Goal: Task Accomplishment & Management: Manage account settings

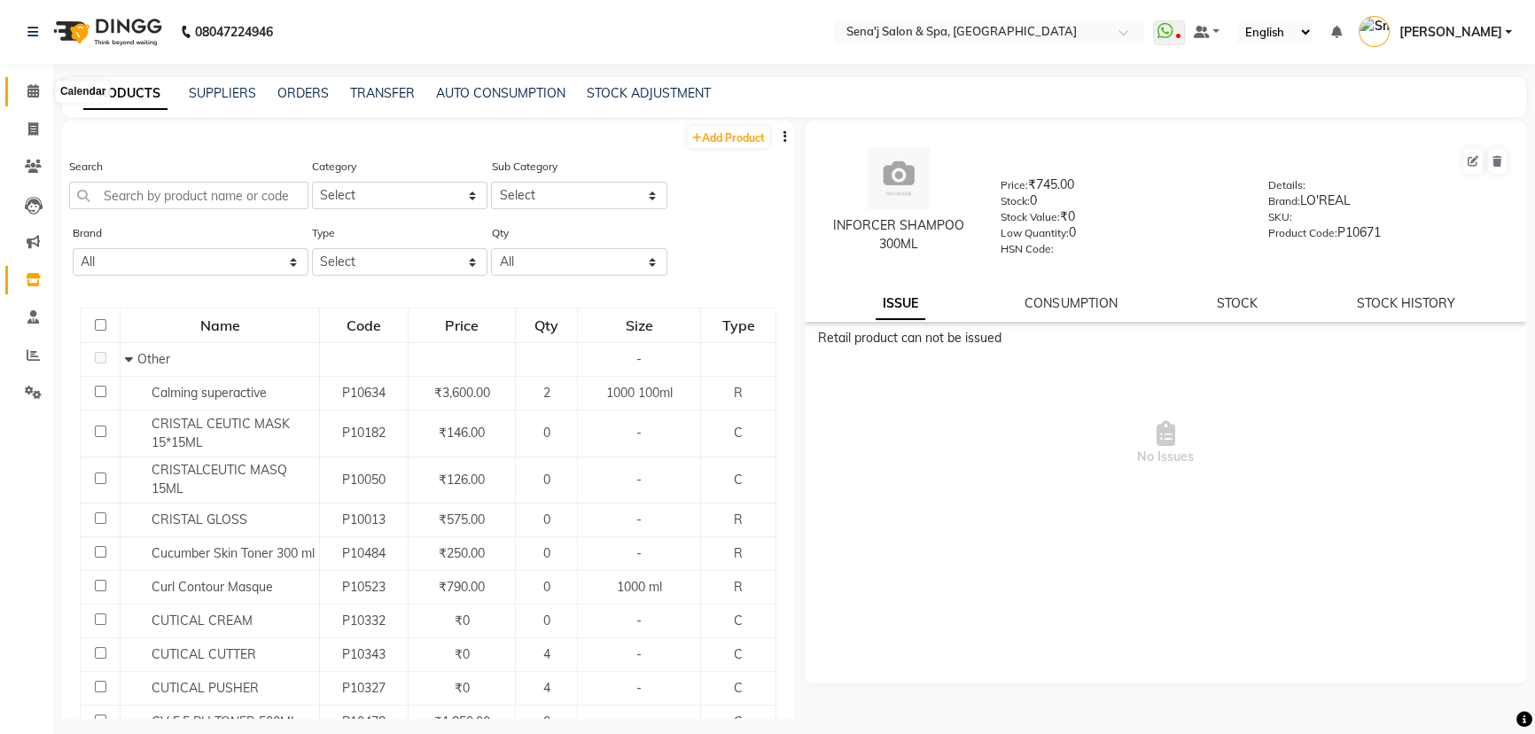
click at [37, 94] on icon at bounding box center [33, 90] width 12 height 13
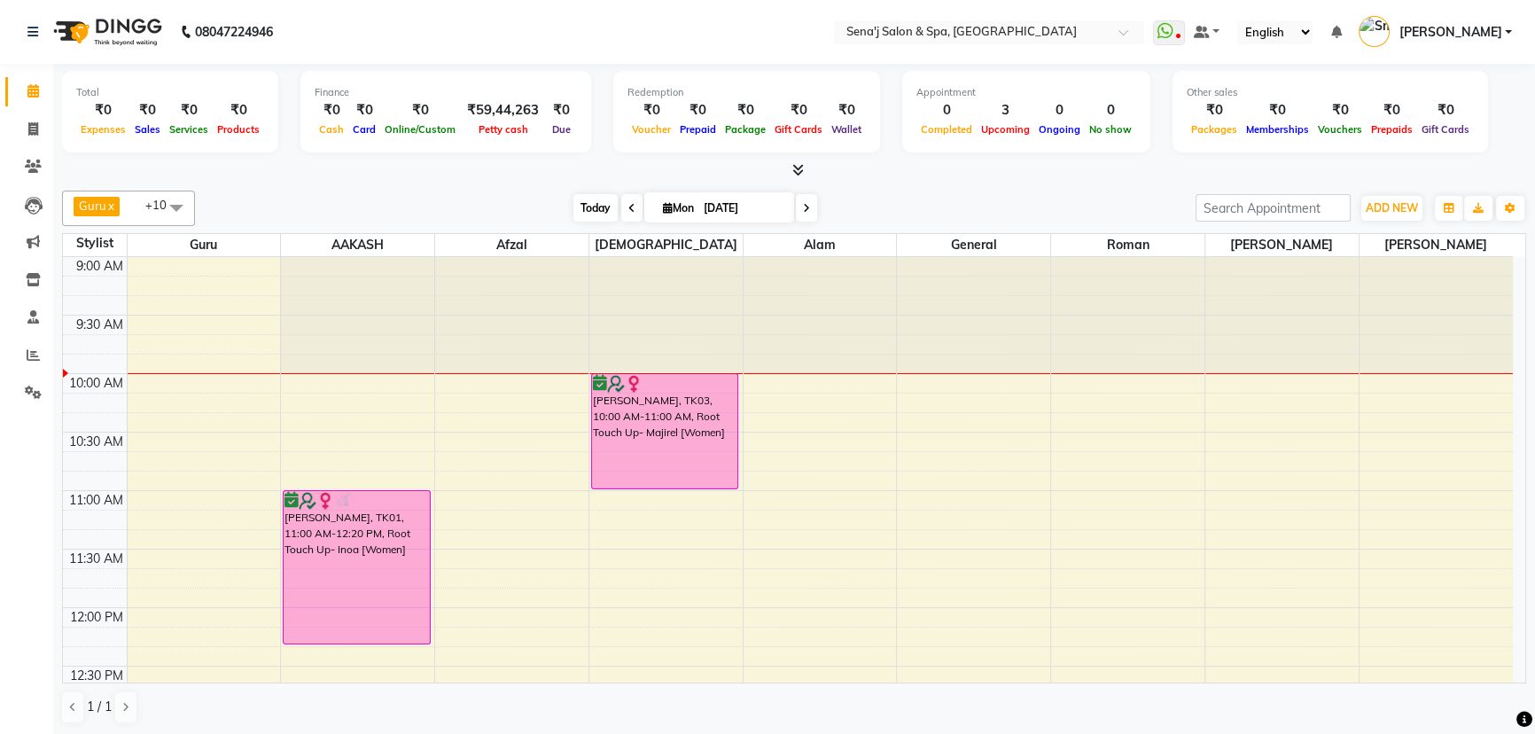
click at [586, 205] on span "Today" at bounding box center [595, 207] width 44 height 27
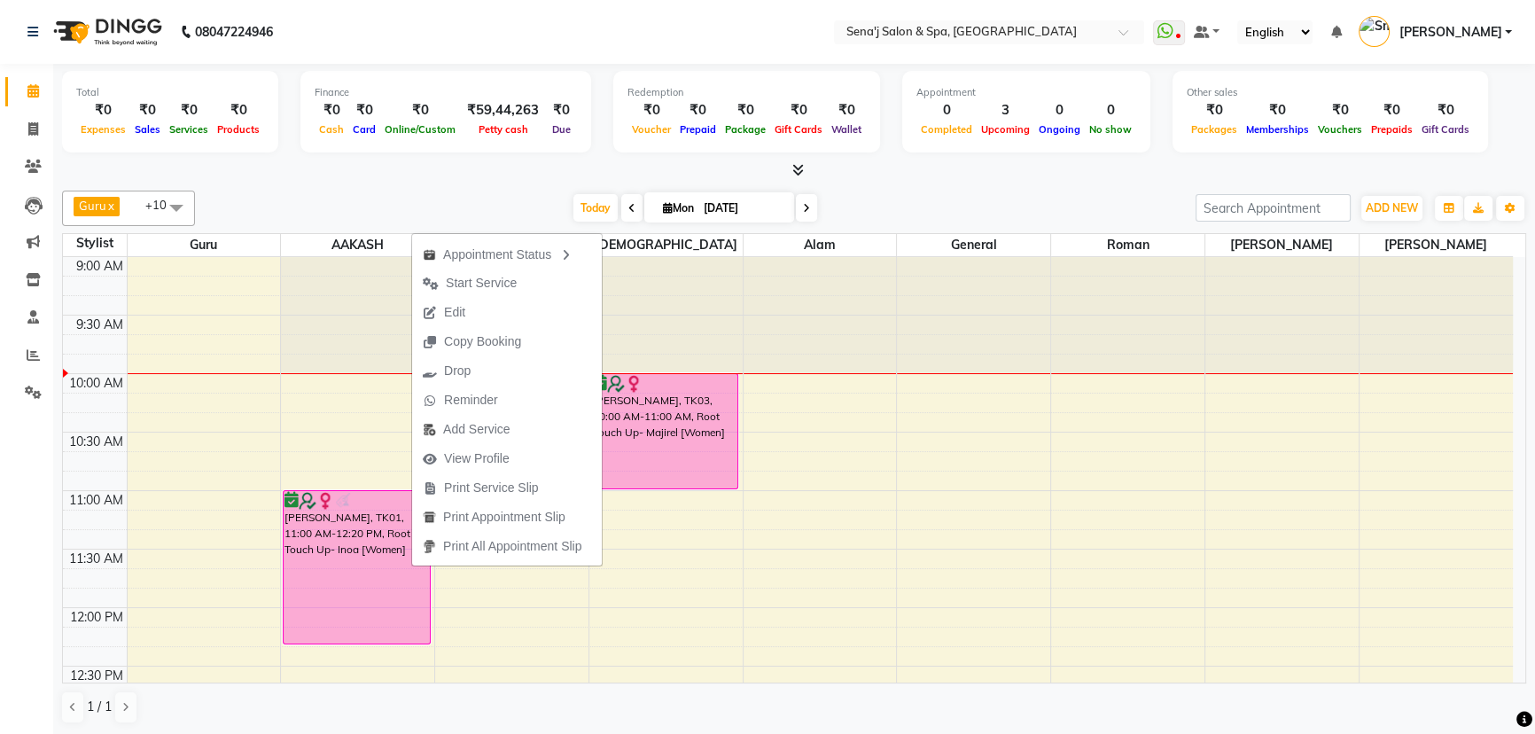
click at [361, 696] on div "1 / 1" at bounding box center [794, 707] width 1464 height 34
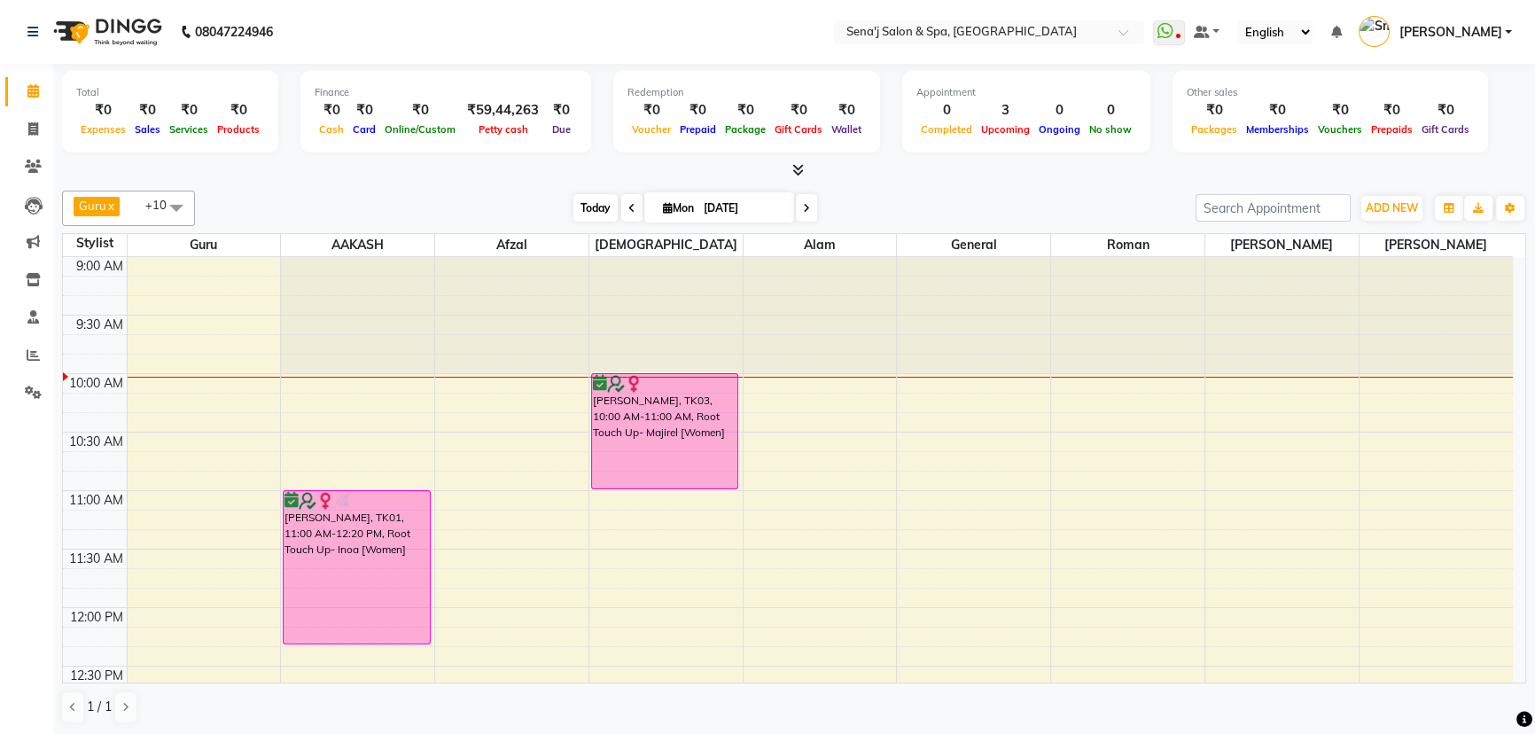
click at [595, 211] on span "Today" at bounding box center [595, 207] width 44 height 27
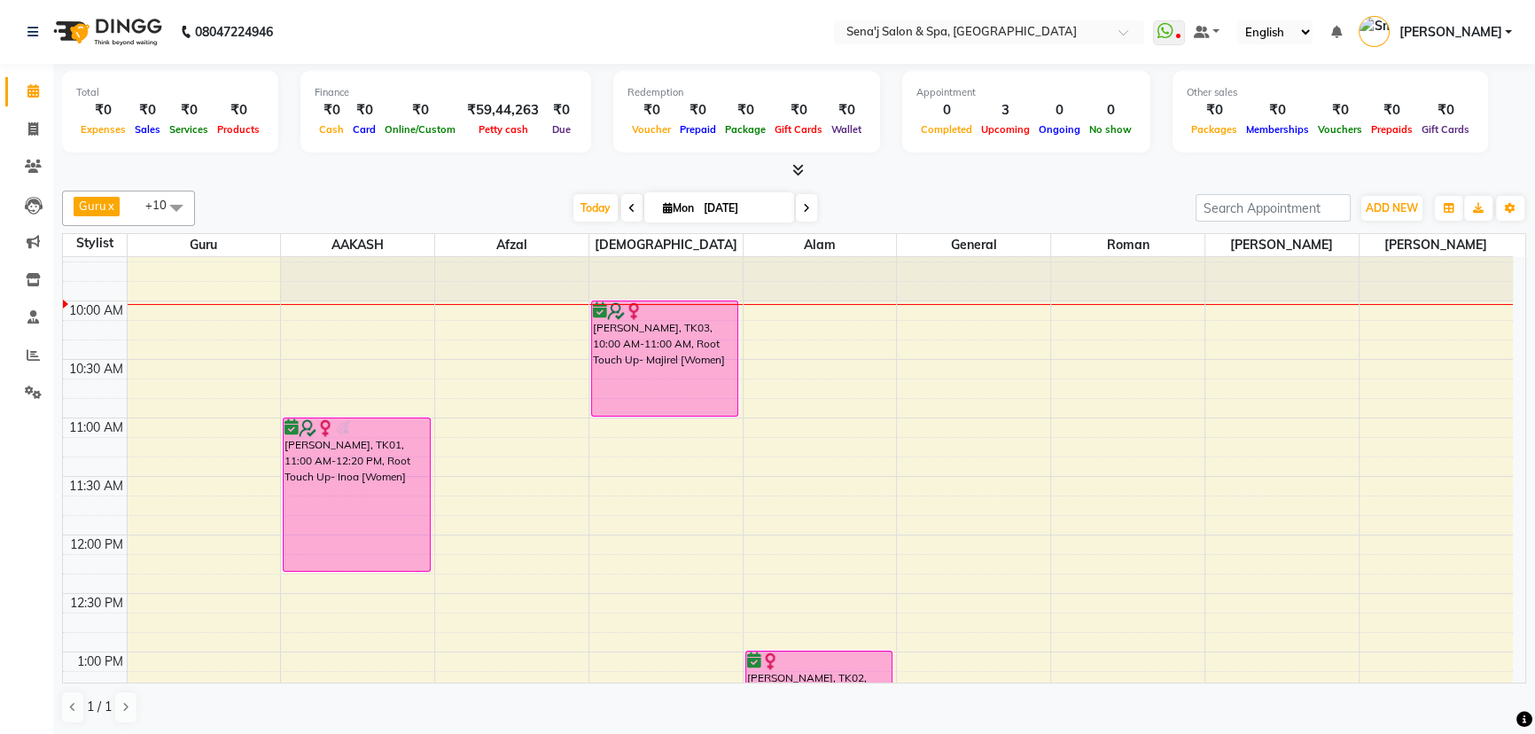
scroll to position [36, 0]
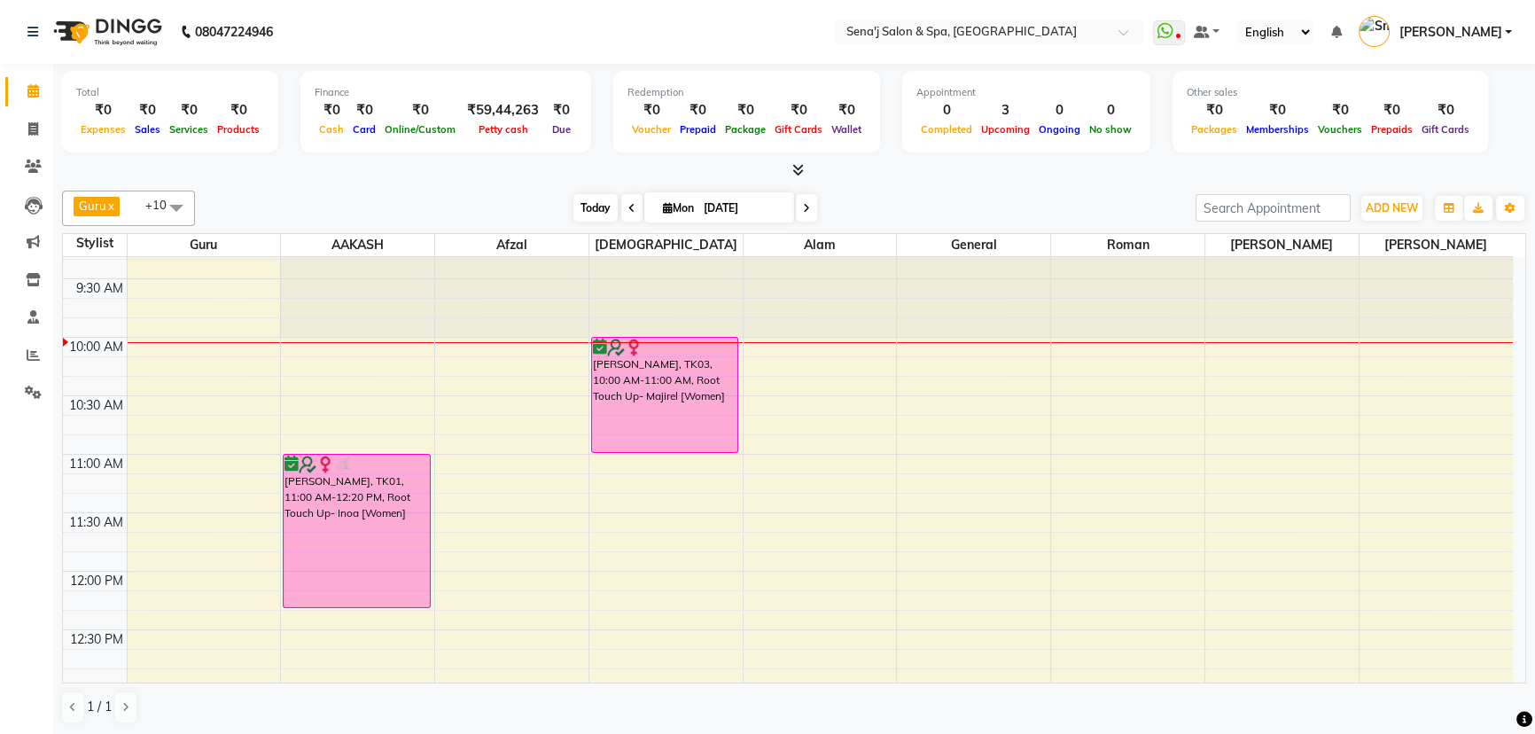
click at [596, 214] on span "Today" at bounding box center [595, 207] width 44 height 27
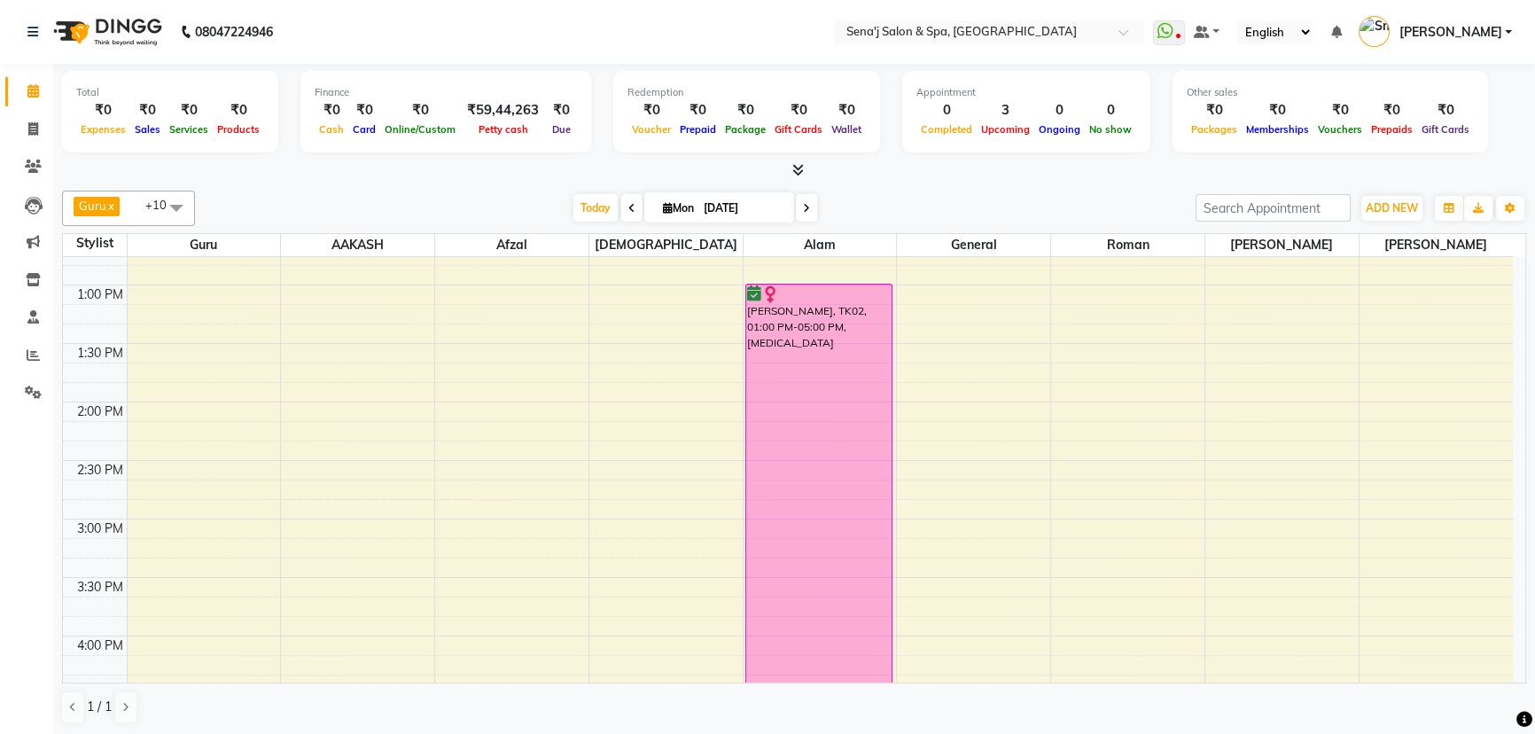
scroll to position [359, 0]
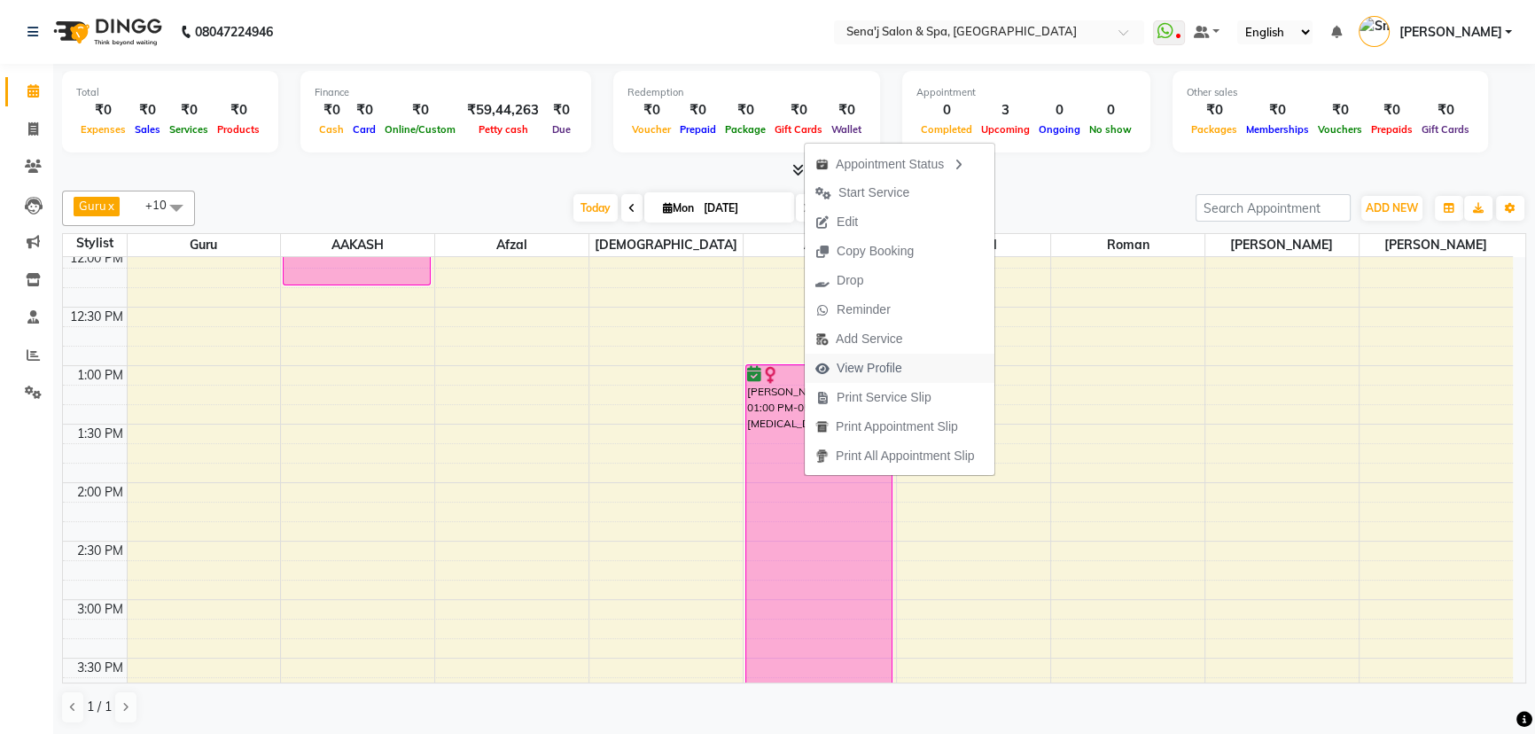
click at [887, 372] on span "View Profile" at bounding box center [870, 368] width 66 height 19
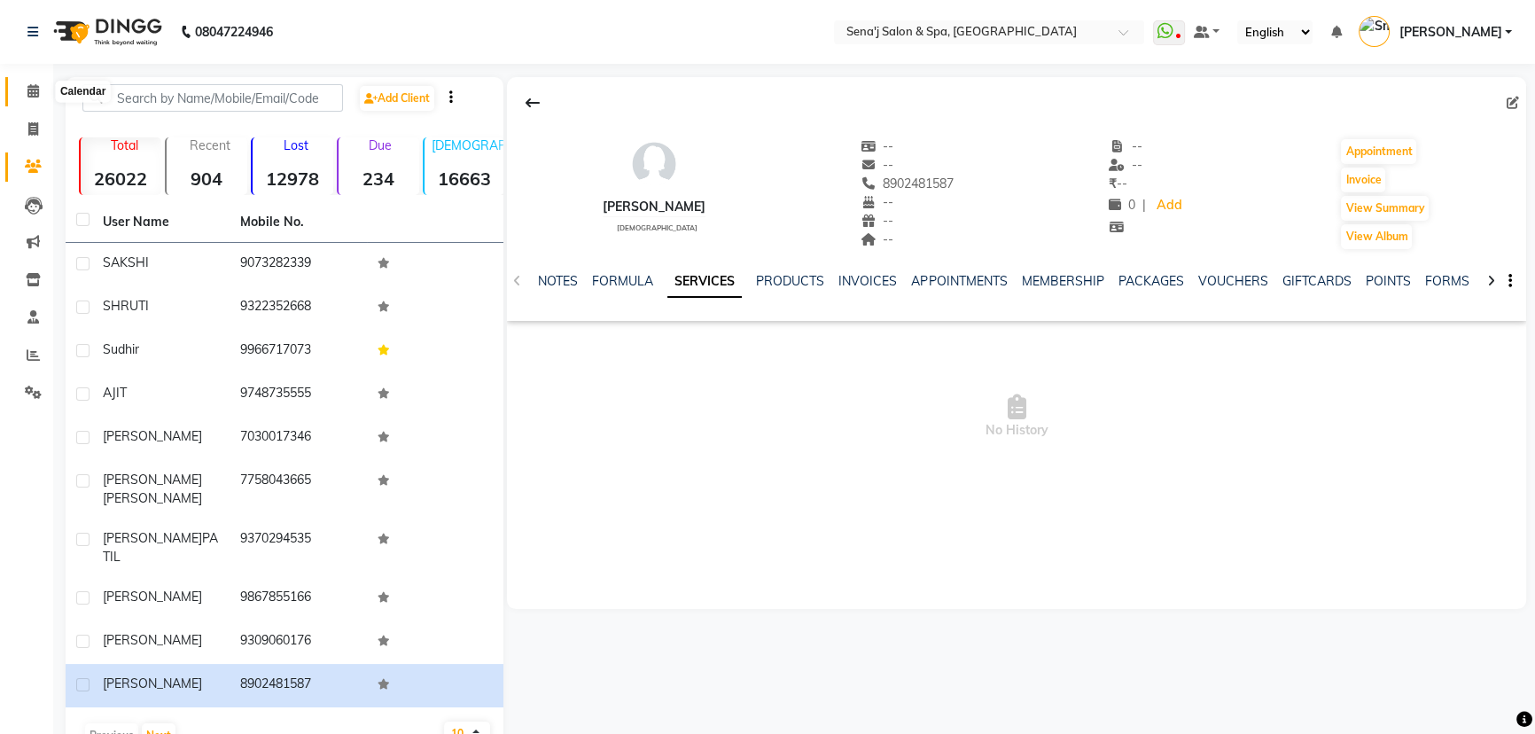
click at [34, 98] on span at bounding box center [33, 92] width 31 height 20
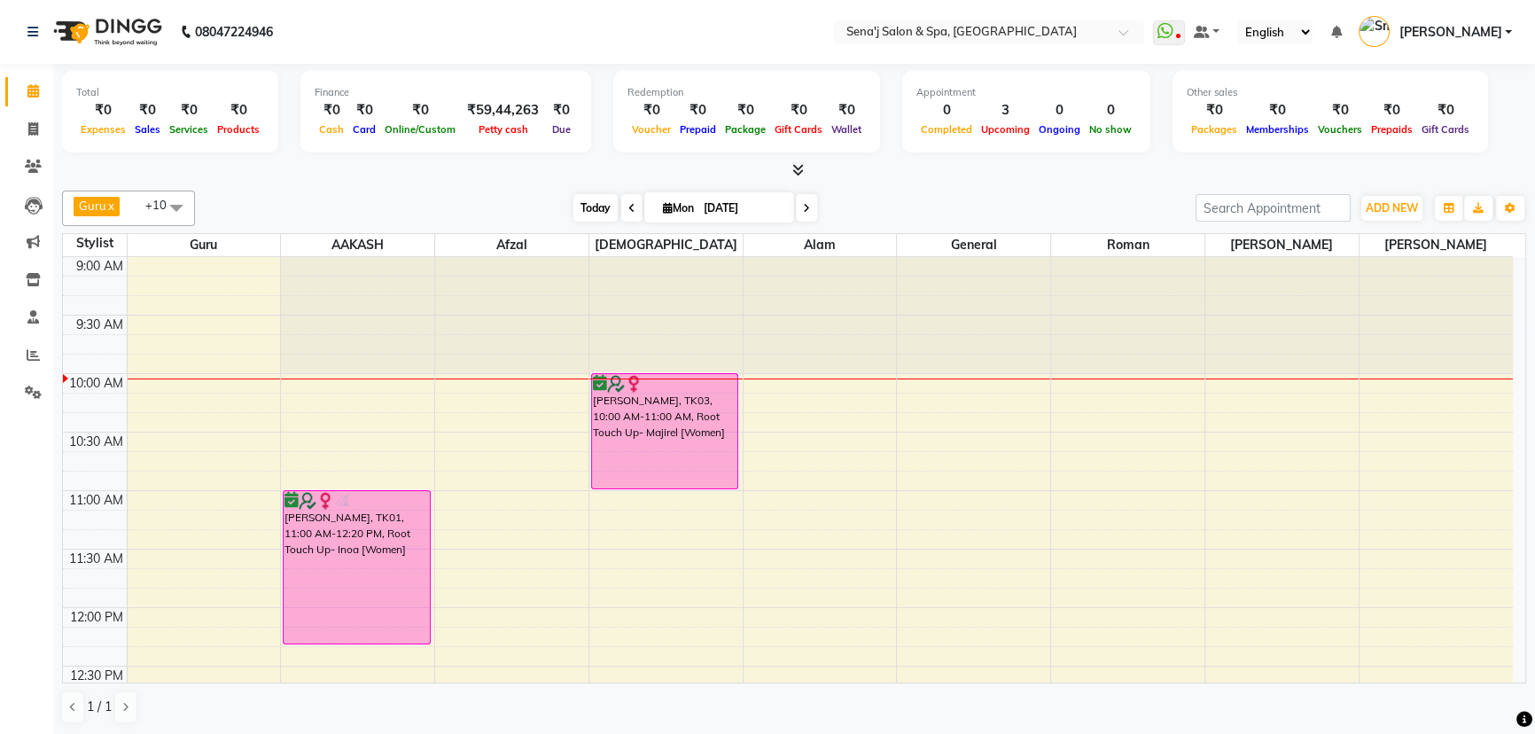
click at [587, 194] on span "Today" at bounding box center [595, 207] width 44 height 27
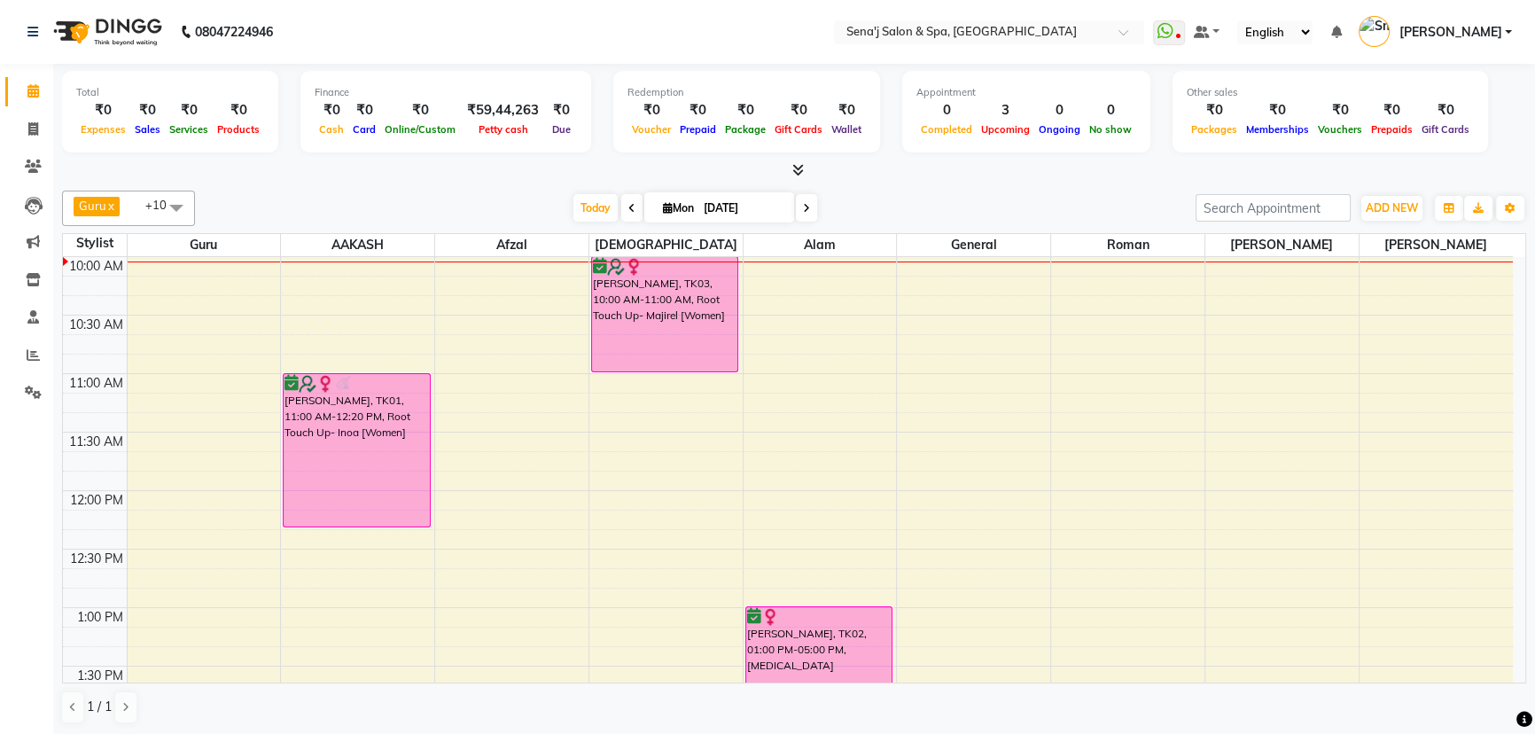
click at [389, 712] on div "1 / 1" at bounding box center [794, 707] width 1464 height 34
click at [597, 206] on span "Today" at bounding box center [595, 207] width 44 height 27
click at [14, 432] on div "Calendar Invoice Clients Leads Marketing Inventory Staff Reports Settings Compl…" at bounding box center [119, 380] width 239 height 658
click at [585, 205] on span "Today" at bounding box center [595, 207] width 44 height 27
click at [151, 201] on span "+10" at bounding box center [162, 205] width 35 height 14
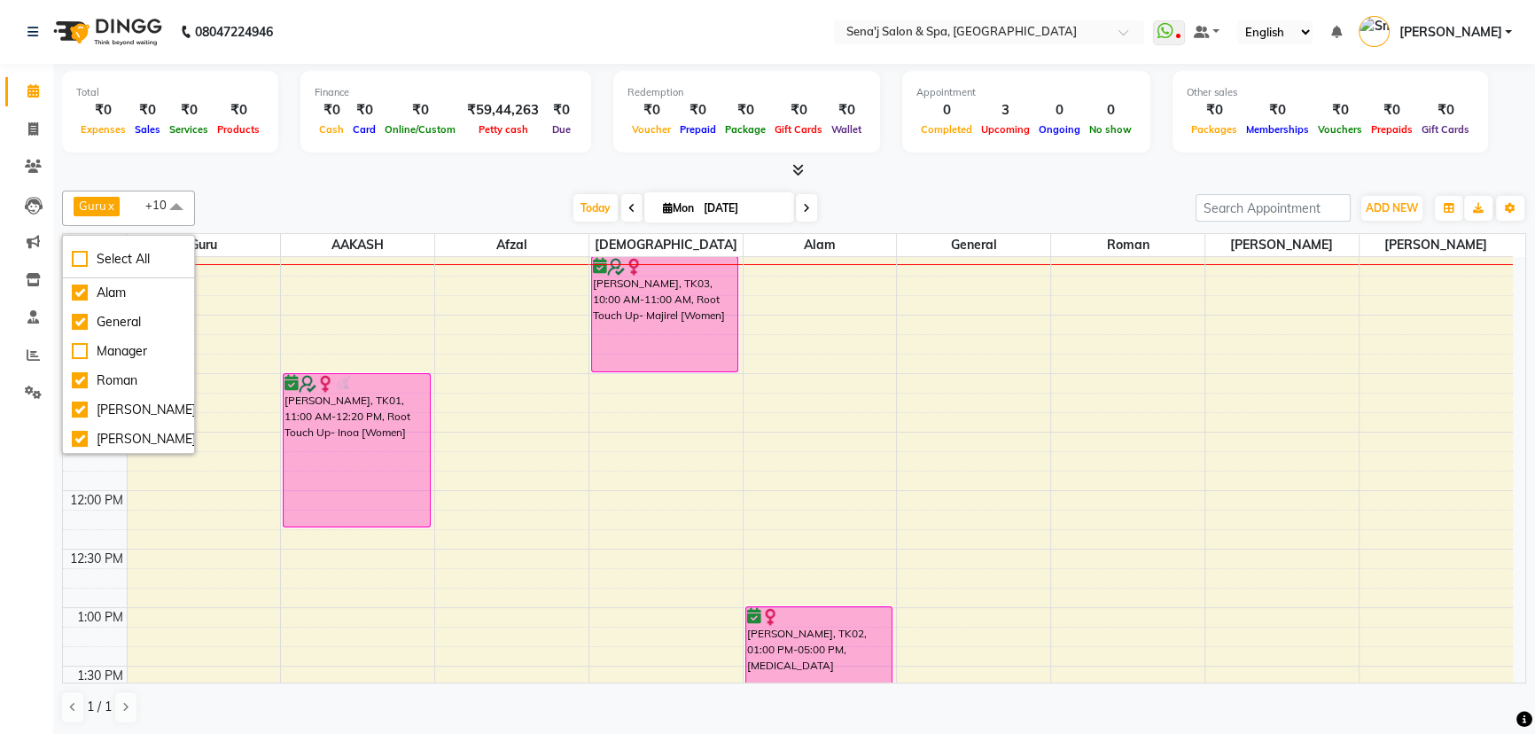
scroll to position [0, 0]
click at [82, 408] on div "[PERSON_NAME]" at bounding box center [128, 410] width 113 height 19
checkbox input "true"
checkbox input "false"
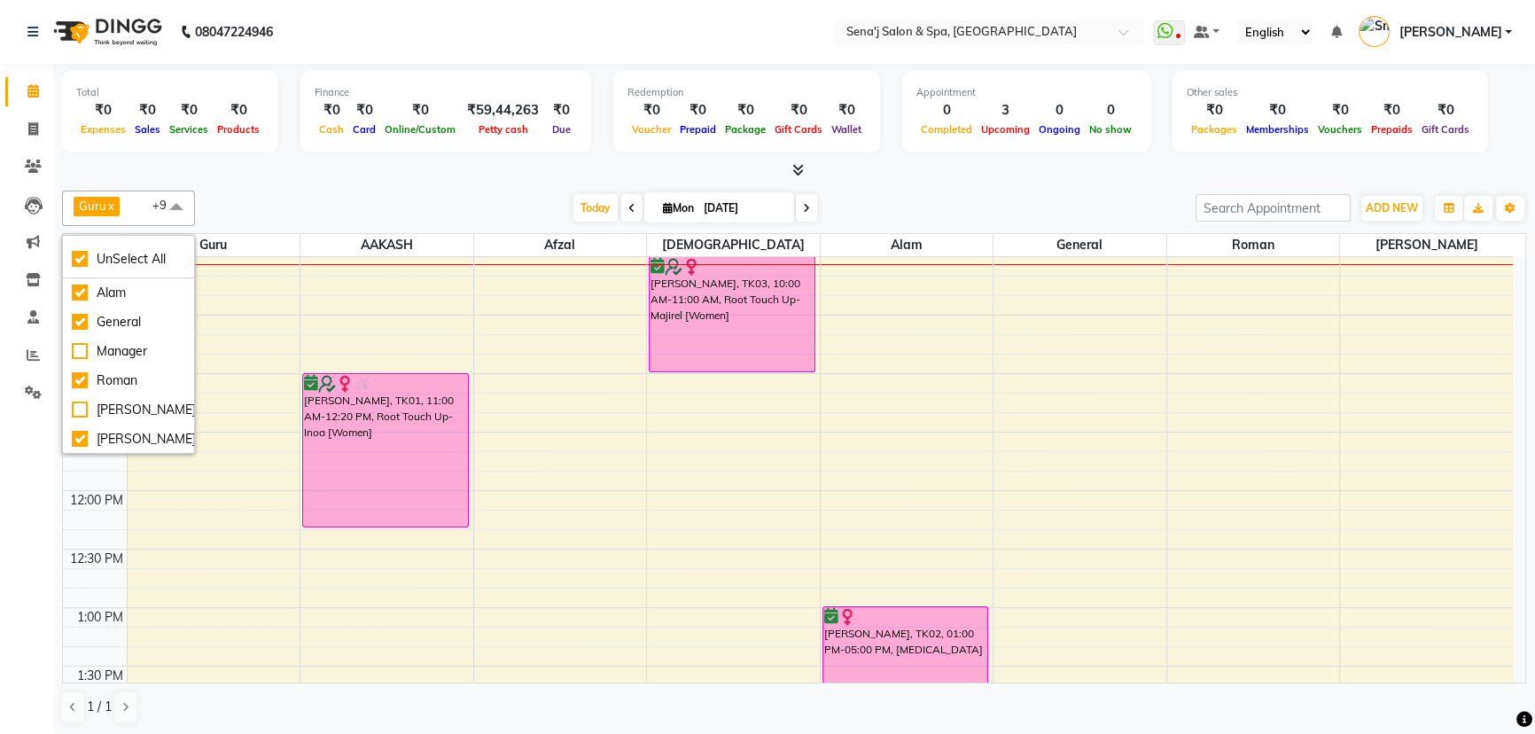
click at [546, 185] on div "Guru x AAKASH x General x Kishor x Monika x Ashu x Roman x Afzal x Alam x Sneha…" at bounding box center [794, 457] width 1464 height 548
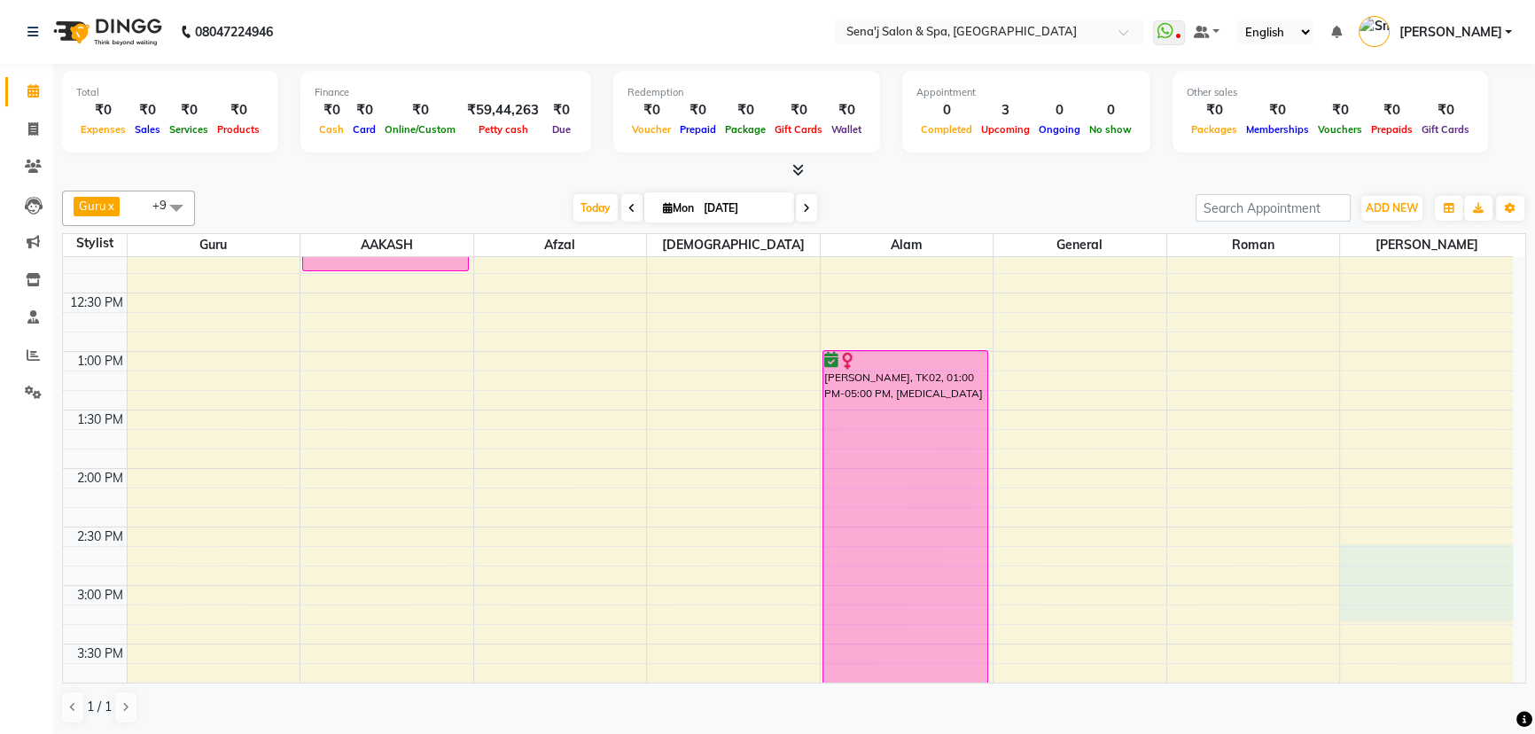
scroll to position [359, 0]
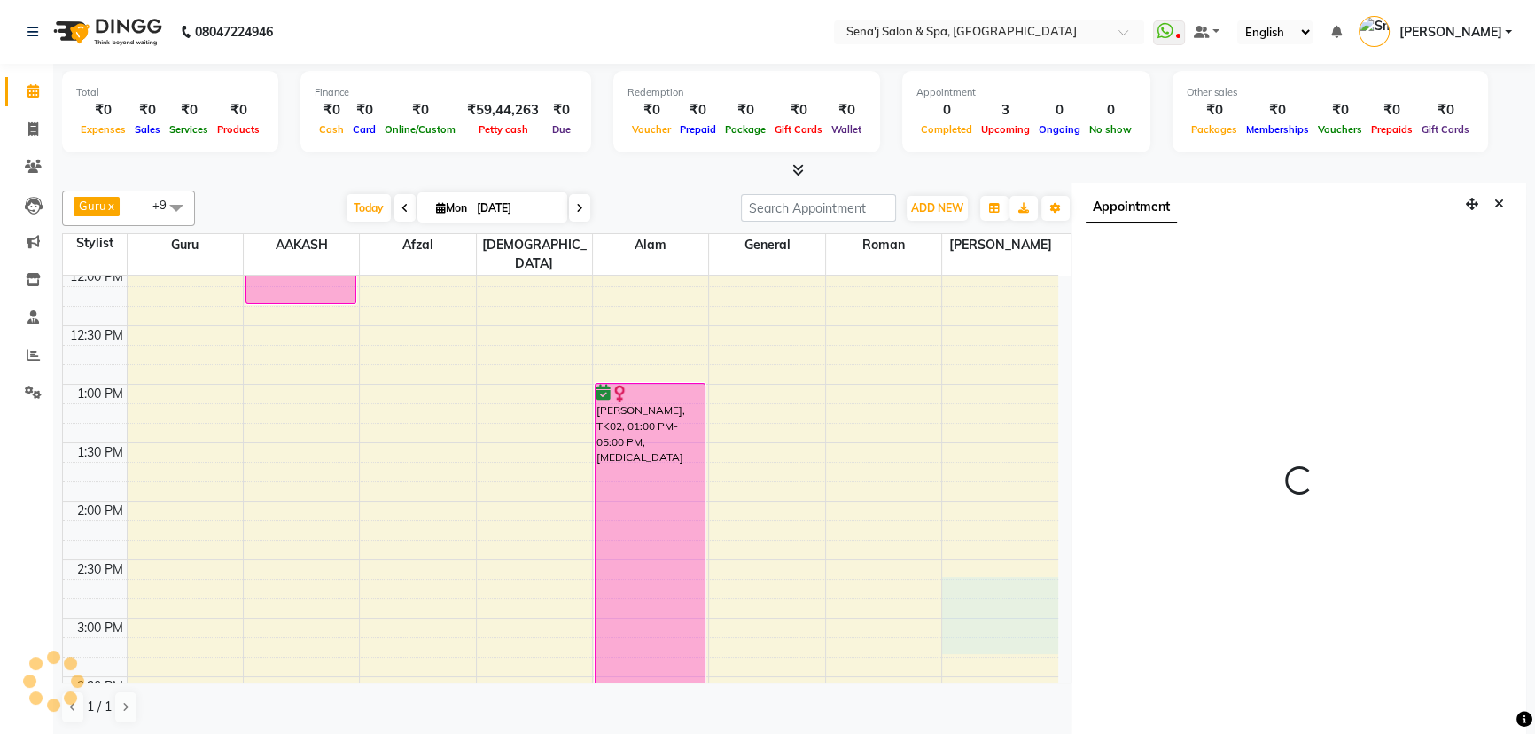
scroll to position [8, 0]
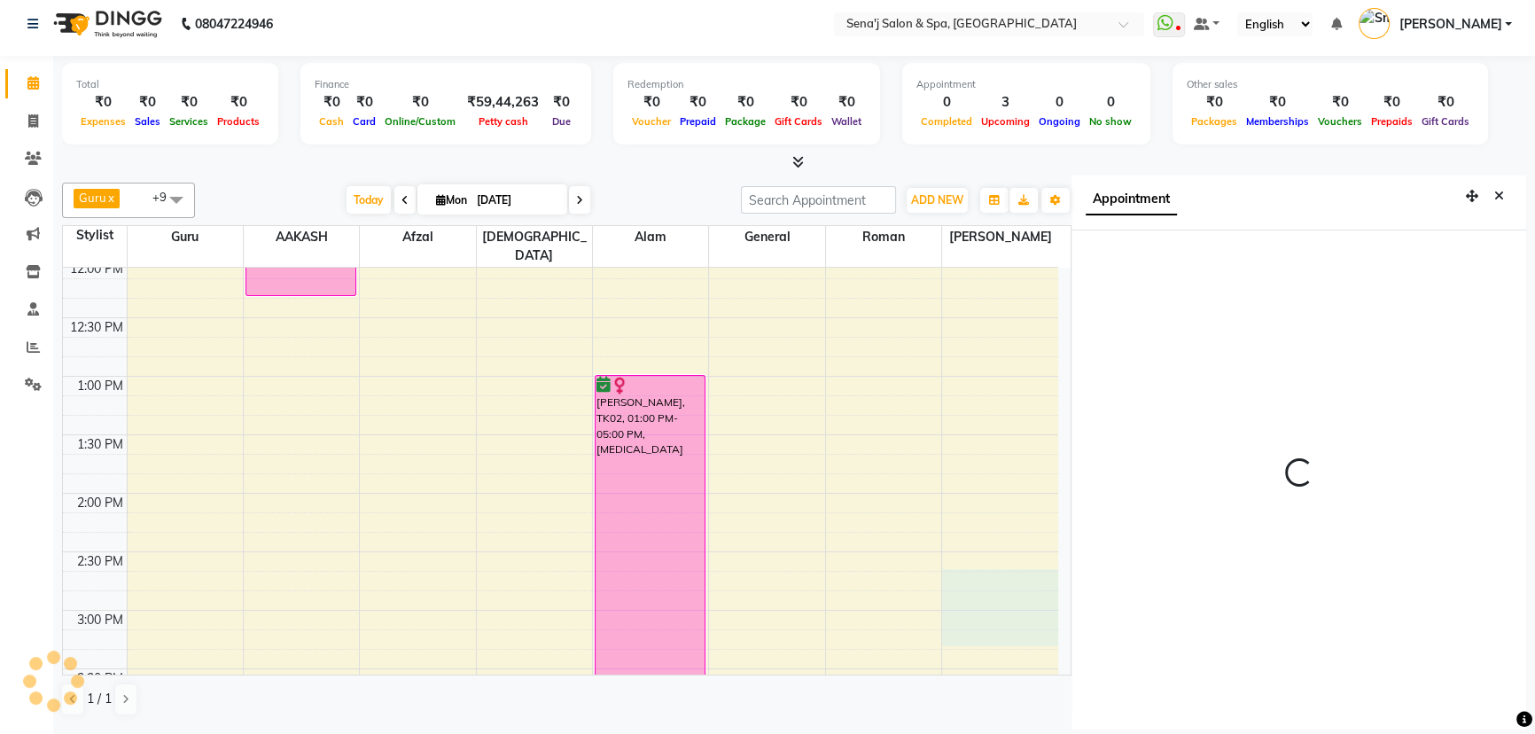
select select "30665"
select select "tentative"
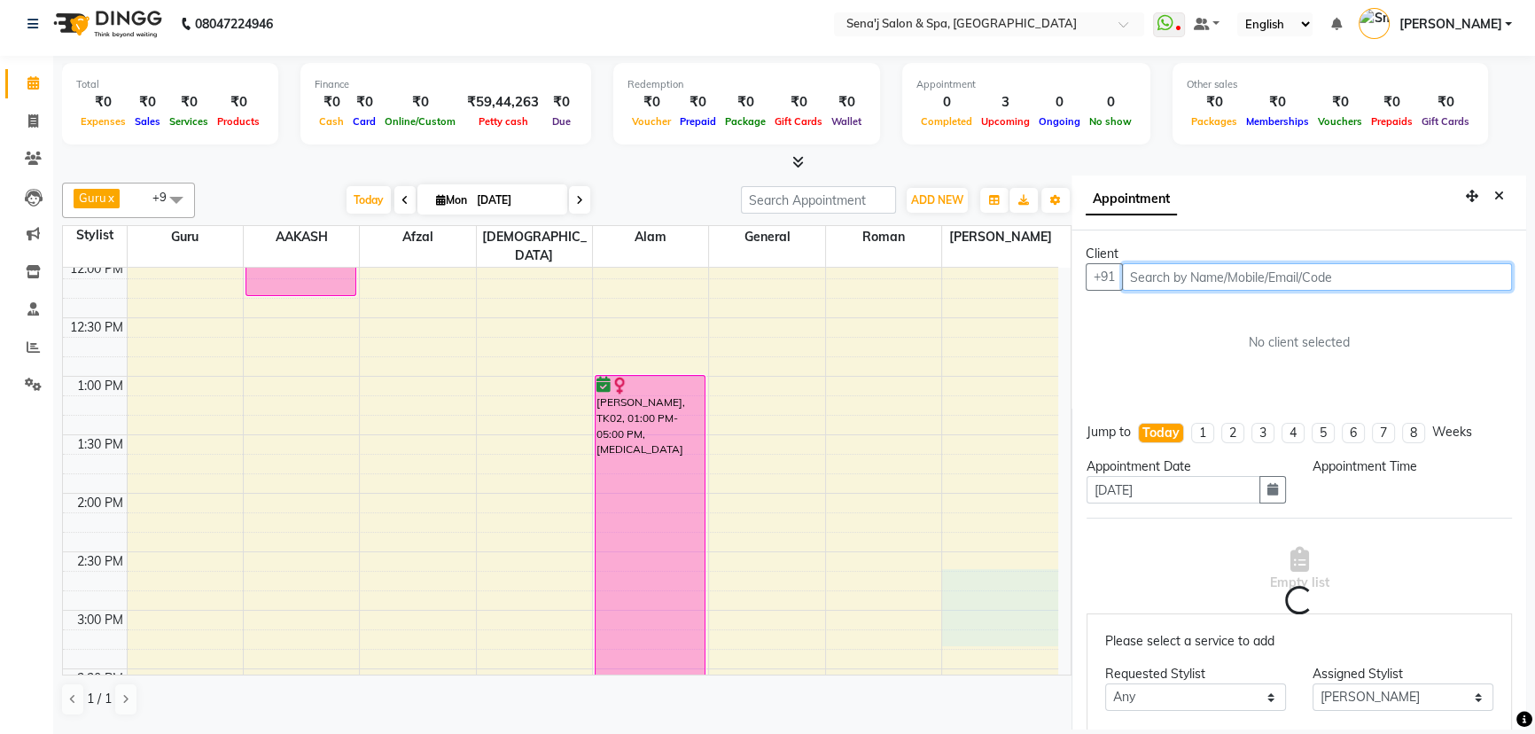
select select "885"
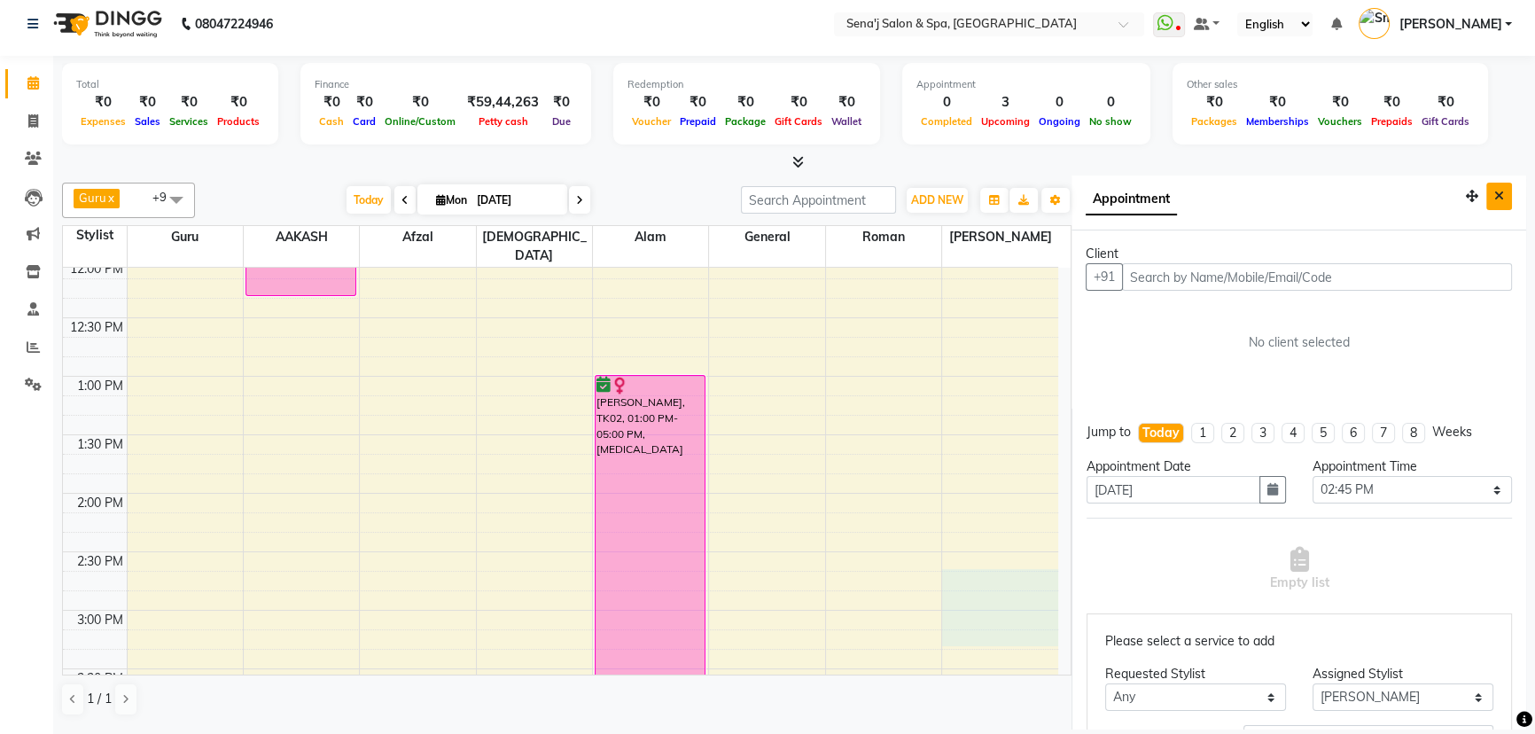
click at [1494, 198] on icon "Close" at bounding box center [1499, 196] width 10 height 12
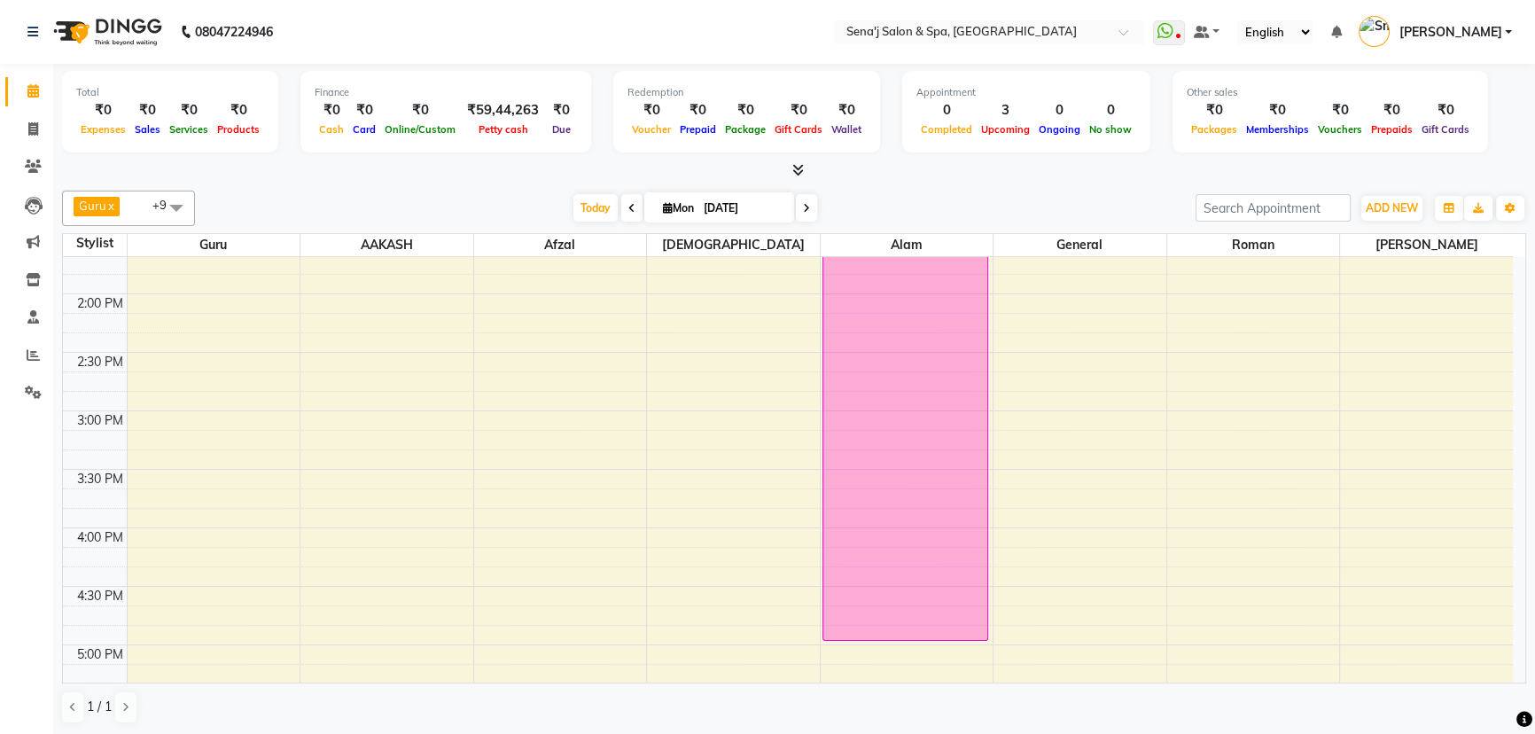
scroll to position [601, 0]
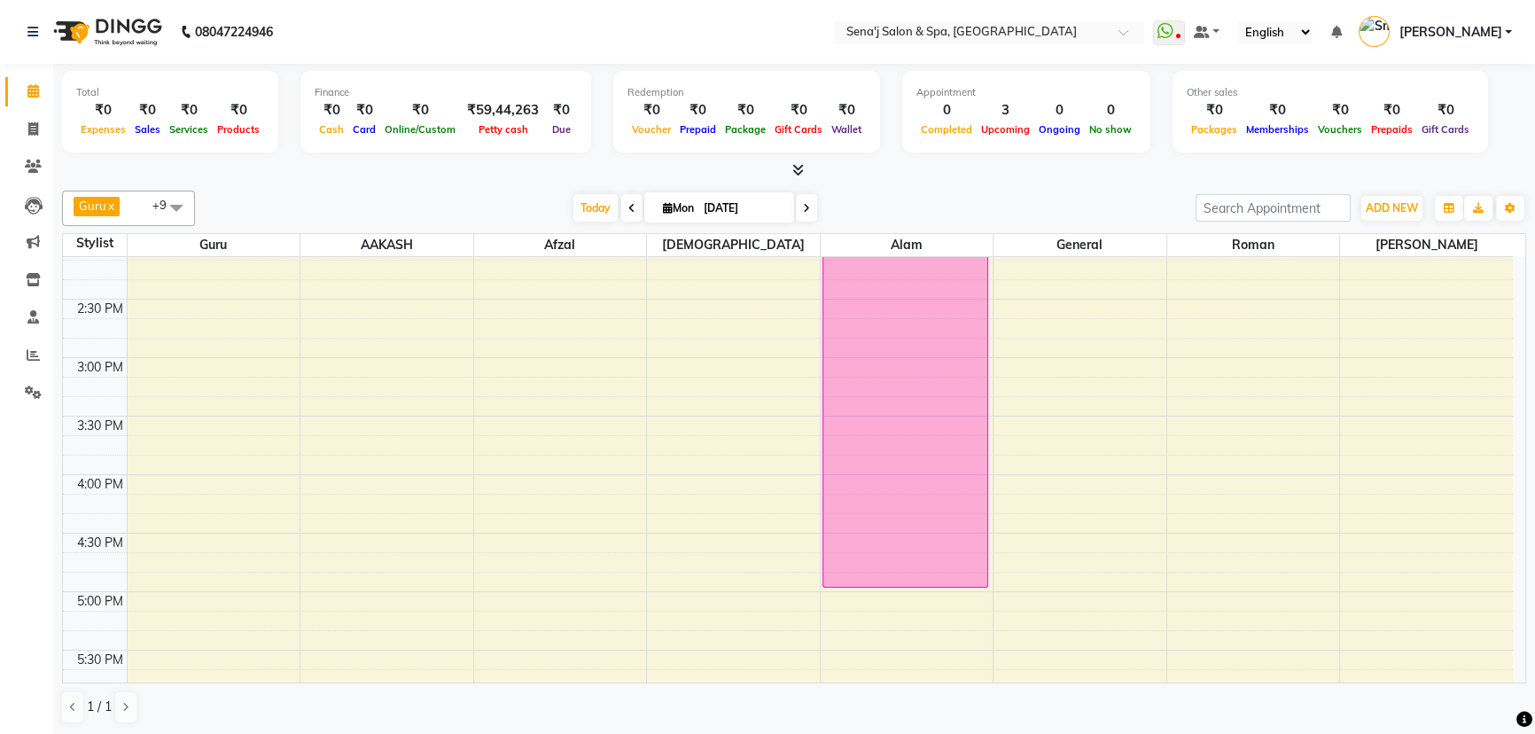
click at [629, 214] on span at bounding box center [631, 207] width 21 height 27
type input "[DATE]"
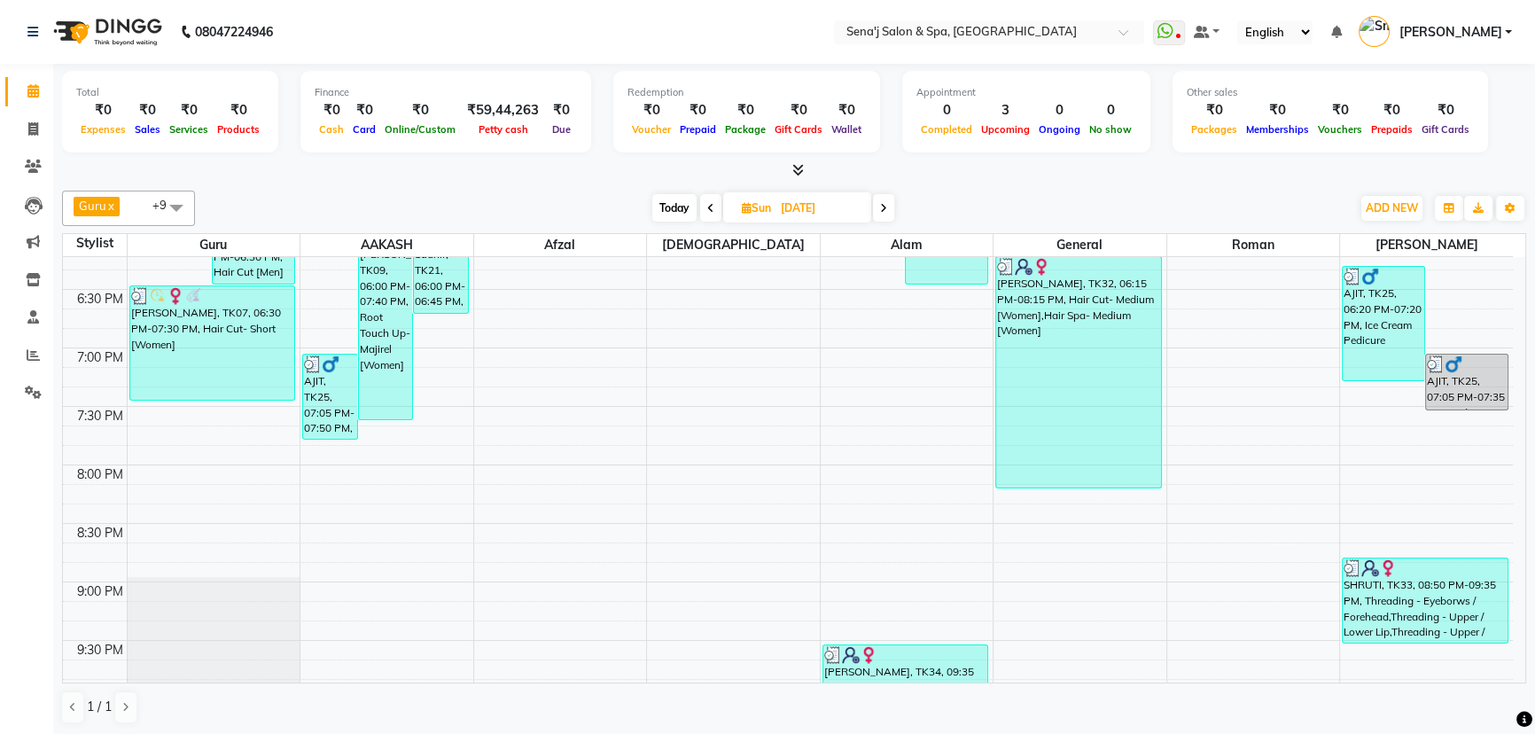
scroll to position [1039, 0]
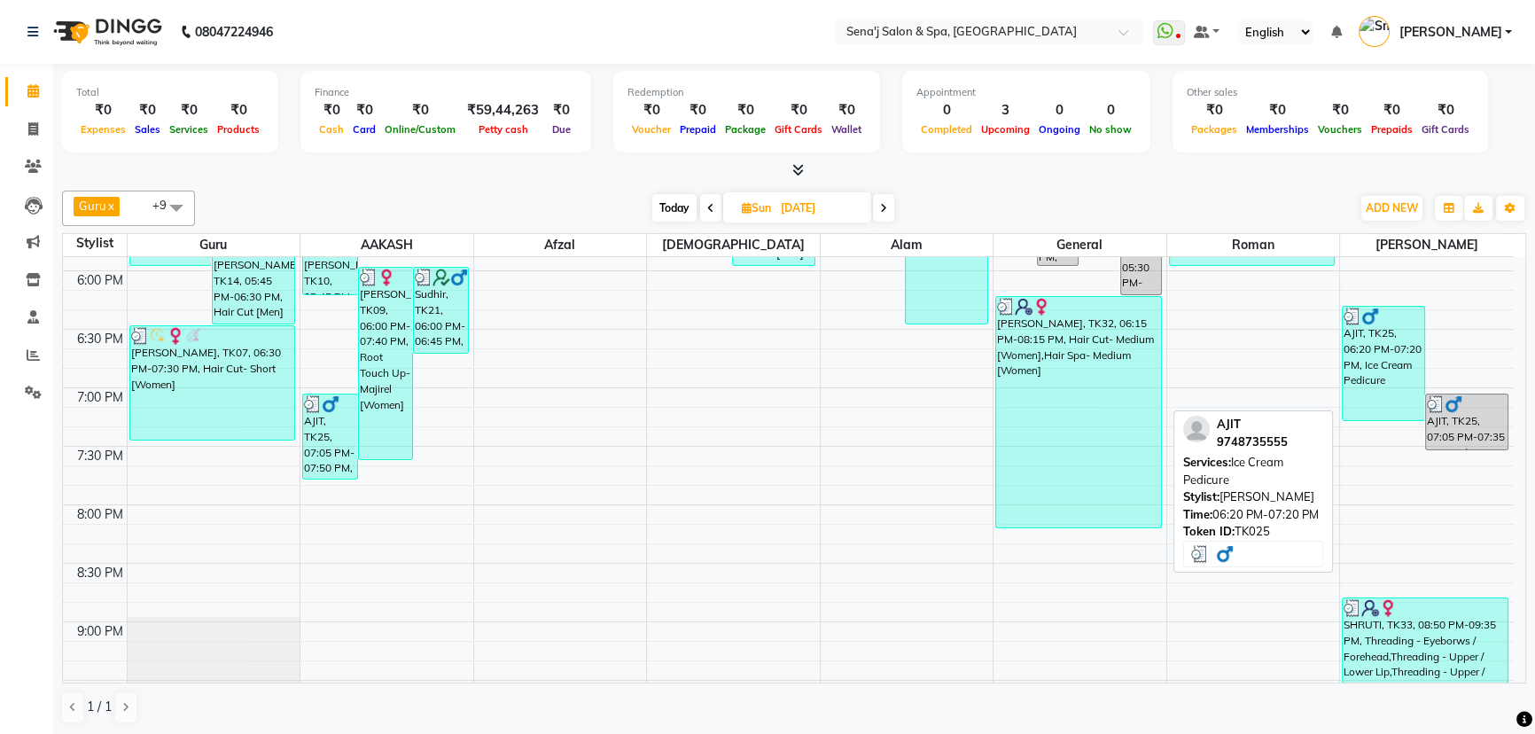
click at [1378, 386] on div "AJIT, TK25, 06:20 PM-07:20 PM, Ice Cream Pedicure" at bounding box center [1383, 363] width 82 height 113
select select "3"
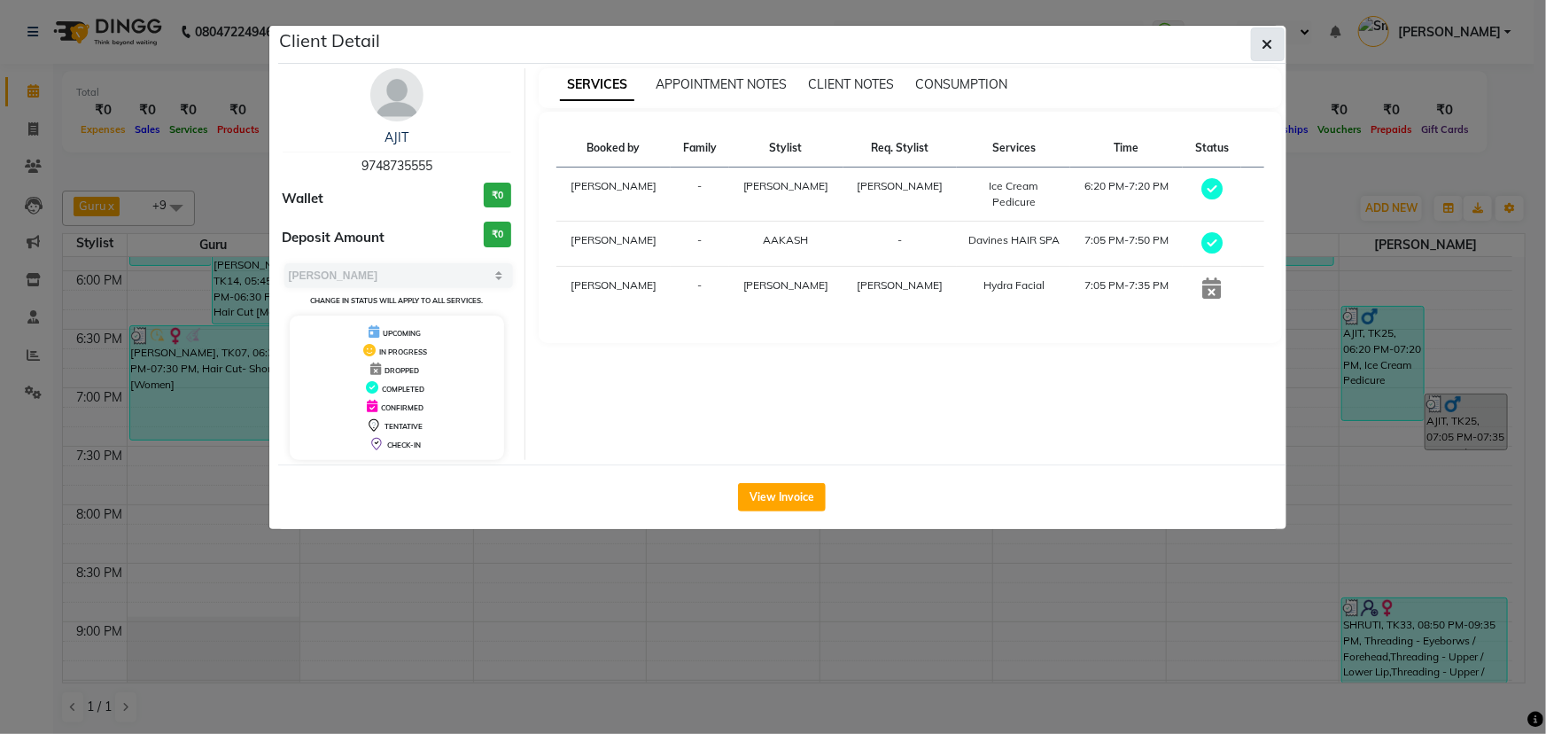
click at [1266, 34] on button "button" at bounding box center [1268, 44] width 34 height 34
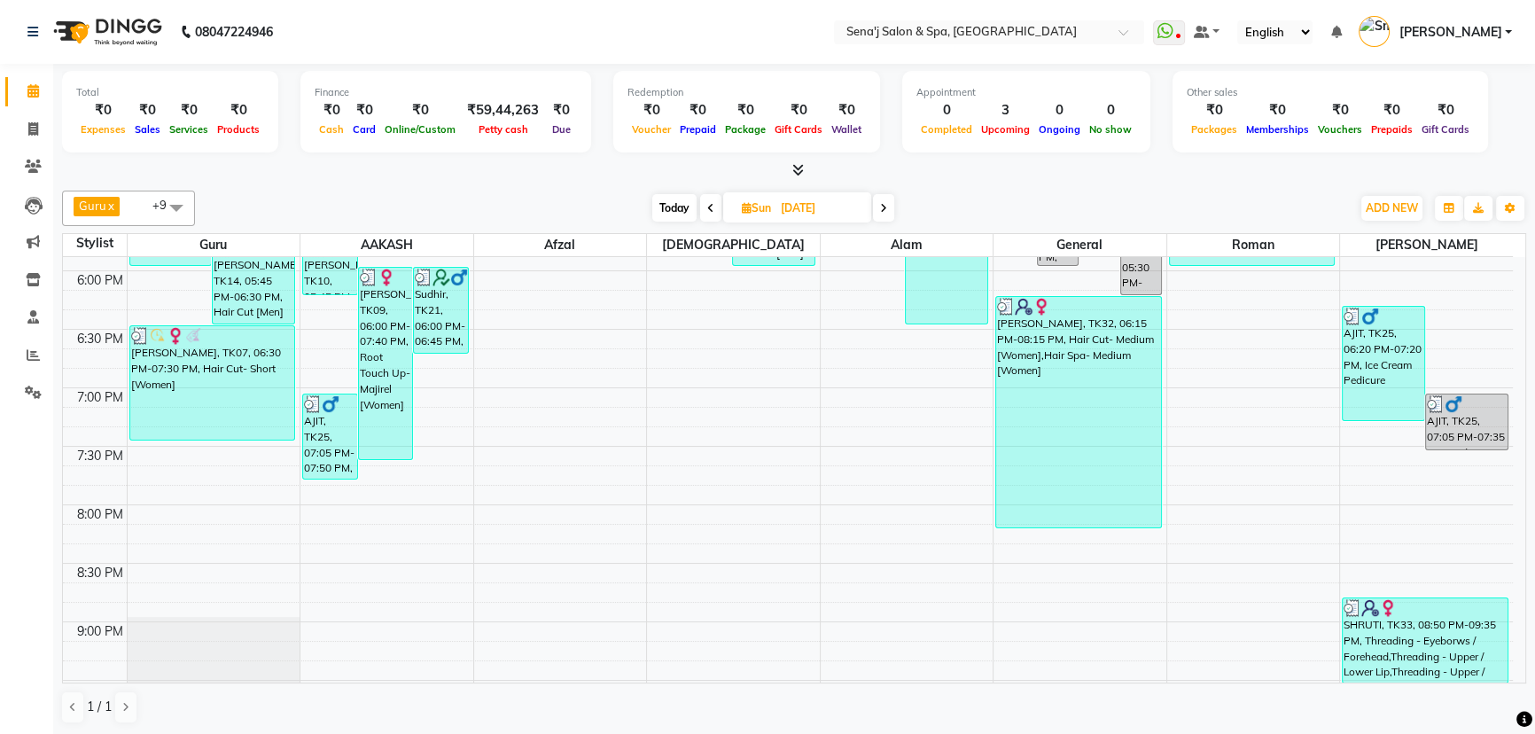
click at [887, 201] on span at bounding box center [883, 207] width 21 height 27
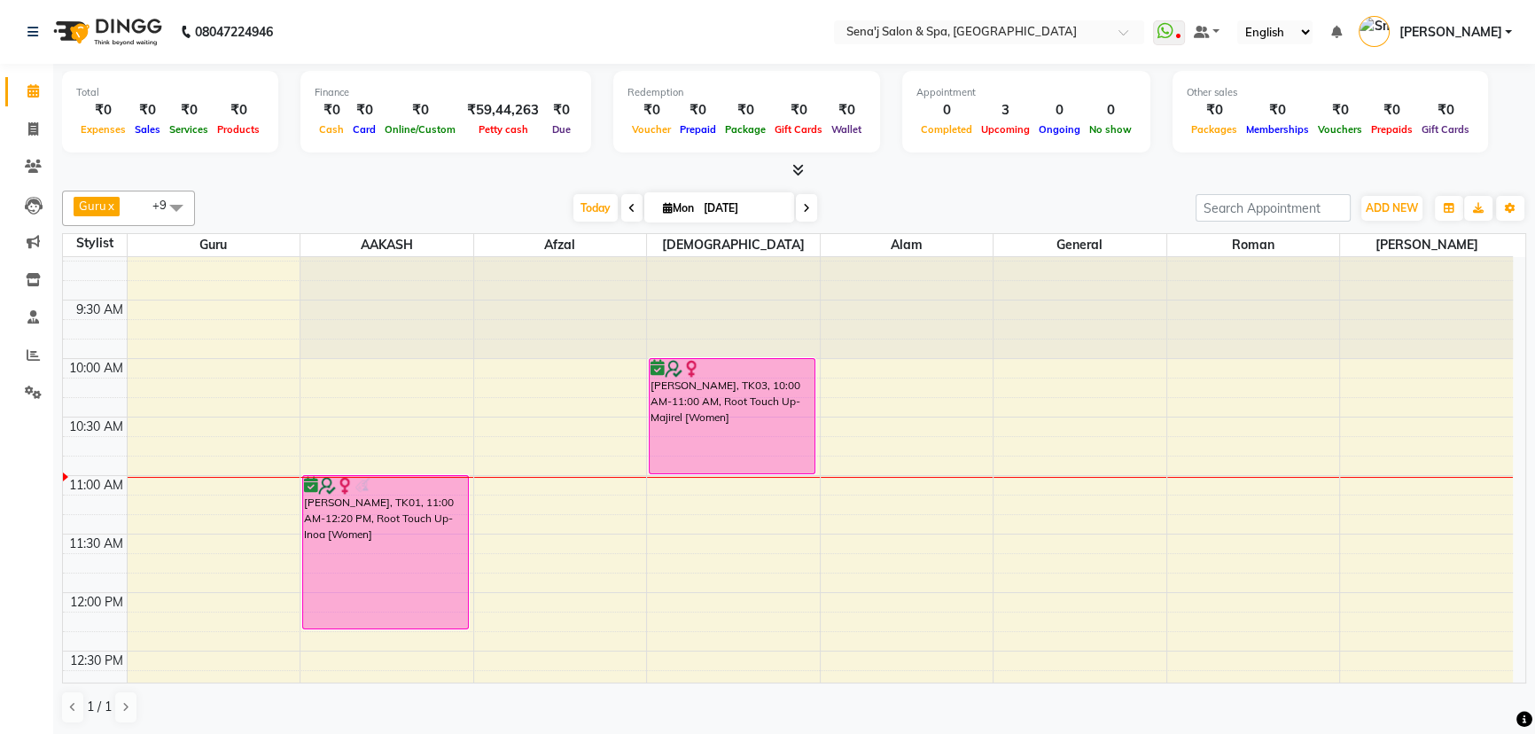
scroll to position [0, 0]
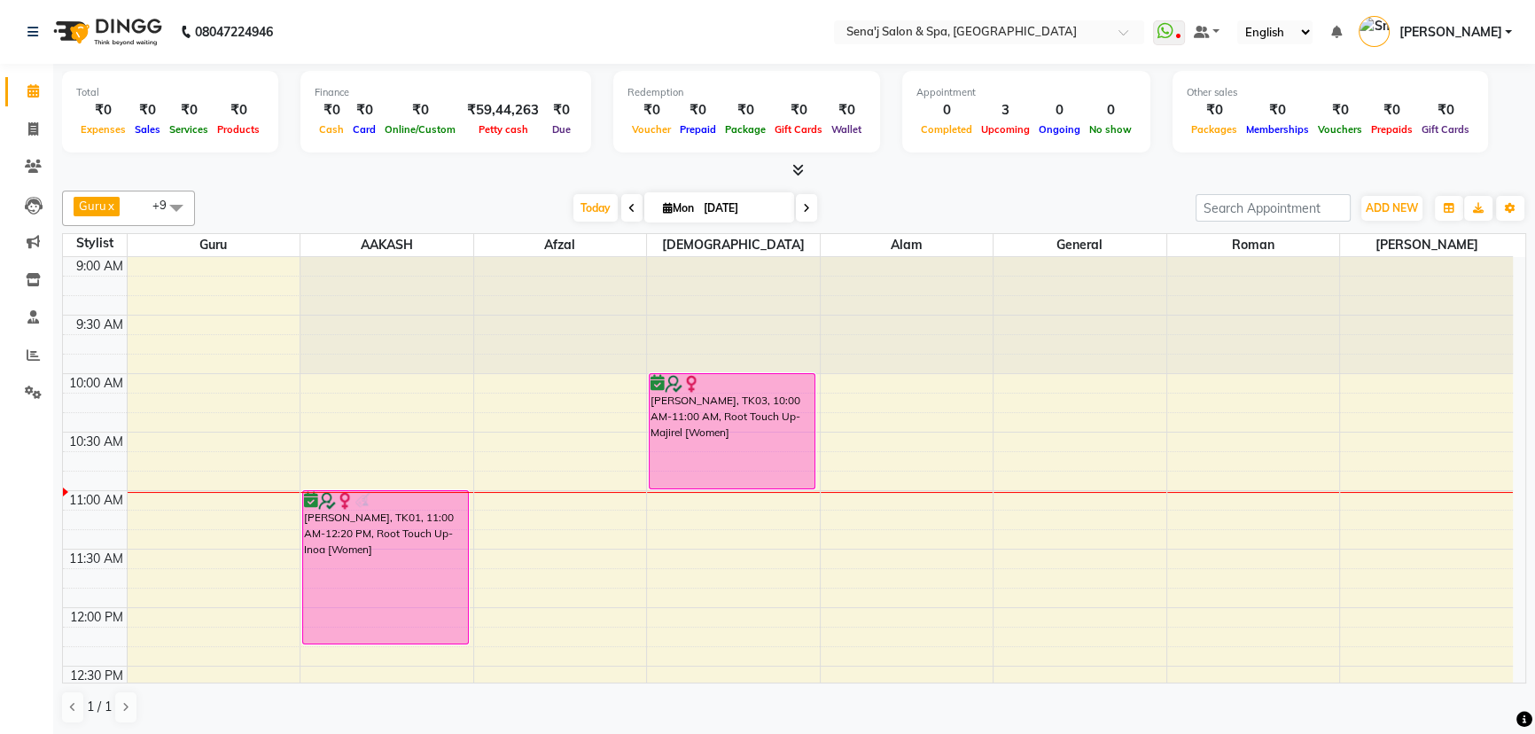
click at [817, 206] on div "Today Mon 01-09-2025" at bounding box center [695, 208] width 983 height 27
click at [810, 203] on span at bounding box center [806, 207] width 21 height 27
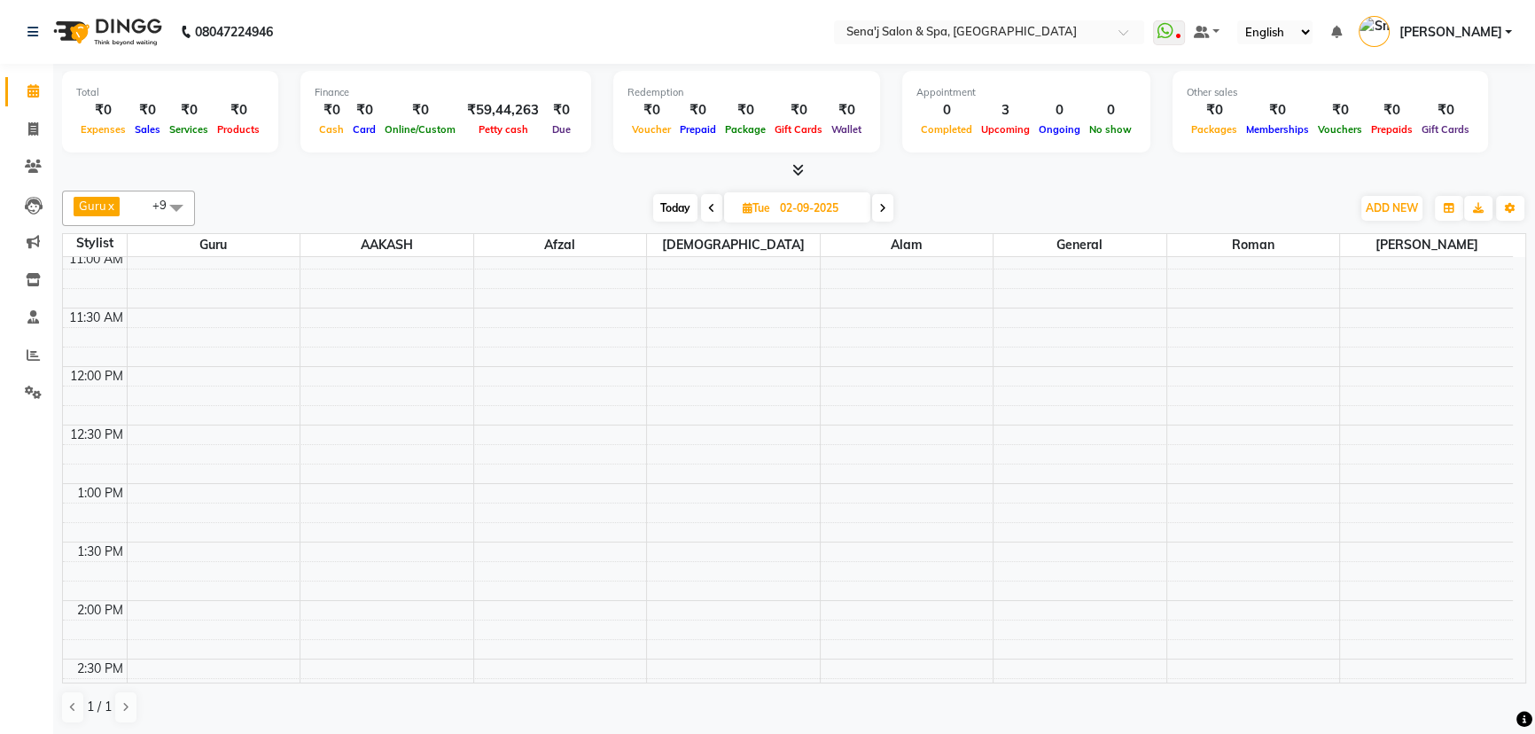
click at [681, 206] on span "Today" at bounding box center [675, 207] width 44 height 27
type input "[DATE]"
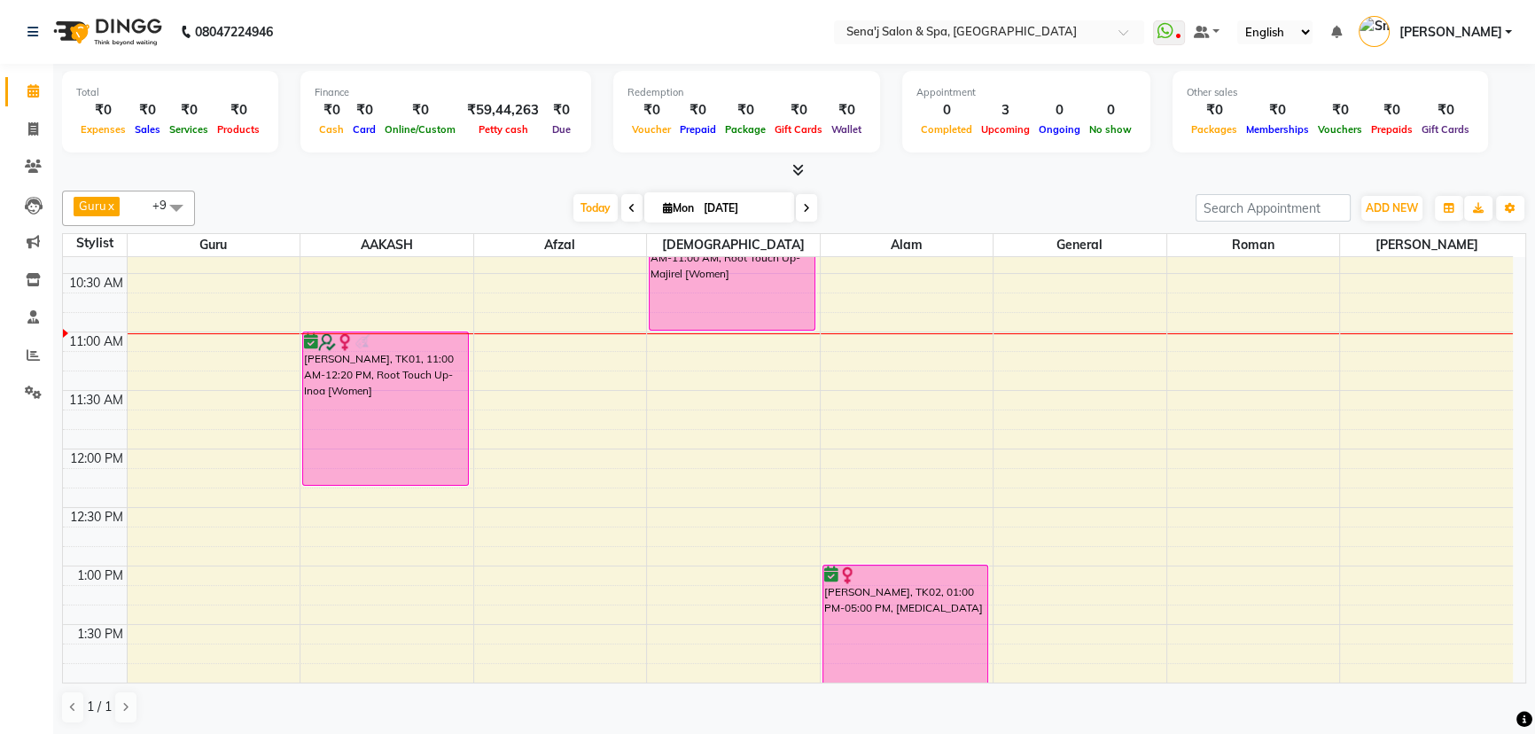
scroll to position [152, 0]
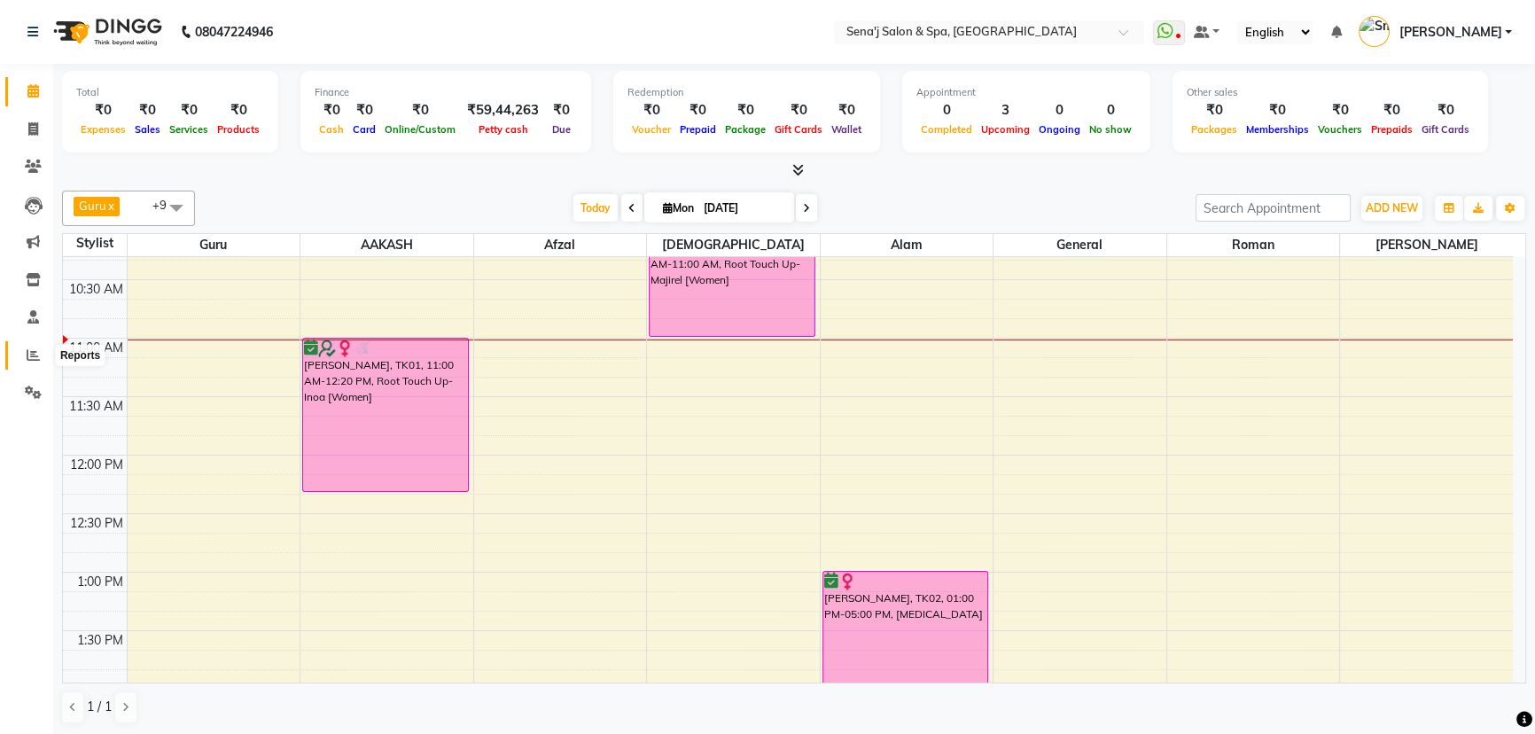
click at [30, 357] on icon at bounding box center [33, 354] width 13 height 13
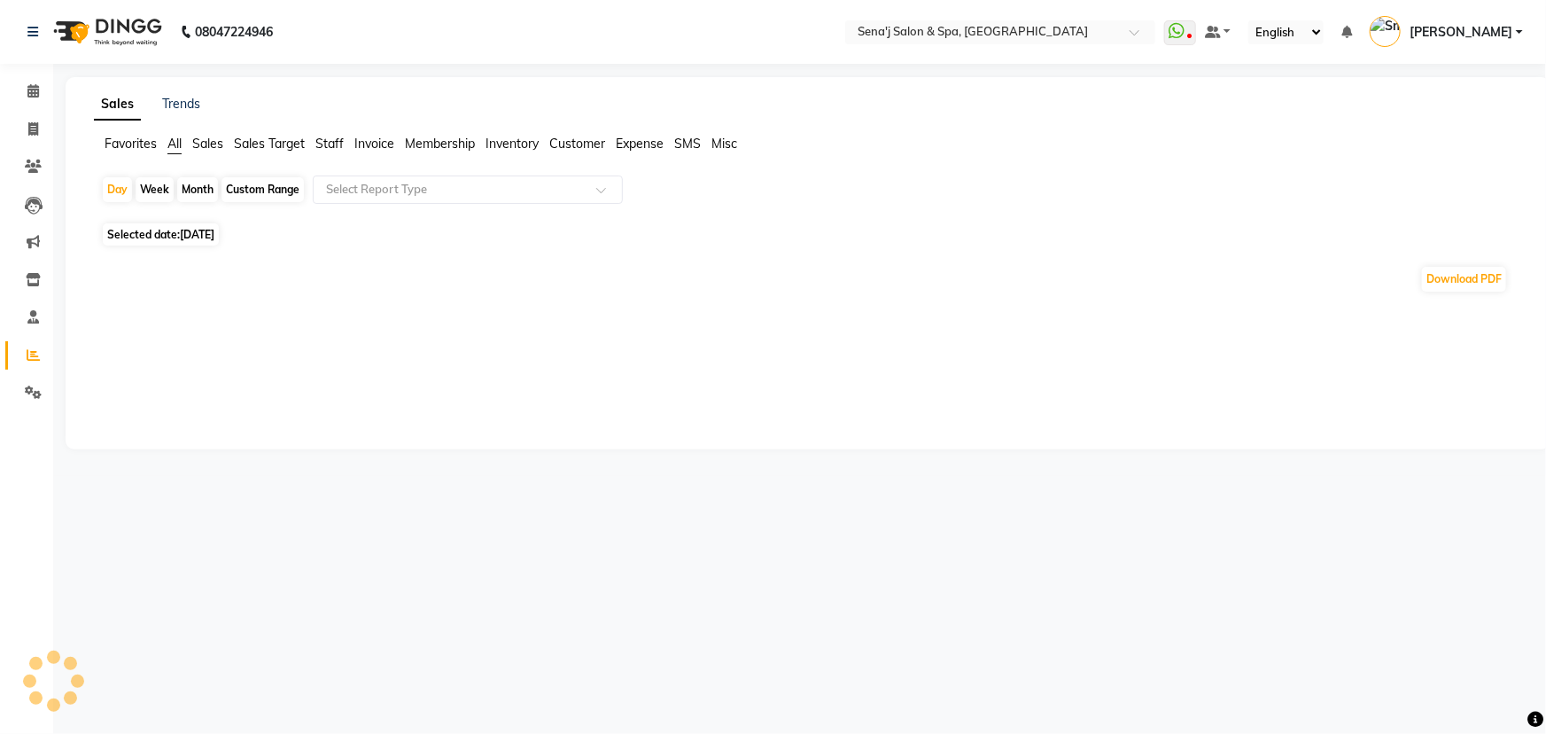
click at [328, 146] on span "Staff" at bounding box center [329, 144] width 28 height 16
click at [327, 146] on span "Staff" at bounding box center [329, 144] width 28 height 16
click at [205, 182] on div "Month" at bounding box center [197, 189] width 41 height 25
select select "9"
select select "2025"
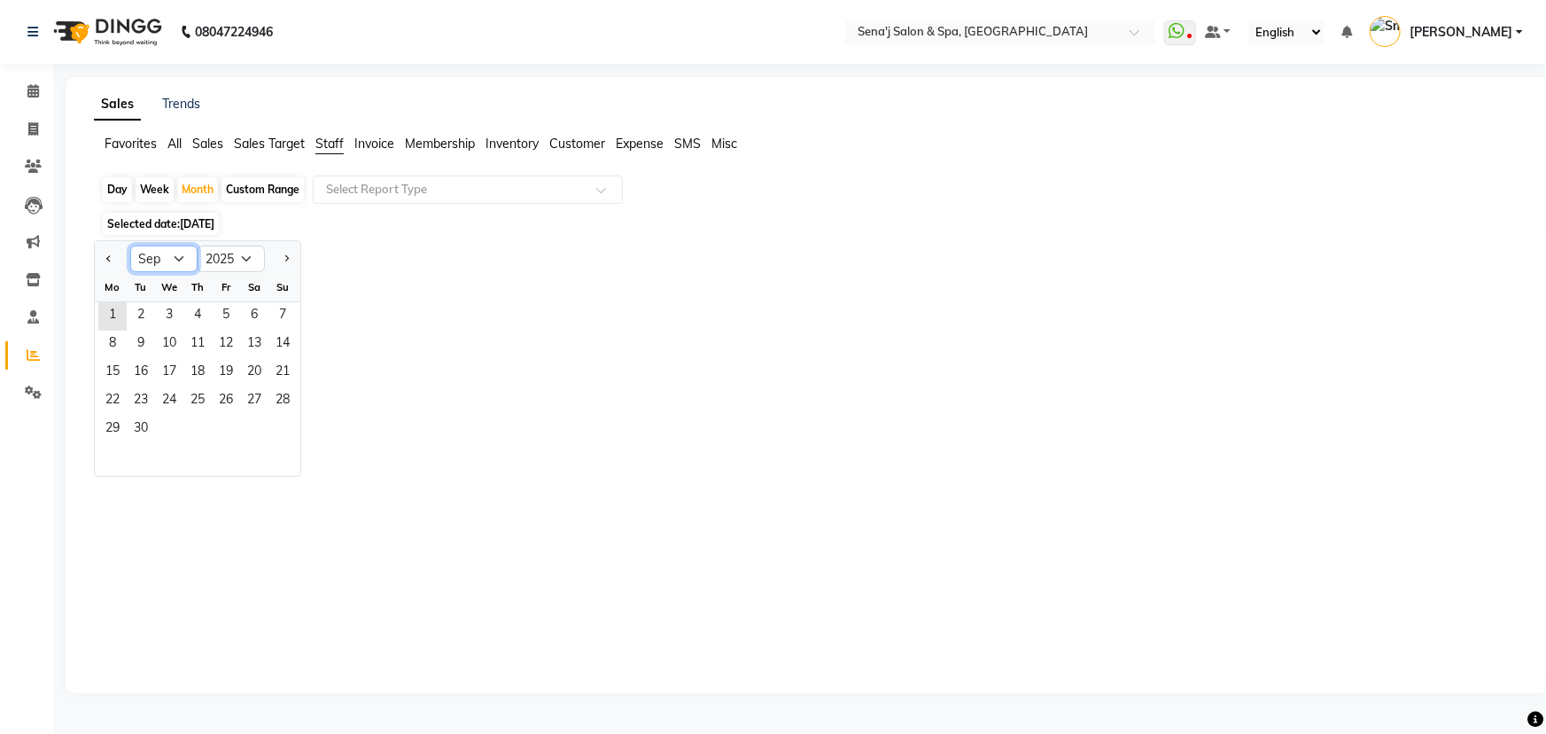
click at [166, 256] on select "Jan Feb Mar Apr May Jun Jul Aug Sep Oct Nov Dec" at bounding box center [163, 258] width 67 height 27
select select "8"
click at [130, 245] on select "Jan Feb Mar Apr May Jun Jul Aug Sep Oct Nov Dec" at bounding box center [163, 258] width 67 height 27
click at [226, 317] on span "1" at bounding box center [226, 316] width 28 height 28
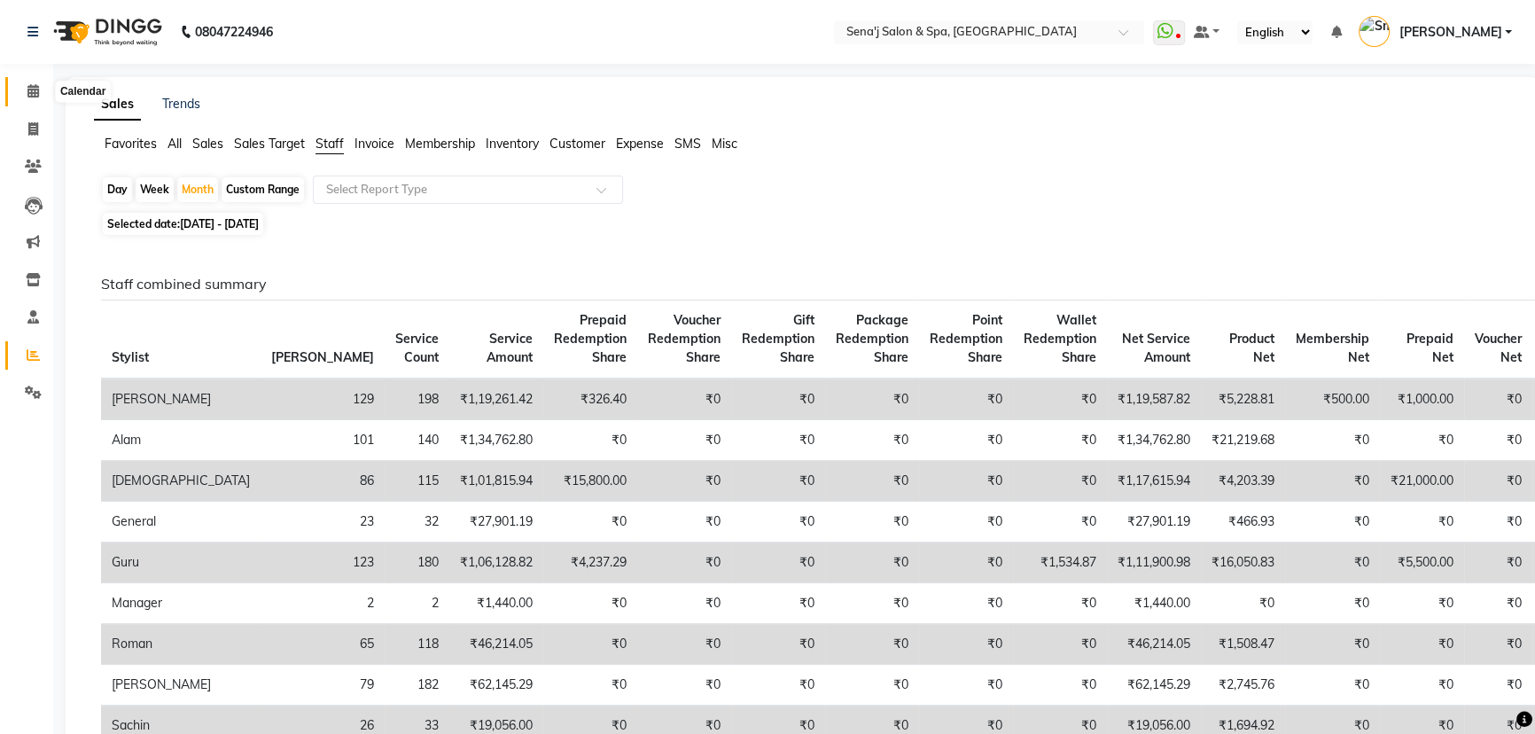
click at [33, 90] on icon at bounding box center [33, 90] width 12 height 13
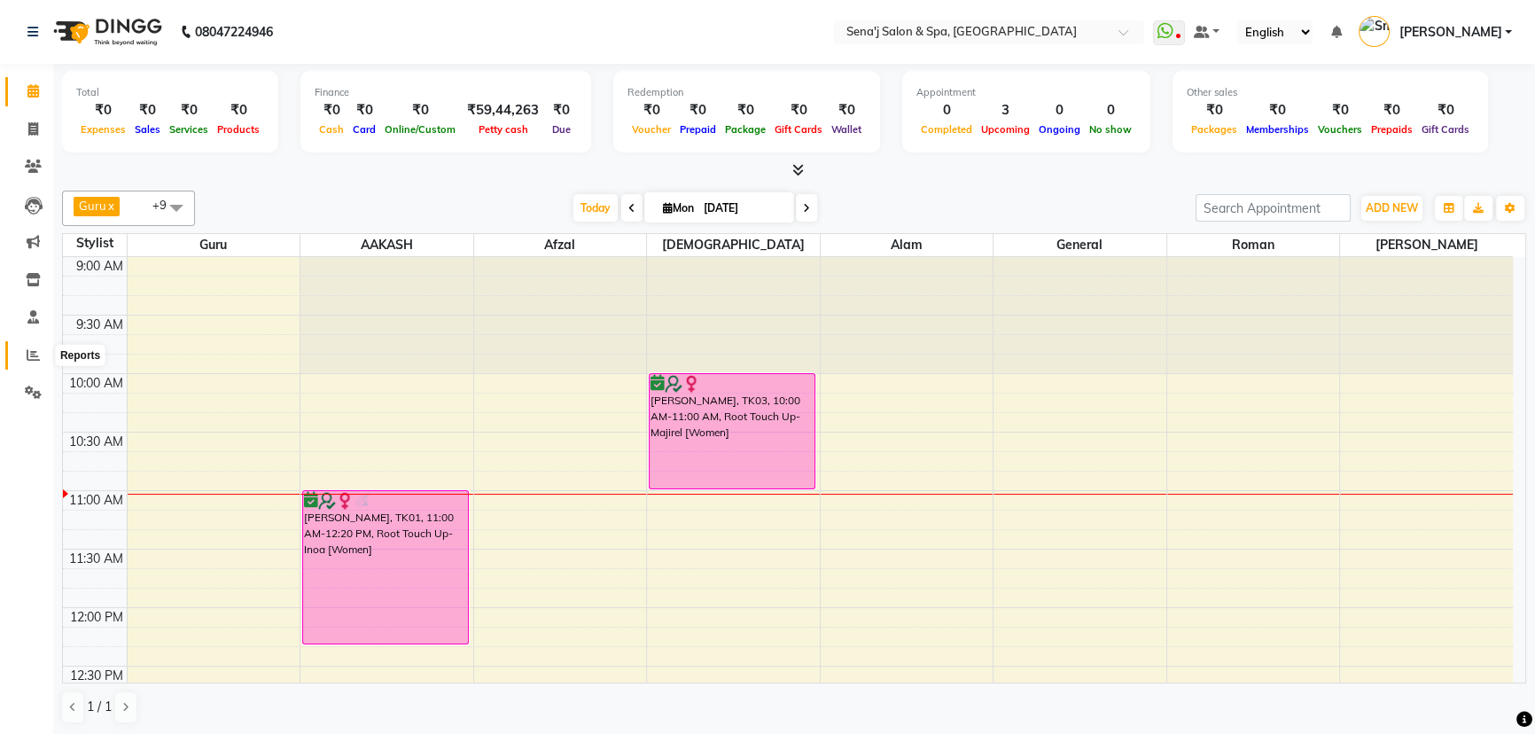
click at [30, 351] on icon at bounding box center [33, 354] width 13 height 13
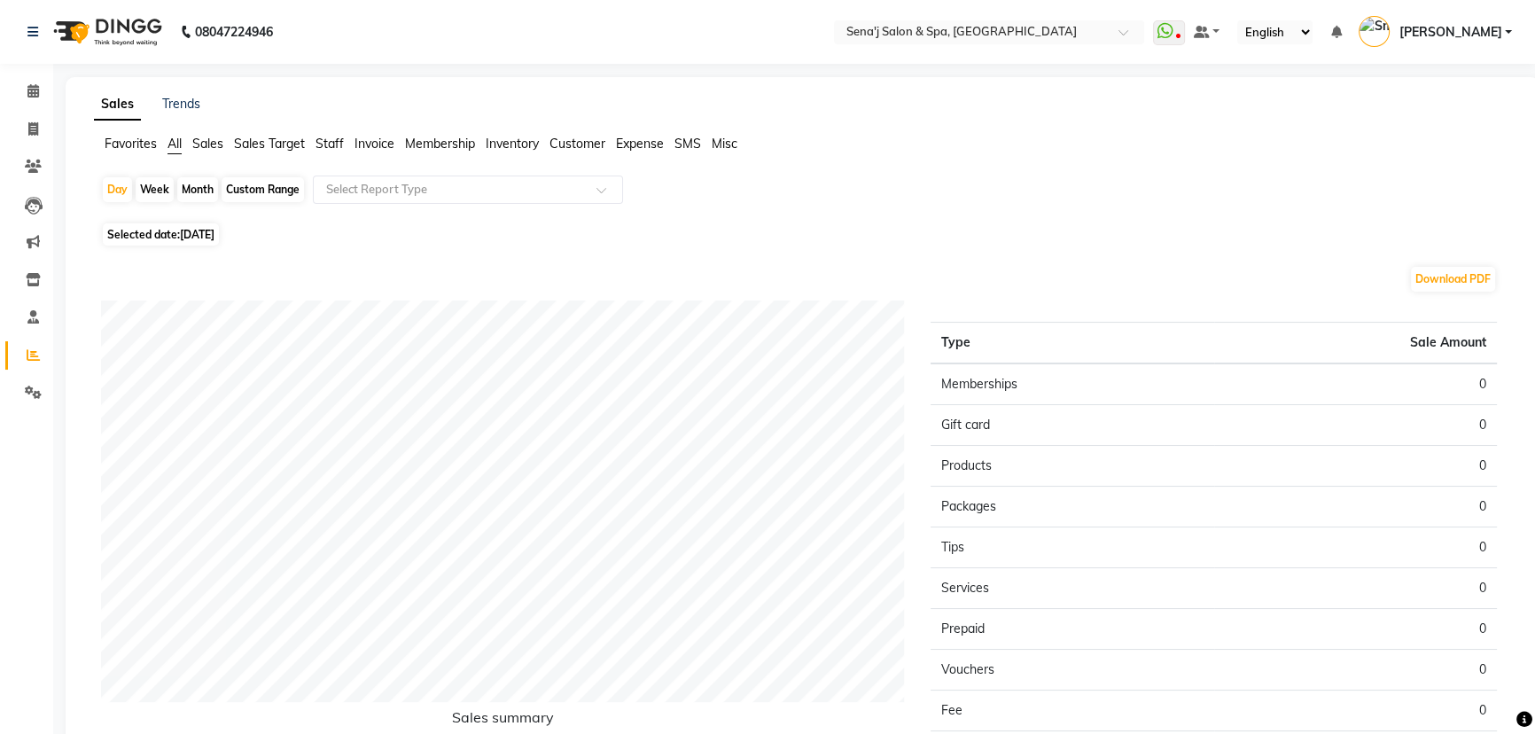
click at [330, 136] on span "Staff" at bounding box center [329, 144] width 28 height 16
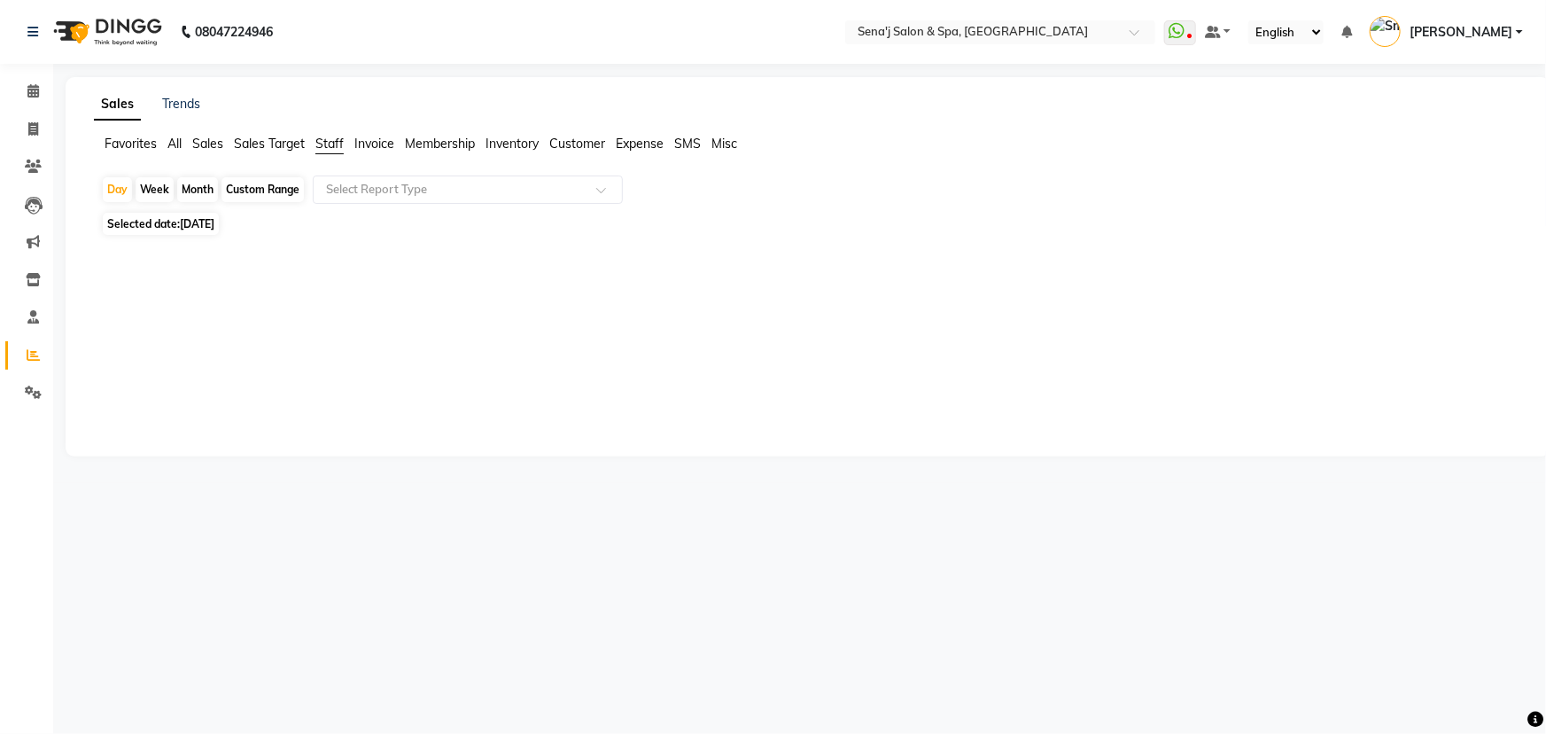
click at [197, 184] on div "Month" at bounding box center [197, 189] width 41 height 25
select select "9"
select select "2025"
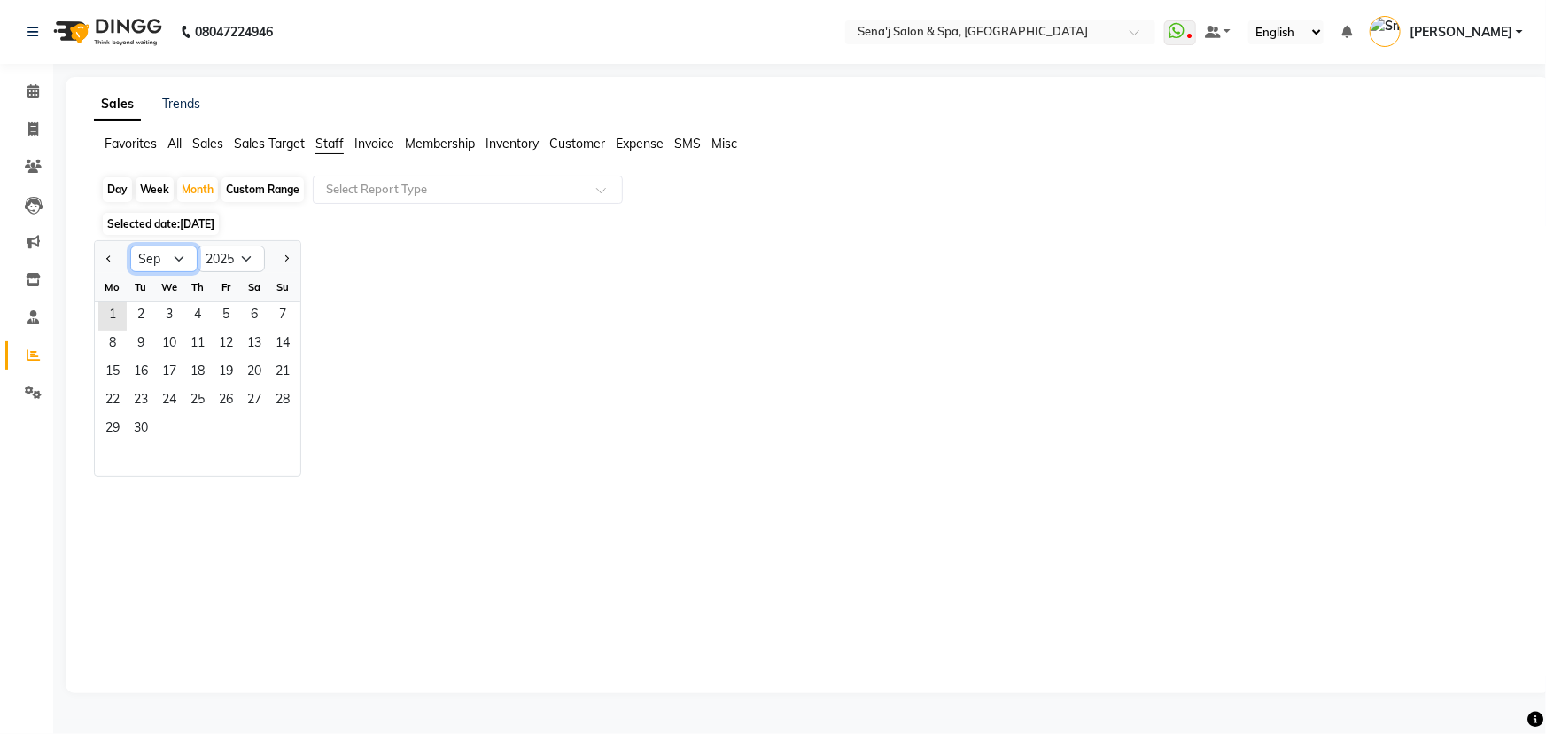
click at [171, 254] on select "Jan Feb Mar Apr May Jun Jul Aug Sep Oct Nov Dec" at bounding box center [163, 258] width 67 height 27
select select "8"
click at [130, 245] on select "Jan Feb Mar Apr May Jun Jul Aug Sep Oct Nov Dec" at bounding box center [163, 258] width 67 height 27
click at [219, 309] on span "1" at bounding box center [226, 316] width 28 height 28
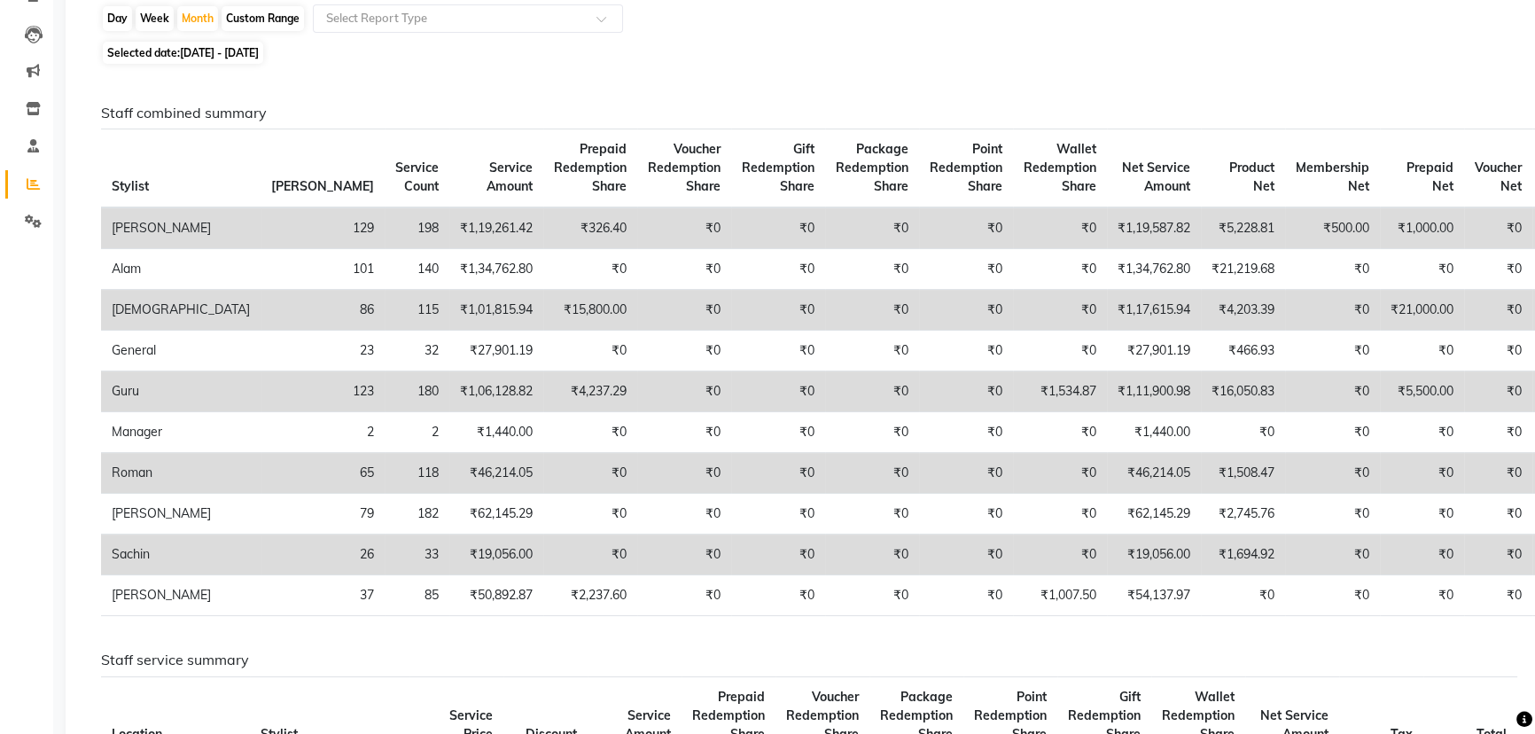
scroll to position [80, 0]
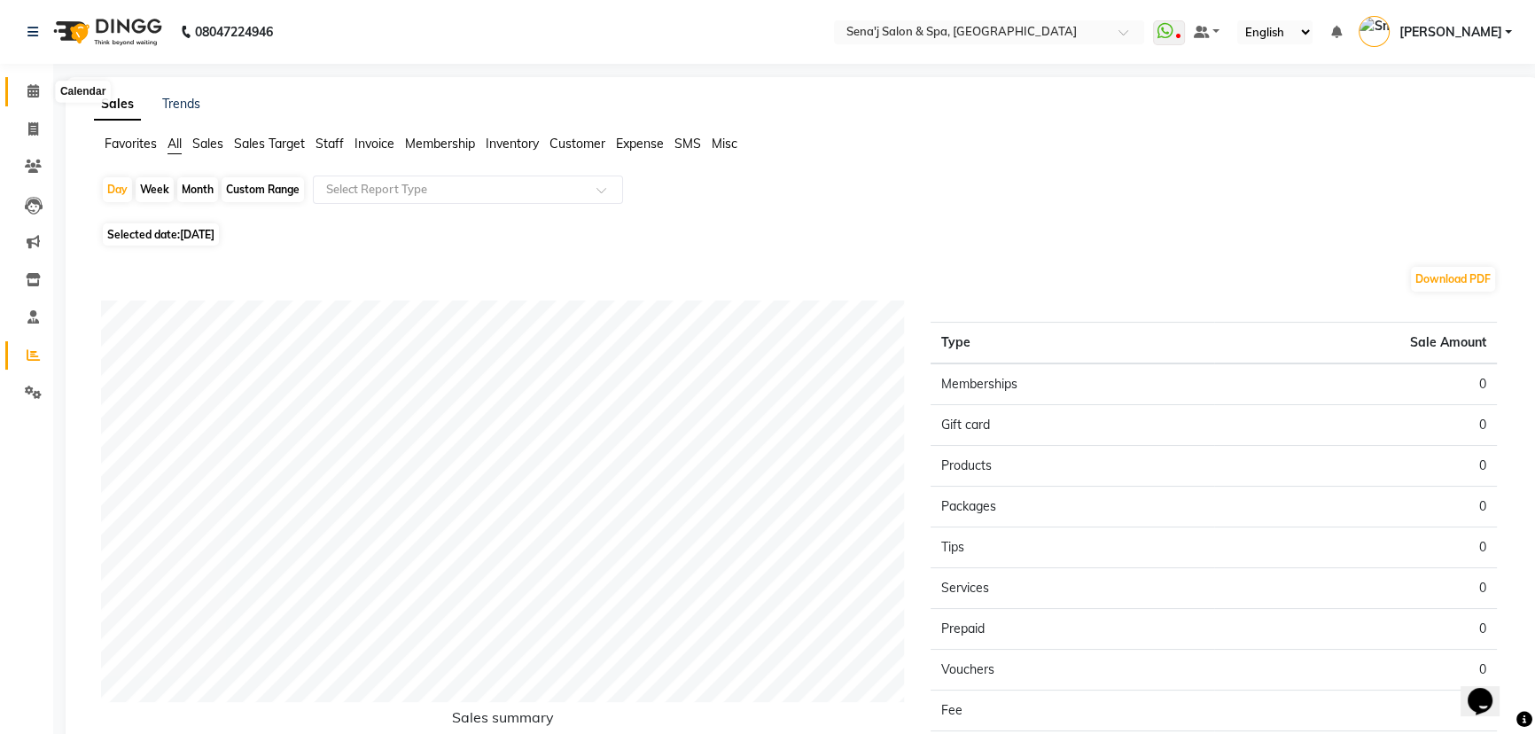
click at [33, 86] on icon at bounding box center [33, 90] width 12 height 13
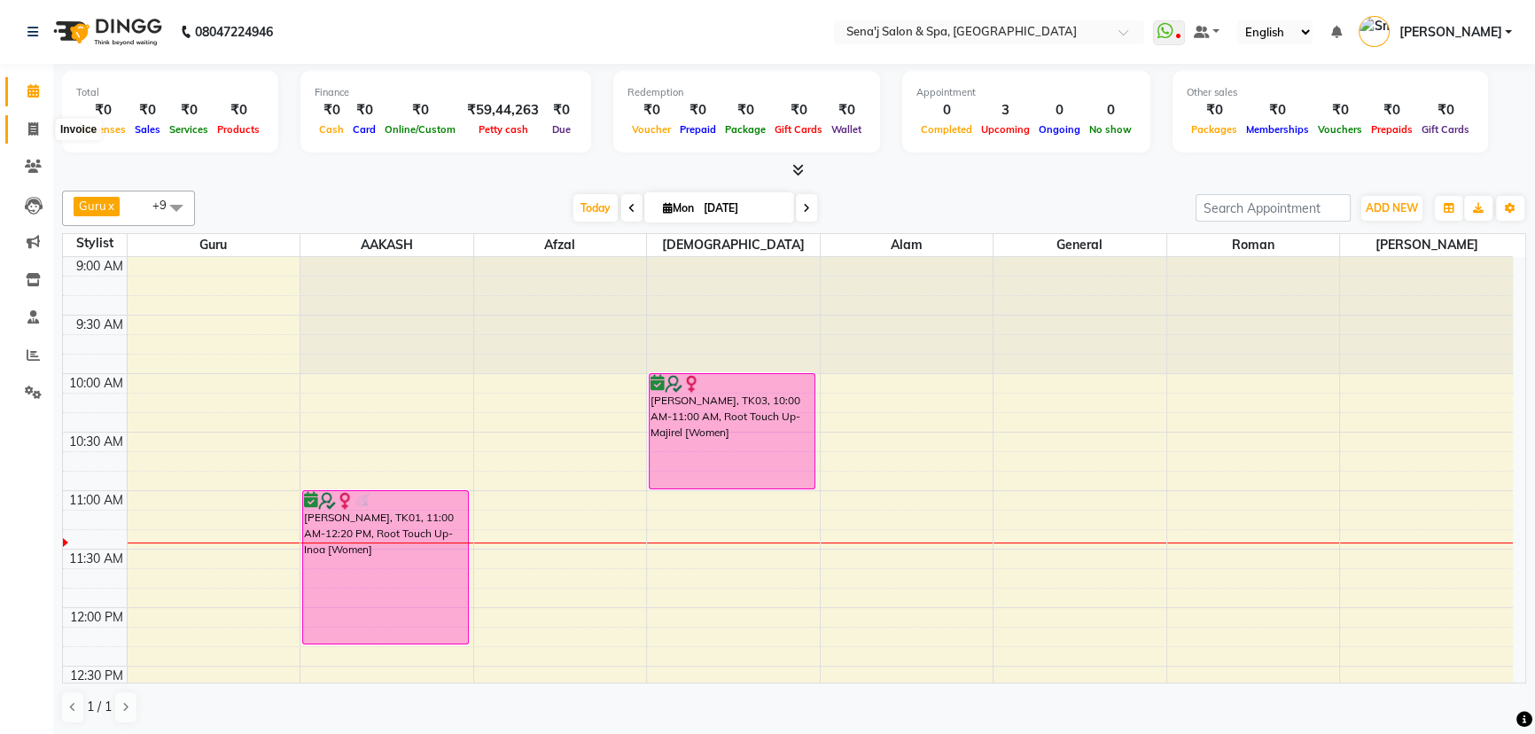
drag, startPoint x: 35, startPoint y: 128, endPoint x: 75, endPoint y: 120, distance: 41.5
click at [35, 128] on icon at bounding box center [33, 128] width 10 height 13
select select "447"
select select "service"
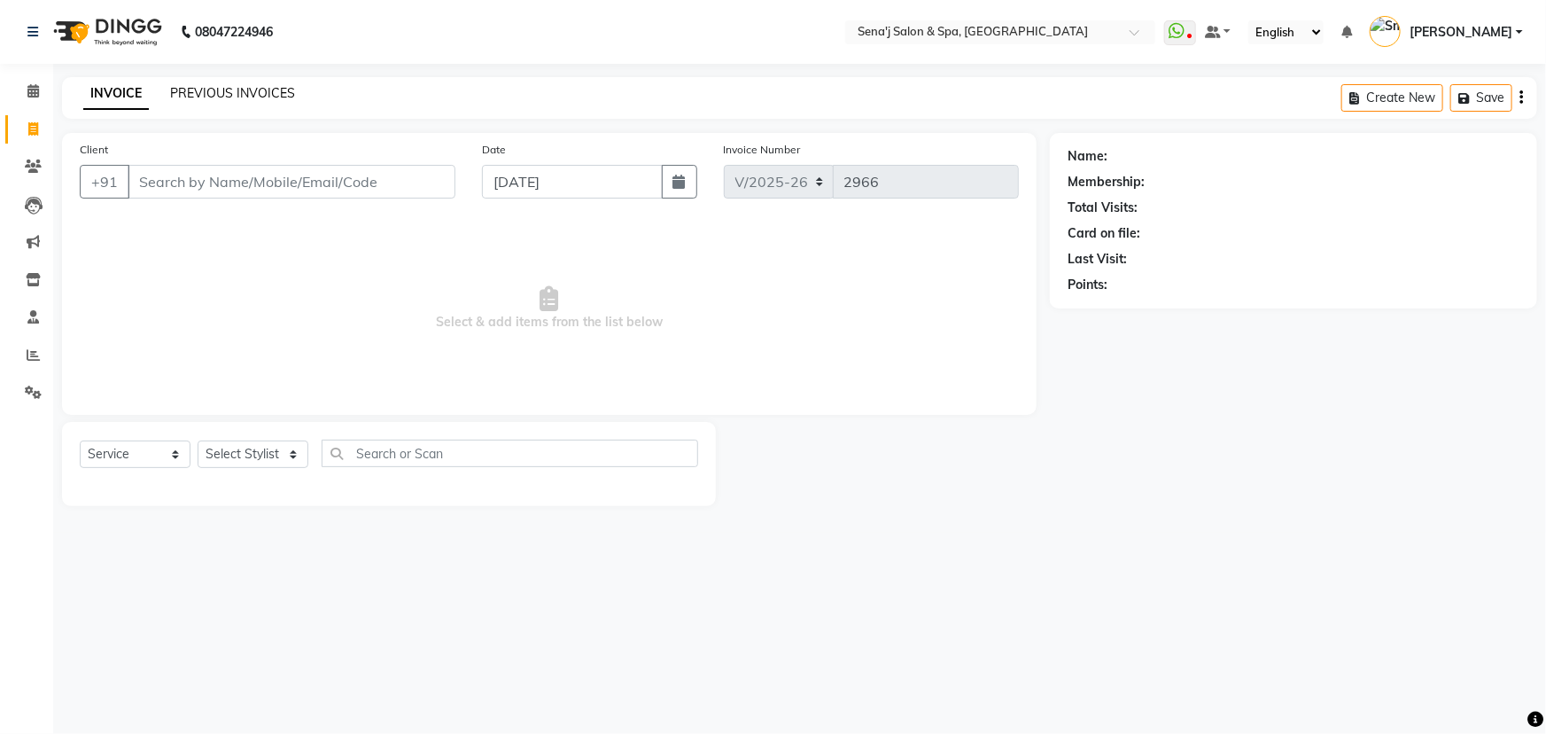
click at [253, 92] on link "PREVIOUS INVOICES" at bounding box center [232, 93] width 125 height 16
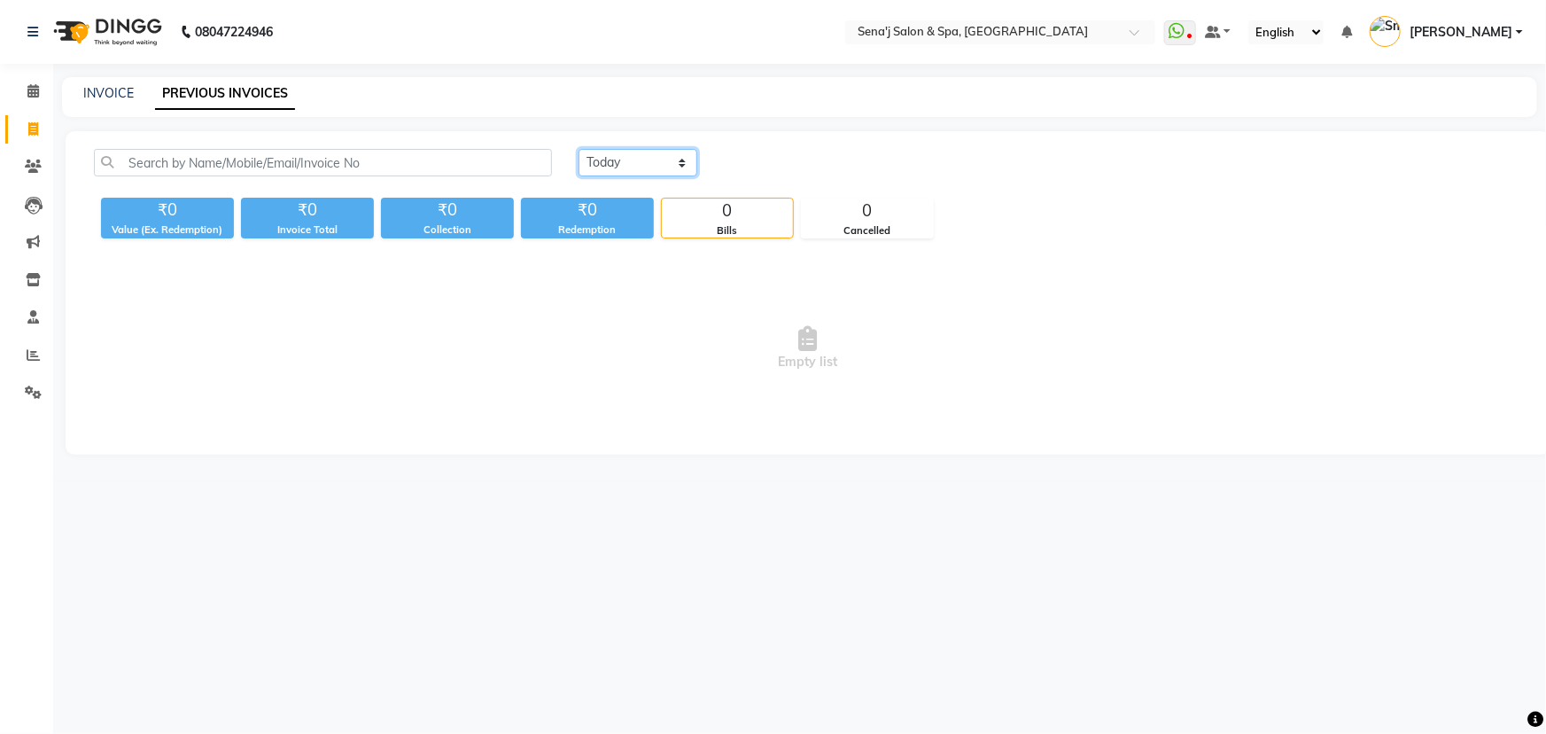
click at [623, 160] on select "Today Yesterday Custom Range" at bounding box center [638, 162] width 119 height 27
select select "yesterday"
click at [579, 149] on select "Today Yesterday Custom Range" at bounding box center [638, 162] width 119 height 27
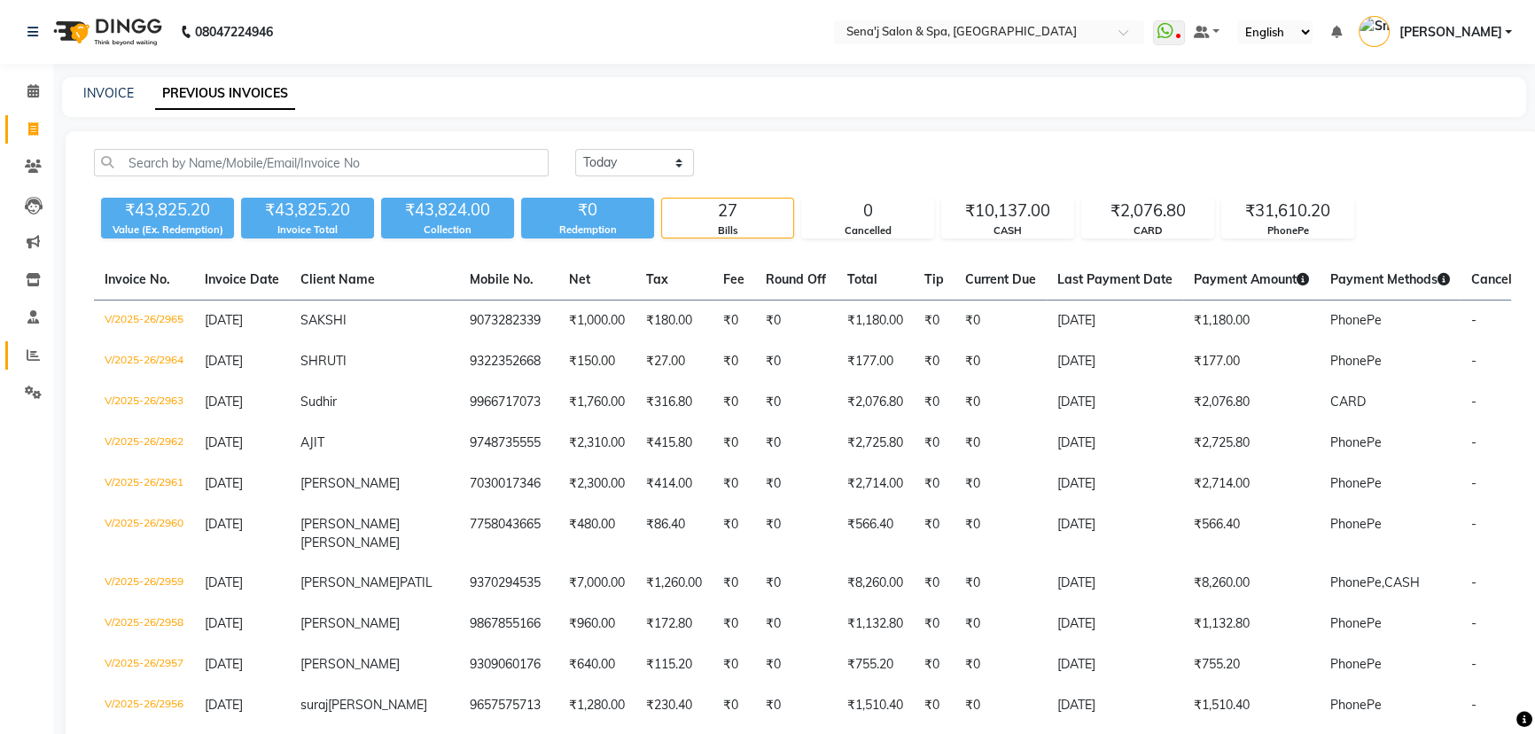
click at [42, 361] on span at bounding box center [33, 356] width 31 height 20
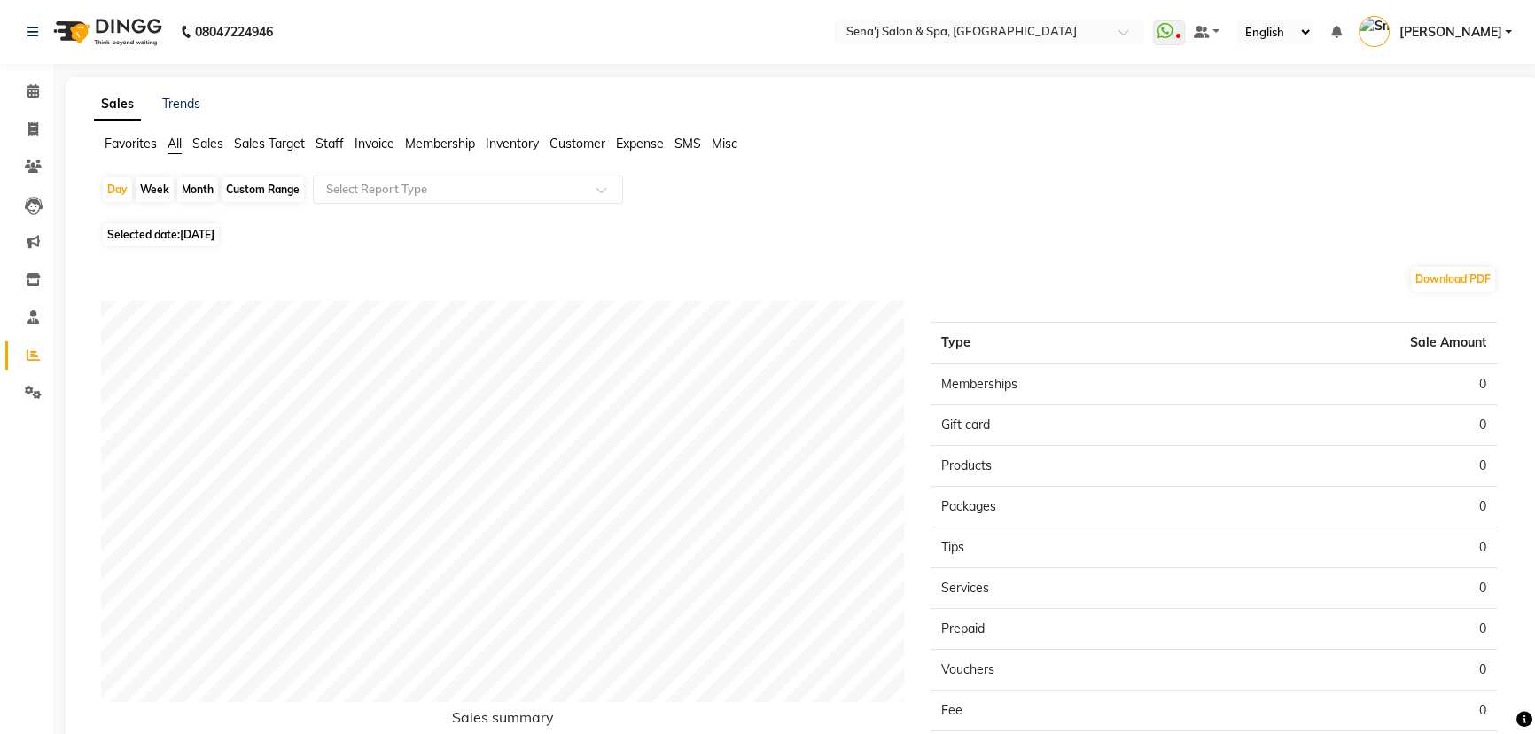
click at [325, 139] on span "Staff" at bounding box center [329, 144] width 28 height 16
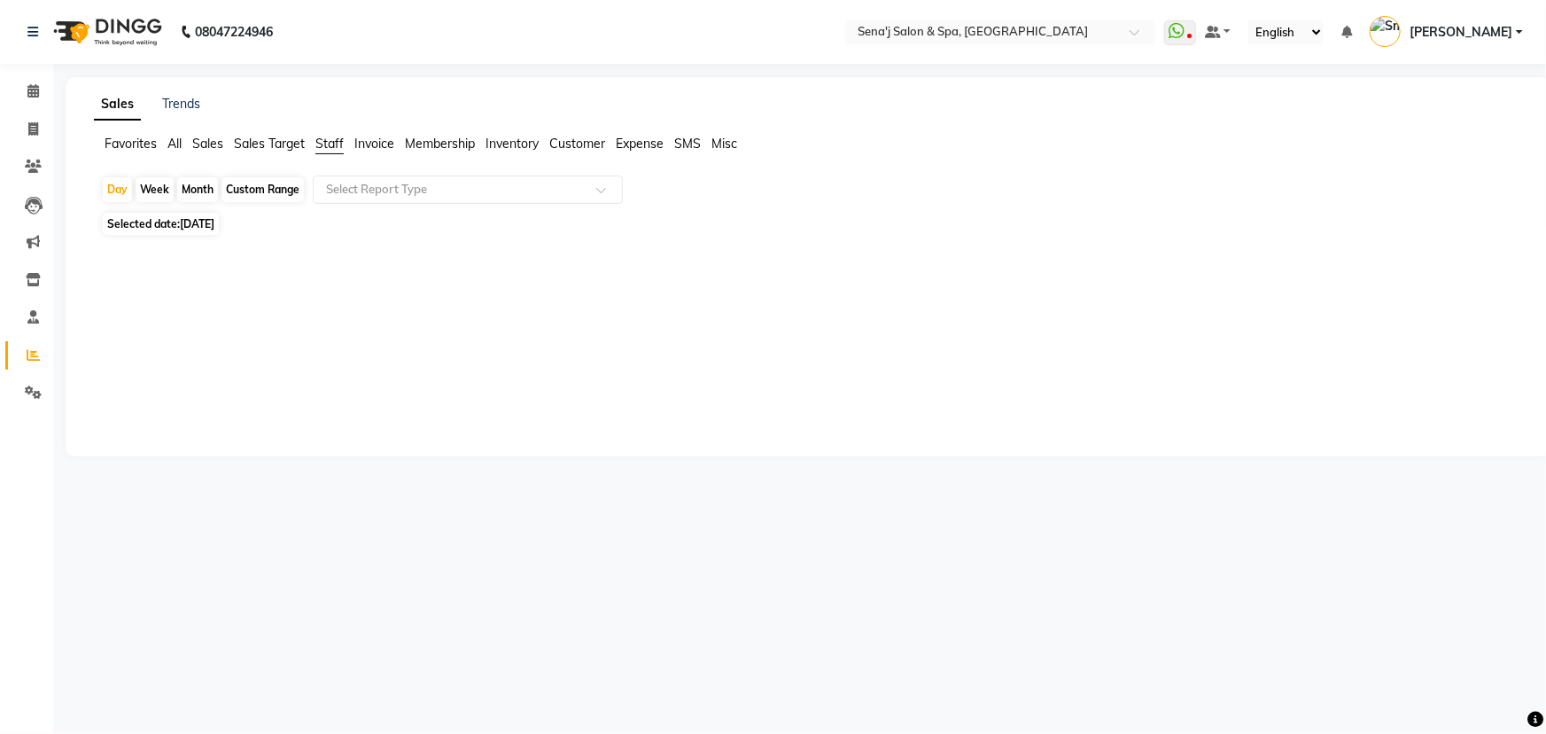
click at [190, 195] on div "Month" at bounding box center [197, 189] width 41 height 25
select select "9"
select select "2025"
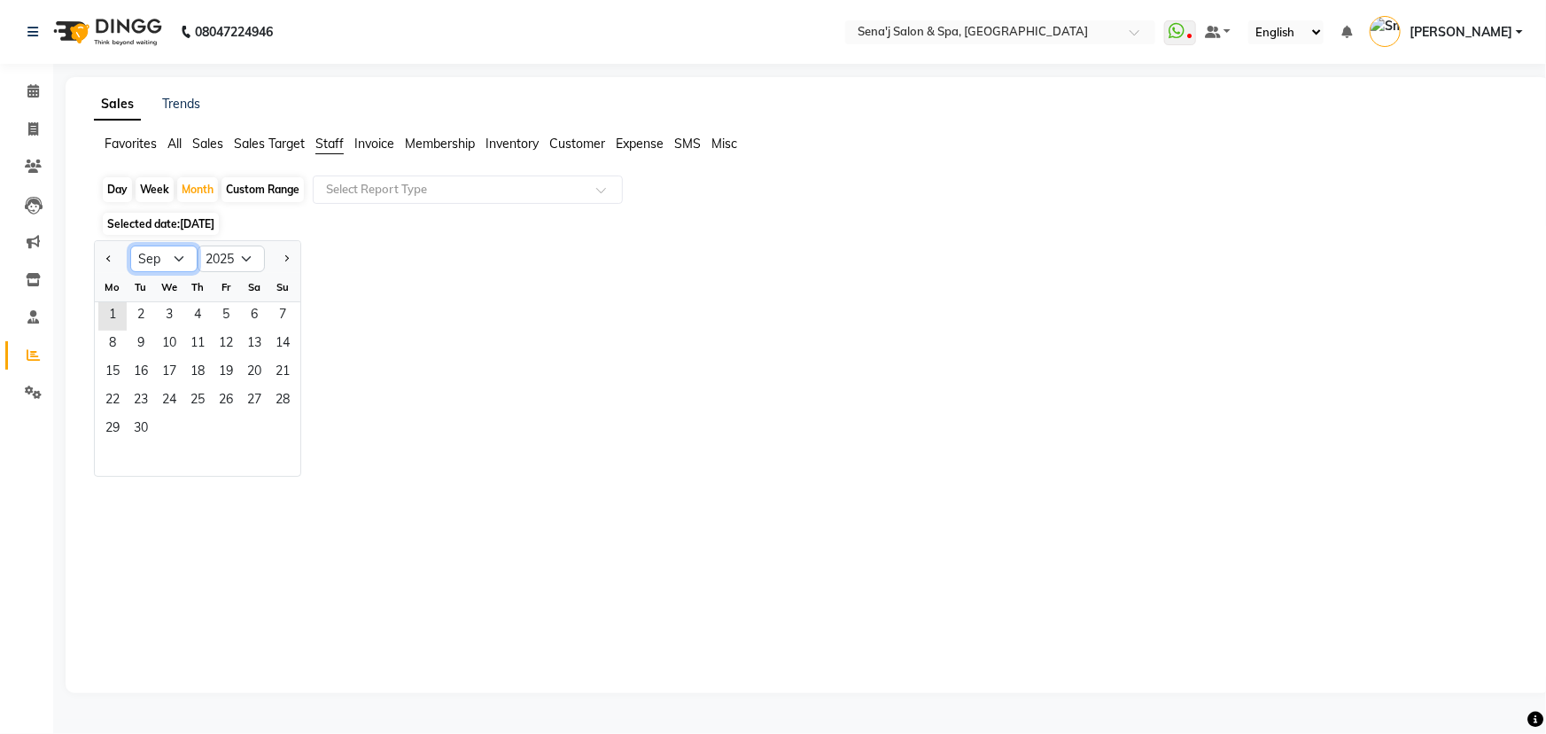
click at [160, 257] on select "Jan Feb Mar Apr May Jun Jul Aug Sep Oct Nov Dec" at bounding box center [163, 258] width 67 height 27
select select "8"
click at [130, 245] on select "Jan Feb Mar Apr May Jun Jul Aug Sep Oct Nov Dec" at bounding box center [163, 258] width 67 height 27
click at [221, 322] on span "1" at bounding box center [226, 316] width 28 height 28
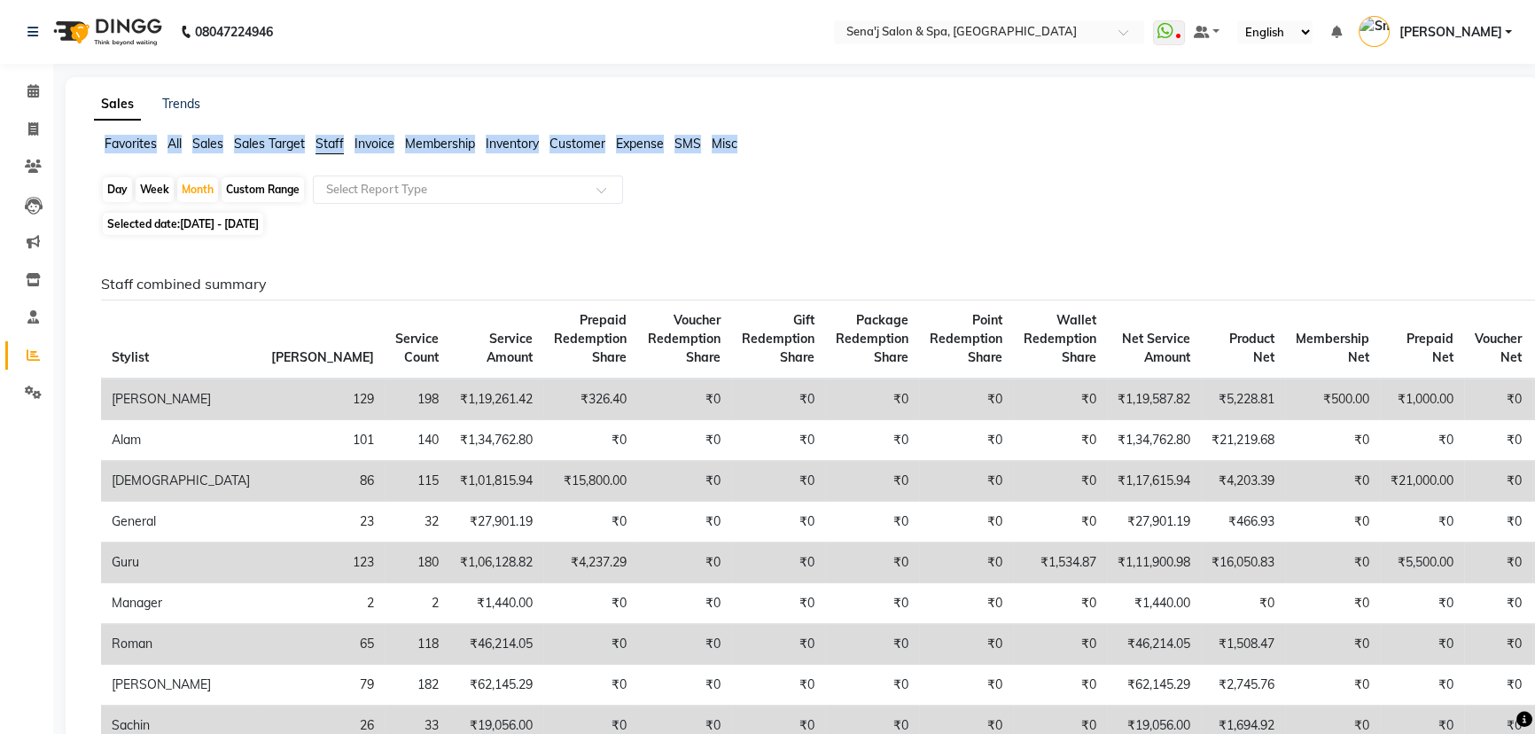
drag, startPoint x: 1237, startPoint y: 101, endPoint x: 1246, endPoint y: 135, distance: 34.8
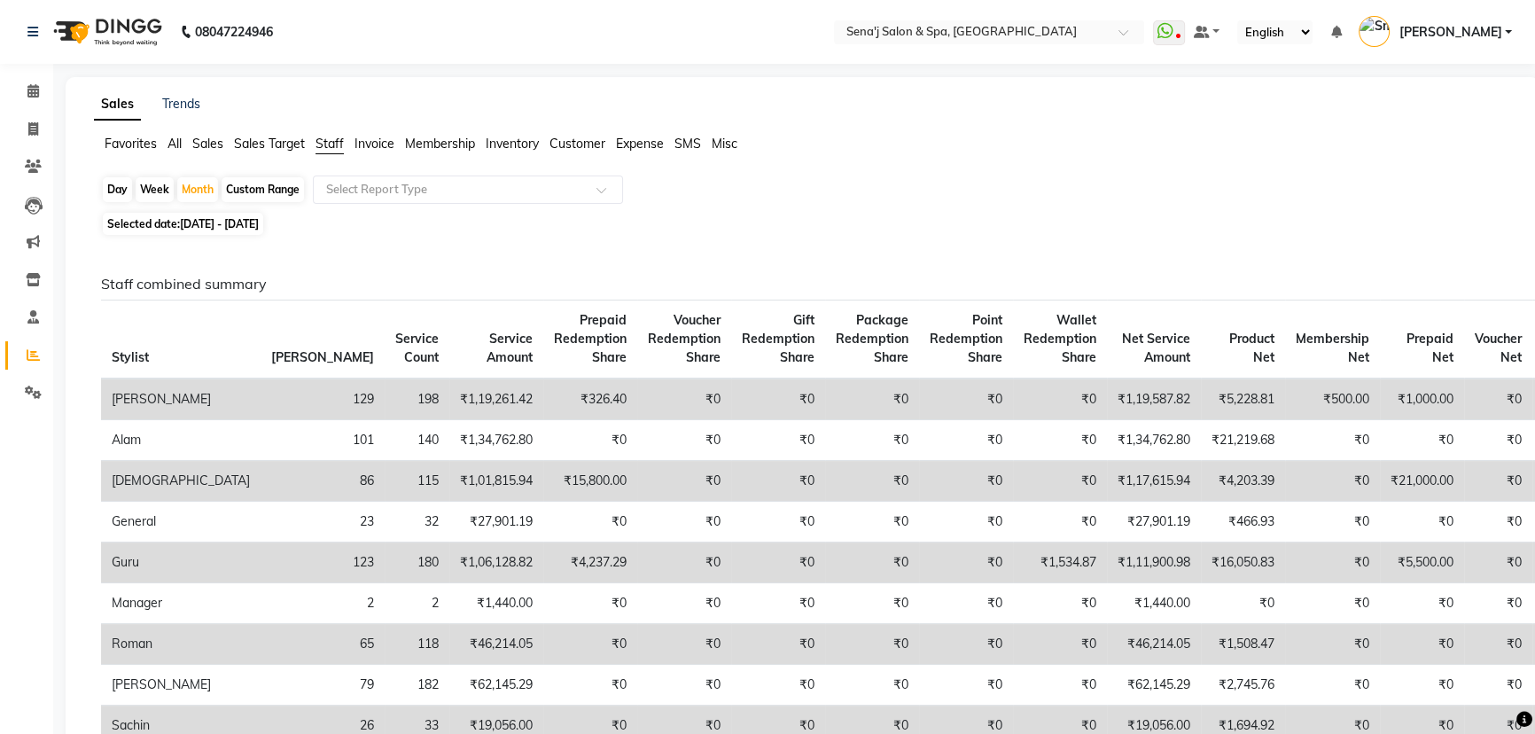
click at [1213, 198] on div "Day Week Month Custom Range Select Report Type" at bounding box center [802, 191] width 1403 height 32
click at [27, 94] on icon at bounding box center [33, 90] width 12 height 13
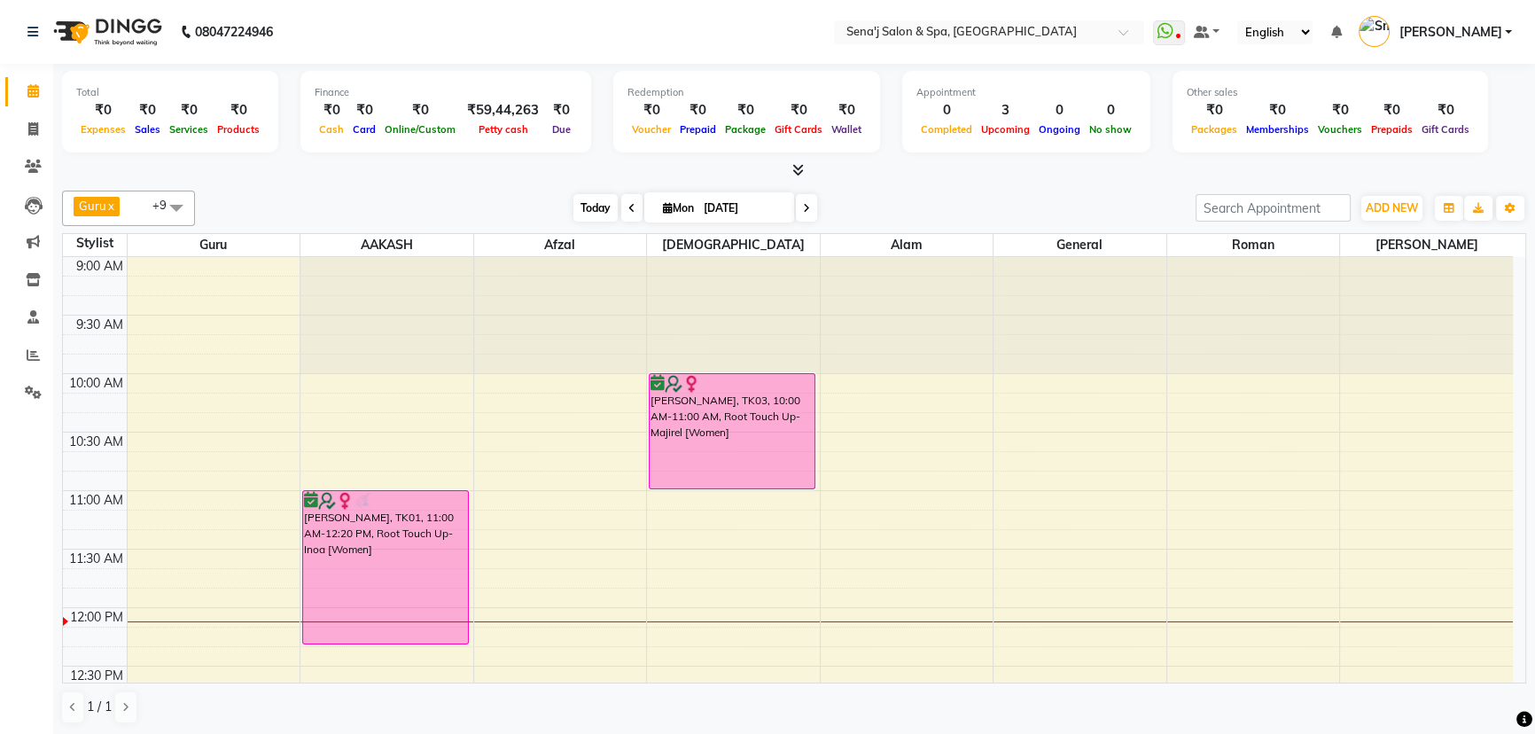
click at [604, 207] on span "Today" at bounding box center [595, 207] width 44 height 27
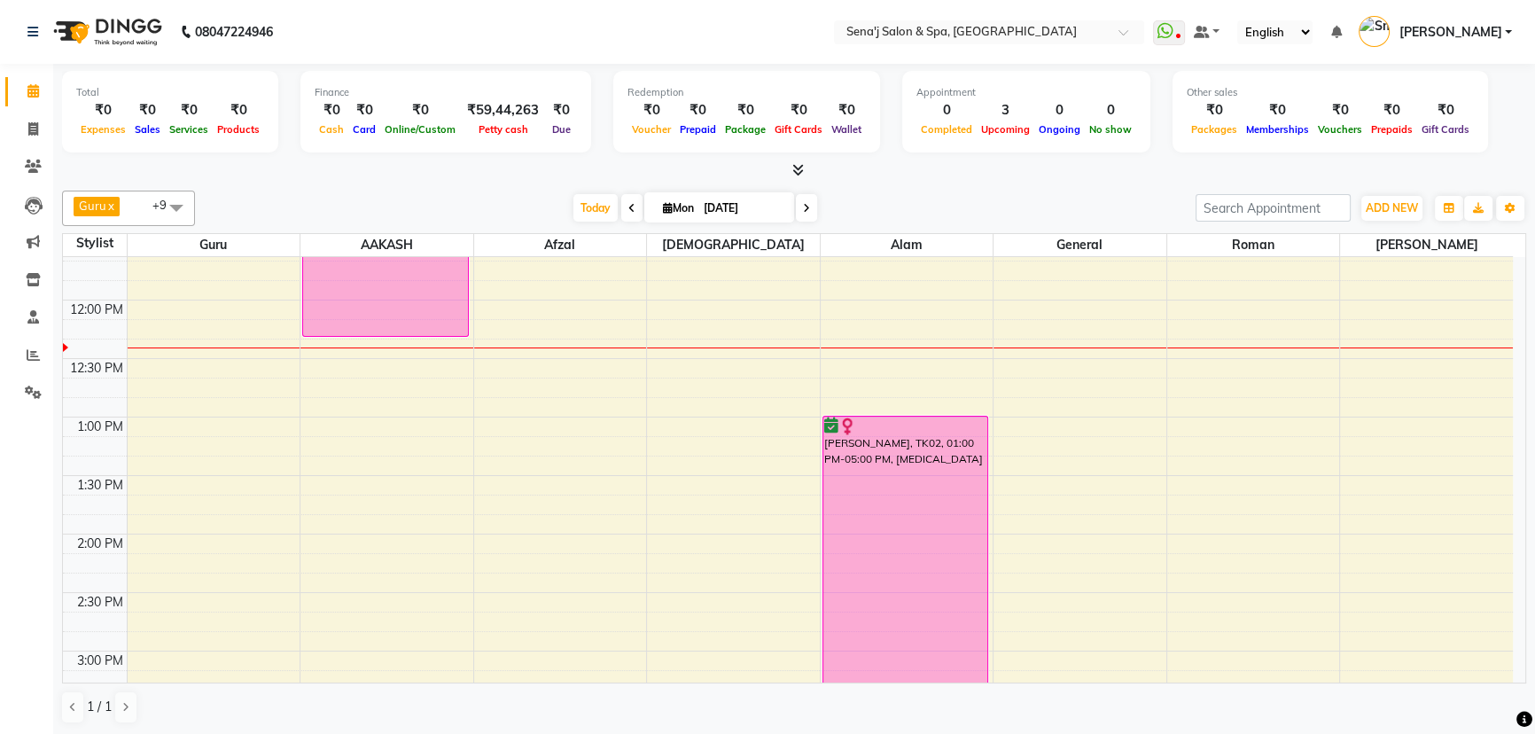
scroll to position [322, 0]
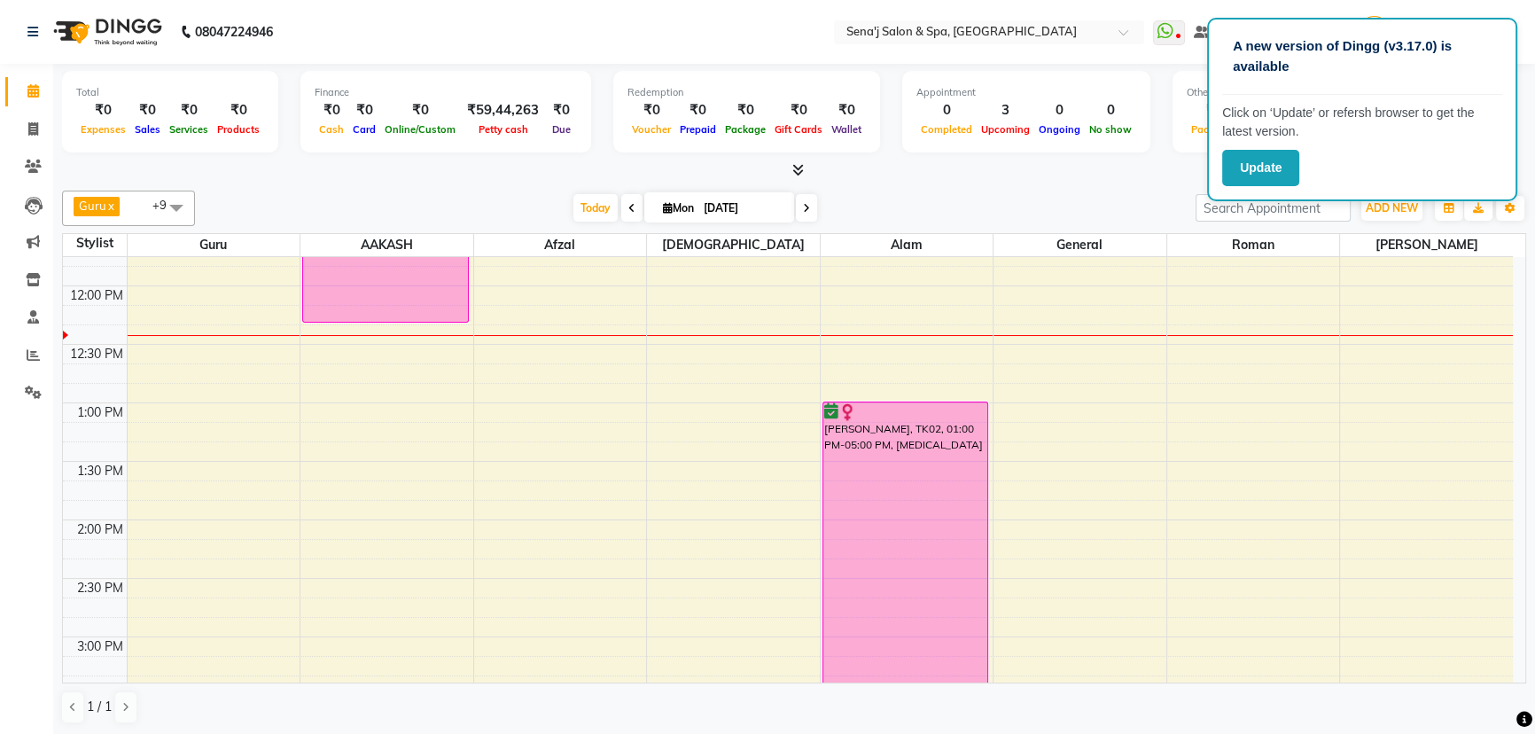
click at [1532, 217] on div "Total ₹0 Expenses ₹0 Sales ₹0 Services ₹0 Products Finance ₹0 Cash ₹0 Card ₹0 O…" at bounding box center [794, 400] width 1482 height 672
click at [1070, 8] on nav "08047224946 Select Location × Sena'j Salon & Spa, Amanora Mall WhatsApp Status …" at bounding box center [767, 32] width 1535 height 64
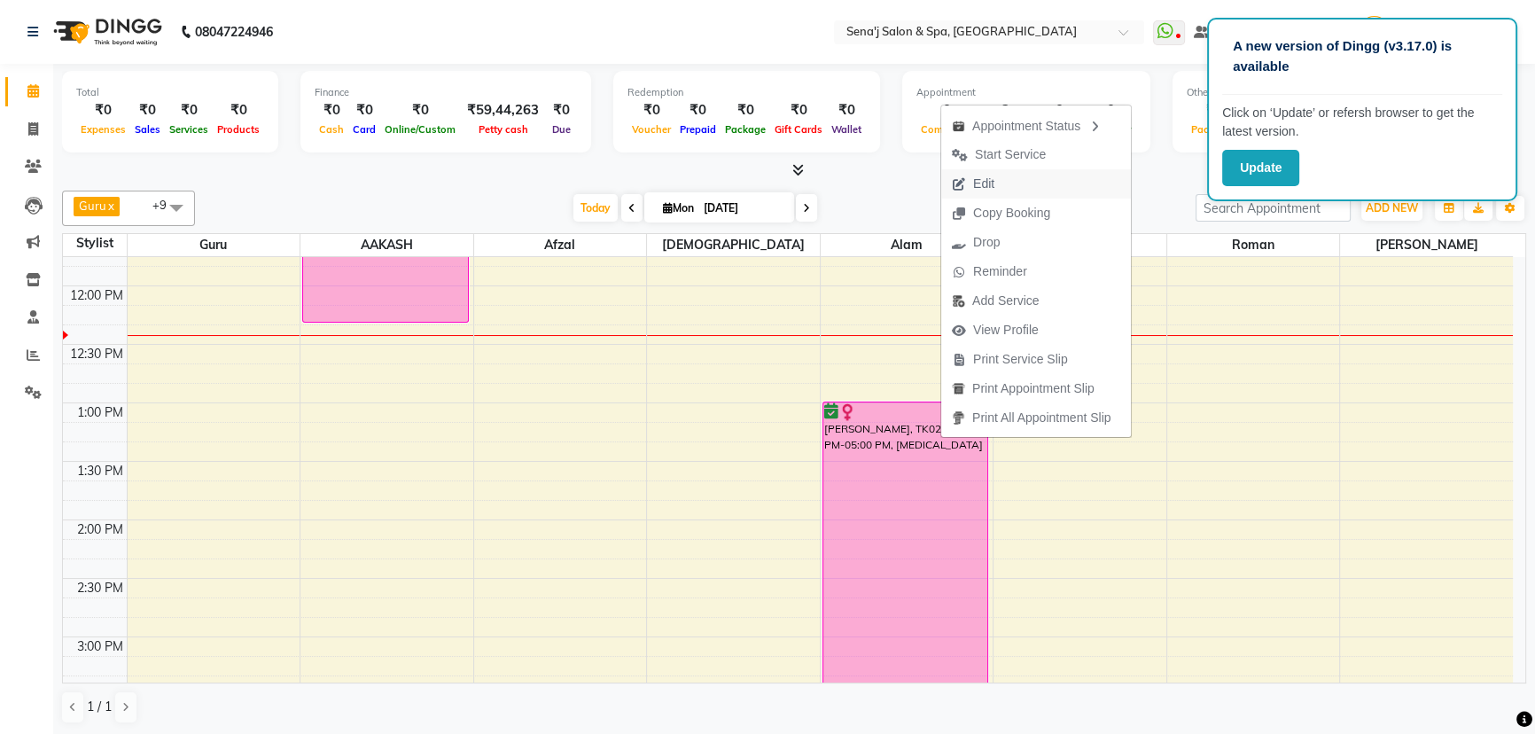
click at [1008, 181] on button "Edit" at bounding box center [1036, 183] width 190 height 29
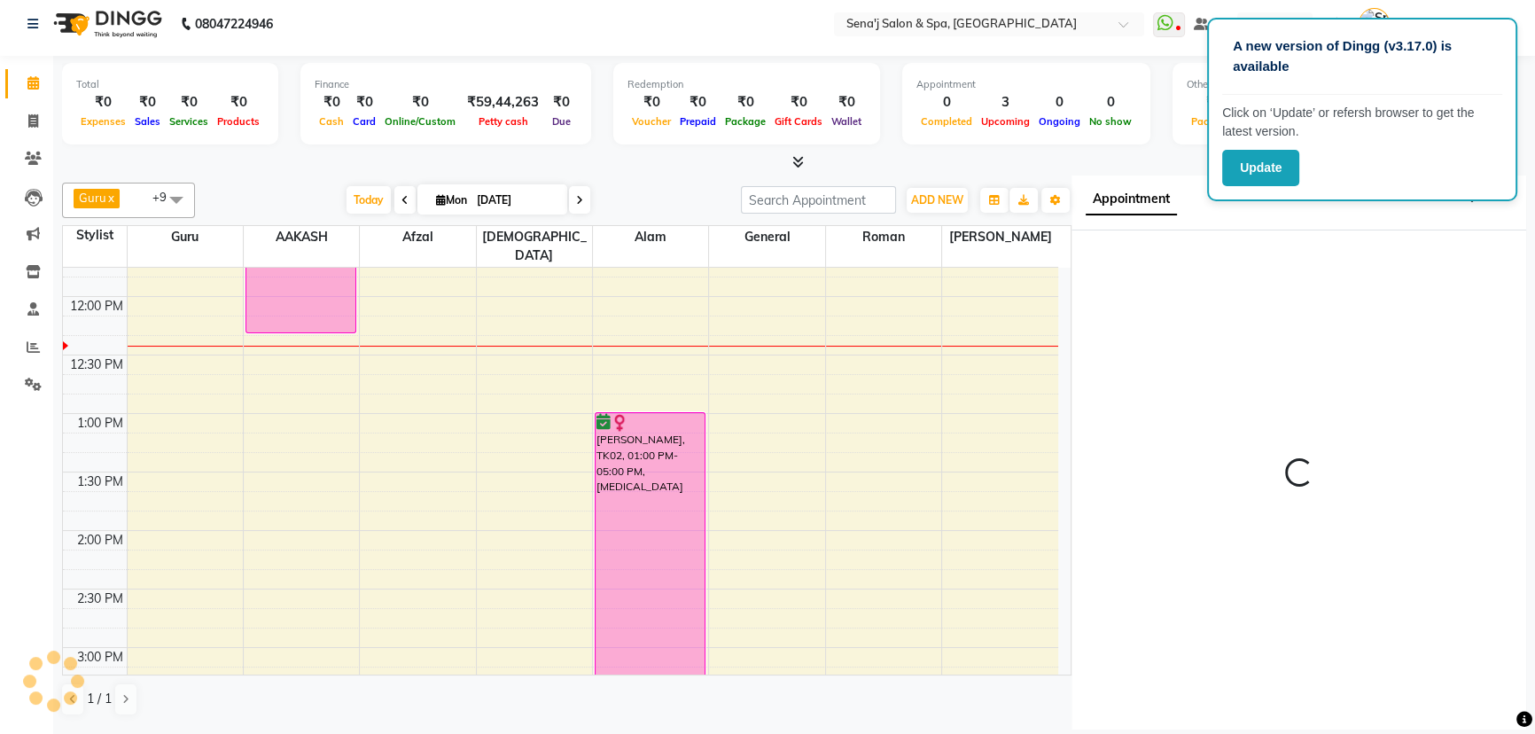
scroll to position [351, 0]
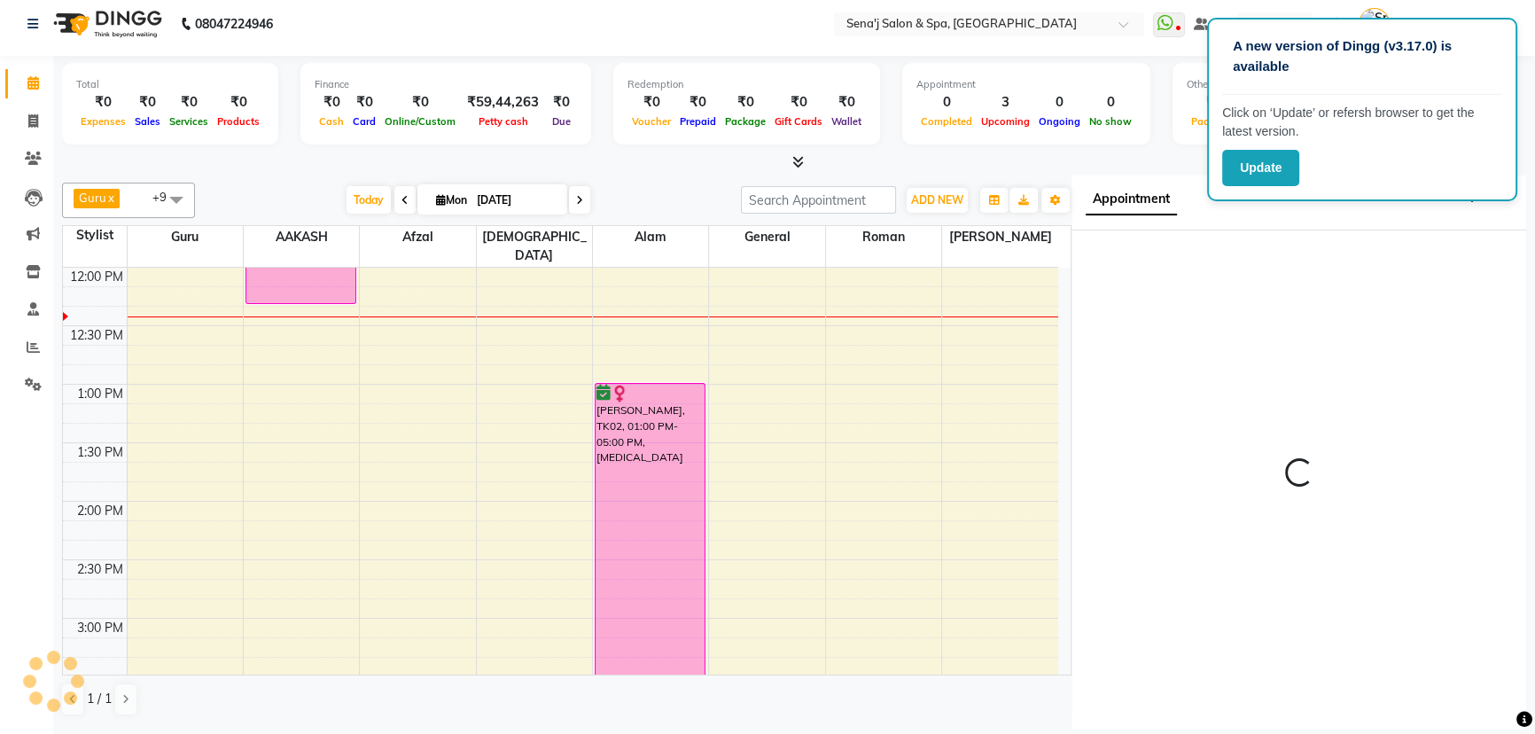
select select "780"
select select "confirm booking"
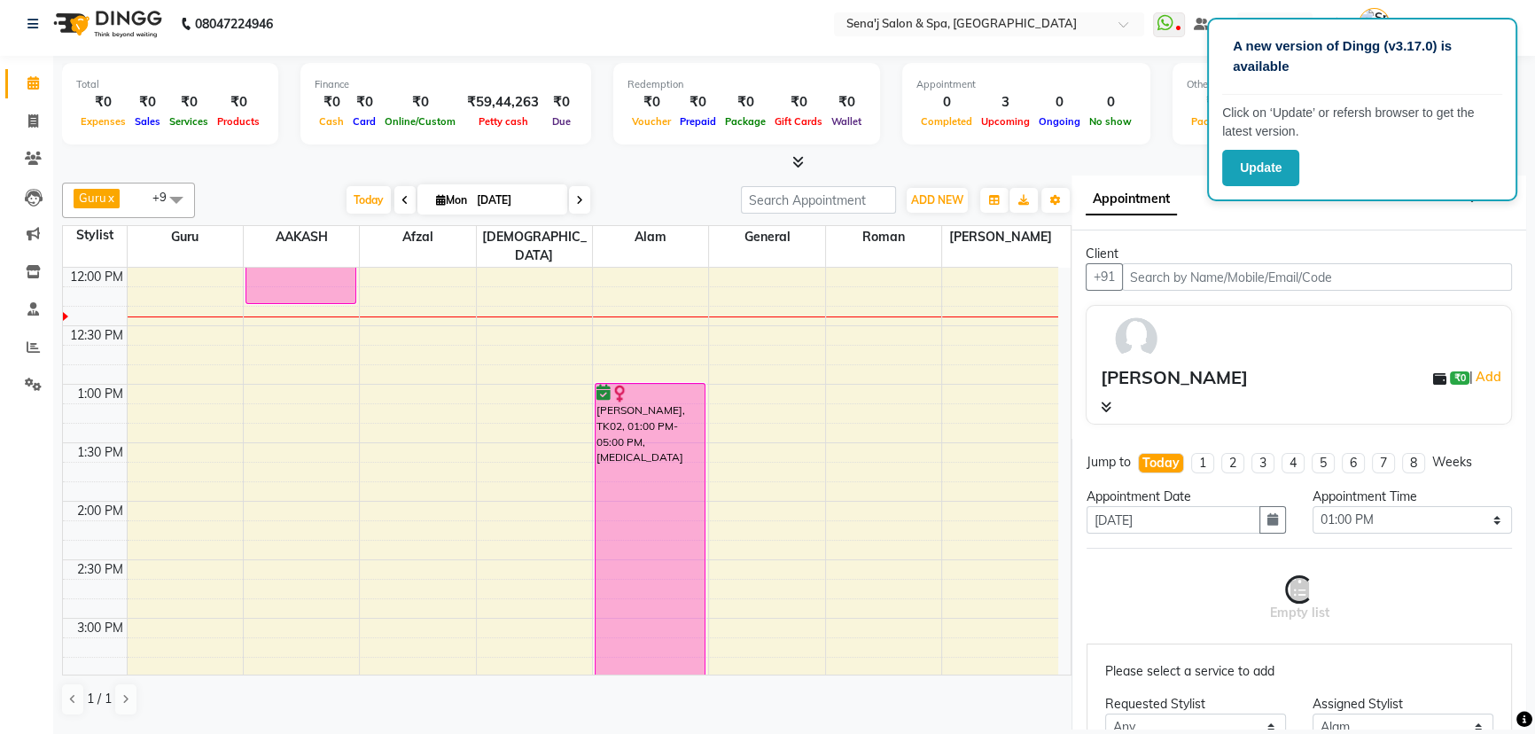
select select "533"
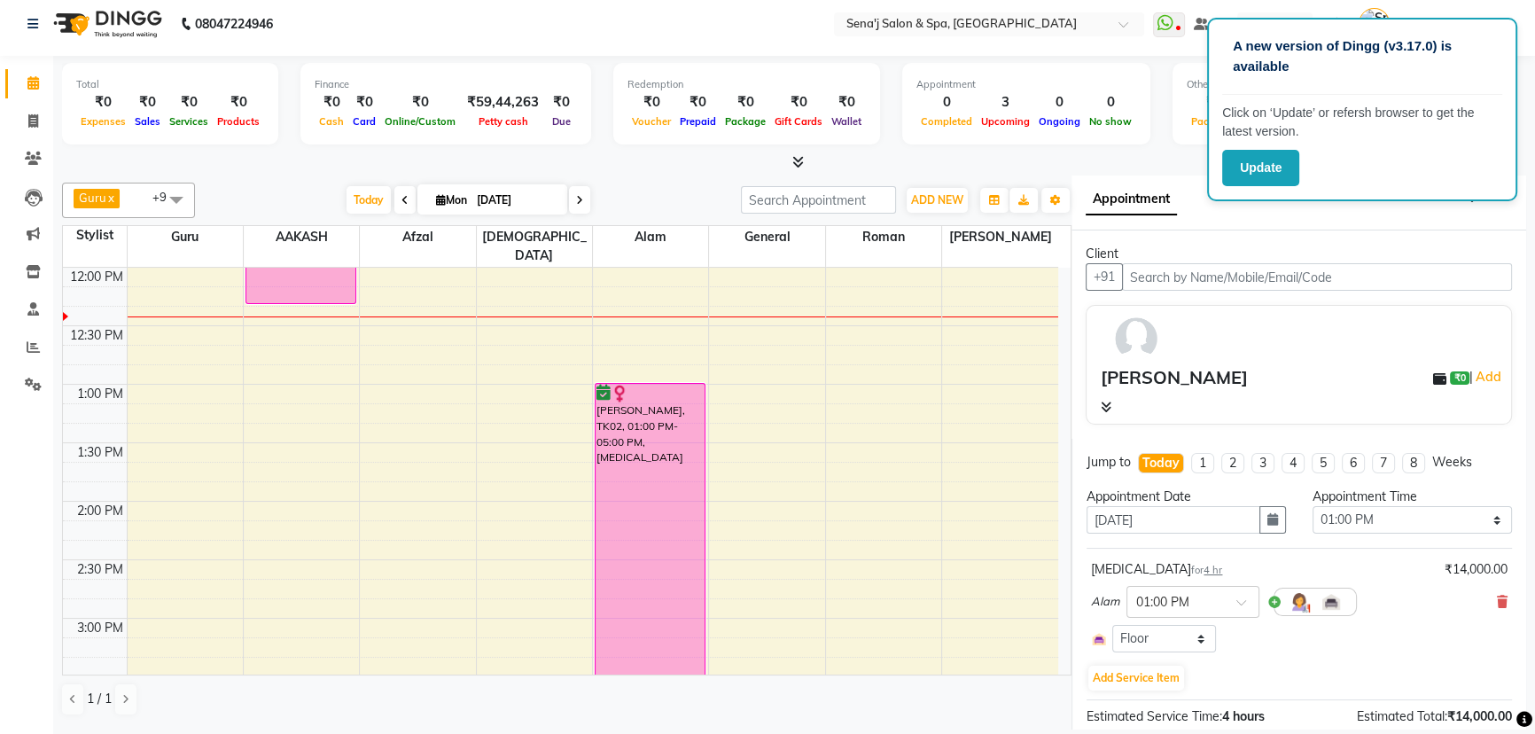
scroll to position [0, 0]
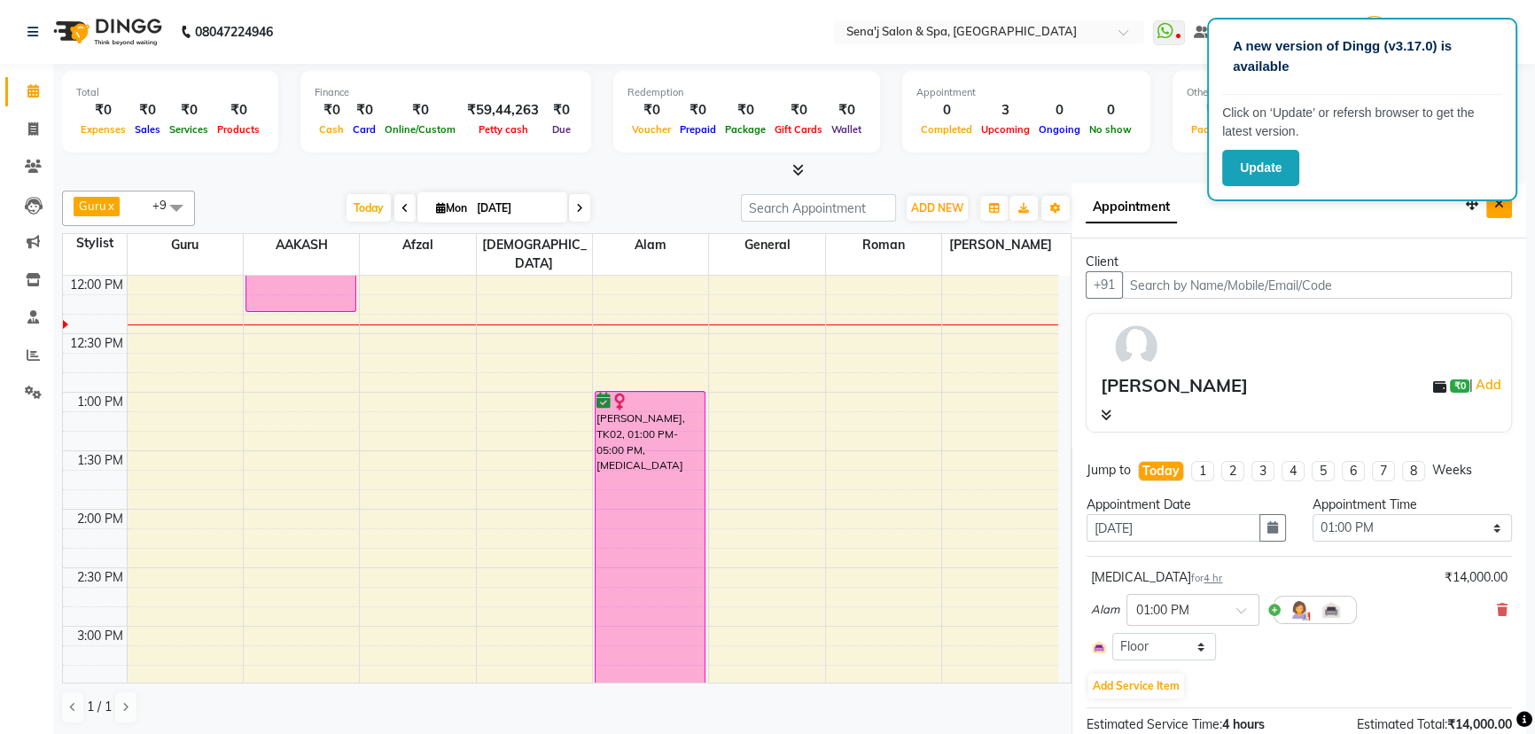
click at [1494, 206] on icon "Close" at bounding box center [1499, 204] width 10 height 12
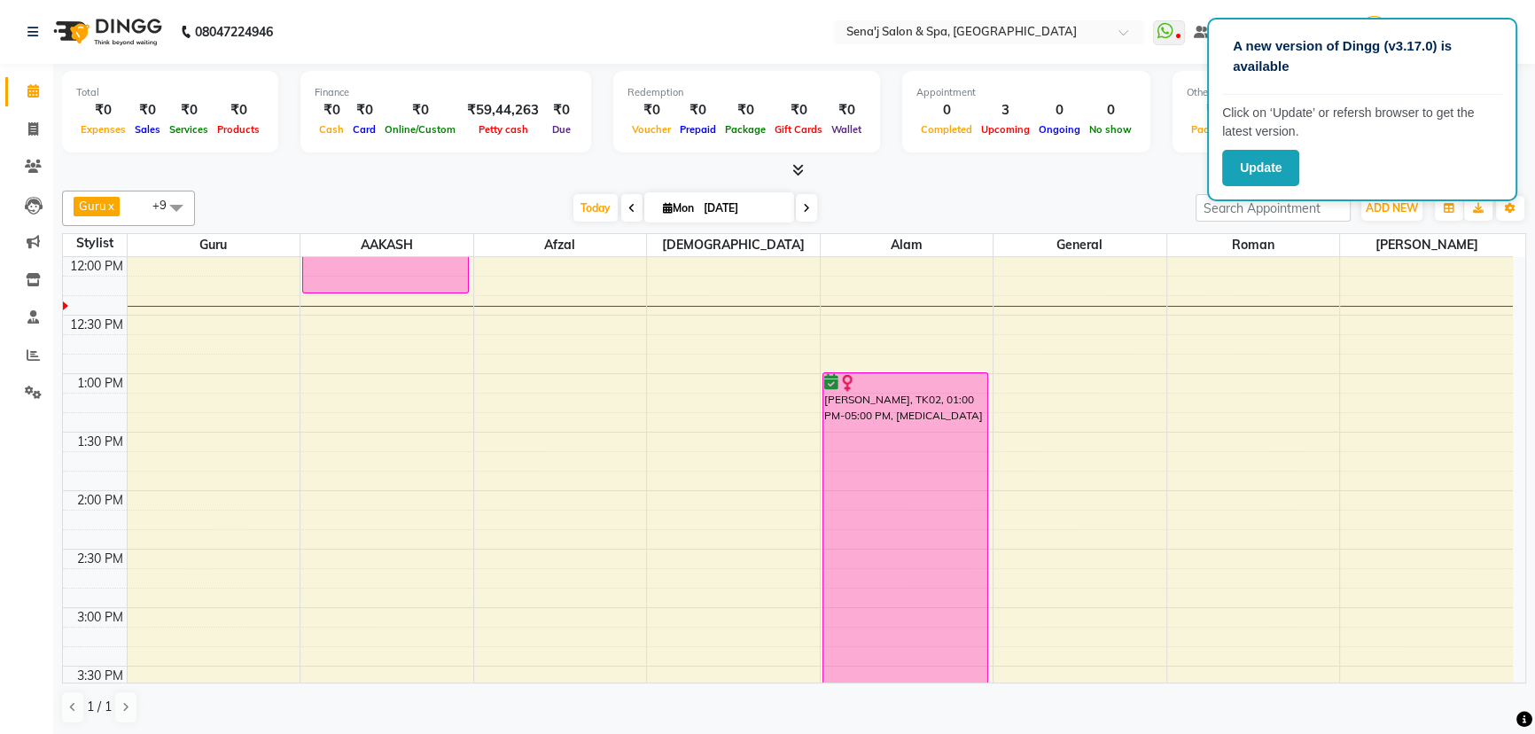
click at [807, 203] on span at bounding box center [806, 207] width 21 height 27
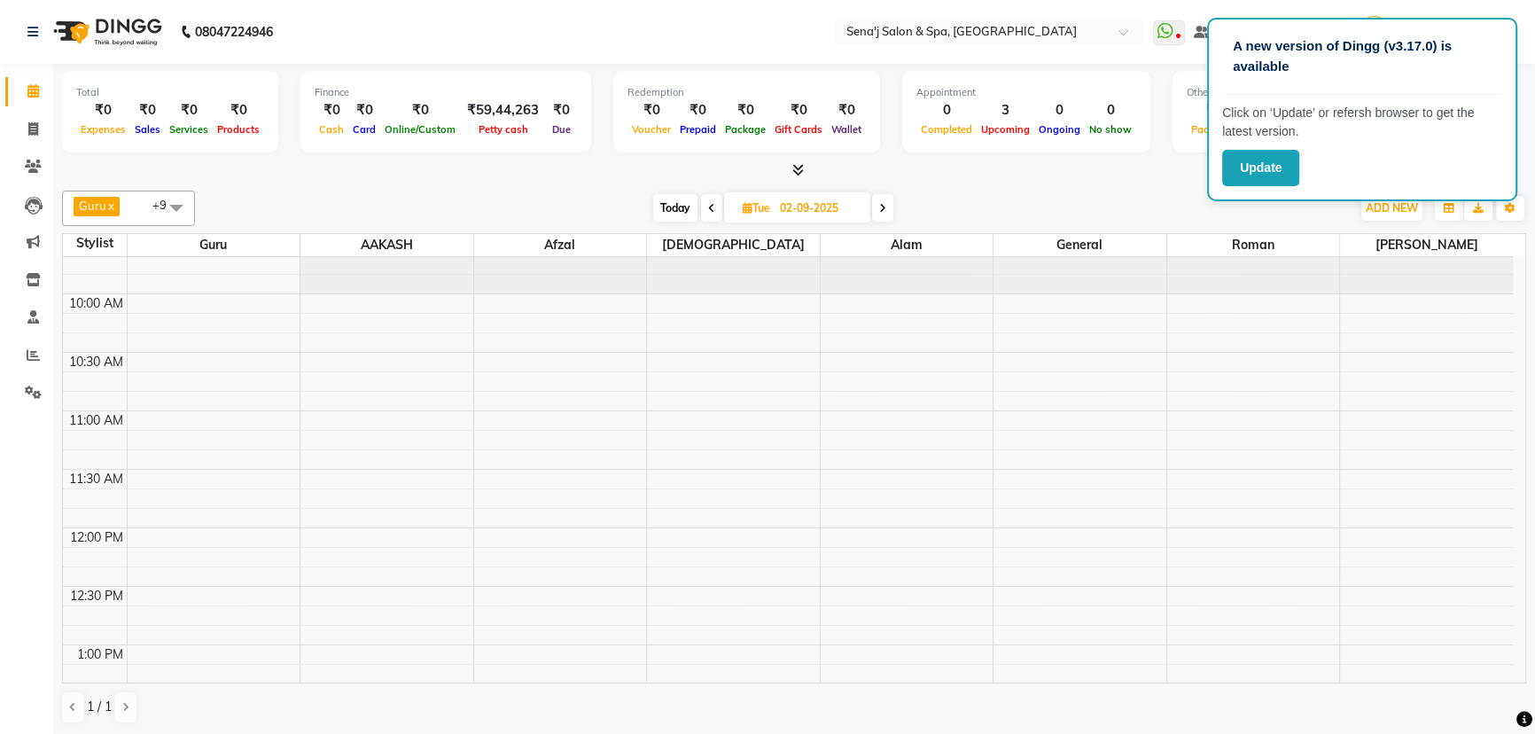
click at [667, 203] on span "Today" at bounding box center [675, 207] width 44 height 27
type input "[DATE]"
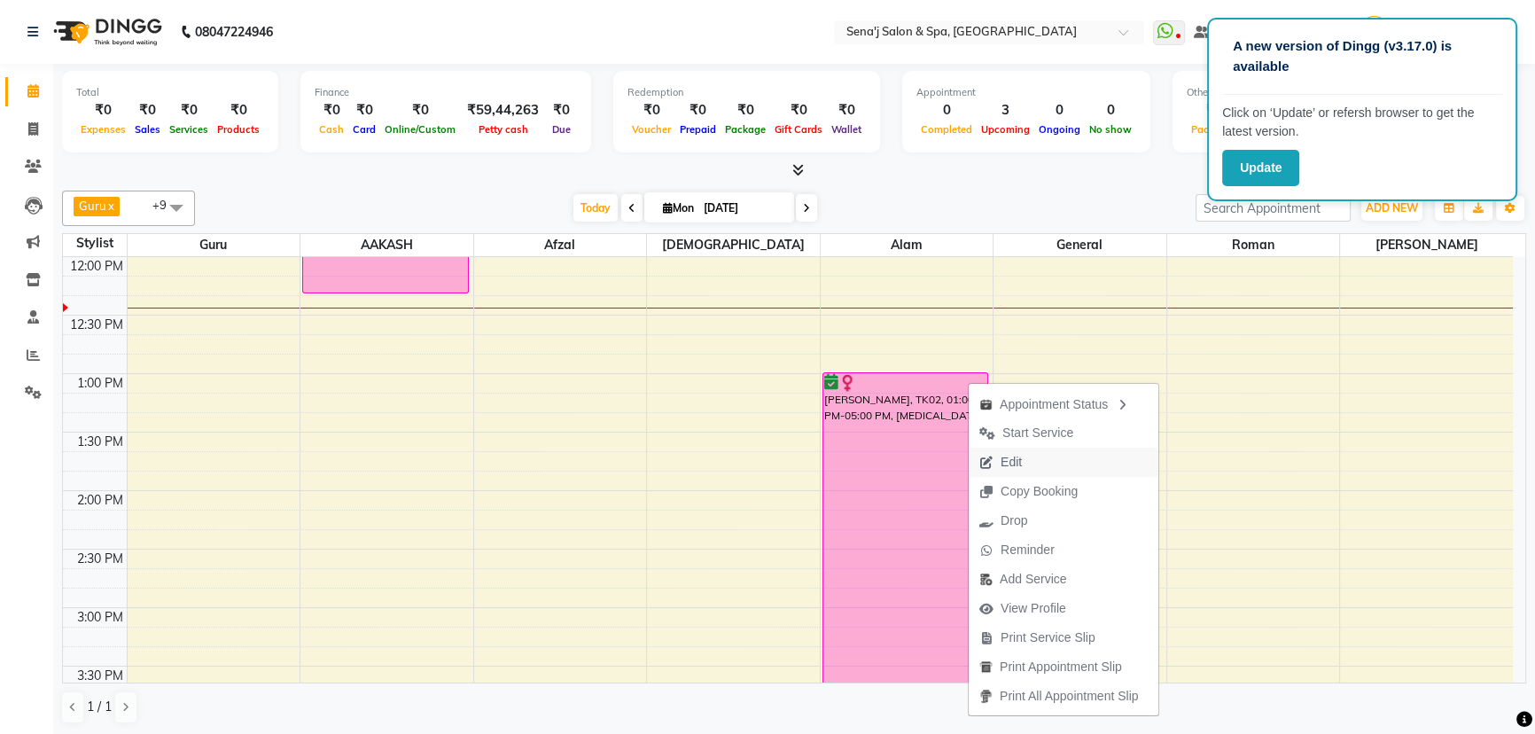
click at [1023, 460] on span "Edit" at bounding box center [1001, 461] width 64 height 29
select select "780"
select select "confirm booking"
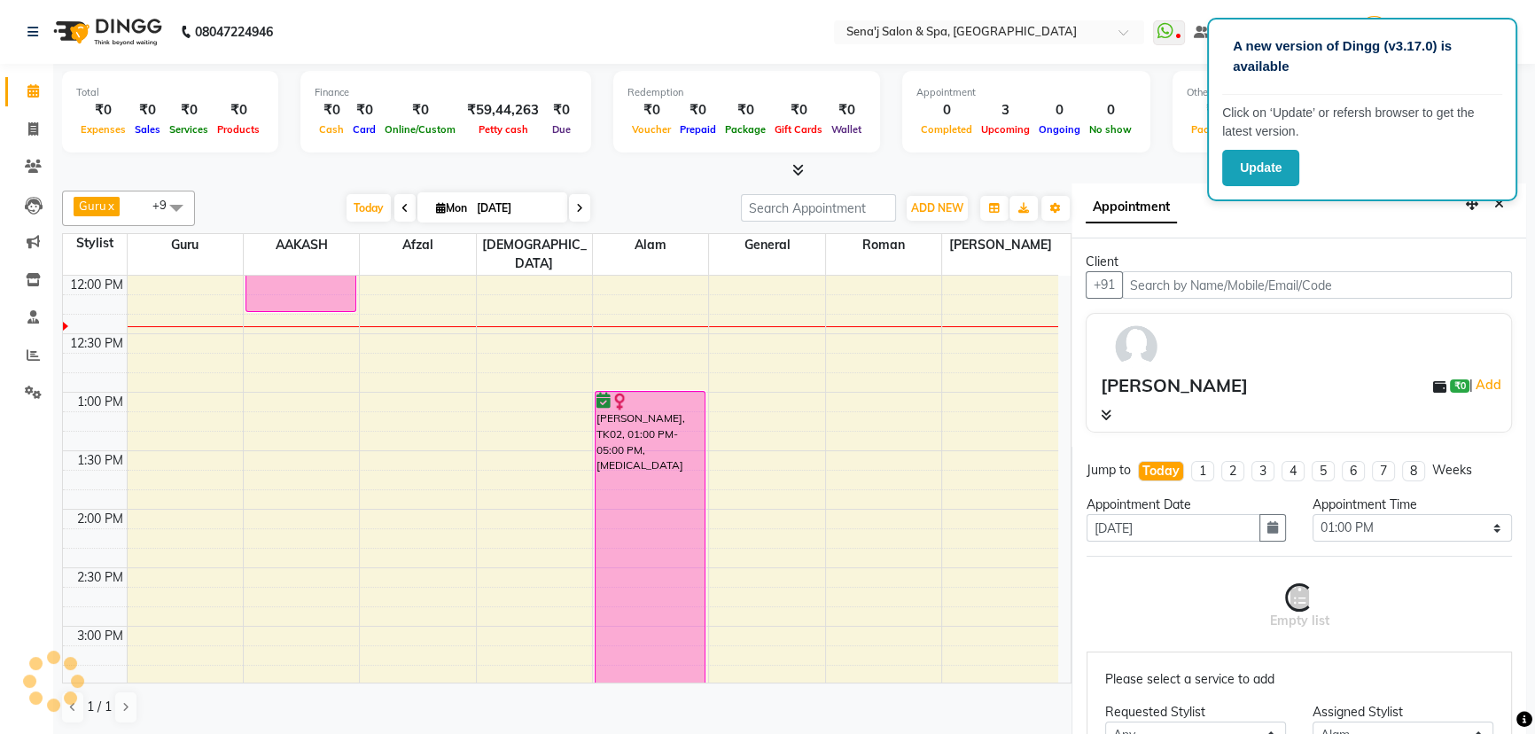
scroll to position [8, 0]
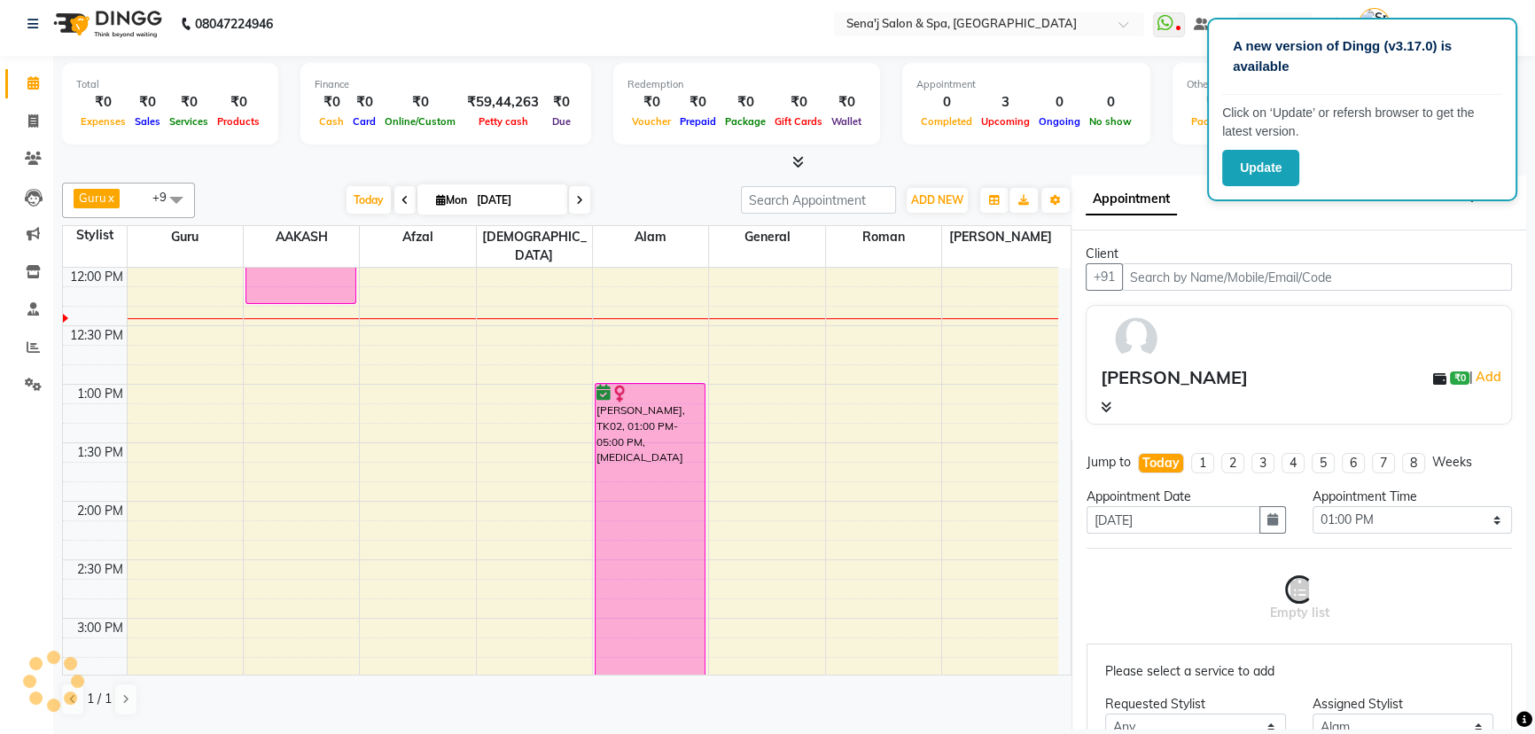
select select "533"
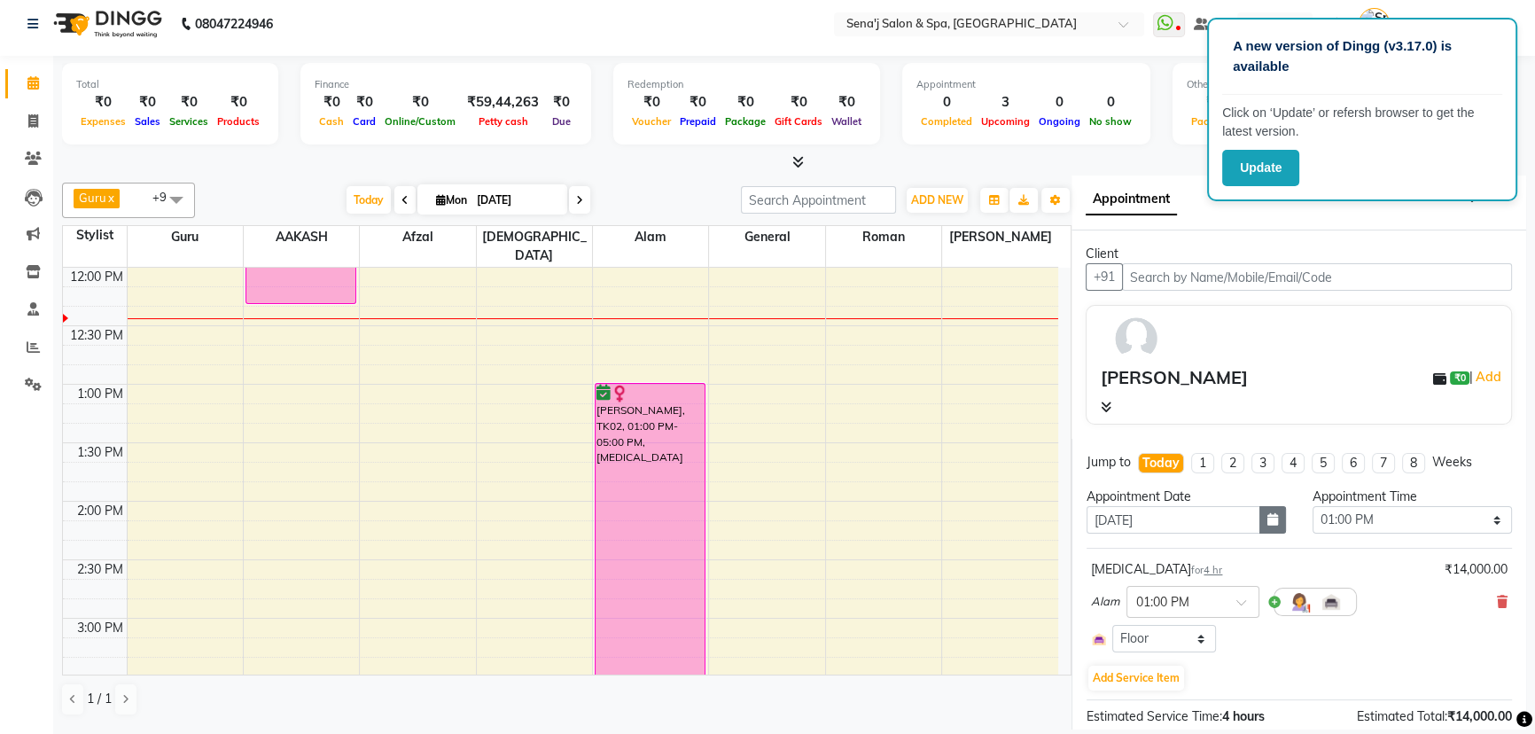
click at [1267, 519] on icon "button" at bounding box center [1272, 519] width 11 height 12
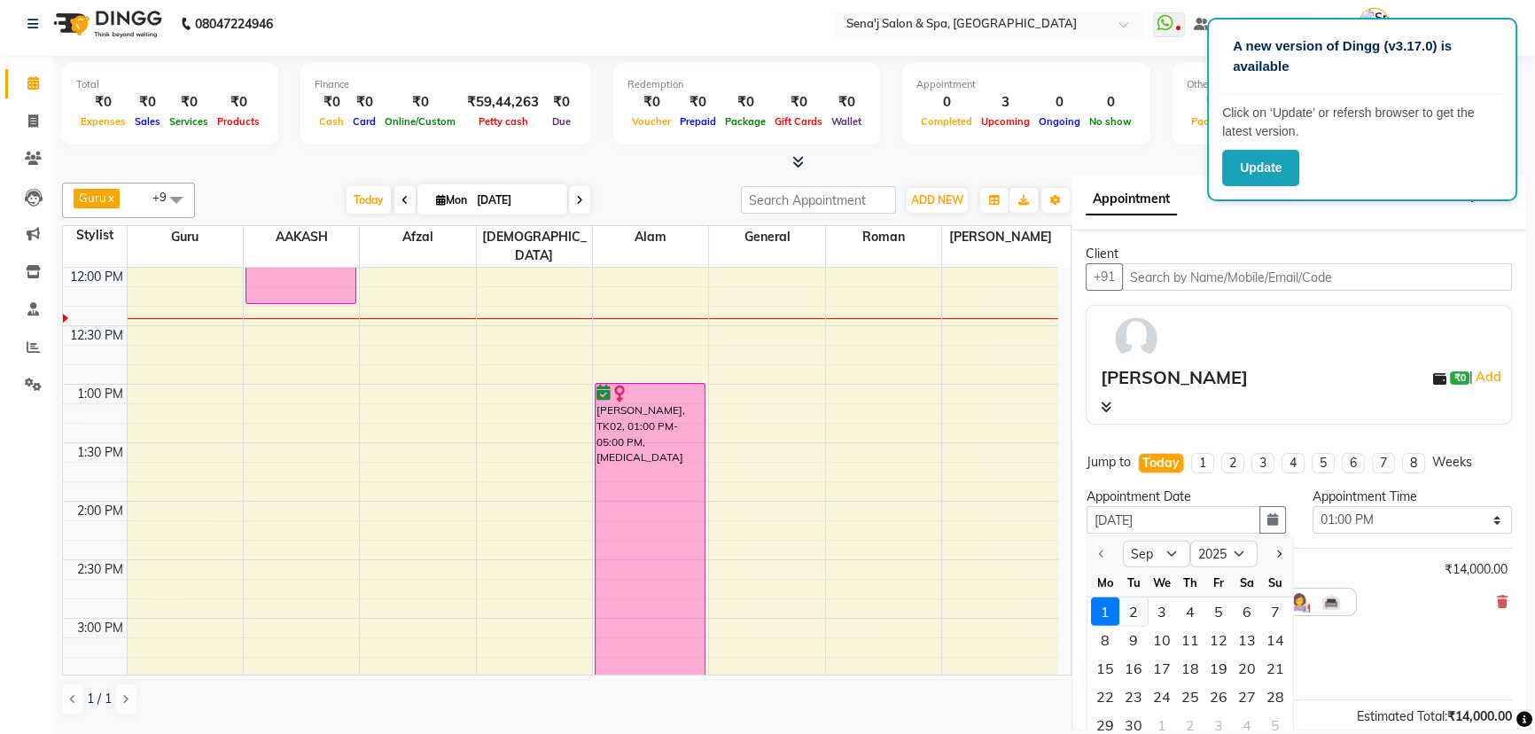
click at [1132, 603] on div "2" at bounding box center [1133, 611] width 28 height 28
type input "02-09-2025"
select select "780"
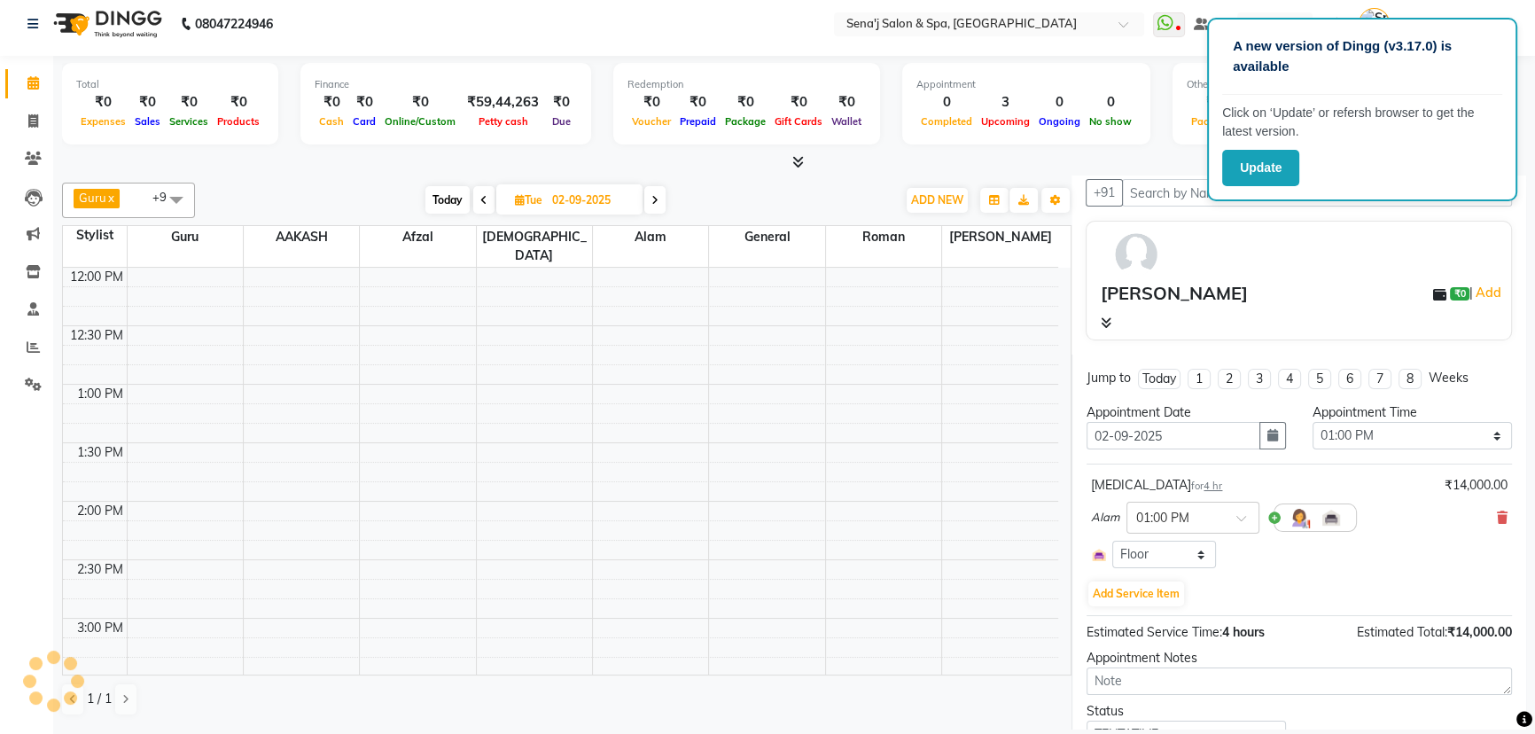
scroll to position [161, 0]
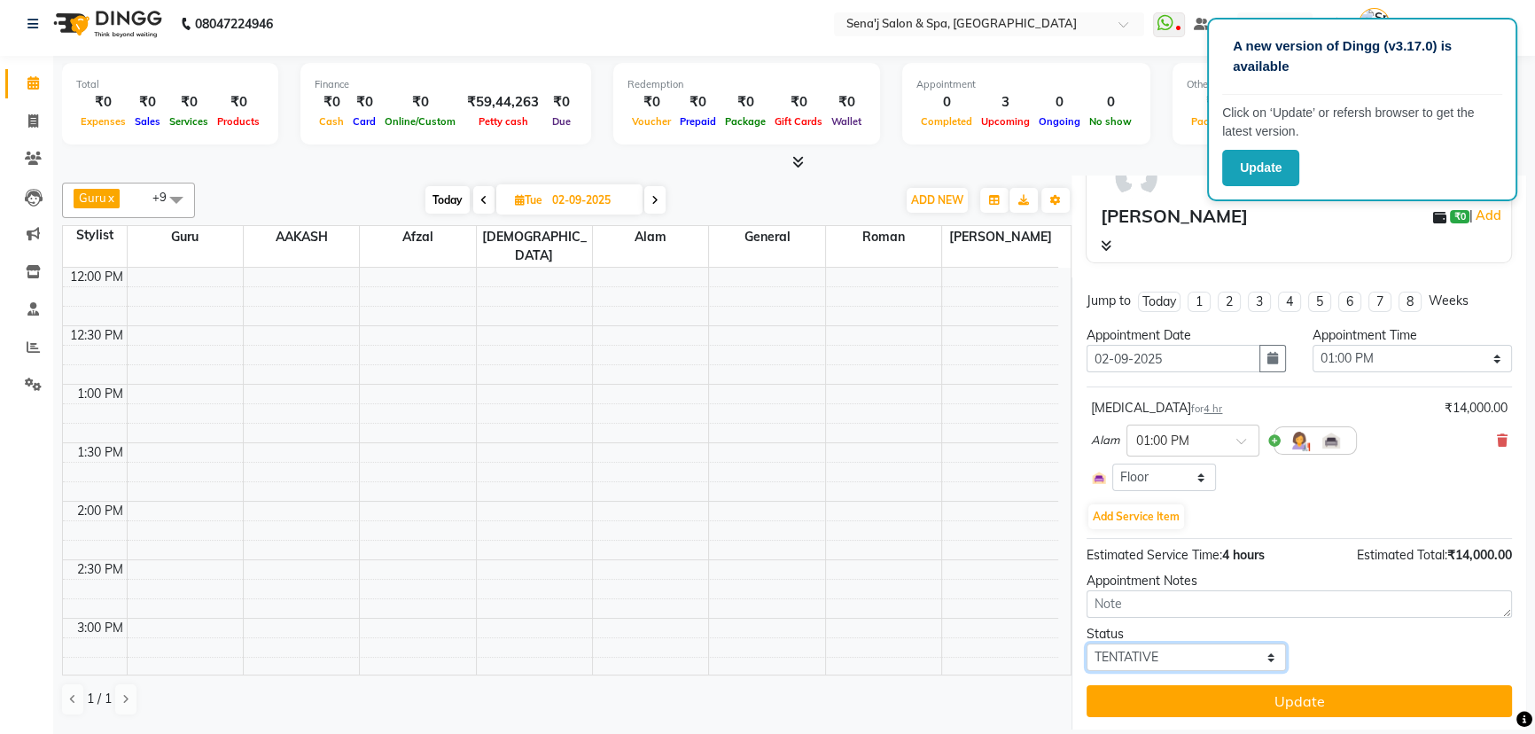
click at [1210, 655] on select "Select TENTATIVE CONFIRM UPCOMING" at bounding box center [1185, 656] width 199 height 27
select select "confirm booking"
click at [1086, 643] on select "Select TENTATIVE CONFIRM UPCOMING" at bounding box center [1185, 656] width 199 height 27
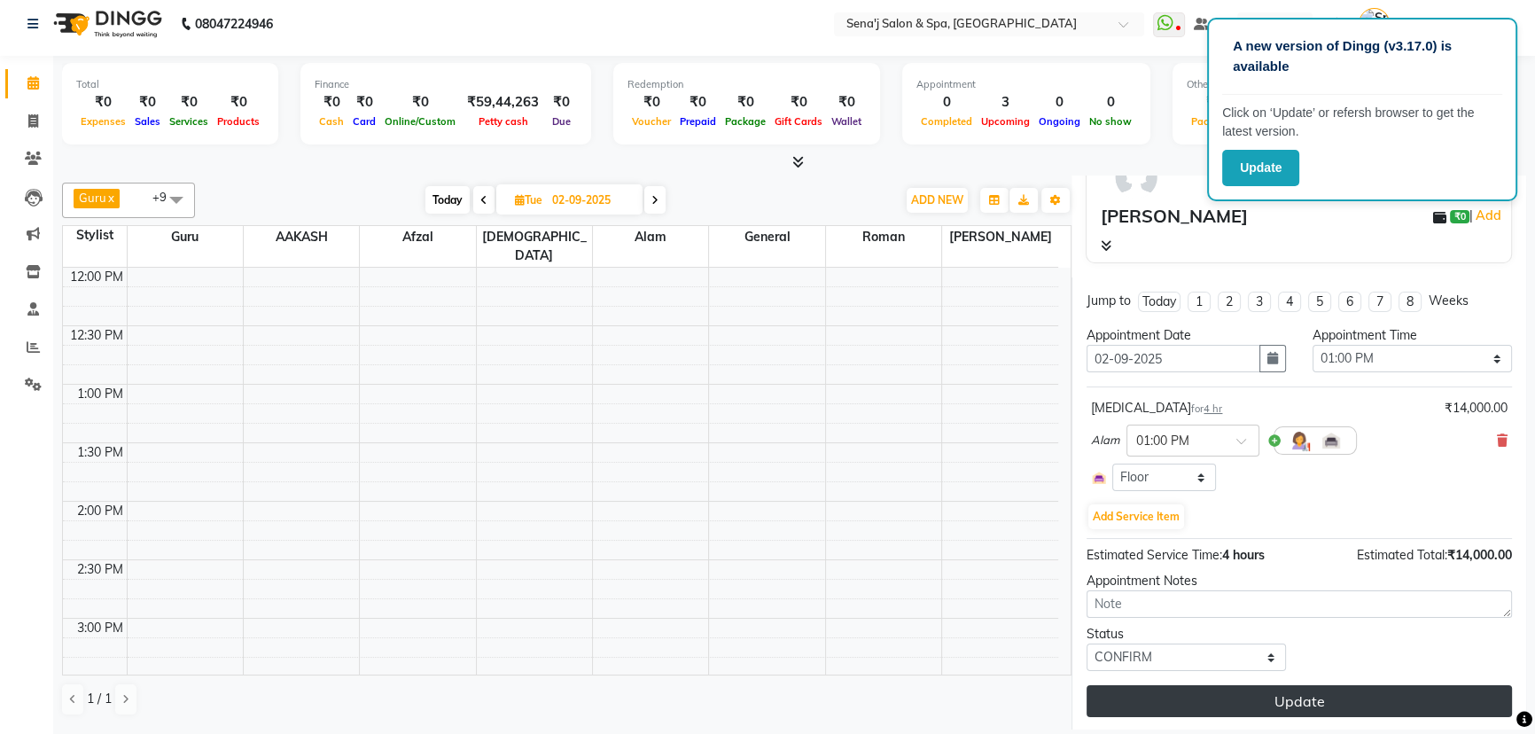
click at [1184, 704] on button "Update" at bounding box center [1298, 701] width 425 height 32
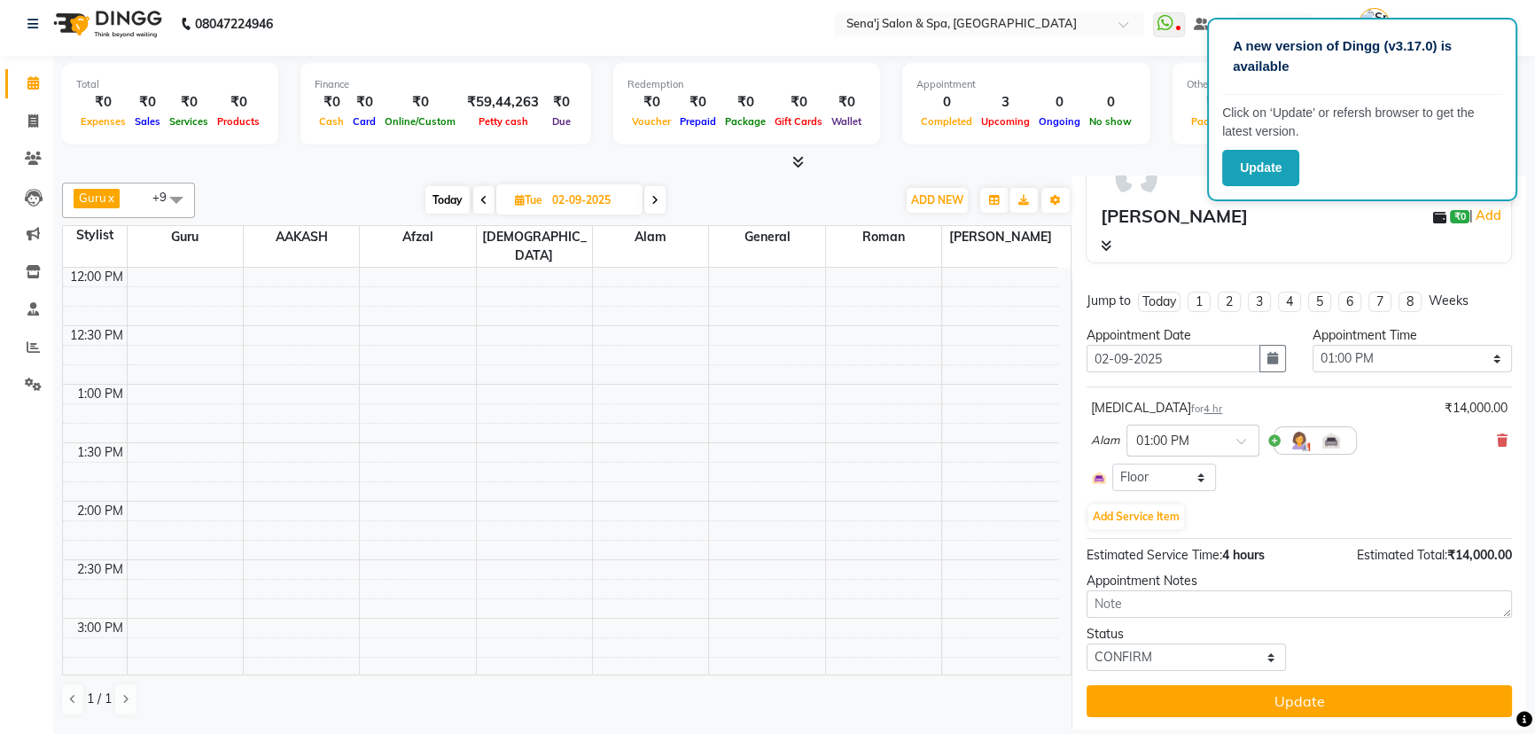
select select "53043"
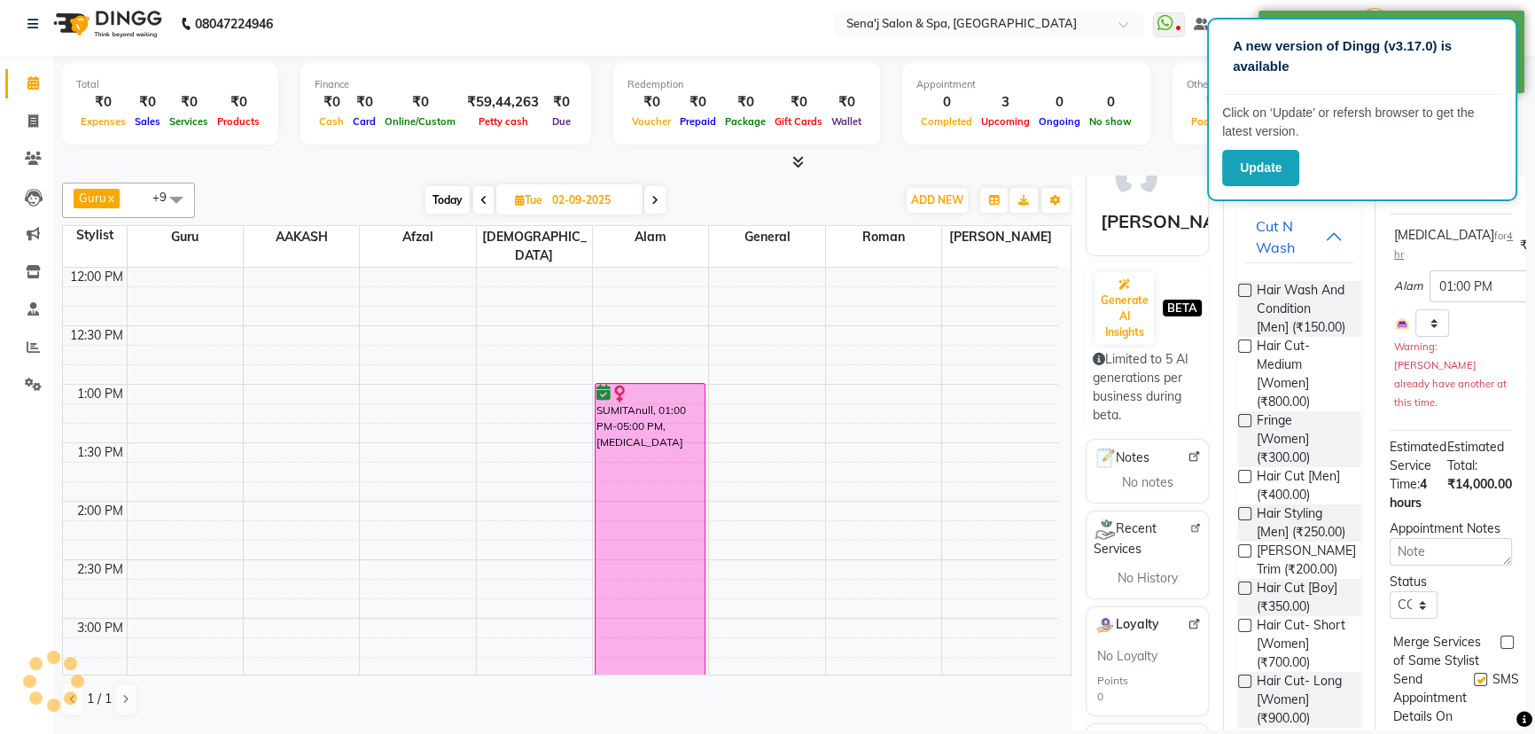
scroll to position [0, 0]
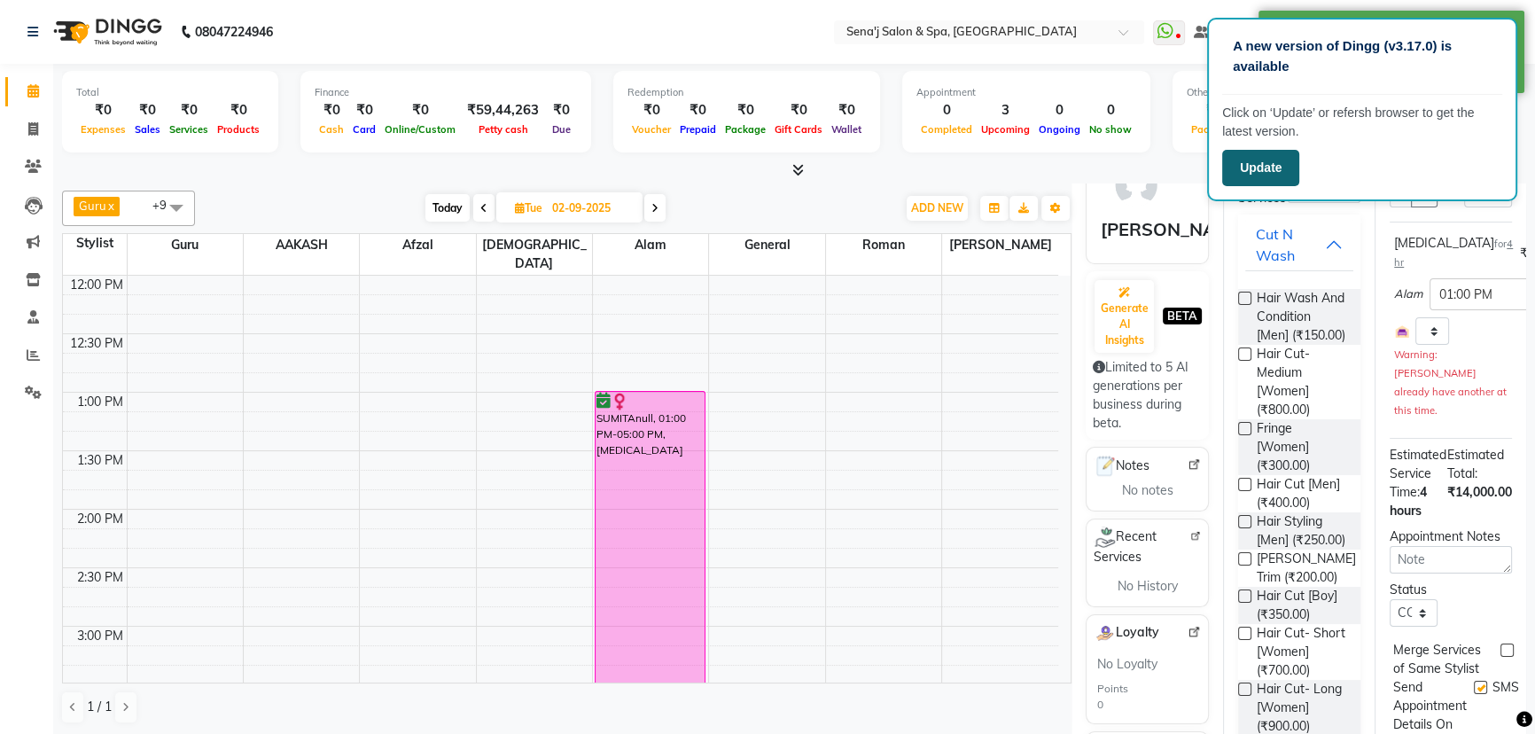
click at [1274, 168] on button "Update" at bounding box center [1260, 168] width 77 height 36
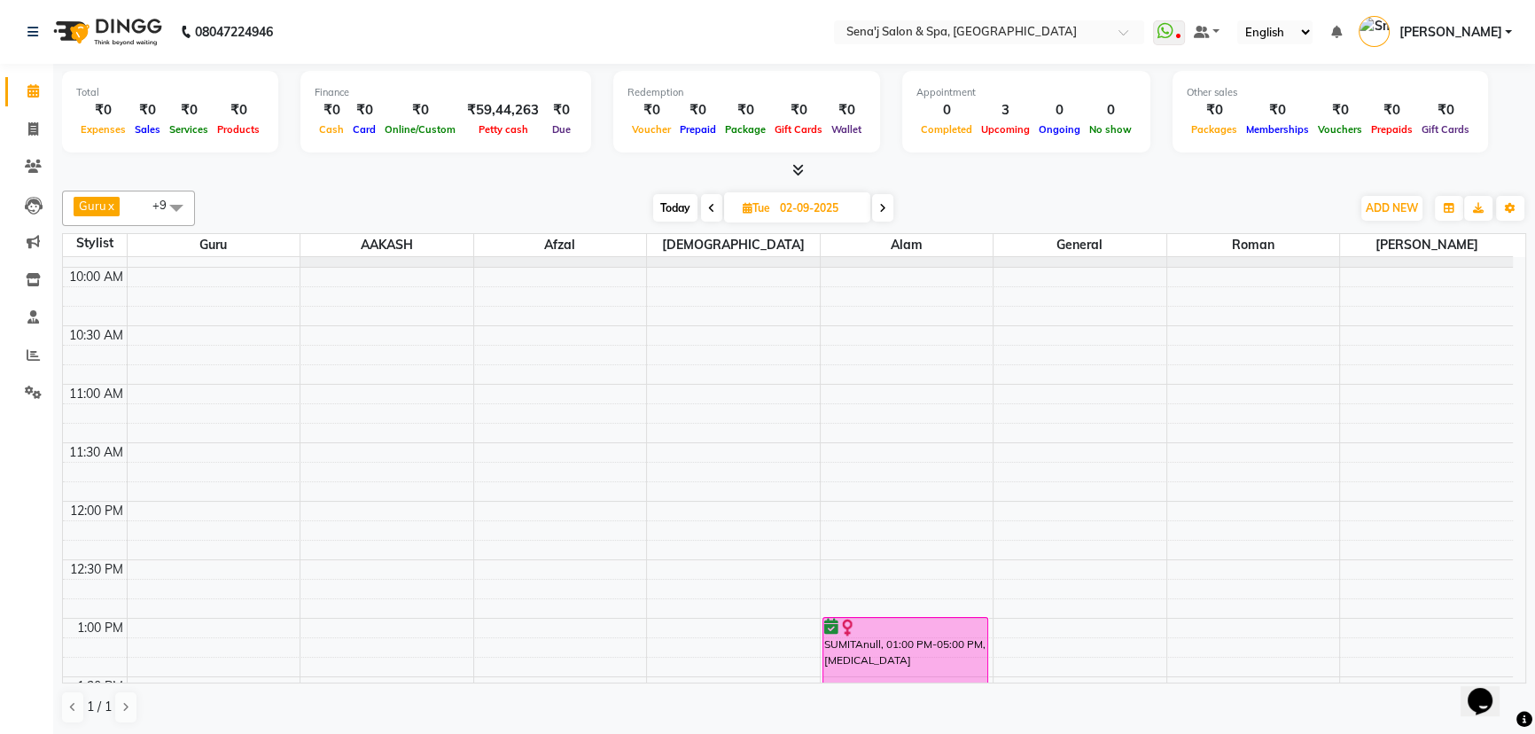
scroll to position [80, 0]
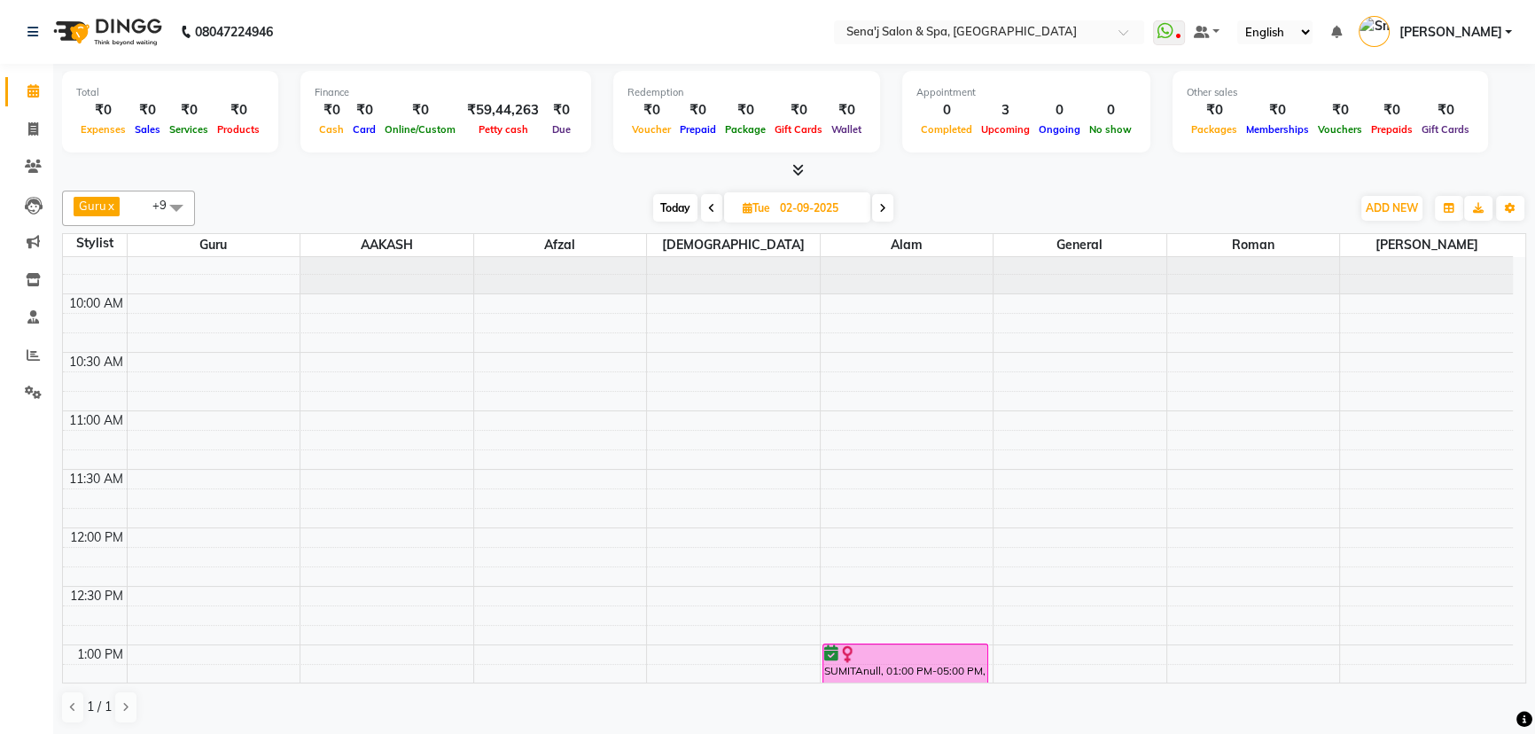
click at [670, 186] on div "Guru x [PERSON_NAME] x General x [PERSON_NAME] x [PERSON_NAME] x [PERSON_NAME] …" at bounding box center [794, 457] width 1464 height 548
click at [673, 207] on span "Today" at bounding box center [675, 207] width 44 height 27
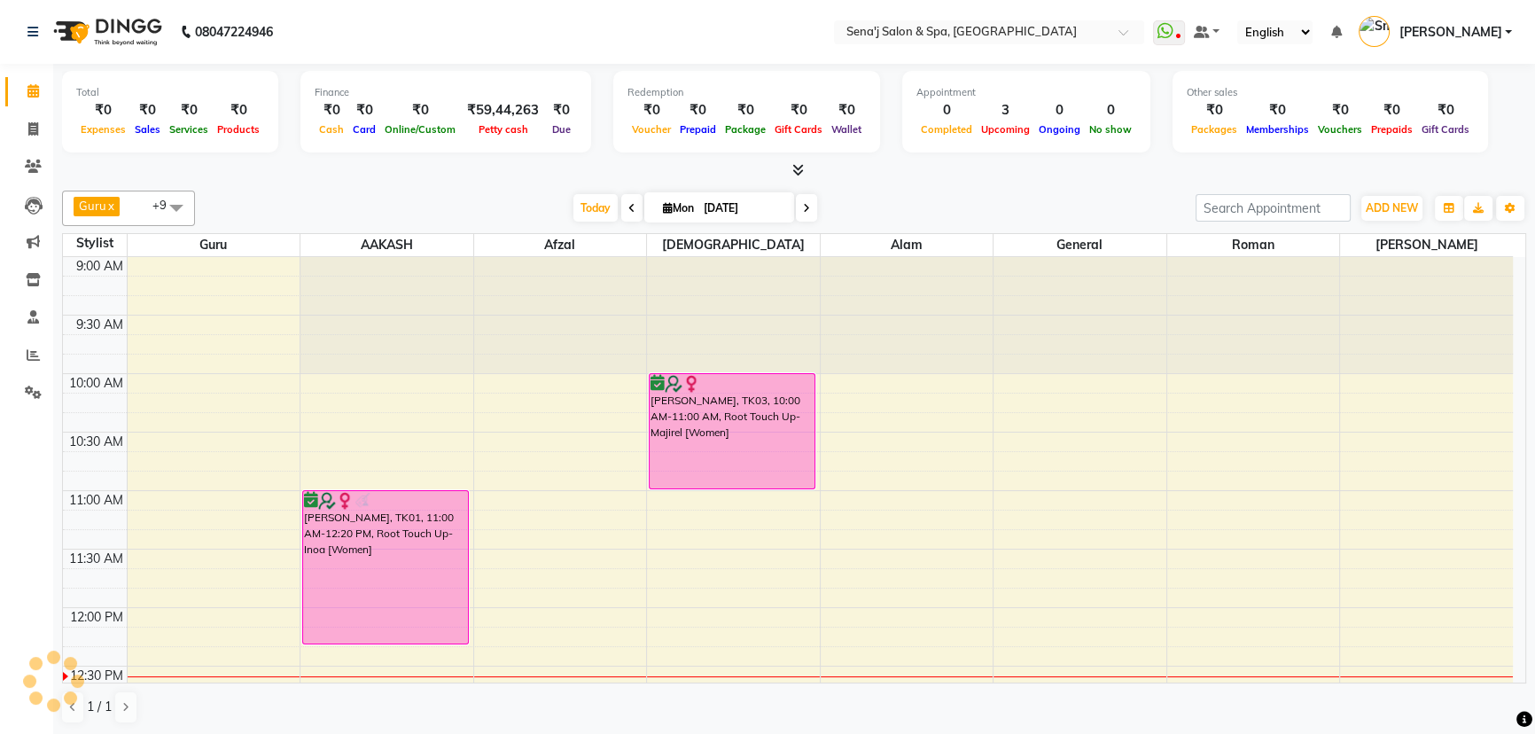
scroll to position [0, 0]
click at [803, 206] on icon at bounding box center [806, 208] width 7 height 11
type input "02-09-2025"
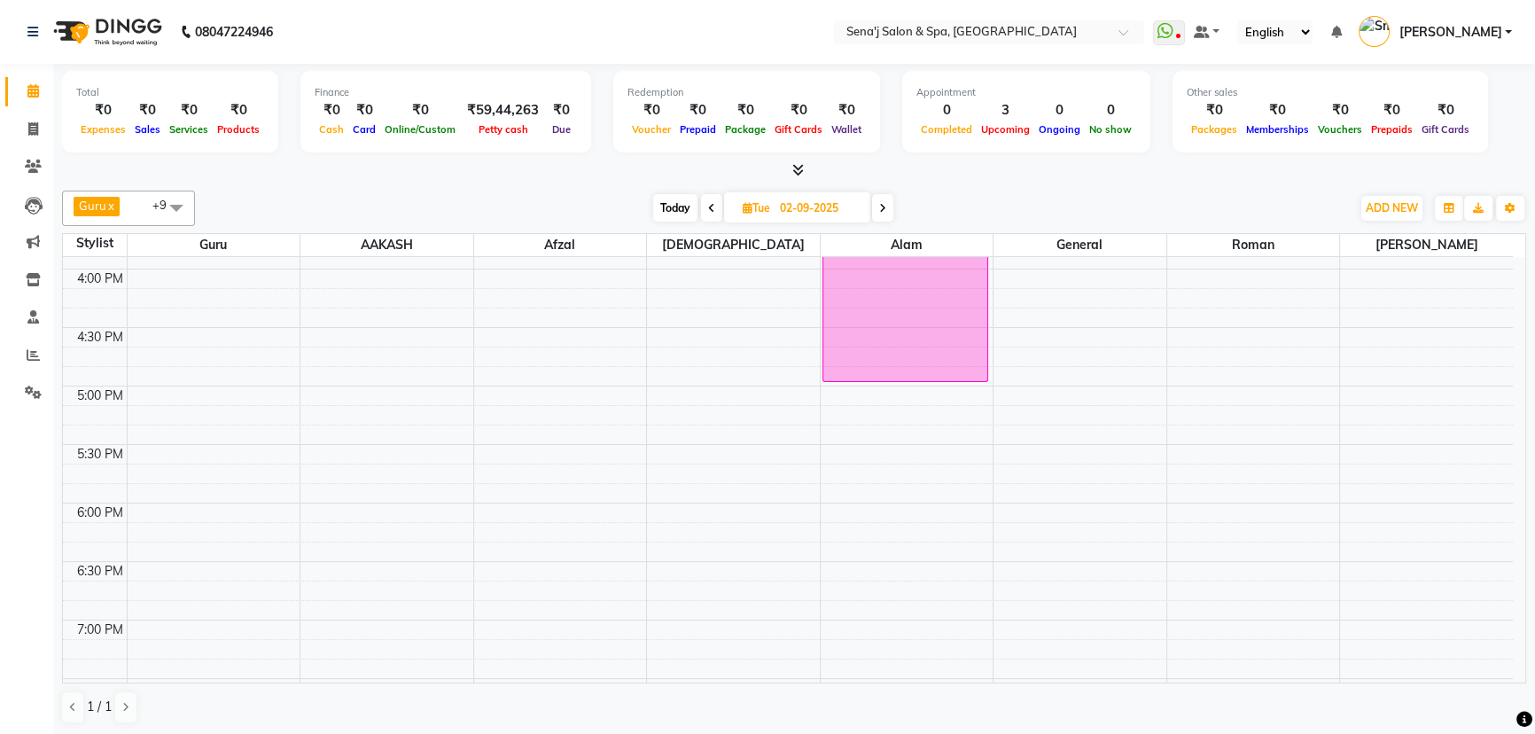
scroll to position [753, 0]
click at [36, 354] on icon at bounding box center [33, 354] width 13 height 13
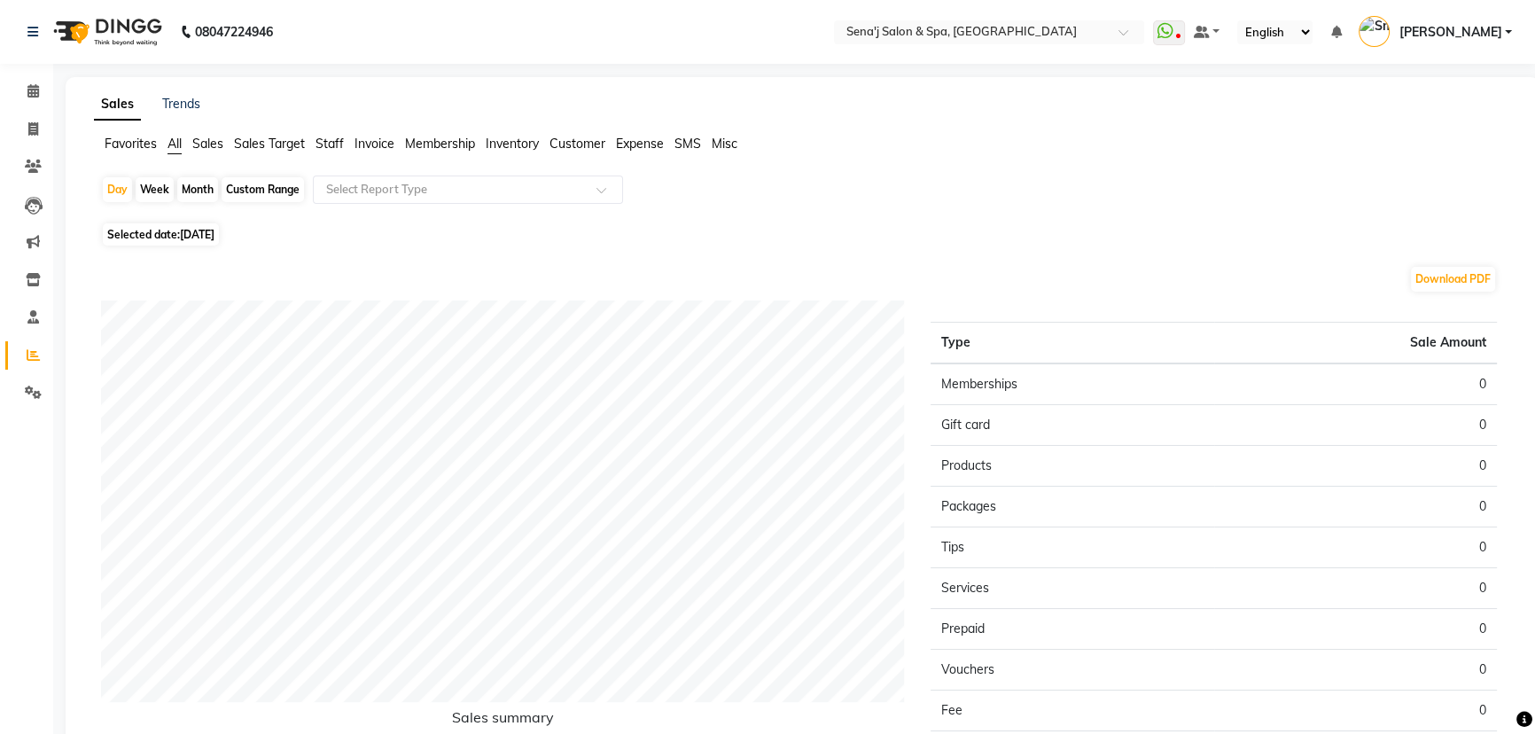
click at [332, 136] on span "Staff" at bounding box center [329, 144] width 28 height 16
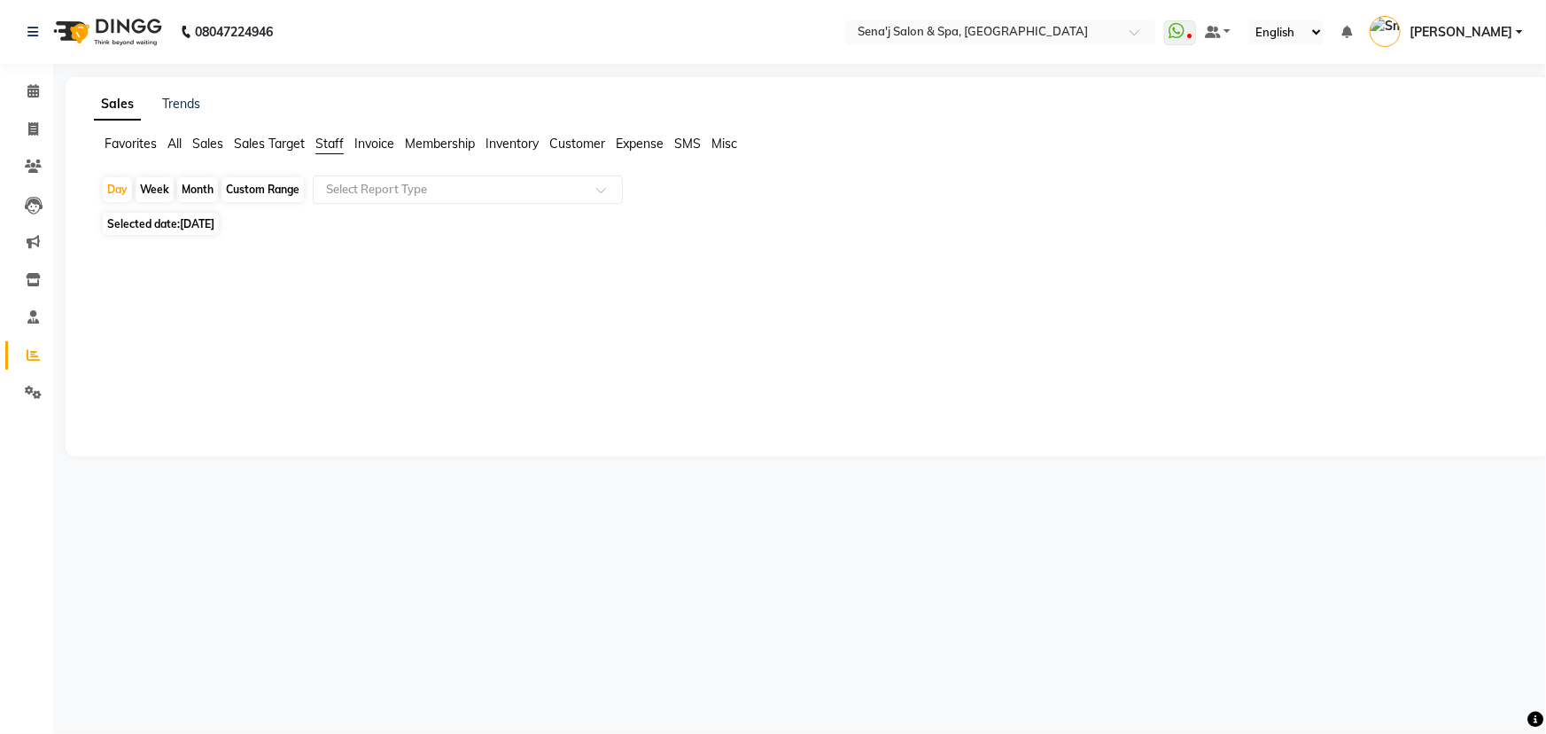
click at [190, 223] on span "[DATE]" at bounding box center [197, 223] width 35 height 13
select select "9"
select select "2025"
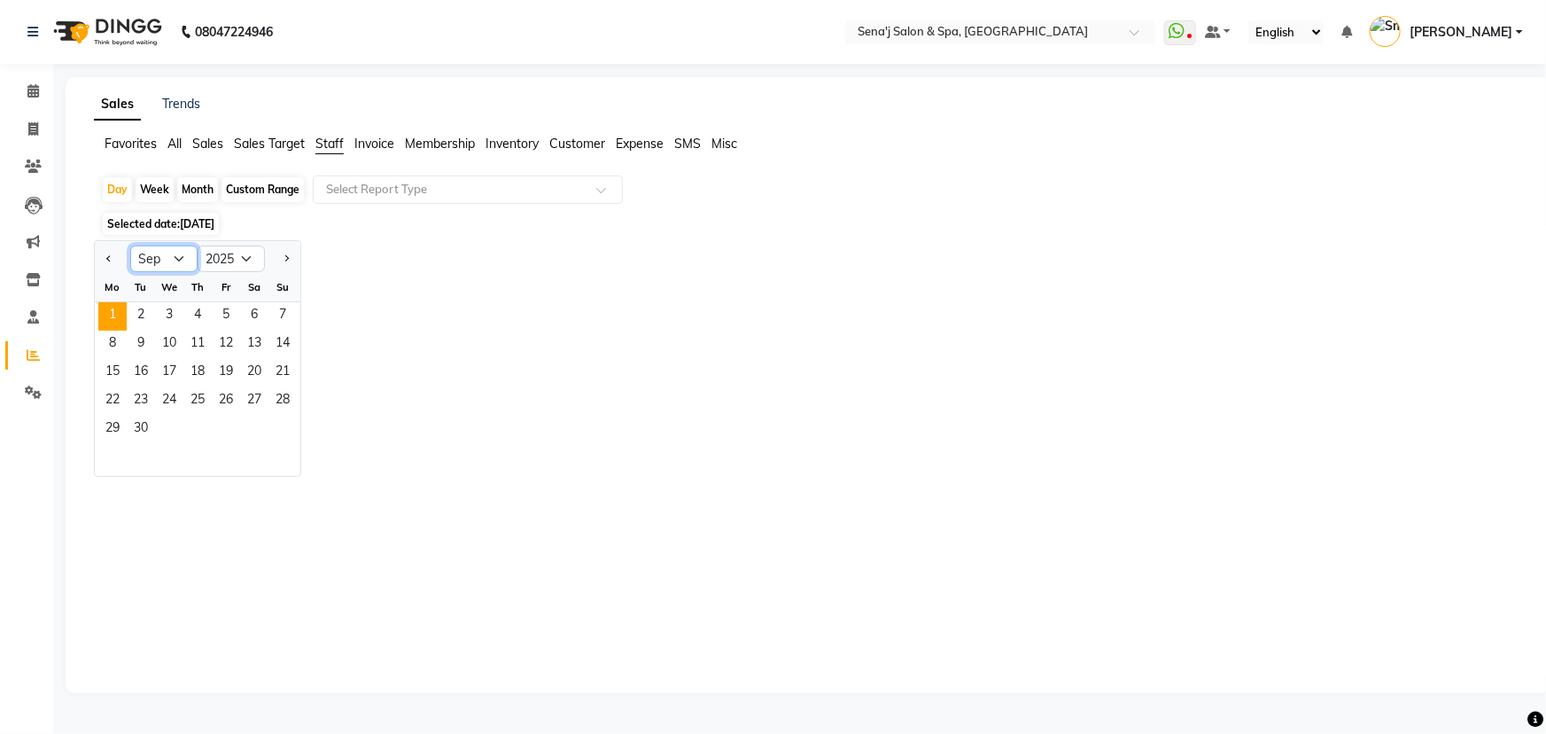
click at [173, 263] on select "Jan Feb Mar Apr May Jun Jul Aug Sep Oct Nov Dec" at bounding box center [163, 258] width 67 height 27
select select "8"
click at [130, 245] on select "Jan Feb Mar Apr May Jun Jul Aug Sep Oct Nov Dec" at bounding box center [163, 258] width 67 height 27
click at [289, 424] on span "31" at bounding box center [282, 430] width 28 height 28
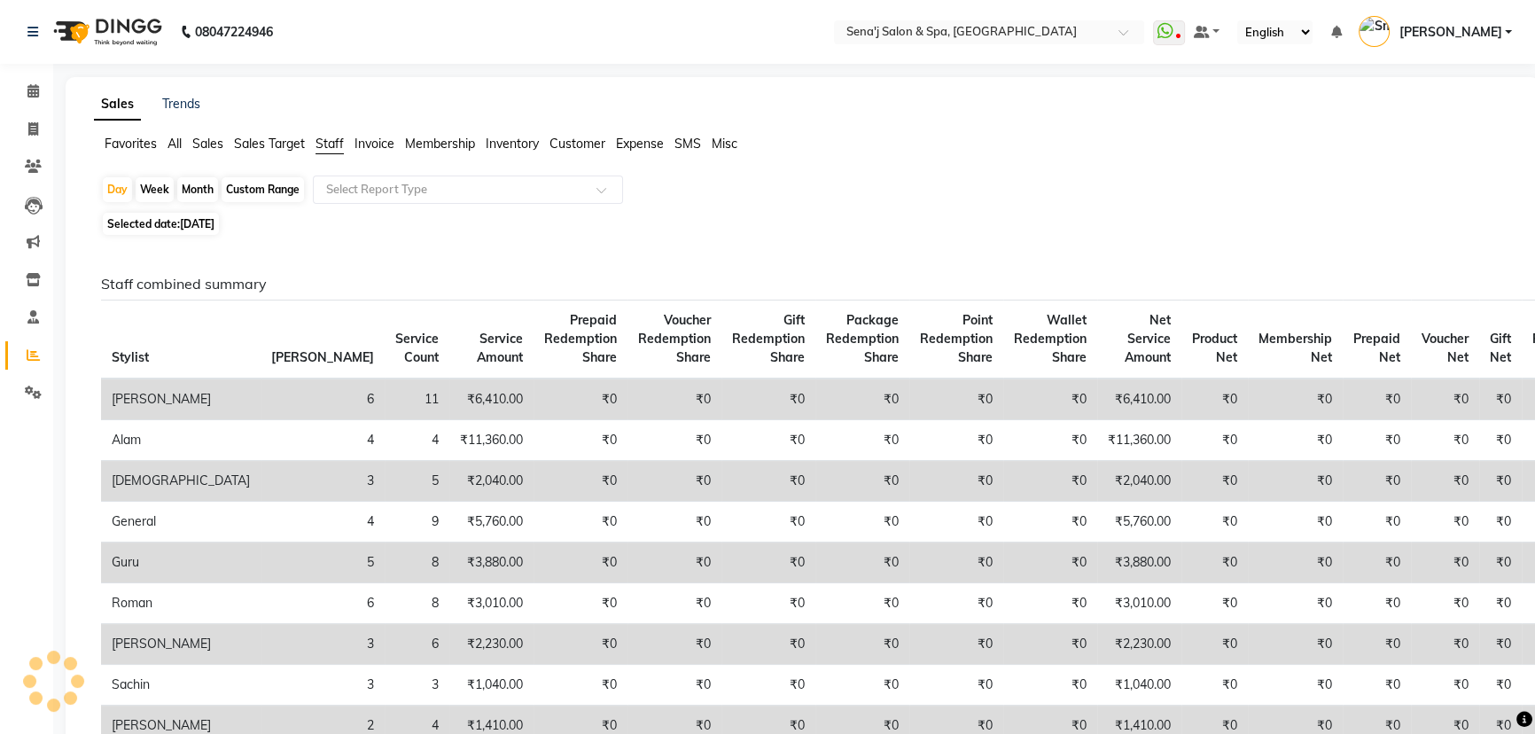
click at [203, 183] on div "Month" at bounding box center [197, 189] width 41 height 25
select select "8"
select select "2025"
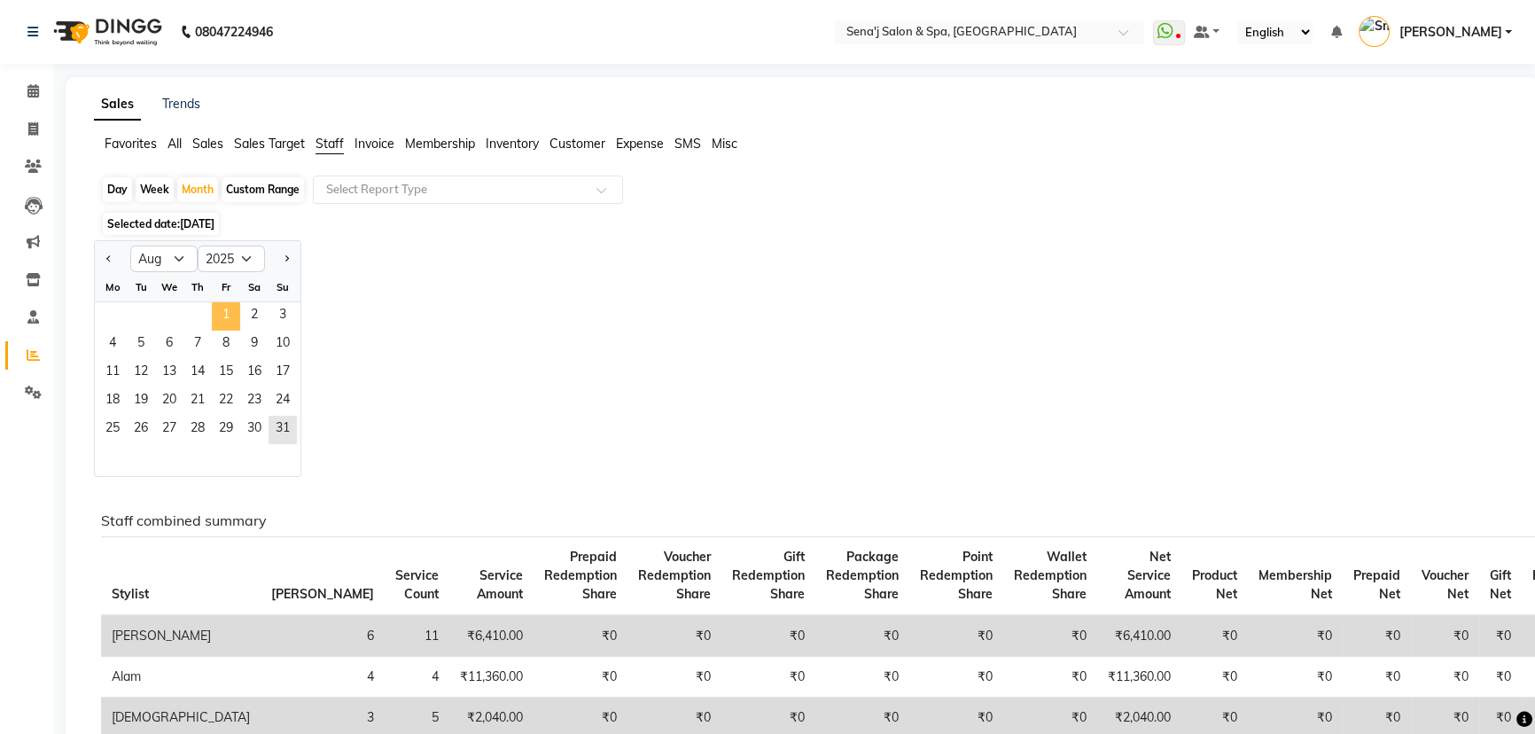
click at [233, 307] on span "1" at bounding box center [226, 316] width 28 height 28
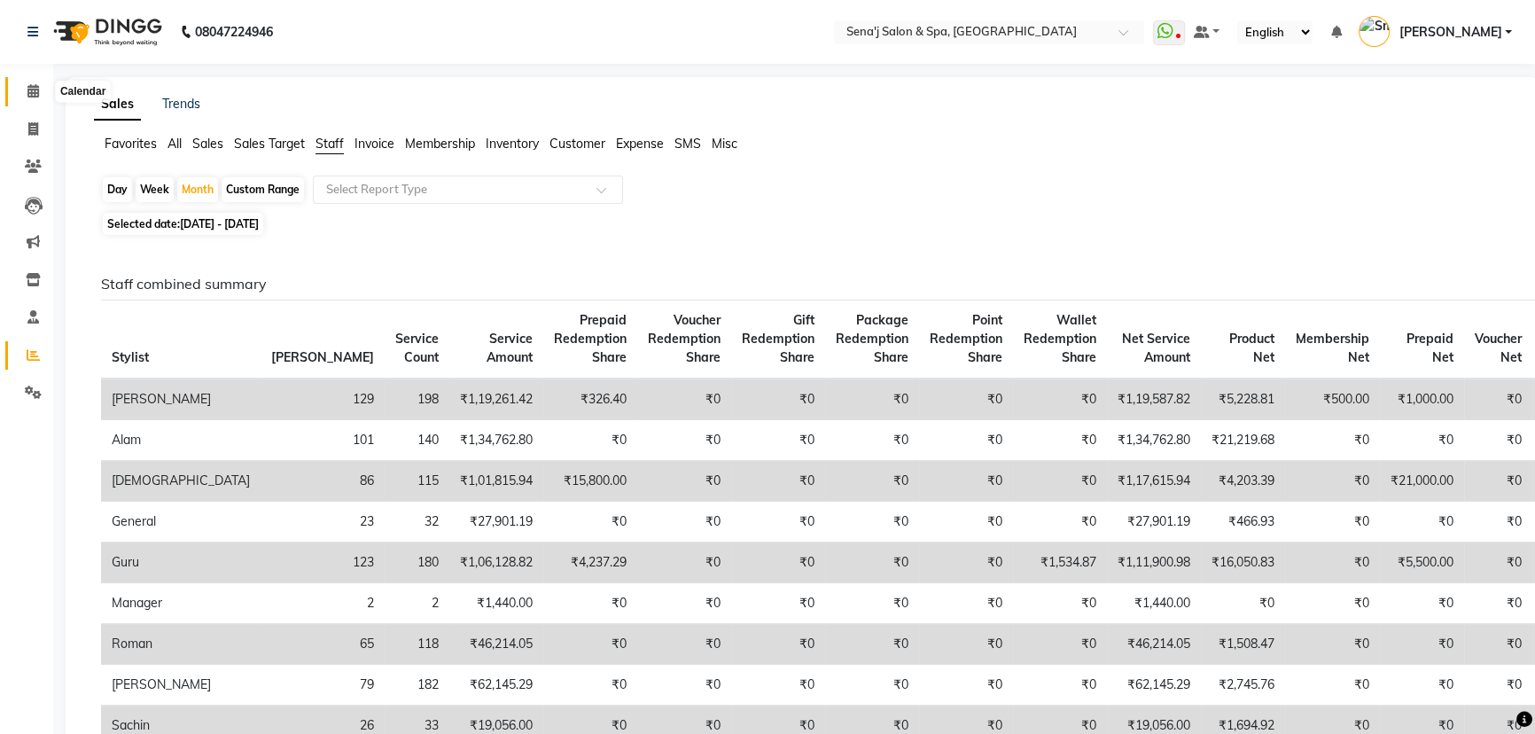
click at [27, 92] on icon at bounding box center [33, 90] width 12 height 13
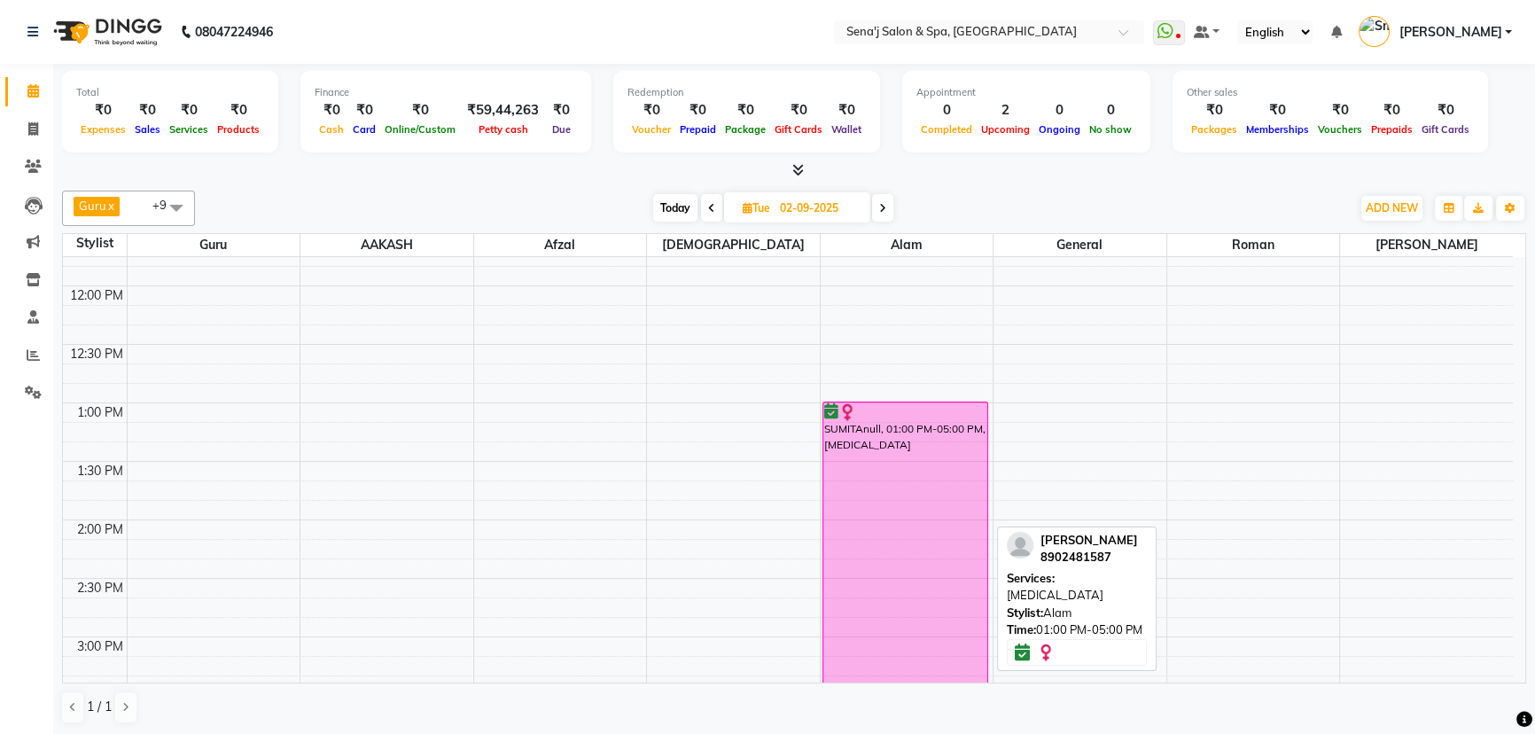
scroll to position [564, 0]
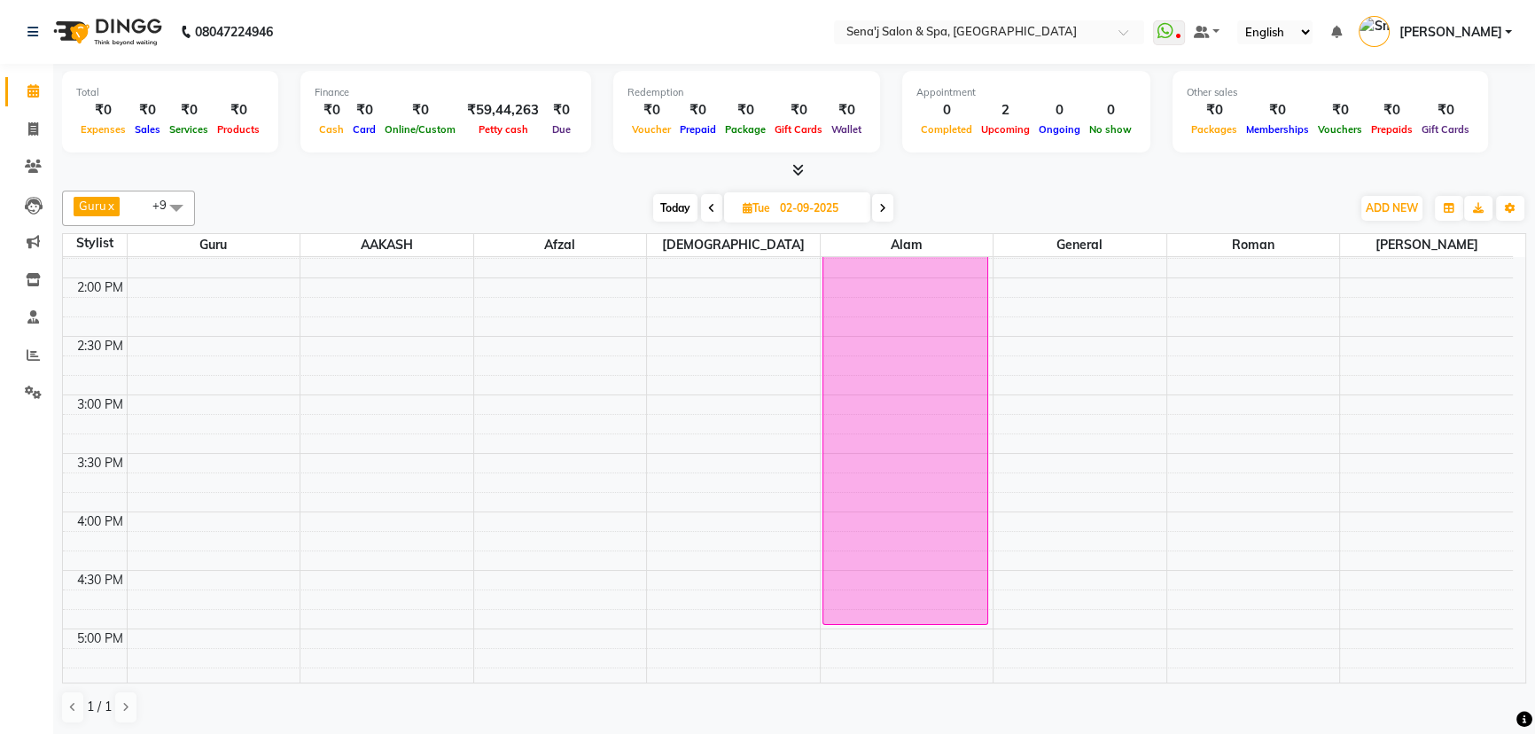
click at [673, 199] on span "Today" at bounding box center [675, 207] width 44 height 27
type input "[DATE]"
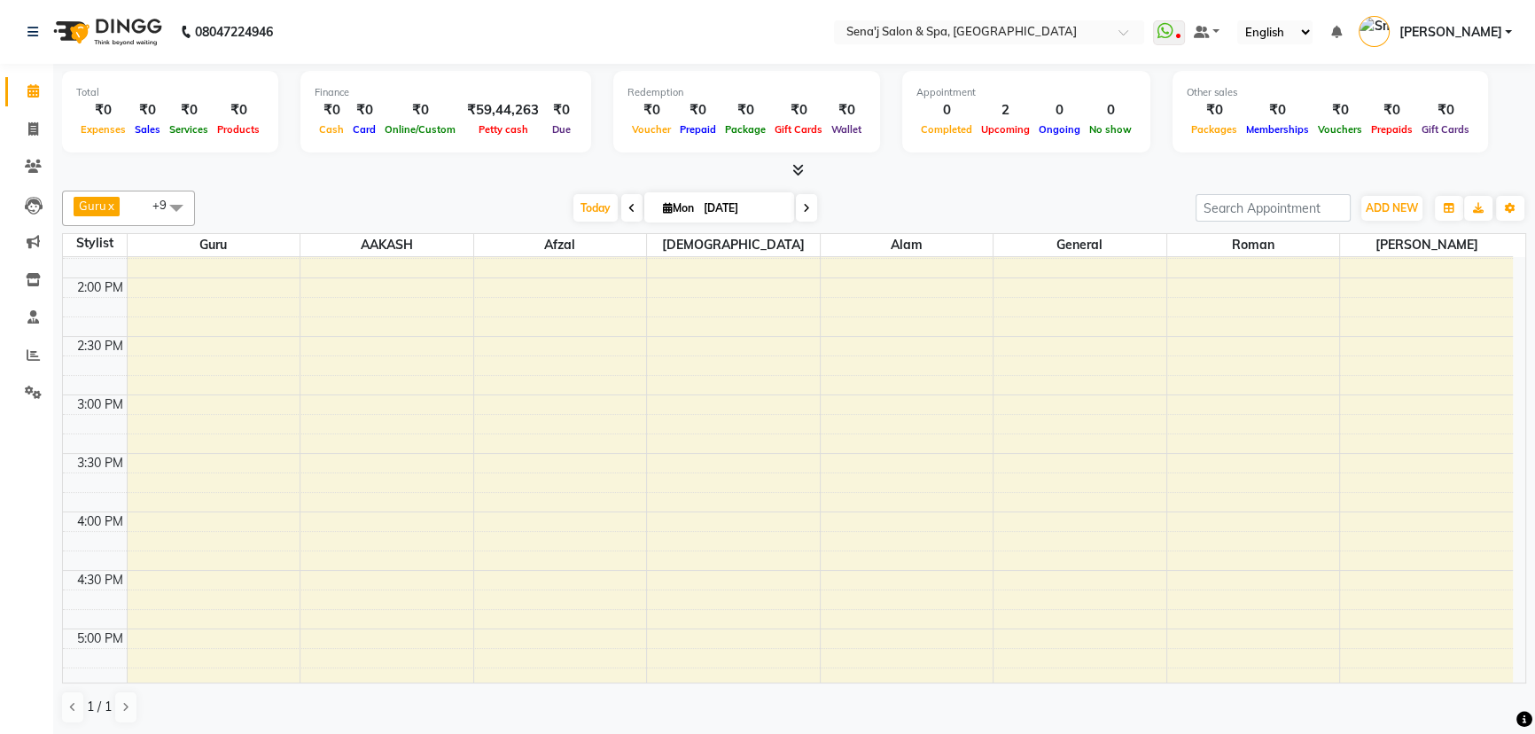
scroll to position [0, 0]
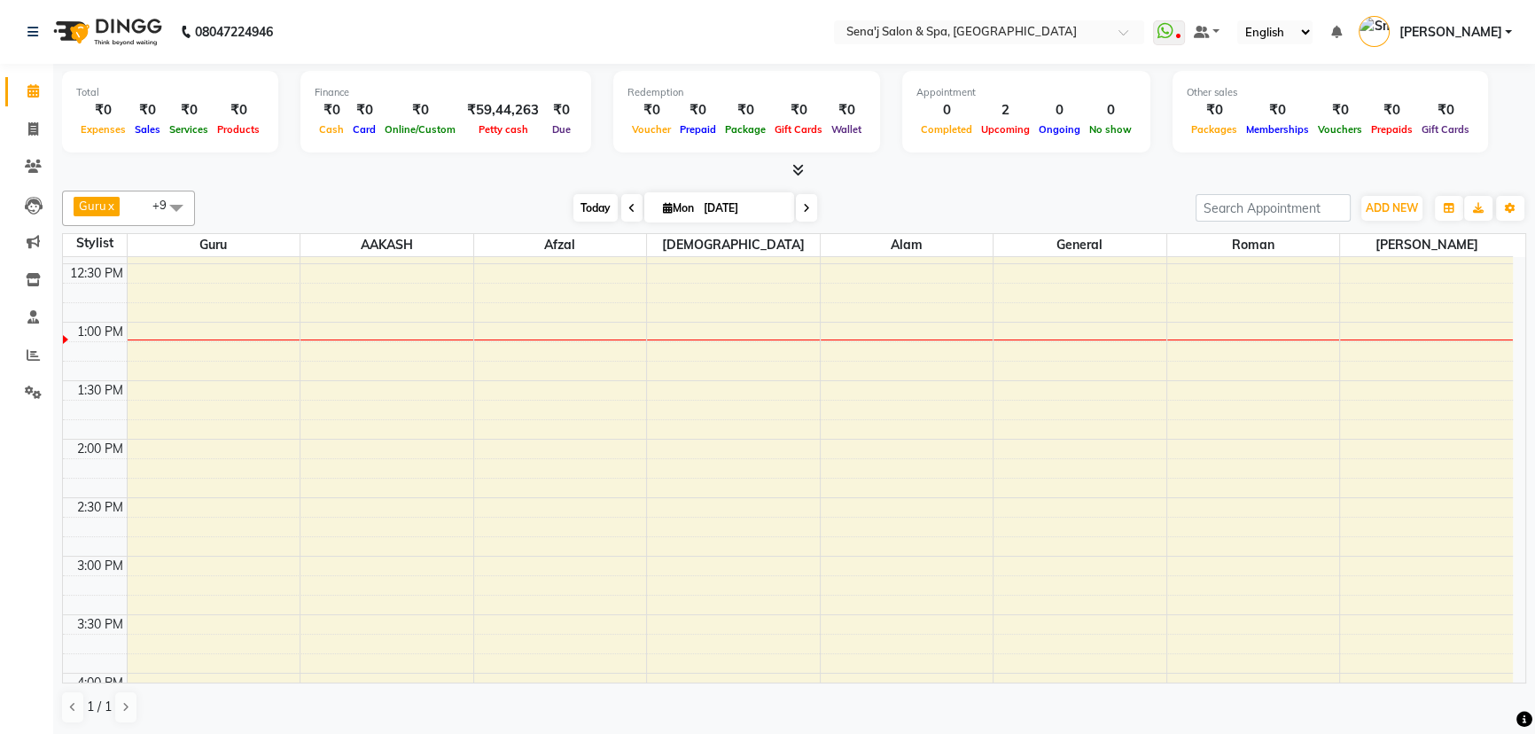
click at [603, 203] on span "Today" at bounding box center [595, 207] width 44 height 27
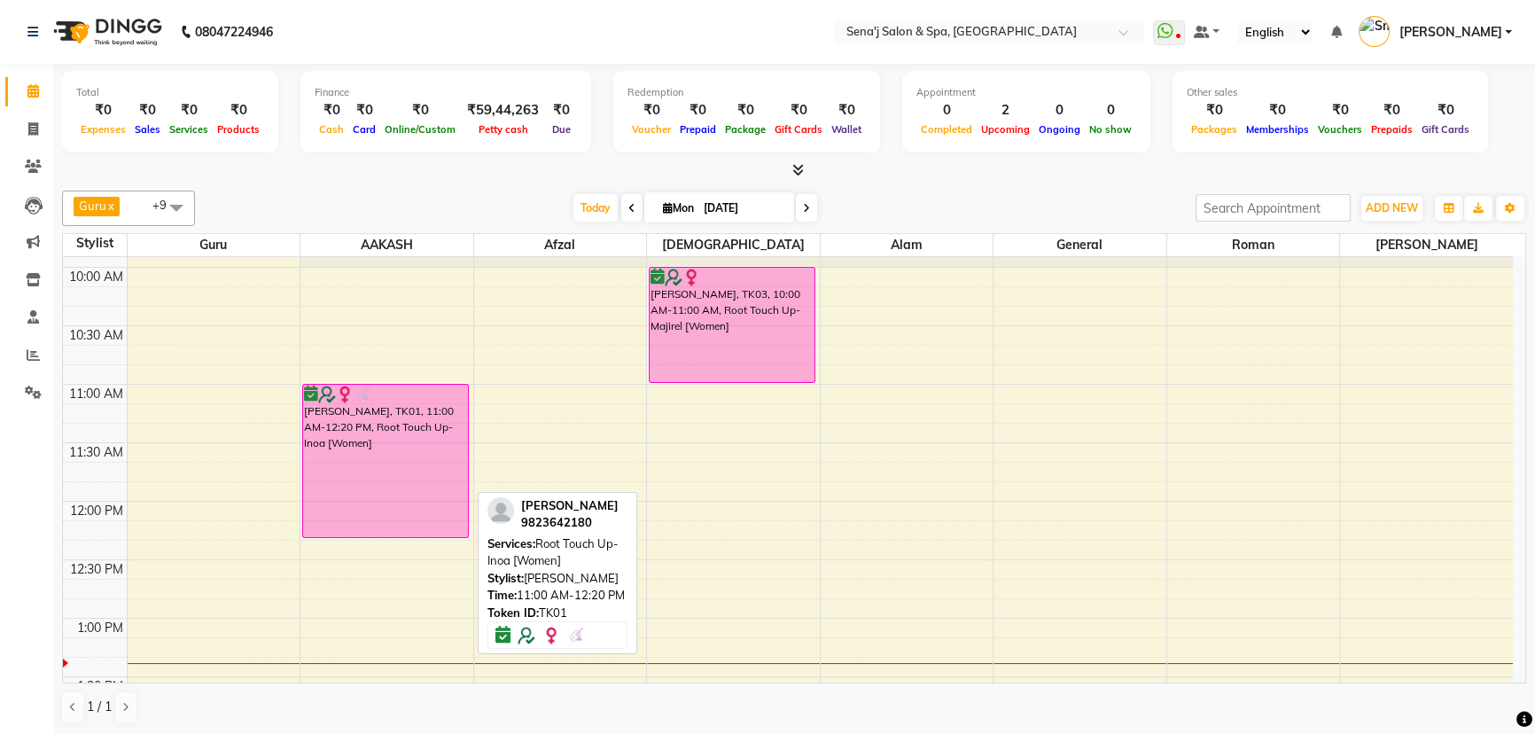
scroll to position [144, 0]
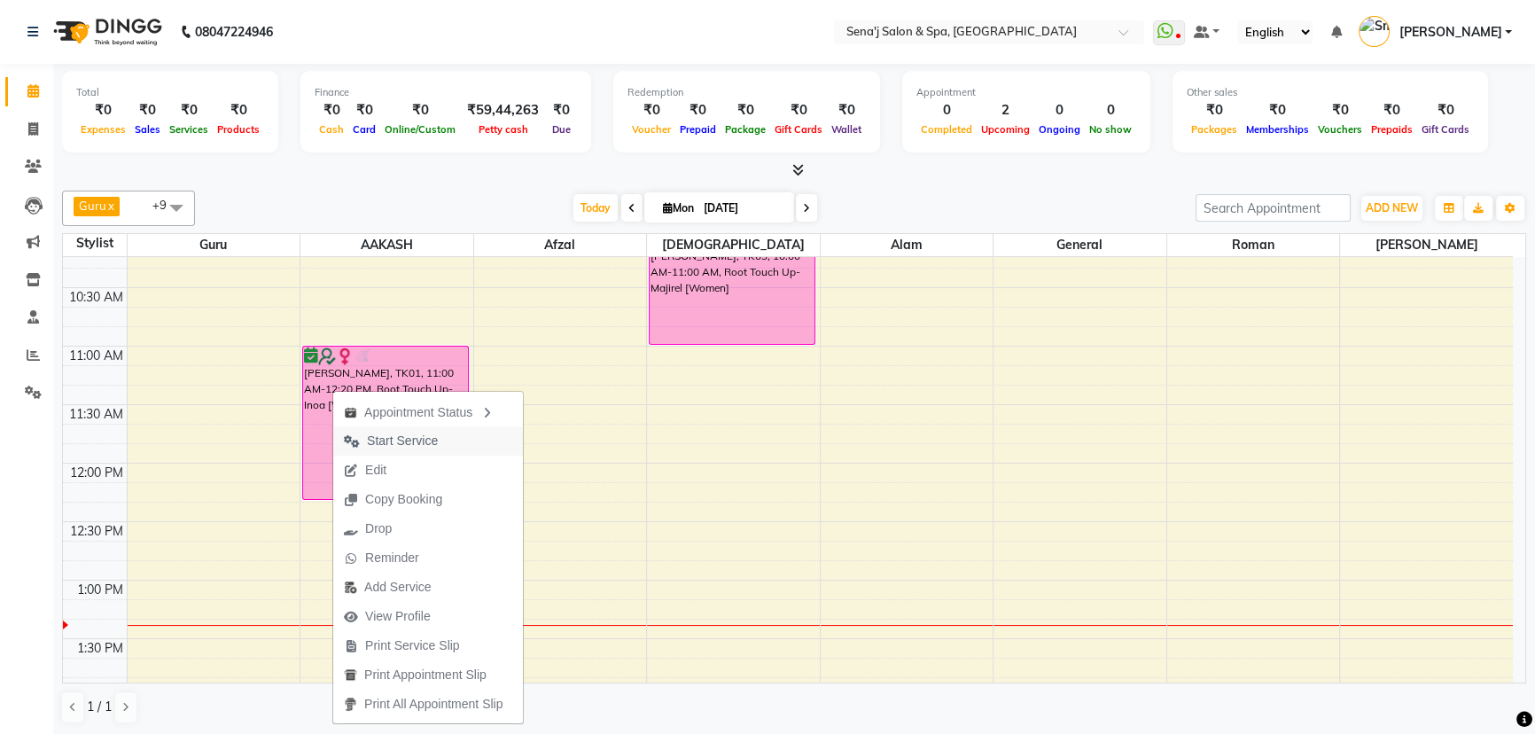
click at [384, 440] on span "Start Service" at bounding box center [402, 441] width 71 height 19
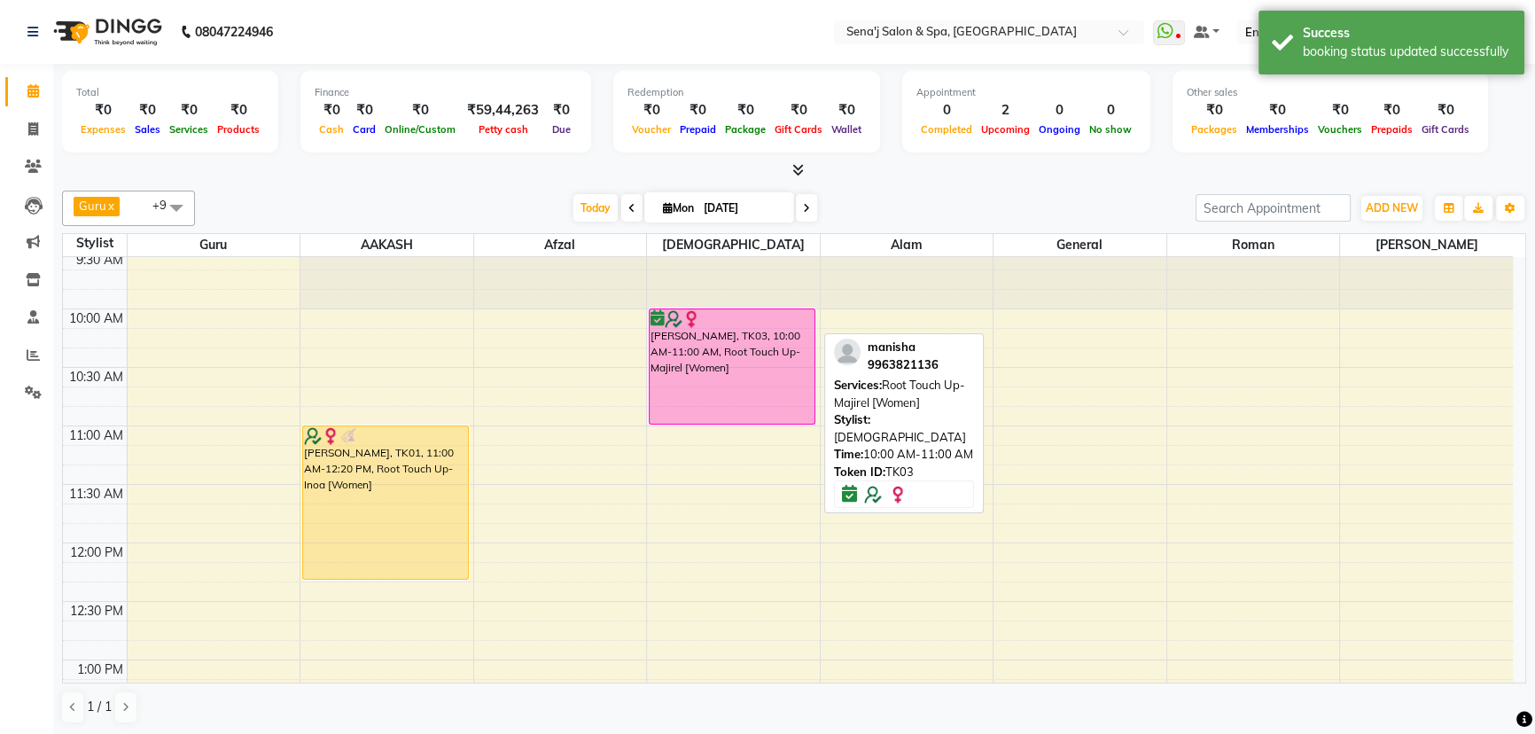
scroll to position [64, 0]
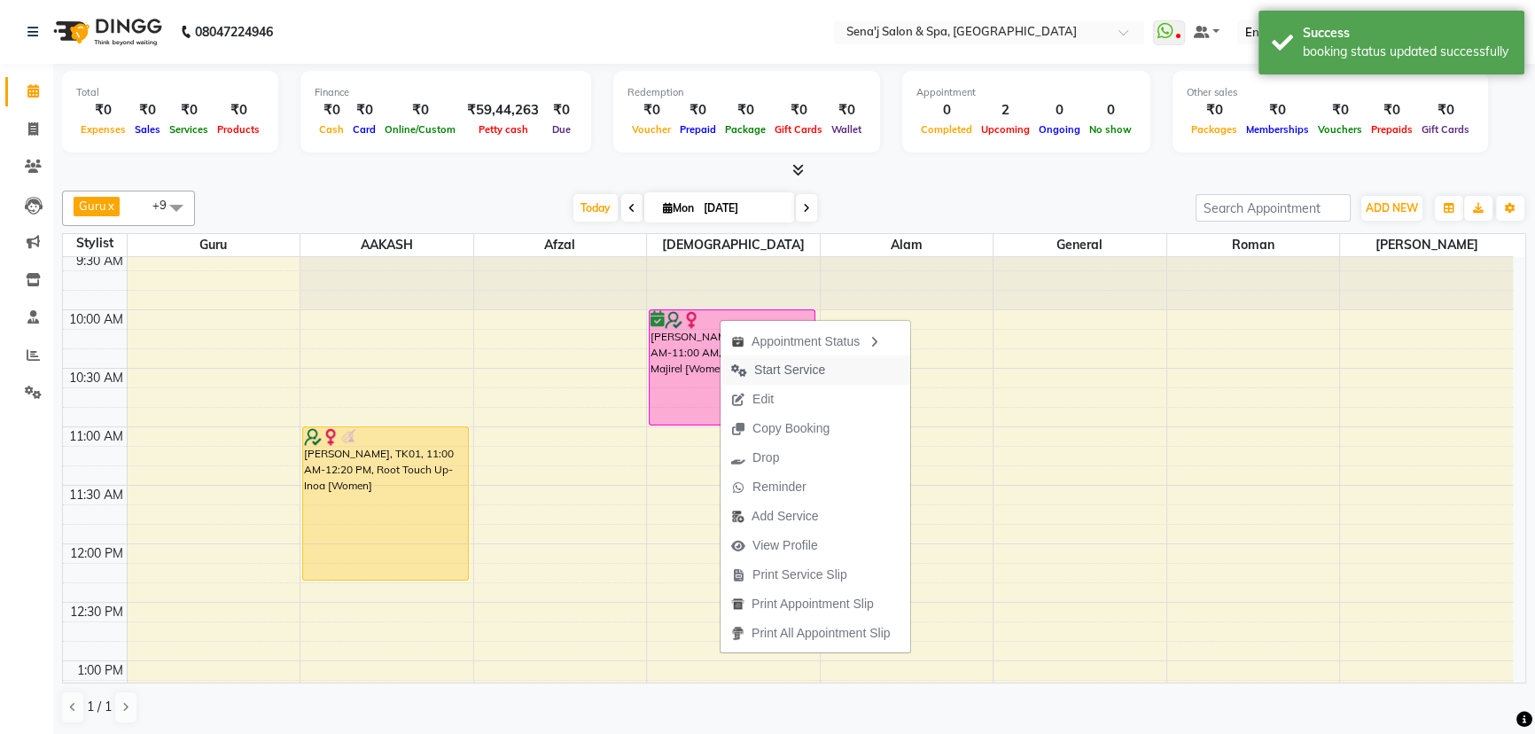
click at [775, 367] on span "Start Service" at bounding box center [789, 370] width 71 height 19
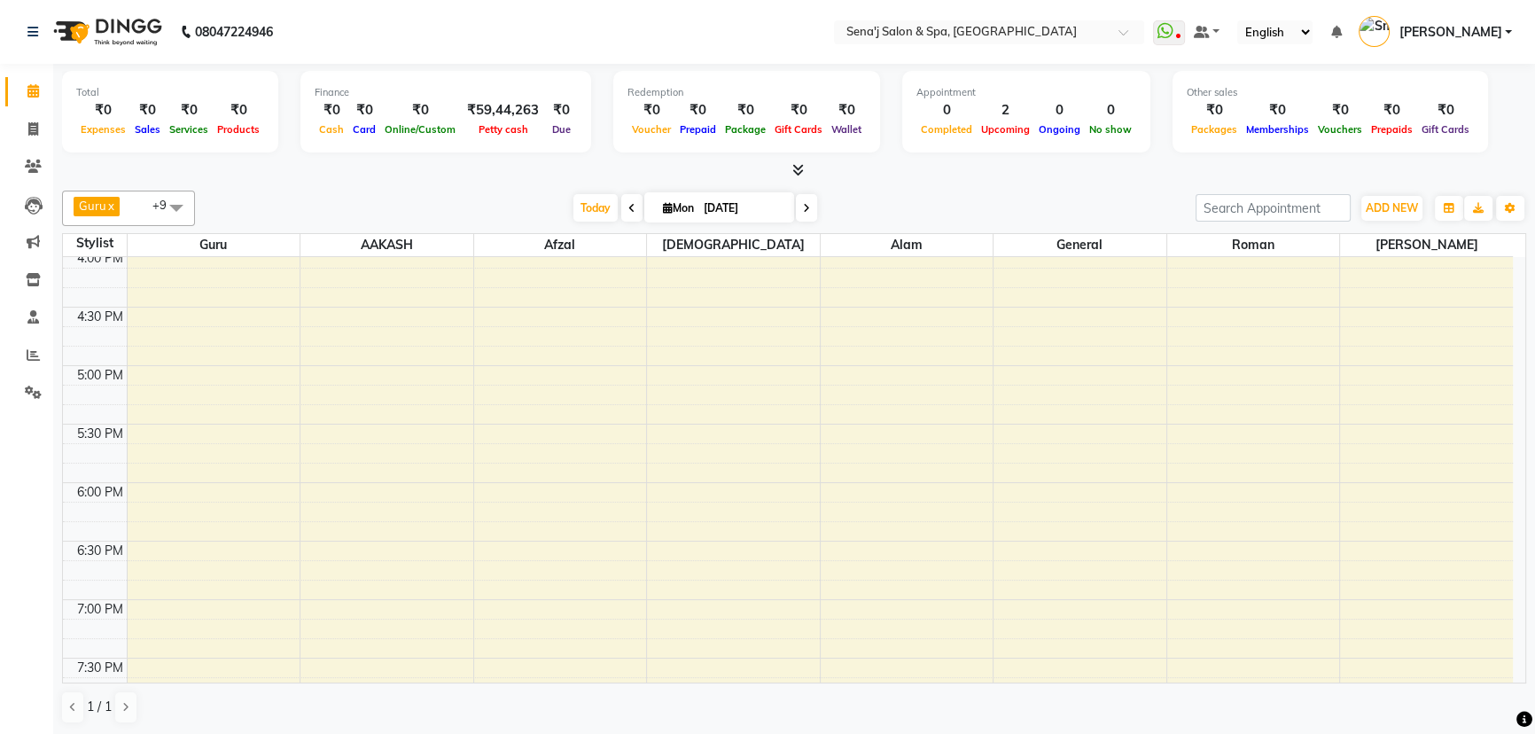
scroll to position [869, 0]
click at [155, 321] on div "9:00 AM 9:30 AM 10:00 AM 10:30 AM 11:00 AM 11:30 AM 12:00 PM 12:30 PM 1:00 PM 1…" at bounding box center [788, 265] width 1450 height 1754
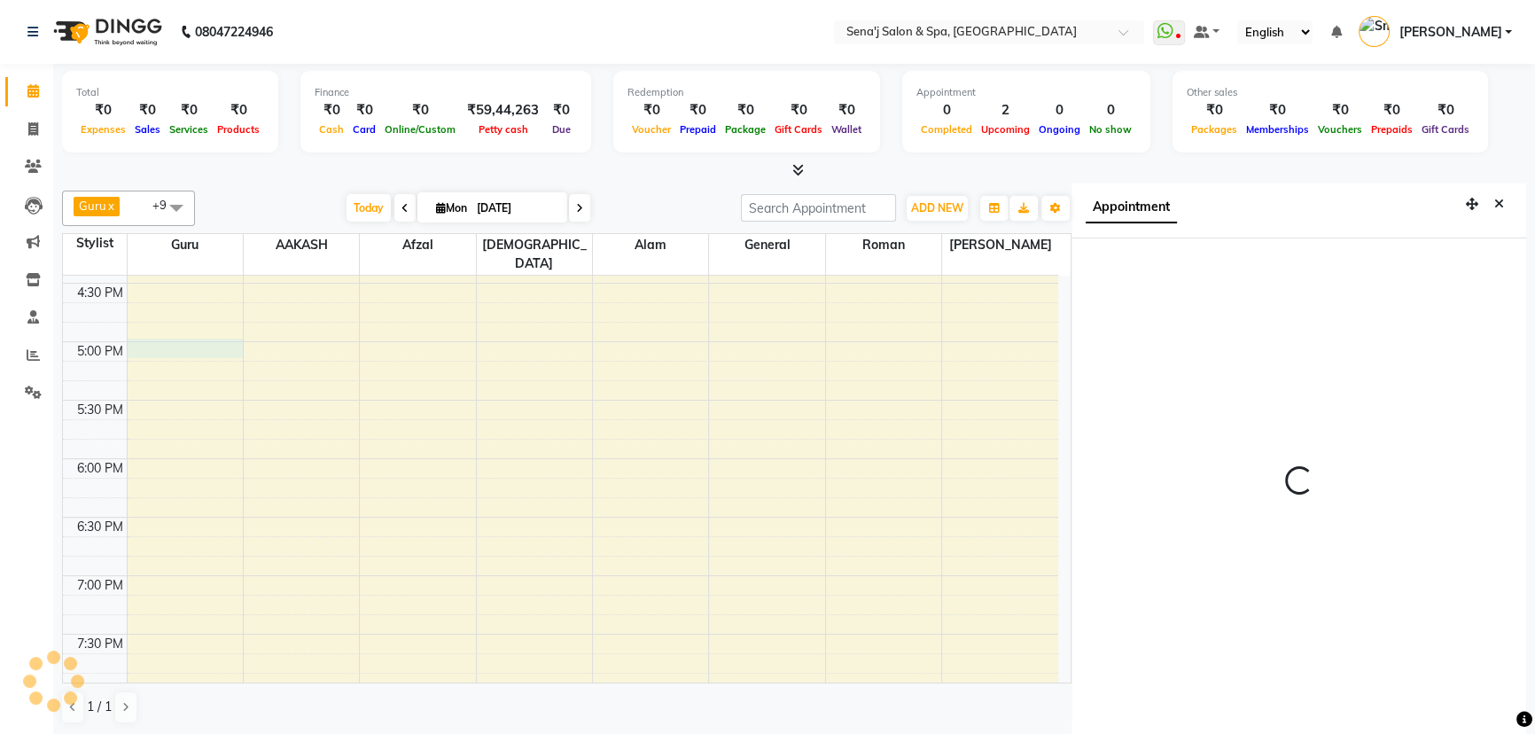
scroll to position [8, 0]
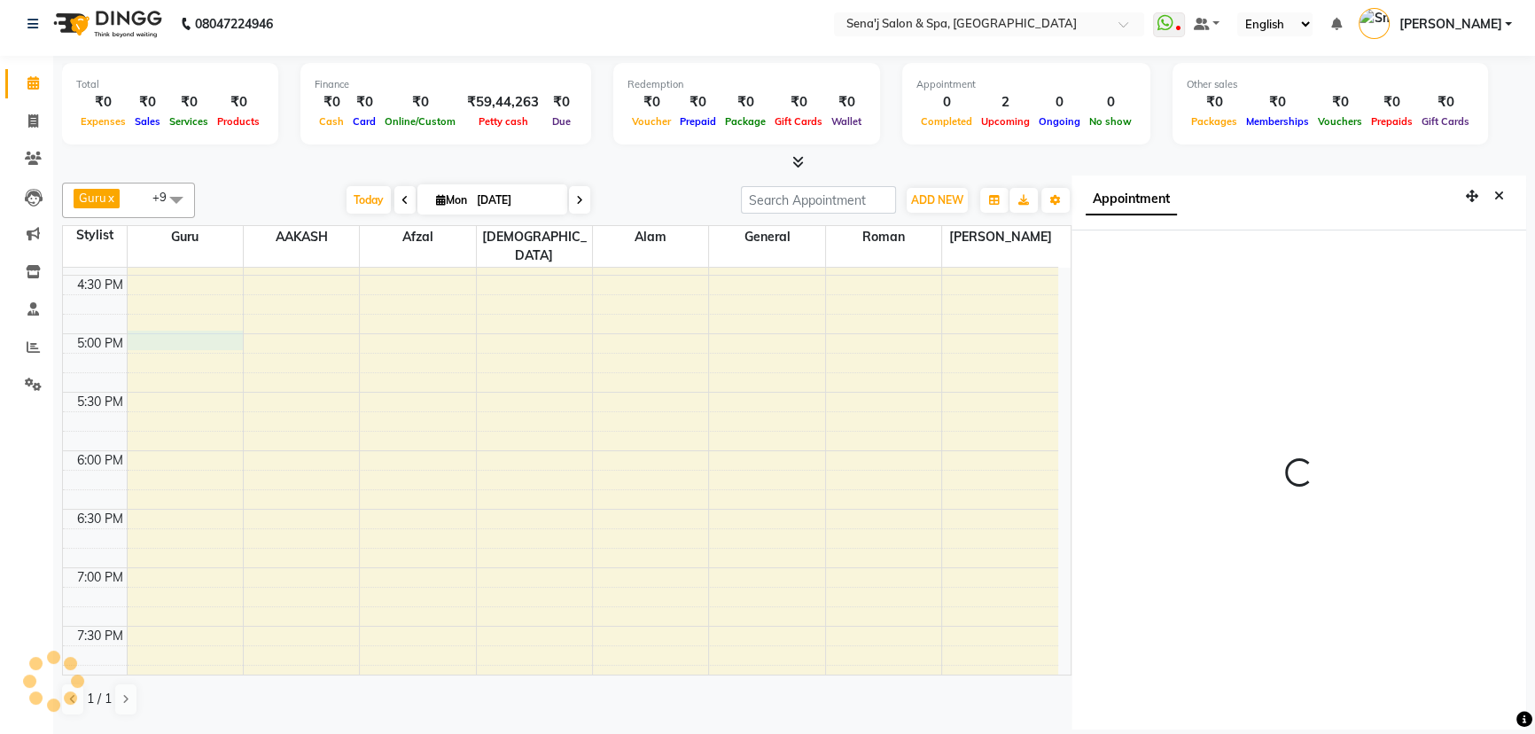
select select "1020"
select select "6923"
select select "tentative"
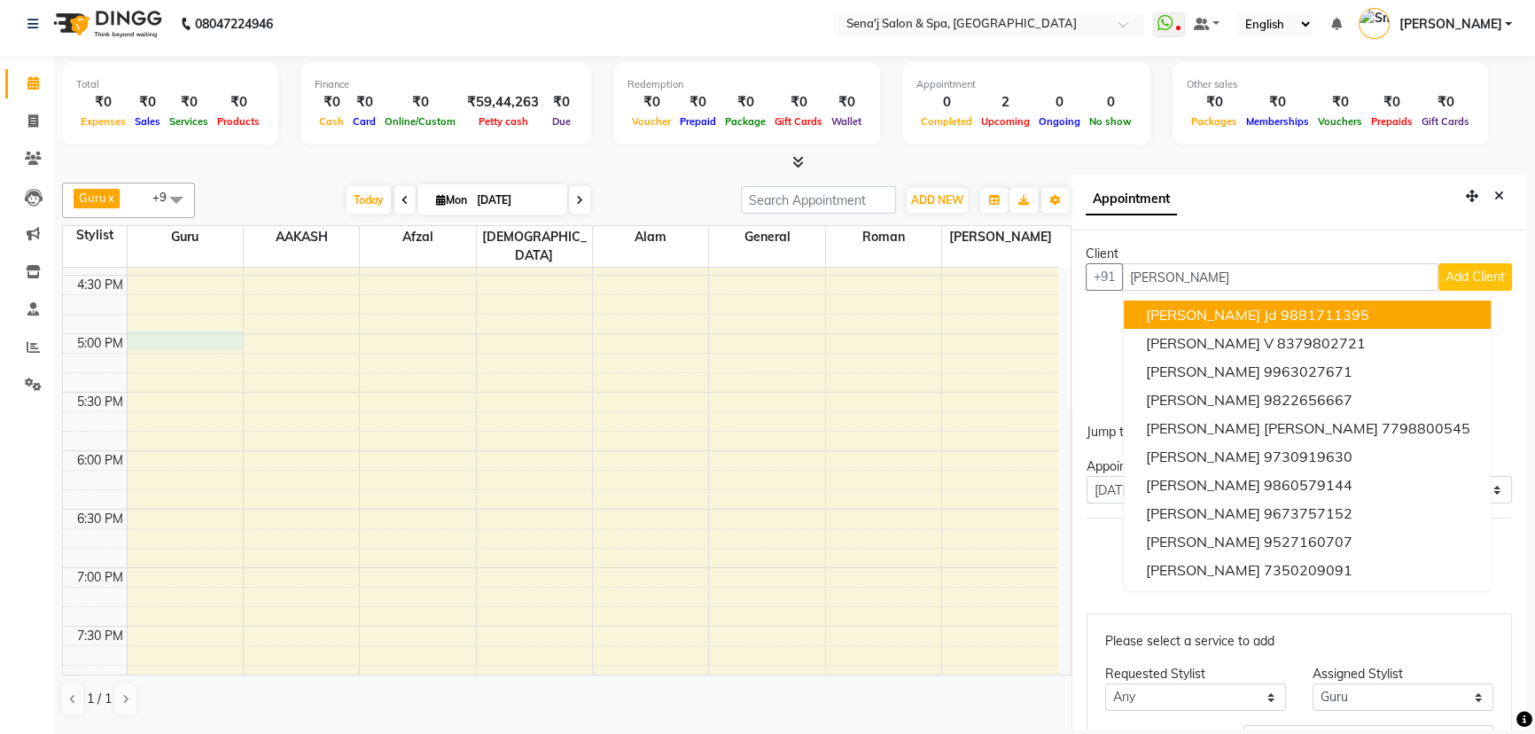
click at [1185, 307] on span "Viraj Jd" at bounding box center [1210, 315] width 131 height 18
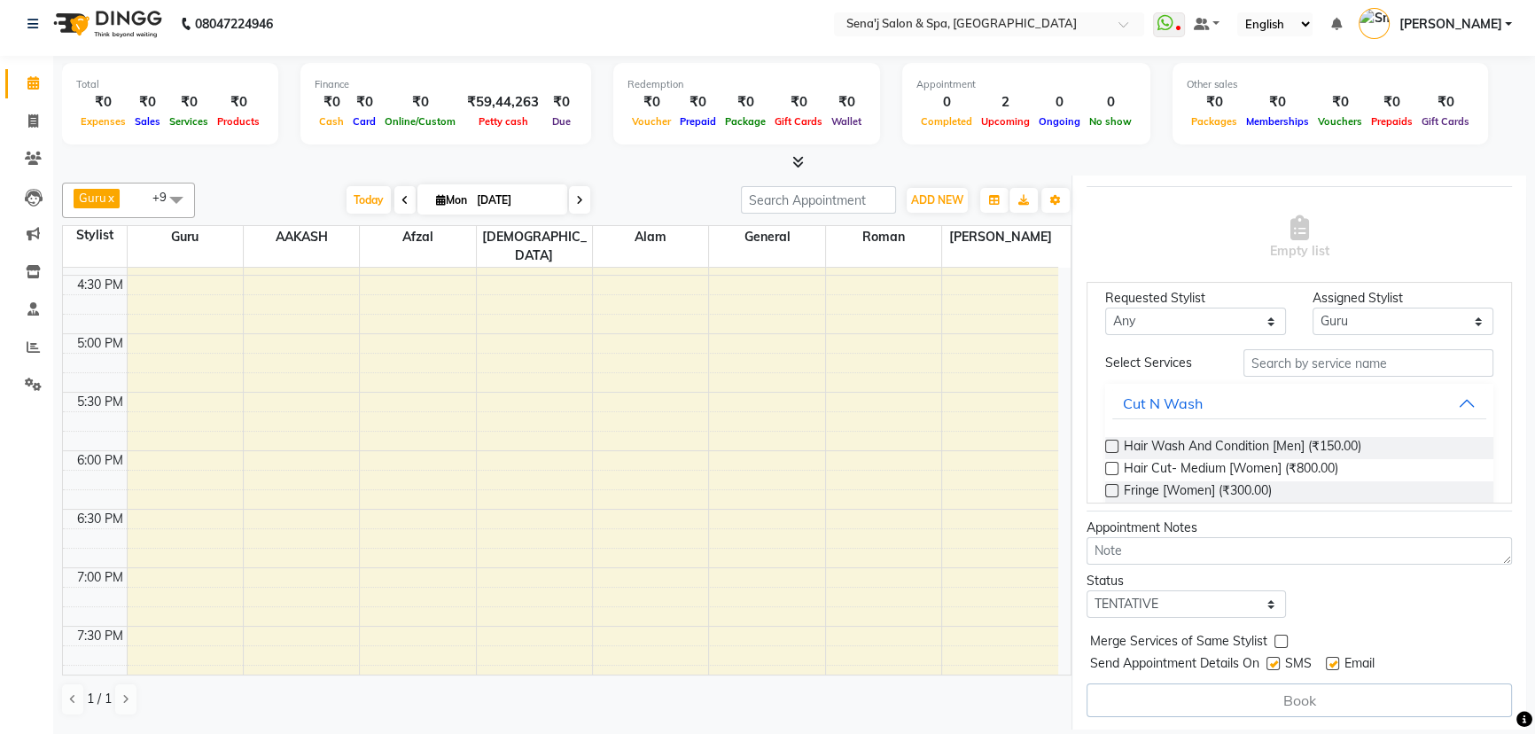
scroll to position [160, 0]
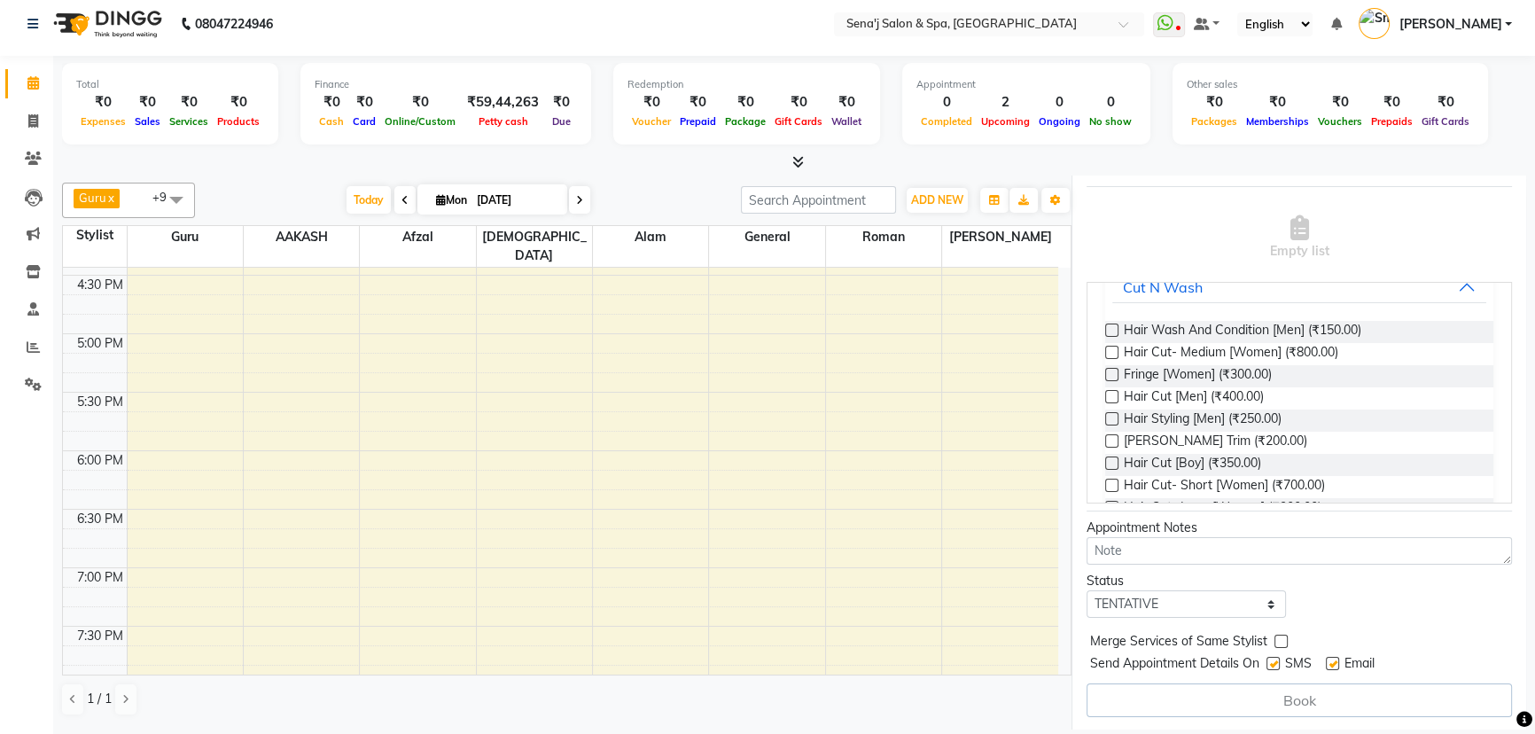
type input "9881711395"
click at [1109, 437] on label at bounding box center [1111, 440] width 13 height 13
click at [1109, 437] on input "checkbox" at bounding box center [1111, 443] width 12 height 12
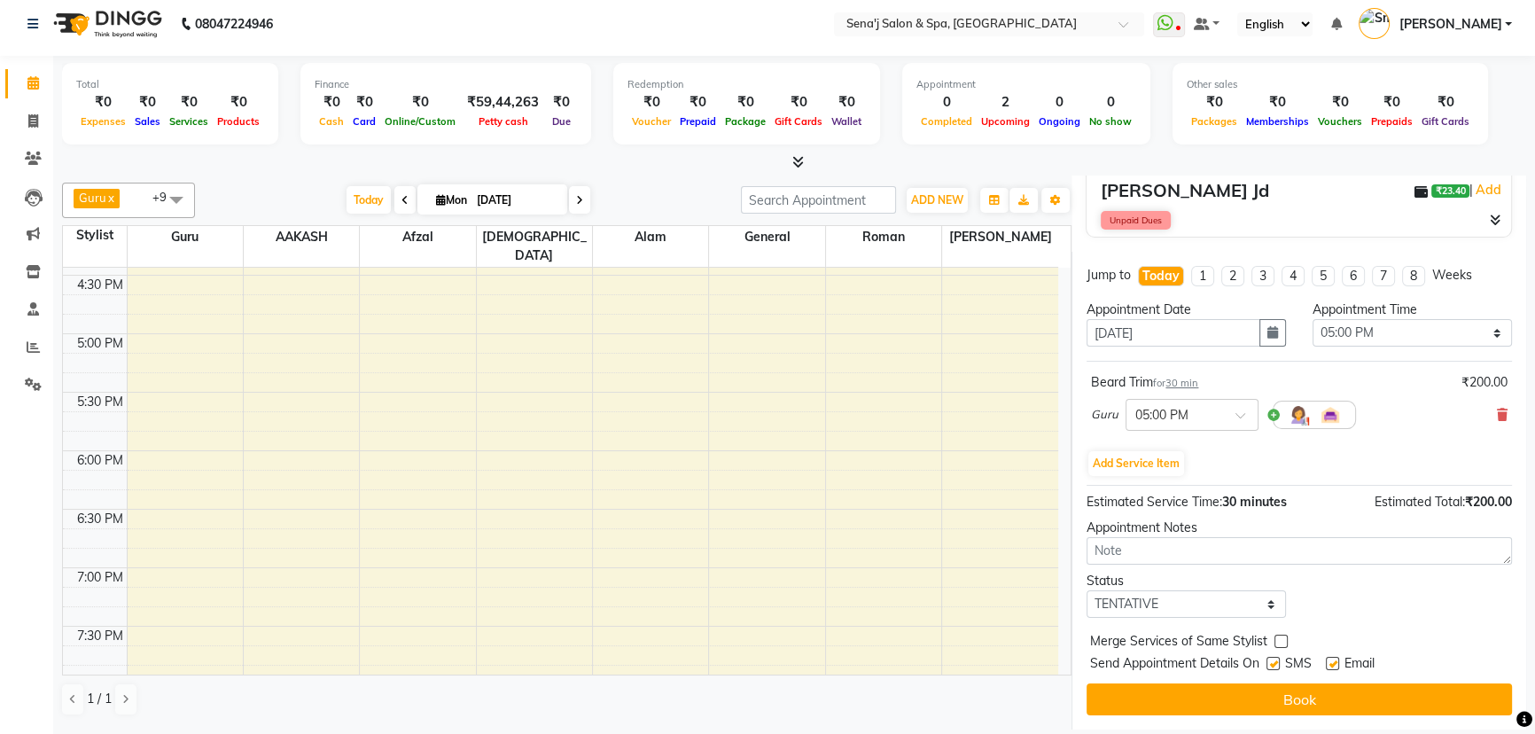
scroll to position [186, 0]
click at [1167, 595] on select "Select TENTATIVE CONFIRM CHECK-IN UPCOMING" at bounding box center [1185, 604] width 199 height 27
select select "confirm booking"
click at [1086, 591] on select "Select TENTATIVE CONFIRM CHECK-IN UPCOMING" at bounding box center [1185, 604] width 199 height 27
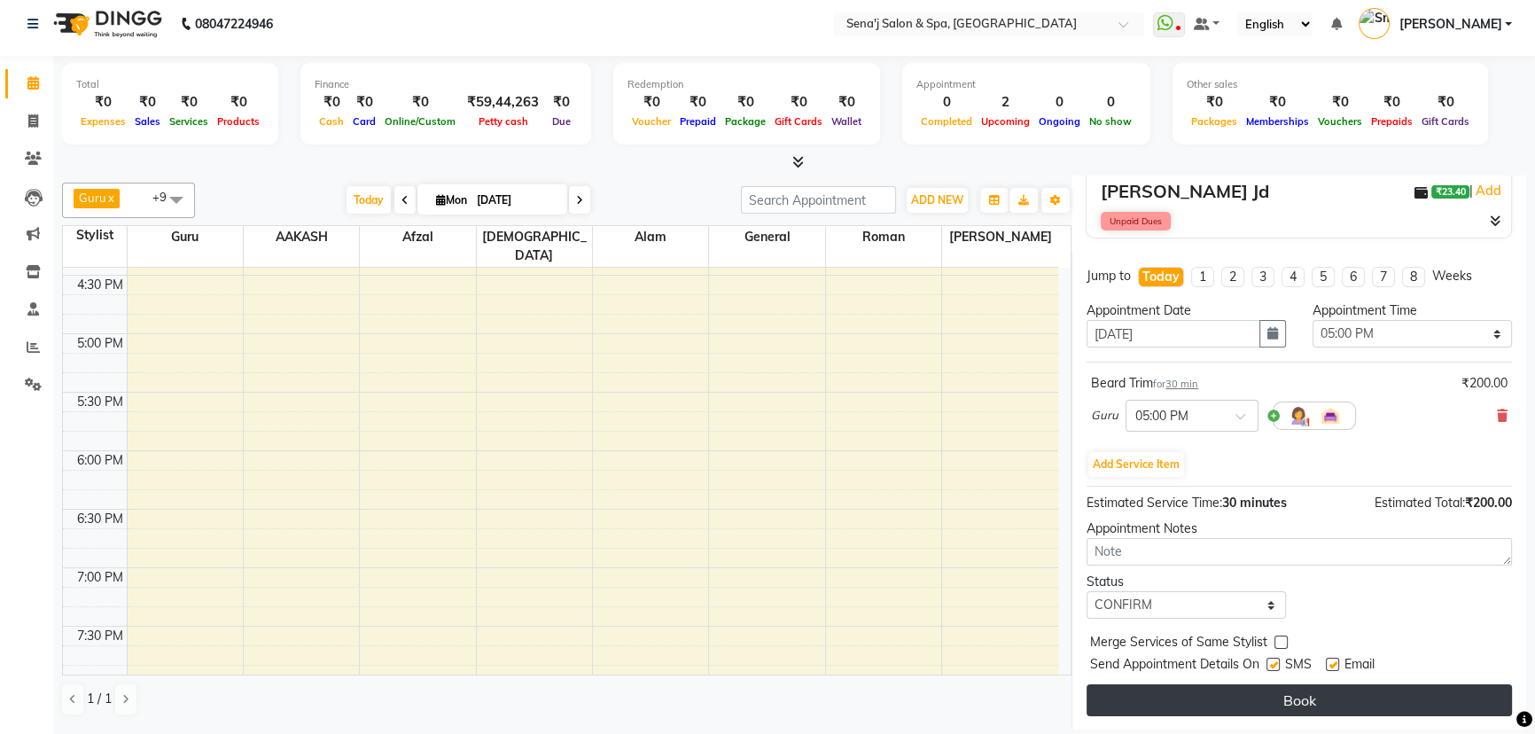
click at [1269, 691] on button "Book" at bounding box center [1298, 700] width 425 height 32
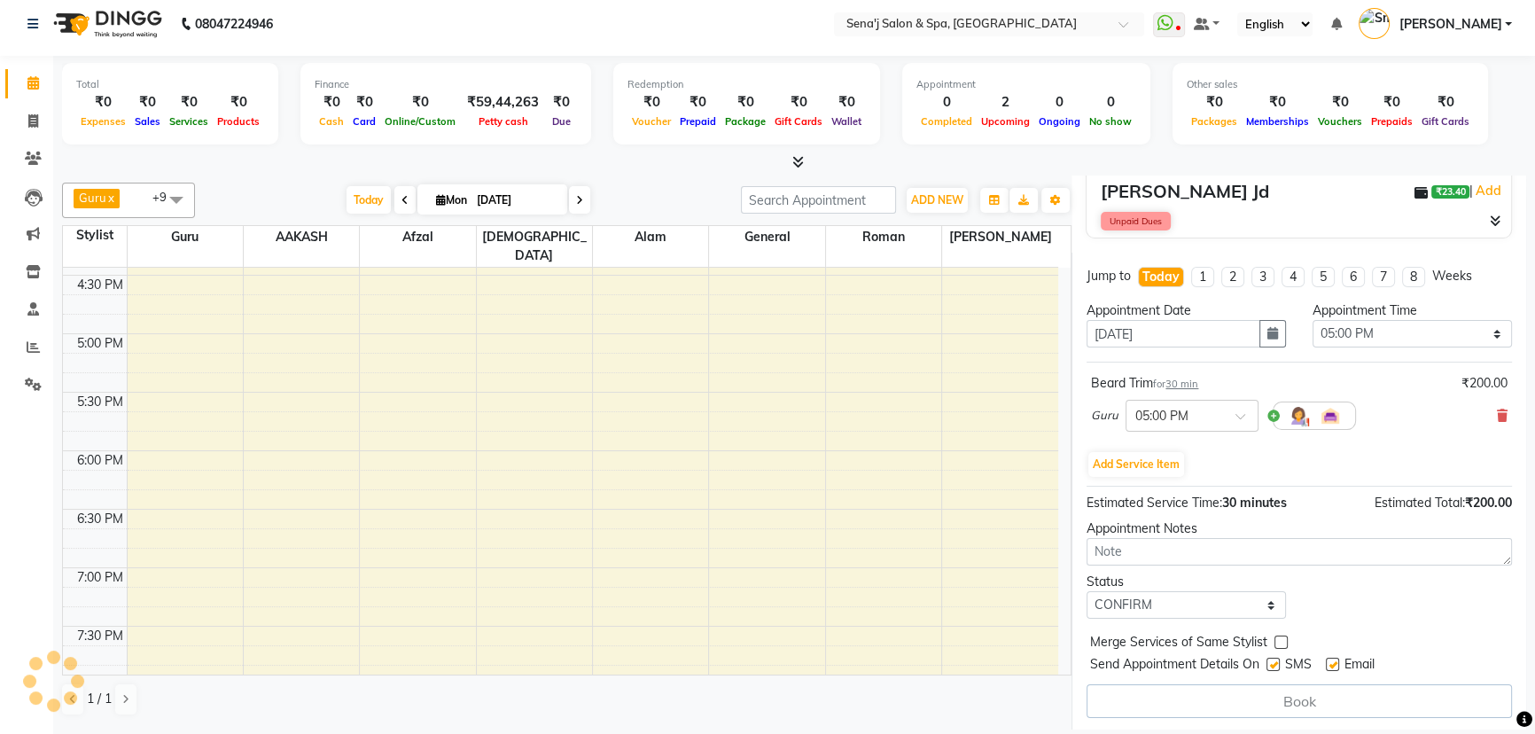
select select "6923"
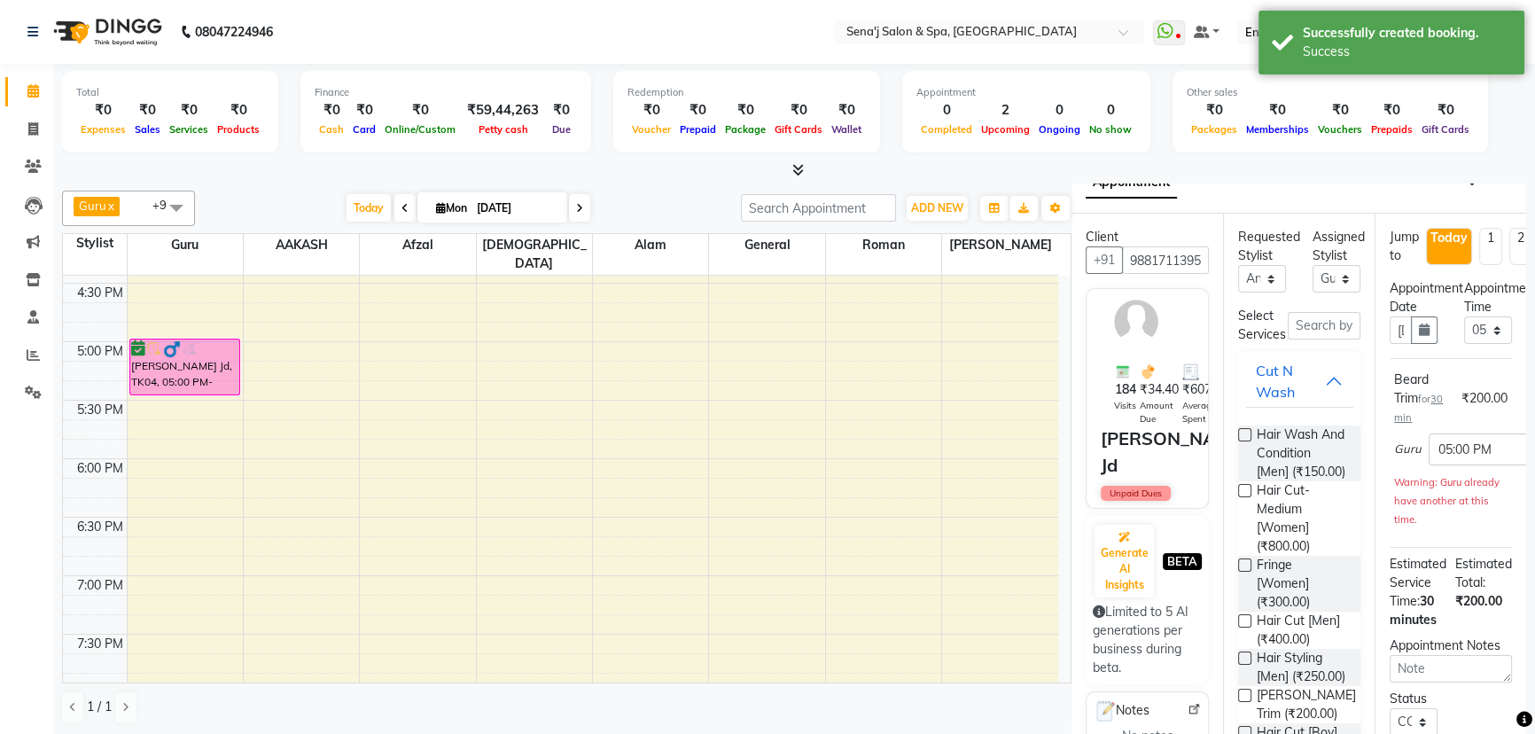
scroll to position [0, 0]
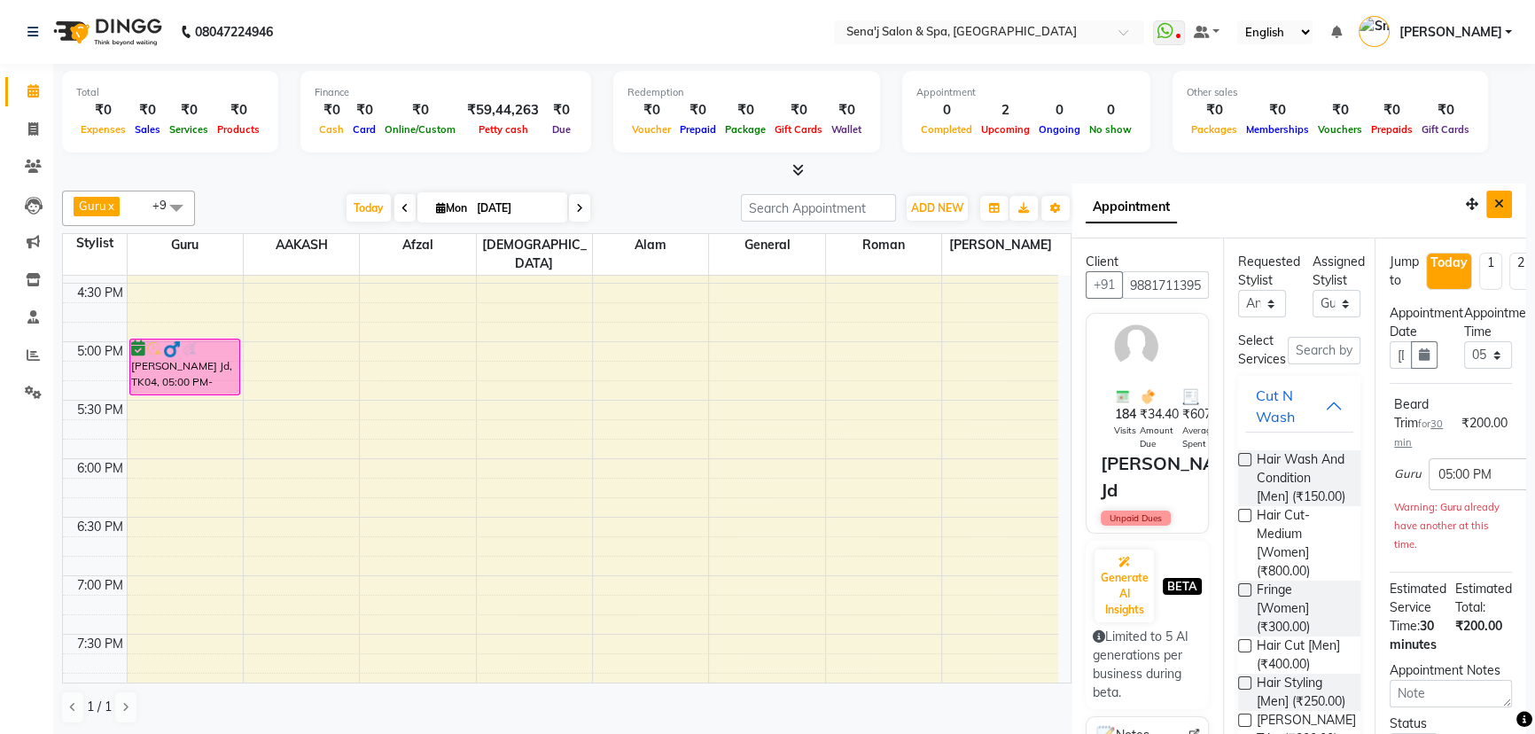
click at [1490, 210] on button "Close" at bounding box center [1499, 204] width 26 height 27
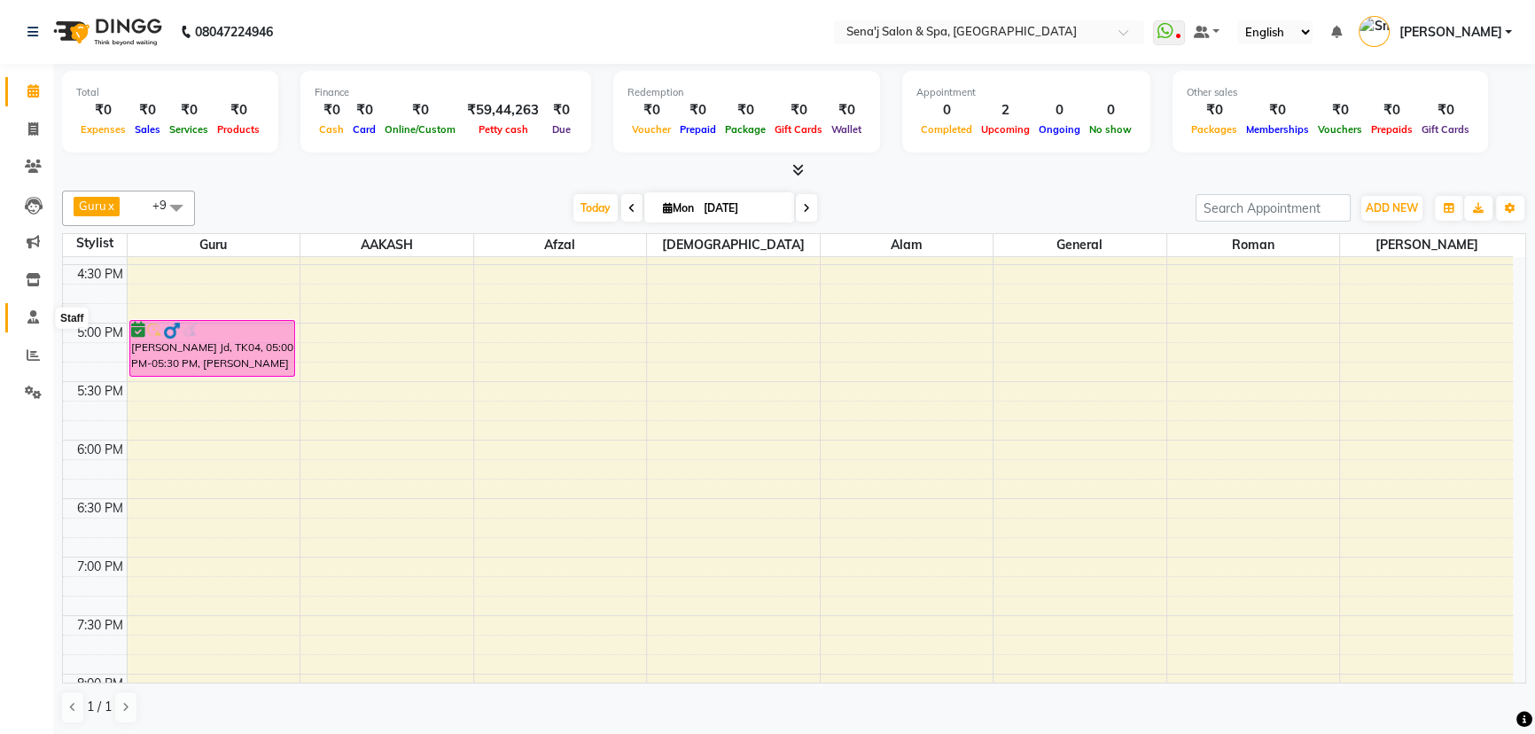
click at [29, 318] on icon at bounding box center [33, 316] width 12 height 13
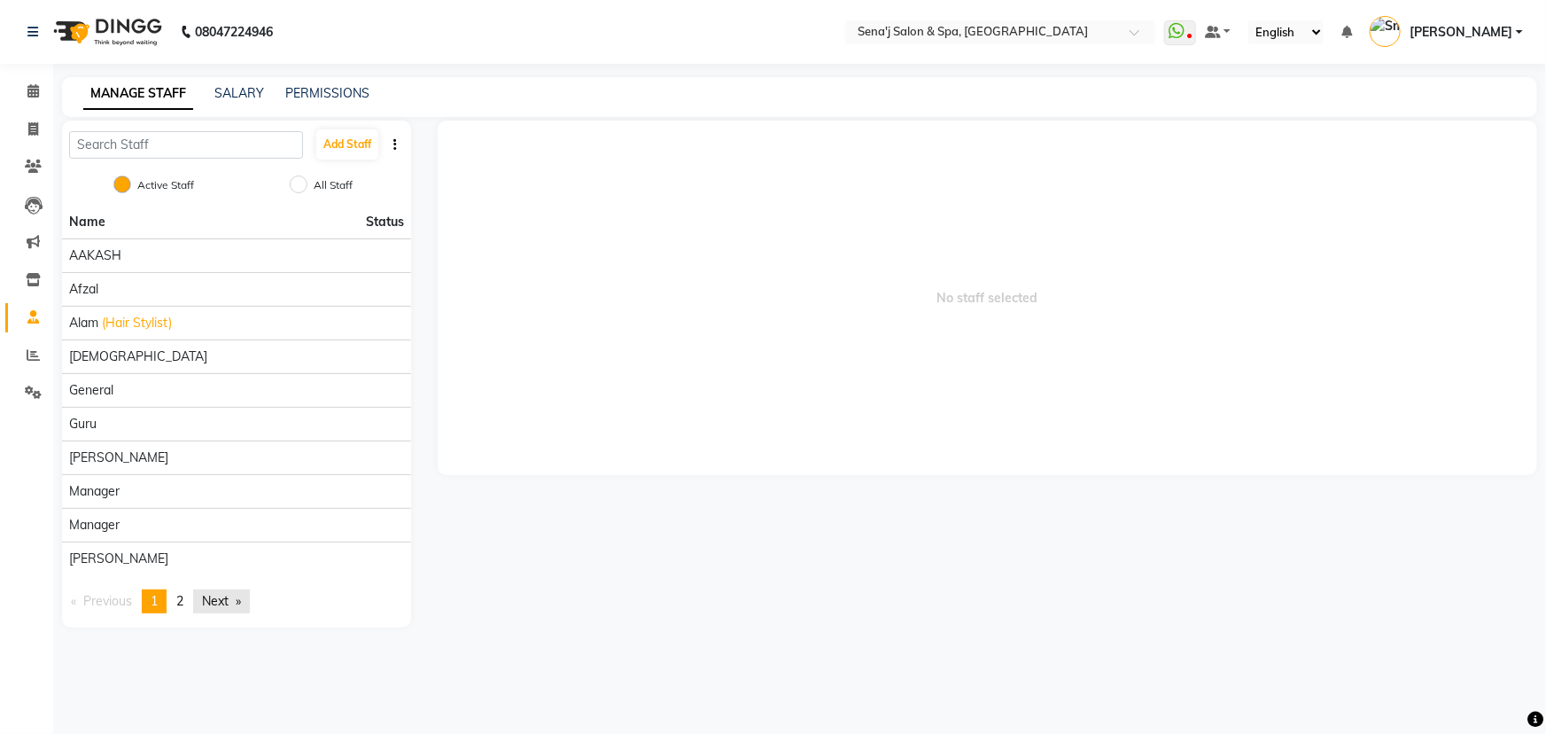
click at [226, 603] on link "Next page" at bounding box center [221, 601] width 57 height 24
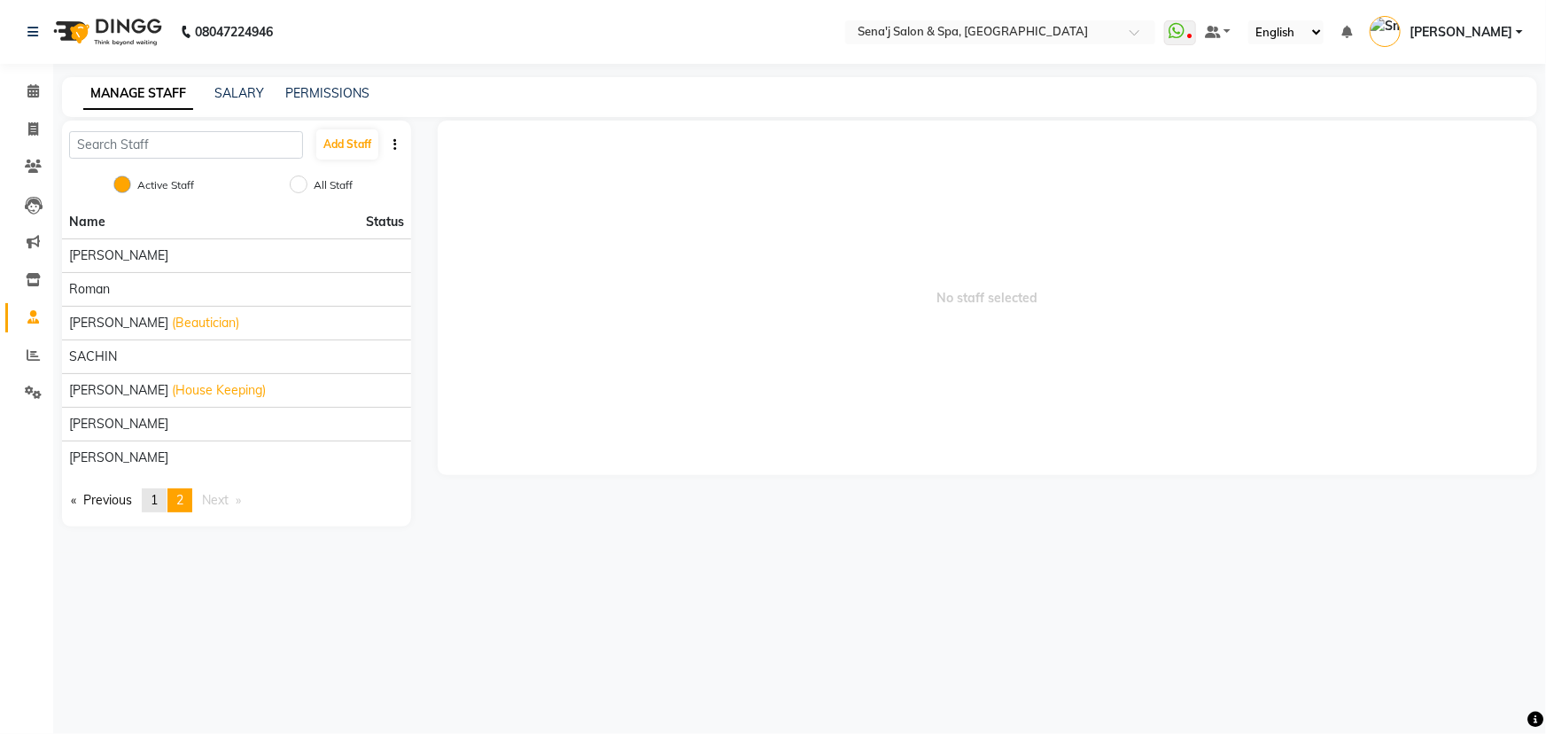
click at [154, 497] on span "1" at bounding box center [154, 500] width 7 height 16
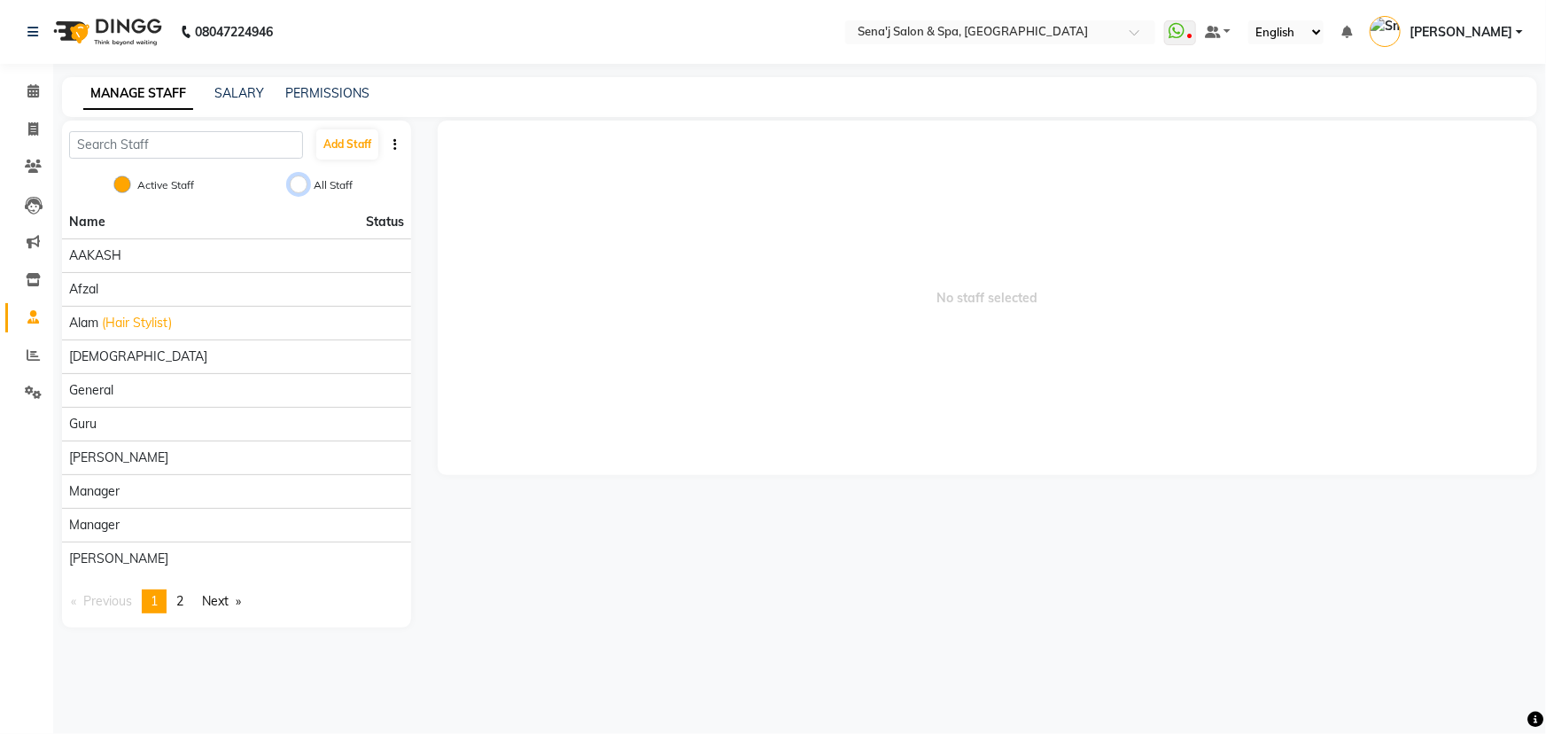
click at [302, 184] on input "All Staff" at bounding box center [299, 184] width 18 height 18
radio input "true"
radio input "false"
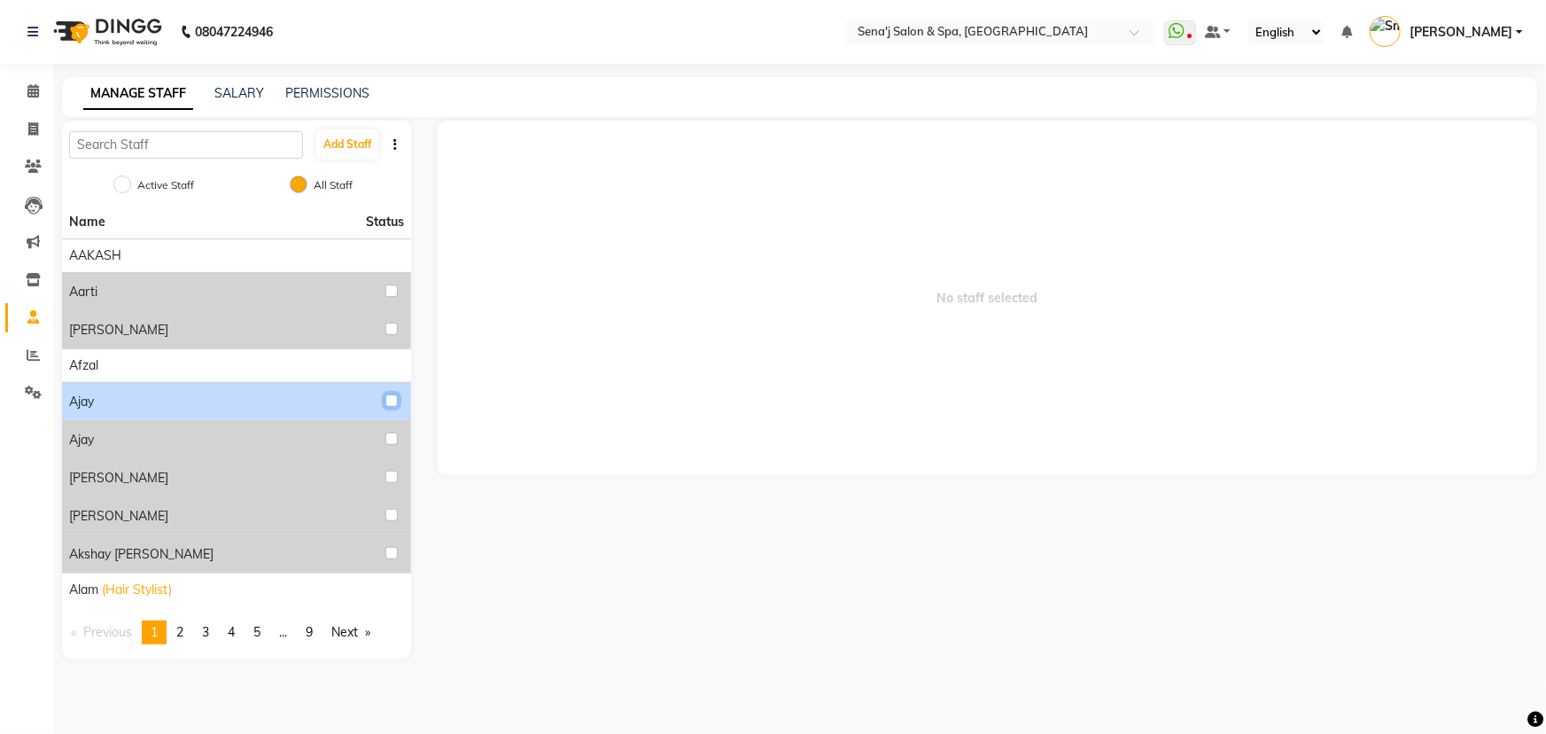
click at [387, 399] on input "checkbox" at bounding box center [391, 400] width 12 height 12
checkbox input "true"
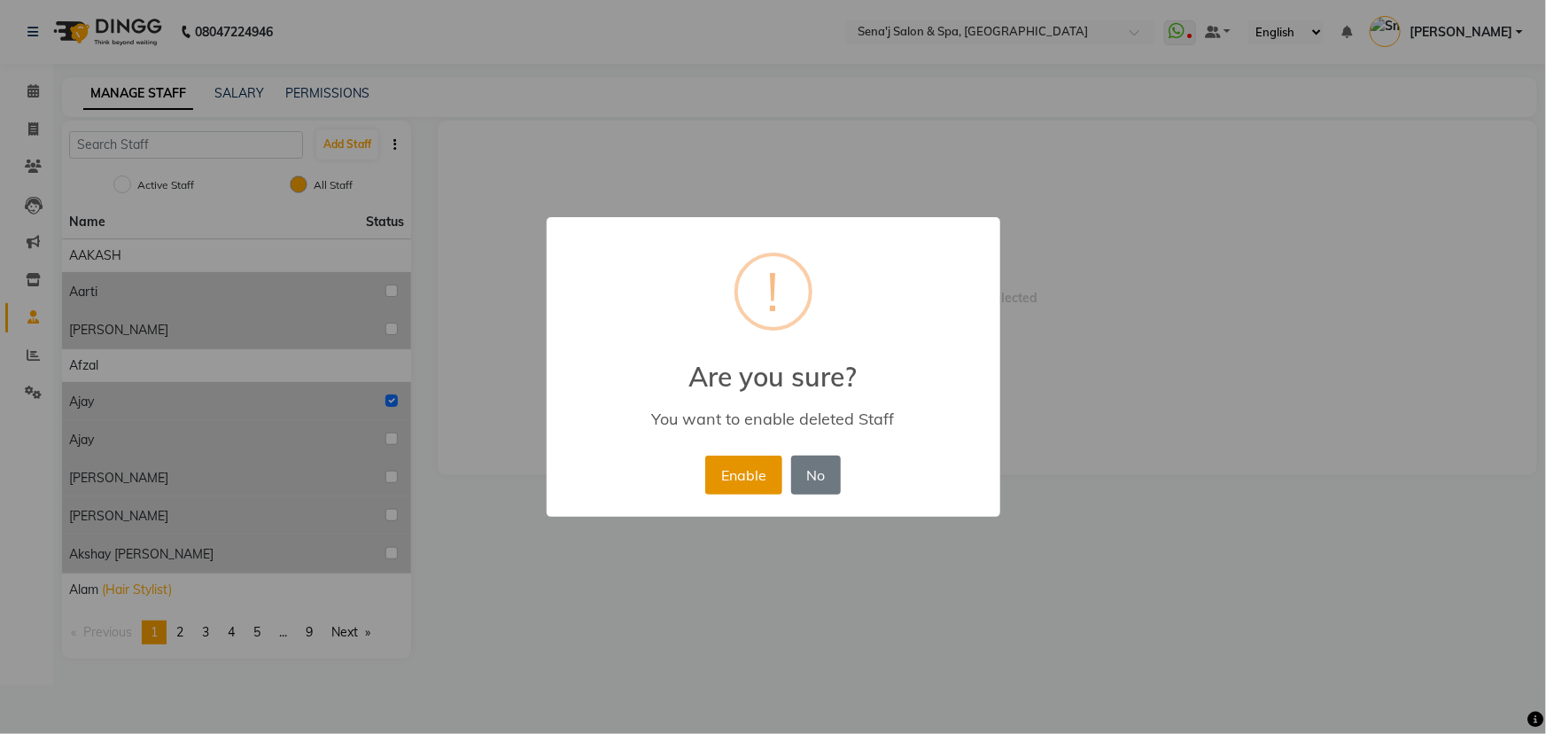
click at [749, 479] on button "Enable" at bounding box center [743, 474] width 76 height 39
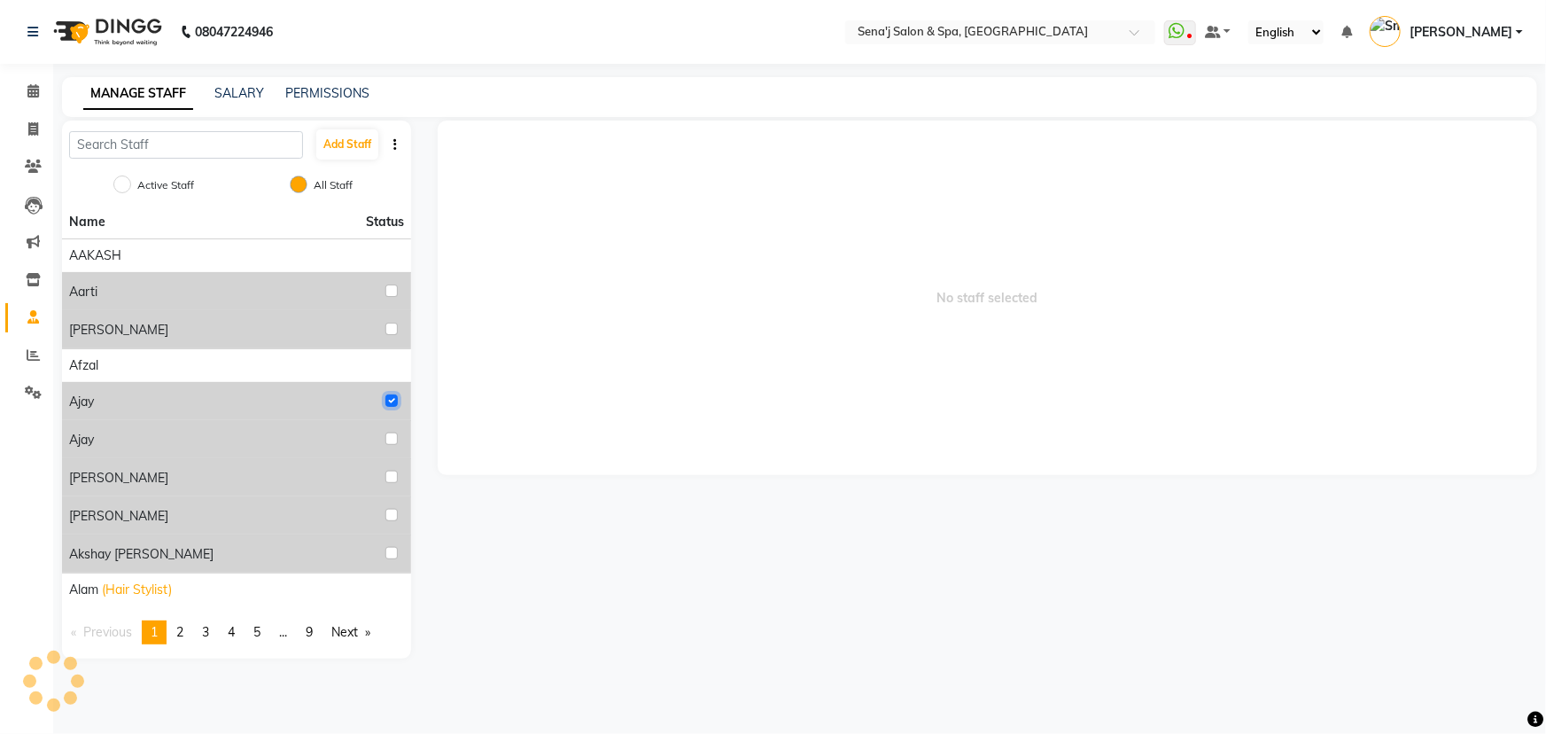
radio input "true"
radio input "false"
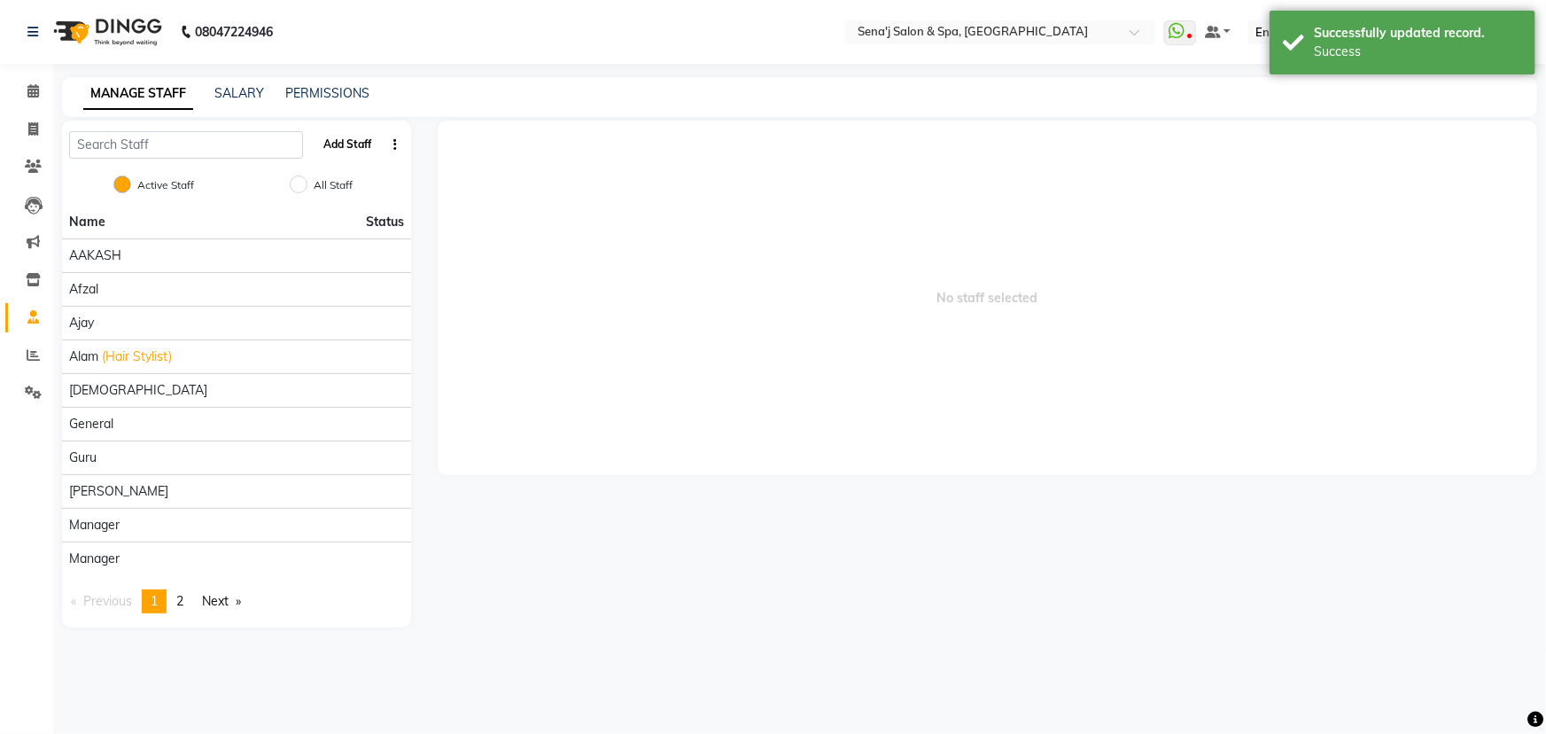
click at [346, 142] on button "Add Staff" at bounding box center [347, 144] width 62 height 30
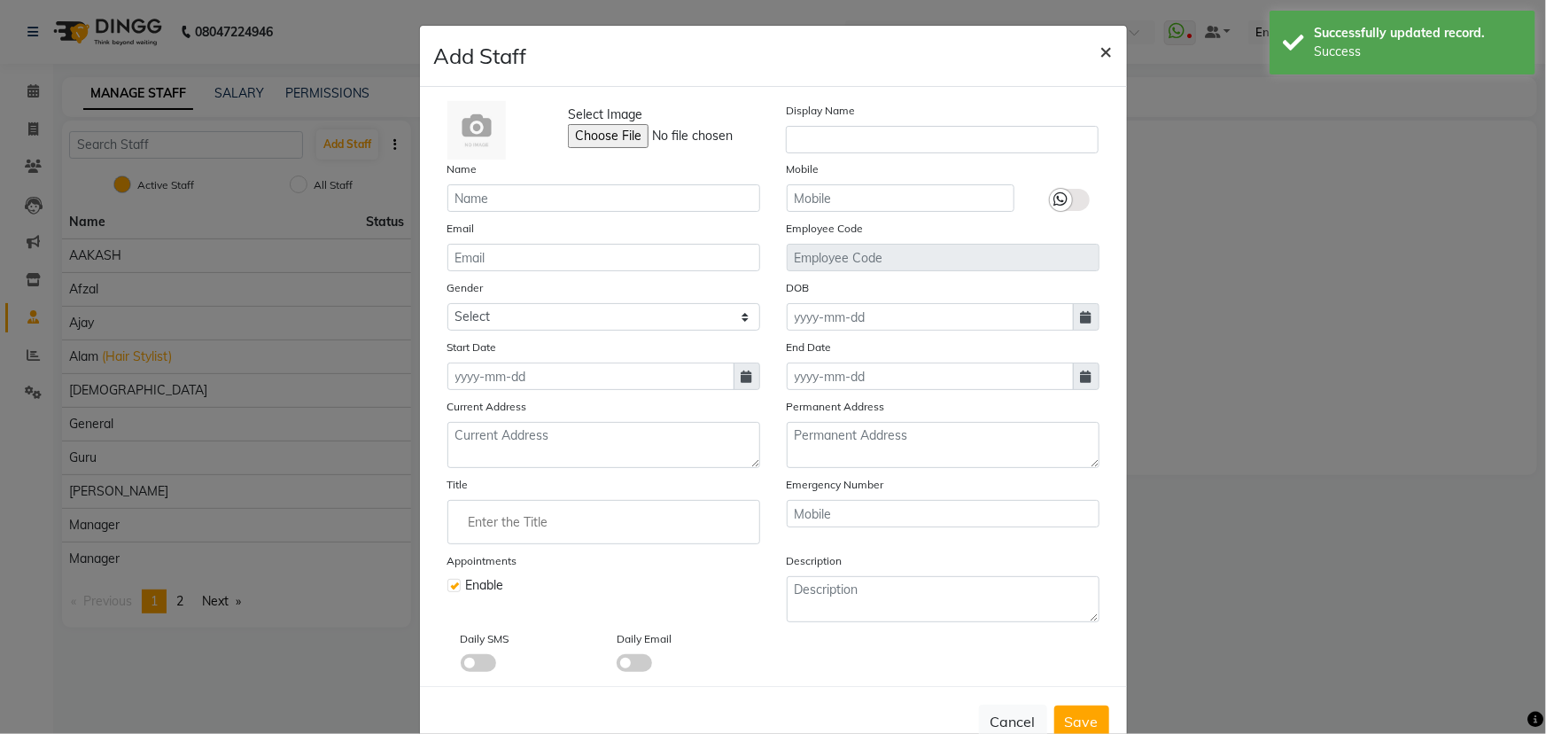
click at [1101, 46] on span "×" at bounding box center [1107, 50] width 12 height 27
checkbox input "false"
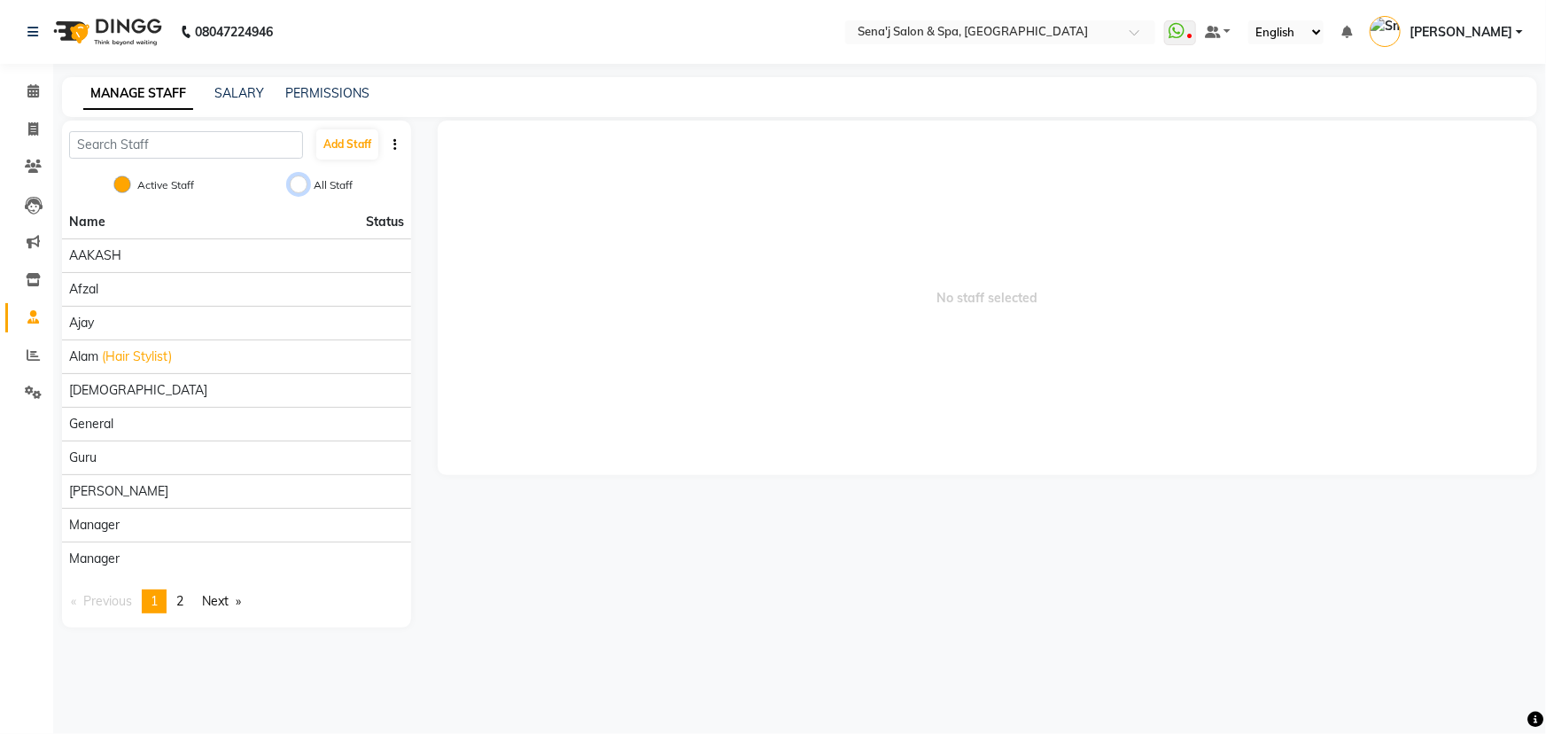
click at [300, 183] on input "All Staff" at bounding box center [299, 184] width 18 height 18
radio input "true"
radio input "false"
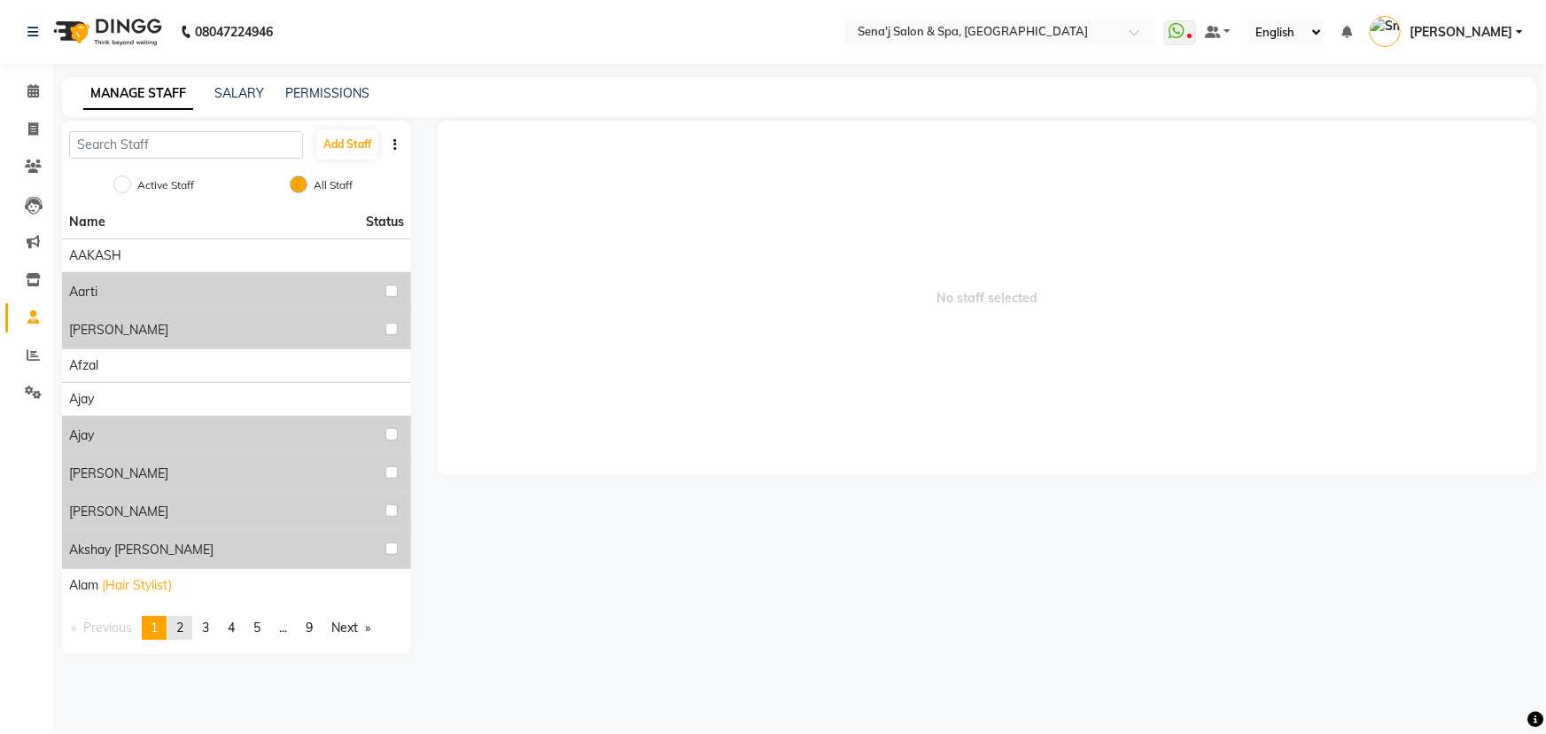
click at [183, 628] on span "2" at bounding box center [179, 627] width 7 height 16
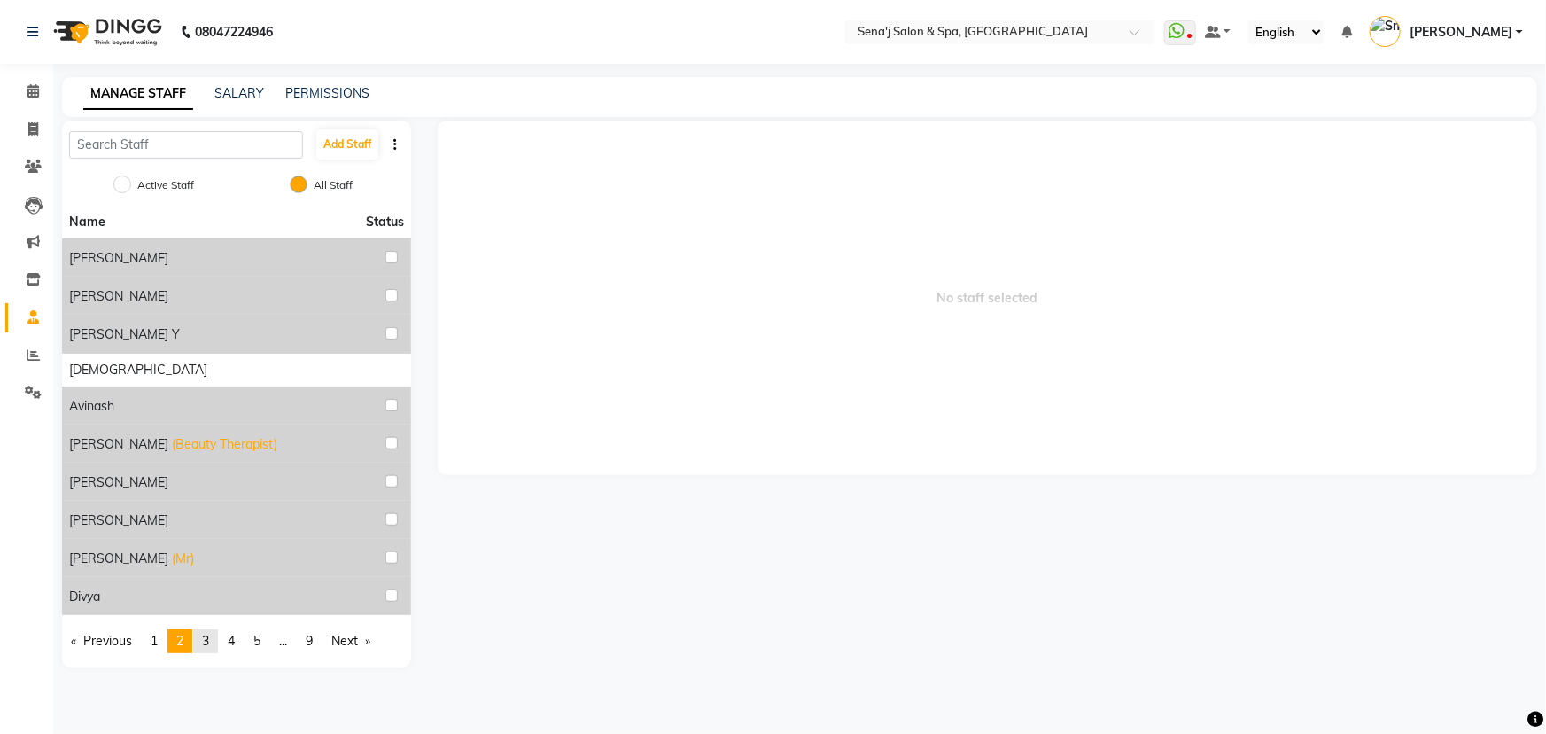
click at [214, 639] on link "page 3" at bounding box center [205, 641] width 25 height 24
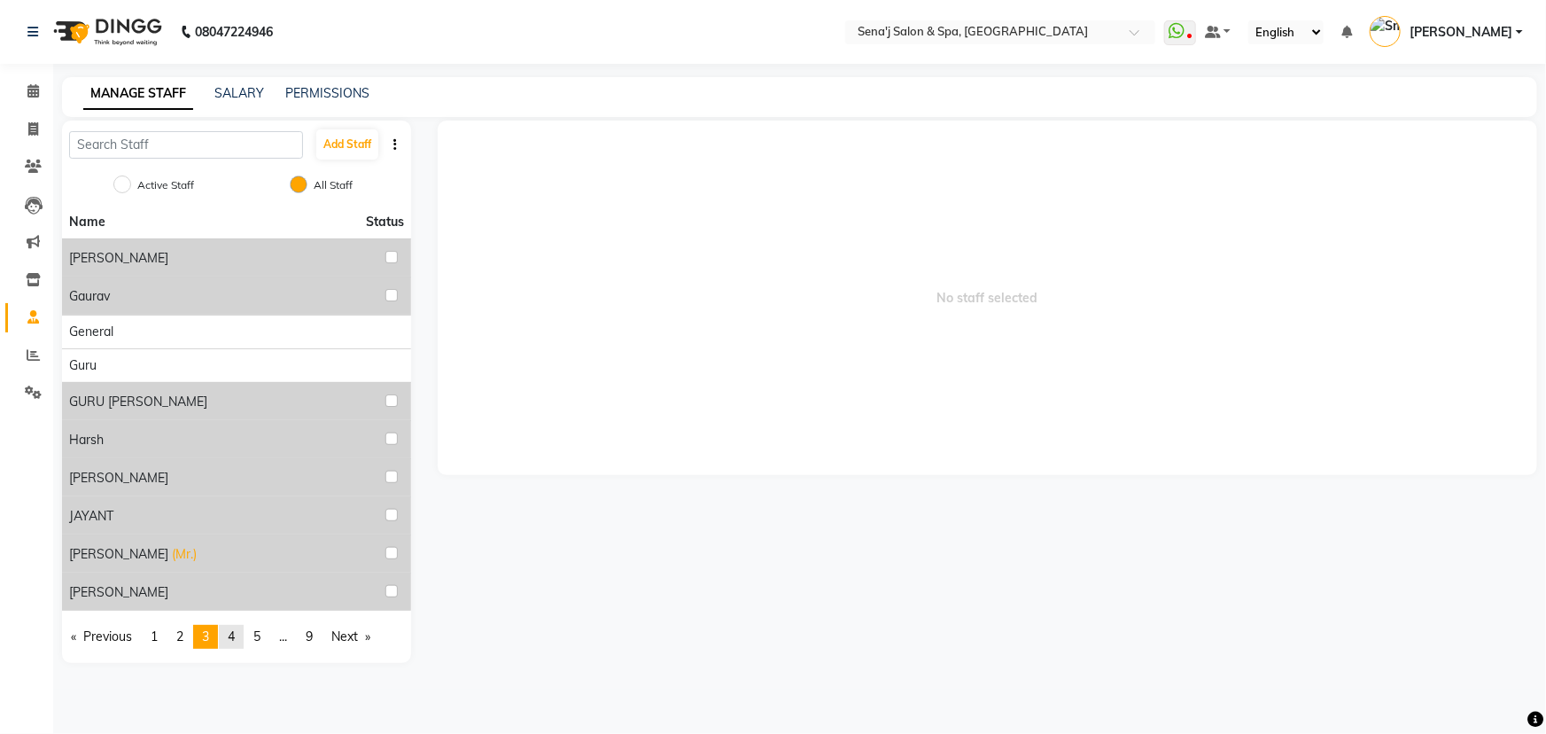
click at [239, 632] on link "page 4" at bounding box center [231, 637] width 25 height 24
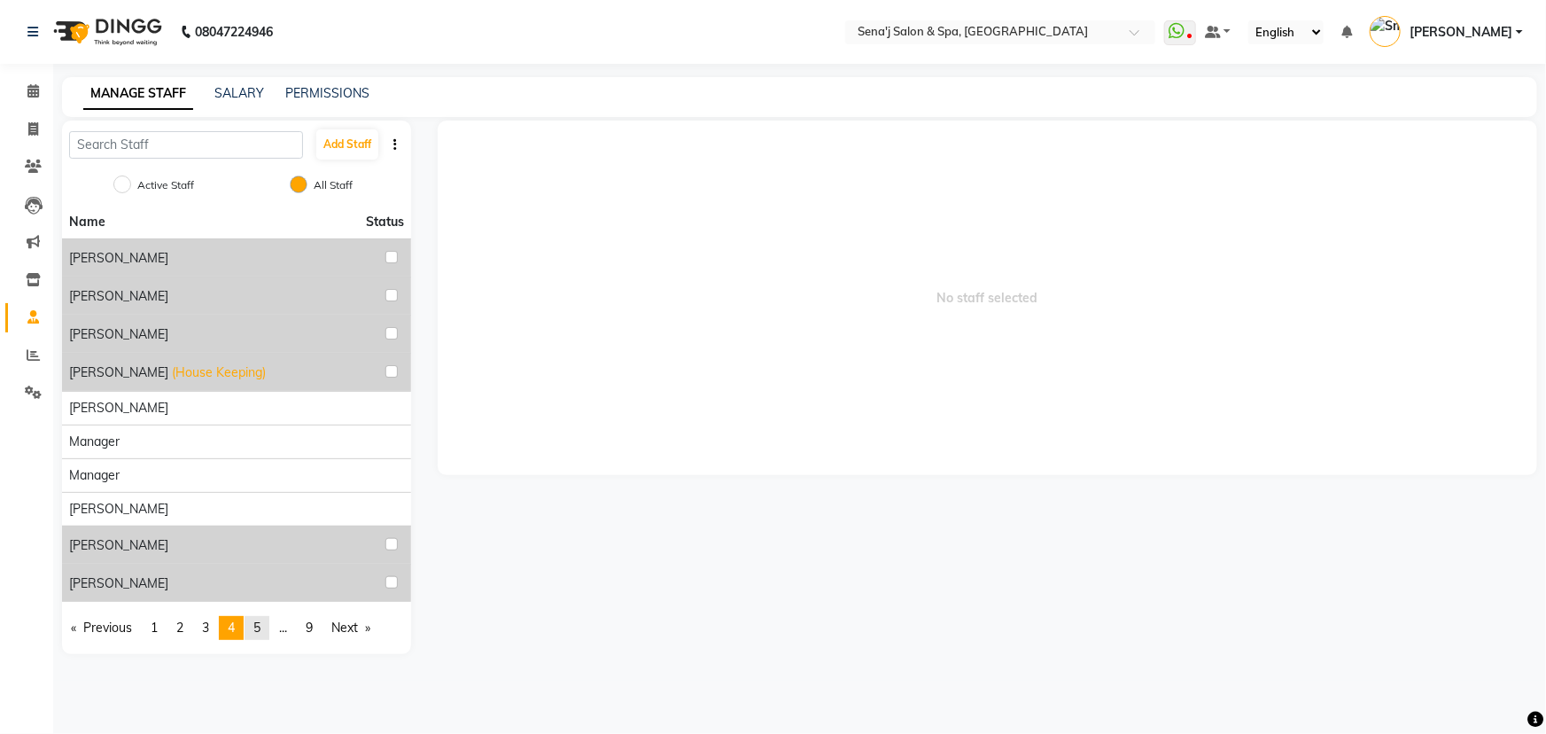
click at [261, 628] on span "5" at bounding box center [256, 627] width 7 height 16
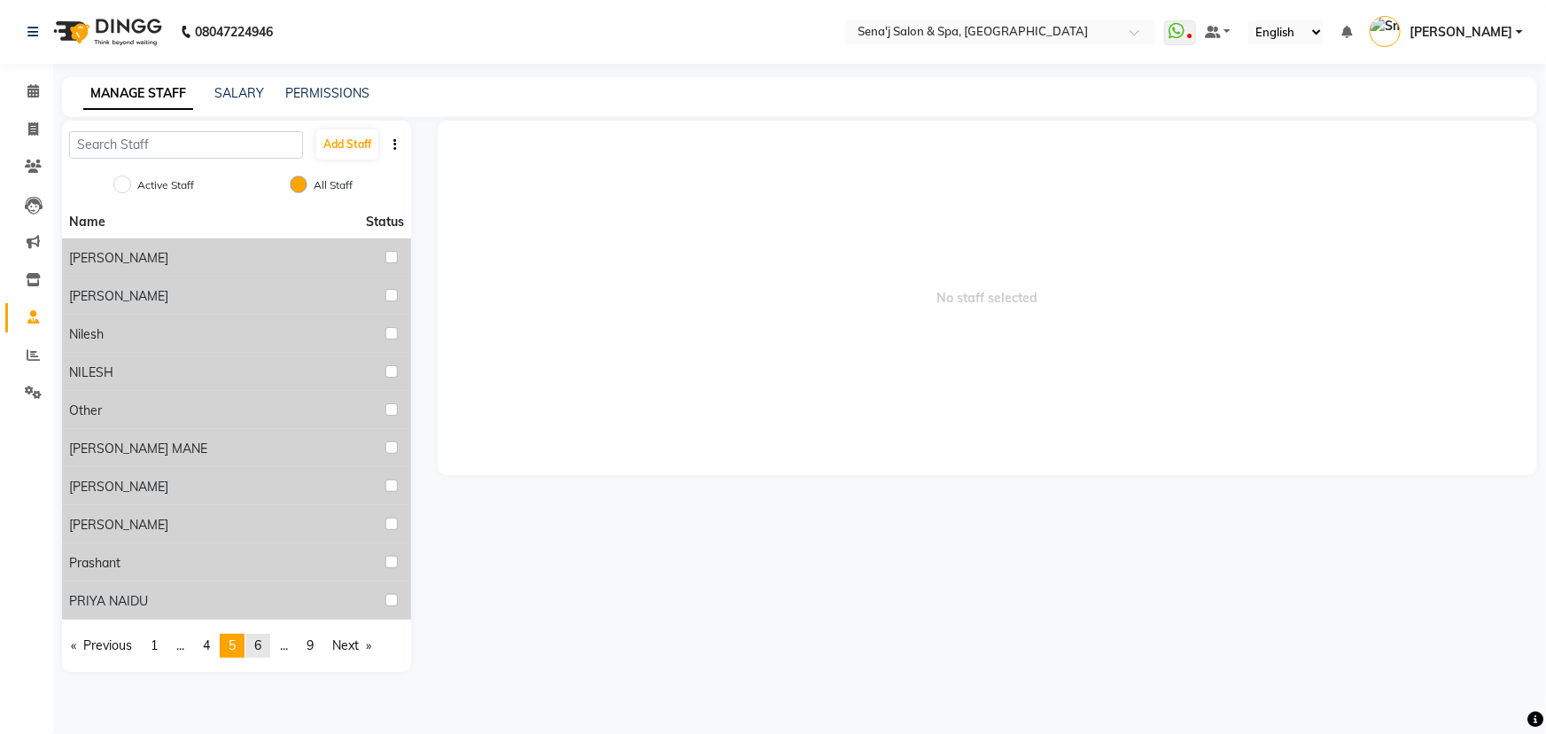
click at [261, 638] on span "6" at bounding box center [257, 645] width 7 height 16
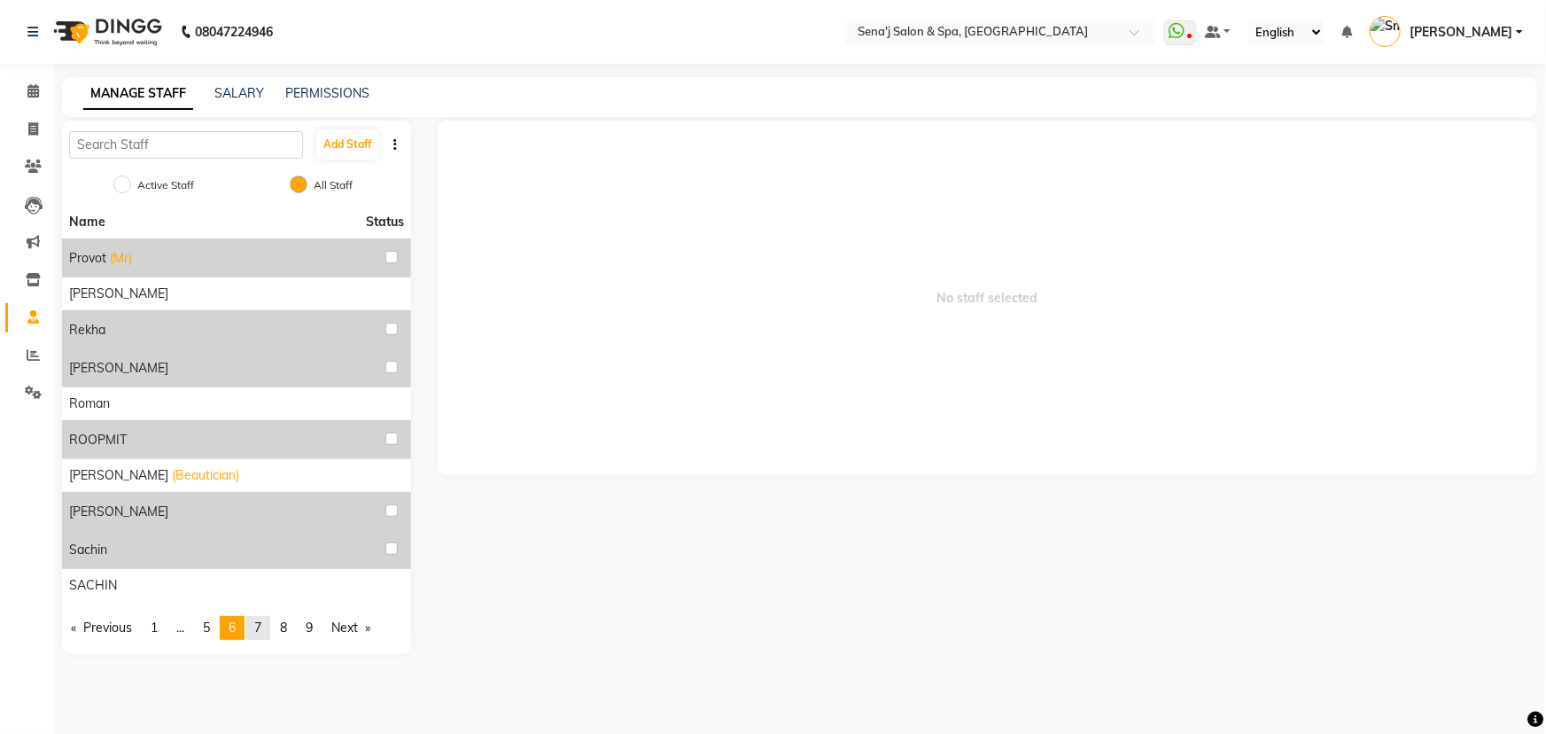
click at [261, 621] on span "7" at bounding box center [257, 627] width 7 height 16
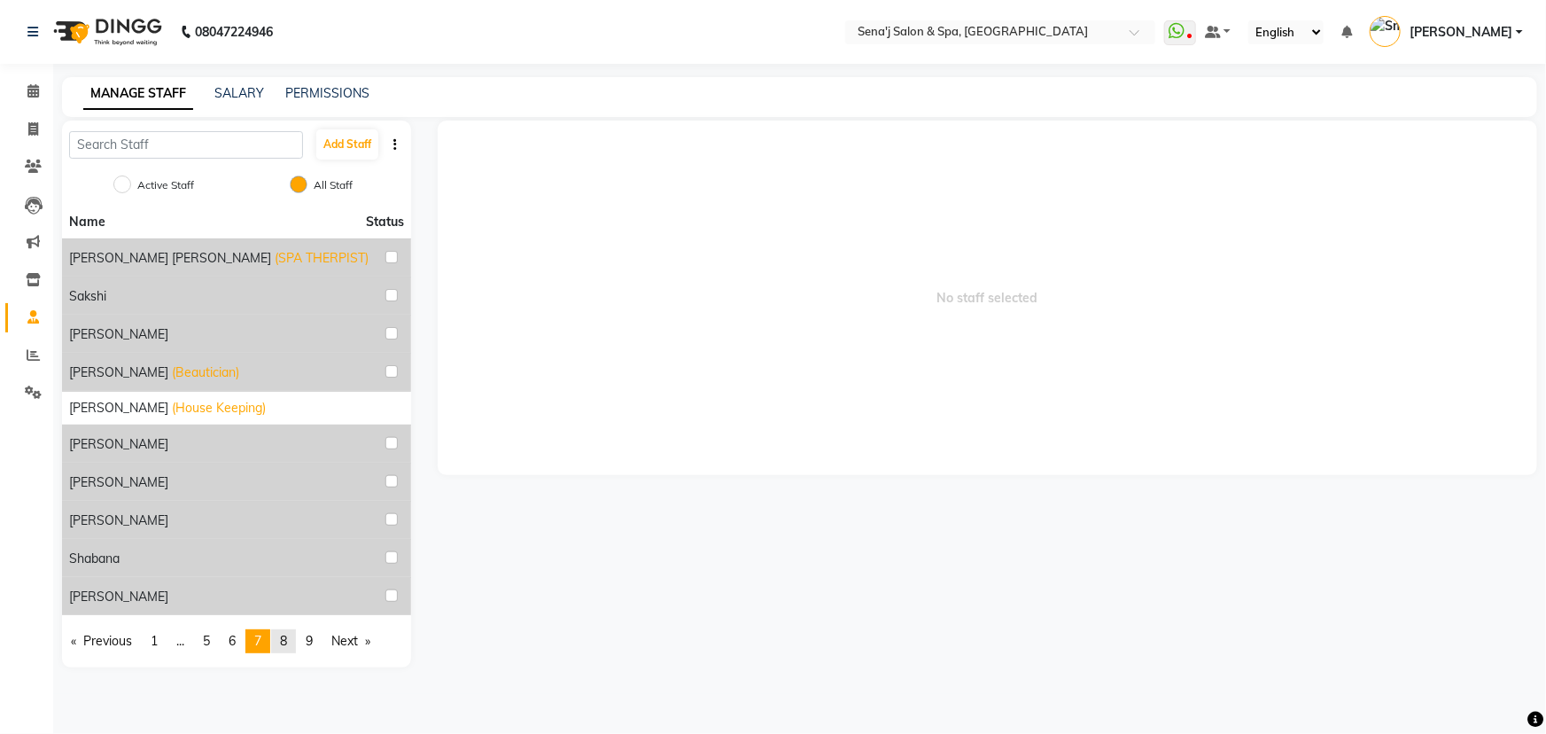
click at [287, 638] on span "8" at bounding box center [283, 641] width 7 height 16
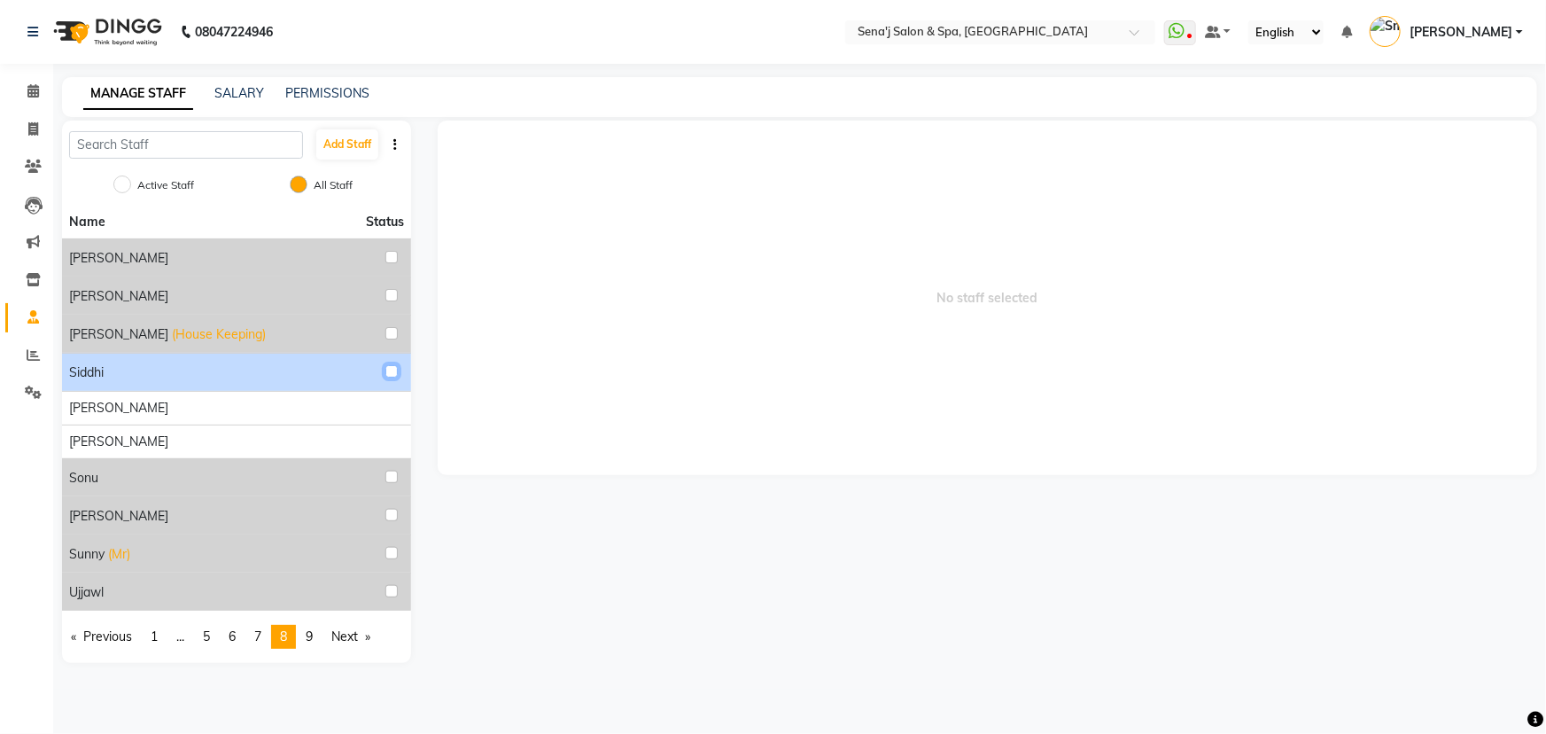
click at [390, 371] on input "checkbox" at bounding box center [391, 371] width 12 height 12
checkbox input "true"
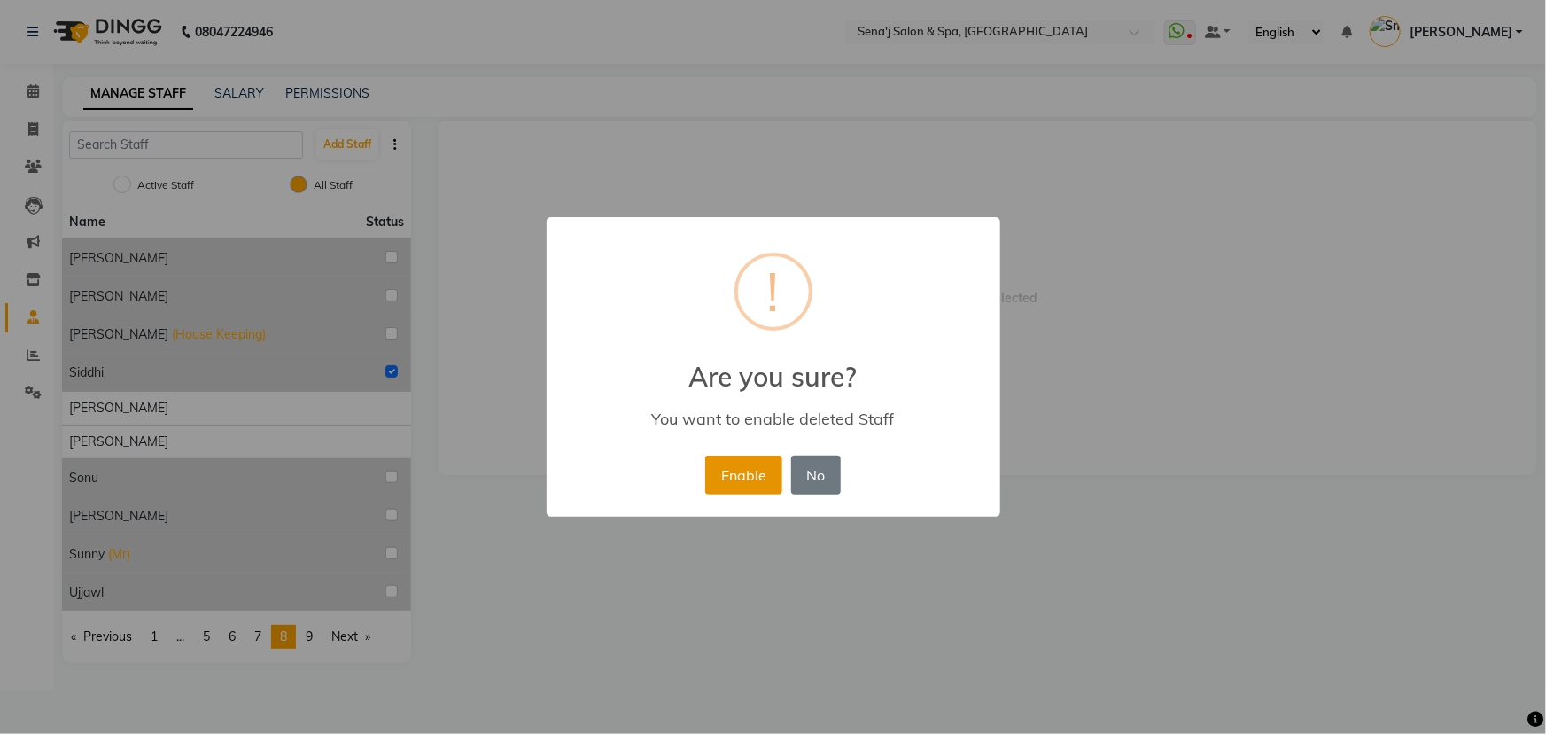
click at [732, 471] on button "Enable" at bounding box center [743, 474] width 76 height 39
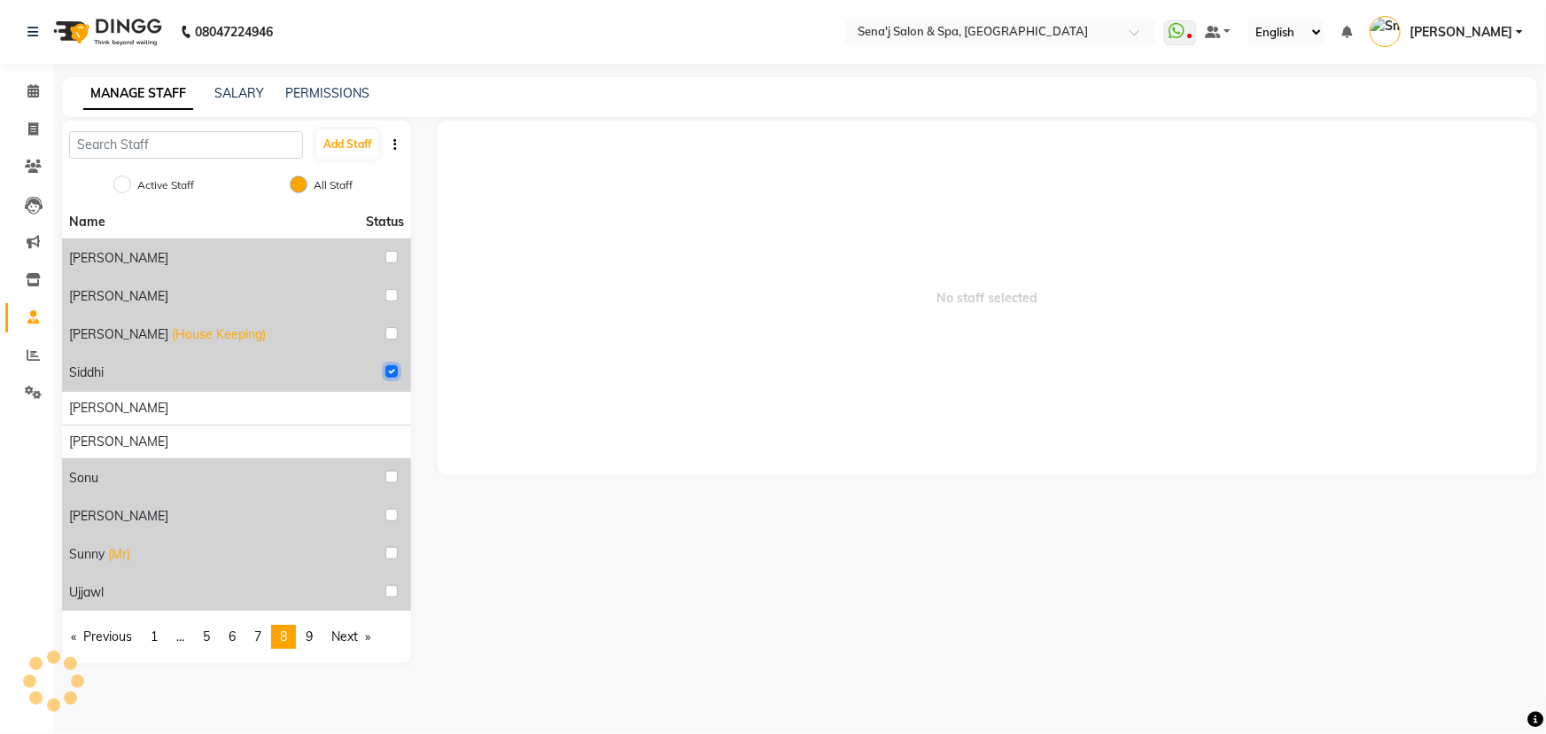
radio input "true"
radio input "false"
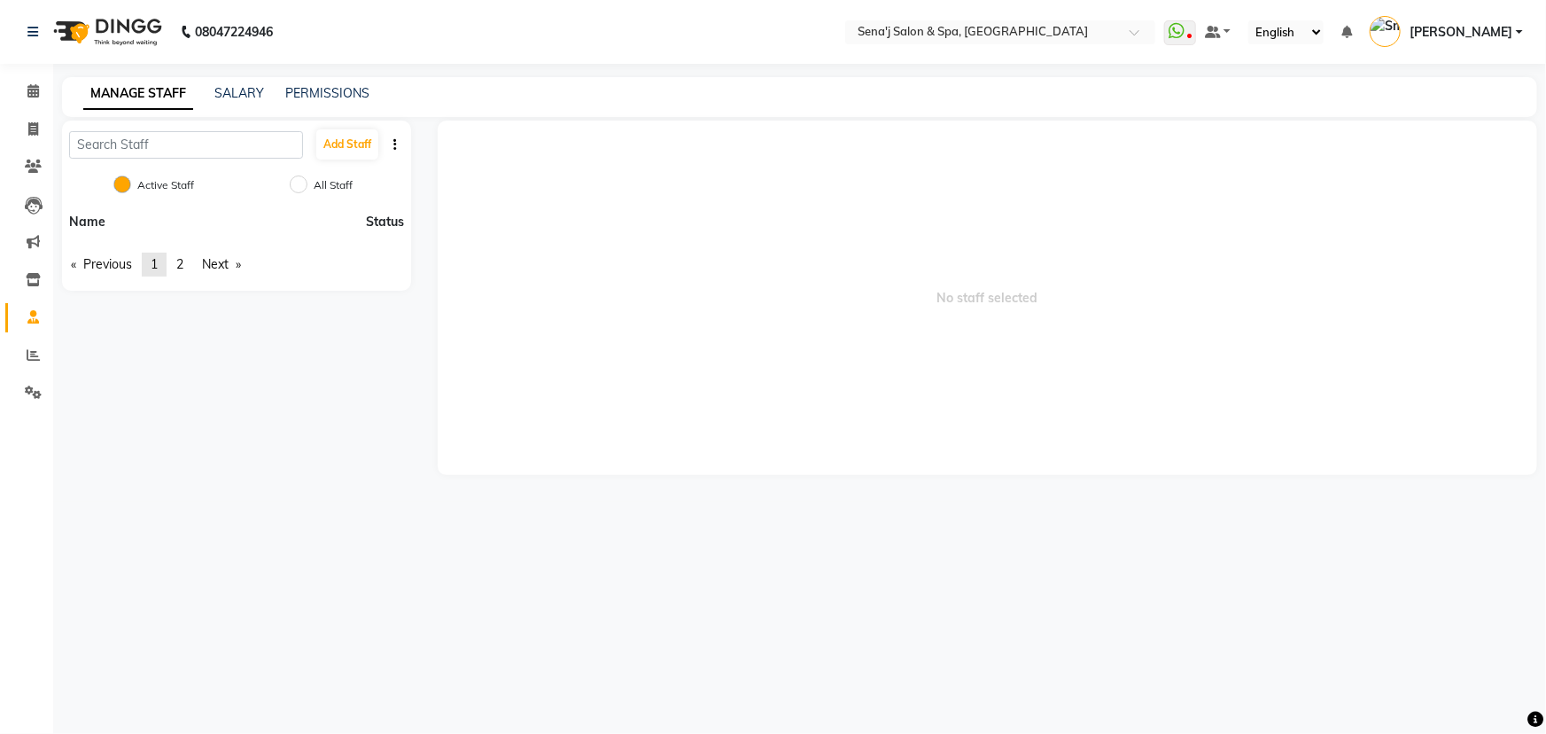
click at [158, 256] on span "1" at bounding box center [154, 264] width 7 height 16
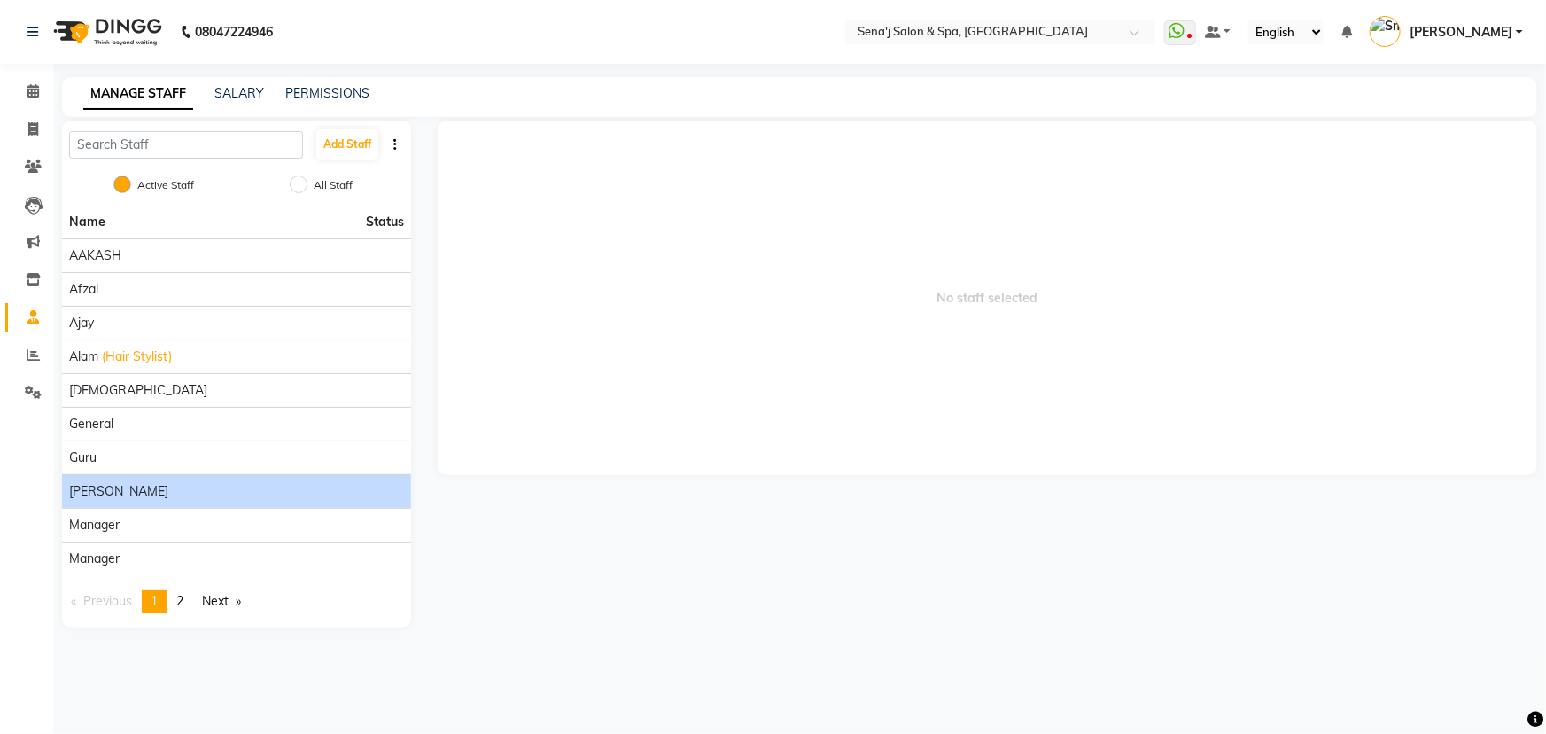
click at [256, 487] on div "Kishor" at bounding box center [236, 491] width 335 height 19
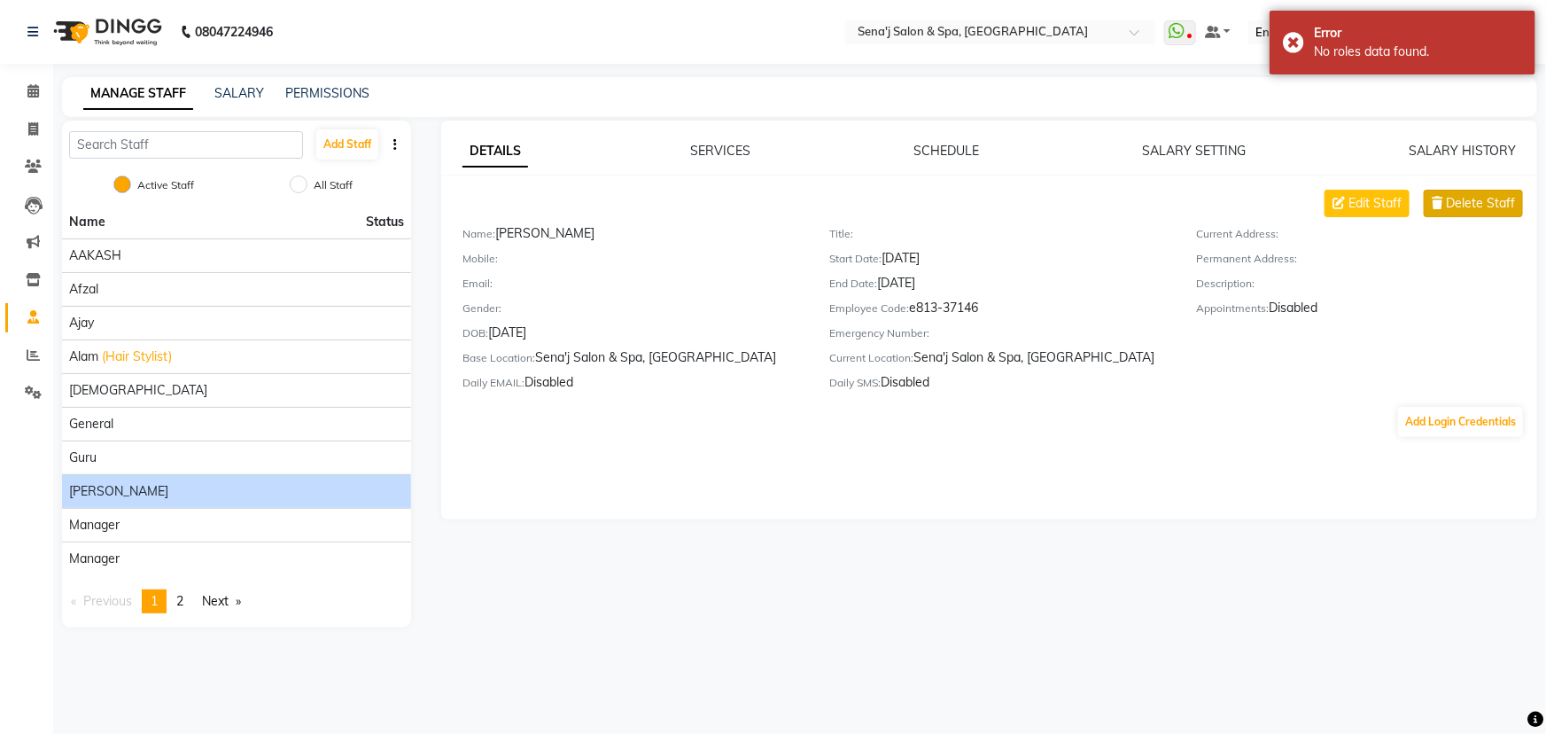
click at [1472, 198] on span "Delete Staff" at bounding box center [1480, 203] width 69 height 19
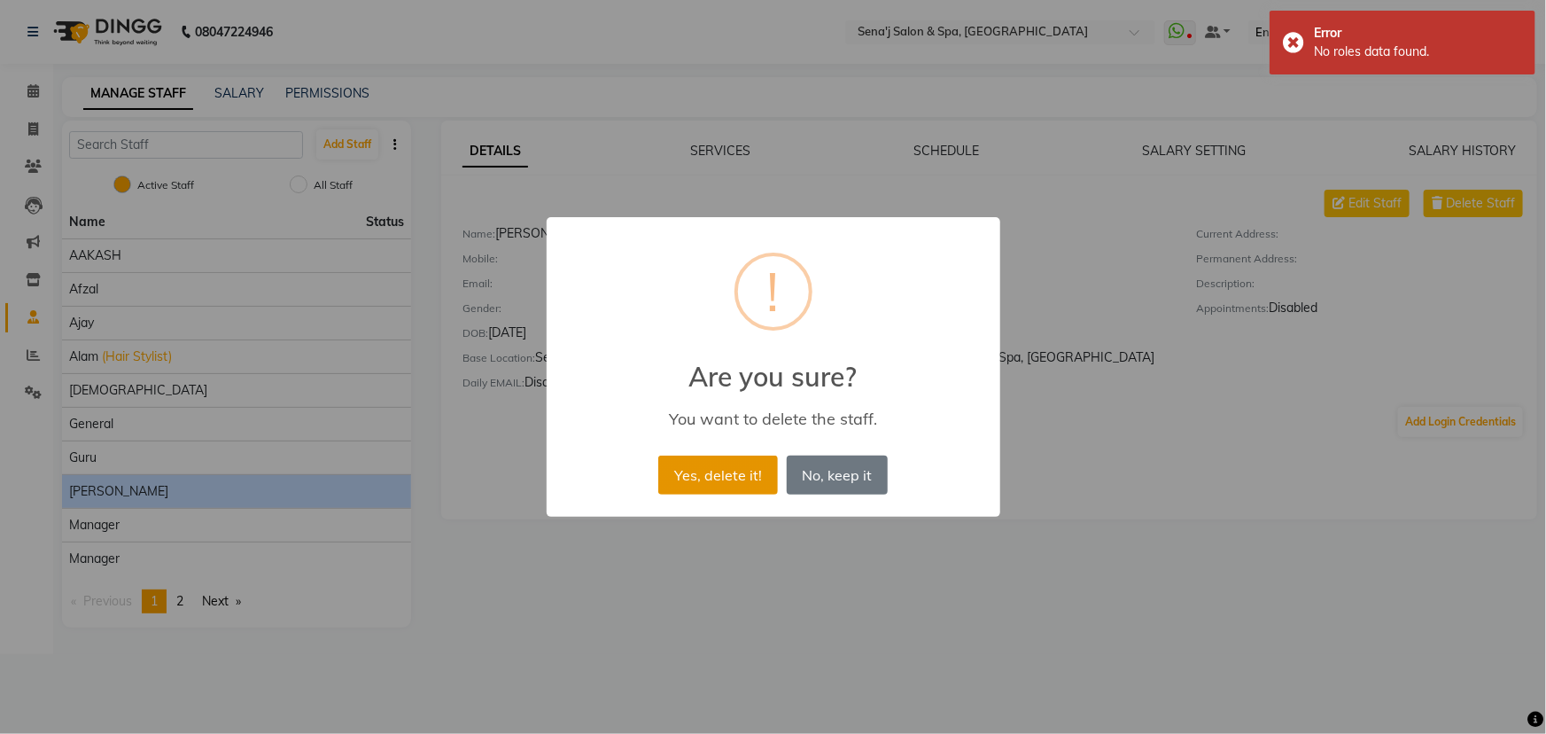
click at [704, 476] on button "Yes, delete it!" at bounding box center [717, 474] width 119 height 39
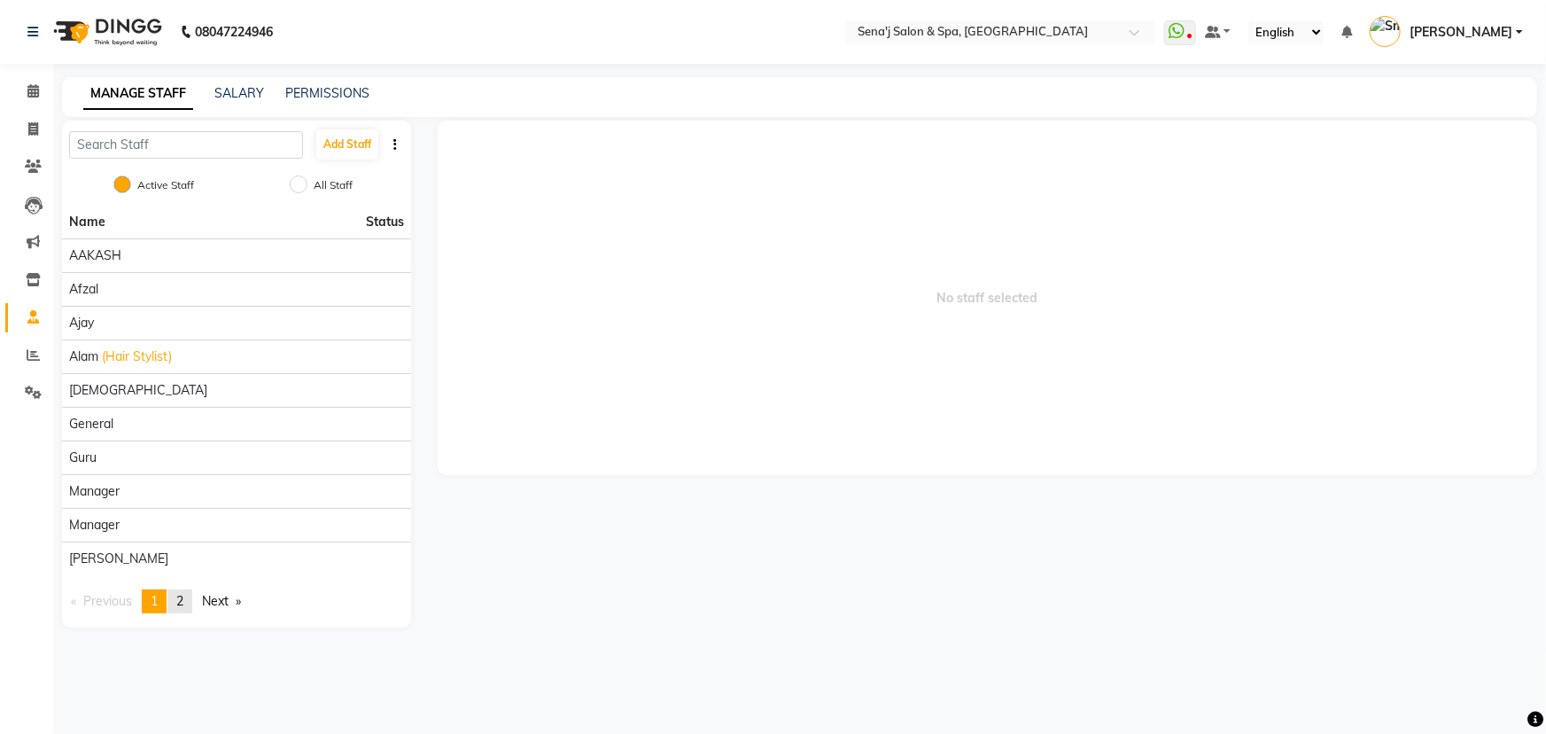
click at [181, 595] on span "2" at bounding box center [179, 601] width 7 height 16
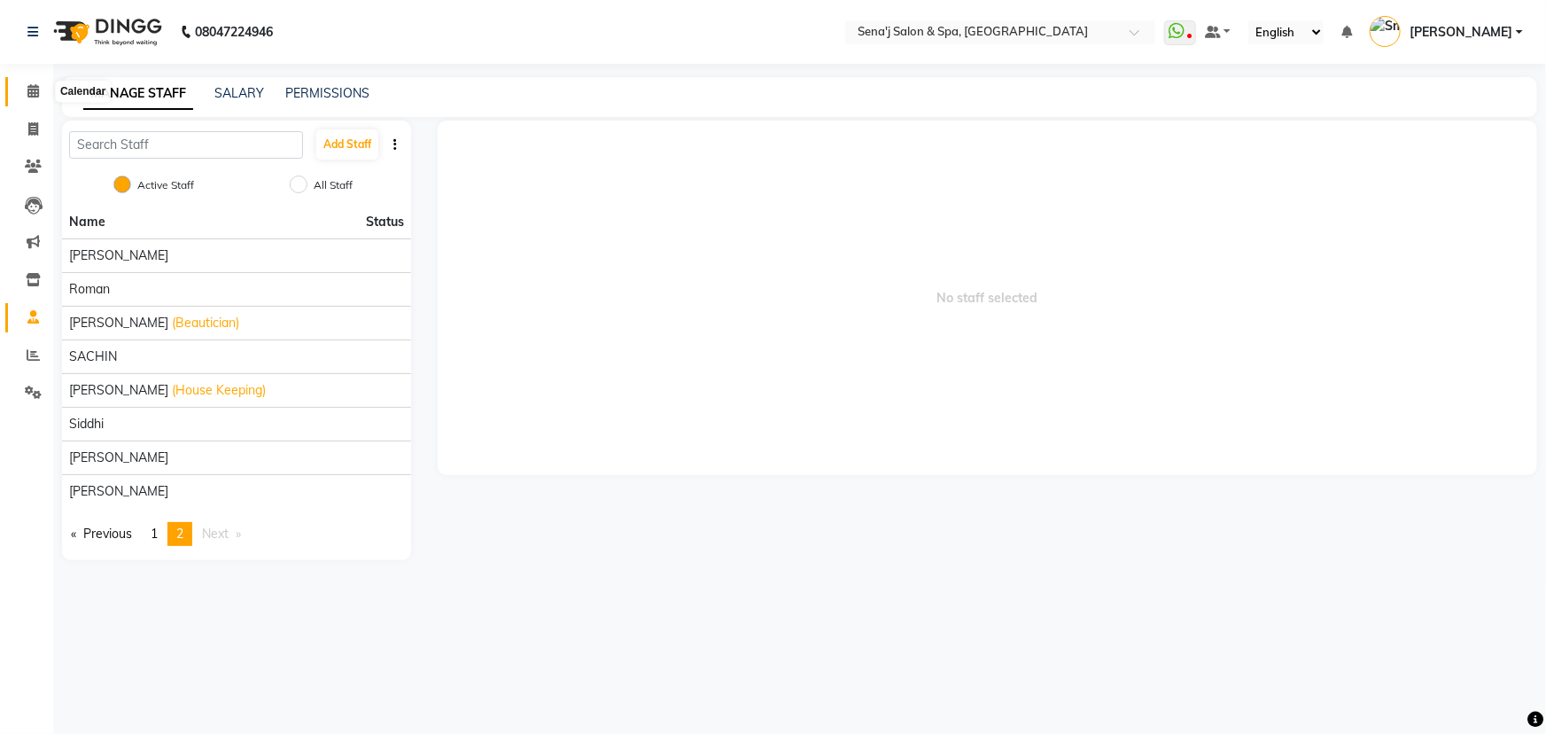
click at [32, 97] on icon at bounding box center [33, 90] width 12 height 13
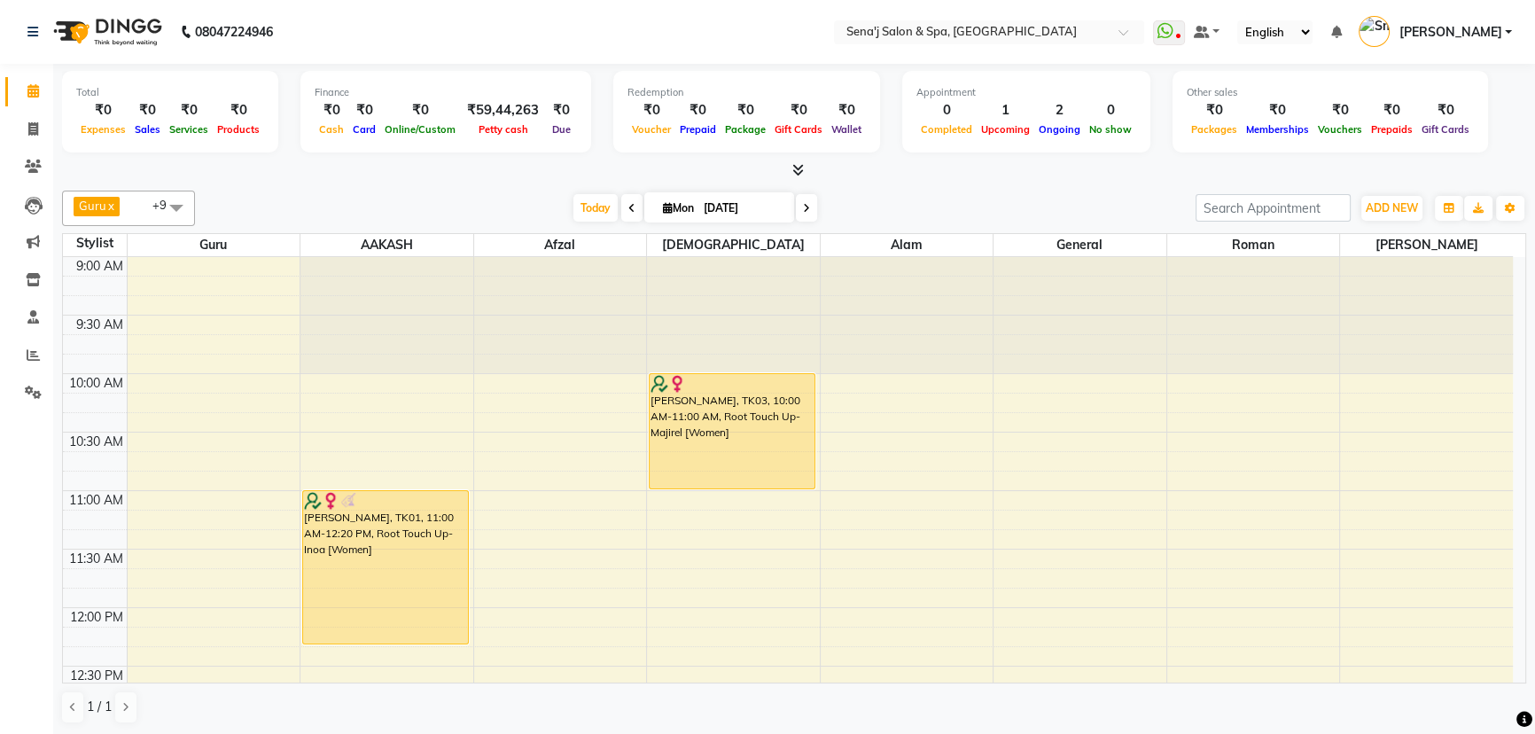
click at [172, 202] on span at bounding box center [176, 208] width 35 height 34
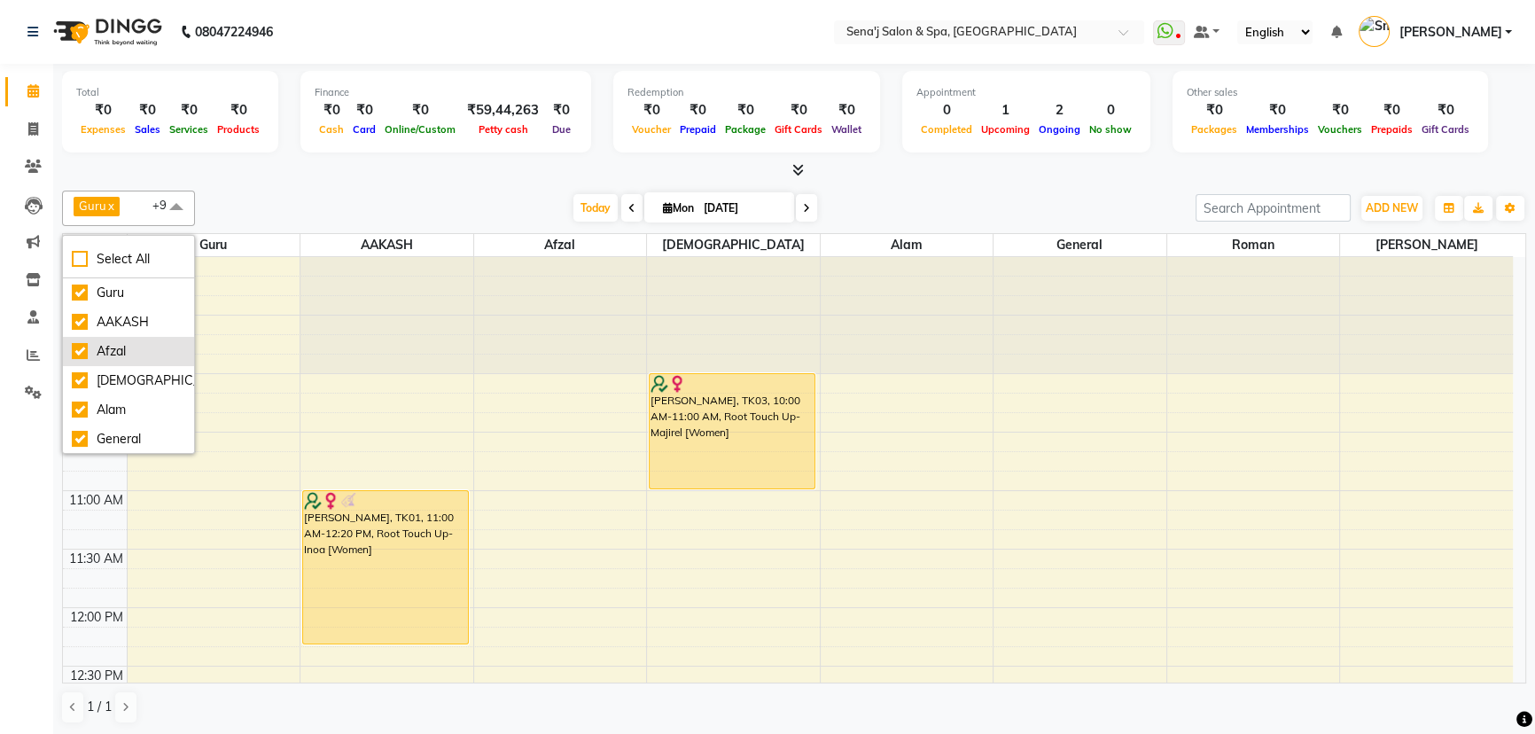
click at [77, 351] on div "Afzal" at bounding box center [128, 351] width 113 height 19
checkbox input "false"
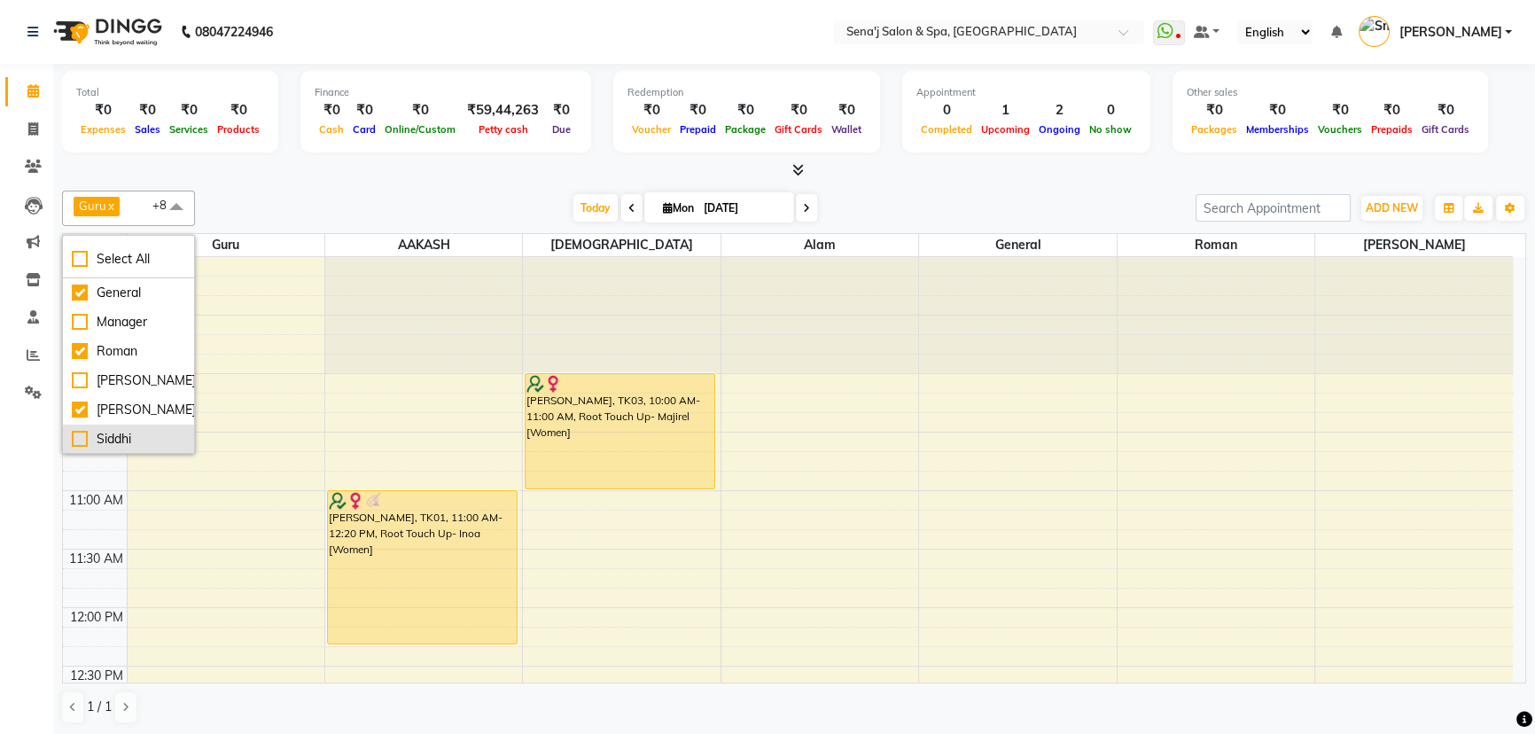
click at [80, 438] on div "Siddhi" at bounding box center [128, 439] width 113 height 19
checkbox input "true"
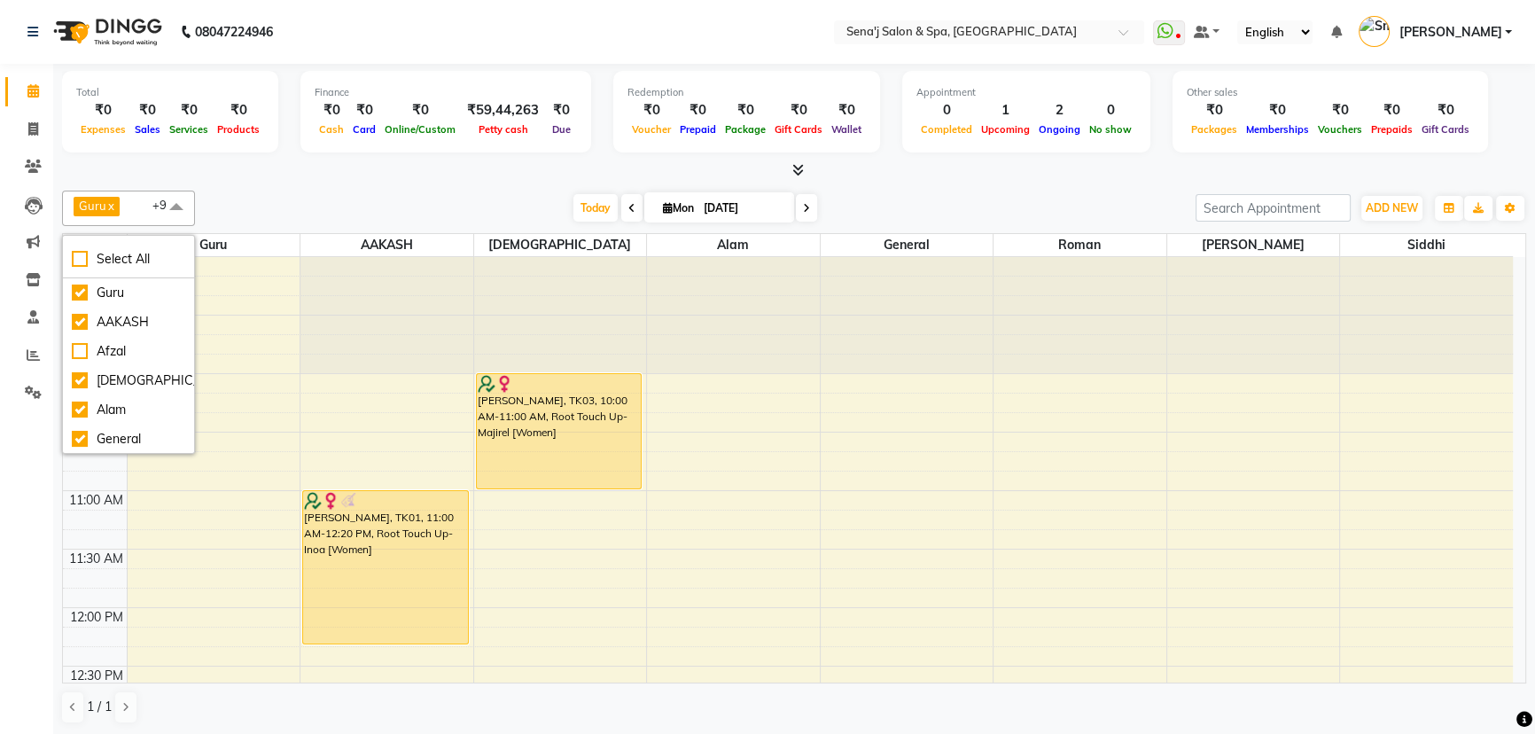
click at [275, 175] on div at bounding box center [794, 170] width 1464 height 19
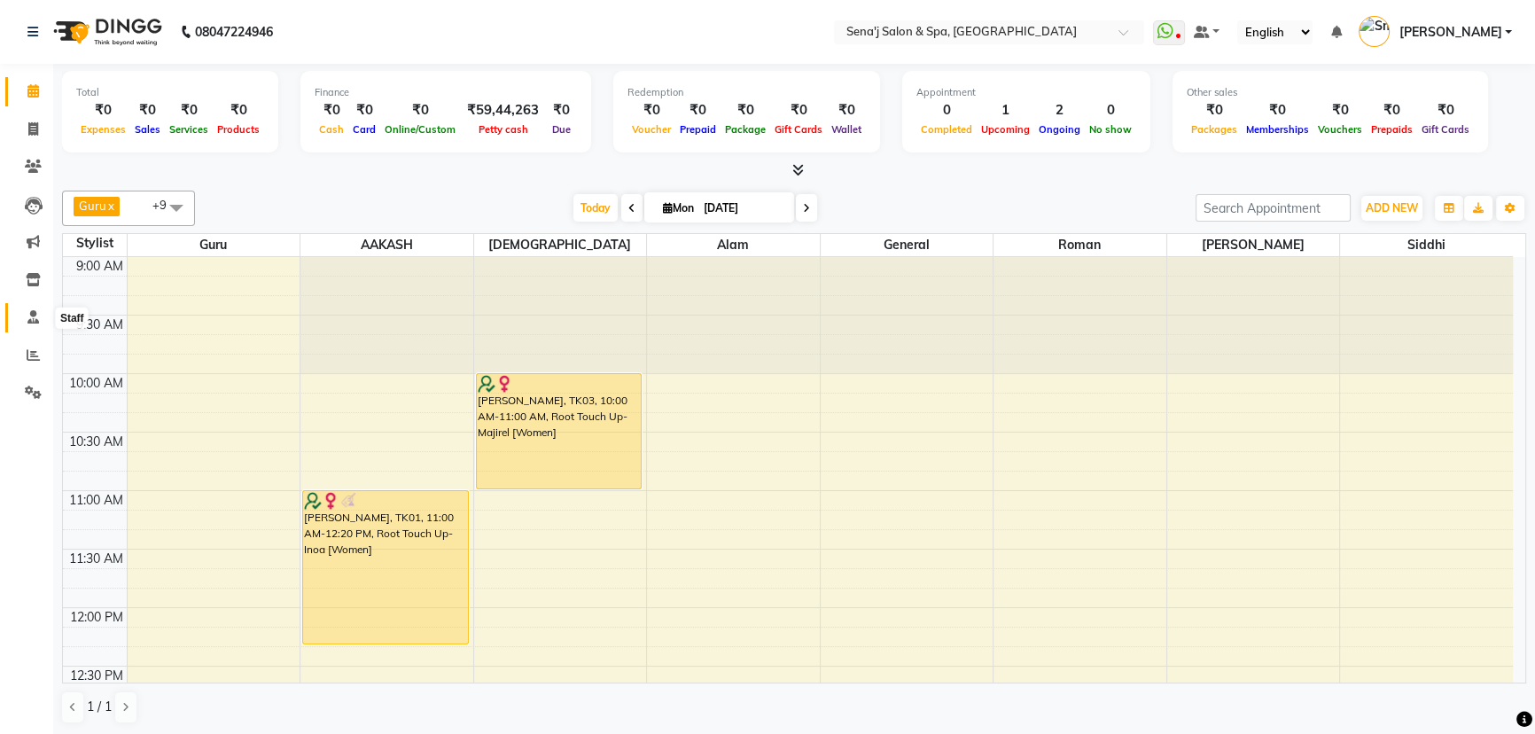
click at [35, 315] on icon at bounding box center [33, 316] width 12 height 13
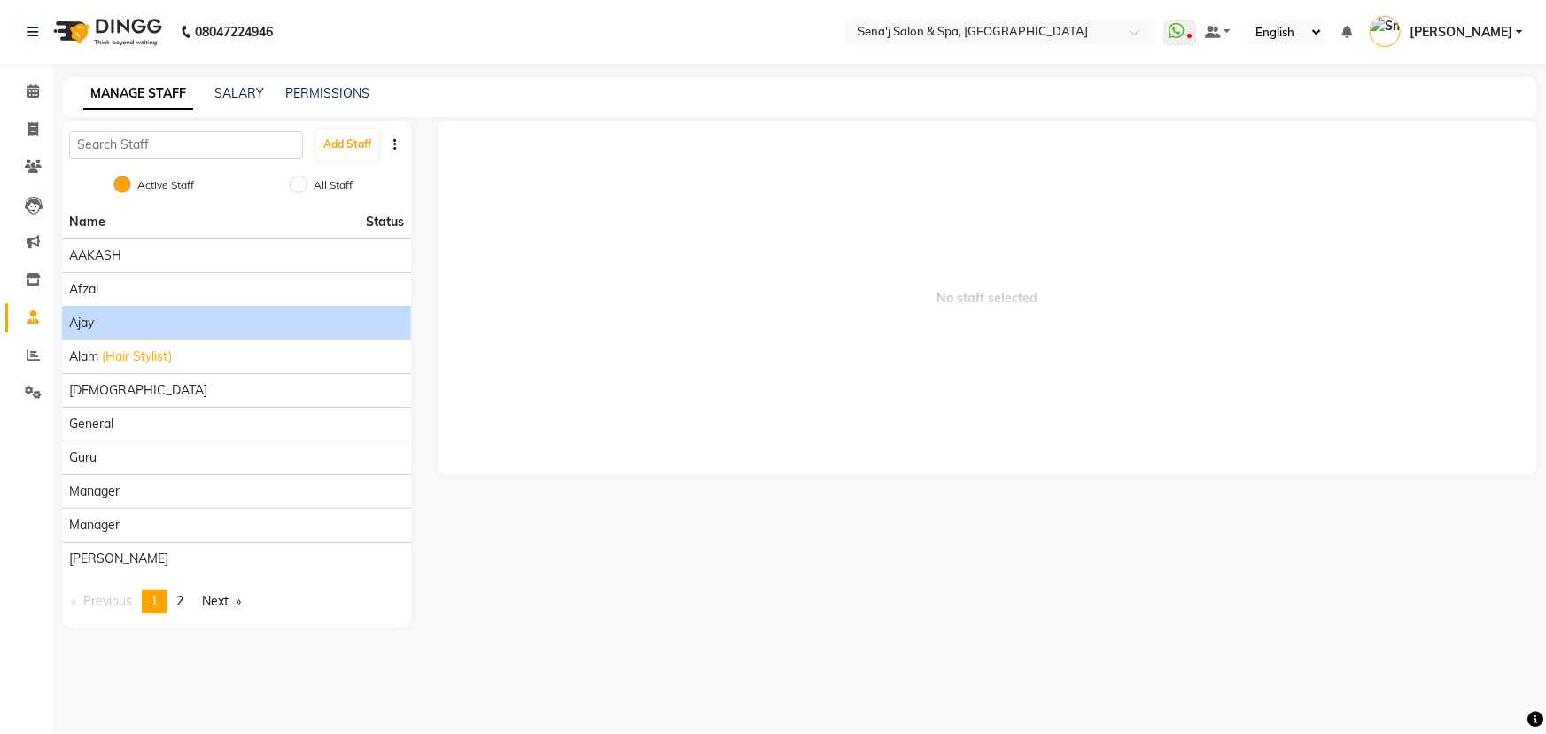
click at [196, 321] on div "Ajay" at bounding box center [236, 323] width 335 height 19
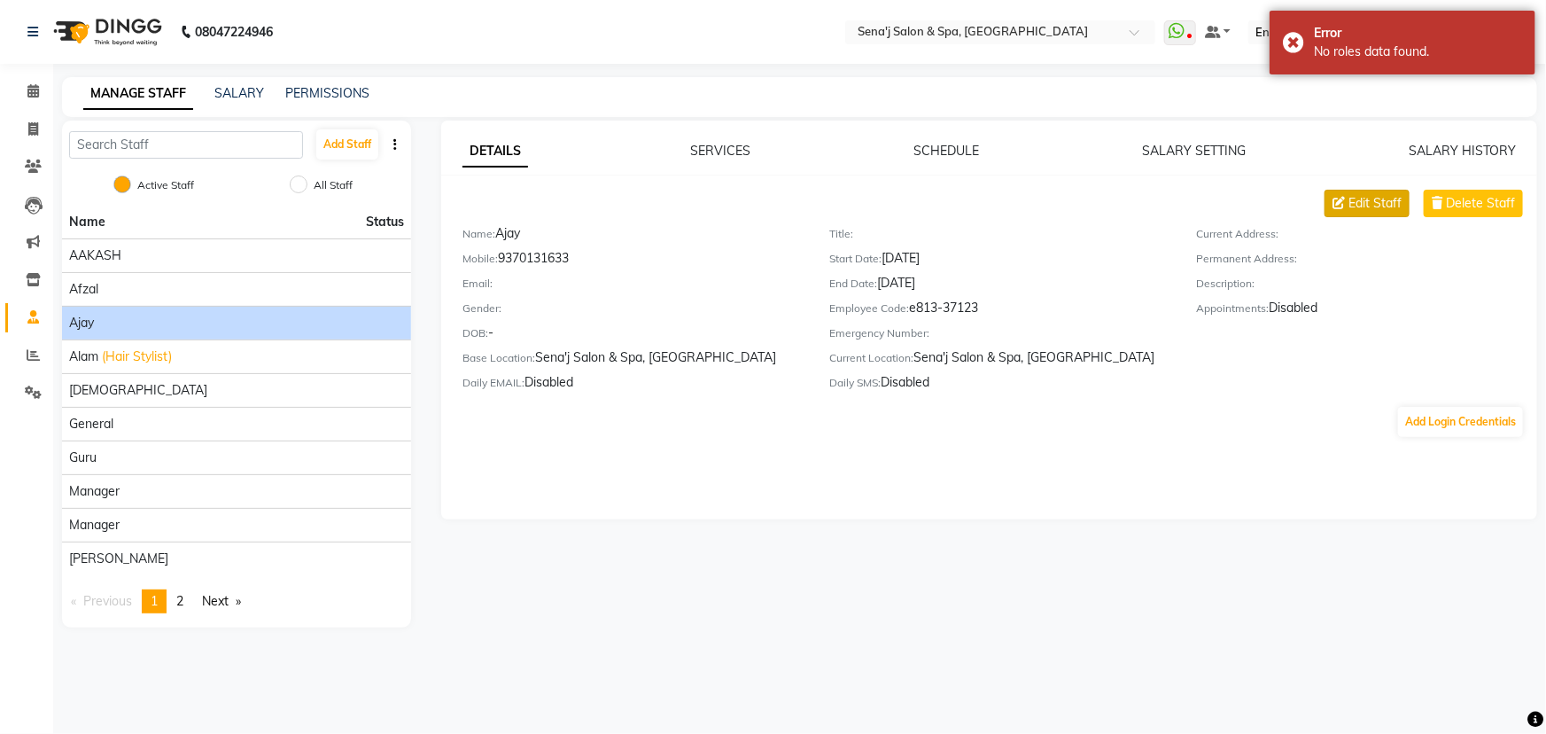
click at [1369, 204] on span "Edit Staff" at bounding box center [1375, 203] width 53 height 19
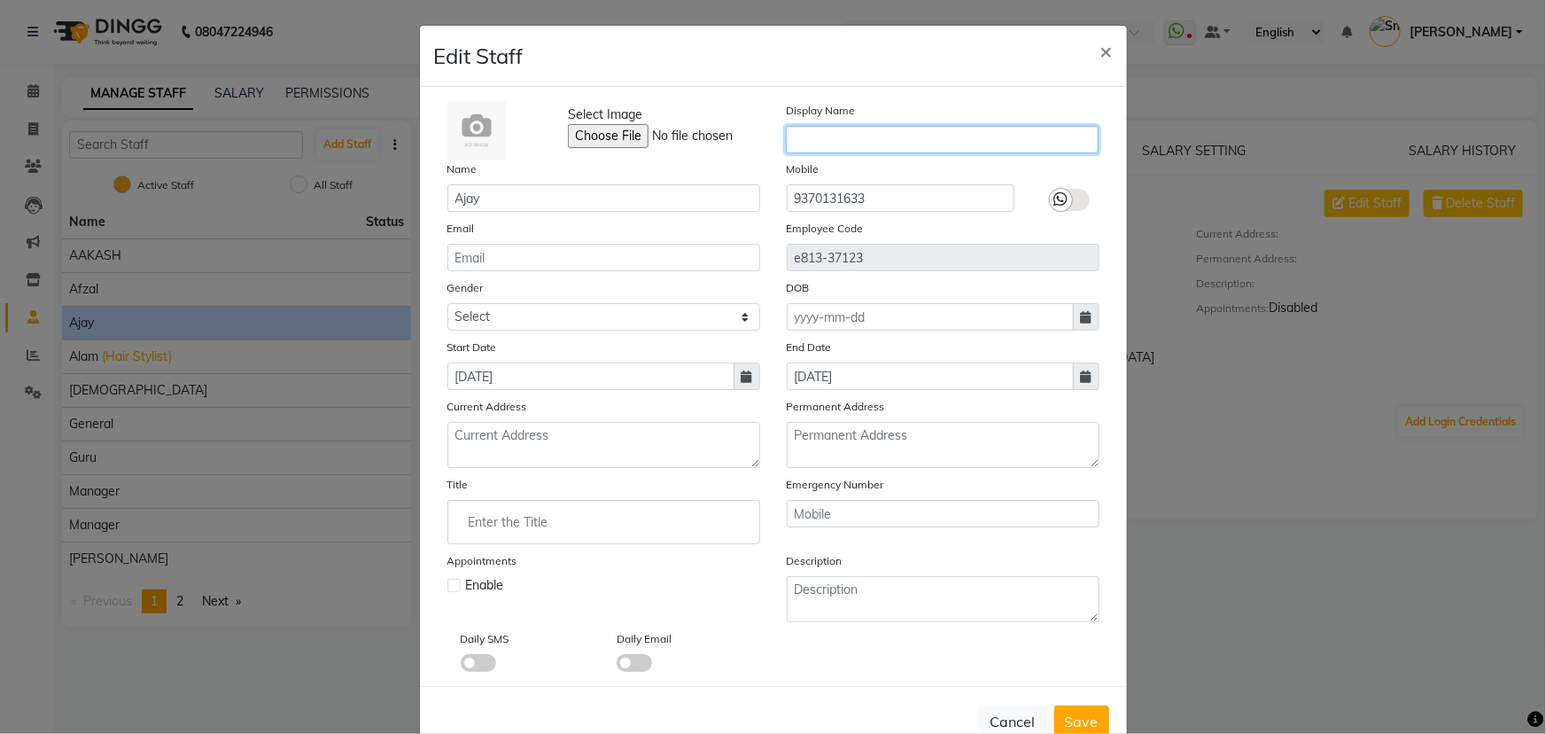
click at [811, 144] on input "text" at bounding box center [942, 139] width 313 height 27
type input "a"
type input "Ajay"
click at [1076, 725] on span "Save" at bounding box center [1082, 721] width 34 height 18
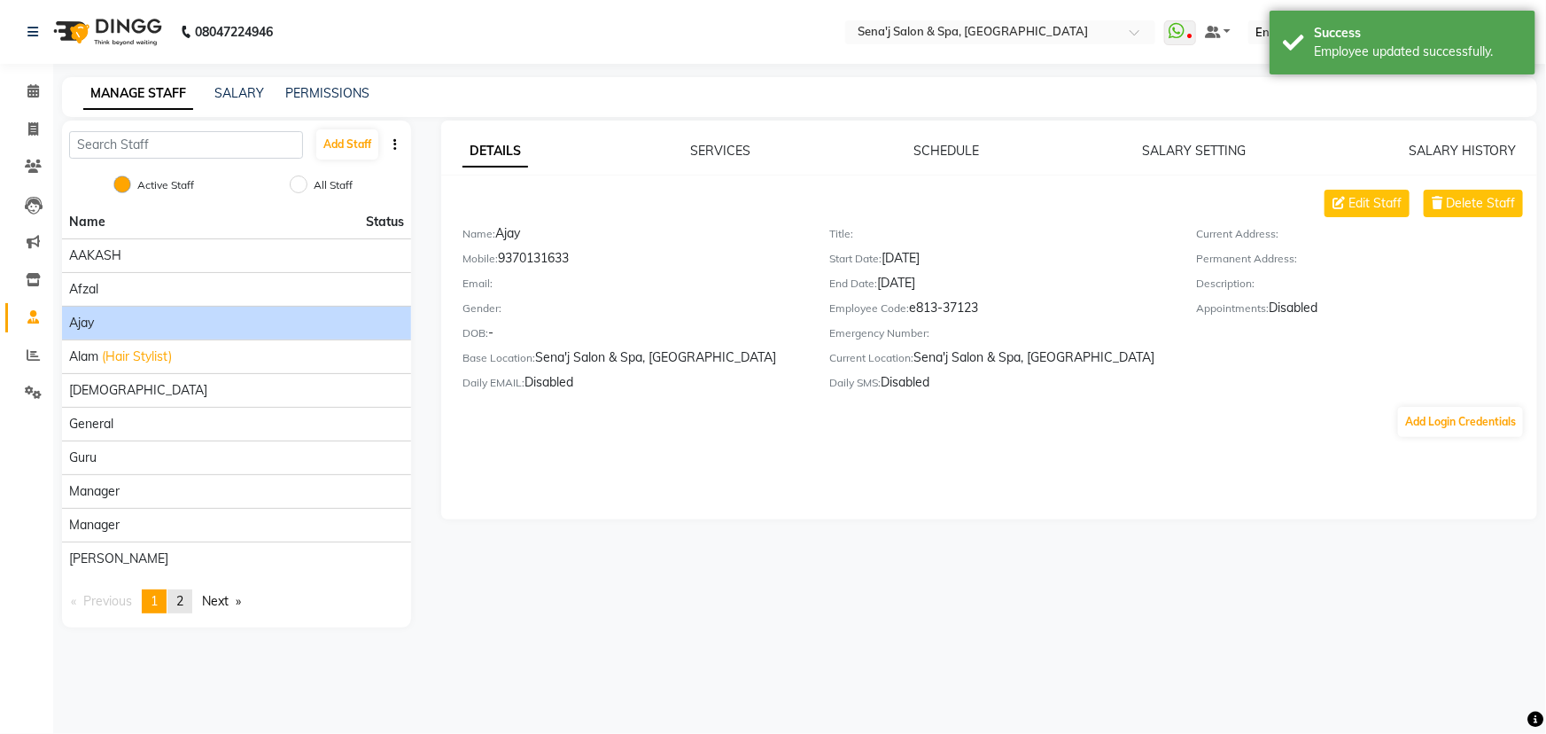
click at [183, 603] on span "2" at bounding box center [179, 601] width 7 height 16
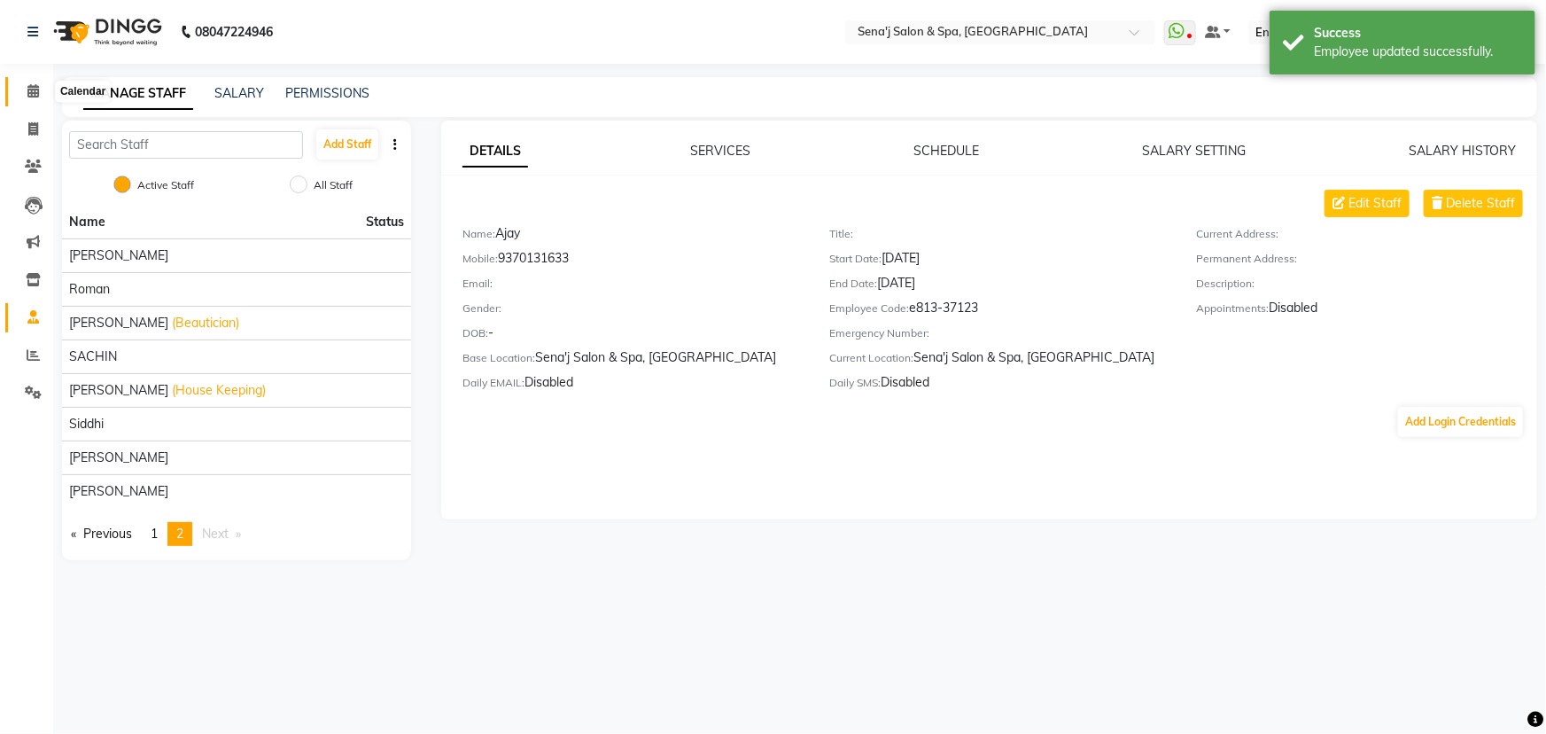
click at [34, 82] on span at bounding box center [33, 92] width 31 height 20
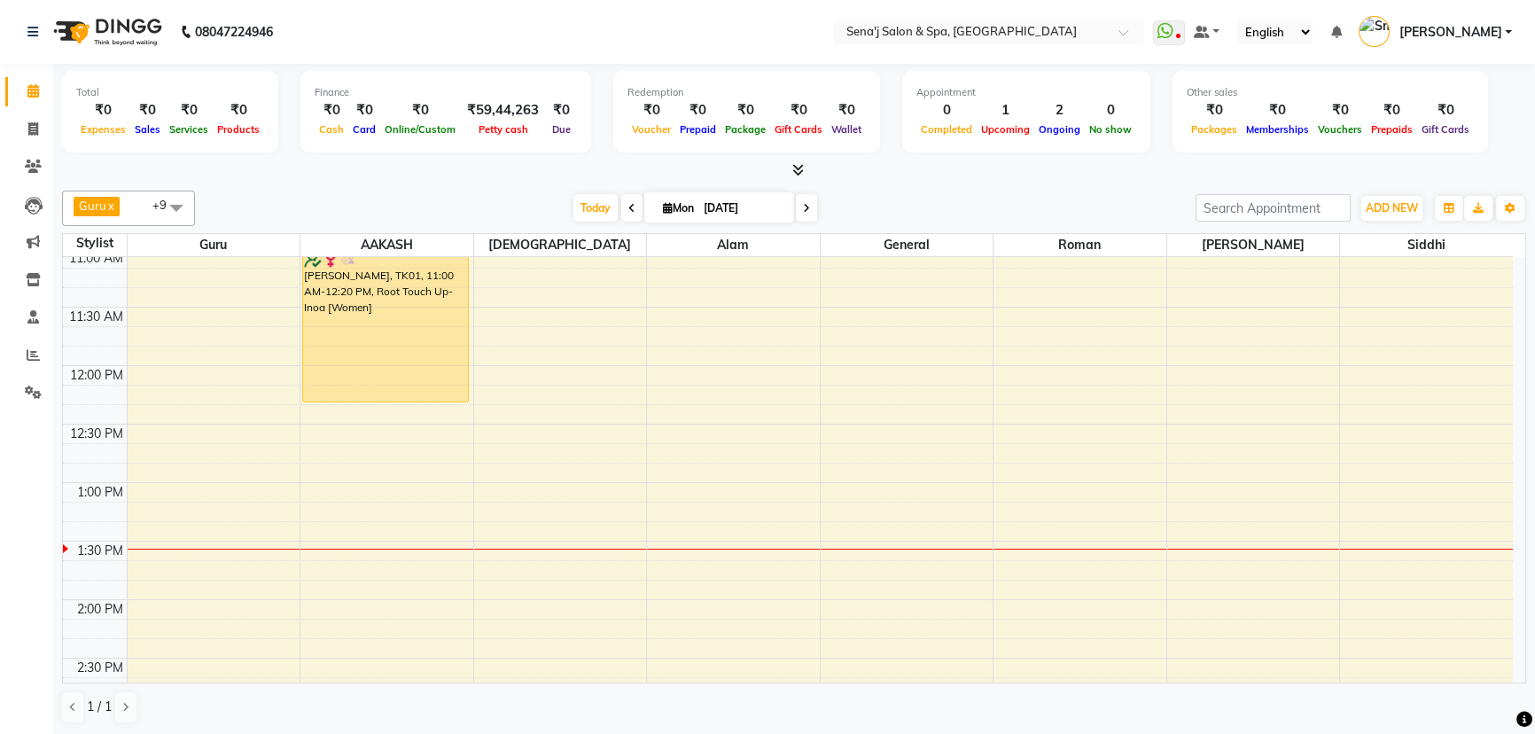
scroll to position [225, 0]
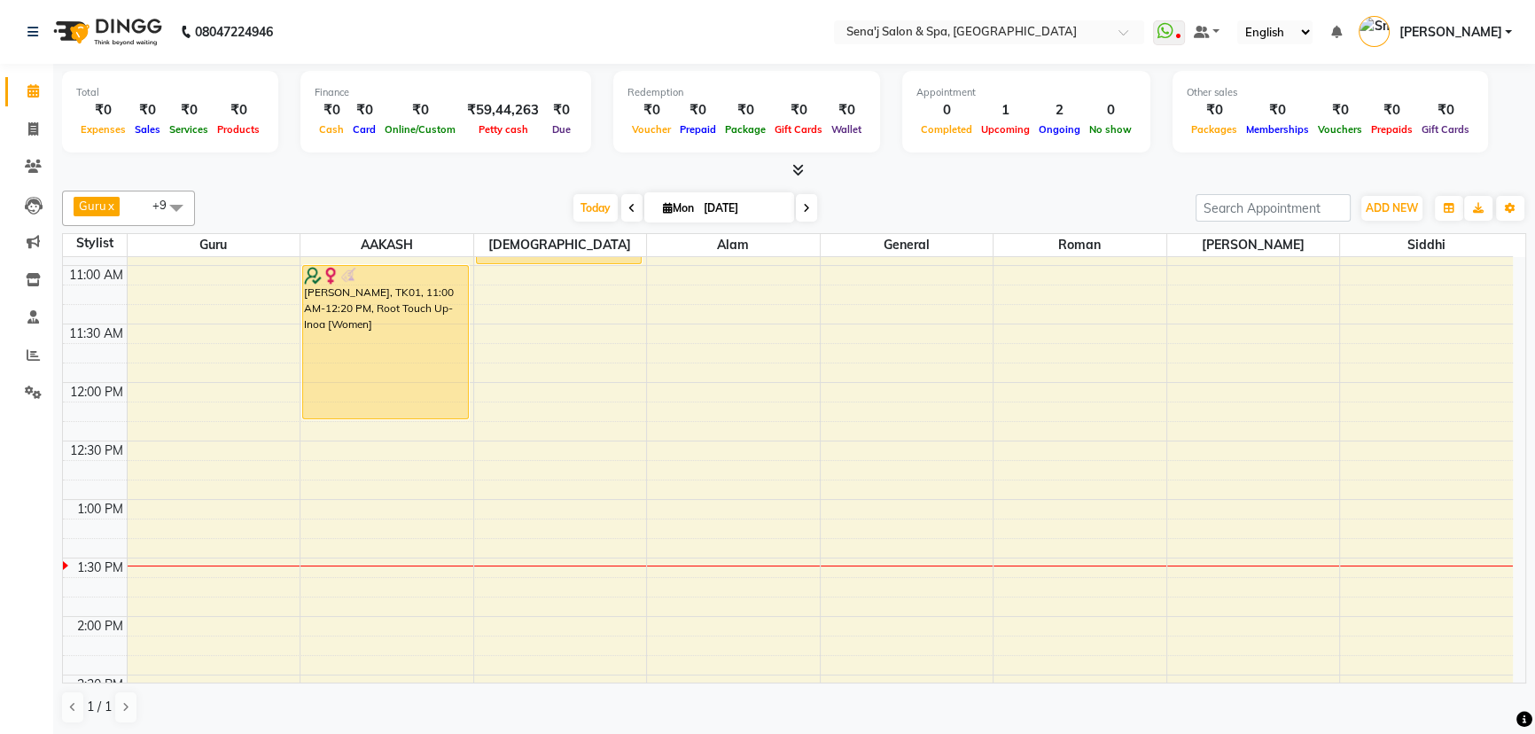
click at [172, 203] on span at bounding box center [176, 208] width 35 height 34
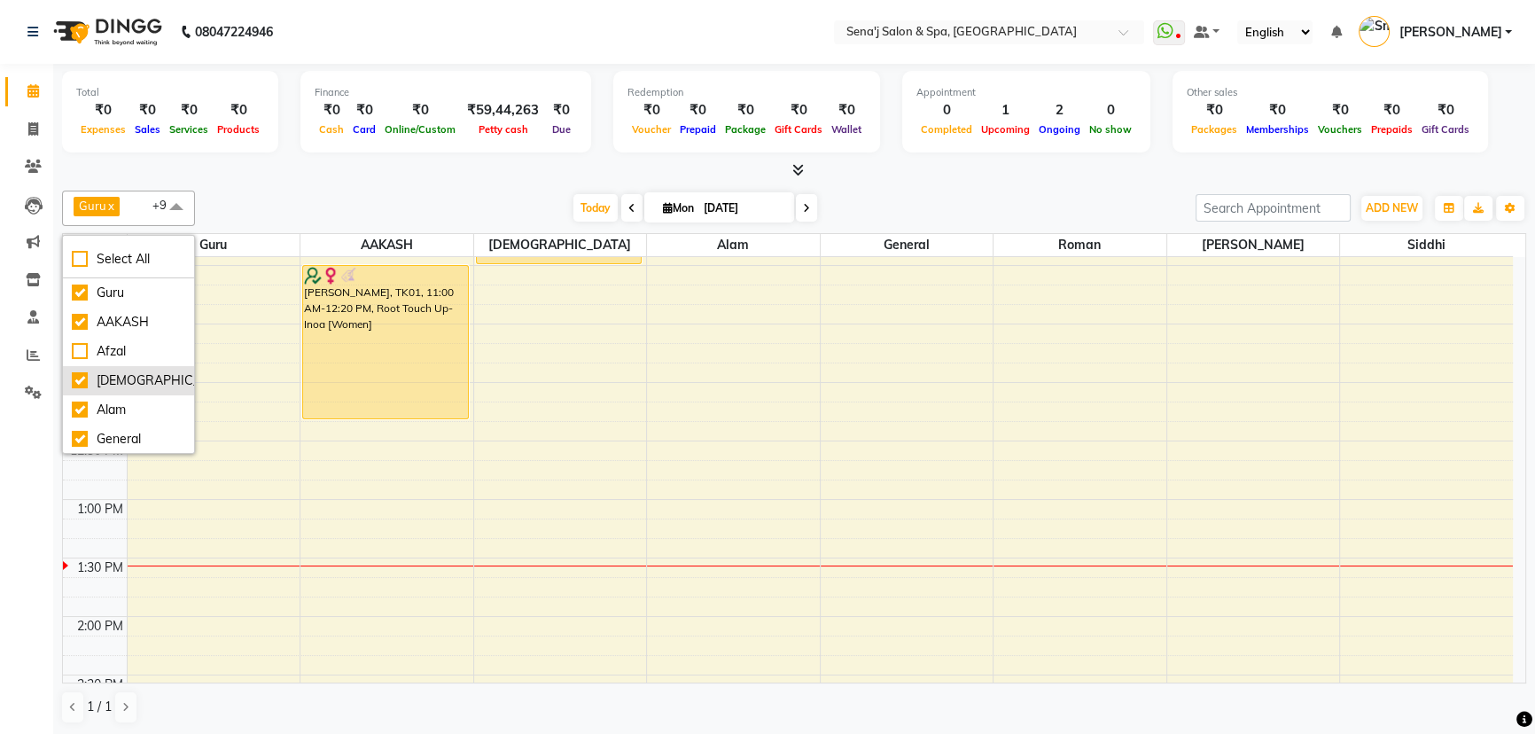
scroll to position [0, 0]
click at [32, 308] on span at bounding box center [33, 317] width 31 height 20
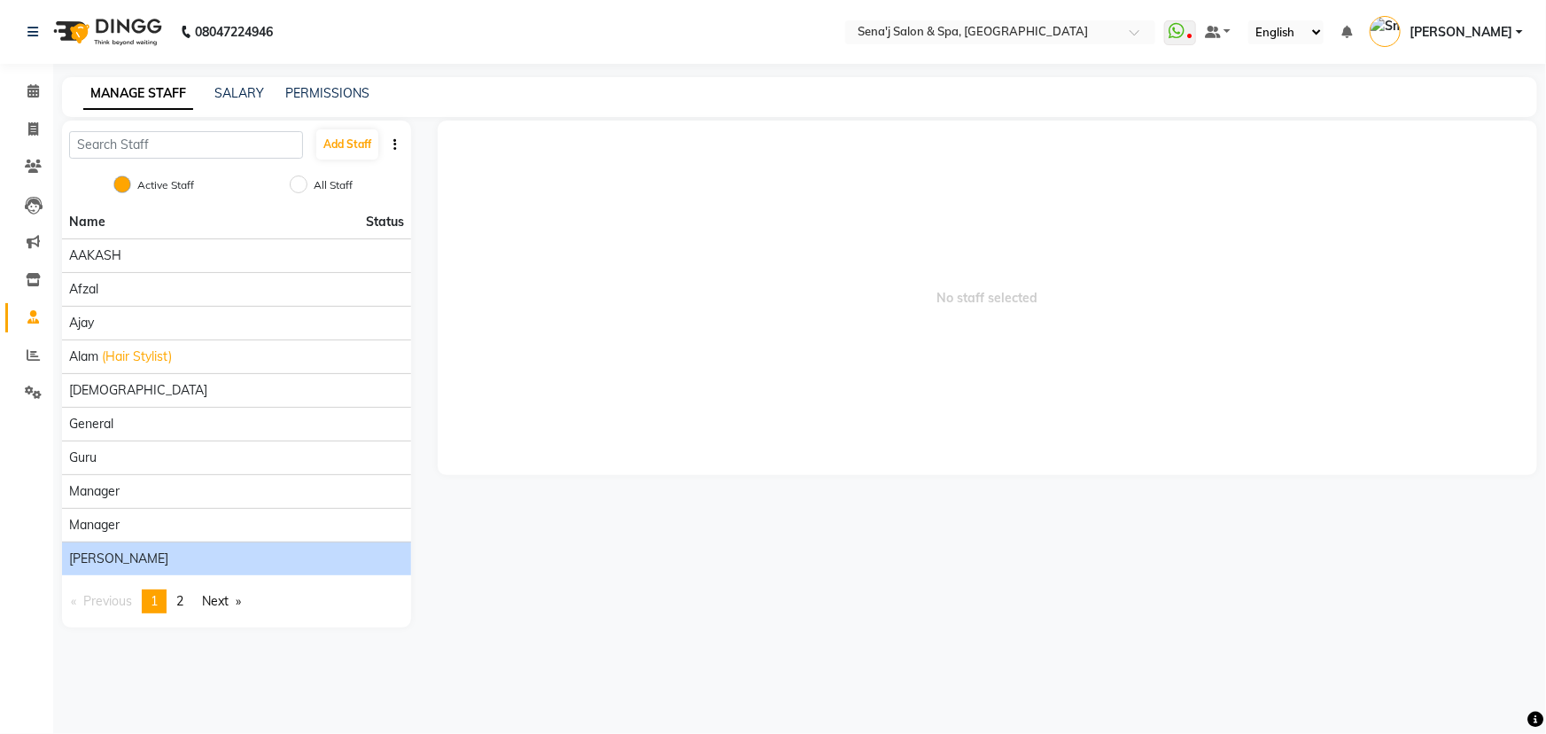
click at [144, 546] on li "[PERSON_NAME]" at bounding box center [236, 558] width 349 height 34
click at [138, 553] on div "[PERSON_NAME]" at bounding box center [236, 558] width 335 height 19
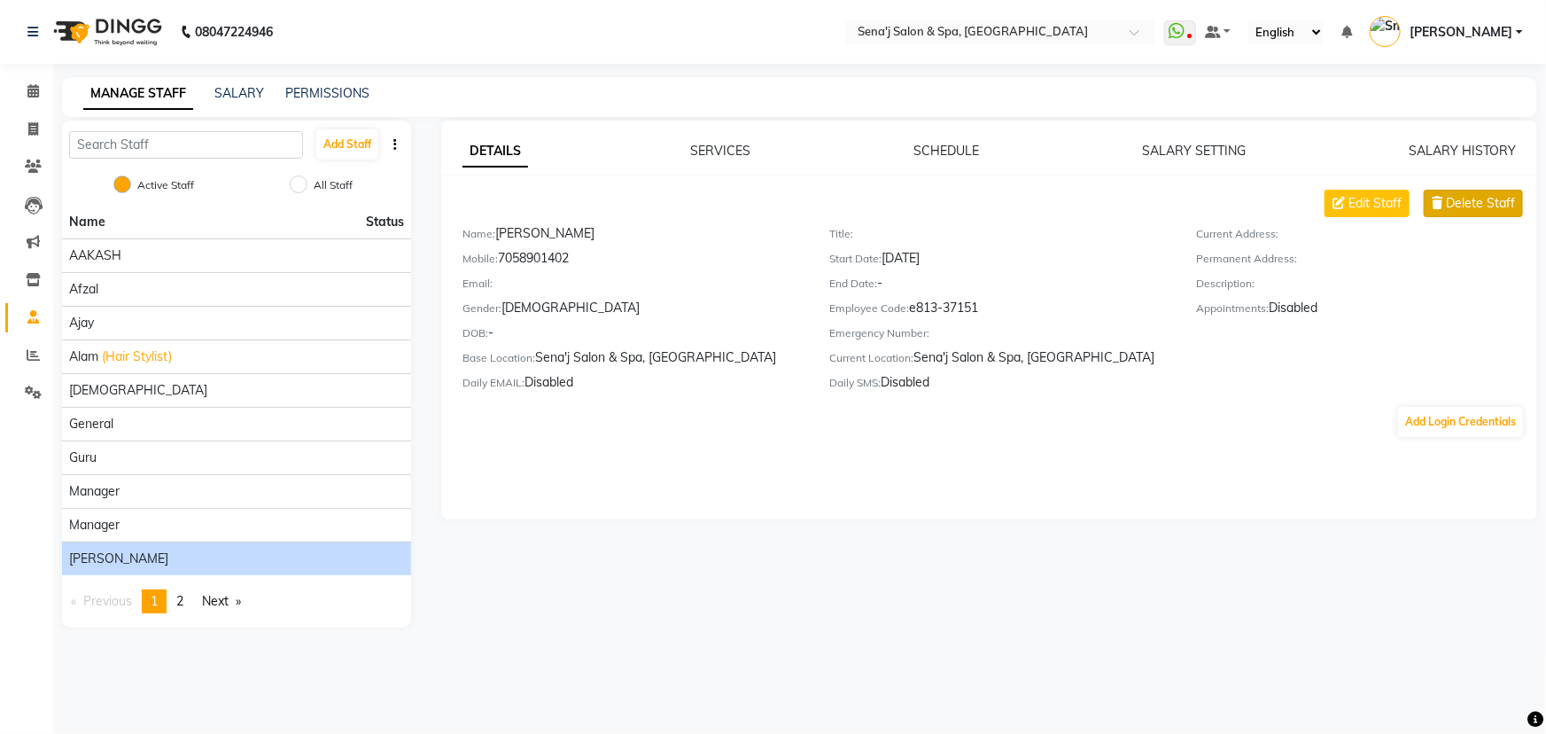
click at [1460, 201] on span "Delete Staff" at bounding box center [1480, 203] width 69 height 19
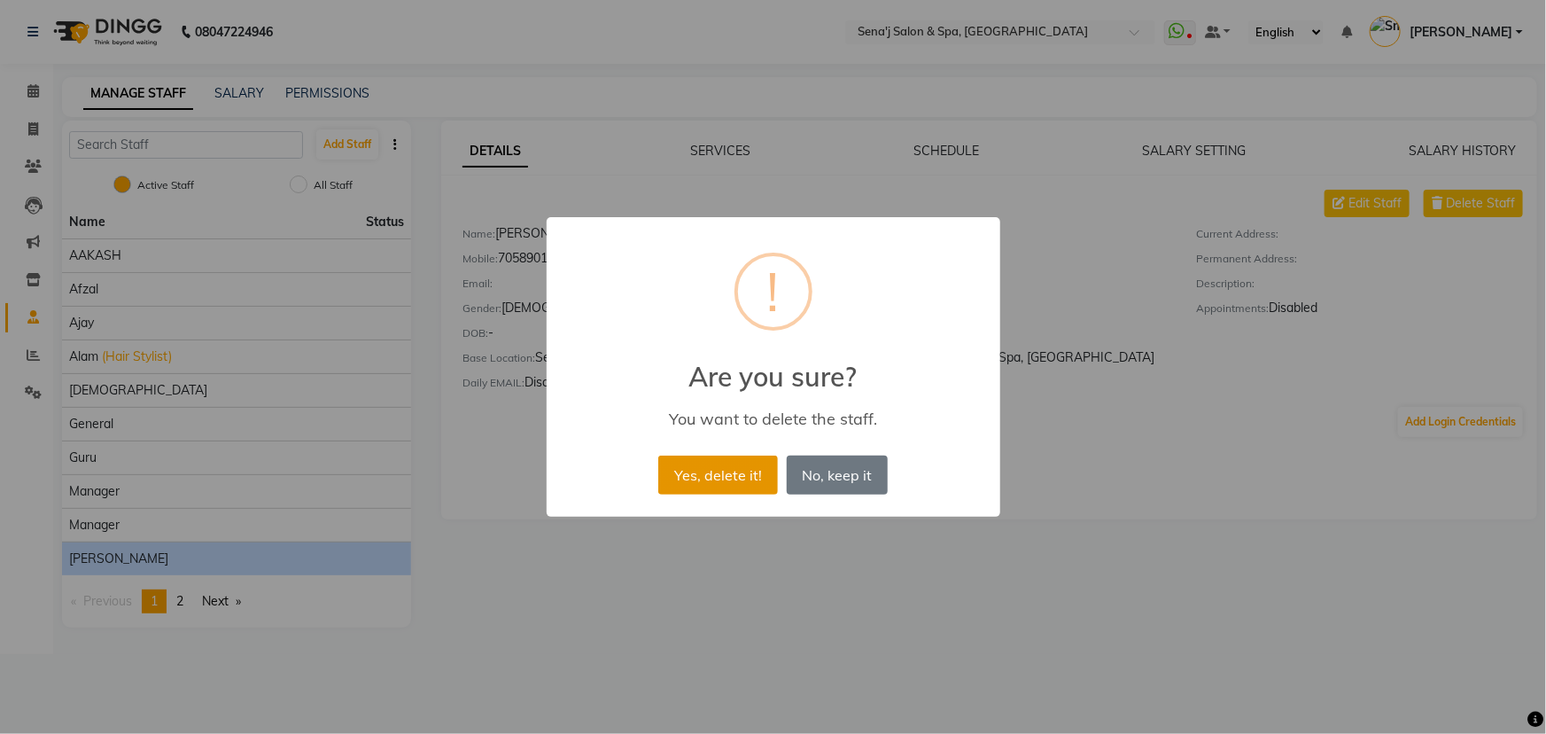
click at [710, 471] on button "Yes, delete it!" at bounding box center [717, 474] width 119 height 39
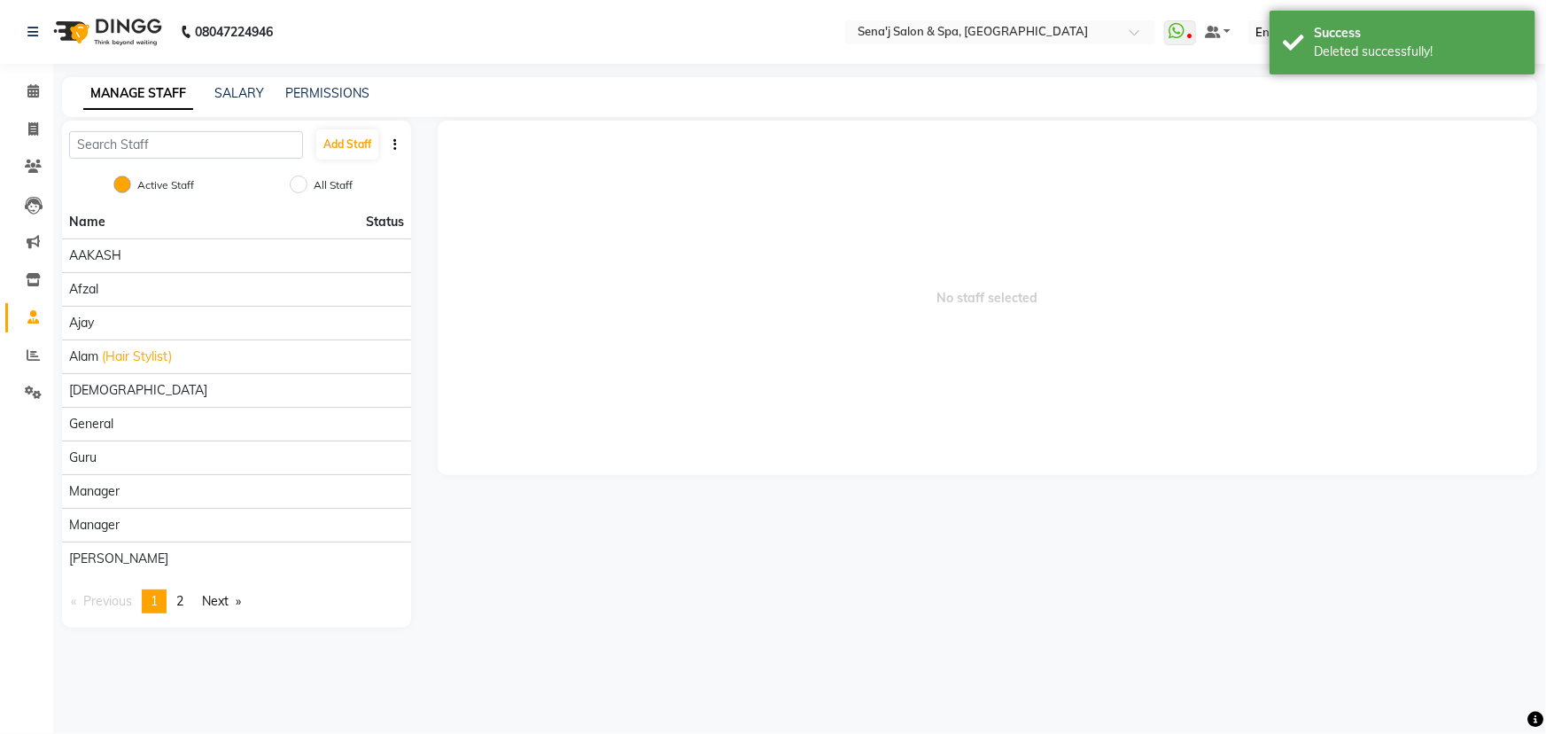
click at [396, 144] on icon "button" at bounding box center [395, 144] width 4 height 12
click at [608, 462] on span "No staff selected" at bounding box center [988, 298] width 1100 height 354
click at [319, 91] on link "PERMISSIONS" at bounding box center [327, 93] width 84 height 16
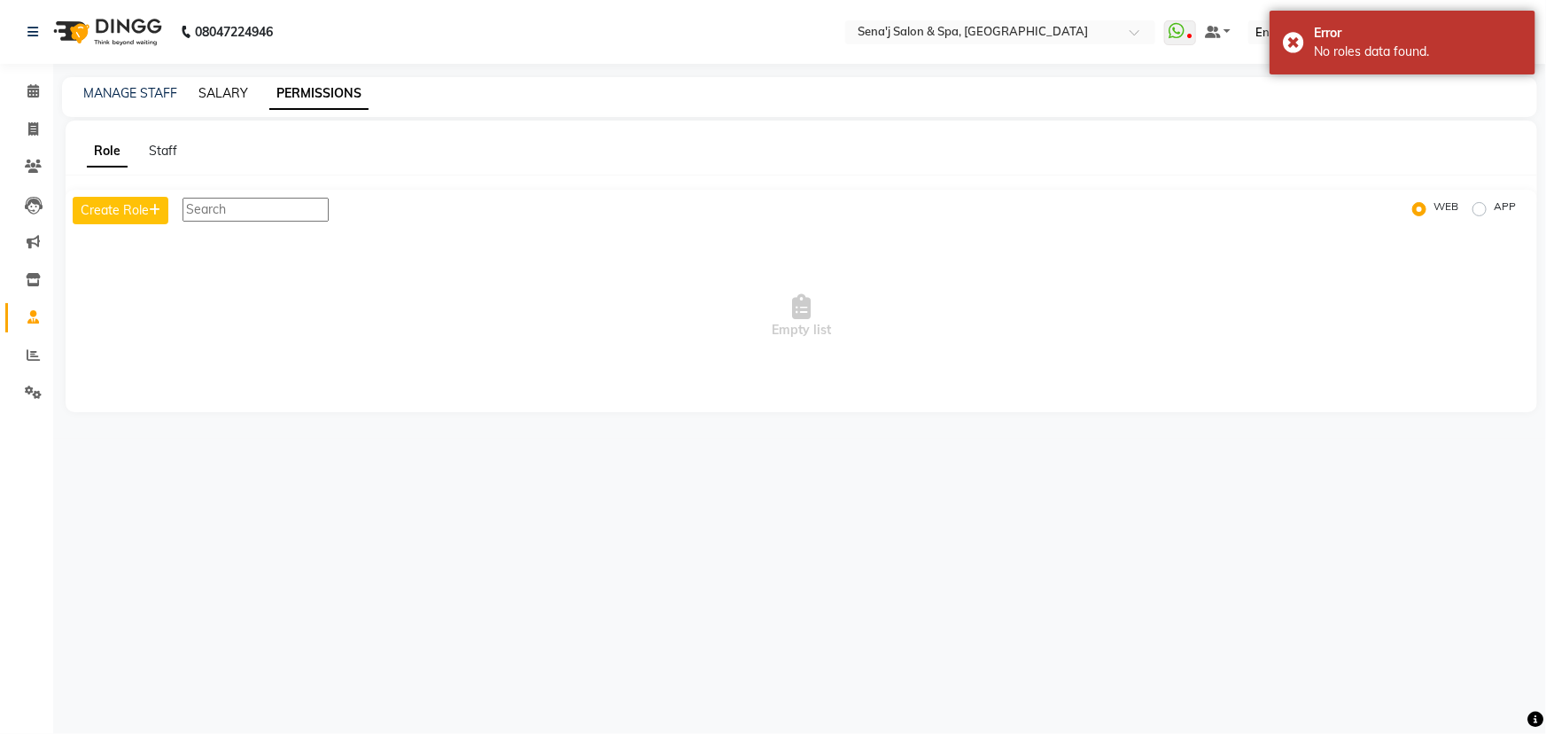
click at [204, 89] on link "SALARY" at bounding box center [223, 93] width 50 height 16
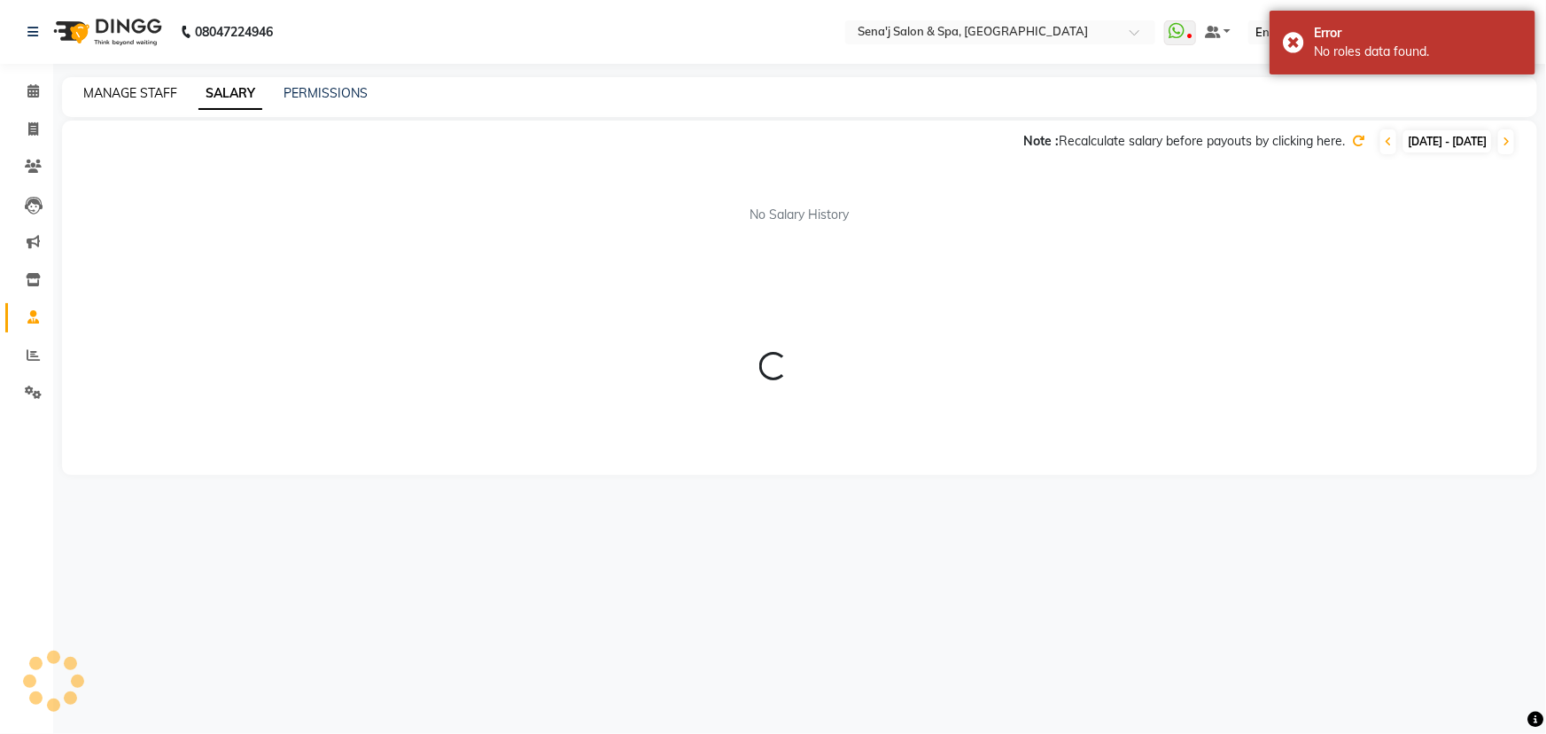
click at [156, 89] on link "MANAGE STAFF" at bounding box center [130, 93] width 94 height 16
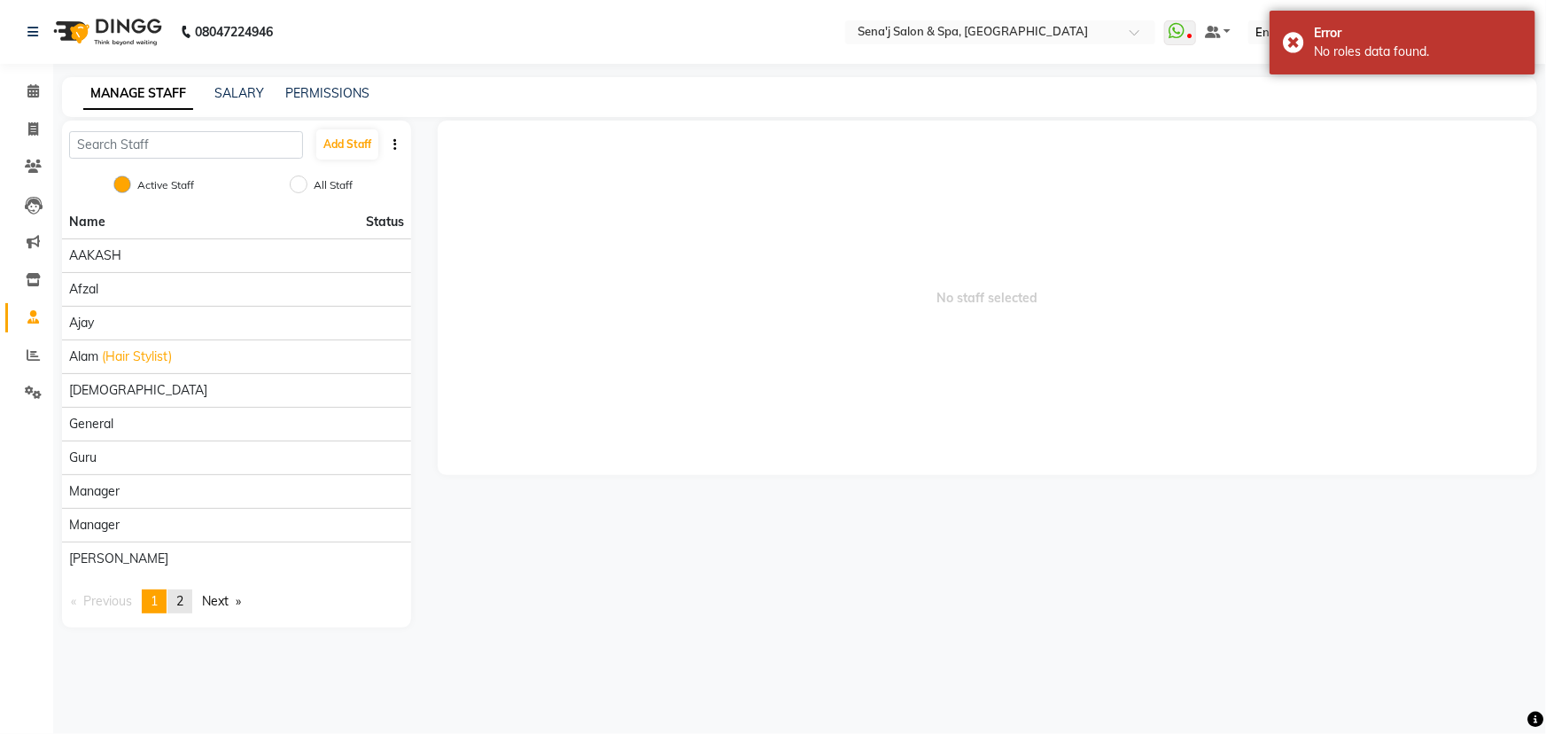
click at [191, 595] on link "page 2" at bounding box center [179, 601] width 25 height 24
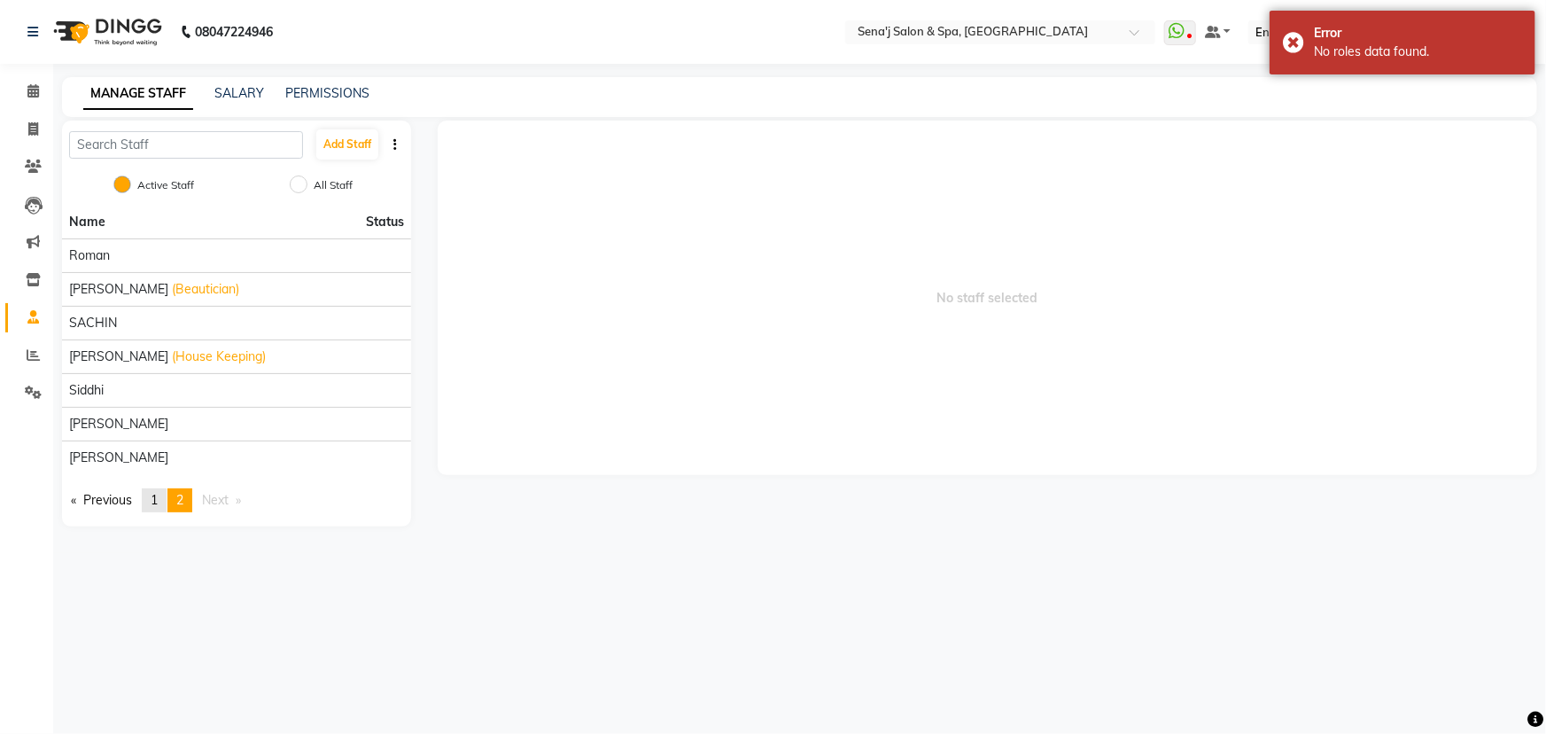
click at [156, 488] on link "page 1" at bounding box center [154, 500] width 25 height 24
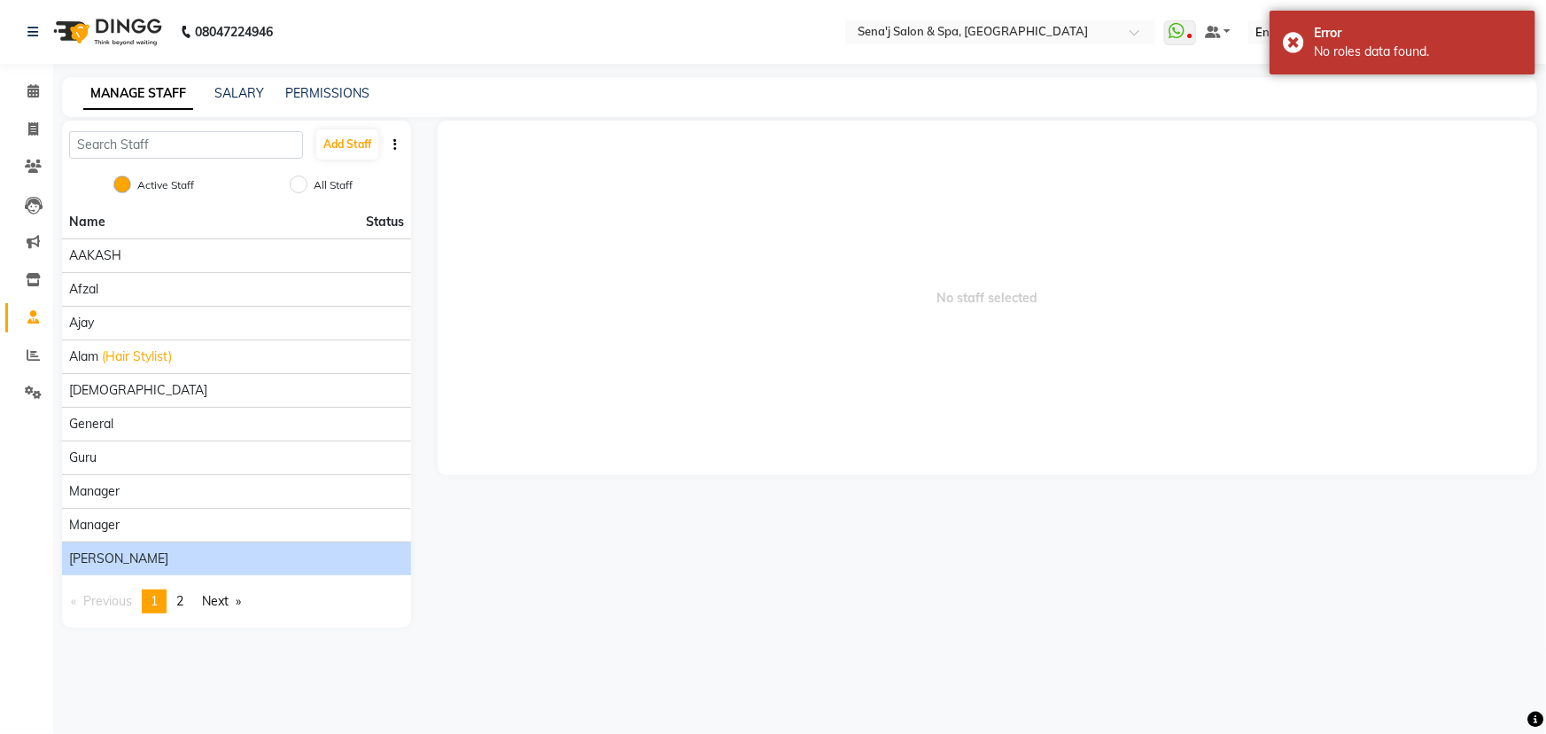
click at [160, 556] on div "[PERSON_NAME]" at bounding box center [236, 558] width 335 height 19
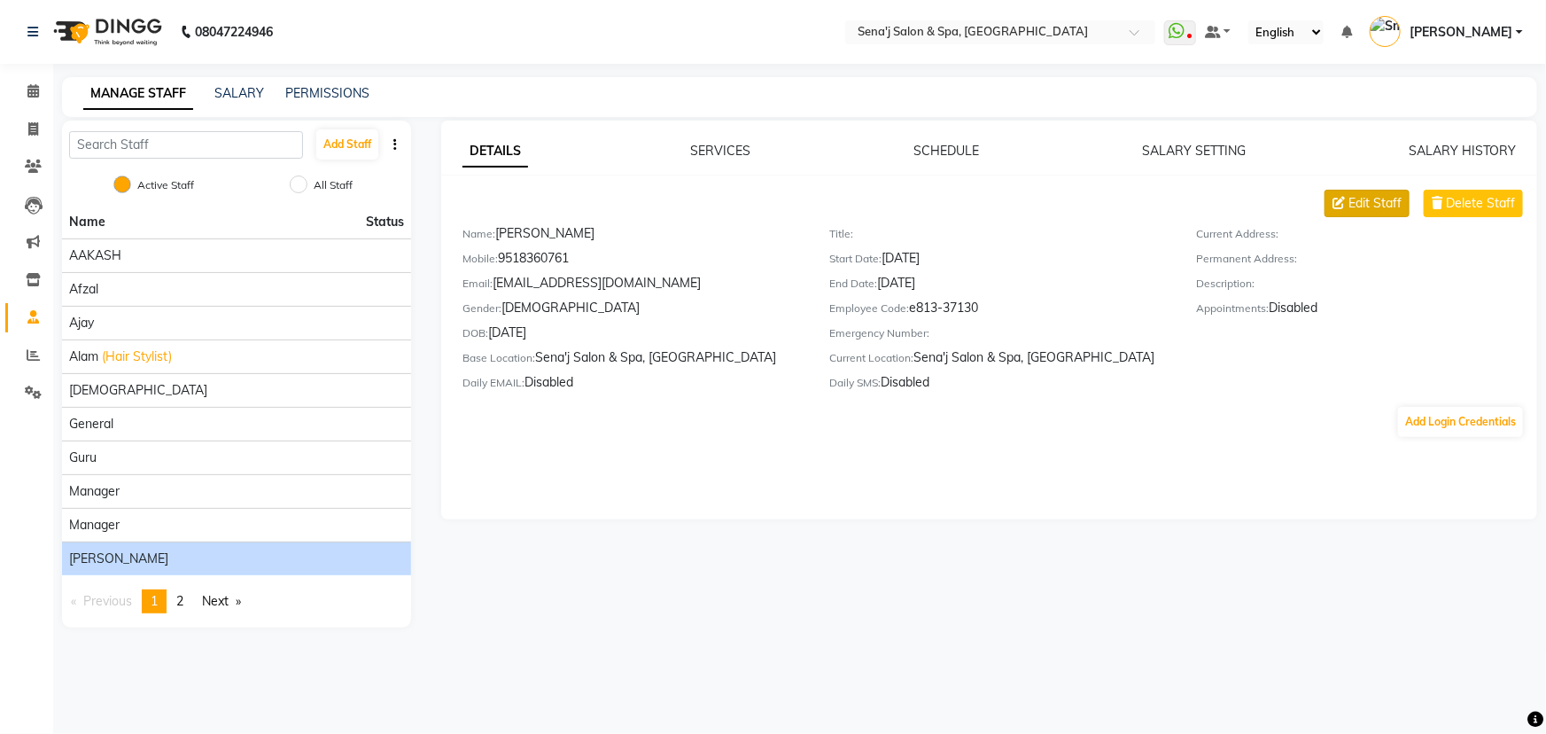
click at [1381, 202] on span "Edit Staff" at bounding box center [1375, 203] width 53 height 19
select select "male"
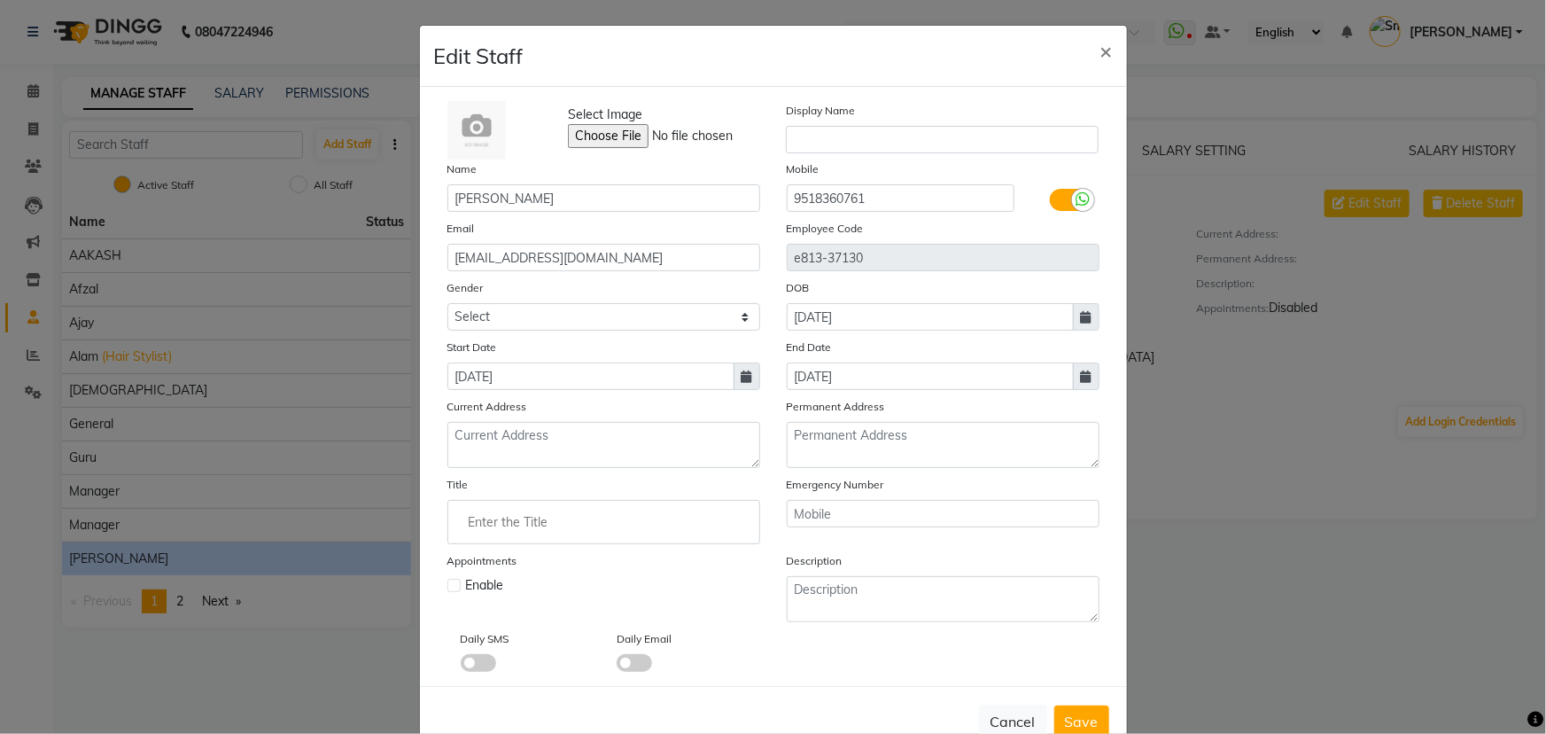
click at [1152, 89] on ngb-modal-window "Edit Staff × Select Image Display Name Name Rahul Jadhav Mobile 9518360761 Emai…" at bounding box center [773, 367] width 1546 height 734
click at [1101, 43] on span "×" at bounding box center [1107, 50] width 12 height 27
select select
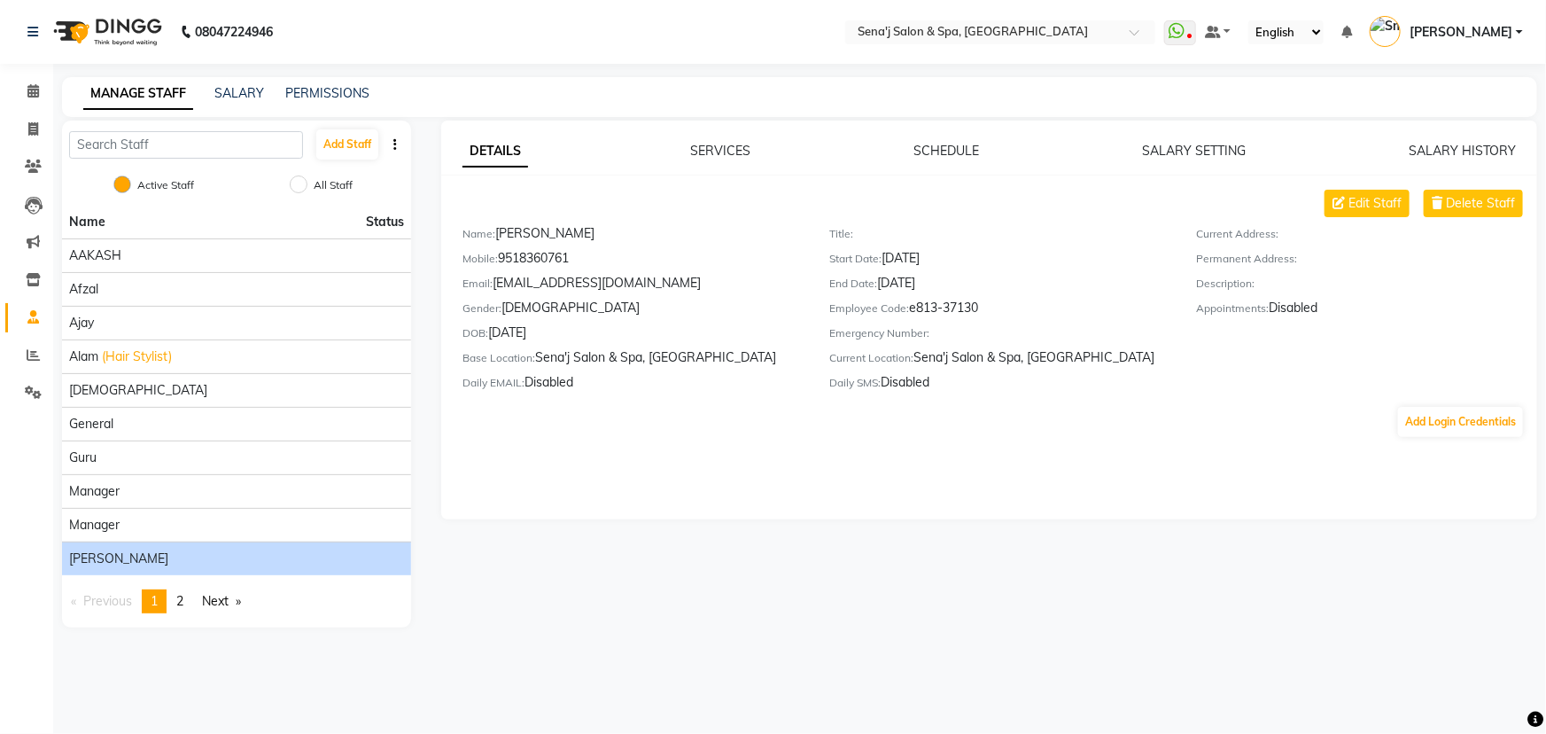
click at [387, 221] on span "Status" at bounding box center [385, 222] width 38 height 19
click at [34, 84] on icon at bounding box center [33, 90] width 12 height 13
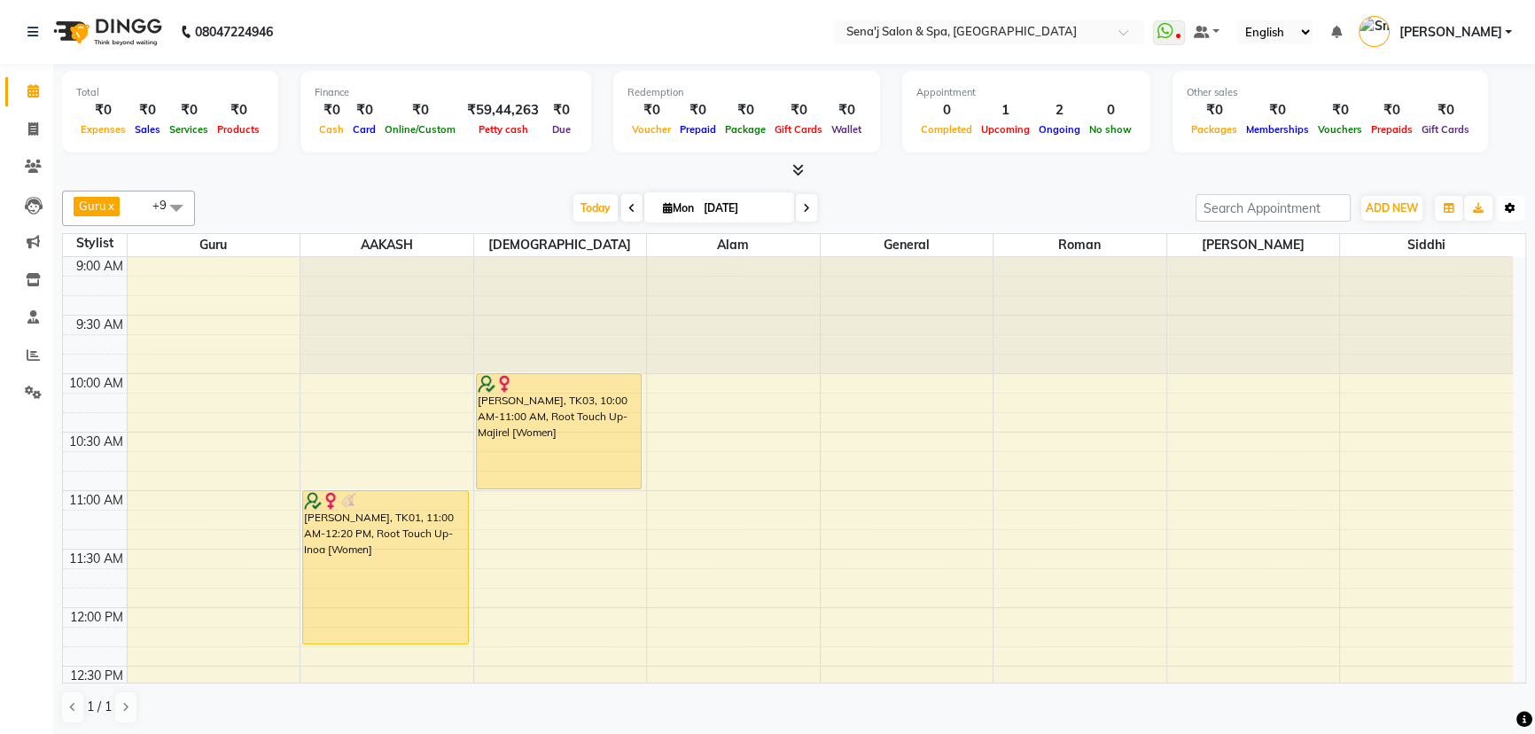
click at [1514, 210] on button "Toggle Dropdown" at bounding box center [1510, 208] width 28 height 25
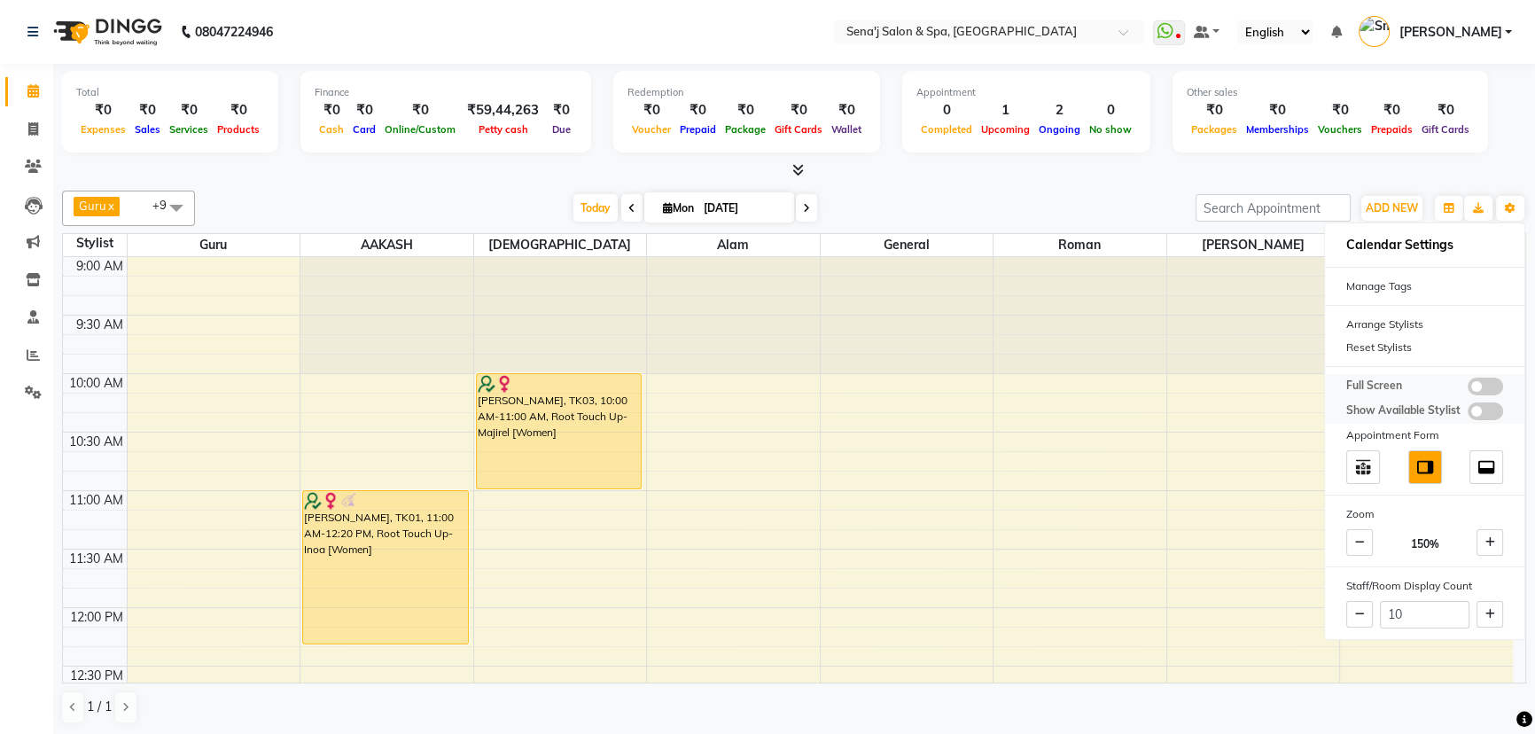
click at [1487, 387] on span at bounding box center [1484, 386] width 35 height 18
click at [1467, 389] on input "checkbox" at bounding box center [1467, 389] width 0 height 0
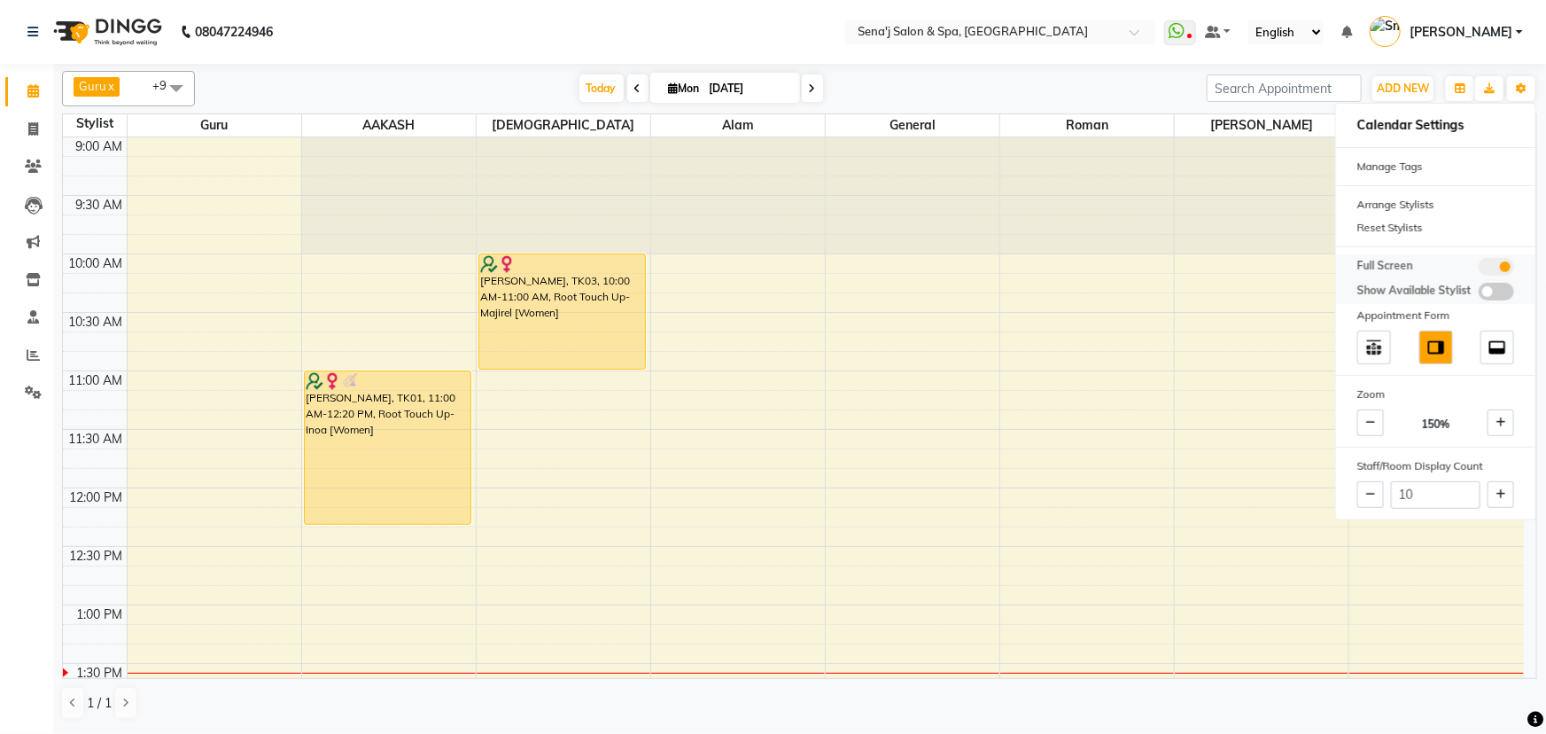
click at [1486, 269] on span at bounding box center [1496, 267] width 35 height 18
click at [1479, 269] on input "checkbox" at bounding box center [1479, 269] width 0 height 0
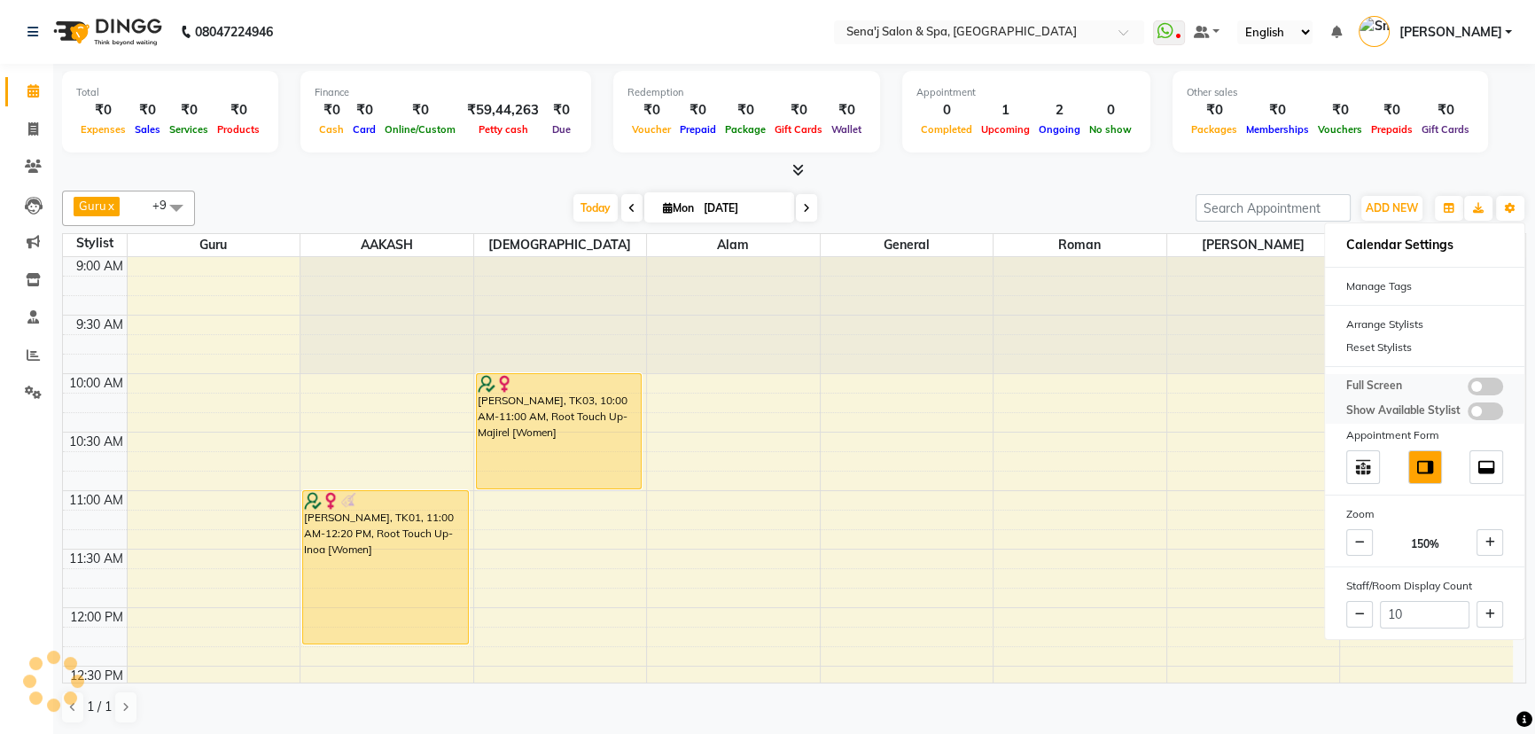
click at [1489, 408] on span at bounding box center [1484, 411] width 35 height 18
click at [1467, 414] on input "checkbox" at bounding box center [1467, 414] width 0 height 0
click at [959, 191] on div "Guru x AAKASH x General x Kishor x Monika x Ashu x Roman x Alam x Snehal x Sidd…" at bounding box center [794, 208] width 1464 height 35
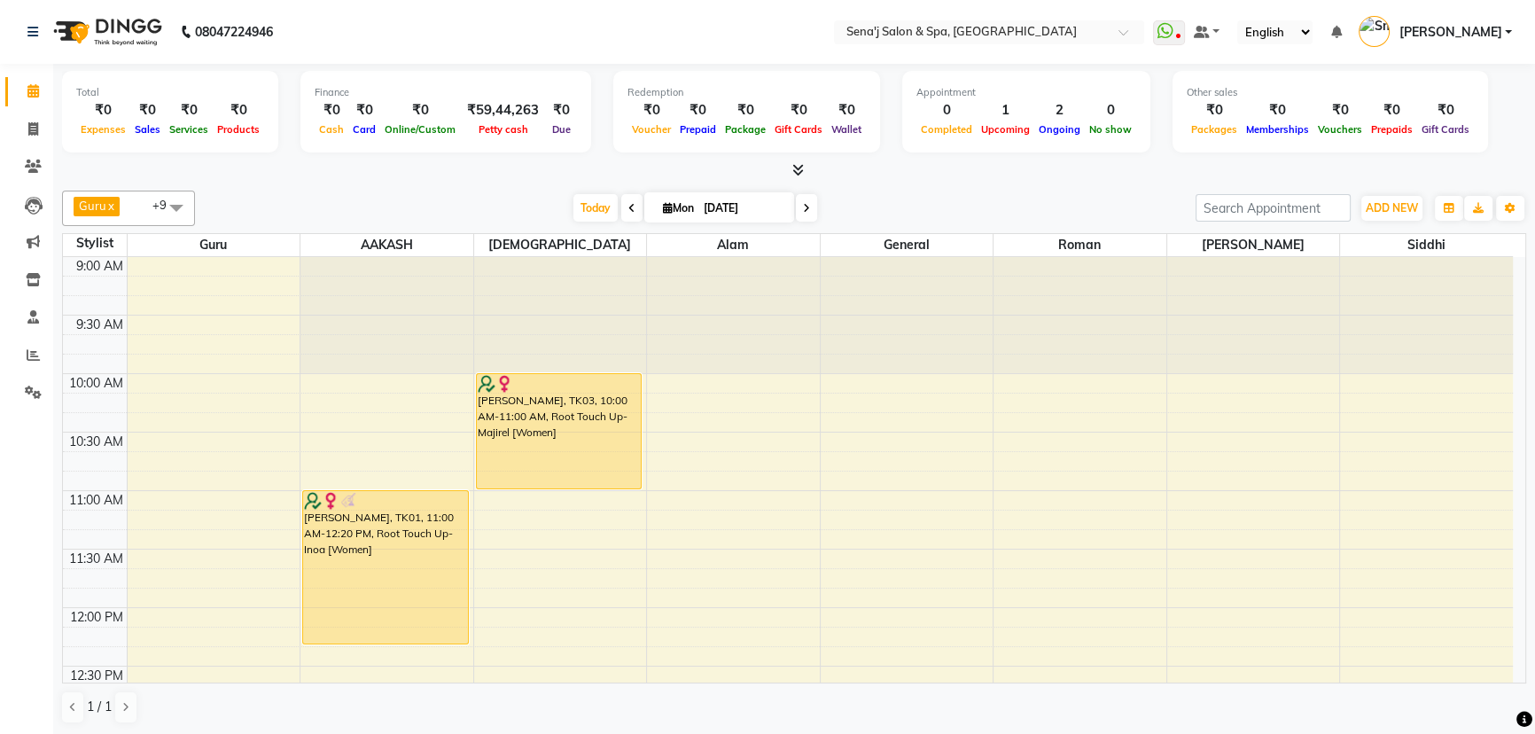
click at [959, 191] on div "Guru x AAKASH x General x Kishor x Monika x Ashu x Roman x Alam x Snehal x Sidd…" at bounding box center [794, 208] width 1464 height 35
click at [1512, 209] on icon "button" at bounding box center [1510, 208] width 11 height 11
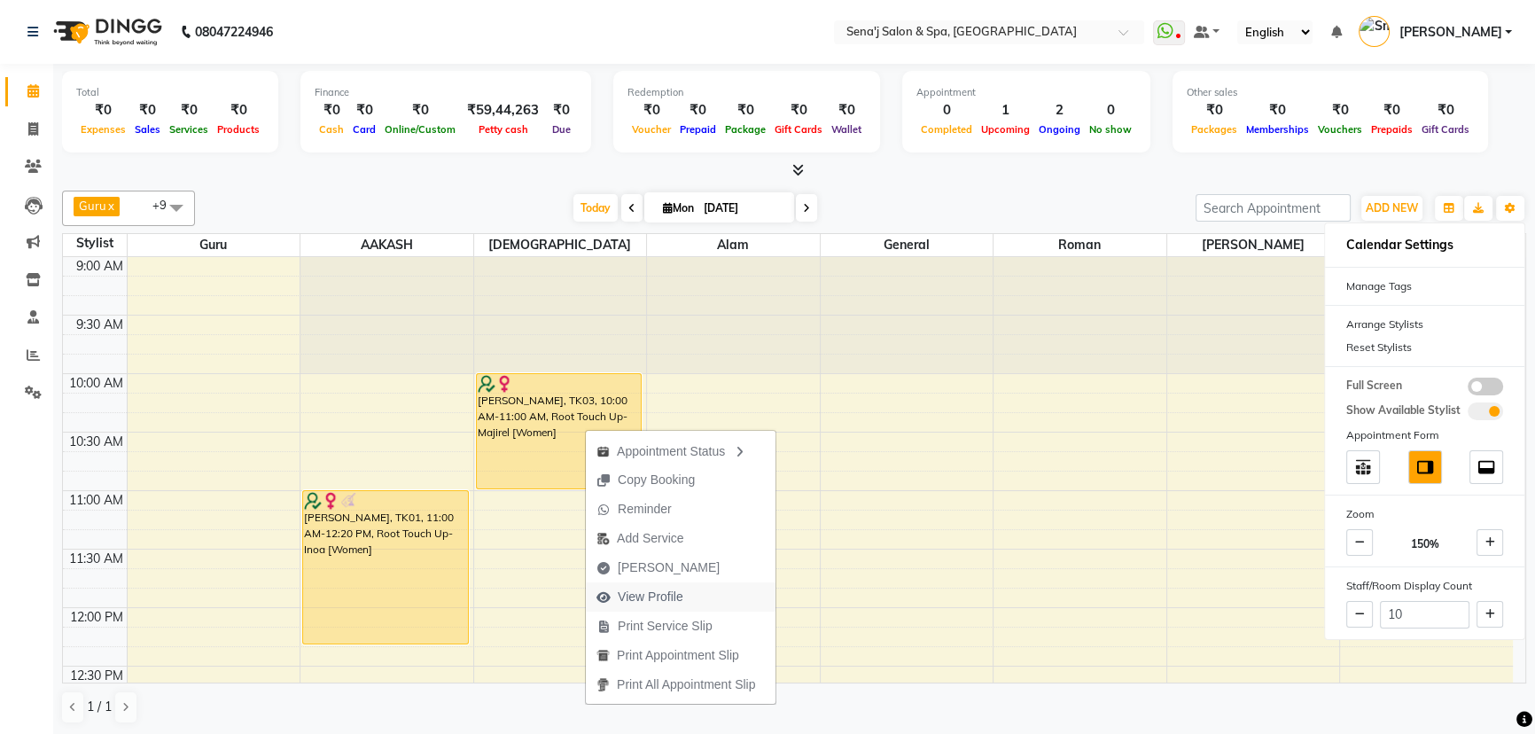
click at [656, 599] on span "View Profile" at bounding box center [651, 597] width 66 height 19
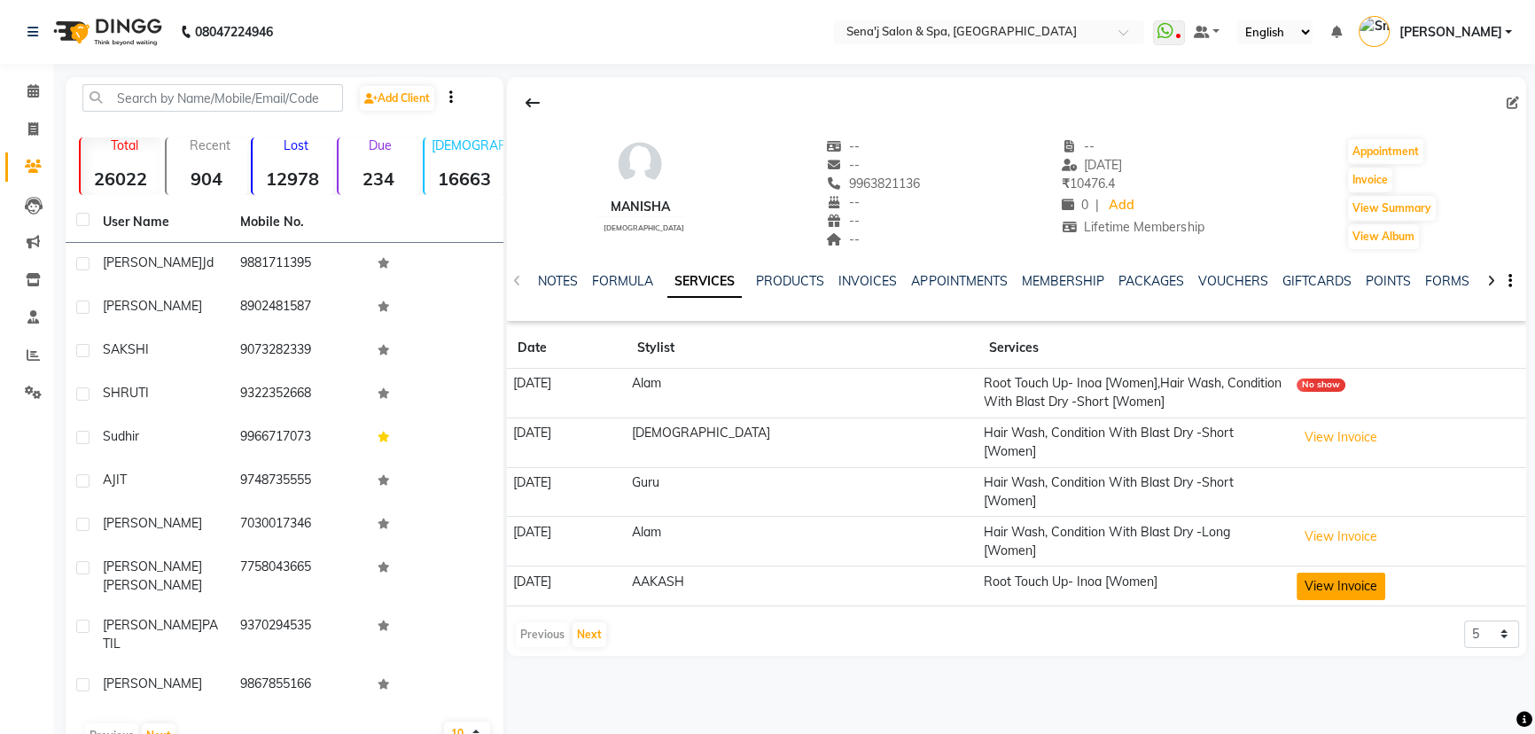
click at [1312, 572] on button "View Invoice" at bounding box center [1340, 585] width 89 height 27
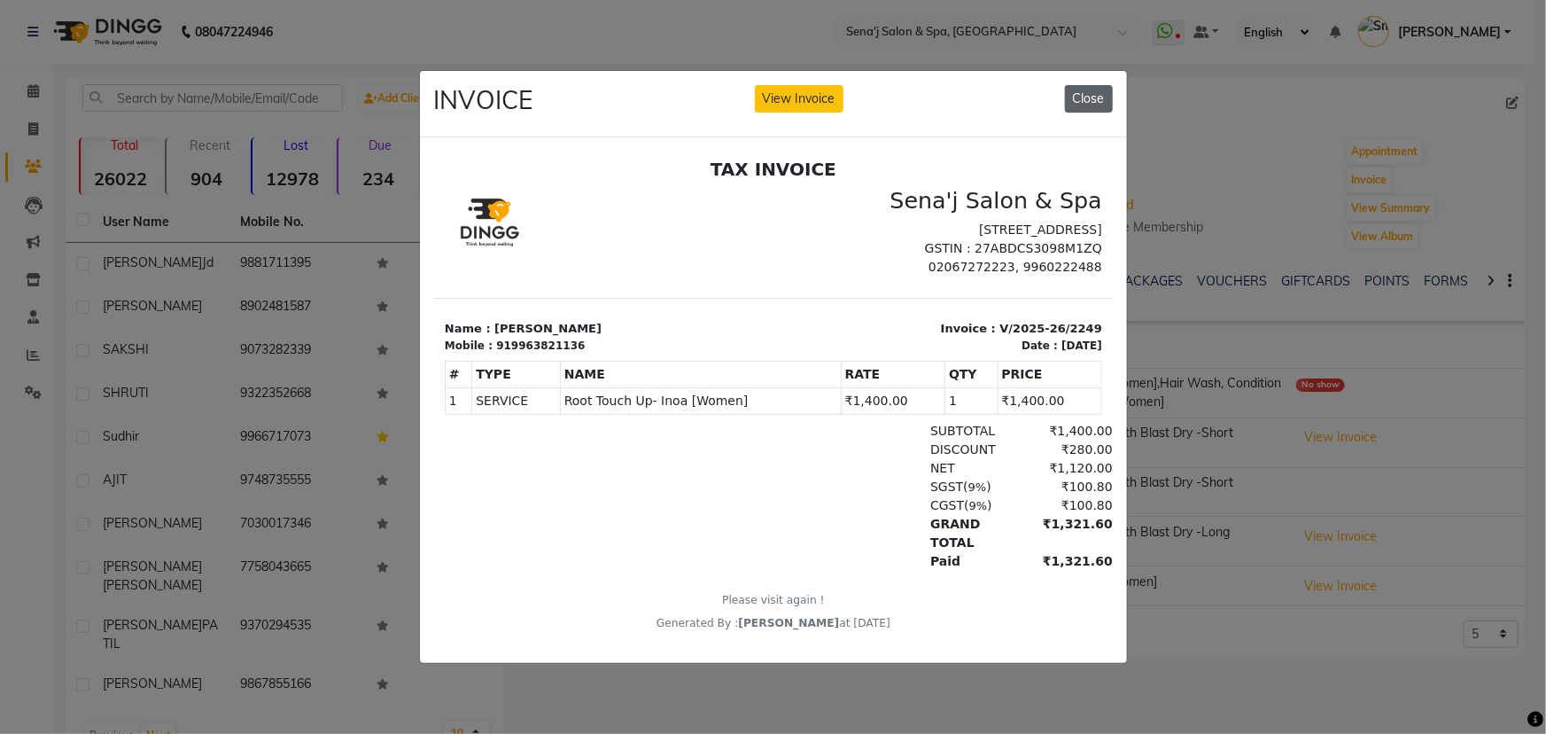
click at [1090, 91] on button "Close" at bounding box center [1089, 98] width 48 height 27
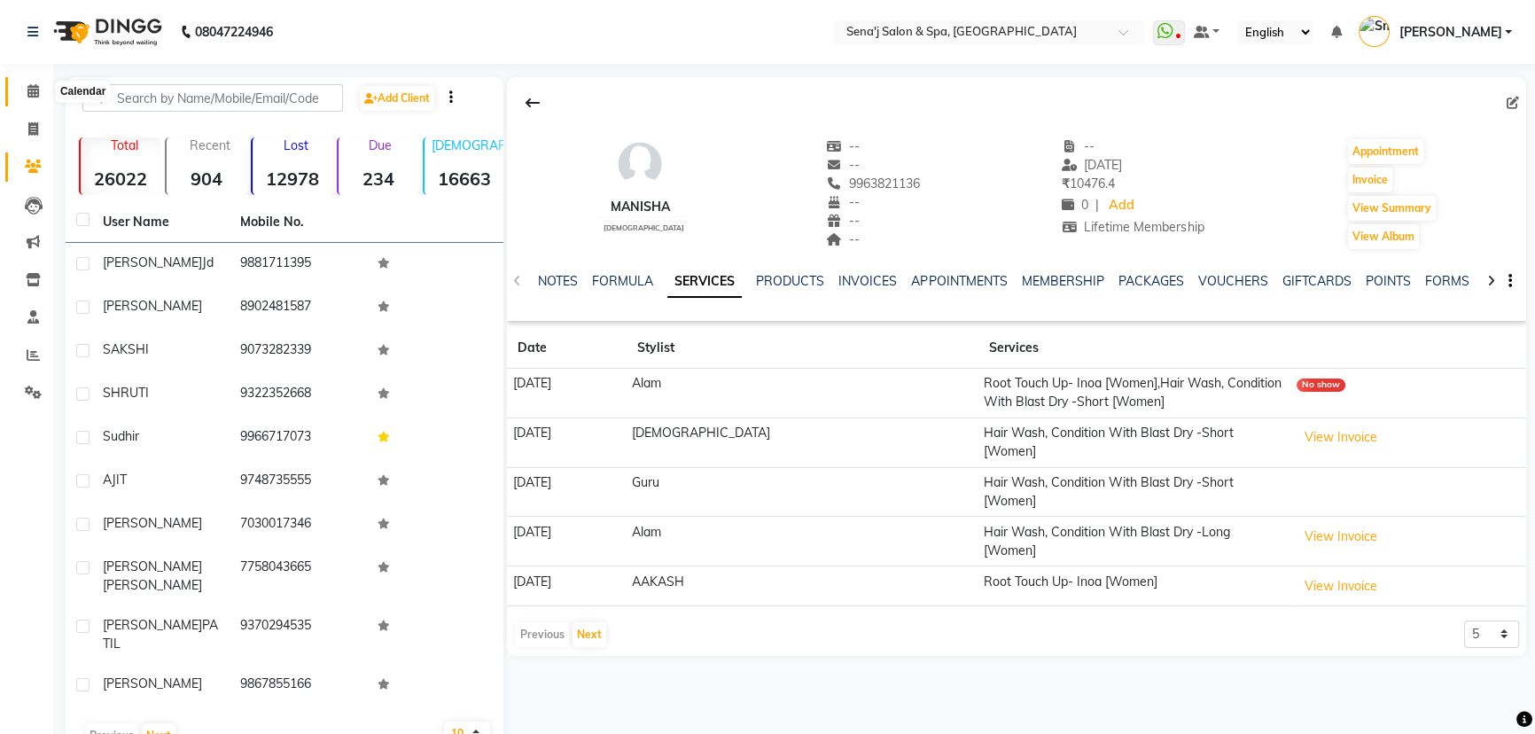
click at [28, 89] on icon at bounding box center [33, 90] width 12 height 13
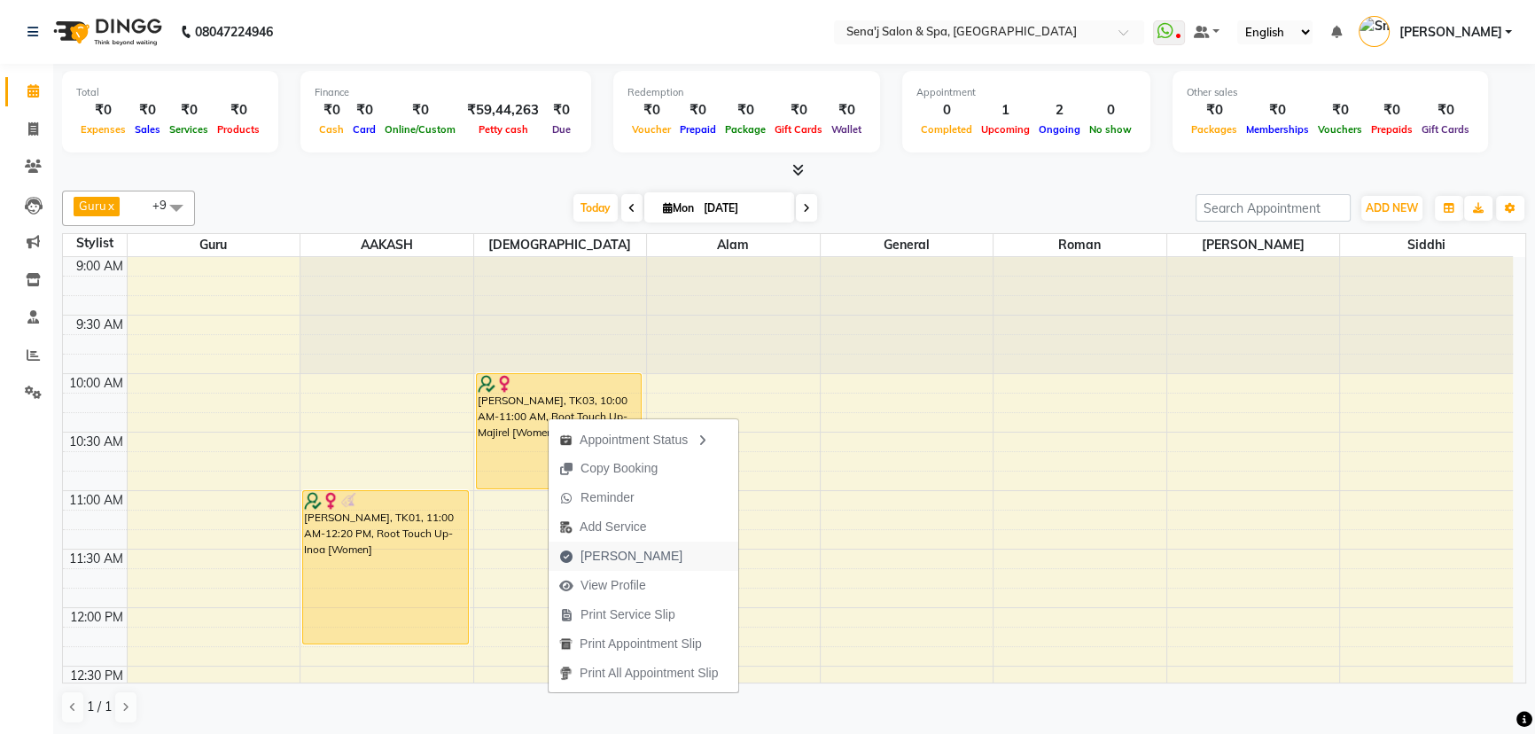
click at [622, 553] on span "Mark Done" at bounding box center [631, 556] width 102 height 19
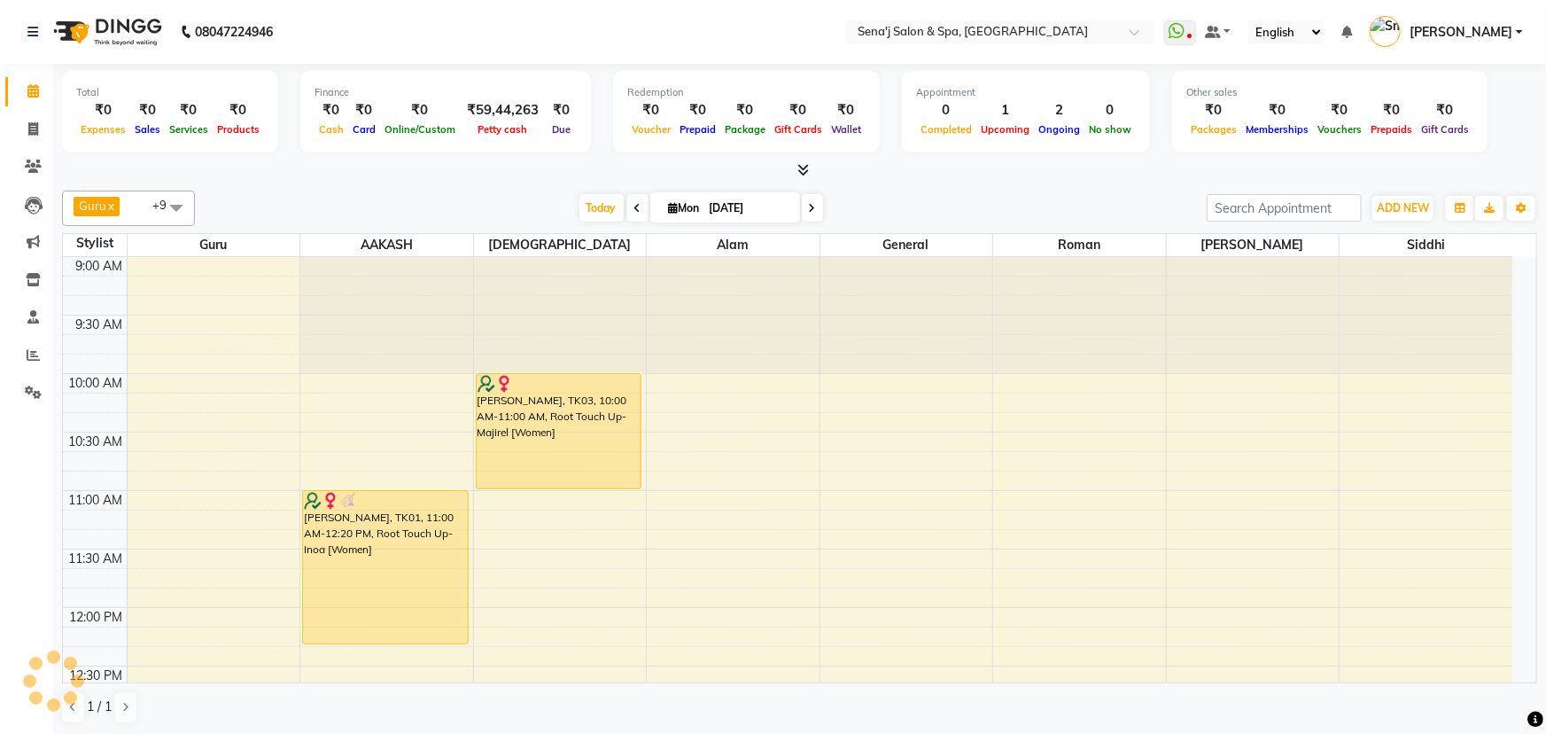
select select "447"
select select "service"
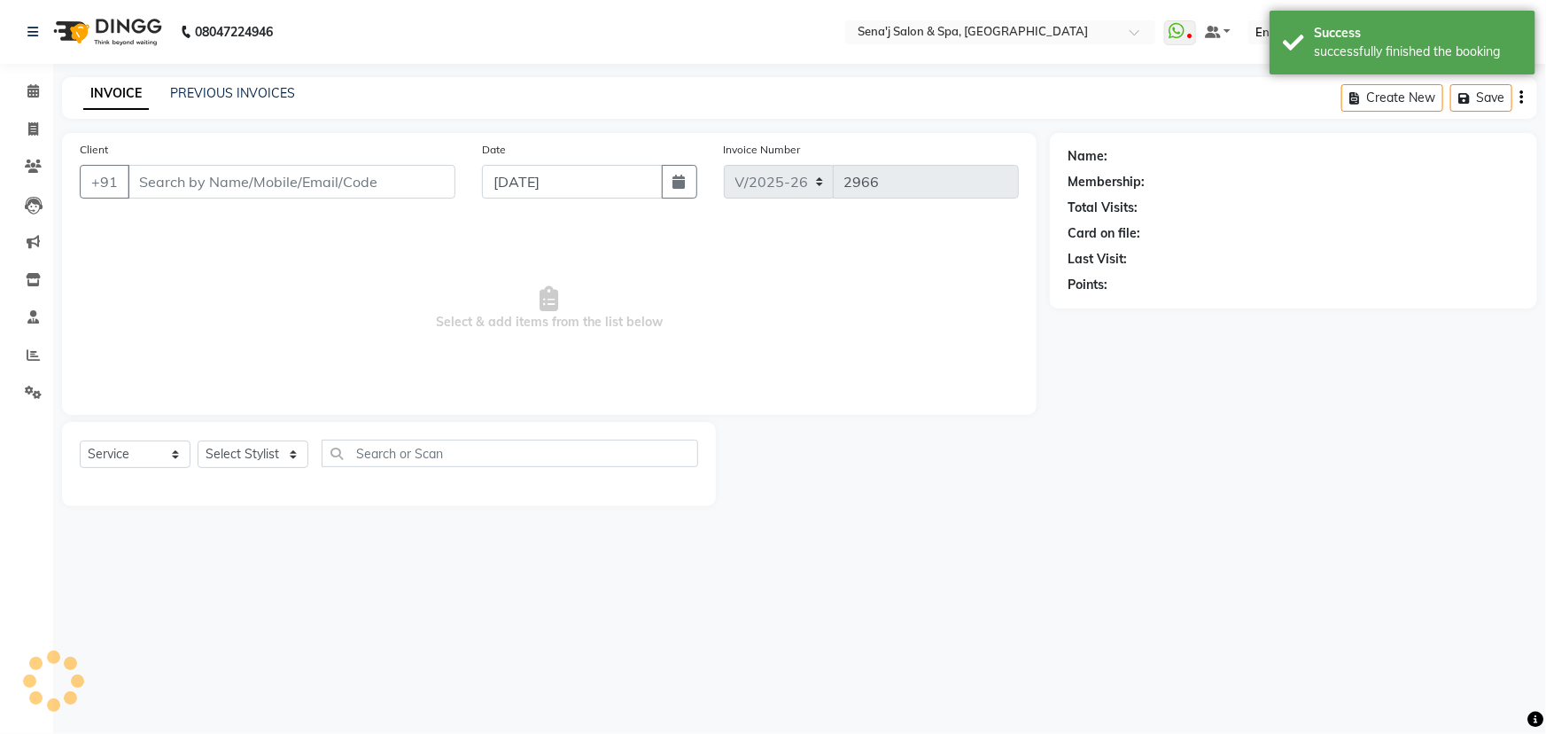
type input "9963821136"
select select "83144"
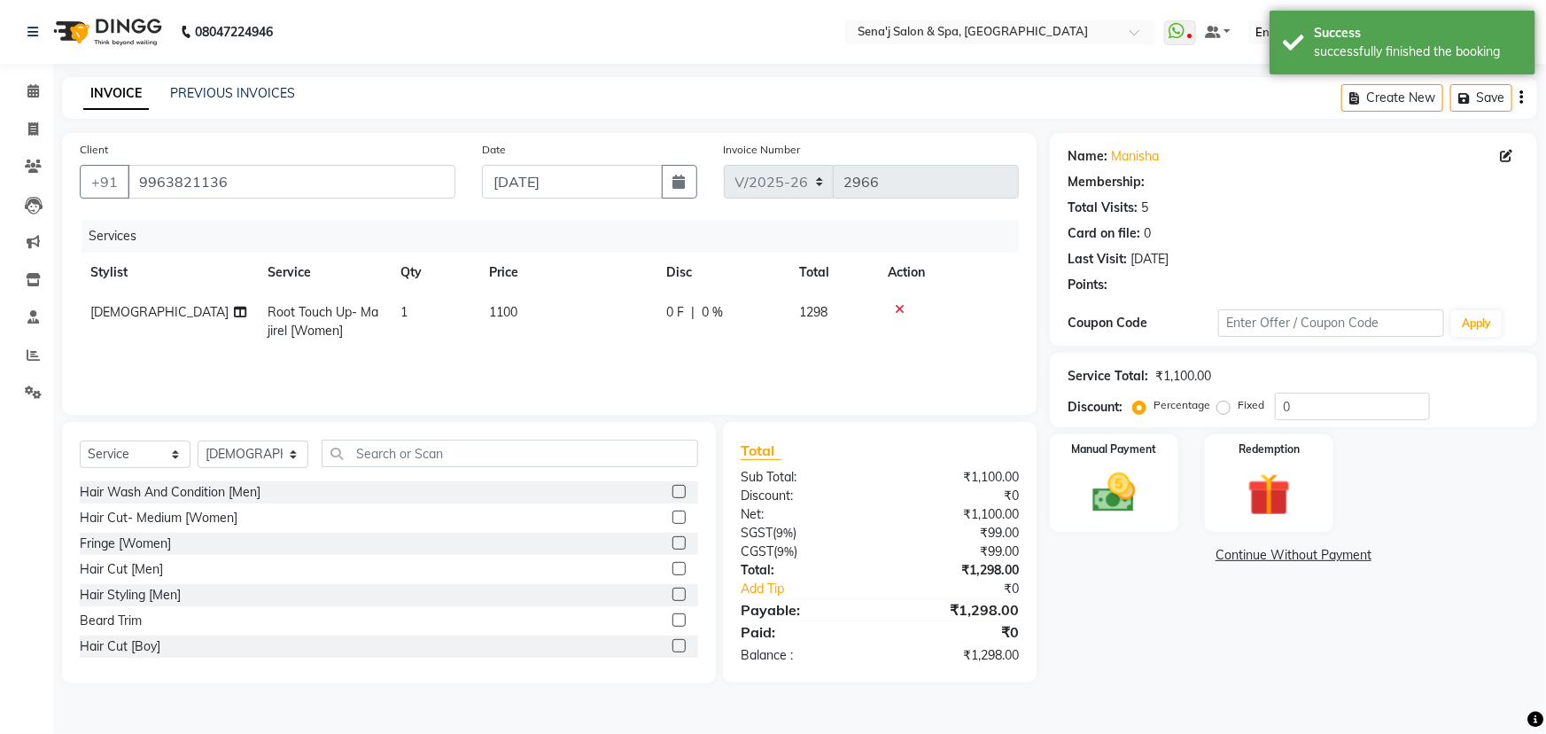
select select "1: Object"
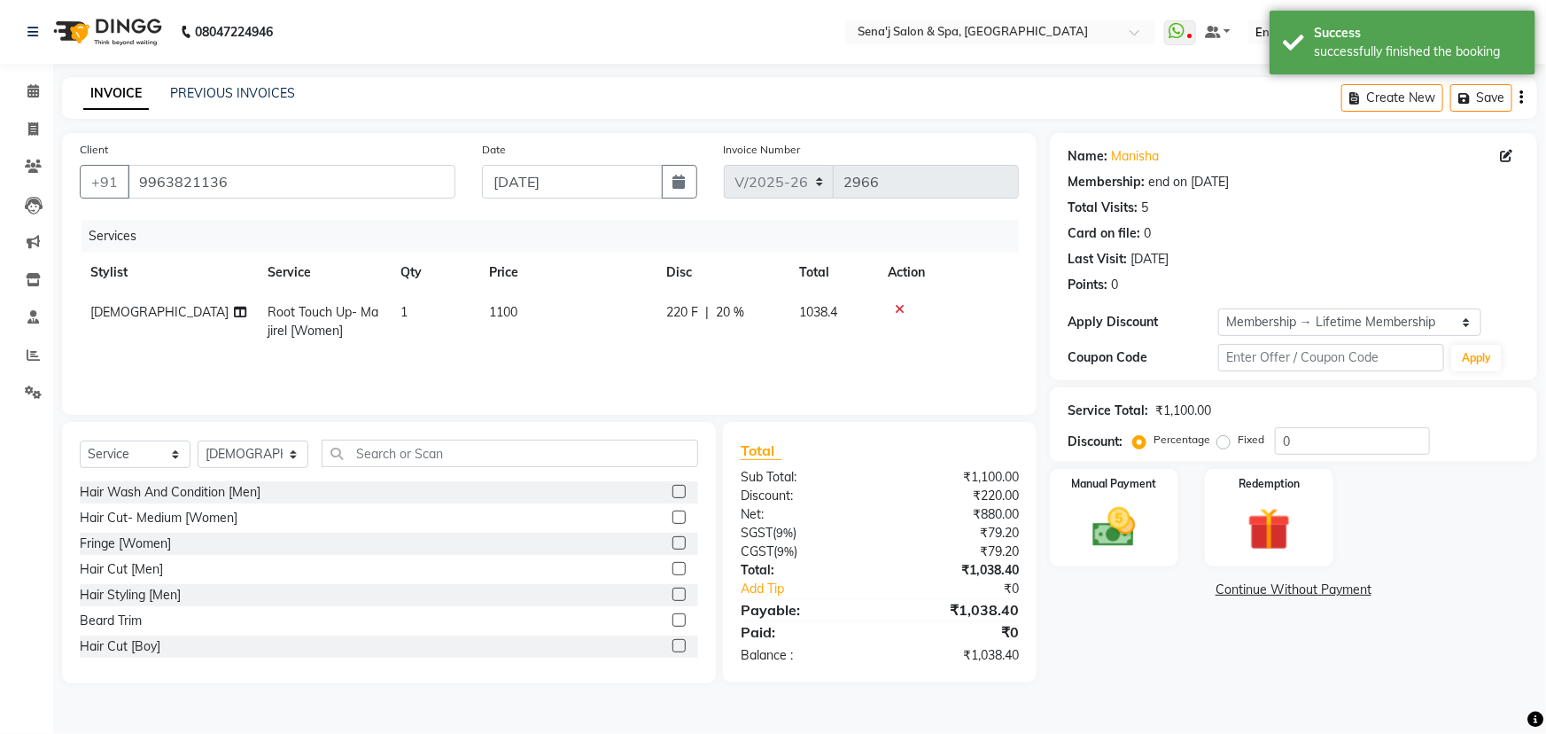
type input "20"
click at [512, 312] on span "1100" at bounding box center [503, 312] width 28 height 16
select select "83144"
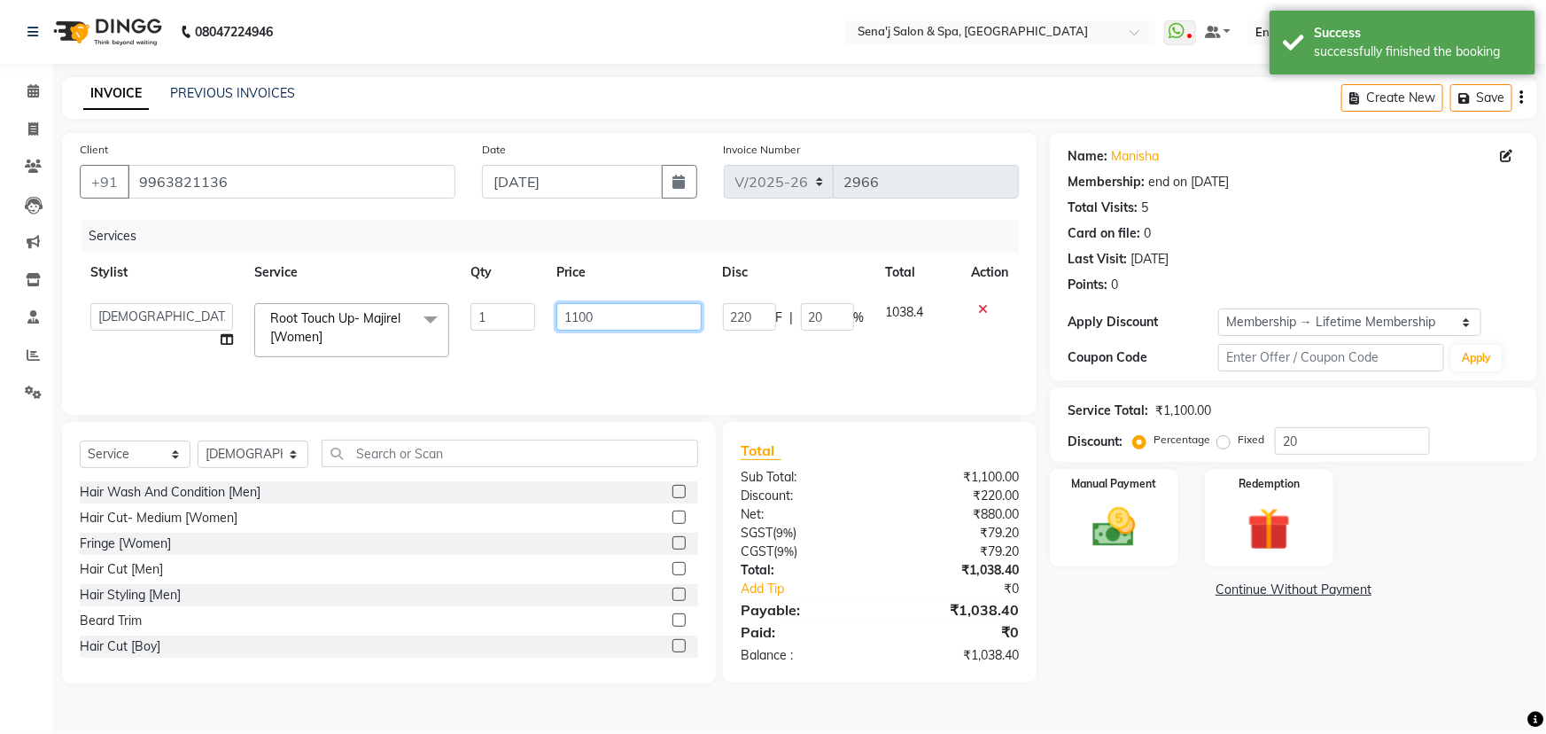
click at [575, 315] on input "1100" at bounding box center [628, 316] width 144 height 27
click at [581, 315] on input "1100" at bounding box center [628, 316] width 144 height 27
type input "1400"
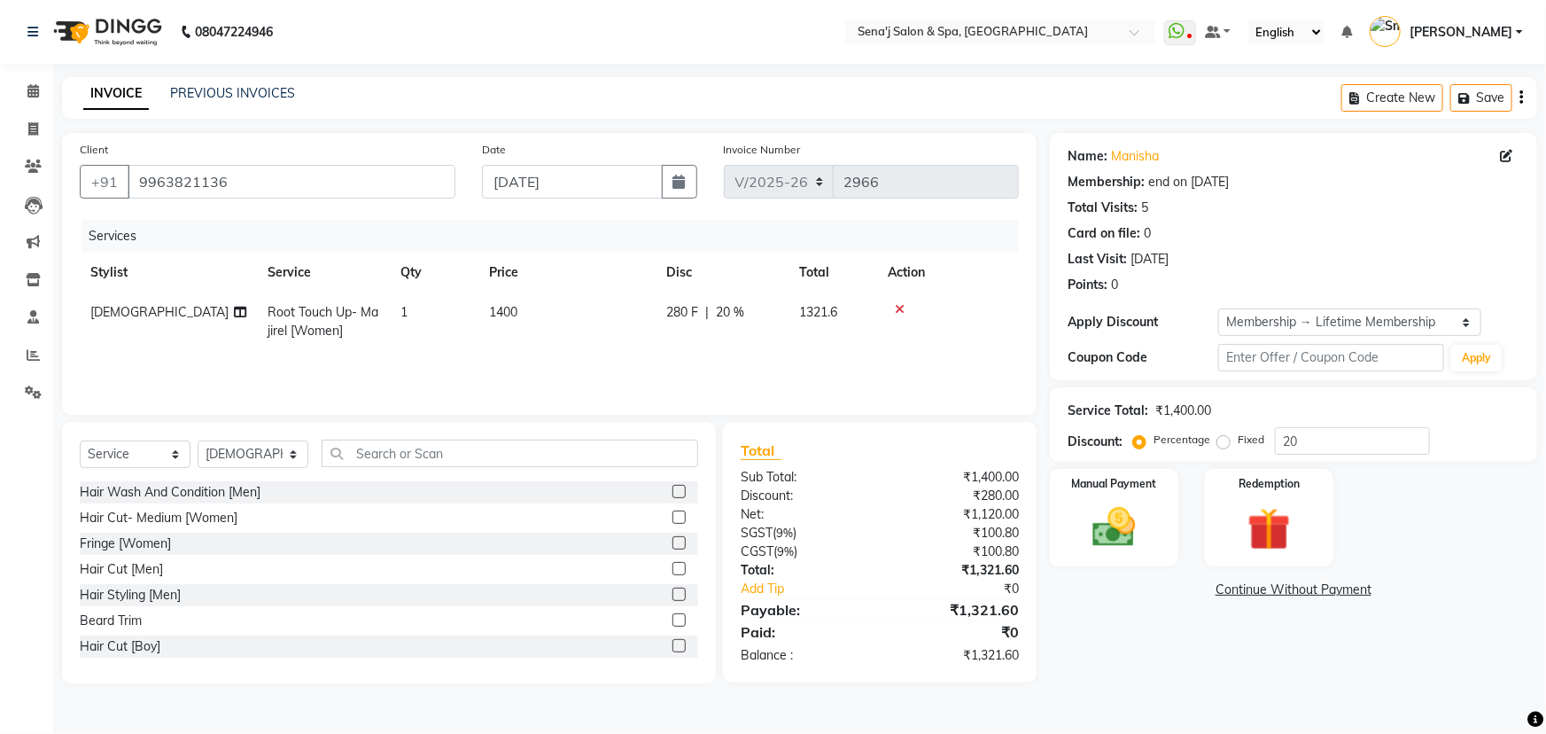
click at [1080, 610] on div "Name: Manisha Membership: end on 05-06-2125 Total Visits: 5 Card on file: 0 Las…" at bounding box center [1300, 408] width 501 height 550
click at [1125, 524] on img at bounding box center [1114, 527] width 73 height 51
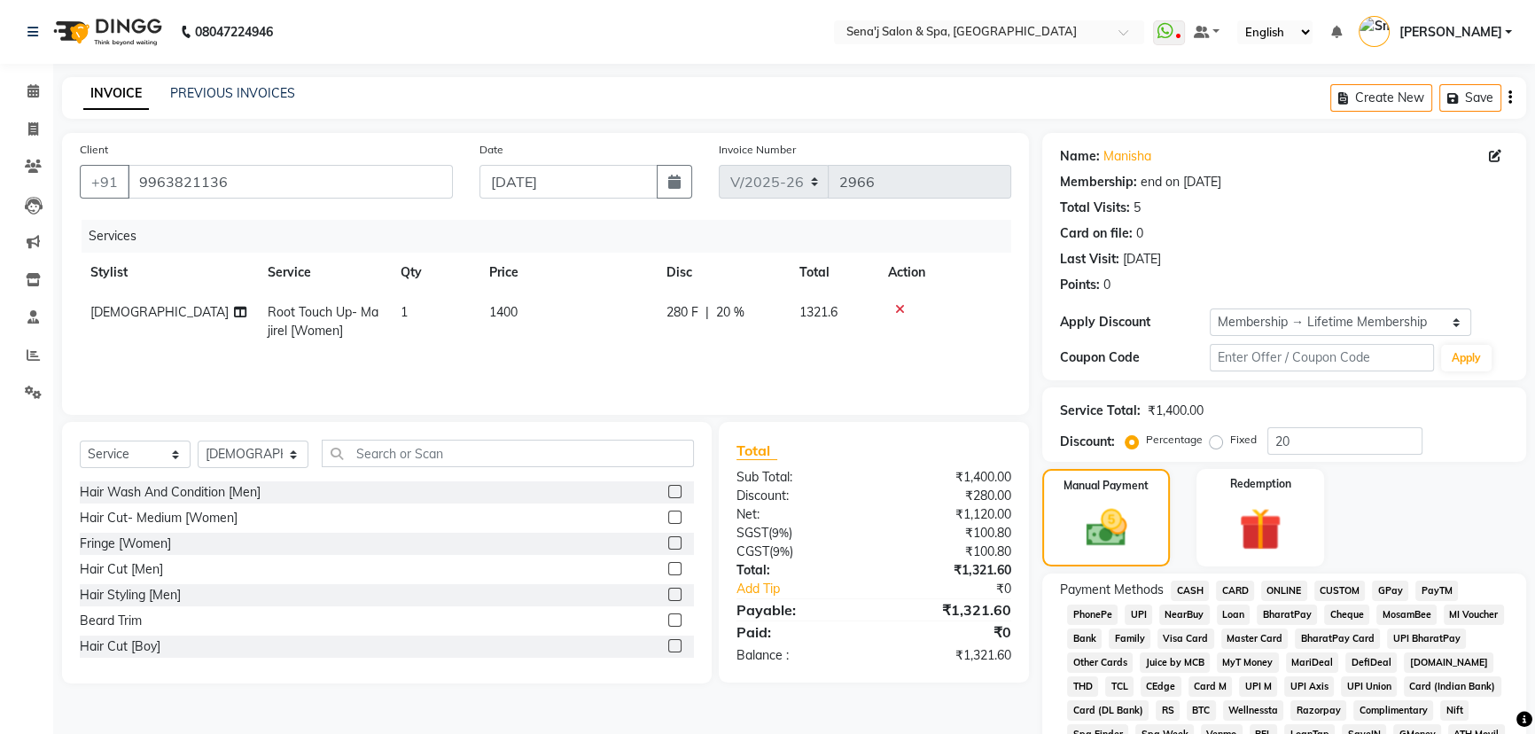
click at [1232, 592] on span "CARD" at bounding box center [1235, 590] width 38 height 20
click at [1234, 580] on span "CARD" at bounding box center [1235, 590] width 38 height 20
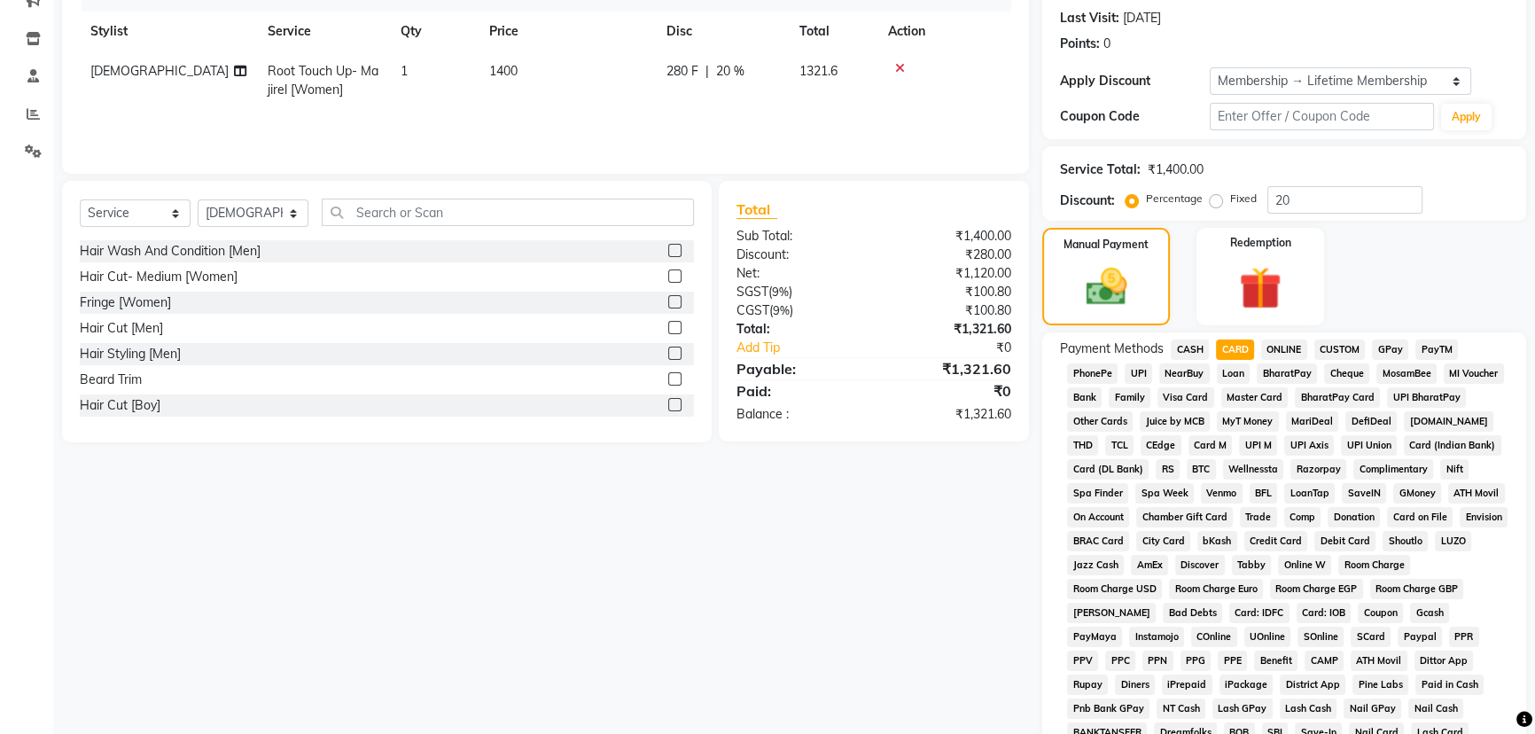
scroll to position [483, 0]
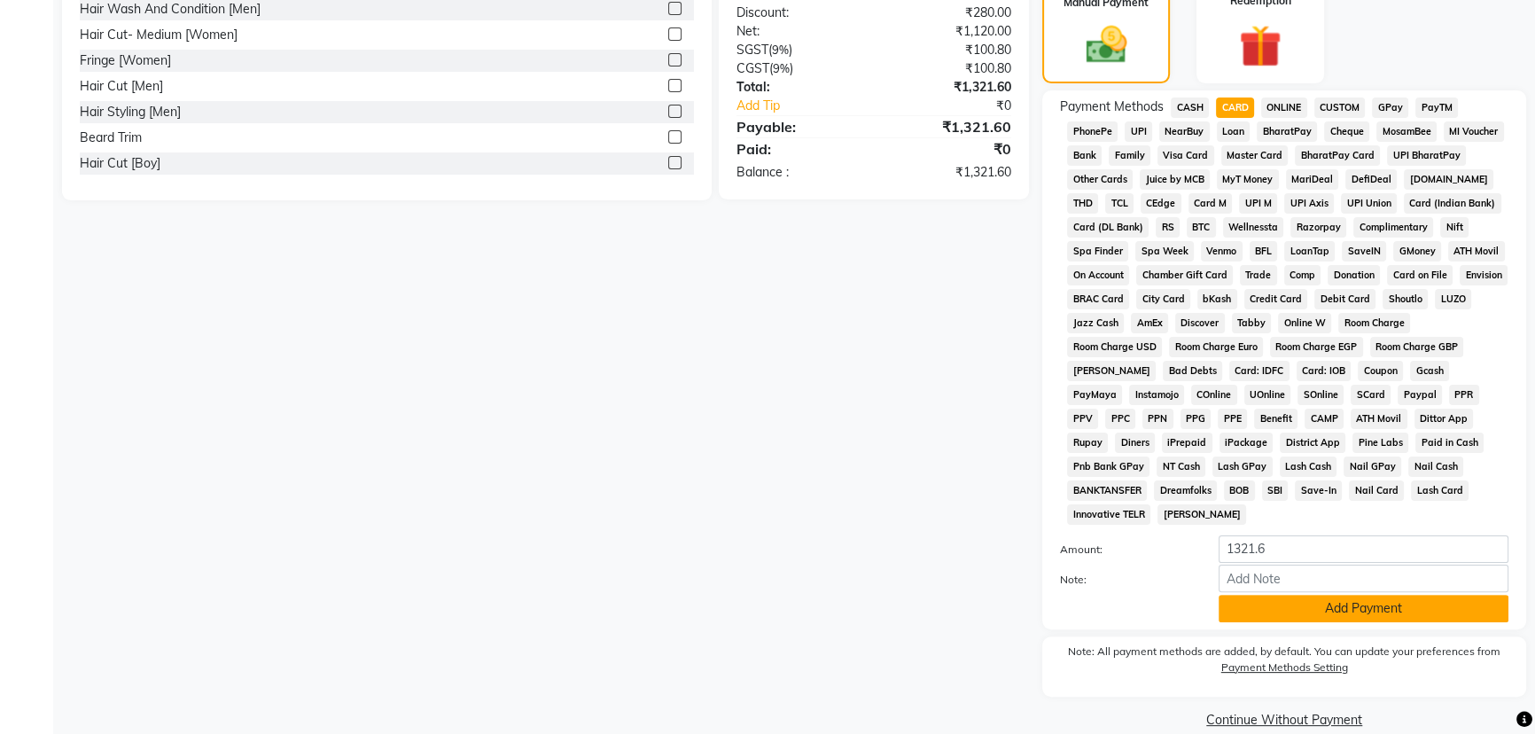
click at [1314, 604] on button "Add Payment" at bounding box center [1363, 608] width 290 height 27
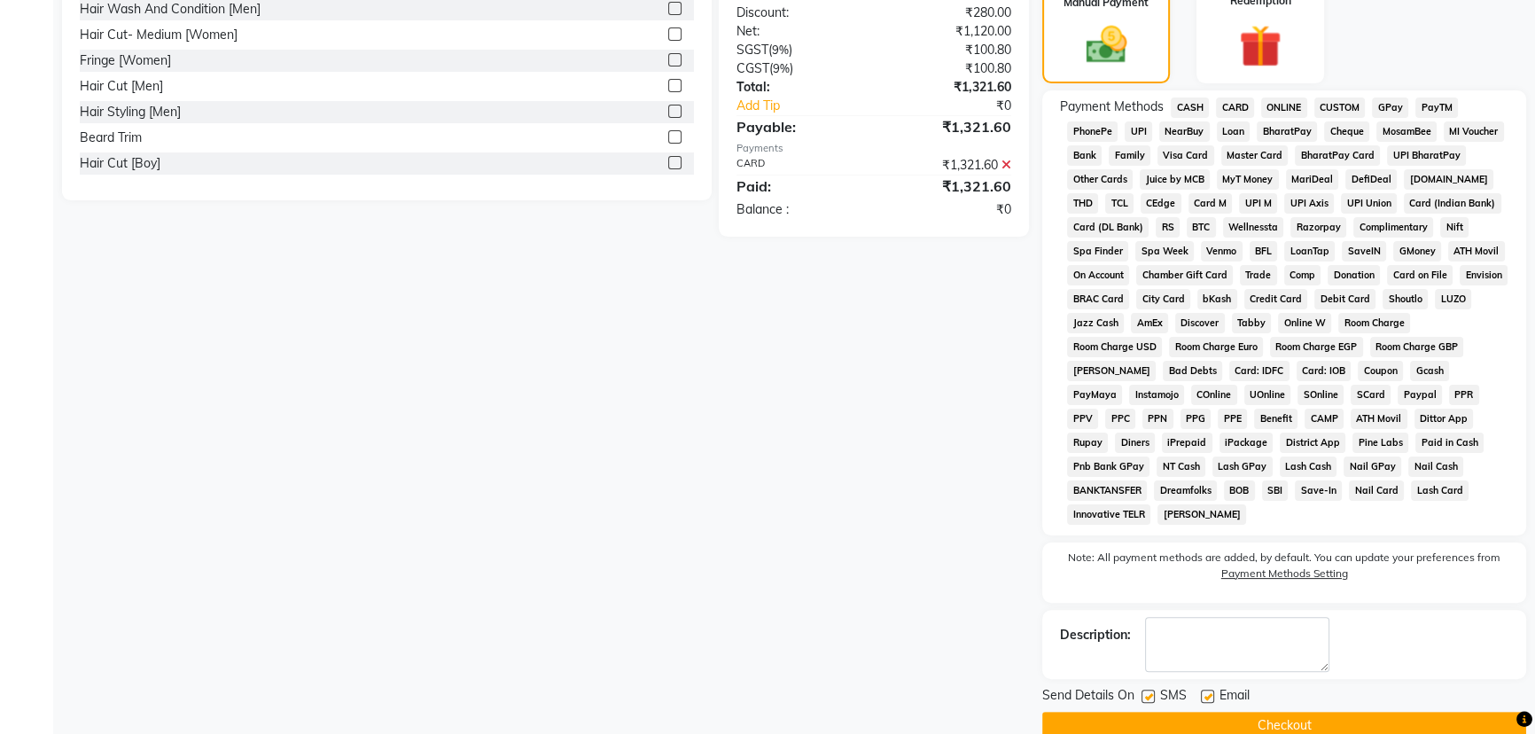
scroll to position [513, 0]
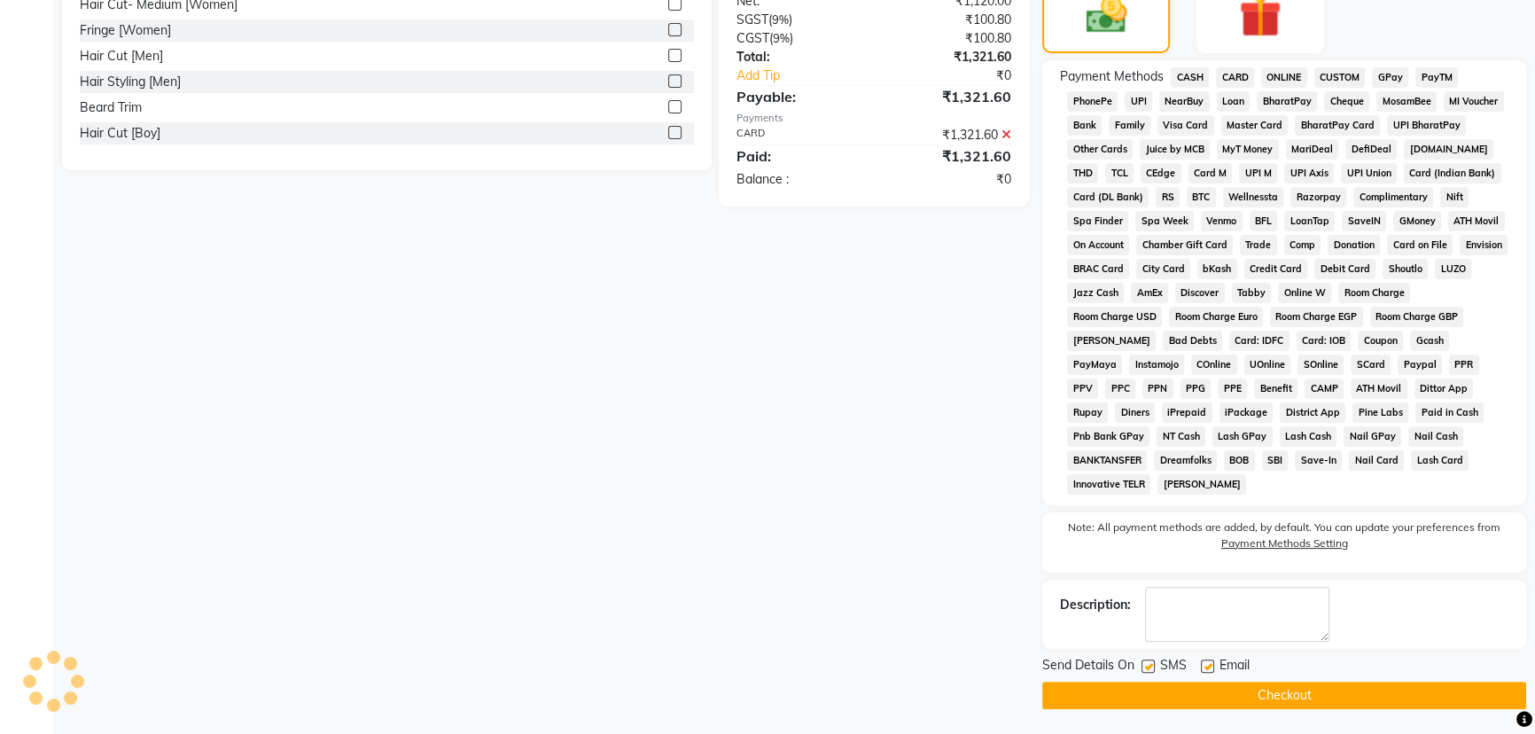
click at [1297, 691] on button "Checkout" at bounding box center [1284, 694] width 484 height 27
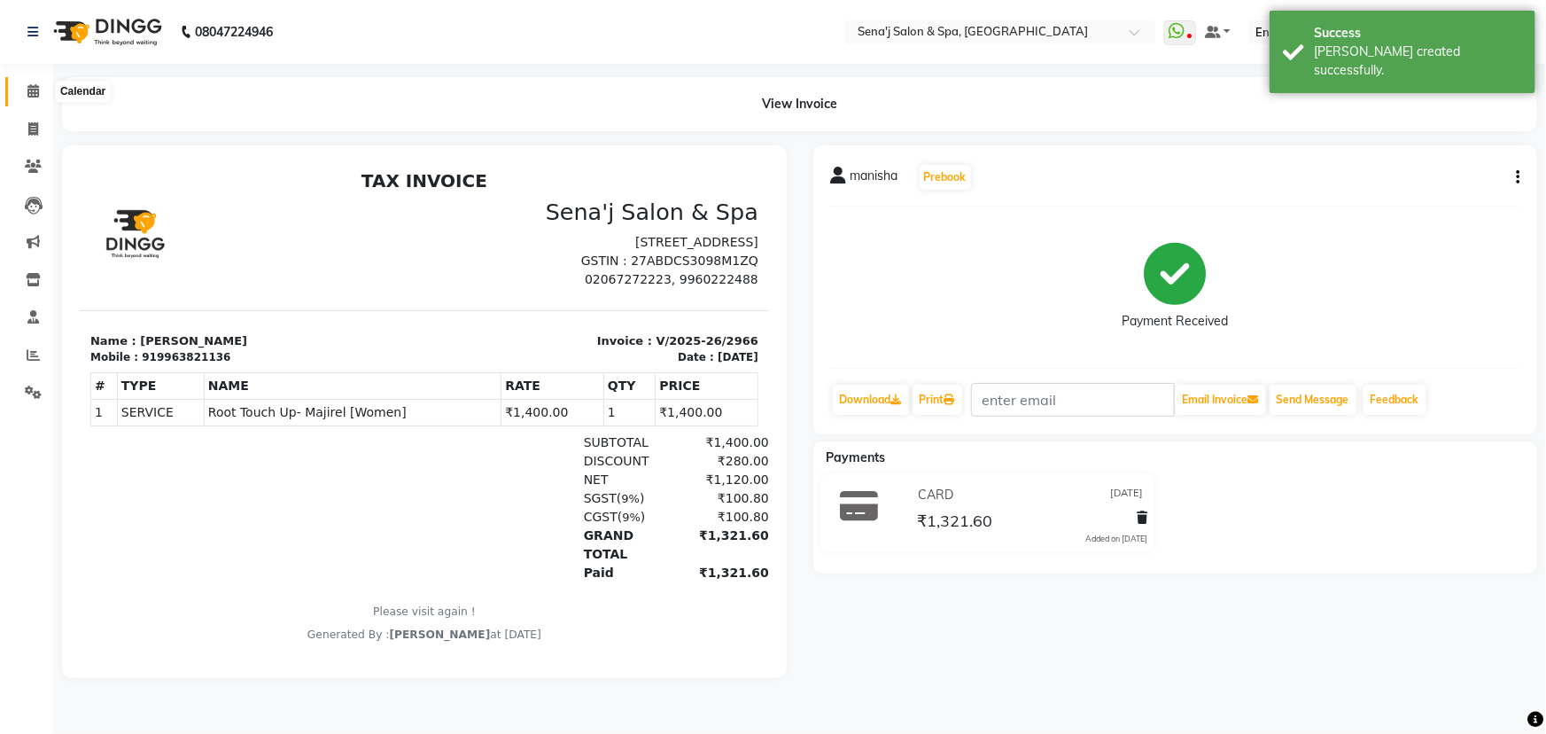
click at [35, 88] on icon at bounding box center [33, 90] width 12 height 13
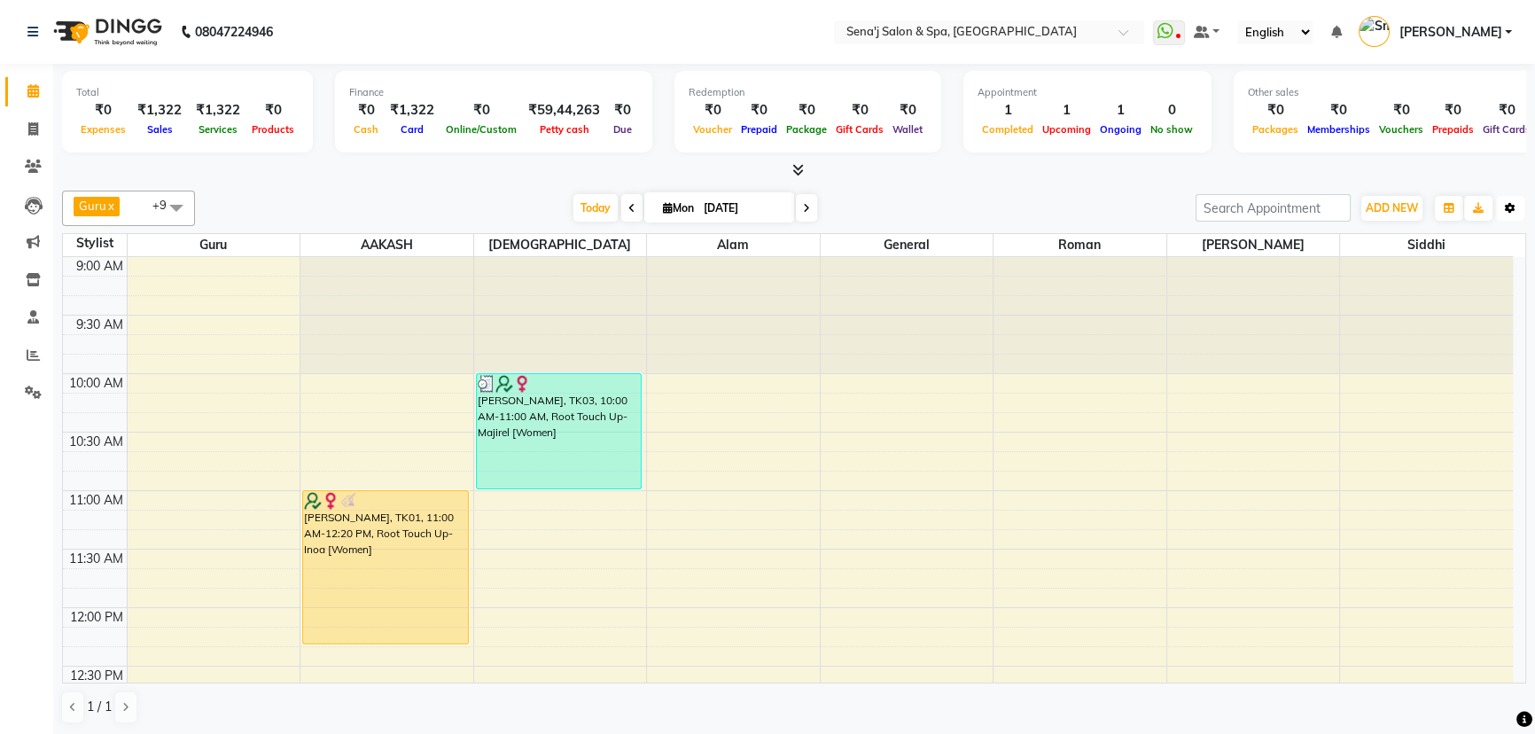
click at [1507, 203] on icon "button" at bounding box center [1510, 208] width 11 height 11
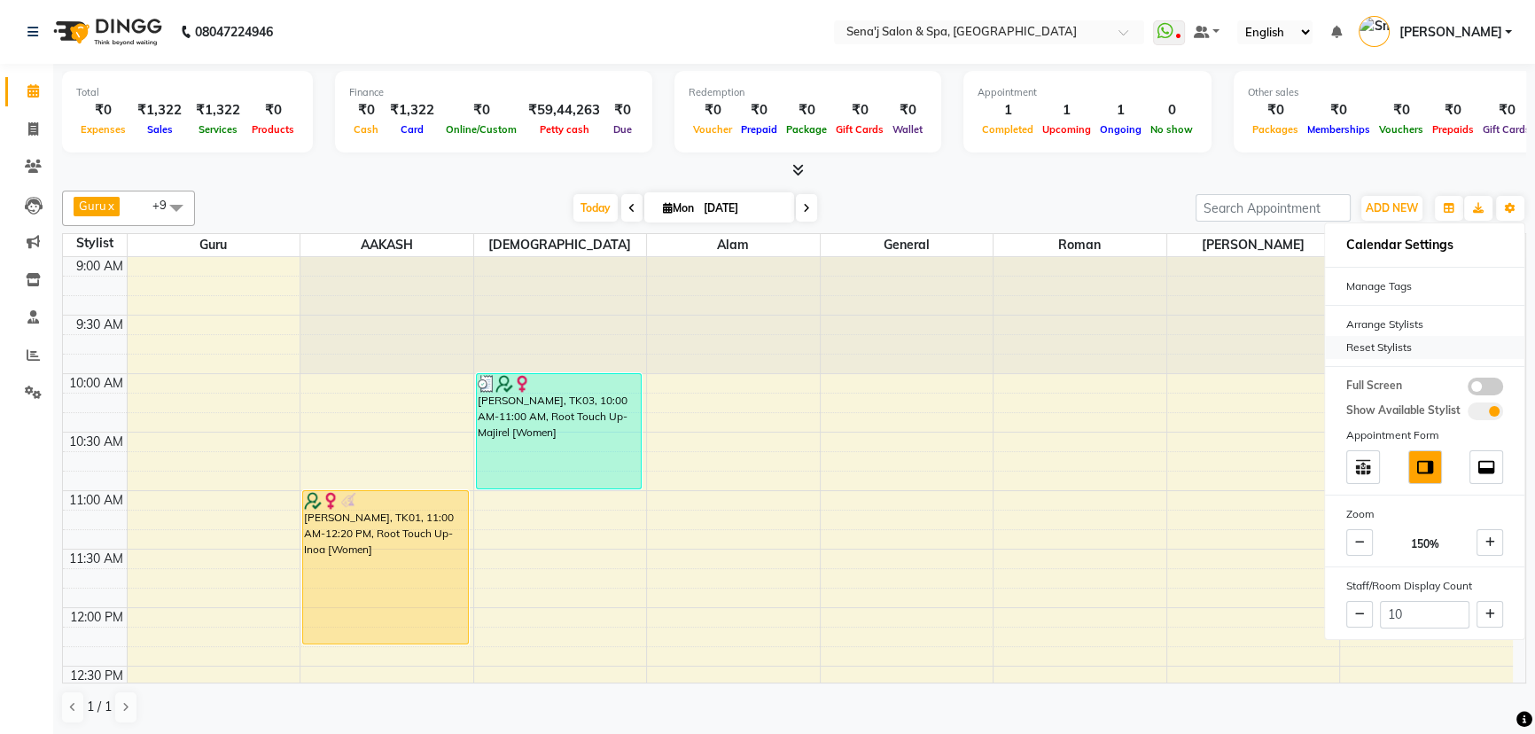
click at [1420, 346] on div "Reset Stylists" at bounding box center [1424, 347] width 199 height 23
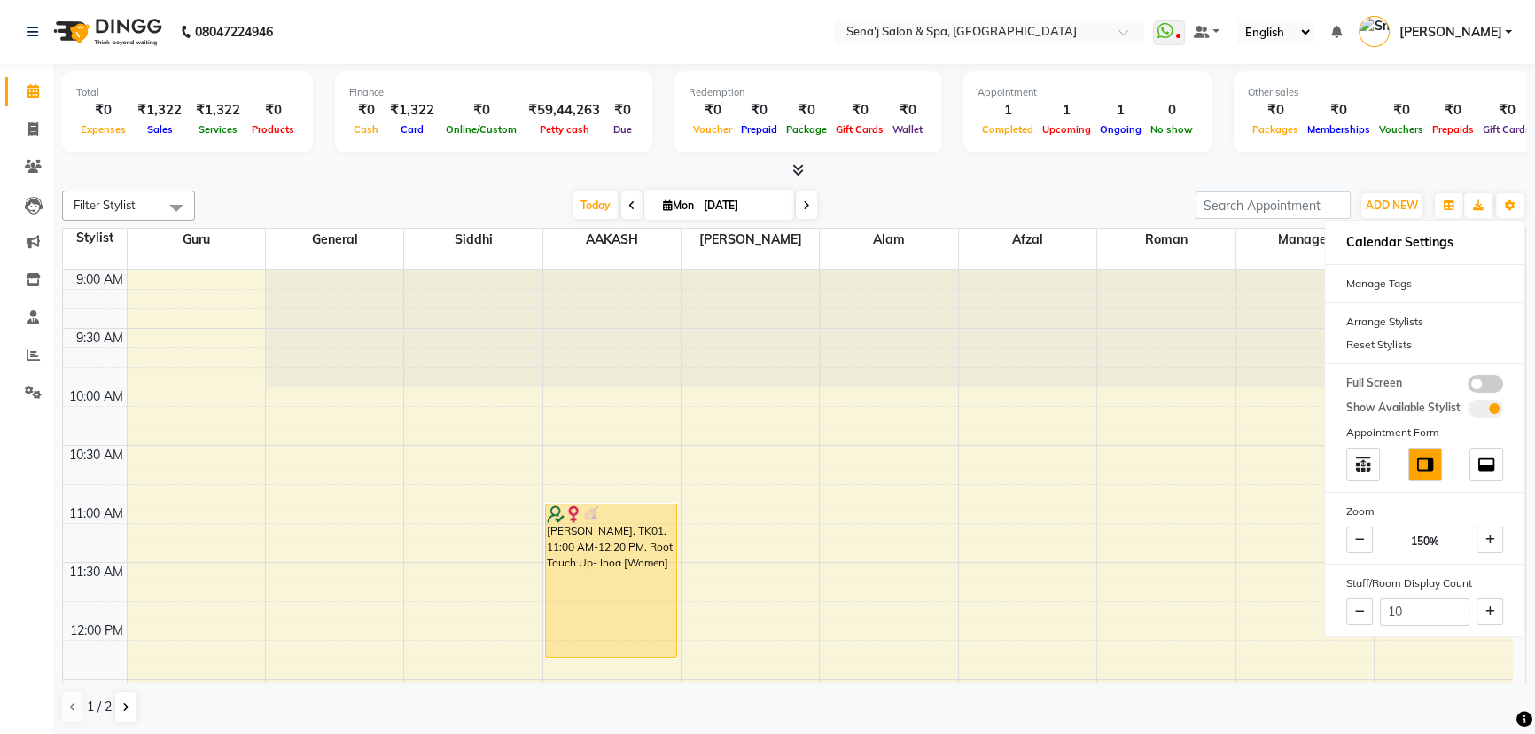
click at [1427, 165] on div at bounding box center [794, 170] width 1464 height 19
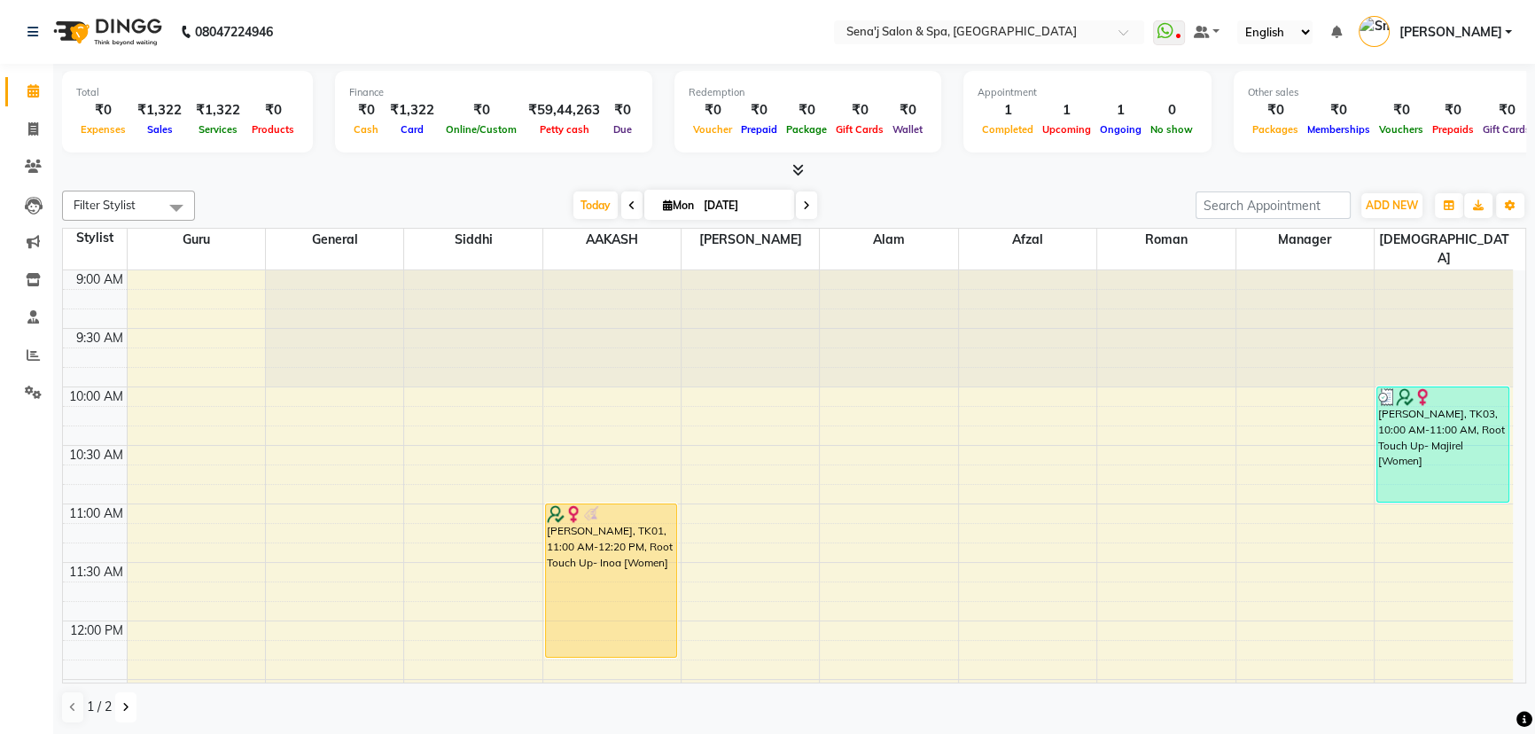
click at [122, 707] on icon at bounding box center [125, 707] width 7 height 11
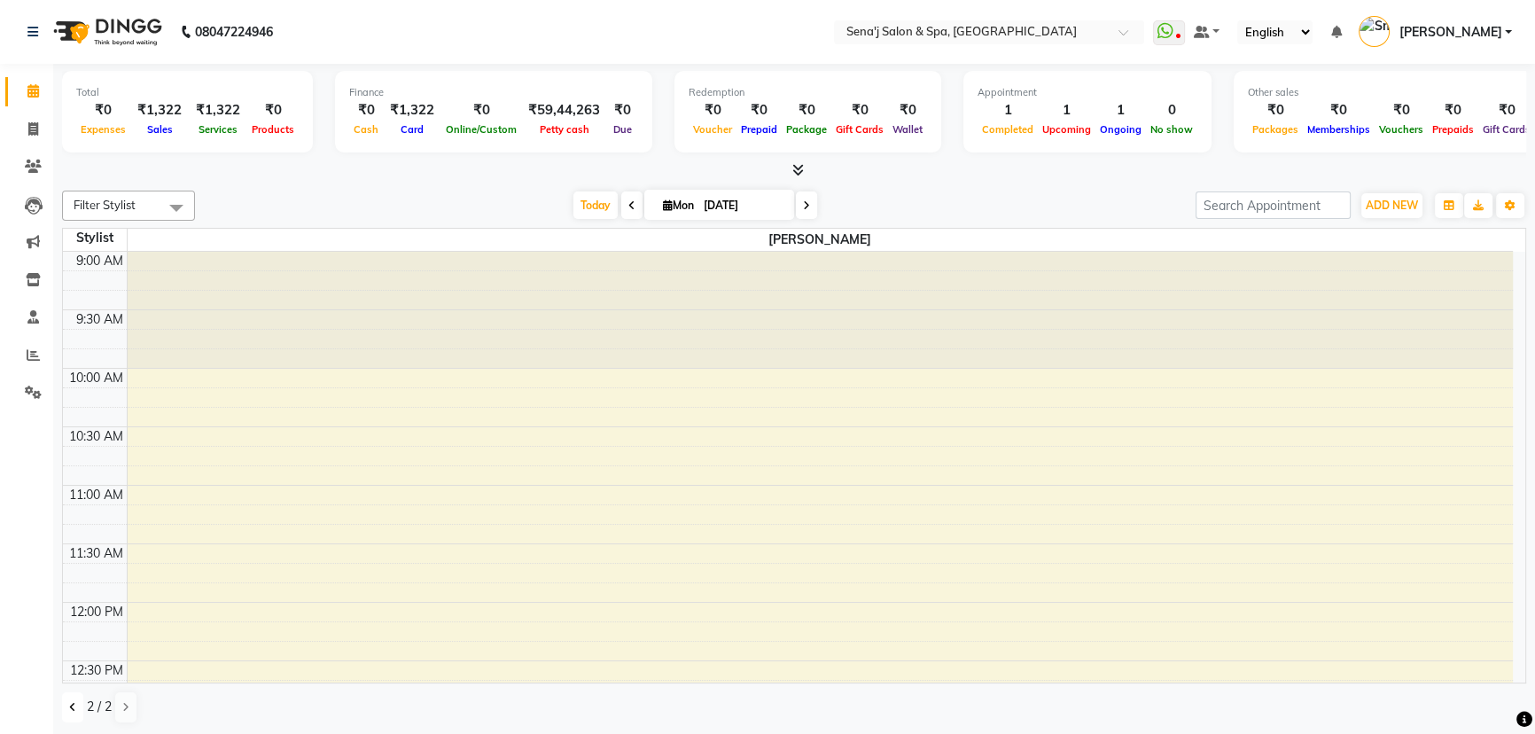
click at [70, 709] on icon at bounding box center [72, 707] width 7 height 11
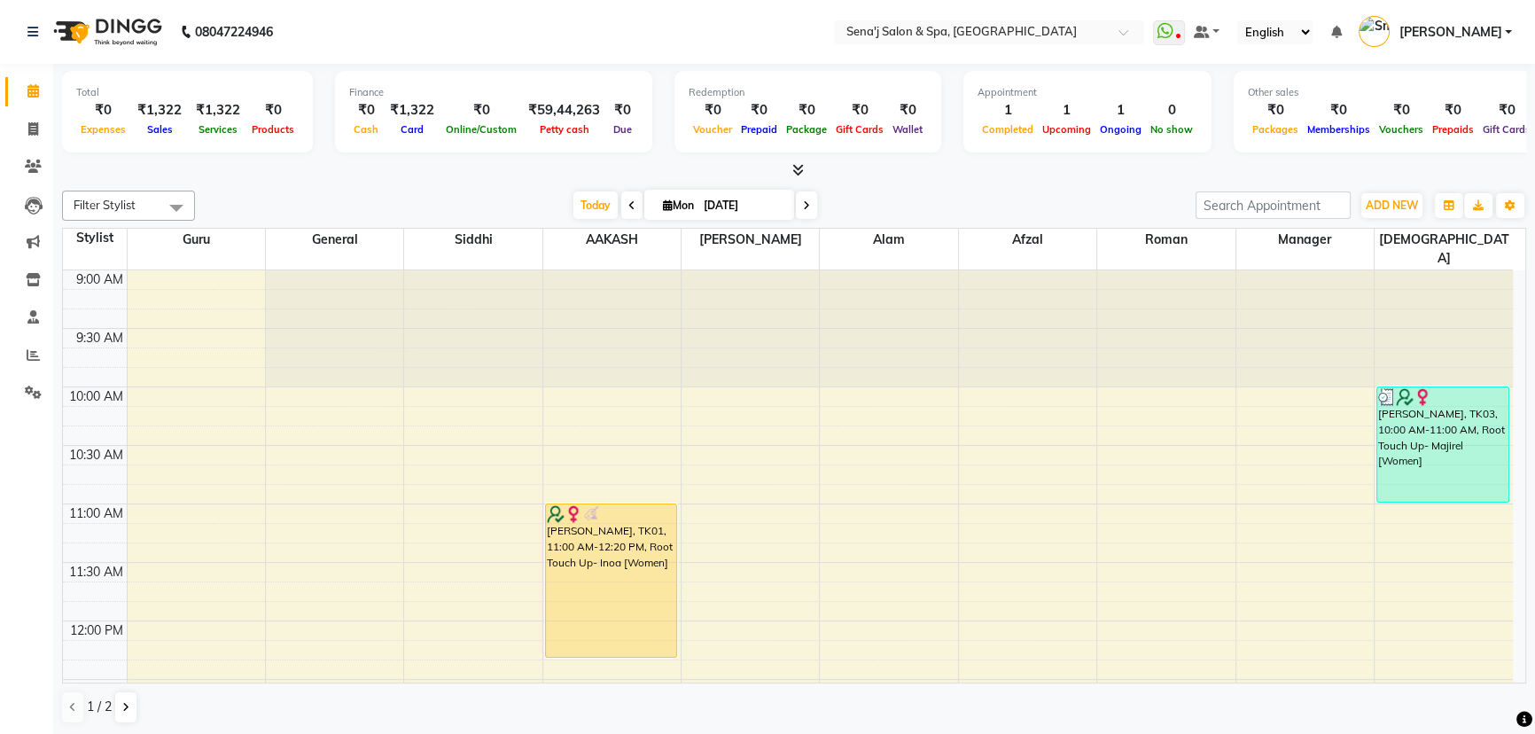
click at [168, 203] on span at bounding box center [176, 208] width 35 height 34
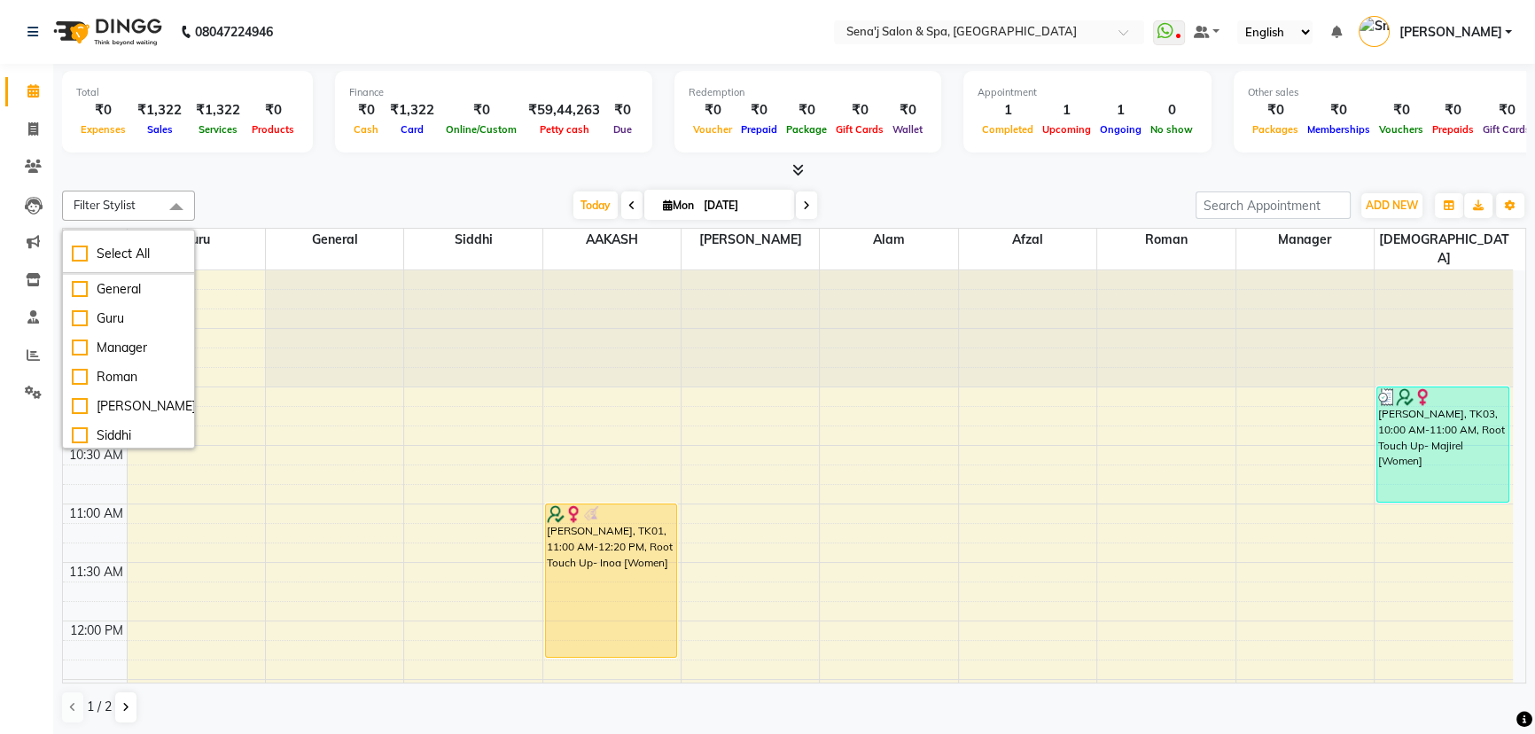
scroll to position [146, 0]
click at [81, 375] on div "Ruchika" at bounding box center [128, 375] width 113 height 19
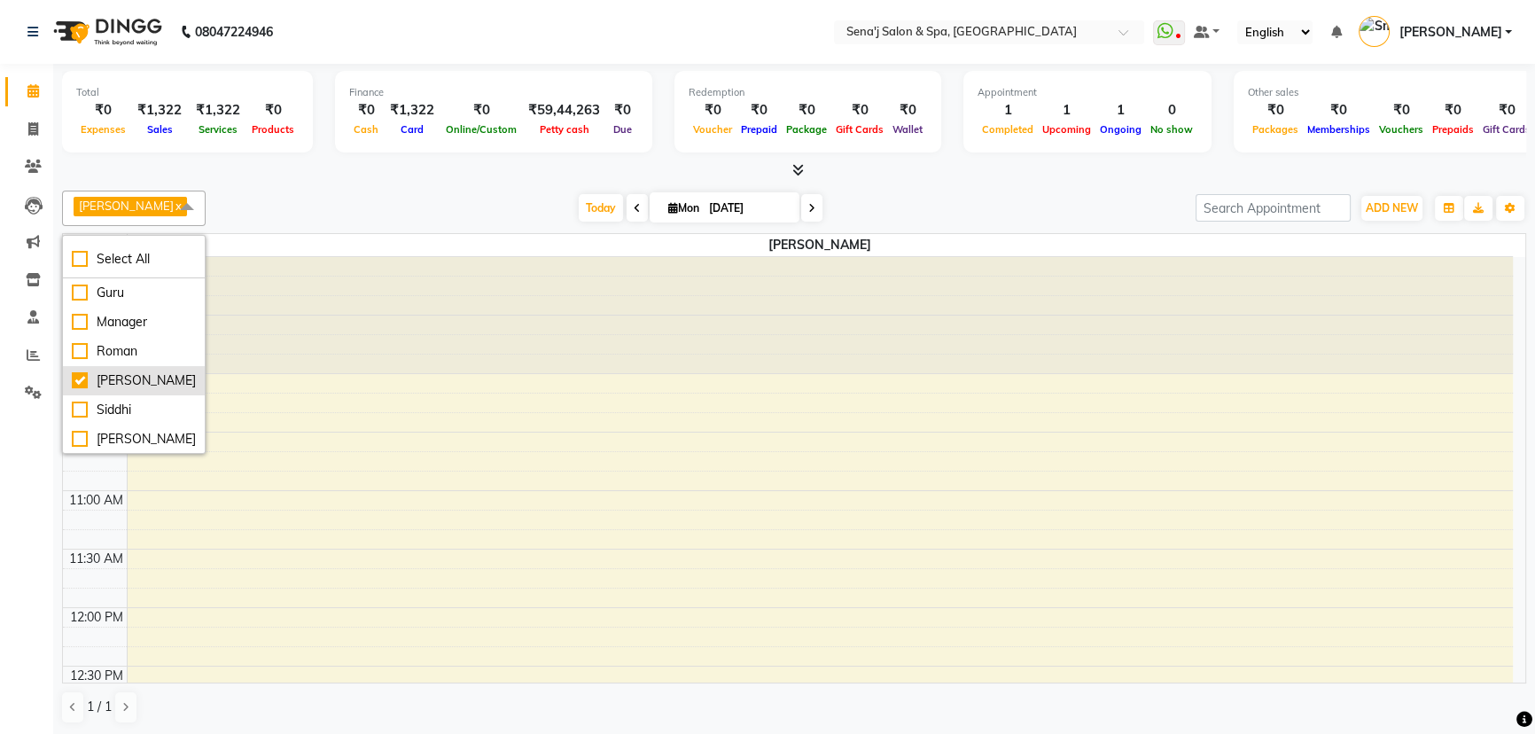
click at [81, 375] on div "Ruchika" at bounding box center [134, 380] width 124 height 19
checkbox input "false"
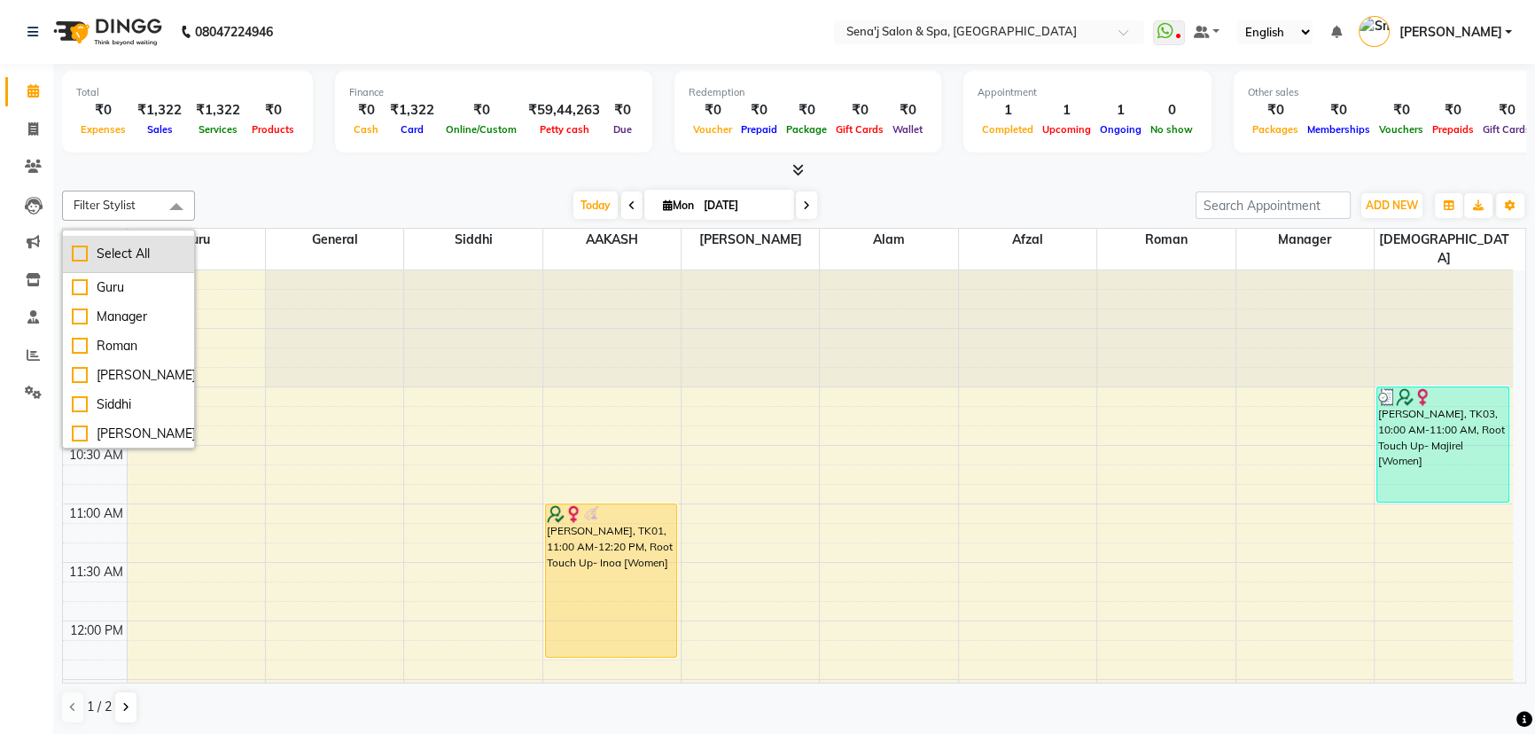
click at [84, 251] on div "Select All" at bounding box center [128, 254] width 113 height 19
checkbox input "true"
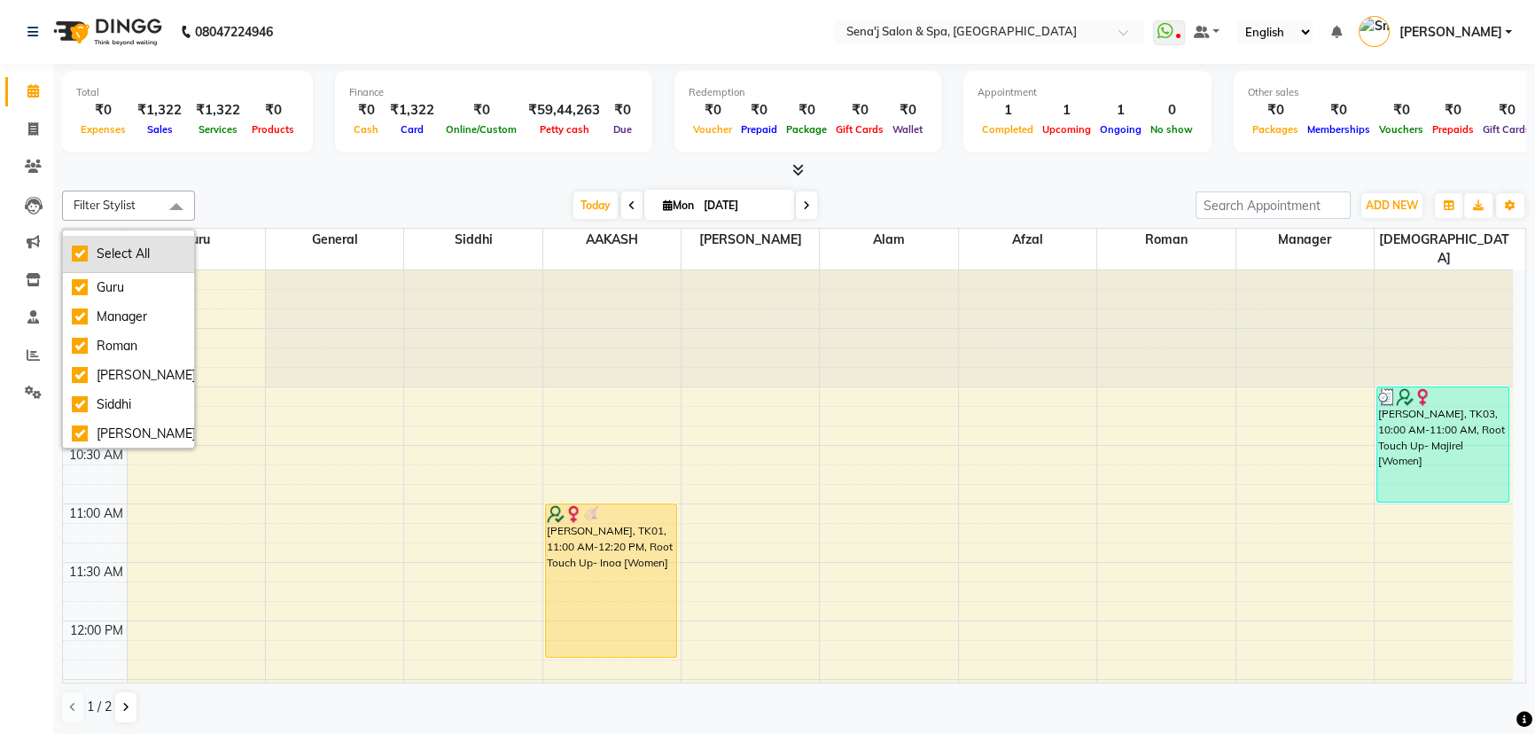
checkbox input "true"
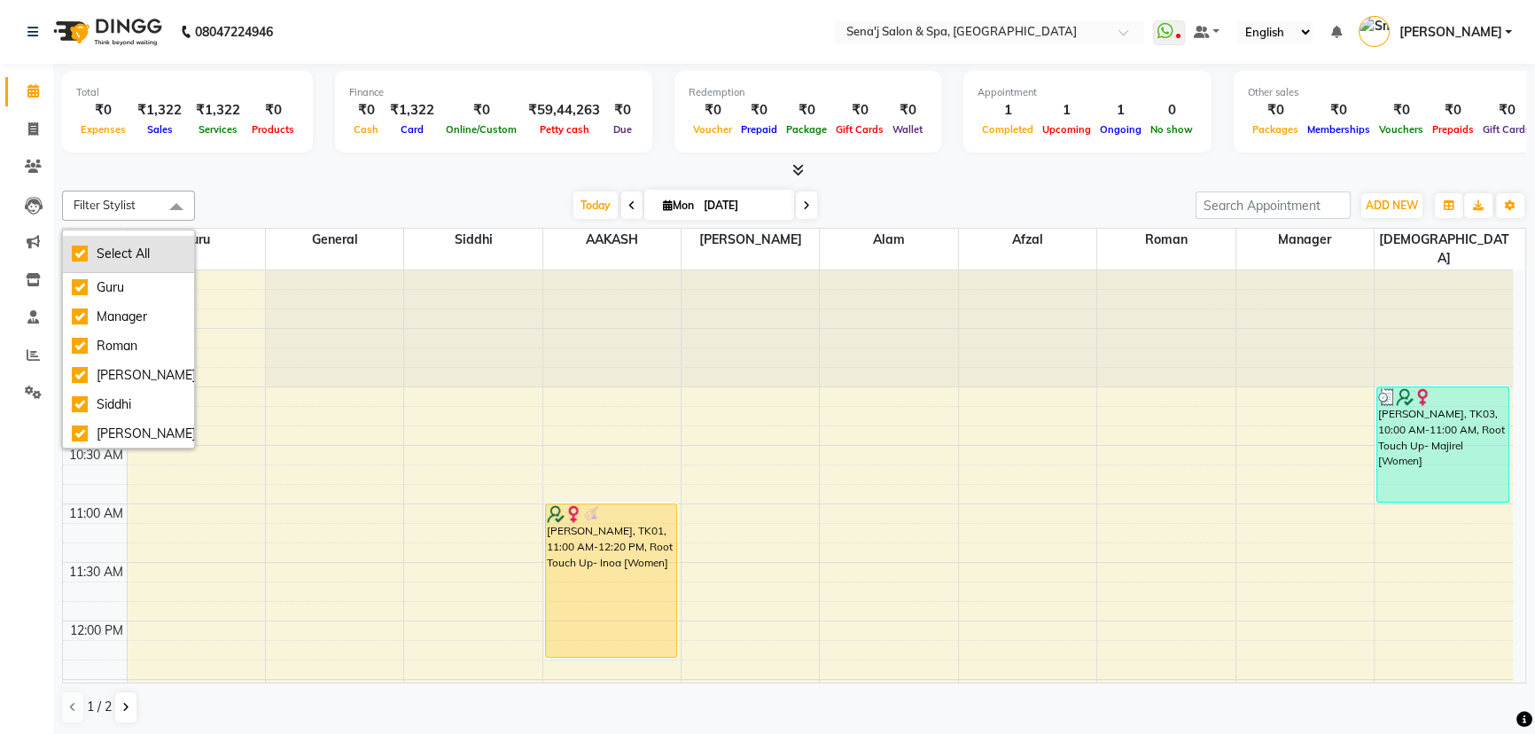
checkbox input "true"
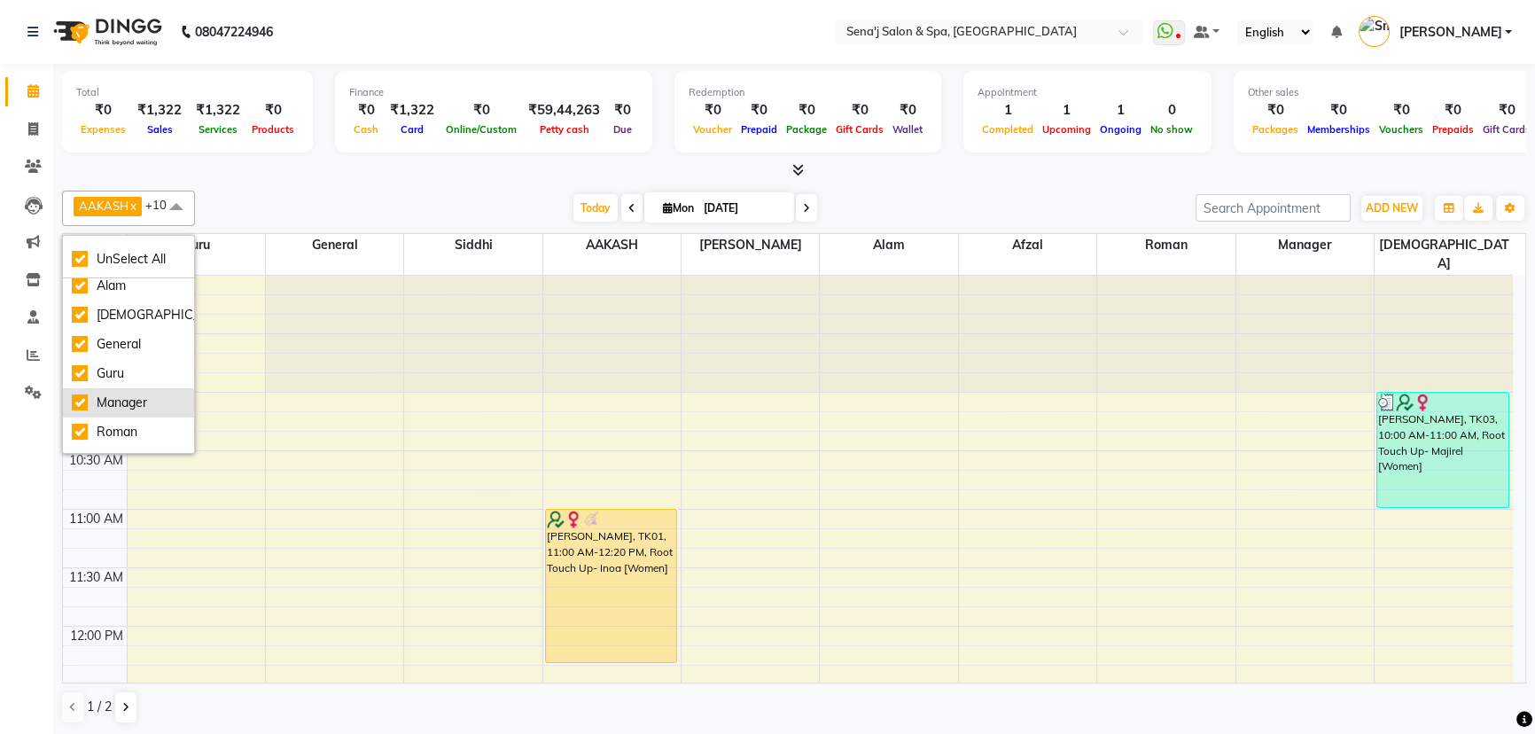
scroll to position [0, 0]
click at [82, 319] on div "Afzal" at bounding box center [128, 322] width 113 height 19
checkbox input "false"
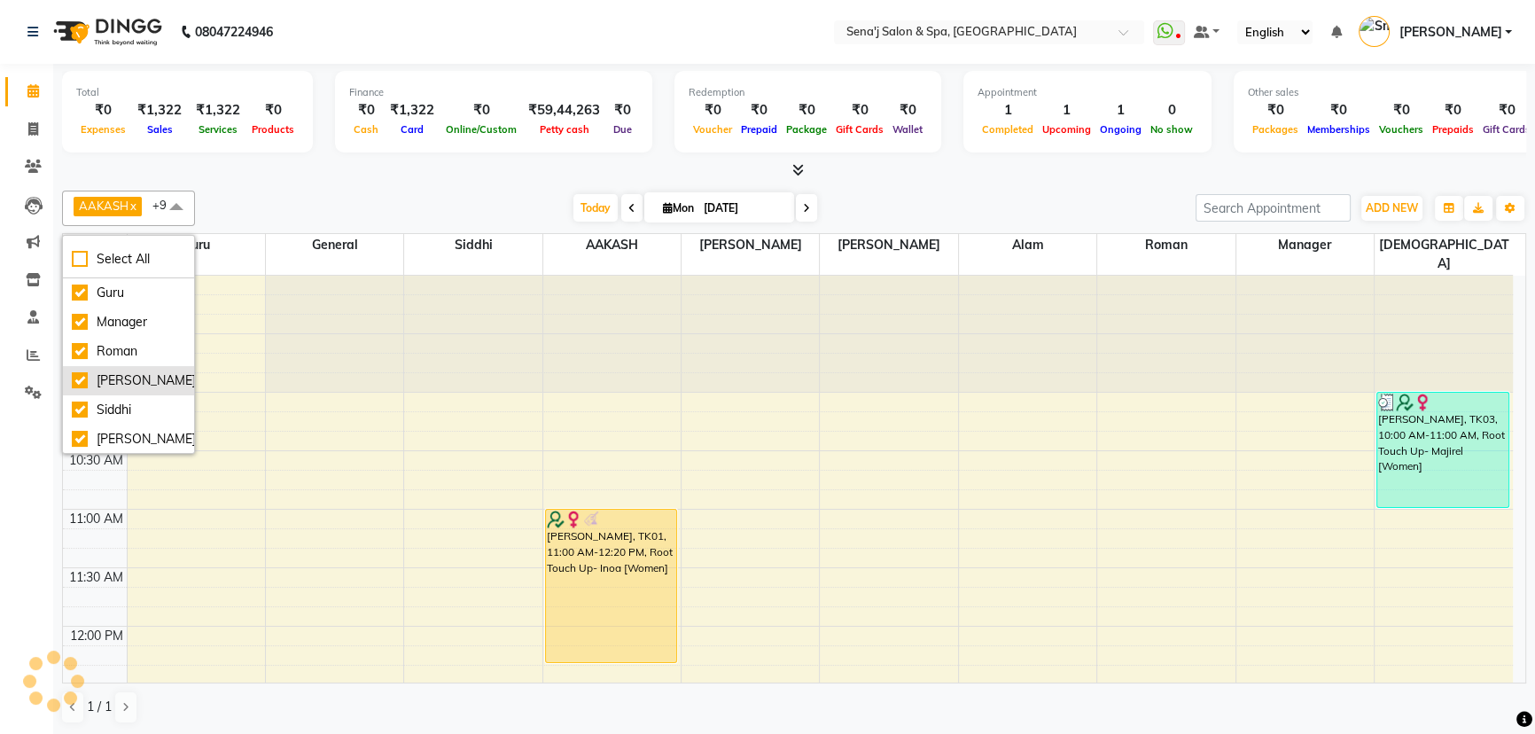
click at [83, 378] on div "Ruchika" at bounding box center [128, 380] width 113 height 19
checkbox input "false"
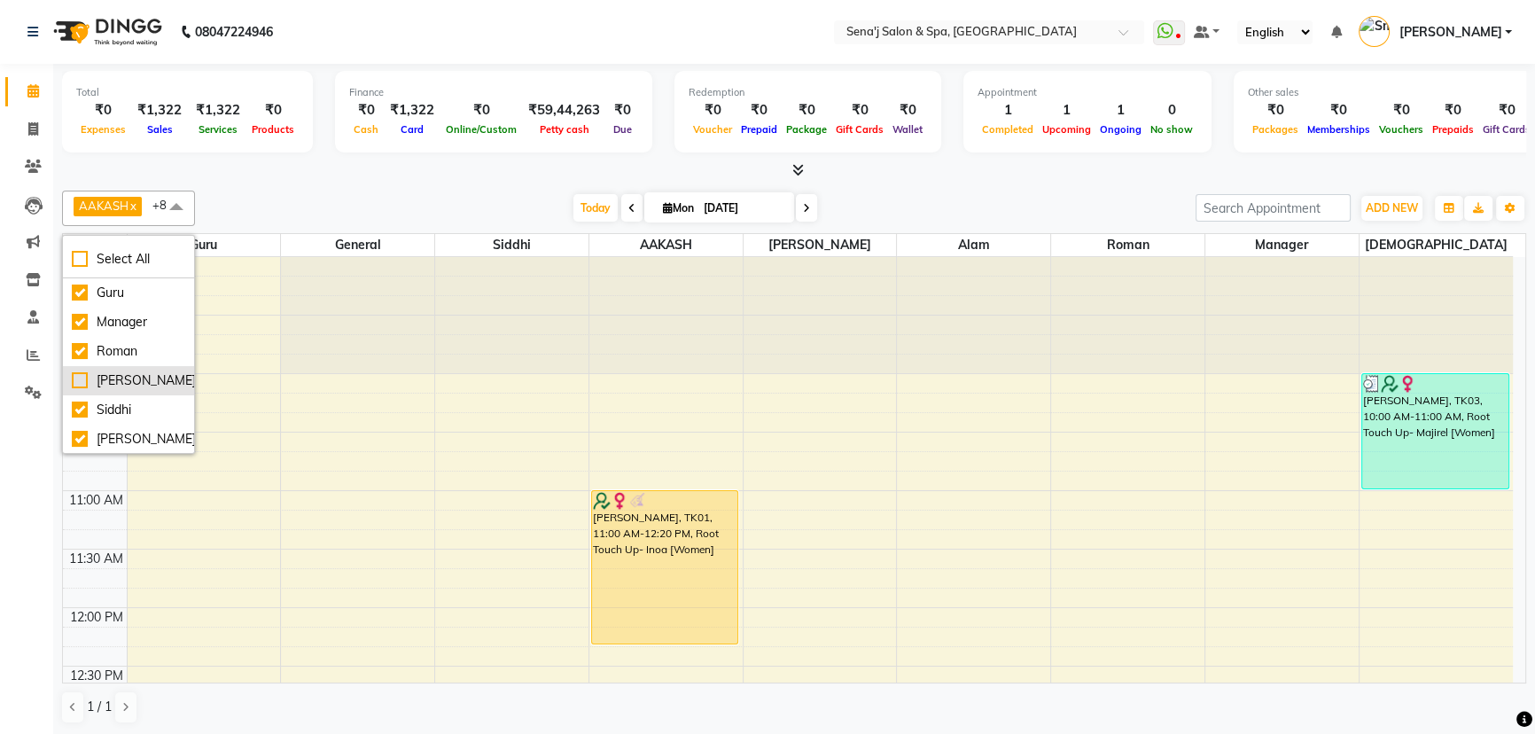
scroll to position [0, 0]
click at [1505, 204] on icon "button" at bounding box center [1510, 208] width 11 height 11
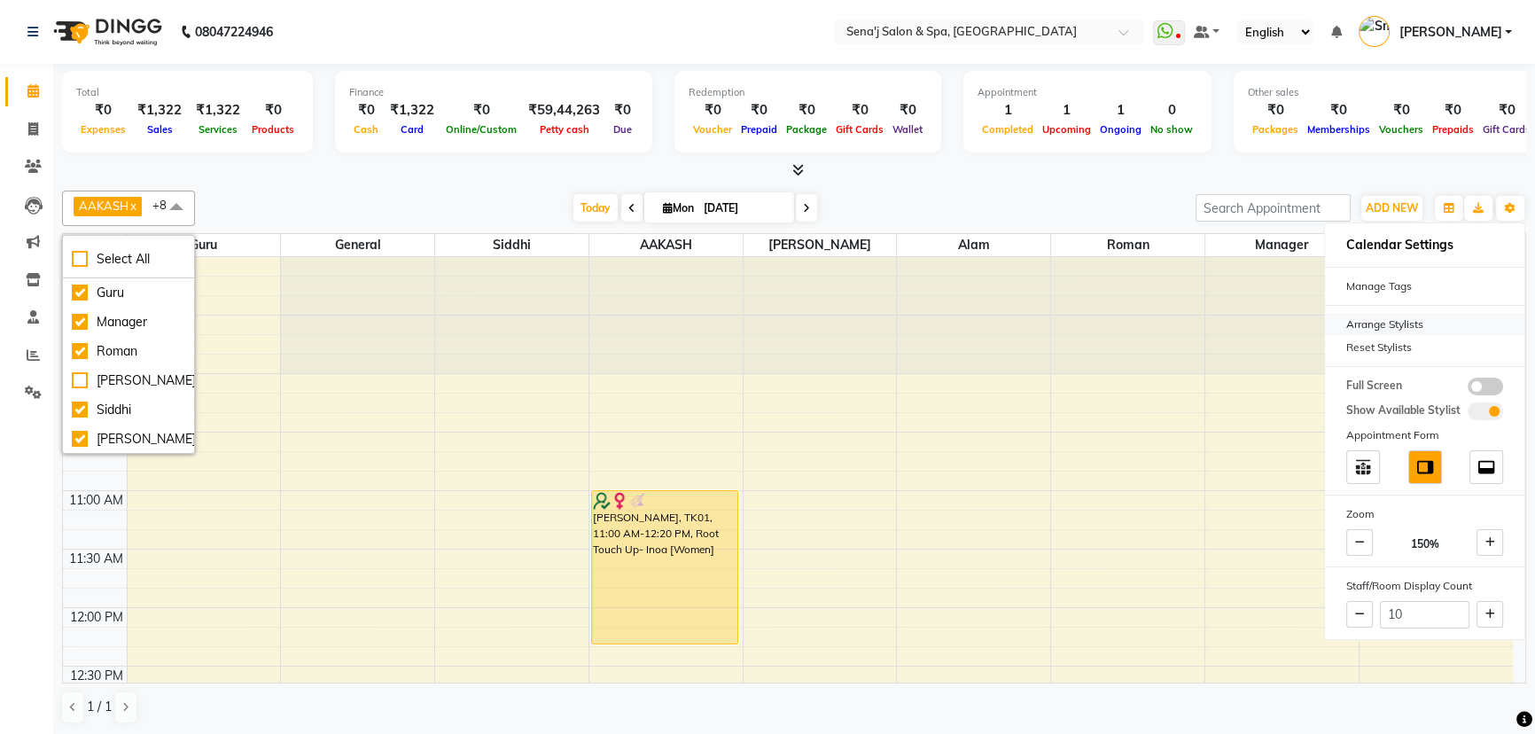
click at [1420, 315] on div "Arrange Stylists" at bounding box center [1424, 324] width 199 height 23
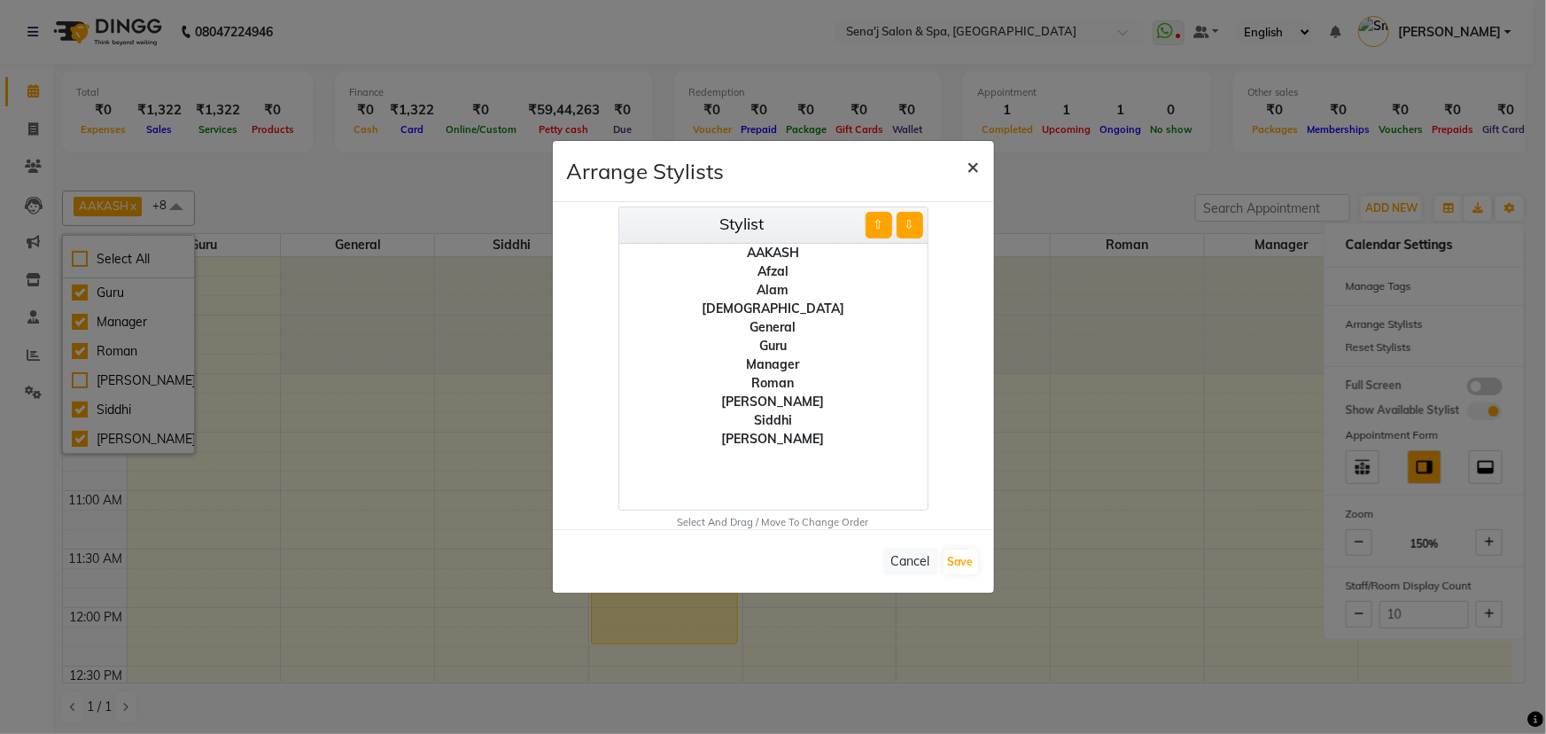
click at [975, 163] on span "×" at bounding box center [974, 165] width 12 height 27
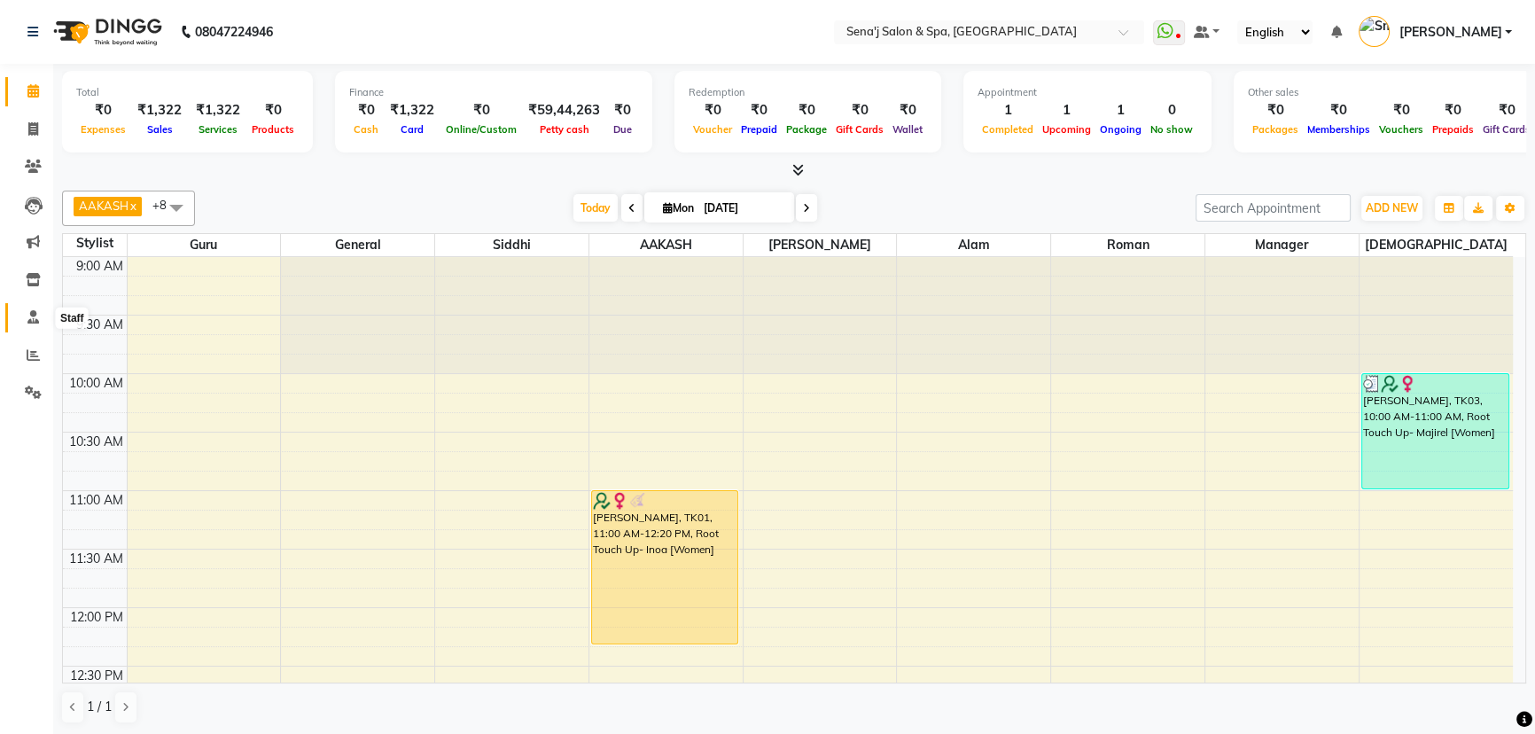
click at [34, 315] on icon at bounding box center [33, 316] width 12 height 13
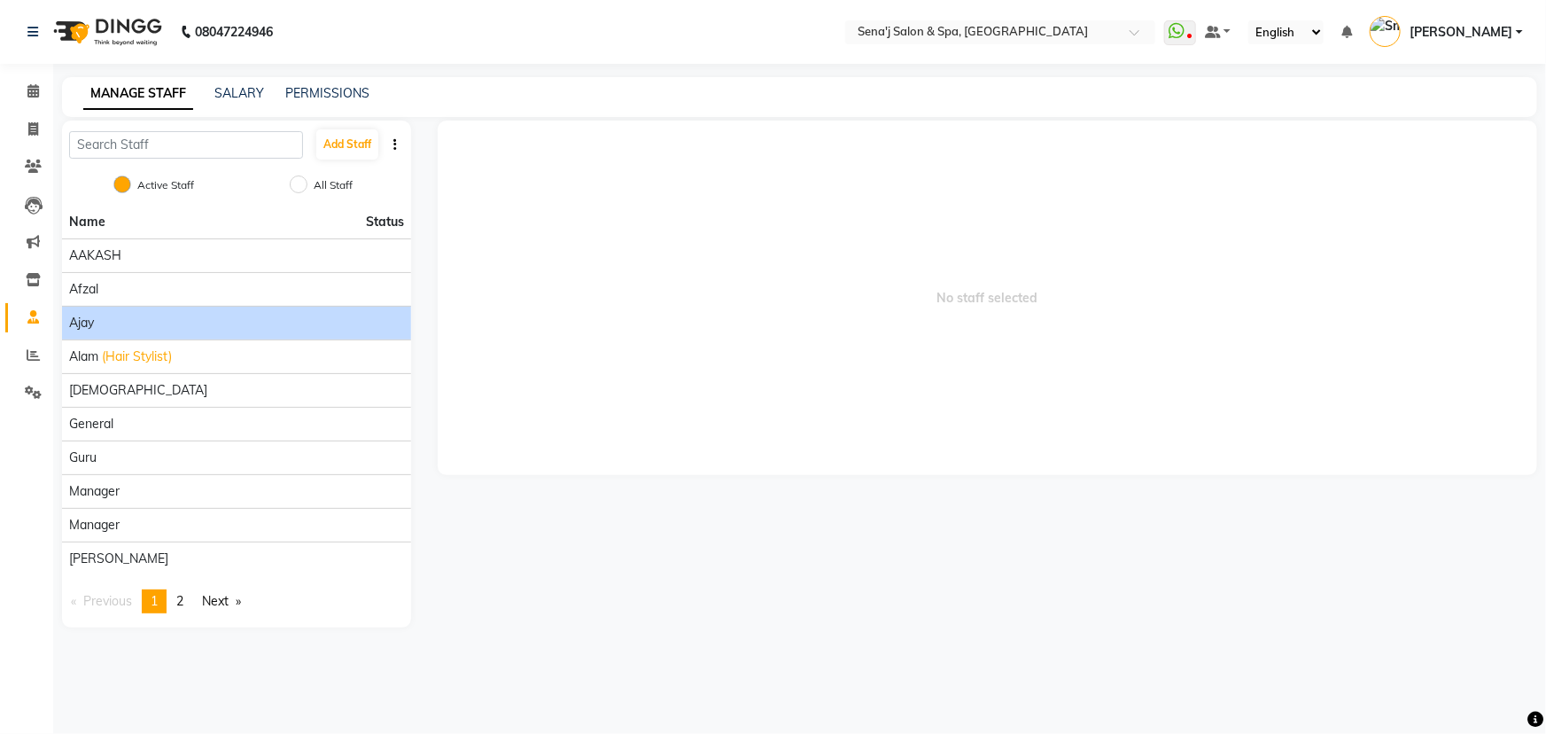
click at [154, 320] on div "Ajay" at bounding box center [236, 323] width 335 height 19
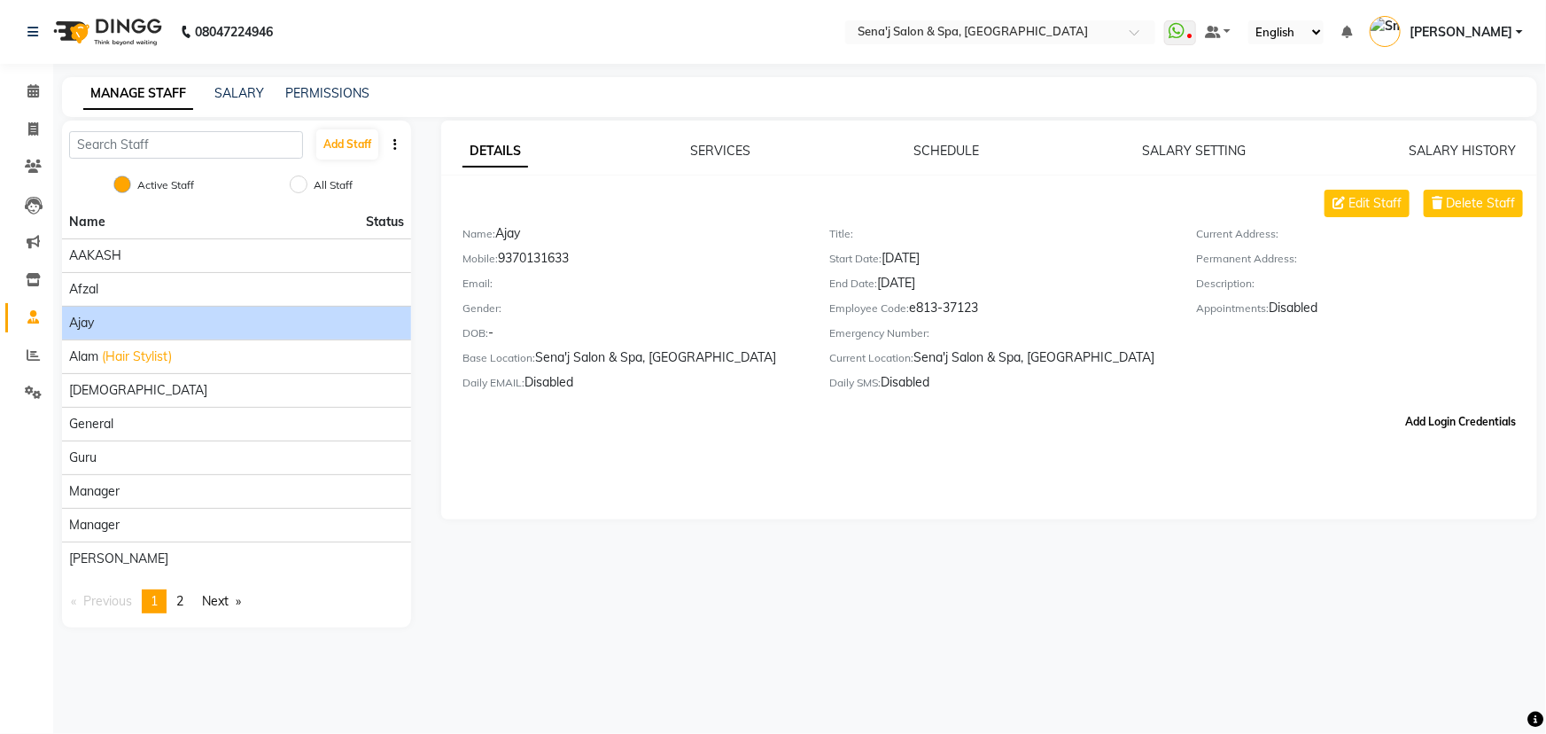
click at [1460, 425] on button "Add Login Credentials" at bounding box center [1460, 422] width 125 height 30
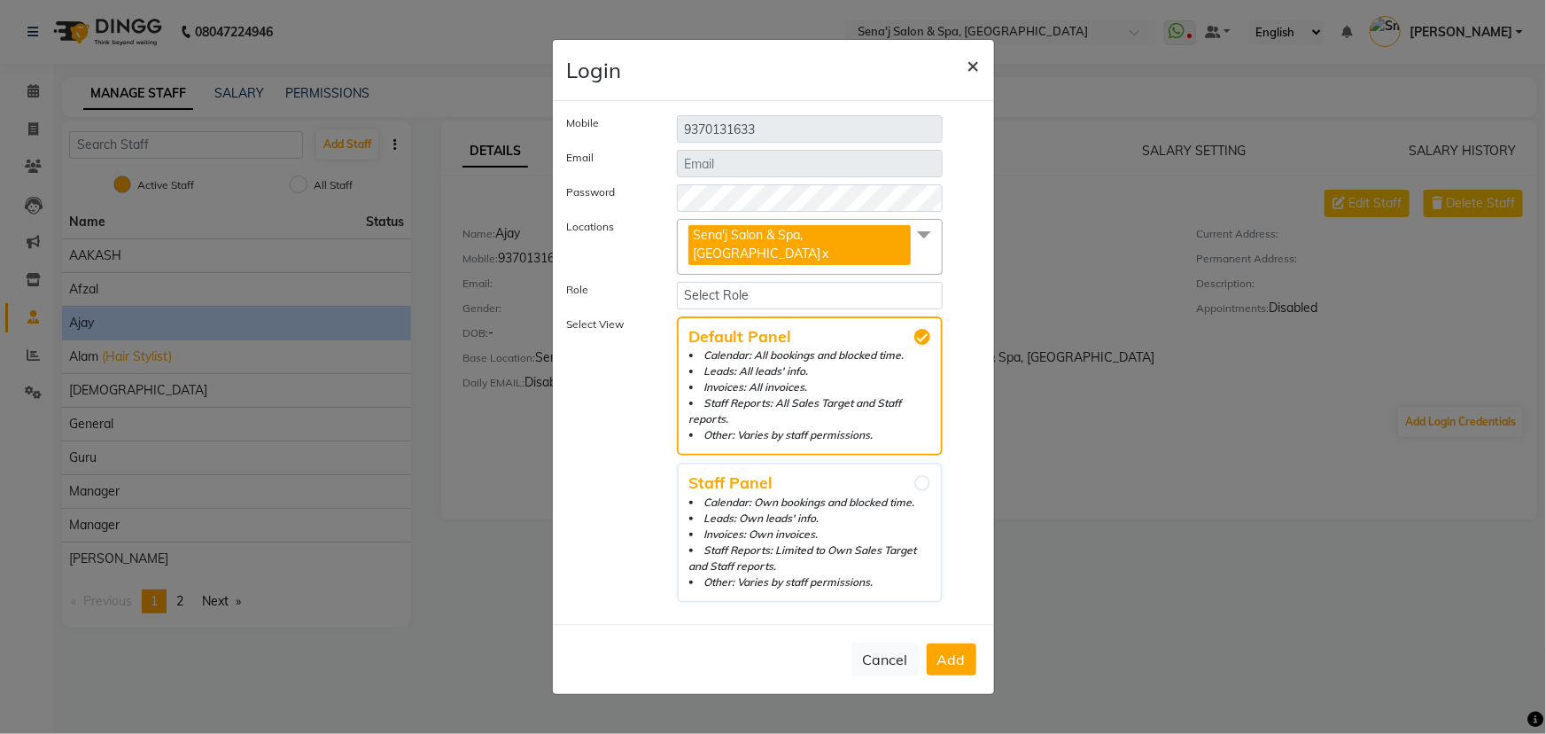
click at [971, 73] on span "×" at bounding box center [974, 64] width 12 height 27
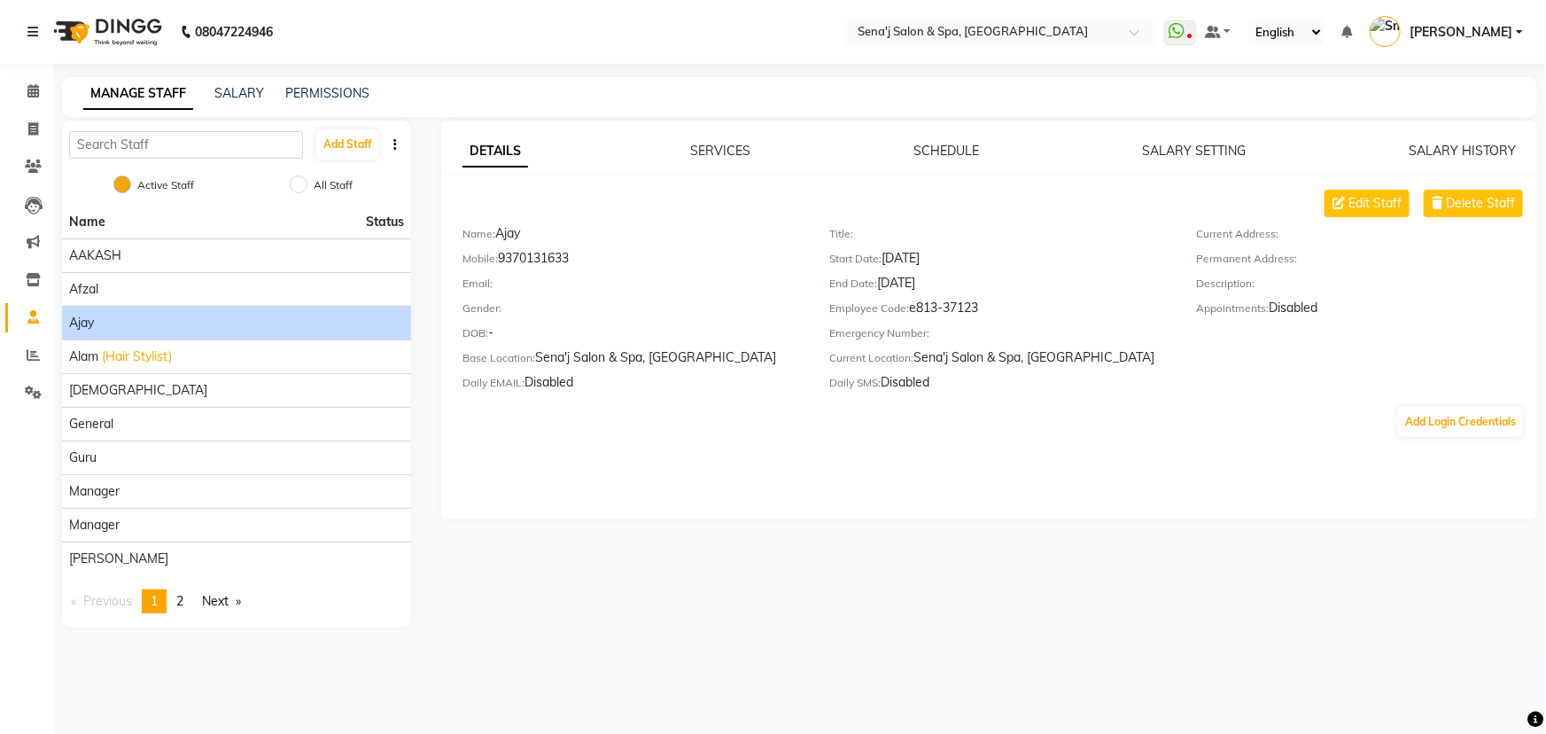
click at [393, 142] on icon "button" at bounding box center [395, 144] width 4 height 12
click at [365, 143] on button "Add Staff" at bounding box center [347, 144] width 62 height 30
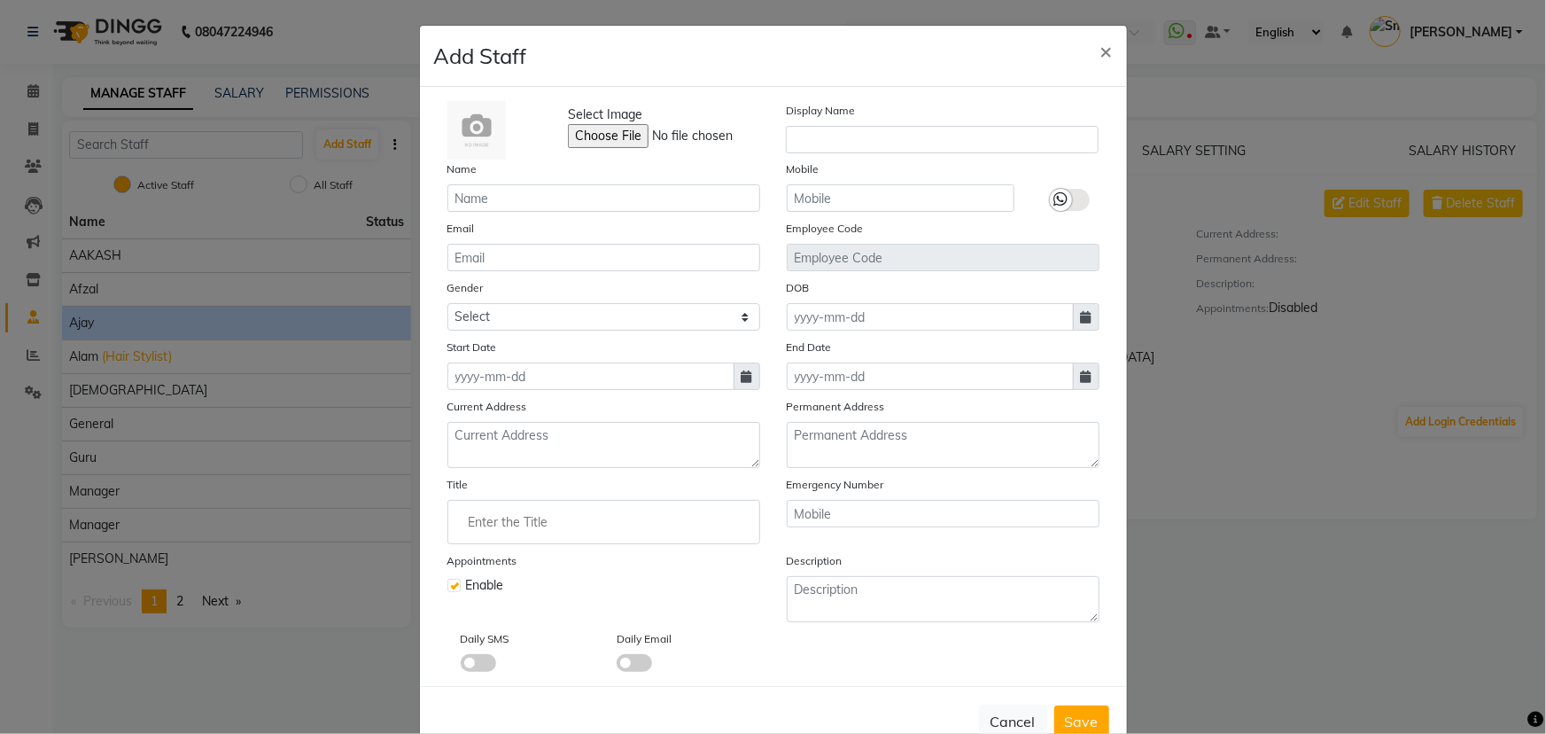
click at [389, 66] on ngb-modal-window "Add Staff × Select Image Display Name Name Mobile Email Employee Code Gender Se…" at bounding box center [773, 367] width 1546 height 734
click at [1101, 54] on span "×" at bounding box center [1107, 50] width 12 height 27
checkbox input "false"
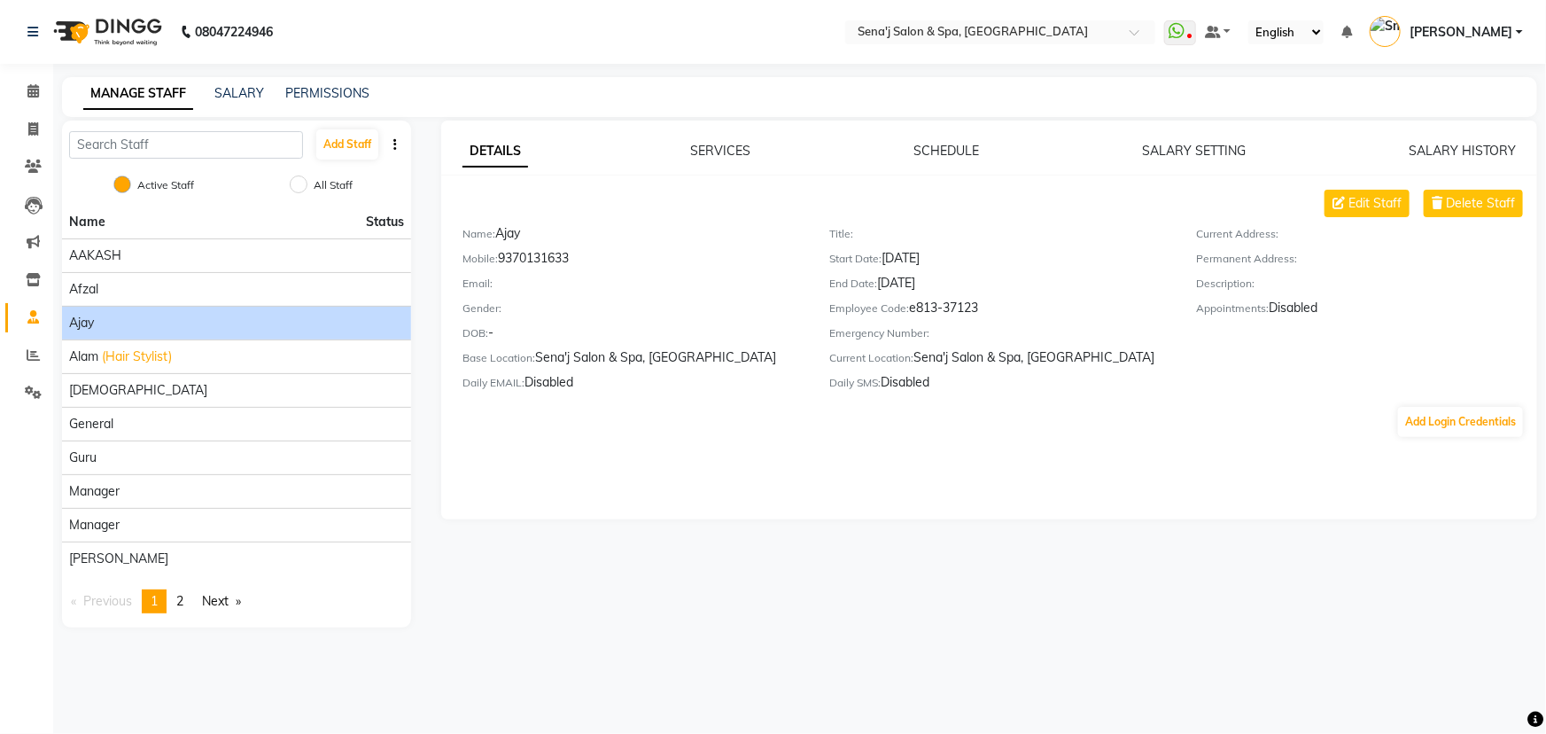
click at [396, 142] on icon "button" at bounding box center [395, 144] width 4 height 12
click at [301, 186] on input "All Staff" at bounding box center [299, 184] width 18 height 18
radio input "true"
radio input "false"
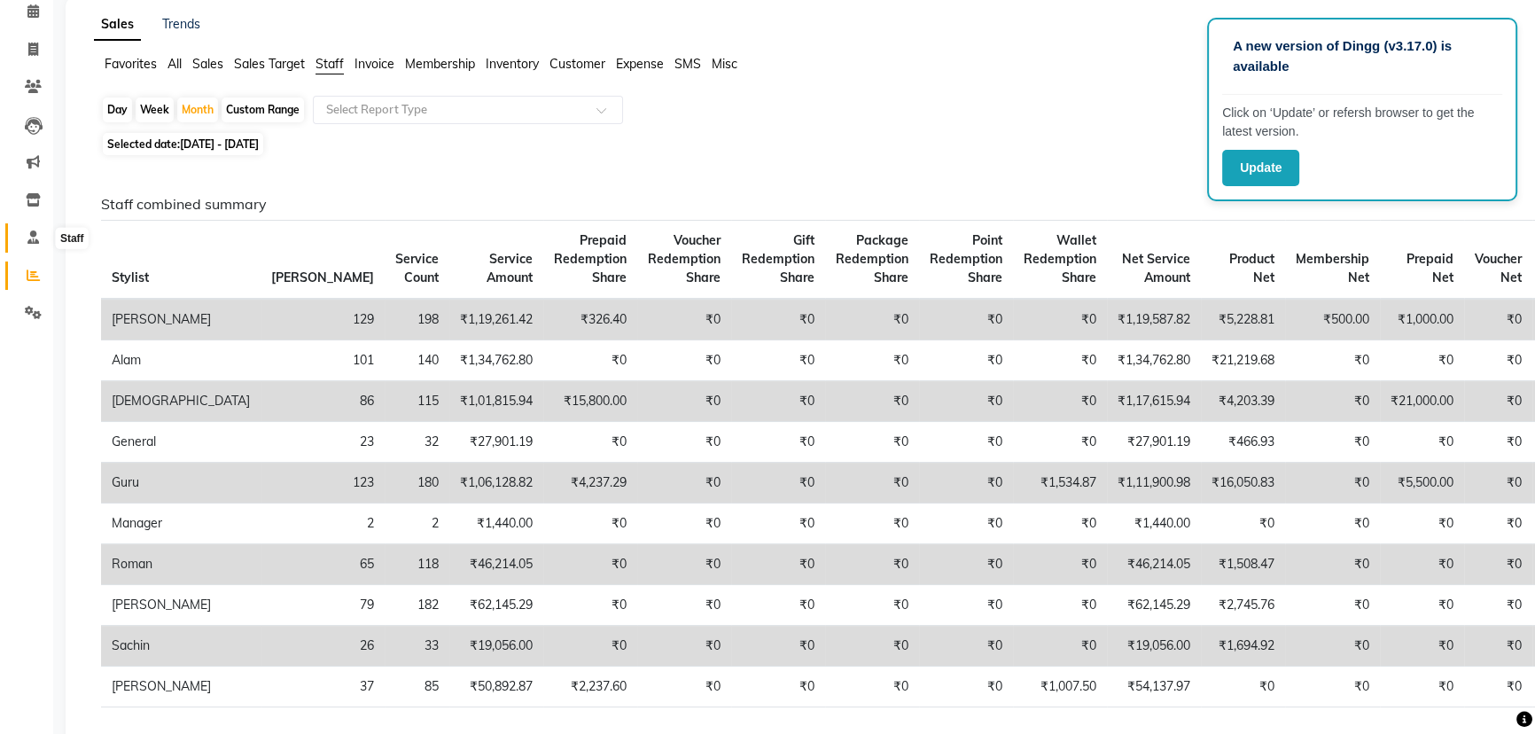
click at [34, 234] on icon at bounding box center [33, 236] width 12 height 13
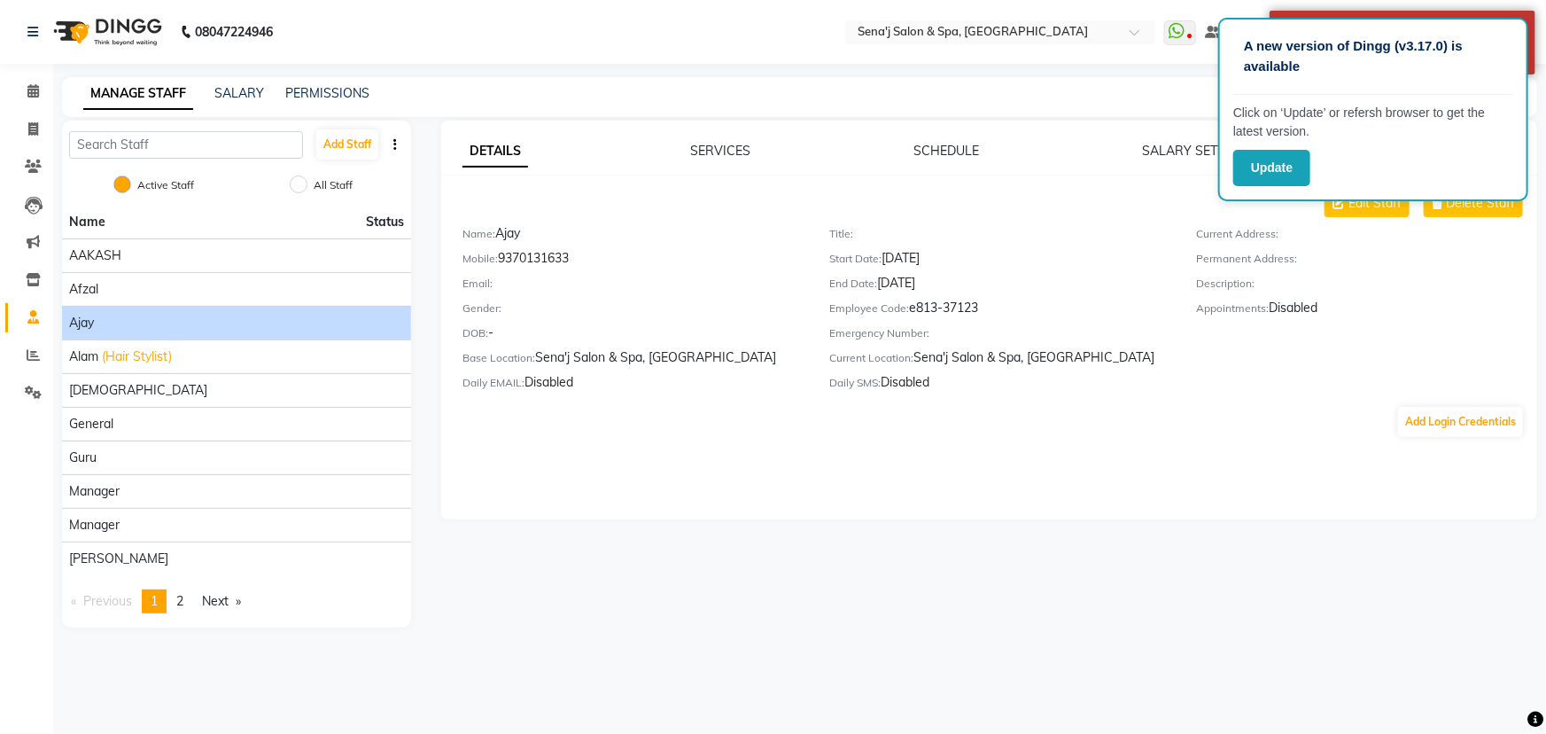
click at [323, 322] on div "Ajay" at bounding box center [236, 323] width 335 height 19
click at [1027, 62] on nav "08047224946 Select Location × Sena'j Salon & Spa, Amanora Mall WhatsApp Status …" at bounding box center [773, 32] width 1546 height 64
click at [1225, 13] on nav "08047224946 Select Location × Sena'j Salon & Spa, Amanora Mall WhatsApp Status …" at bounding box center [773, 32] width 1546 height 64
click at [743, 143] on link "SERVICES" at bounding box center [721, 151] width 60 height 16
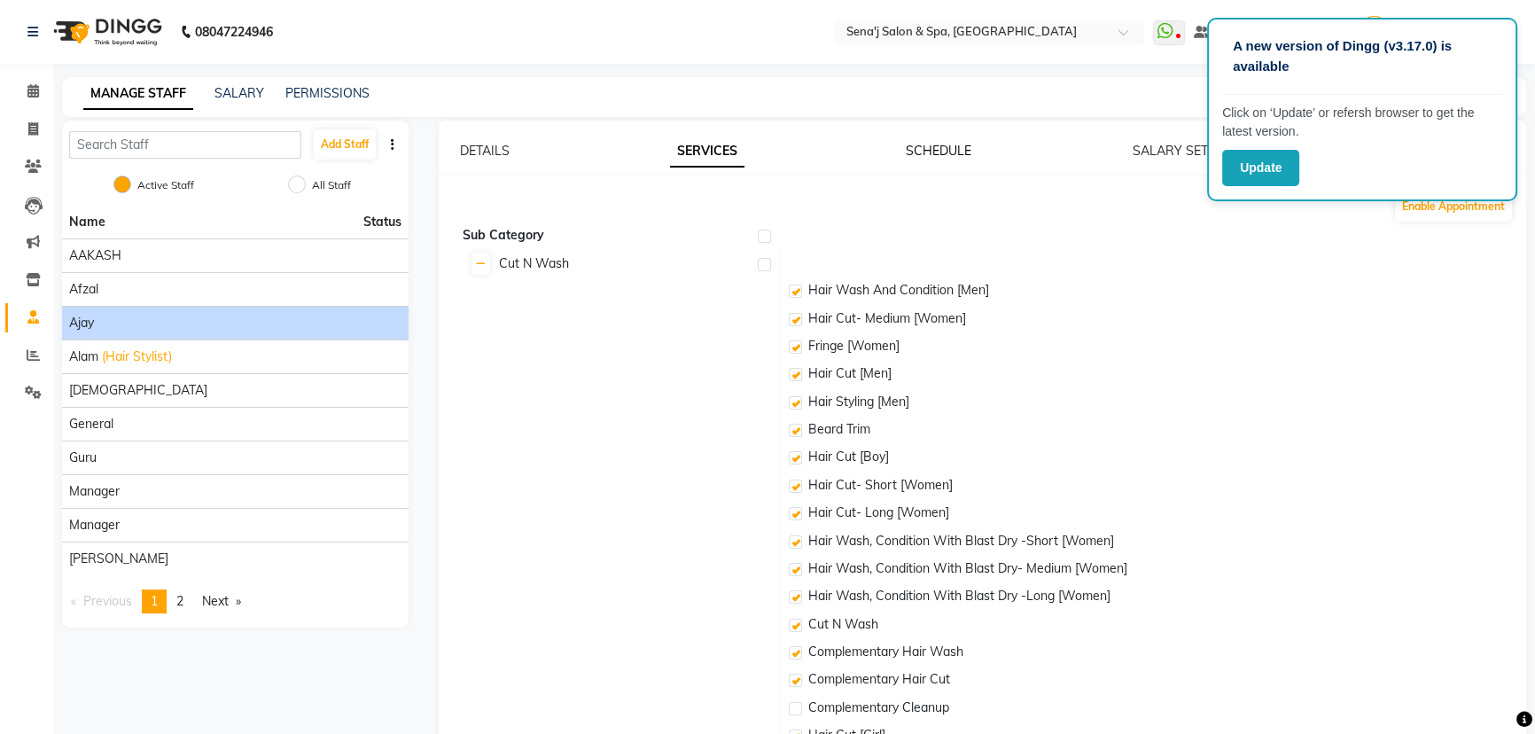
click at [971, 151] on link "SCHEDULE" at bounding box center [939, 151] width 66 height 16
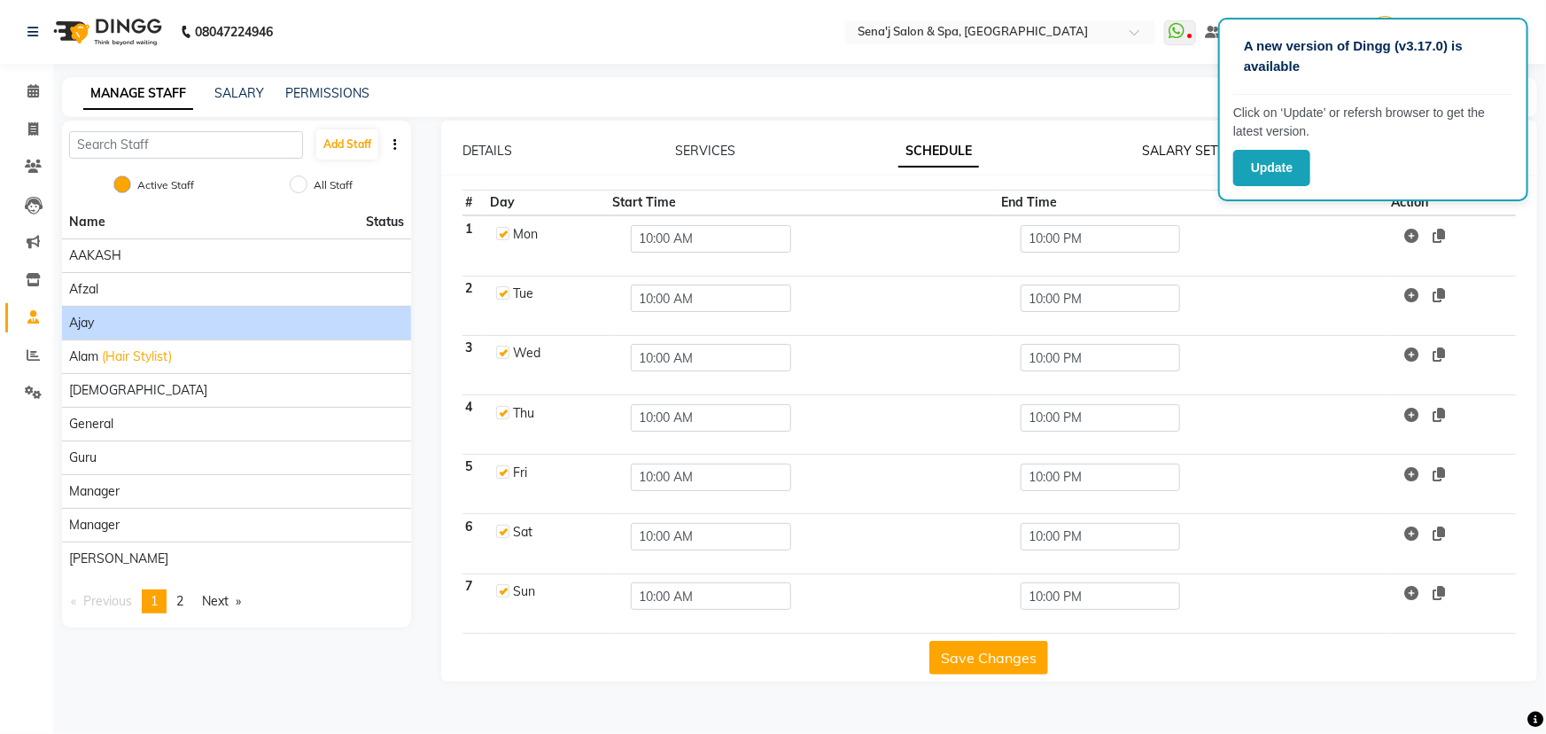
click at [1173, 149] on link "SALARY SETTING" at bounding box center [1194, 151] width 104 height 16
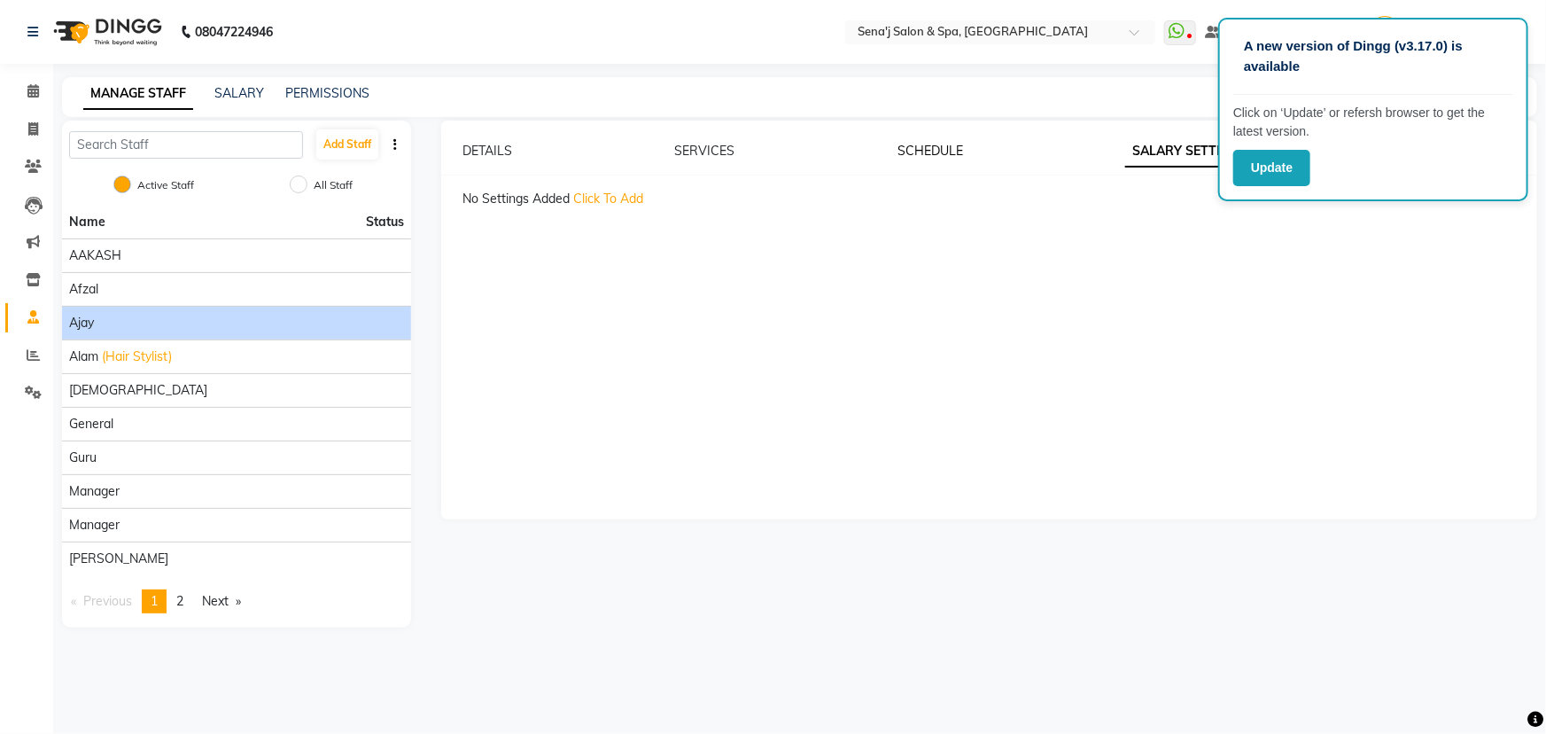
click at [918, 154] on link "SCHEDULE" at bounding box center [931, 151] width 66 height 16
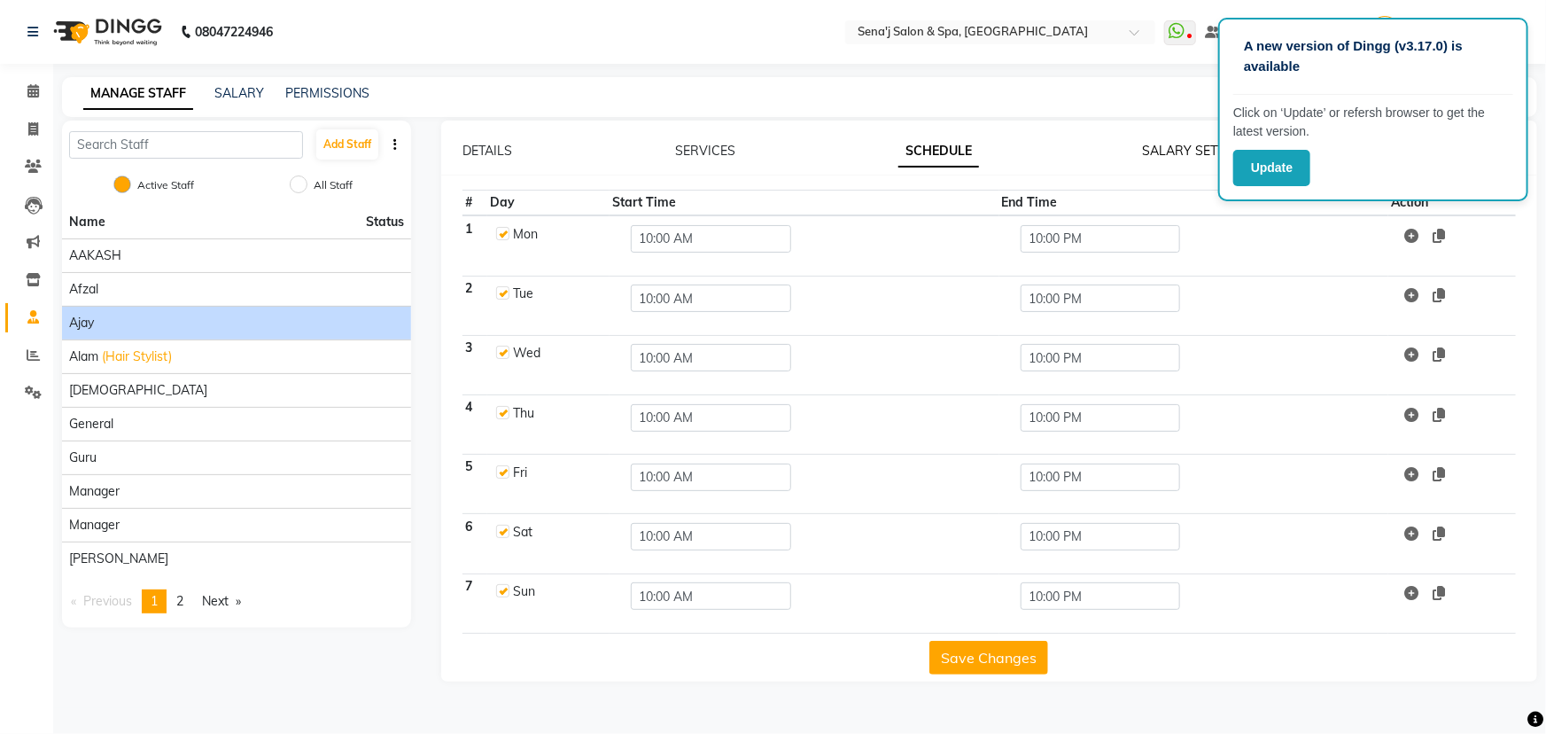
click at [1187, 148] on link "SALARY SETTING" at bounding box center [1194, 151] width 104 height 16
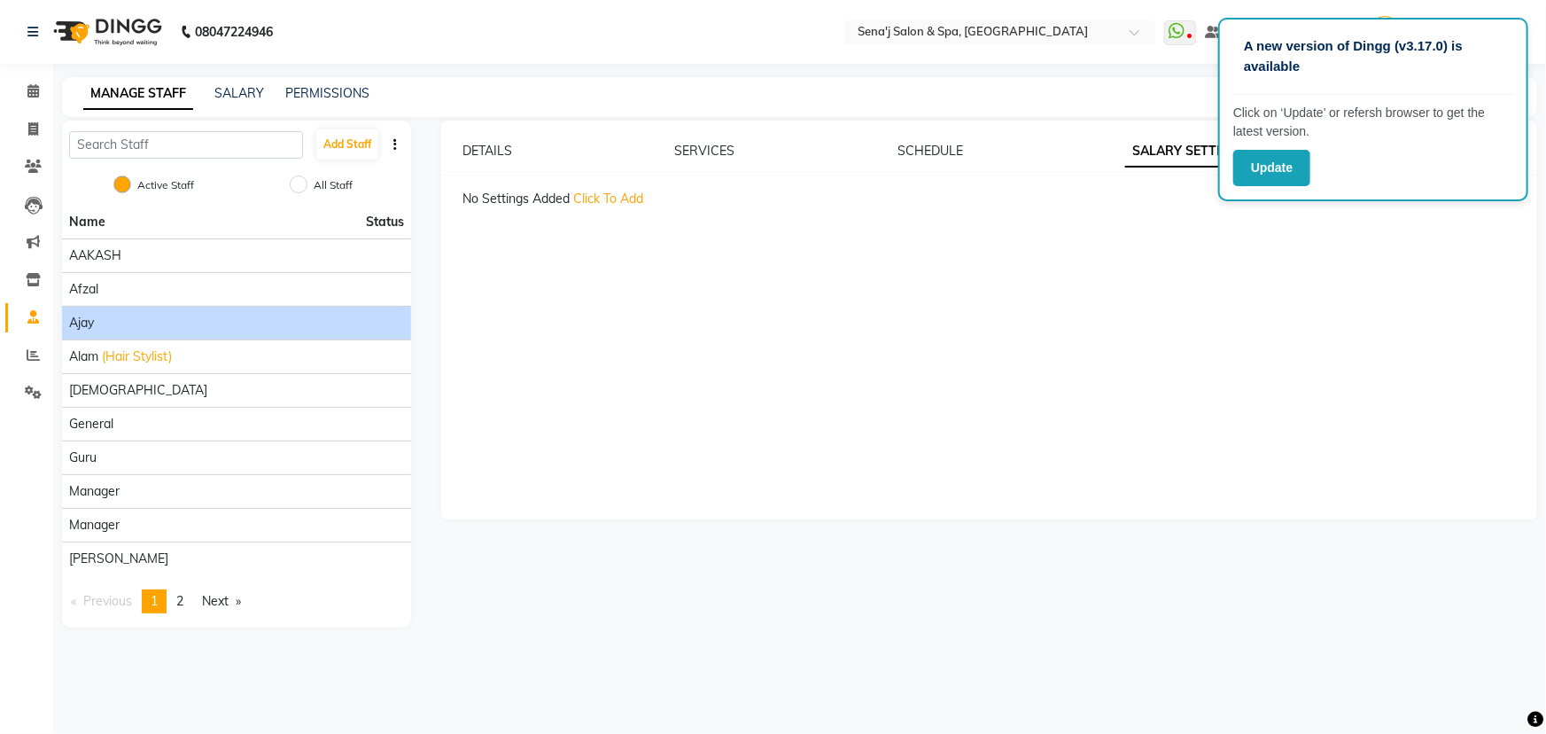
click at [596, 198] on span "Click To Add" at bounding box center [608, 199] width 70 height 16
select select "flat"
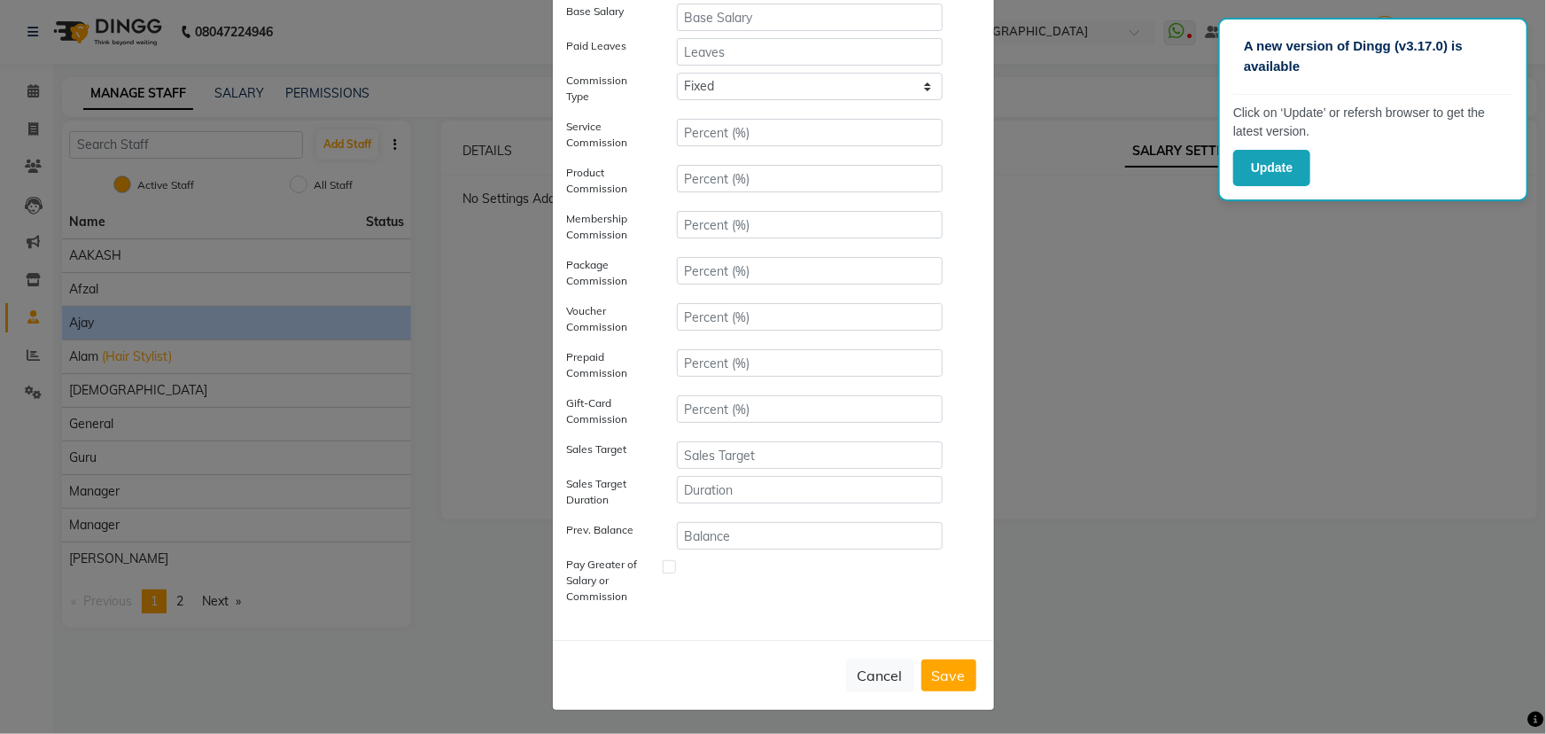
scroll to position [133, 0]
click at [948, 670] on button "Save" at bounding box center [949, 674] width 55 height 32
click at [951, 668] on button "Save" at bounding box center [949, 674] width 55 height 32
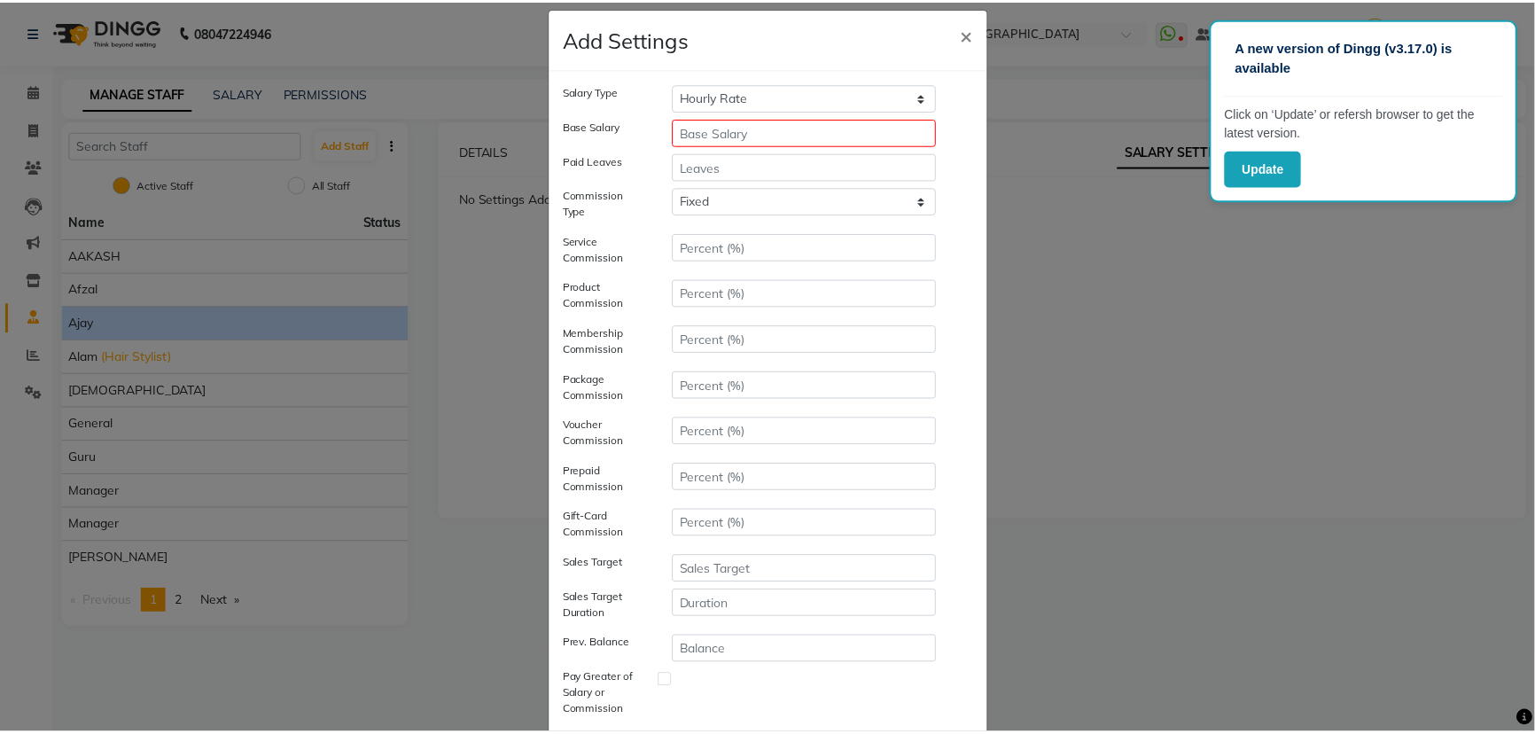
scroll to position [0, 0]
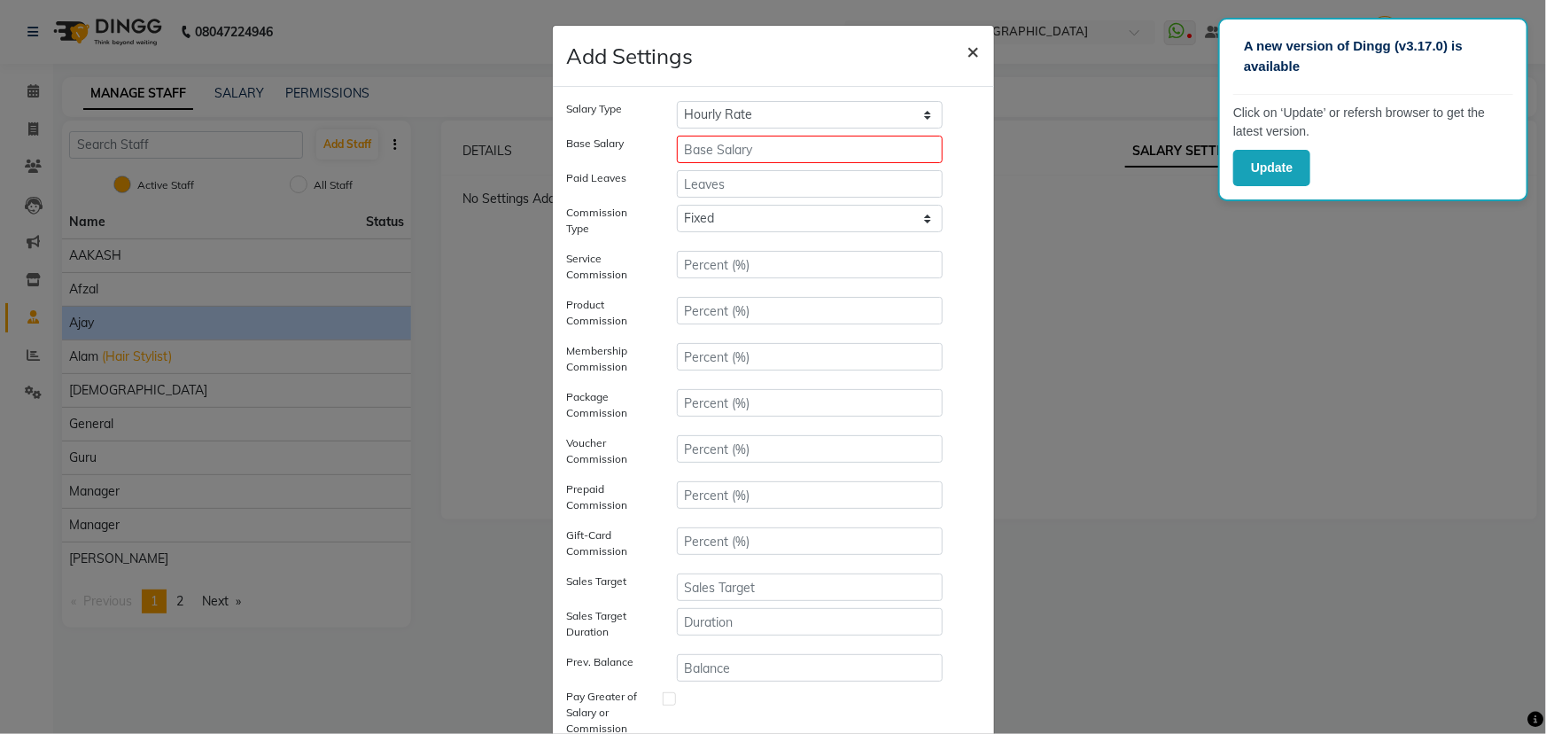
click at [969, 41] on span "×" at bounding box center [974, 50] width 12 height 27
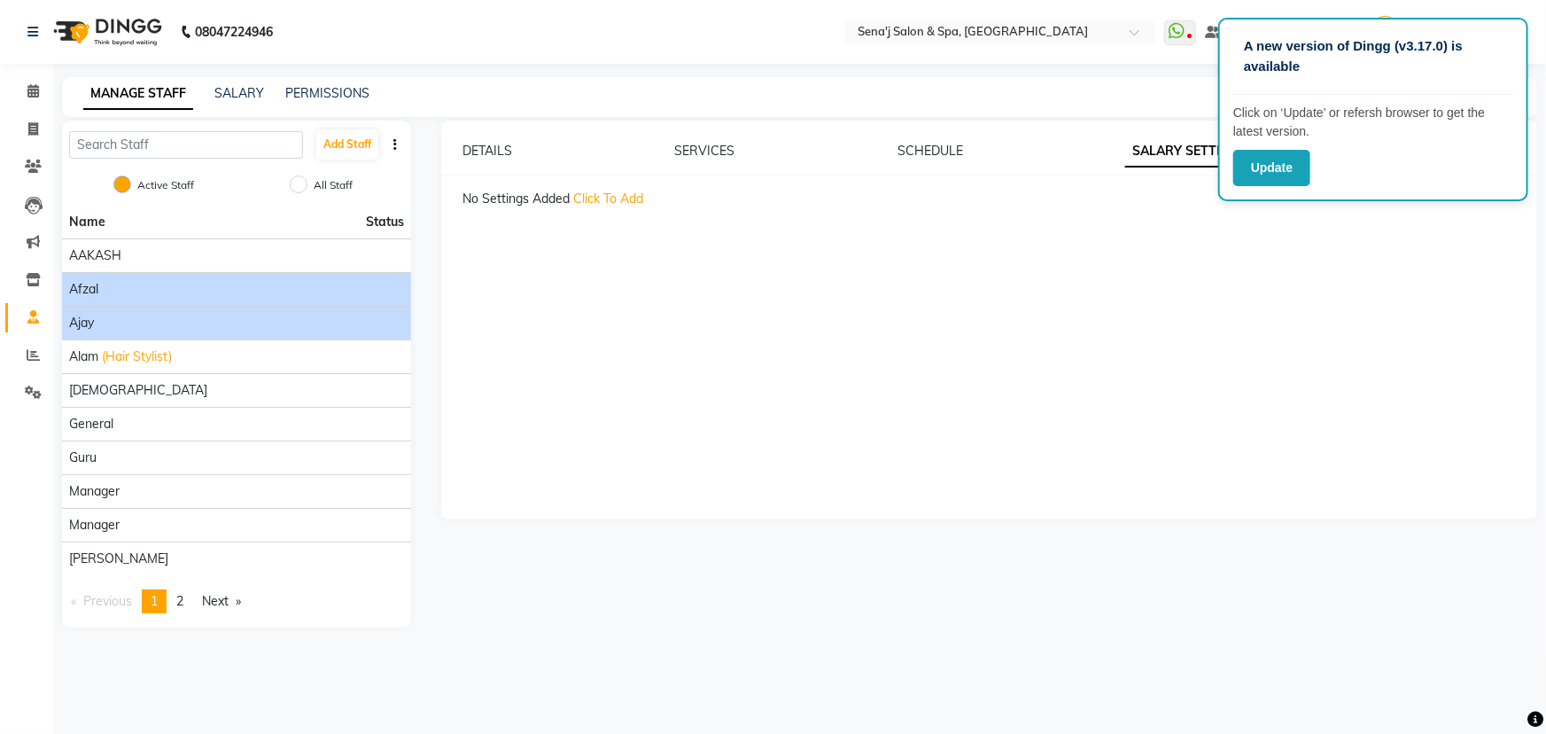
click at [264, 292] on div "Afzal" at bounding box center [236, 289] width 335 height 19
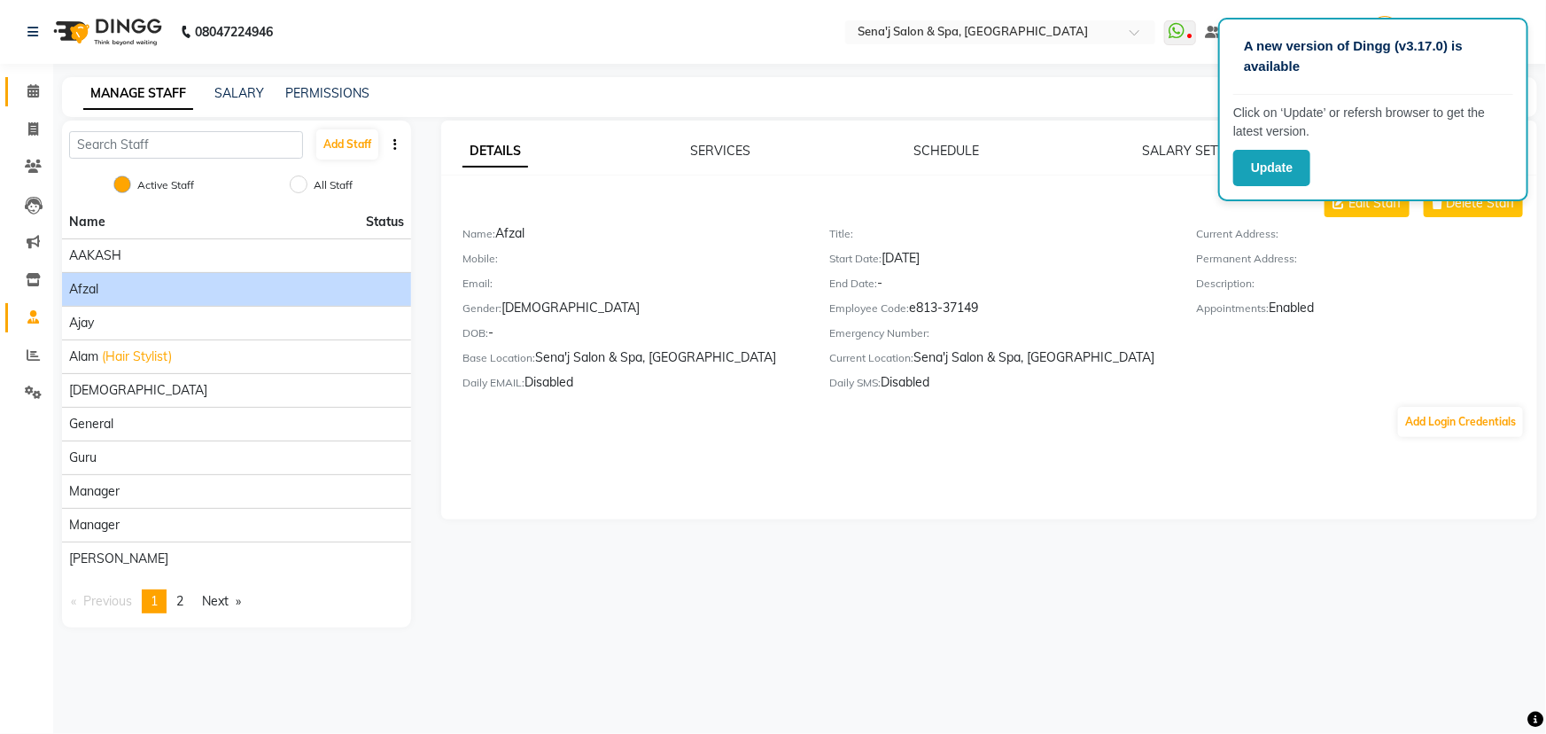
click at [30, 92] on icon at bounding box center [33, 90] width 12 height 13
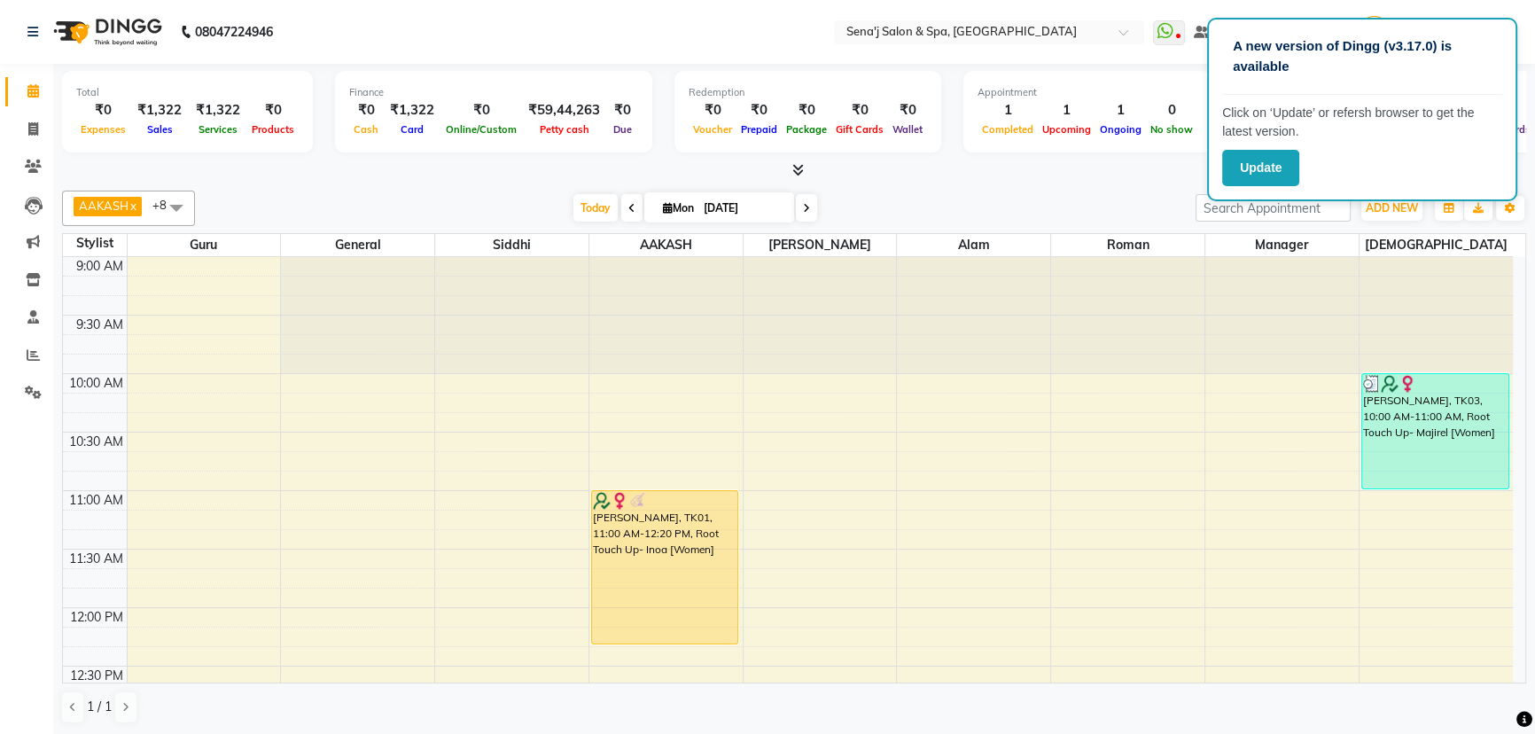
click at [173, 201] on span at bounding box center [176, 208] width 35 height 34
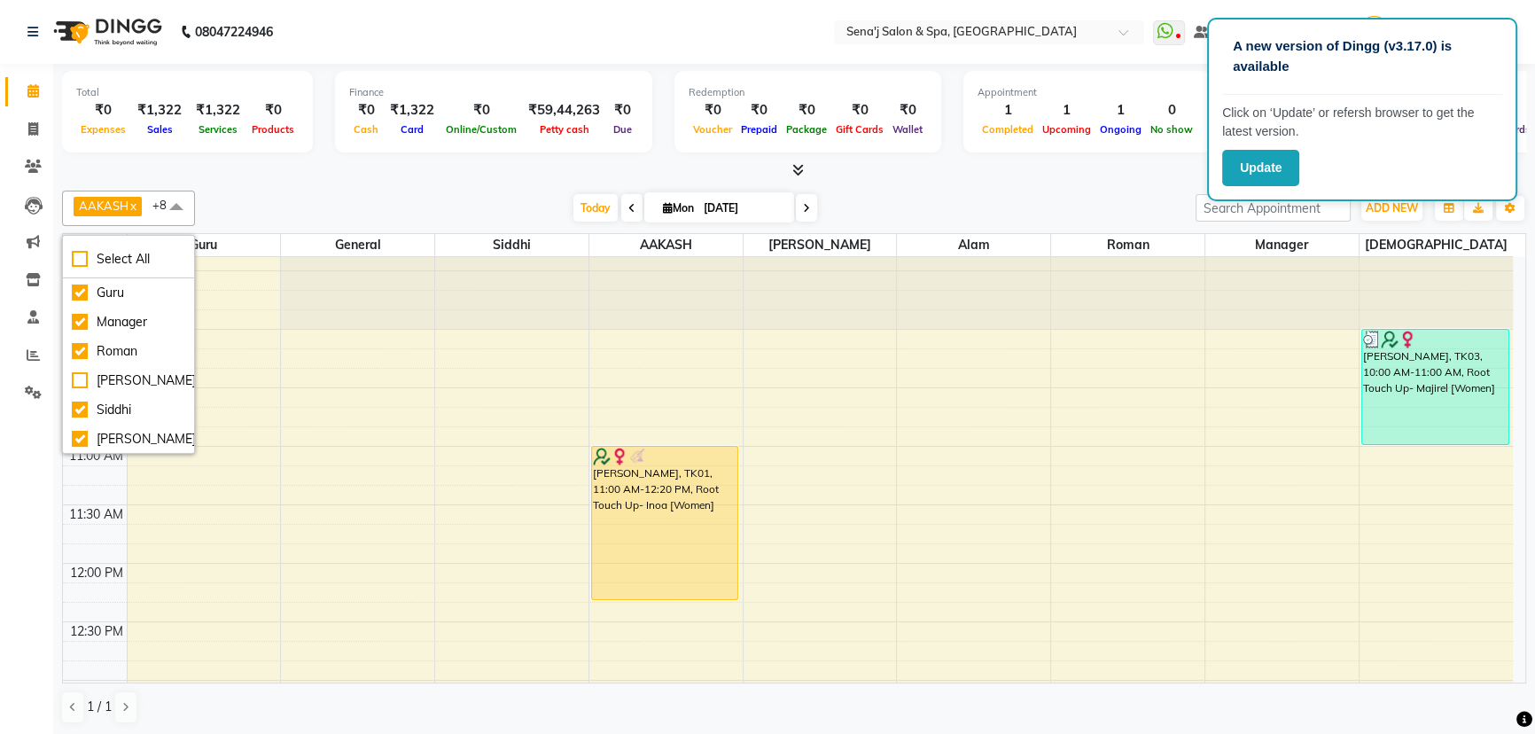
scroll to position [80, 0]
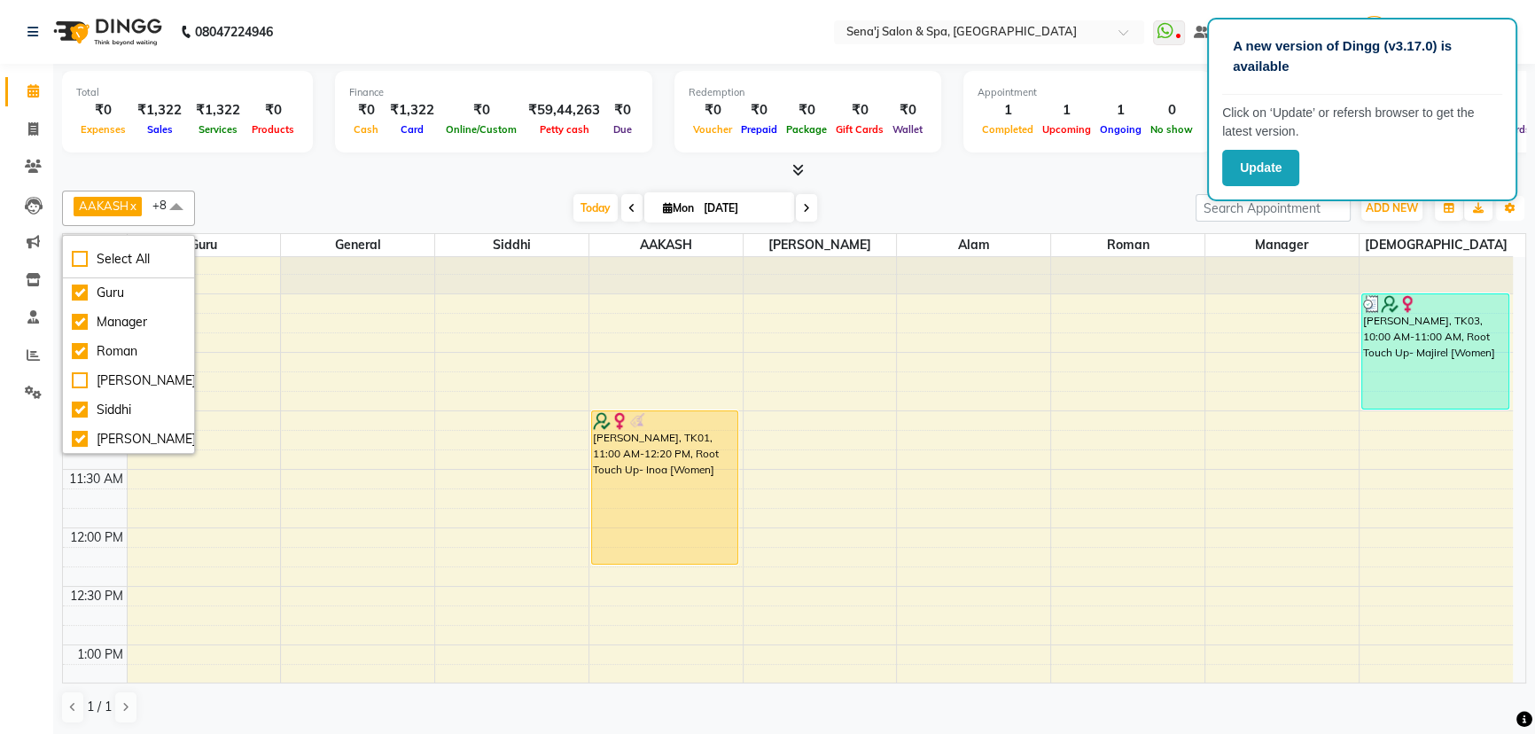
drag, startPoint x: 1505, startPoint y: 208, endPoint x: 1506, endPoint y: 225, distance: 16.9
click at [1506, 220] on div "Toggle Dropdown Calendar Settings Manage Tags Arrange Stylists Reset Stylists F…" at bounding box center [1510, 208] width 32 height 28
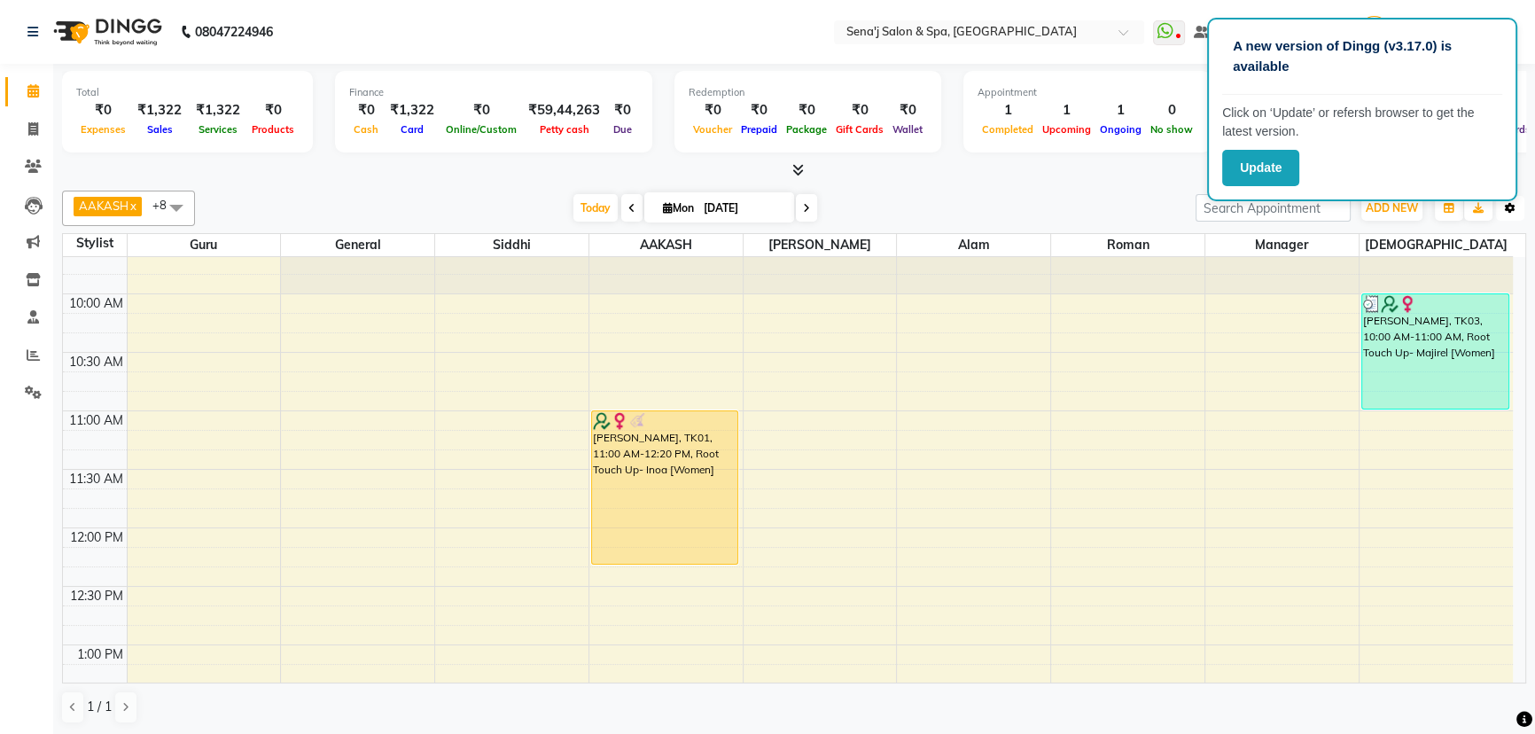
click at [1511, 206] on icon "button" at bounding box center [1510, 208] width 11 height 11
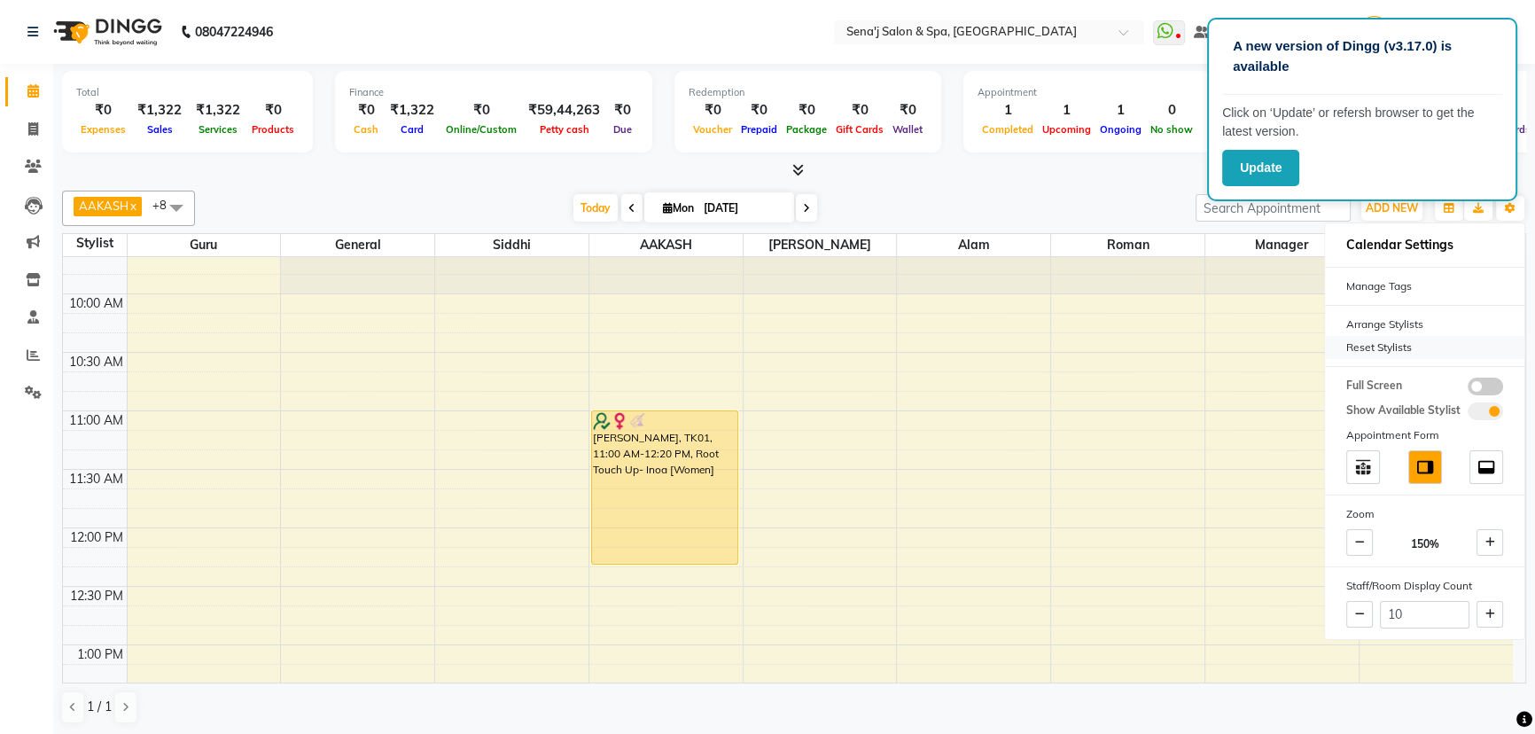
click at [1409, 346] on div "Reset Stylists" at bounding box center [1424, 347] width 199 height 23
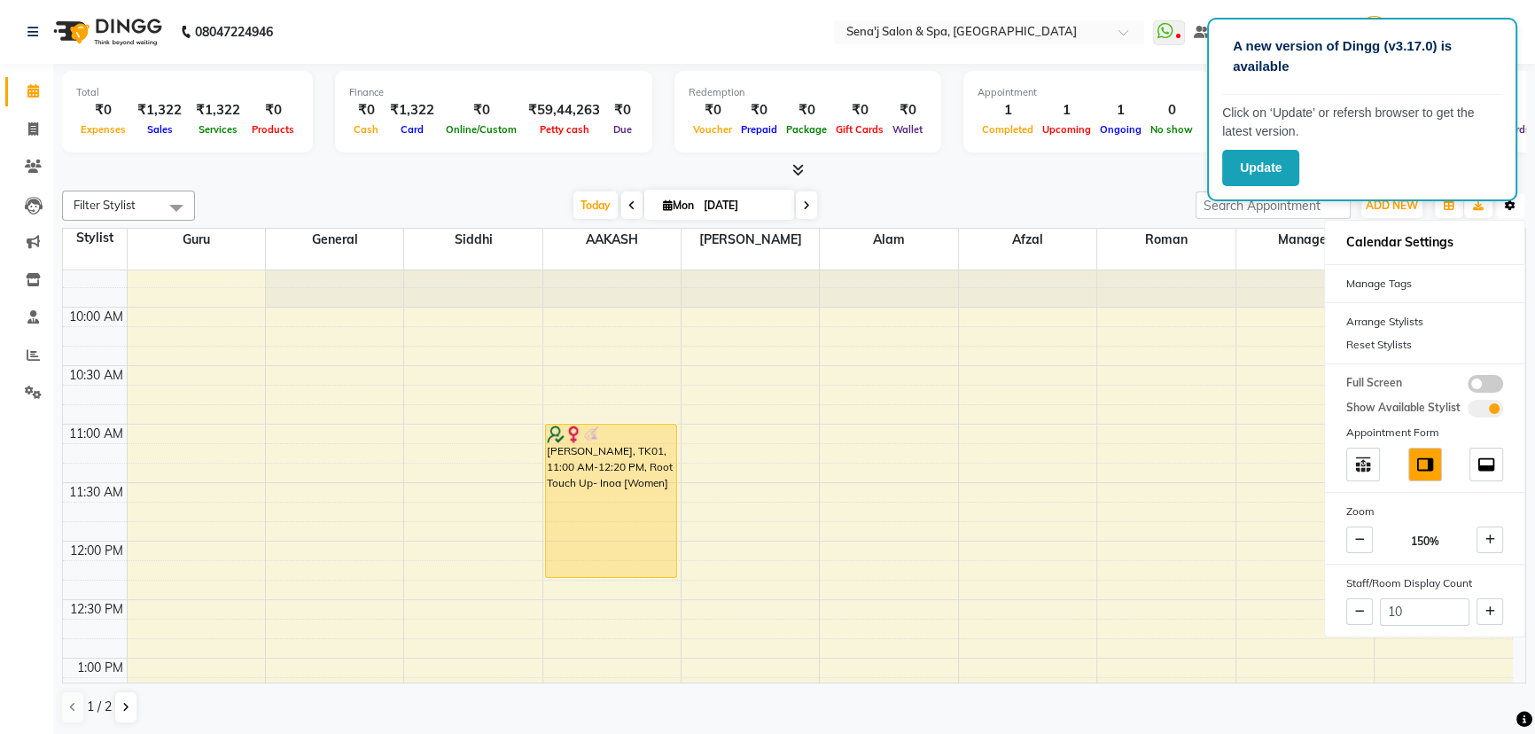
click at [1511, 208] on icon "button" at bounding box center [1510, 205] width 11 height 11
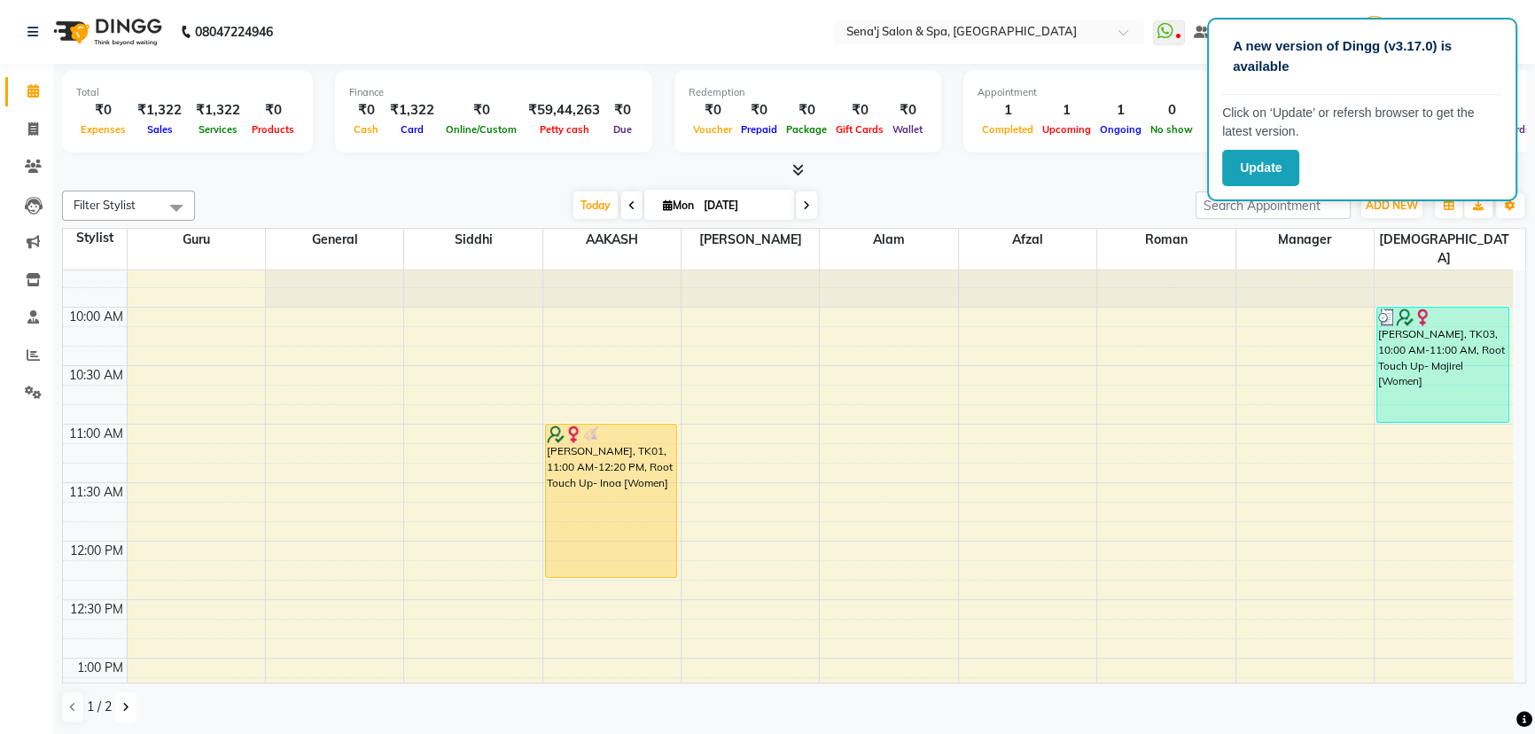
click at [130, 706] on button at bounding box center [125, 707] width 21 height 30
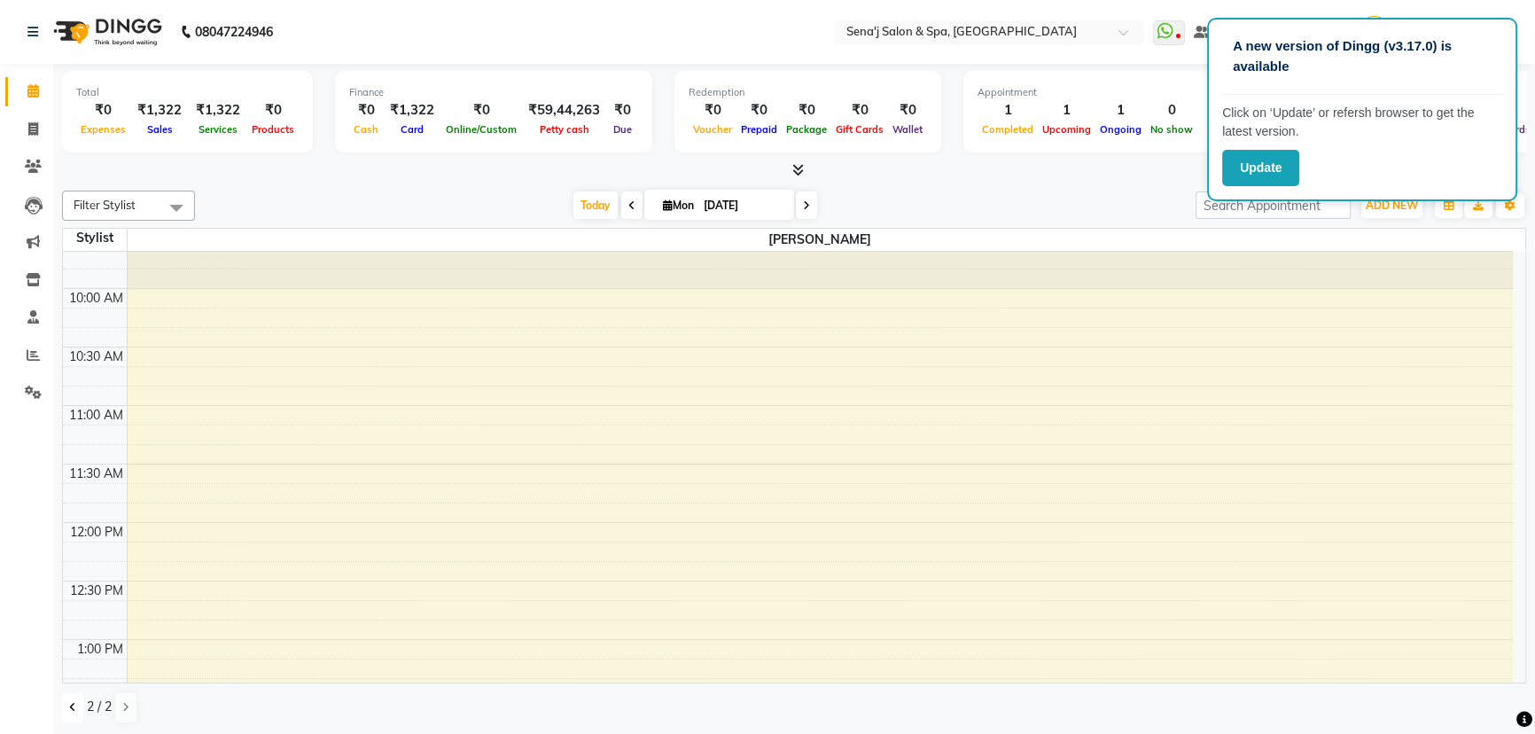
click at [67, 707] on button at bounding box center [72, 707] width 21 height 30
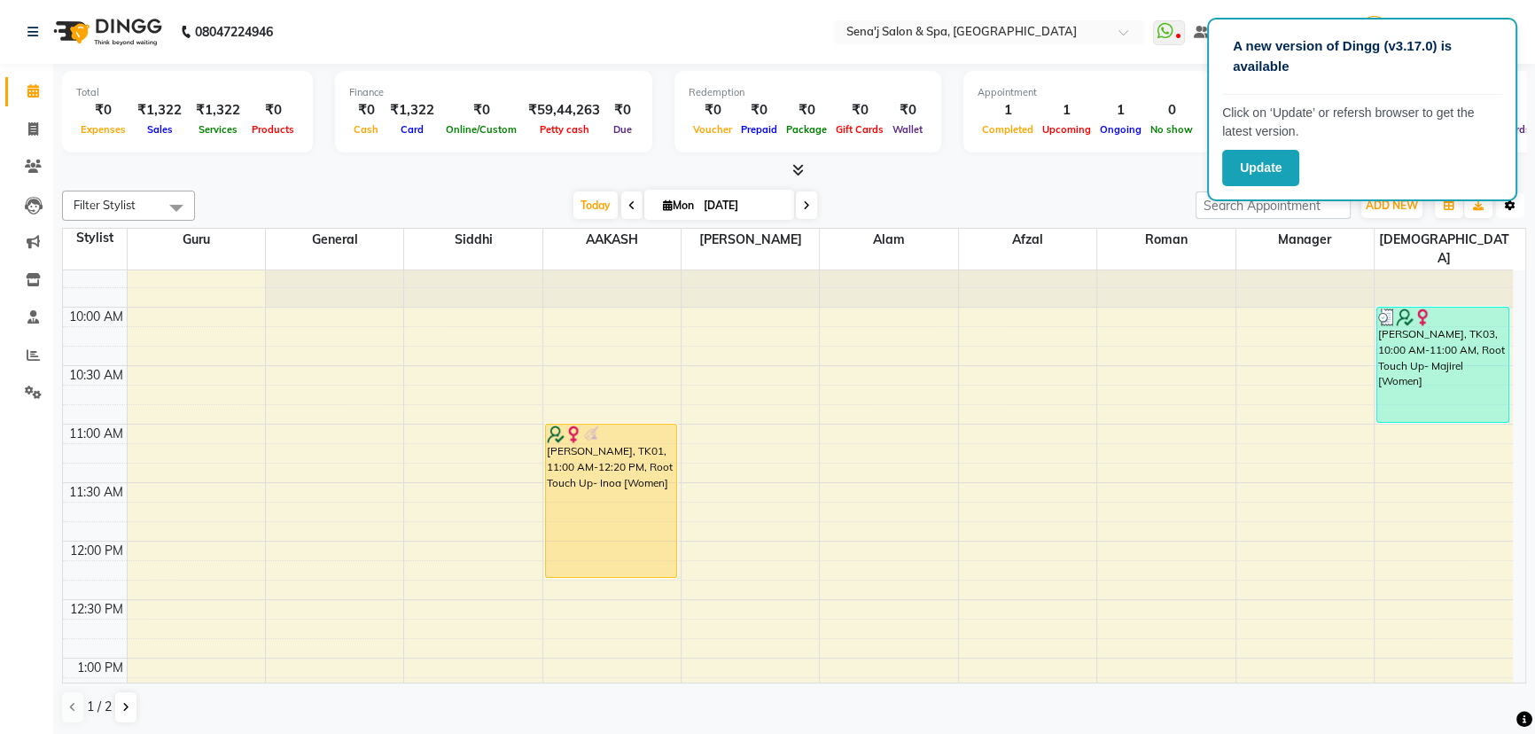
drag, startPoint x: 1503, startPoint y: 206, endPoint x: 1481, endPoint y: 245, distance: 44.1
click at [1503, 208] on button "Toggle Dropdown" at bounding box center [1510, 205] width 28 height 25
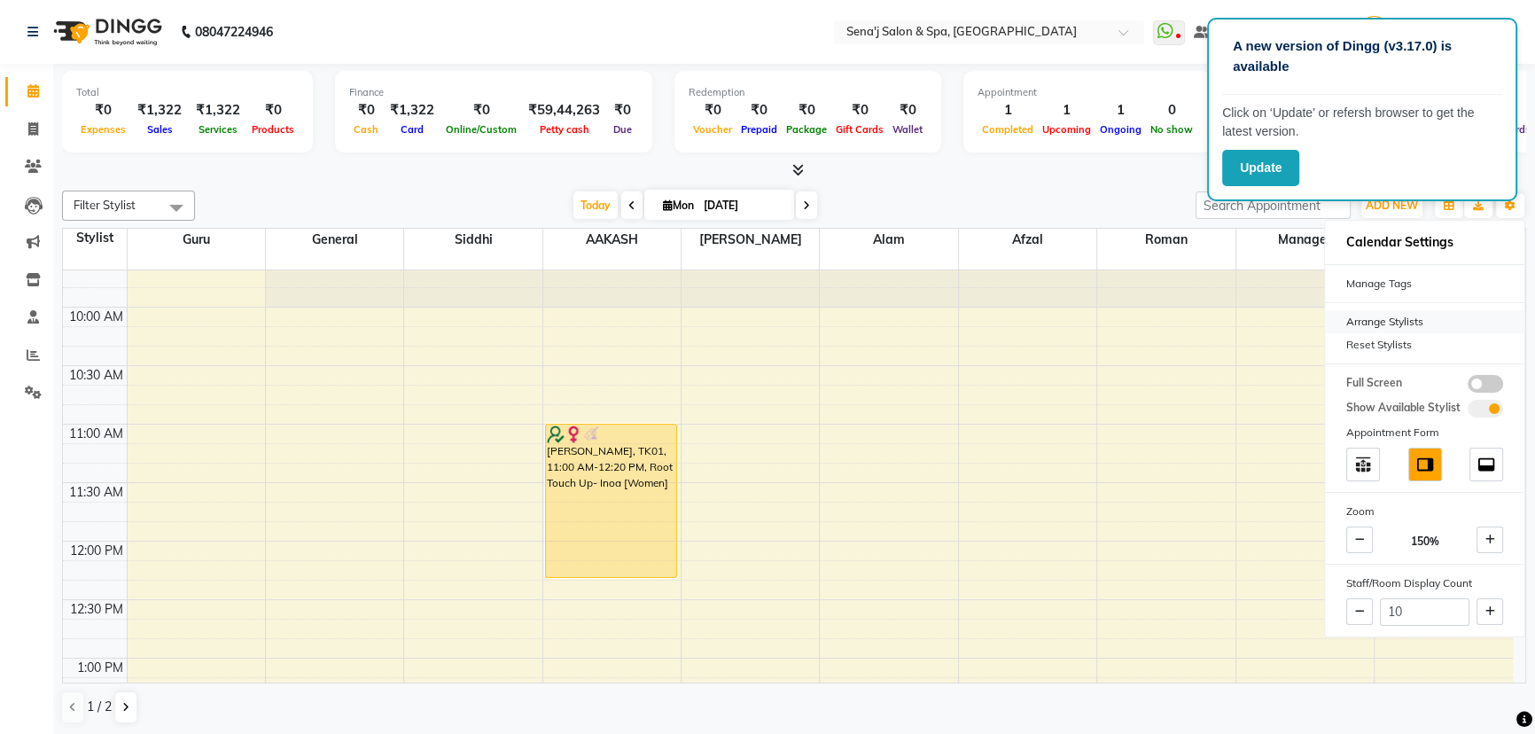
click at [1437, 319] on div "Arrange Stylists" at bounding box center [1424, 321] width 199 height 23
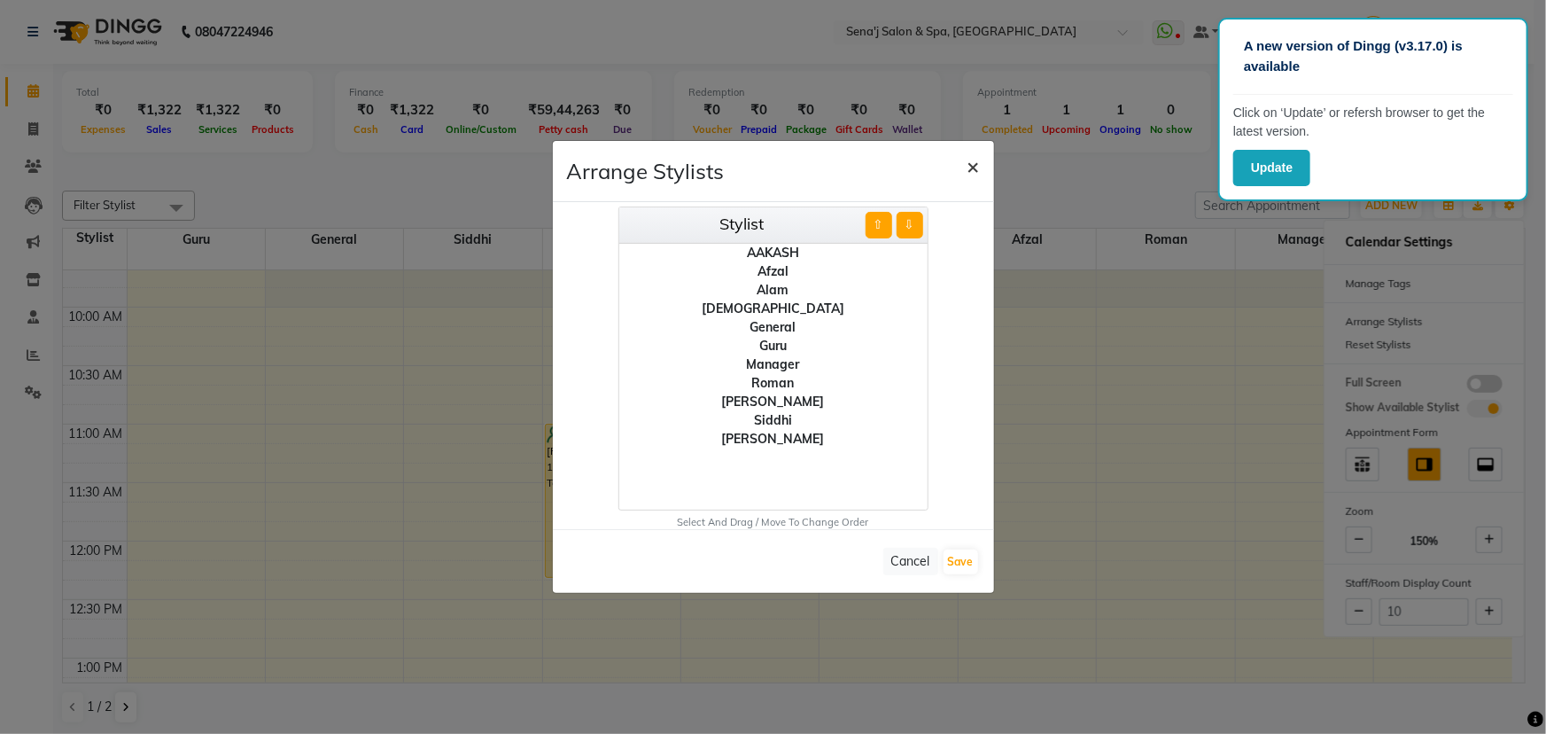
click at [984, 160] on button "×" at bounding box center [973, 166] width 41 height 50
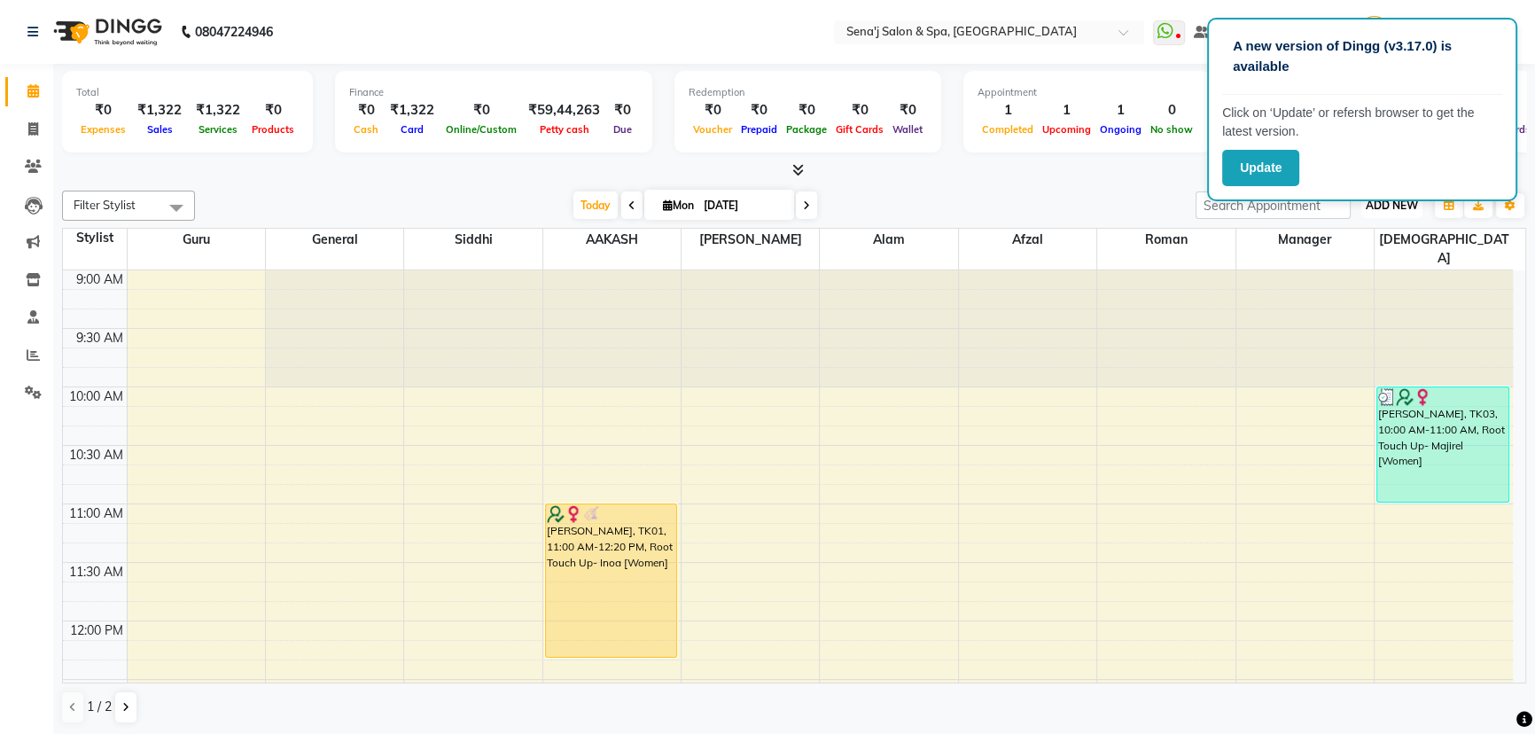
click at [1384, 207] on span "ADD NEW" at bounding box center [1392, 204] width 52 height 13
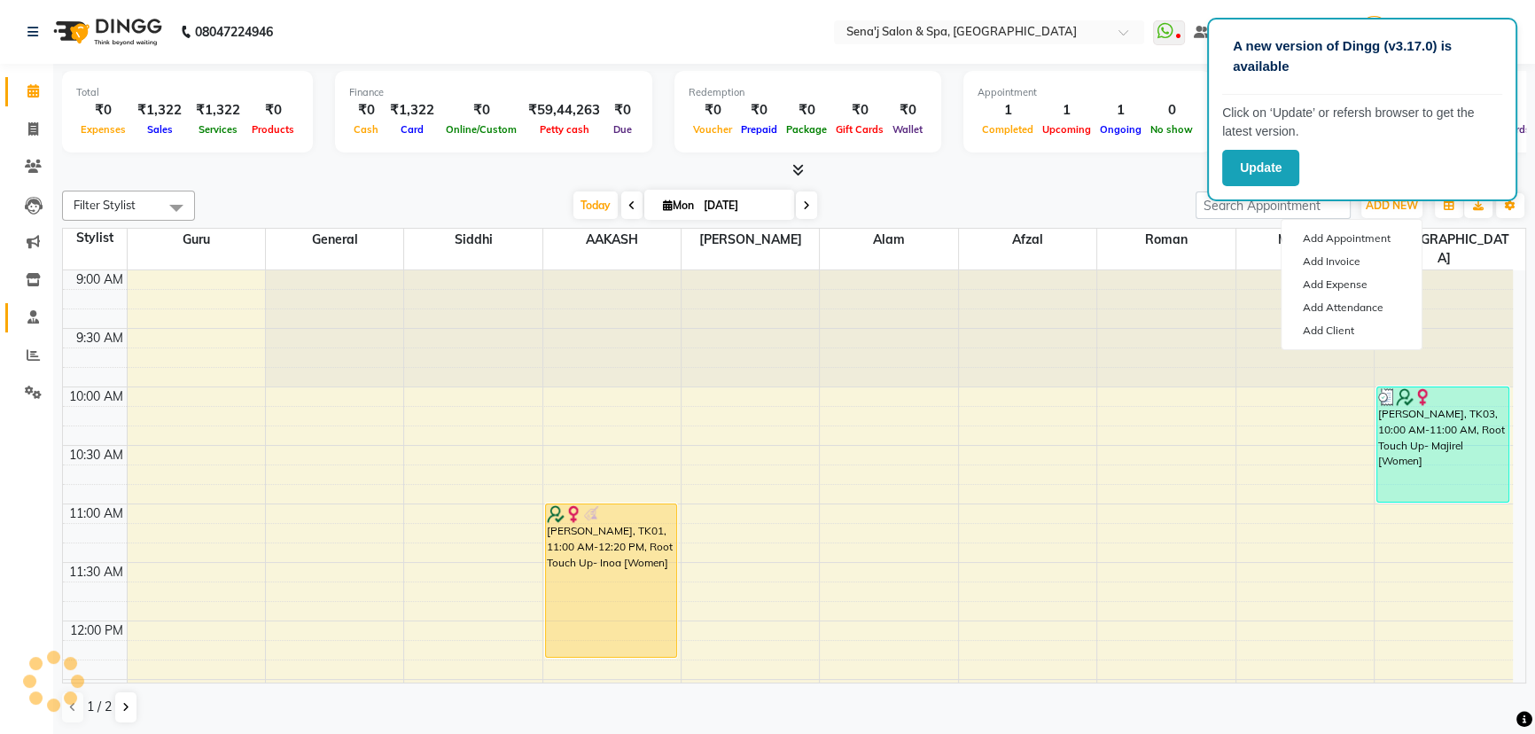
click at [35, 320] on icon at bounding box center [33, 316] width 12 height 13
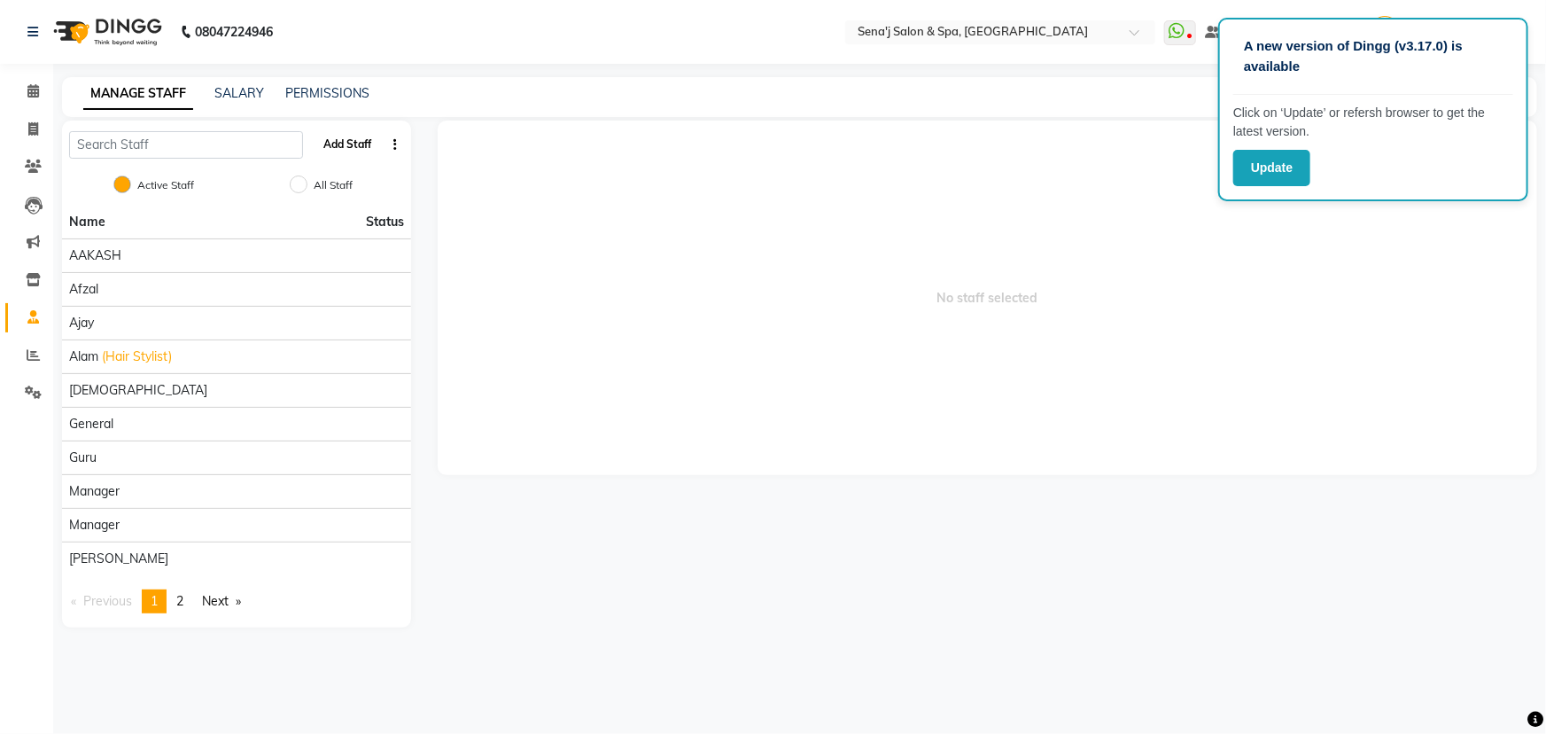
click at [354, 145] on button "Add Staff" at bounding box center [347, 144] width 62 height 30
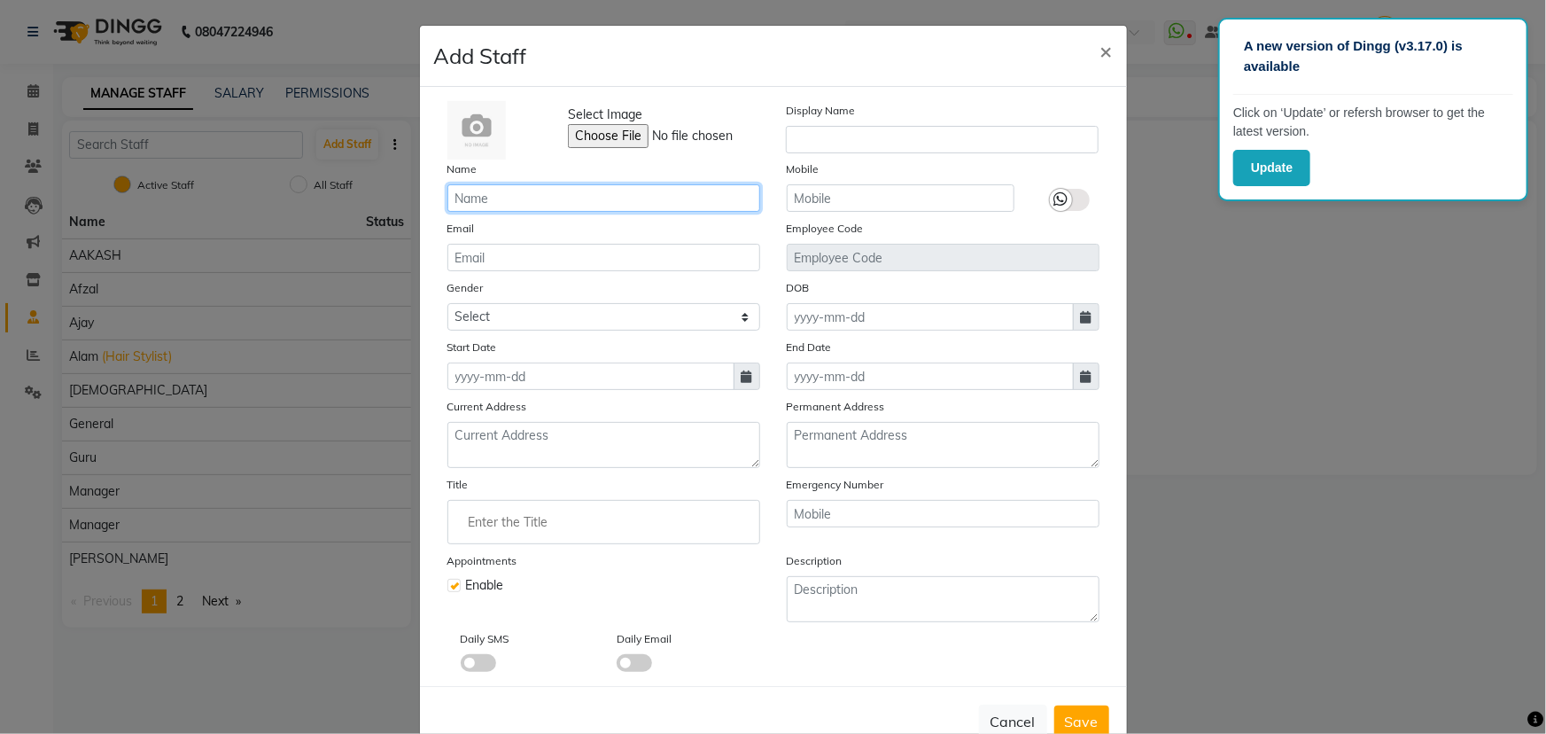
click at [515, 194] on input "text" at bounding box center [603, 197] width 313 height 27
type input "a"
type input "AJAY"
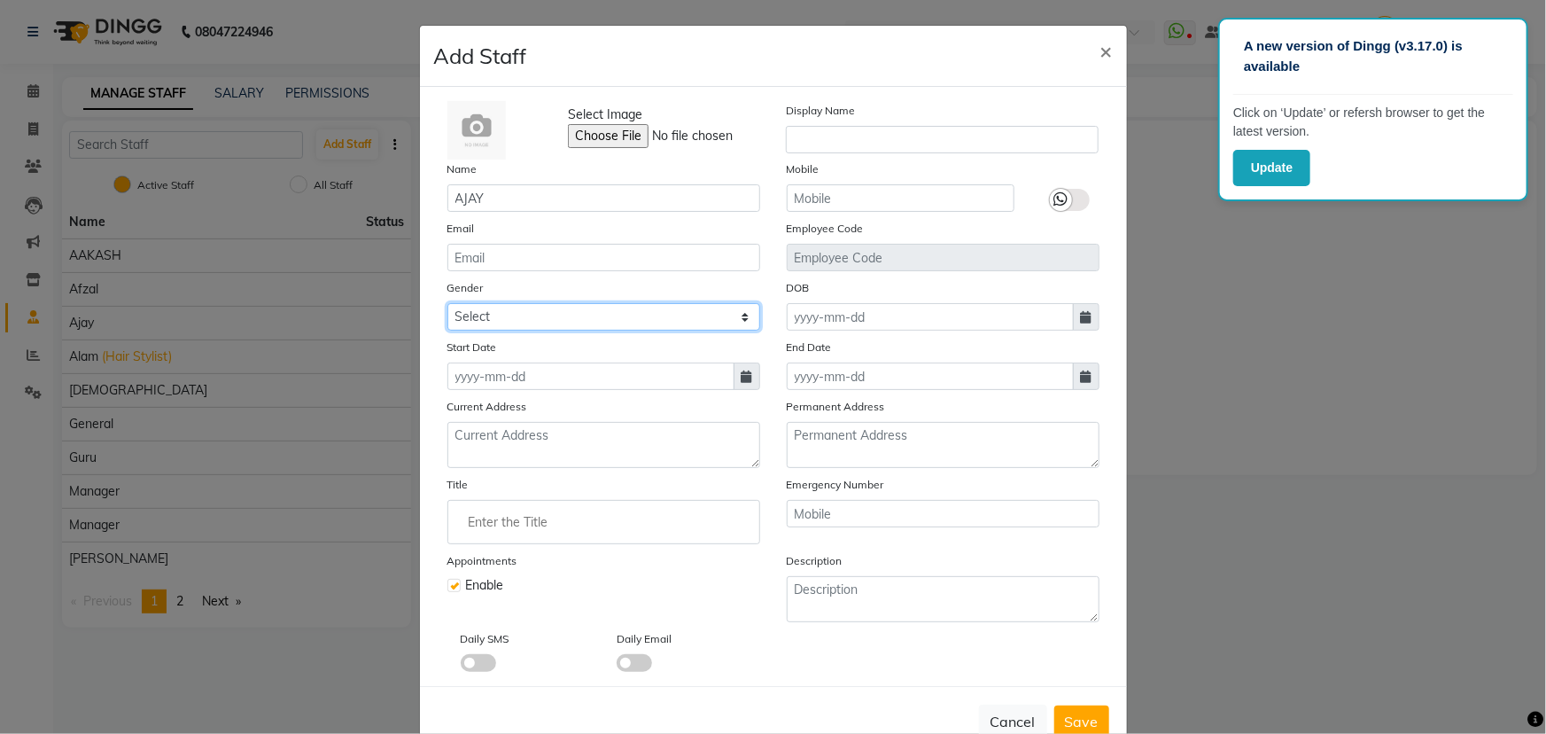
click at [512, 321] on select "Select Male Female Other Prefer Not To Say" at bounding box center [603, 316] width 313 height 27
select select "male"
click at [447, 304] on select "Select Male Female Other Prefer Not To Say" at bounding box center [603, 316] width 313 height 27
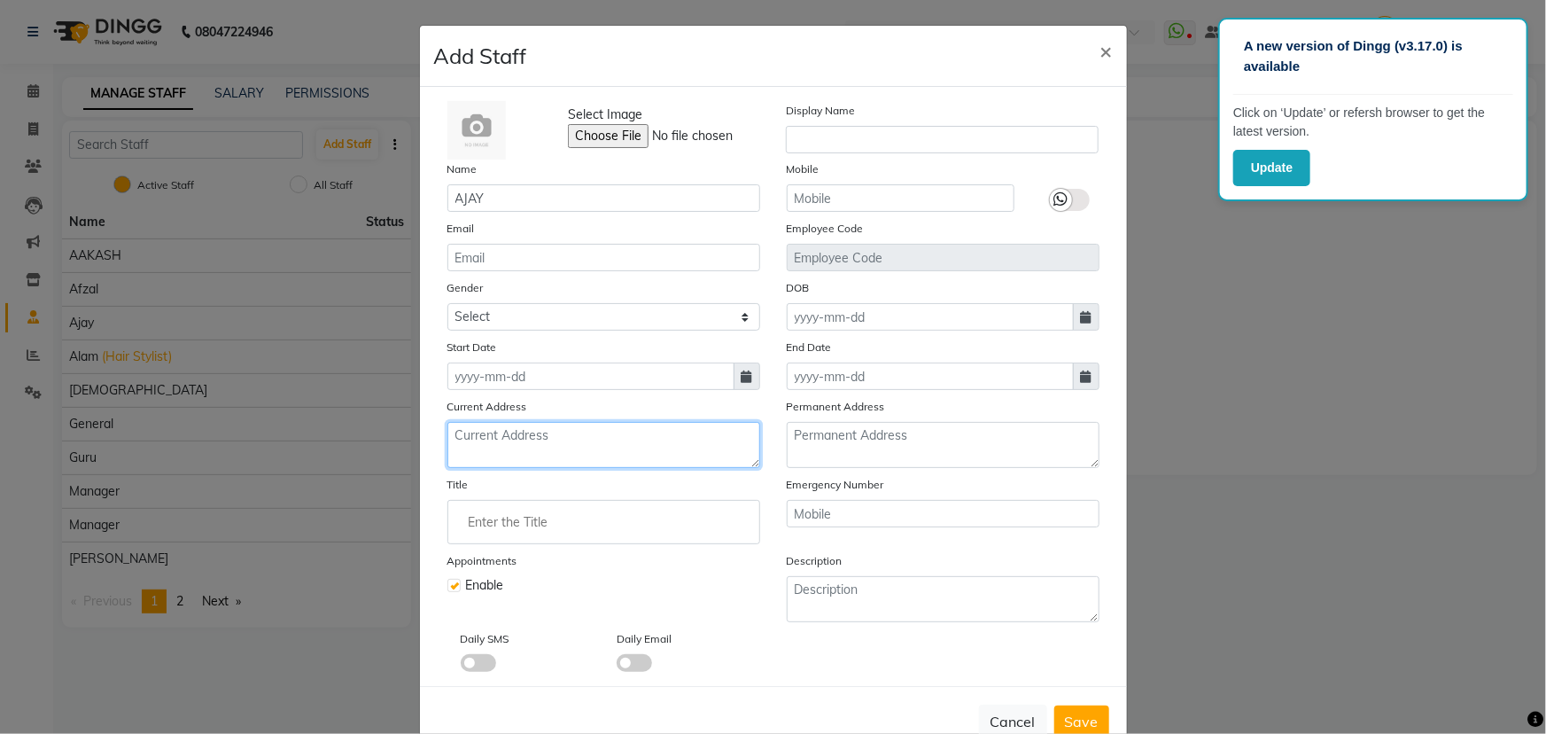
click at [562, 444] on textarea at bounding box center [603, 445] width 313 height 46
type textarea "SASANE NAGAR"
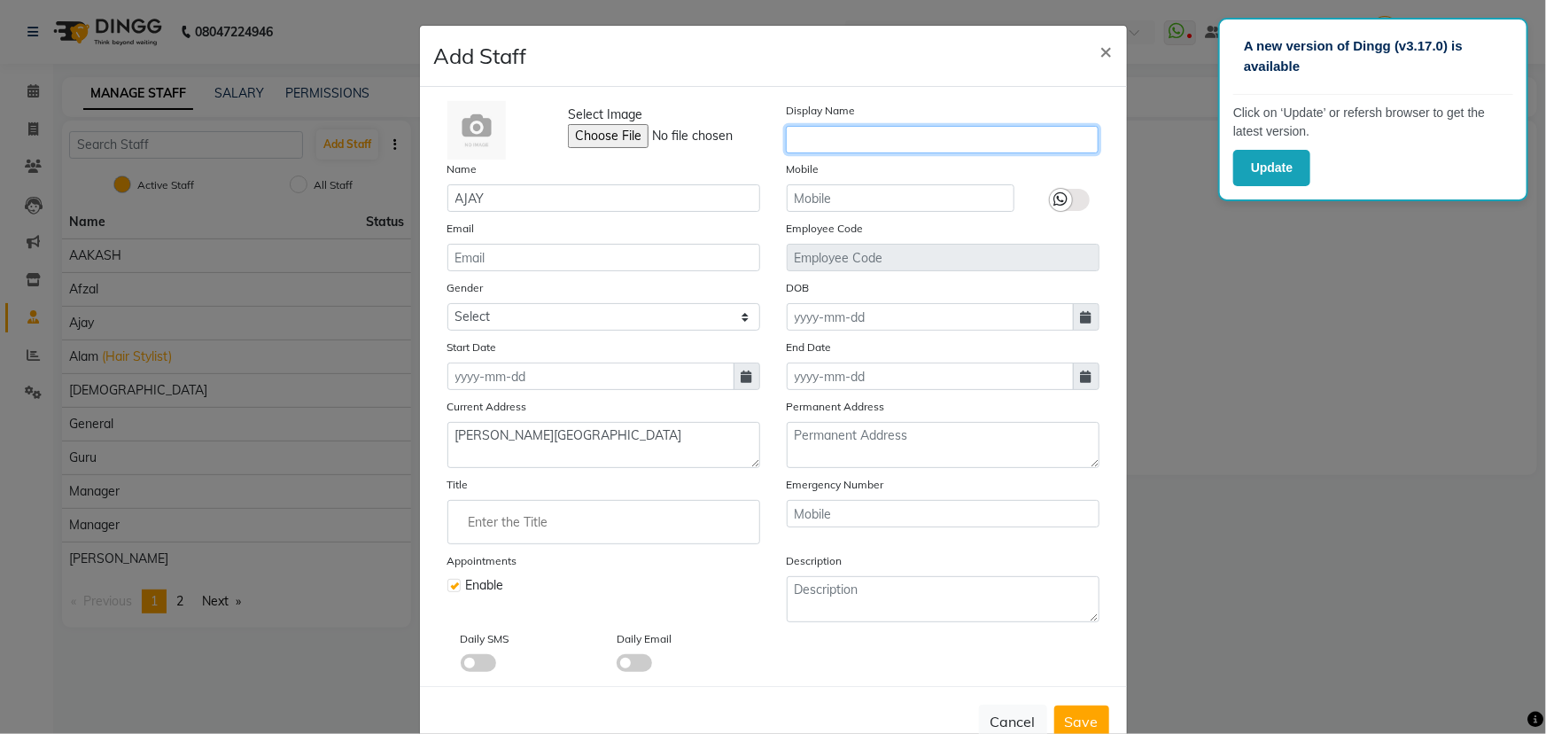
click at [844, 135] on input "text" at bounding box center [942, 139] width 313 height 27
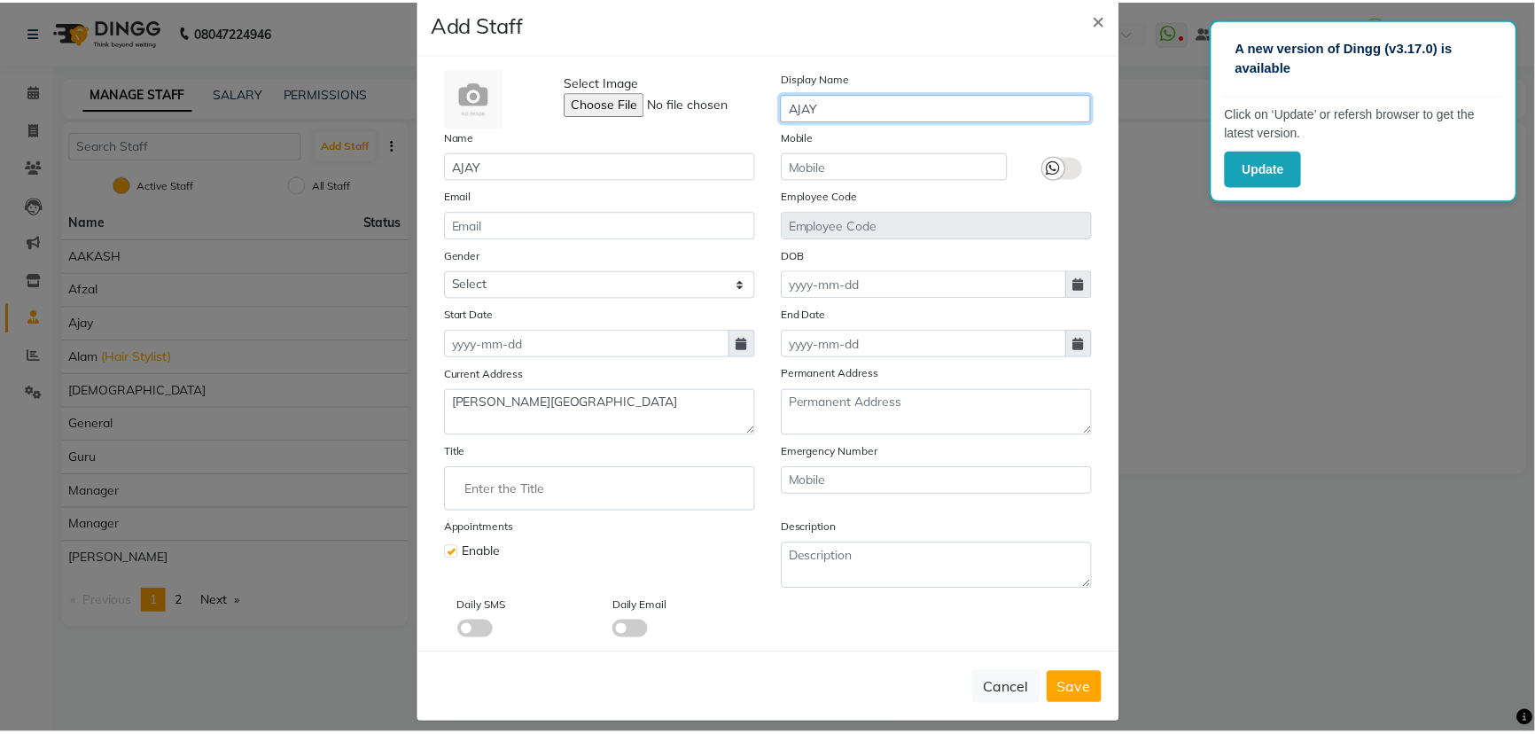
scroll to position [51, 0]
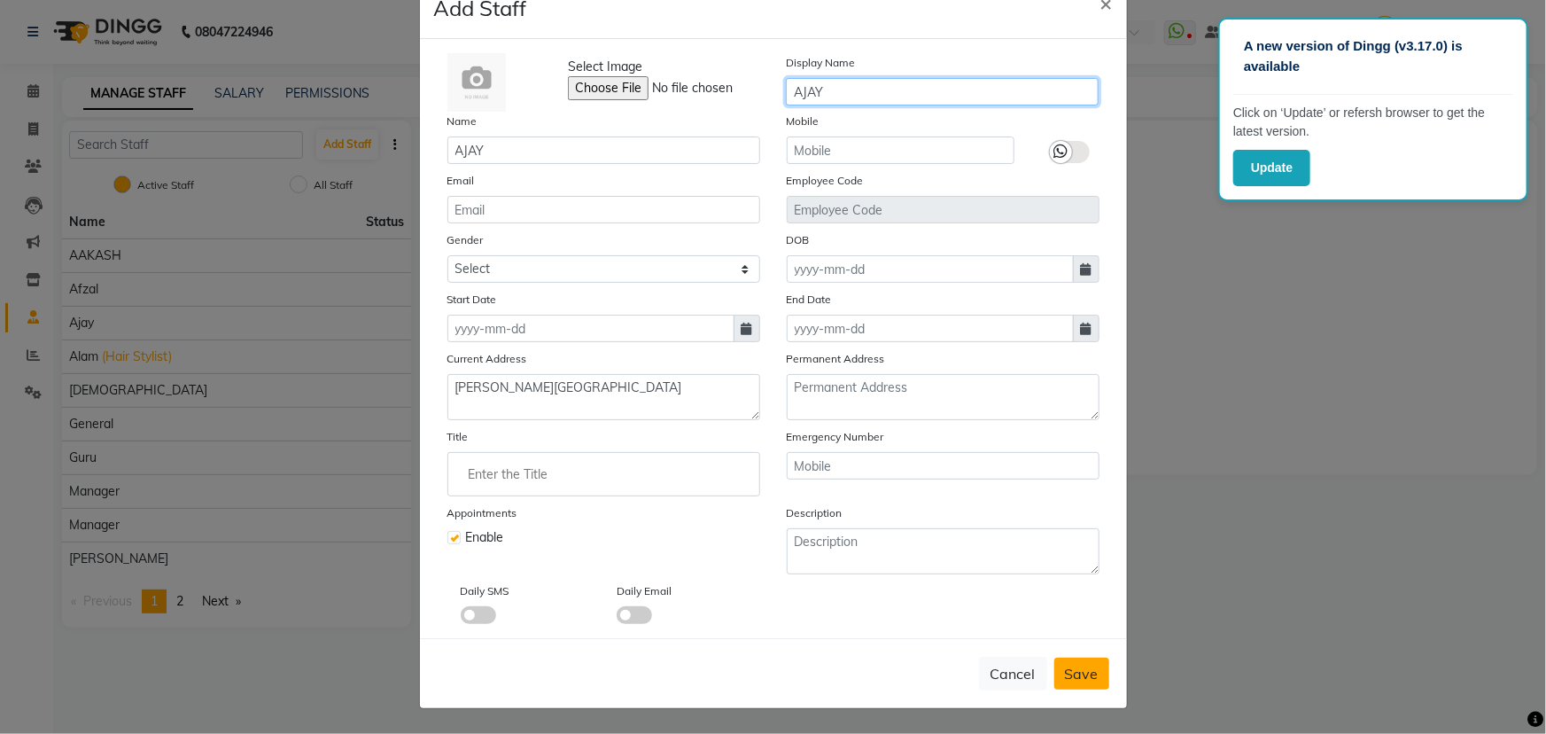
type input "AJAY"
click at [1072, 669] on span "Save" at bounding box center [1082, 674] width 34 height 18
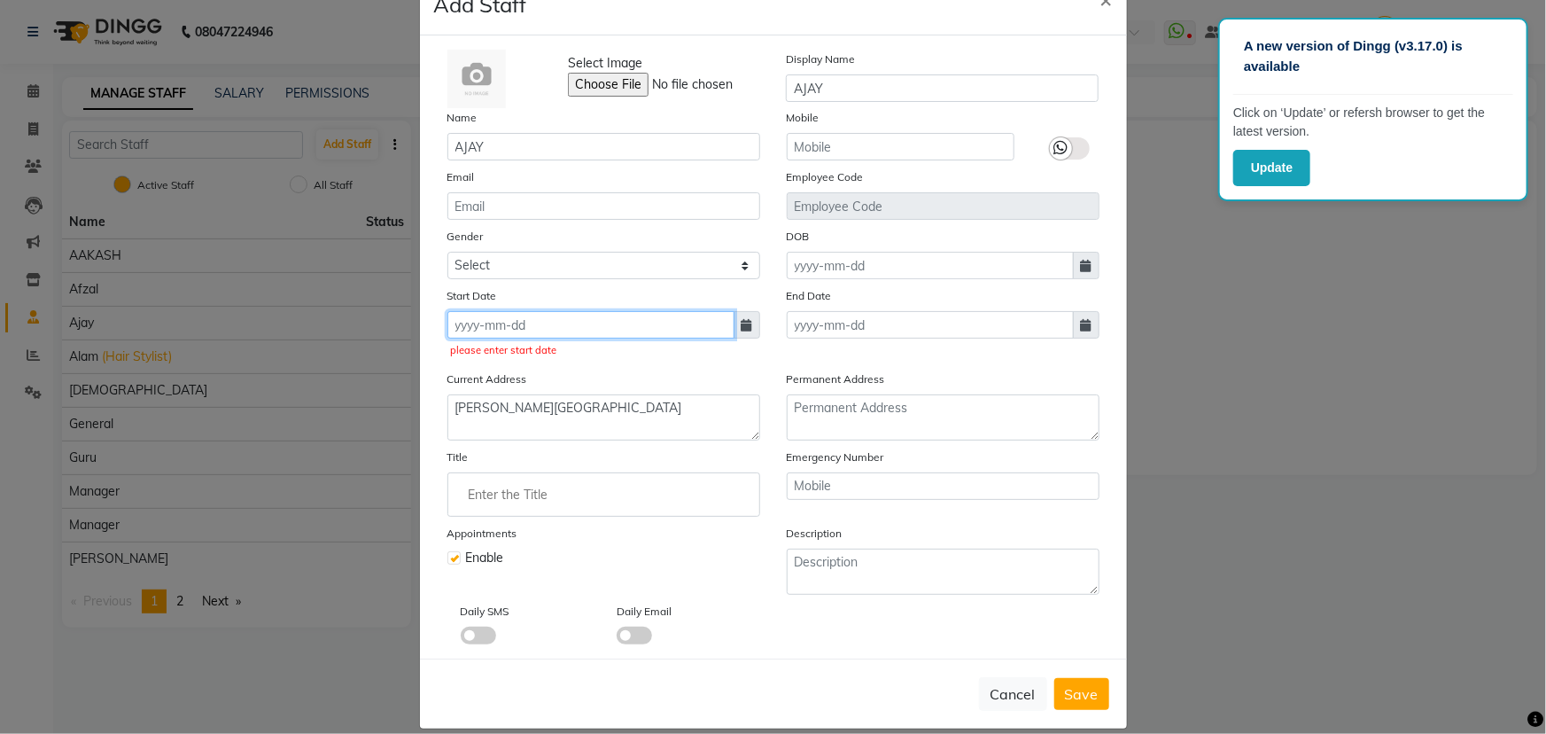
click at [483, 323] on input at bounding box center [590, 324] width 287 height 27
select select "9"
select select "2025"
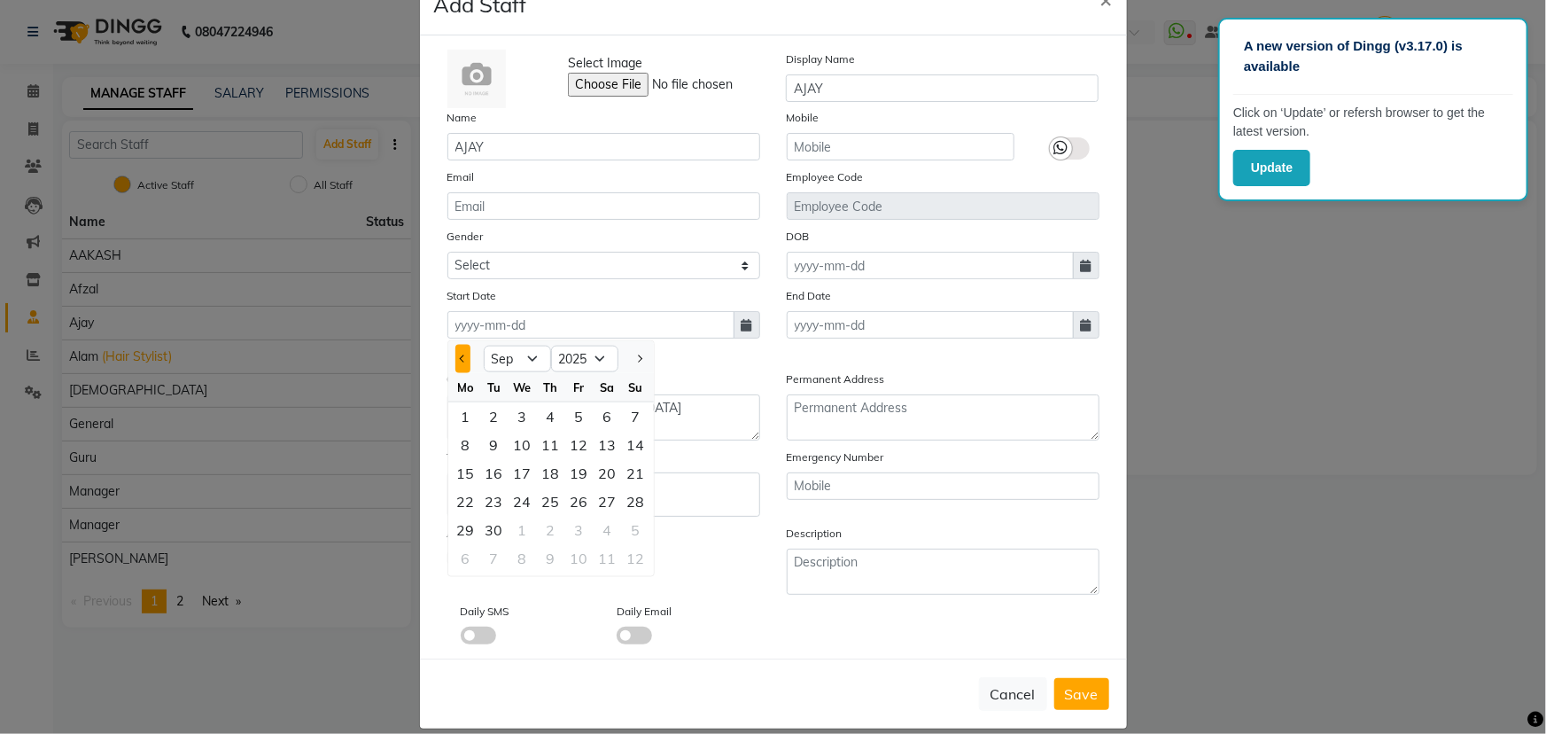
click at [461, 368] on button "Previous month" at bounding box center [462, 359] width 15 height 28
select select "8"
click at [572, 532] on div "29" at bounding box center [579, 530] width 28 height 28
type input "29-08-2025"
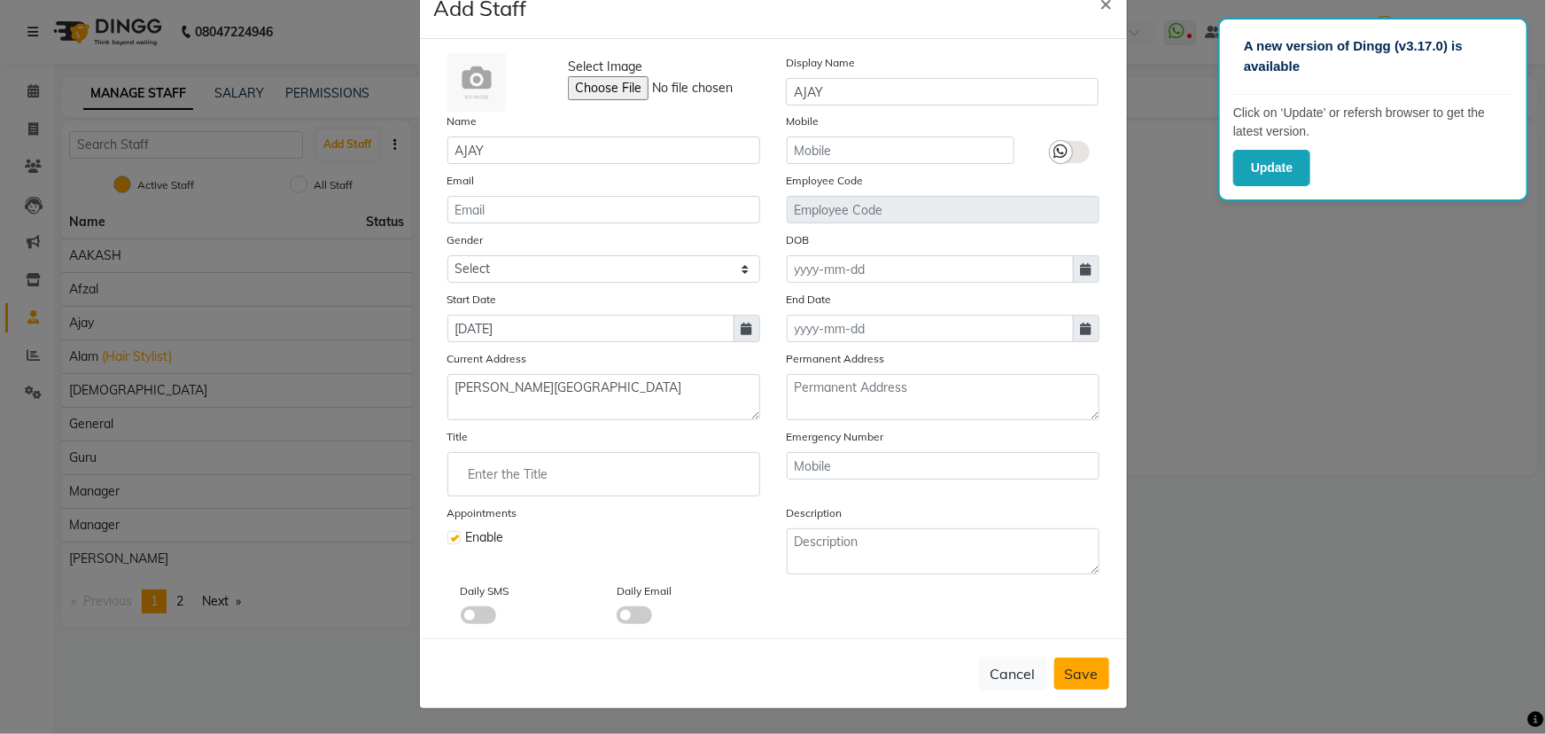
click at [1083, 665] on span "Save" at bounding box center [1082, 674] width 34 height 18
select select
checkbox input "false"
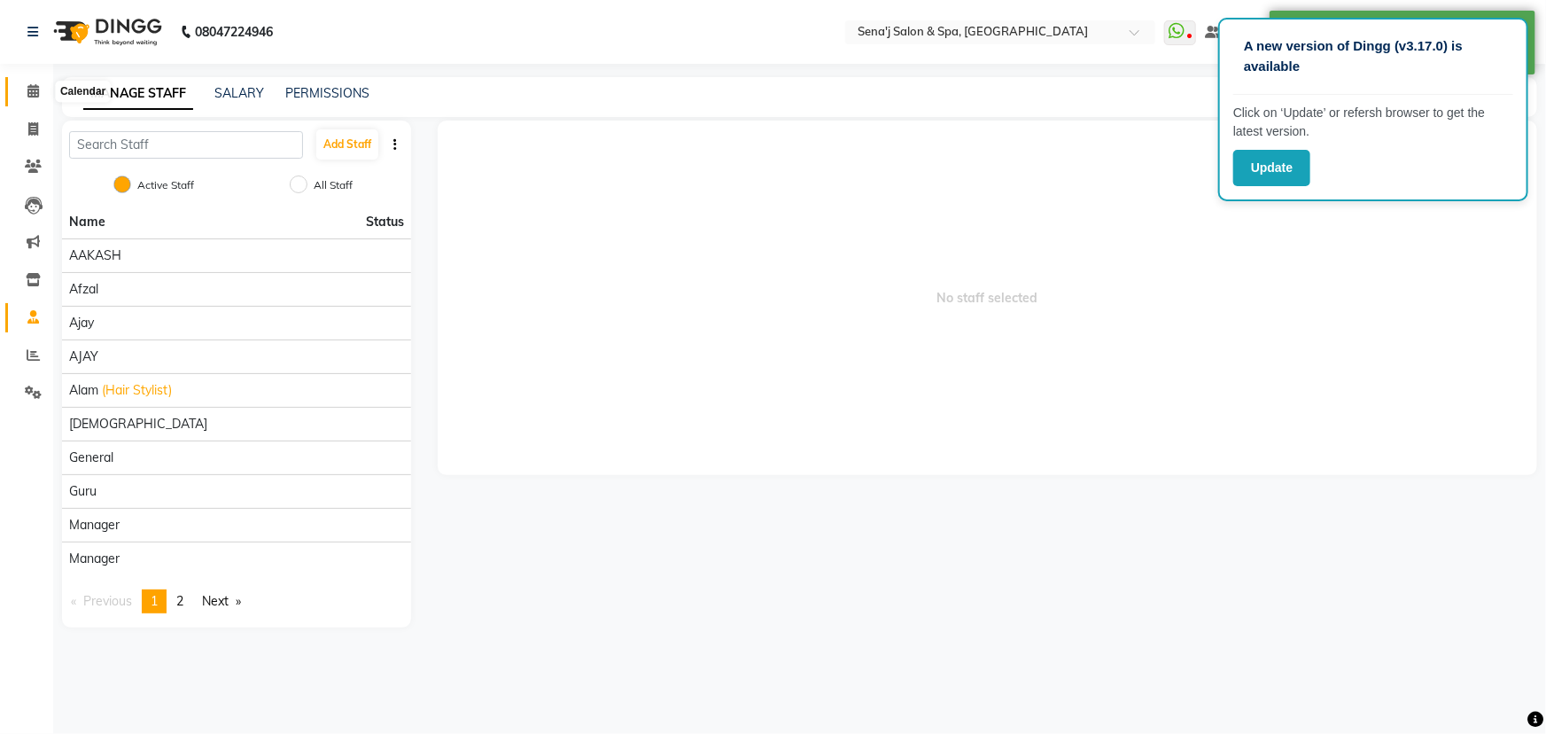
click at [41, 89] on span at bounding box center [33, 92] width 31 height 20
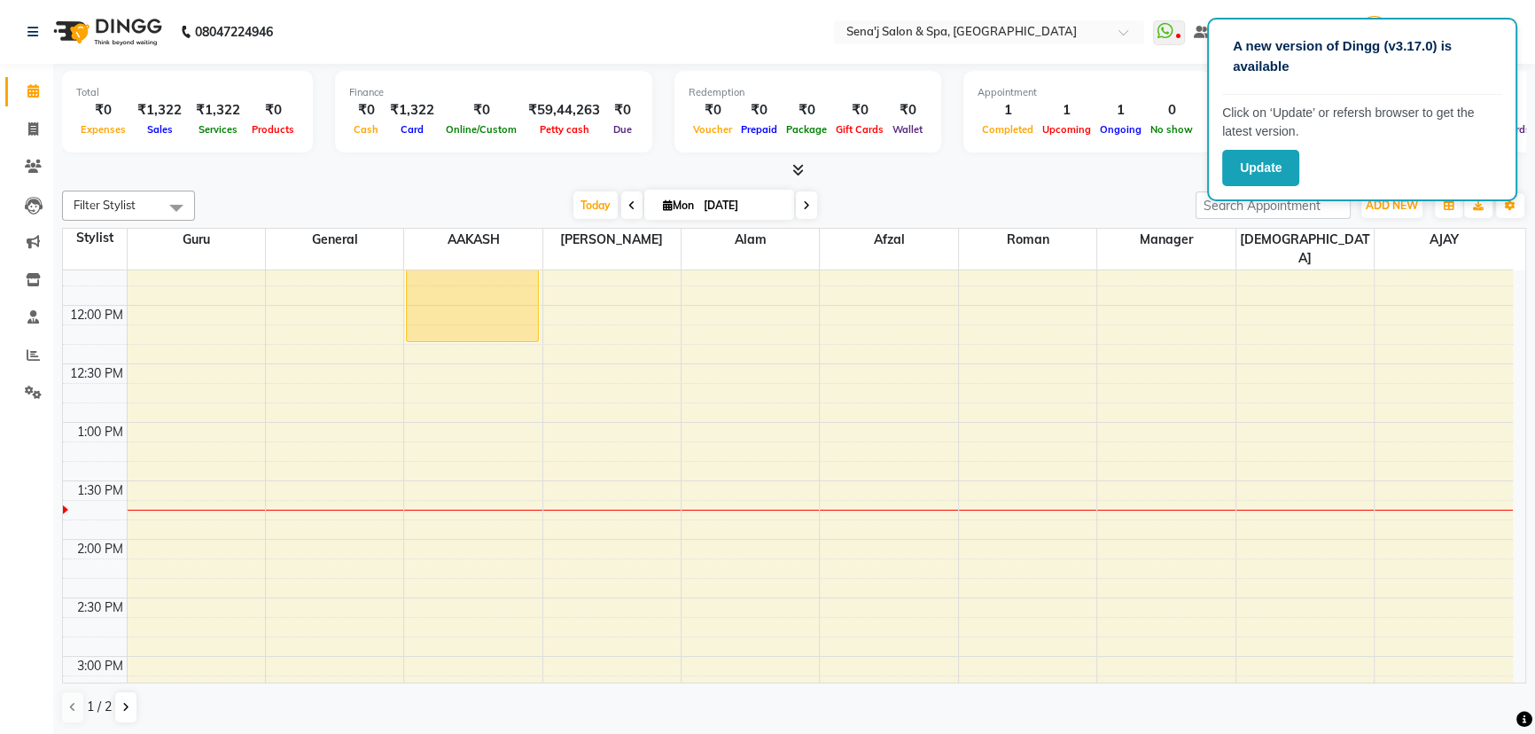
scroll to position [402, 0]
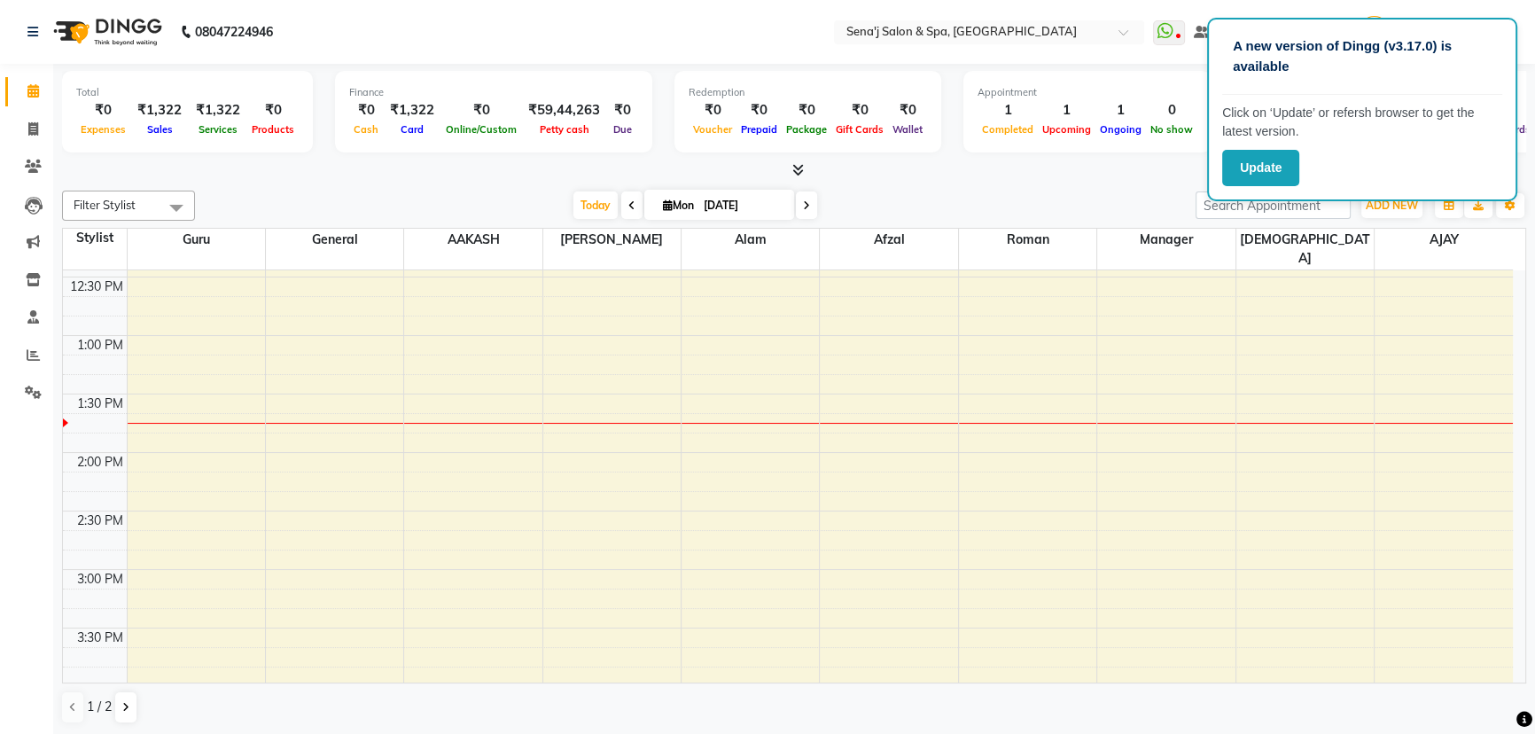
click at [167, 202] on span at bounding box center [176, 208] width 35 height 34
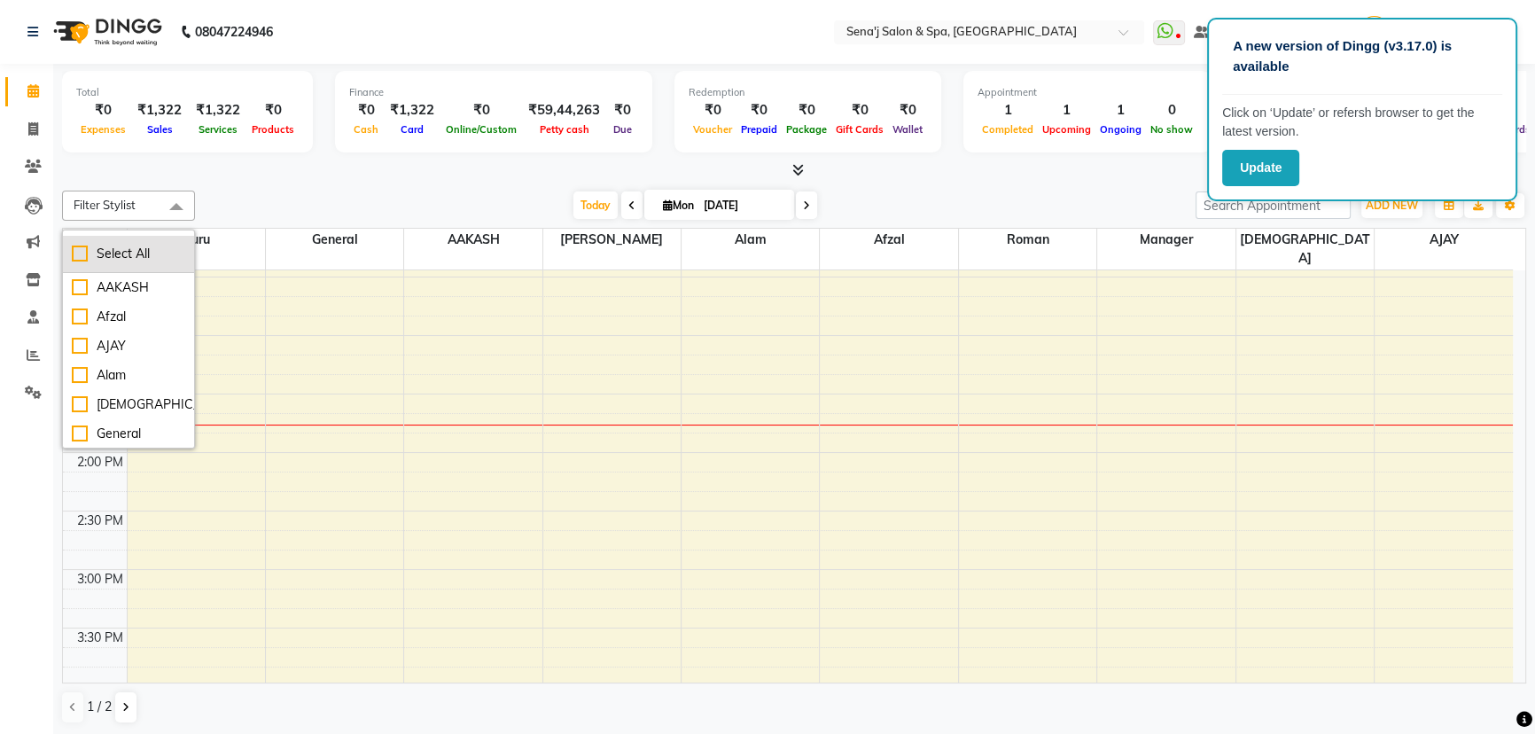
click at [74, 246] on div "Select All" at bounding box center [128, 254] width 113 height 19
checkbox input "true"
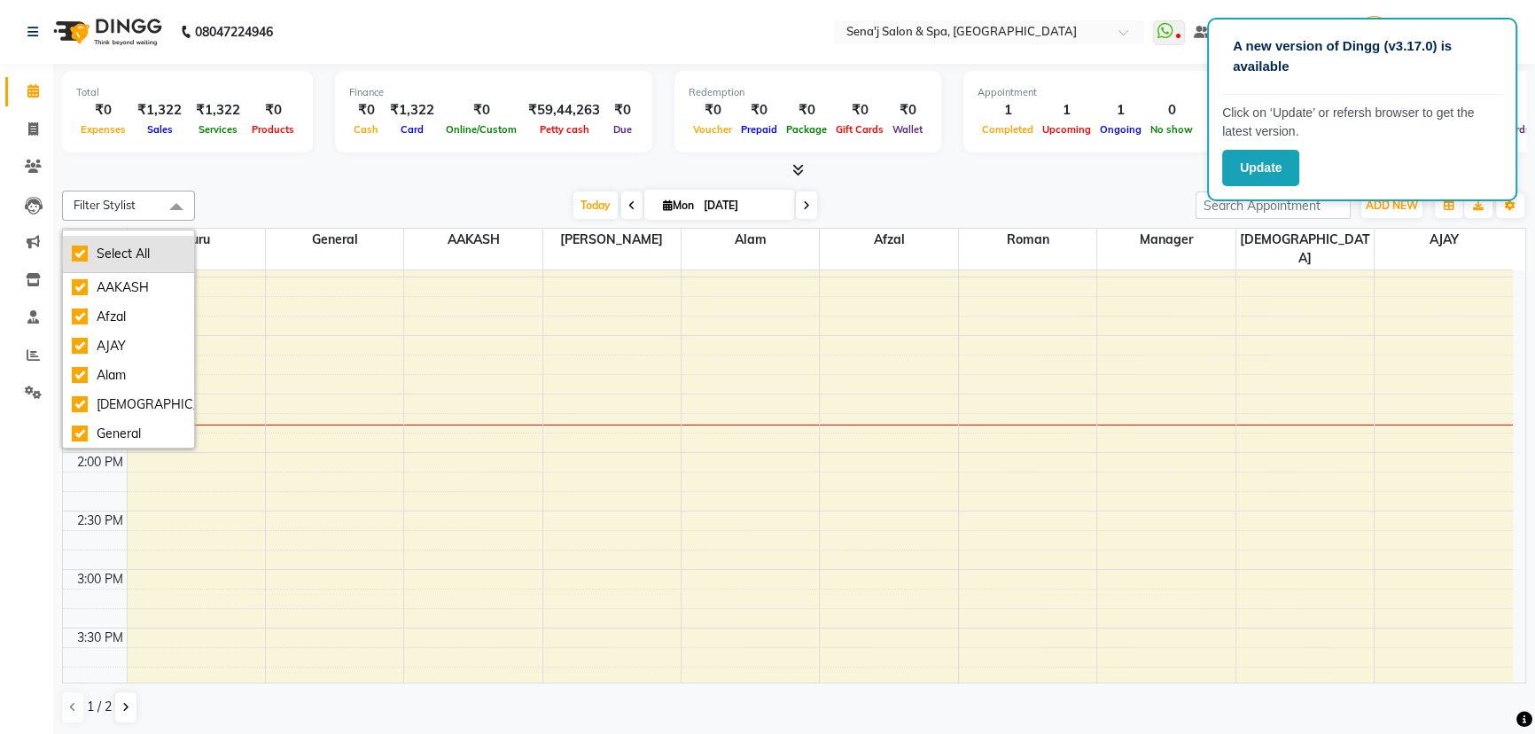
checkbox input "true"
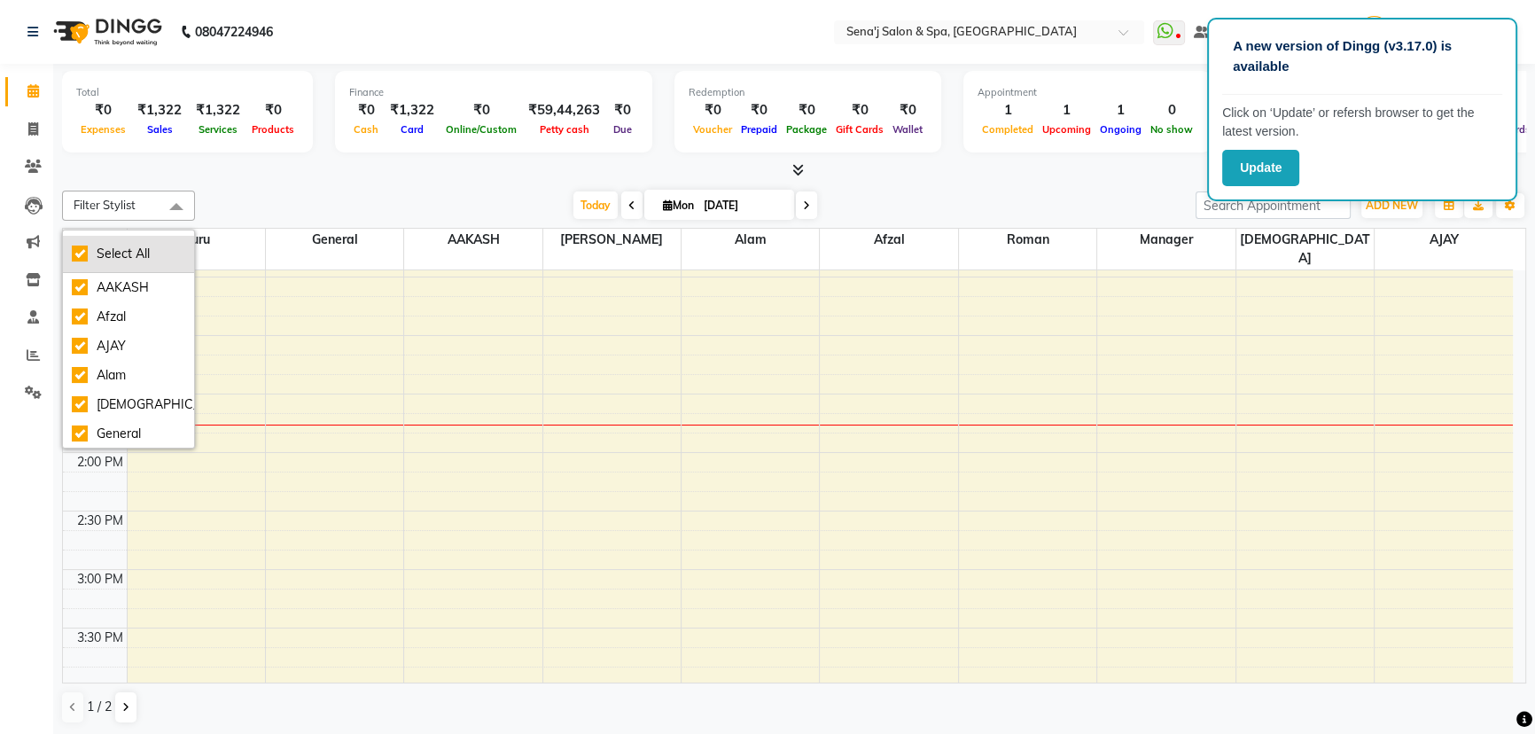
checkbox input "true"
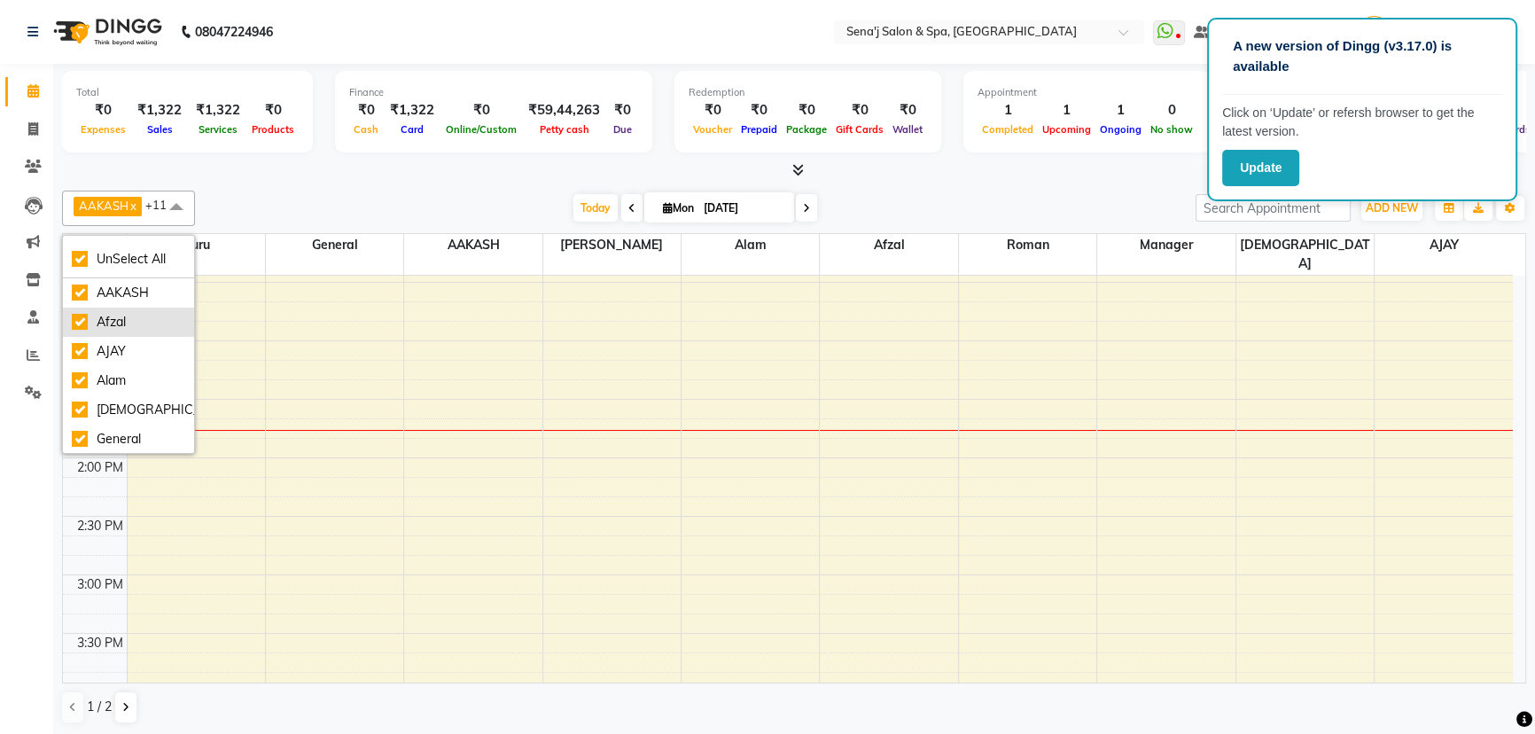
click at [75, 317] on div "Afzal" at bounding box center [128, 322] width 113 height 19
checkbox input "false"
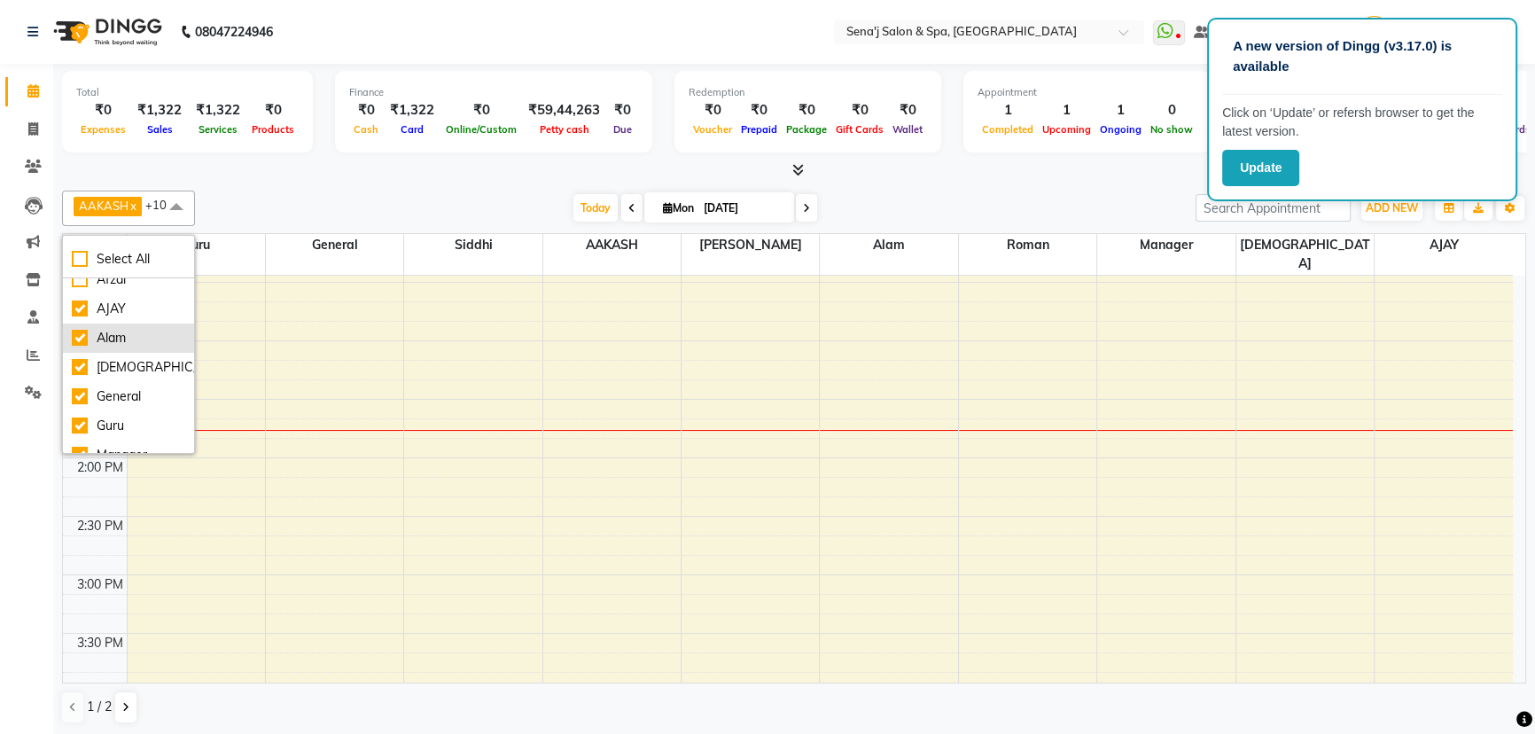
scroll to position [160, 0]
click at [74, 391] on div "Ruchika" at bounding box center [128, 395] width 113 height 19
checkbox input "false"
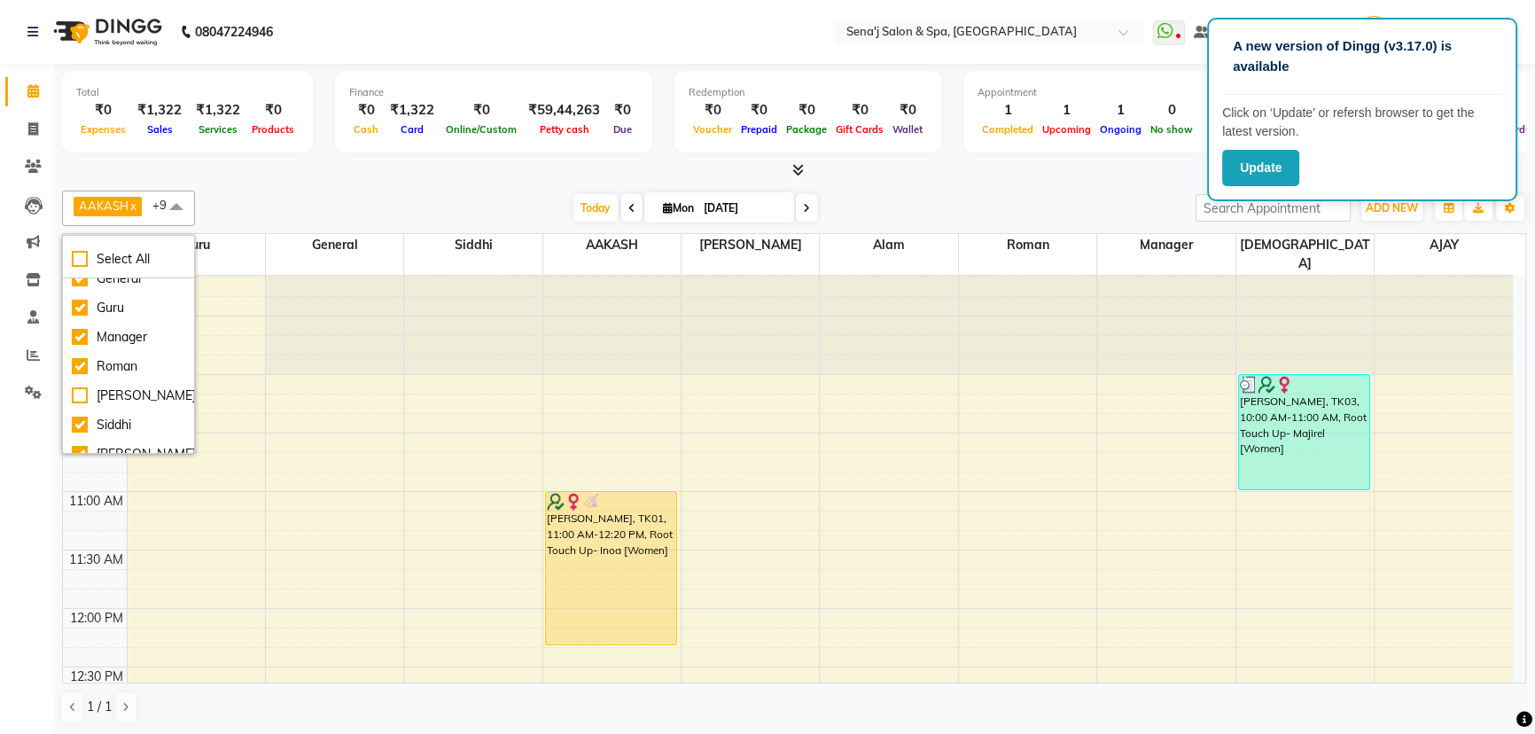
scroll to position [0, 0]
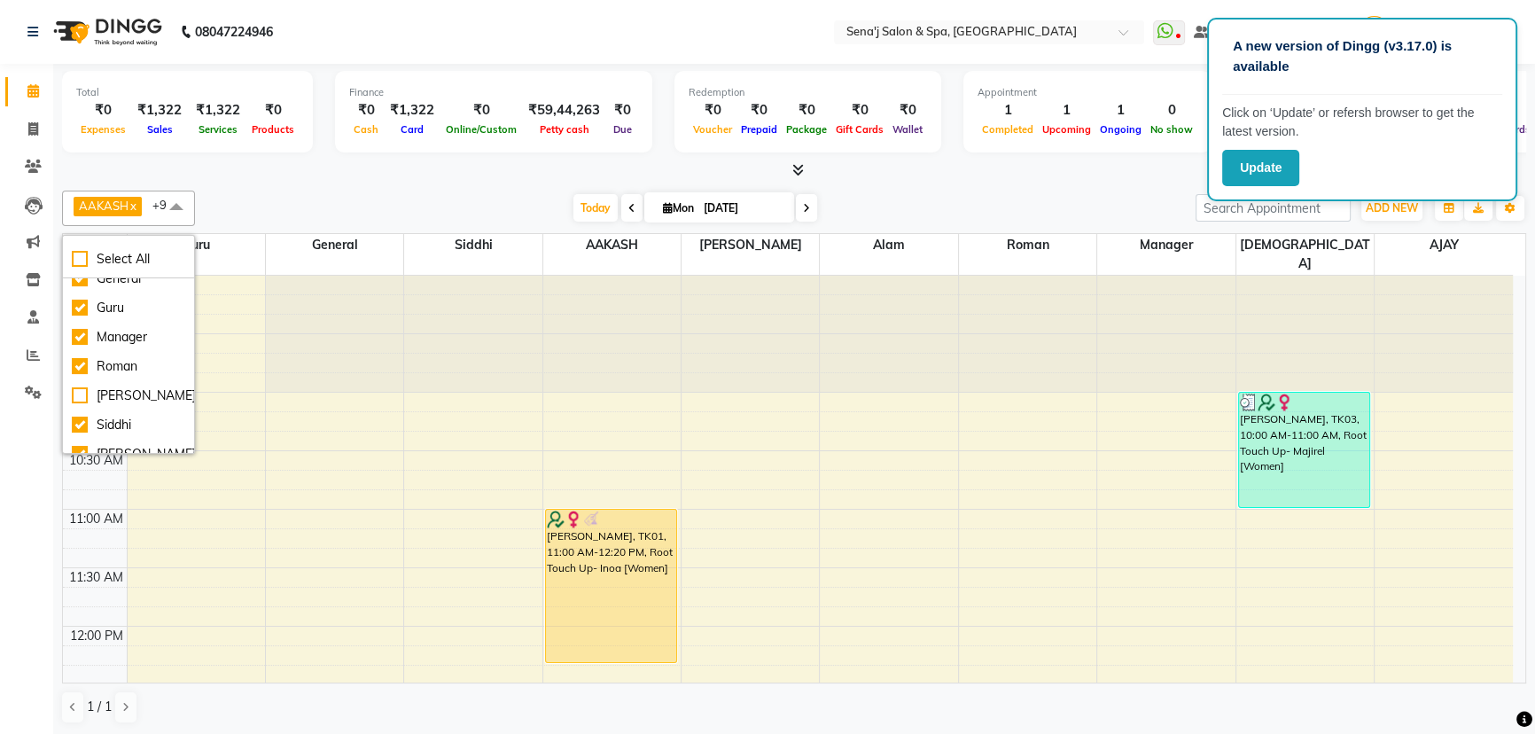
click at [908, 192] on div "AAKASH x AJAY x Alam x Ashu x General x Guru x Manager x Roman x Siddhi x Sneha…" at bounding box center [794, 208] width 1464 height 35
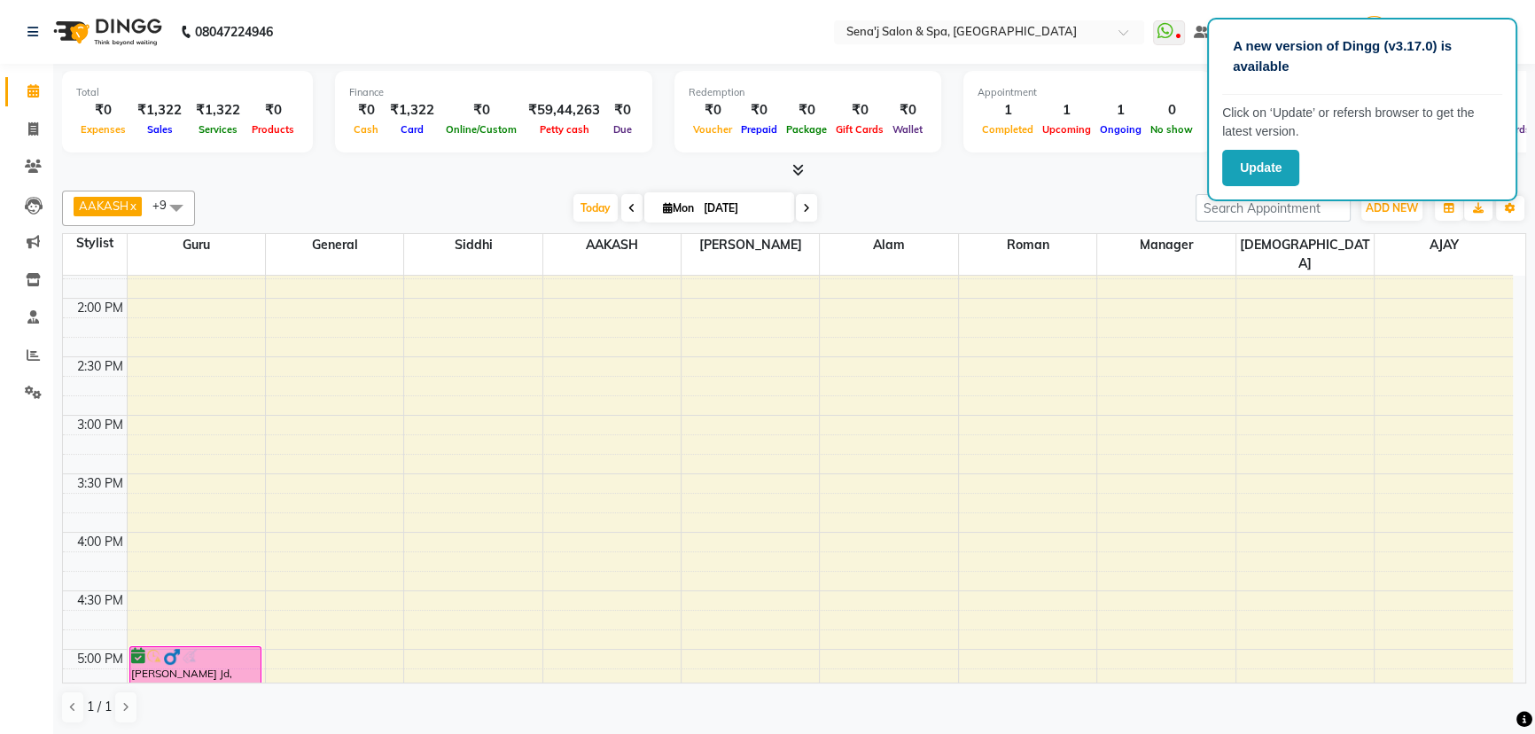
scroll to position [564, 0]
click at [1426, 455] on div "9:00 AM 9:30 AM 10:00 AM 10:30 AM 11:00 AM 11:30 AM 12:00 PM 12:30 PM 1:00 PM 1…" at bounding box center [788, 589] width 1450 height 1754
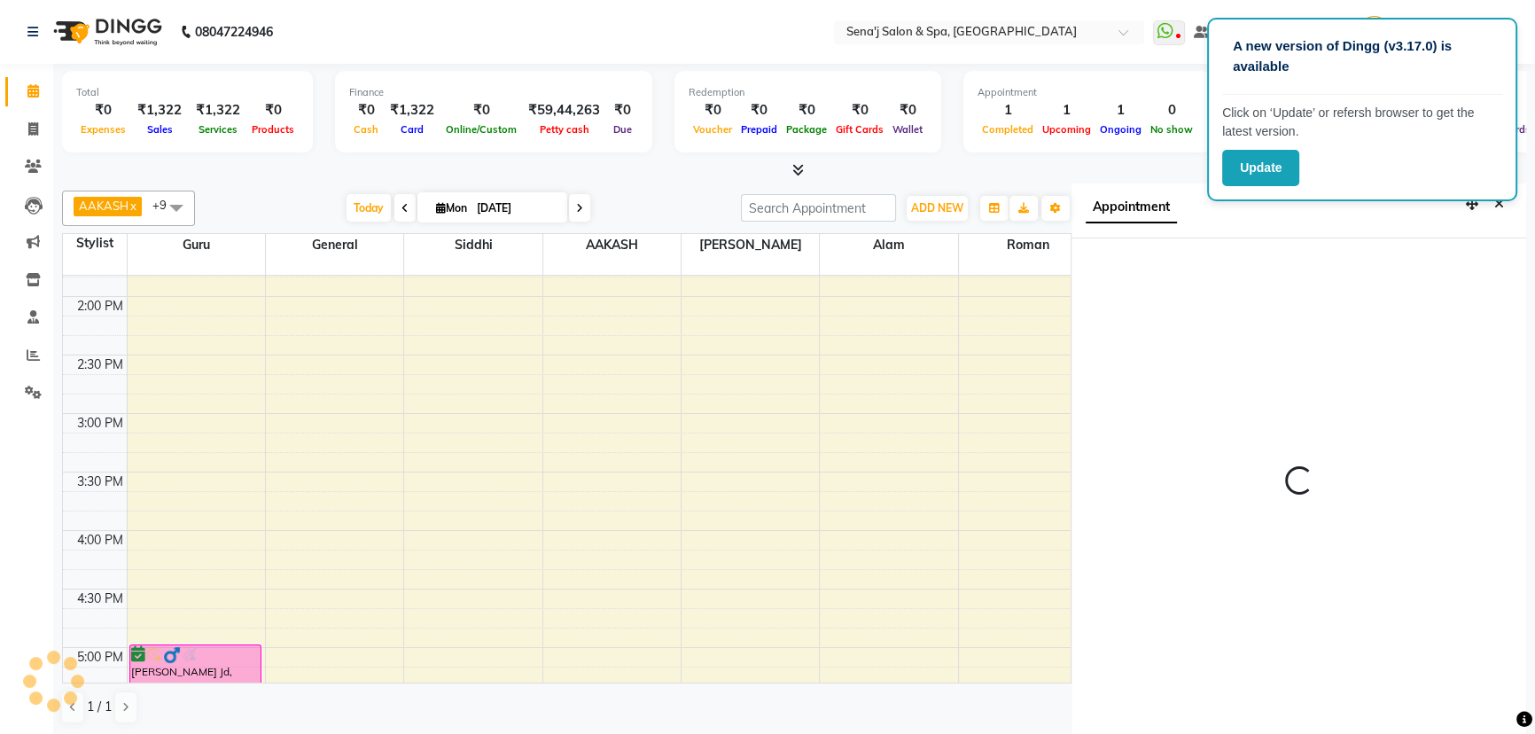
scroll to position [8, 0]
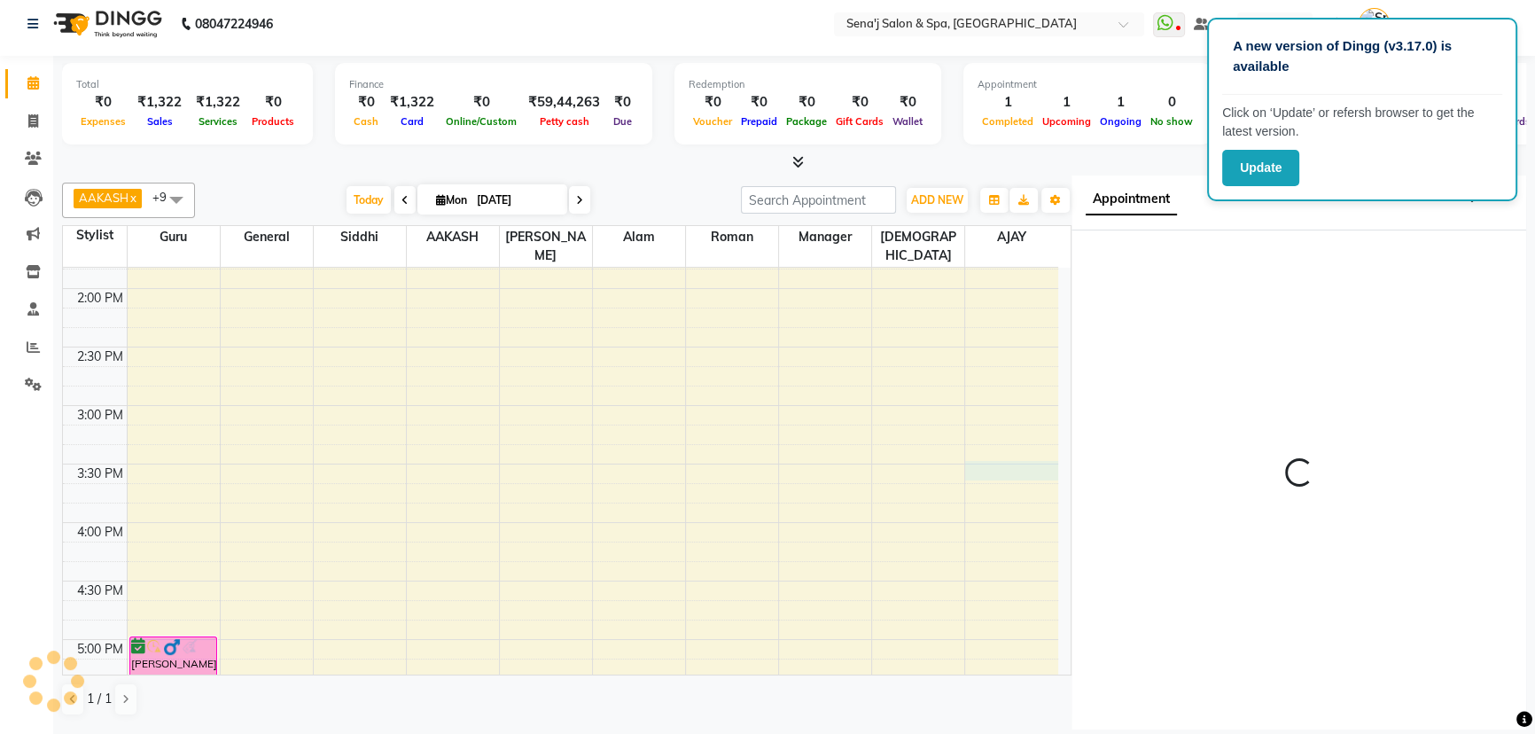
select select "90502"
select select "tentative"
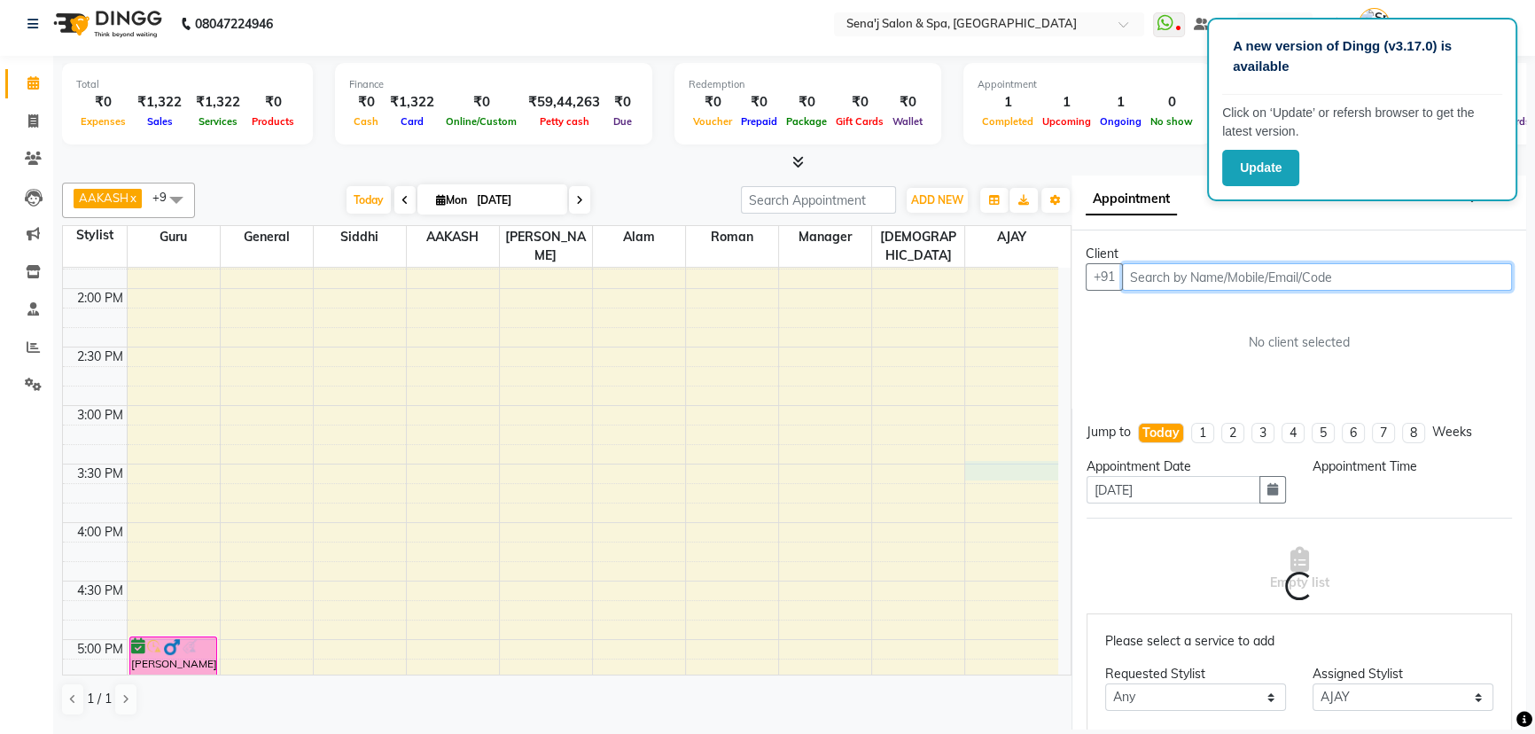
select select "930"
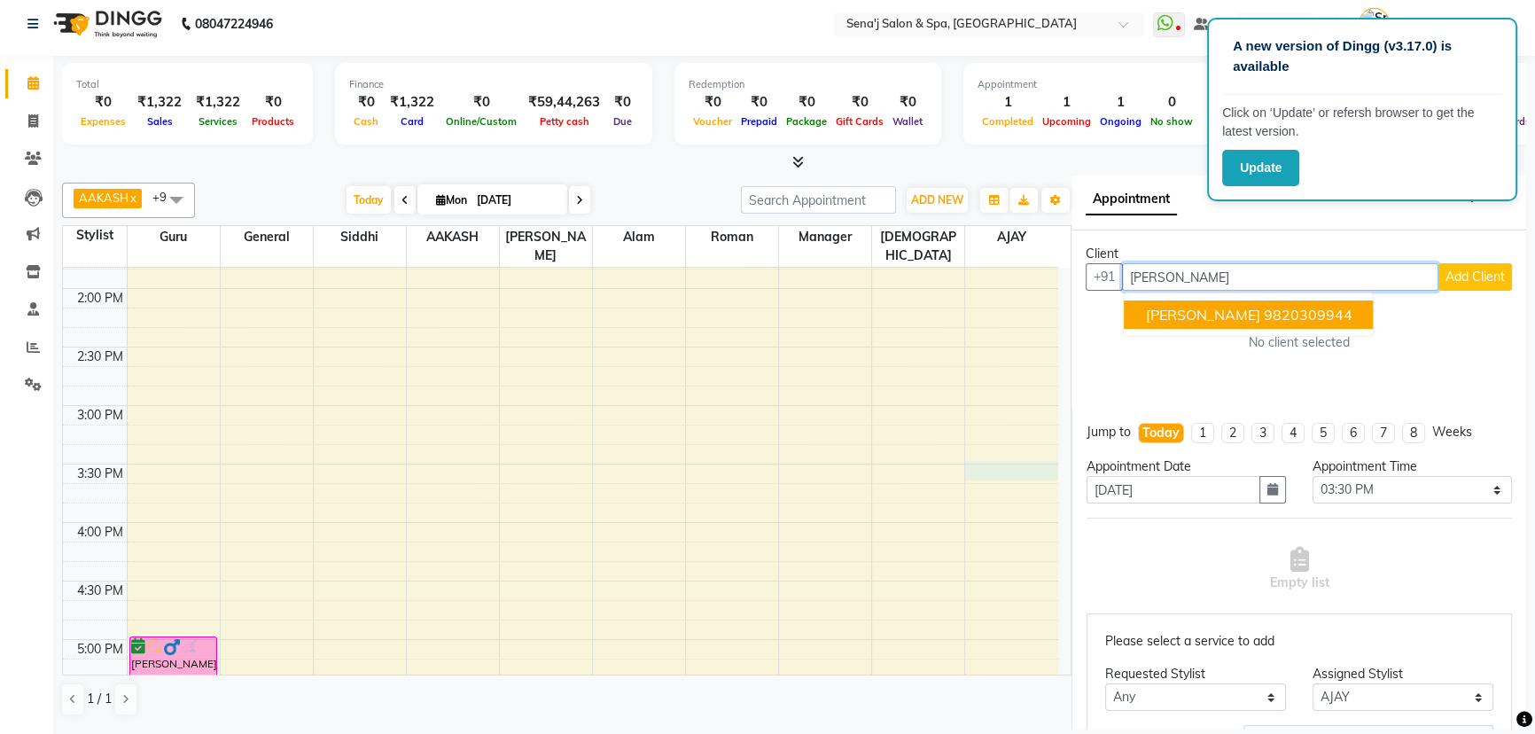
click at [1263, 319] on ngb-highlight "9820309944" at bounding box center [1307, 315] width 89 height 18
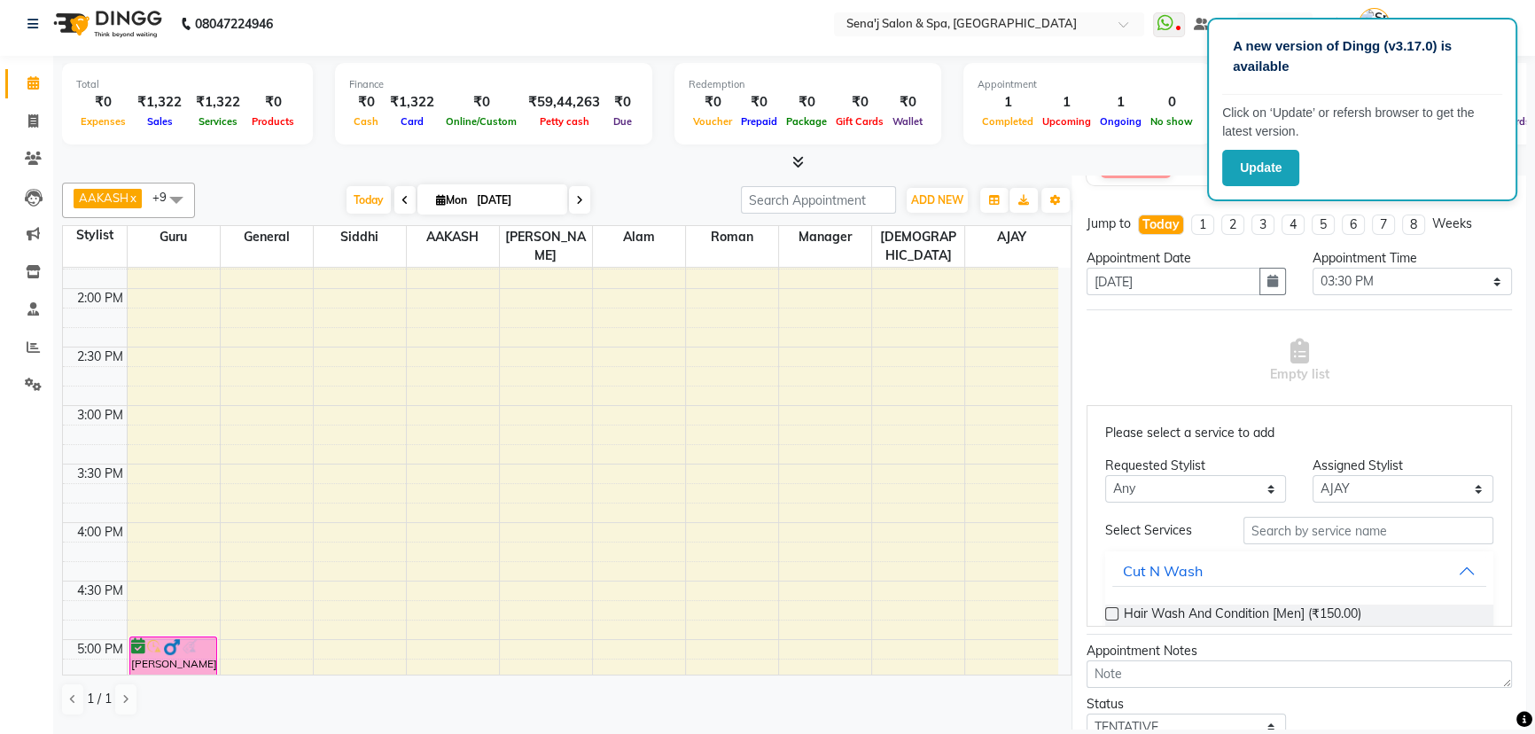
scroll to position [241, 0]
type input "9820309944"
click at [1276, 531] on input "text" at bounding box center [1368, 527] width 250 height 27
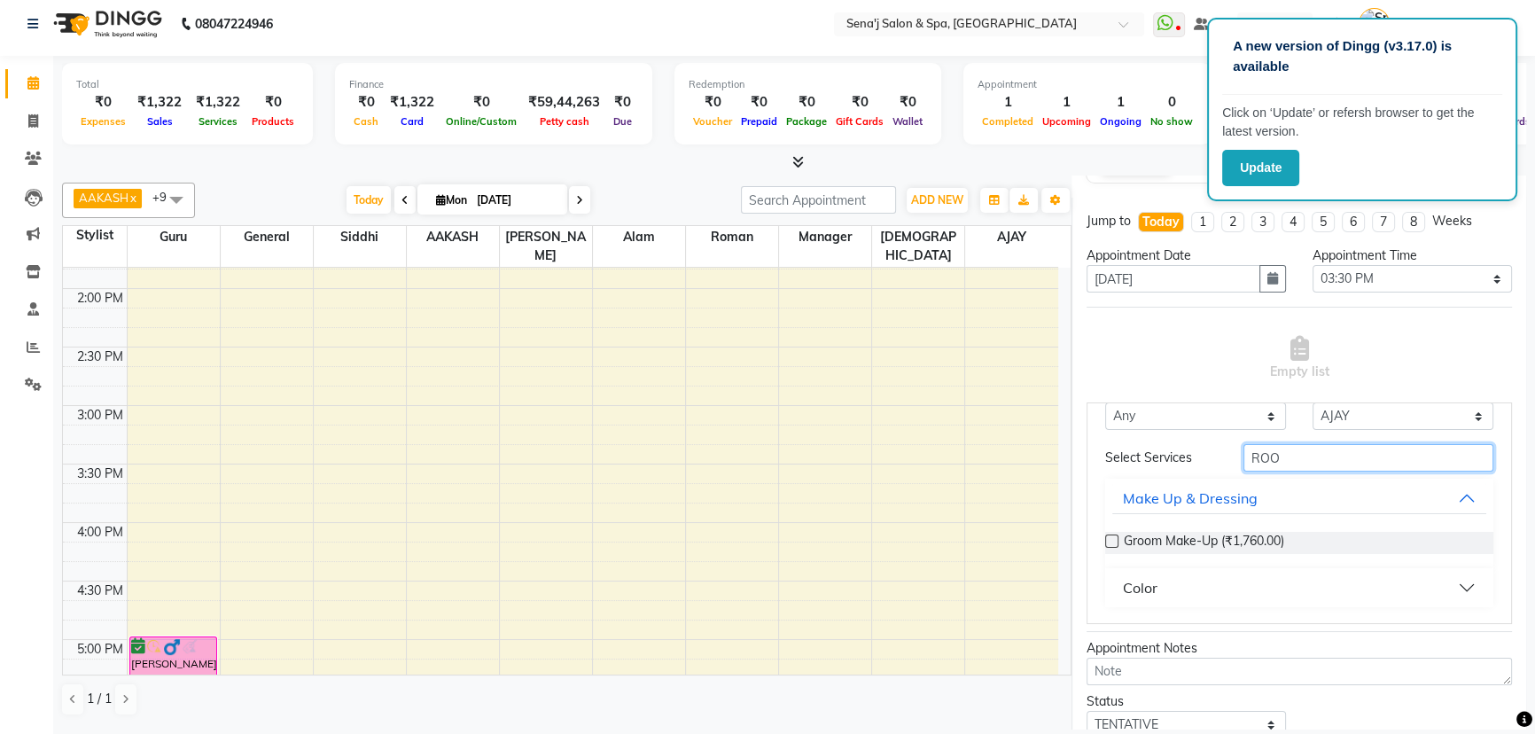
scroll to position [71, 0]
type input "ROO"
click at [1447, 583] on button "Color" at bounding box center [1299, 587] width 374 height 32
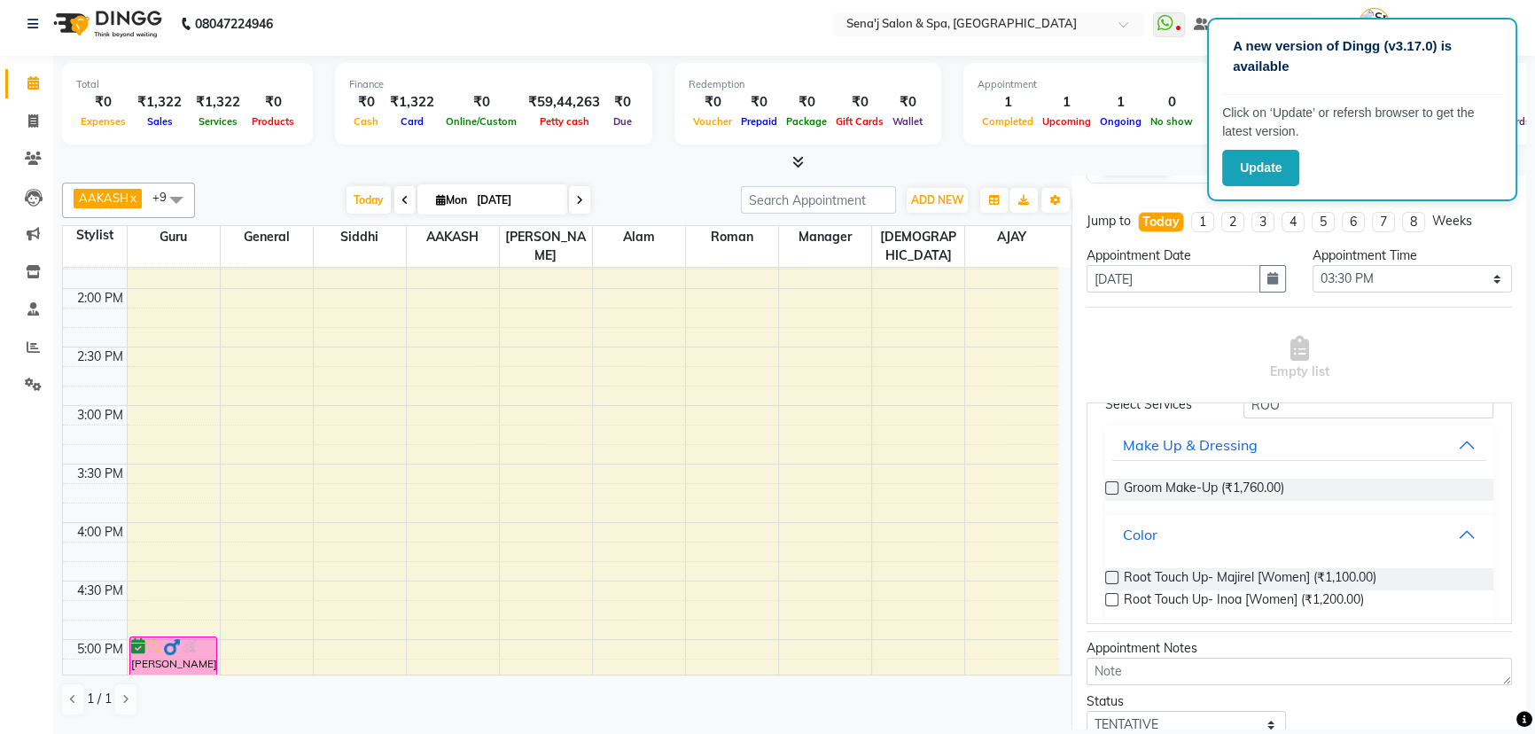
scroll to position [144, 0]
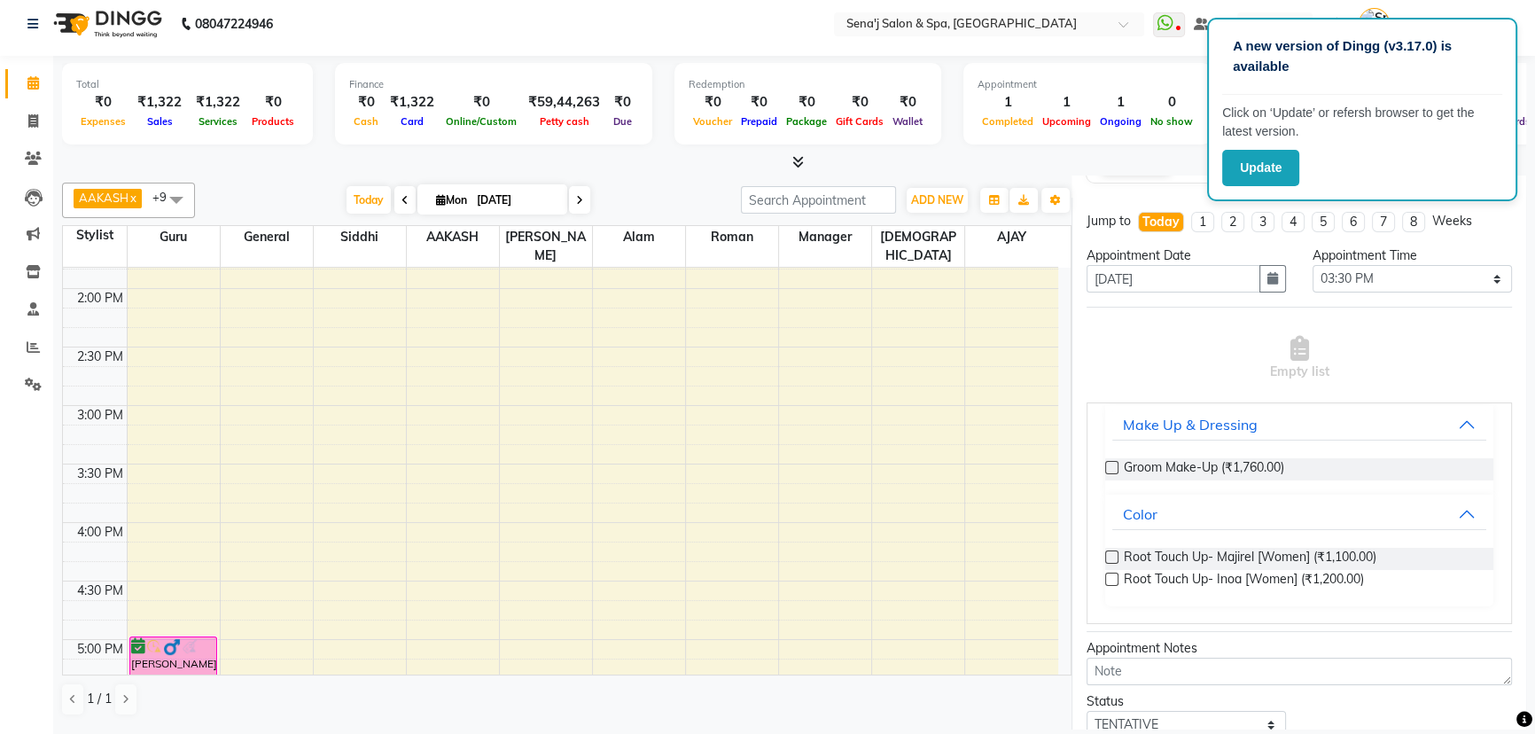
click at [1108, 572] on label at bounding box center [1111, 578] width 13 height 13
click at [1108, 575] on input "checkbox" at bounding box center [1111, 581] width 12 height 12
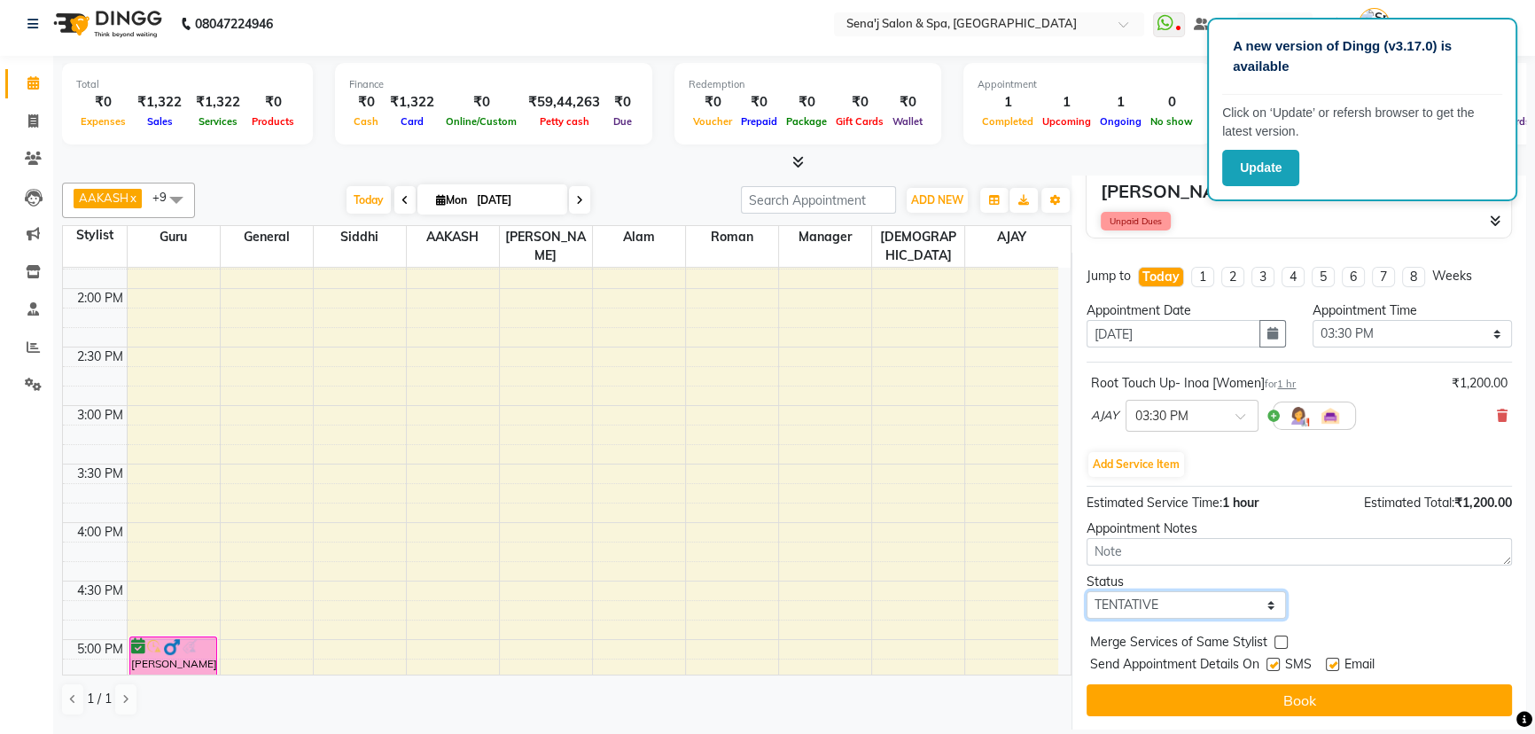
click at [1124, 595] on select "Select TENTATIVE CONFIRM CHECK-IN UPCOMING" at bounding box center [1185, 604] width 199 height 27
select select "confirm booking"
click at [1086, 591] on select "Select TENTATIVE CONFIRM CHECK-IN UPCOMING" at bounding box center [1185, 604] width 199 height 27
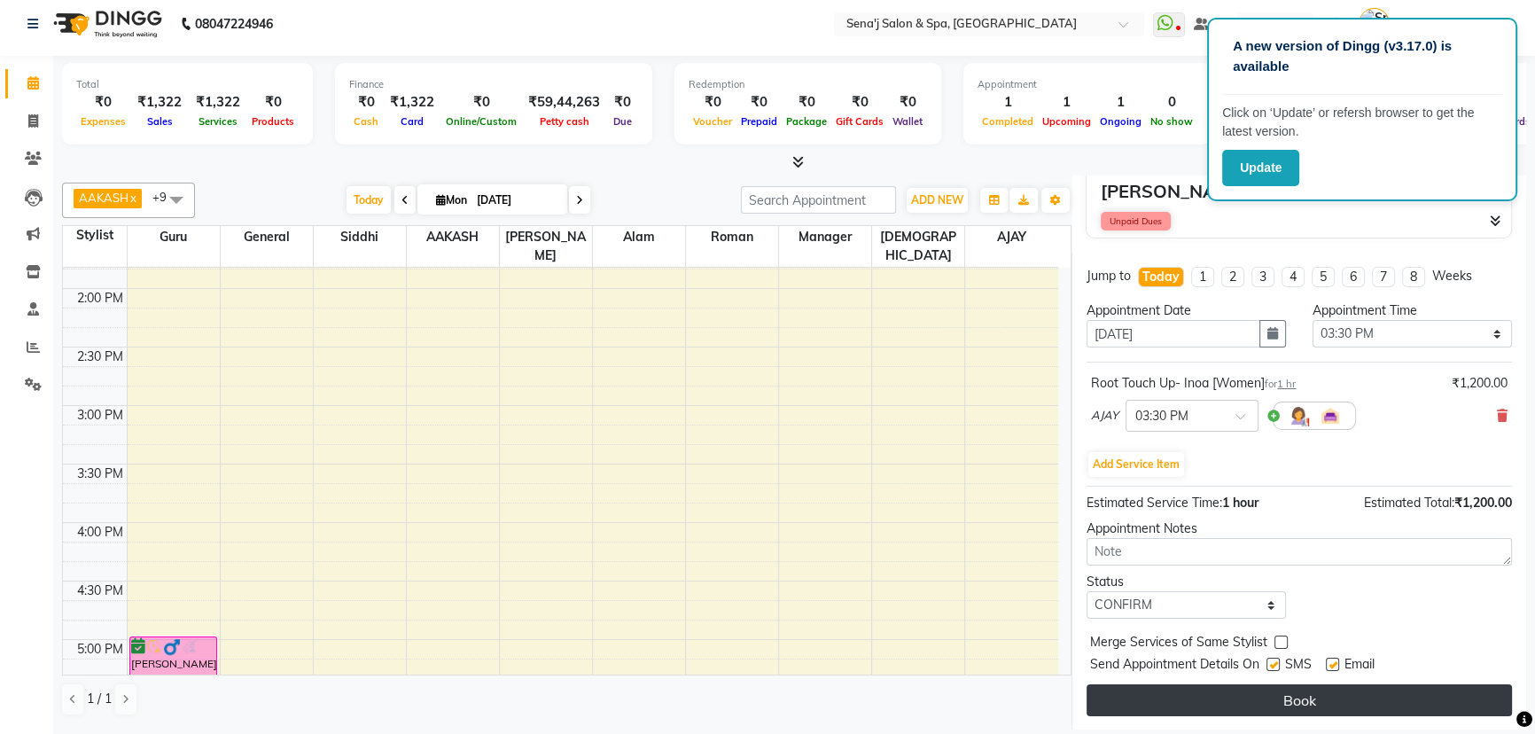
click at [1355, 691] on button "Book" at bounding box center [1298, 700] width 425 height 32
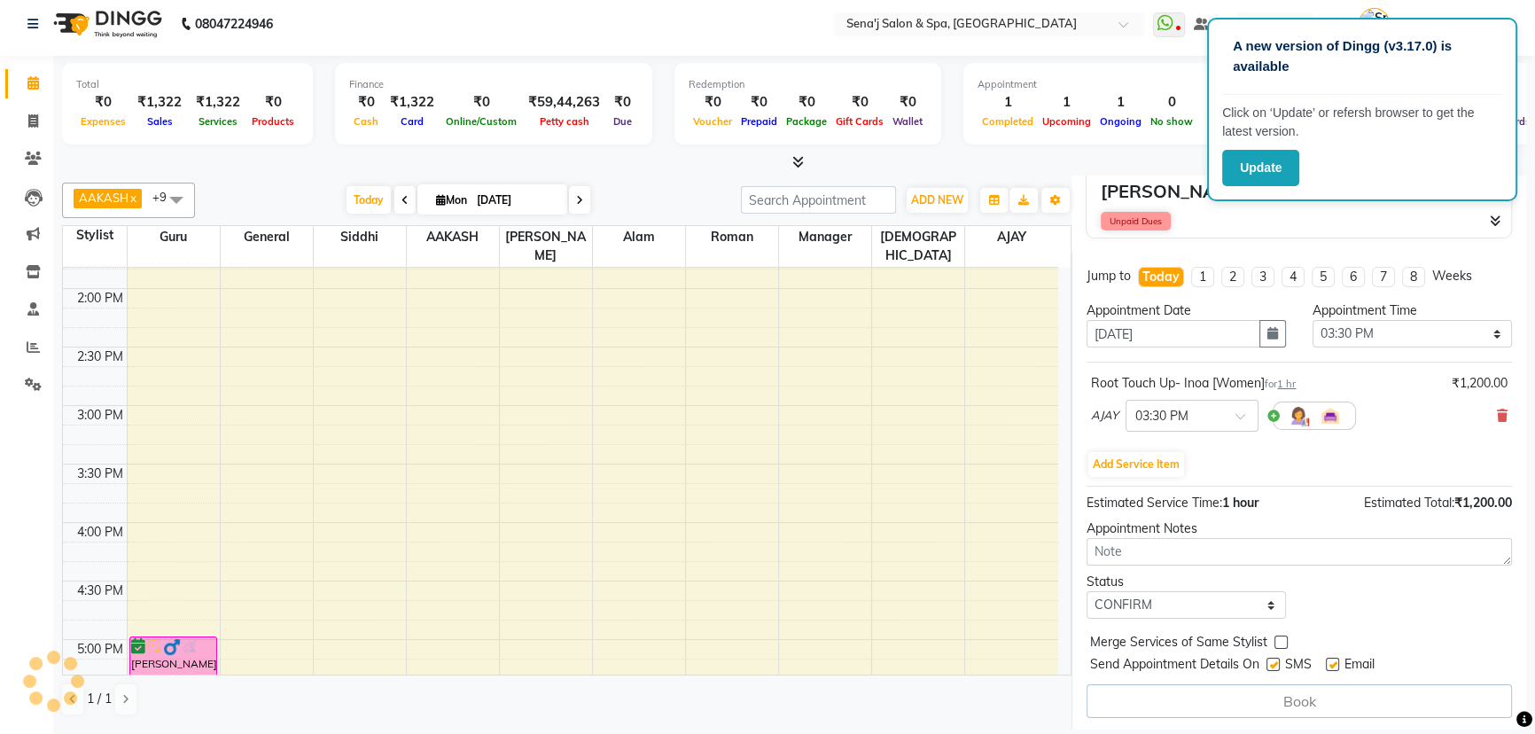
select select "90502"
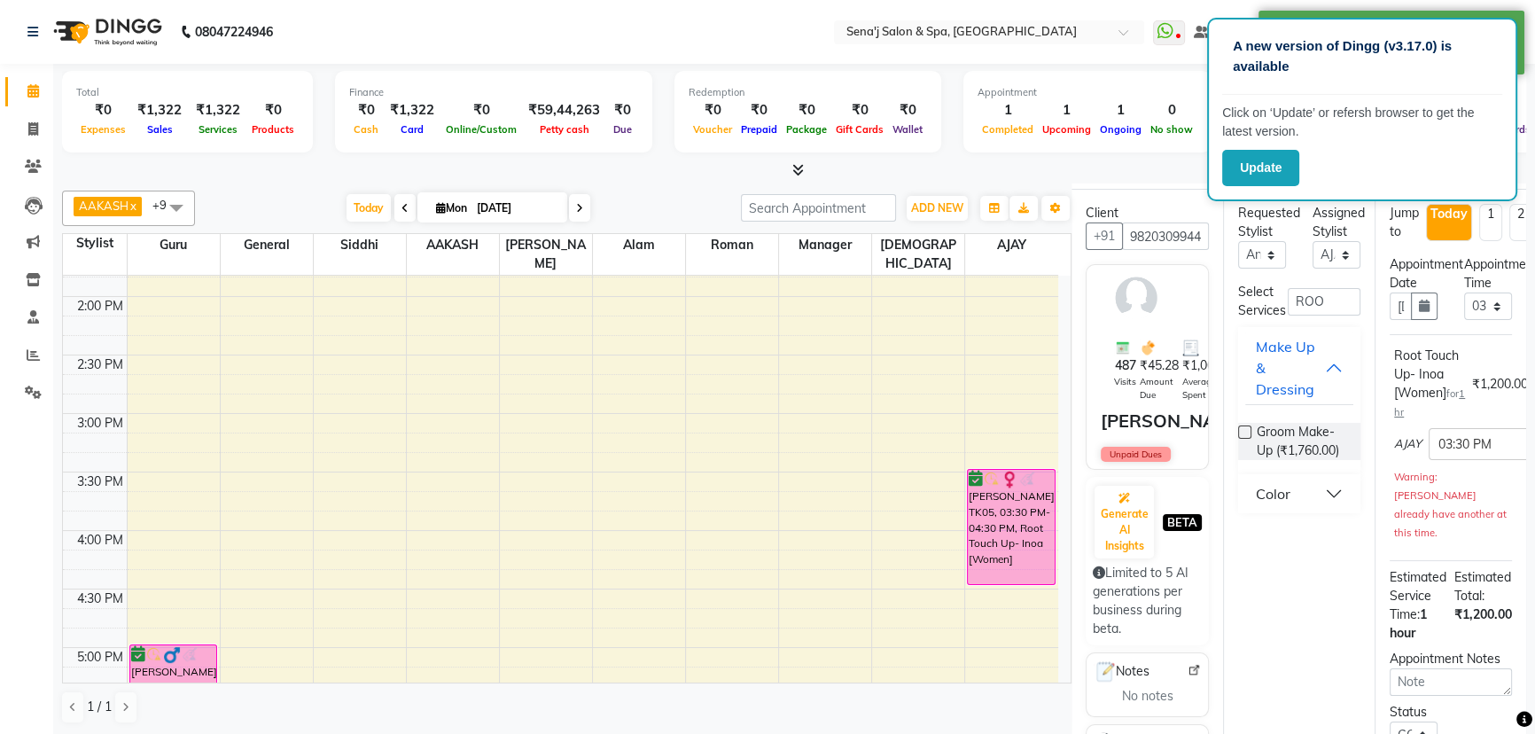
scroll to position [0, 0]
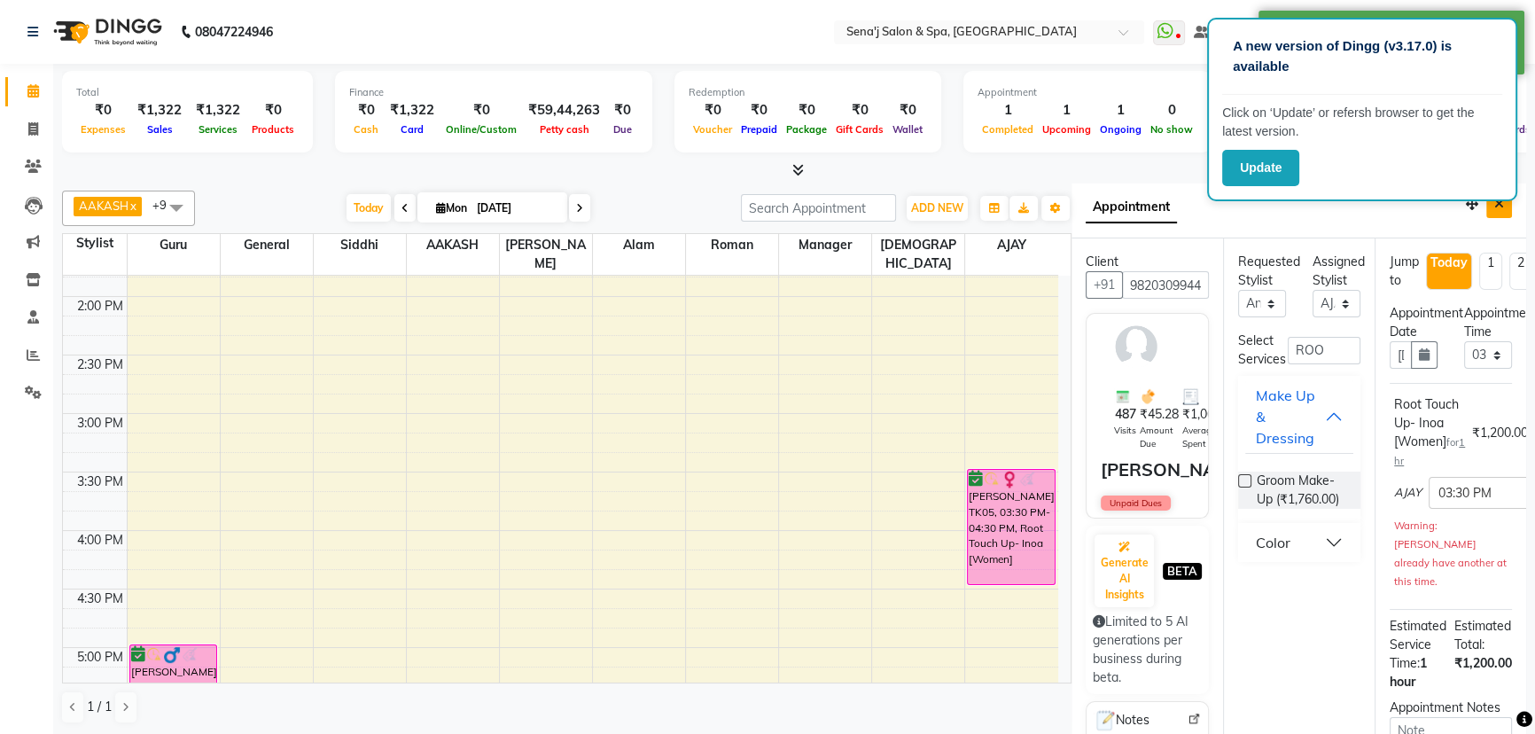
click at [1494, 206] on icon "Close" at bounding box center [1499, 204] width 10 height 12
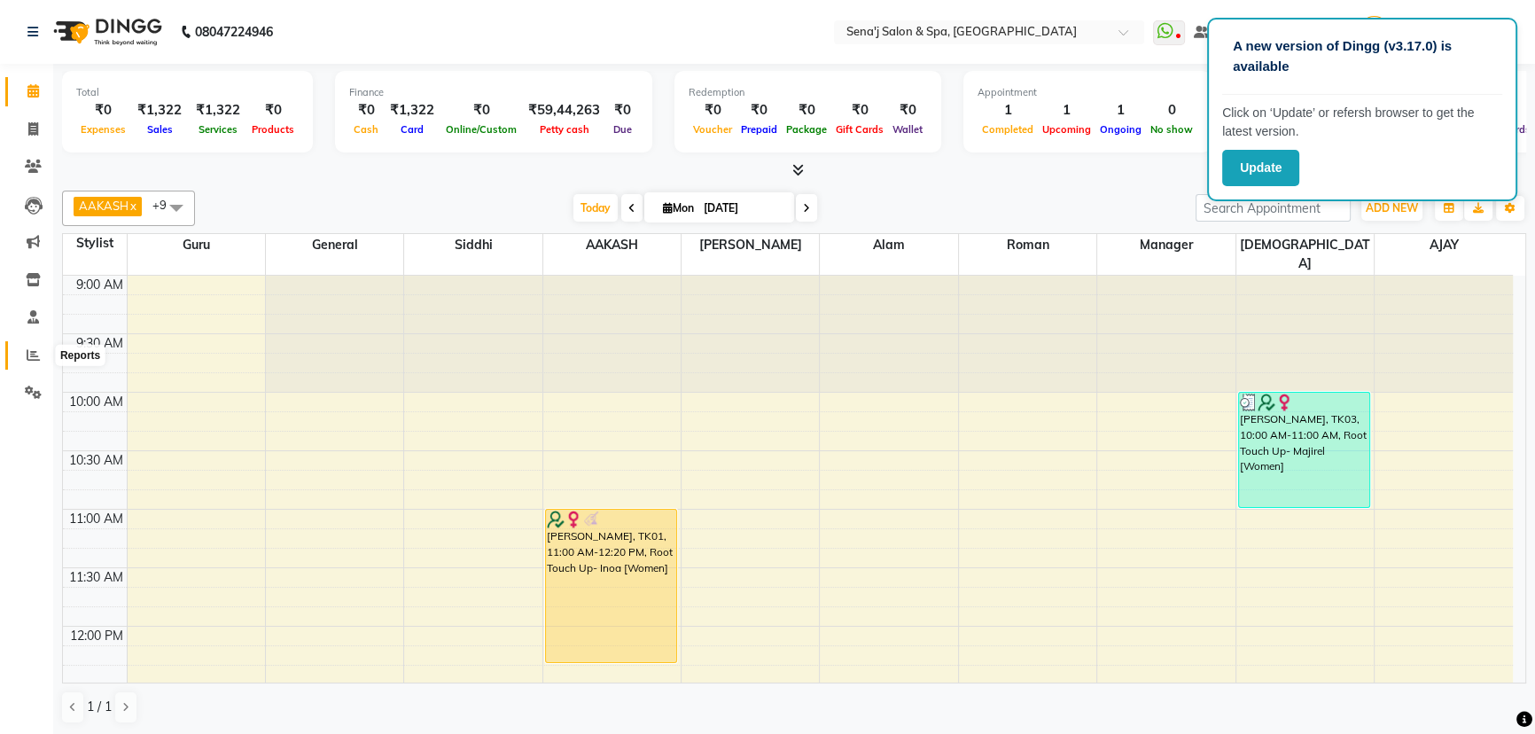
click at [33, 351] on icon at bounding box center [33, 354] width 13 height 13
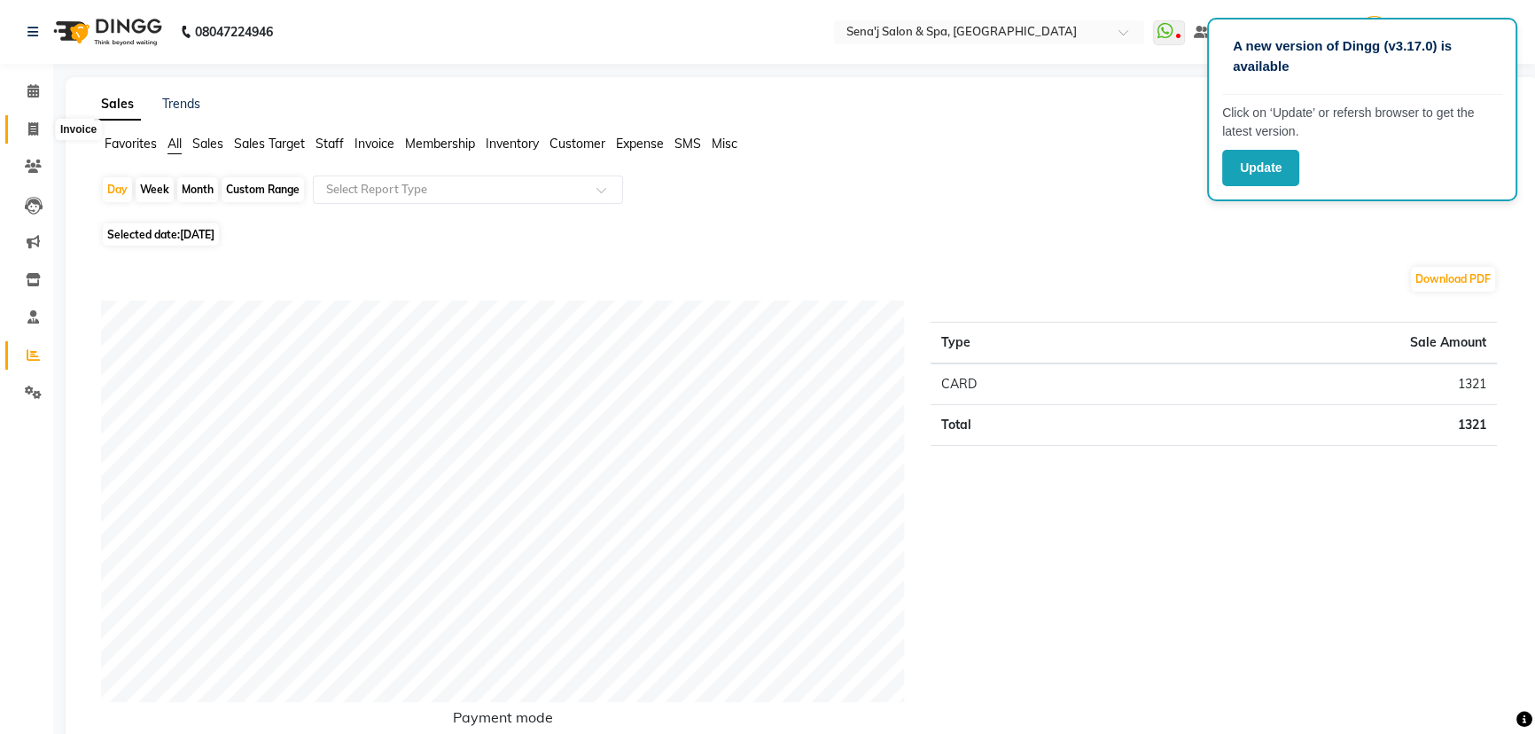
click at [29, 131] on icon at bounding box center [33, 128] width 10 height 13
select select "447"
select select "service"
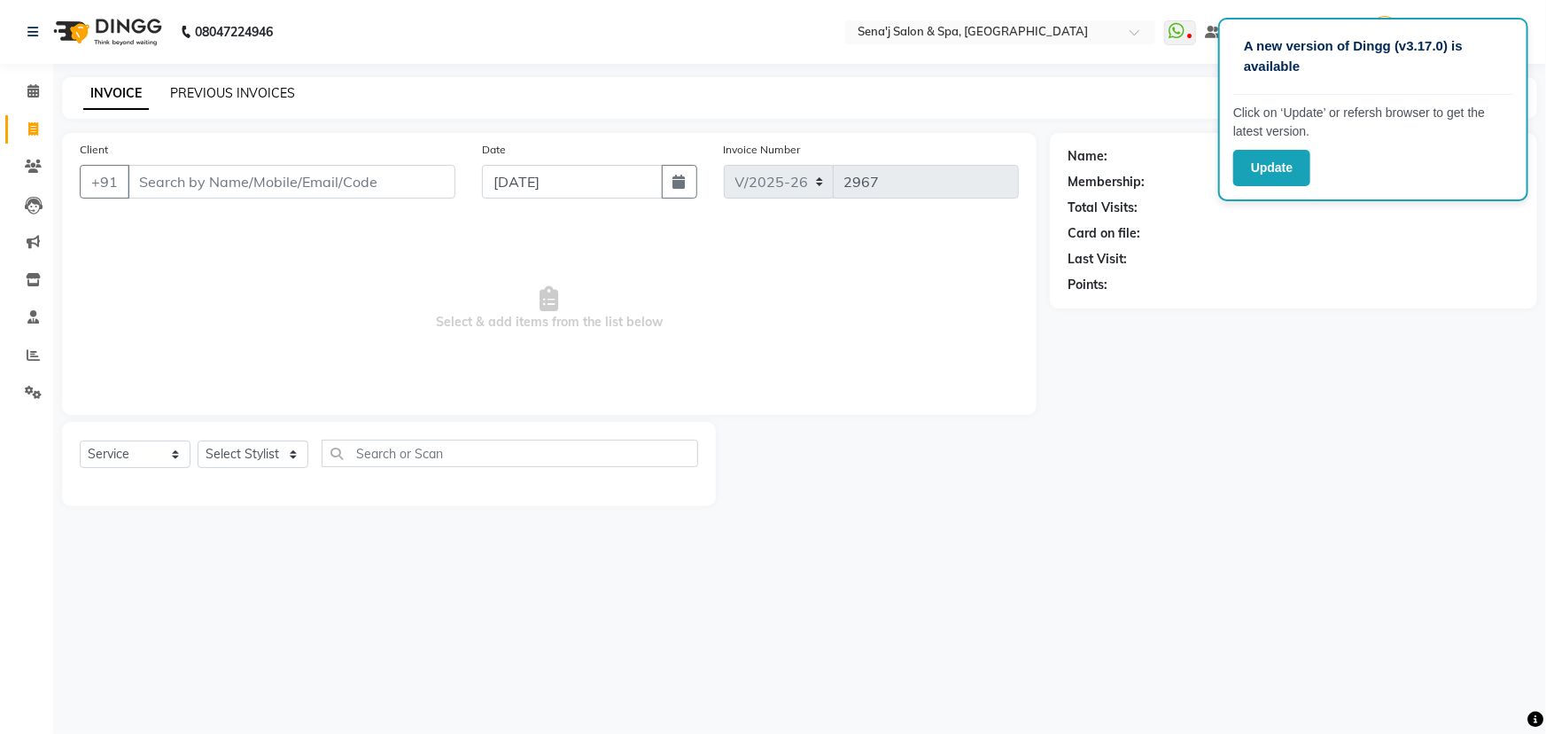
click at [204, 94] on link "PREVIOUS INVOICES" at bounding box center [232, 93] width 125 height 16
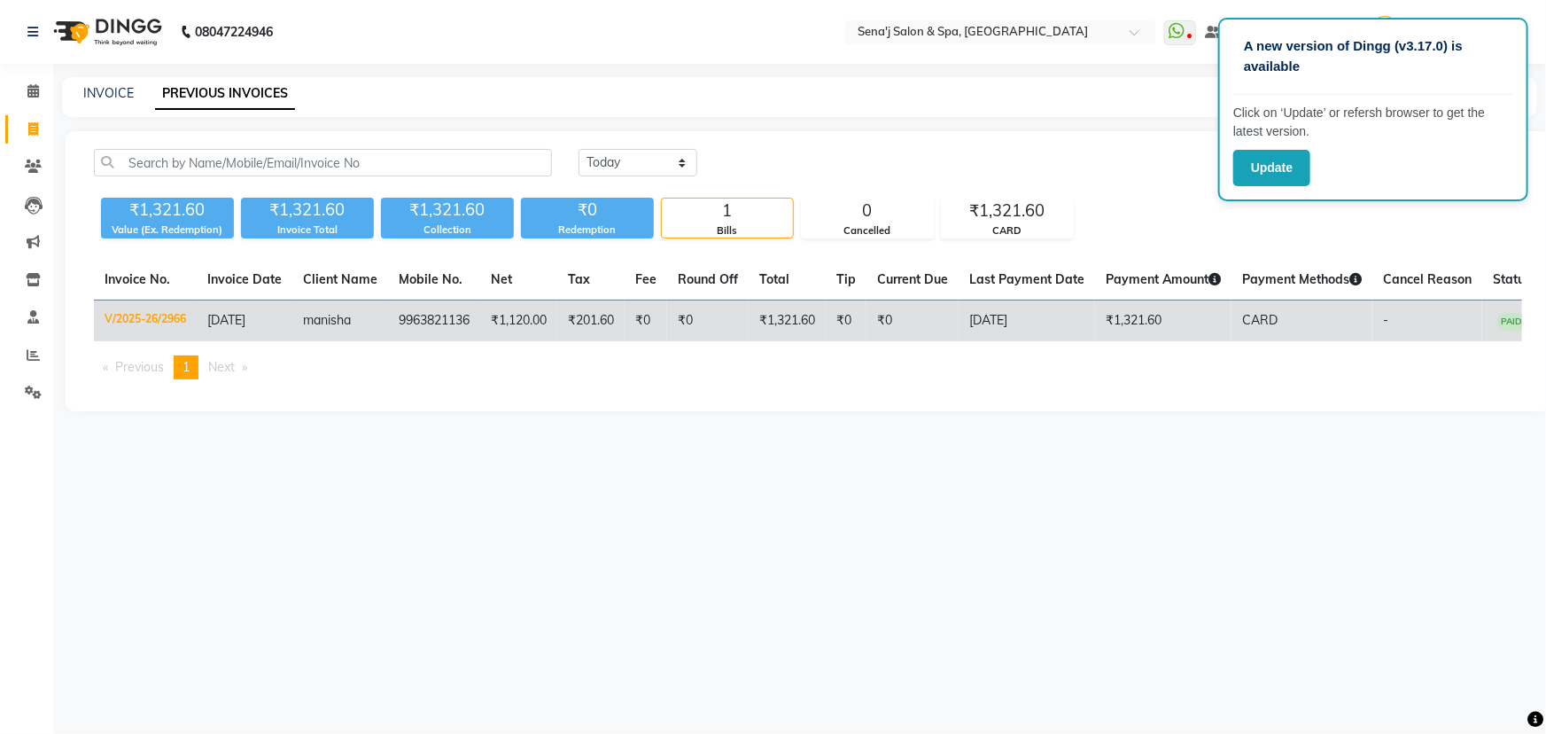
click at [504, 320] on td "₹1,120.00" at bounding box center [518, 321] width 77 height 42
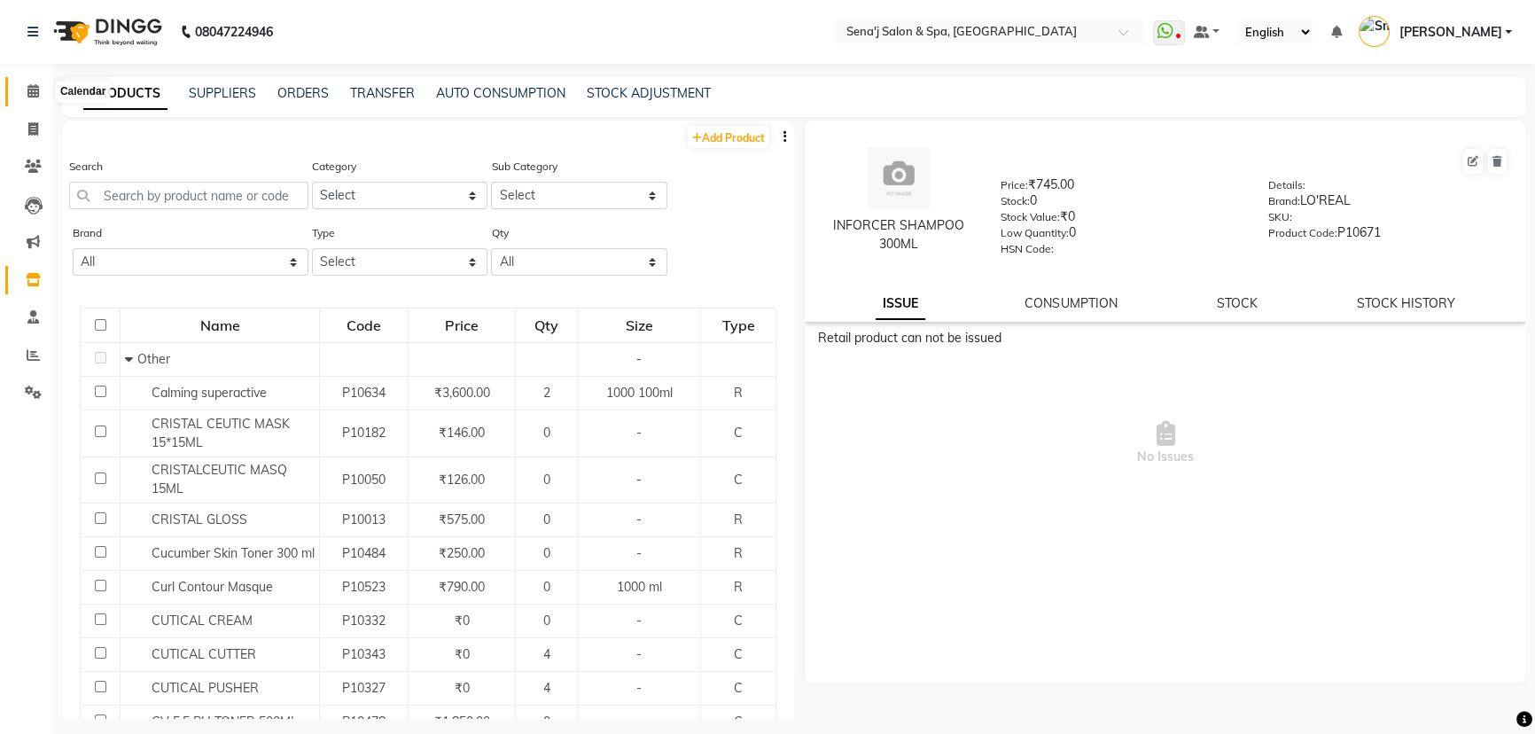
click at [29, 86] on icon at bounding box center [33, 90] width 12 height 13
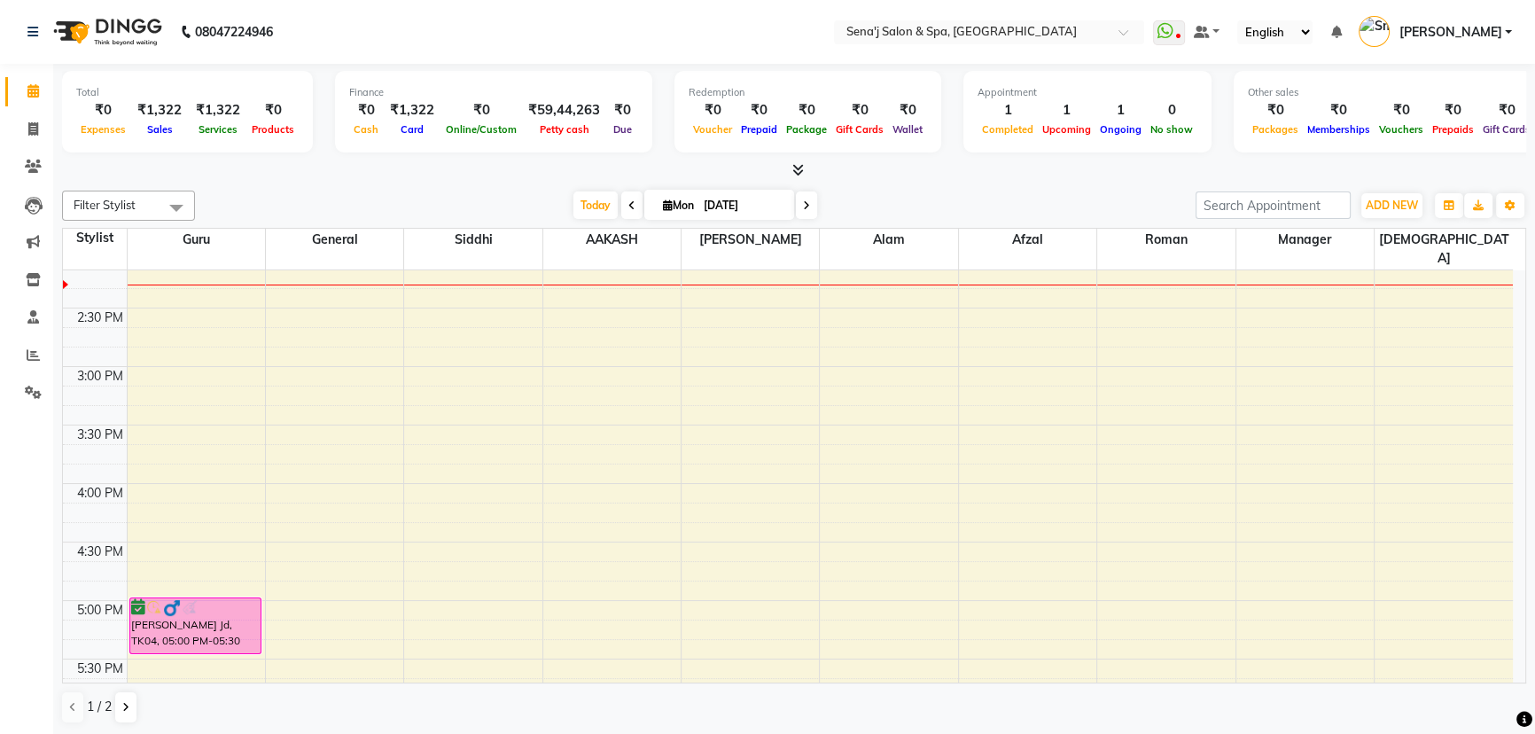
scroll to position [644, 0]
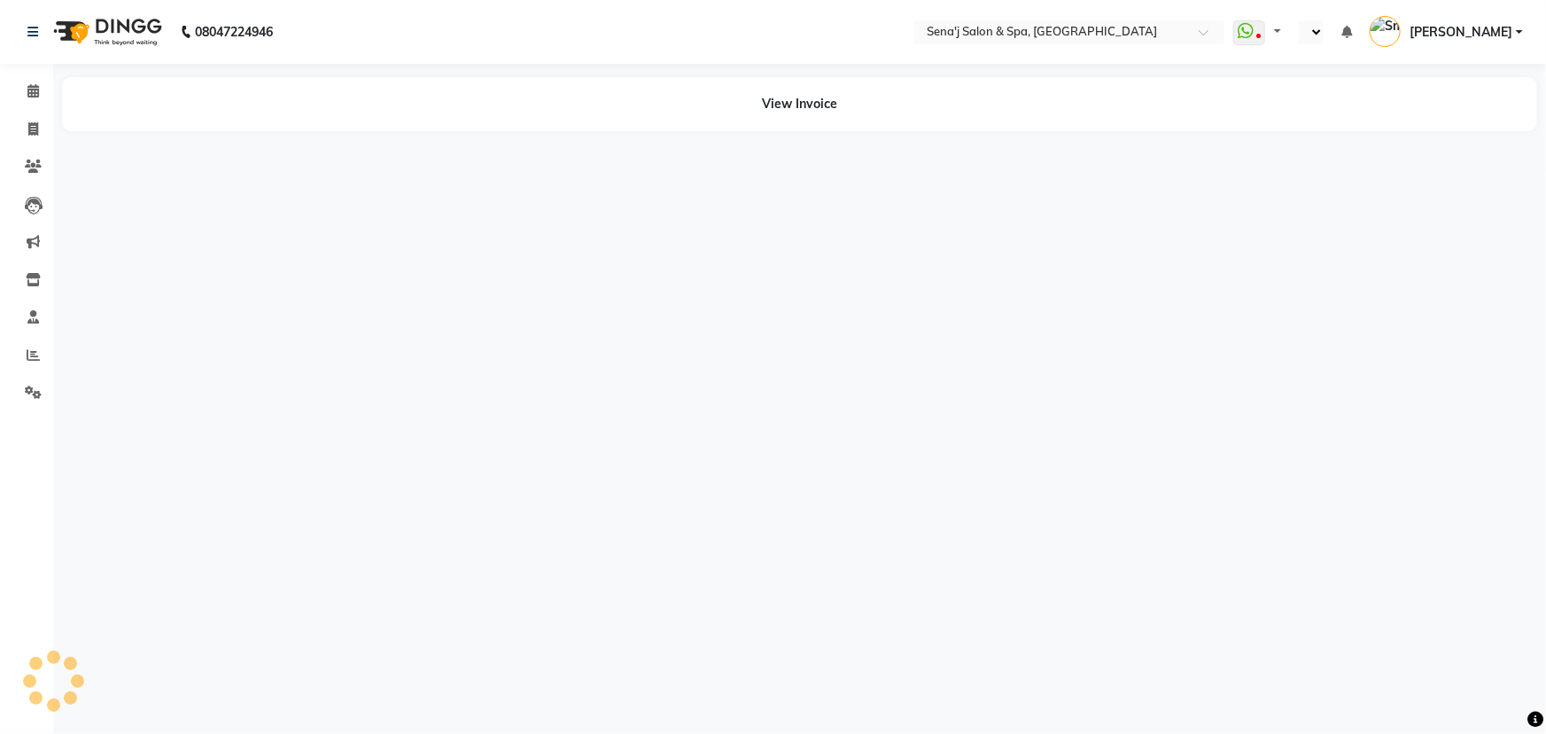
select select "en"
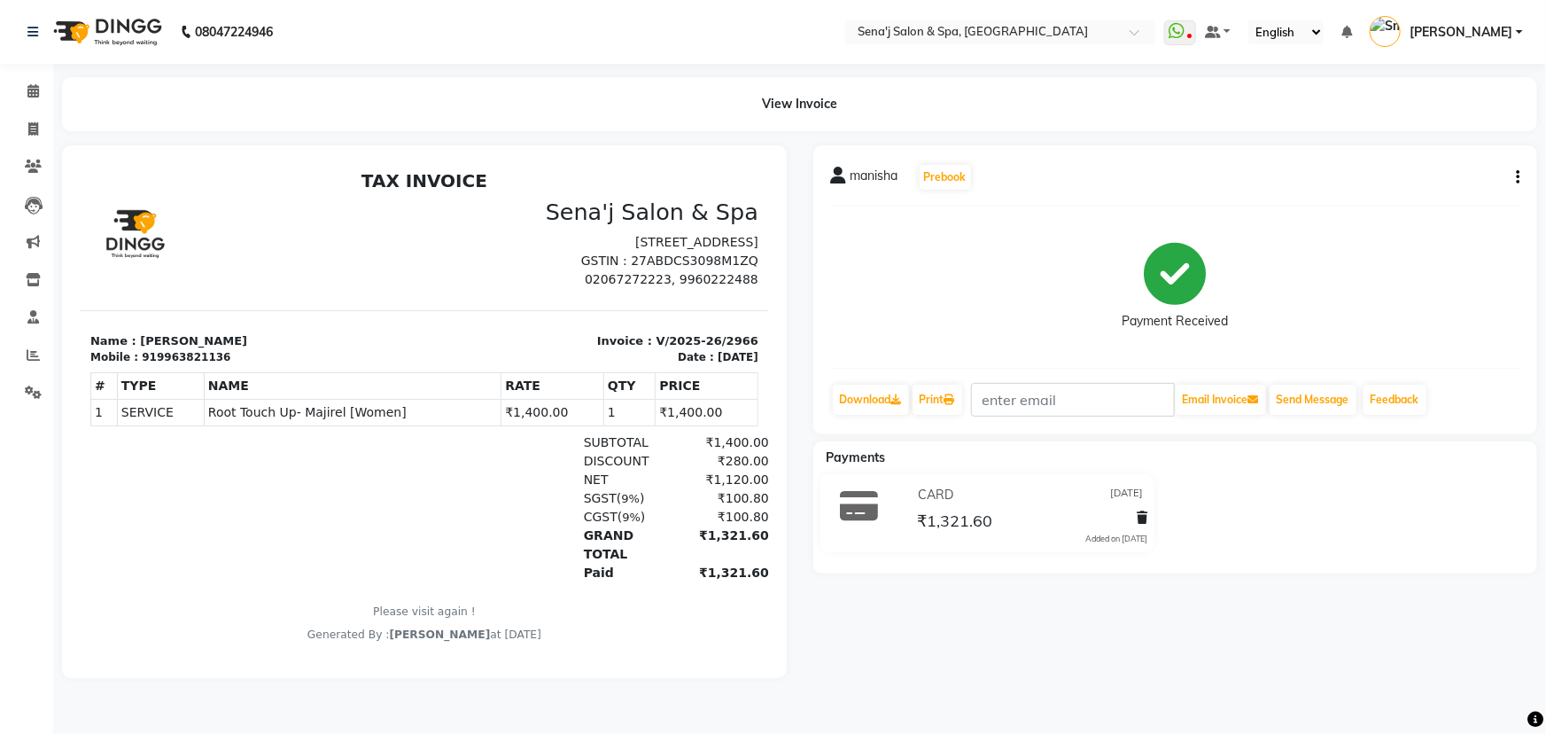
click at [1517, 177] on icon "button" at bounding box center [1518, 177] width 4 height 1
click at [1462, 174] on div "Edit Invoice" at bounding box center [1446, 178] width 89 height 22
select select "service"
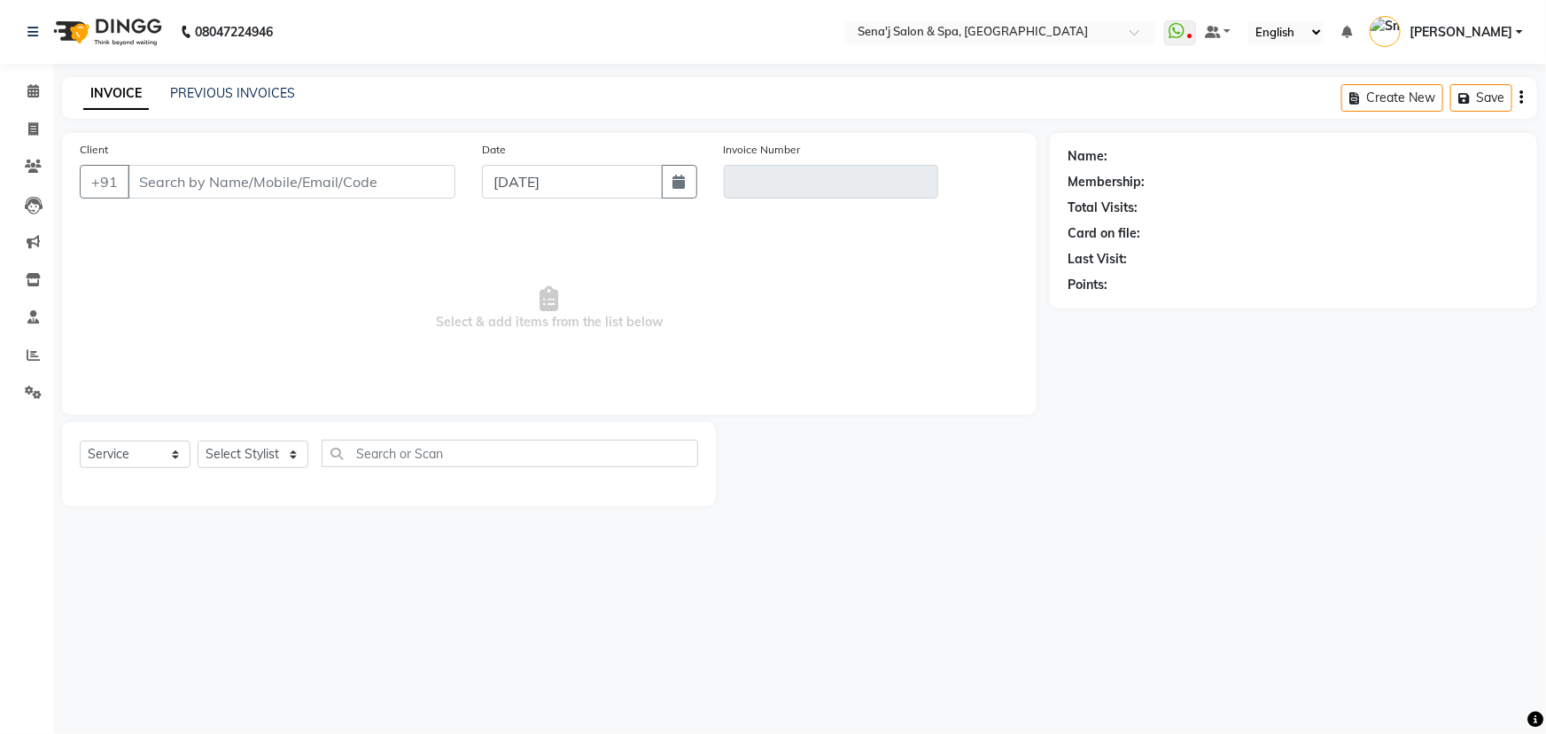
type input "9963821136"
type input "V/2025-26/2966"
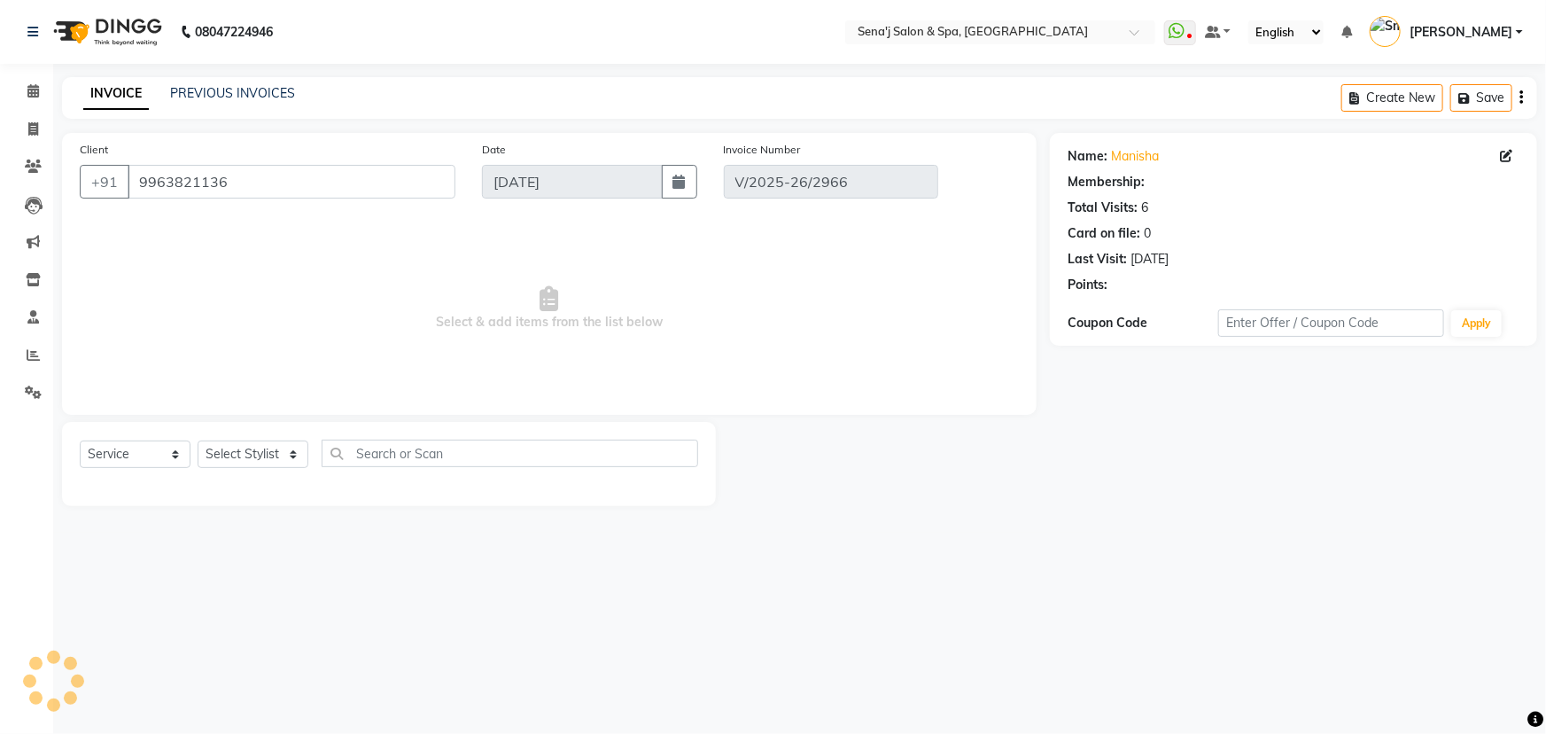
select select "select"
select select "1: Object"
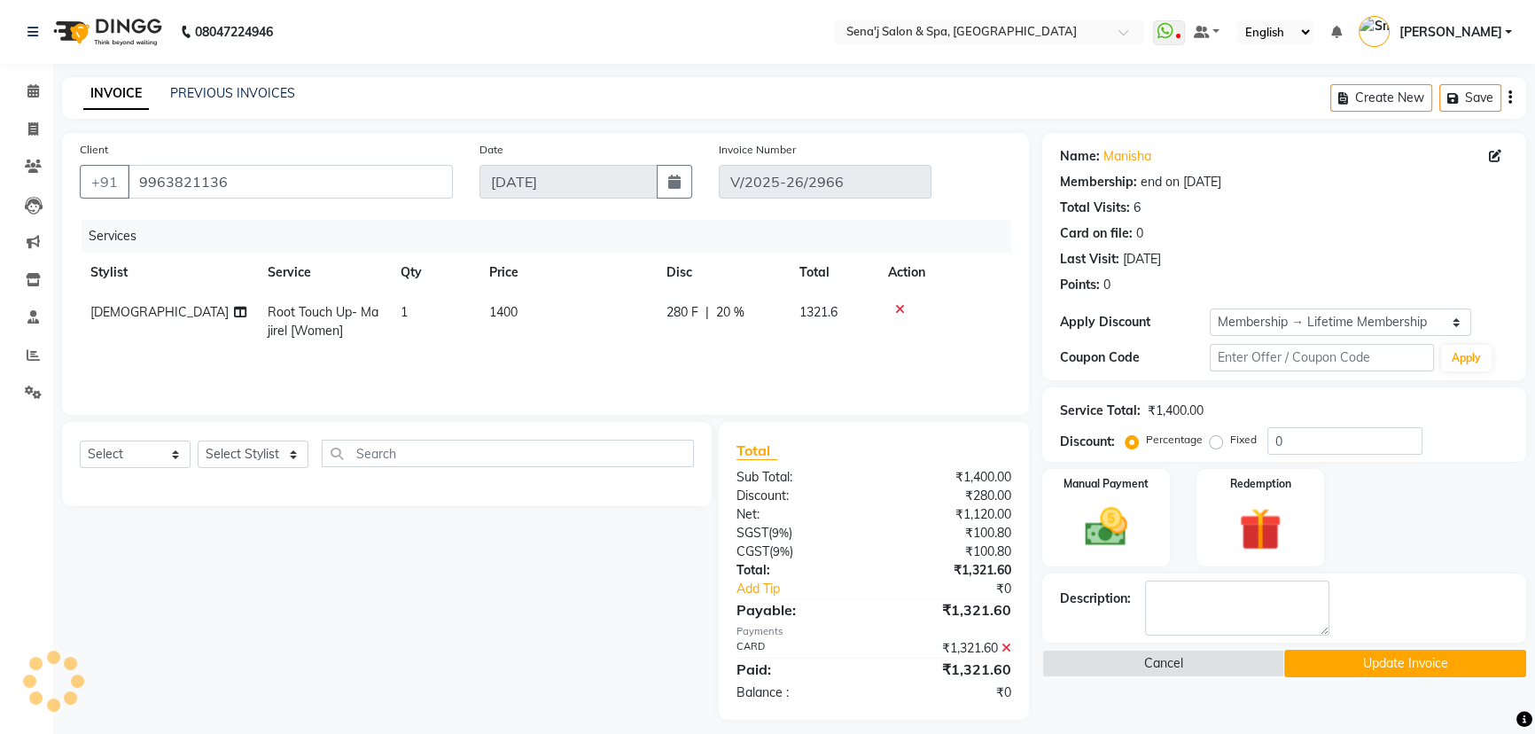
type input "20"
click at [110, 313] on span "[DEMOGRAPHIC_DATA]" at bounding box center [159, 312] width 138 height 16
select select "83144"
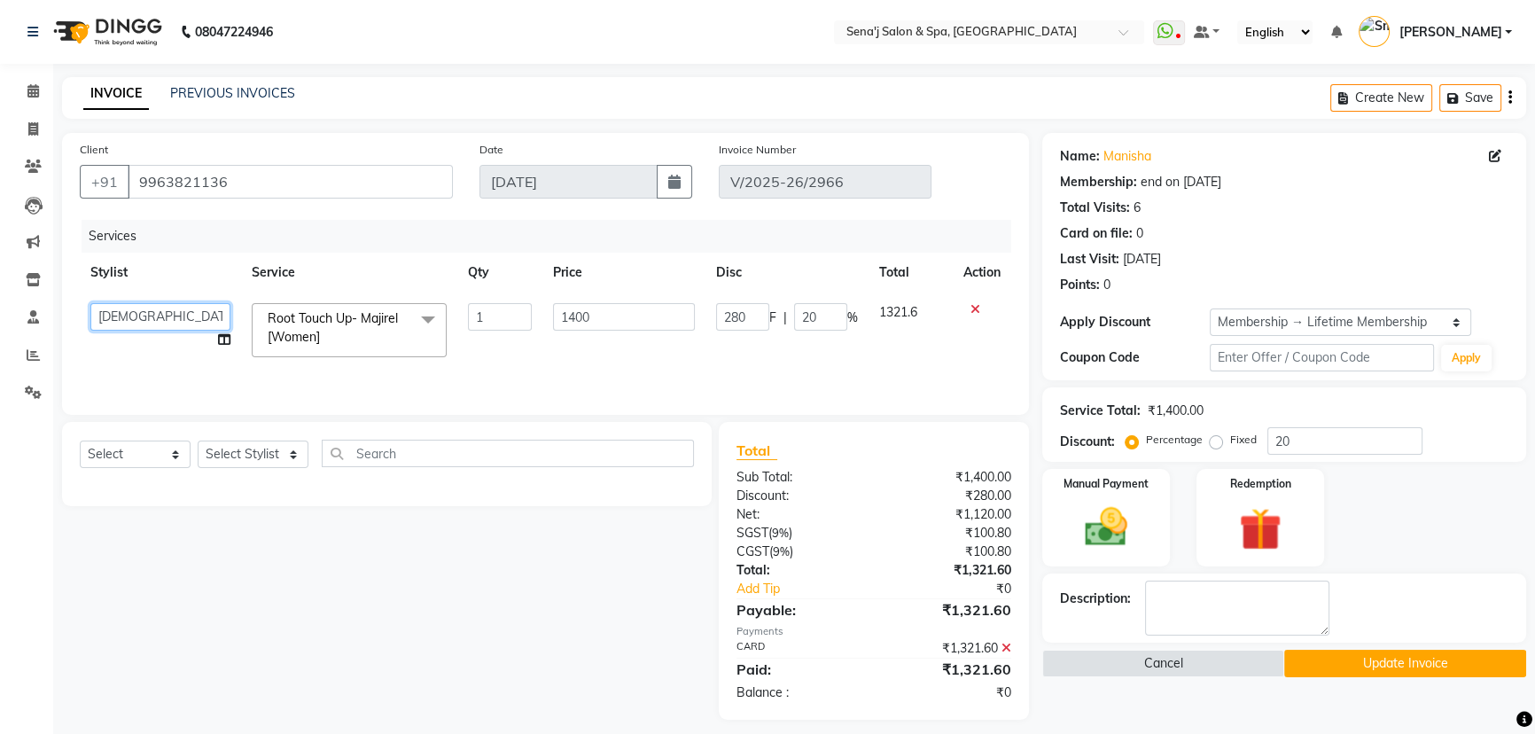
click at [134, 324] on select "[PERSON_NAME] [PERSON_NAME] [PERSON_NAME] [PERSON_NAME] General Guru Manager Ma…" at bounding box center [160, 316] width 140 height 27
click at [1416, 658] on button "Update Invoice" at bounding box center [1405, 663] width 242 height 27
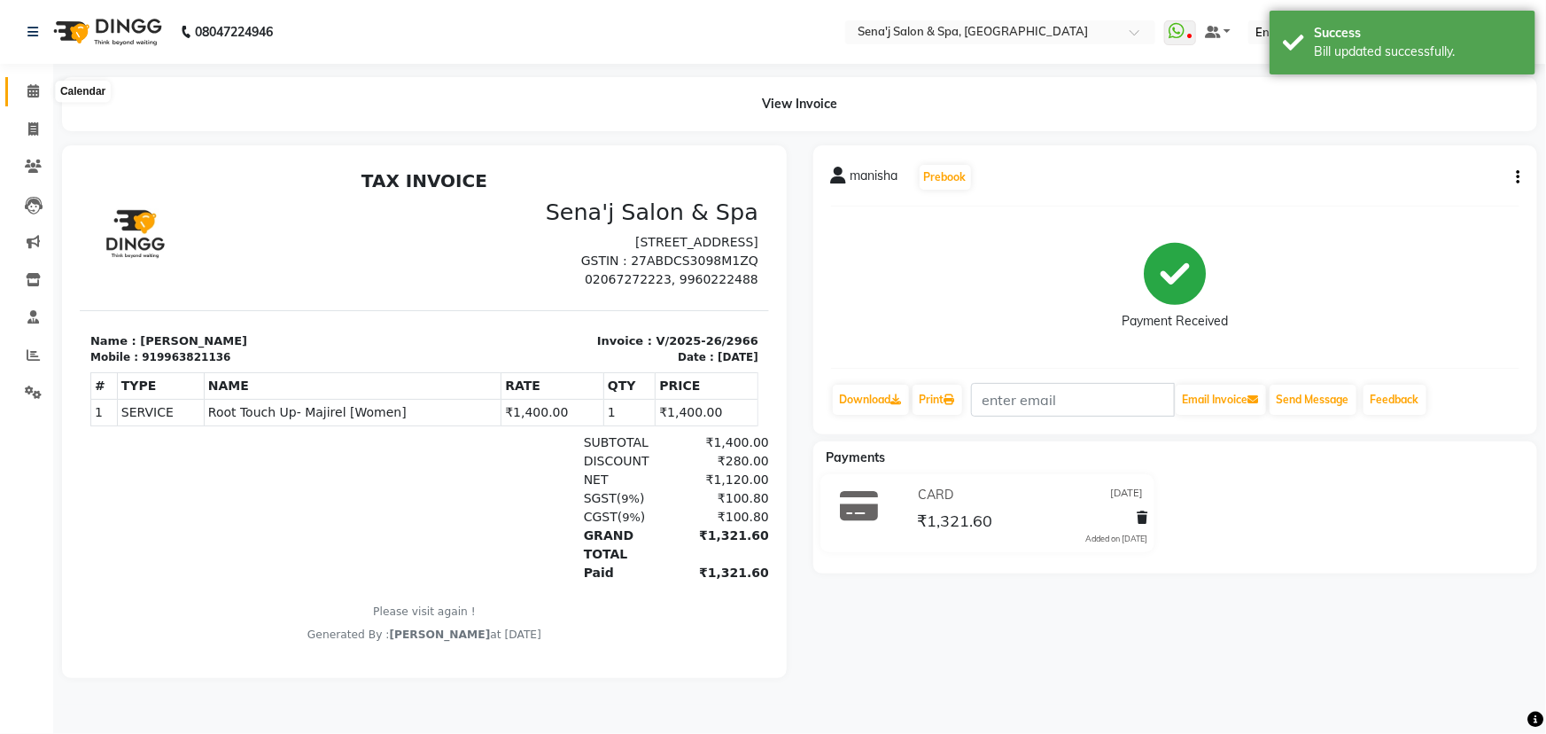
click at [32, 95] on icon at bounding box center [33, 90] width 12 height 13
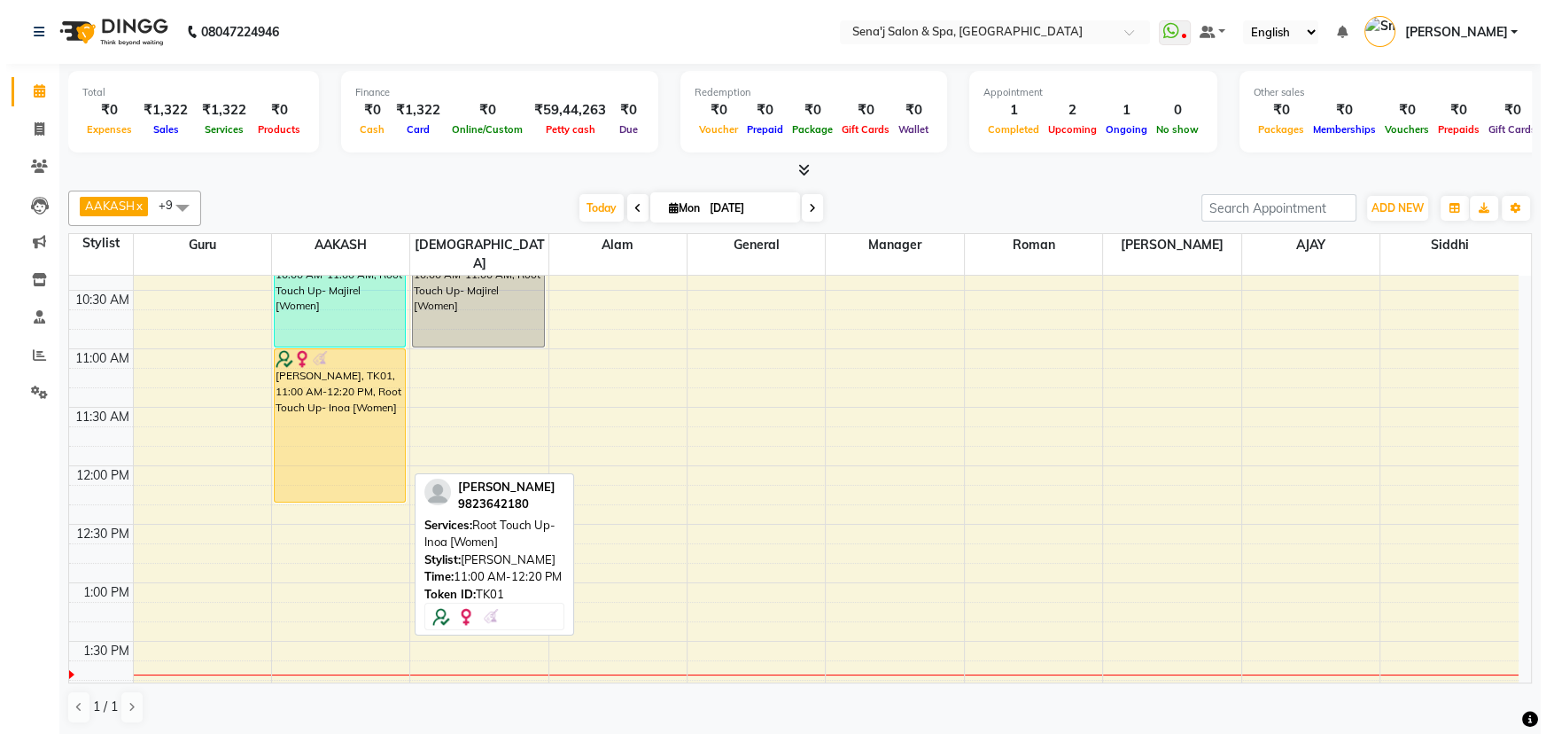
scroll to position [80, 0]
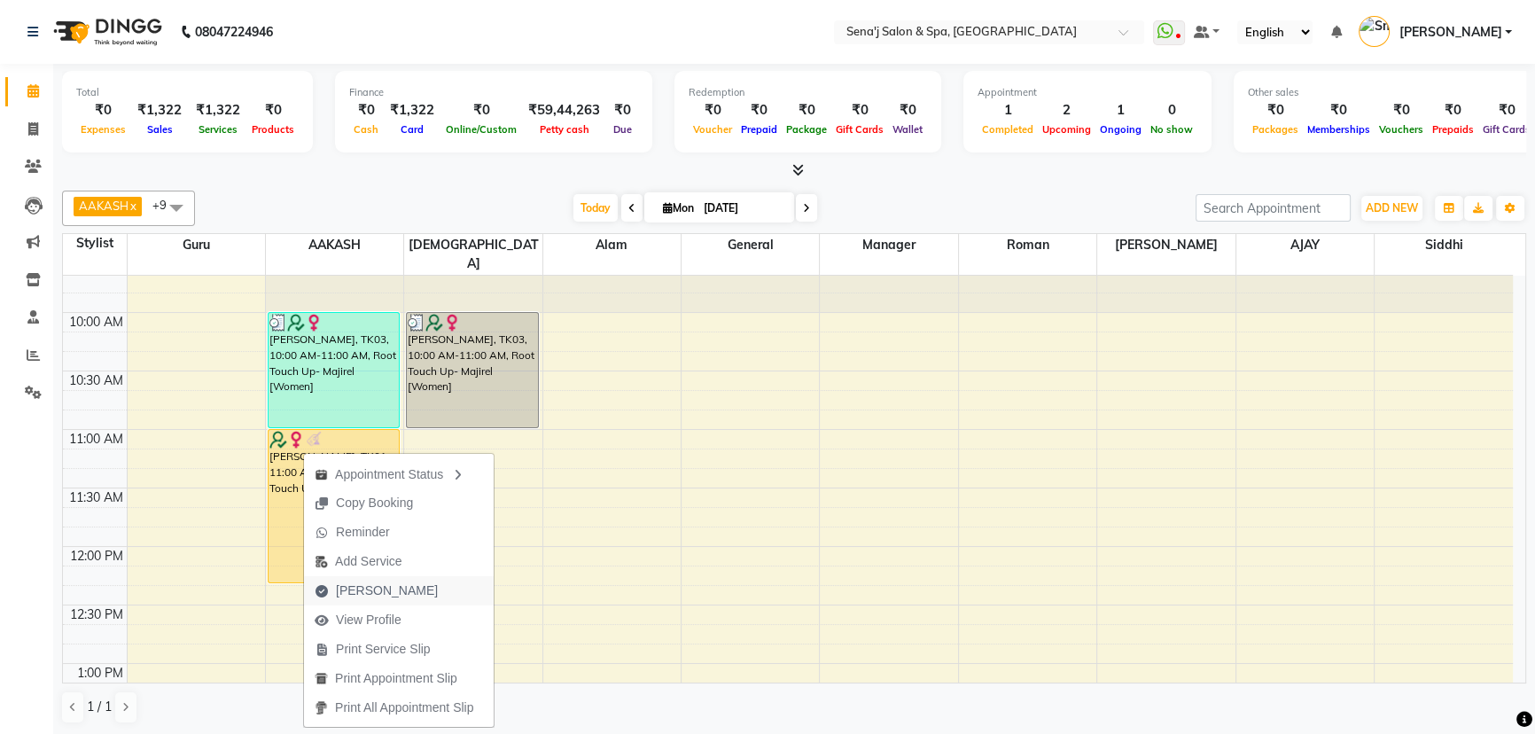
click at [370, 587] on span "Mark Done" at bounding box center [387, 590] width 102 height 19
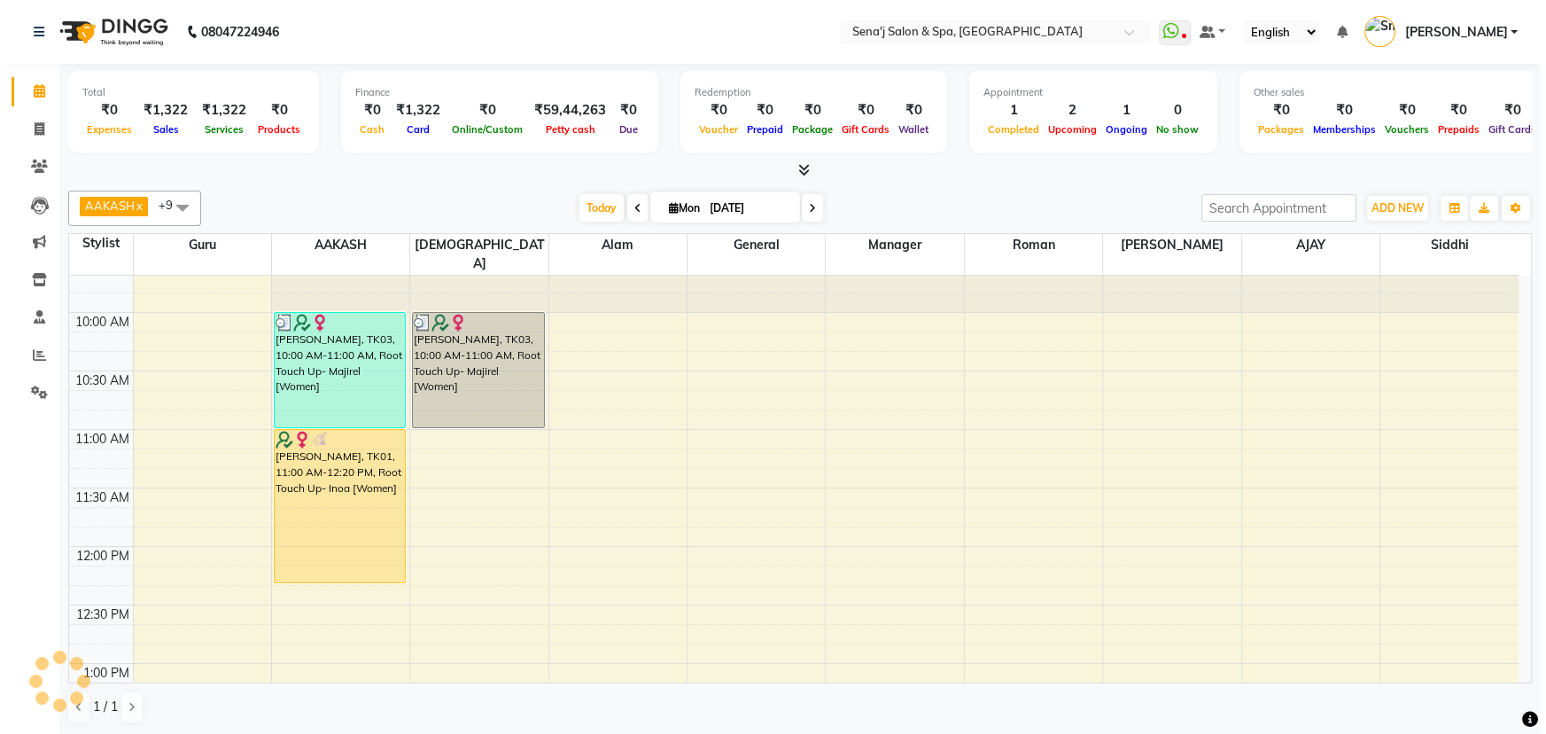
select select "447"
select select "service"
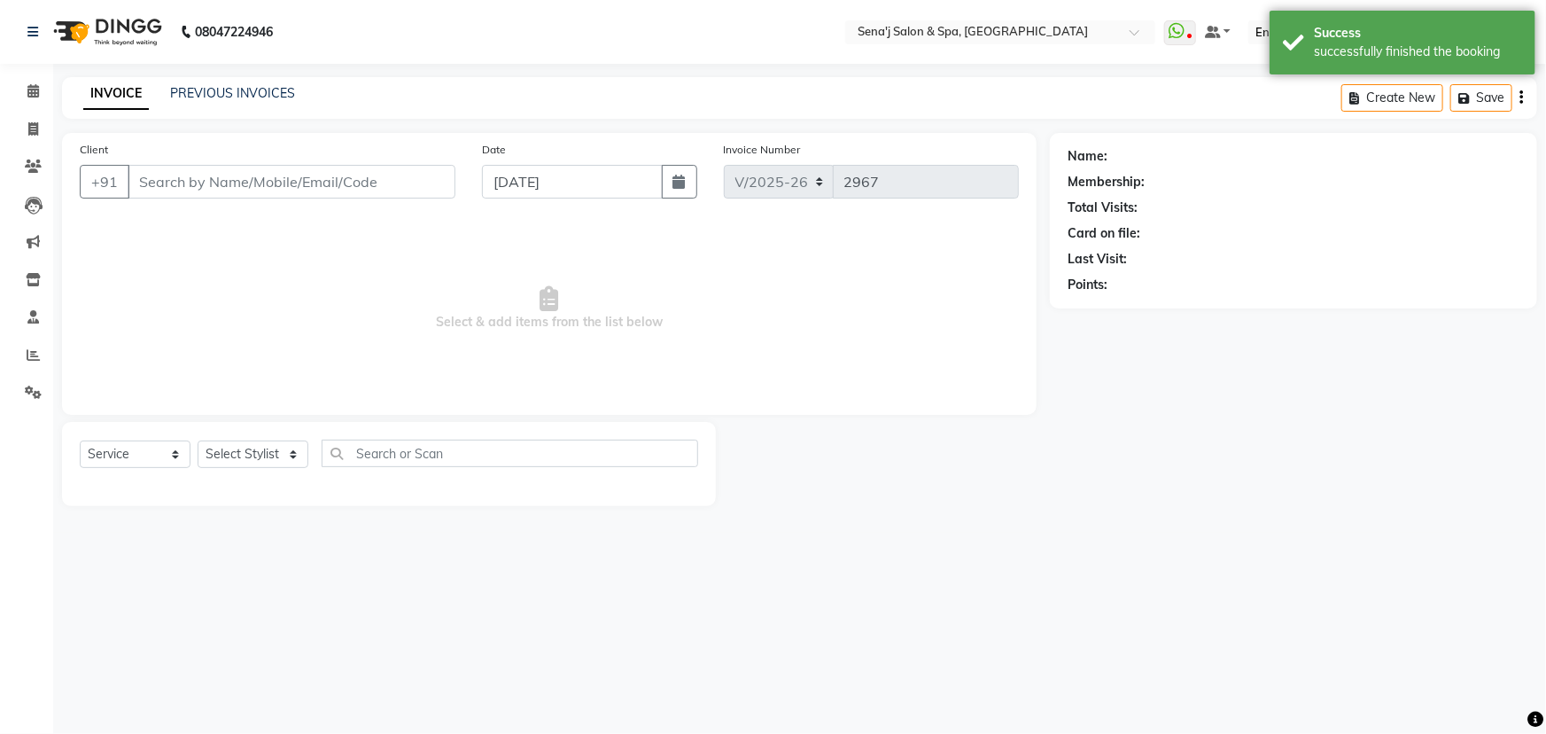
type input "9823642180"
select select "12648"
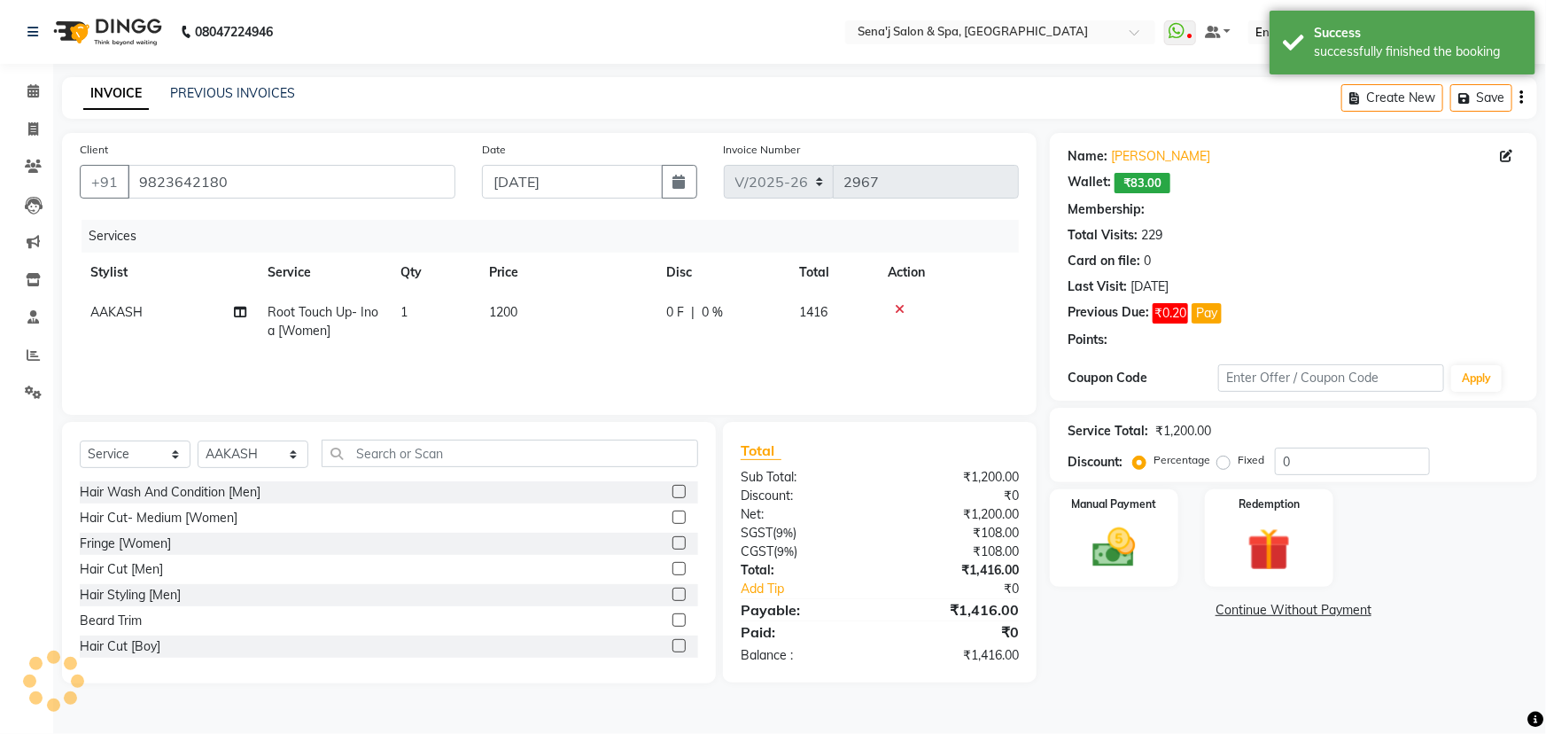
select select "1: Object"
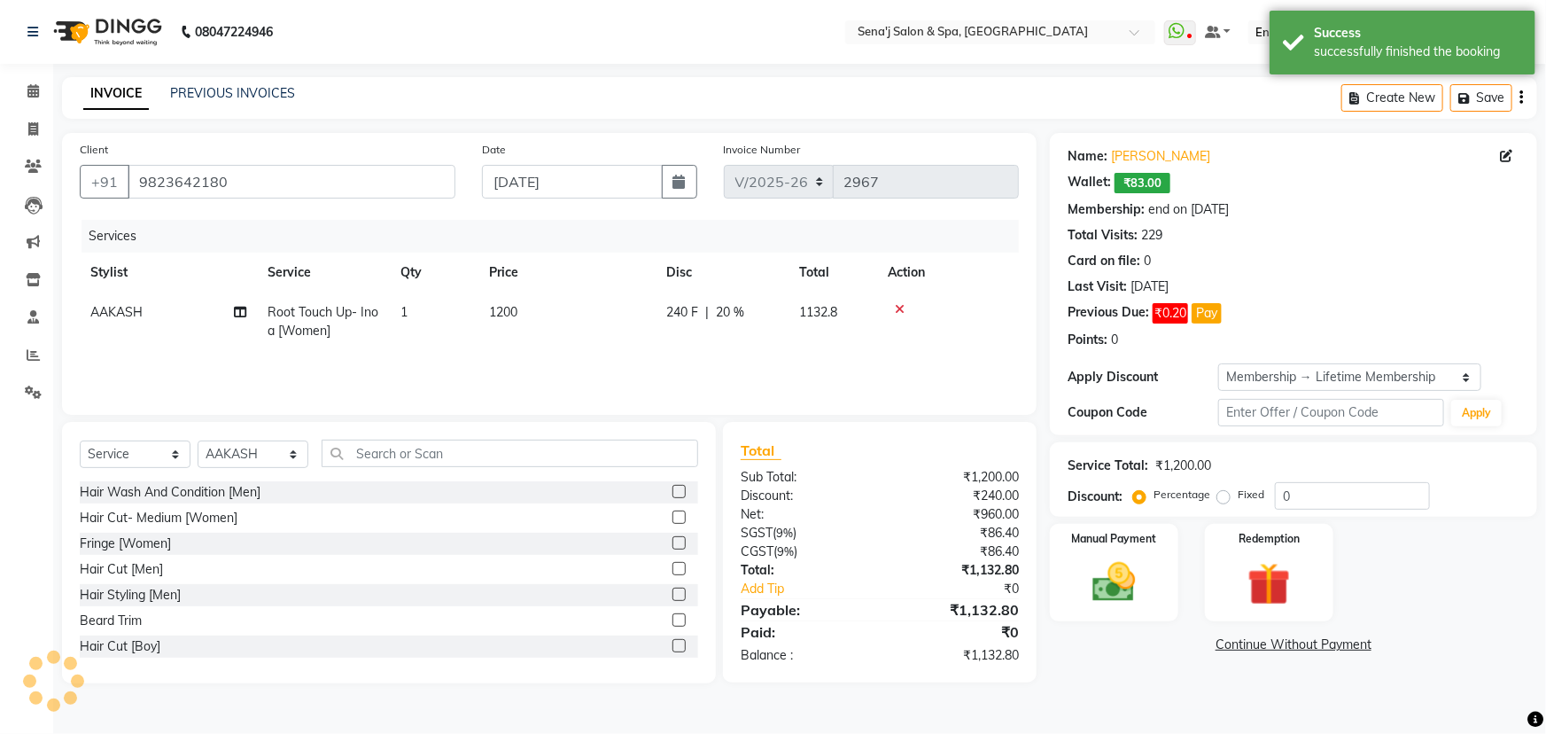
type input "20"
click at [268, 468] on select "Select Stylist AAKASH Afzal Ajay AJAY Alam Ashu General Guru Manager Manager Ra…" at bounding box center [253, 453] width 111 height 27
select select "30665"
click at [198, 440] on select "Select Stylist AAKASH Afzal Ajay AJAY Alam Ashu General Guru Manager Manager Ra…" at bounding box center [253, 453] width 111 height 27
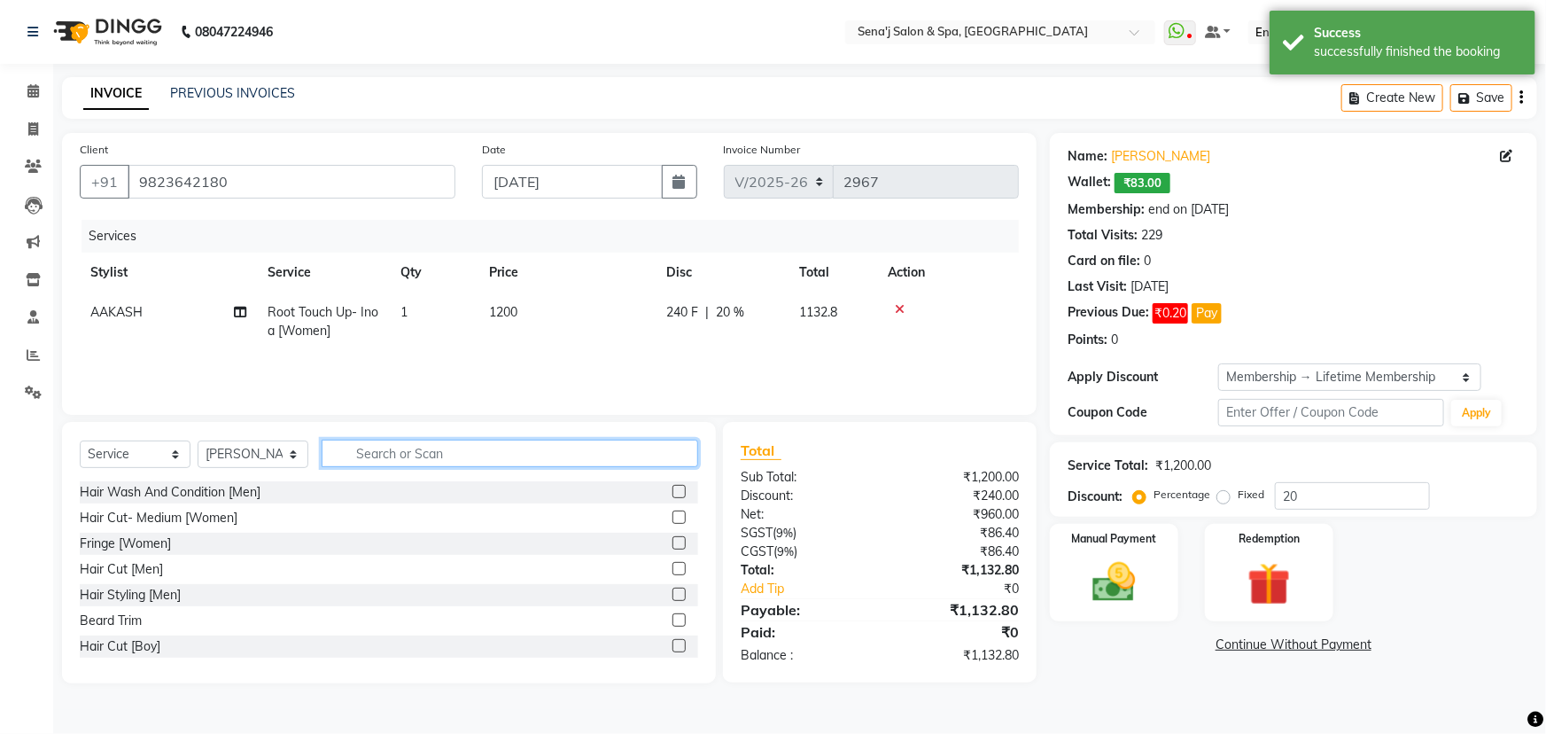
click at [416, 440] on input "text" at bounding box center [510, 453] width 377 height 27
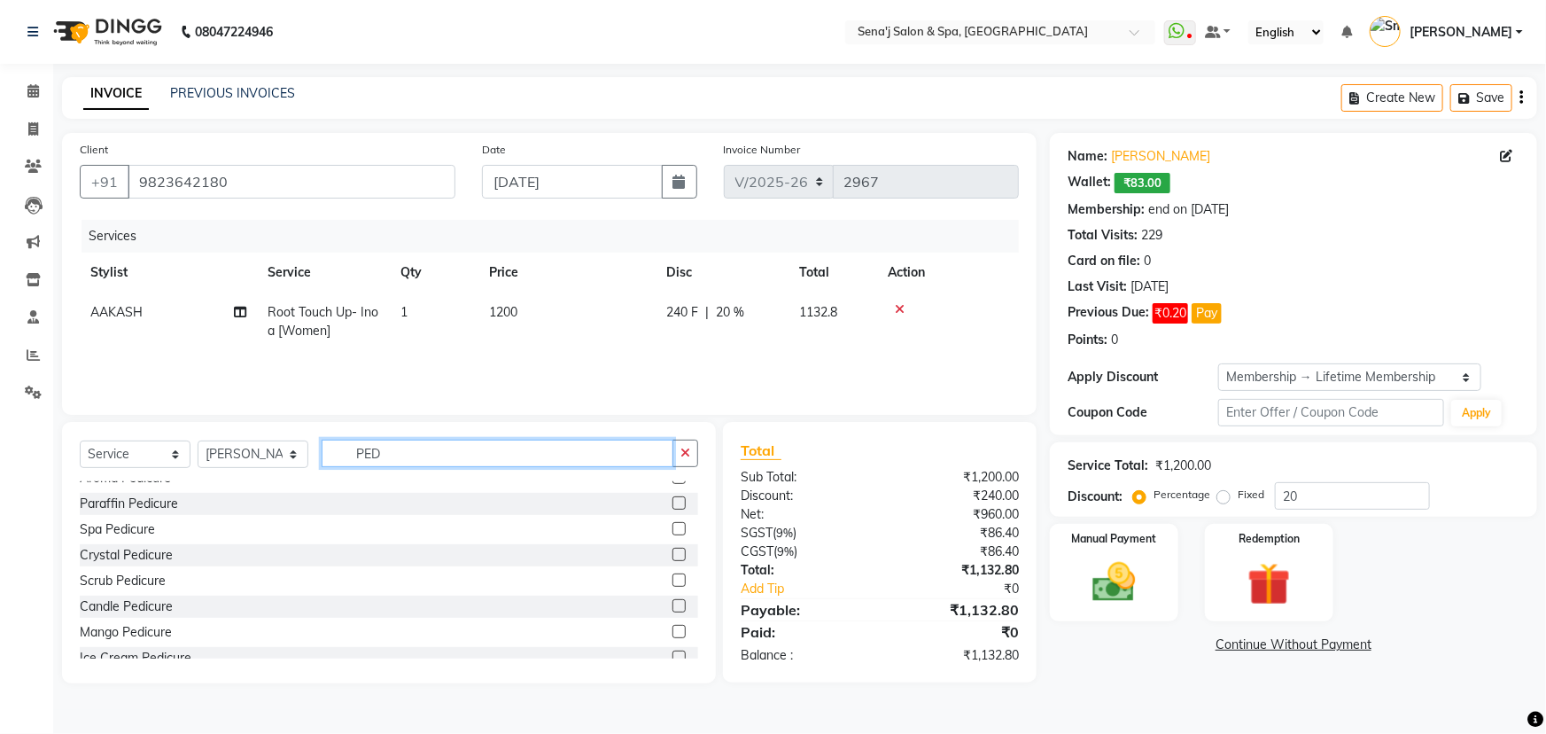
scroll to position [156, 0]
type input "PED"
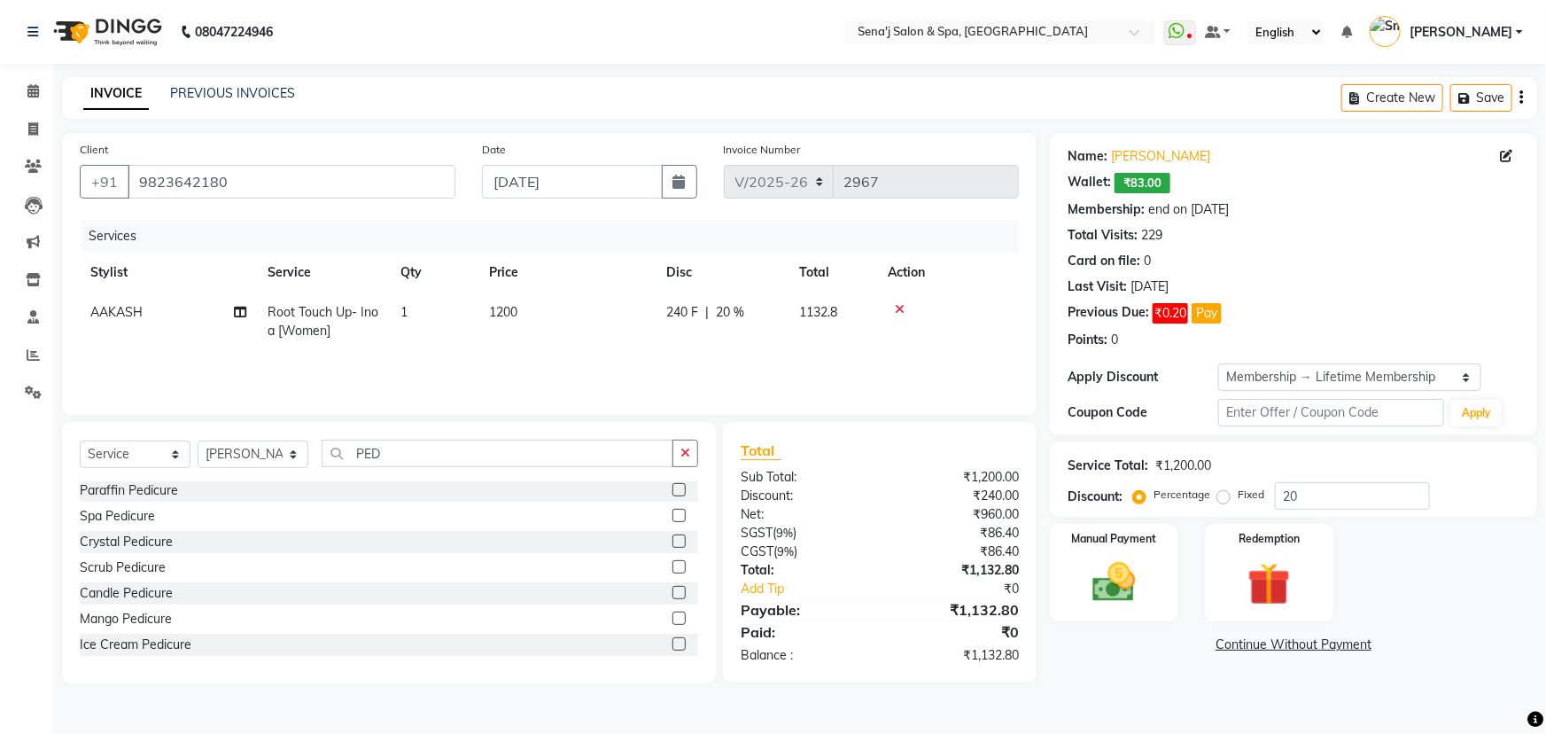
click at [673, 643] on label at bounding box center [679, 643] width 13 height 13
click at [673, 643] on input "checkbox" at bounding box center [679, 645] width 12 height 12
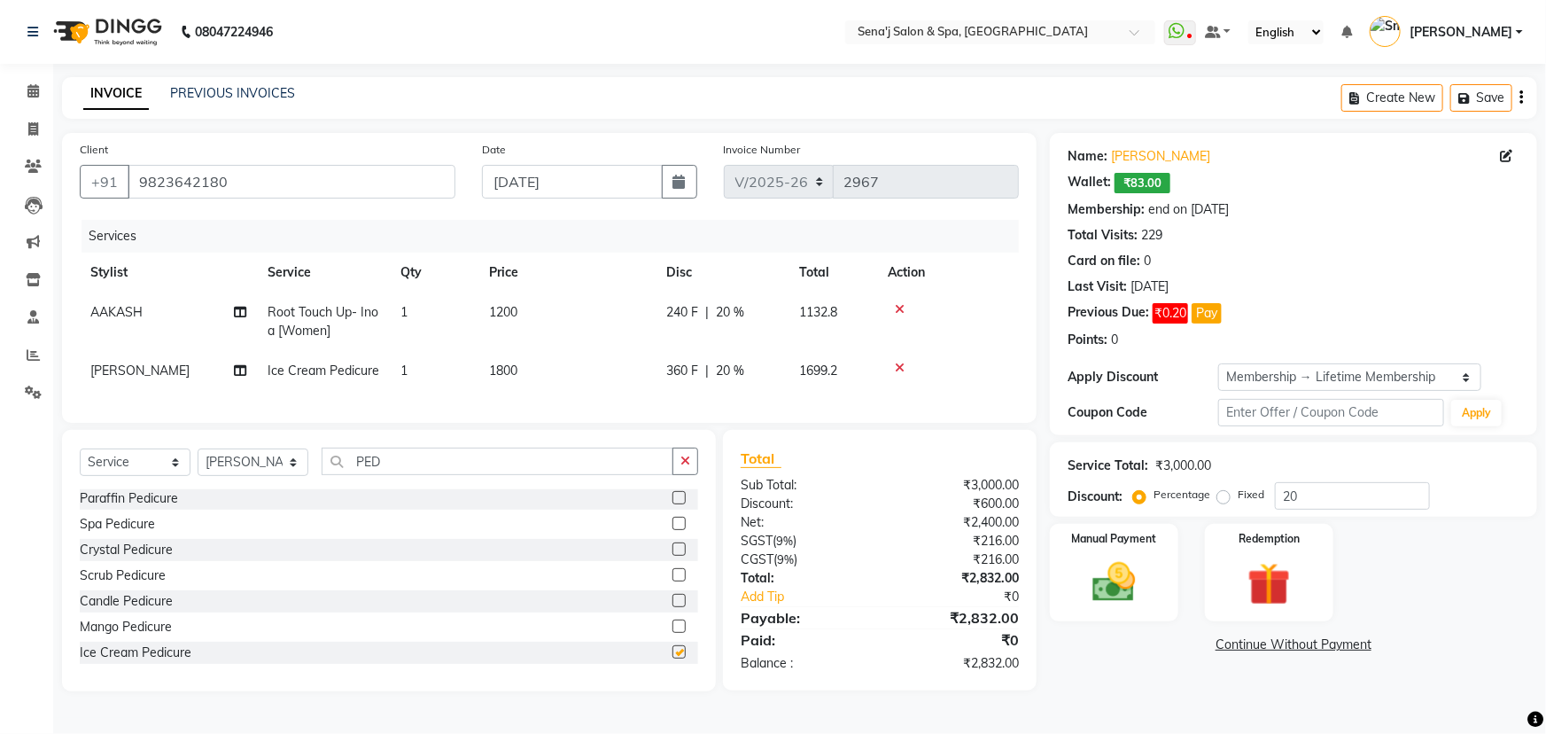
checkbox input "false"
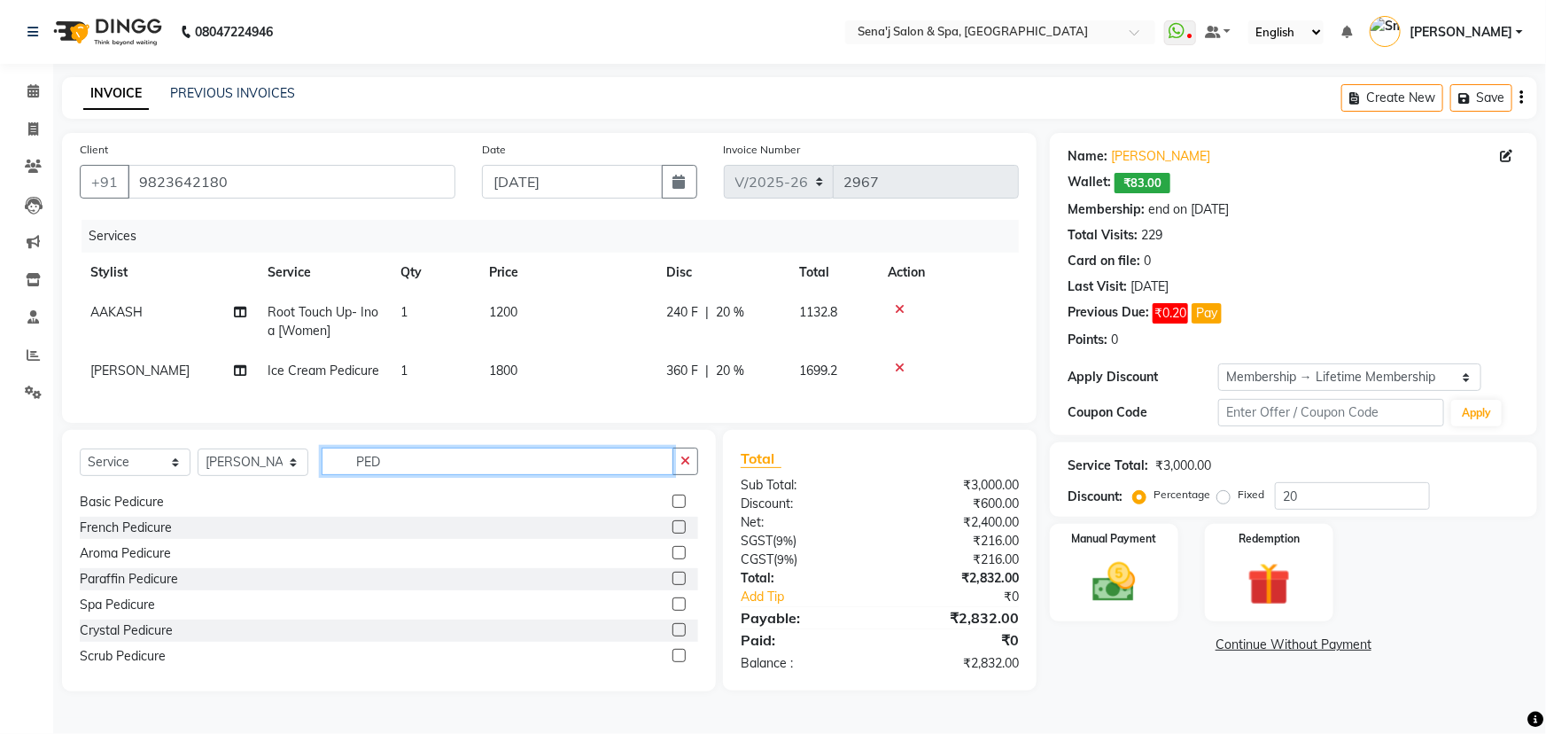
click at [419, 475] on input "PED" at bounding box center [498, 460] width 352 height 27
type input "P"
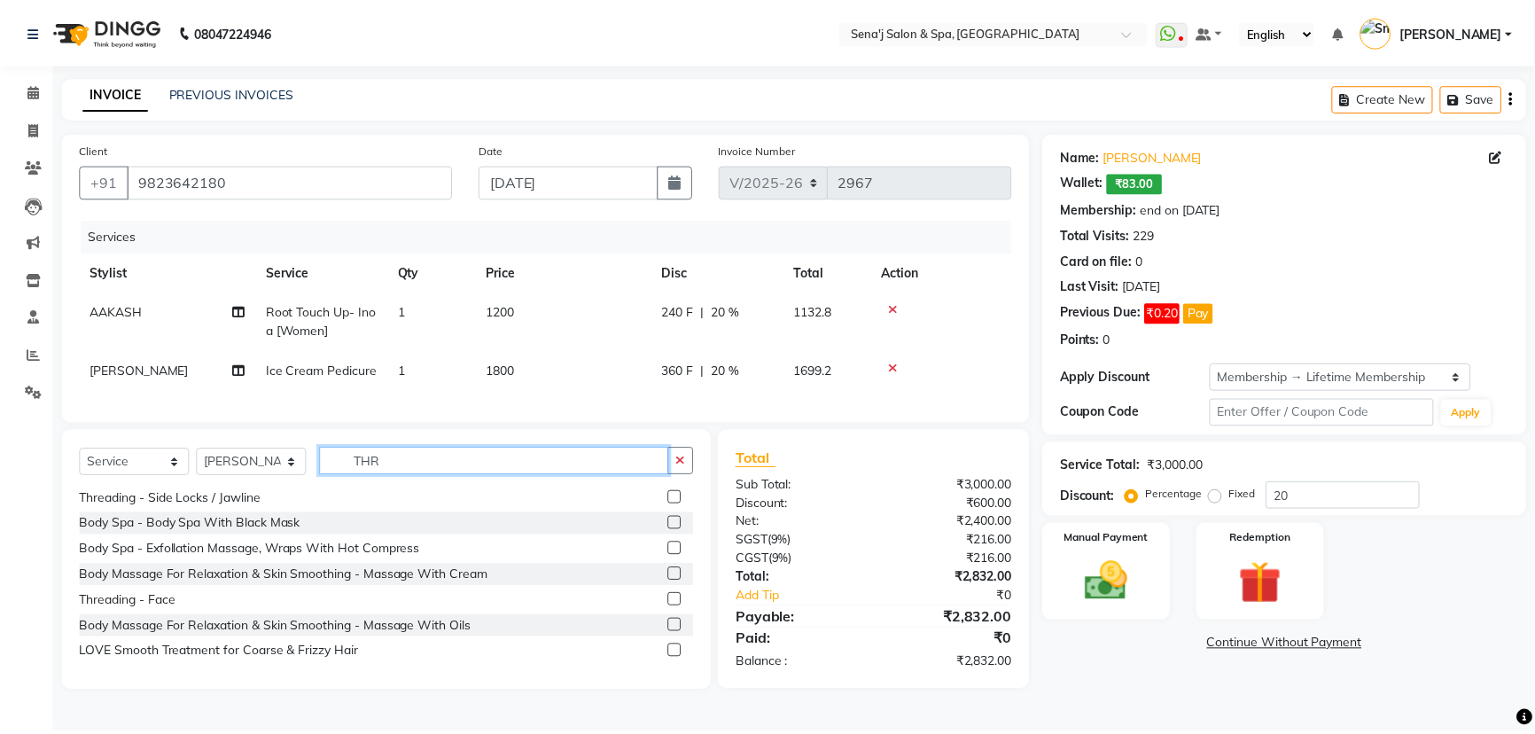
scroll to position [0, 0]
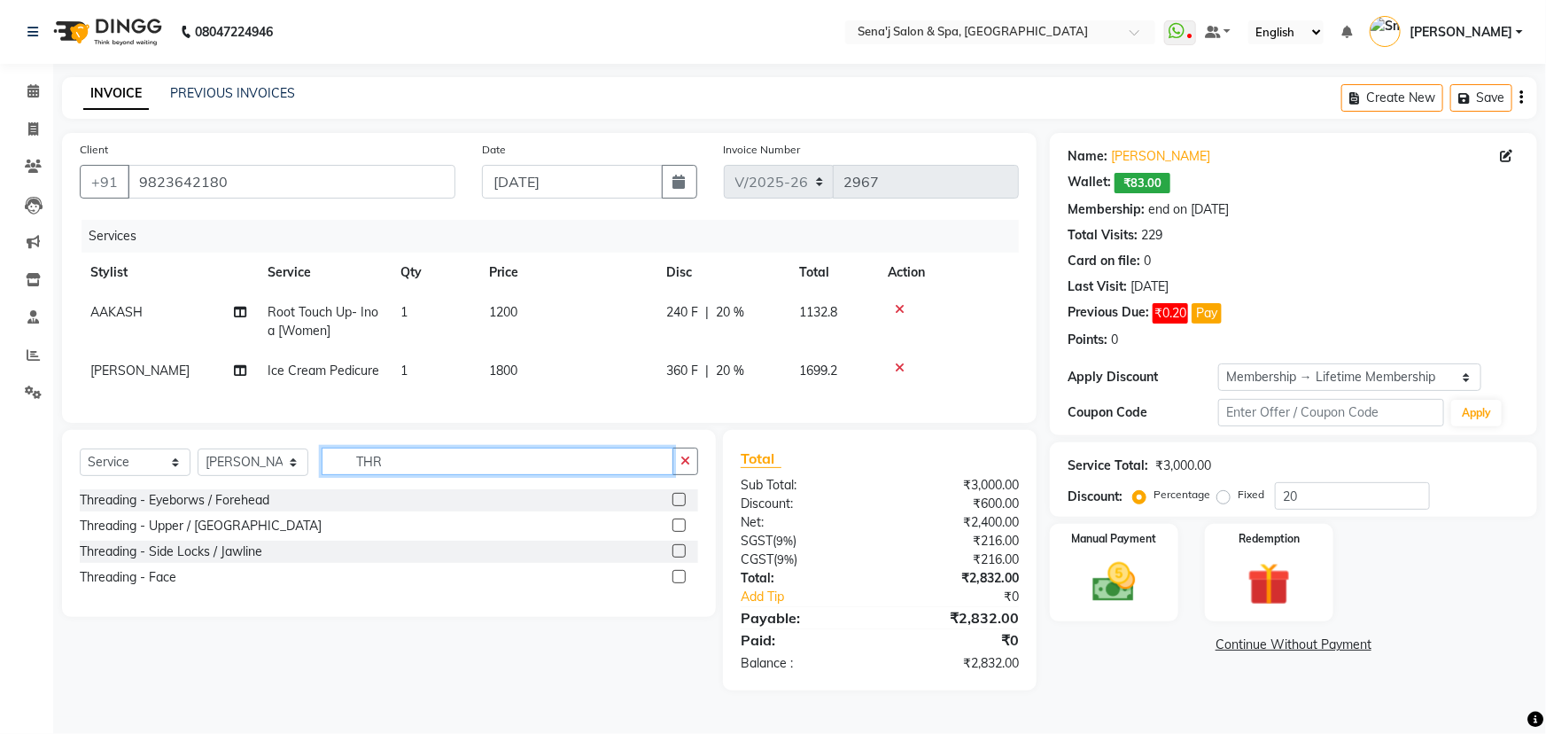
type input "THR"
click at [673, 506] on label at bounding box center [679, 499] width 13 height 13
click at [673, 506] on input "checkbox" at bounding box center [679, 500] width 12 height 12
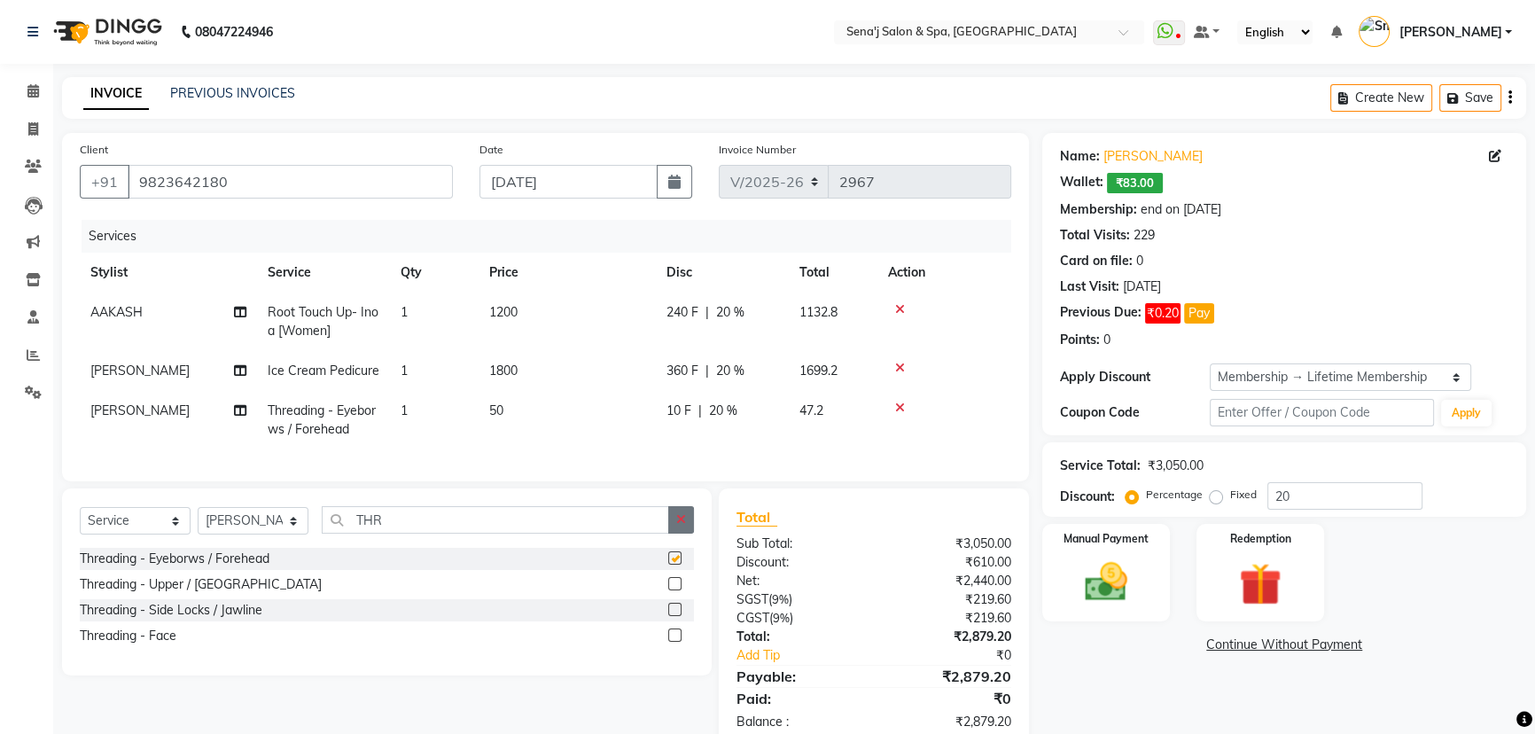
checkbox input "false"
click at [676, 588] on label at bounding box center [674, 583] width 13 height 13
click at [676, 588] on input "checkbox" at bounding box center [674, 585] width 12 height 12
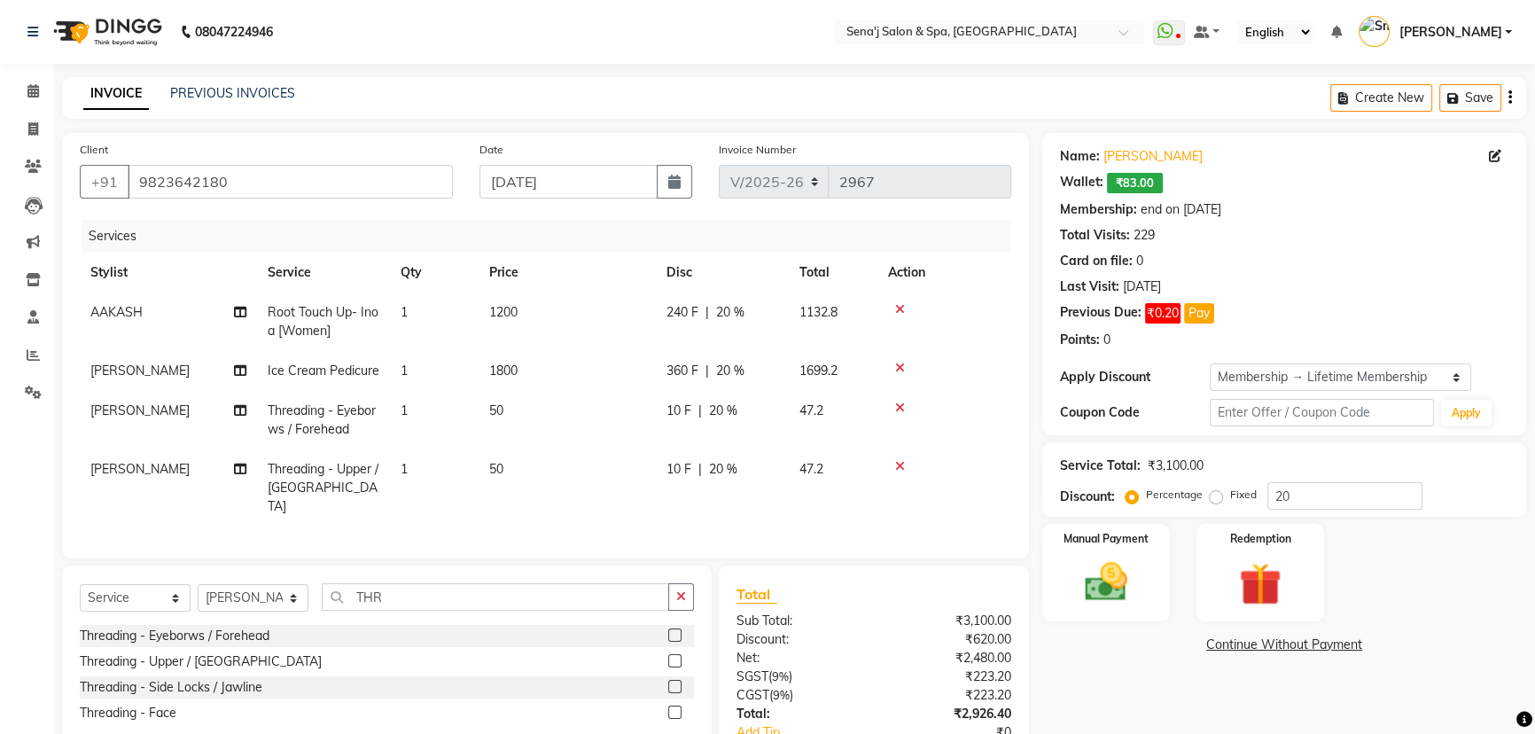
click at [672, 654] on label at bounding box center [674, 660] width 13 height 13
click at [672, 656] on input "checkbox" at bounding box center [674, 662] width 12 height 12
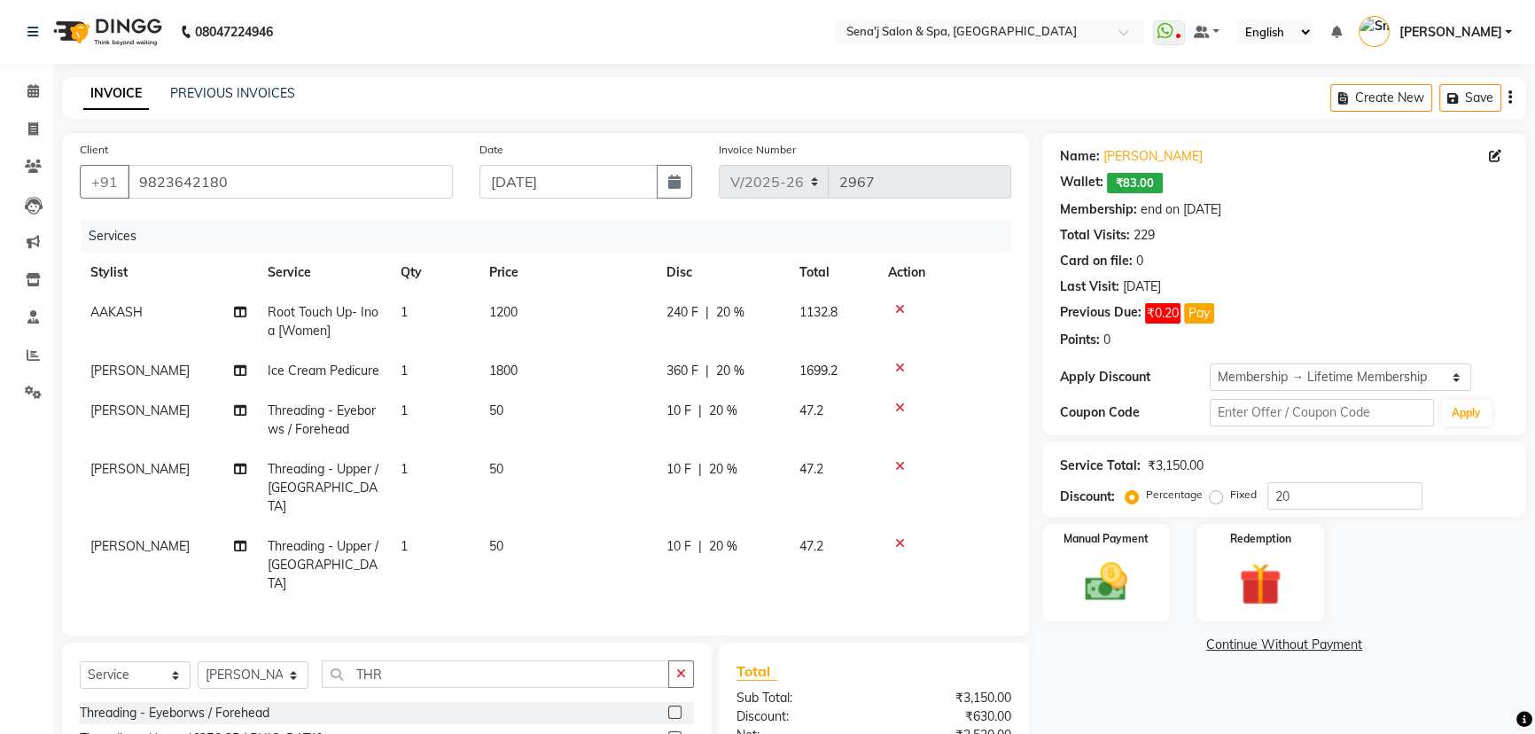
checkbox input "false"
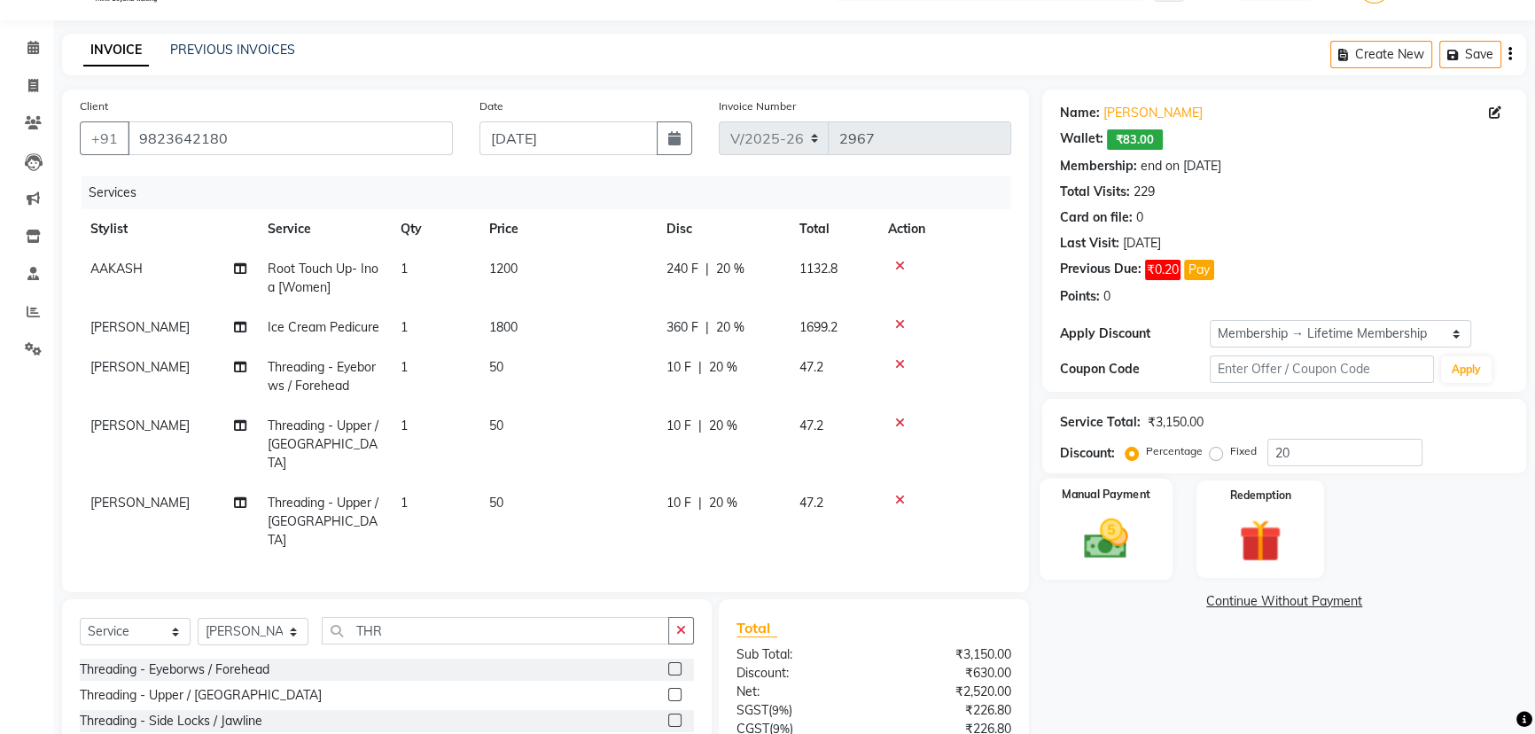
scroll to position [171, 0]
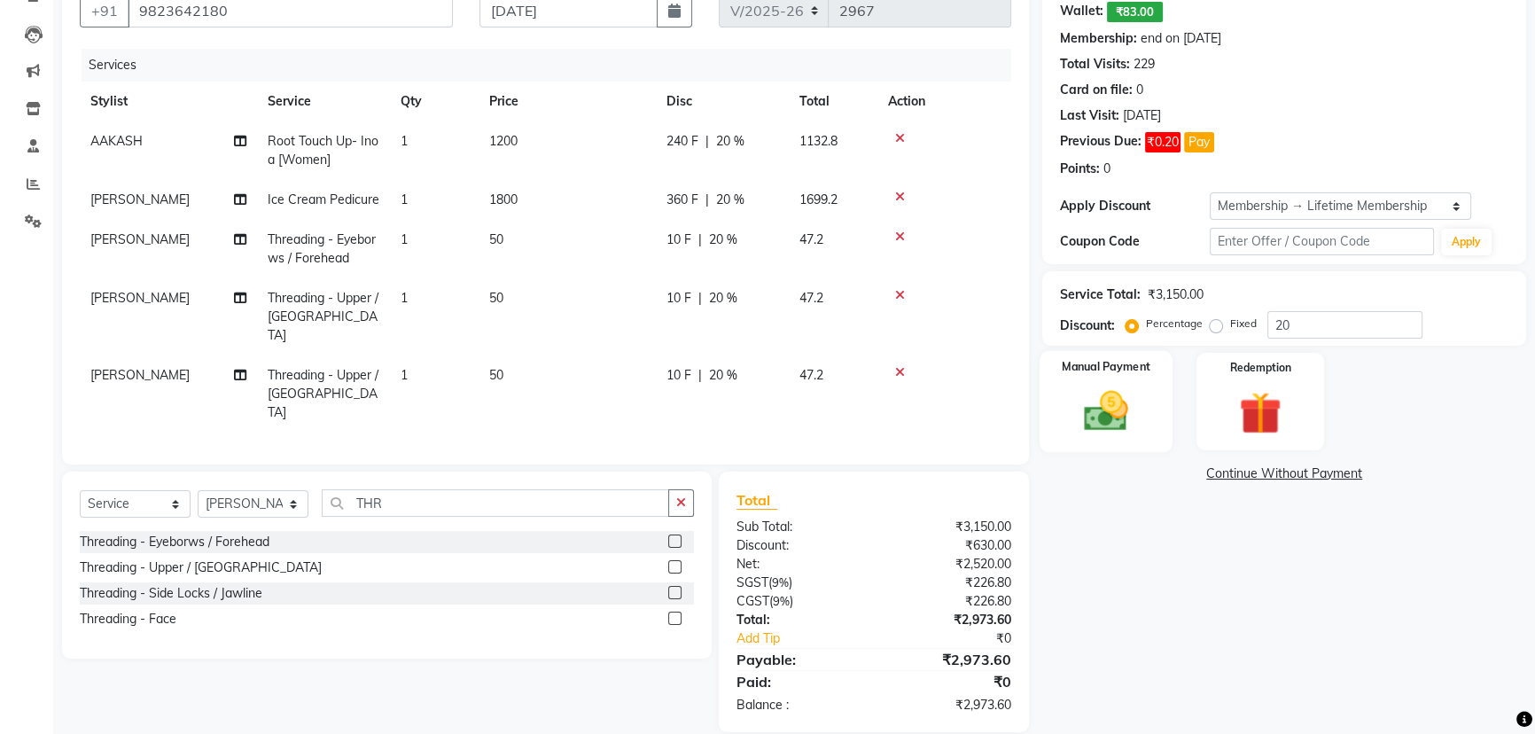
click at [1101, 398] on img at bounding box center [1106, 410] width 72 height 51
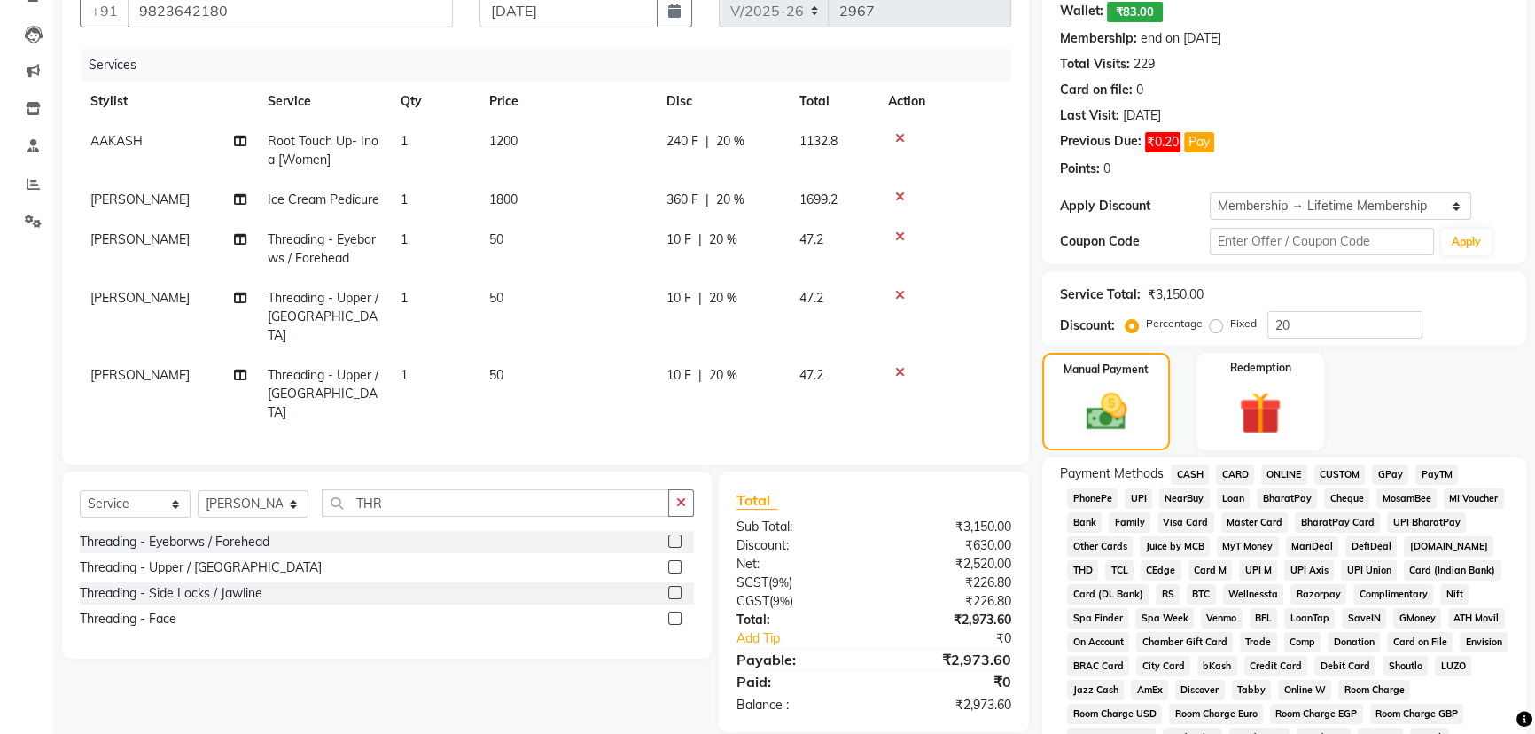
click at [1087, 496] on span "PhonePe" at bounding box center [1092, 498] width 51 height 20
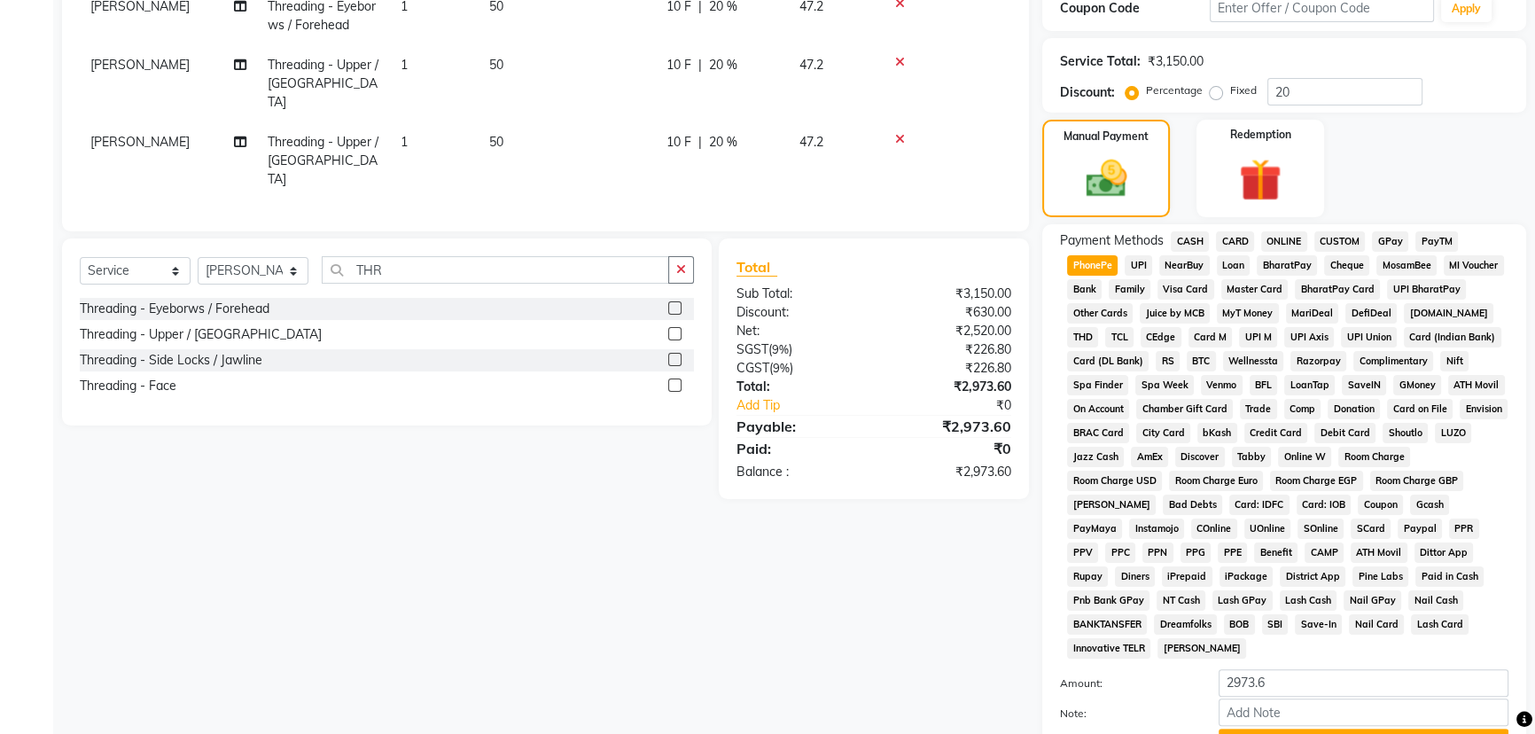
scroll to position [494, 0]
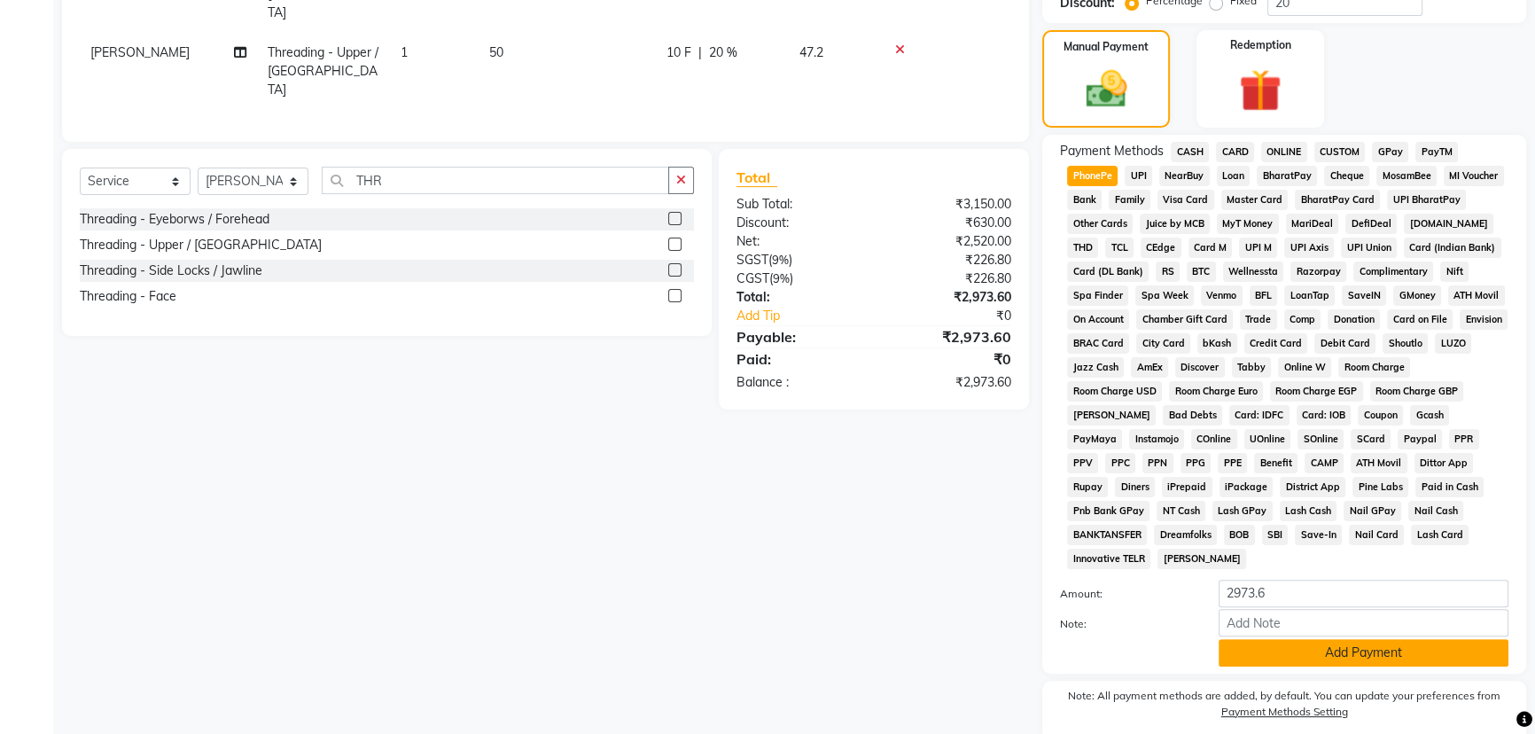
click at [1295, 646] on button "Add Payment" at bounding box center [1363, 652] width 290 height 27
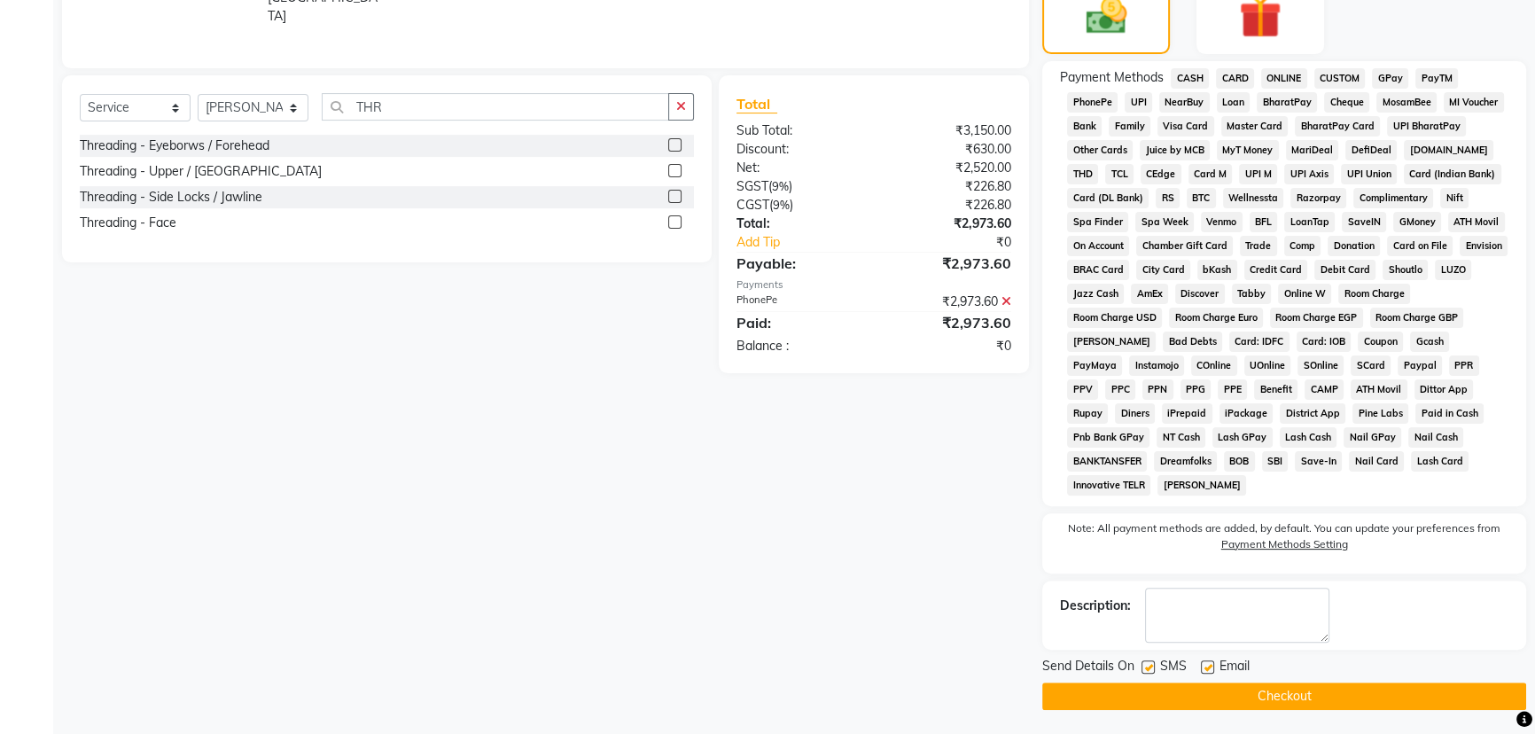
scroll to position [568, 0]
click at [1304, 685] on button "Checkout" at bounding box center [1284, 694] width 484 height 27
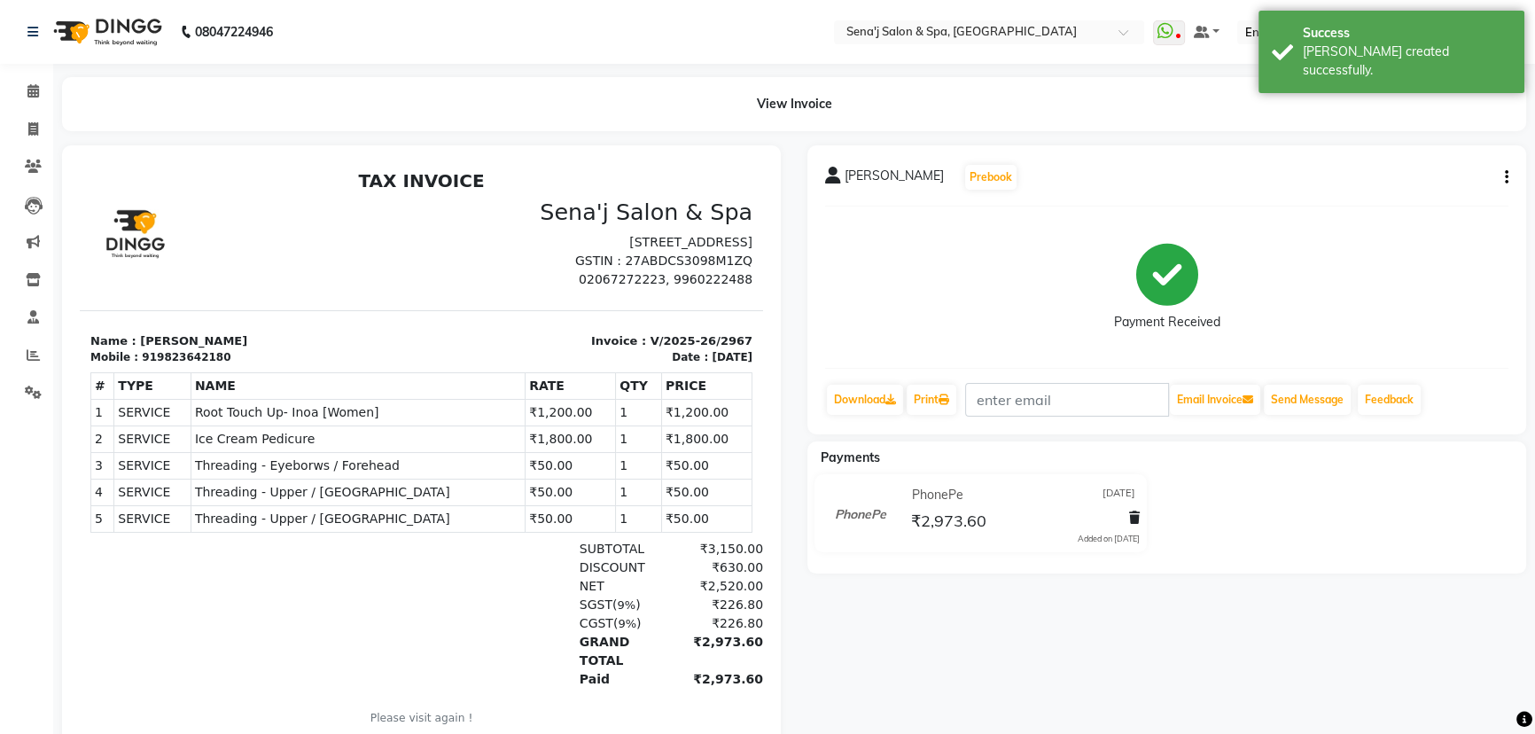
scroll to position [13, 0]
click at [36, 89] on icon at bounding box center [33, 90] width 12 height 13
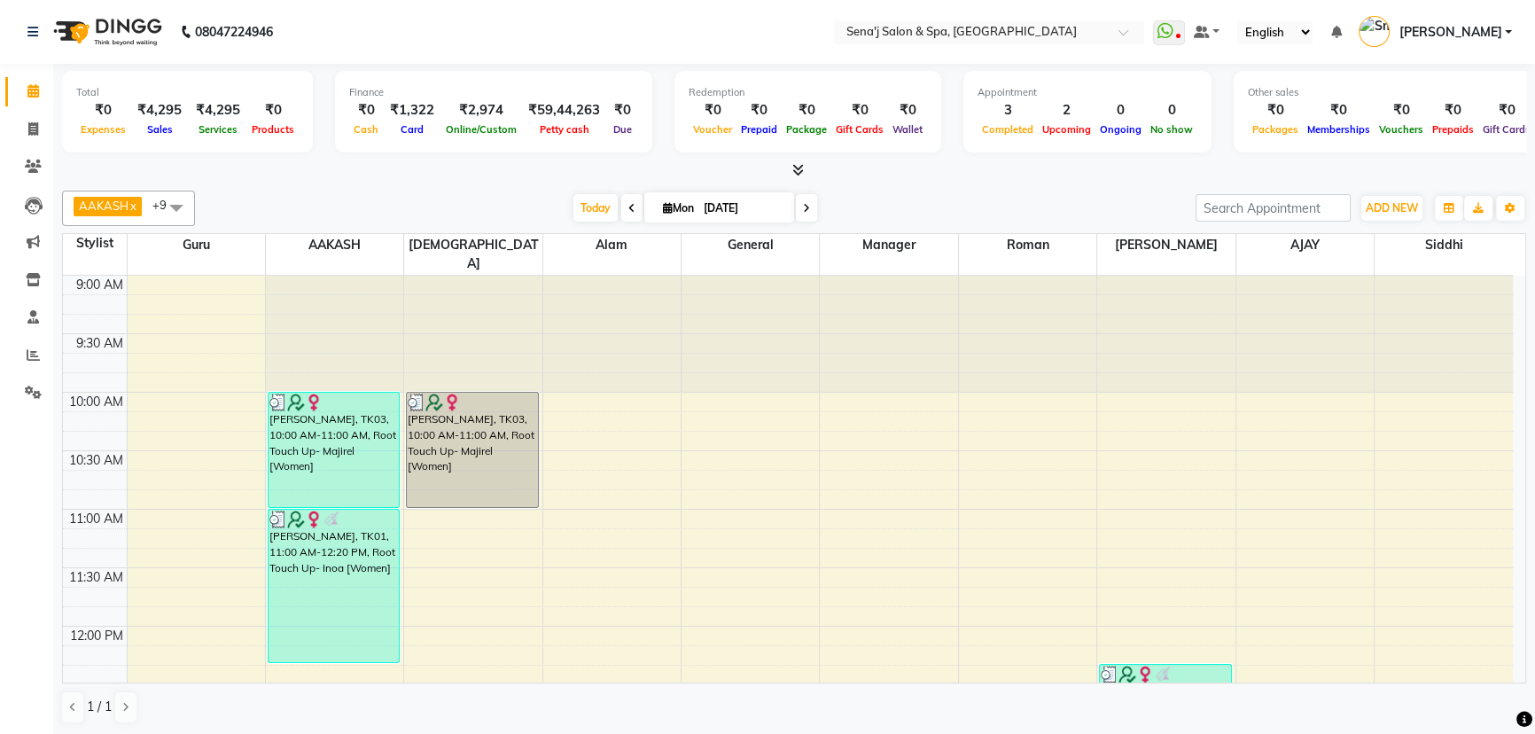
click at [805, 206] on icon at bounding box center [806, 208] width 7 height 11
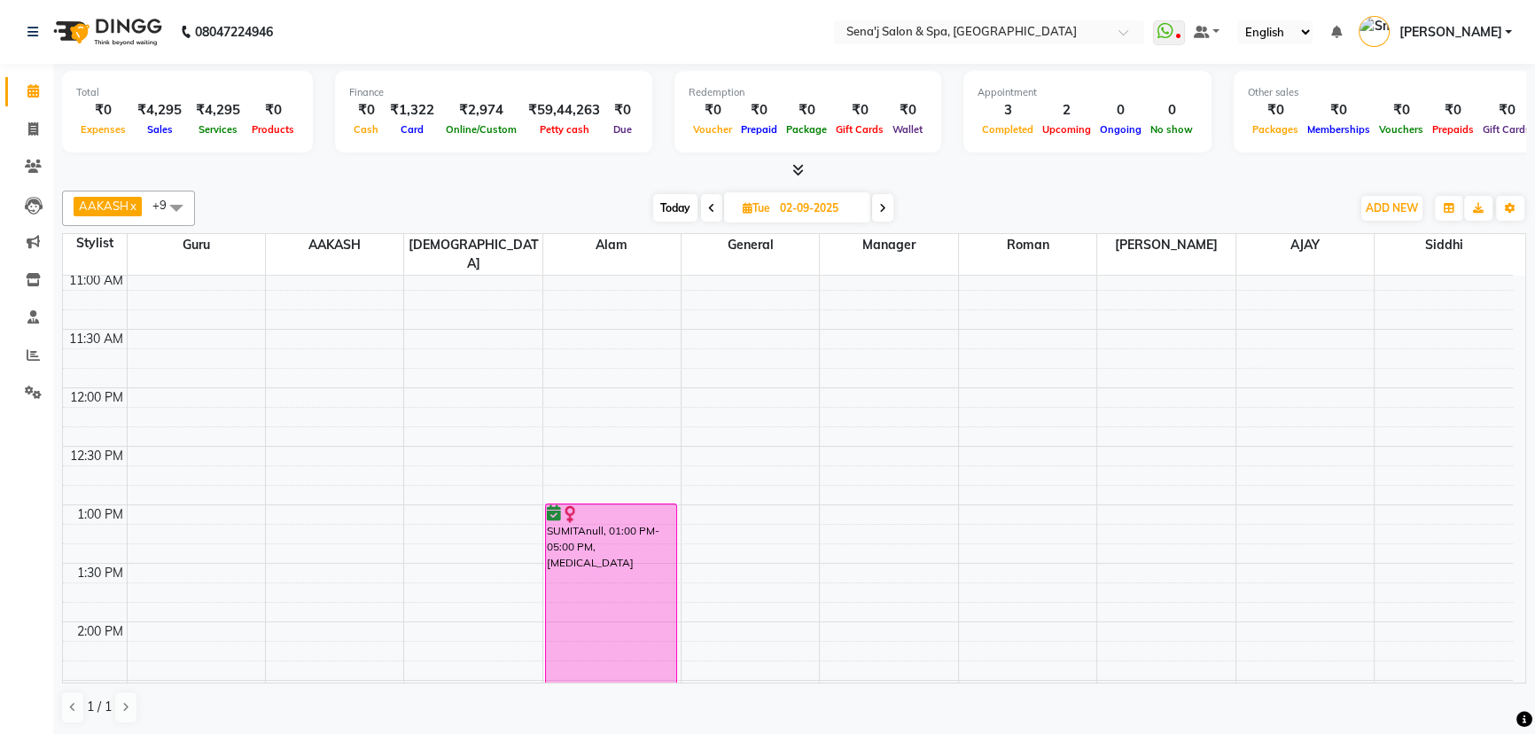
scroll to position [241, 0]
click at [1125, 5] on nav "08047224946 Select Location × Sena'j Salon & Spa, Amanora Mall WhatsApp Status …" at bounding box center [767, 32] width 1535 height 64
click at [669, 208] on span "Today" at bounding box center [675, 207] width 44 height 27
type input "[DATE]"
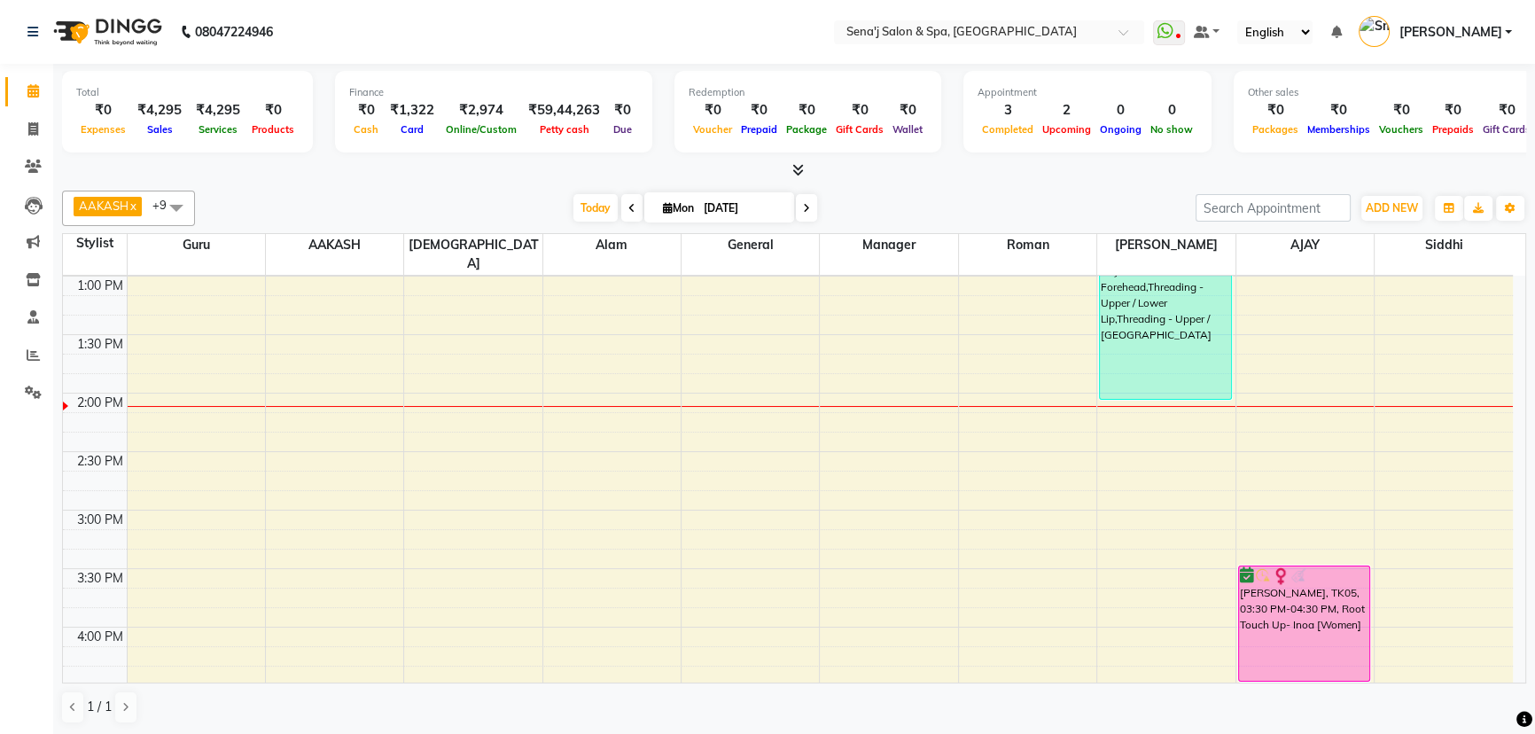
click at [719, 20] on nav "08047224946 Select Location × Sena'j Salon & Spa, Amanora Mall WhatsApp Status …" at bounding box center [767, 32] width 1535 height 64
click at [33, 351] on icon at bounding box center [33, 354] width 13 height 13
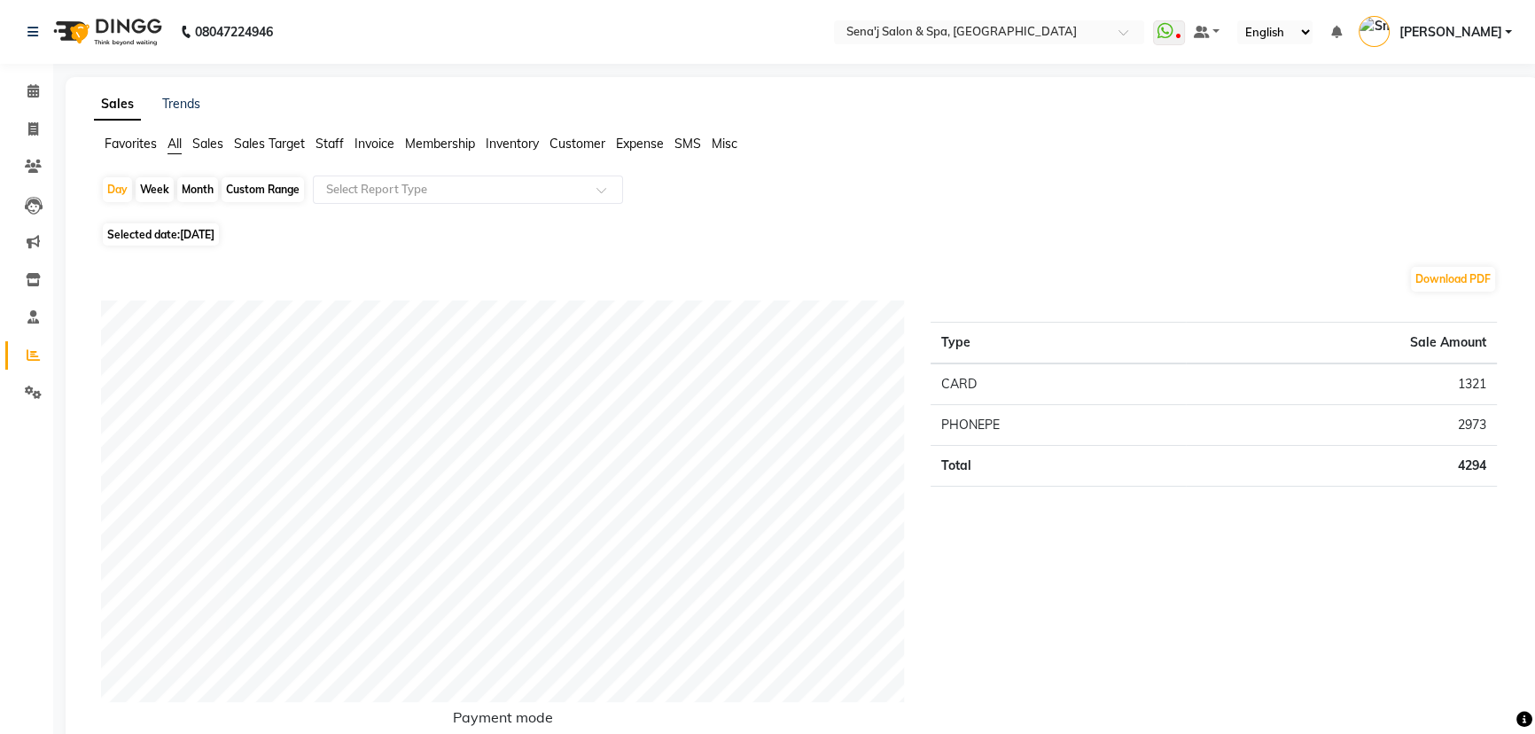
click at [331, 142] on span "Staff" at bounding box center [329, 144] width 28 height 16
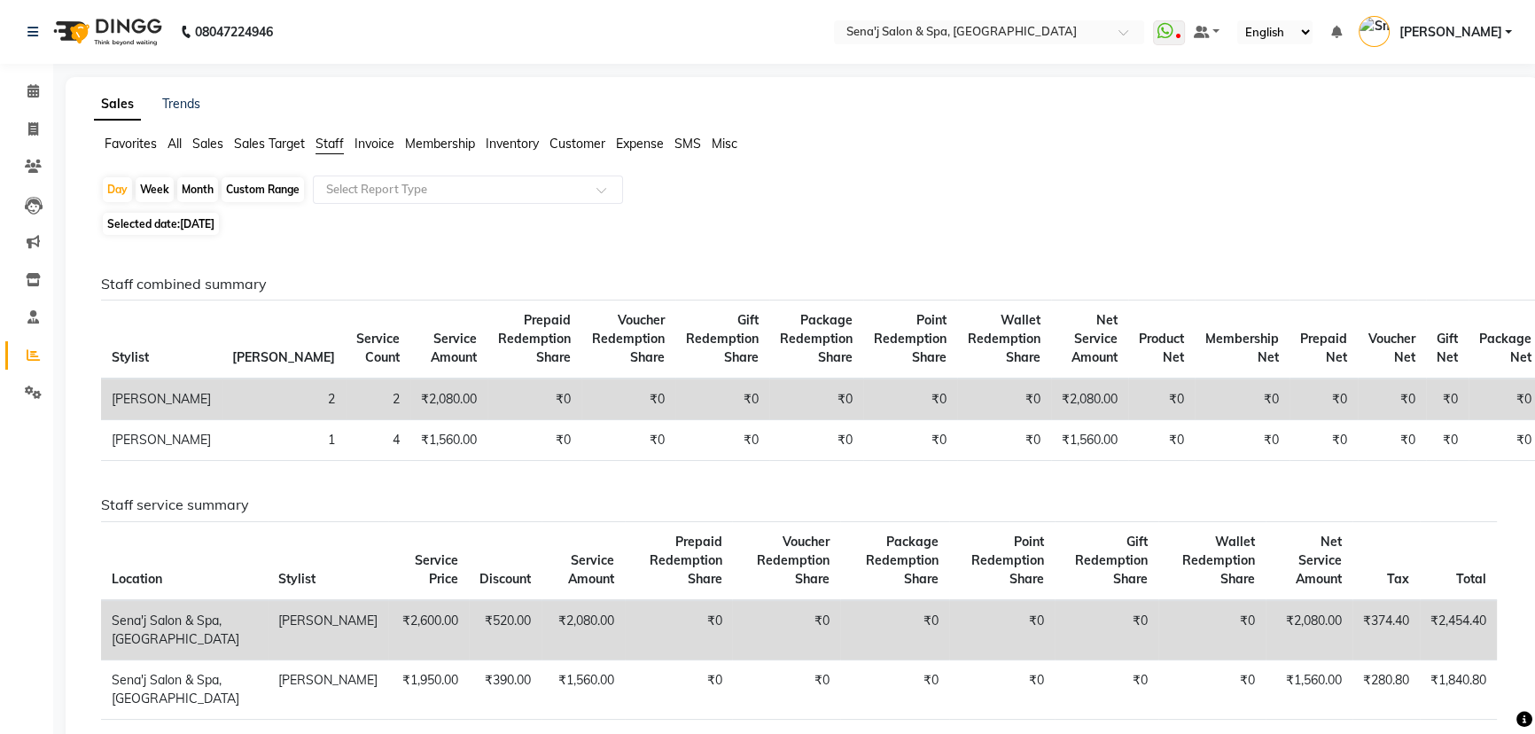
click at [203, 188] on div "Month" at bounding box center [197, 189] width 41 height 25
select select "9"
select select "2025"
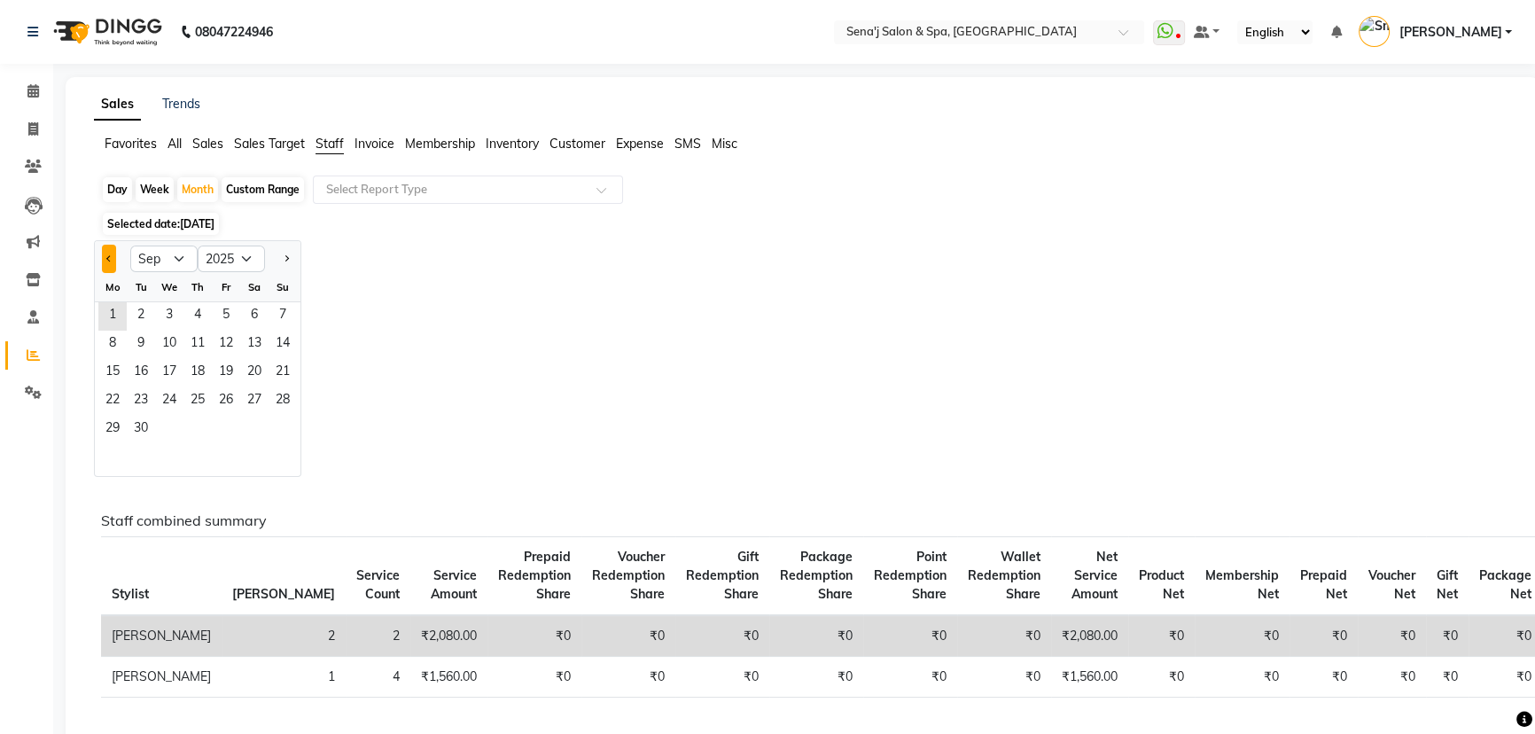
click at [106, 254] on button "Previous month" at bounding box center [109, 259] width 14 height 28
select select "8"
click at [221, 311] on span "1" at bounding box center [226, 316] width 28 height 28
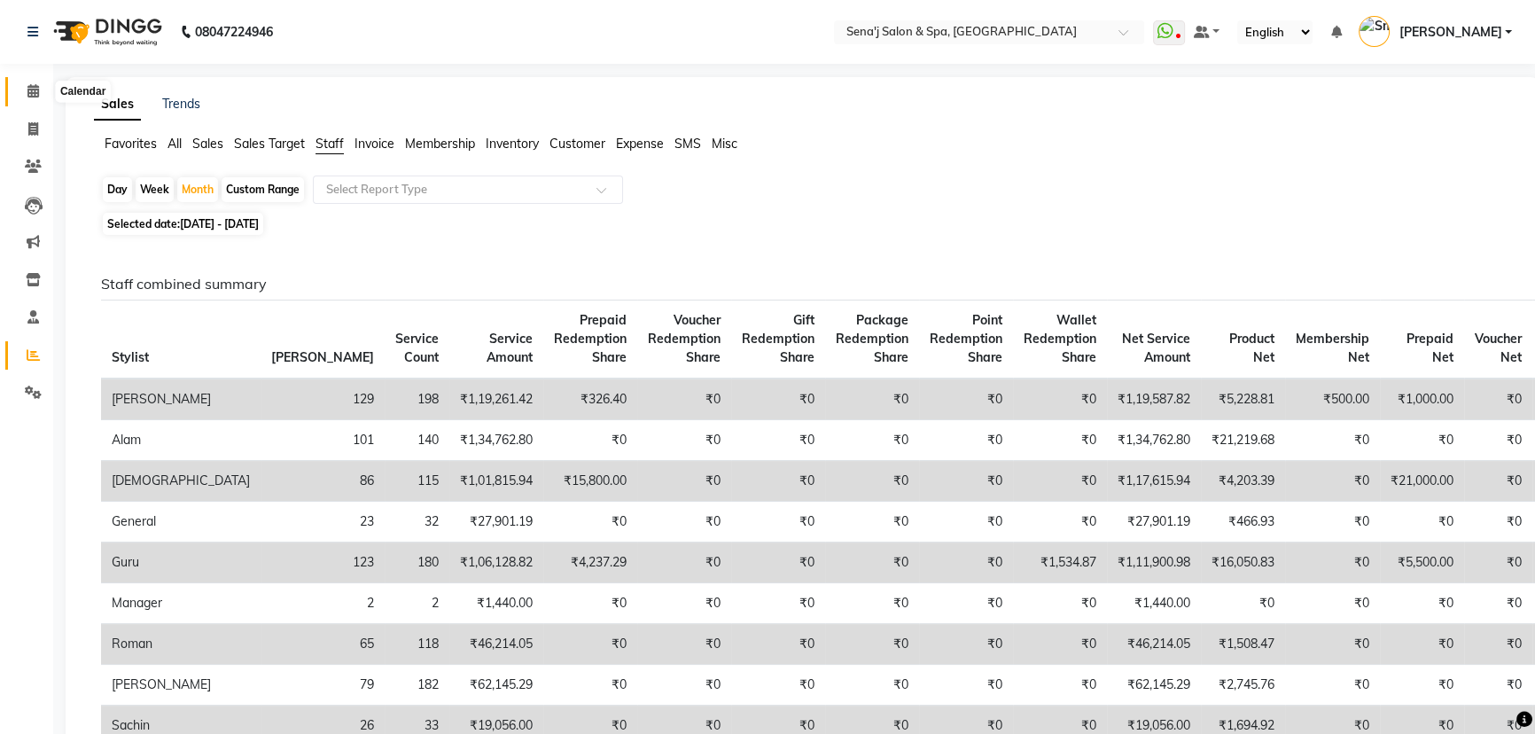
click at [31, 88] on icon at bounding box center [33, 90] width 12 height 13
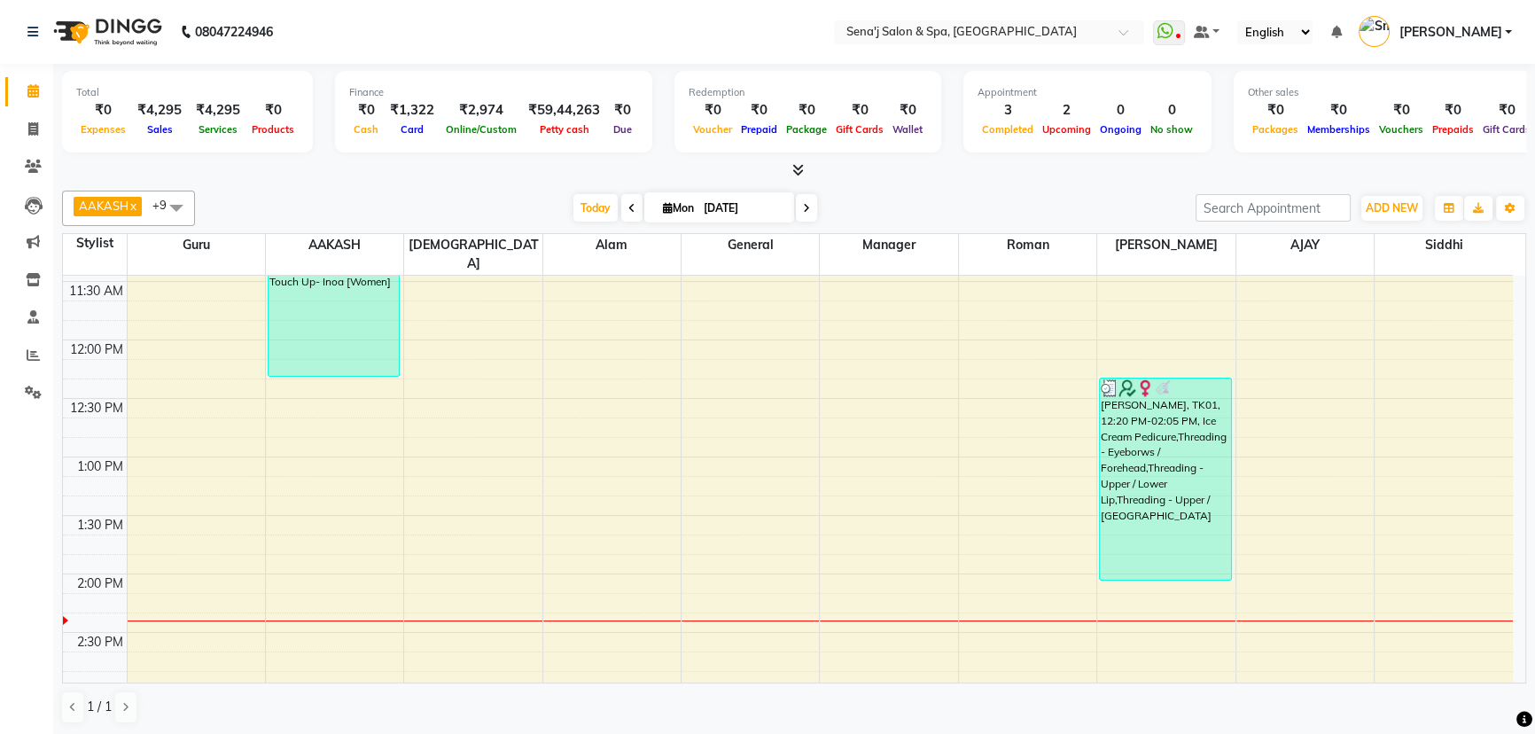
scroll to position [261, 0]
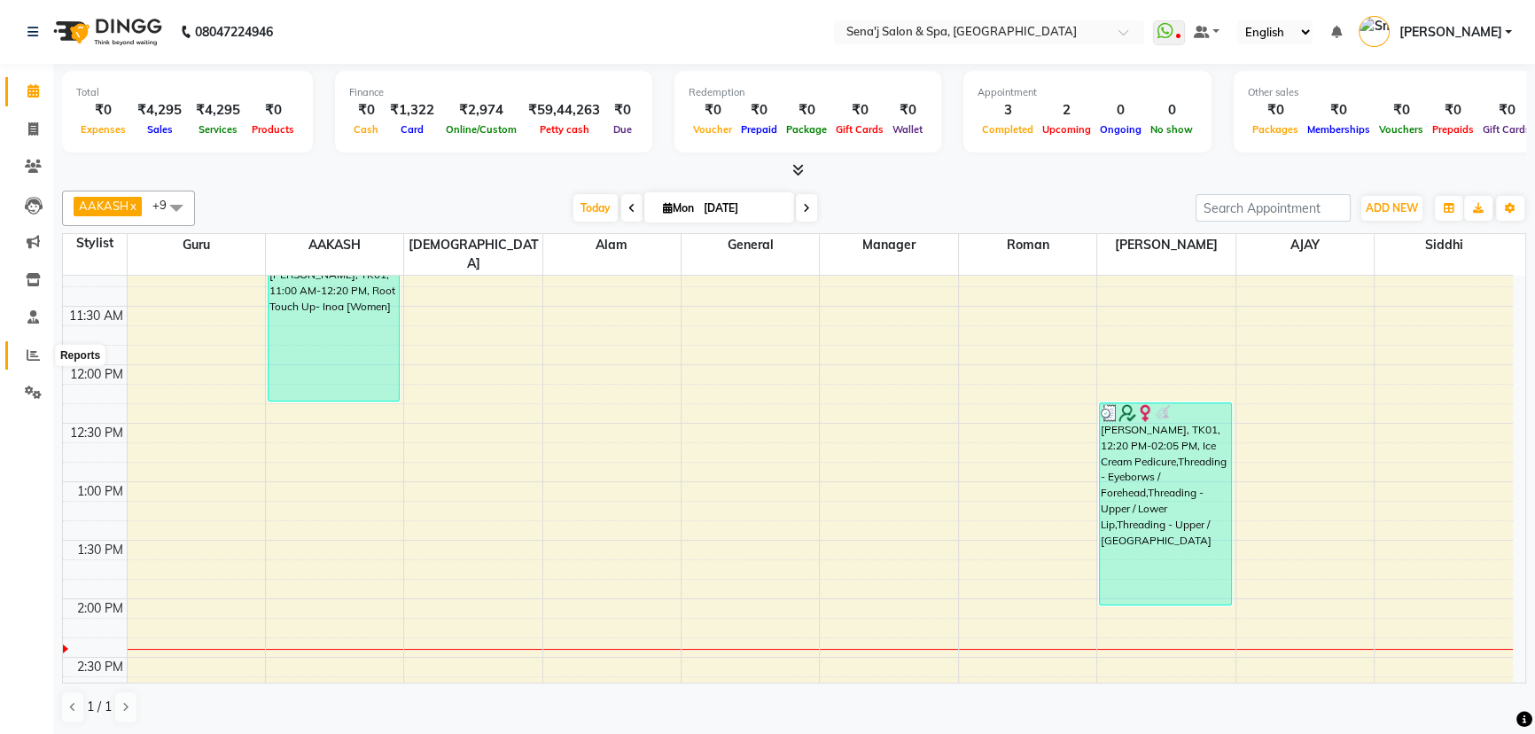
click at [35, 357] on icon at bounding box center [33, 354] width 13 height 13
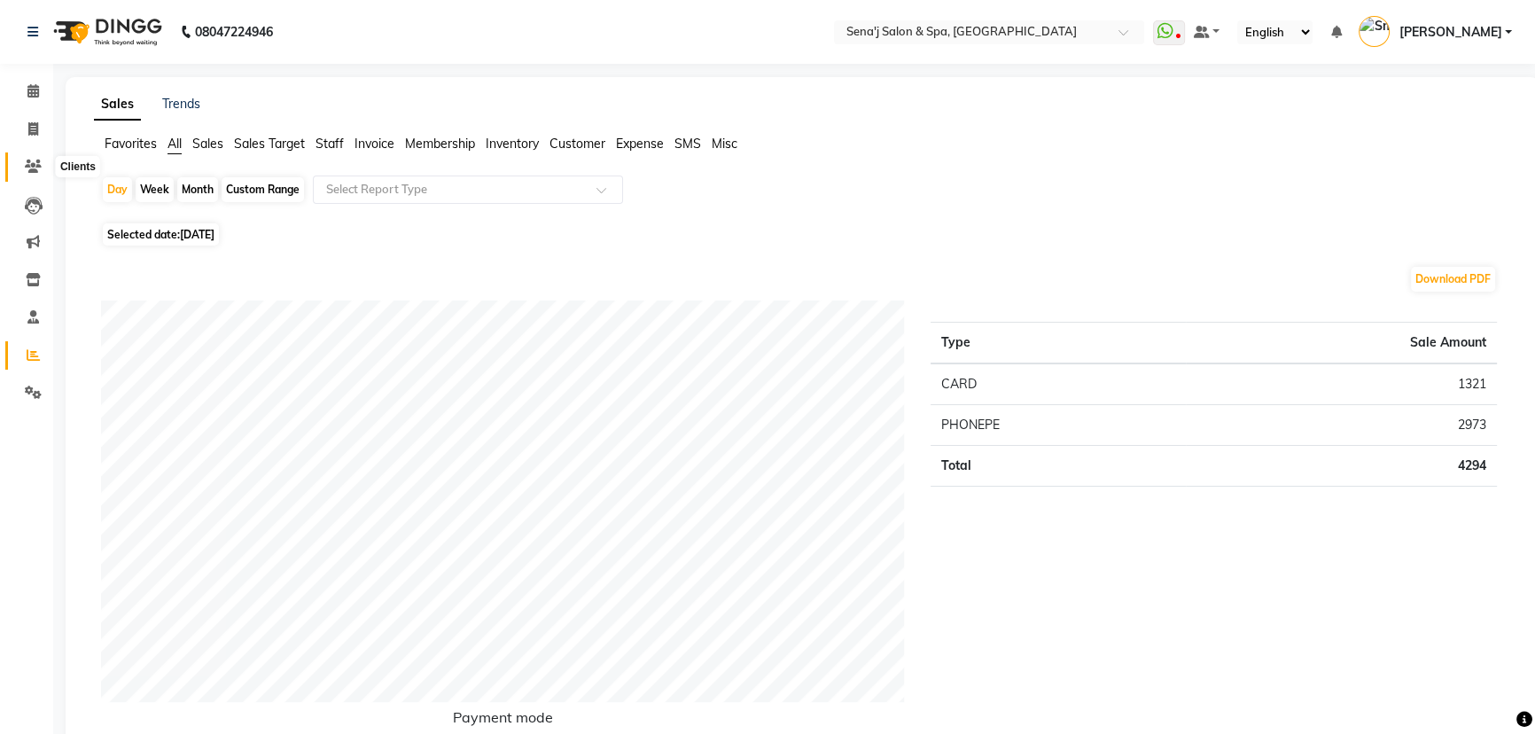
click at [27, 170] on icon at bounding box center [33, 166] width 17 height 13
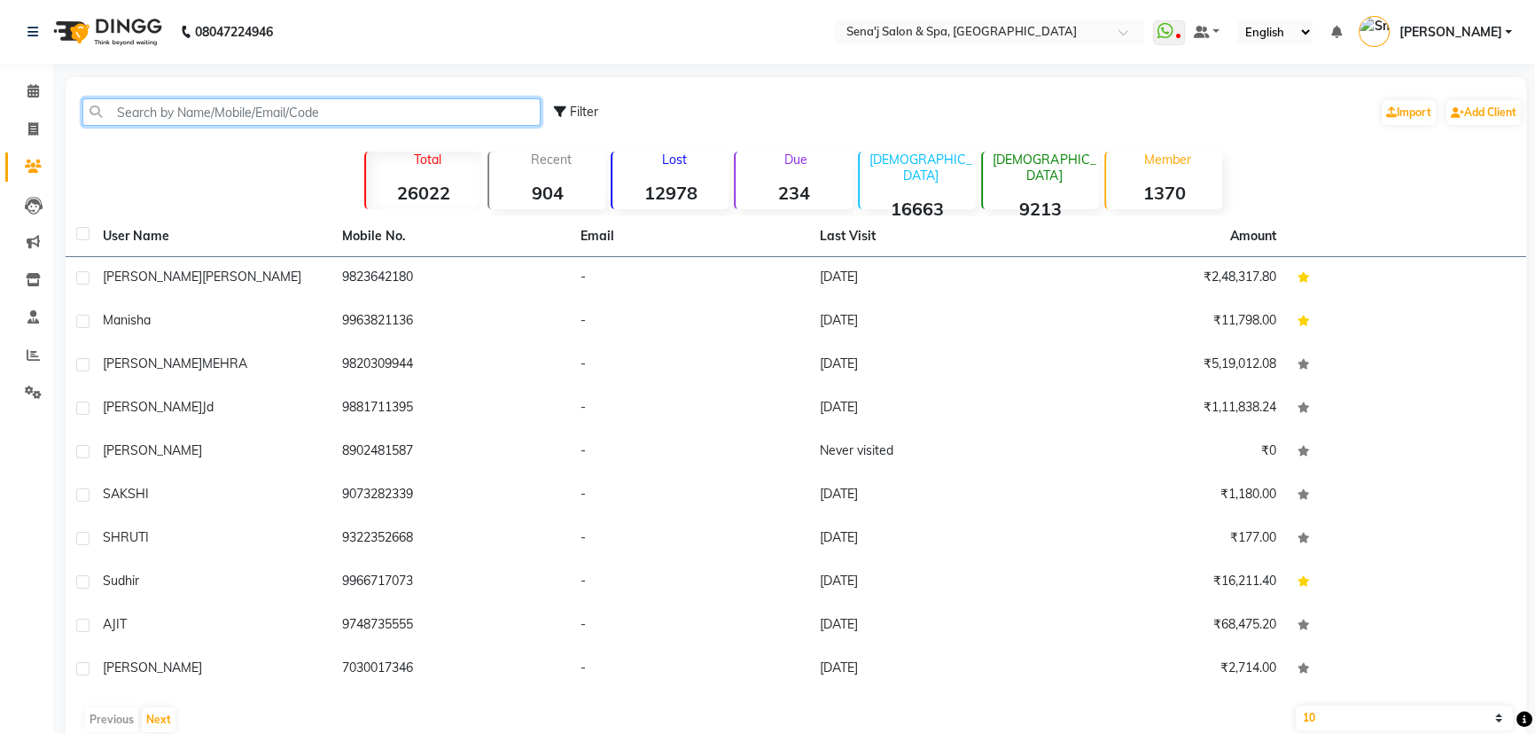
click at [144, 113] on input "text" at bounding box center [311, 111] width 458 height 27
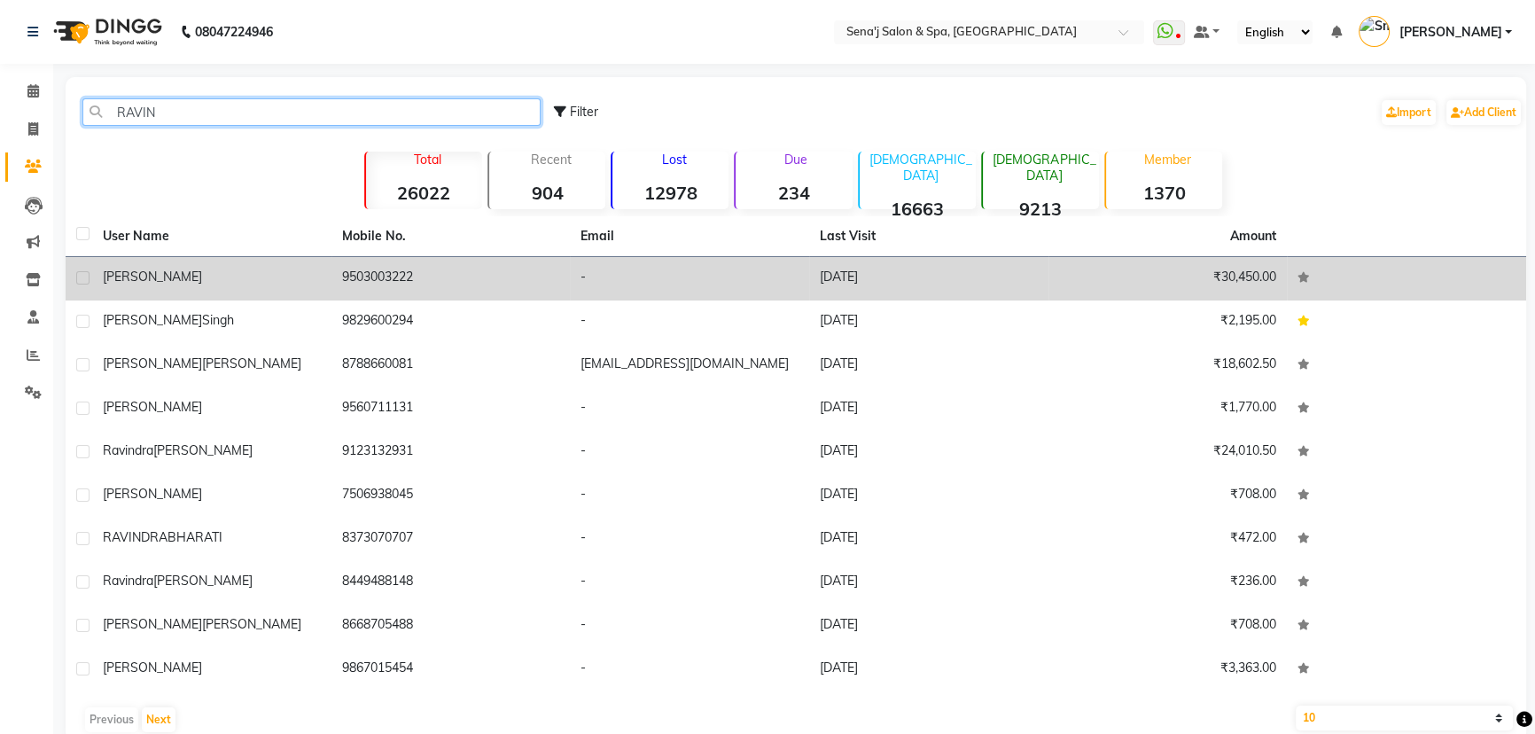
type input "RAVIN"
click at [366, 277] on td "9503003222" at bounding box center [450, 278] width 239 height 43
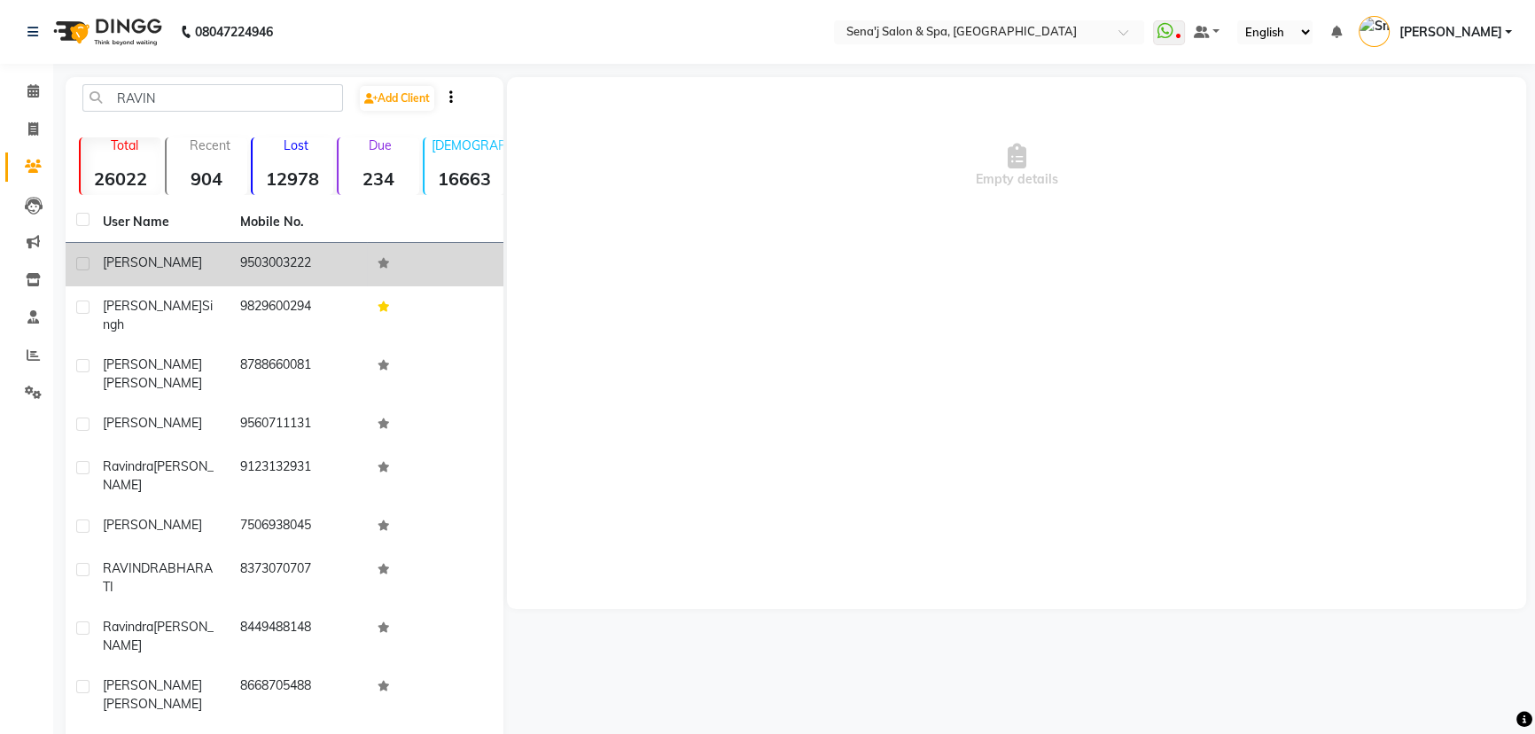
click at [201, 258] on div "ravindra kour" at bounding box center [161, 262] width 116 height 19
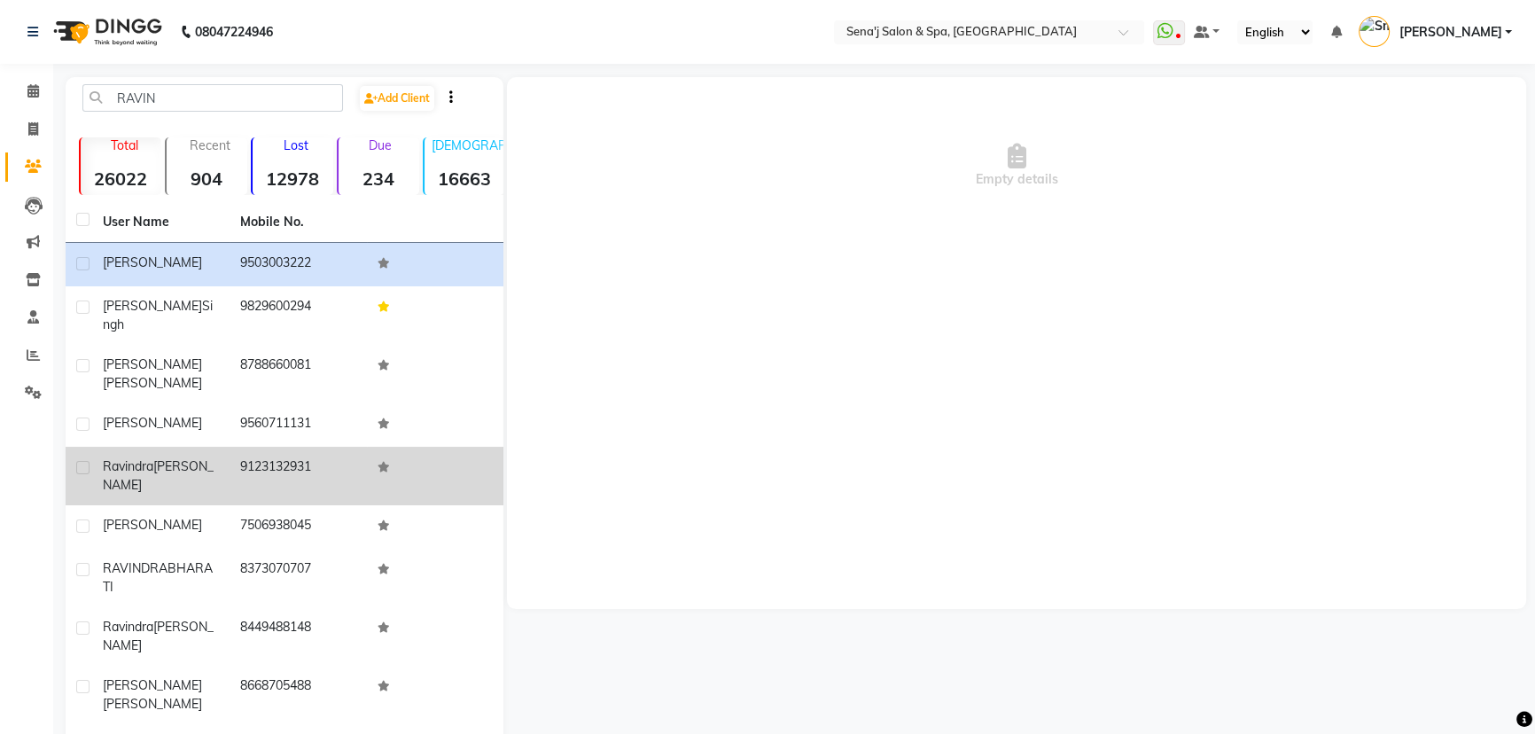
click at [176, 458] on span "kour" at bounding box center [158, 475] width 111 height 35
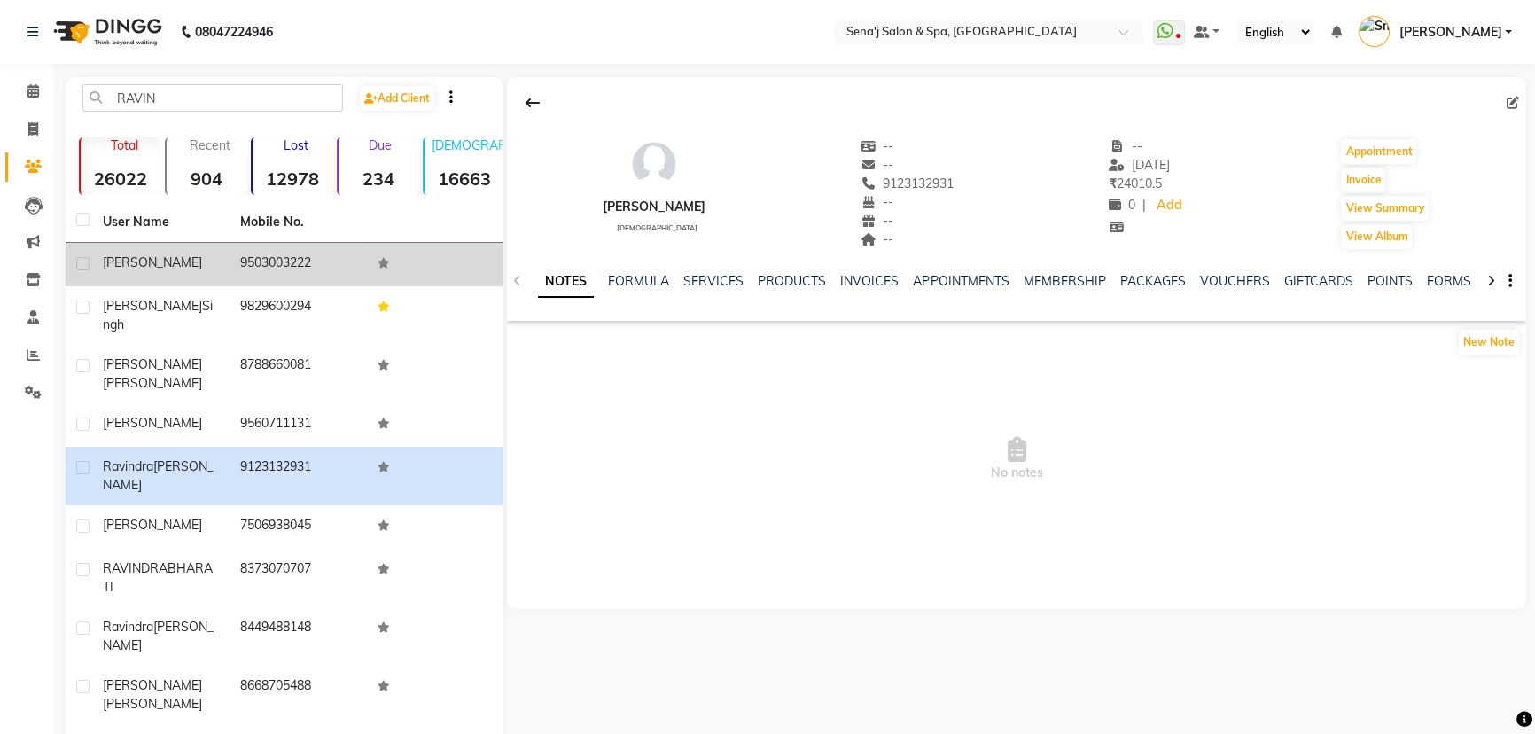
click at [189, 255] on div "ravindra kour" at bounding box center [161, 262] width 116 height 19
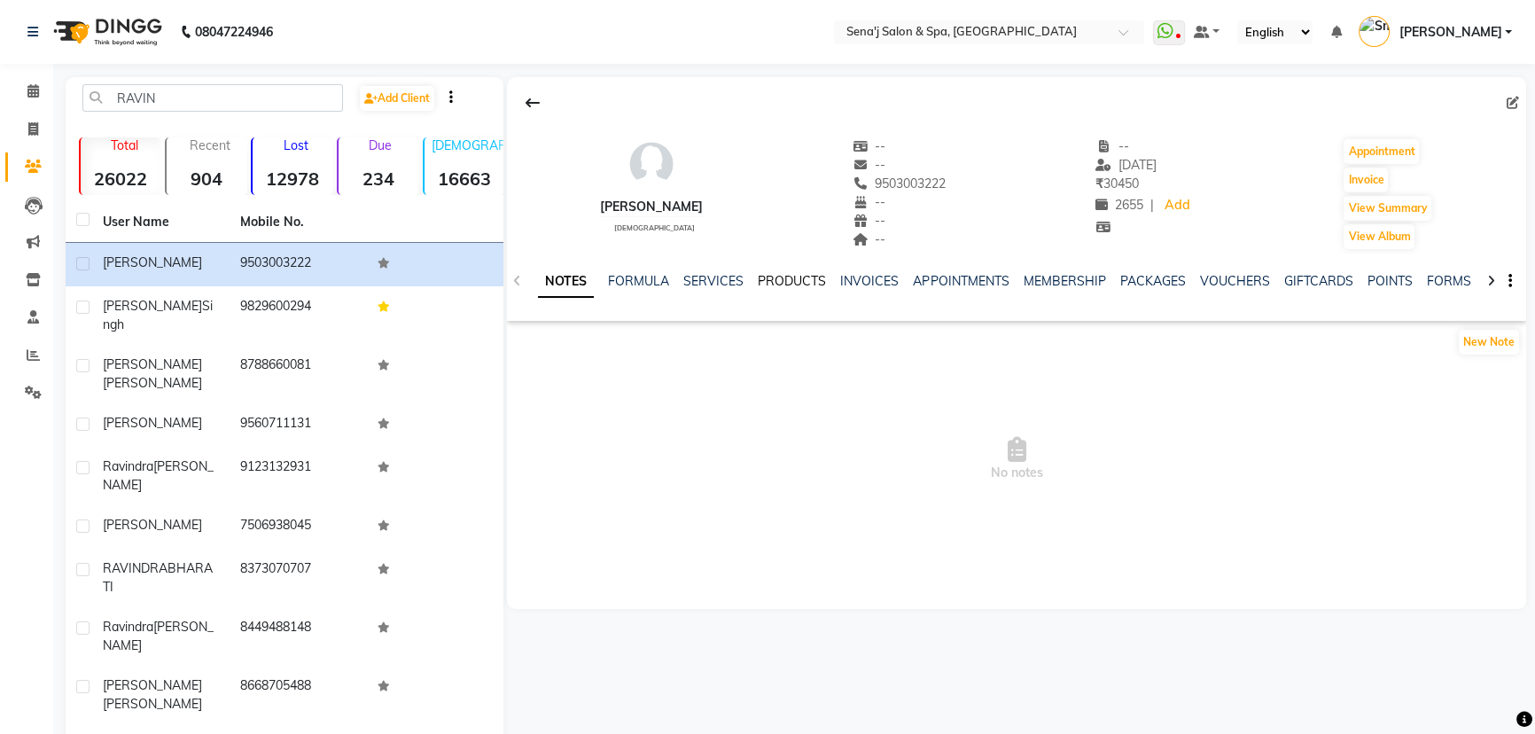
click at [773, 281] on link "PRODUCTS" at bounding box center [792, 281] width 68 height 16
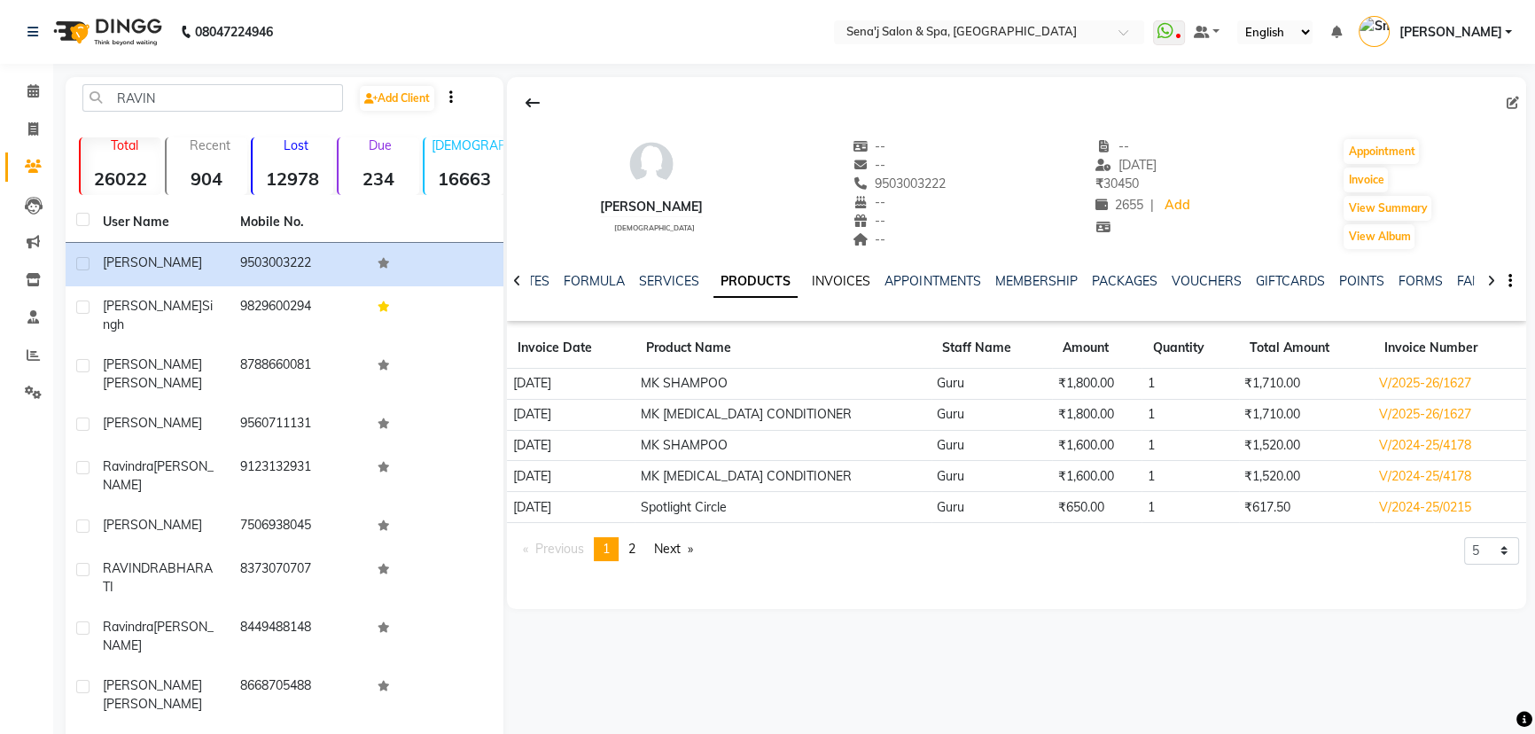
click at [836, 282] on link "INVOICES" at bounding box center [841, 281] width 58 height 16
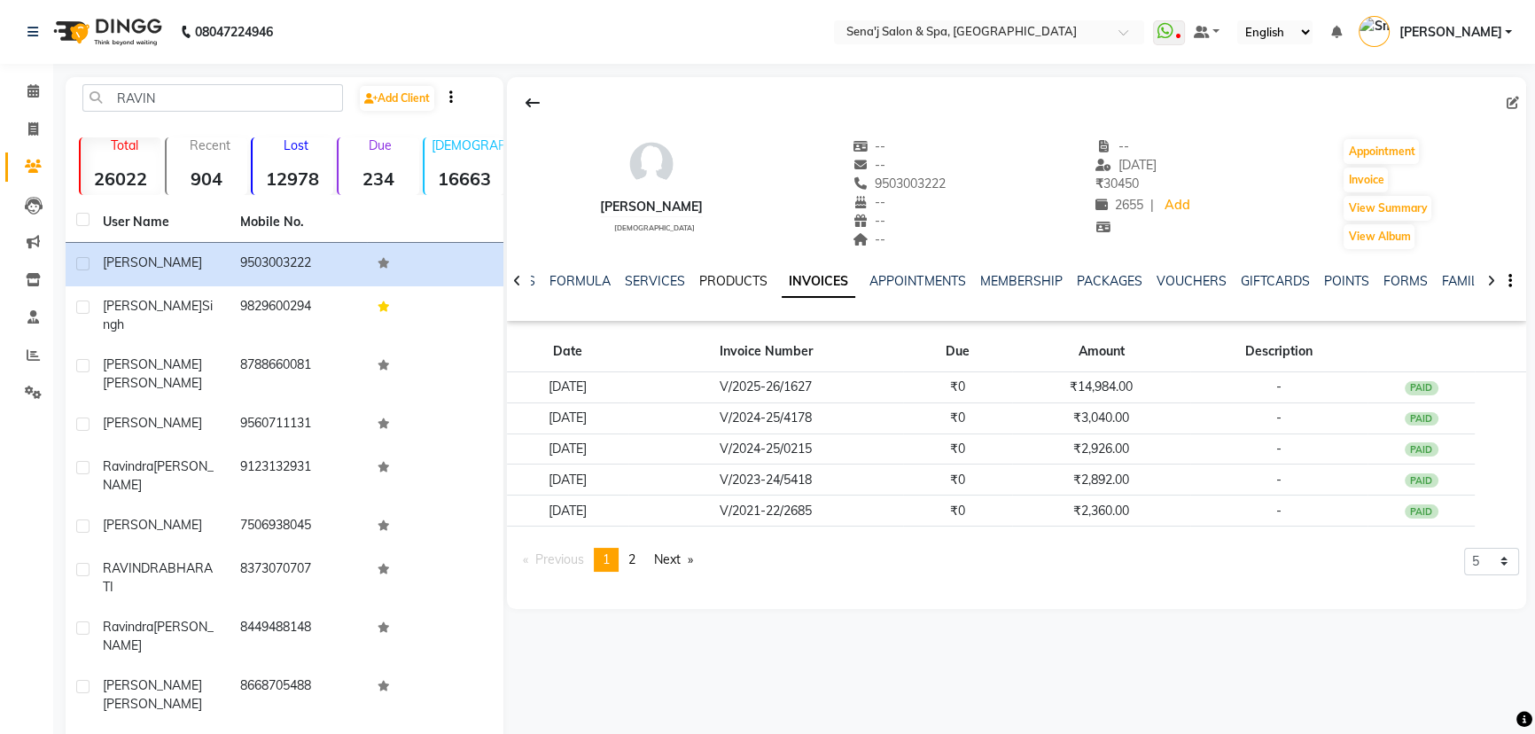
click at [731, 277] on link "PRODUCTS" at bounding box center [733, 281] width 68 height 16
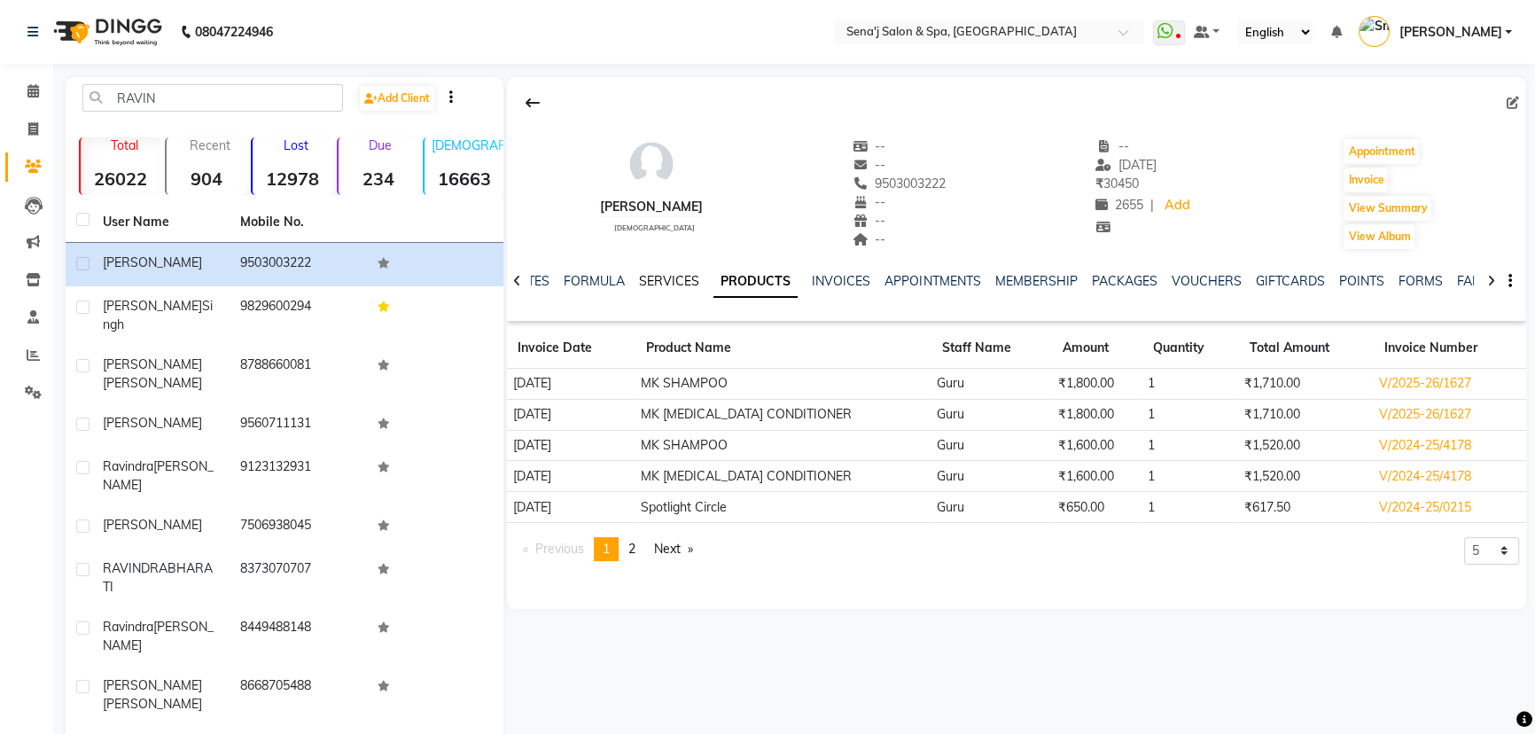
click at [662, 283] on link "SERVICES" at bounding box center [669, 281] width 60 height 16
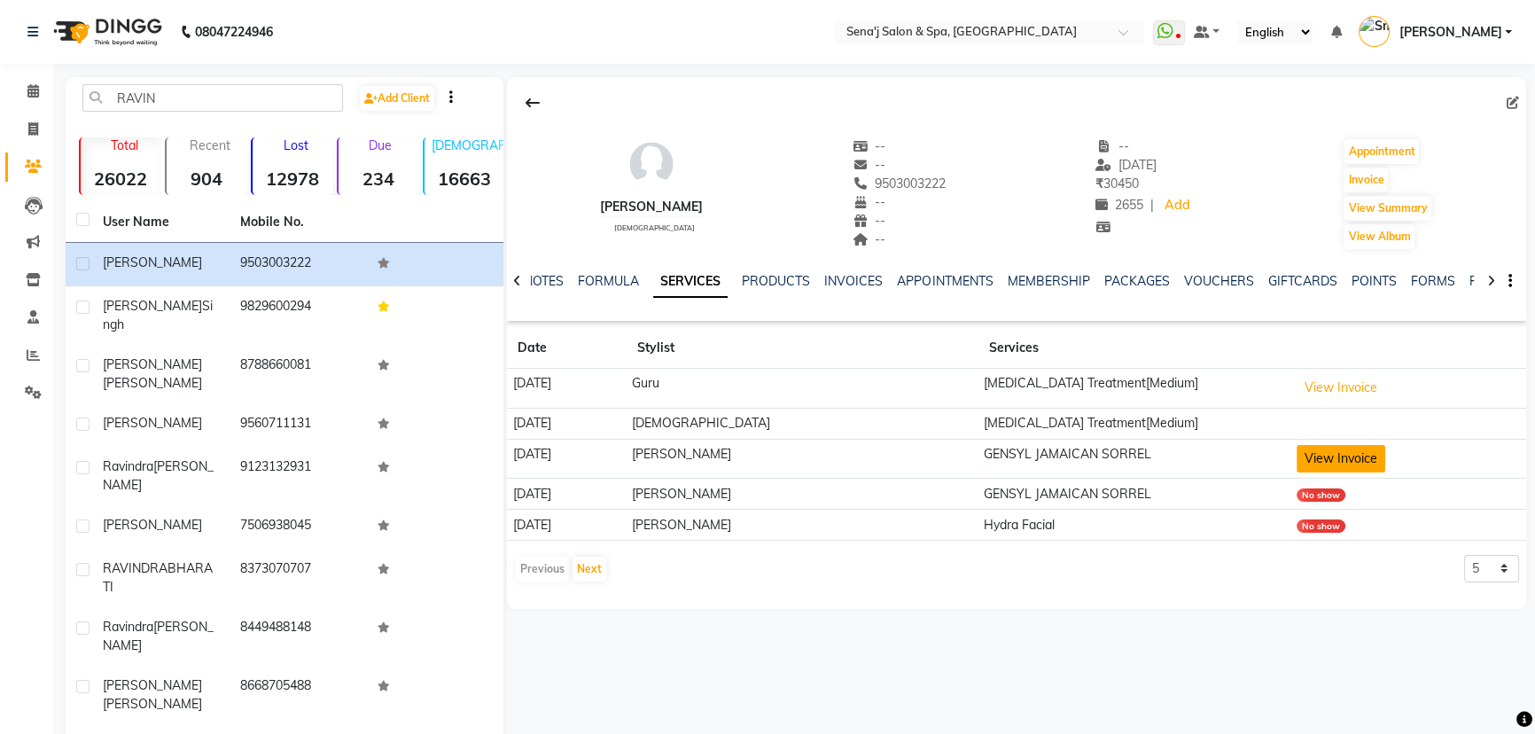
click at [1323, 461] on button "View Invoice" at bounding box center [1340, 458] width 89 height 27
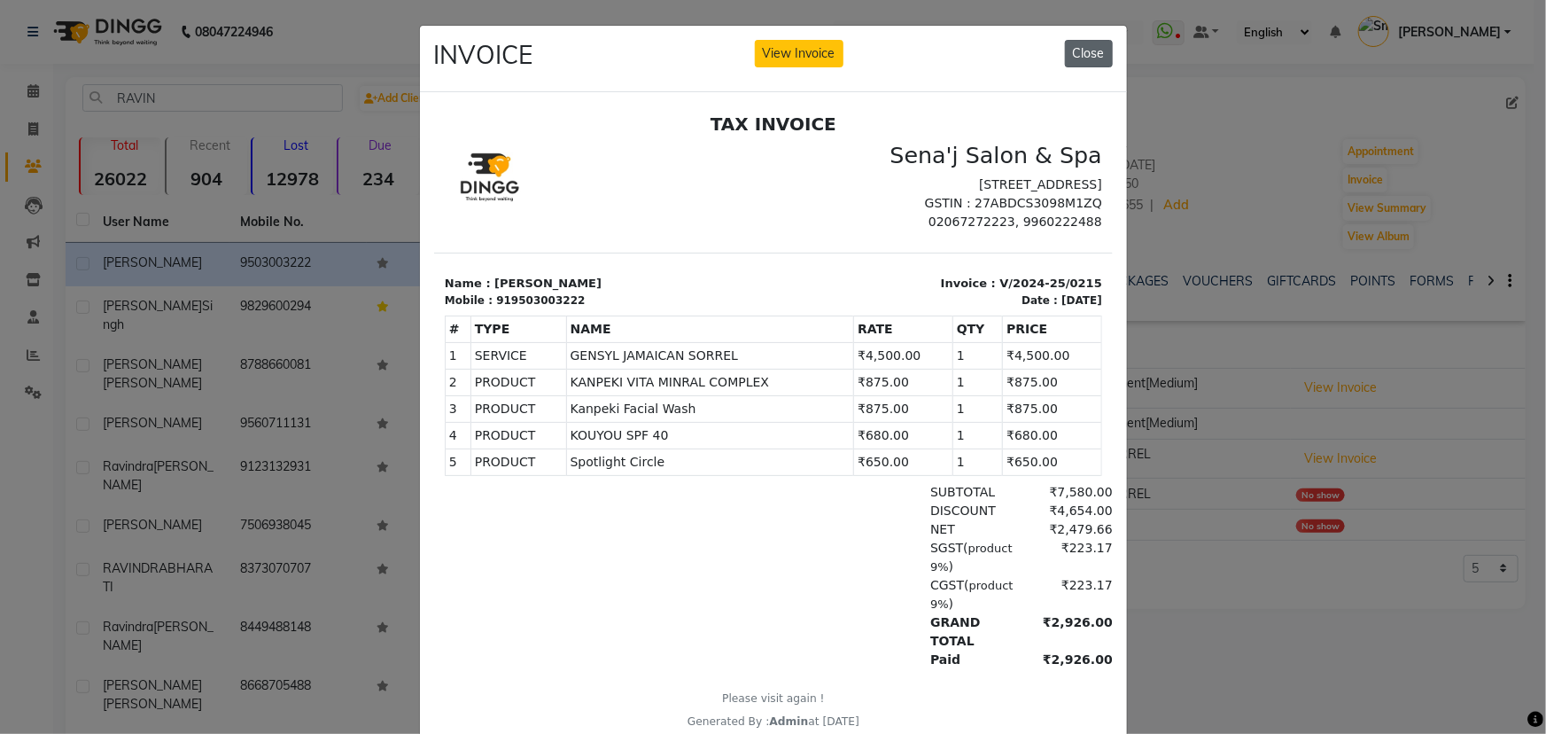
click at [1083, 50] on button "Close" at bounding box center [1089, 53] width 48 height 27
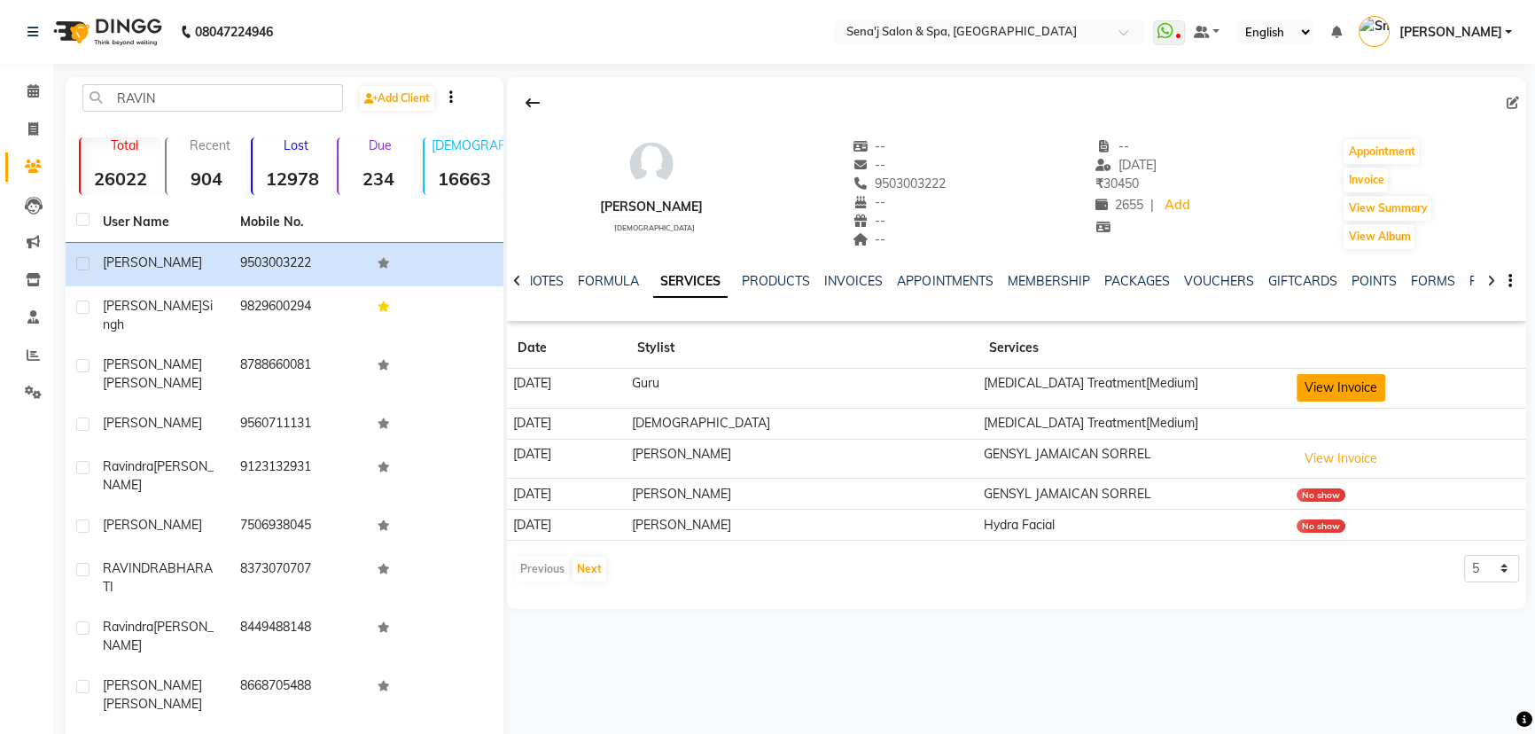
click at [1316, 377] on button "View Invoice" at bounding box center [1340, 387] width 89 height 27
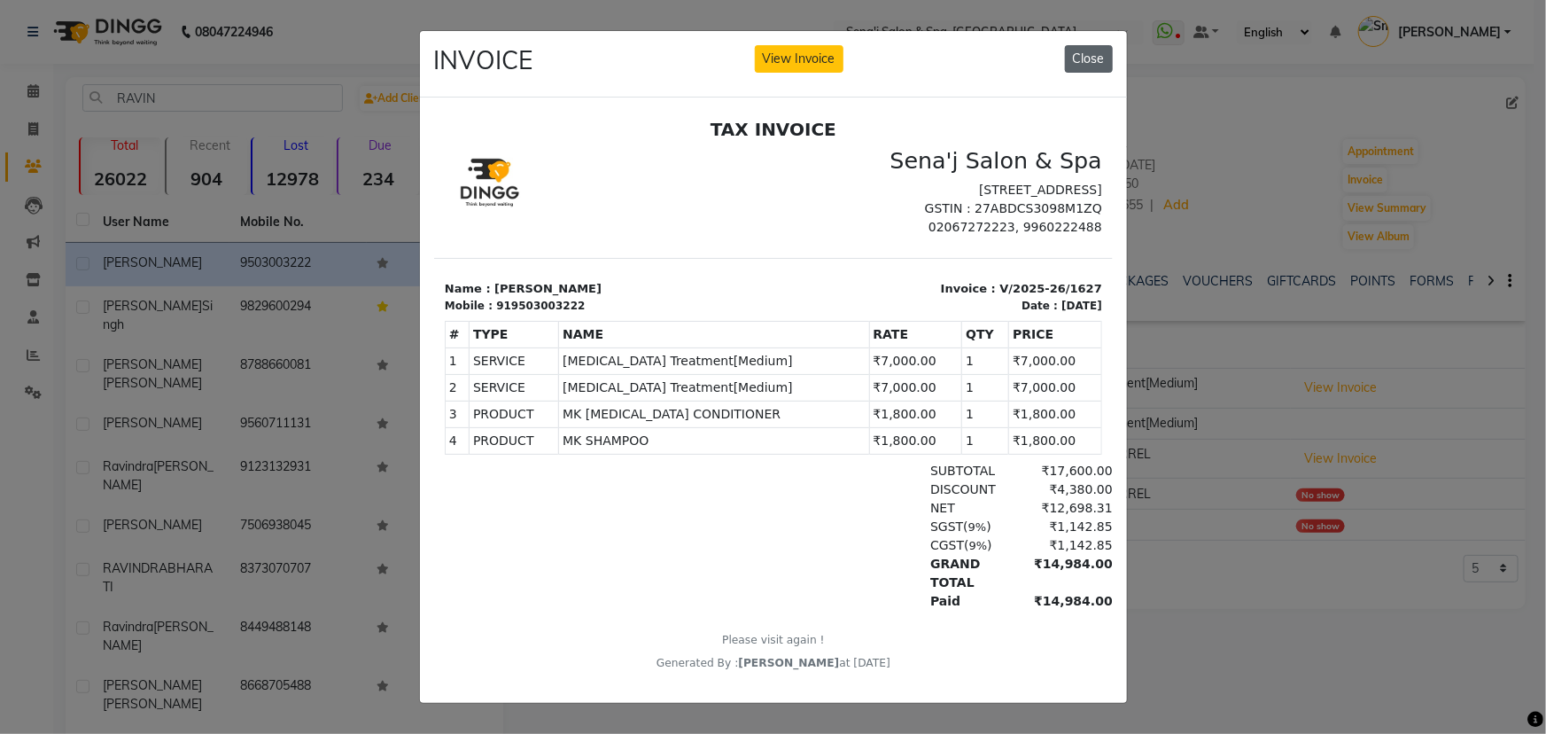
click at [1092, 51] on button "Close" at bounding box center [1089, 58] width 48 height 27
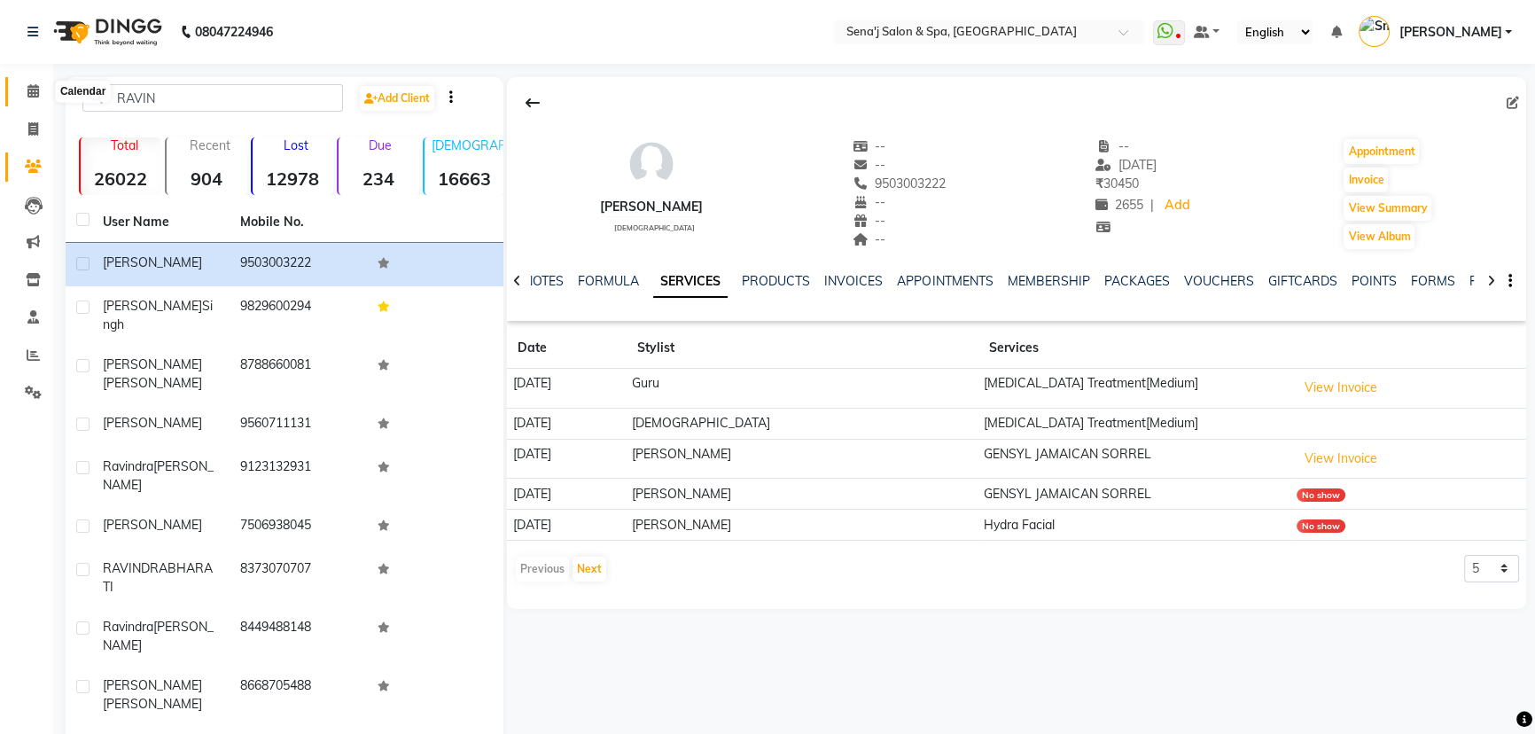
click at [34, 92] on icon at bounding box center [33, 90] width 12 height 13
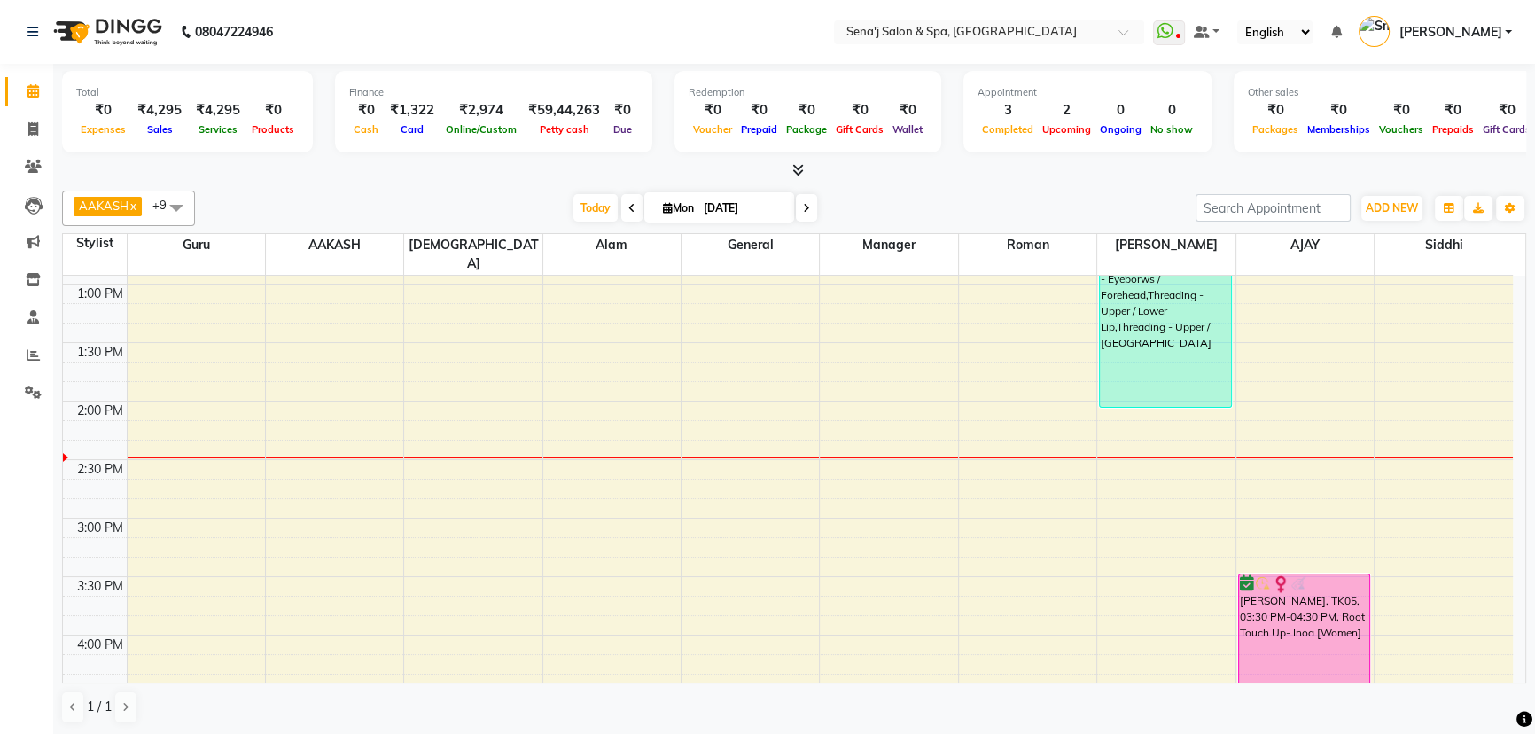
scroll to position [503, 0]
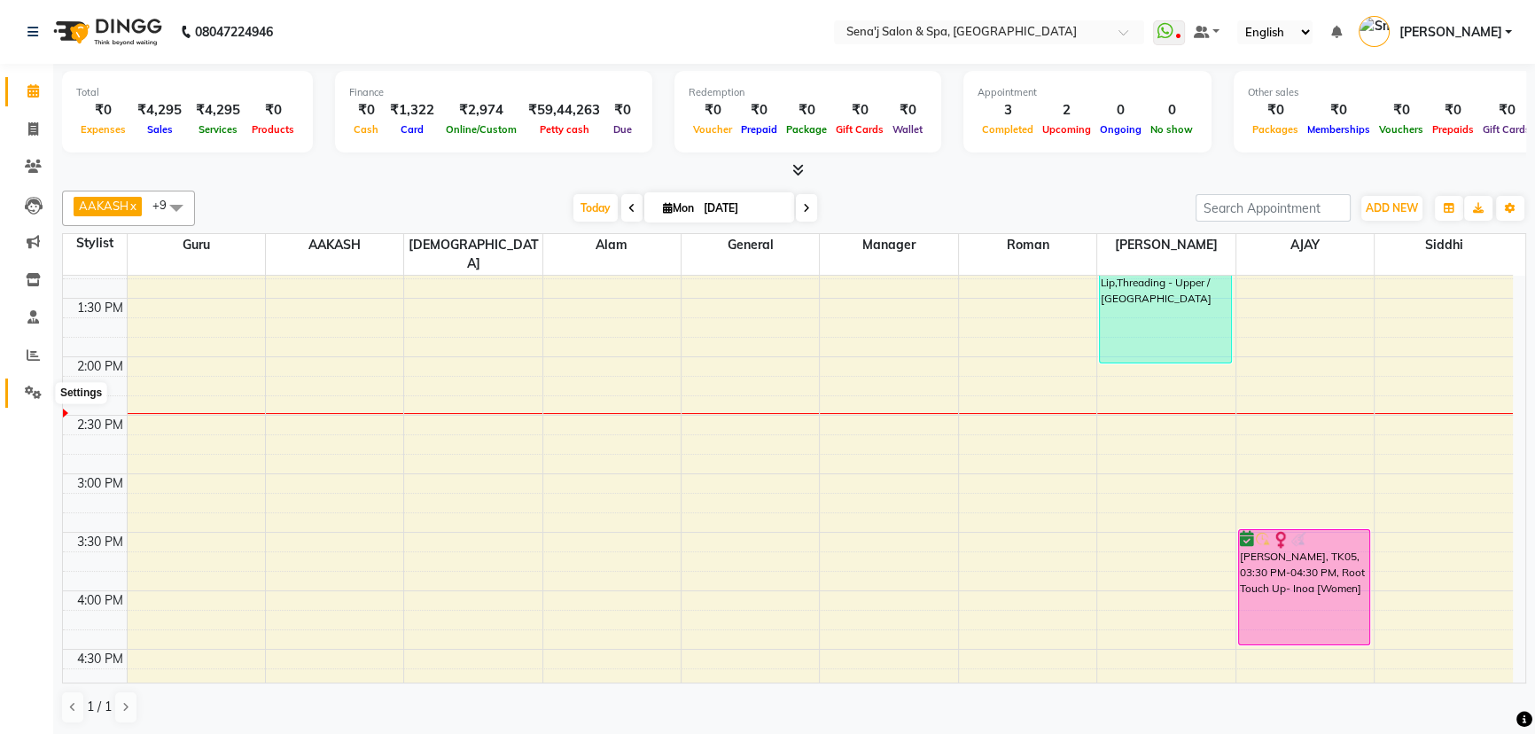
click at [35, 393] on icon at bounding box center [33, 391] width 17 height 13
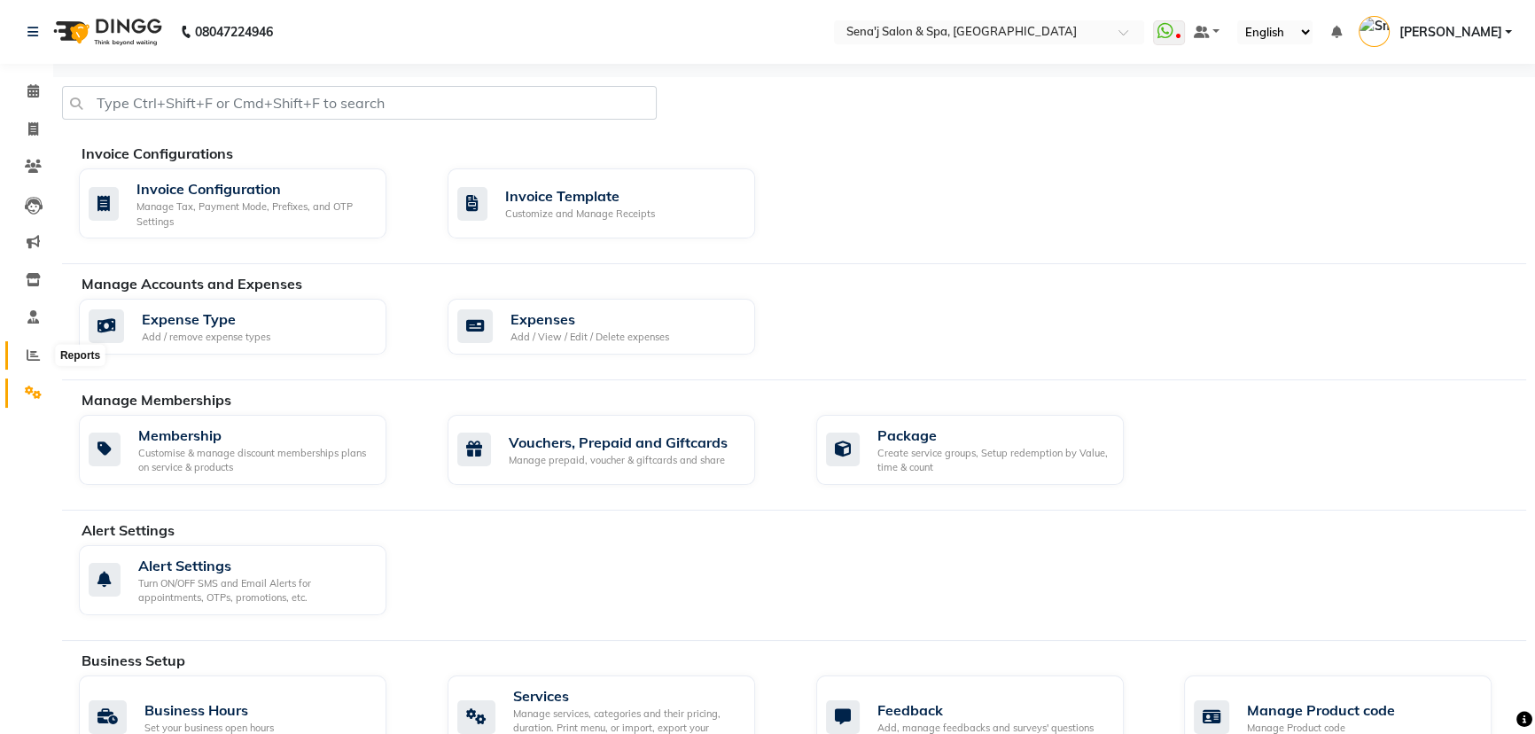
click at [37, 354] on icon at bounding box center [33, 354] width 13 height 13
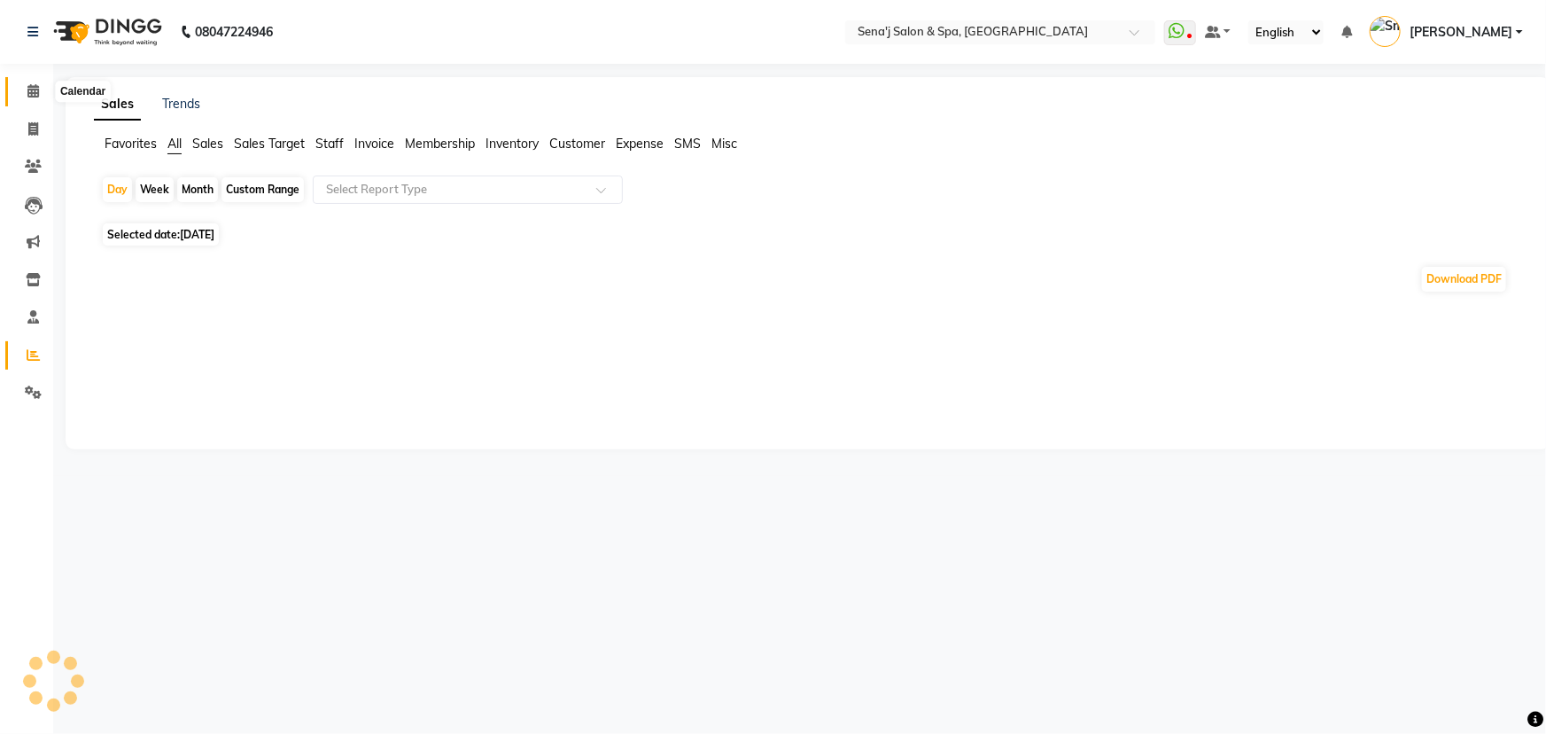
click at [29, 89] on icon at bounding box center [33, 90] width 12 height 13
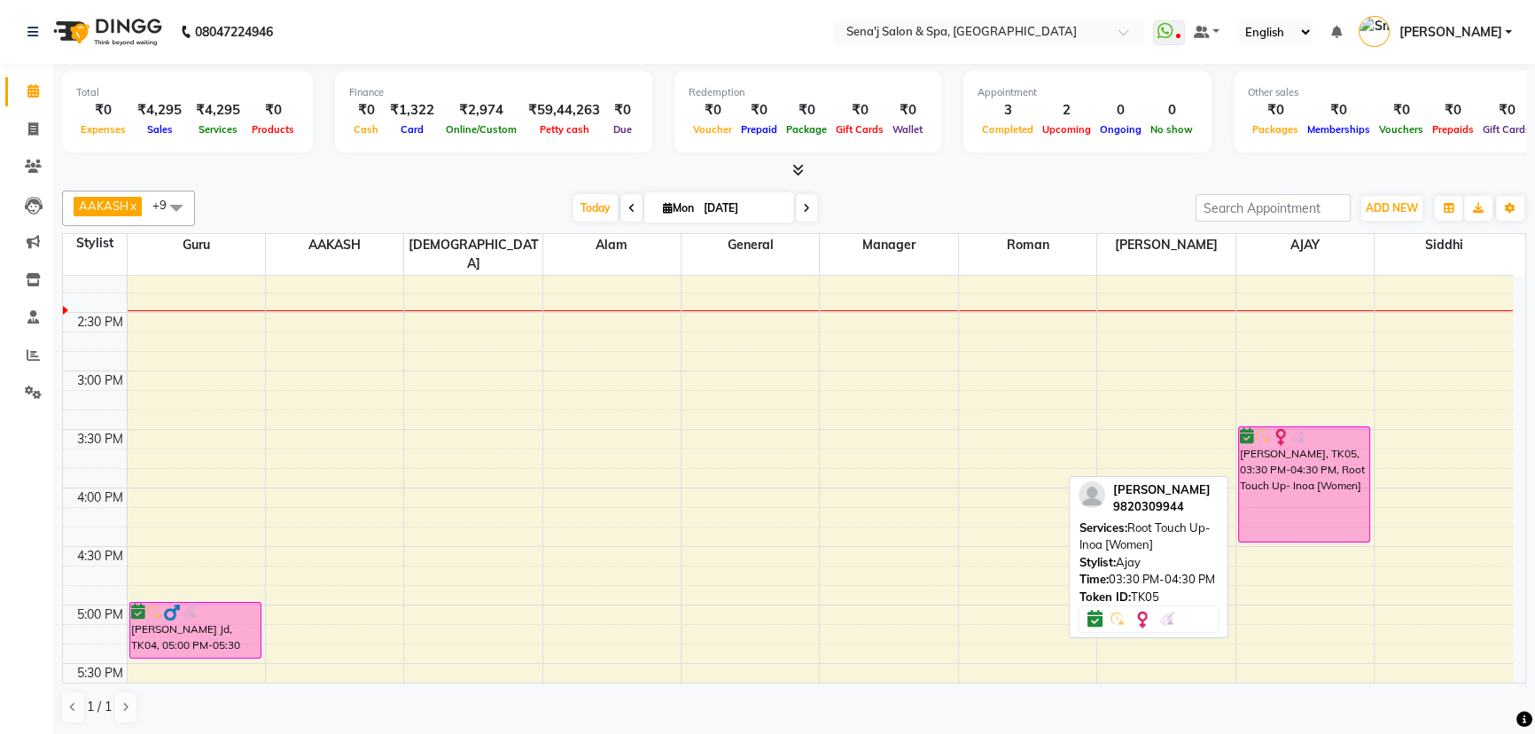
scroll to position [644, 0]
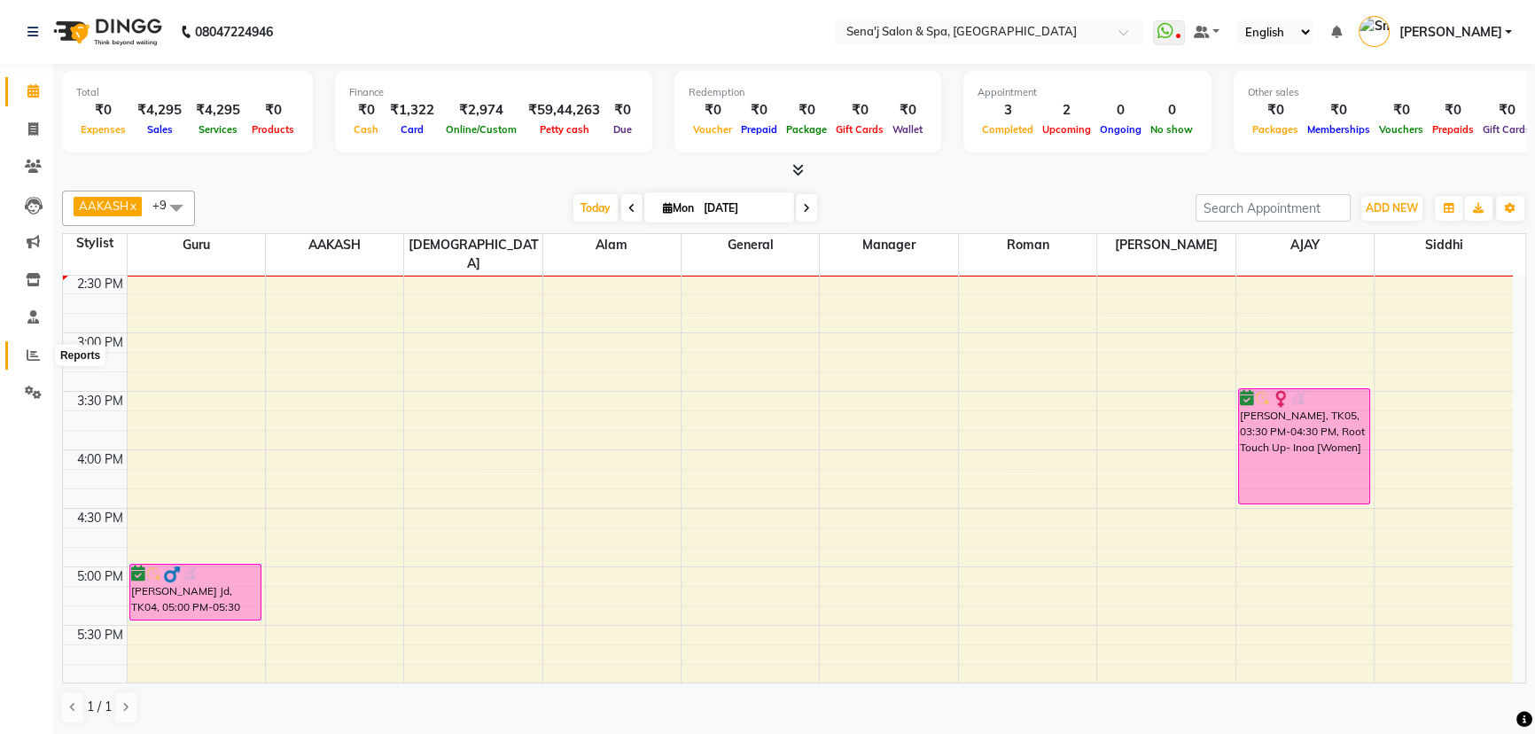
click at [38, 350] on icon at bounding box center [33, 354] width 13 height 13
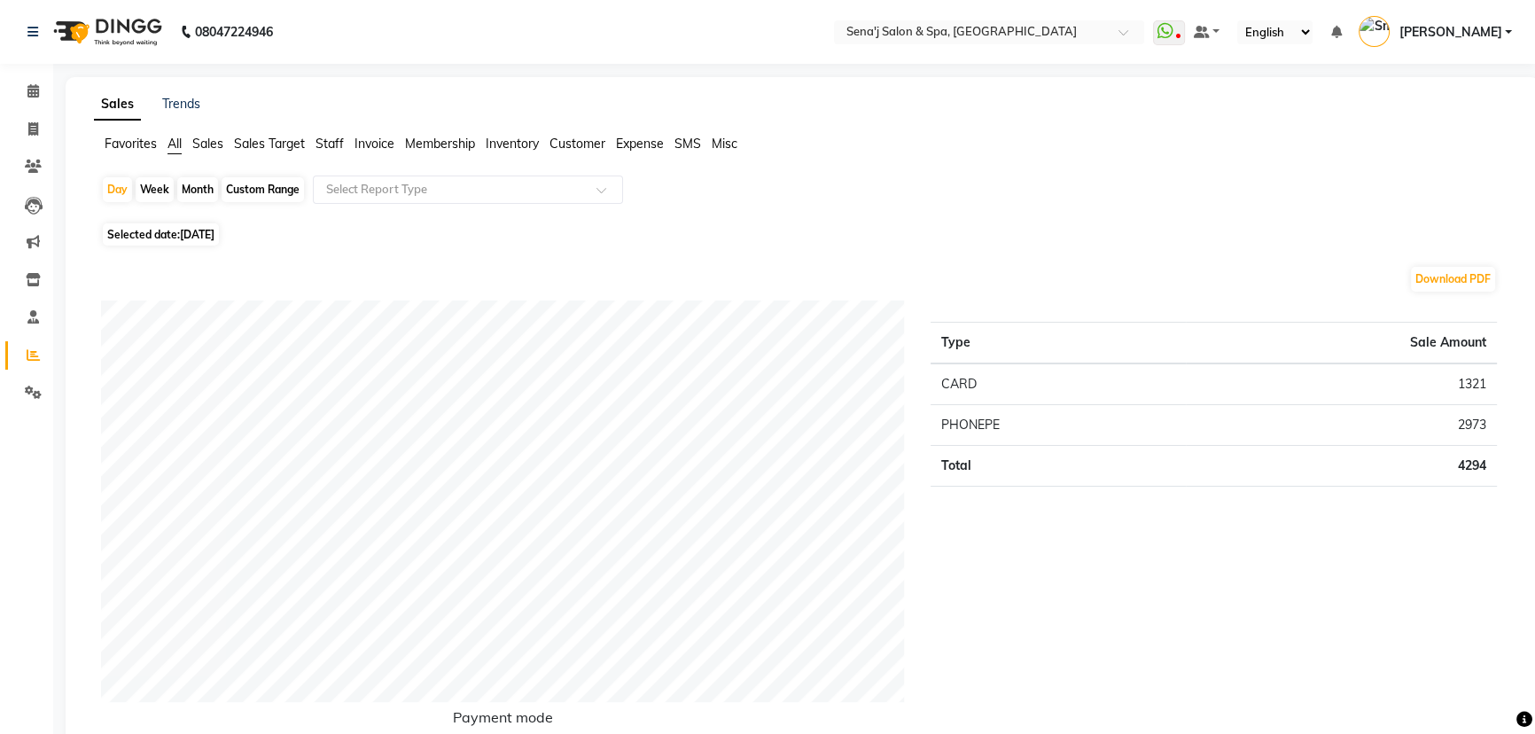
click at [320, 138] on span "Staff" at bounding box center [329, 144] width 28 height 16
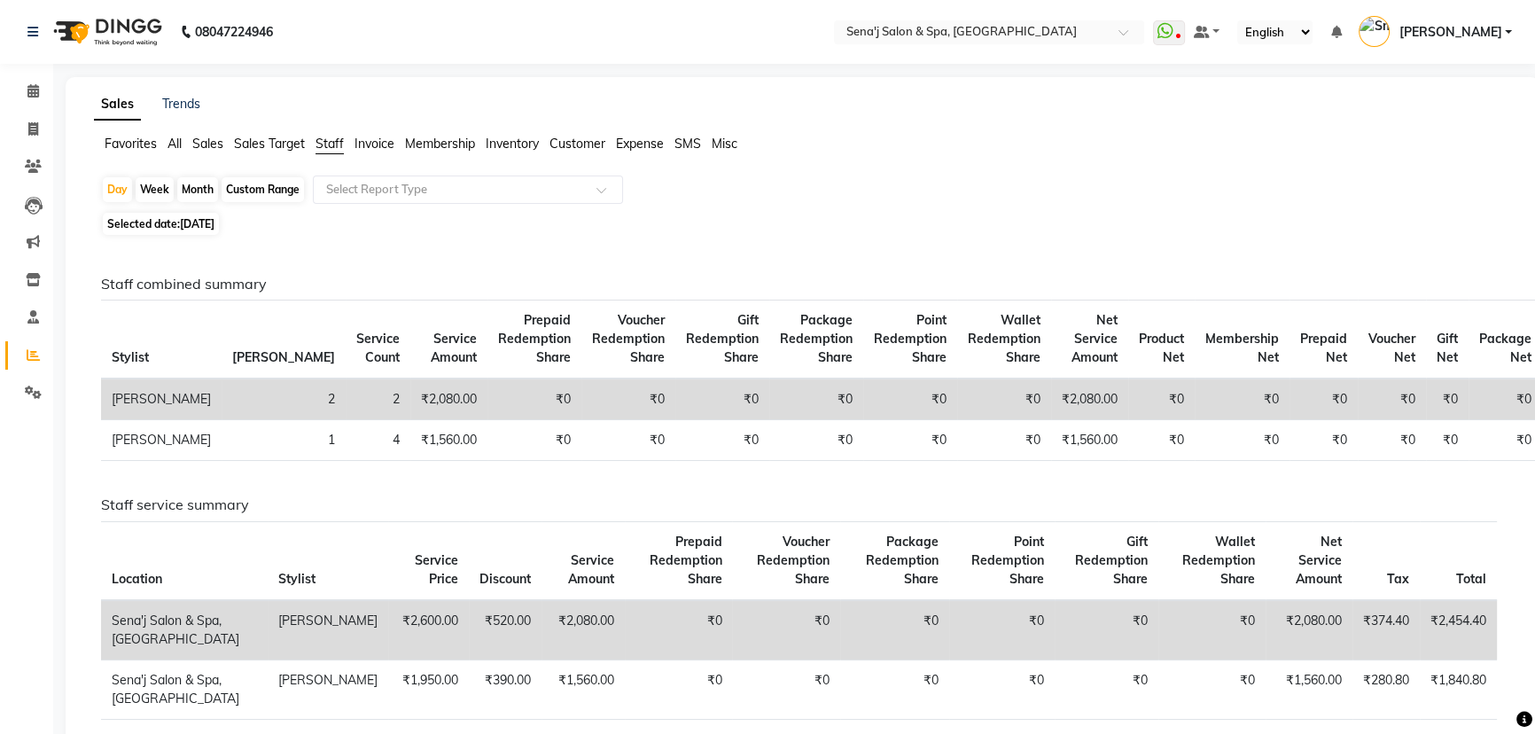
click at [194, 183] on div "Month" at bounding box center [197, 189] width 41 height 25
select select "9"
select select "2025"
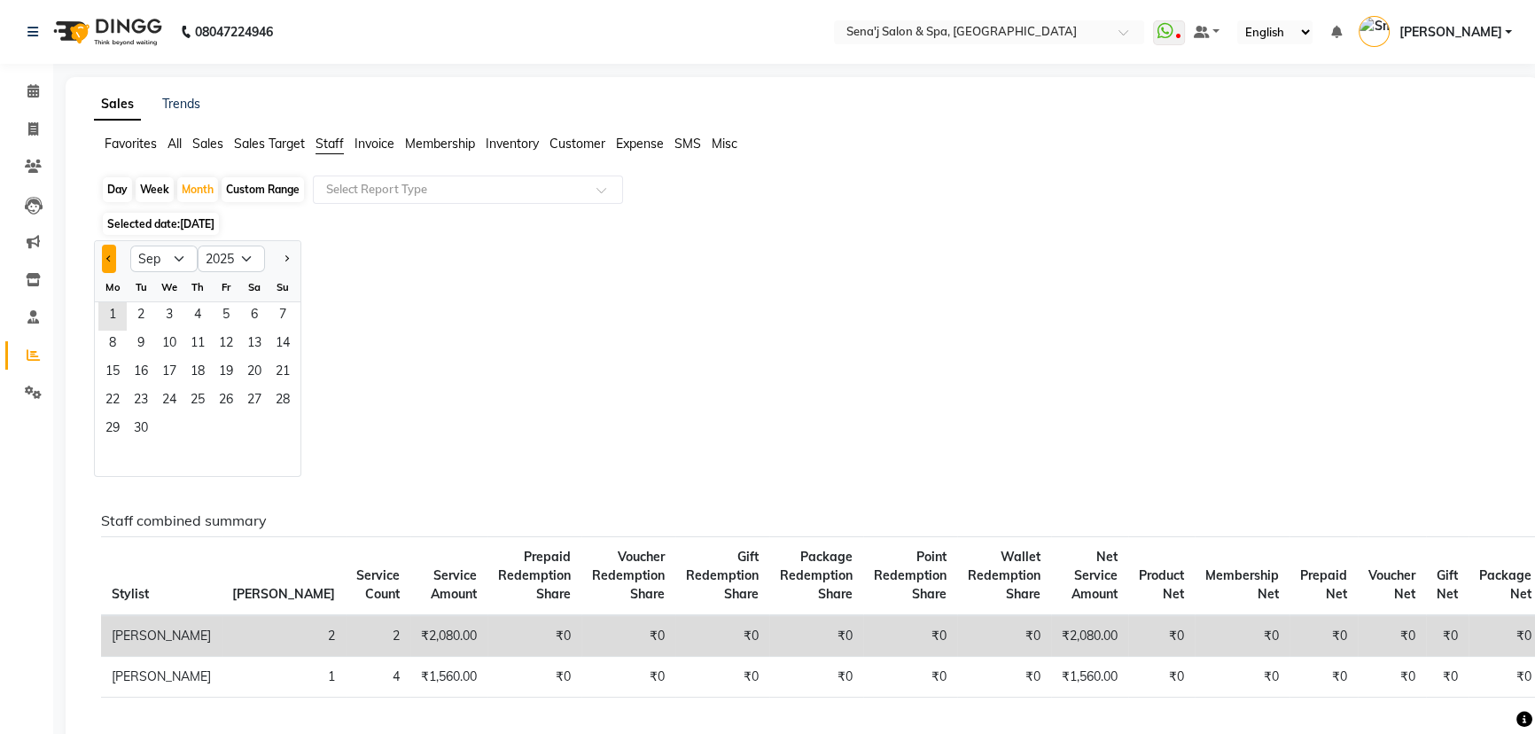
click at [106, 253] on button "Previous month" at bounding box center [109, 259] width 14 height 28
select select "8"
click at [222, 310] on span "1" at bounding box center [226, 316] width 28 height 28
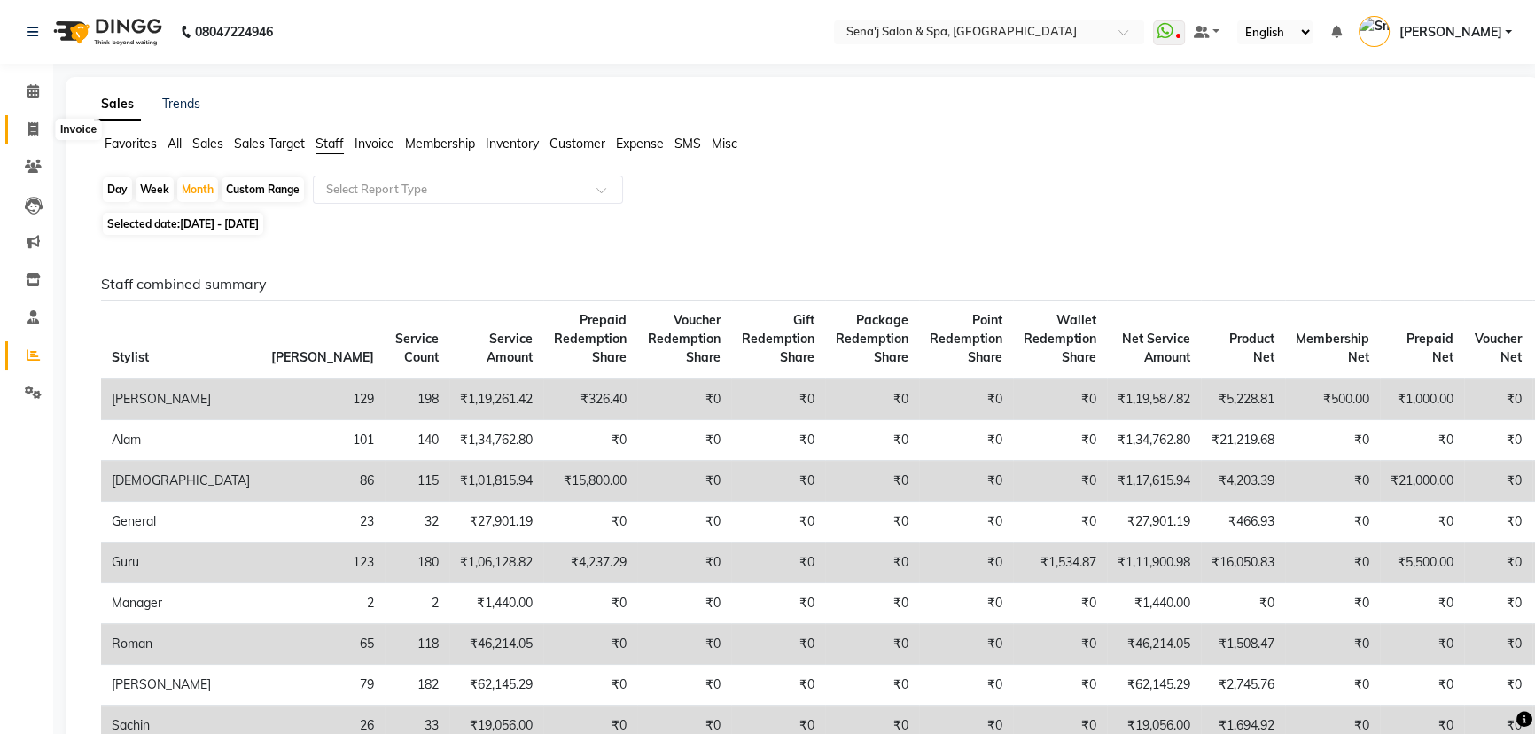
click at [33, 127] on icon at bounding box center [33, 128] width 10 height 13
select select "service"
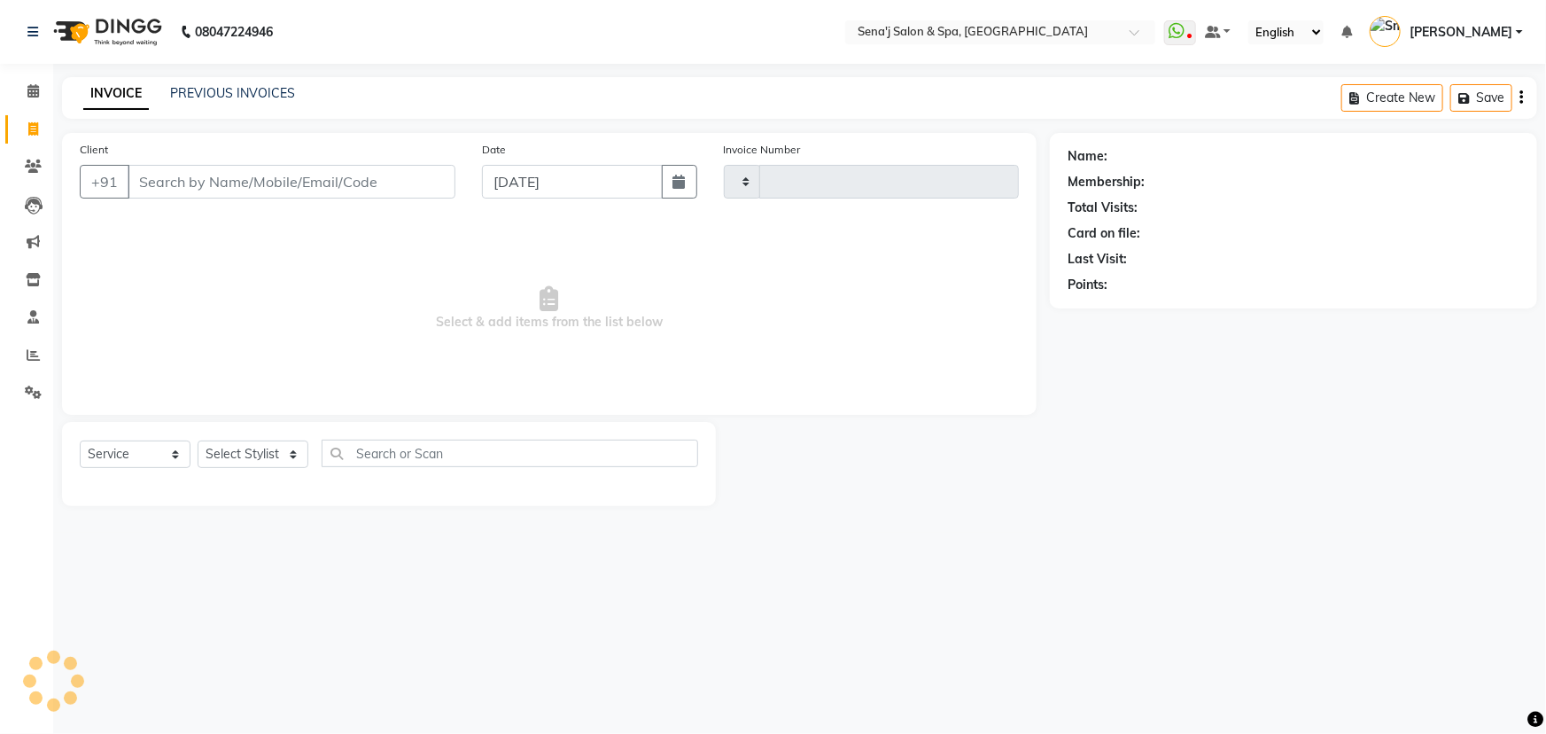
type input "2968"
select select "447"
click at [234, 456] on select "Select Stylist AAKASH Afzal Ajay AJAY Alam Ashu General Guru Manager Manager Ra…" at bounding box center [253, 453] width 111 height 27
select select "30665"
click at [198, 440] on select "Select Stylist AAKASH Afzal Ajay AJAY Alam Ashu General Guru Manager Manager Ra…" at bounding box center [253, 453] width 111 height 27
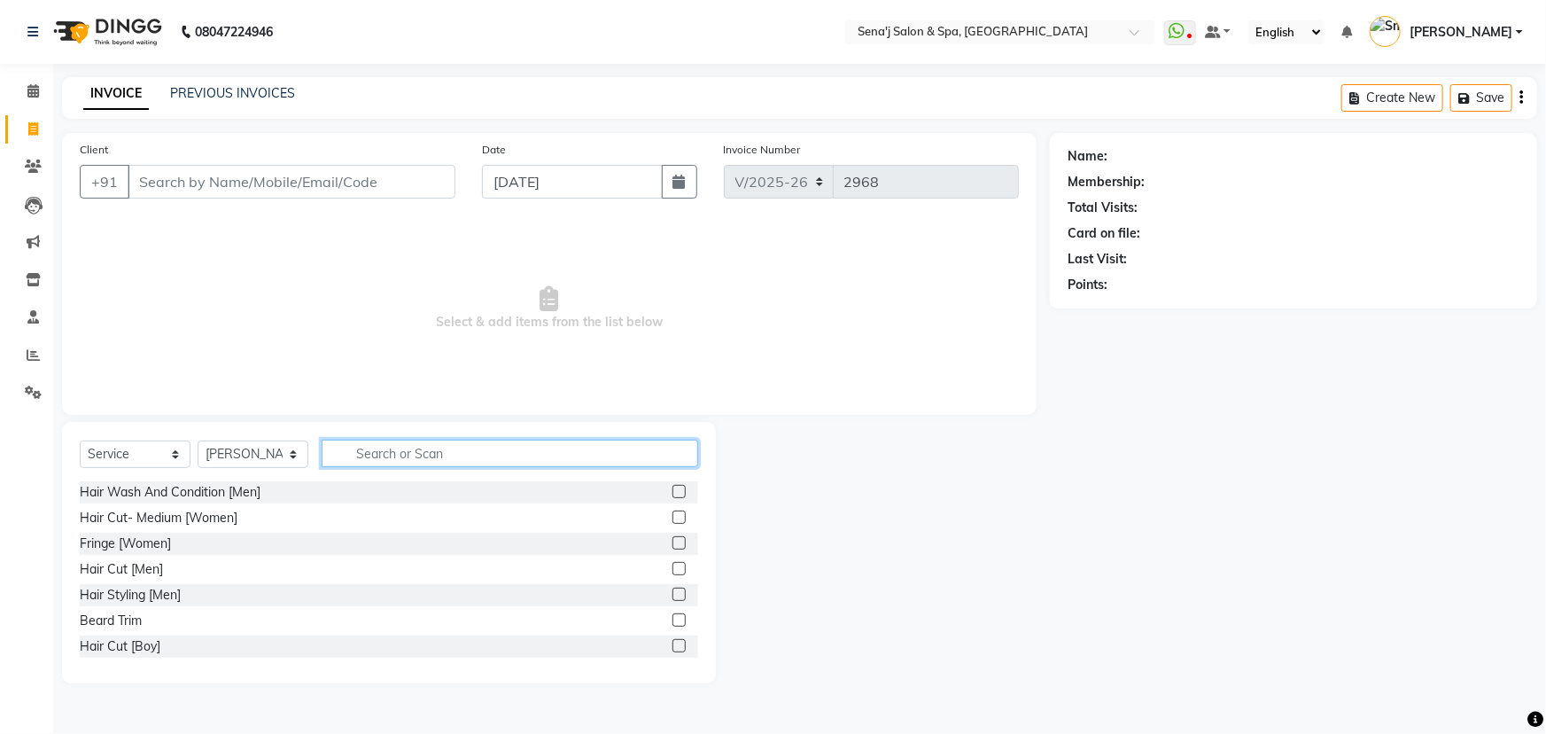
click at [392, 445] on input "text" at bounding box center [510, 453] width 377 height 27
type input "B"
type input "PED"
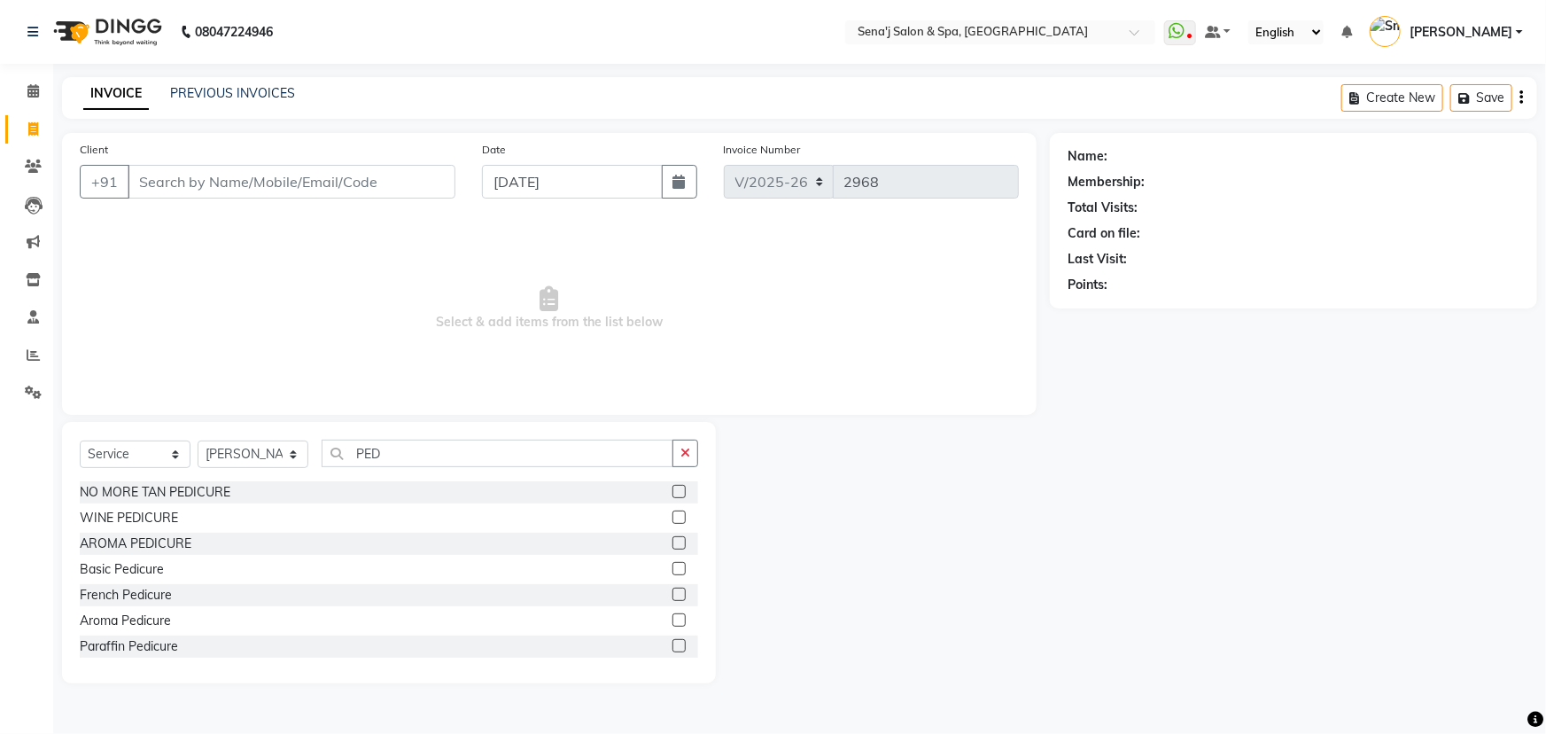
click at [673, 565] on label at bounding box center [679, 568] width 13 height 13
click at [673, 565] on input "checkbox" at bounding box center [679, 570] width 12 height 12
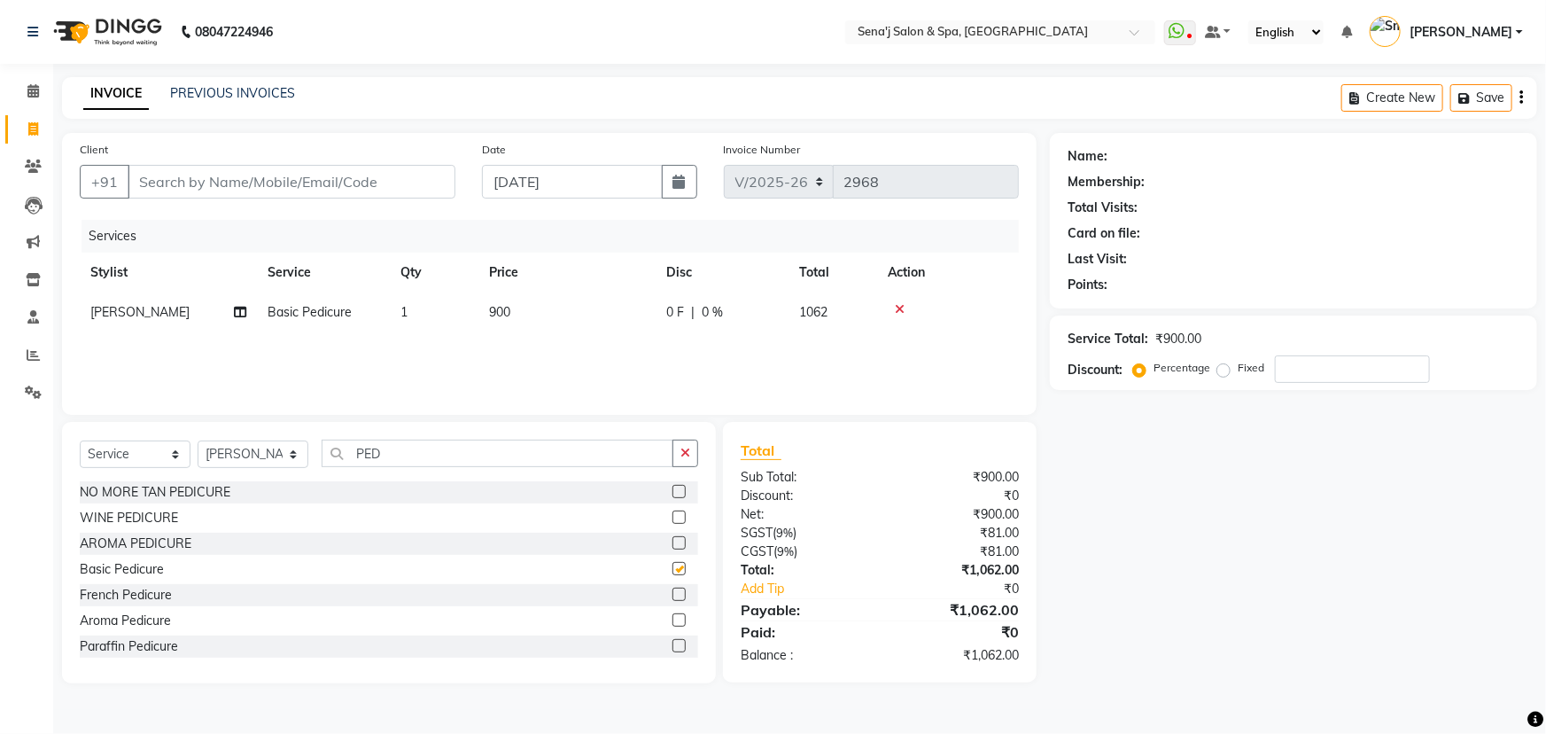
checkbox input "false"
click at [413, 455] on input "PED" at bounding box center [498, 453] width 352 height 27
click at [258, 459] on select "Select Stylist AAKASH Afzal Ajay AJAY Alam Ashu General Guru Manager Manager Ra…" at bounding box center [253, 453] width 111 height 27
select select "53043"
click at [198, 440] on select "Select Stylist AAKASH Afzal Ajay AJAY Alam Ashu General Guru Manager Manager Ra…" at bounding box center [253, 453] width 111 height 27
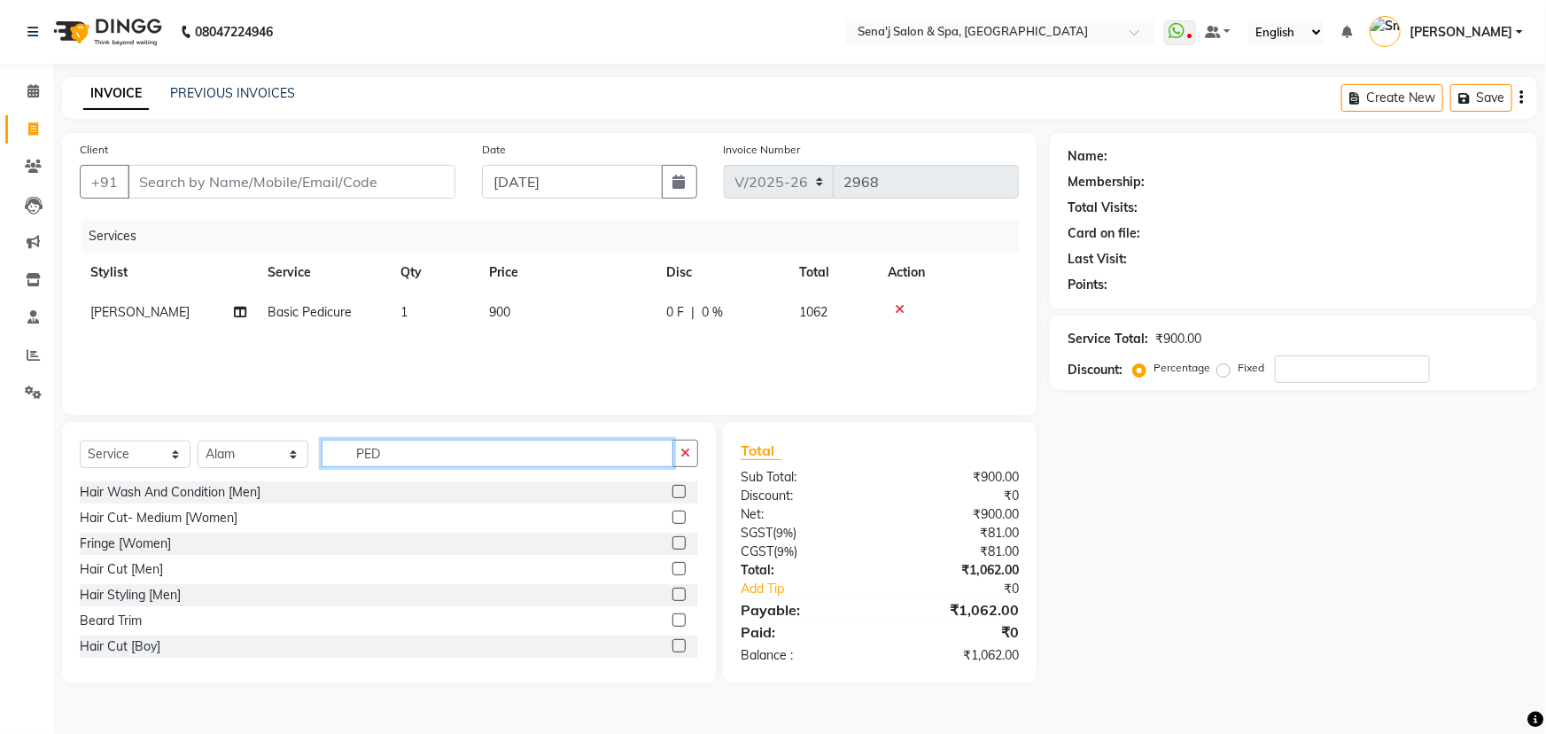
drag, startPoint x: 413, startPoint y: 445, endPoint x: 413, endPoint y: 458, distance: 13.3
click at [413, 453] on input "PED" at bounding box center [498, 453] width 352 height 27
type input "P"
click at [673, 620] on label at bounding box center [679, 619] width 13 height 13
click at [673, 620] on input "checkbox" at bounding box center [679, 621] width 12 height 12
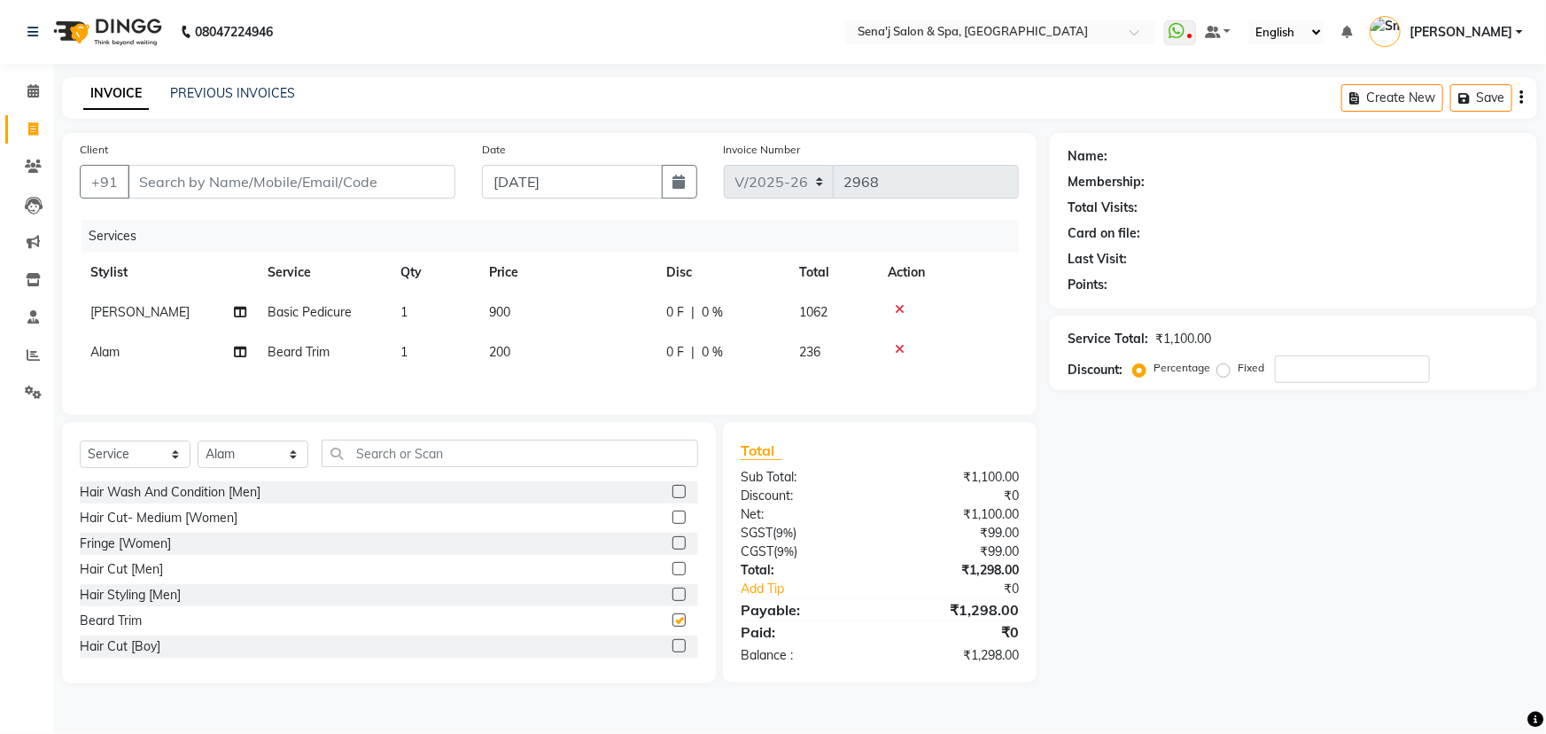
checkbox input "false"
click at [673, 566] on label at bounding box center [679, 568] width 13 height 13
click at [673, 566] on input "checkbox" at bounding box center [679, 570] width 12 height 12
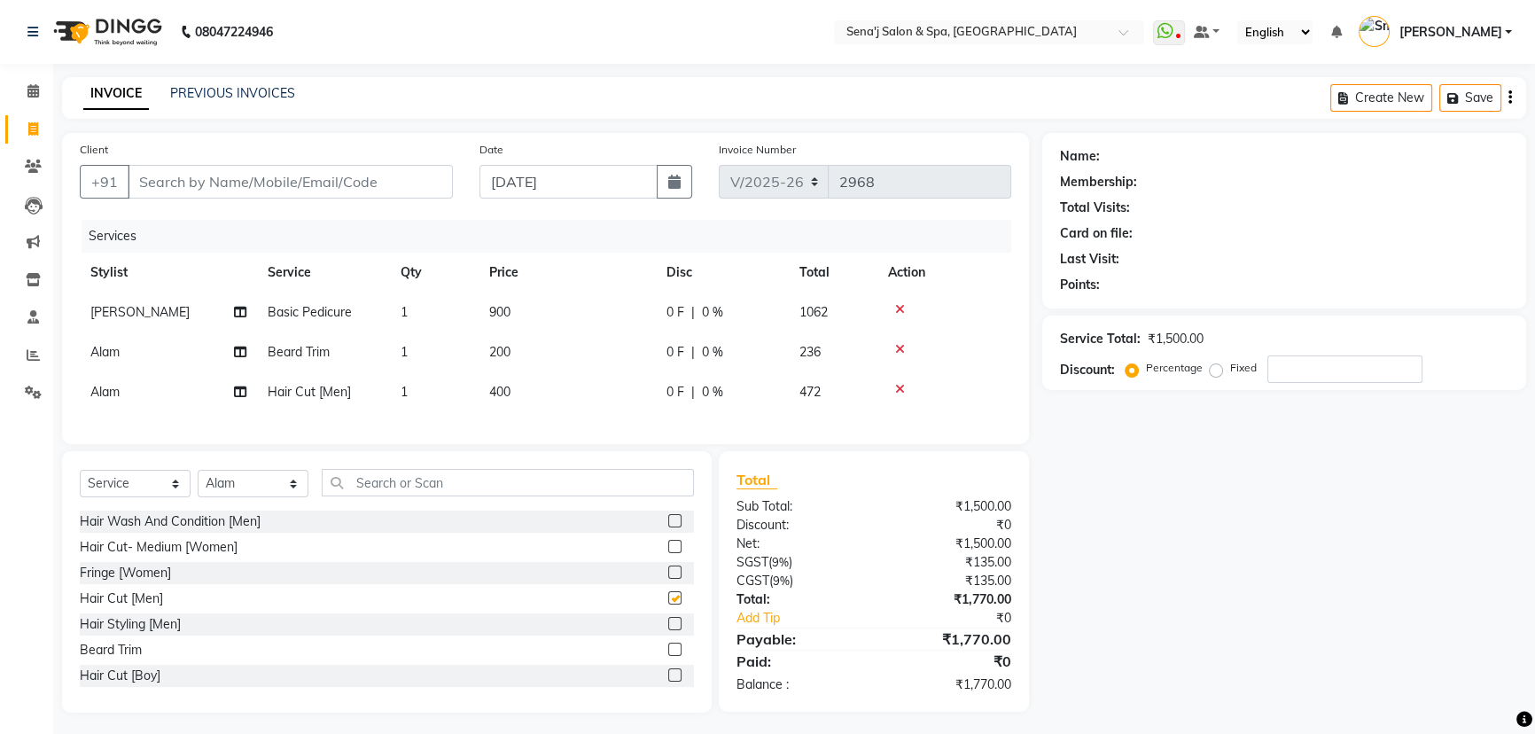
checkbox input "false"
click at [457, 496] on input "text" at bounding box center [508, 482] width 372 height 27
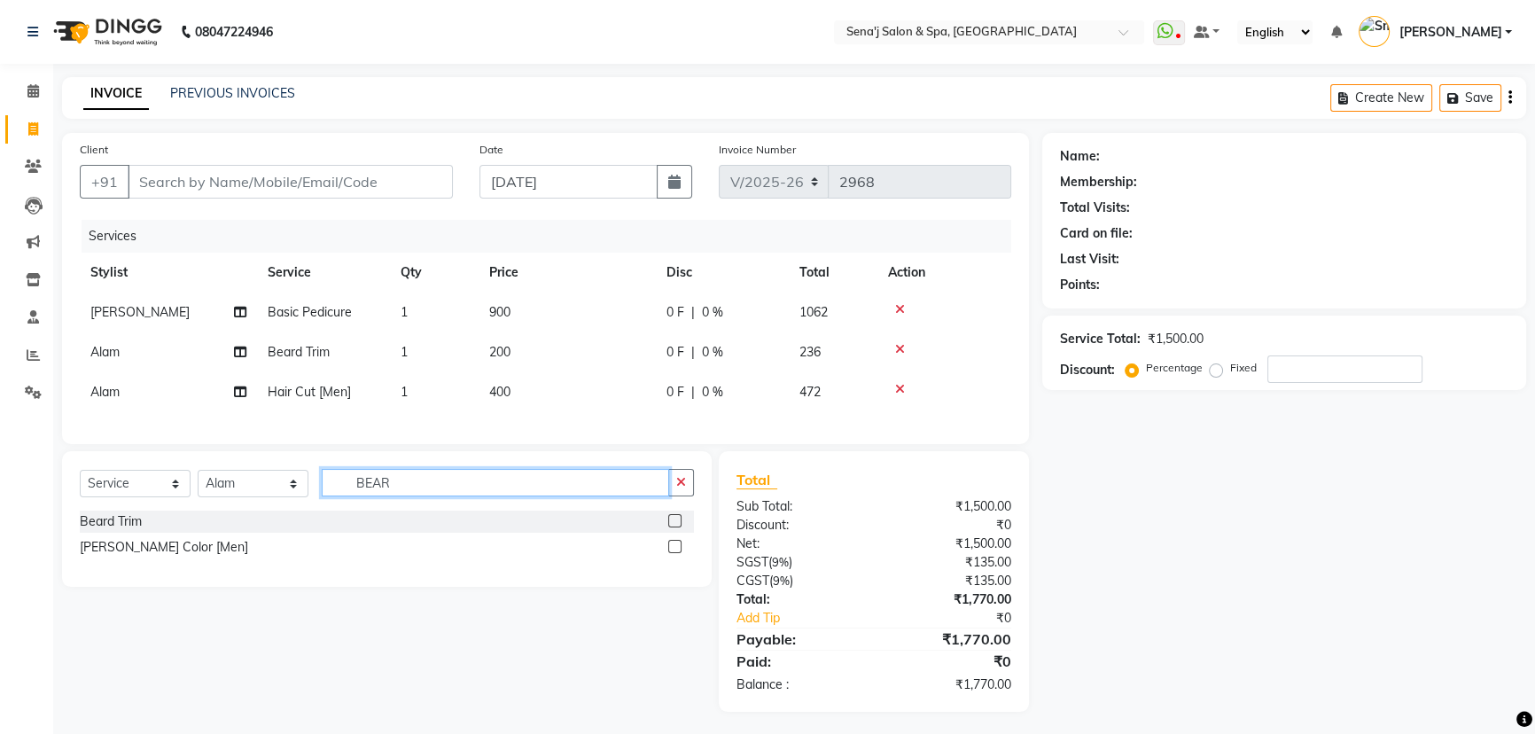
type input "BEAR"
click at [673, 553] on label at bounding box center [674, 546] width 13 height 13
click at [673, 553] on input "checkbox" at bounding box center [674, 547] width 12 height 12
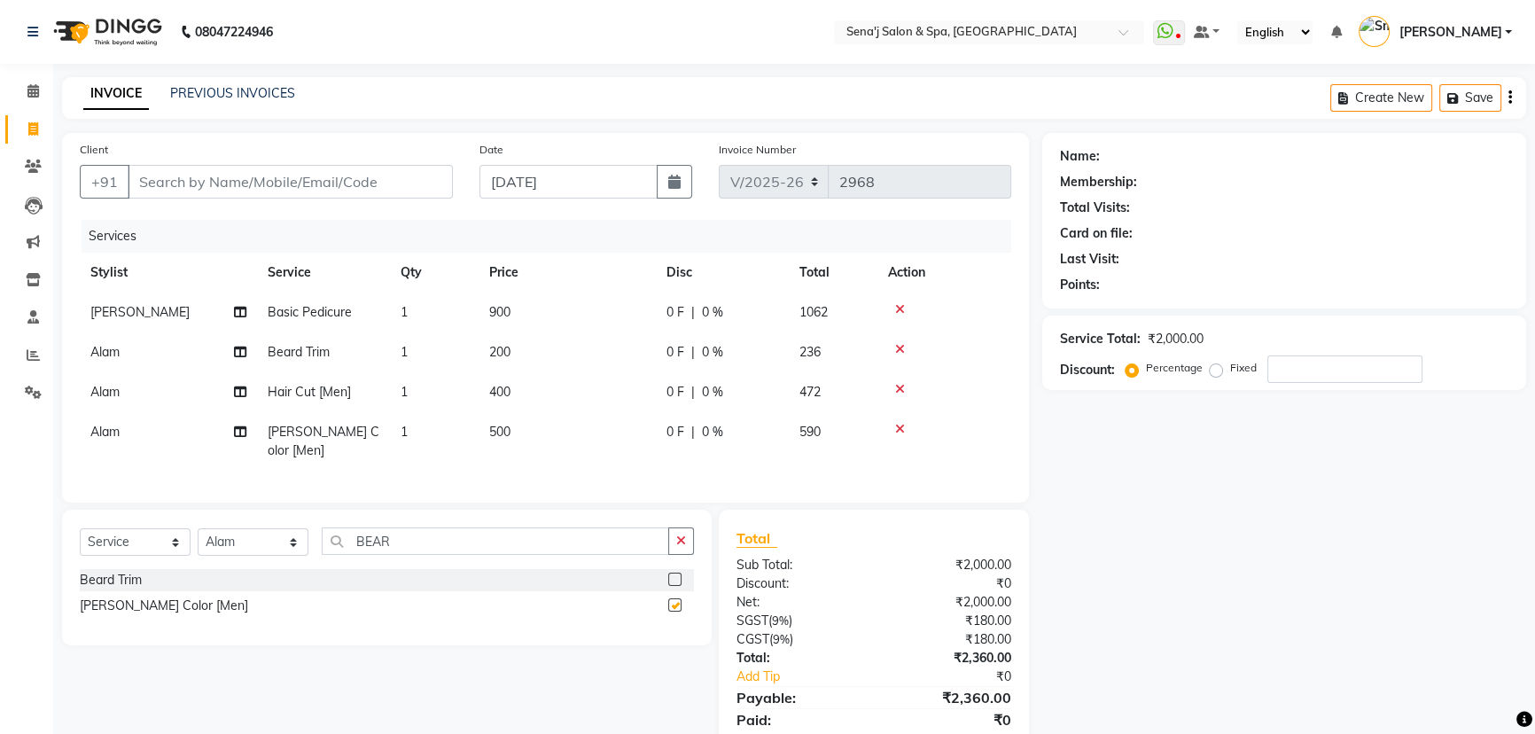
checkbox input "false"
click at [265, 189] on input "Client" at bounding box center [290, 182] width 325 height 34
click at [256, 533] on select "Select Stylist AAKASH Afzal Ajay AJAY Alam Ashu General Guru Manager Manager Ra…" at bounding box center [253, 541] width 111 height 27
select select "11468"
click at [198, 528] on select "Select Stylist AAKASH Afzal Ajay AJAY Alam Ashu General Guru Manager Manager Ra…" at bounding box center [253, 541] width 111 height 27
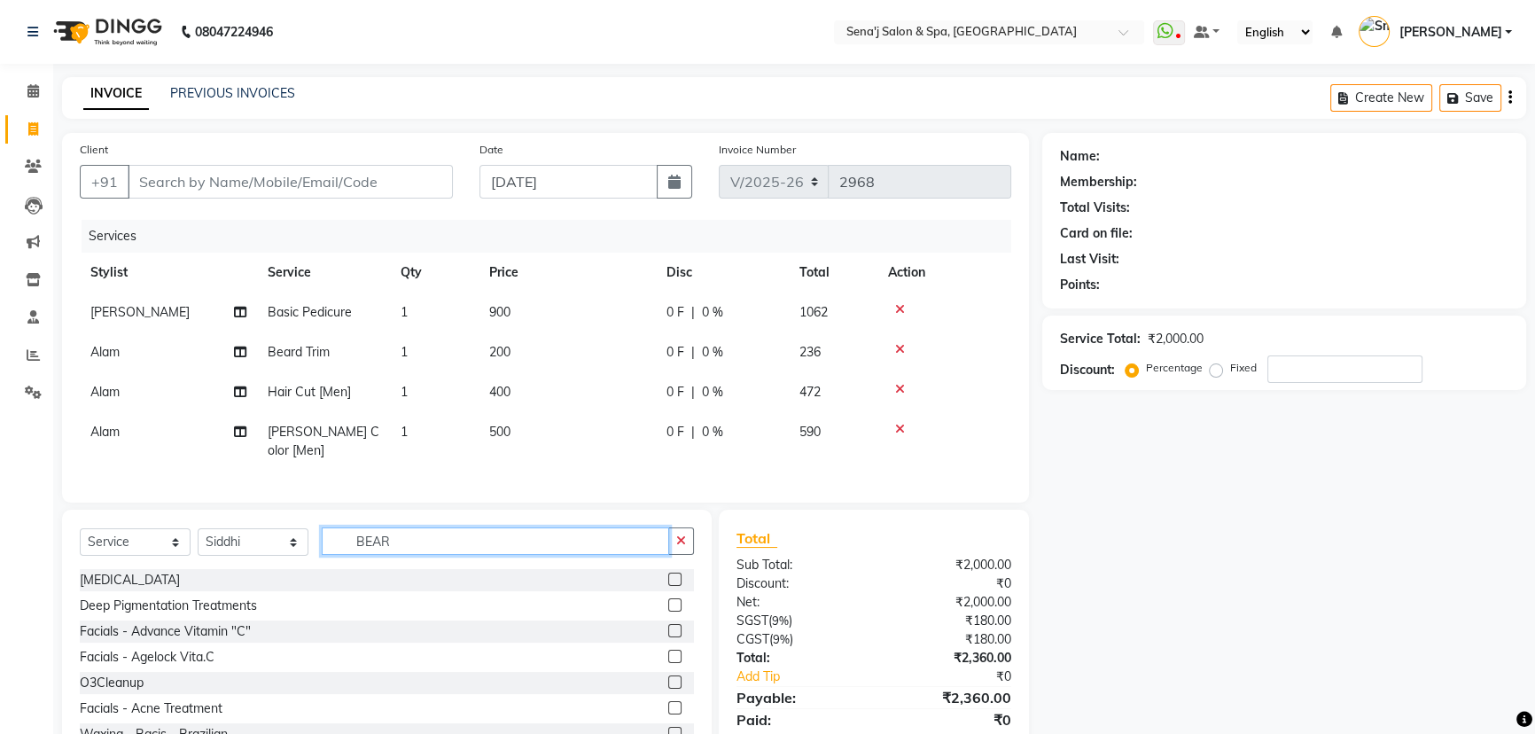
click at [428, 535] on input "BEAR" at bounding box center [495, 540] width 347 height 27
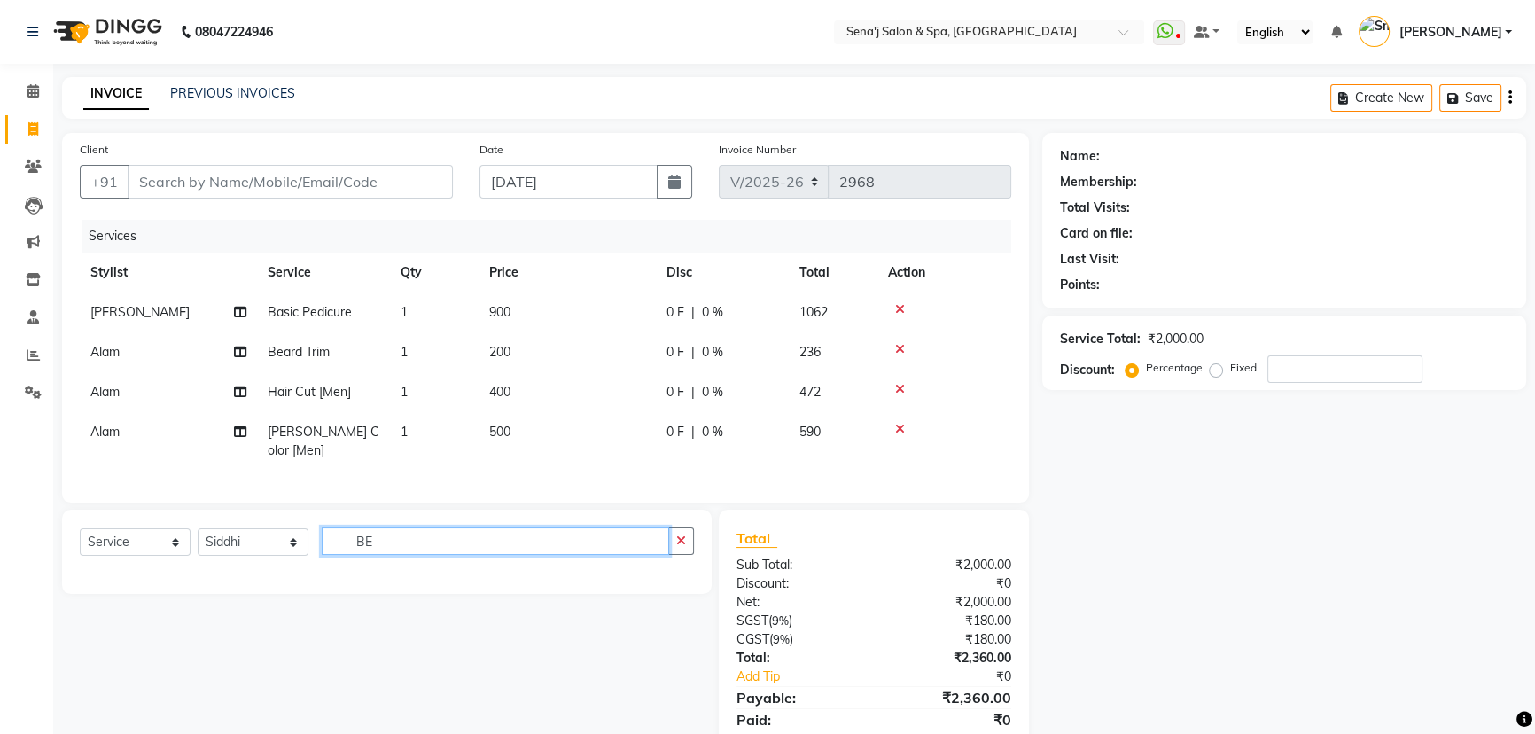
type input "B"
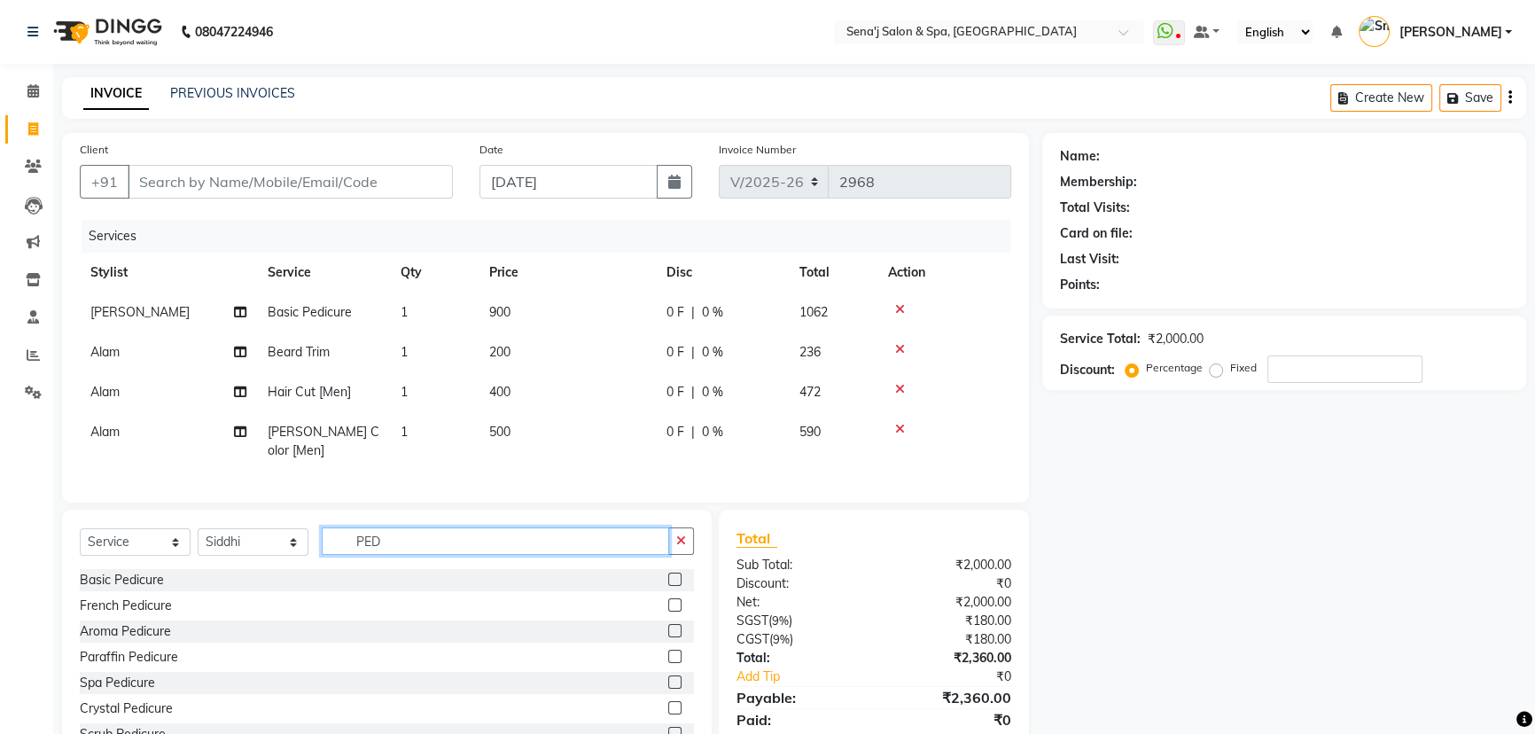
scroll to position [57, 0]
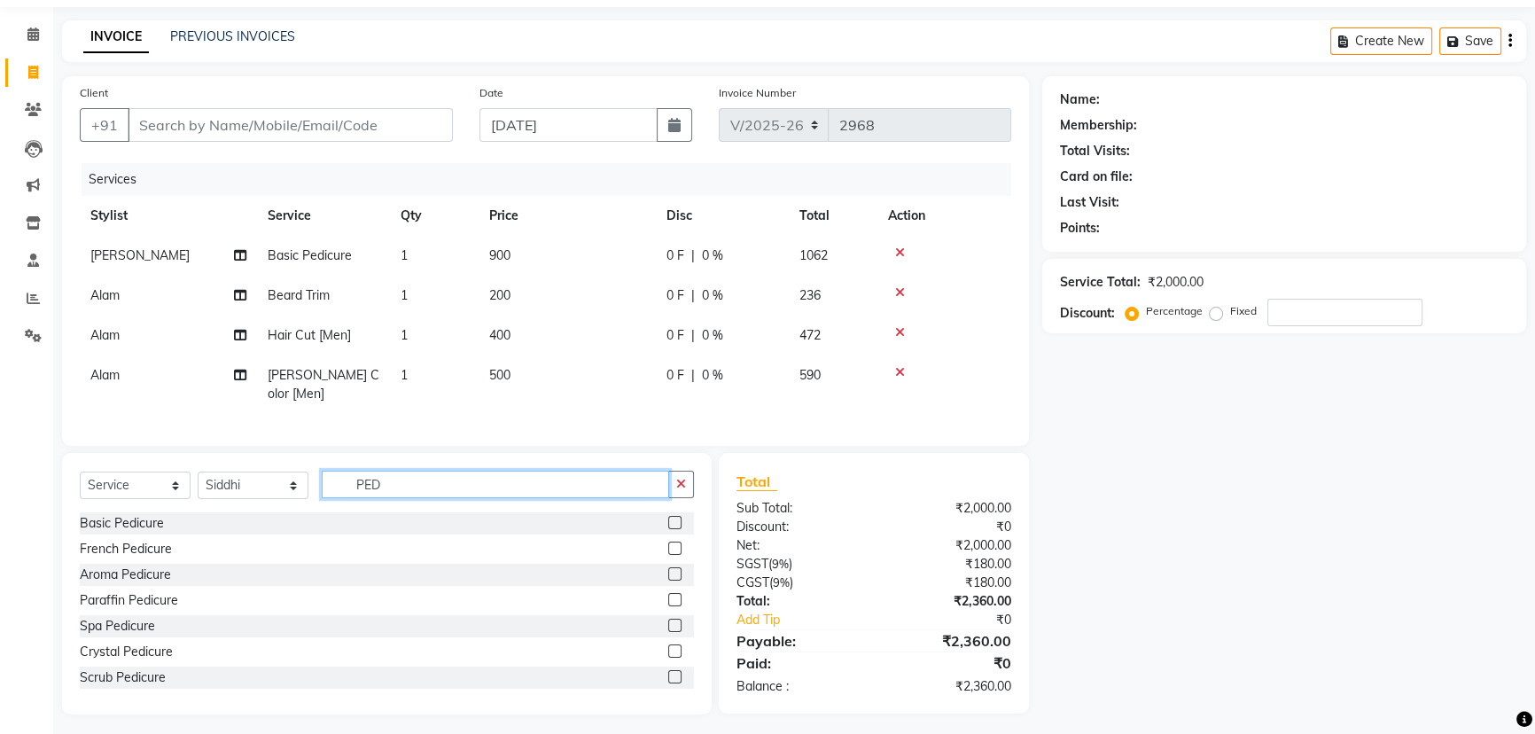
type input "PED"
click at [668, 517] on label at bounding box center [674, 522] width 13 height 13
click at [668, 517] on input "checkbox" at bounding box center [674, 523] width 12 height 12
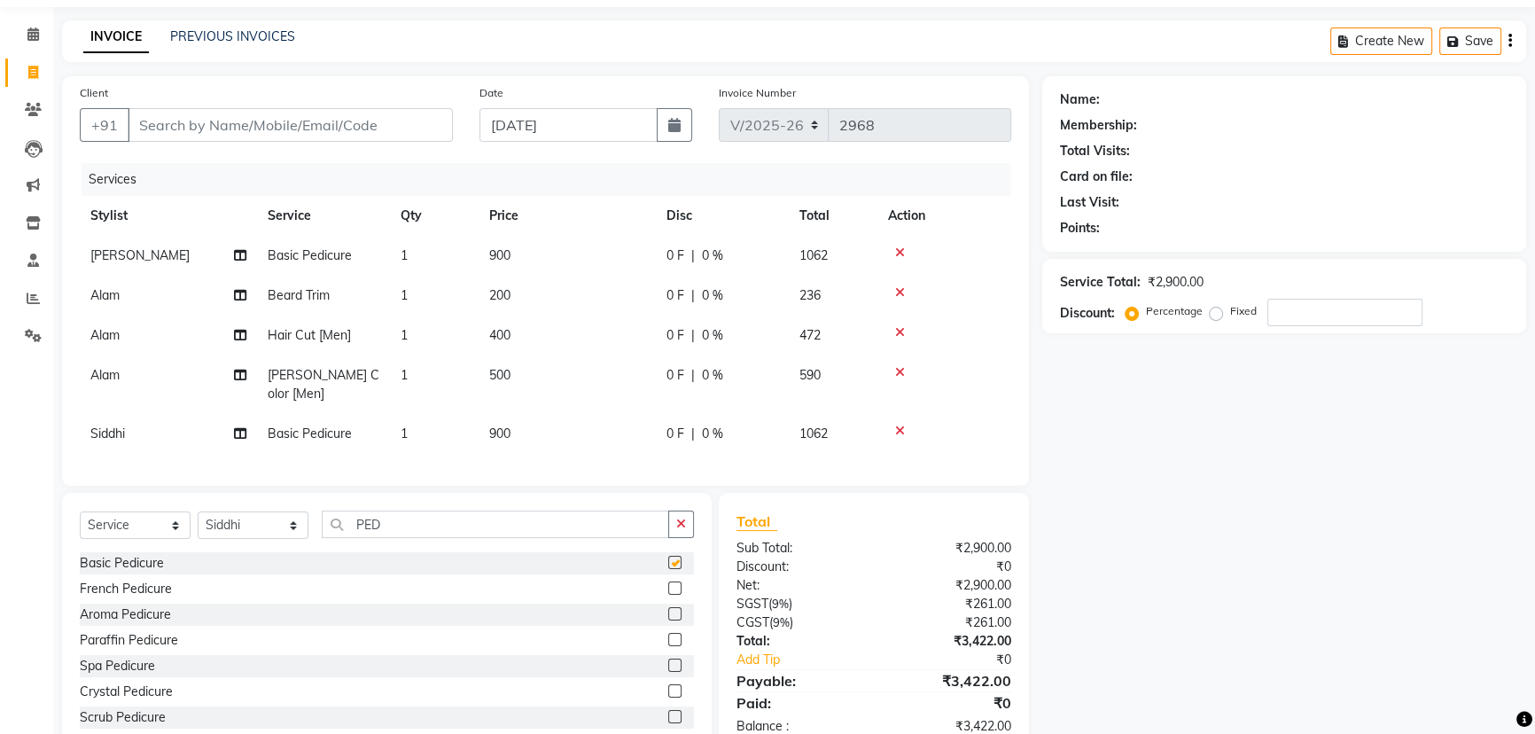
checkbox input "false"
click at [253, 519] on select "Select Stylist AAKASH Afzal Ajay AJAY Alam Ashu General Guru Manager Manager Ra…" at bounding box center [253, 524] width 111 height 27
select select "83144"
click at [198, 511] on select "Select Stylist AAKASH Afzal Ajay AJAY Alam Ashu General Guru Manager Manager Ra…" at bounding box center [253, 524] width 111 height 27
click at [417, 536] on div "Select Service Product Membership Package Voucher Prepaid Gift Card Select Styl…" at bounding box center [387, 531] width 614 height 42
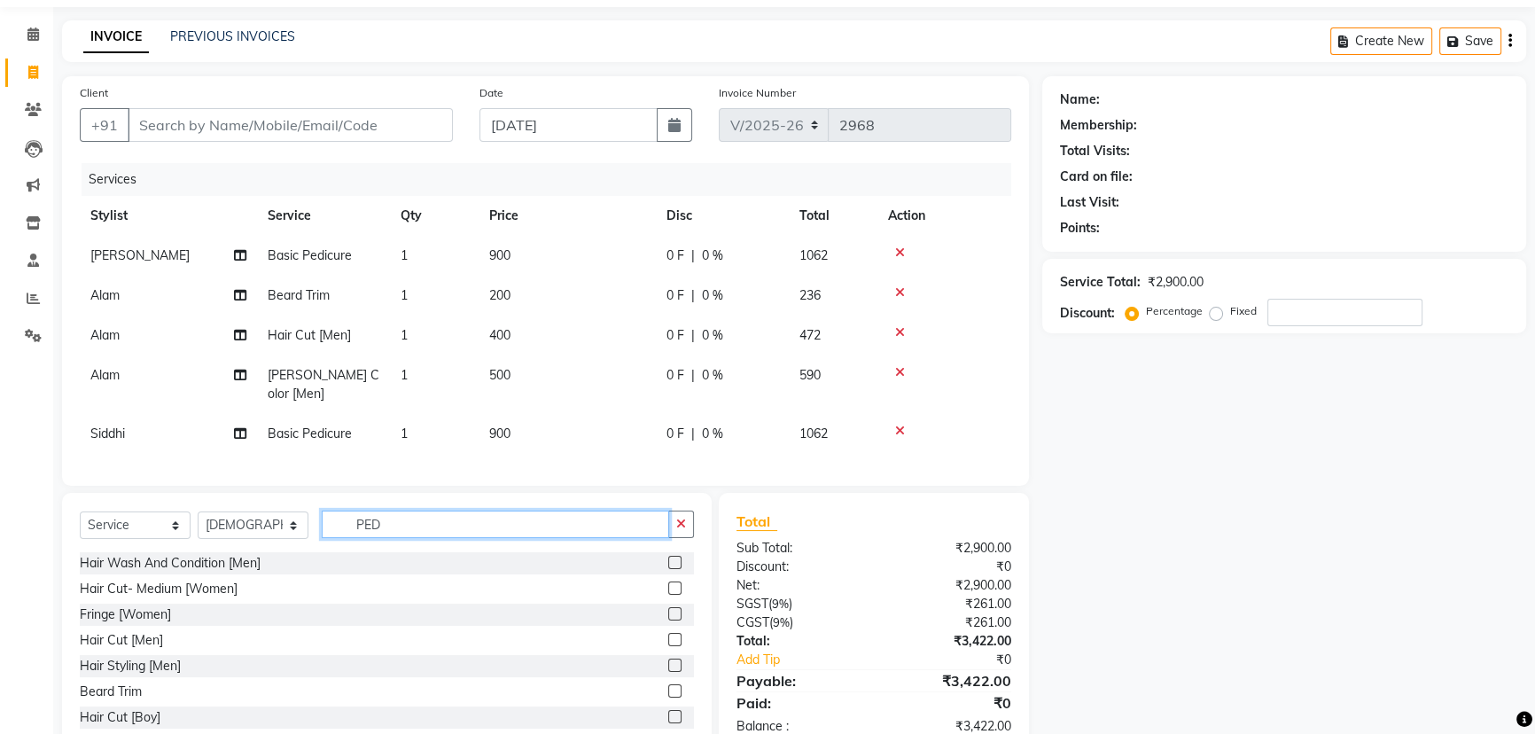
click at [416, 517] on input "PED" at bounding box center [495, 523] width 347 height 27
type input "P"
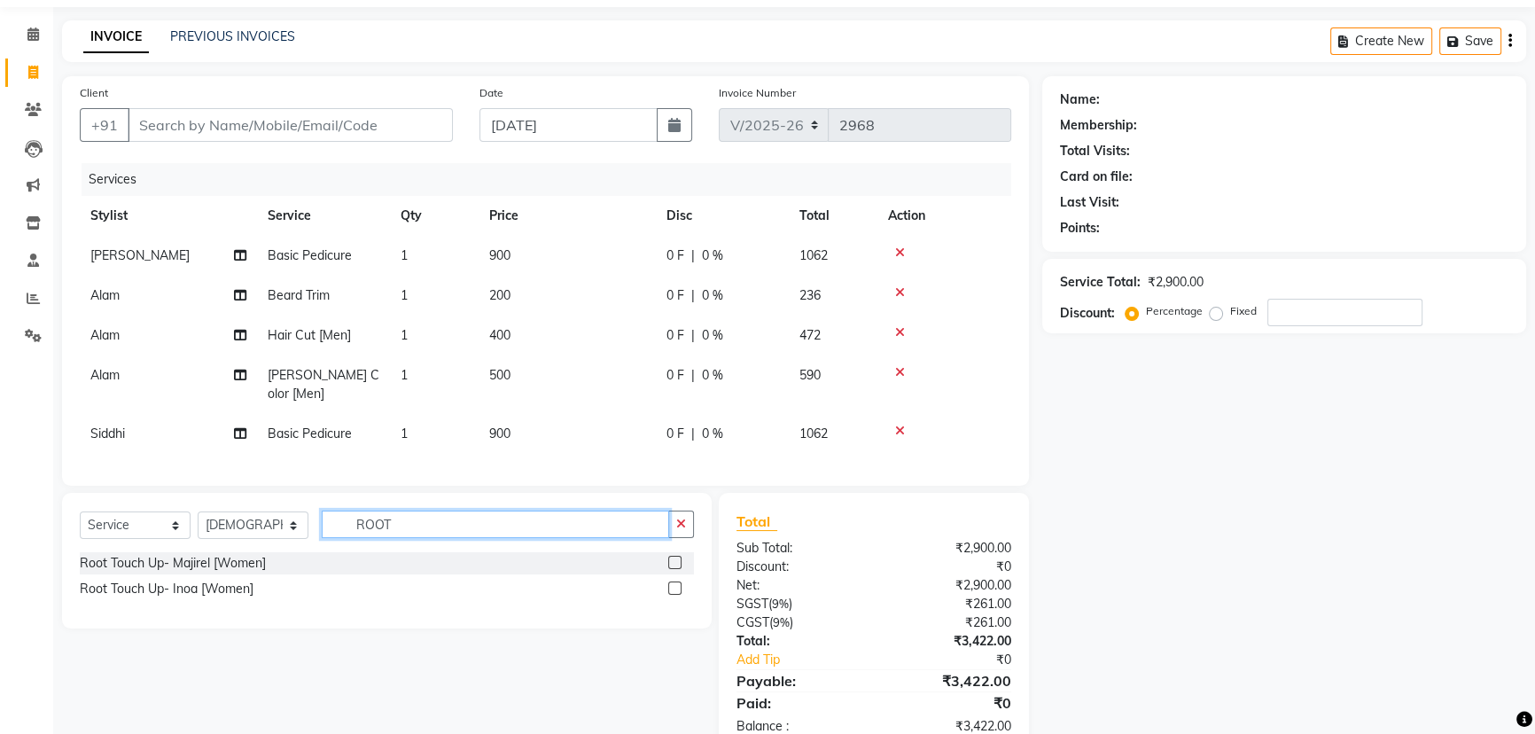
type input "ROOT"
click at [673, 556] on label at bounding box center [674, 562] width 13 height 13
click at [673, 557] on input "checkbox" at bounding box center [674, 563] width 12 height 12
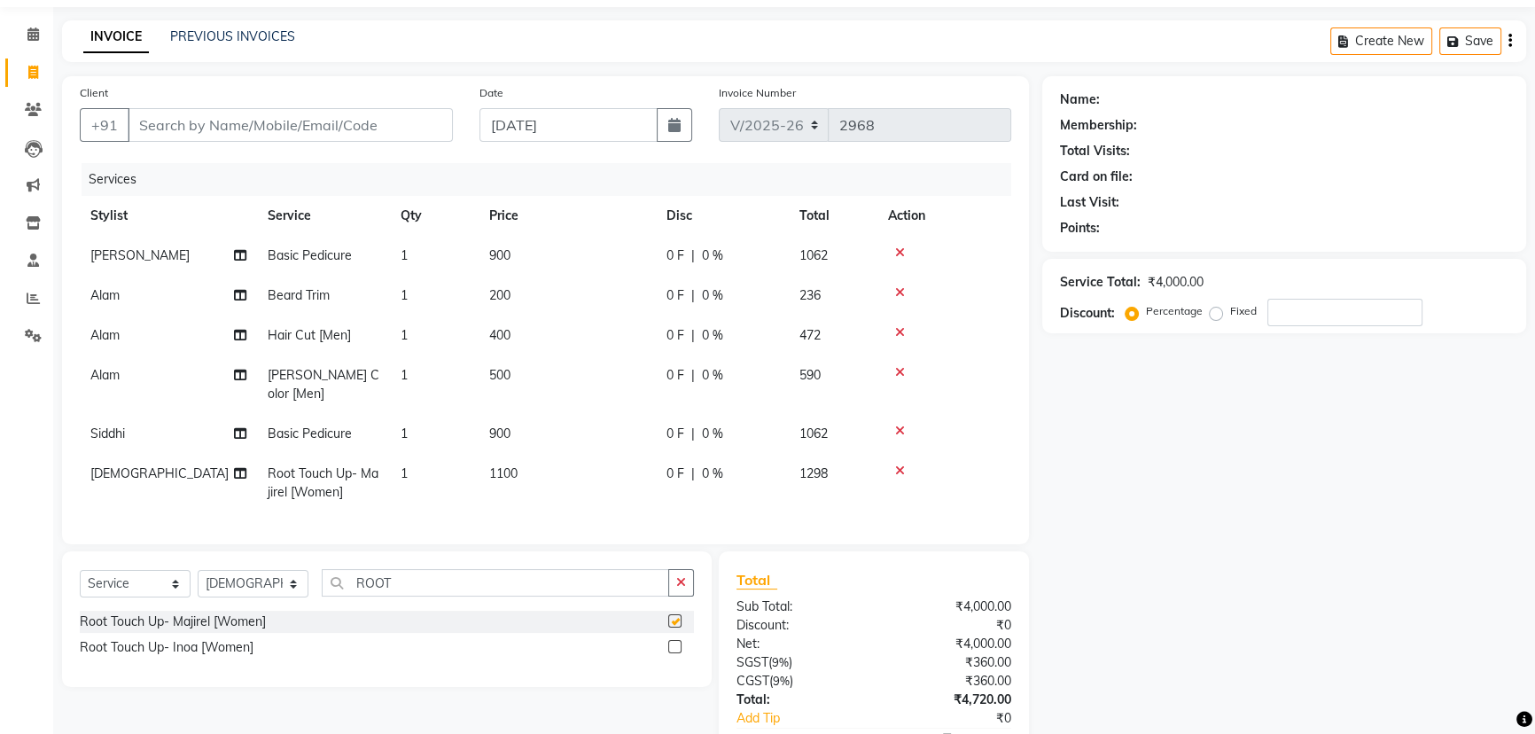
checkbox input "false"
click at [498, 465] on span "1100" at bounding box center [503, 473] width 28 height 16
select select "83144"
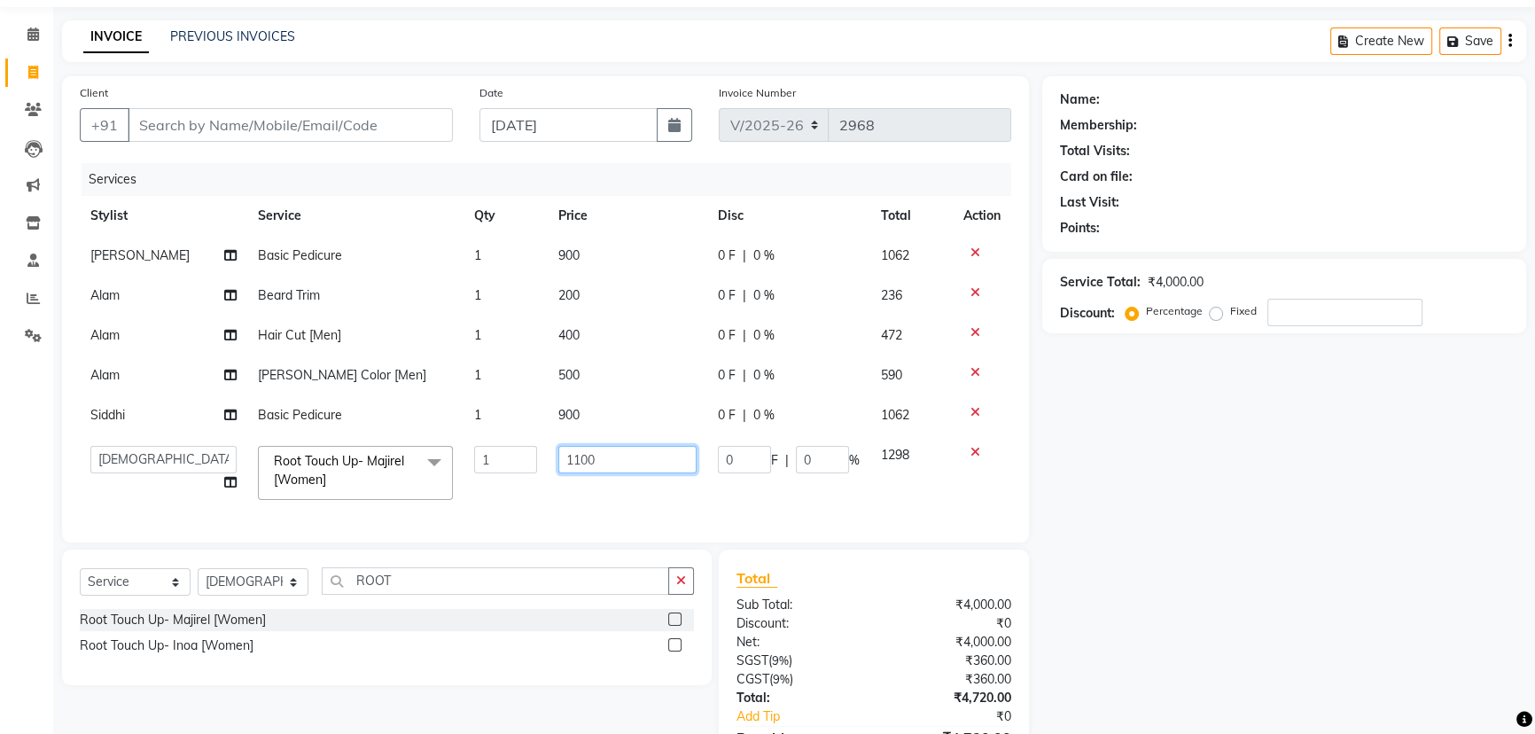
click at [574, 459] on input "1100" at bounding box center [627, 459] width 138 height 27
type input "800"
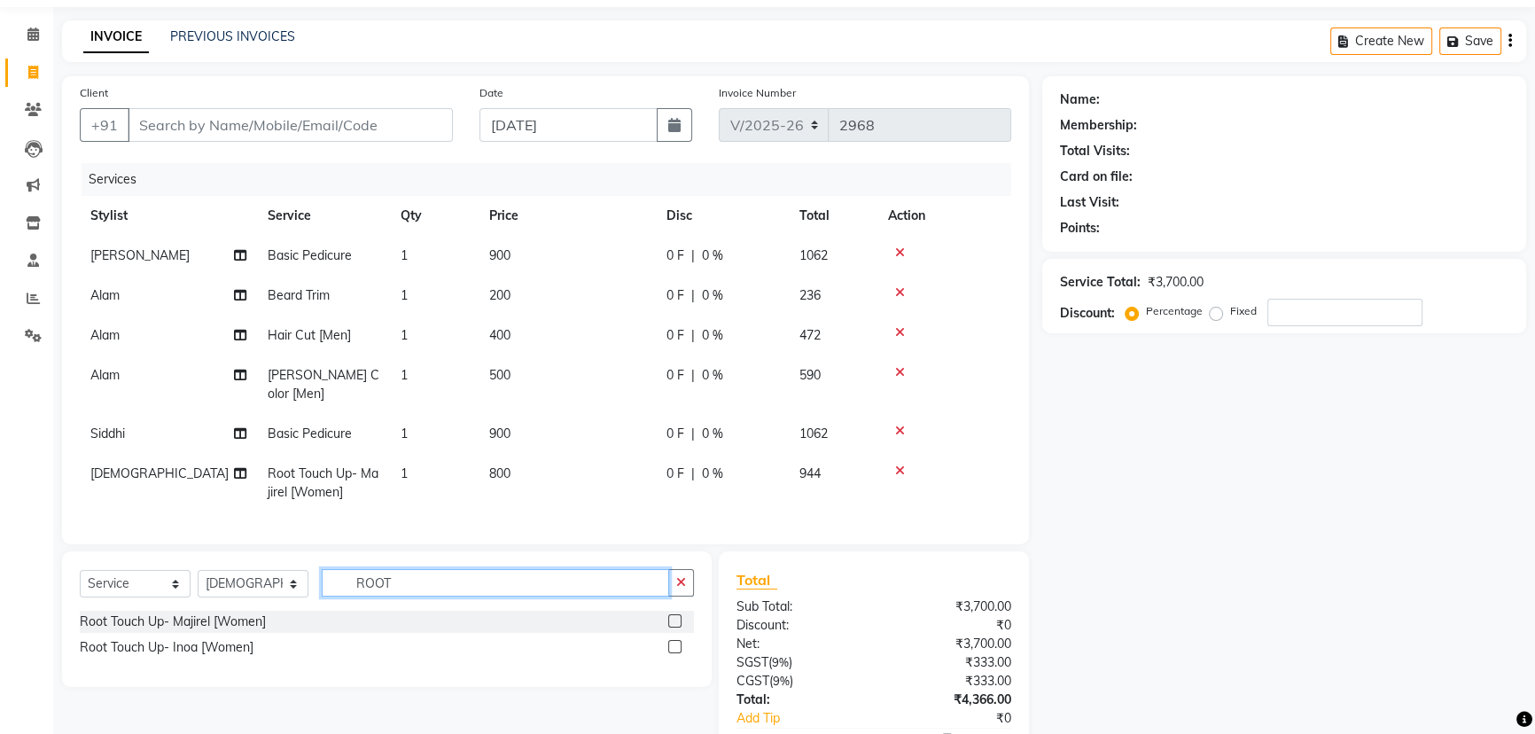
click at [410, 584] on input "ROOT" at bounding box center [495, 582] width 347 height 27
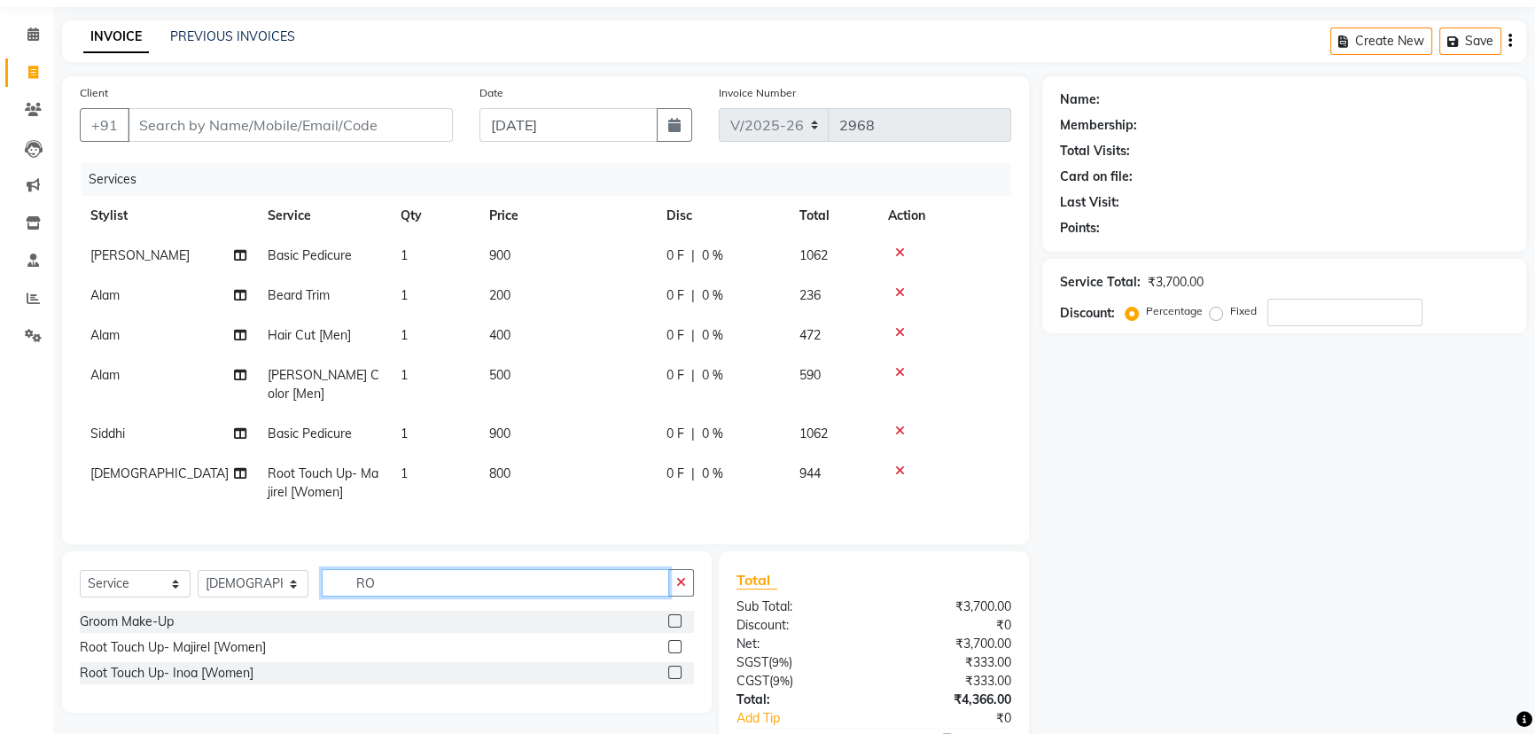
type input "R"
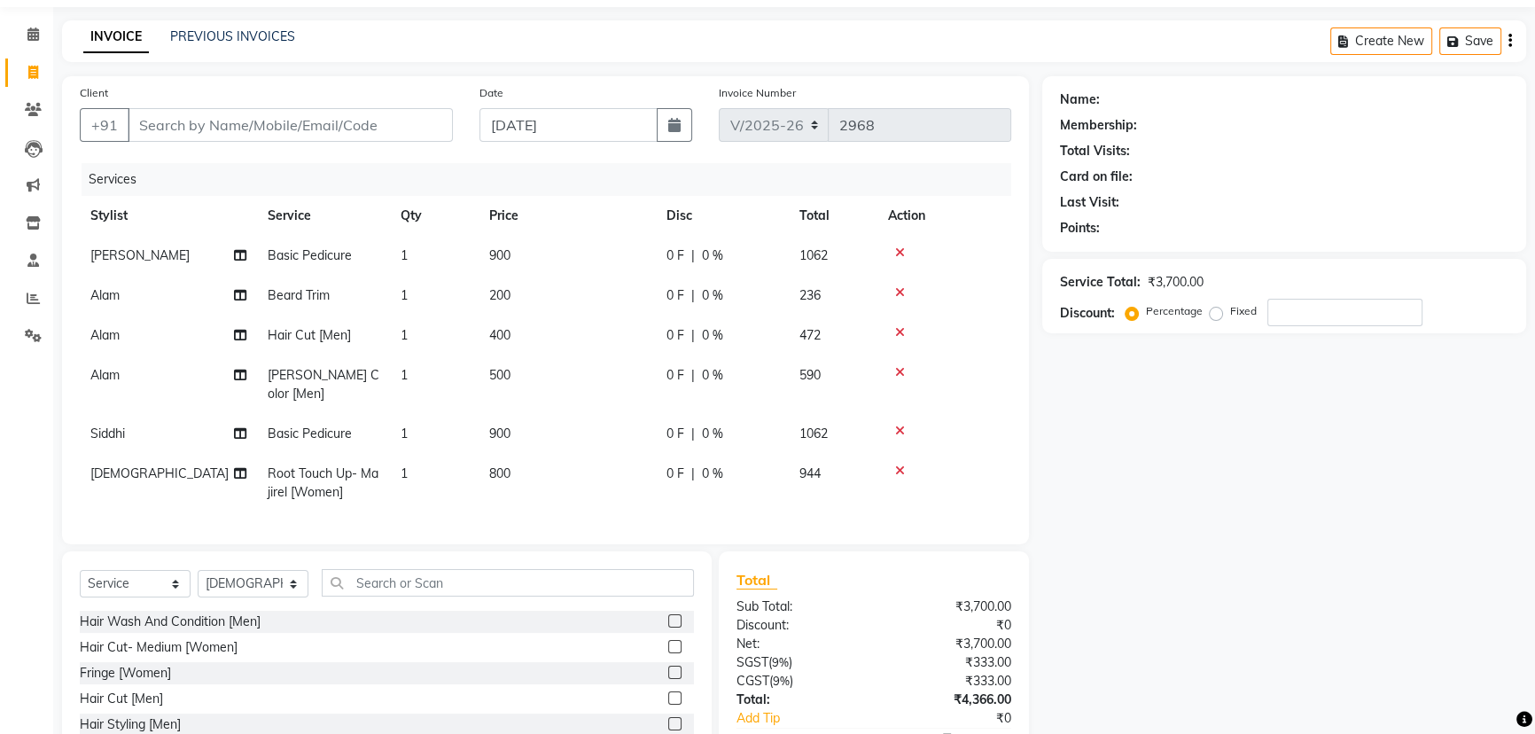
click at [668, 640] on label at bounding box center [674, 646] width 13 height 13
click at [668, 642] on input "checkbox" at bounding box center [674, 648] width 12 height 12
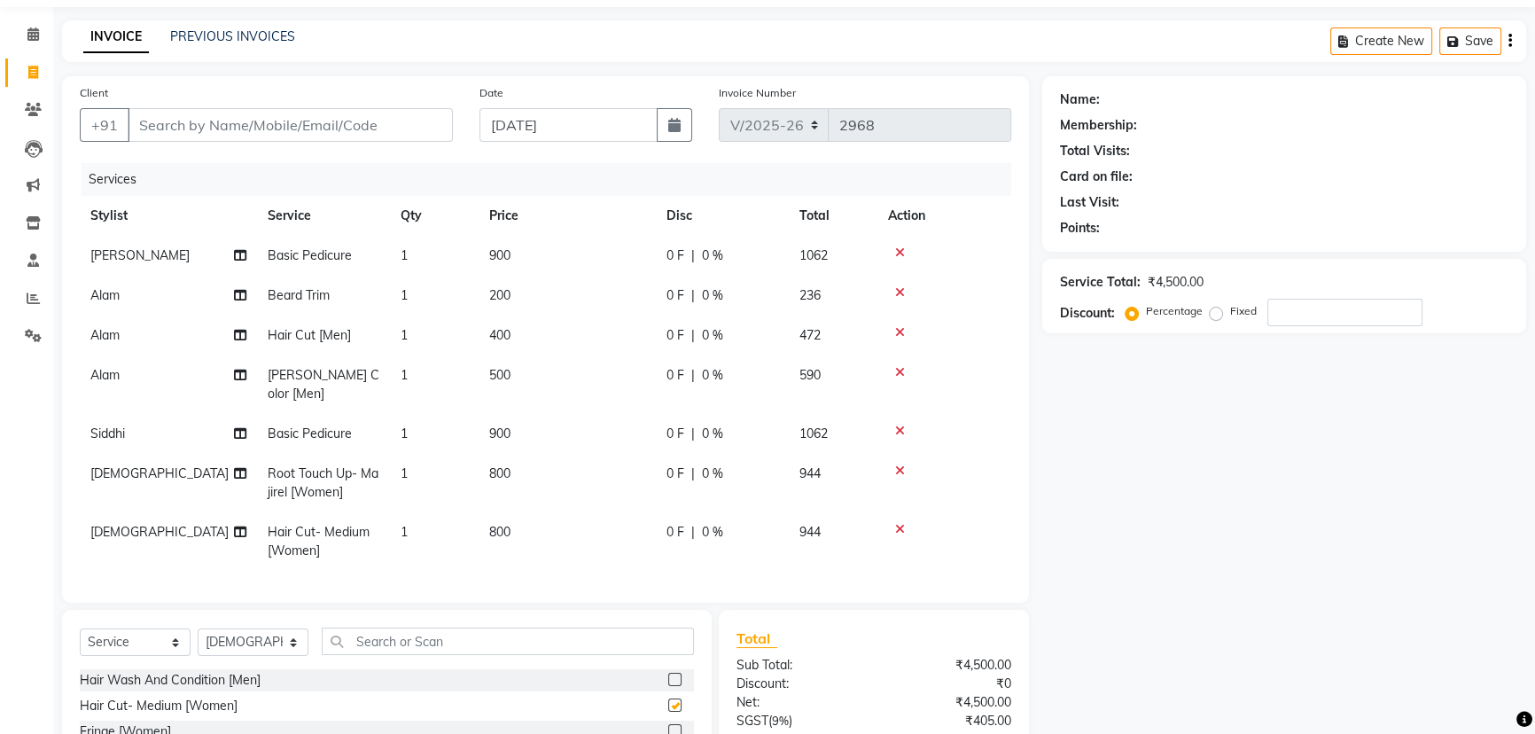
checkbox input "false"
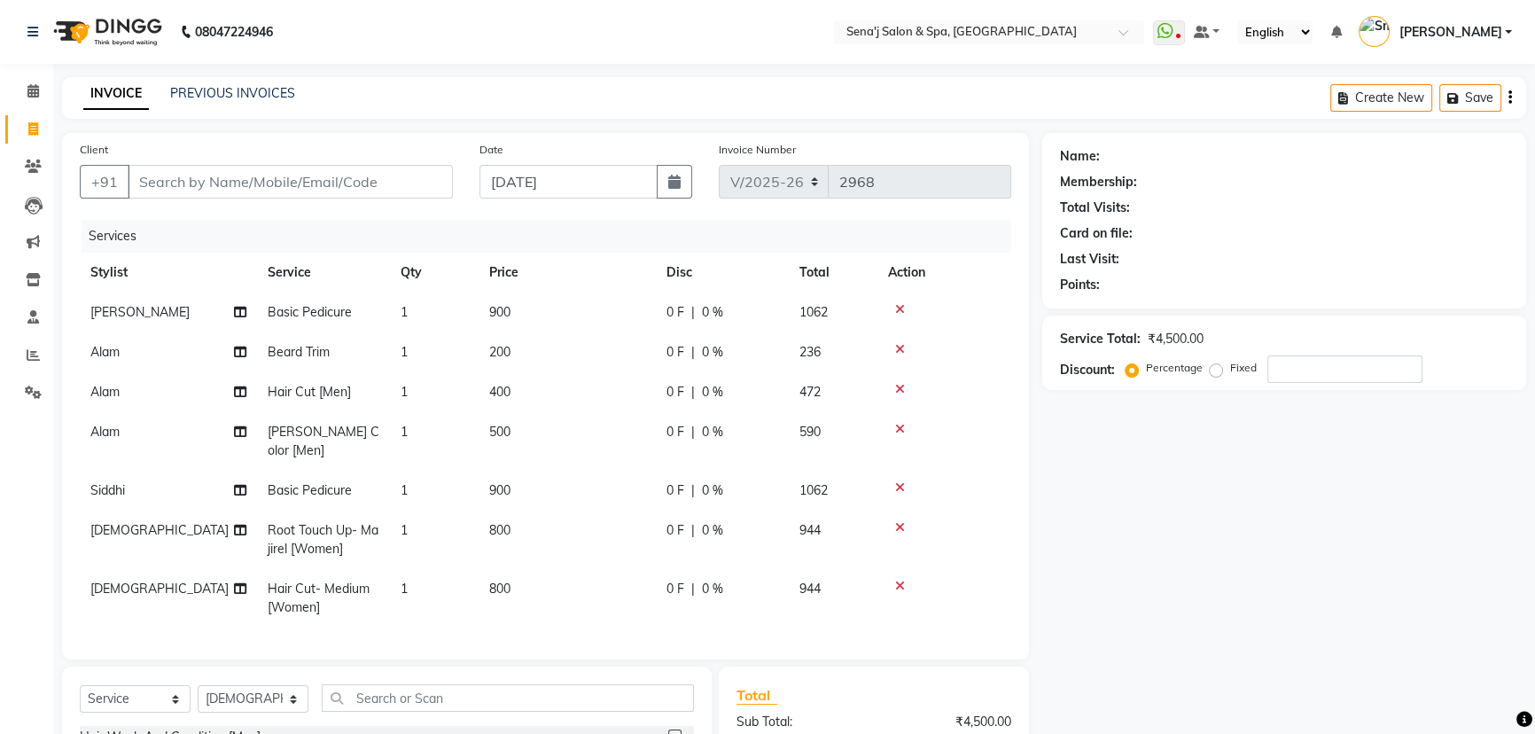
scroll to position [214, 0]
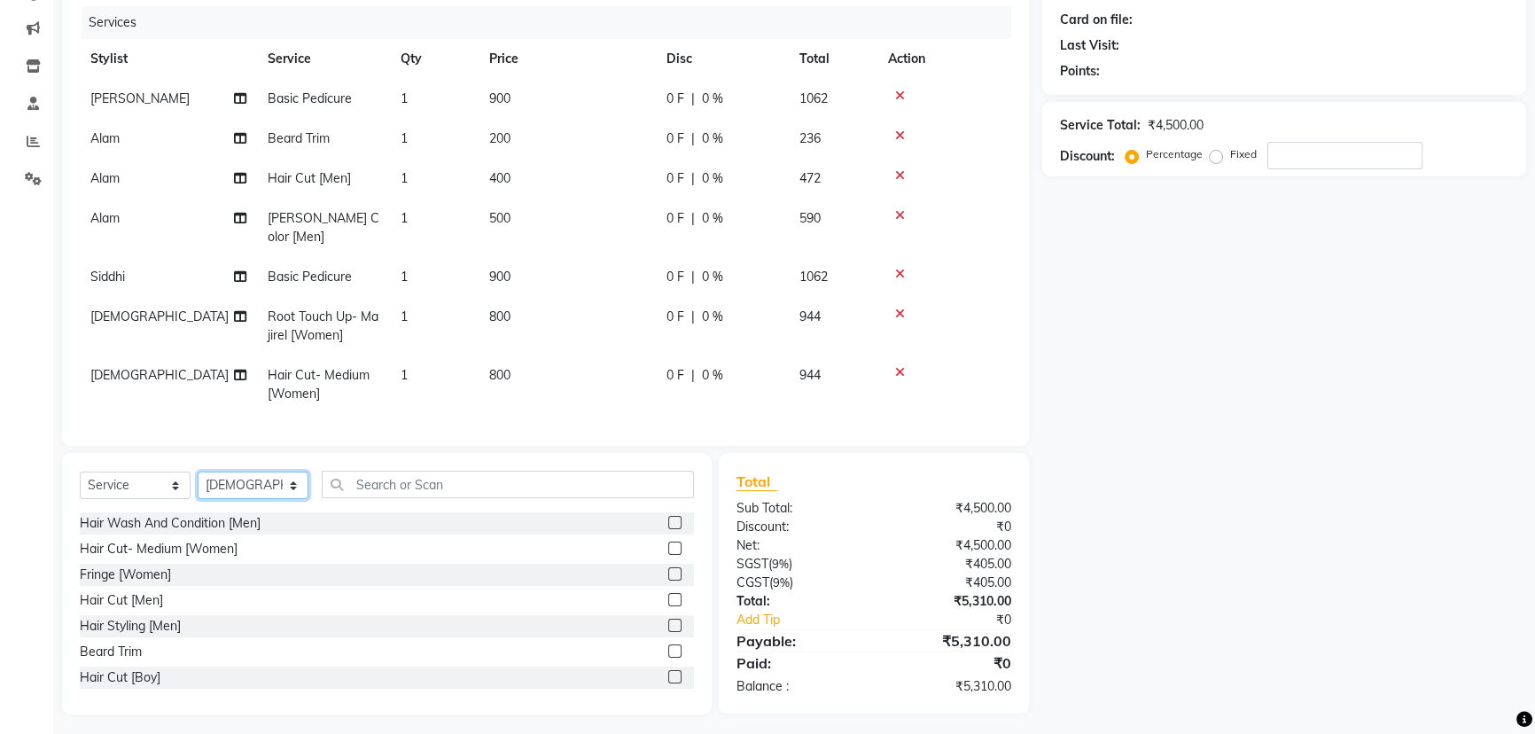
click at [242, 471] on select "Select Stylist AAKASH Afzal Ajay AJAY Alam Ashu General Guru Manager Manager Ra…" at bounding box center [253, 484] width 111 height 27
select select "30665"
click at [198, 471] on select "Select Stylist AAKASH Afzal Ajay AJAY Alam Ashu General Guru Manager Manager Ra…" at bounding box center [253, 484] width 111 height 27
drag, startPoint x: 407, startPoint y: 473, endPoint x: 461, endPoint y: 451, distance: 58.4
click at [415, 473] on input "text" at bounding box center [508, 484] width 372 height 27
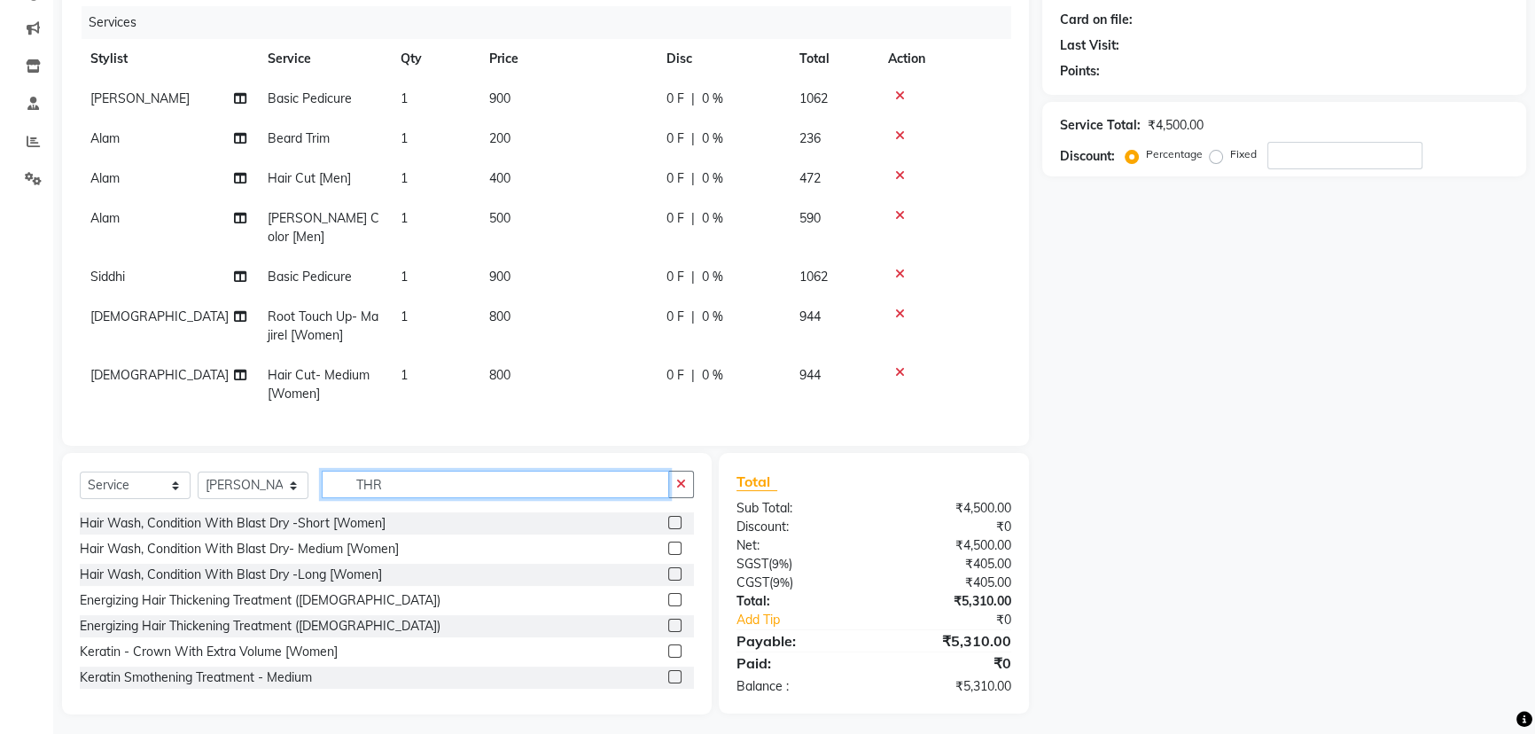
scroll to position [213, 0]
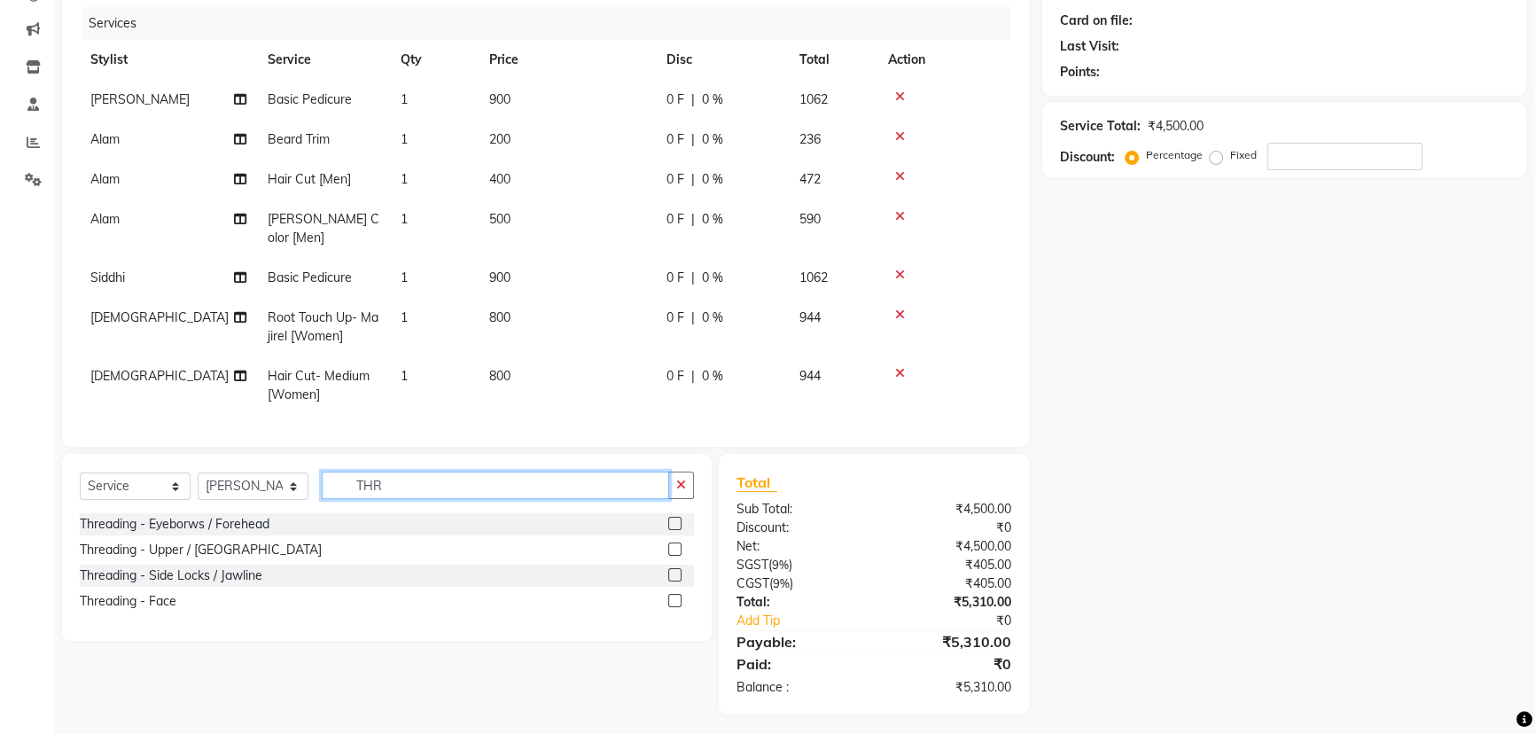
type input "THR"
click at [671, 517] on label at bounding box center [674, 523] width 13 height 13
click at [671, 518] on input "checkbox" at bounding box center [674, 524] width 12 height 12
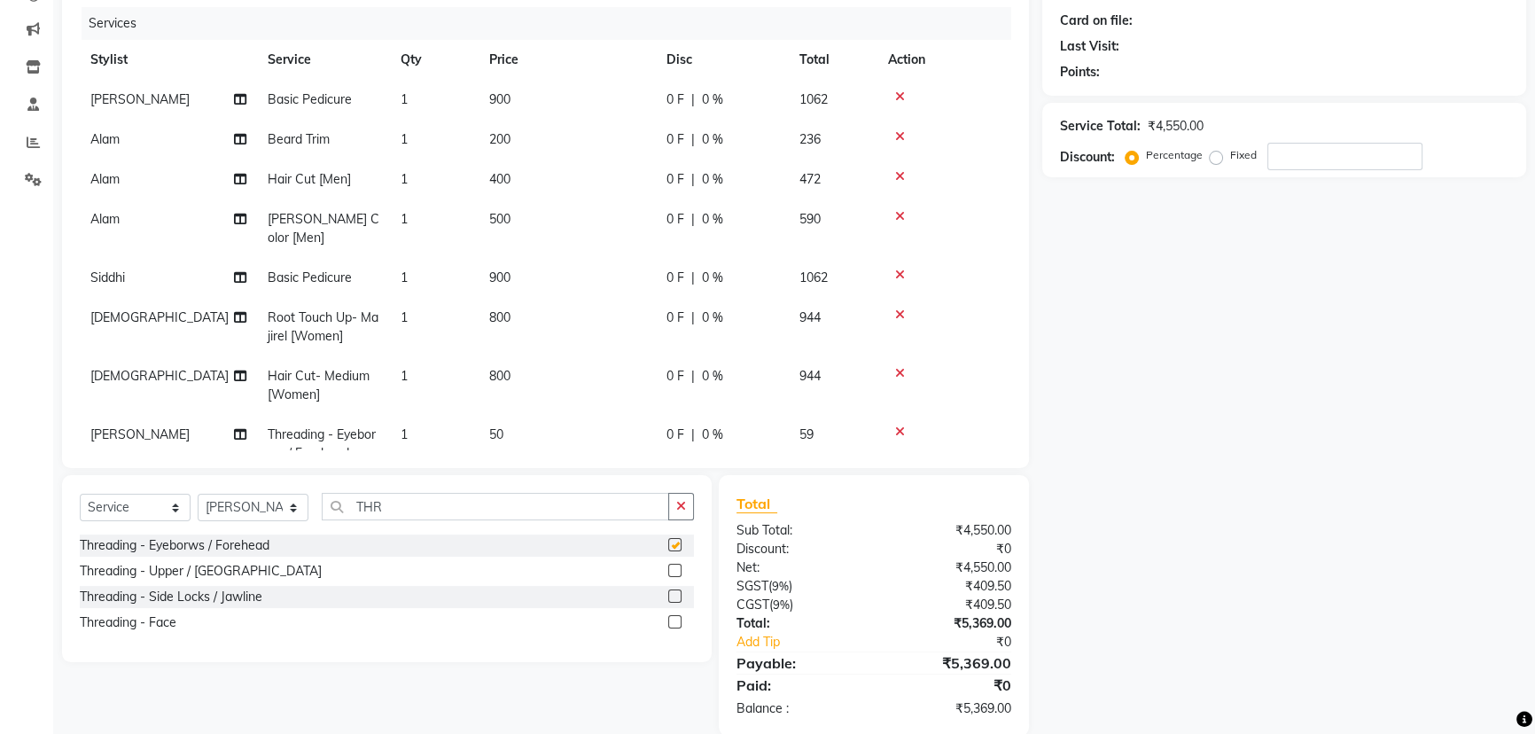
checkbox input "false"
click at [673, 567] on label at bounding box center [674, 570] width 13 height 13
click at [673, 567] on input "checkbox" at bounding box center [674, 571] width 12 height 12
checkbox input "false"
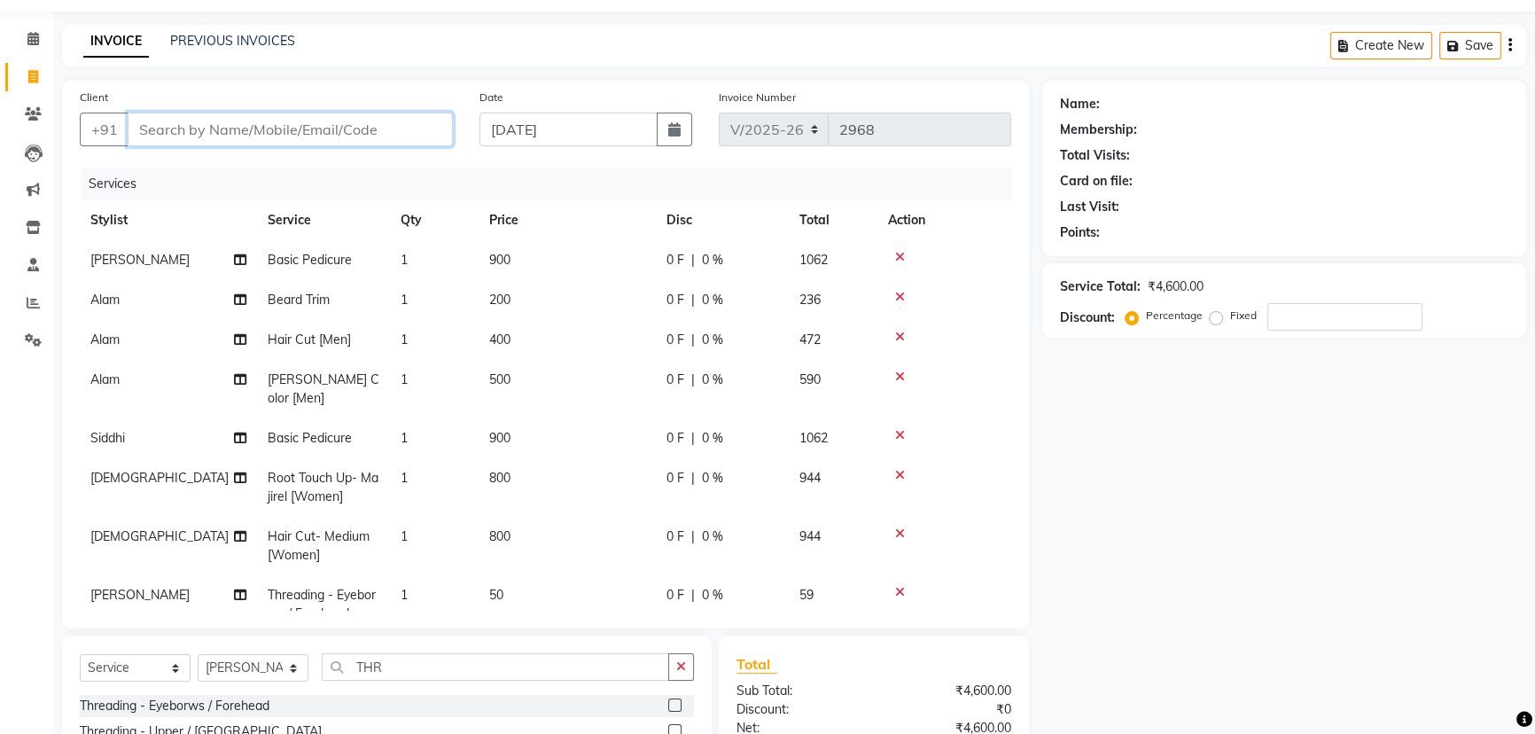
click at [261, 136] on input "Client" at bounding box center [290, 130] width 325 height 34
type input "9"
type input "0"
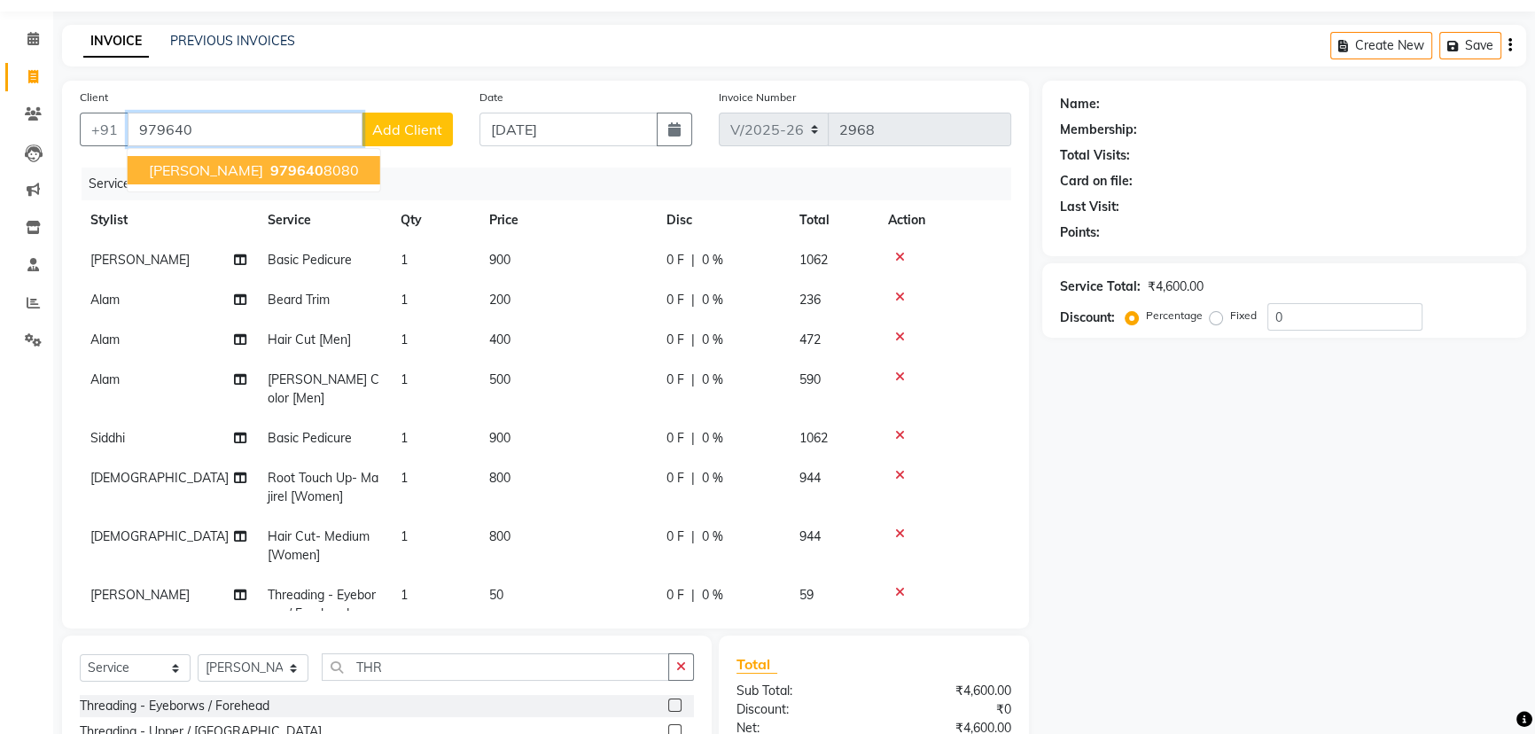
click at [270, 172] on span "979640" at bounding box center [296, 170] width 53 height 18
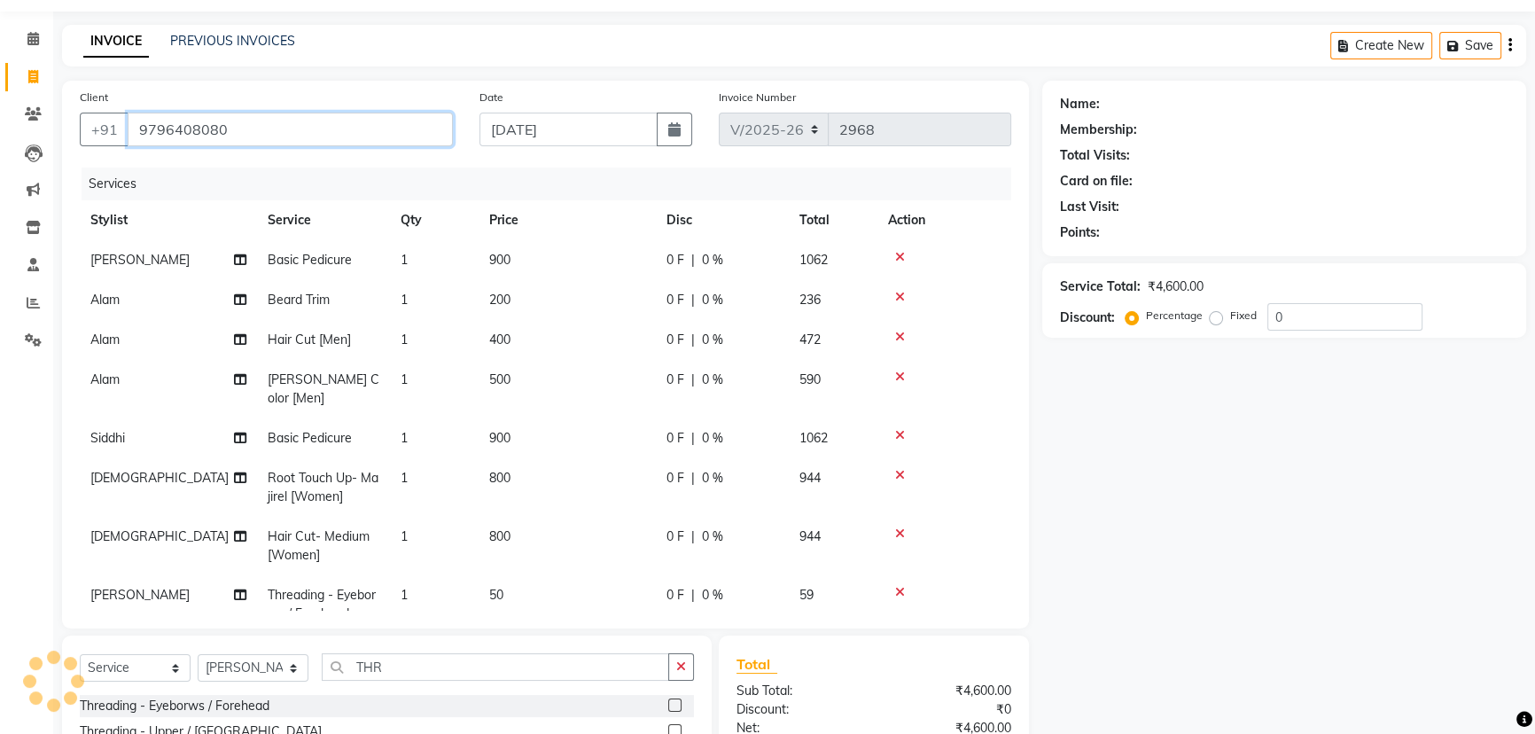
type input "9796408080"
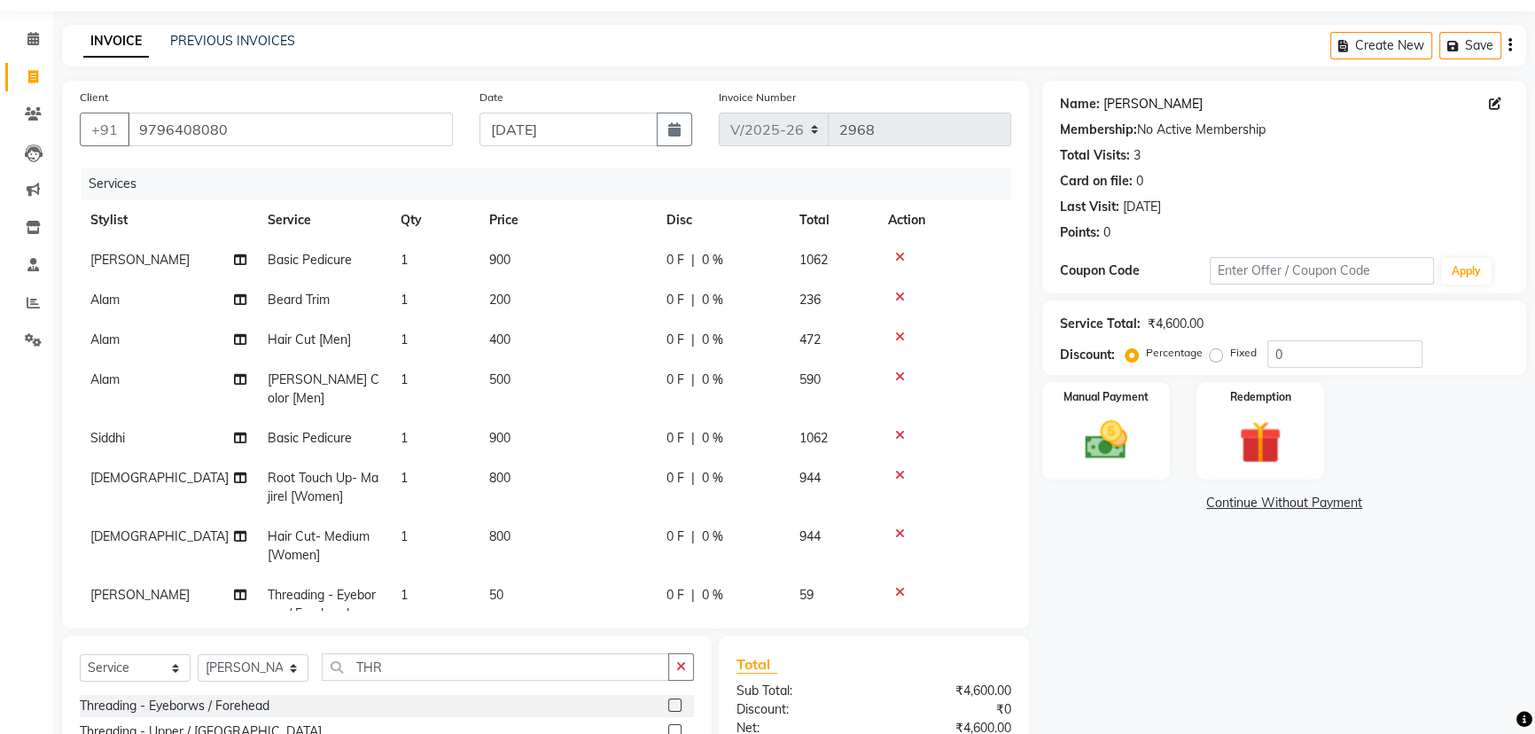
click at [1122, 105] on link "Sejal" at bounding box center [1152, 104] width 99 height 19
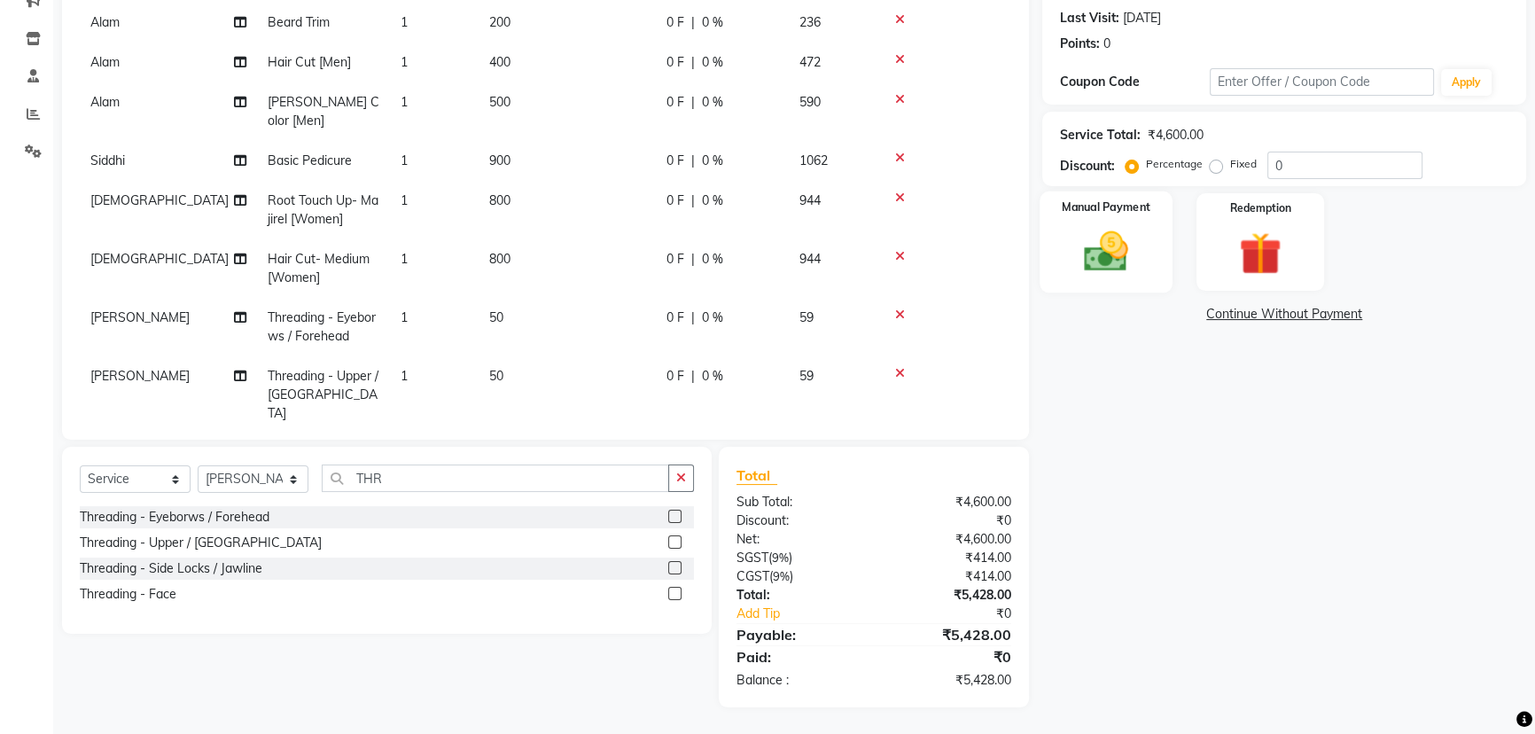
scroll to position [80, 0]
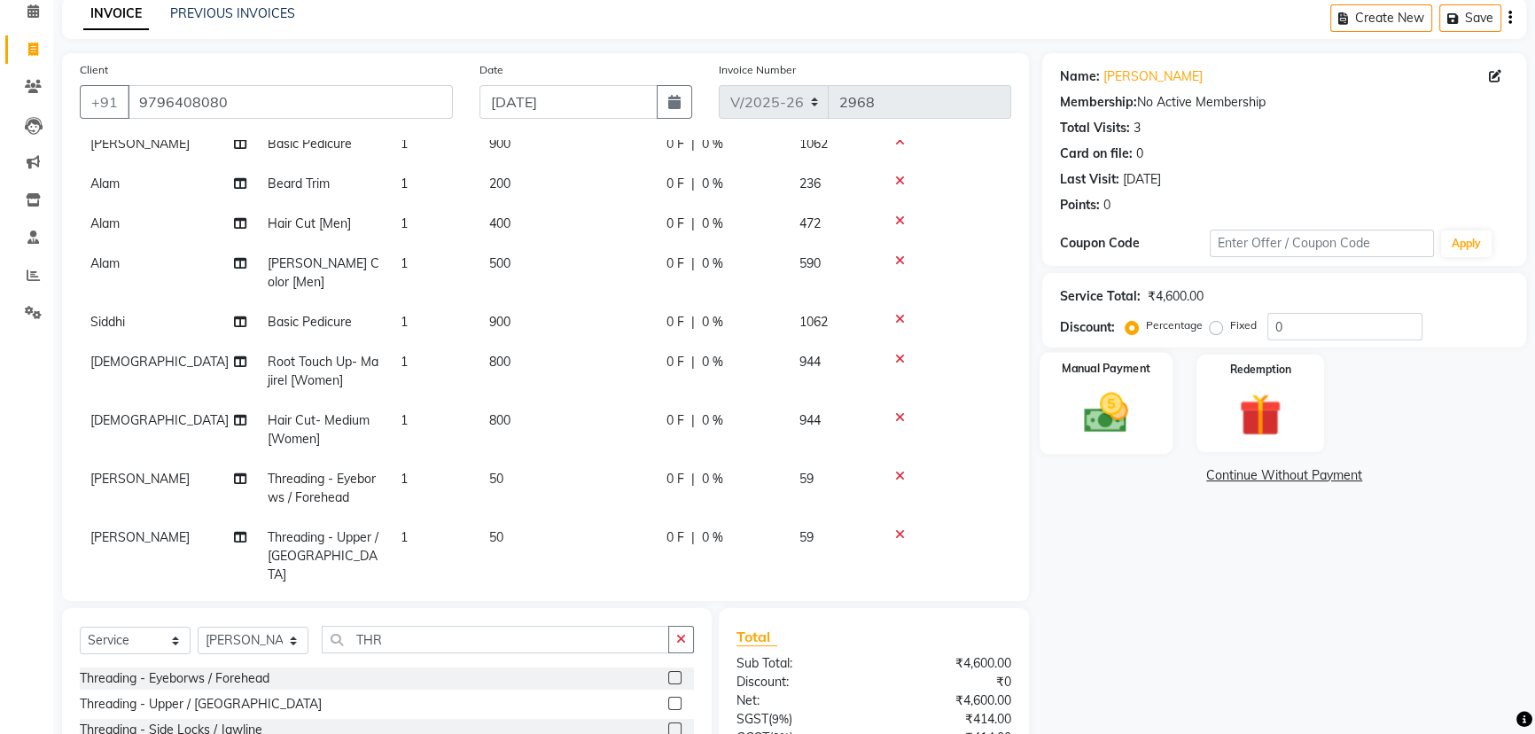
click at [1117, 393] on img at bounding box center [1106, 412] width 72 height 51
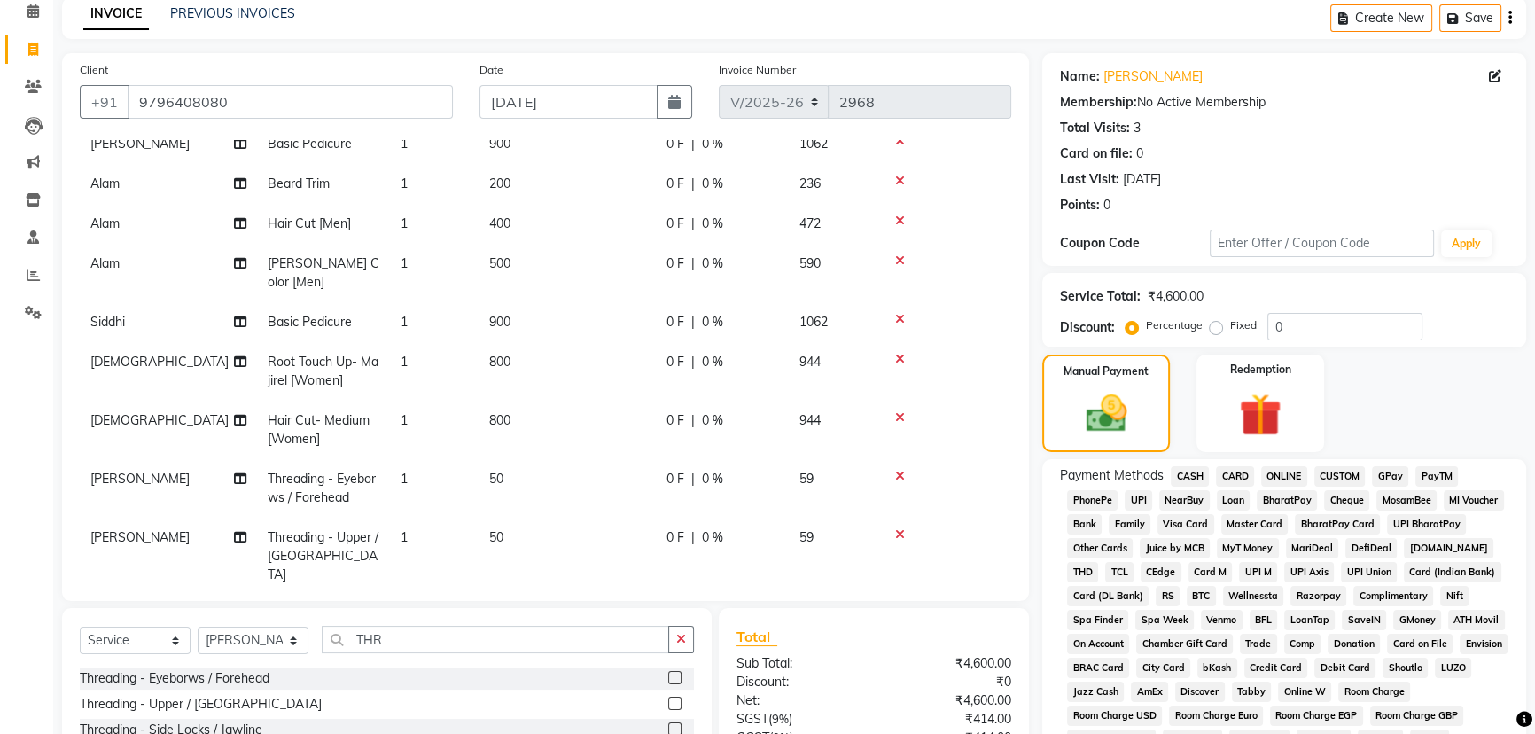
click at [1193, 476] on span "CASH" at bounding box center [1190, 476] width 38 height 20
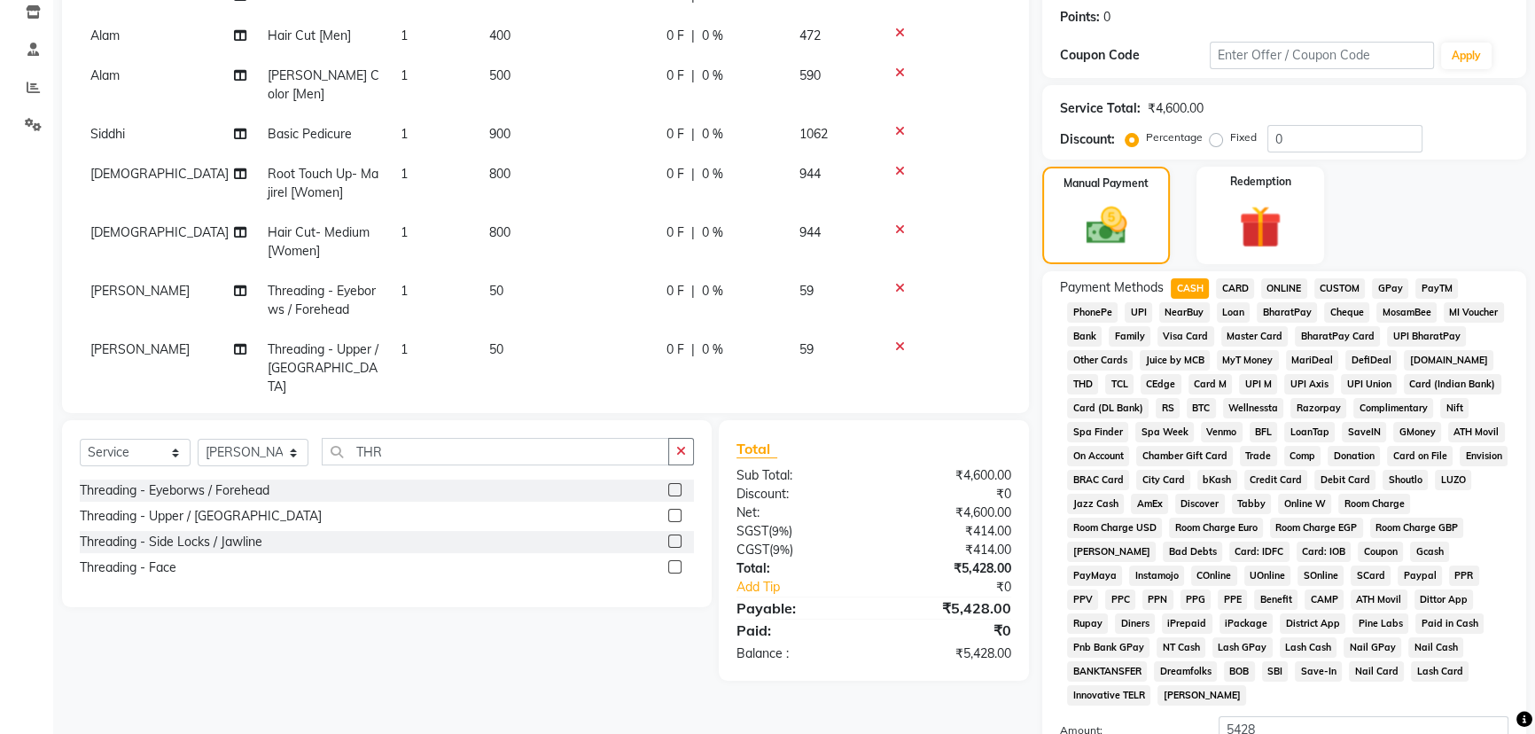
scroll to position [473, 0]
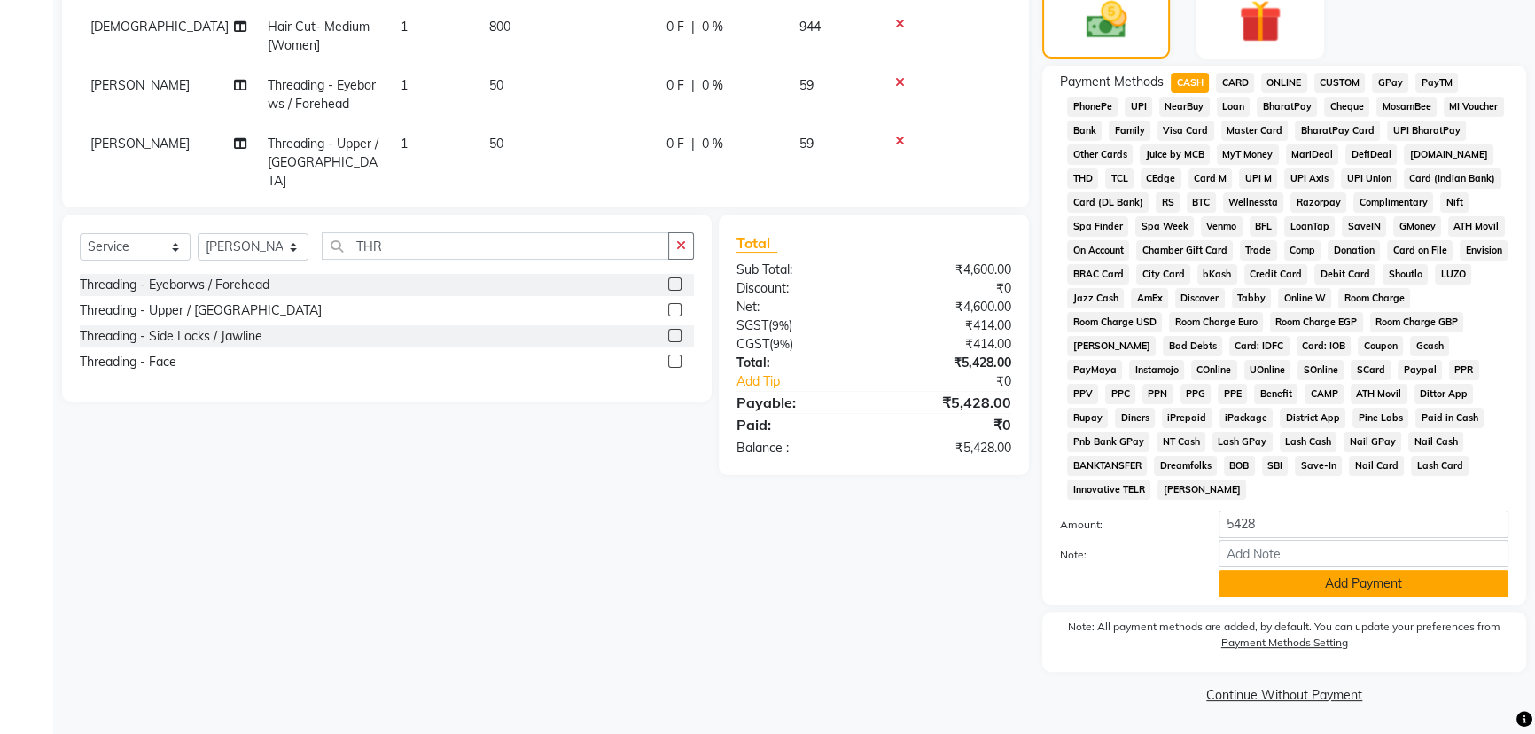
click at [1277, 581] on button "Add Payment" at bounding box center [1363, 583] width 290 height 27
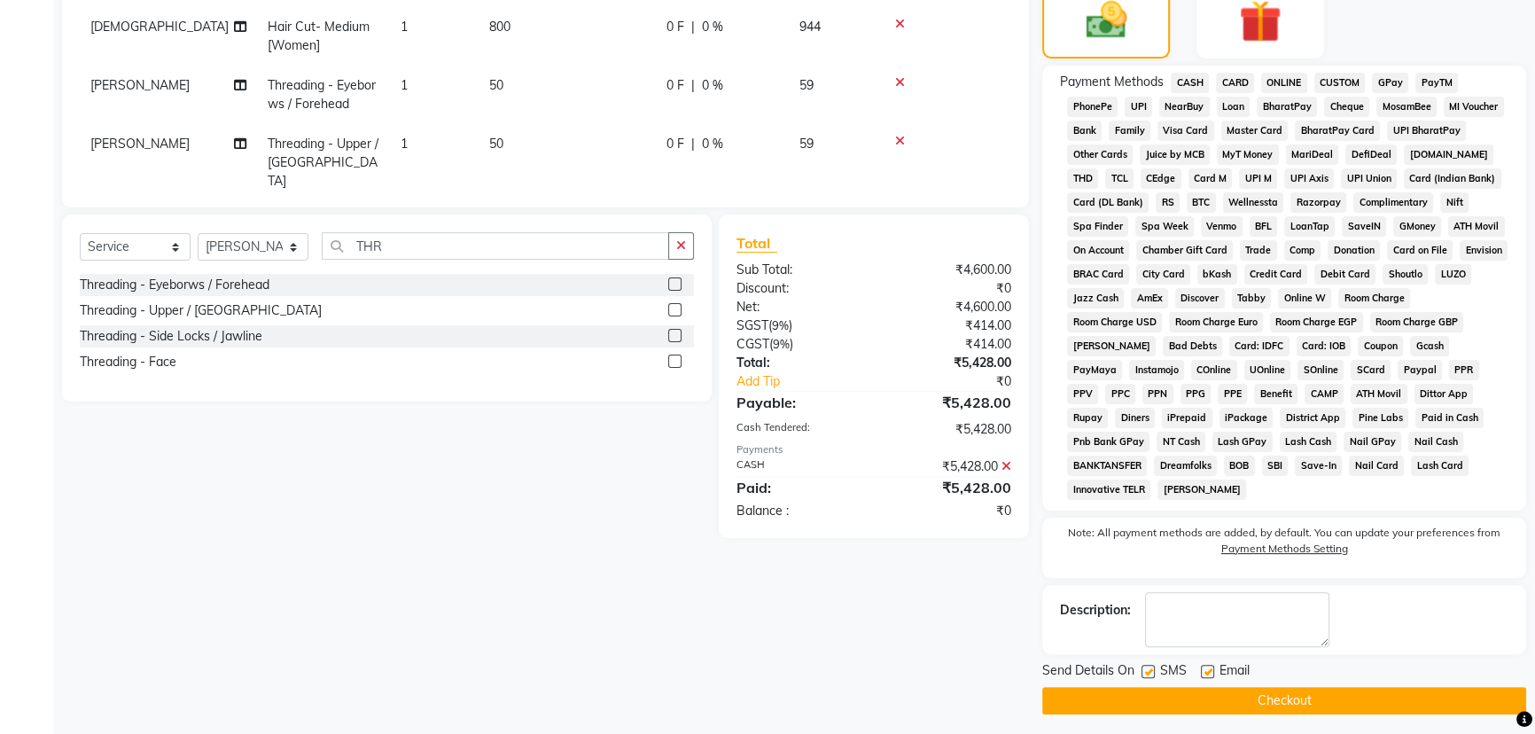
scroll to position [479, 0]
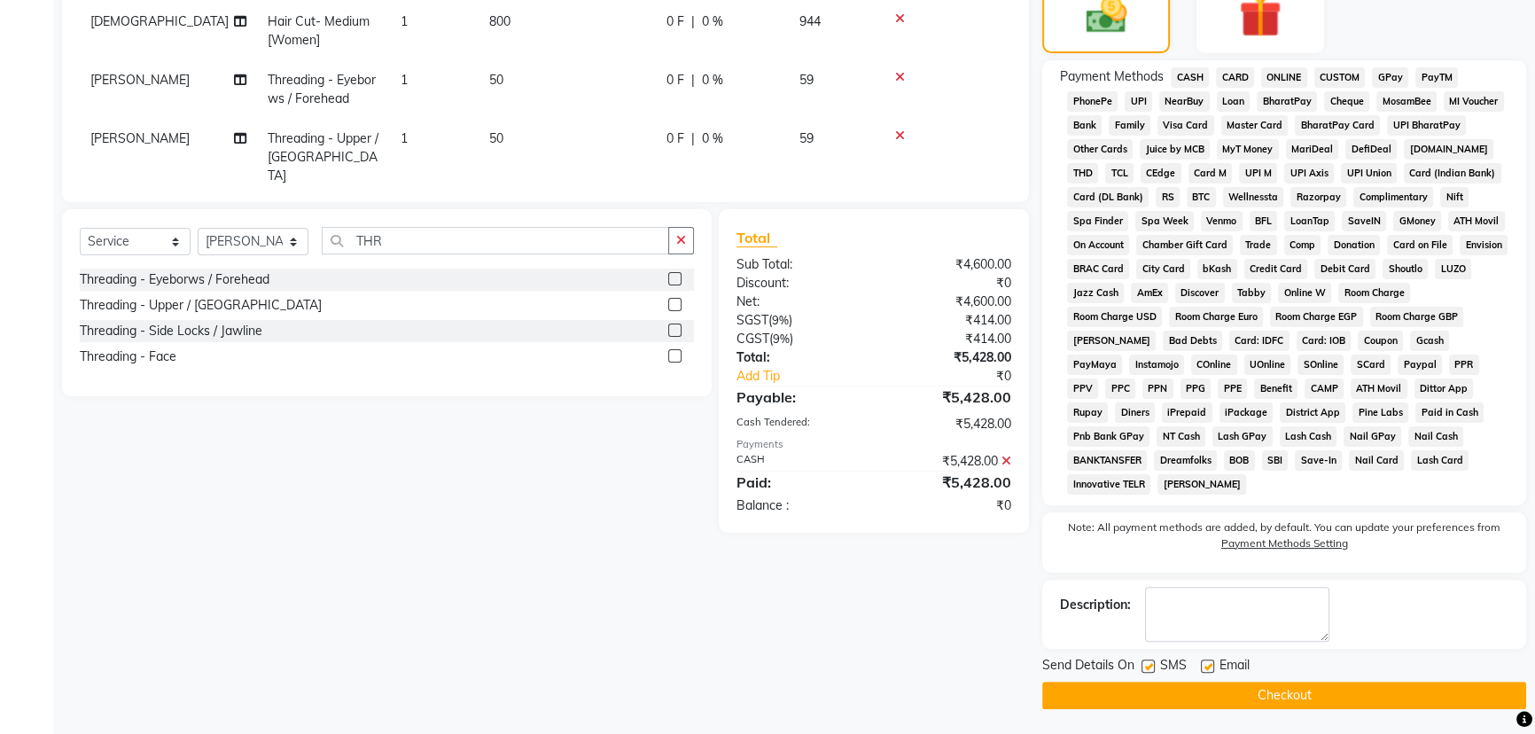
click at [1285, 696] on button "Checkout" at bounding box center [1284, 694] width 484 height 27
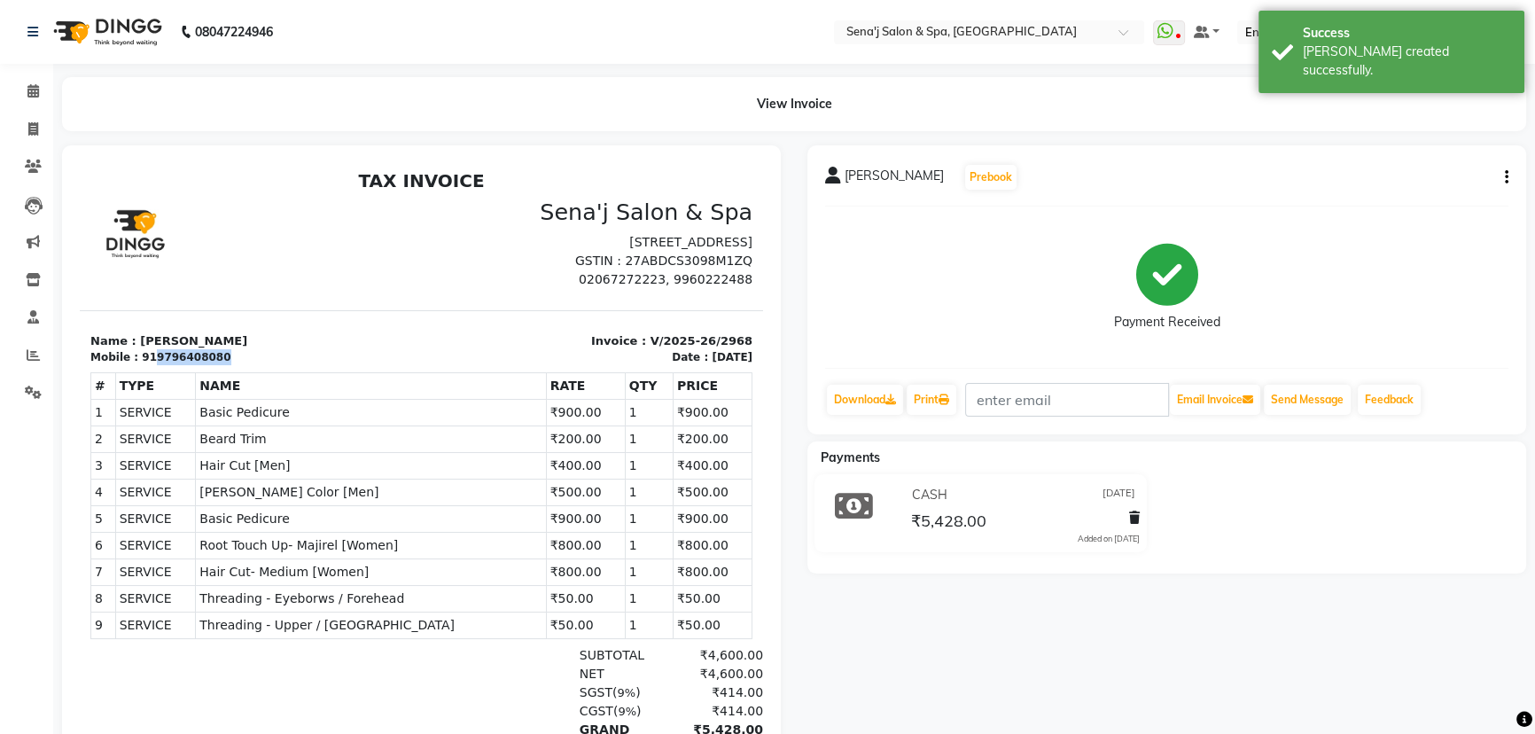
drag, startPoint x: 207, startPoint y: 369, endPoint x: 147, endPoint y: 372, distance: 60.4
click at [147, 365] on div "Mobile : 919796408080" at bounding box center [250, 357] width 321 height 16
copy div "9796408080"
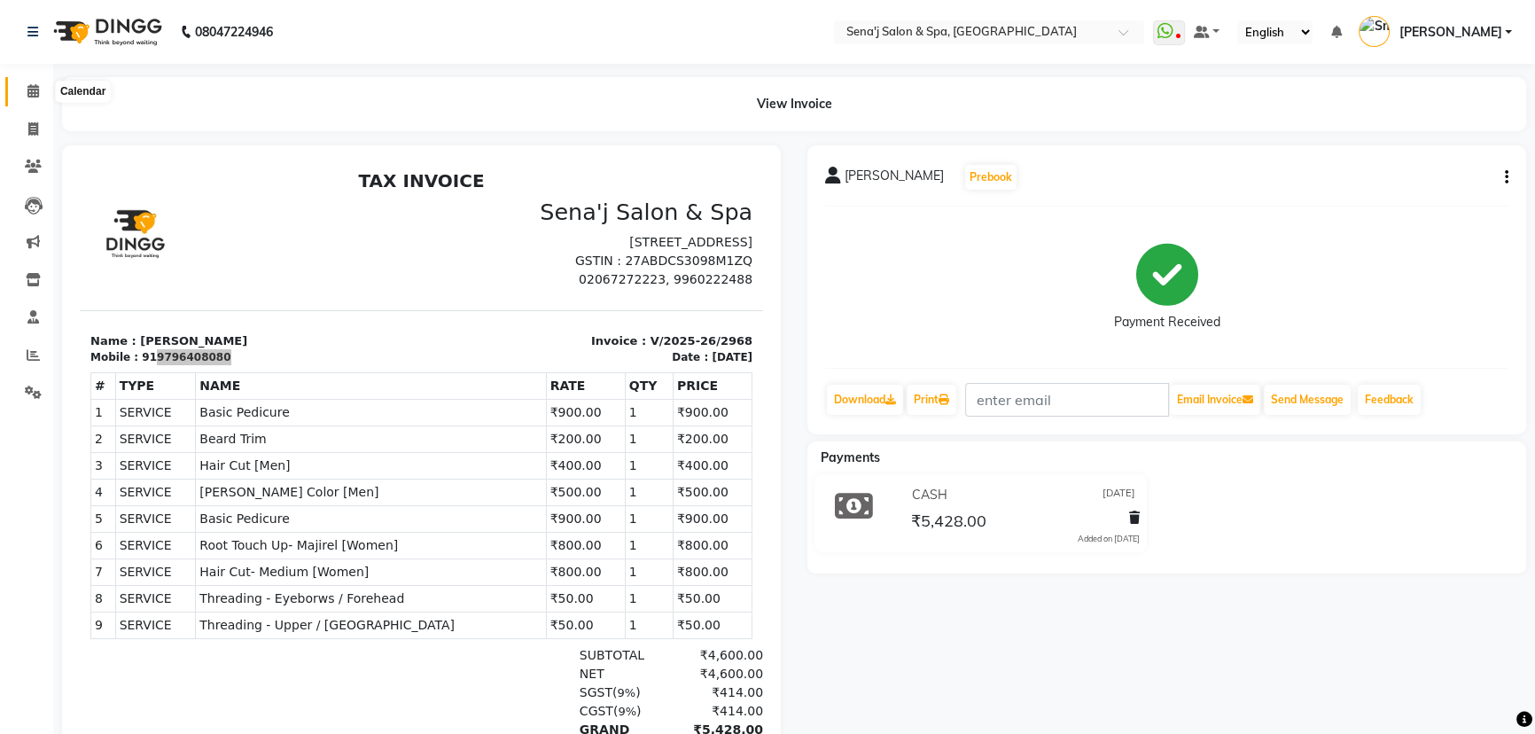
click at [38, 86] on icon at bounding box center [33, 90] width 12 height 13
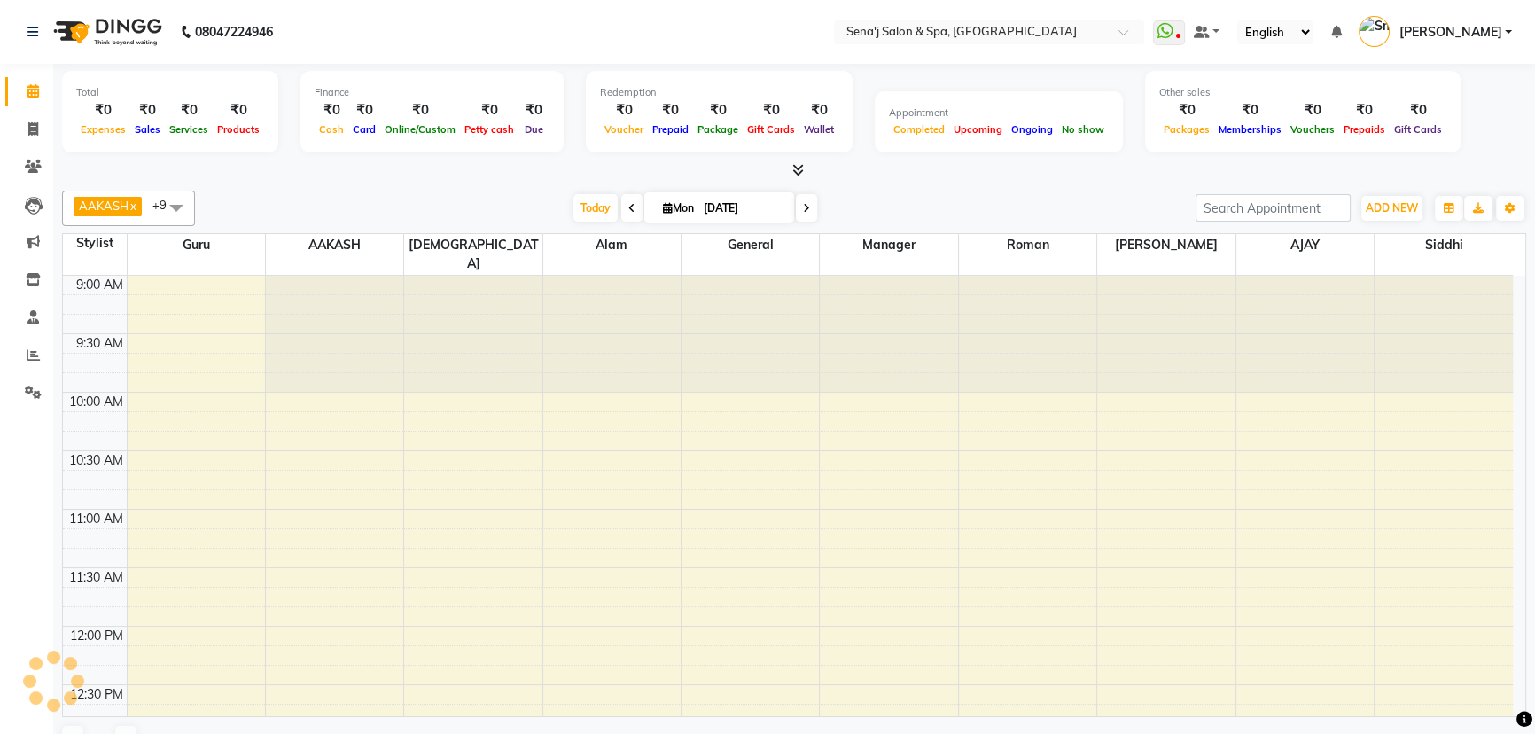
scroll to position [700, 0]
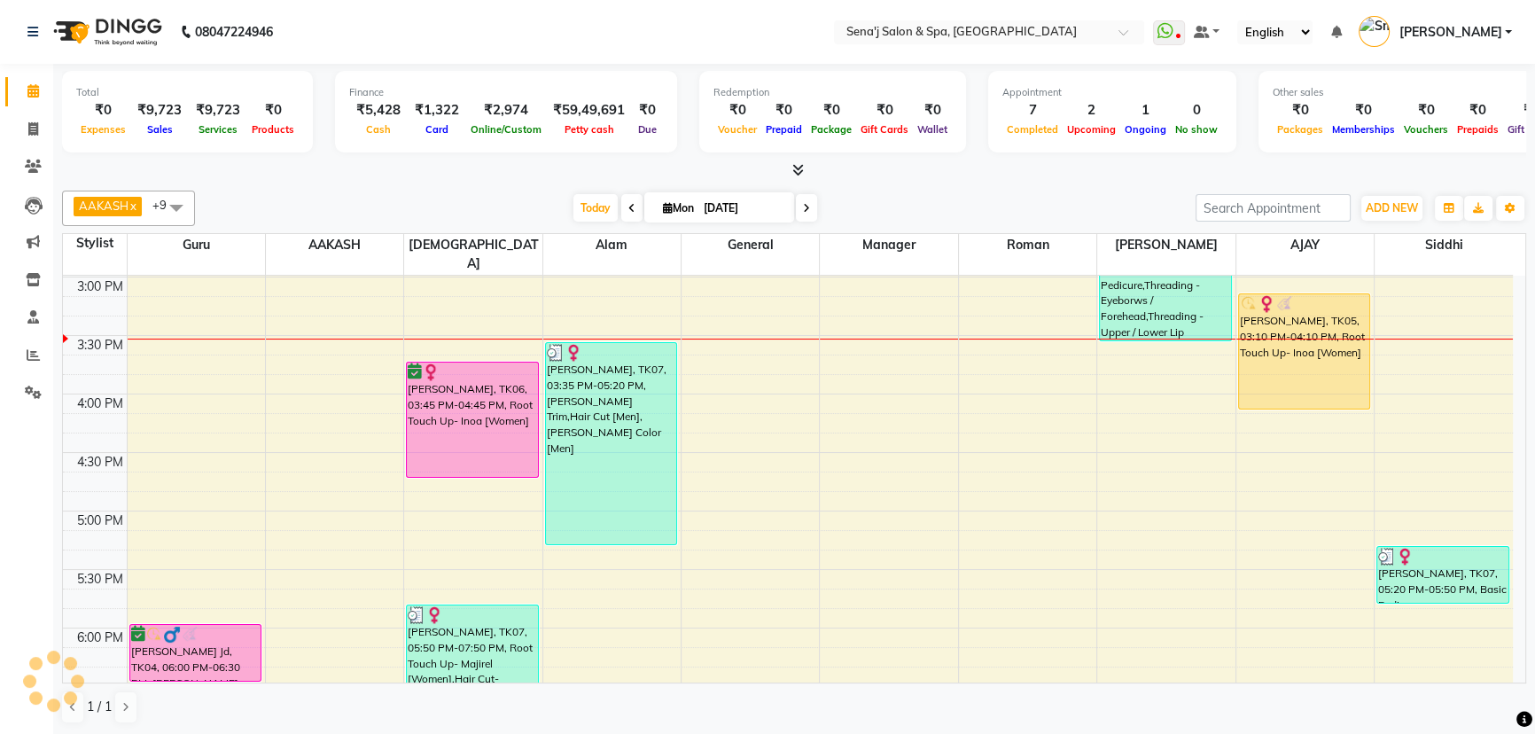
click at [718, 207] on input "01-09-2025" at bounding box center [742, 208] width 89 height 27
select select "9"
select select "2025"
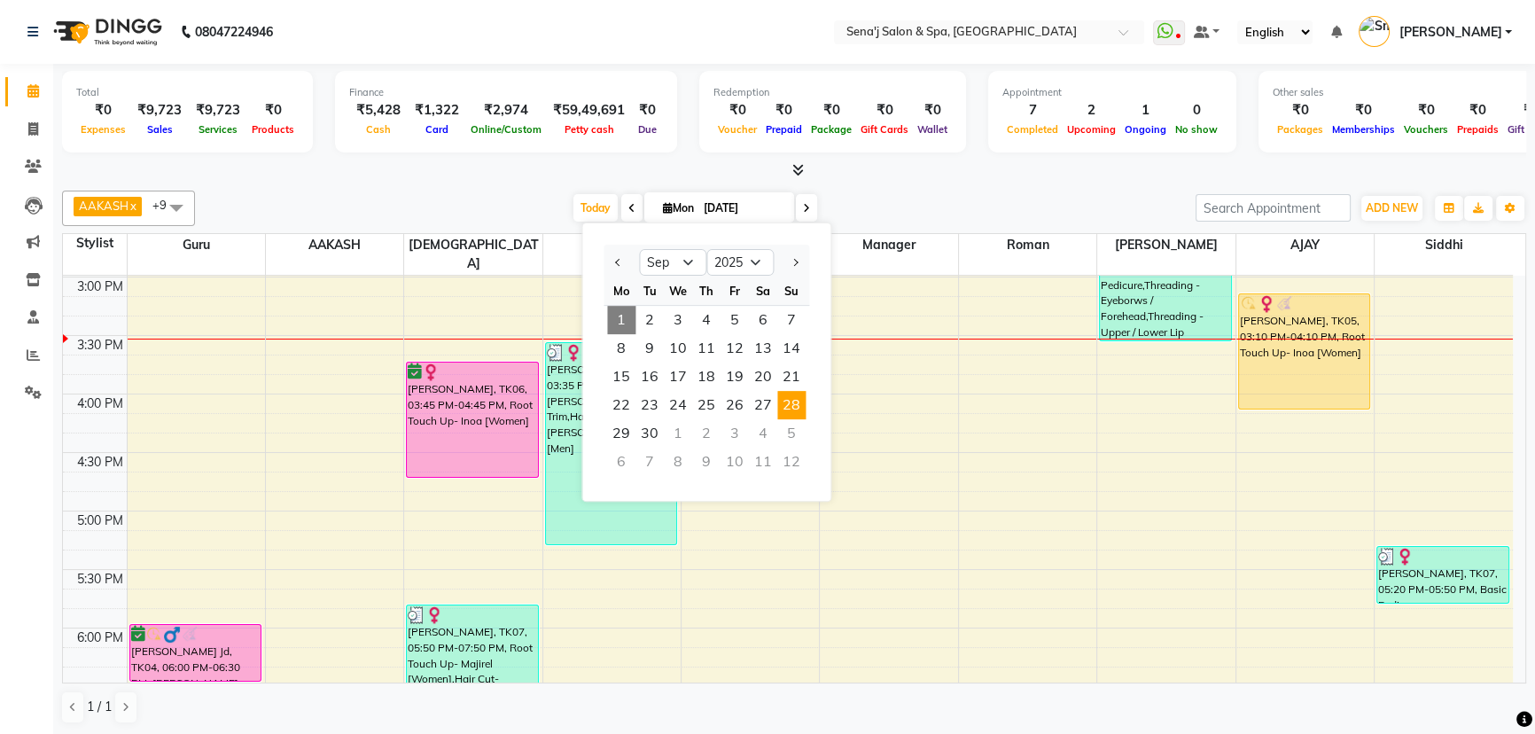
click at [790, 401] on span "28" at bounding box center [791, 405] width 28 height 28
type input "28-09-2025"
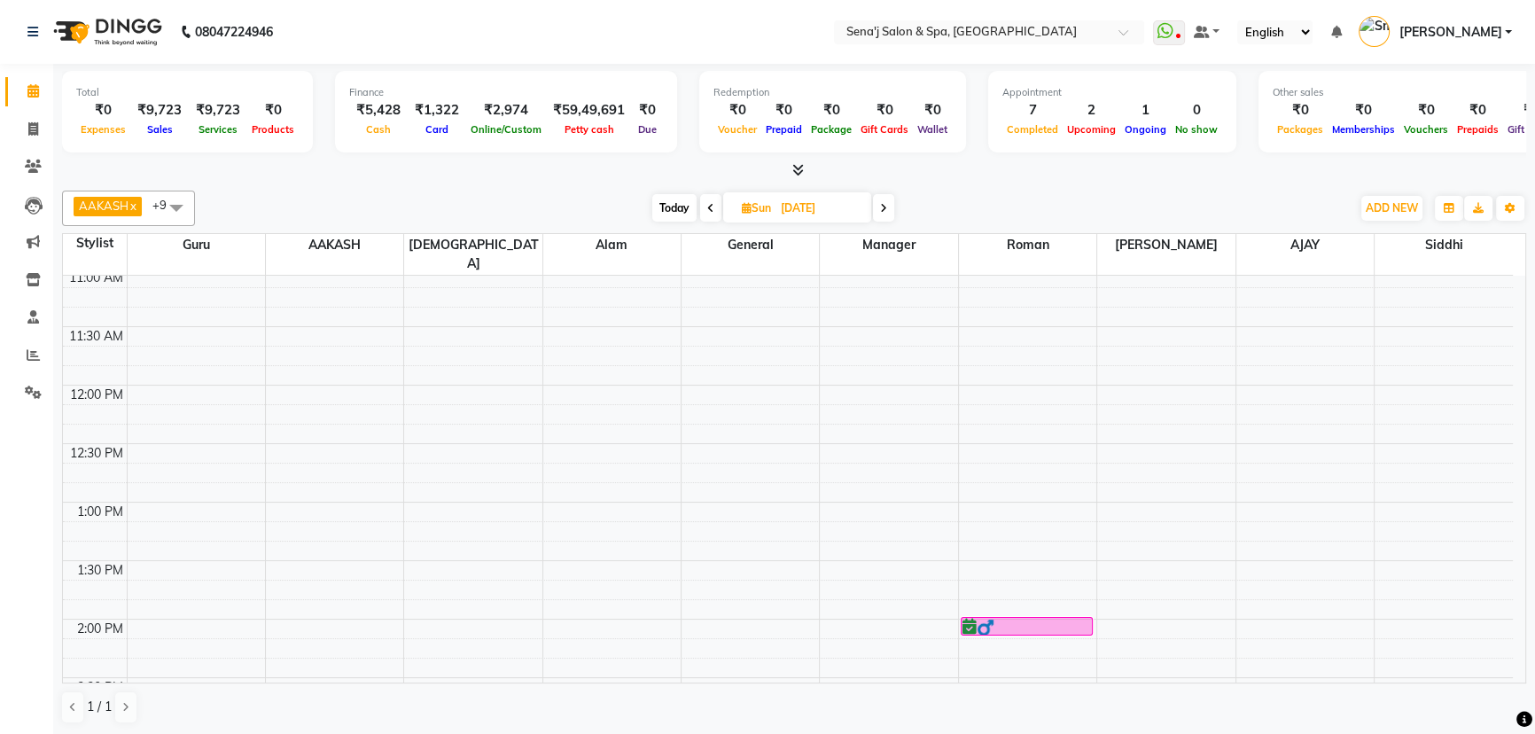
scroll to position [322, 0]
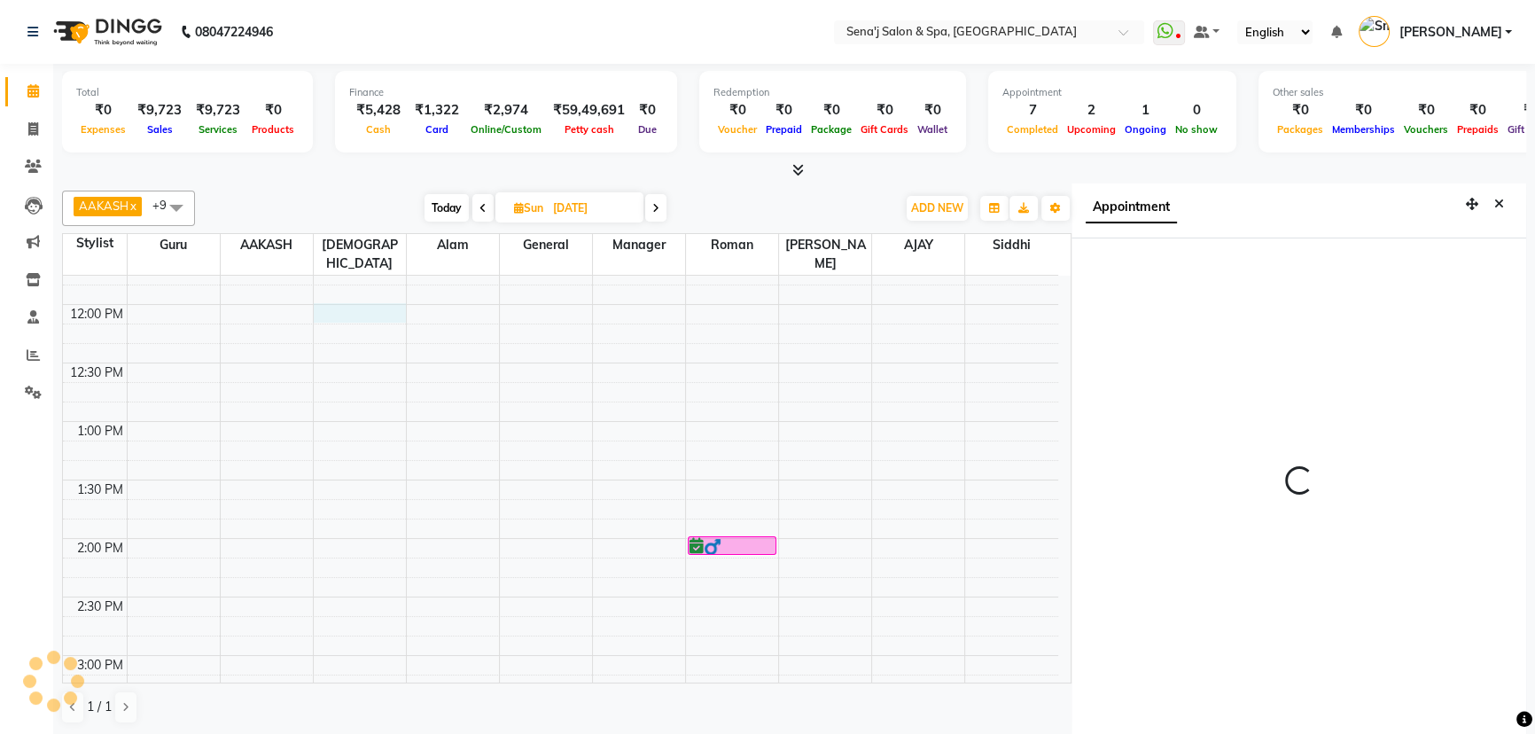
scroll to position [8, 0]
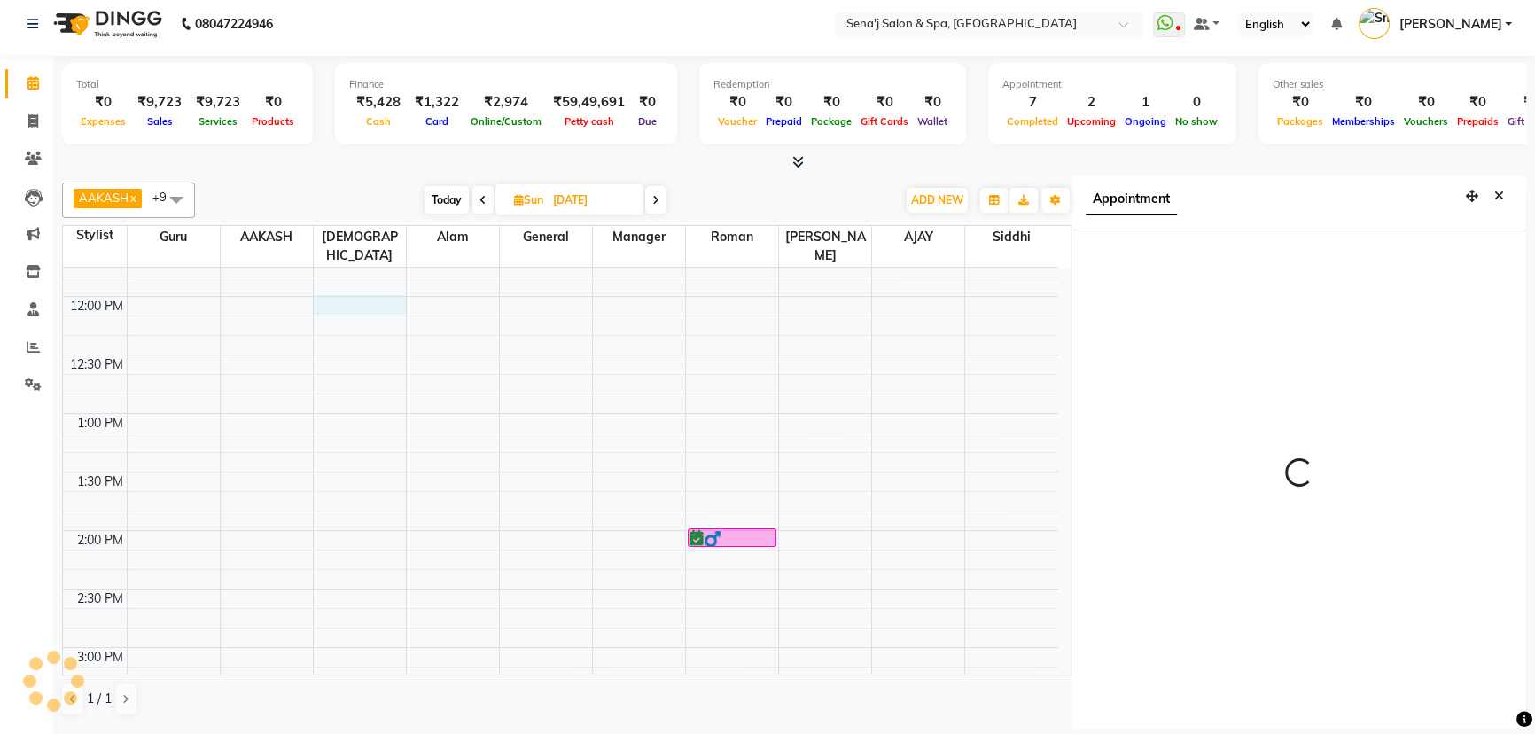
select select "83144"
select select "tentative"
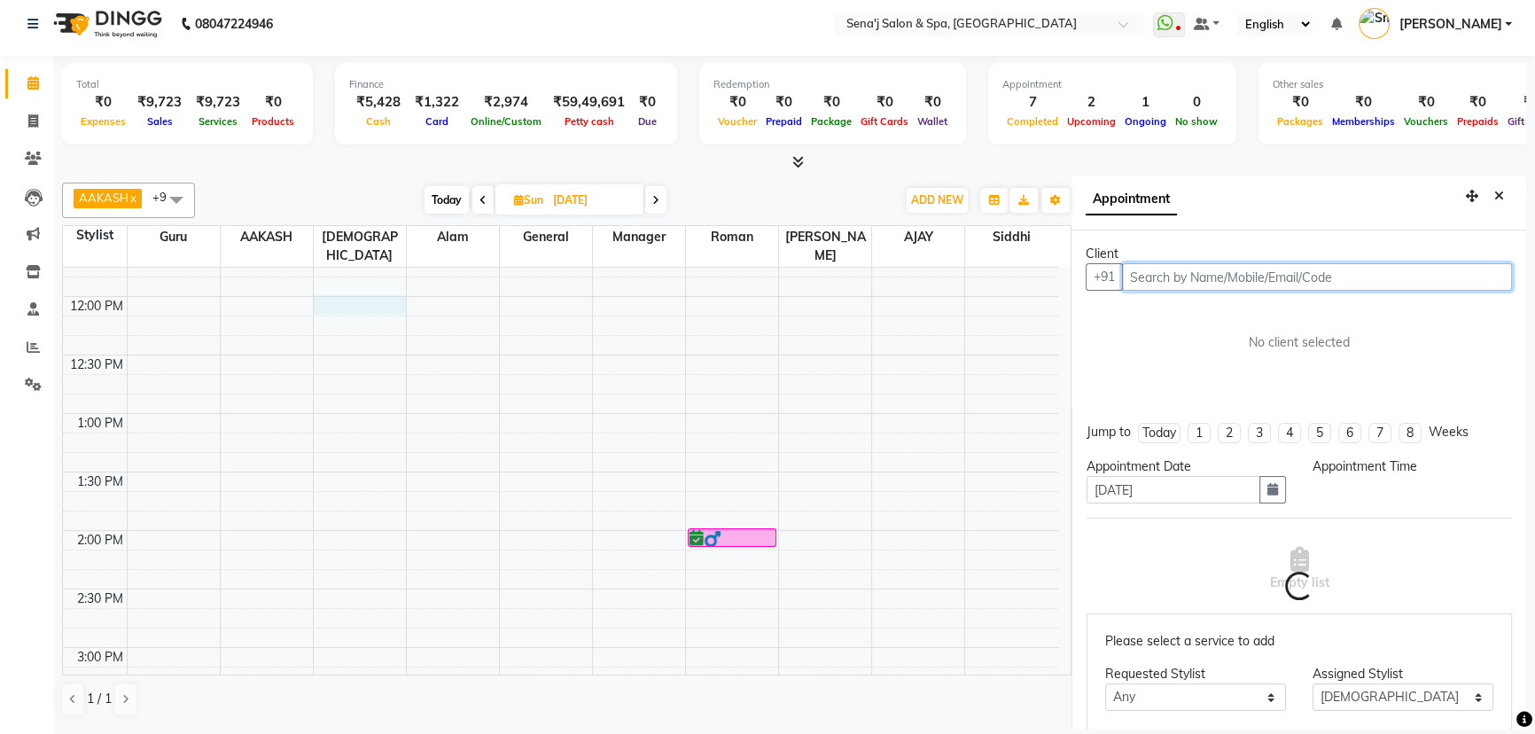
select select "720"
paste input "9796408080"
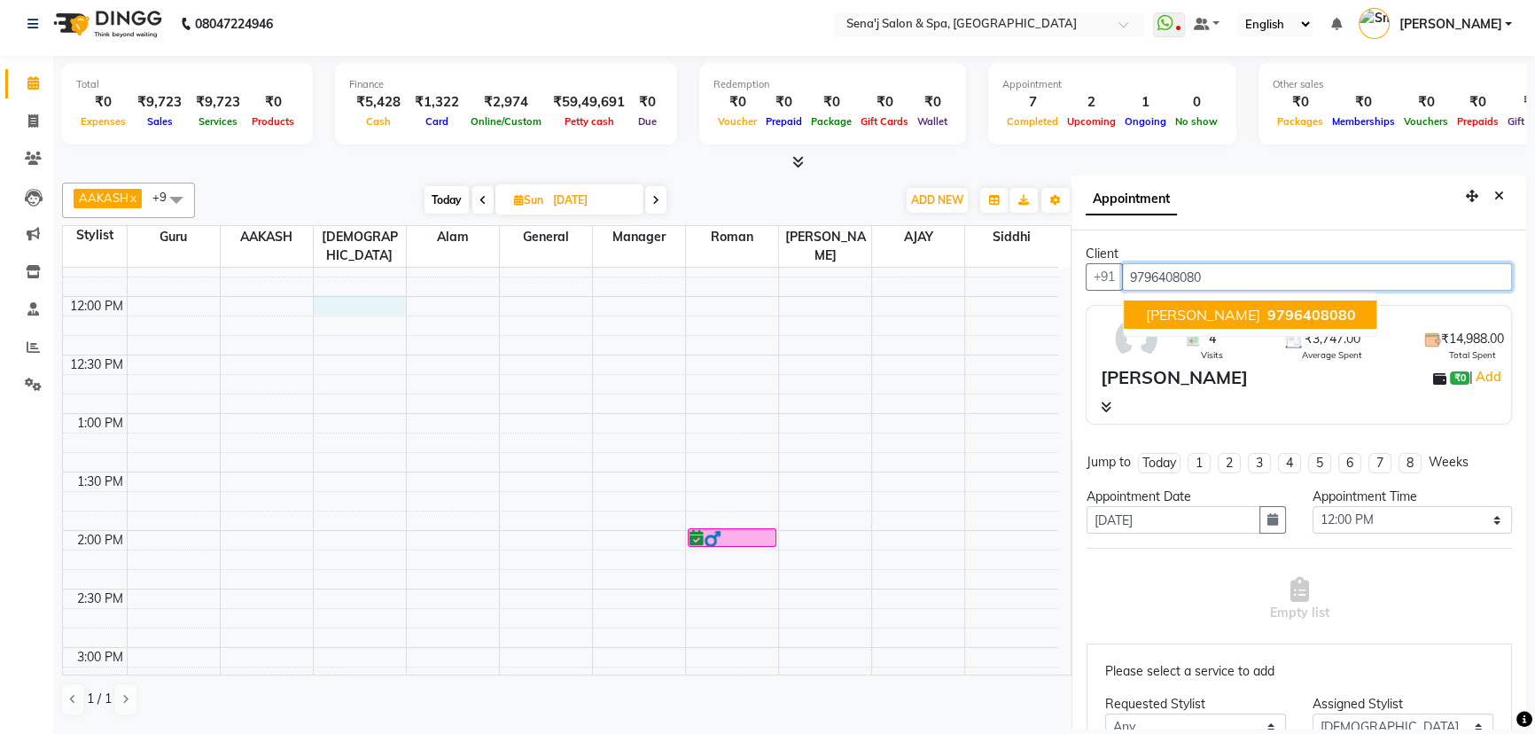
click at [1177, 322] on span "[PERSON_NAME]" at bounding box center [1202, 315] width 114 height 18
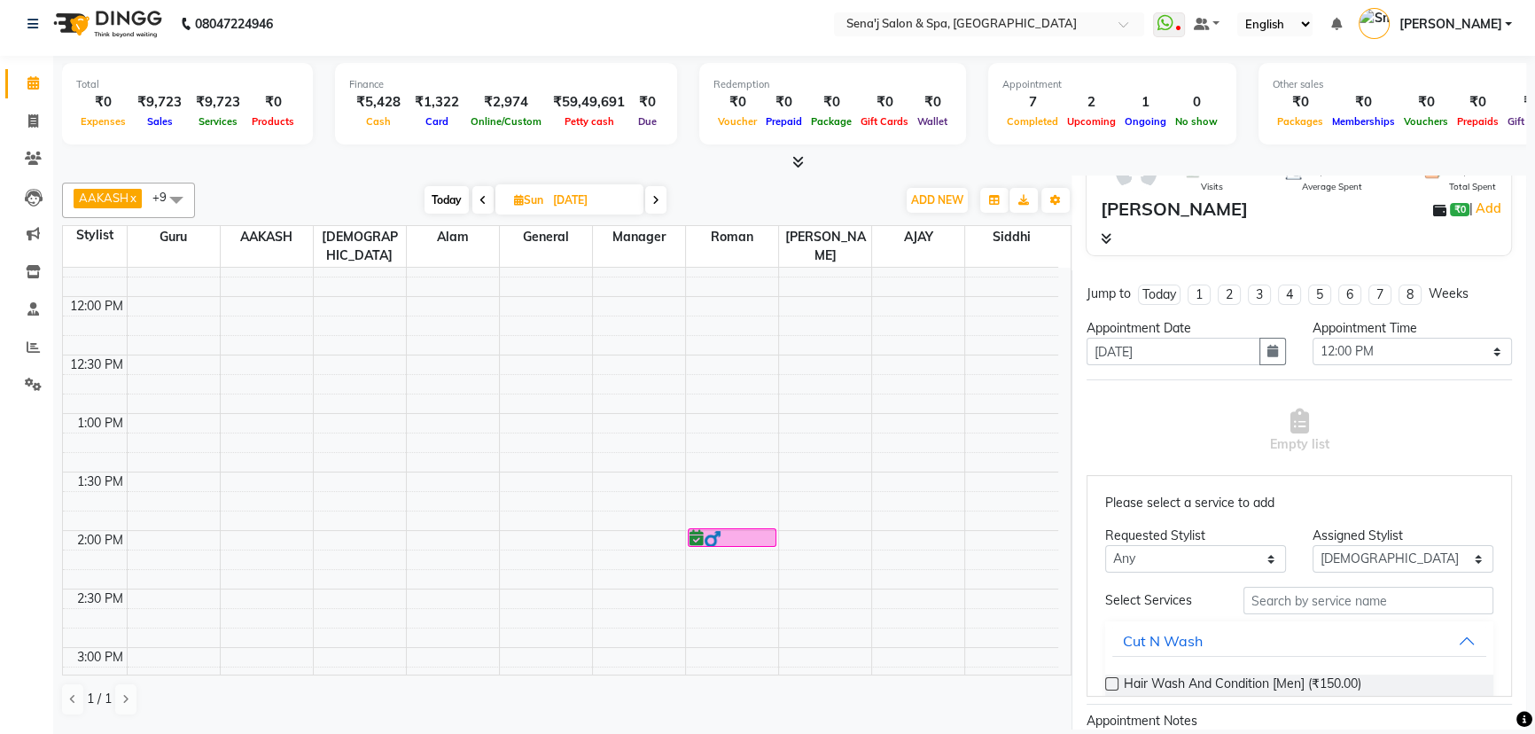
scroll to position [241, 0]
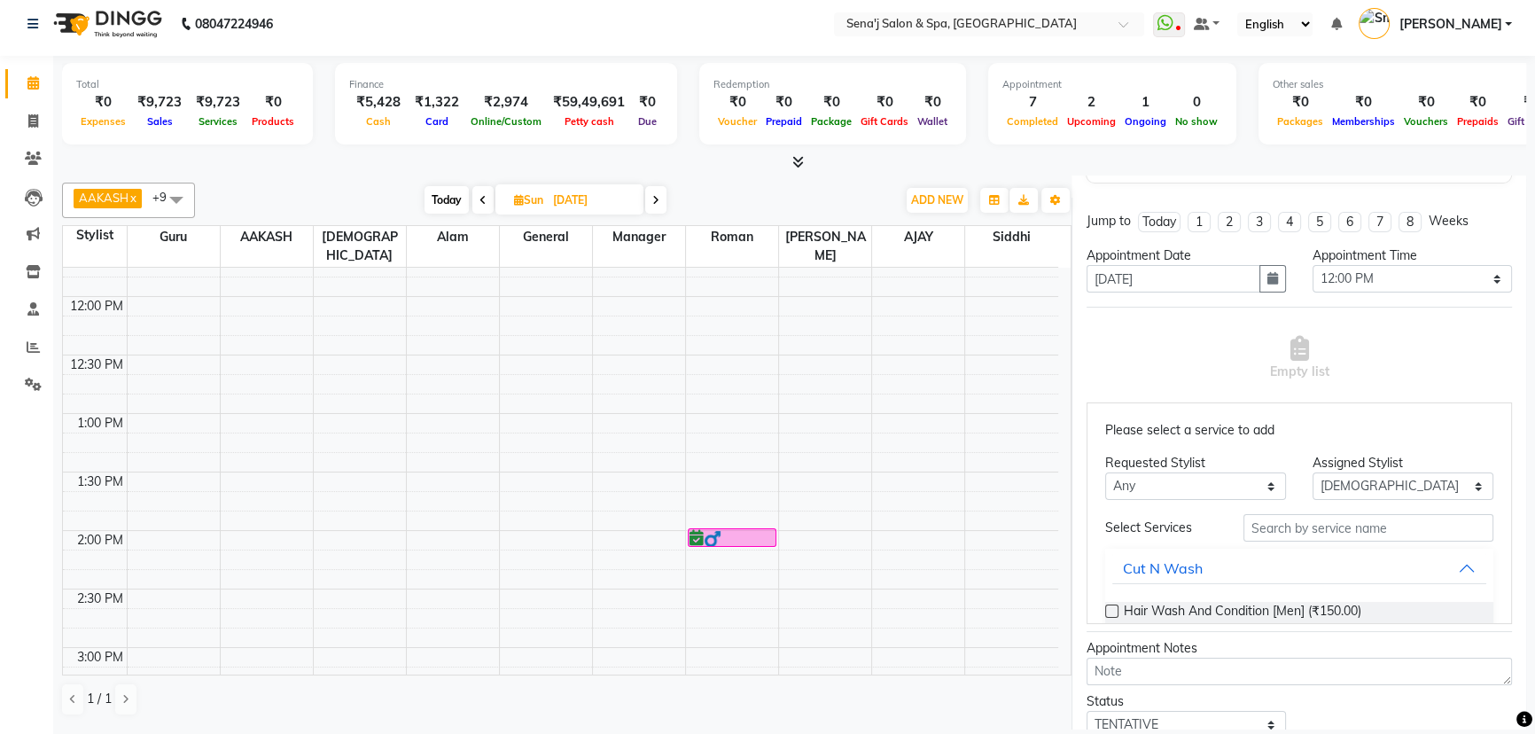
type input "9796408080"
click at [1274, 518] on input "text" at bounding box center [1368, 527] width 250 height 27
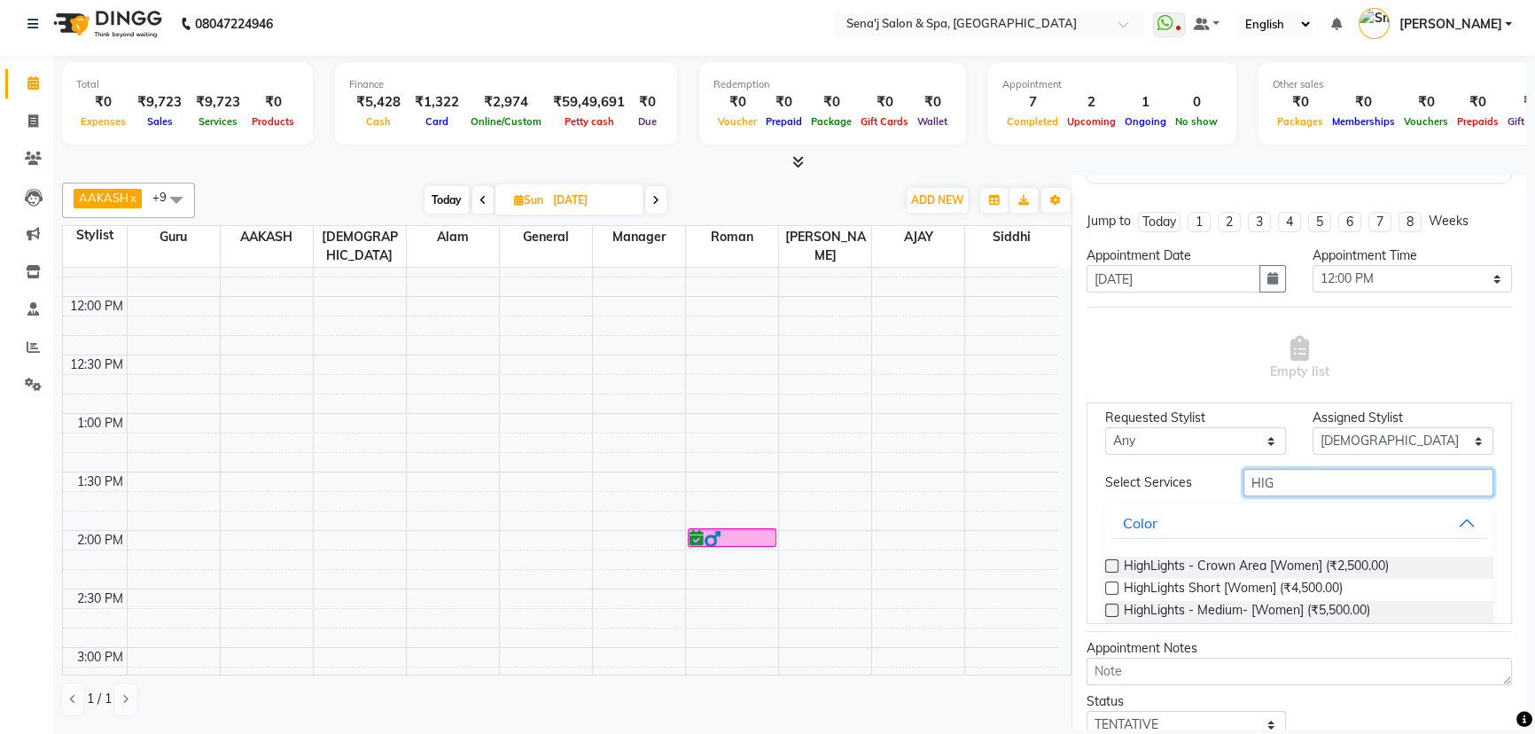
scroll to position [160, 0]
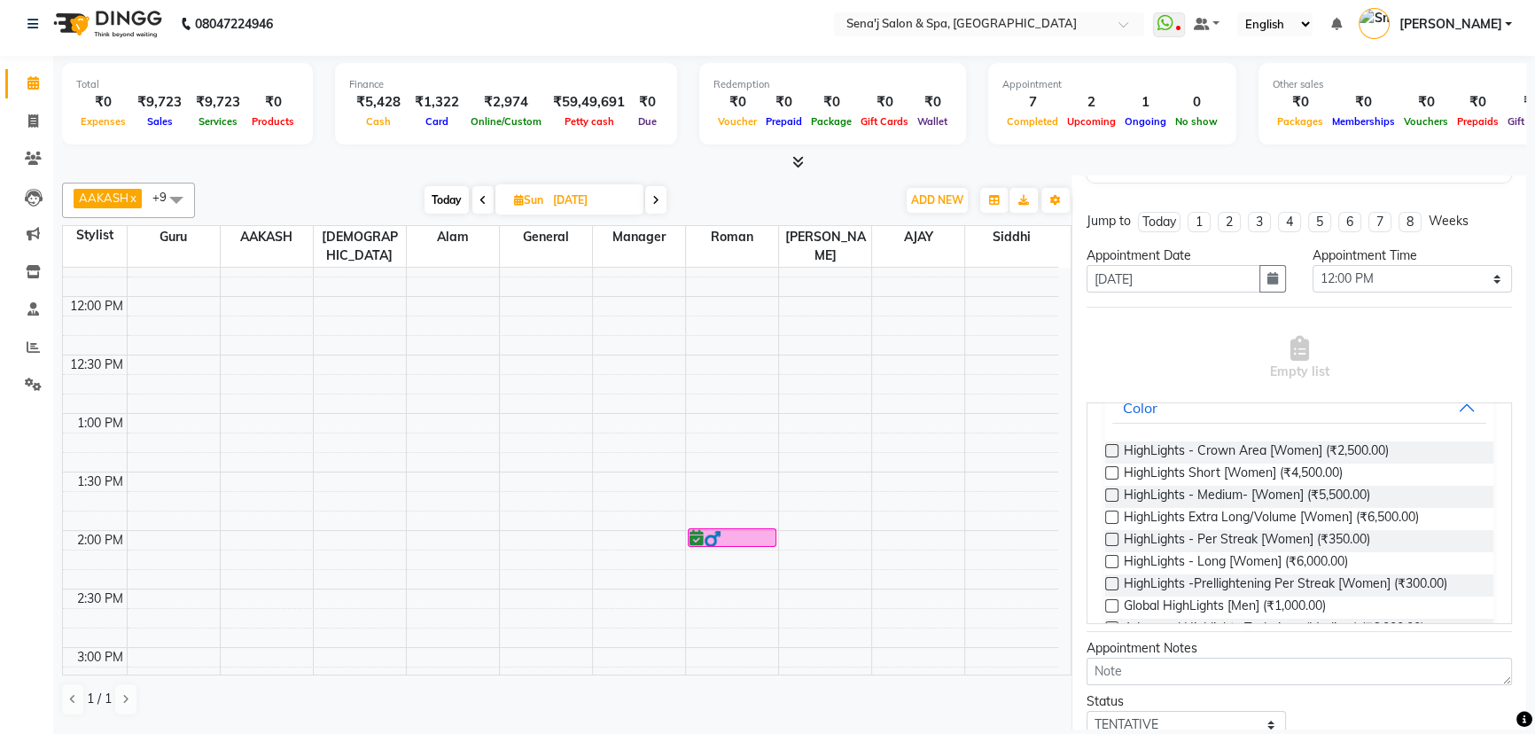
type input "HIG"
click at [1110, 491] on label at bounding box center [1111, 494] width 13 height 13
click at [1110, 491] on input "checkbox" at bounding box center [1111, 497] width 12 height 12
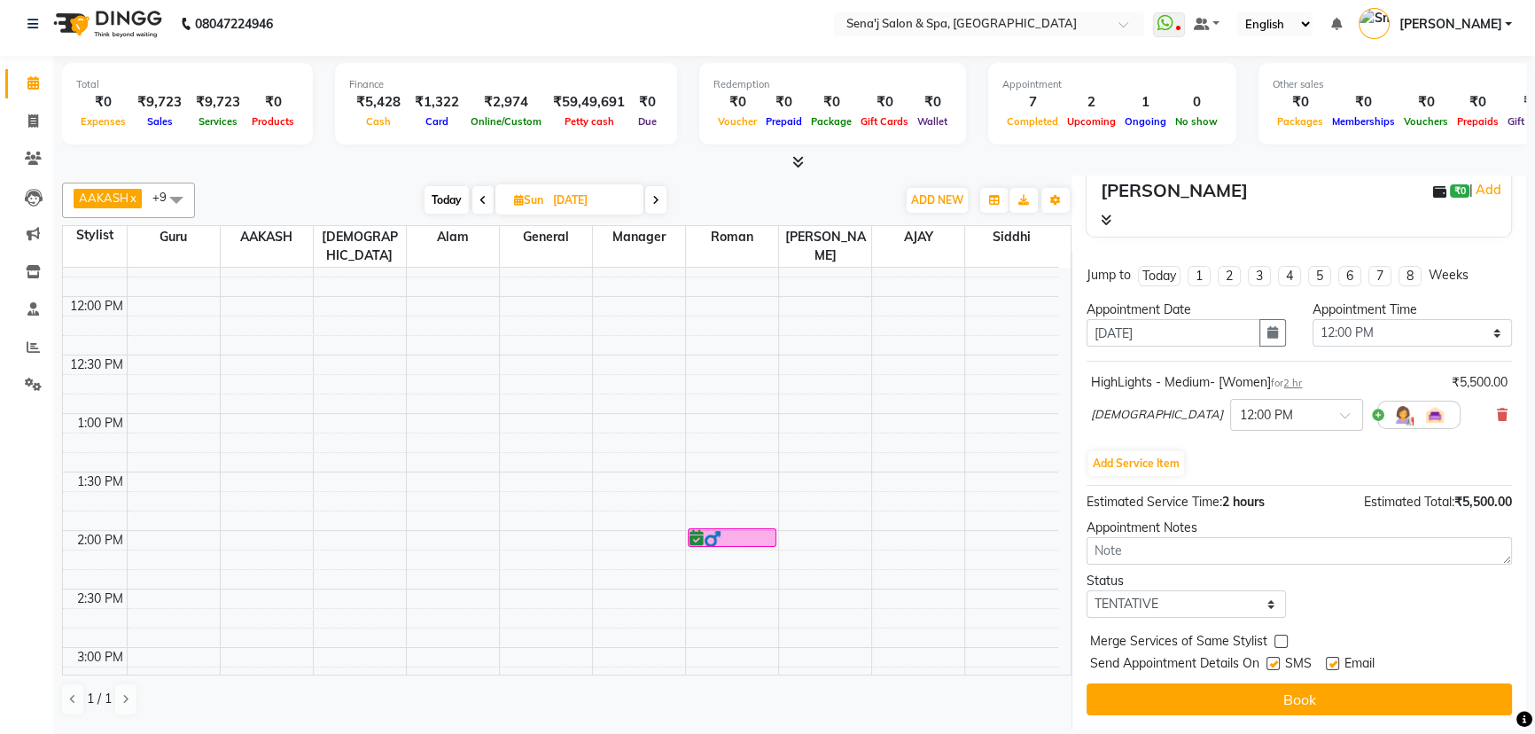
scroll to position [186, 0]
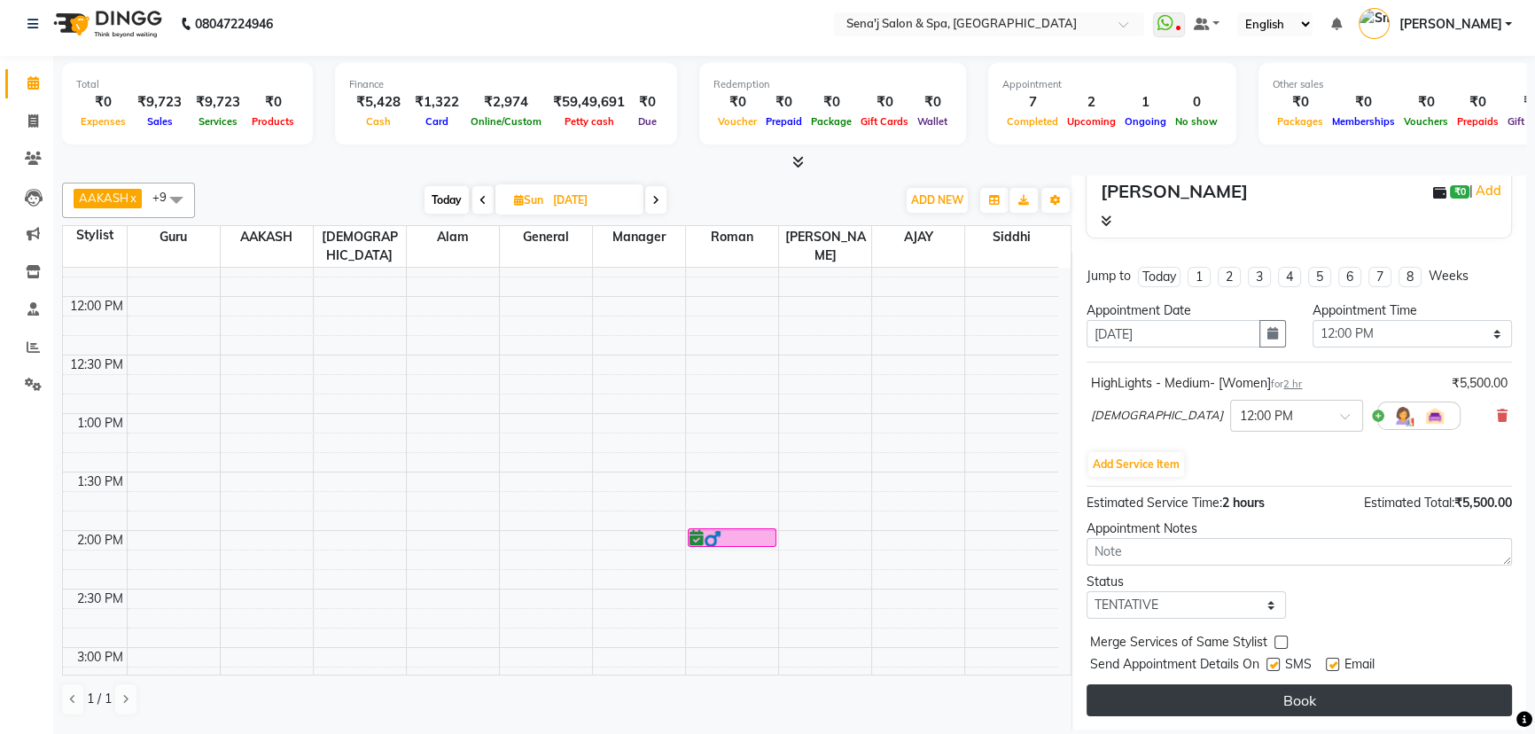
click at [1249, 697] on button "Book" at bounding box center [1298, 700] width 425 height 32
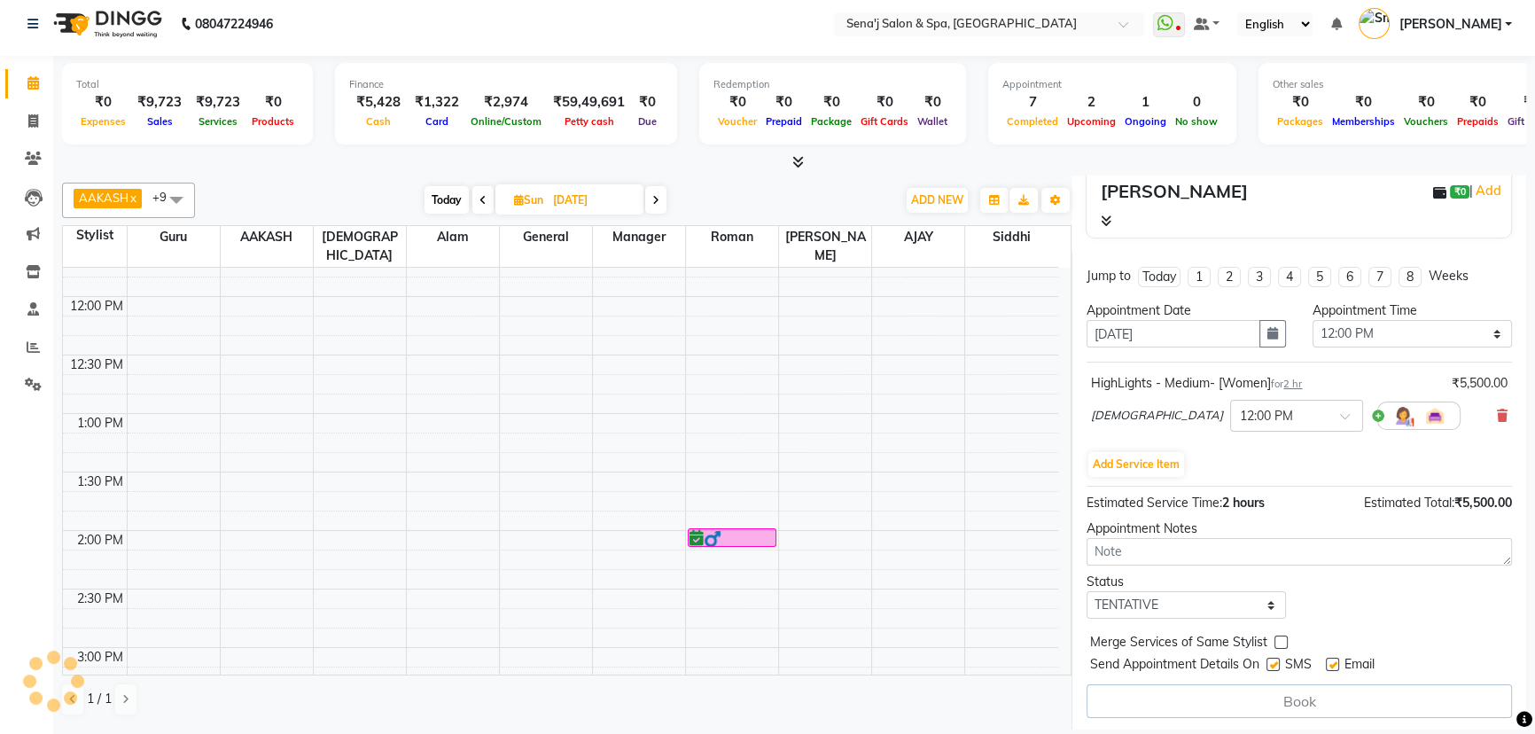
select select "83144"
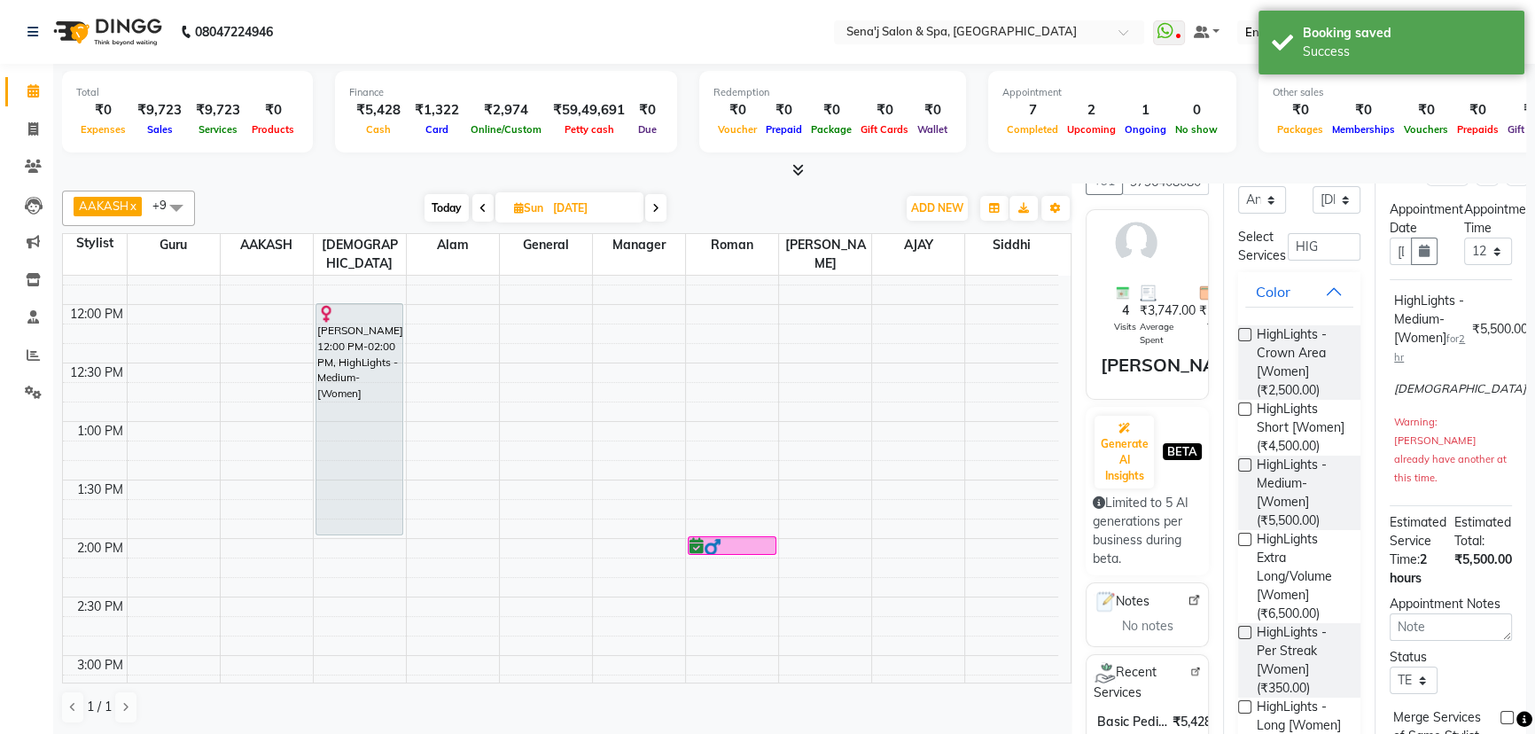
scroll to position [0, 0]
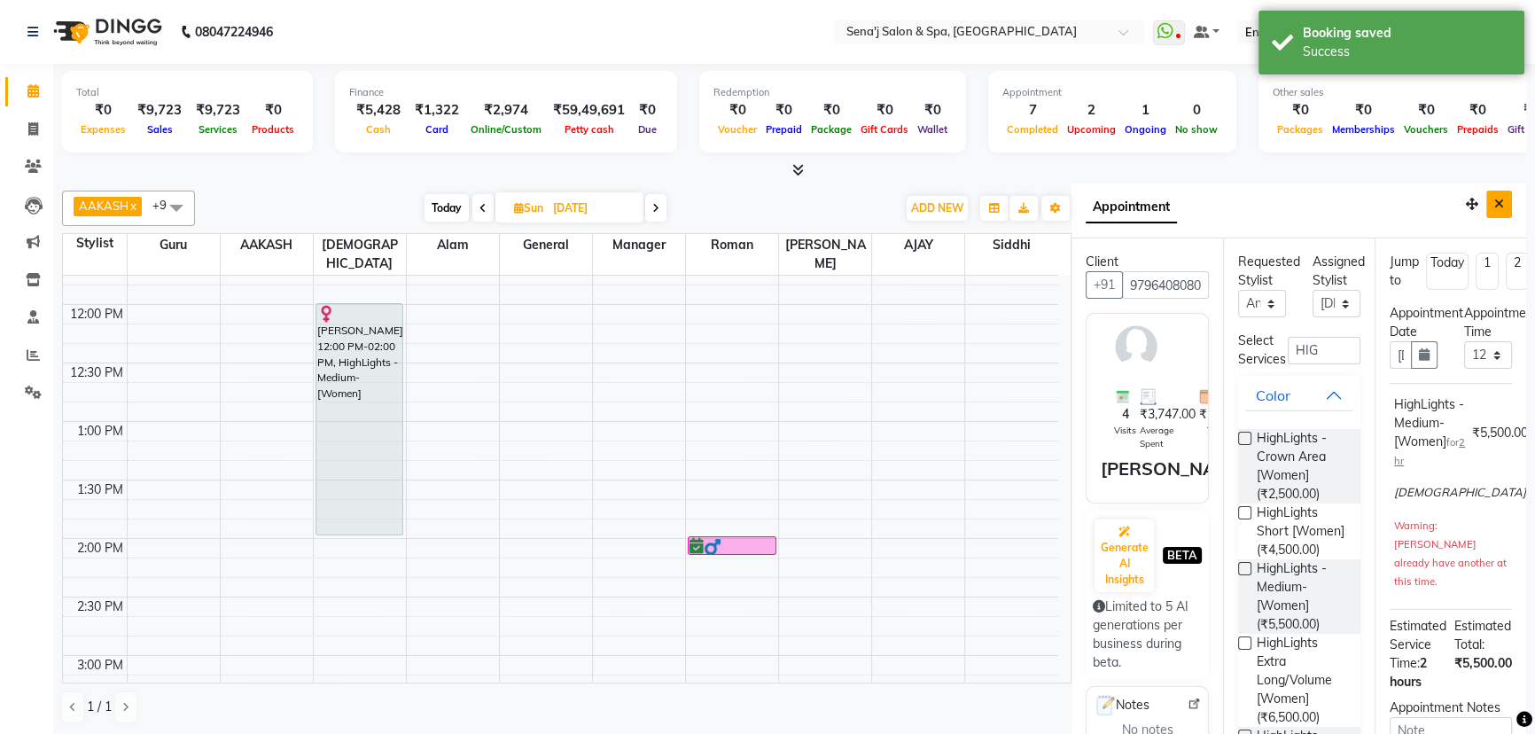
click at [1494, 198] on icon "Close" at bounding box center [1499, 204] width 10 height 12
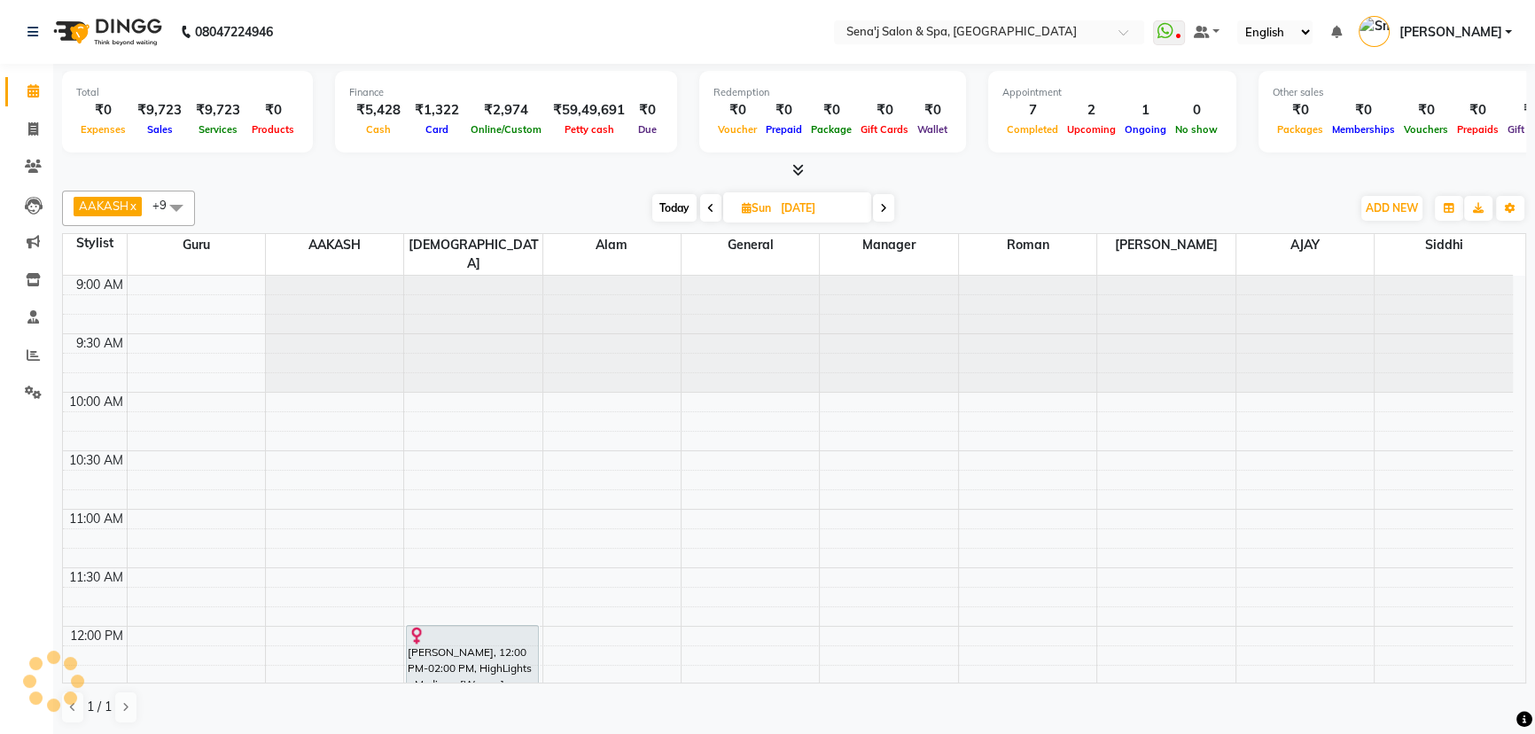
click at [676, 206] on span "Today" at bounding box center [674, 207] width 44 height 27
type input "01-09-2025"
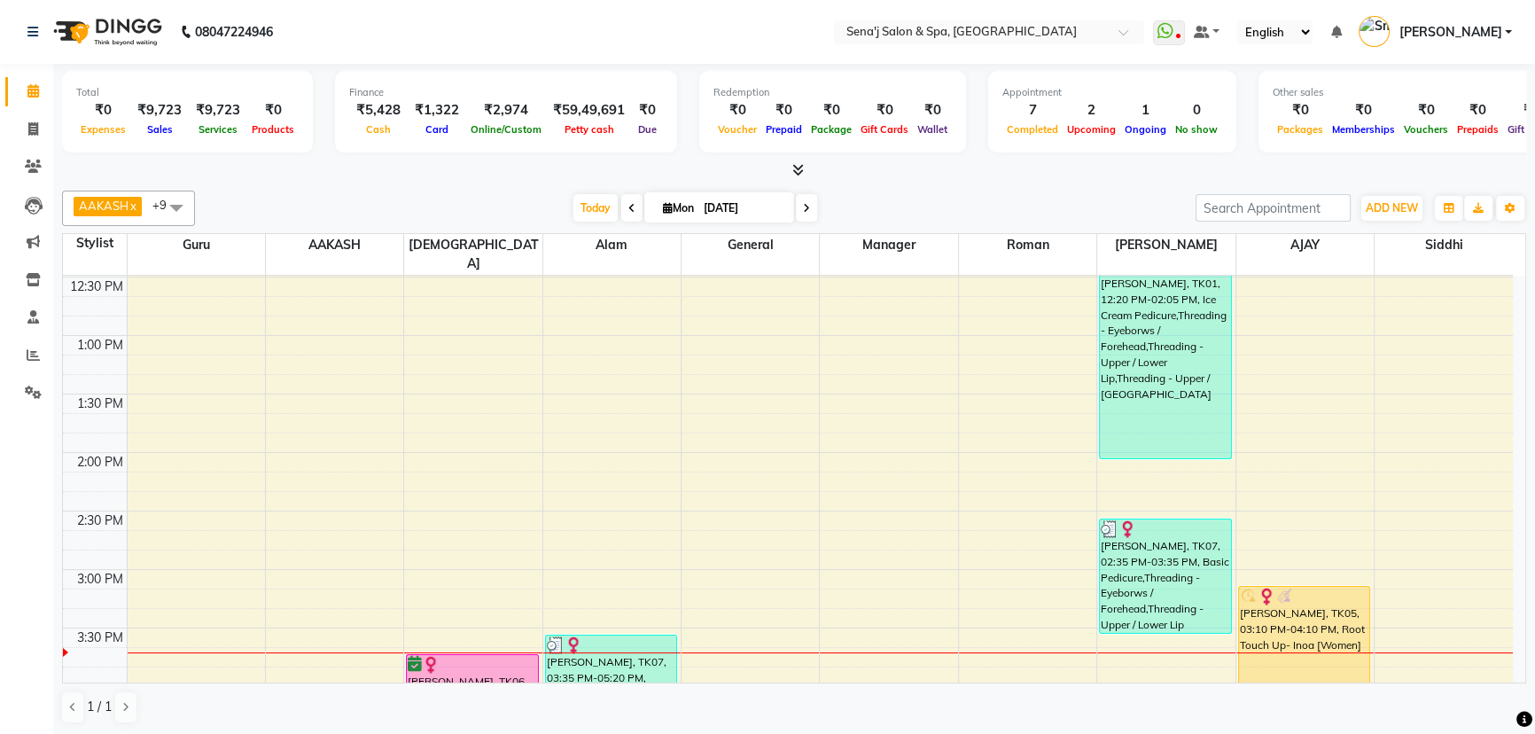
scroll to position [377, 0]
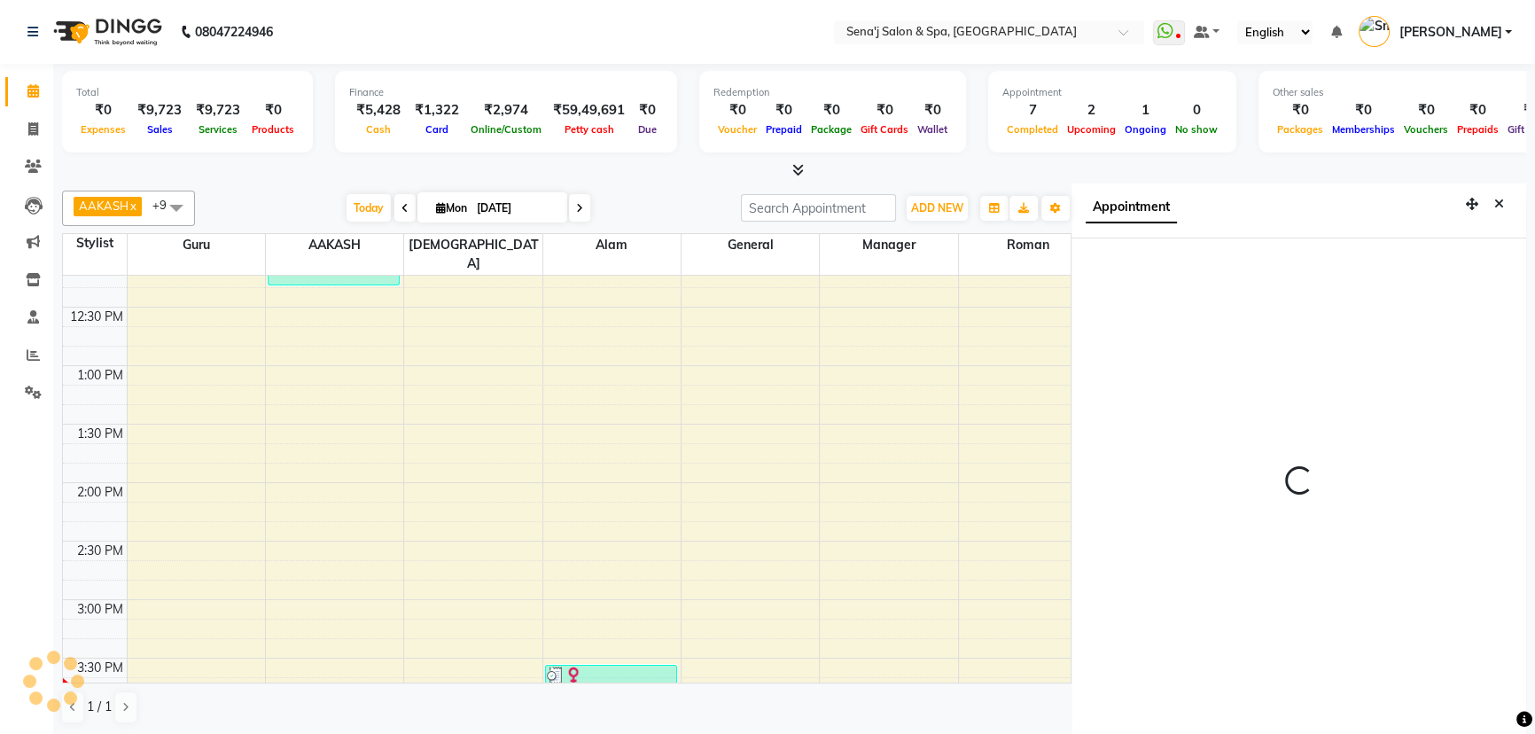
scroll to position [8, 0]
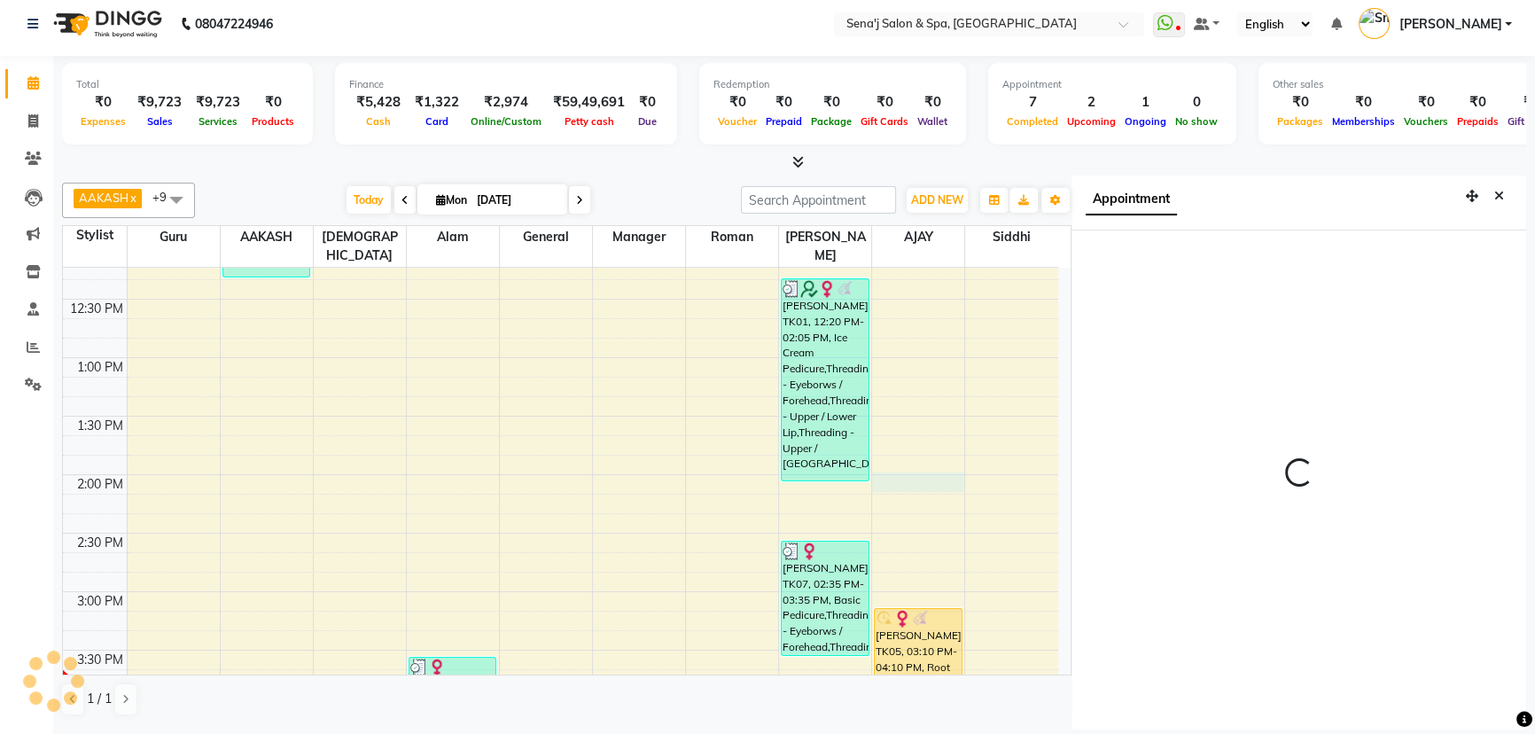
select select "90502"
select select "tentative"
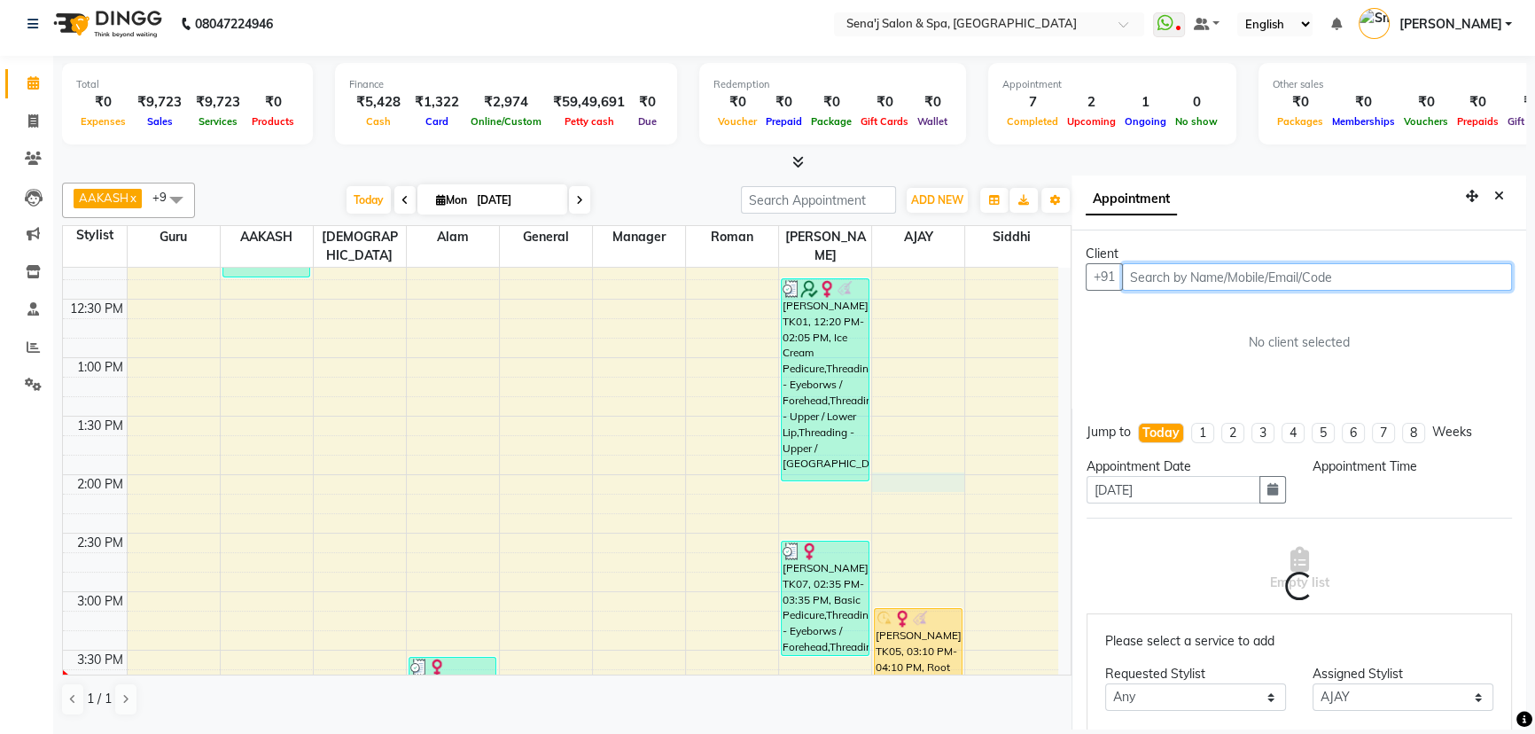
select select "840"
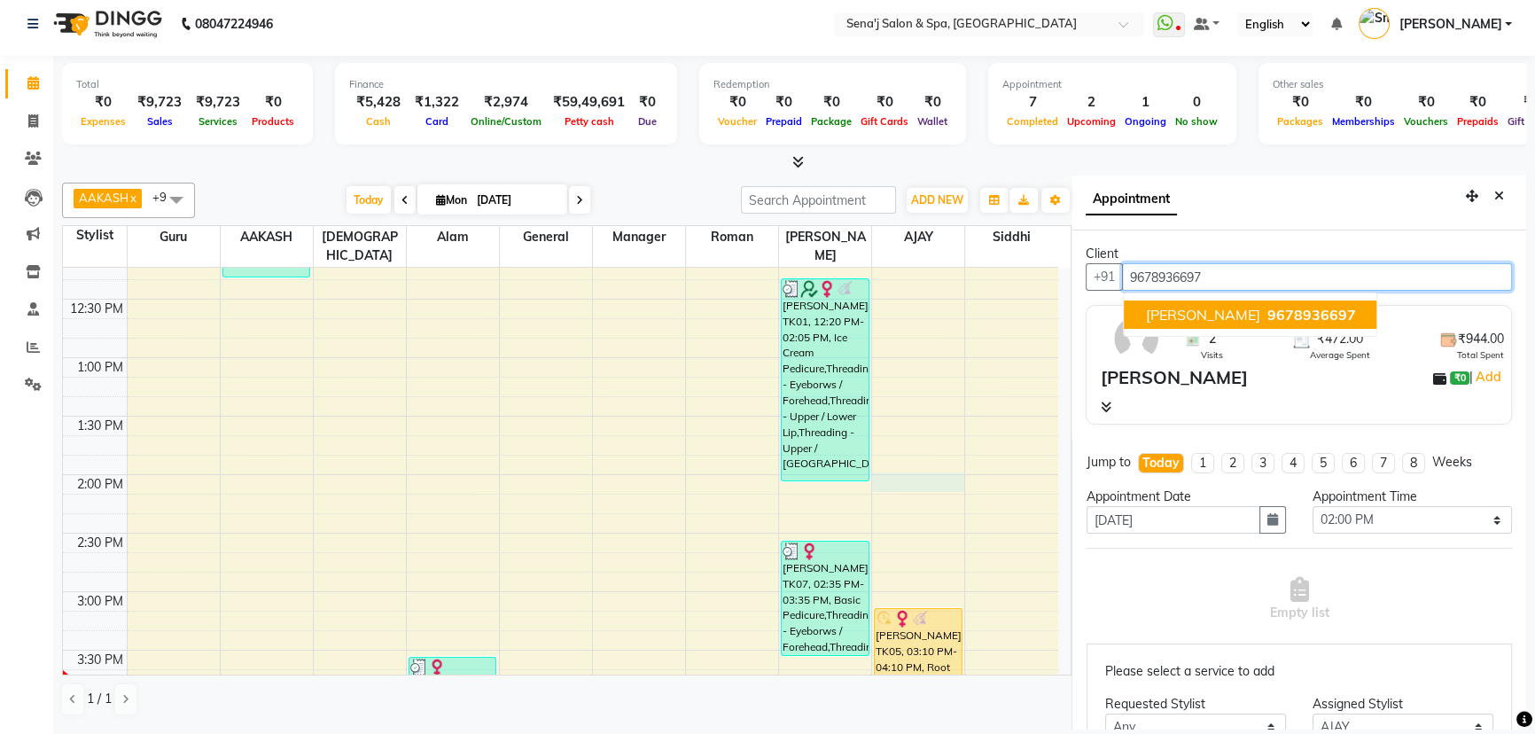
click at [1266, 315] on span "9678936697" at bounding box center [1310, 315] width 89 height 18
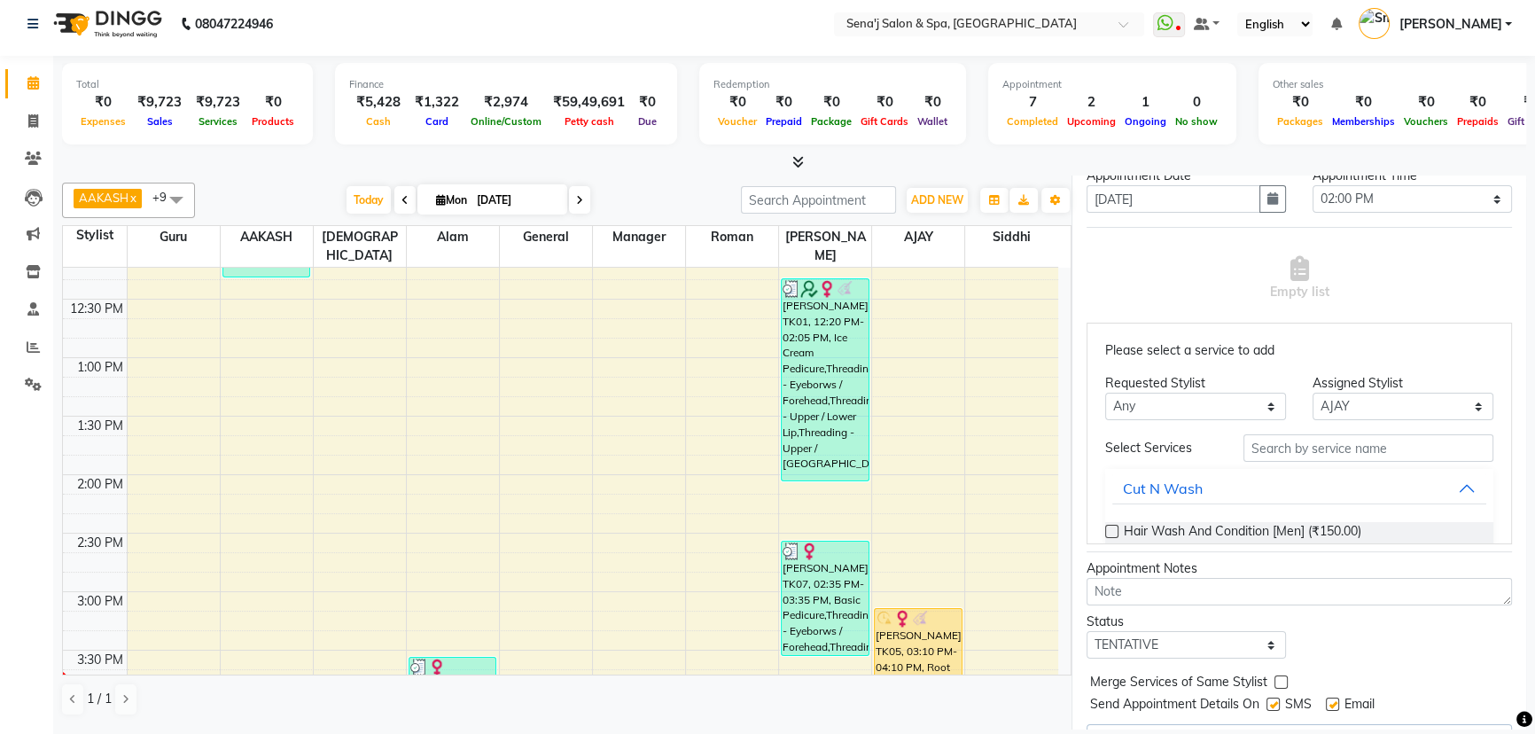
scroll to position [322, 0]
type input "9678936697"
click at [1280, 441] on input "text" at bounding box center [1368, 446] width 250 height 27
type input "M"
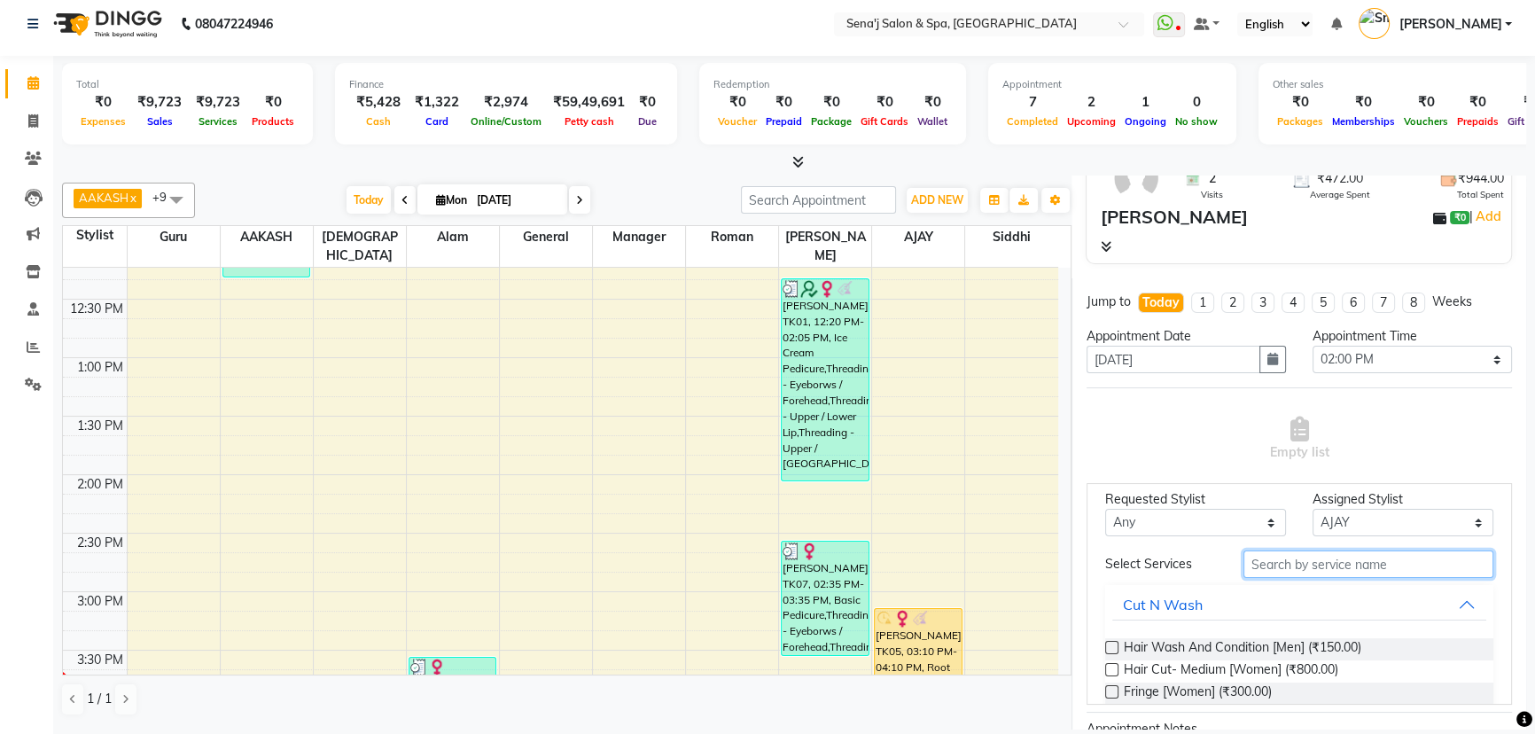
scroll to position [80, 0]
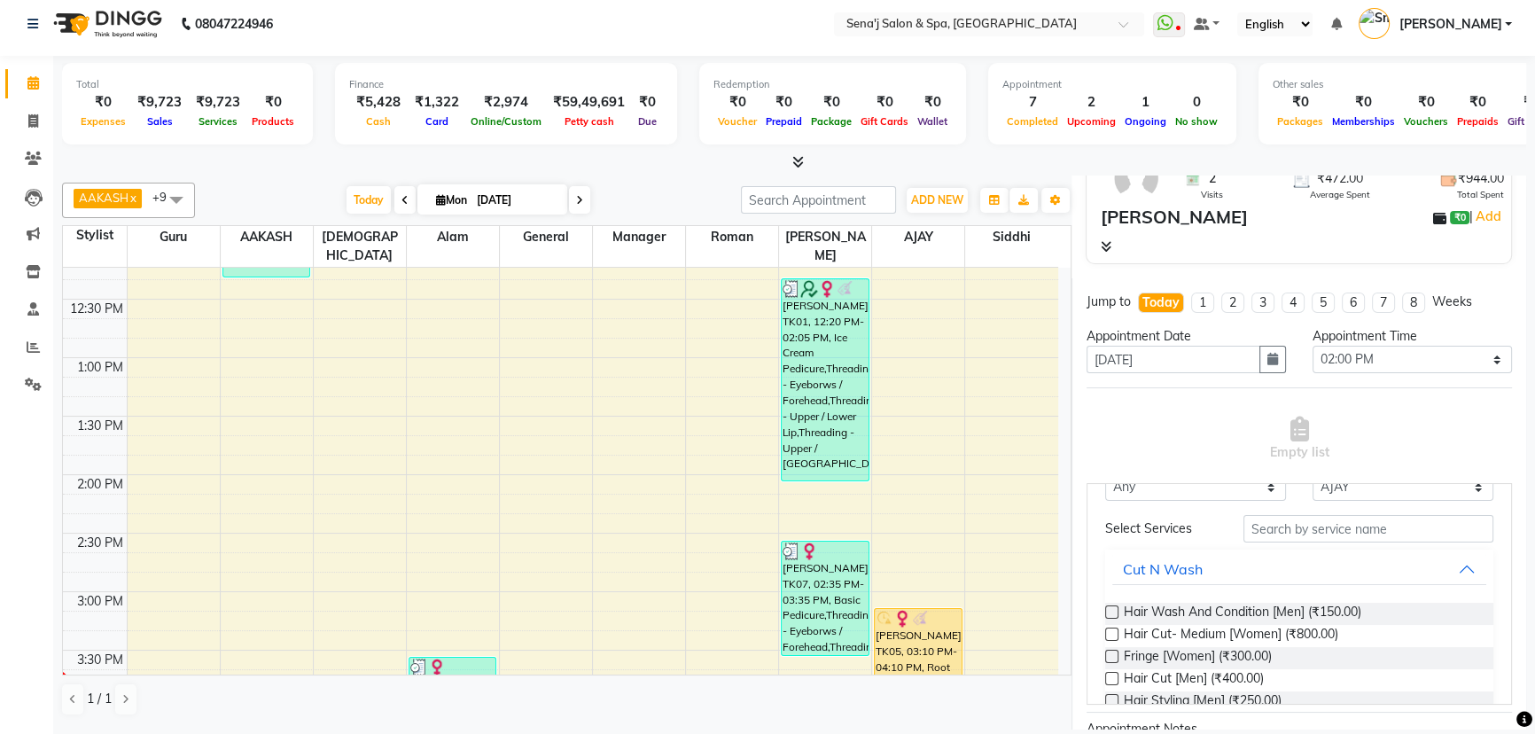
click at [1110, 672] on label at bounding box center [1111, 678] width 13 height 13
click at [1110, 674] on input "checkbox" at bounding box center [1111, 680] width 12 height 12
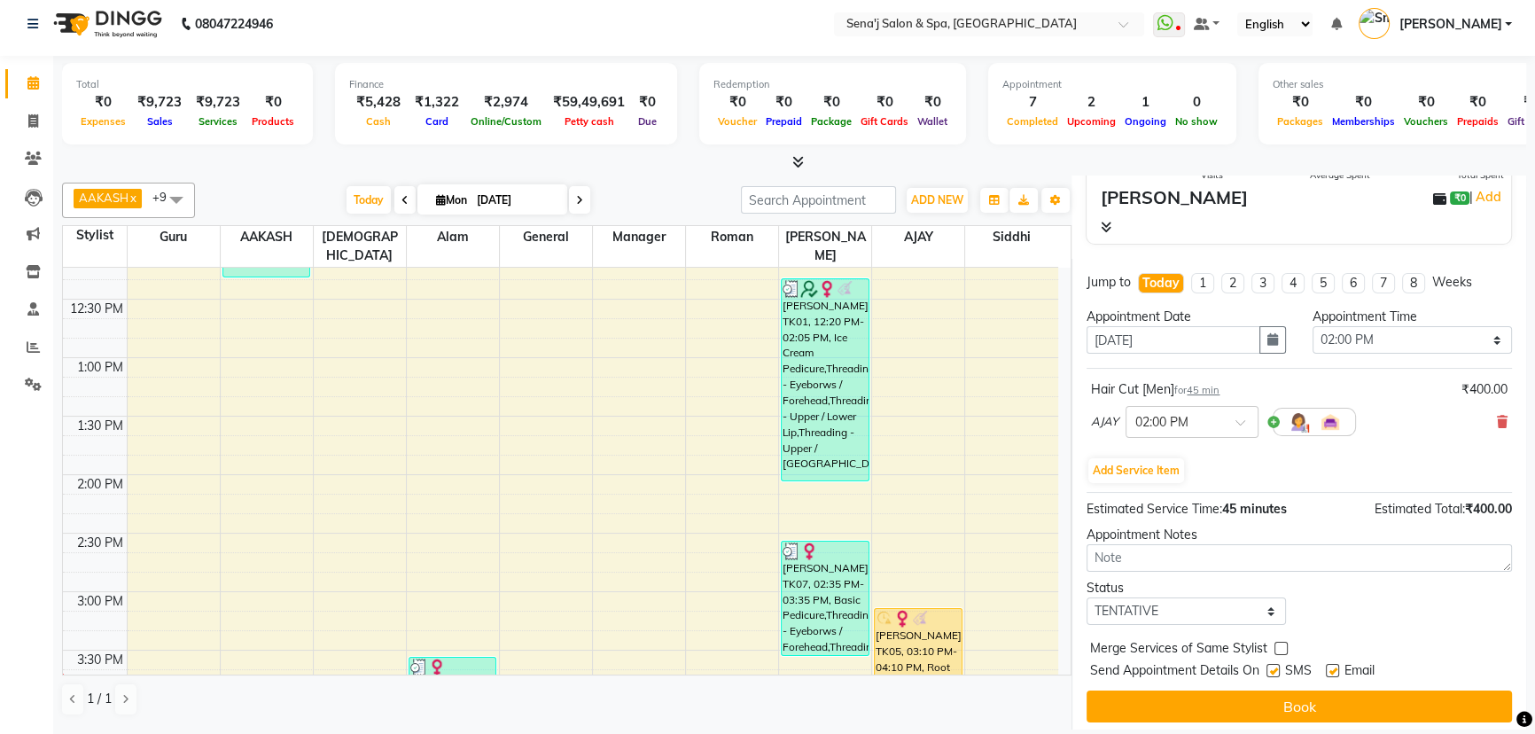
scroll to position [186, 0]
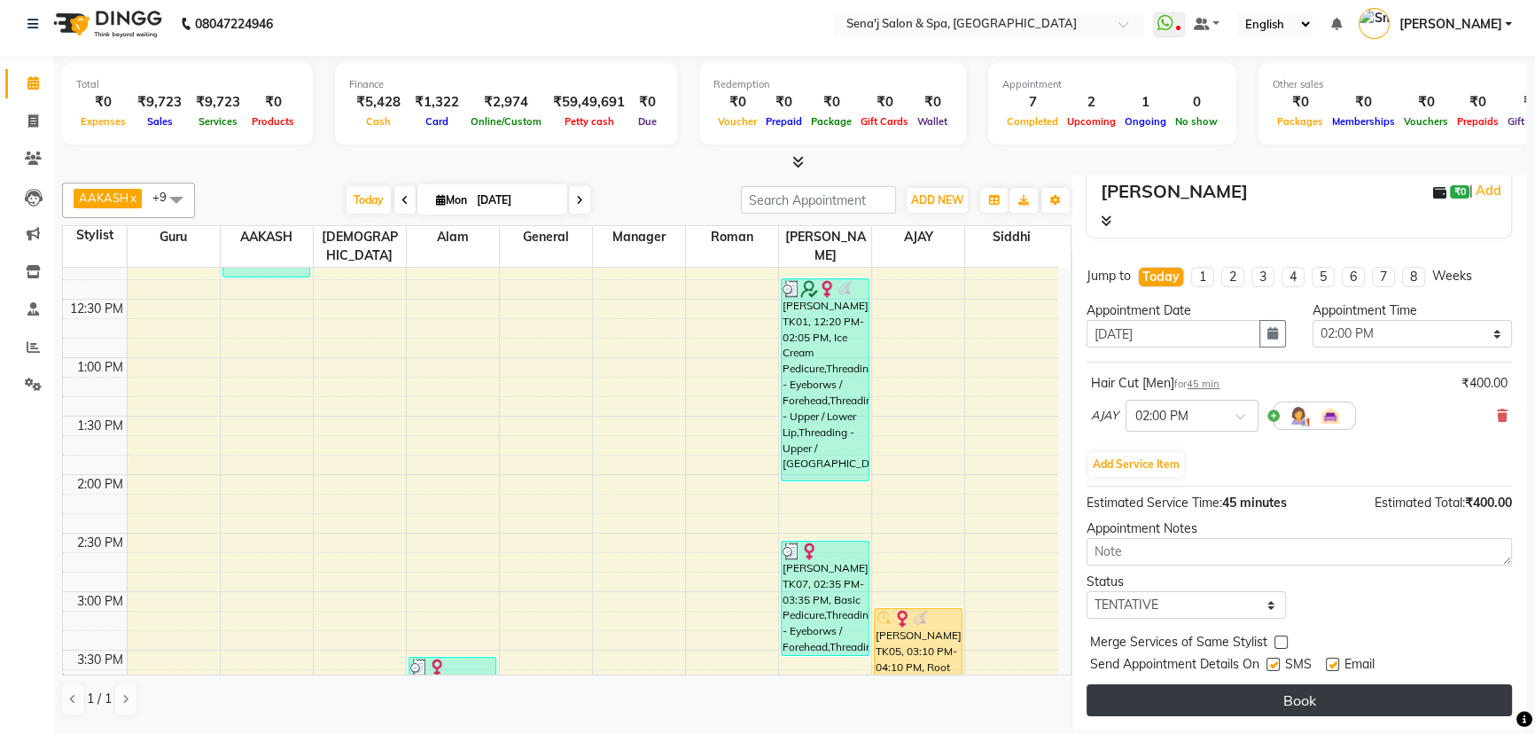
click at [1302, 698] on button "Book" at bounding box center [1298, 700] width 425 height 32
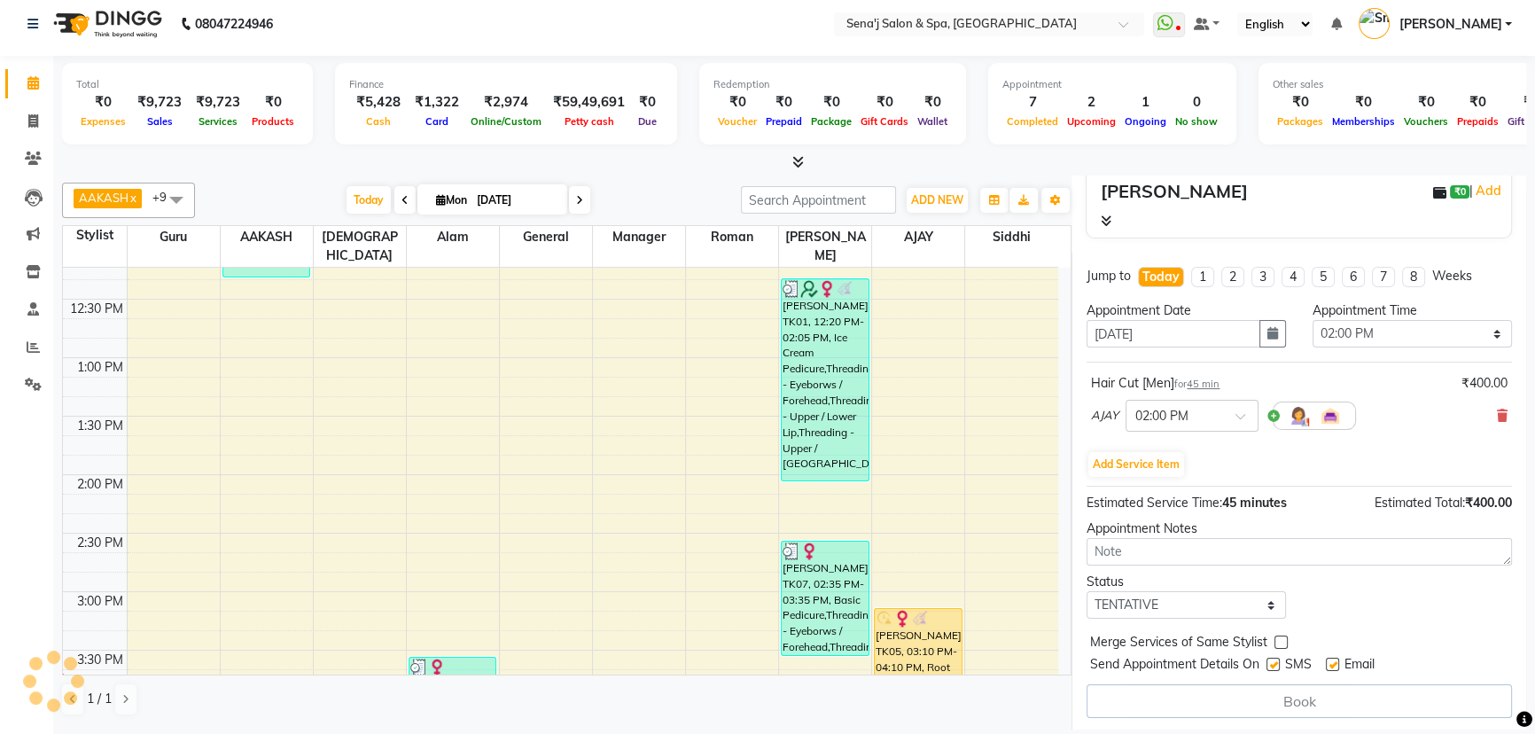
select select "90502"
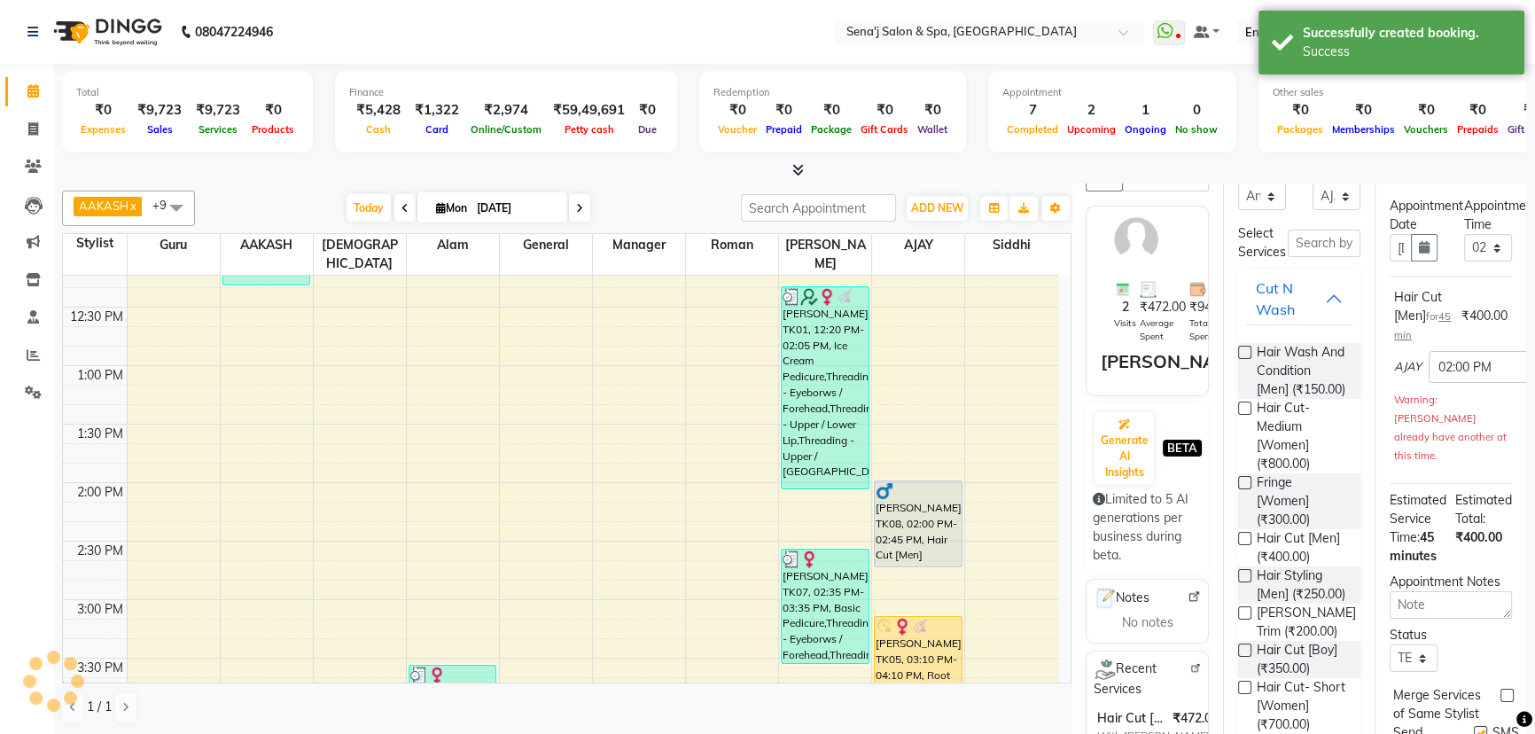
scroll to position [0, 0]
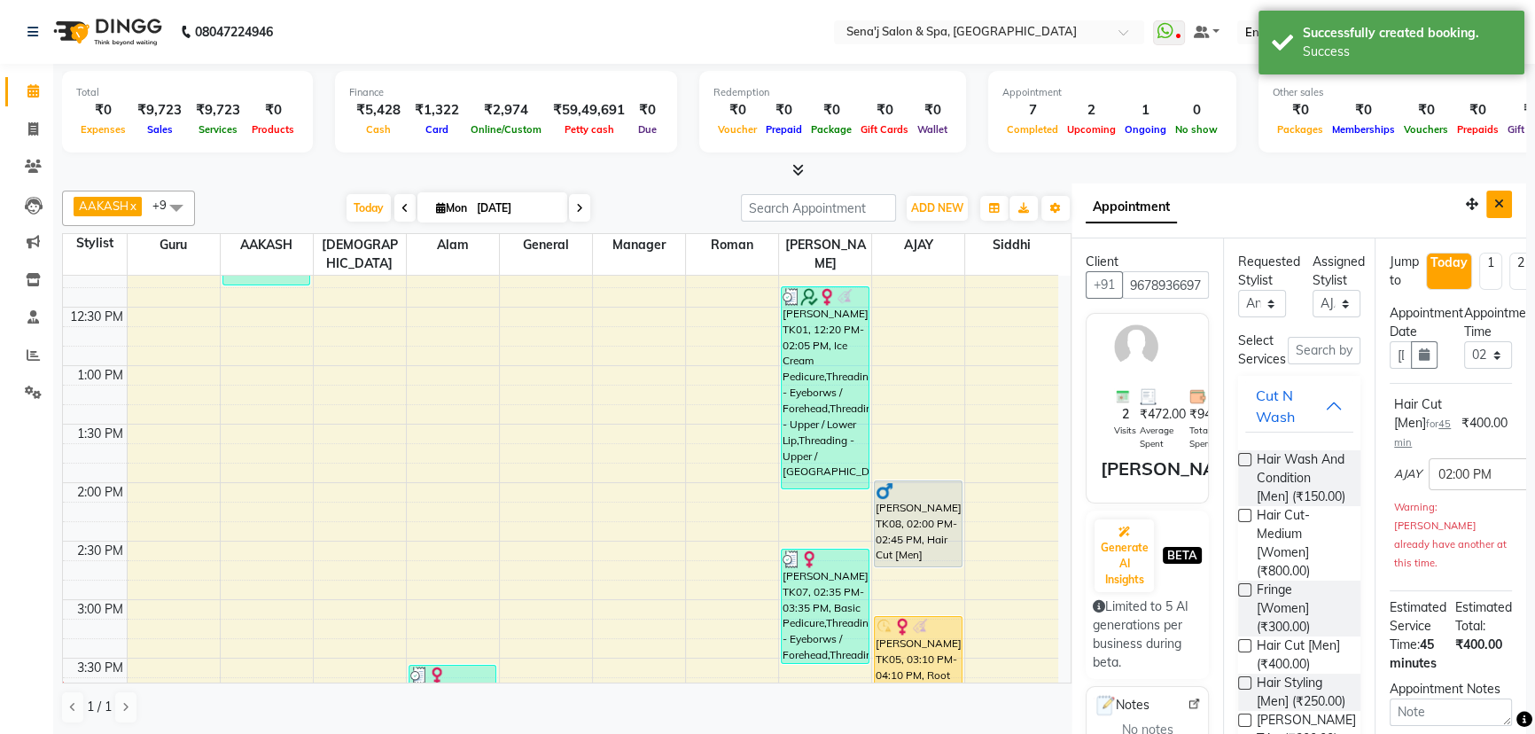
click at [1486, 205] on button "Close" at bounding box center [1499, 204] width 26 height 27
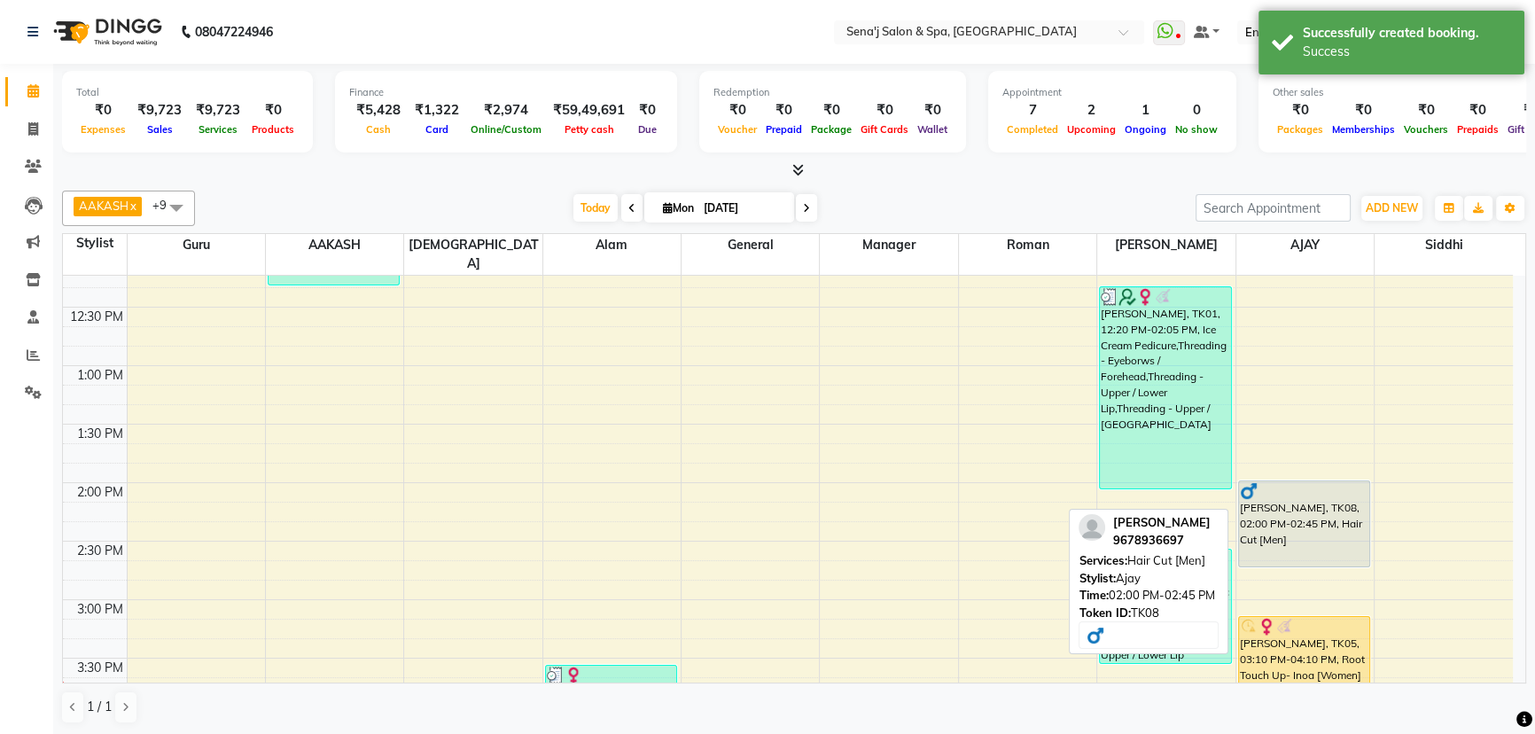
click at [1317, 491] on div "Rituraj, TK08, 02:00 PM-02:45 PM, Hair Cut [Men]" at bounding box center [1304, 523] width 131 height 85
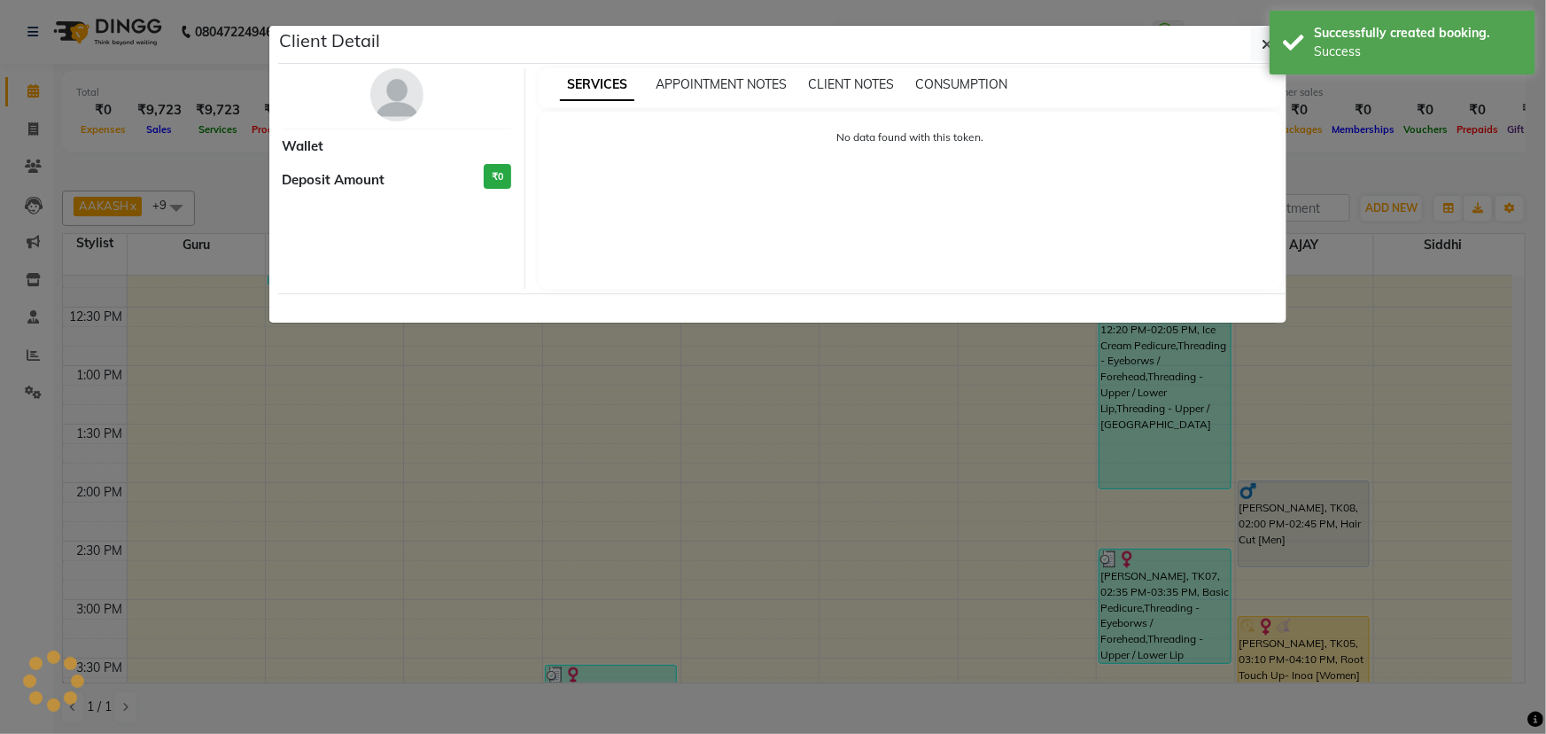
select select "7"
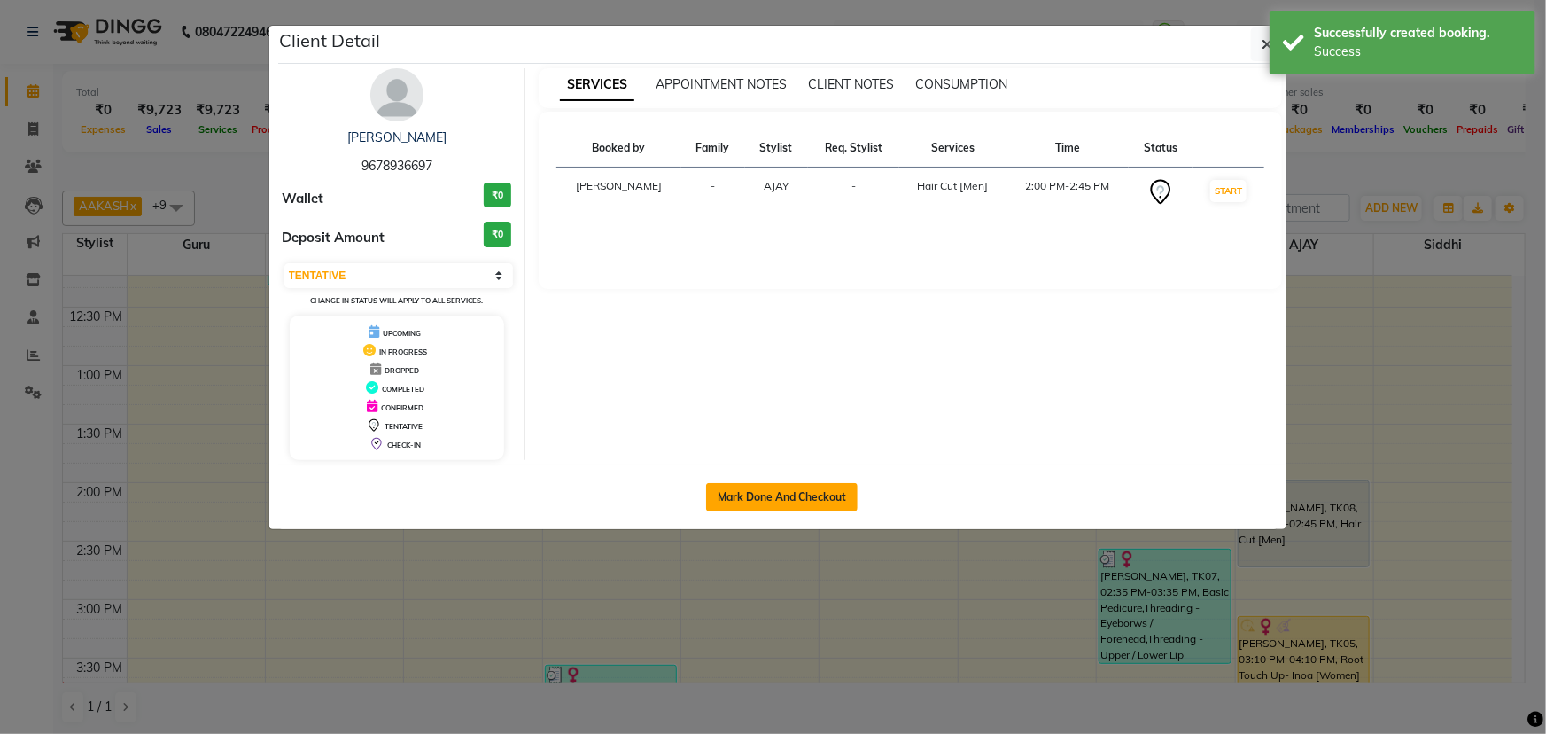
click at [787, 506] on button "Mark Done And Checkout" at bounding box center [782, 497] width 152 height 28
select select "447"
select select "service"
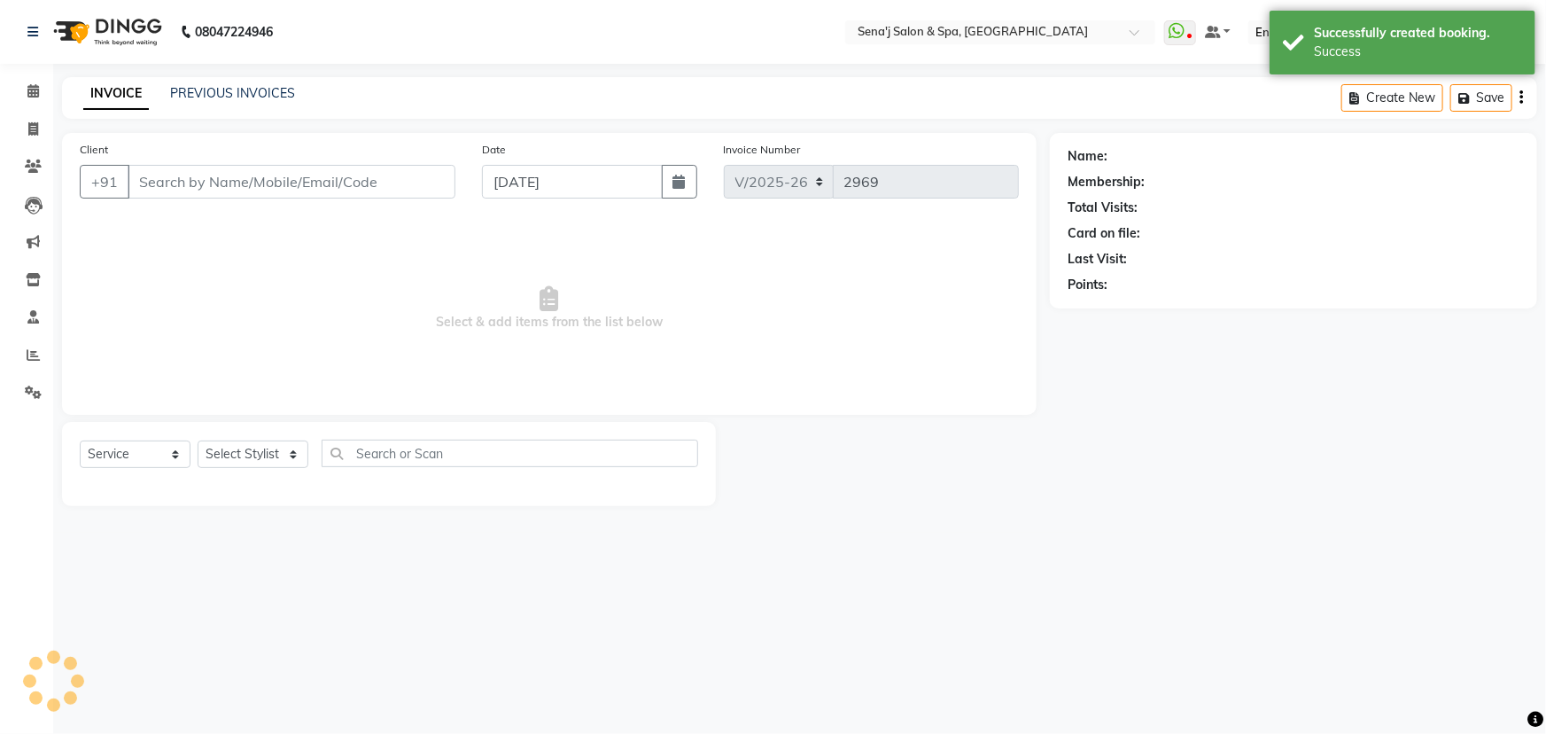
type input "9678936697"
select select "90502"
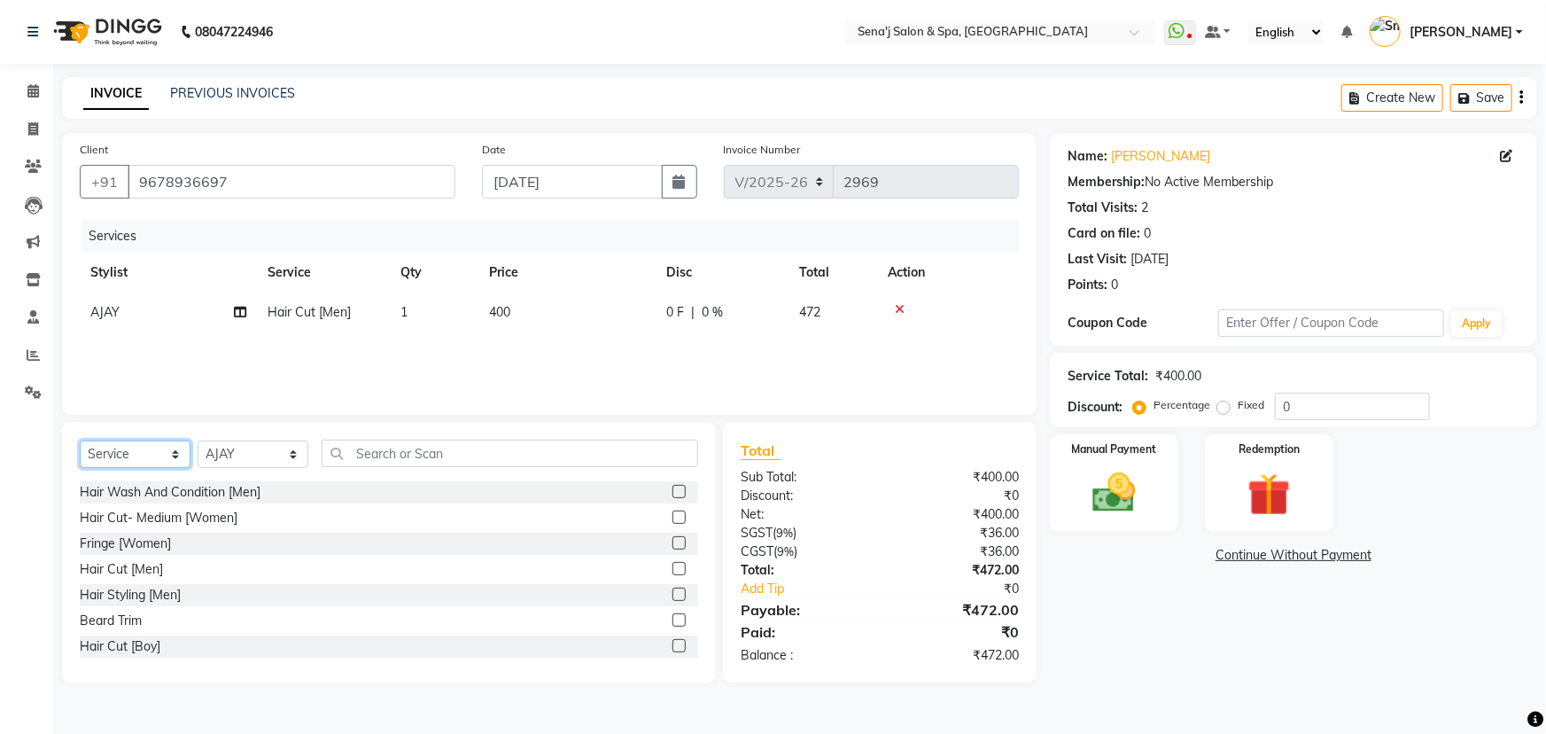
click at [129, 452] on select "Select Service Product Membership Package Voucher Prepaid Gift Card" at bounding box center [135, 453] width 111 height 27
click at [80, 440] on select "Select Service Product Membership Package Voucher Prepaid Gift Card" at bounding box center [135, 453] width 111 height 27
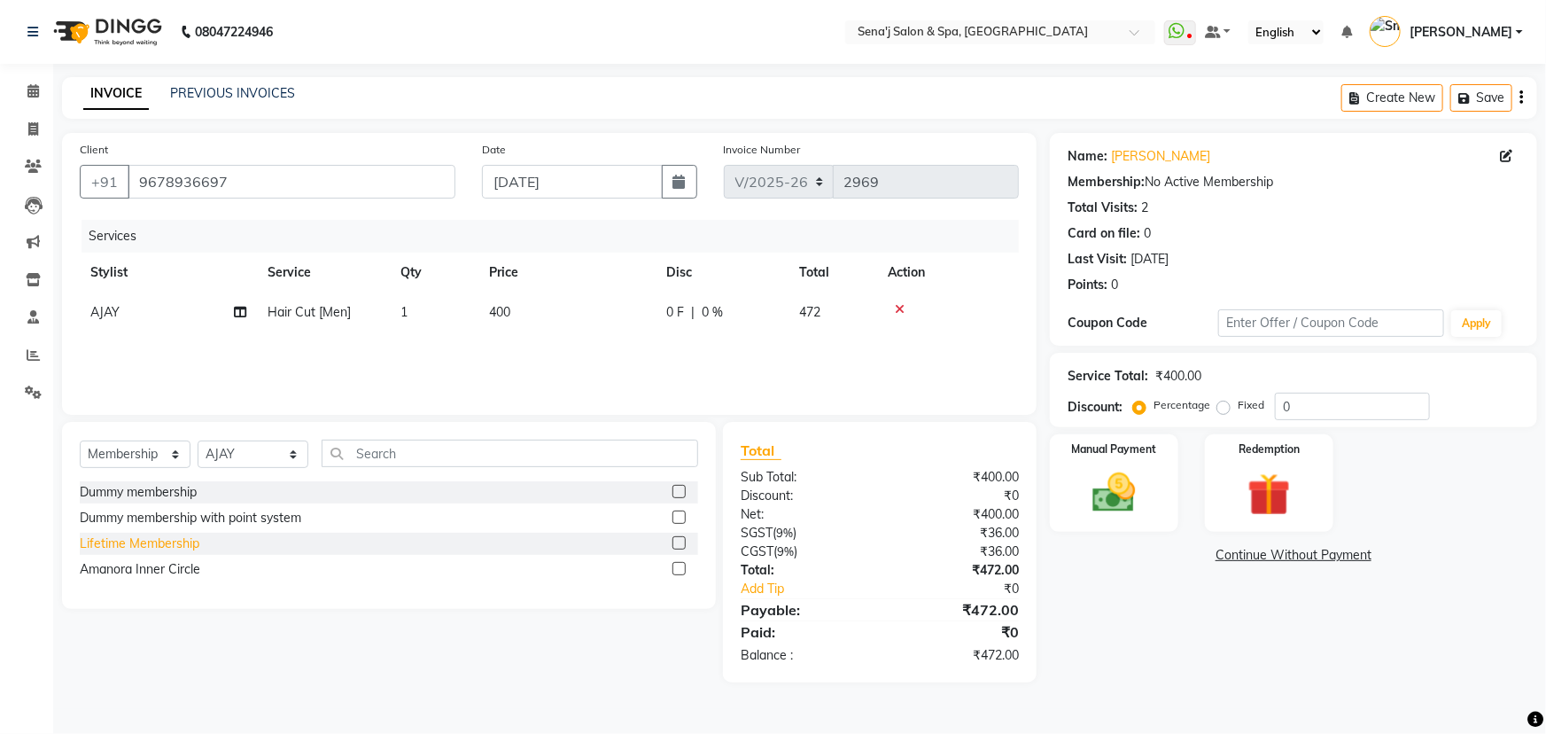
click at [169, 547] on div "Lifetime Membership" at bounding box center [140, 543] width 120 height 19
select select "select"
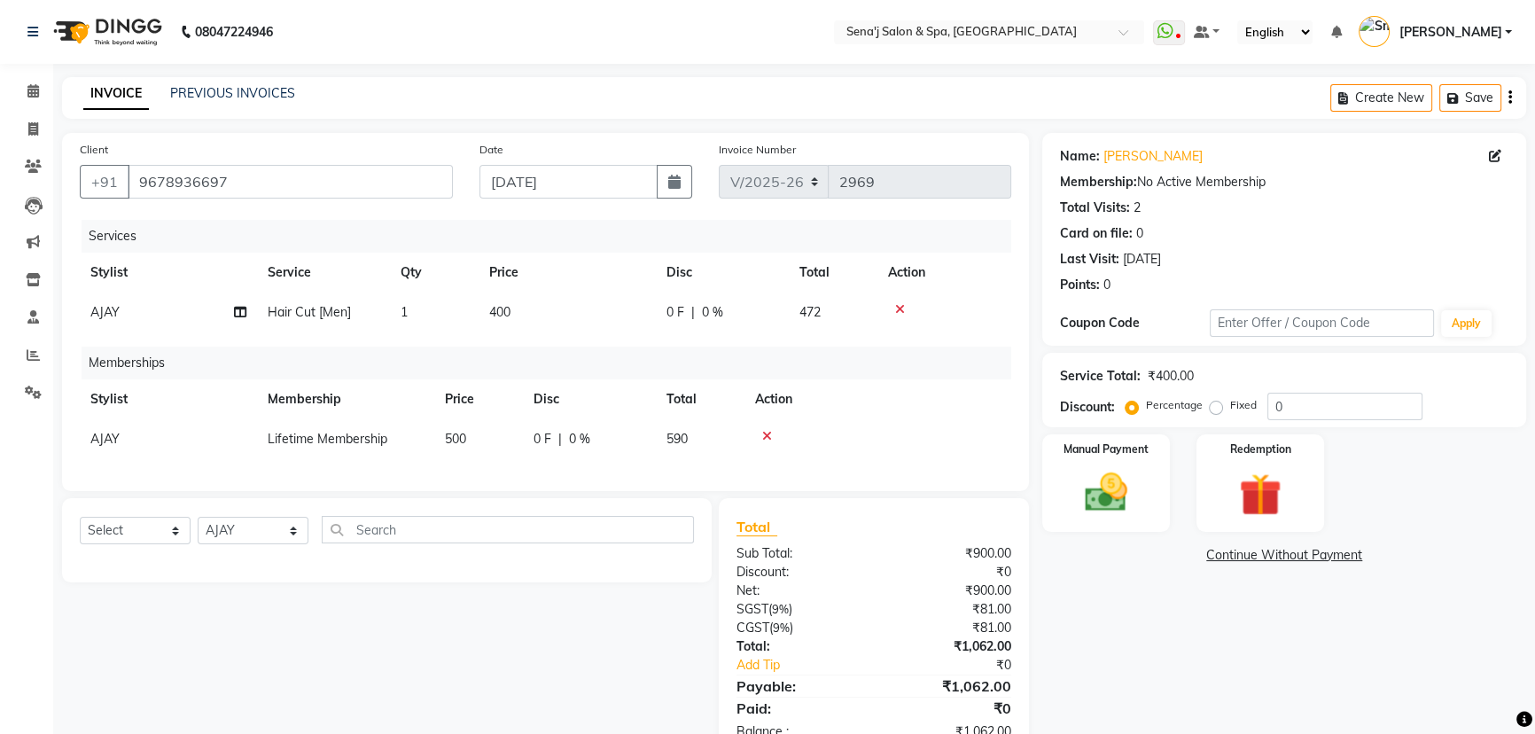
scroll to position [64, 0]
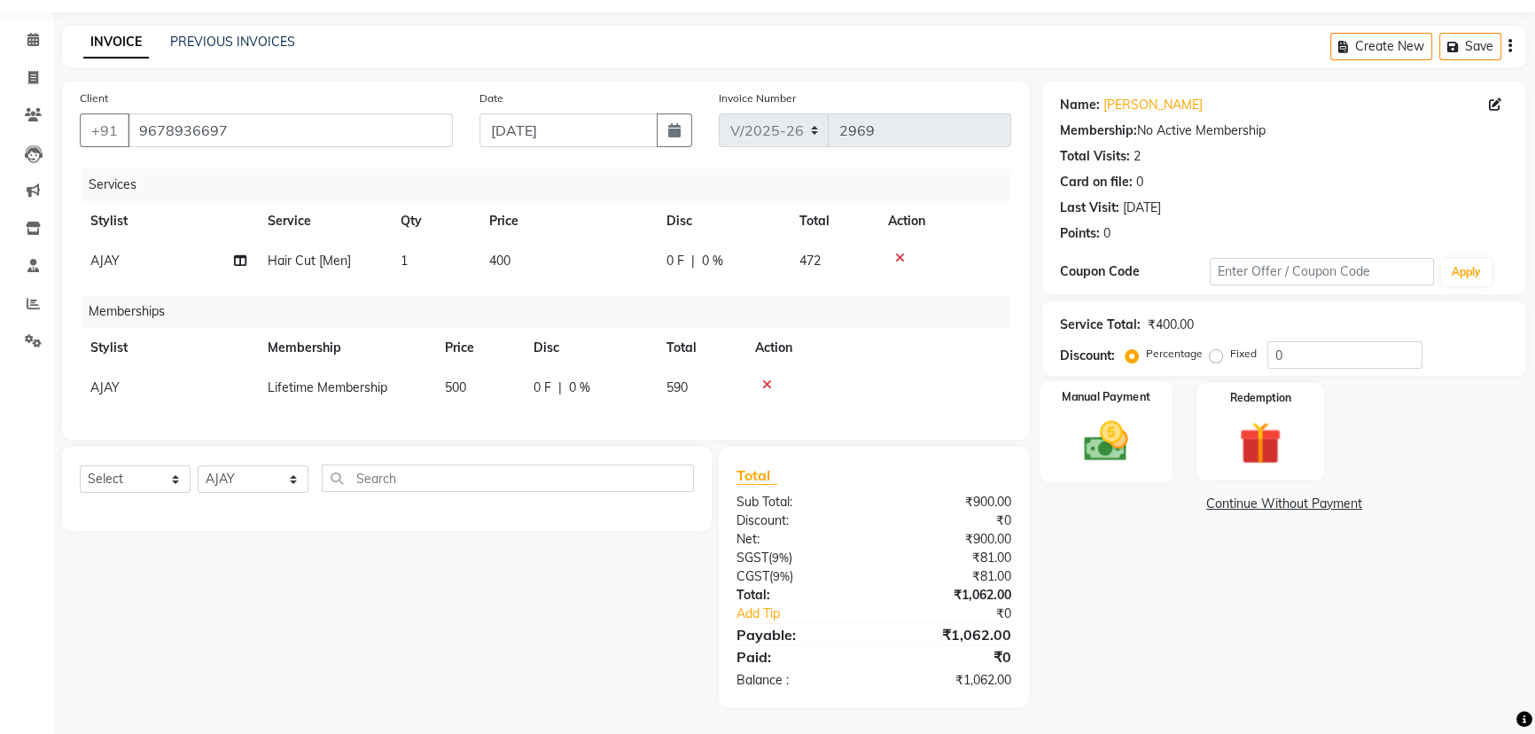
click at [1134, 417] on img at bounding box center [1106, 441] width 72 height 51
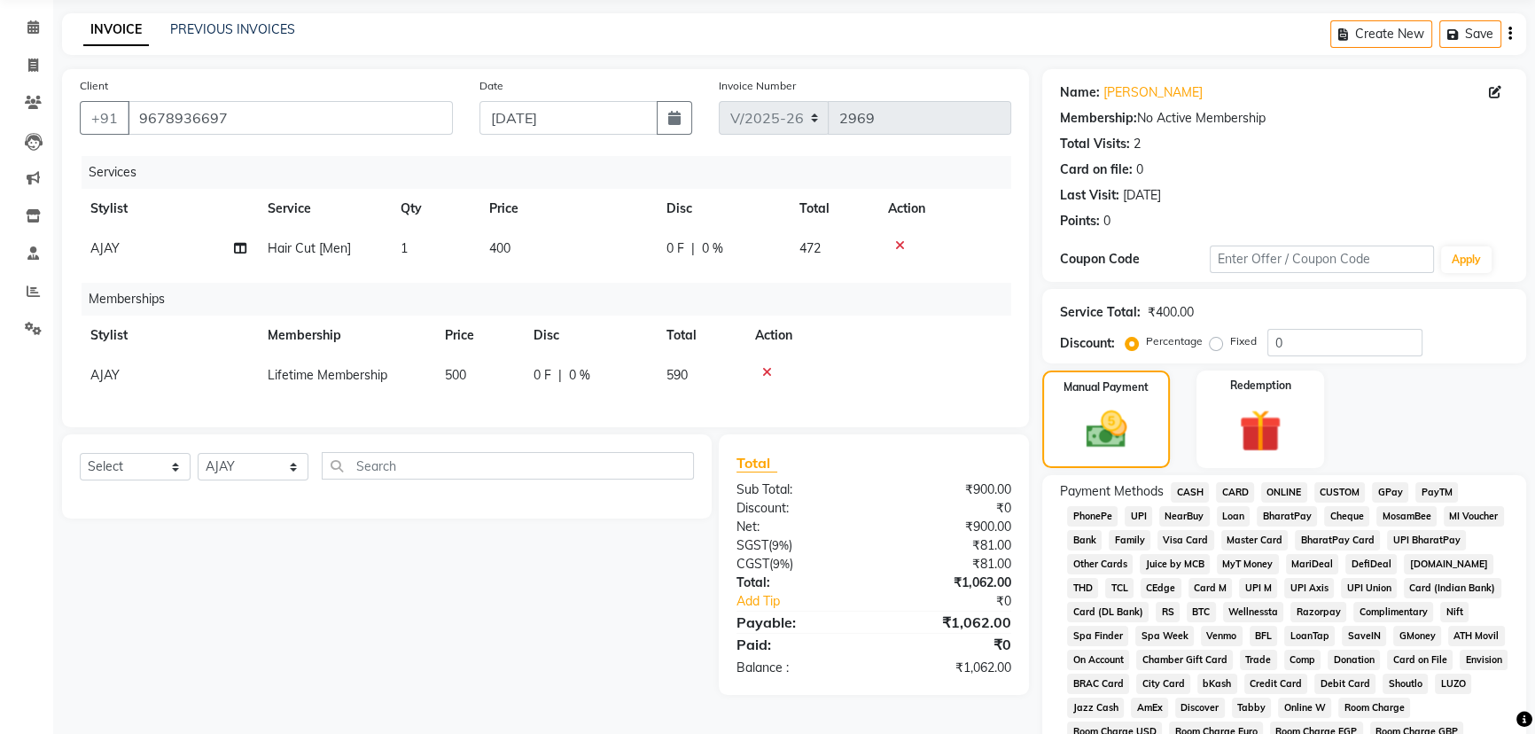
click at [1101, 514] on span "PhonePe" at bounding box center [1092, 516] width 51 height 20
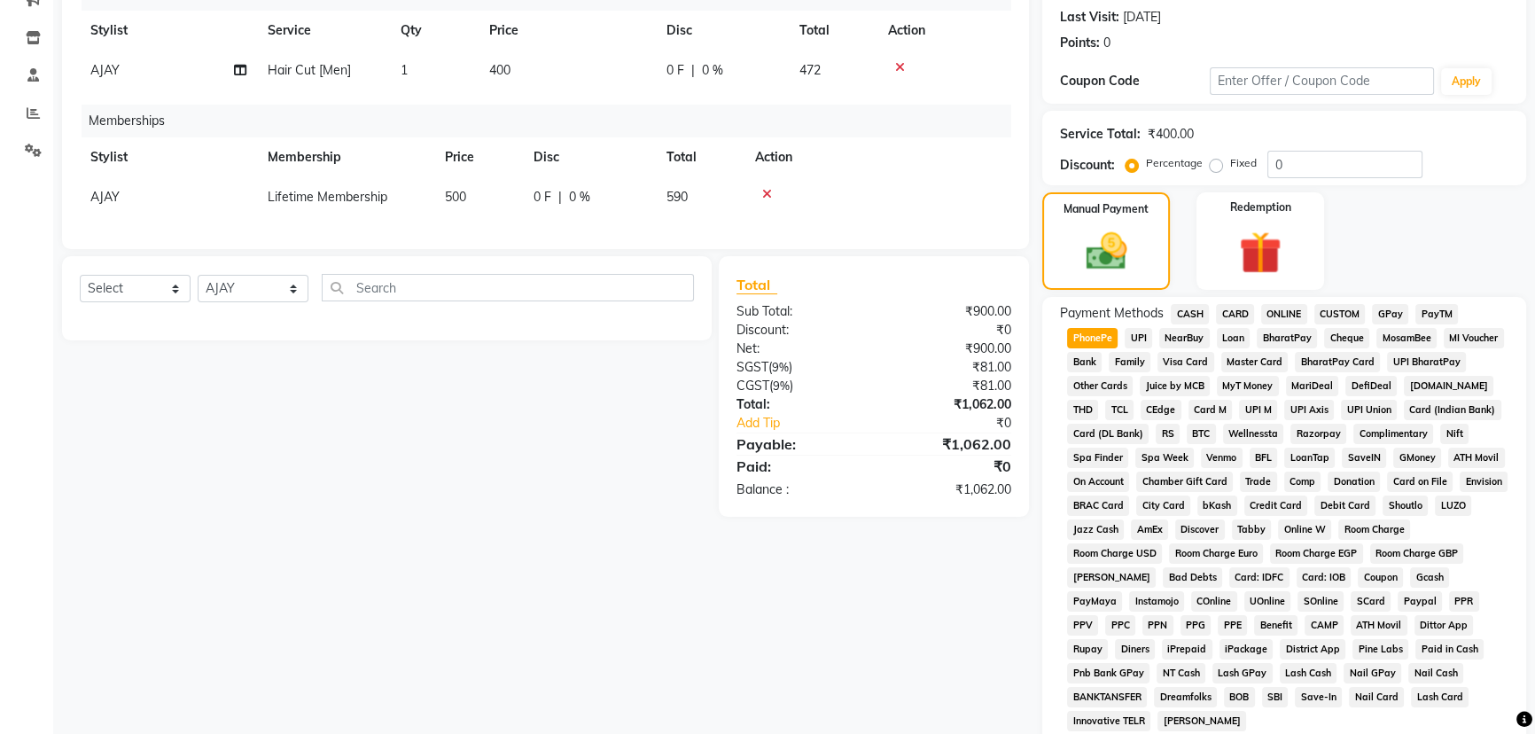
scroll to position [473, 0]
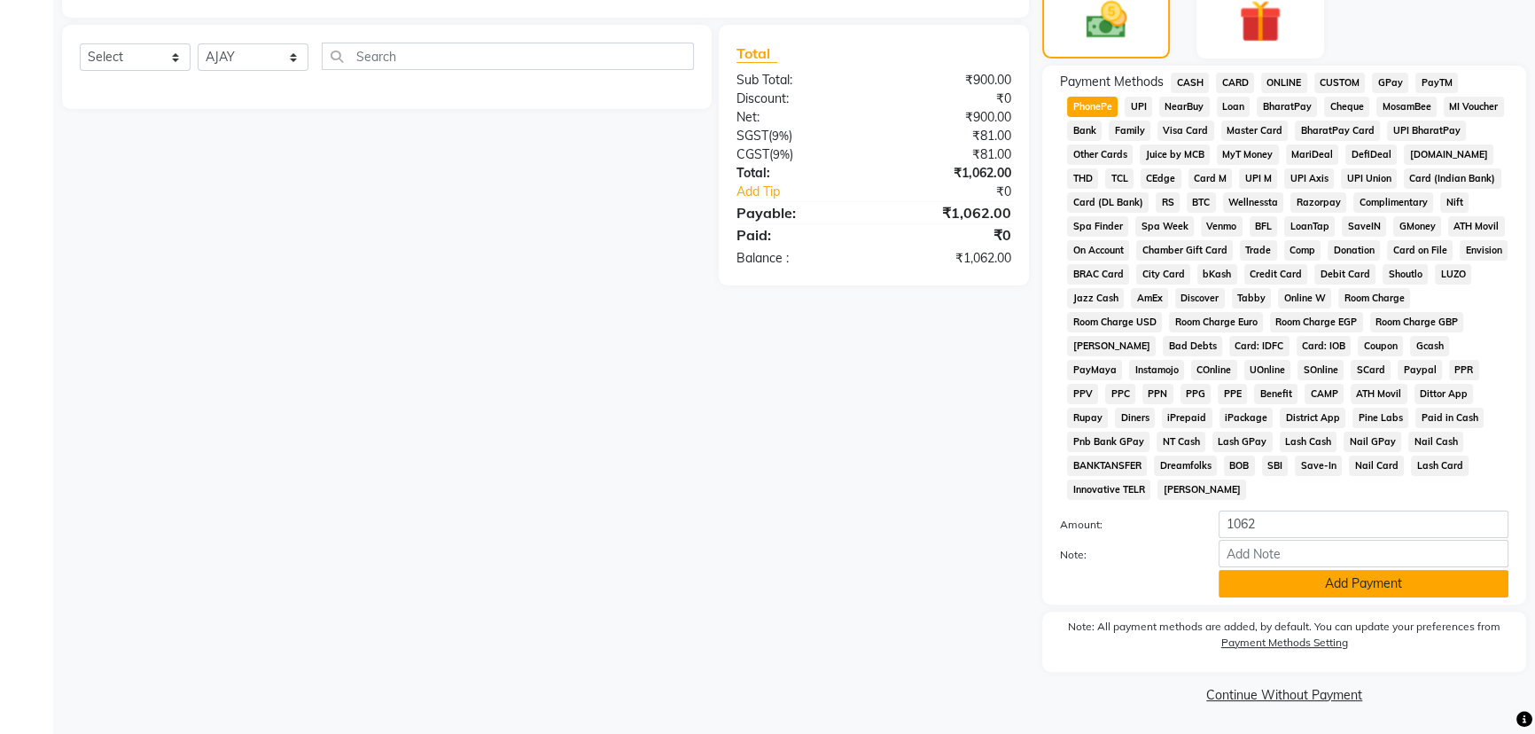
click at [1356, 588] on button "Add Payment" at bounding box center [1363, 583] width 290 height 27
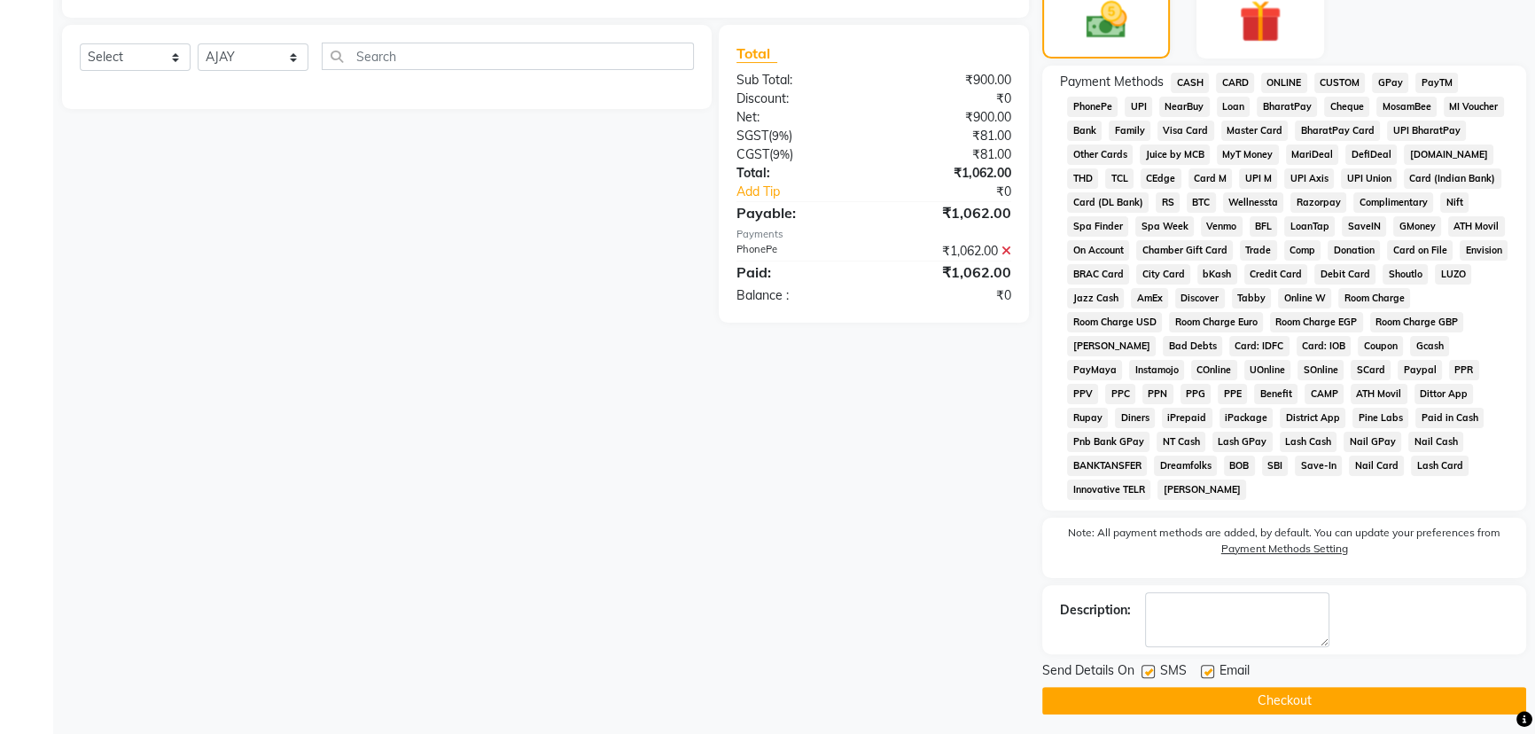
scroll to position [479, 0]
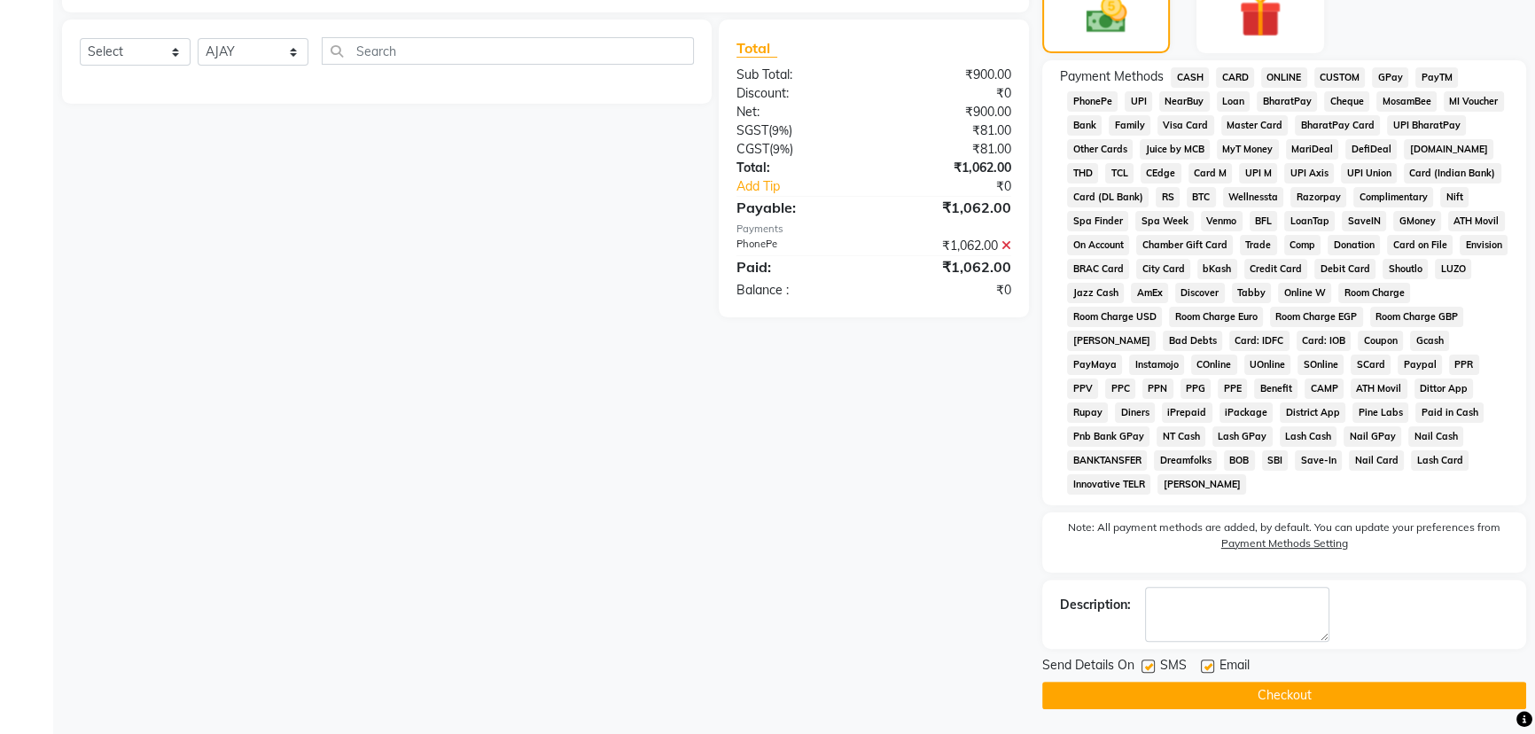
click at [1275, 691] on button "Checkout" at bounding box center [1284, 694] width 484 height 27
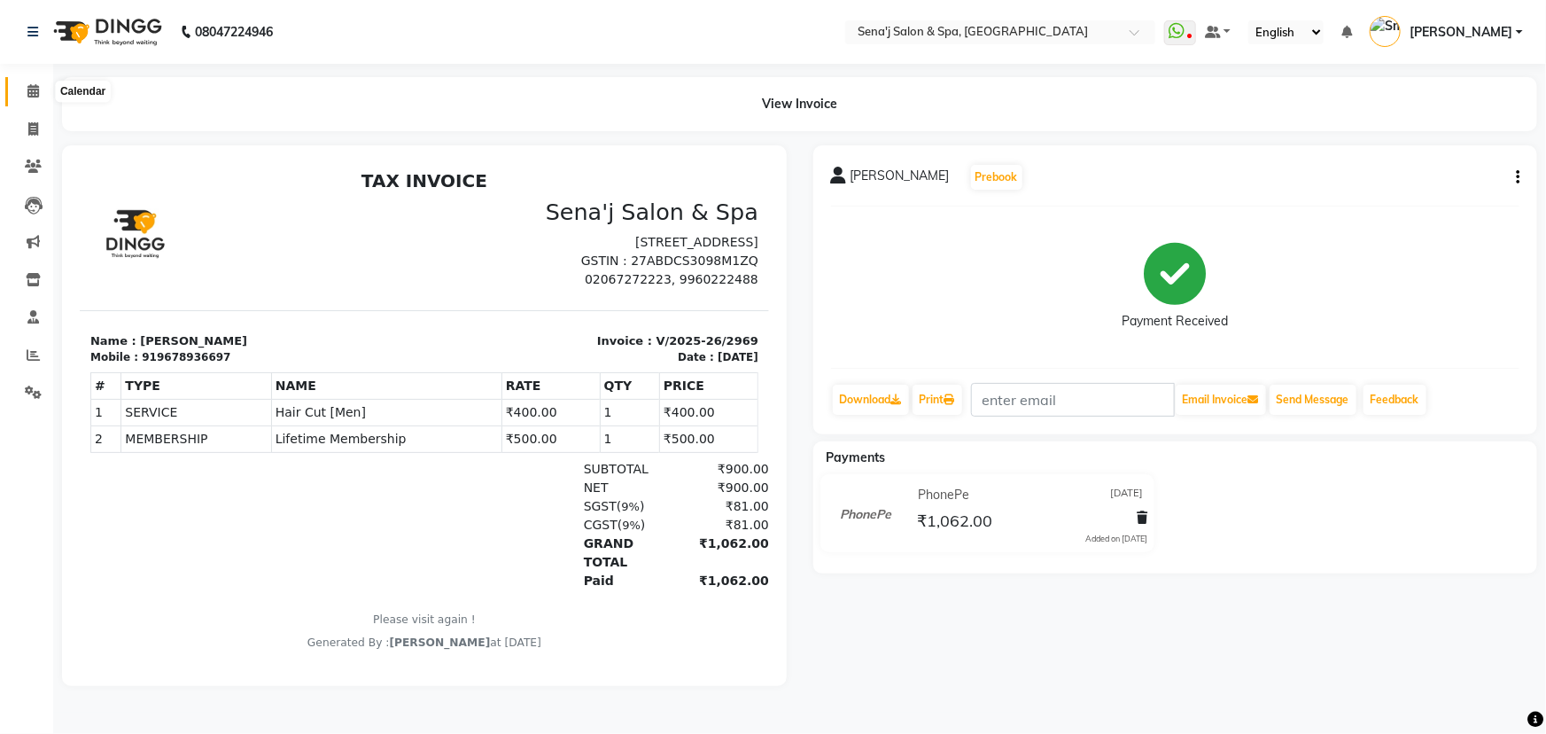
drag, startPoint x: 36, startPoint y: 85, endPoint x: 45, endPoint y: 82, distance: 9.5
click at [36, 85] on icon at bounding box center [33, 90] width 12 height 13
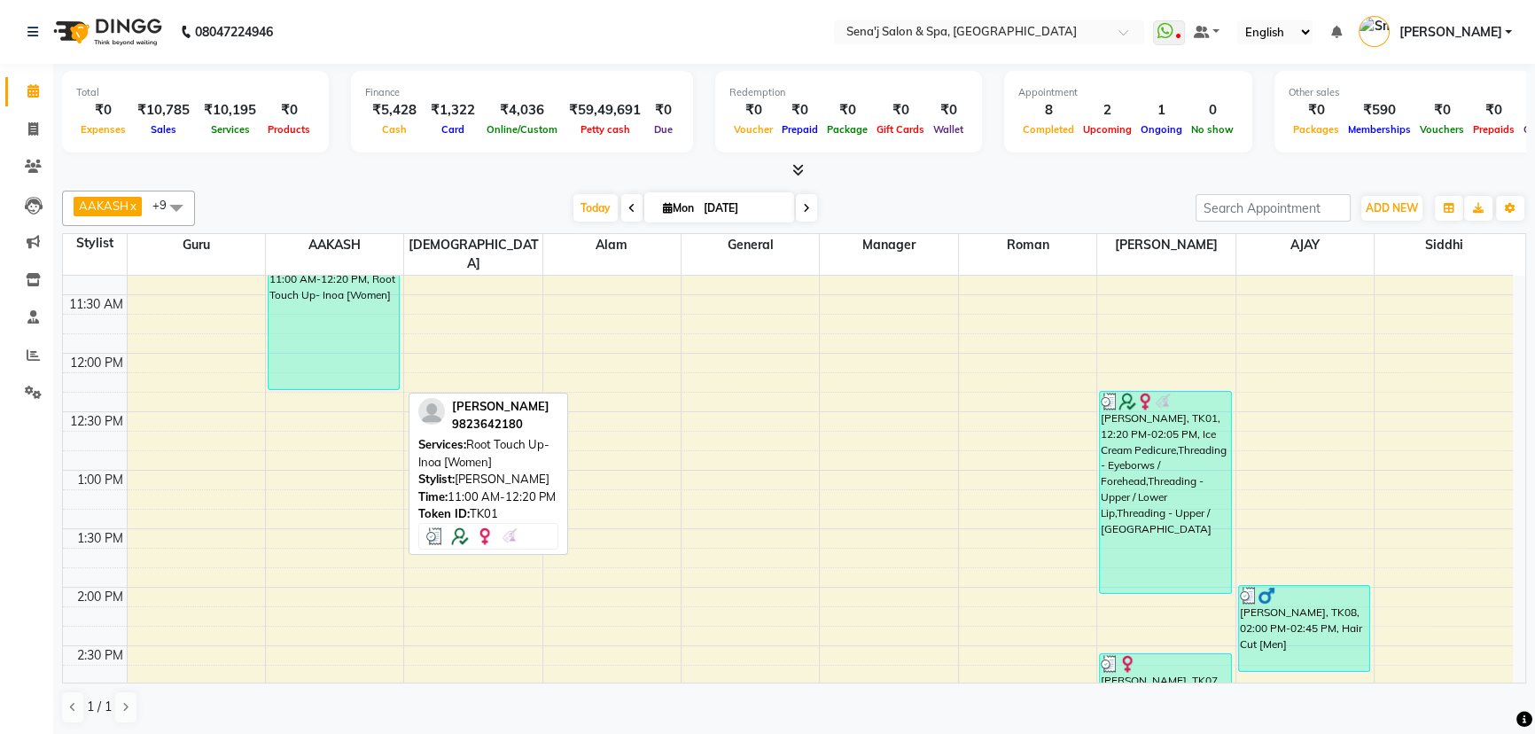
scroll to position [322, 0]
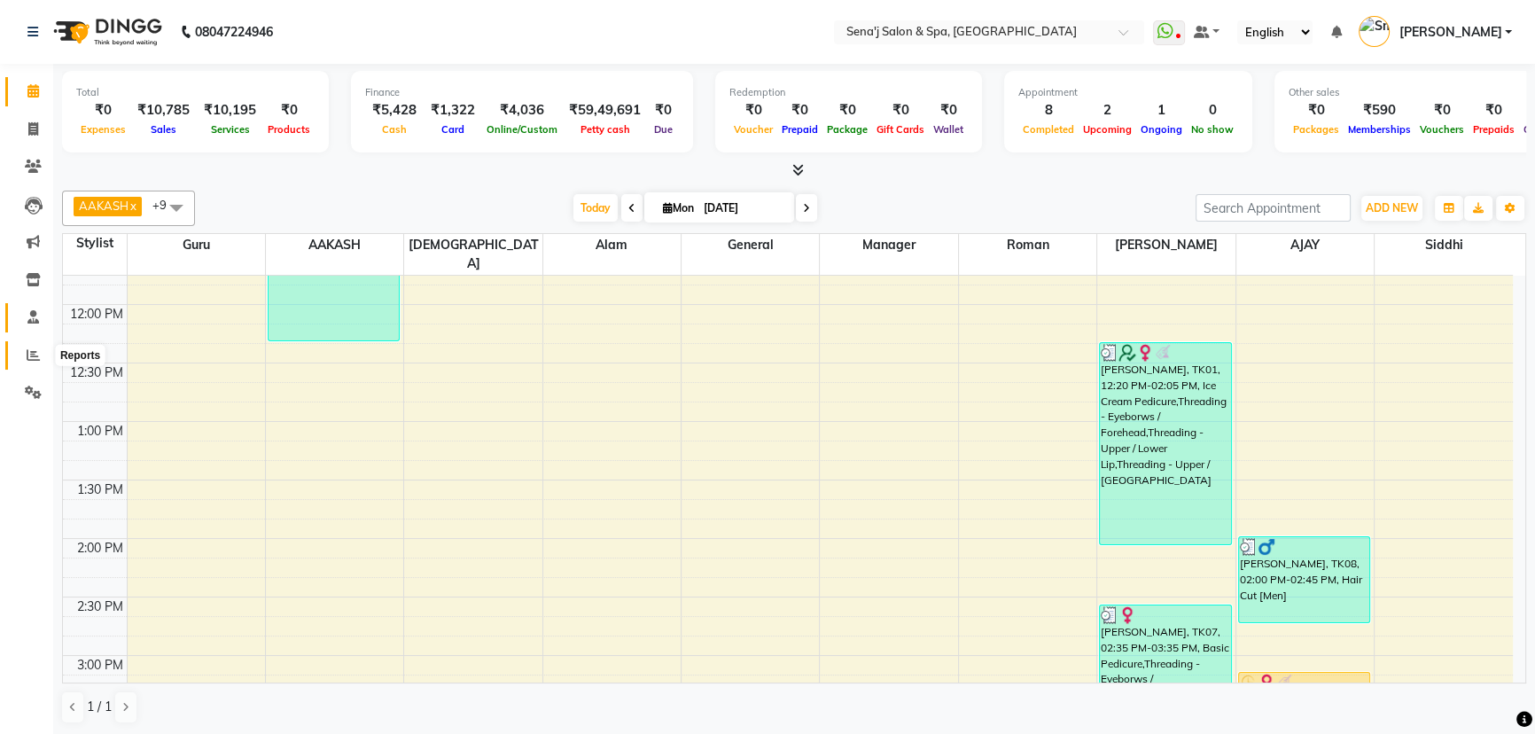
drag, startPoint x: 35, startPoint y: 348, endPoint x: 18, endPoint y: 306, distance: 46.1
click at [35, 348] on icon at bounding box center [33, 354] width 13 height 13
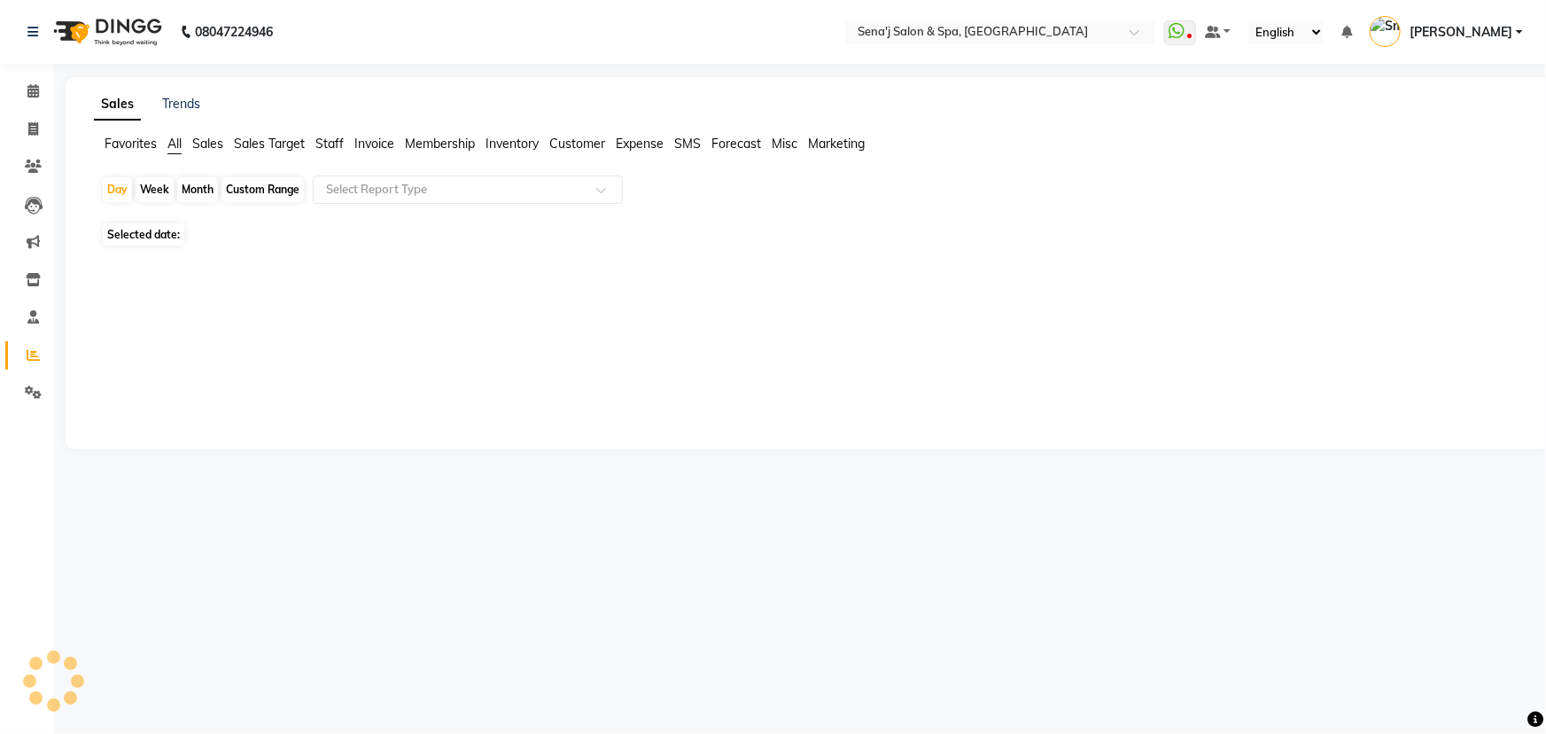
click at [323, 148] on span "Staff" at bounding box center [329, 144] width 28 height 16
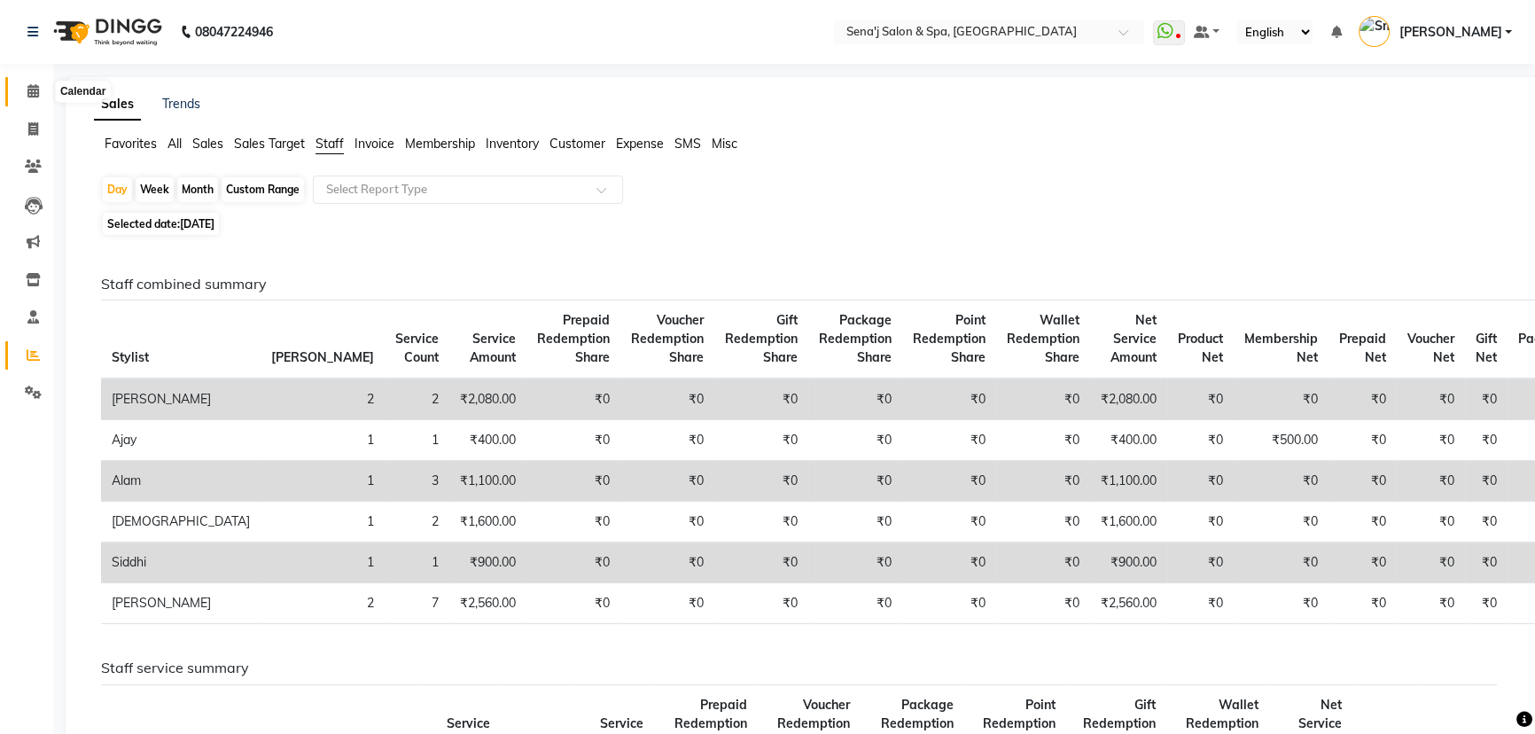
click at [37, 89] on icon at bounding box center [33, 90] width 12 height 13
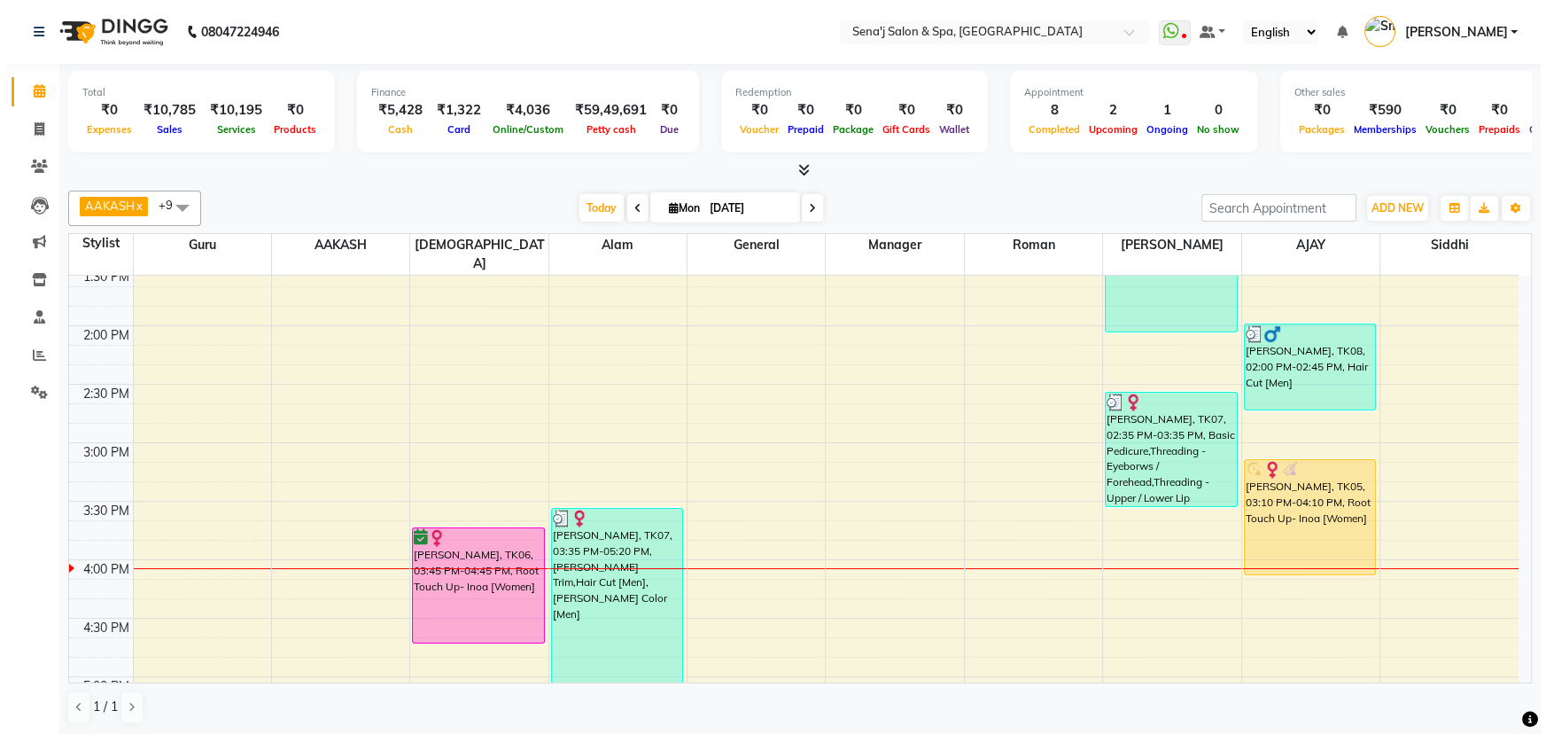
scroll to position [725, 0]
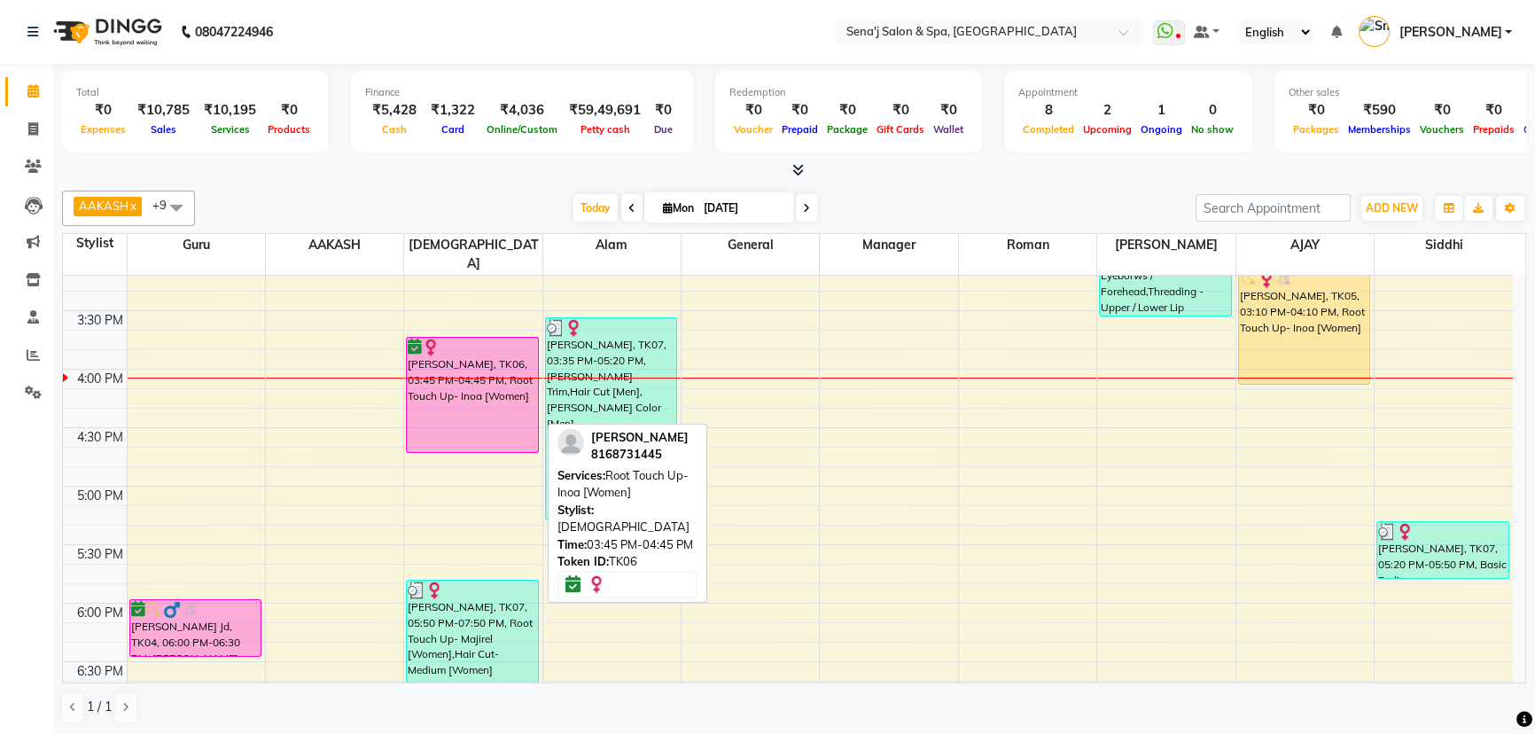
click at [463, 370] on div "AMBIKA, TK06, 03:45 PM-04:45 PM, Root Touch Up- Inoa [Women]" at bounding box center [472, 395] width 131 height 114
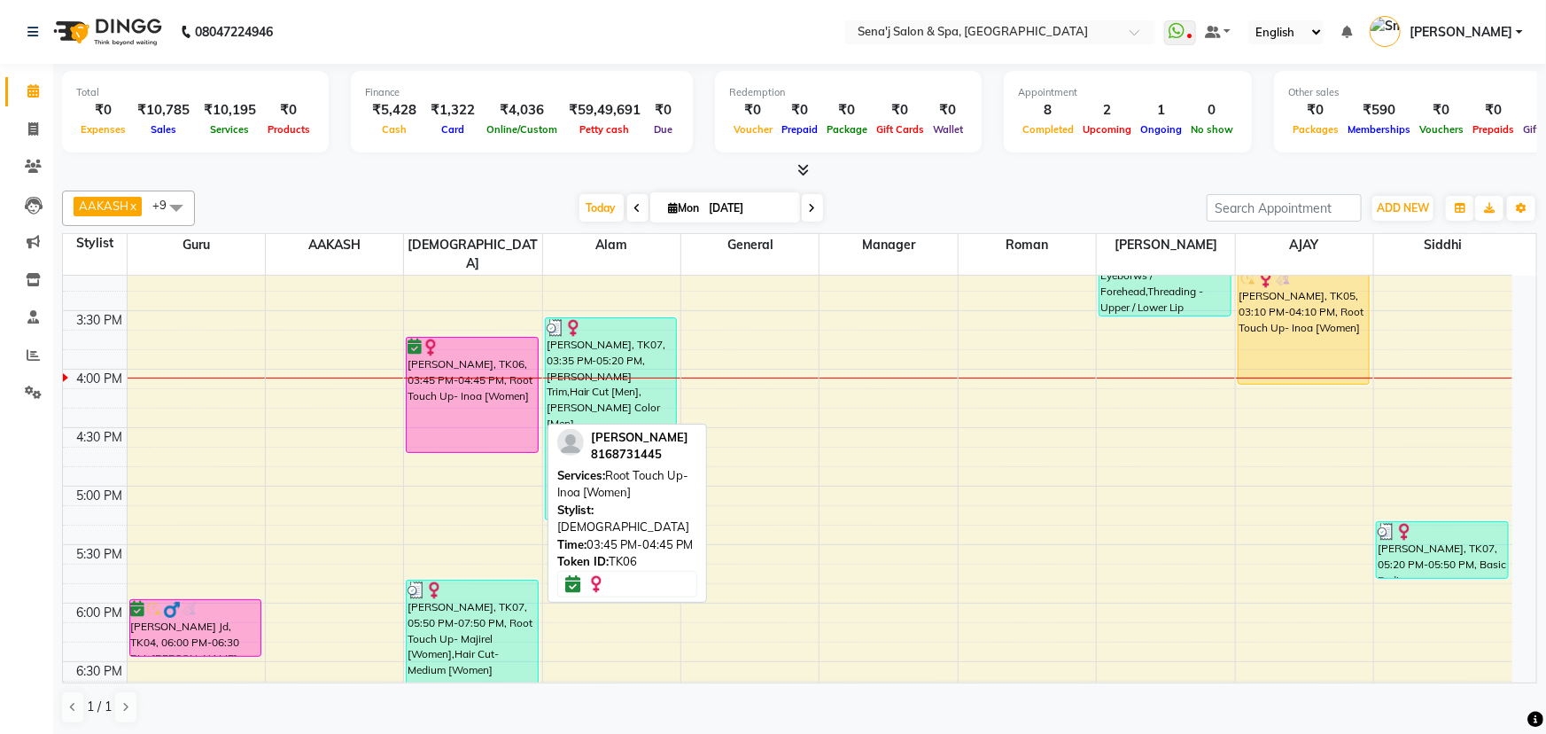
select select "6"
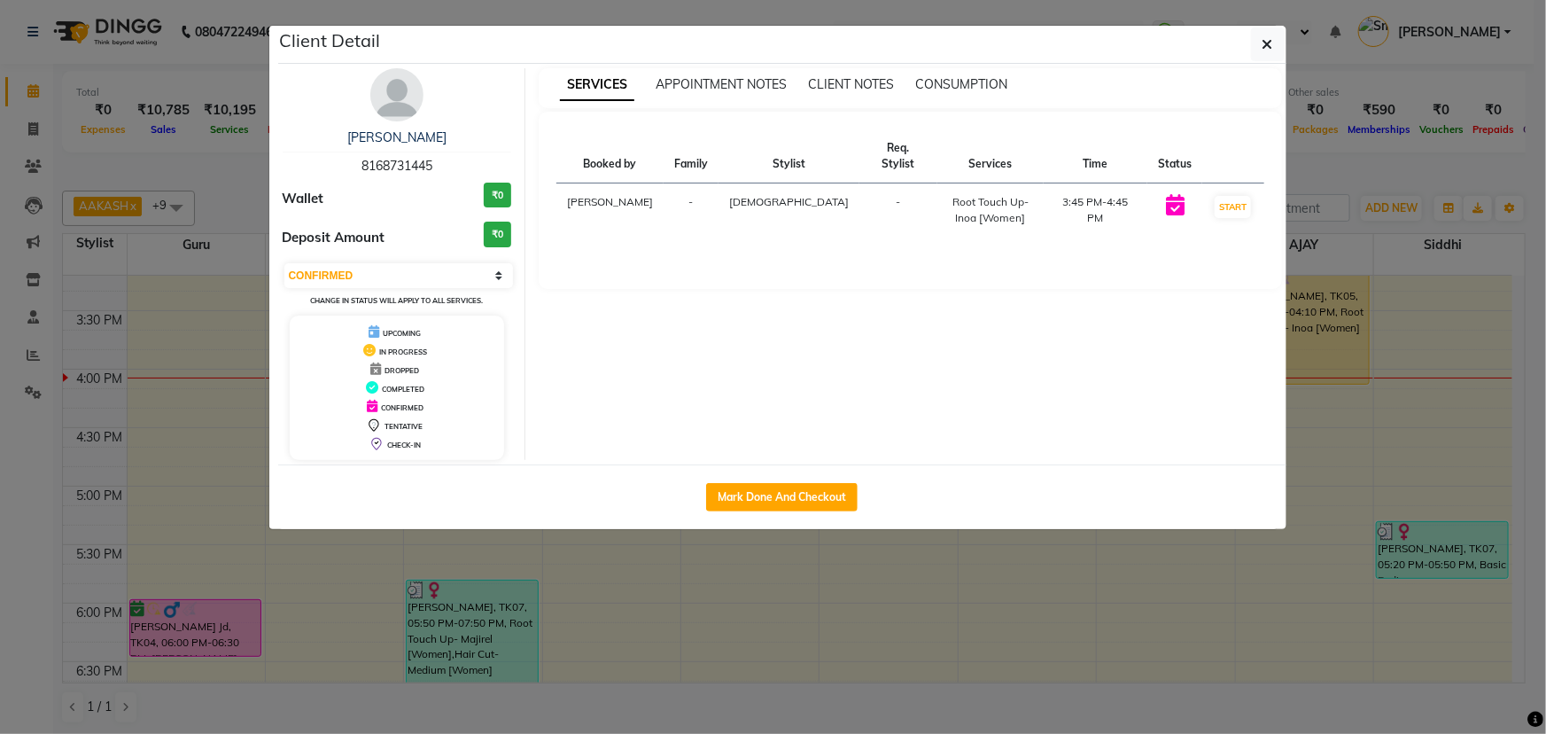
click at [376, 160] on span "8168731445" at bounding box center [397, 166] width 71 height 16
click at [401, 131] on div "[PERSON_NAME]" at bounding box center [398, 137] width 230 height 19
click at [403, 135] on link "[PERSON_NAME]" at bounding box center [396, 137] width 99 height 16
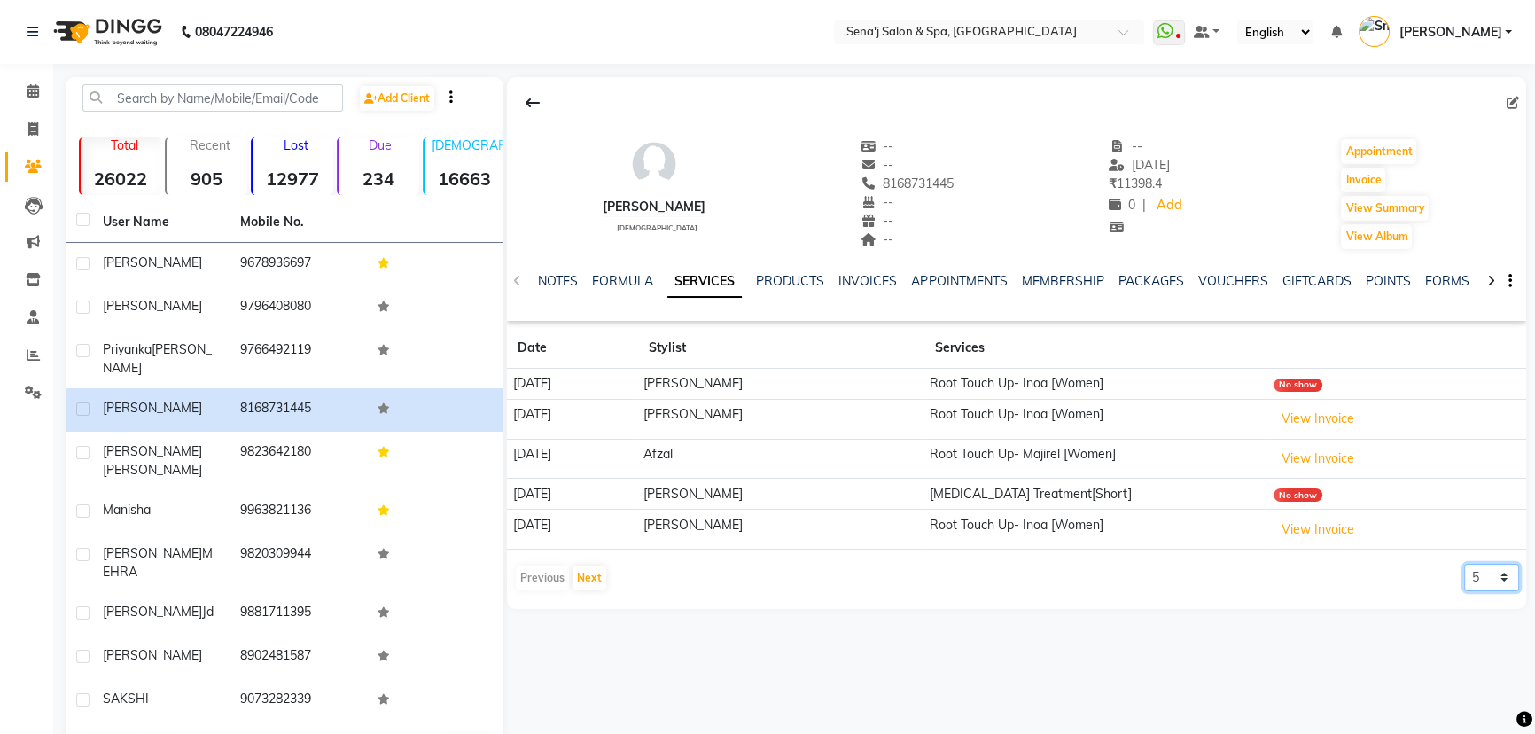
click at [1489, 574] on select "5 10 50 100 500" at bounding box center [1491, 577] width 55 height 27
click at [1464, 564] on select "5 10 50 100 500" at bounding box center [1491, 577] width 55 height 27
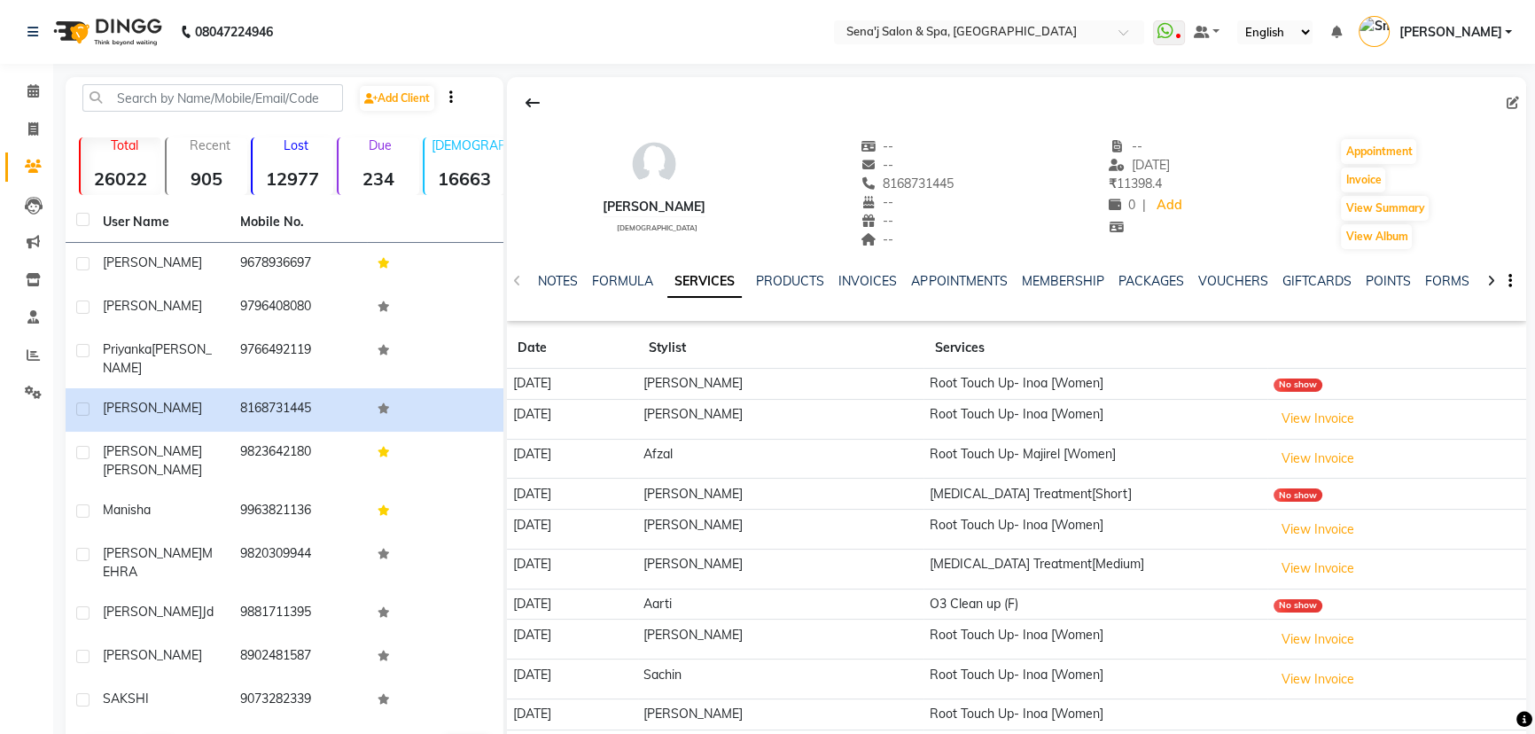
scroll to position [70, 0]
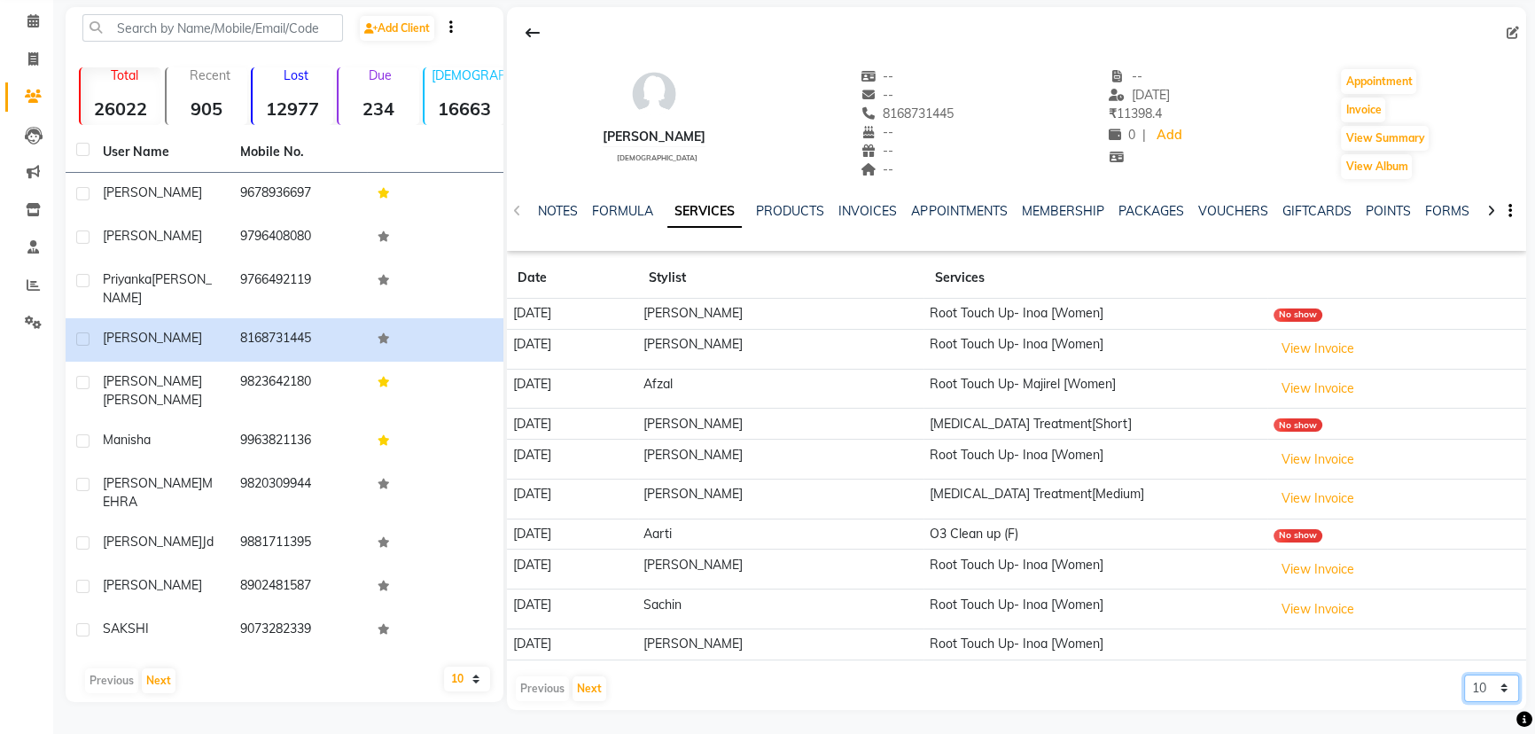
click at [1492, 684] on select "5 10 50 100 500" at bounding box center [1491, 687] width 55 height 27
click at [1464, 674] on select "5 10 50 100 500" at bounding box center [1491, 687] width 55 height 27
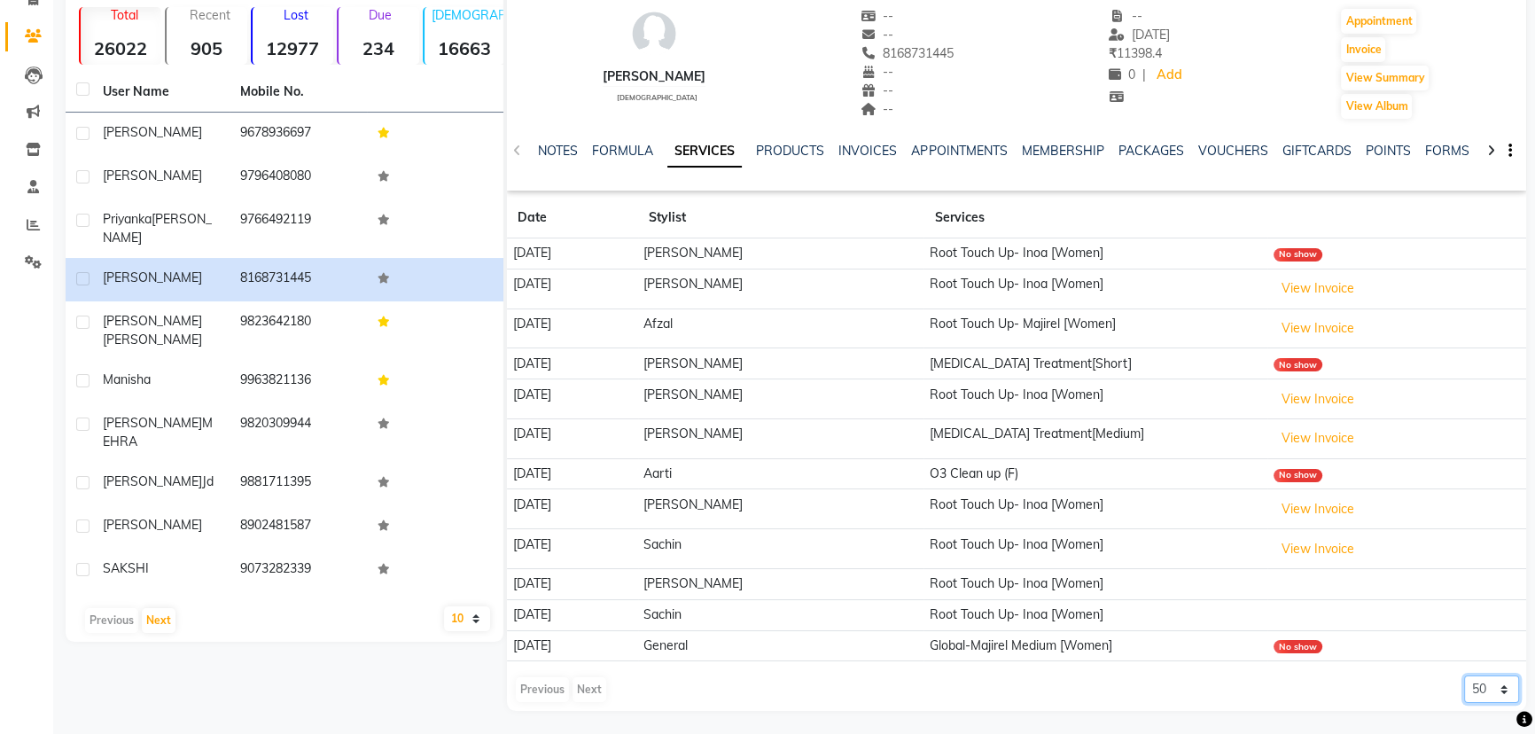
scroll to position [131, 0]
click at [1112, 644] on td "Global-Majirel Medium [Women]" at bounding box center [1095, 644] width 344 height 31
click at [594, 681] on div "Previous Next" at bounding box center [561, 688] width 94 height 28
click at [1482, 691] on select "5 10 50 100 500" at bounding box center [1491, 687] width 55 height 27
select select "100"
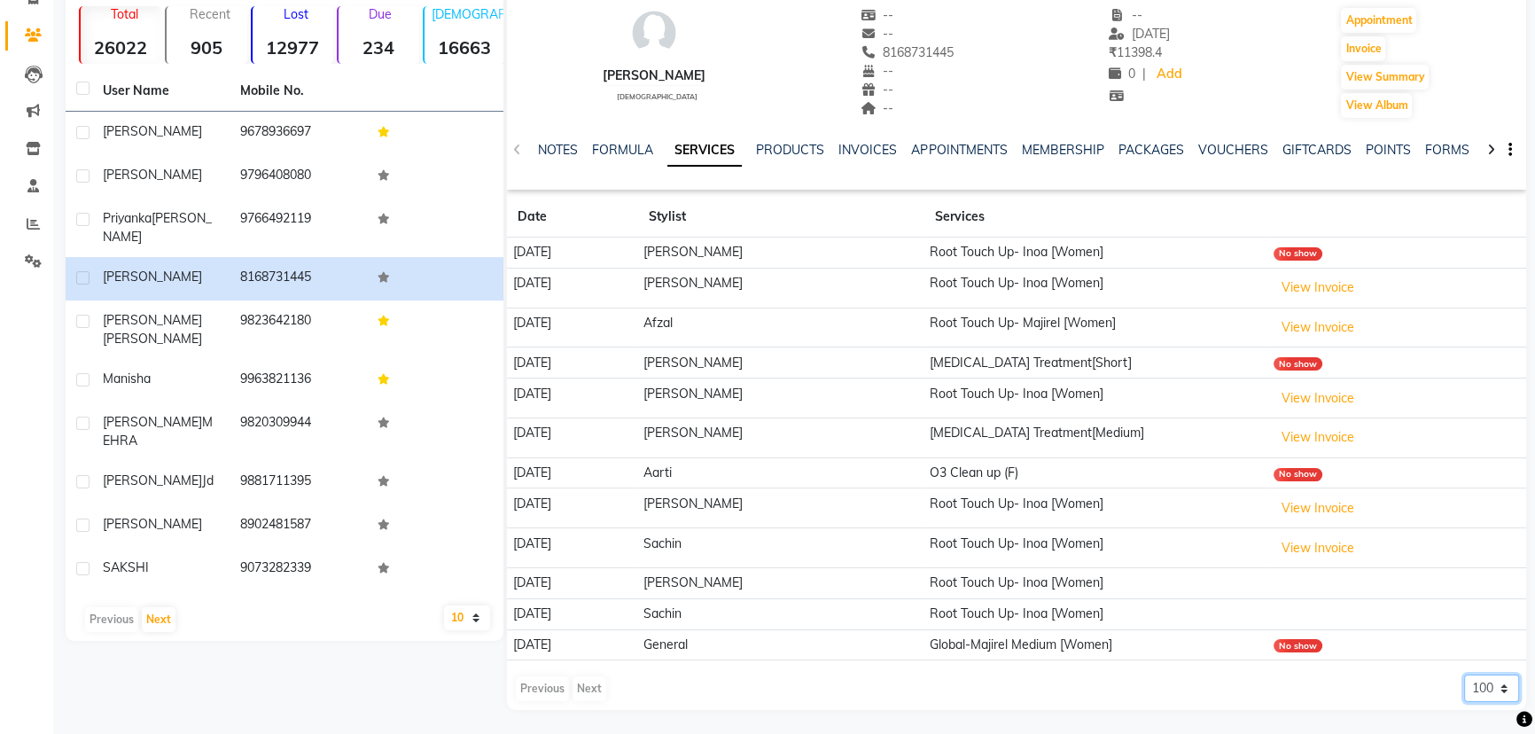
click at [1464, 674] on select "5 10 50 100 500" at bounding box center [1491, 687] width 55 height 27
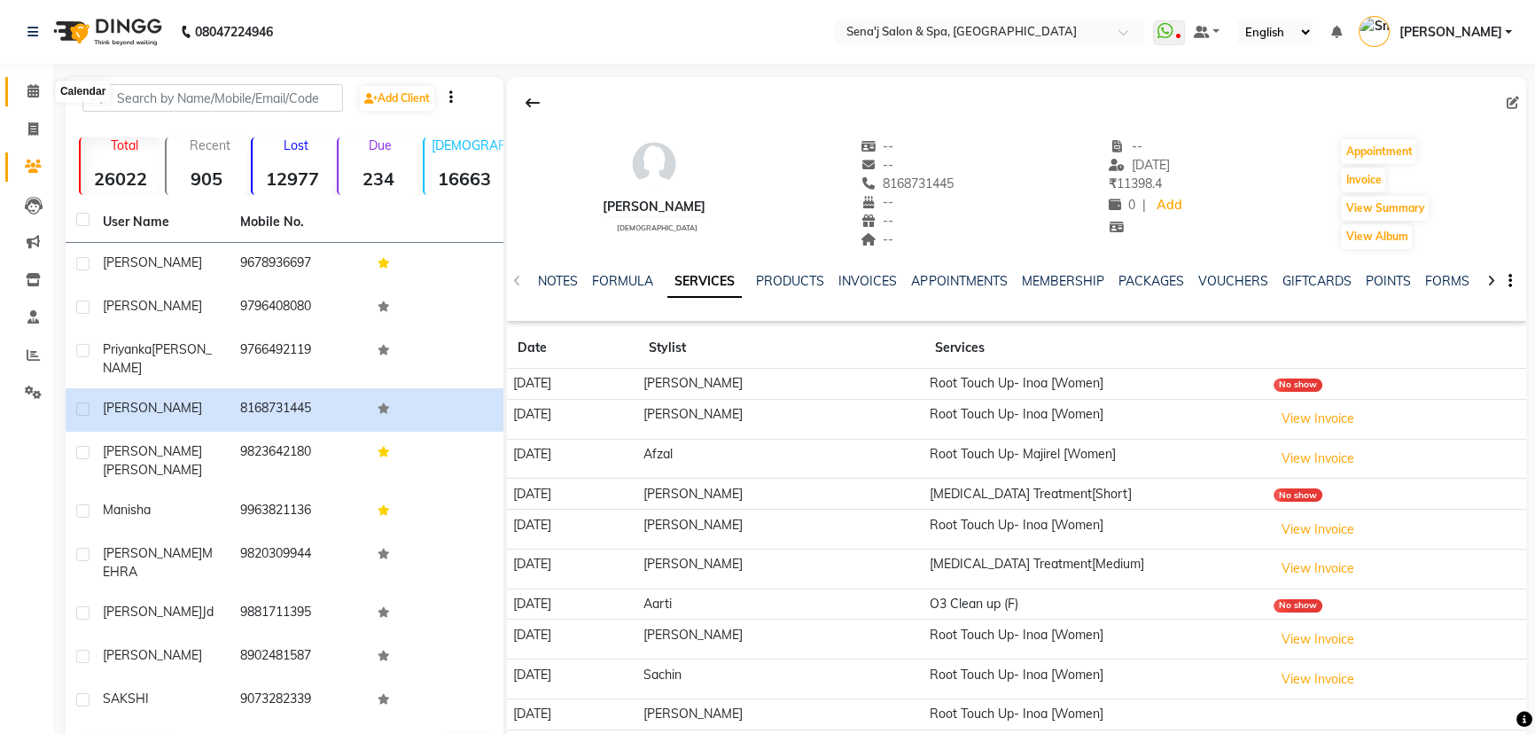
click at [35, 89] on icon at bounding box center [33, 90] width 12 height 13
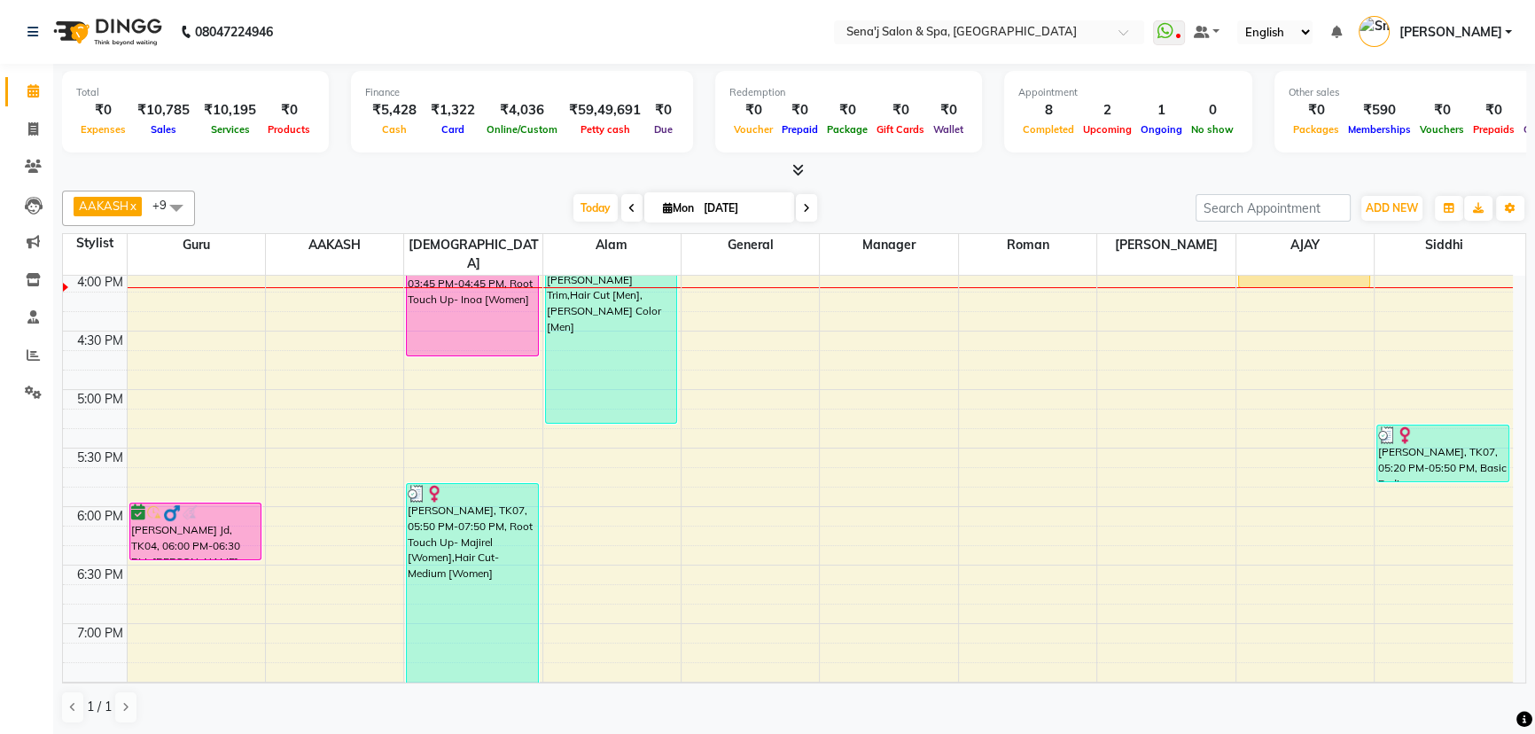
scroll to position [758, 0]
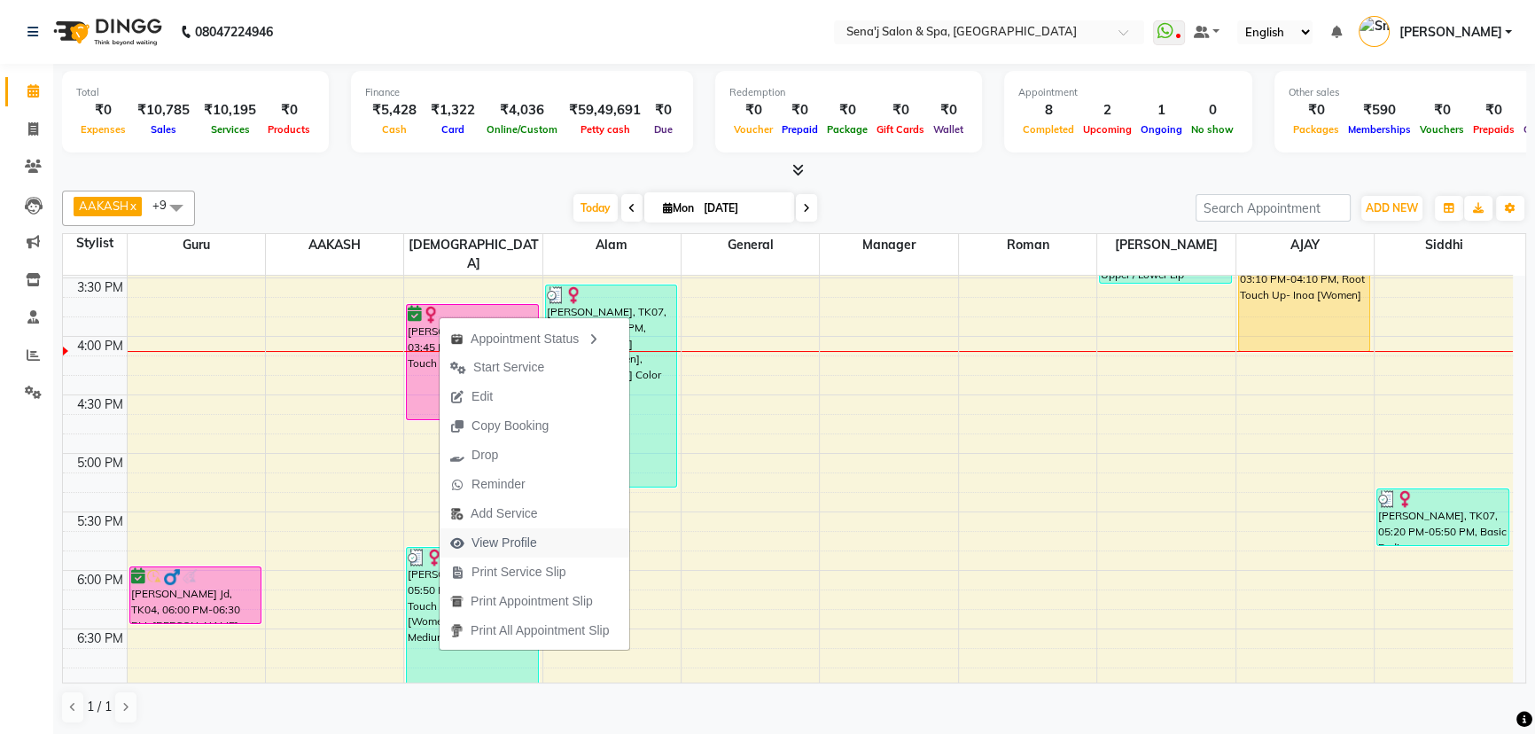
click at [496, 543] on span "View Profile" at bounding box center [504, 542] width 66 height 19
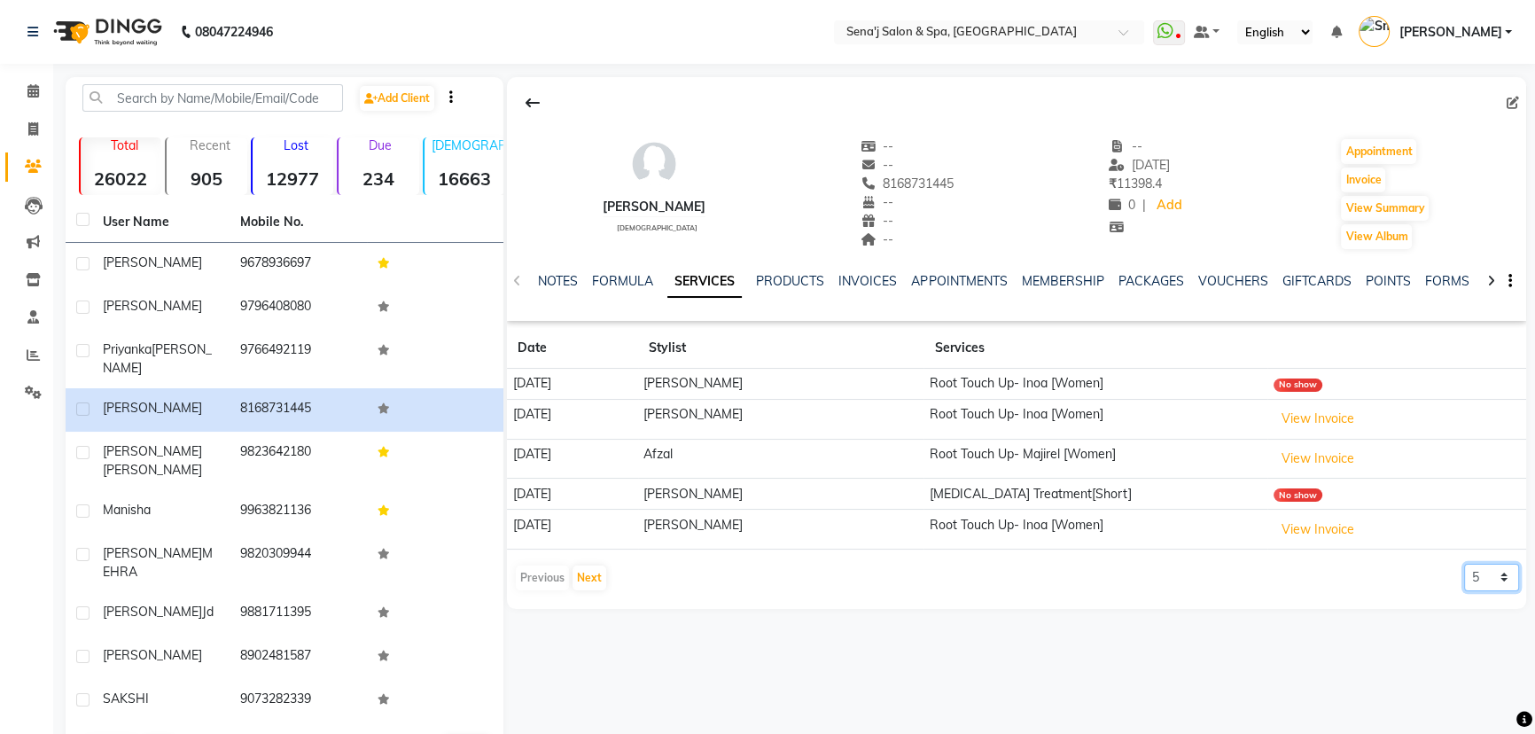
click at [1498, 575] on select "5 10 50 100 500" at bounding box center [1491, 577] width 55 height 27
select select "100"
click at [1464, 564] on select "5 10 50 100 500" at bounding box center [1491, 577] width 55 height 27
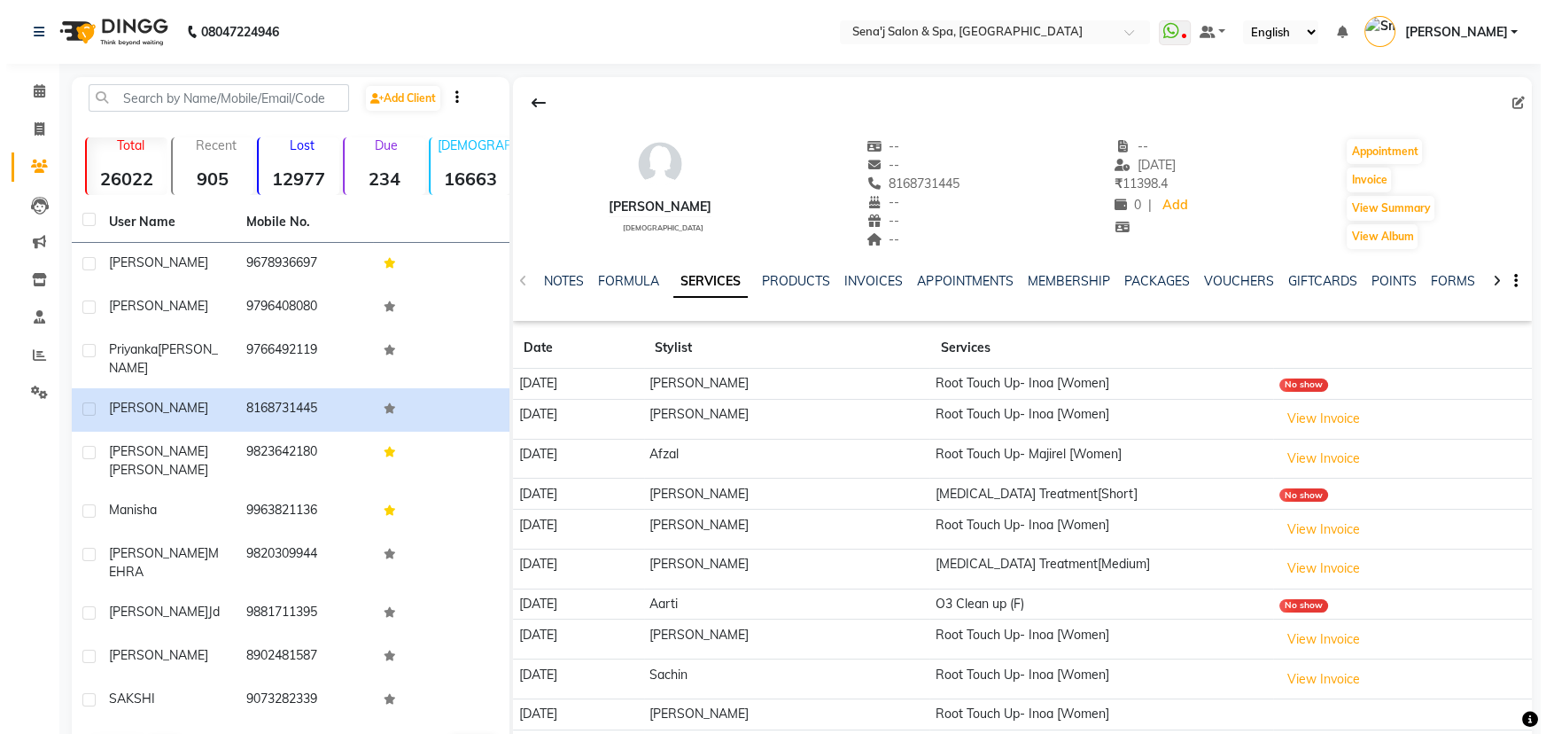
scroll to position [131, 0]
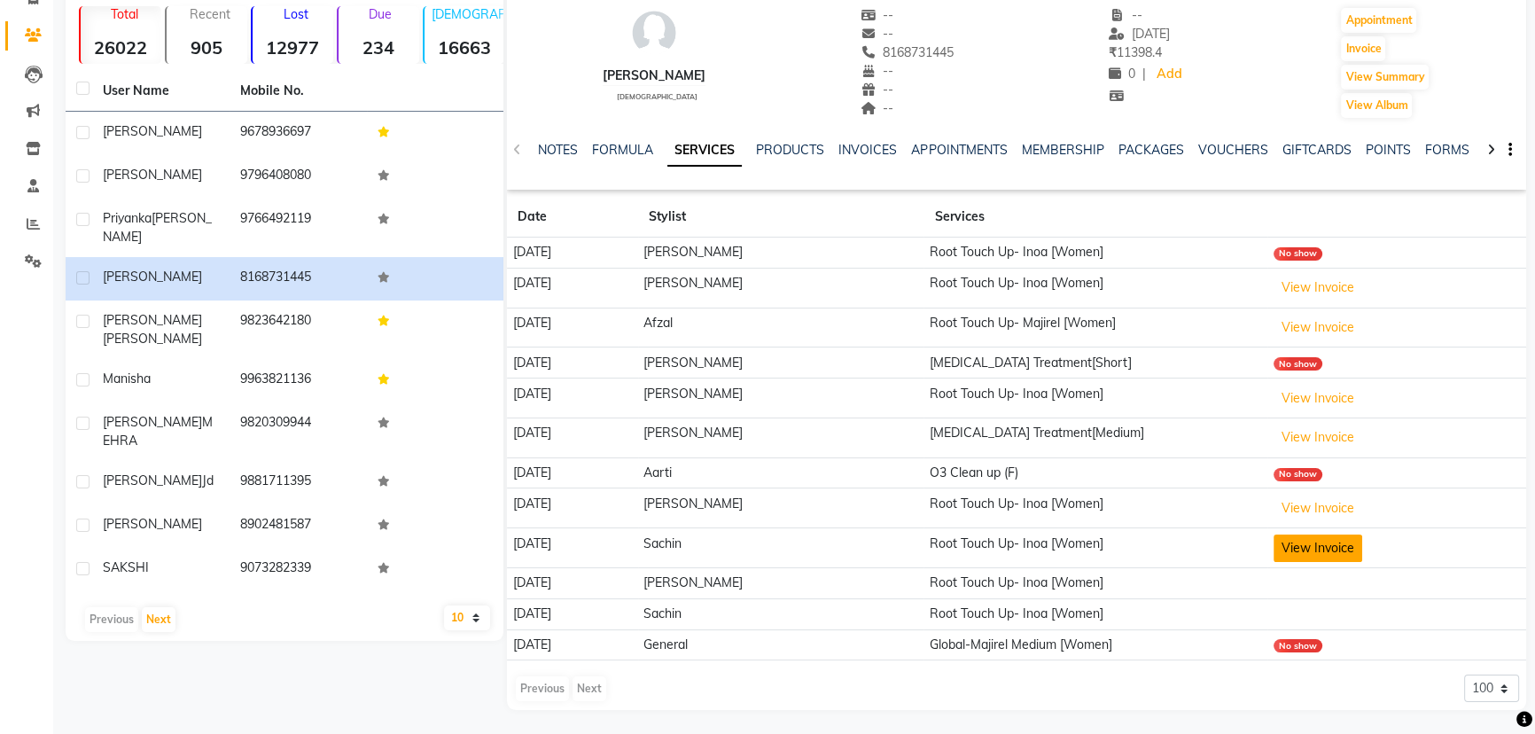
click at [1308, 546] on button "View Invoice" at bounding box center [1317, 547] width 89 height 27
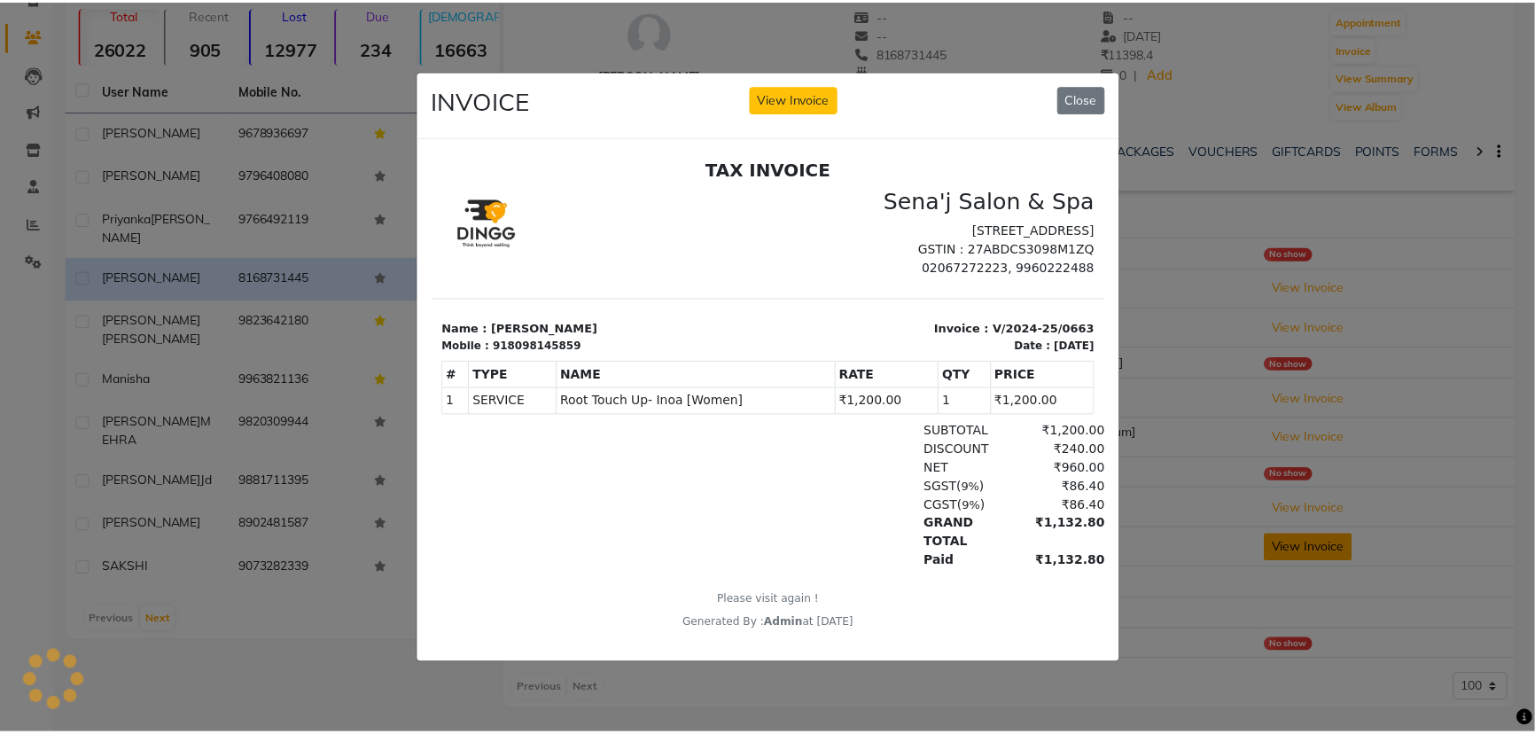
scroll to position [0, 0]
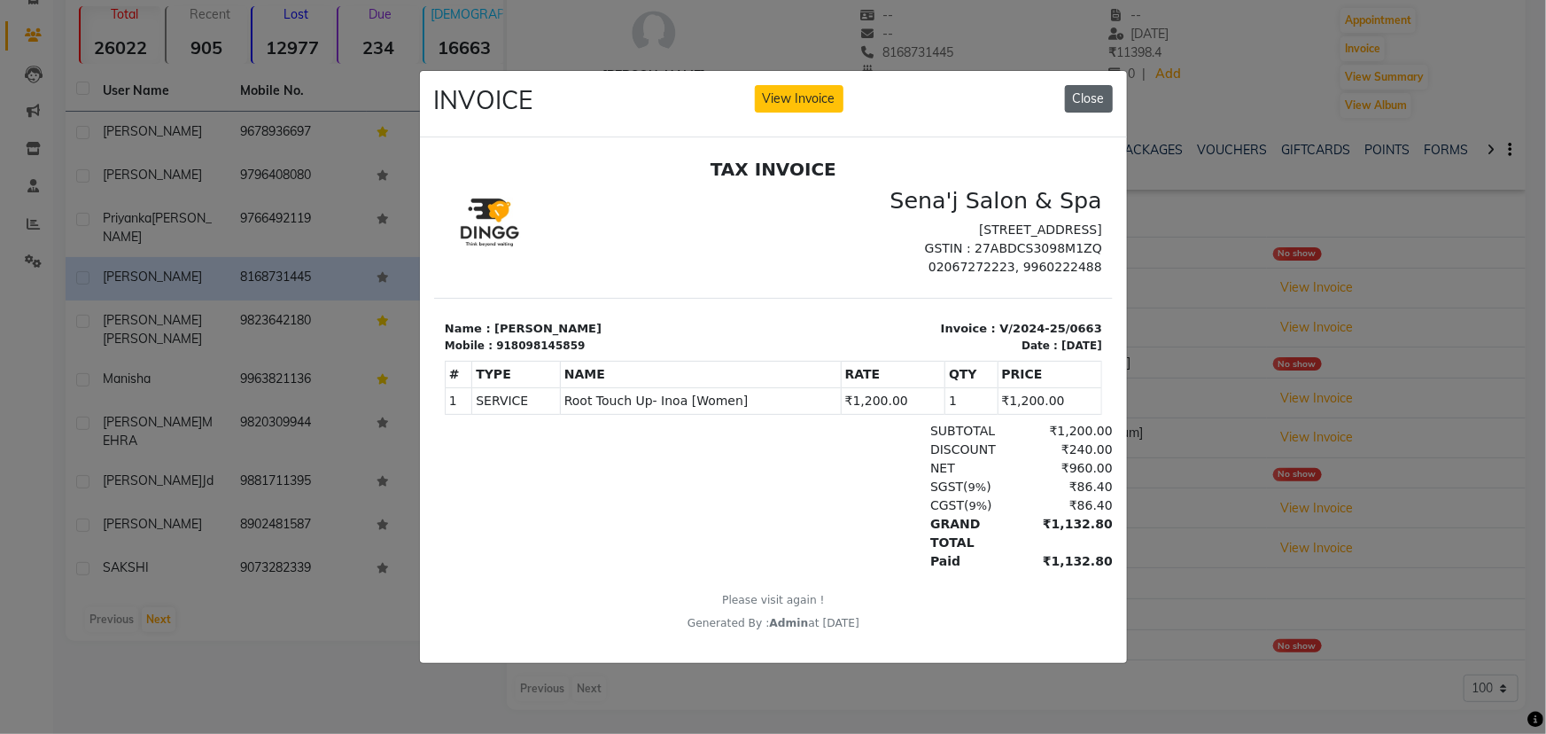
click at [1080, 85] on button "Close" at bounding box center [1089, 98] width 48 height 27
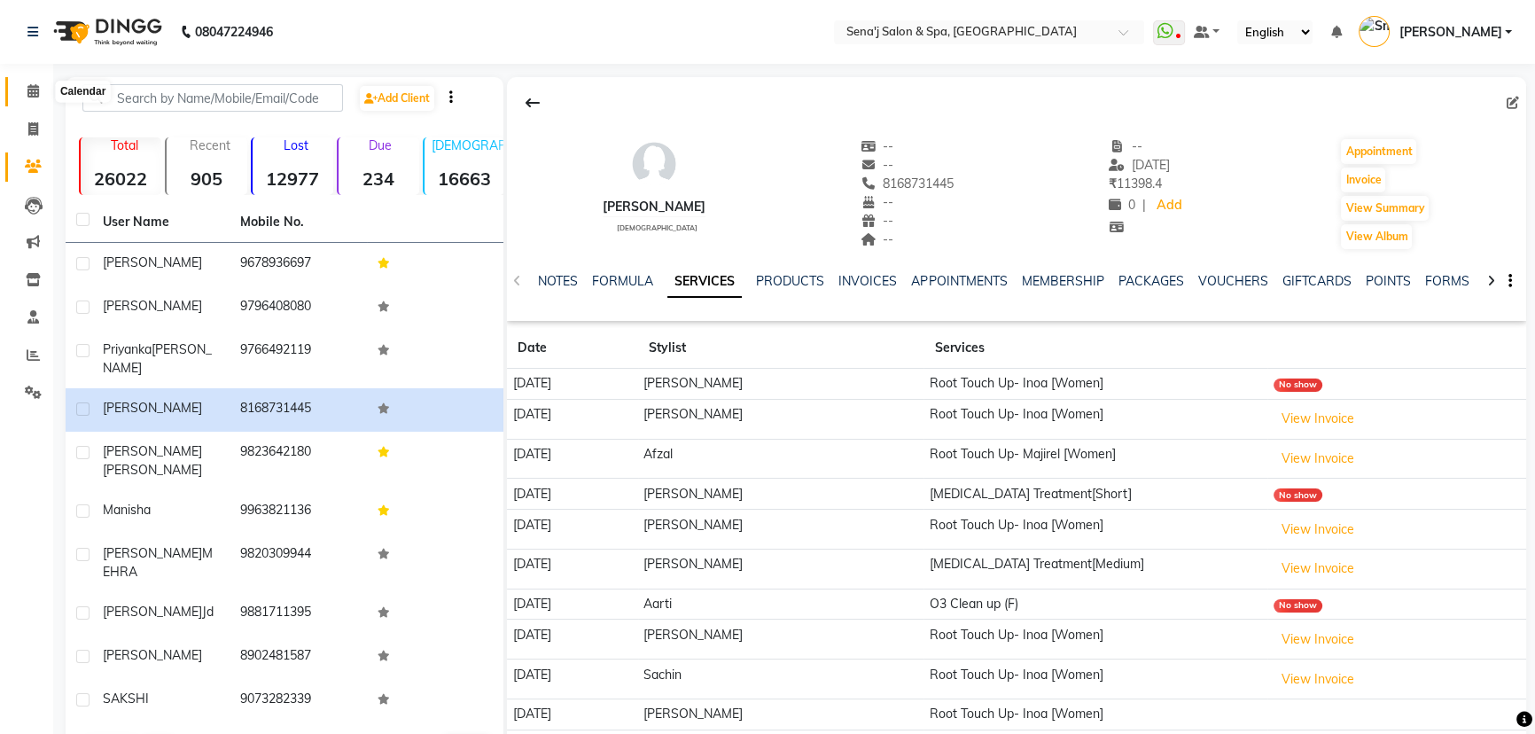
click at [38, 91] on icon at bounding box center [33, 90] width 12 height 13
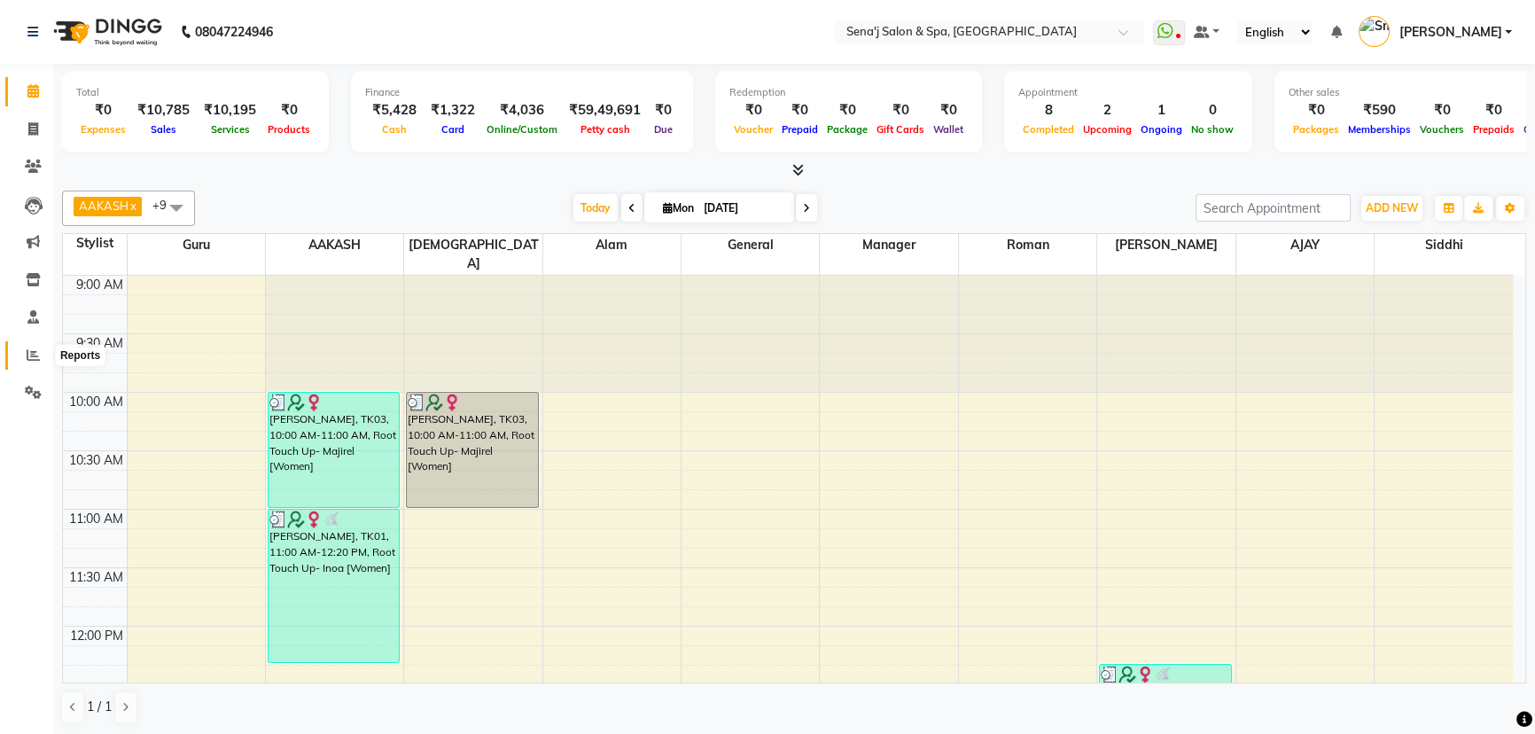
drag, startPoint x: 27, startPoint y: 354, endPoint x: 46, endPoint y: 332, distance: 29.5
click at [27, 354] on icon at bounding box center [33, 354] width 13 height 13
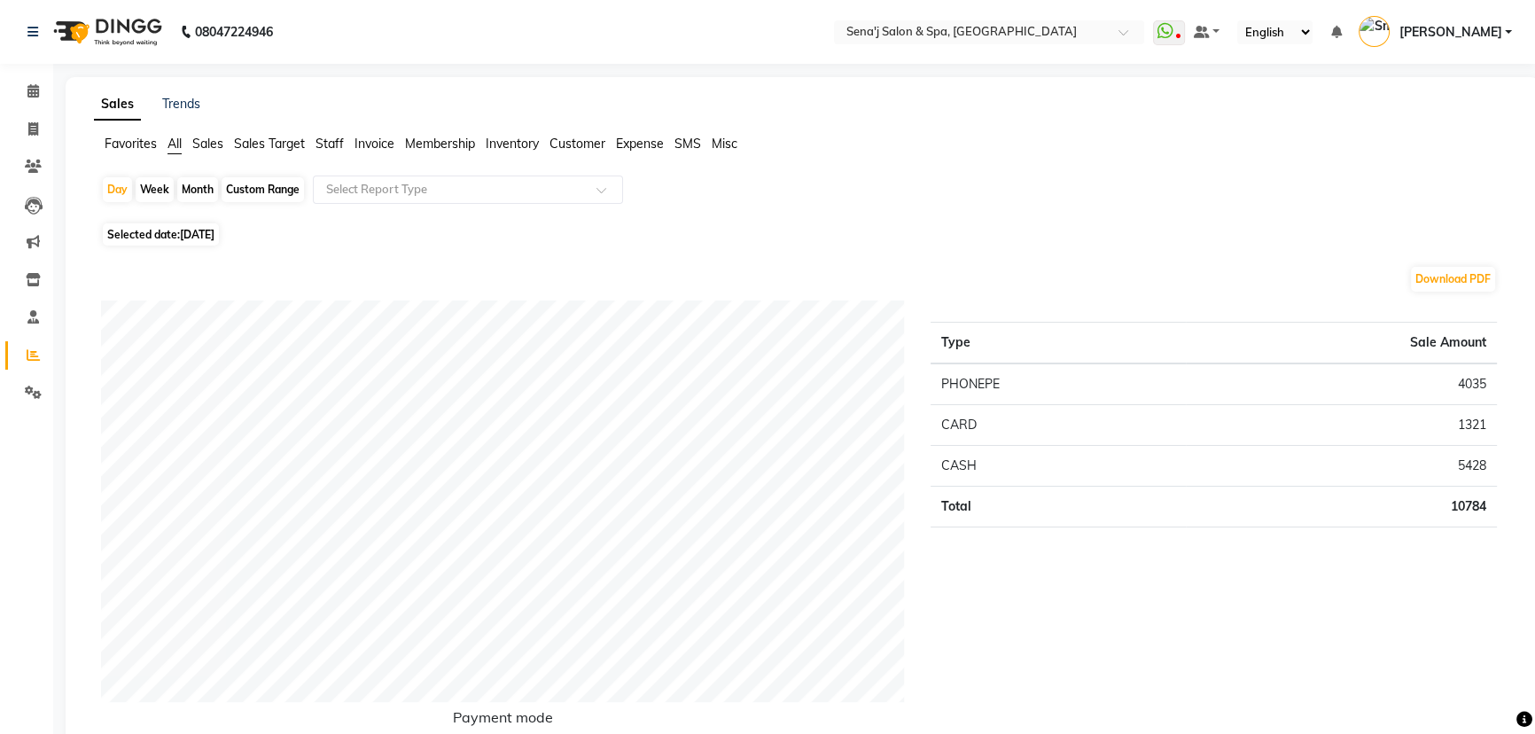
click at [179, 180] on div "Month" at bounding box center [197, 189] width 41 height 25
select select "9"
select select "2025"
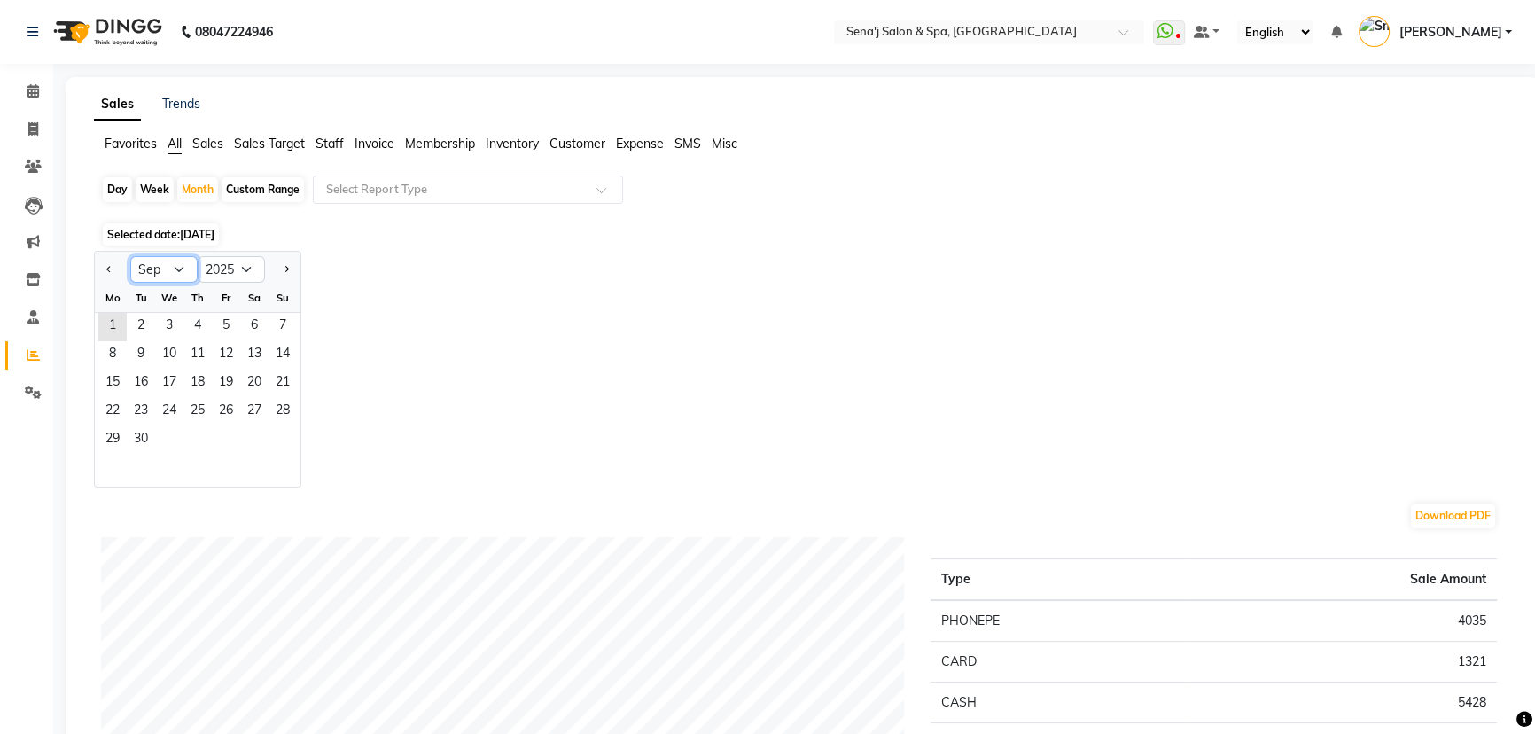
drag, startPoint x: 181, startPoint y: 266, endPoint x: 180, endPoint y: 275, distance: 8.9
click at [181, 266] on select "Jan Feb Mar Apr May Jun Jul Aug Sep Oct Nov Dec" at bounding box center [163, 269] width 67 height 27
select select "8"
click at [130, 256] on select "Jan Feb Mar Apr May Jun Jul Aug Sep Oct Nov Dec" at bounding box center [163, 269] width 67 height 27
click at [229, 322] on span "1" at bounding box center [226, 327] width 28 height 28
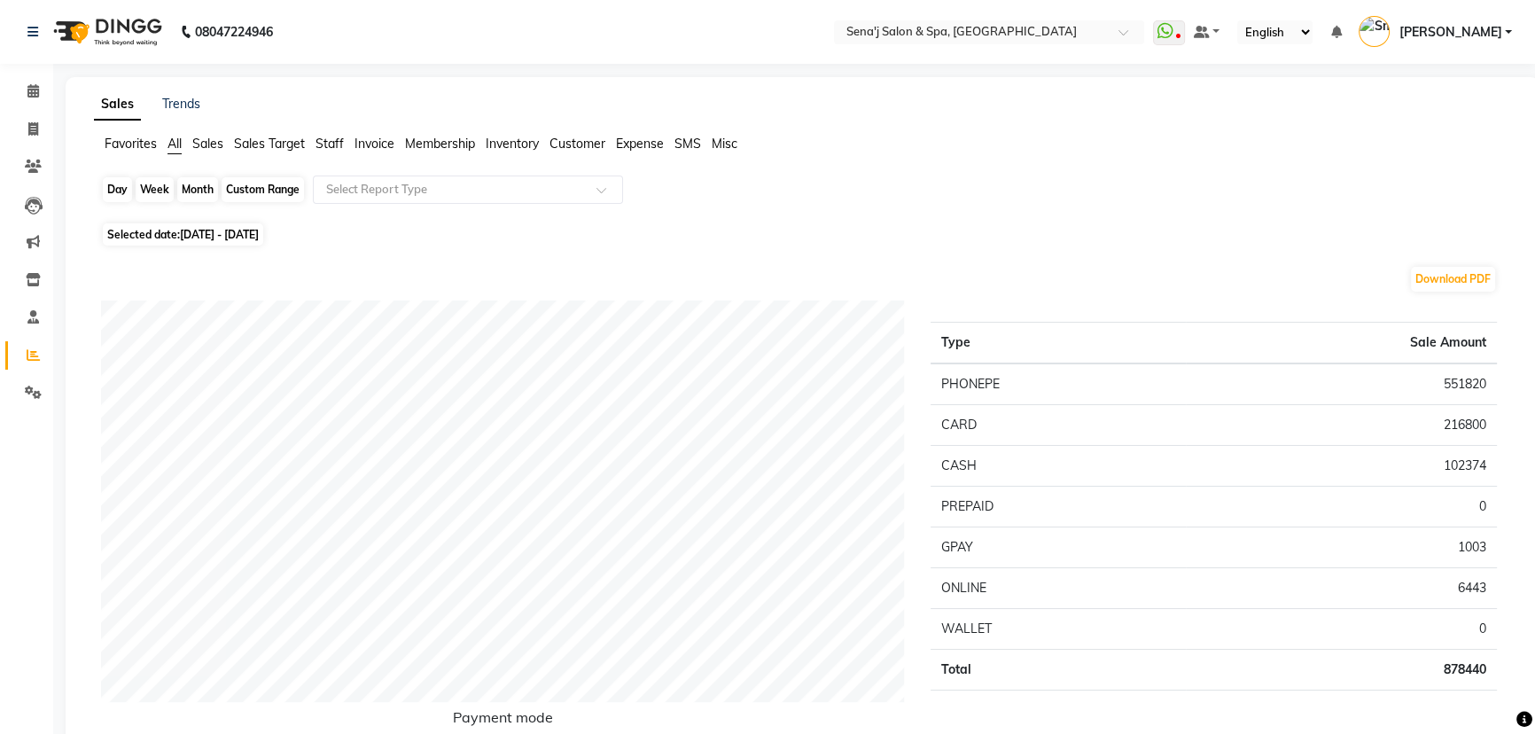
click at [206, 180] on div "Month" at bounding box center [197, 189] width 41 height 25
select select "8"
select select "2025"
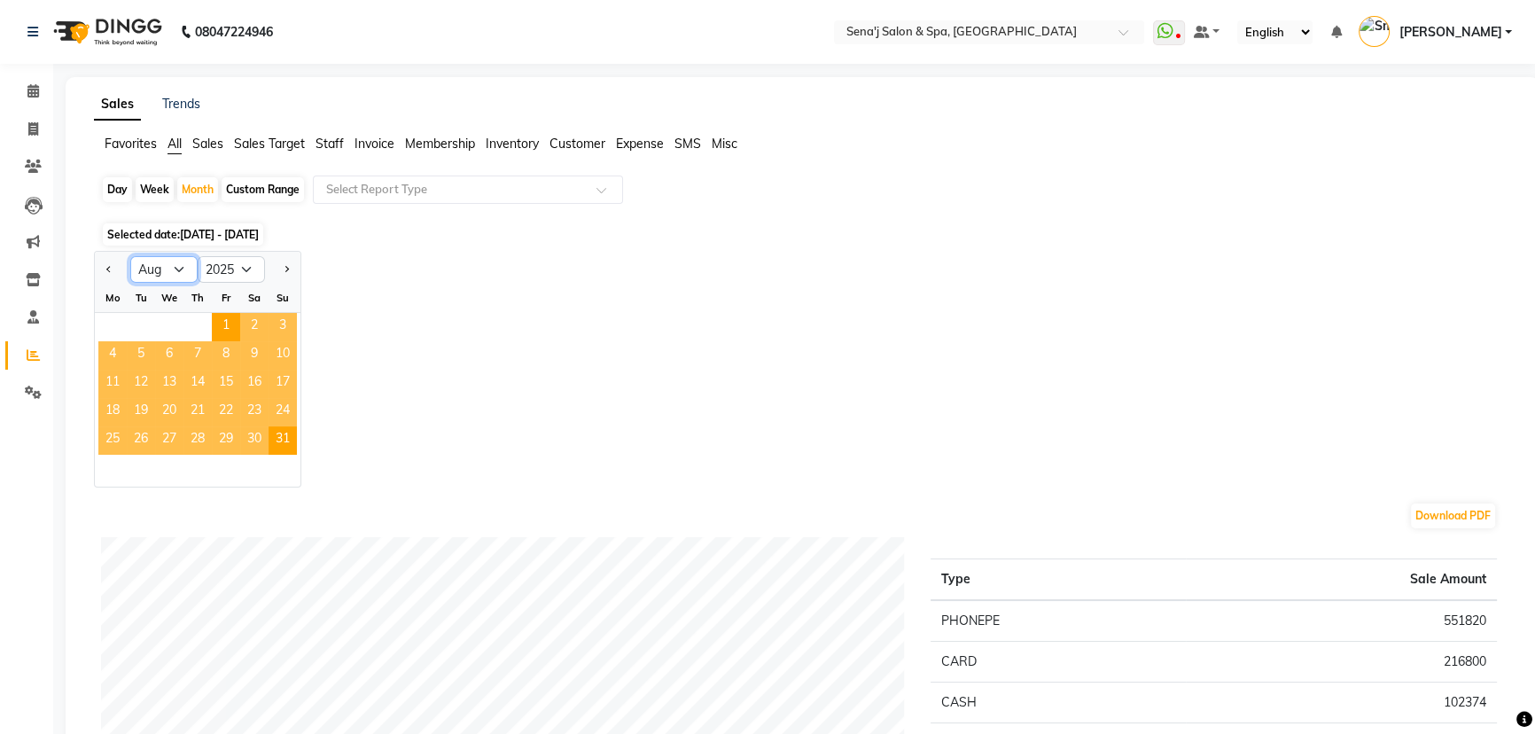
click at [175, 268] on select "Jan Feb Mar Apr May Jun Jul Aug Sep Oct Nov Dec" at bounding box center [163, 269] width 67 height 27
select select "7"
click at [130, 256] on select "Jan Feb Mar Apr May Jun Jul Aug Sep Oct Nov Dec" at bounding box center [163, 269] width 67 height 27
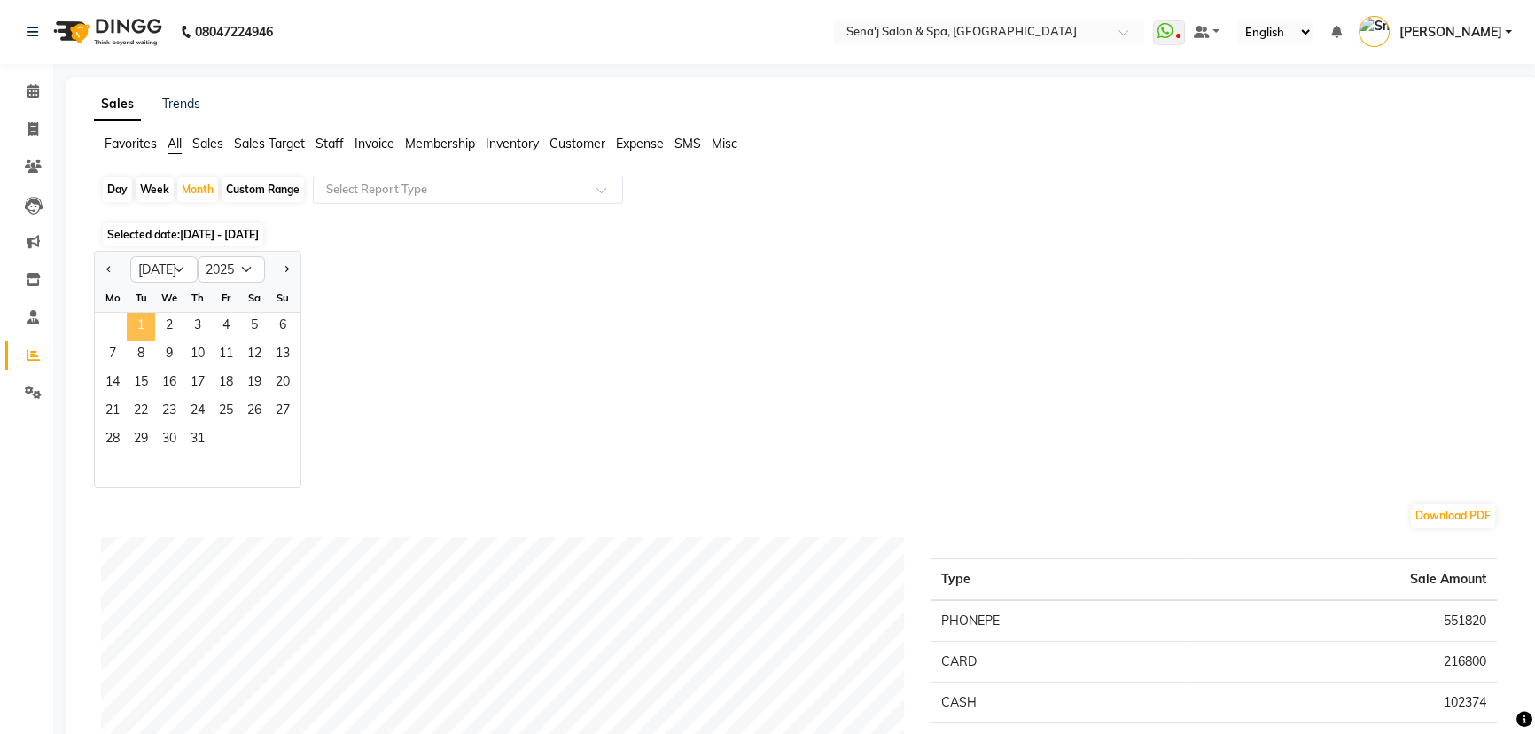
click at [133, 319] on span "1" at bounding box center [141, 327] width 28 height 28
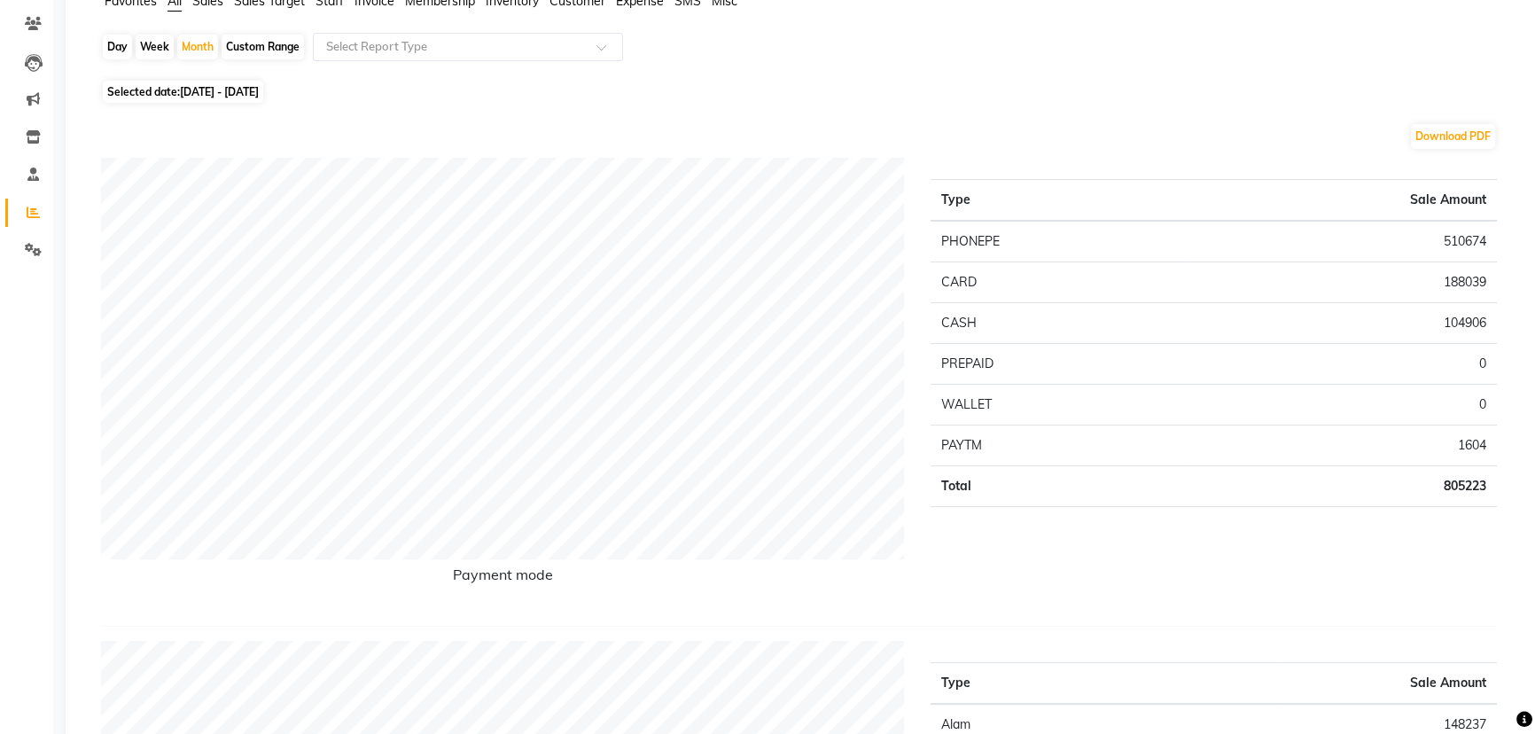
scroll to position [80, 0]
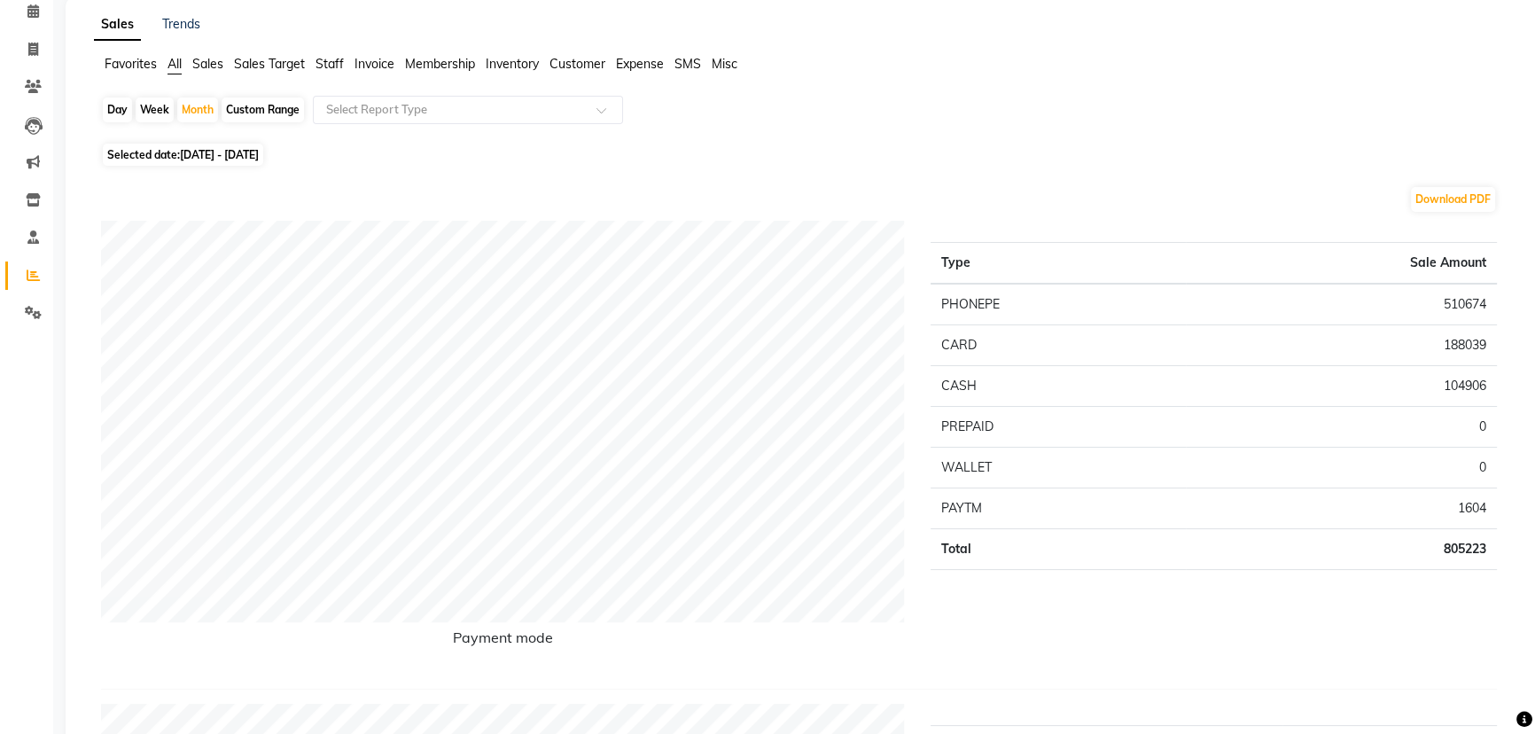
click at [332, 66] on span "Staff" at bounding box center [329, 64] width 28 height 16
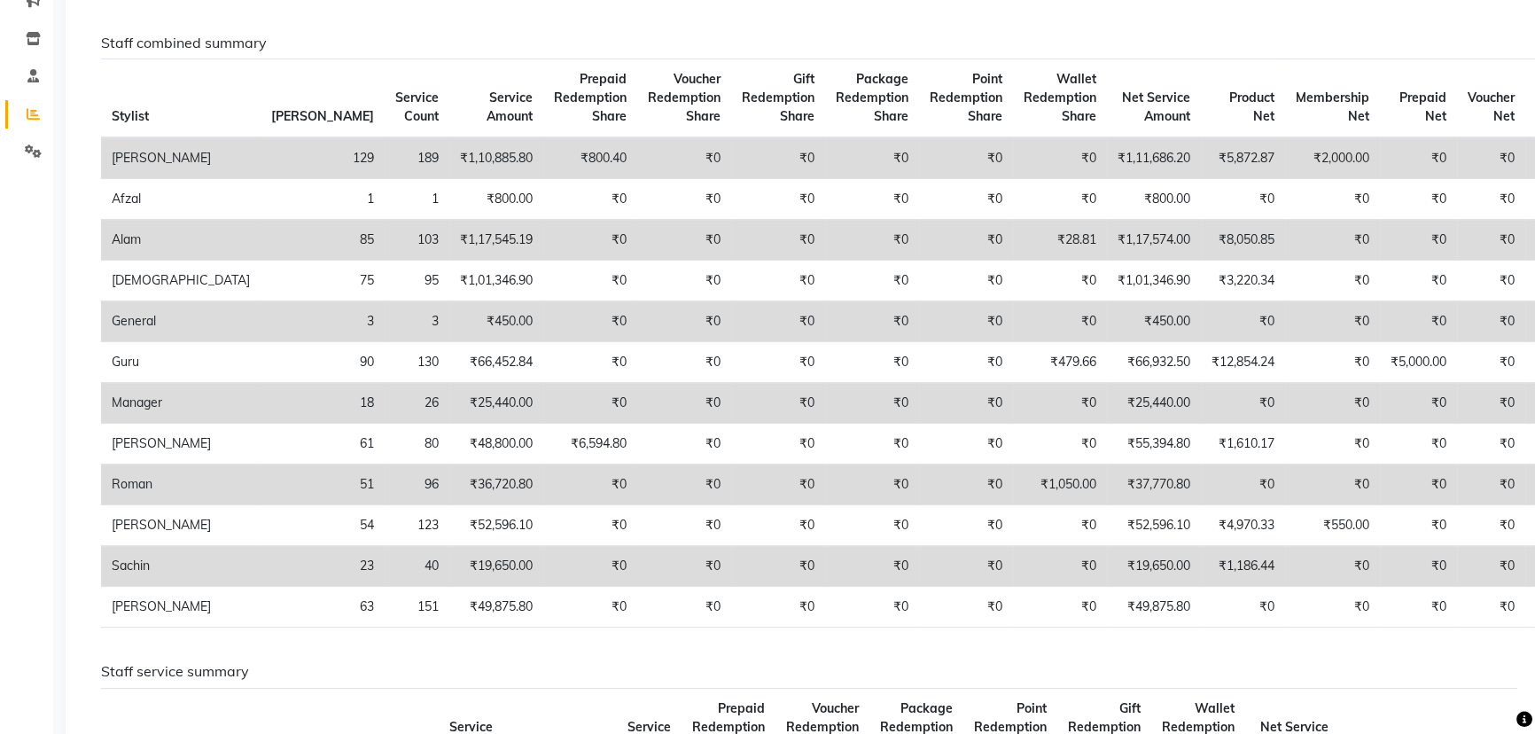
scroll to position [0, 0]
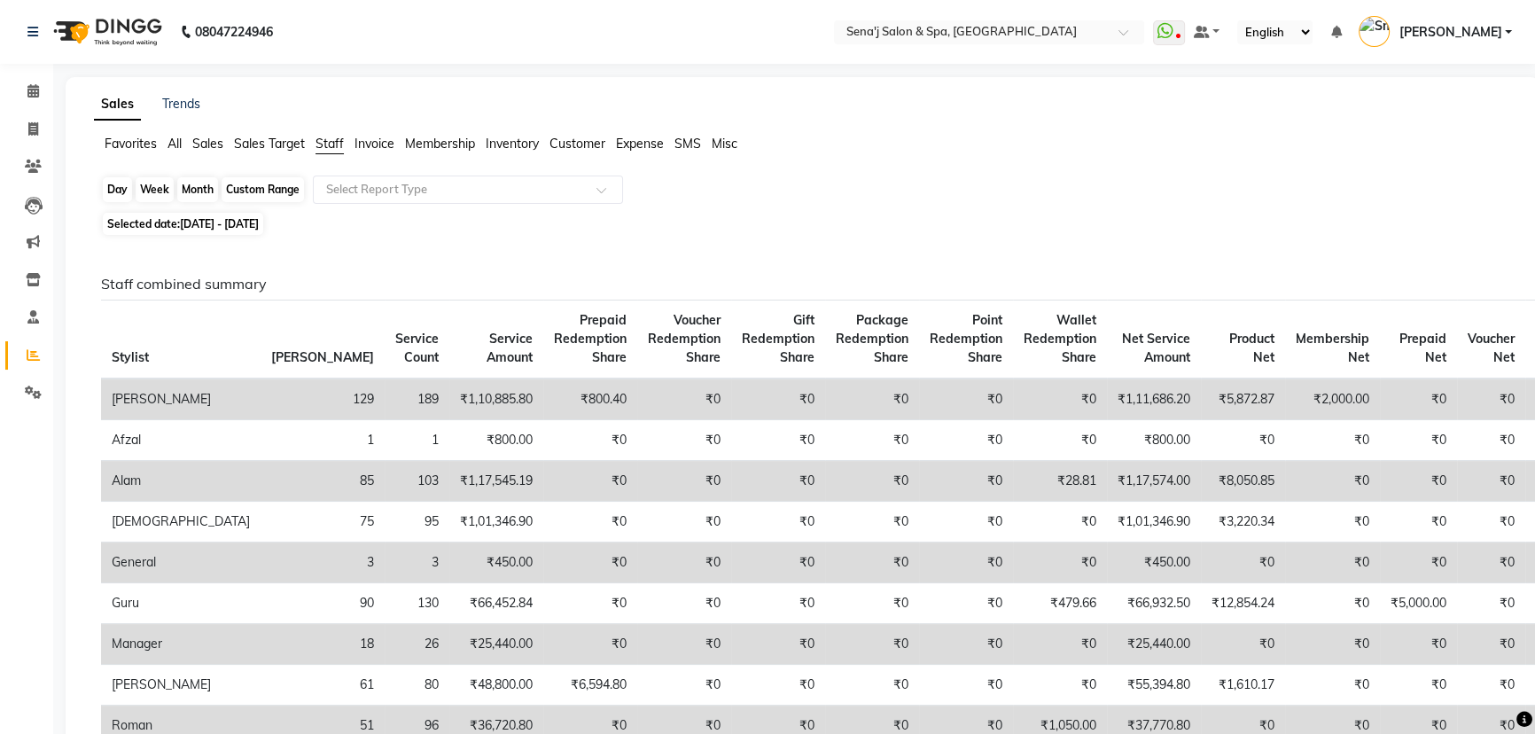
click at [200, 186] on div "Month" at bounding box center [197, 189] width 41 height 25
select select "7"
select select "2025"
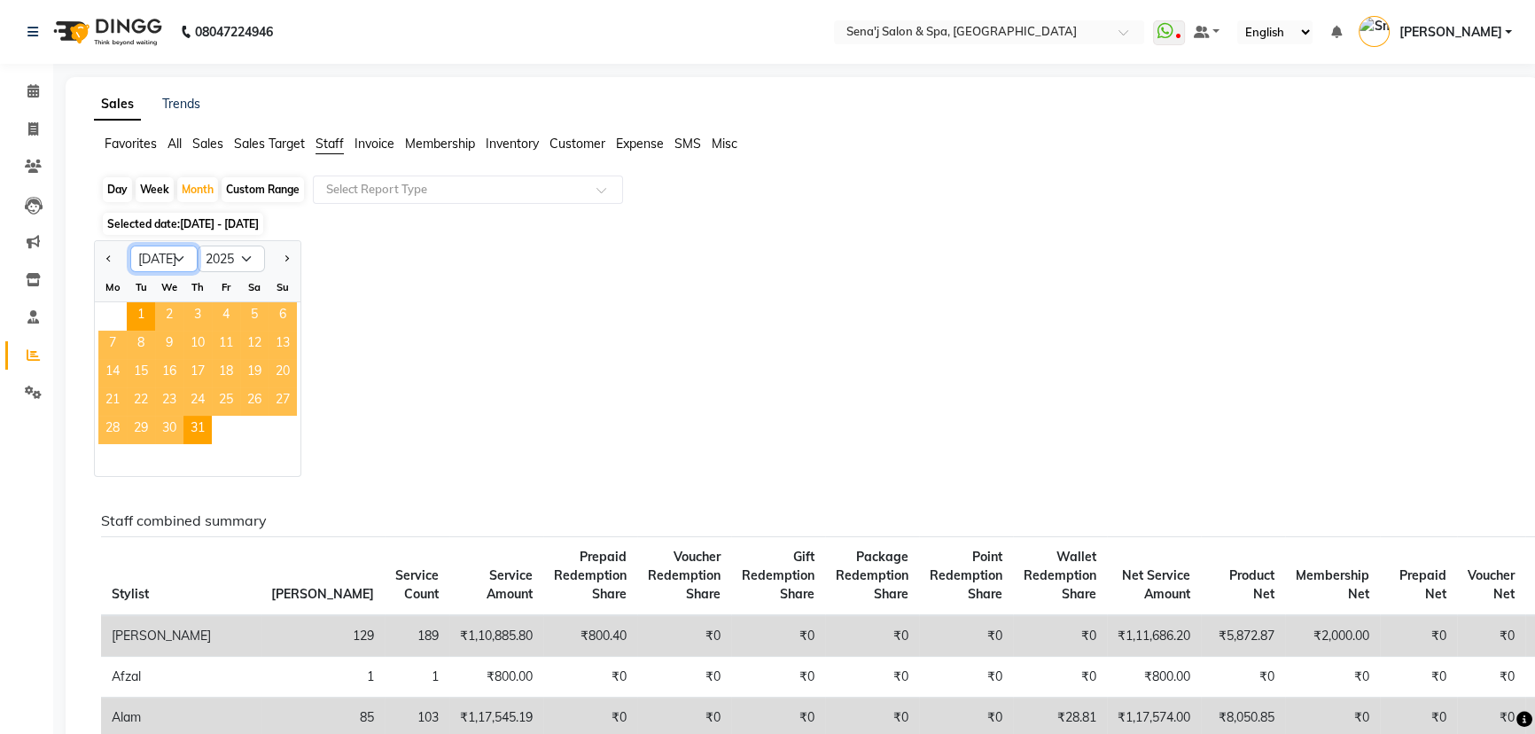
click at [176, 256] on select "Jan Feb Mar Apr May Jun Jul Aug Sep Oct Nov Dec" at bounding box center [163, 258] width 67 height 27
select select "8"
click at [130, 245] on select "Jan Feb Mar Apr May Jun Jul Aug Sep Oct Nov Dec" at bounding box center [163, 258] width 67 height 27
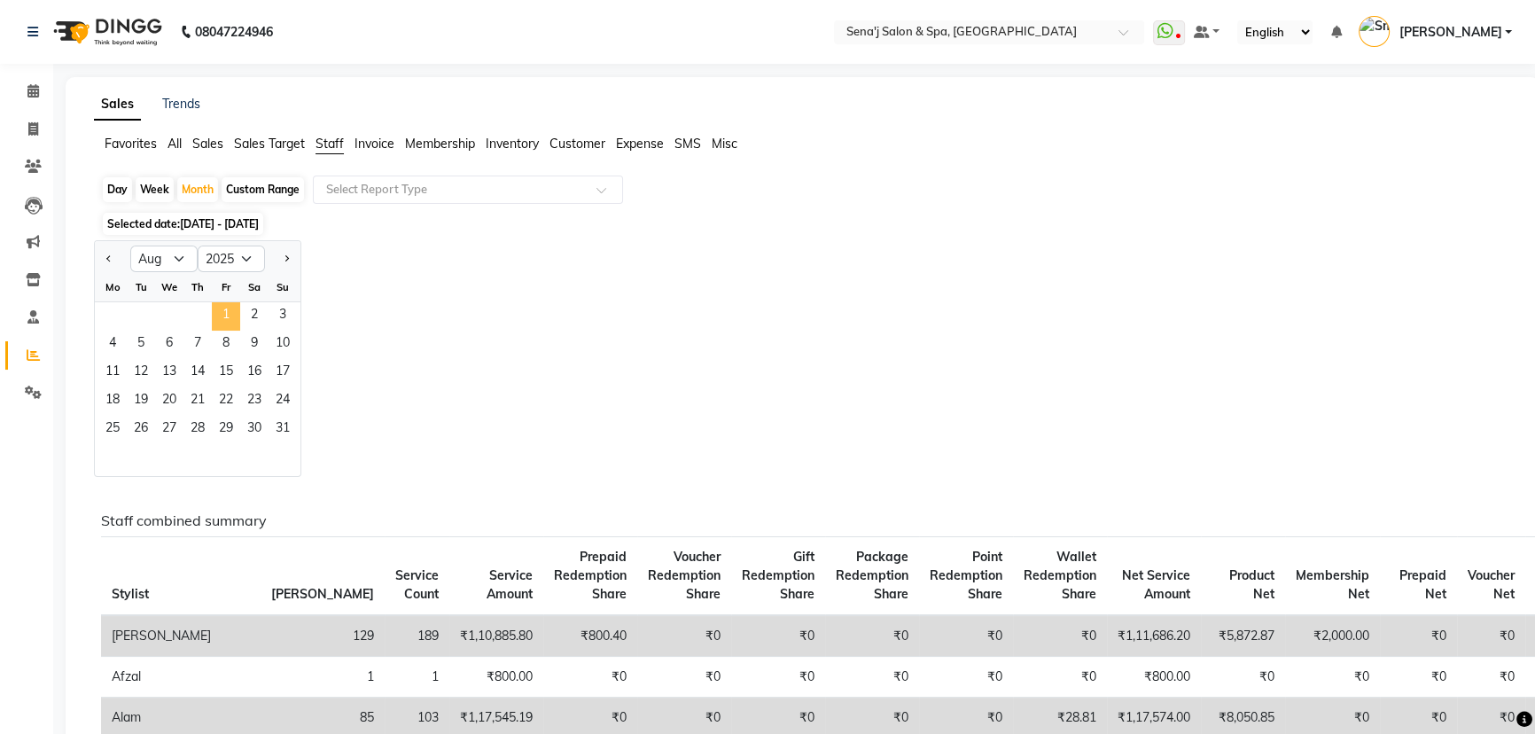
click at [227, 313] on span "1" at bounding box center [226, 316] width 28 height 28
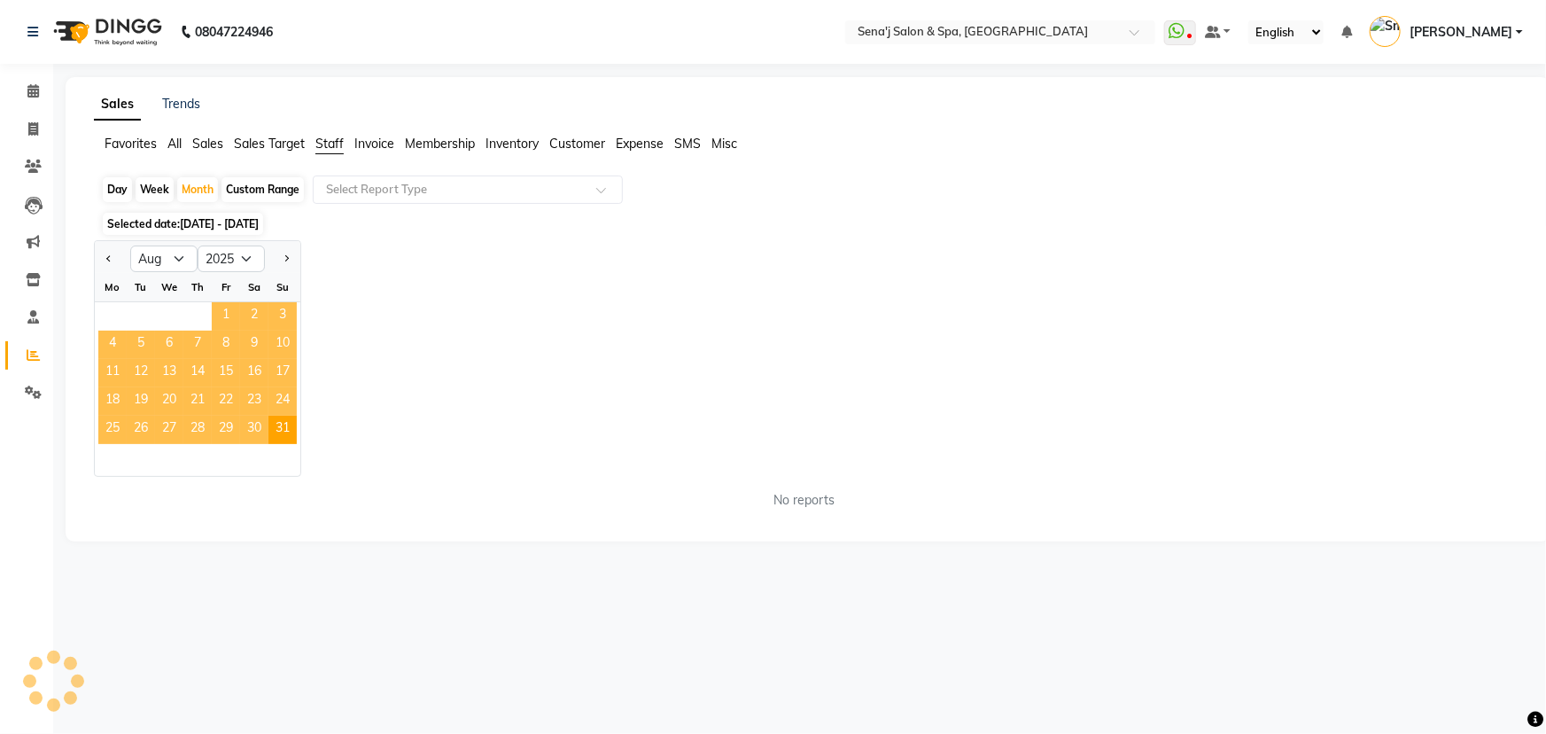
click at [219, 308] on span "1" at bounding box center [226, 316] width 28 height 28
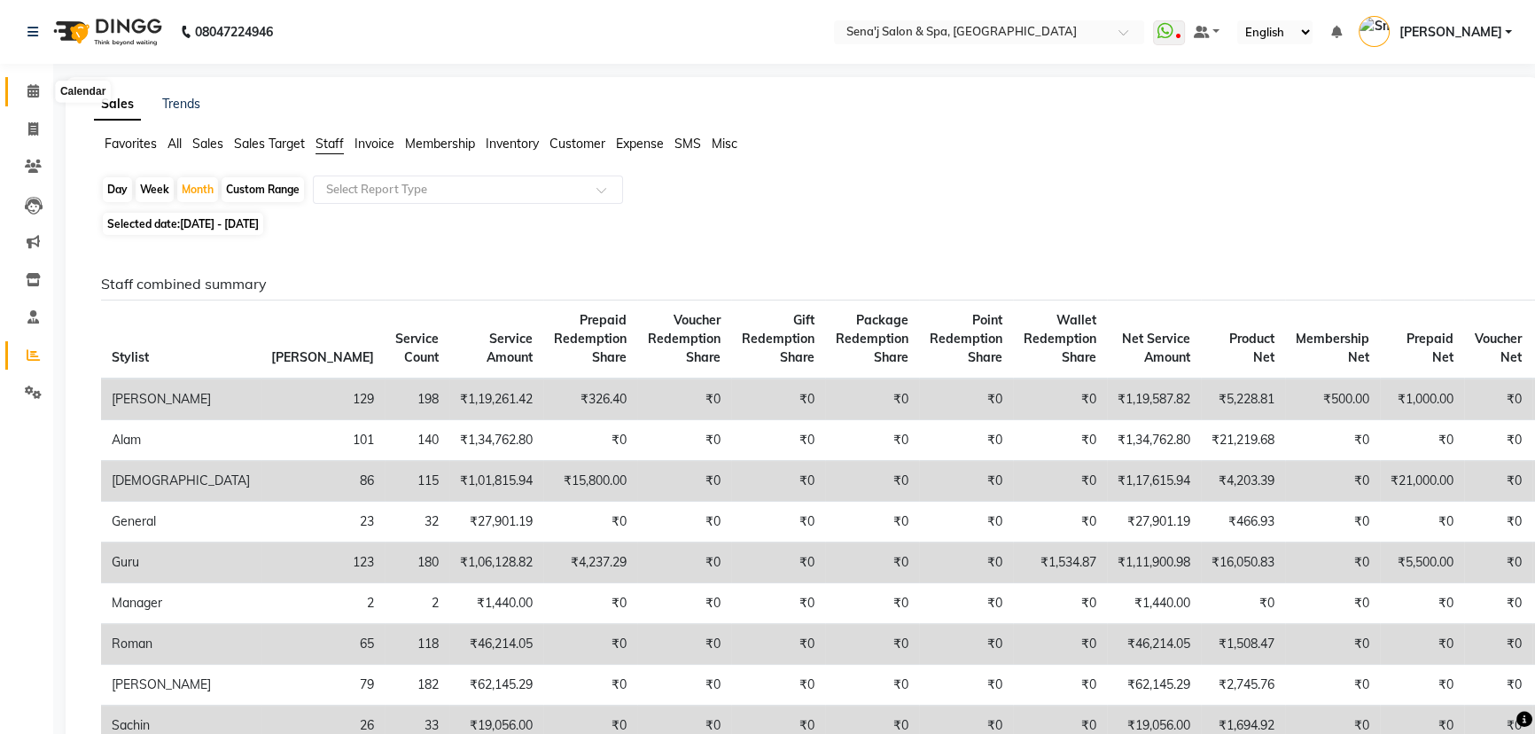
click at [35, 89] on icon at bounding box center [33, 90] width 12 height 13
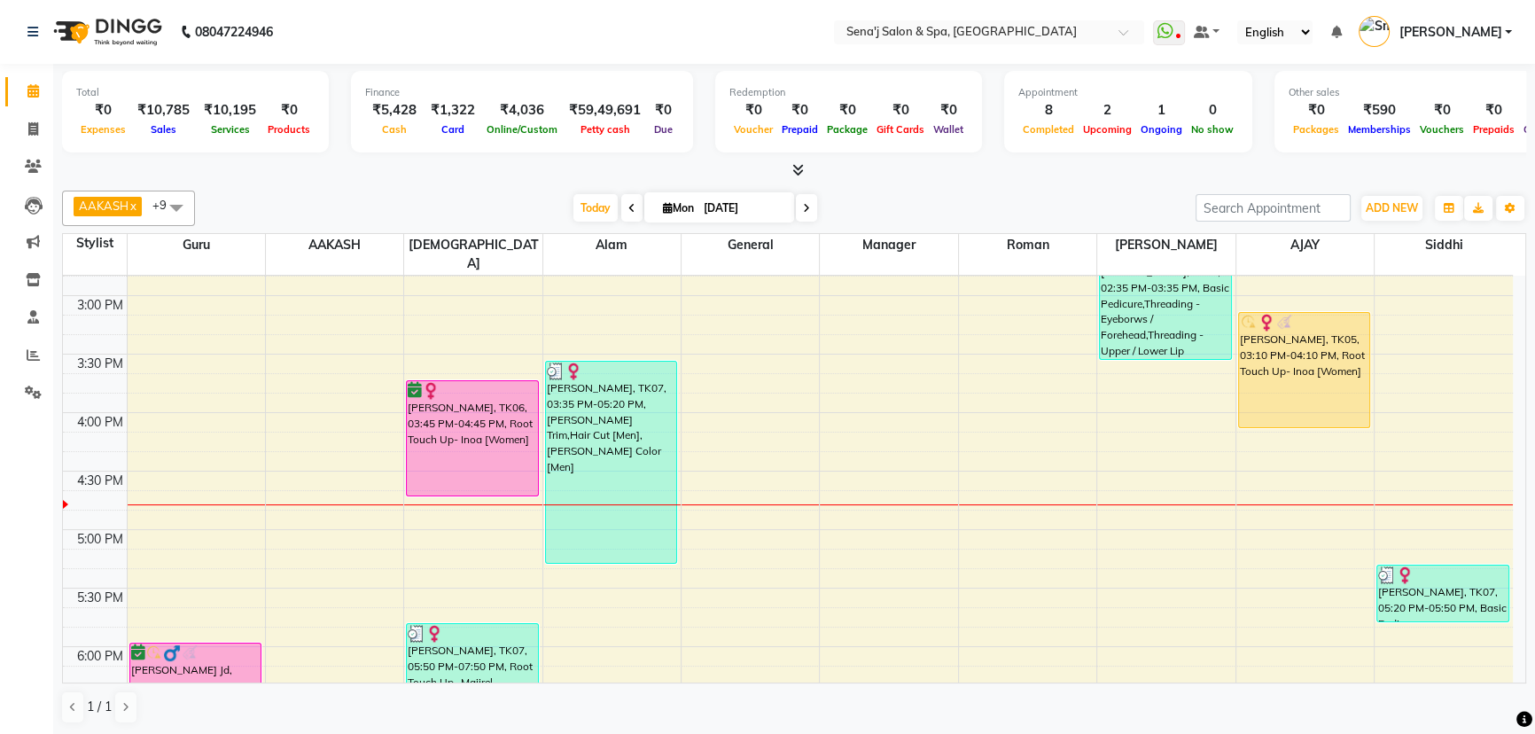
scroll to position [725, 0]
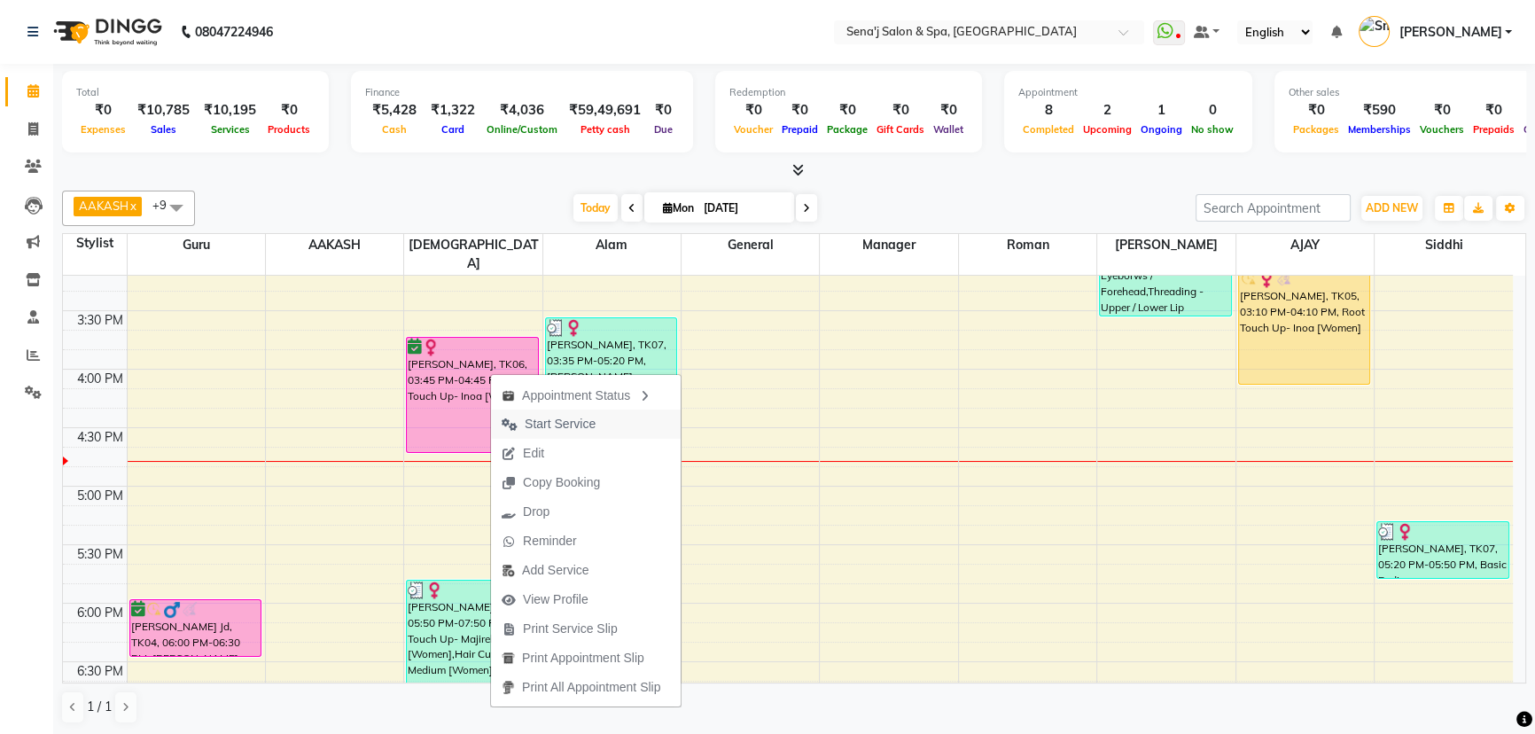
click at [551, 424] on span "Start Service" at bounding box center [560, 424] width 71 height 19
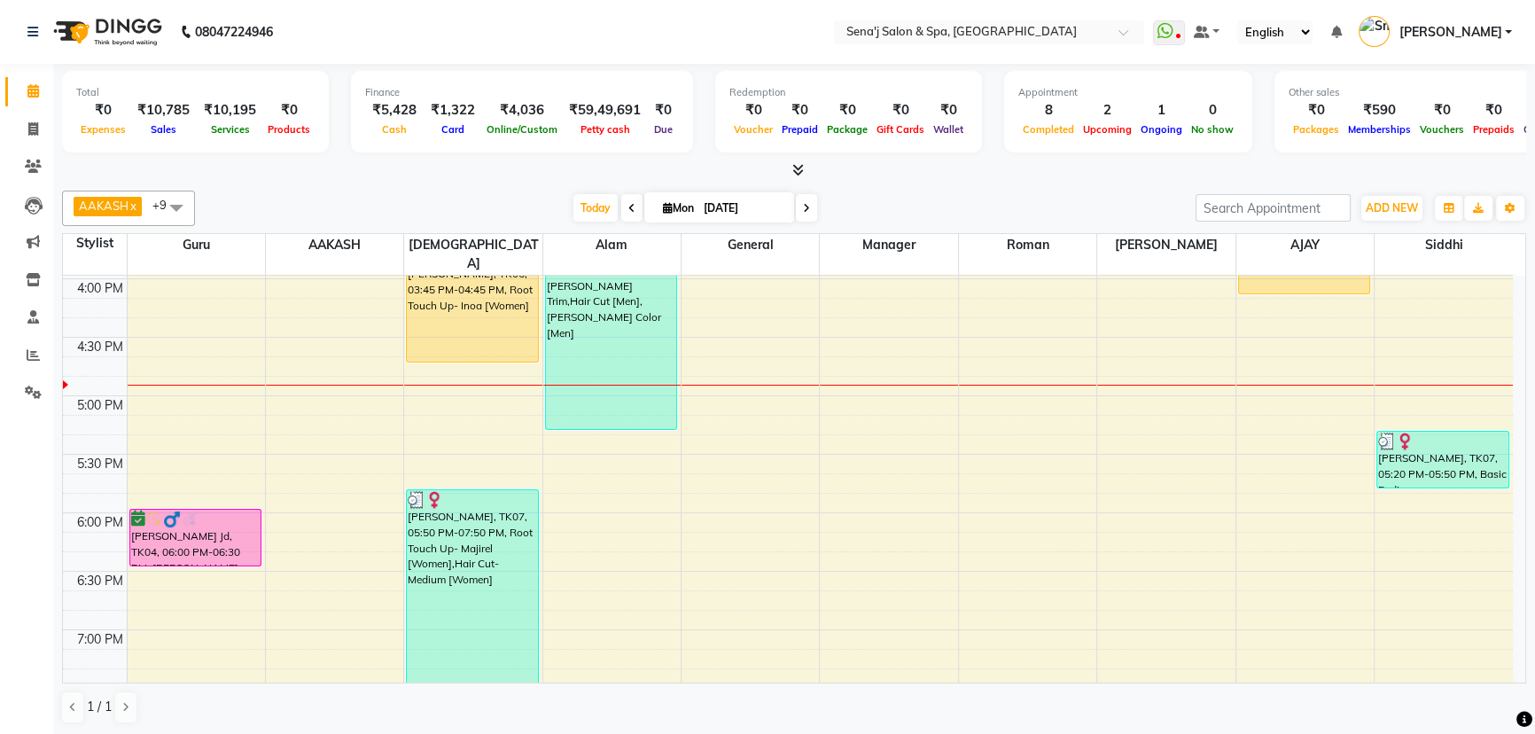
scroll to position [805, 0]
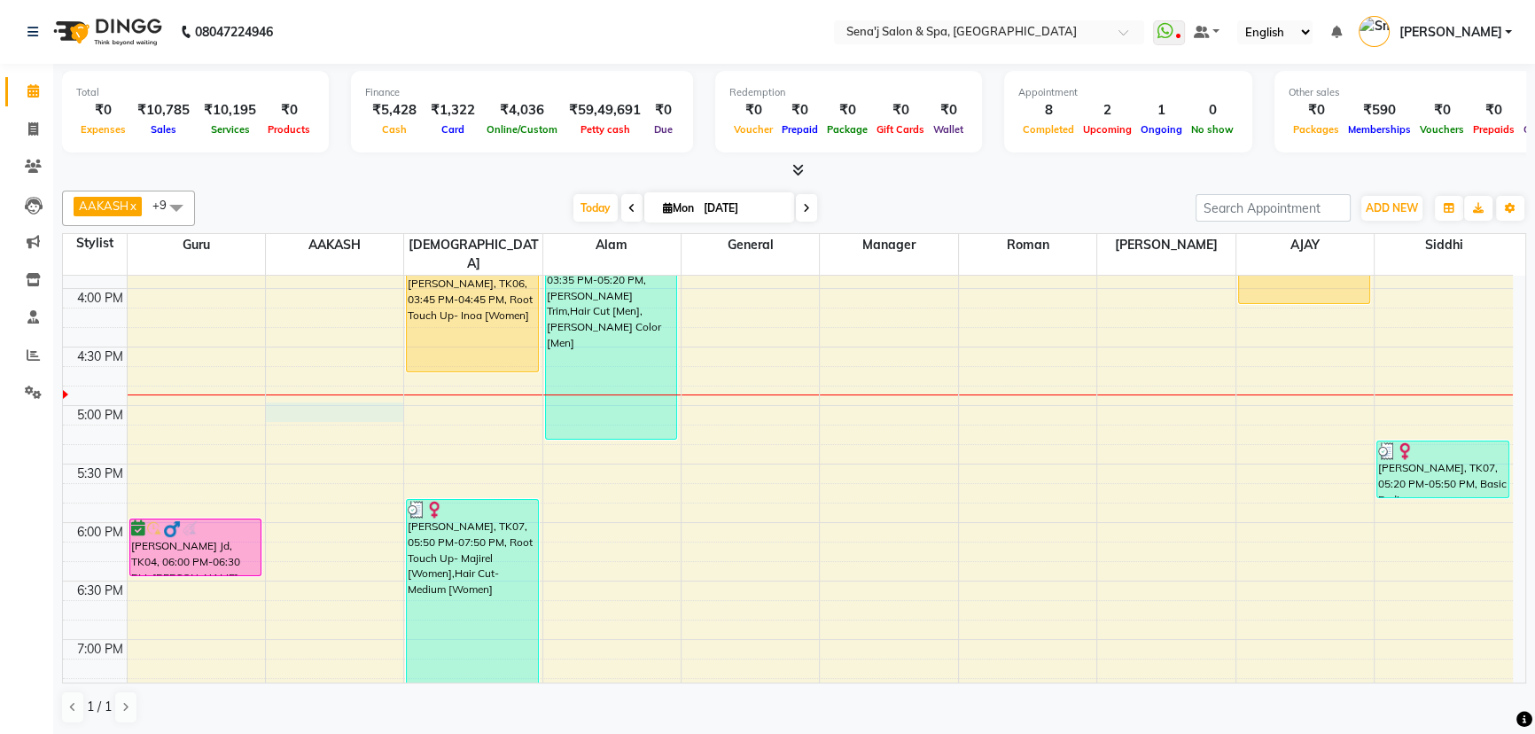
click at [305, 393] on div "9:00 AM 9:30 AM 10:00 AM 10:30 AM 11:00 AM 11:30 AM 12:00 PM 12:30 PM 1:00 PM 1…" at bounding box center [788, 347] width 1450 height 1754
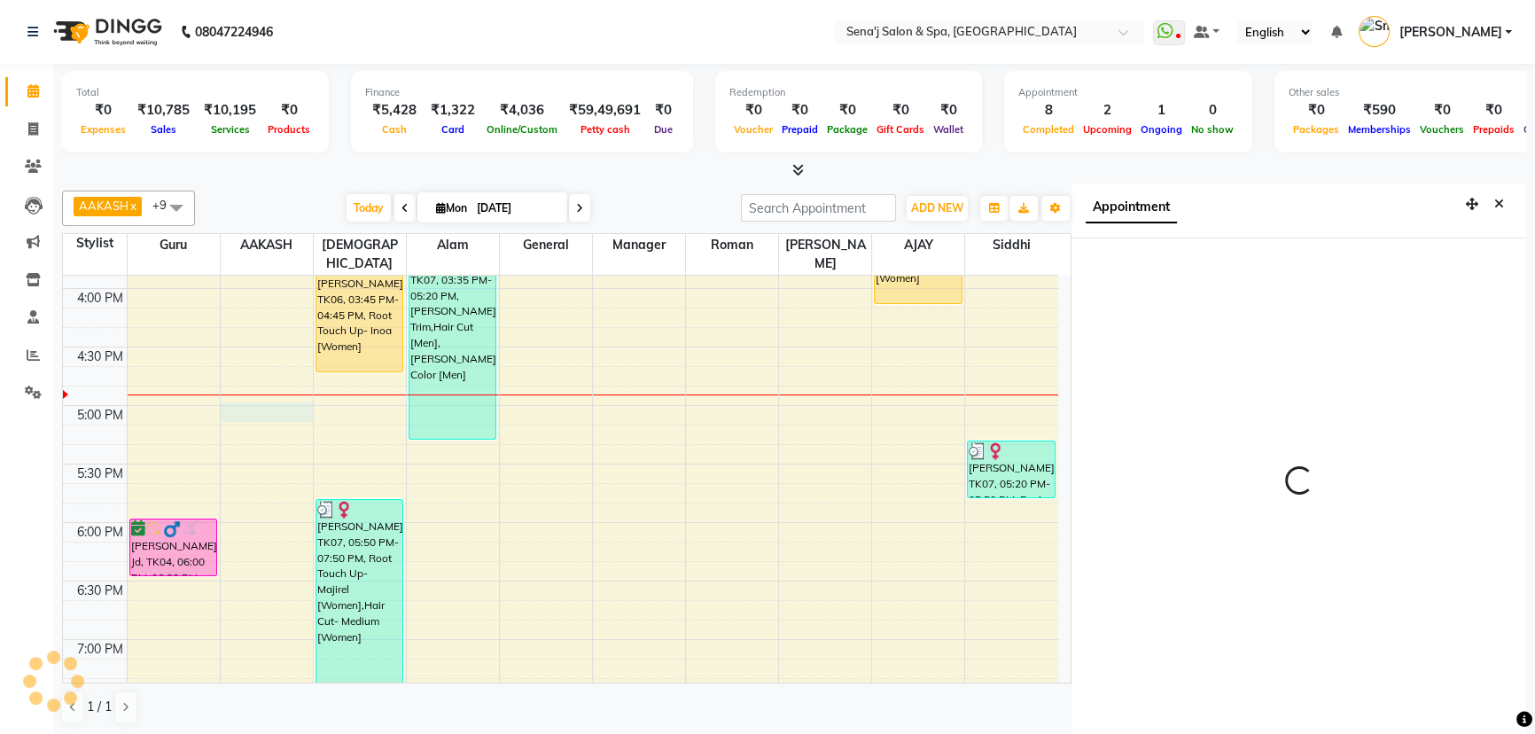
scroll to position [8, 0]
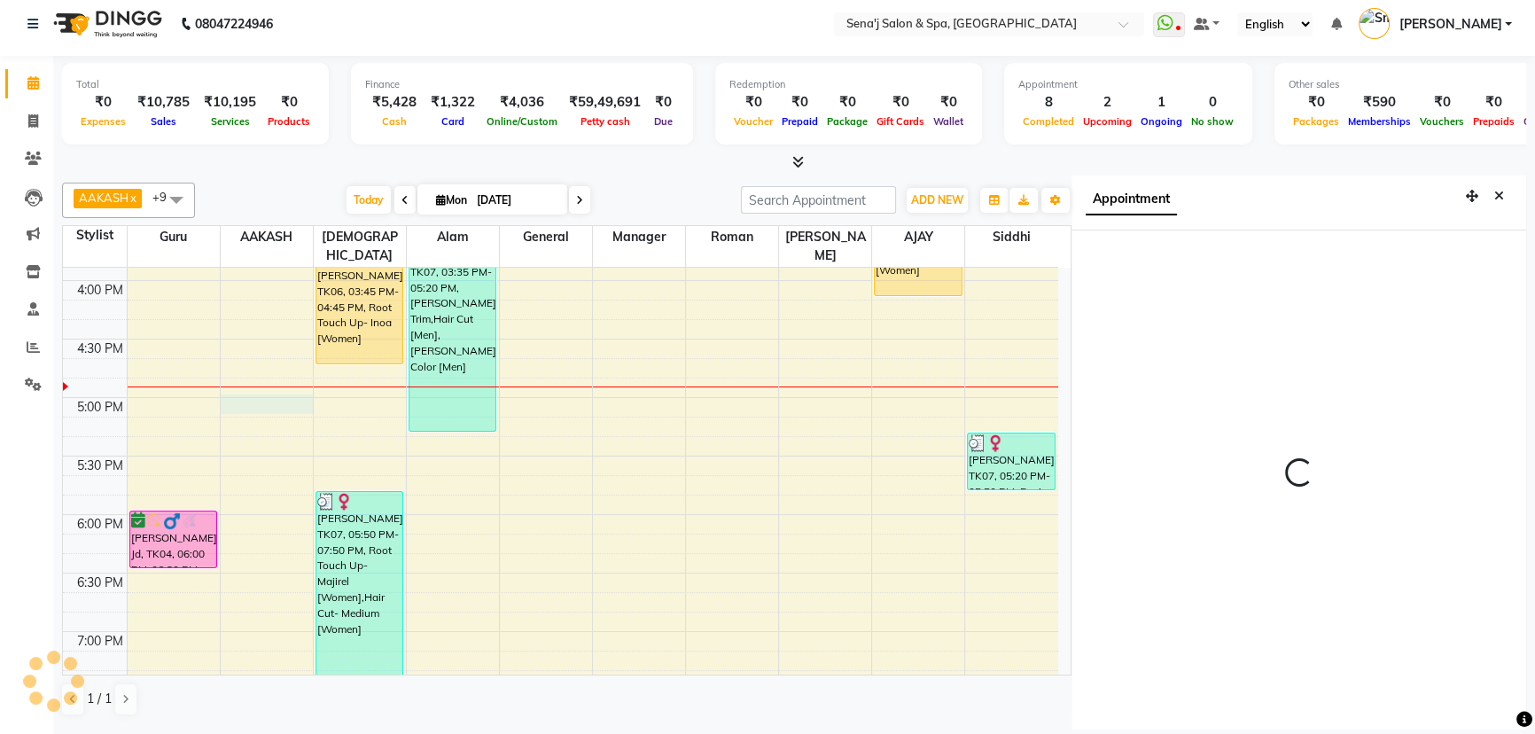
select select "1020"
select select "12648"
select select "tentative"
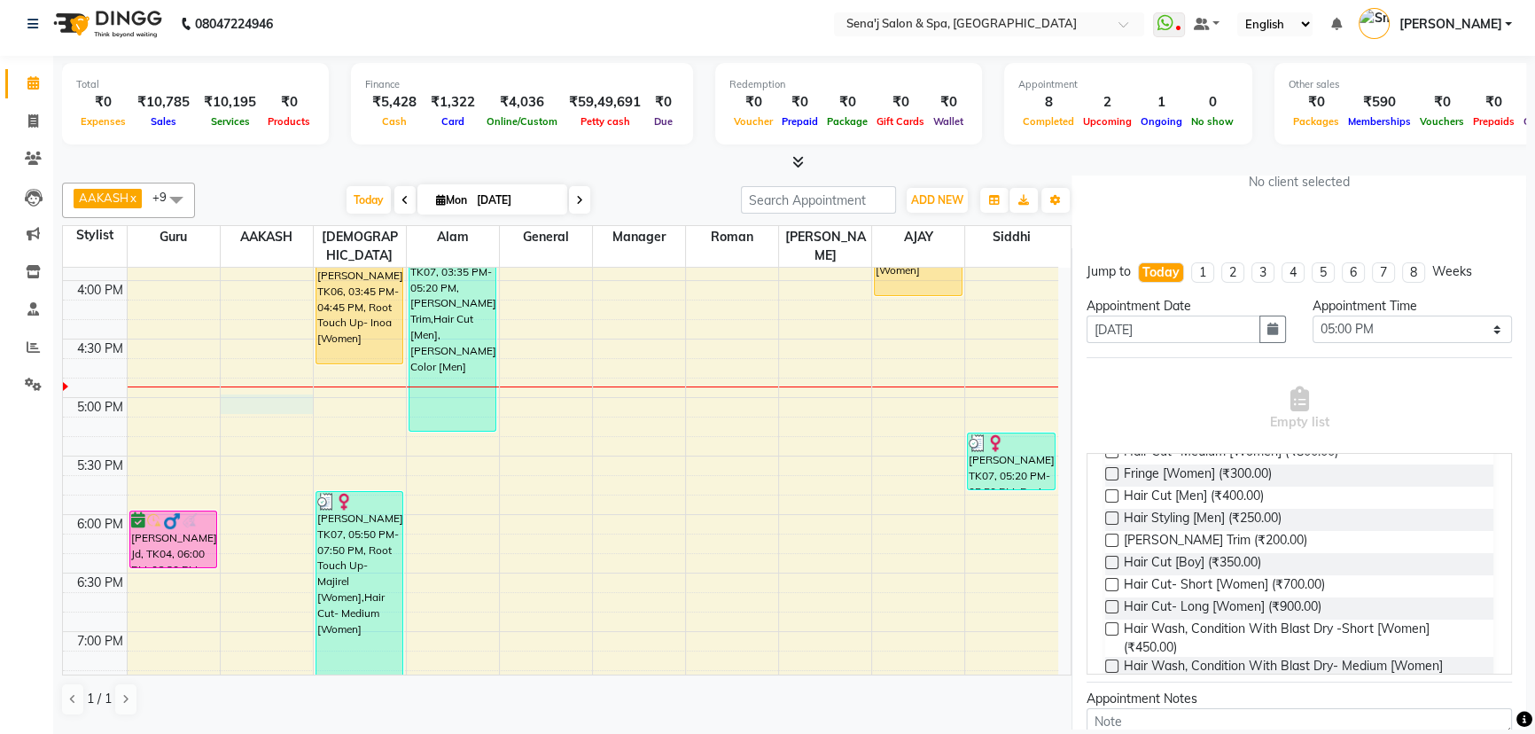
scroll to position [241, 0]
click at [1111, 480] on label at bounding box center [1111, 486] width 13 height 13
click at [1111, 483] on input "checkbox" at bounding box center [1111, 489] width 12 height 12
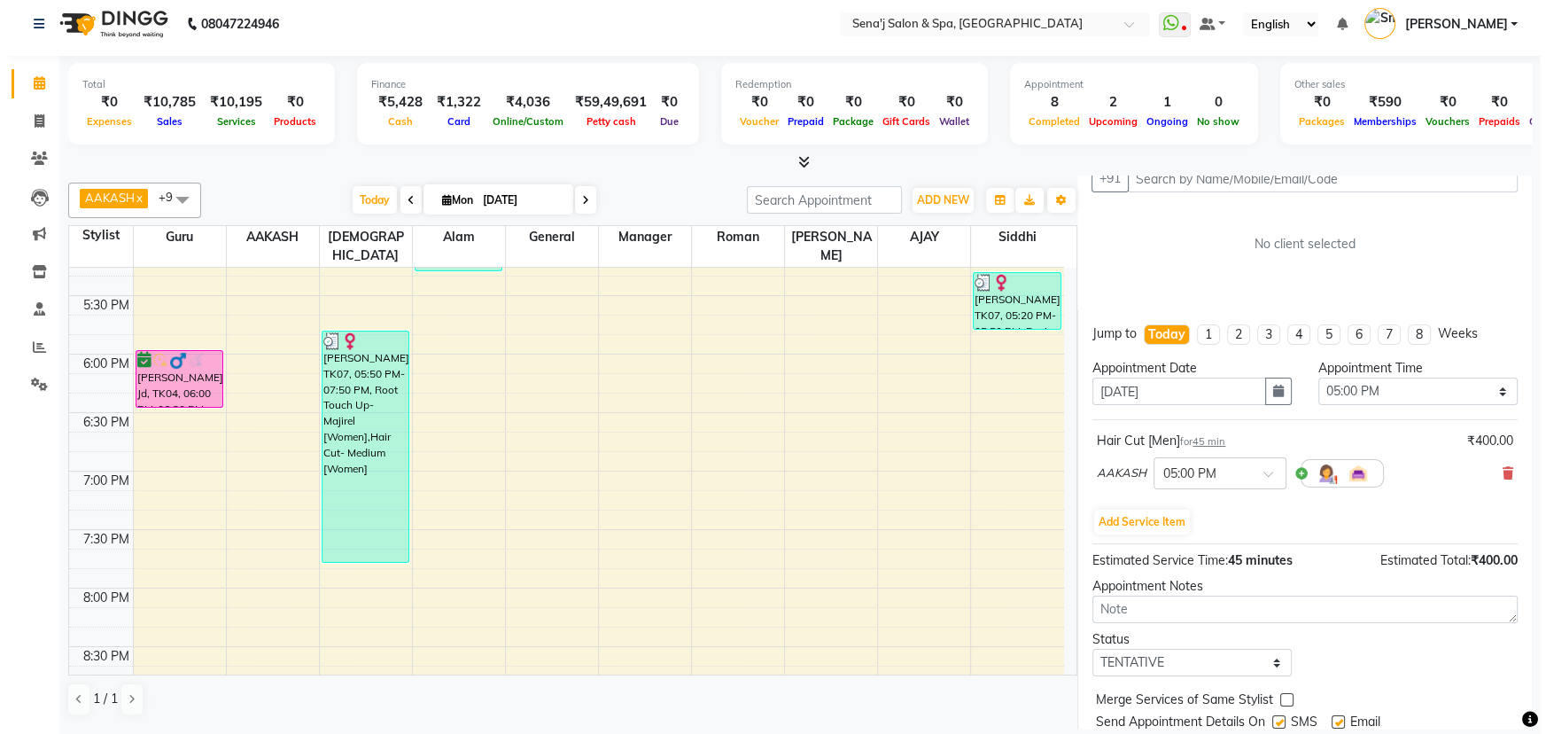
scroll to position [0, 0]
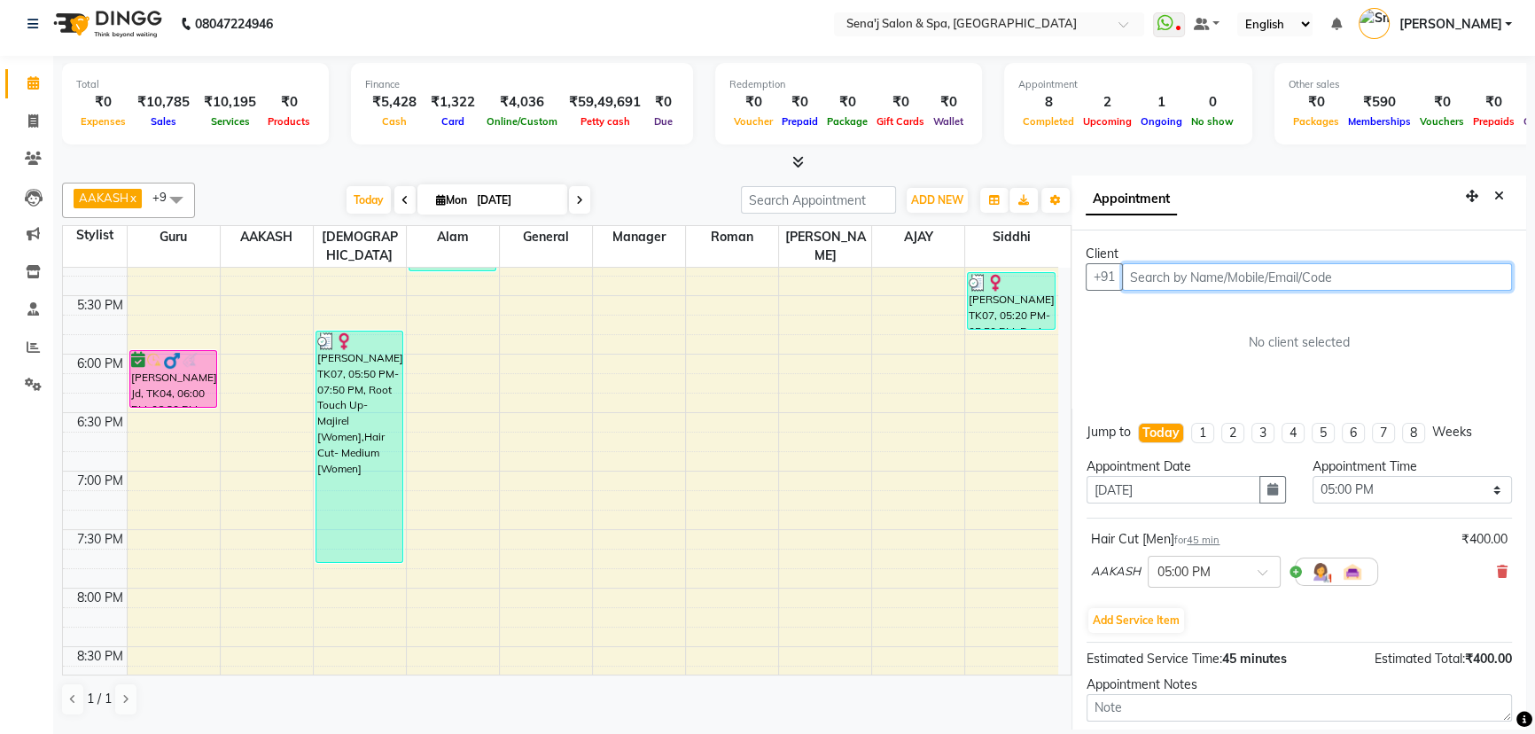
click at [1280, 278] on input "text" at bounding box center [1317, 276] width 390 height 27
type input "8799851078"
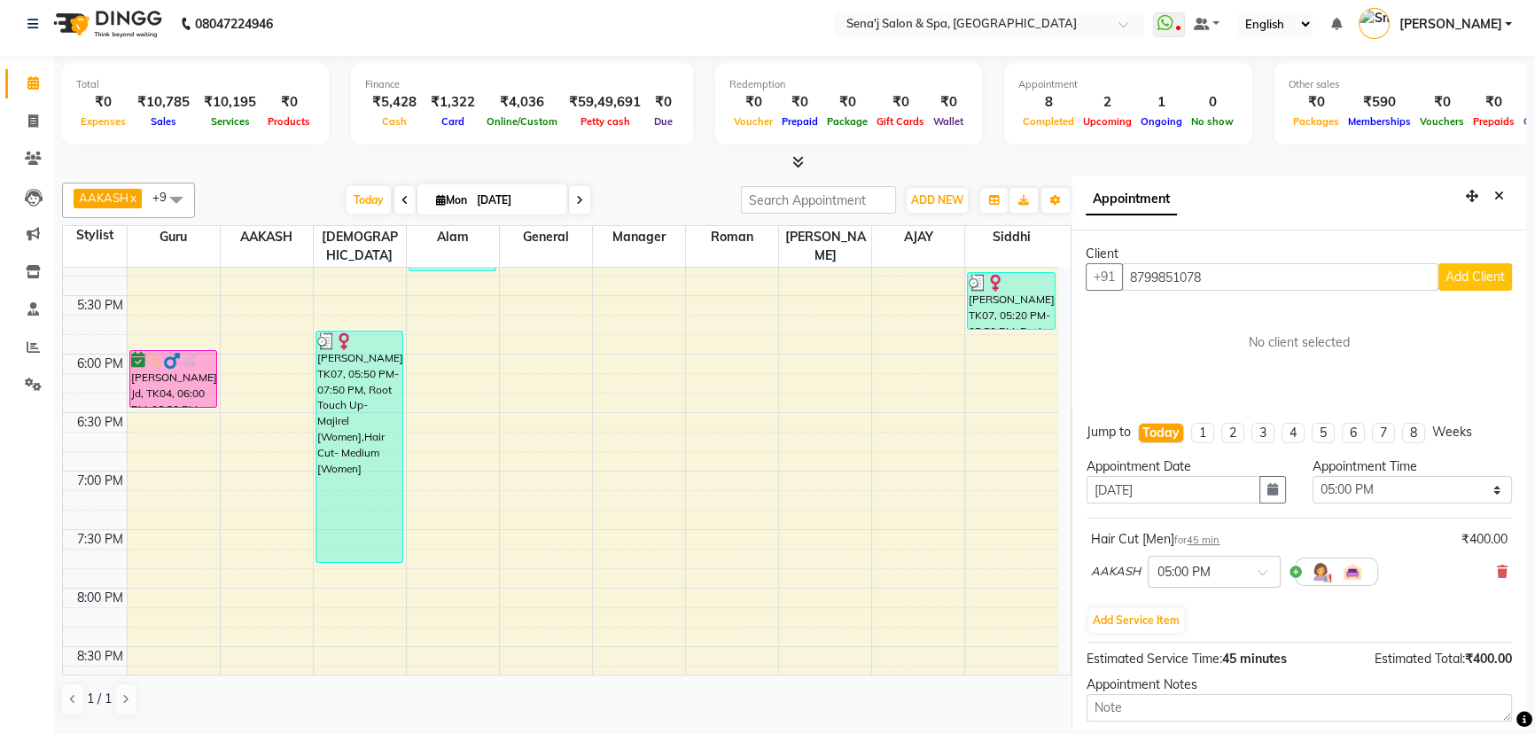
click at [1451, 279] on span "Add Client" at bounding box center [1474, 276] width 59 height 16
select select "22"
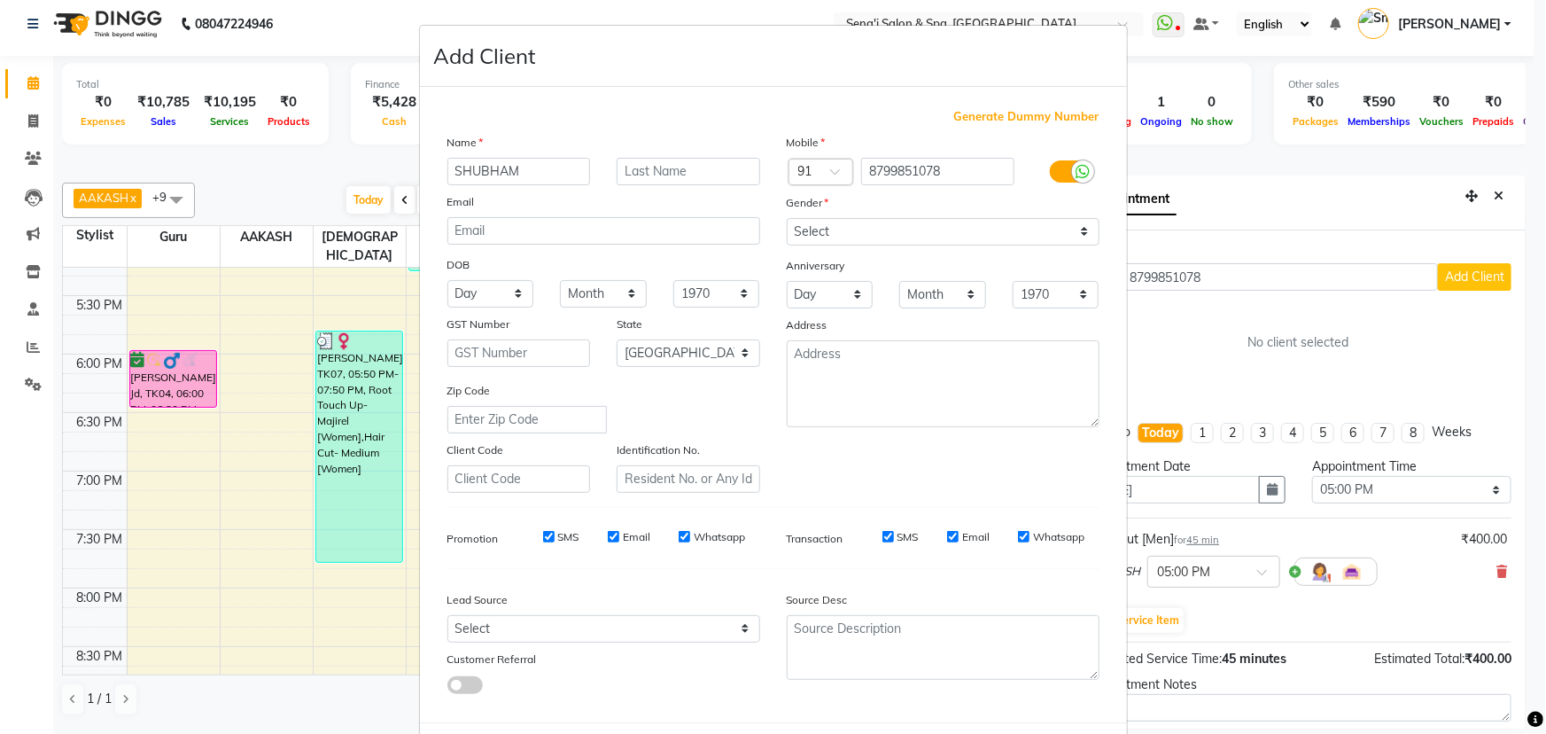
type input "SHUBHAM"
click at [905, 220] on select "Select Male Female Other Prefer Not To Say" at bounding box center [943, 231] width 313 height 27
select select "male"
click at [787, 218] on select "Select Male Female Other Prefer Not To Say" at bounding box center [943, 231] width 313 height 27
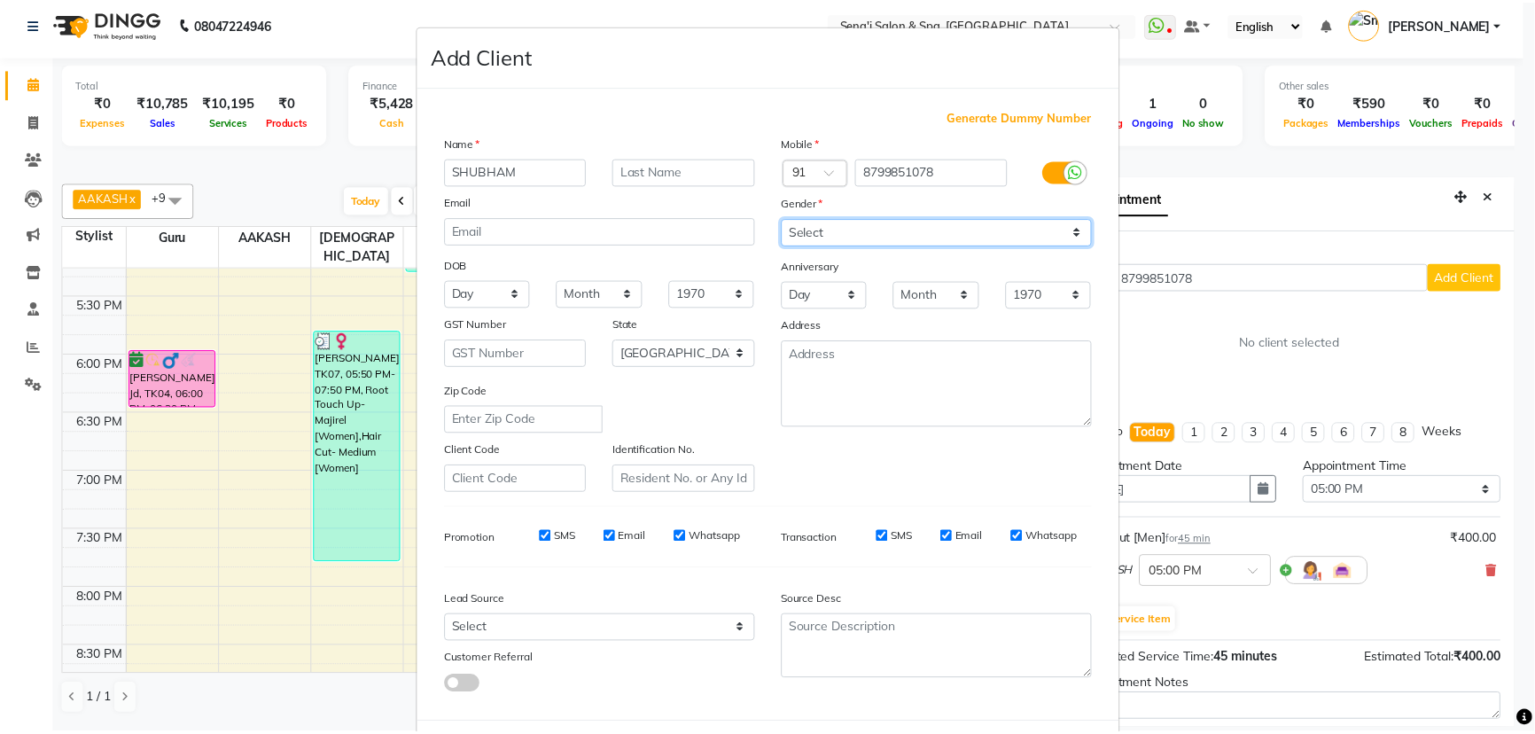
scroll to position [89, 0]
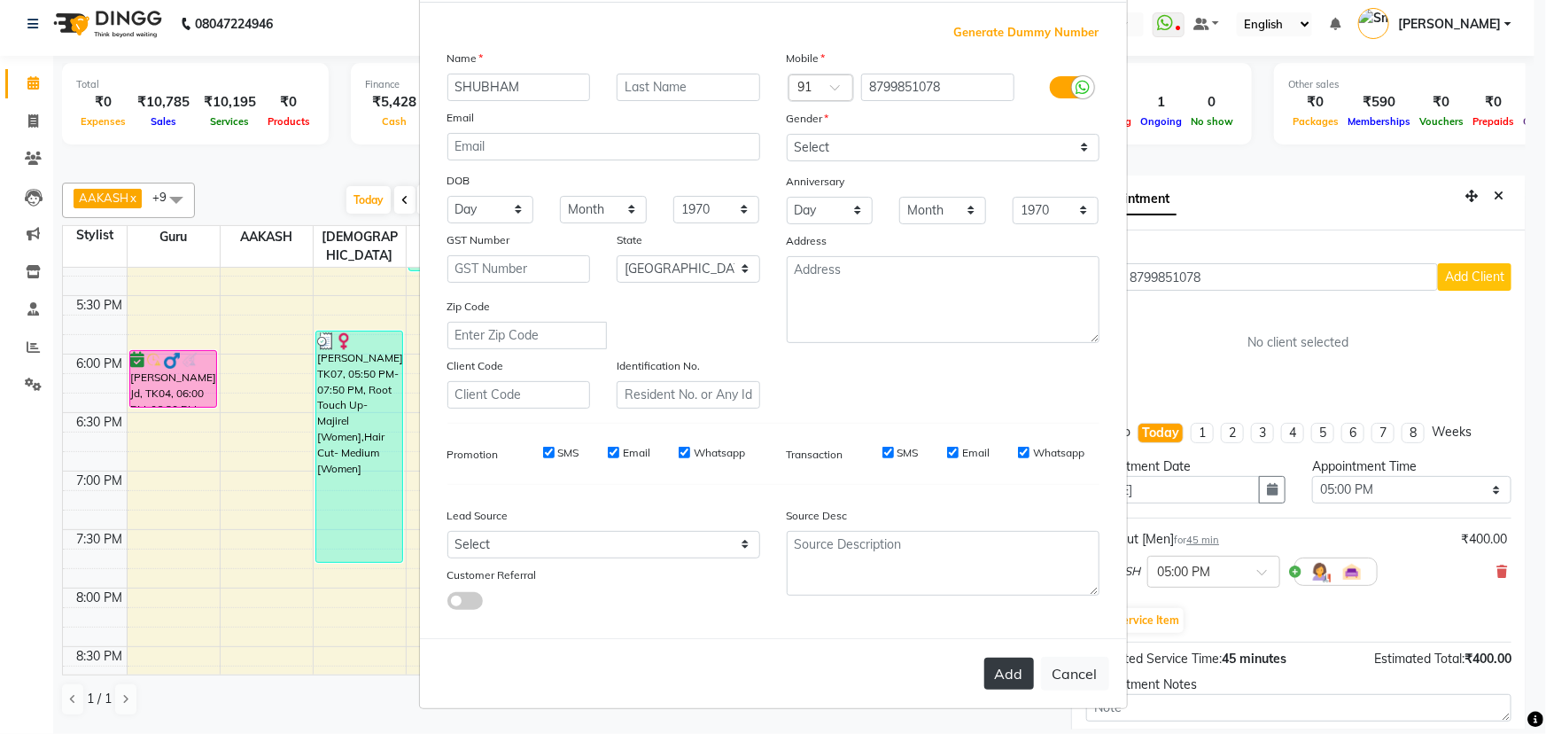
click at [1011, 674] on button "Add" at bounding box center [1009, 674] width 50 height 32
select select
select select "null"
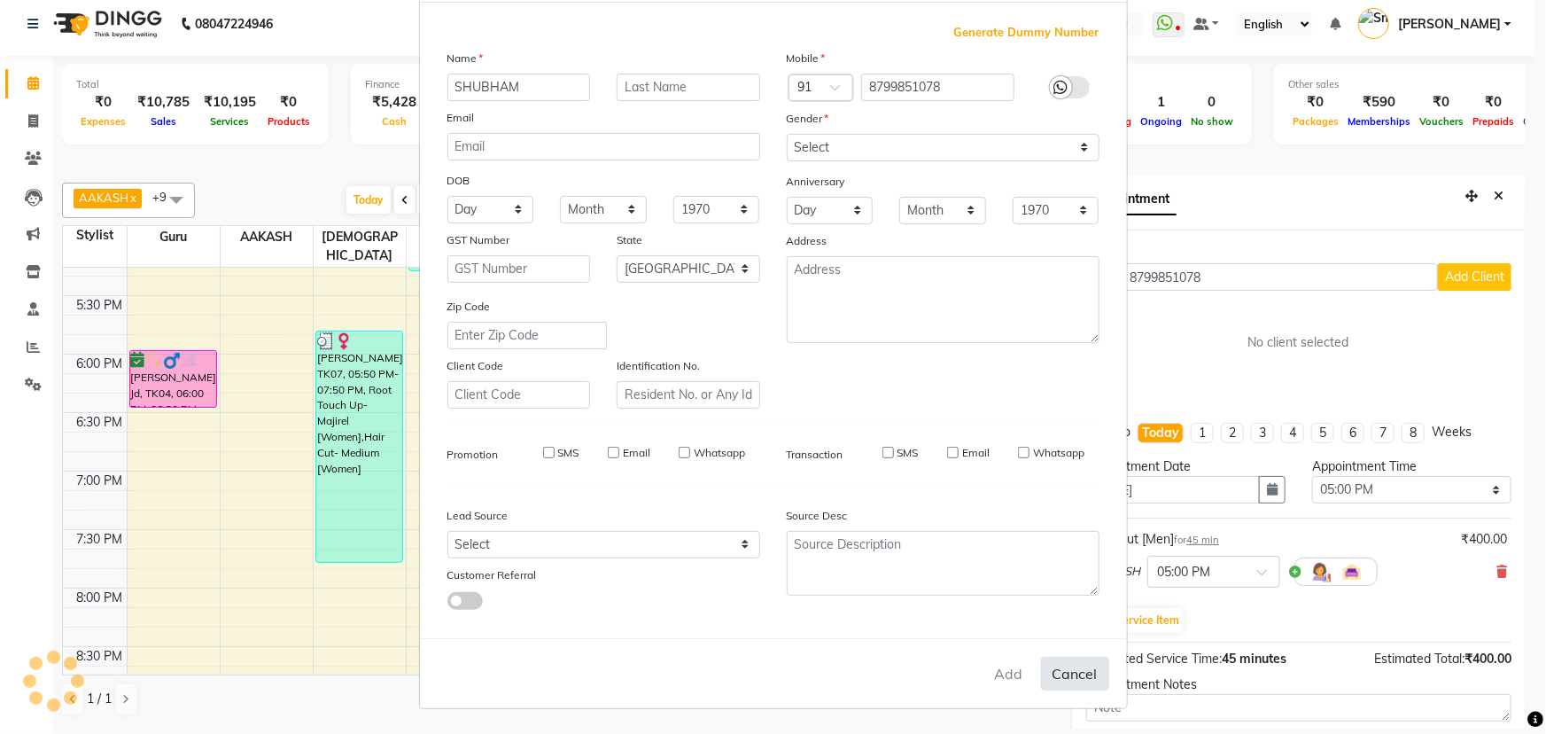
select select
checkbox input "false"
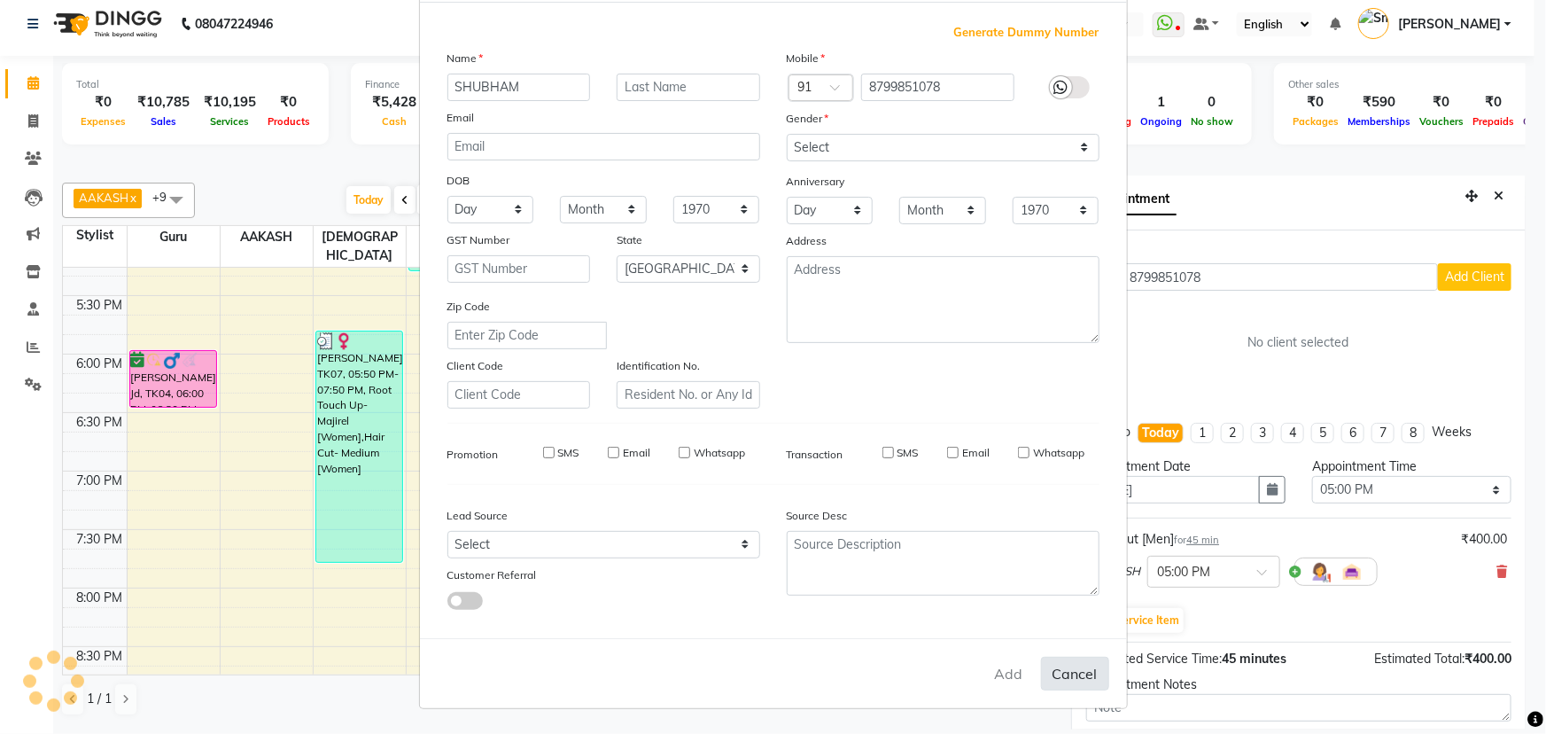
checkbox input "false"
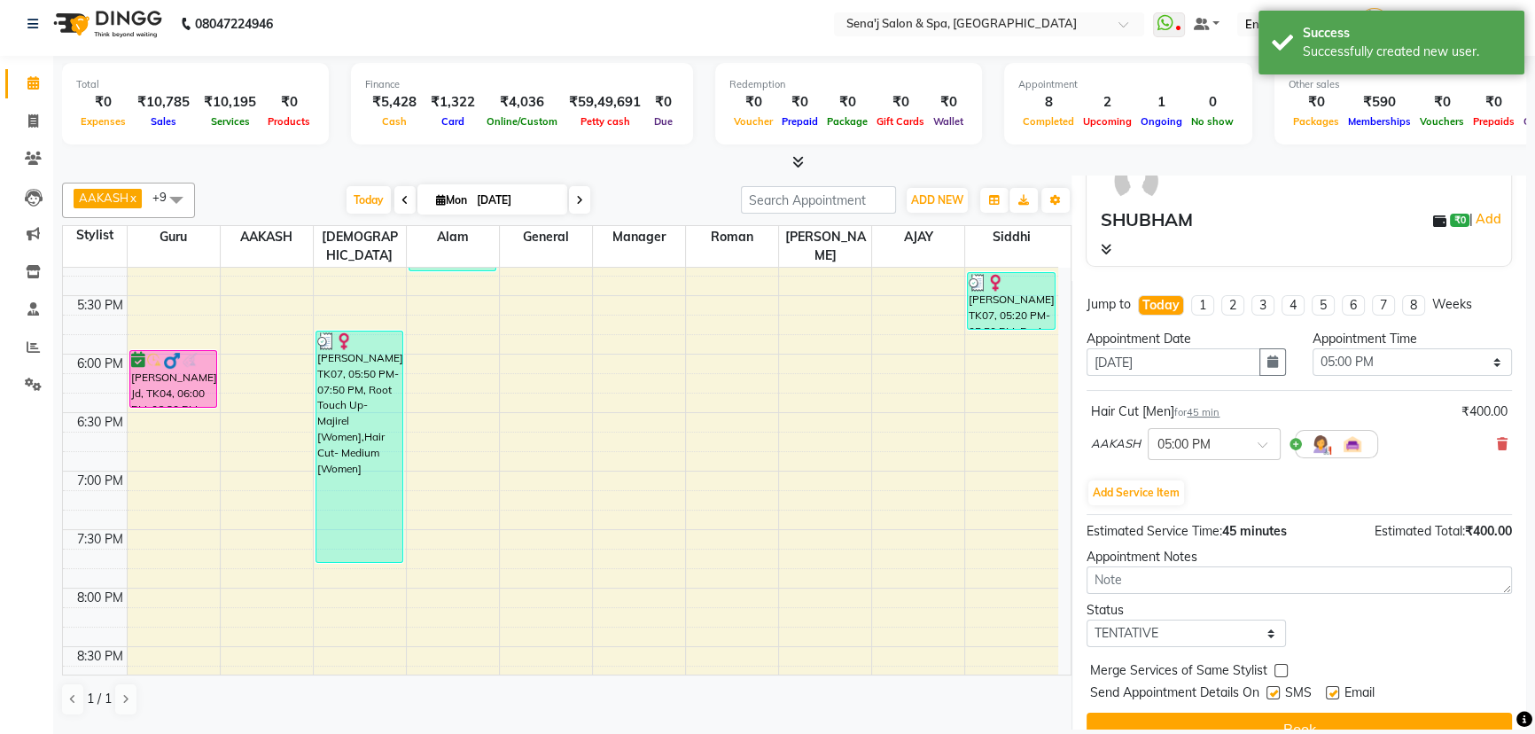
scroll to position [186, 0]
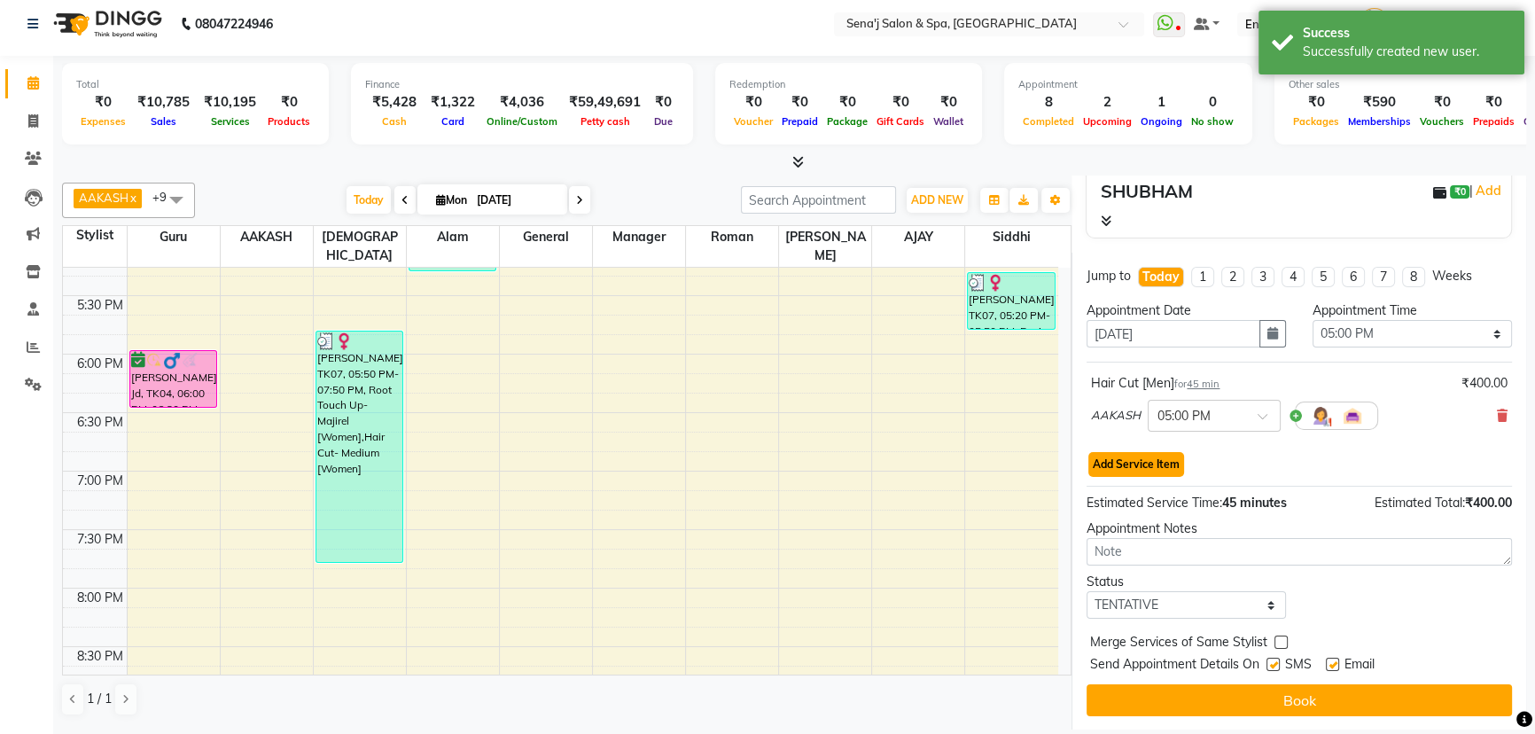
click at [1106, 458] on button "Add Service Item" at bounding box center [1136, 464] width 96 height 25
select select "12648"
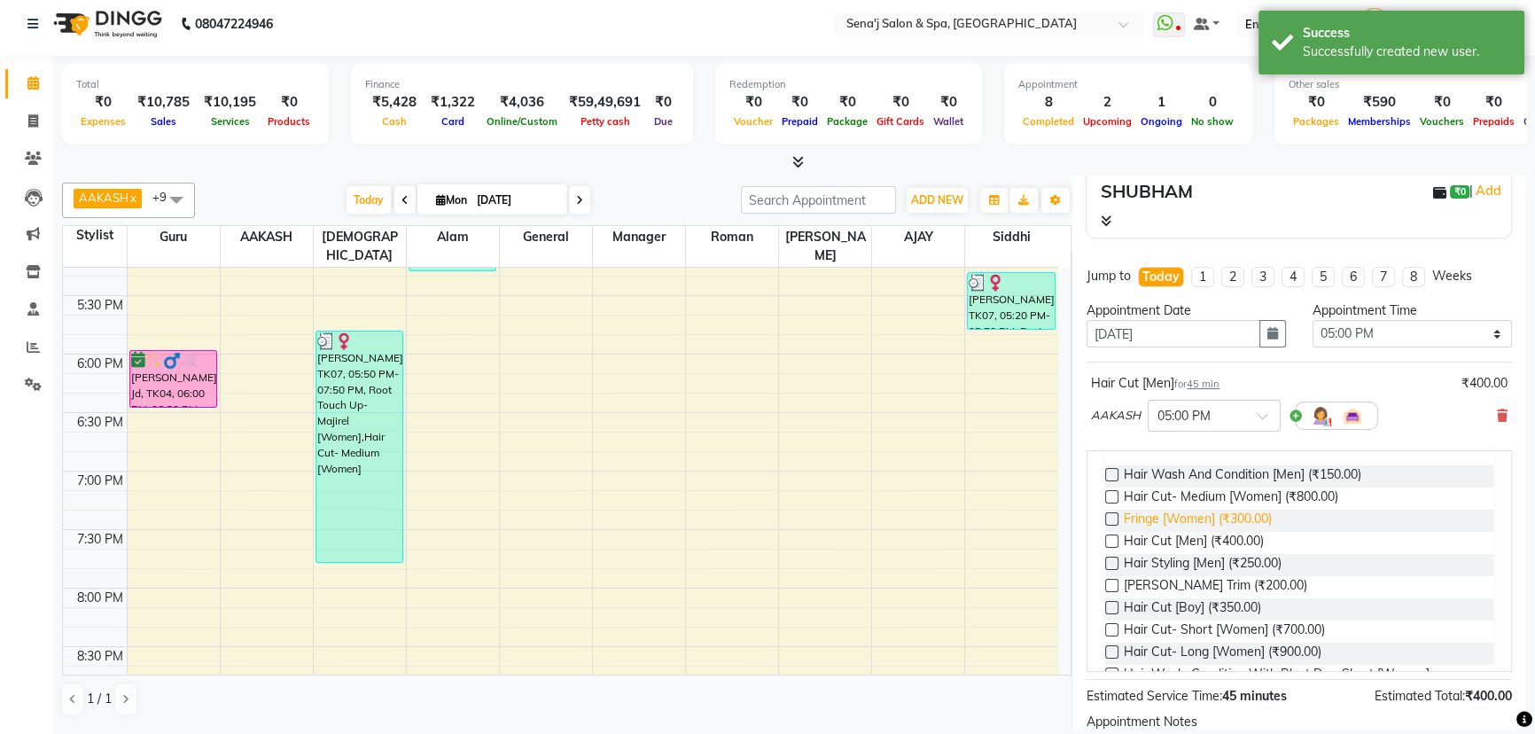
scroll to position [241, 0]
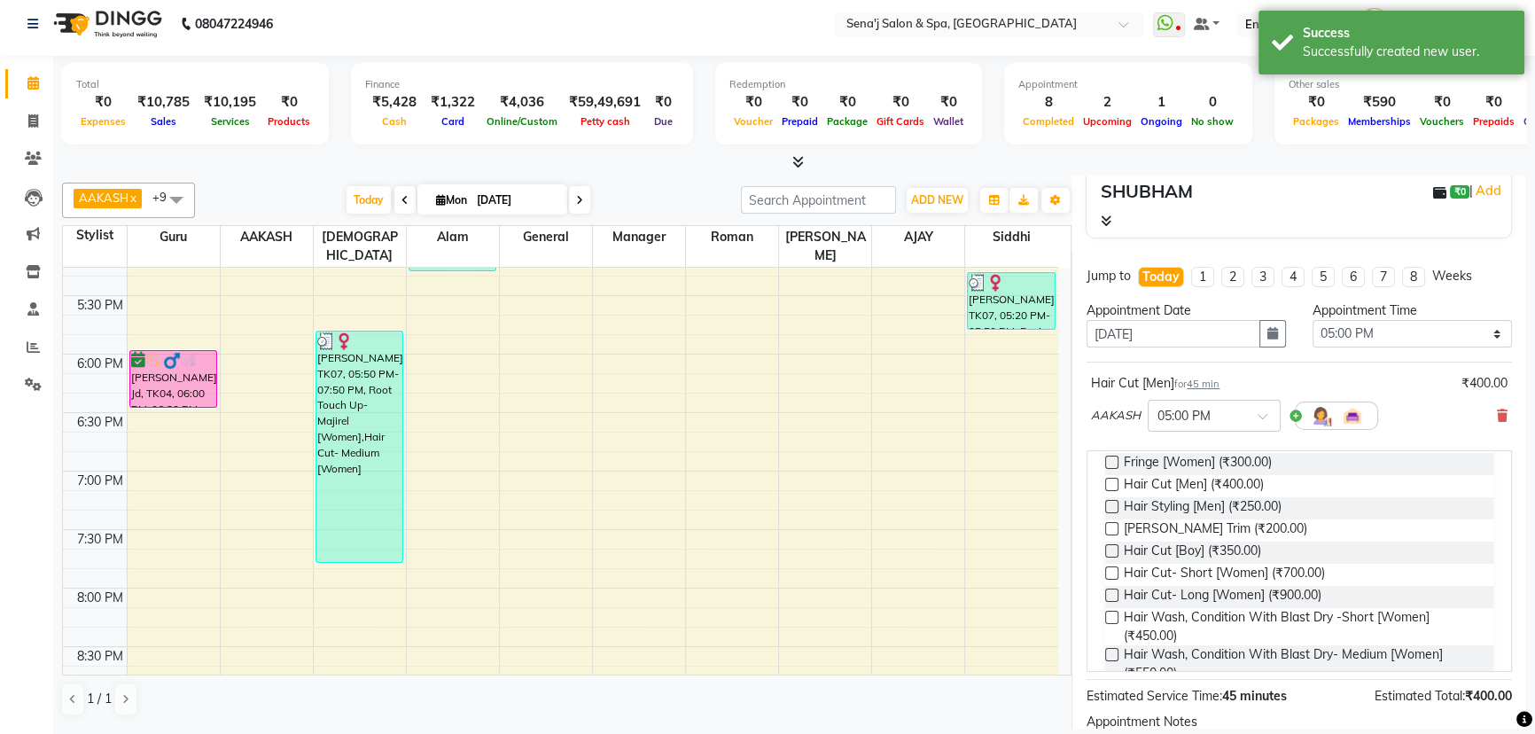
click at [1109, 528] on label at bounding box center [1111, 528] width 13 height 13
click at [1109, 528] on input "checkbox" at bounding box center [1111, 531] width 12 height 12
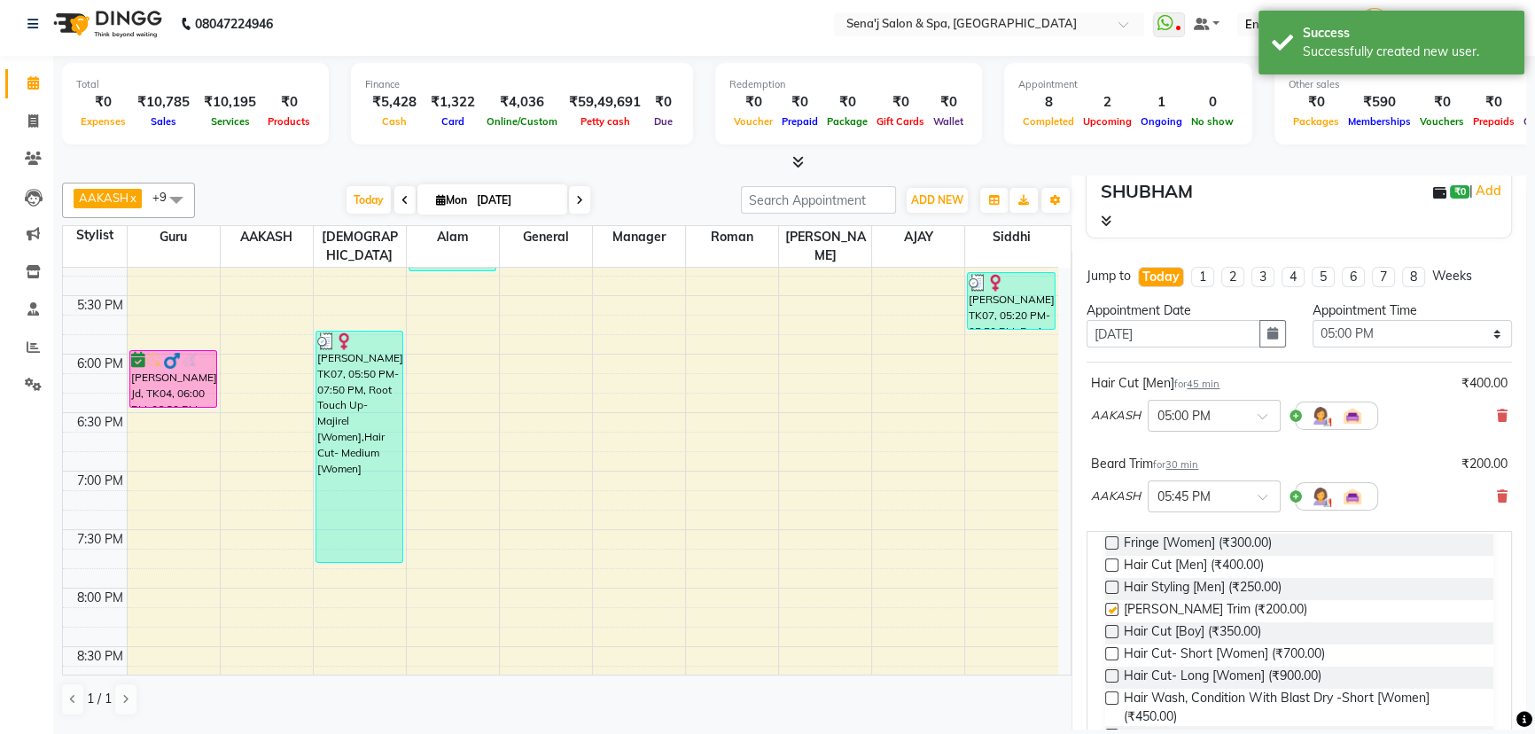
checkbox input "false"
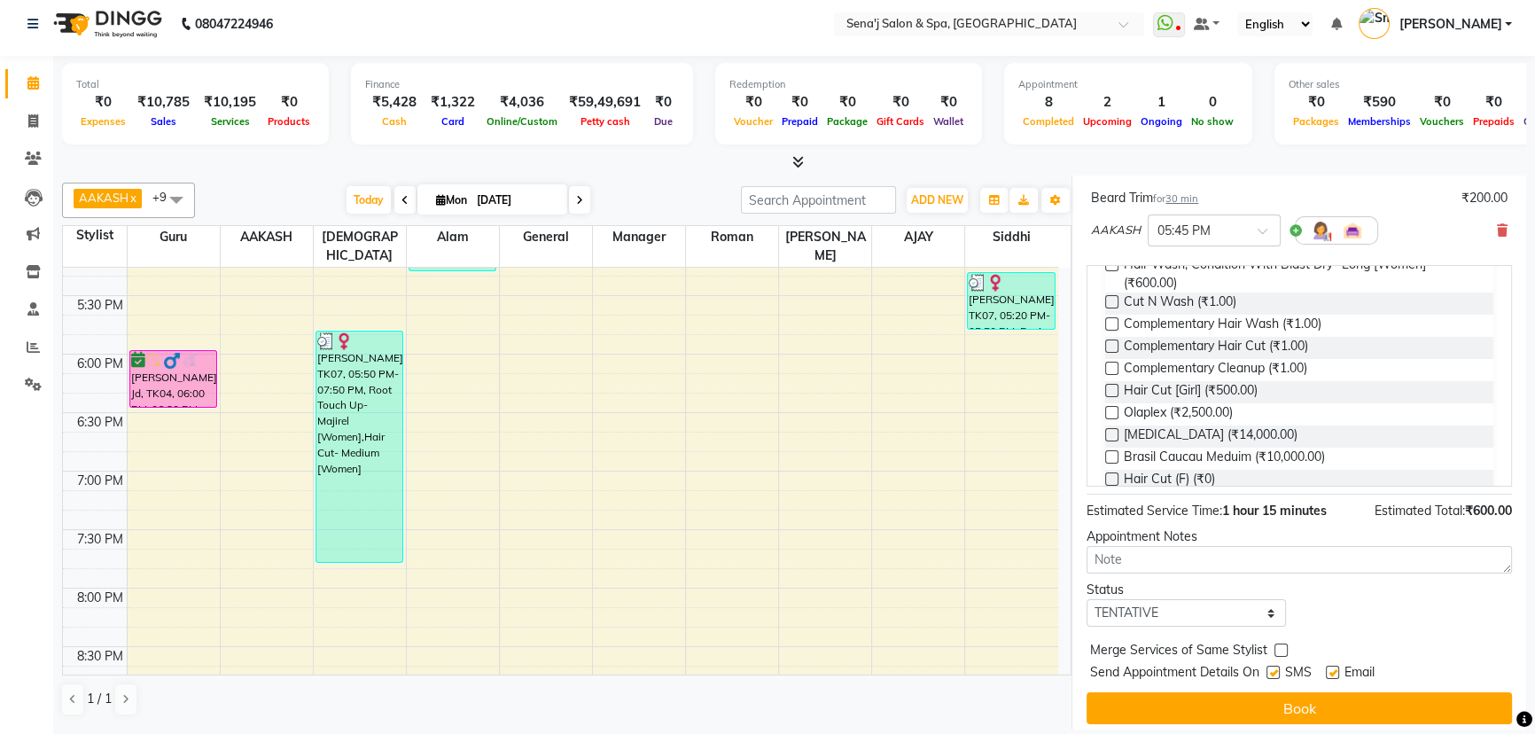
scroll to position [460, 0]
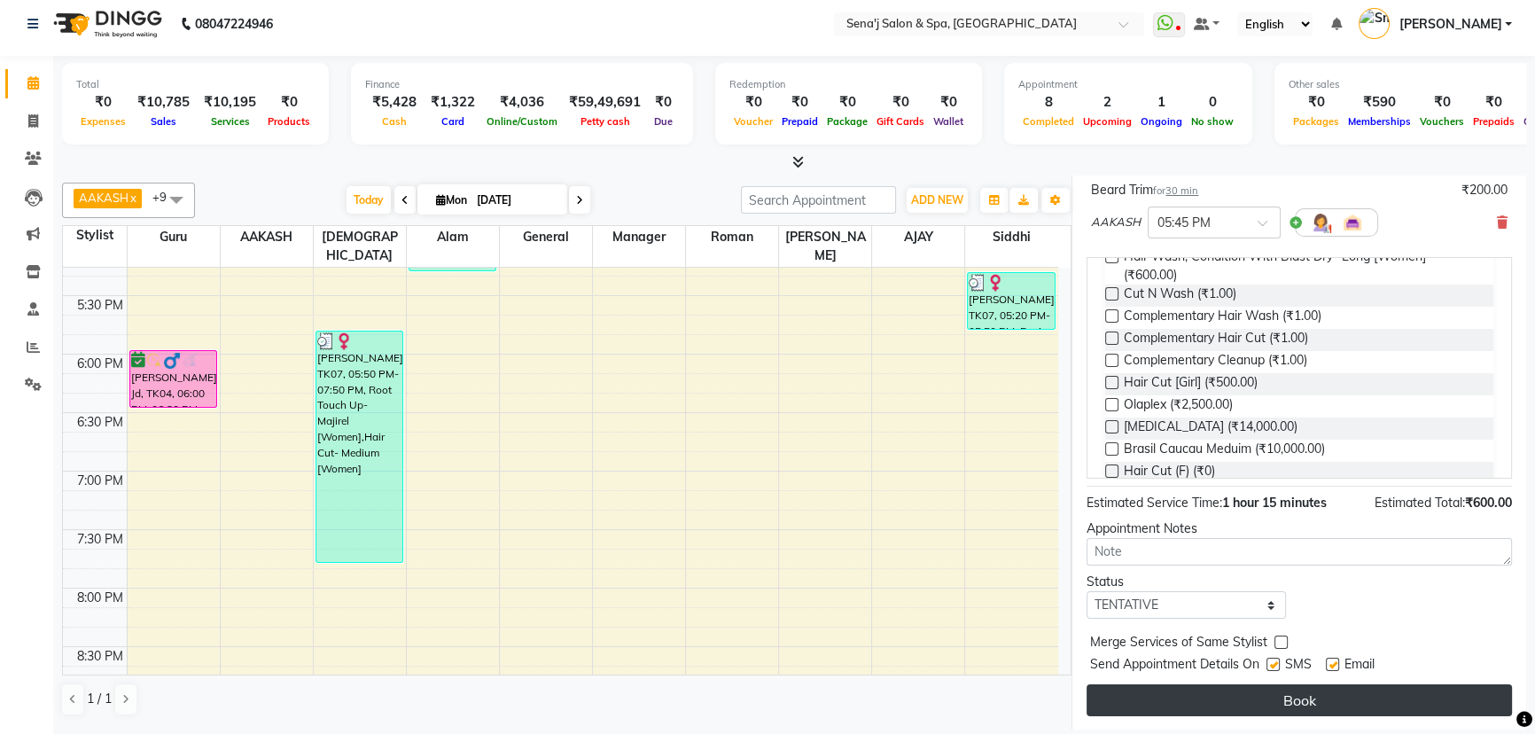
click at [1375, 691] on button "Book" at bounding box center [1298, 700] width 425 height 32
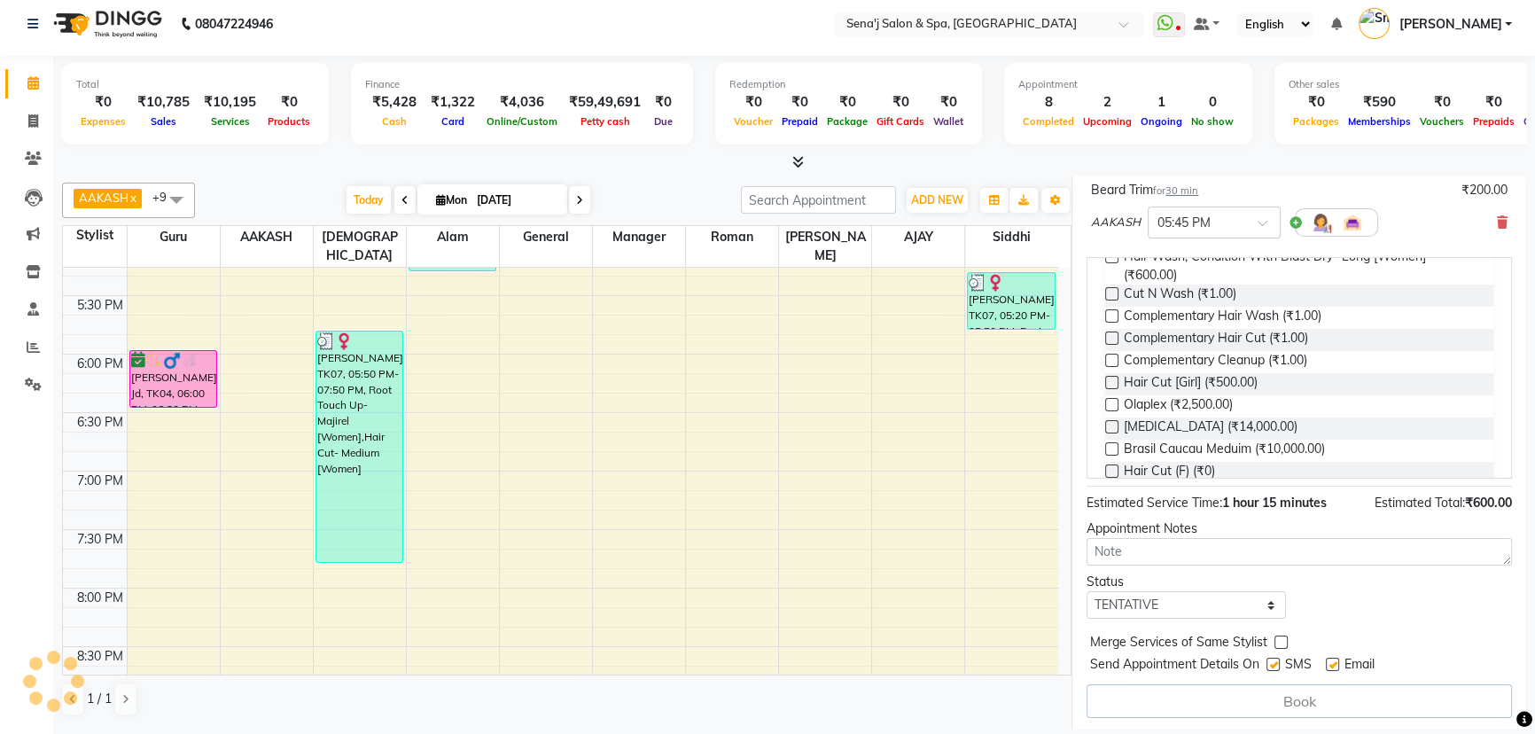
select select "12648"
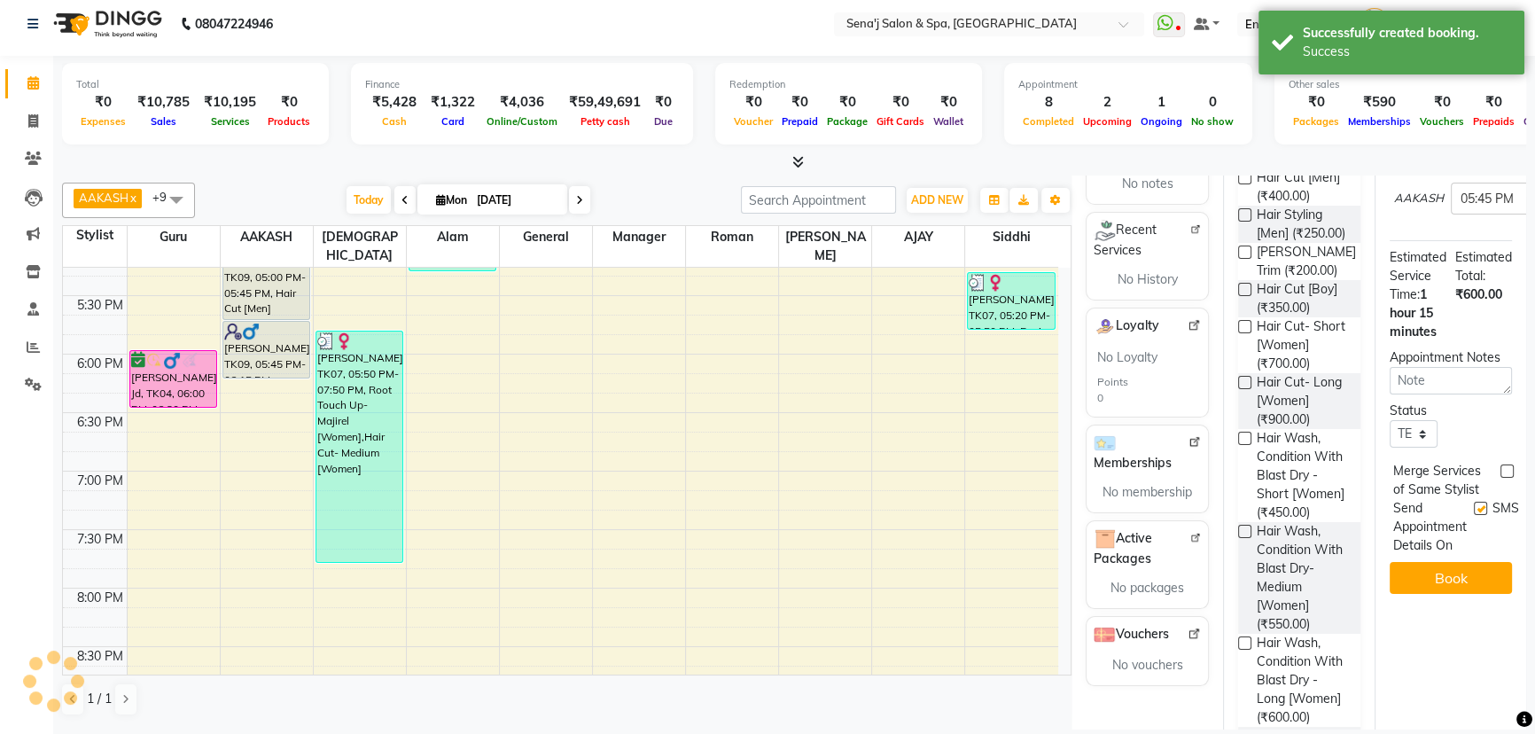
scroll to position [0, 0]
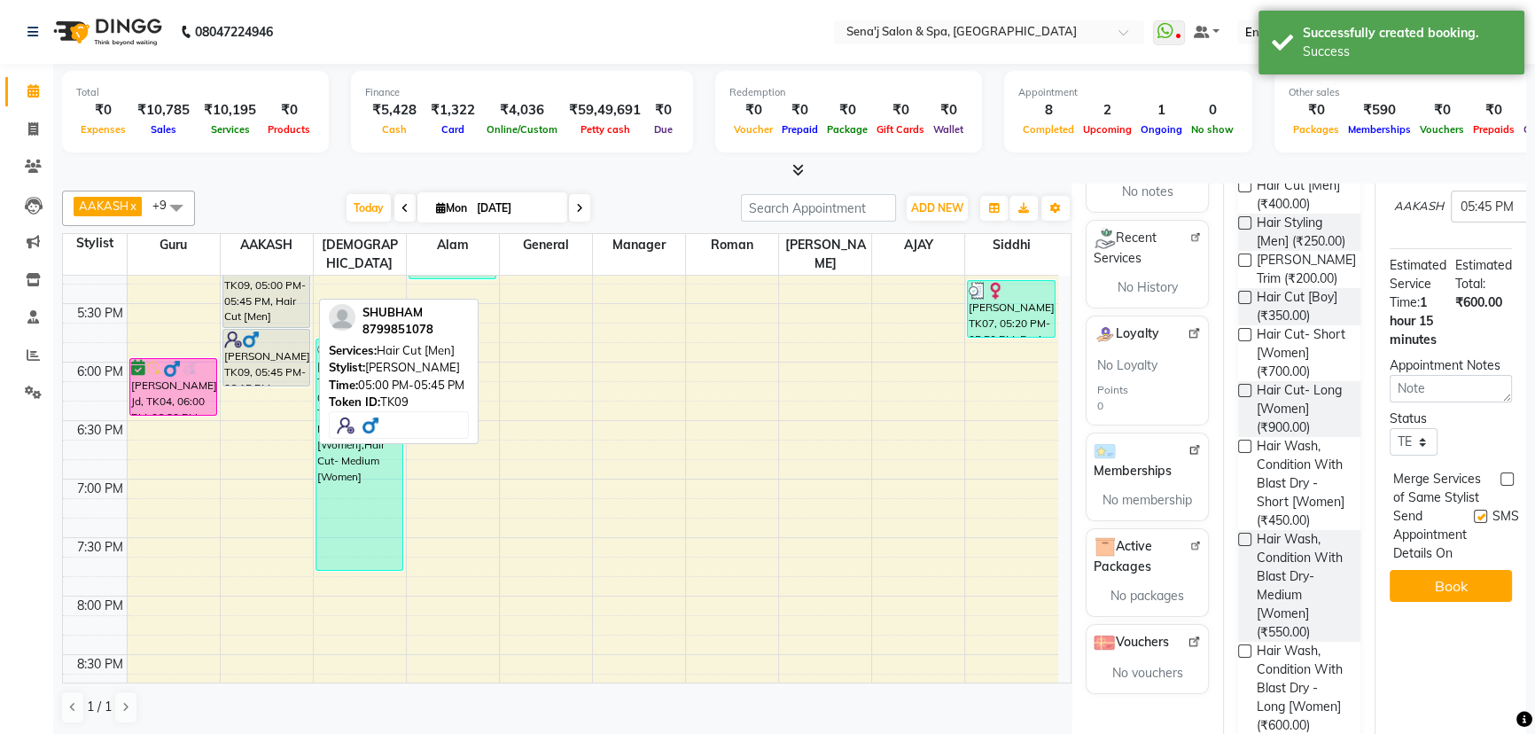
click at [265, 274] on div "SHUBHAM, TK09, 05:00 PM-05:45 PM, Hair Cut [Men]" at bounding box center [266, 285] width 87 height 84
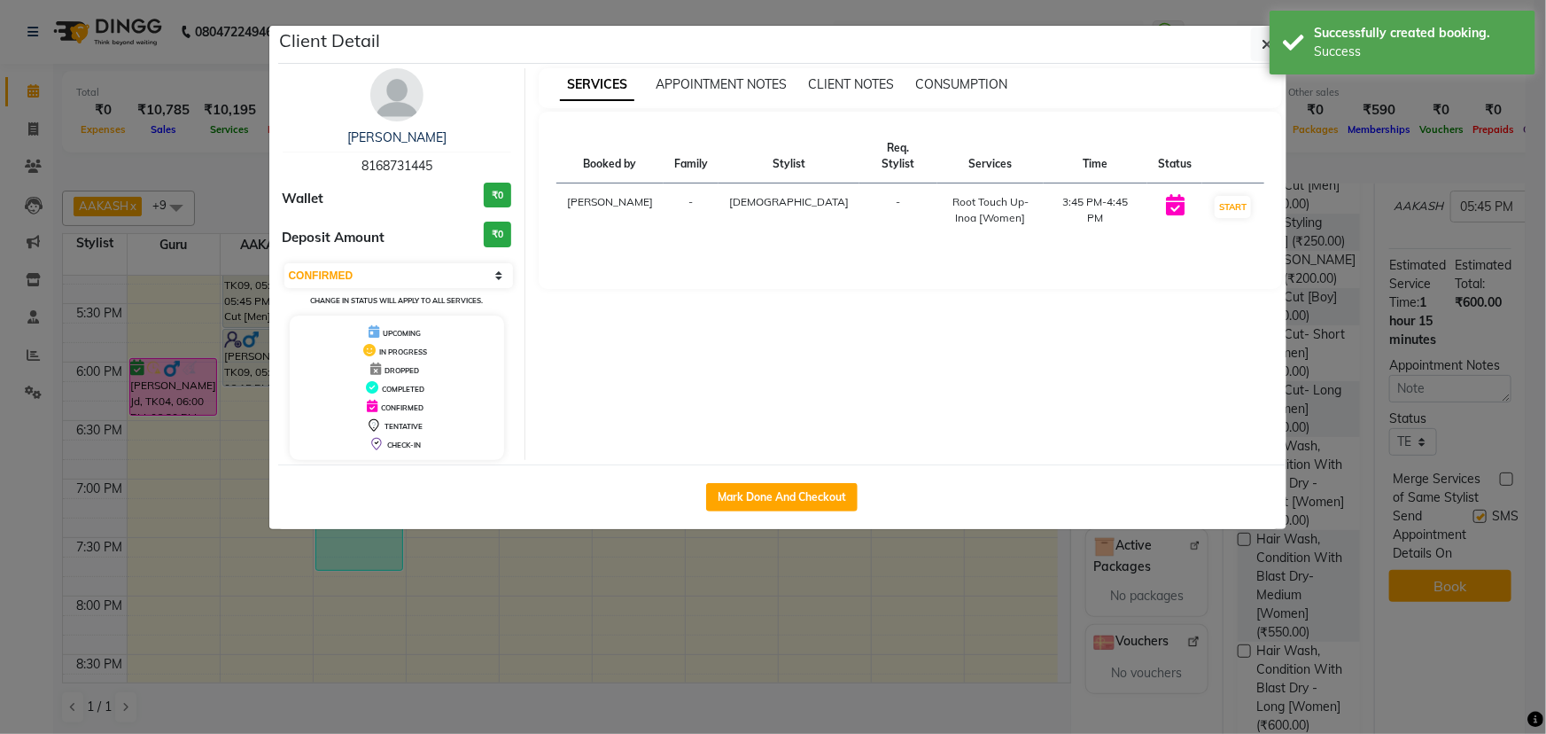
select select "7"
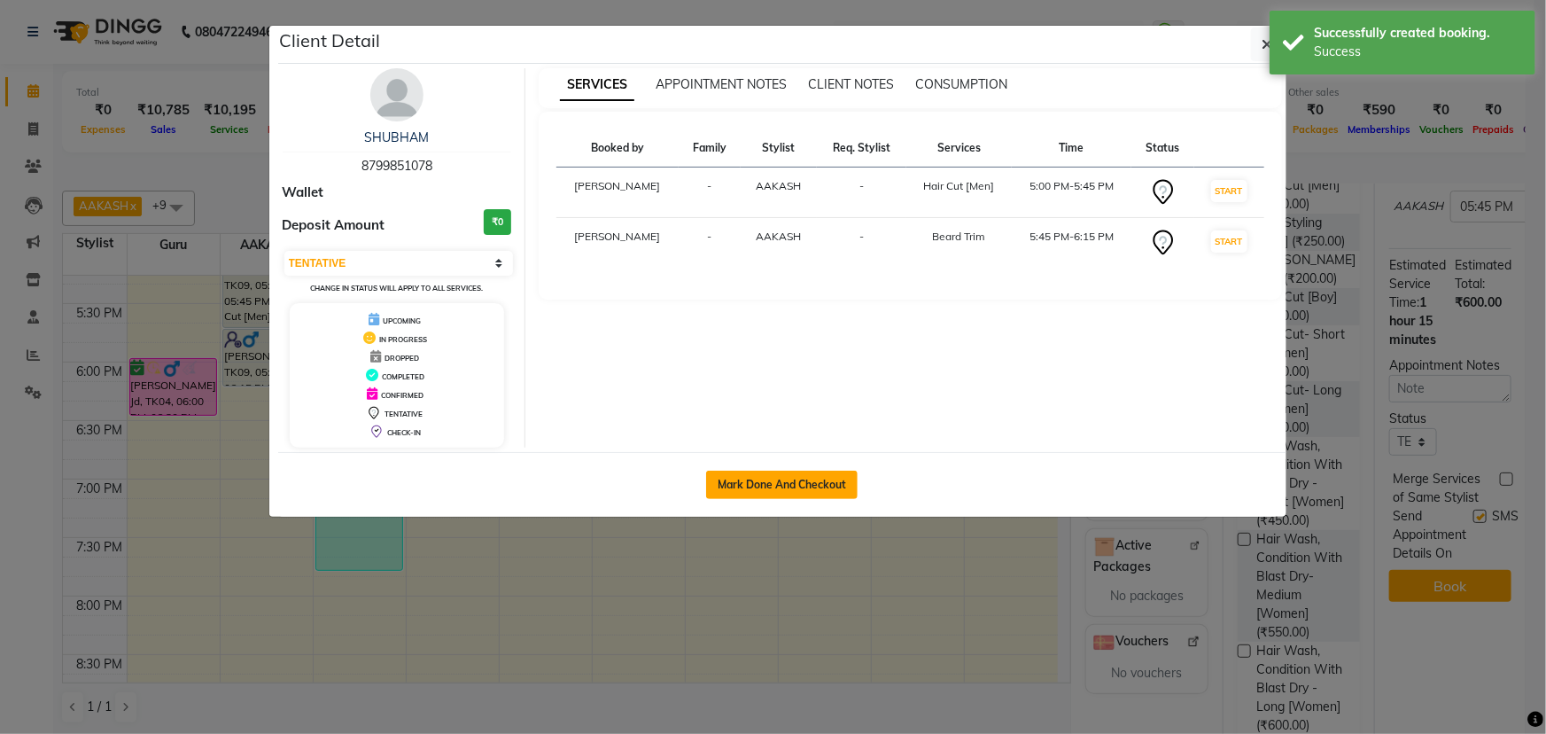
click at [821, 483] on button "Mark Done And Checkout" at bounding box center [782, 485] width 152 height 28
select select "service"
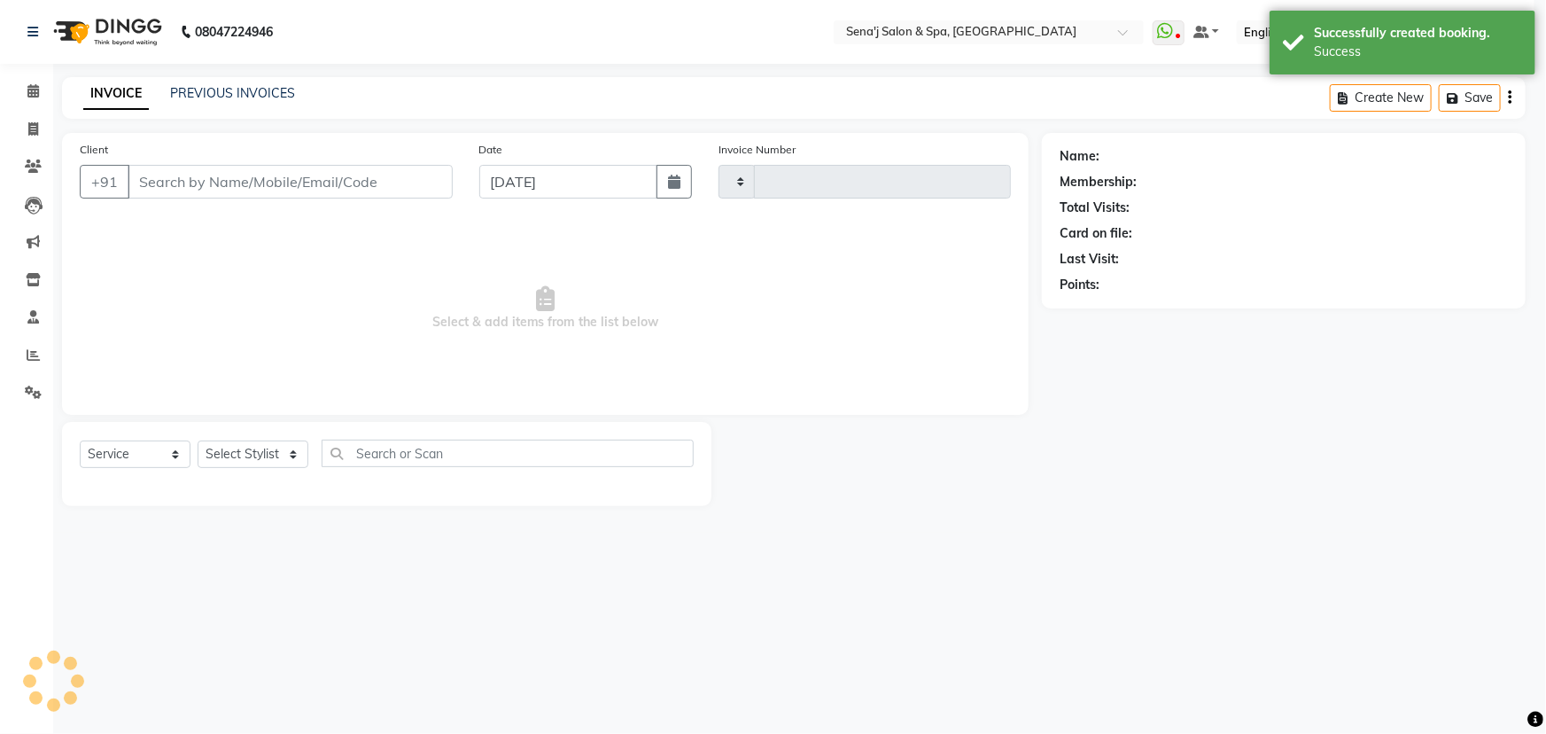
type input "2970"
select select "447"
type input "8799851078"
select select "12648"
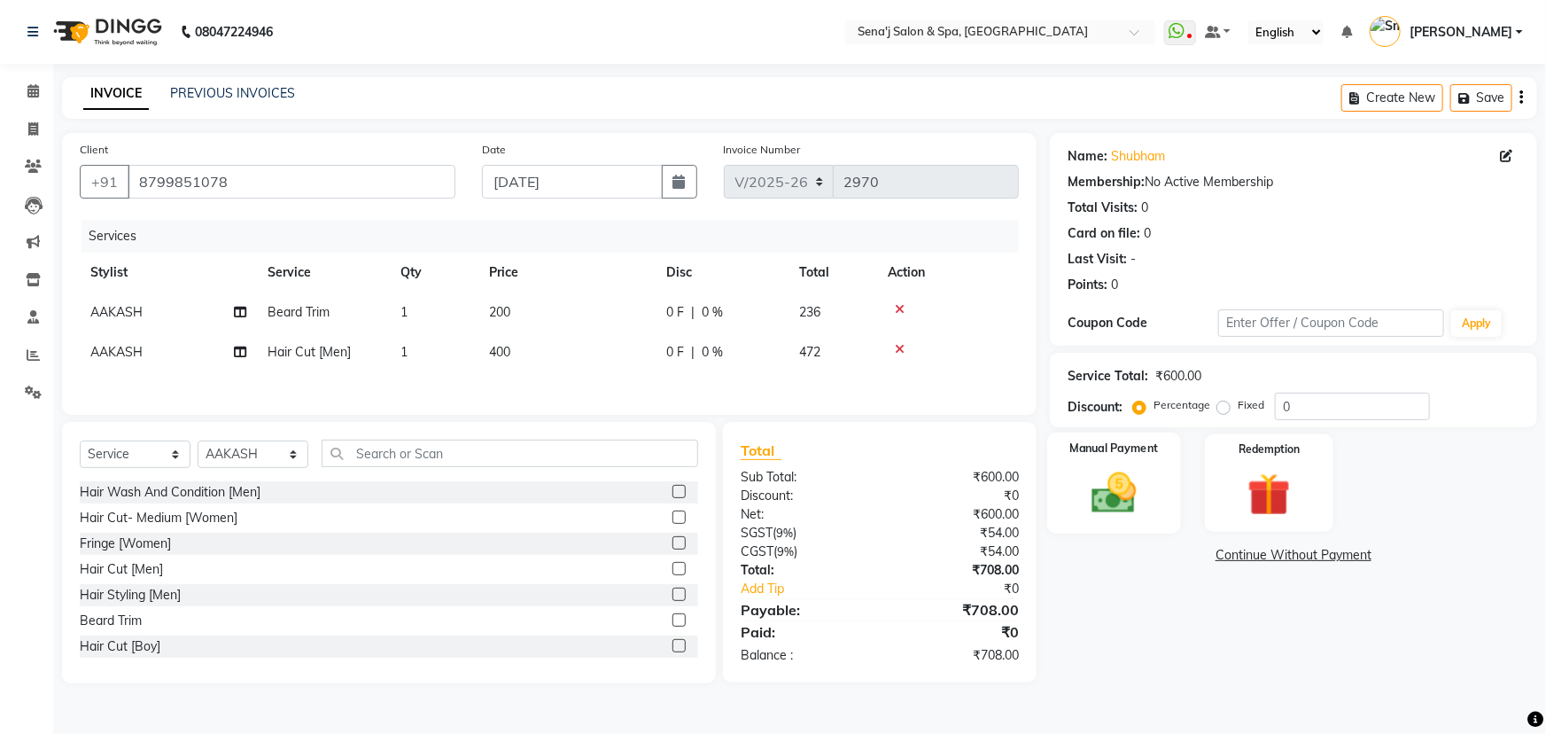
click at [1146, 470] on img at bounding box center [1114, 492] width 73 height 51
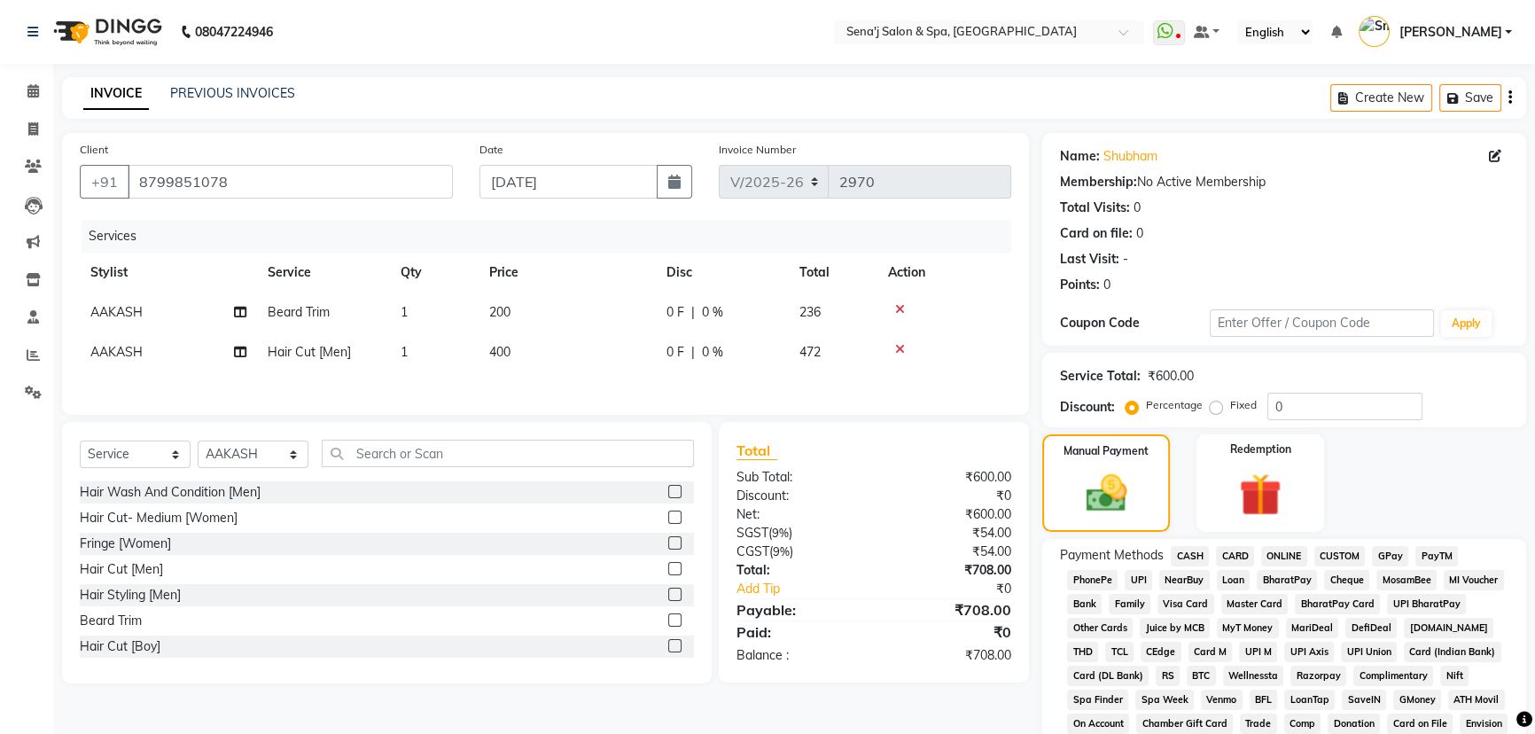
click at [1199, 559] on span "CASH" at bounding box center [1190, 556] width 38 height 20
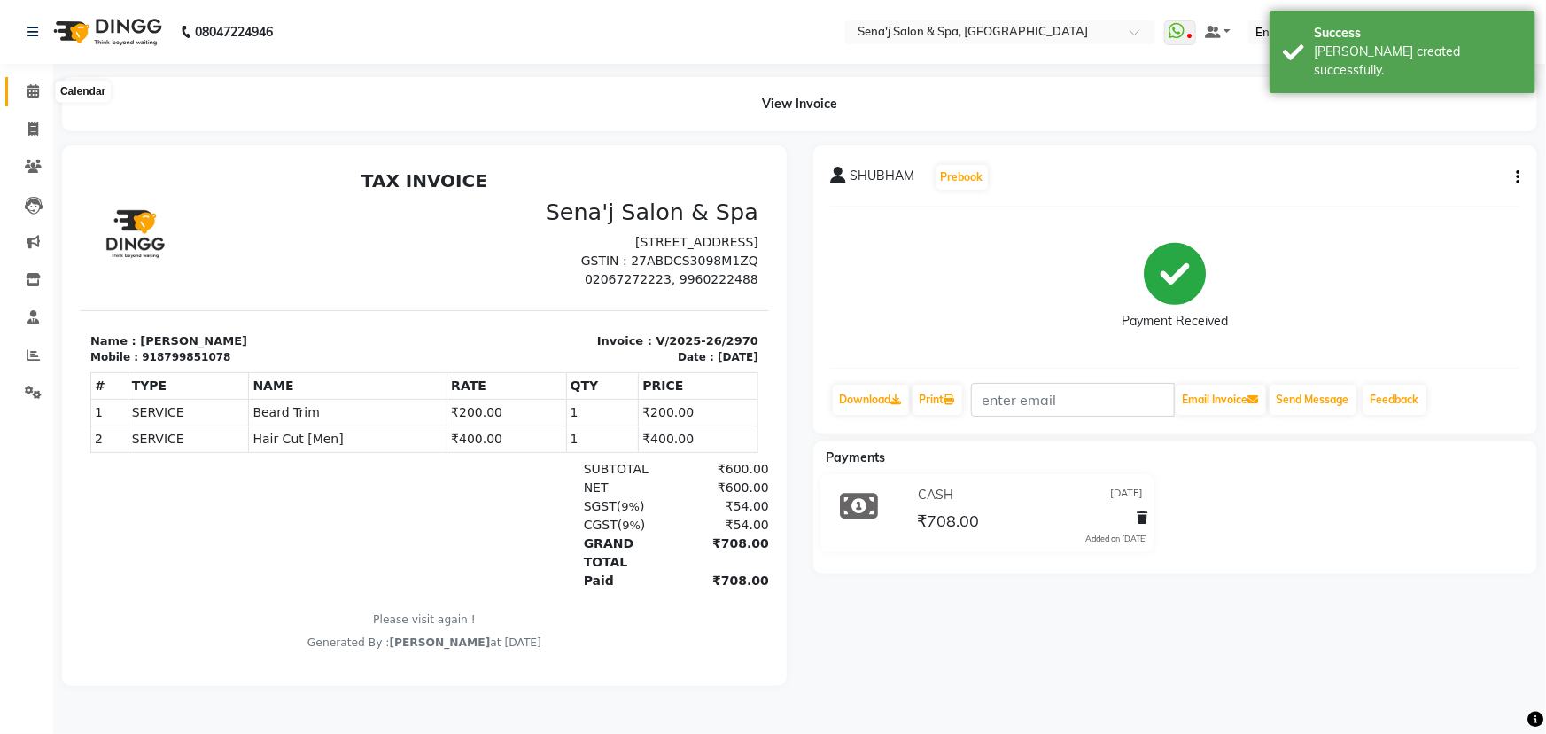
click at [33, 87] on icon at bounding box center [33, 90] width 12 height 13
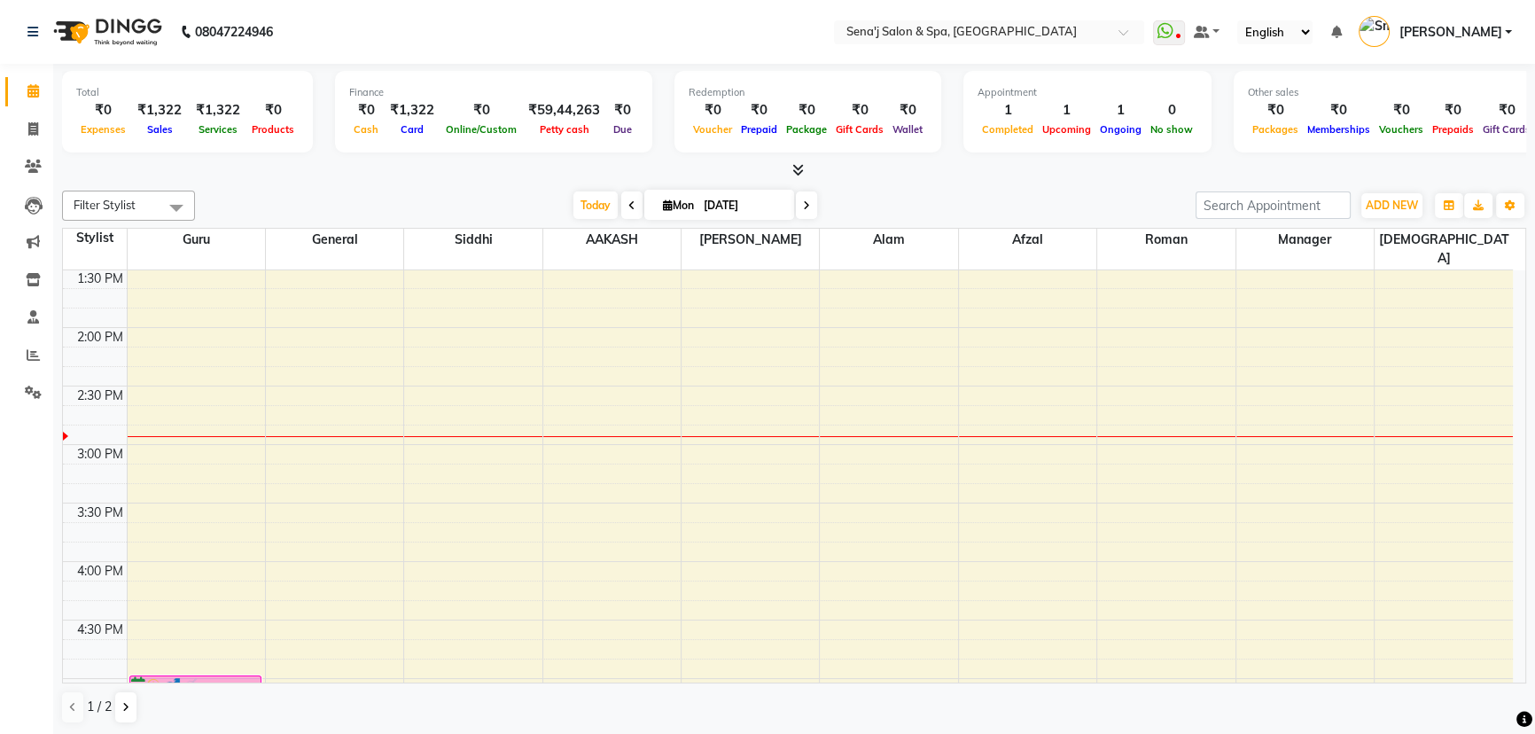
scroll to position [564, 0]
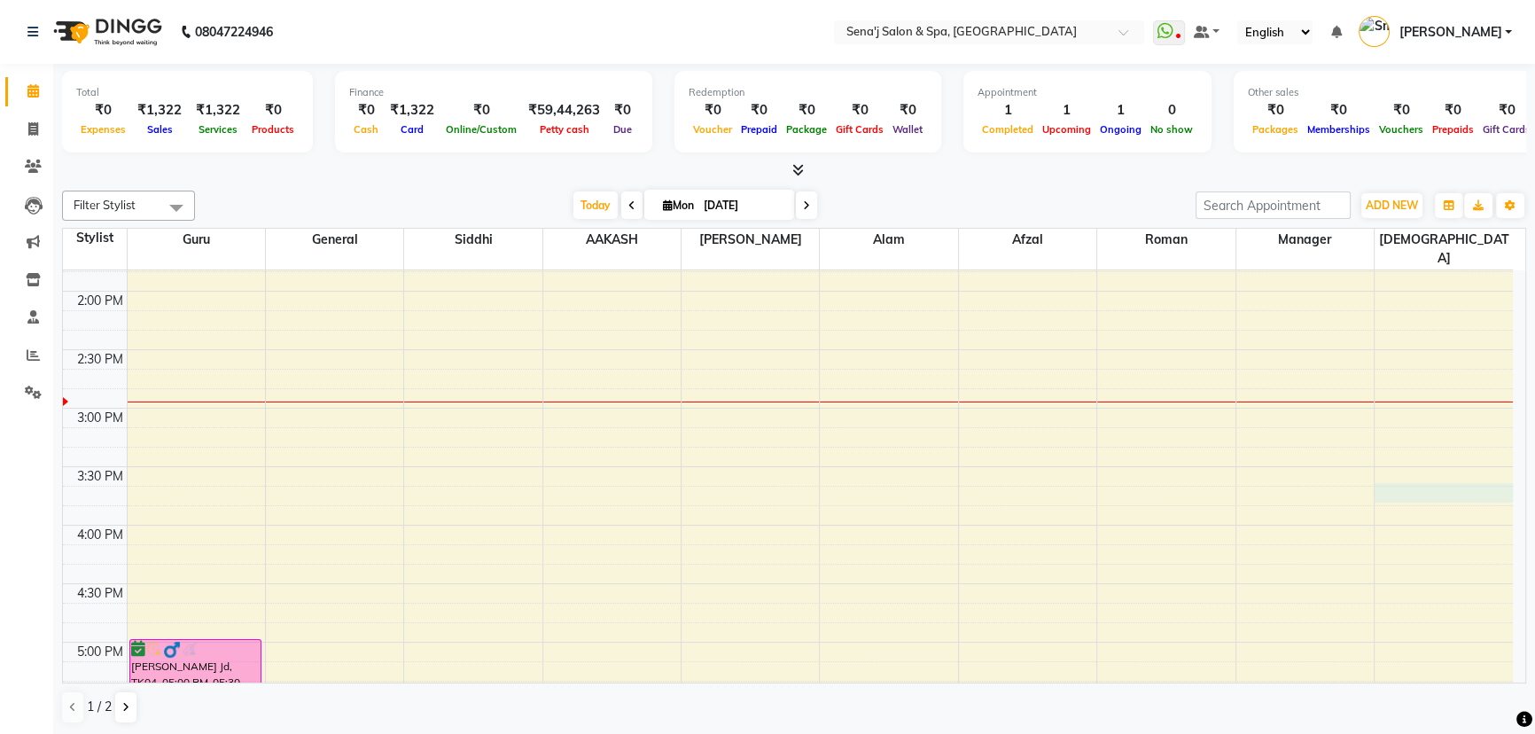
click at [1471, 473] on div "9:00 AM 9:30 AM 10:00 AM 10:30 AM 11:00 AM 11:30 AM 12:00 PM 12:30 PM 1:00 PM 1…" at bounding box center [788, 584] width 1450 height 1754
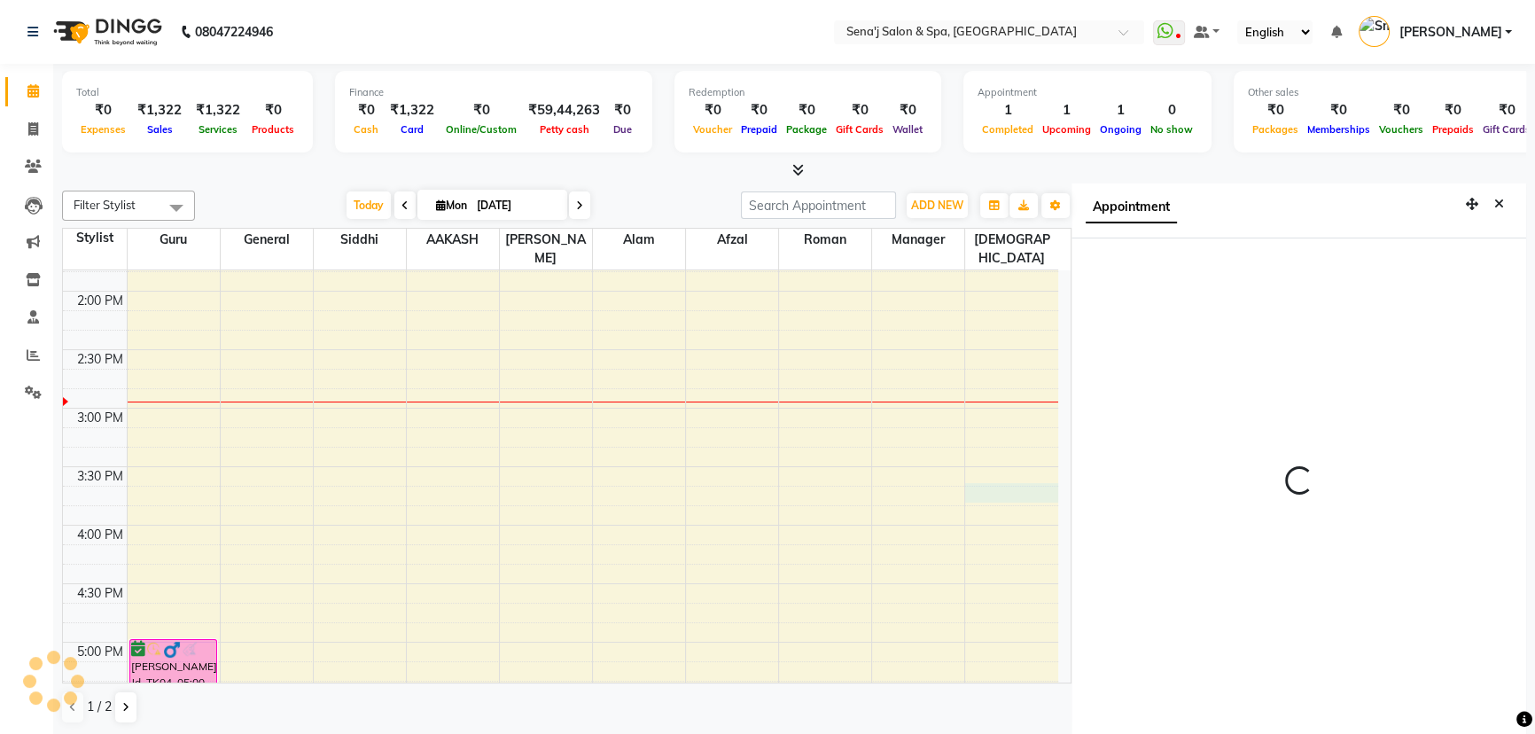
scroll to position [8, 0]
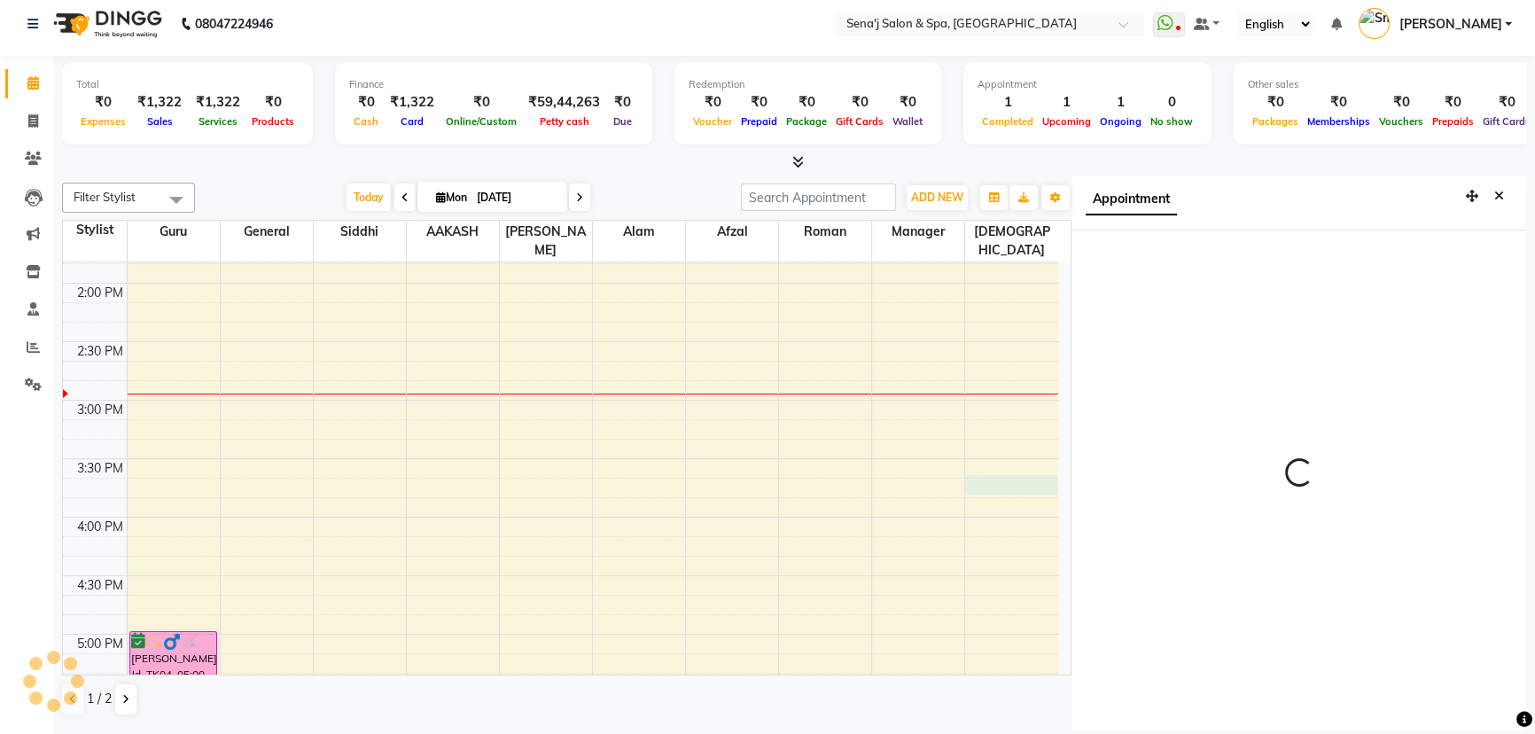
select select "945"
select select "83144"
select select "tentative"
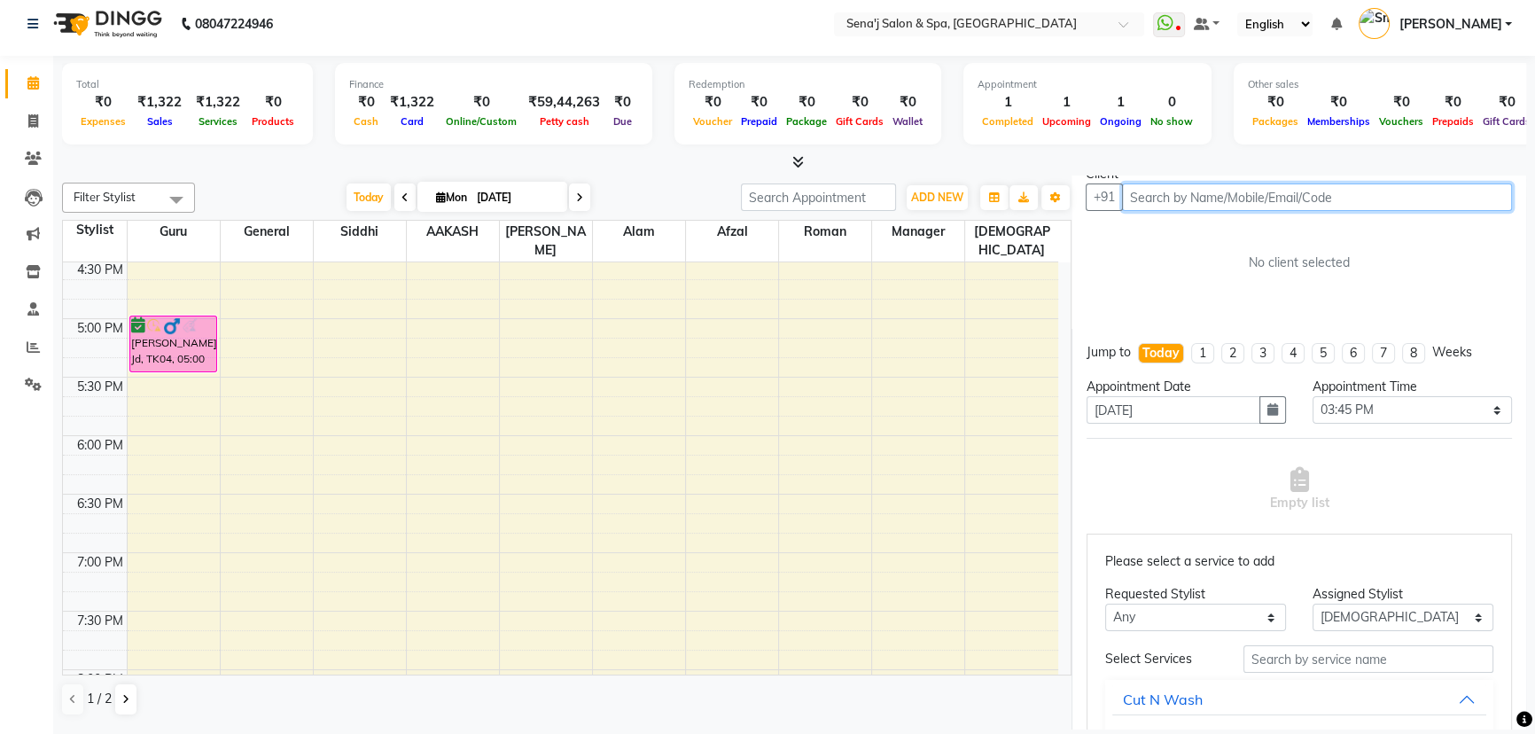
scroll to position [886, 0]
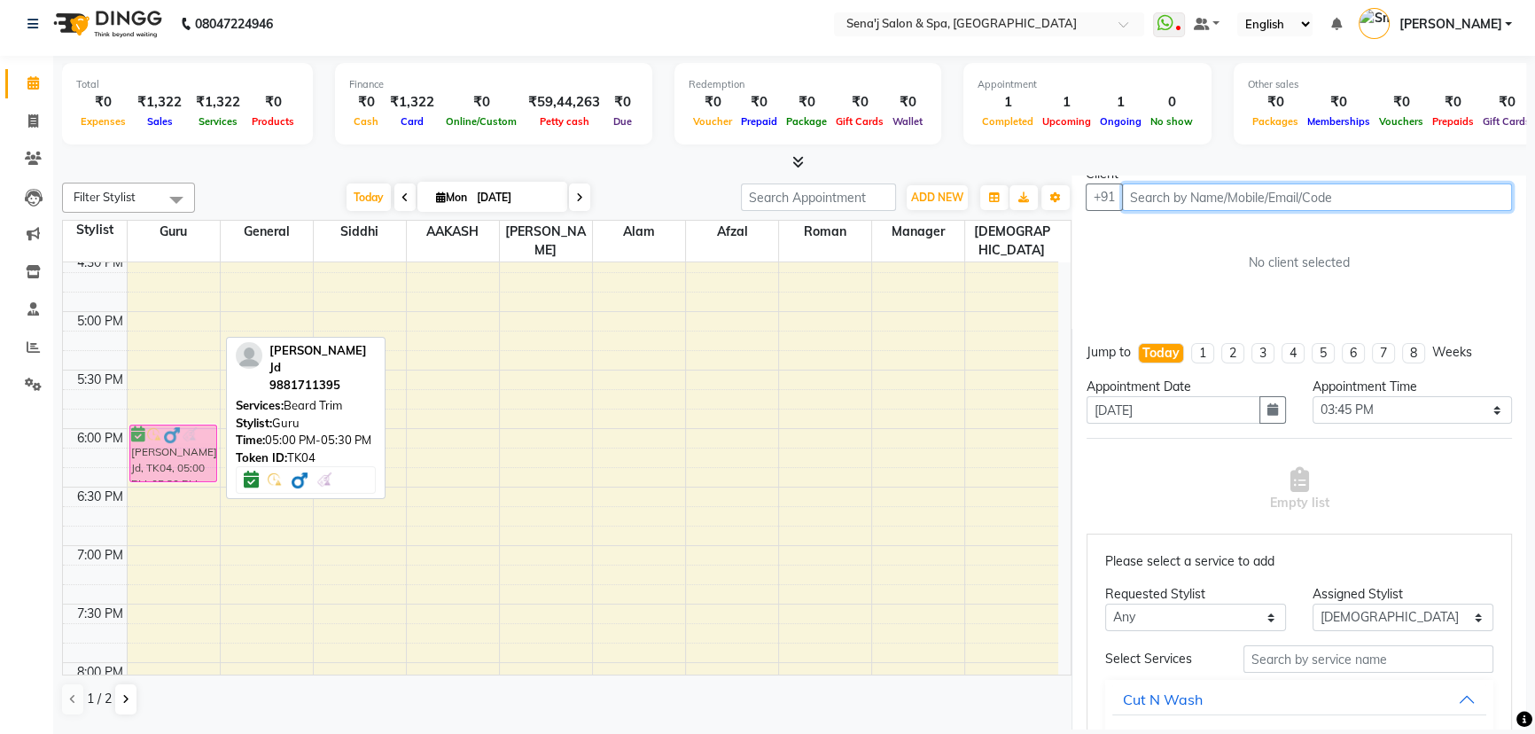
drag, startPoint x: 168, startPoint y: 310, endPoint x: 161, endPoint y: 424, distance: 113.6
click at [161, 424] on div "[PERSON_NAME] Jd, TK04, 05:00 PM-05:30 PM, [PERSON_NAME] Trim [PERSON_NAME] Jd,…" at bounding box center [174, 253] width 92 height 1754
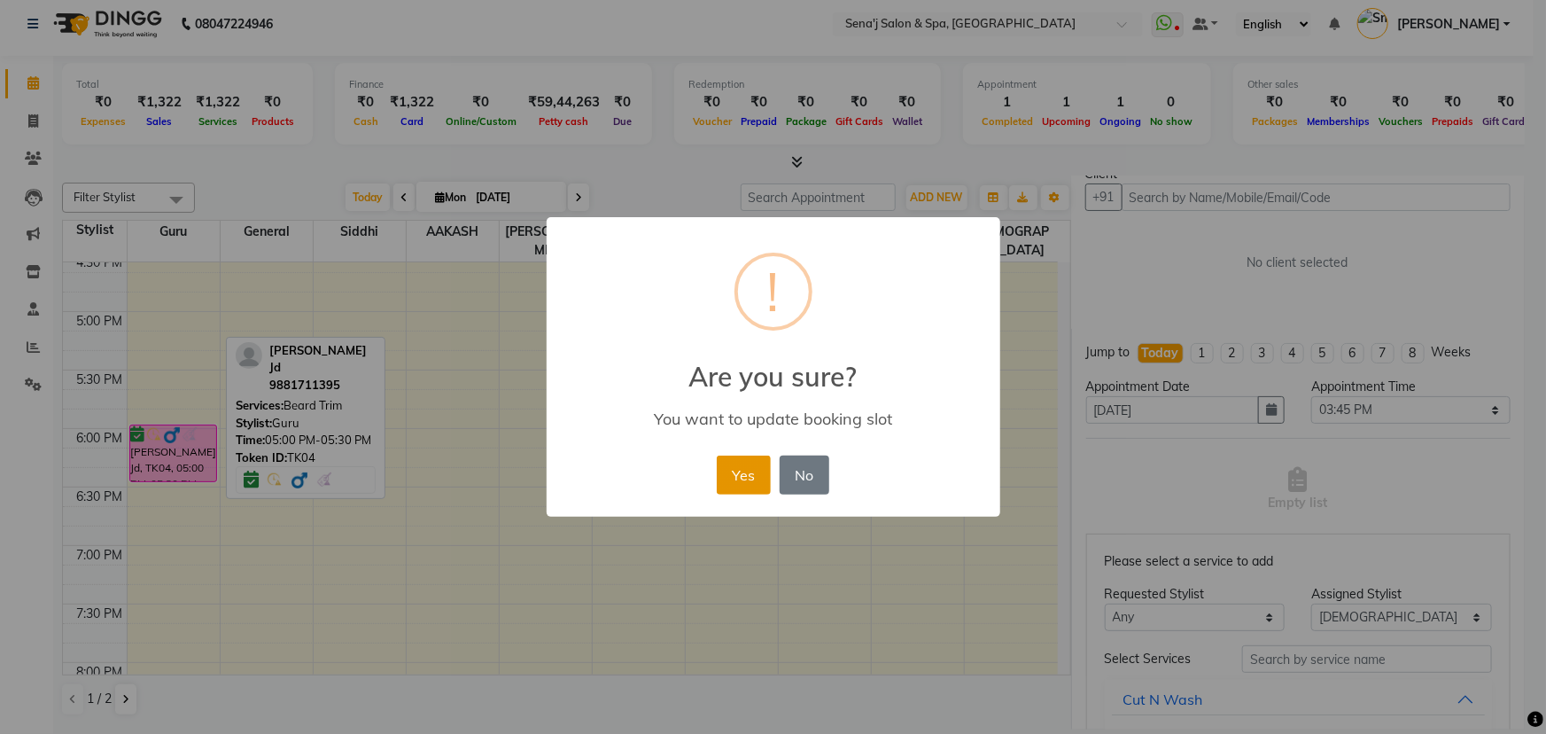
click at [735, 473] on button "Yes" at bounding box center [744, 474] width 54 height 39
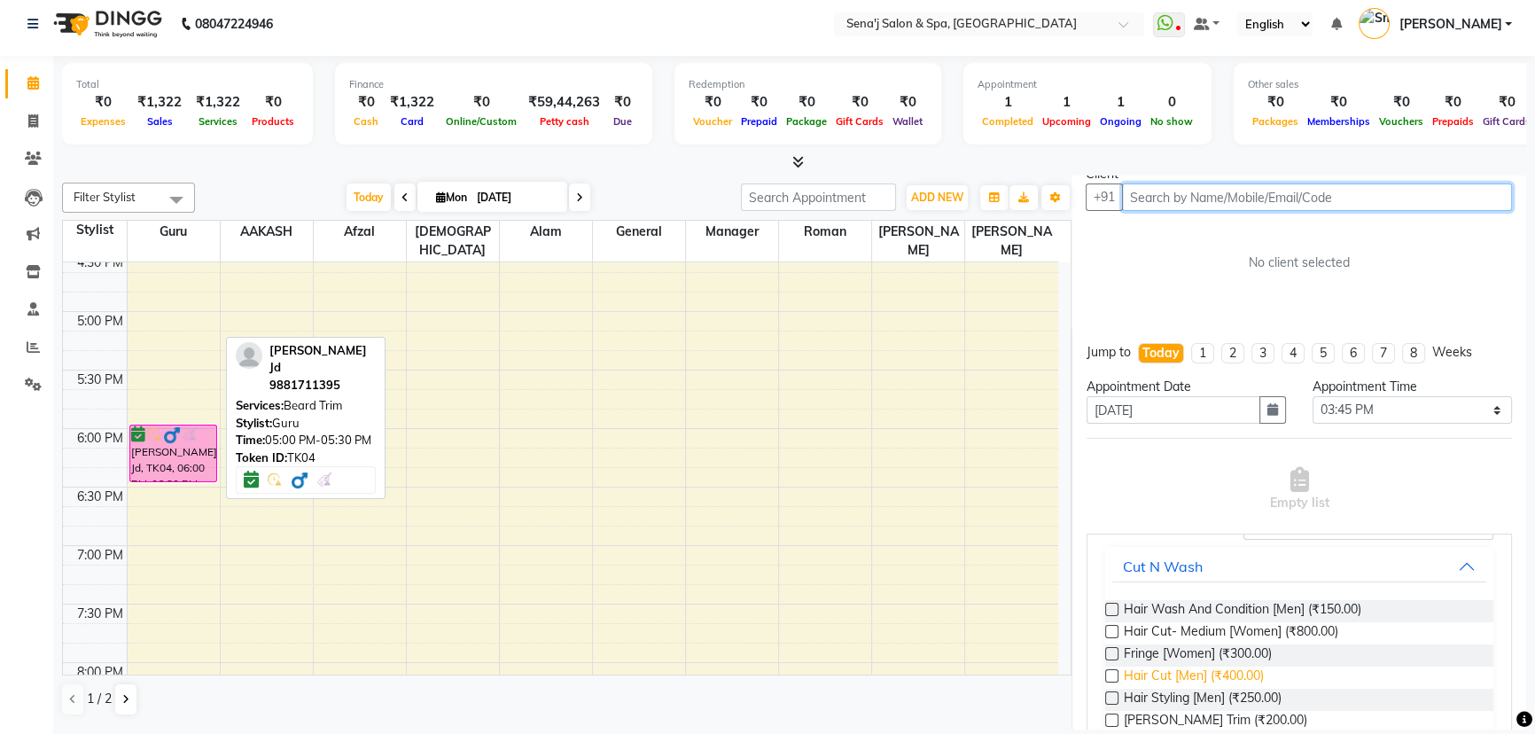
scroll to position [160, 0]
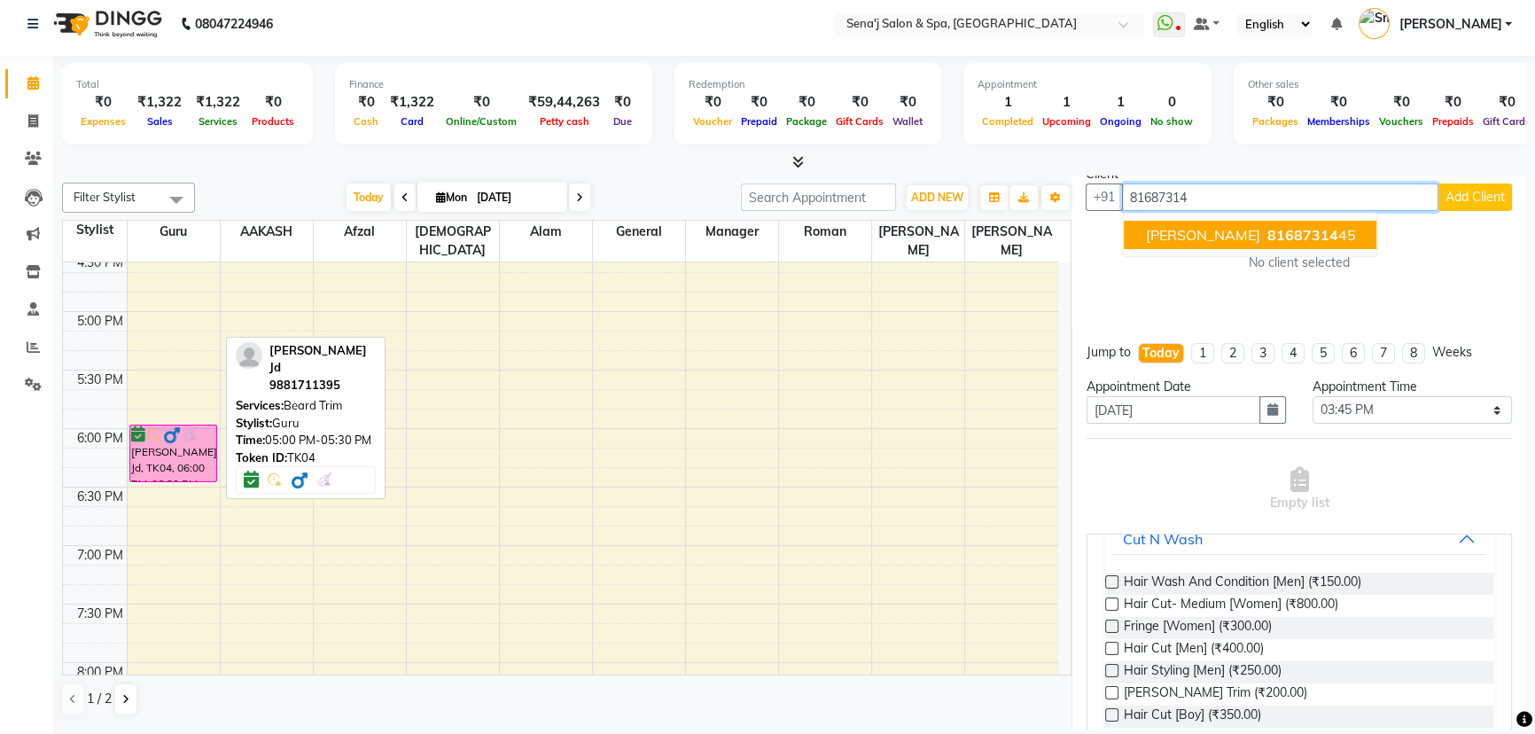
click at [1266, 229] on span "81687314" at bounding box center [1301, 235] width 71 height 18
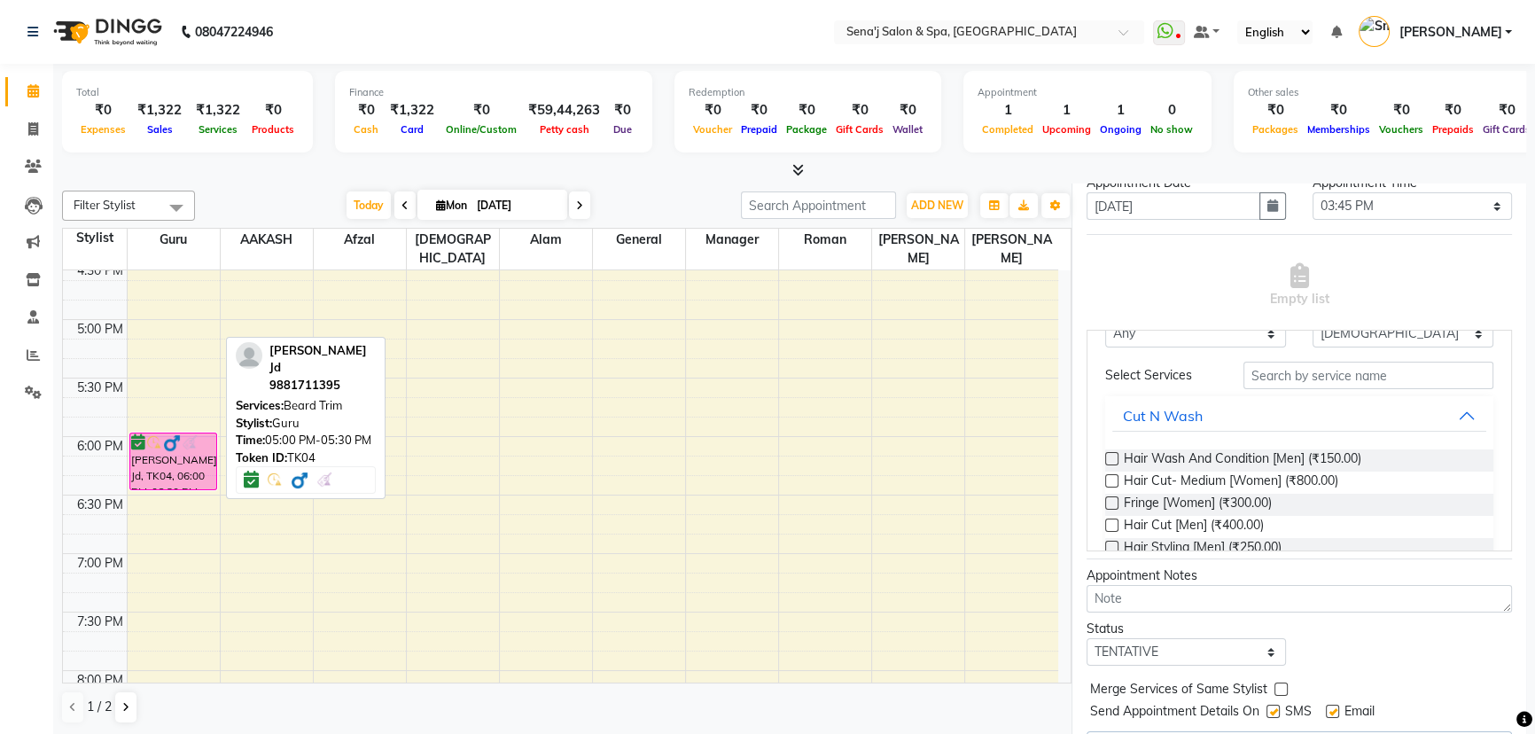
scroll to position [0, 0]
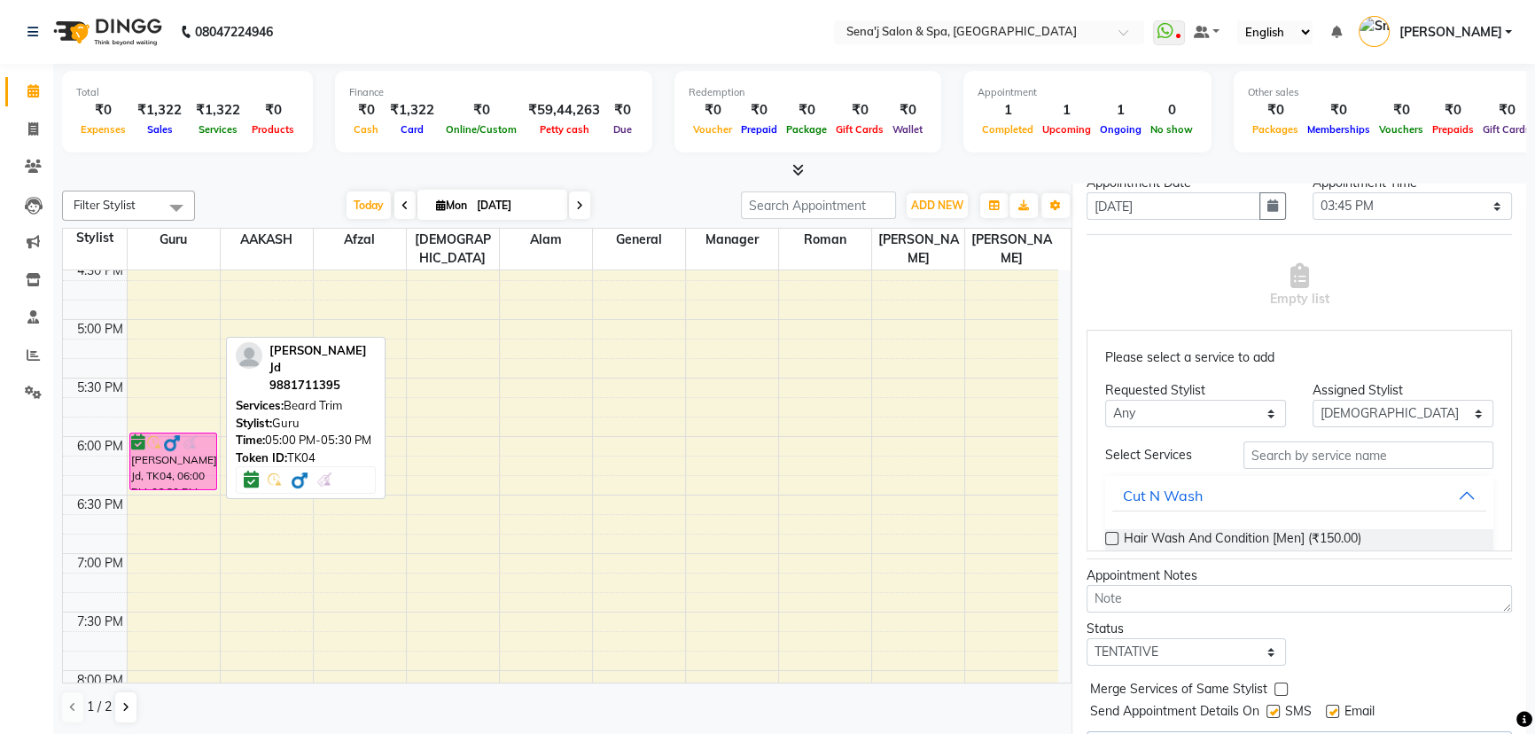
type input "8168731445"
click at [1271, 461] on input "text" at bounding box center [1368, 454] width 250 height 27
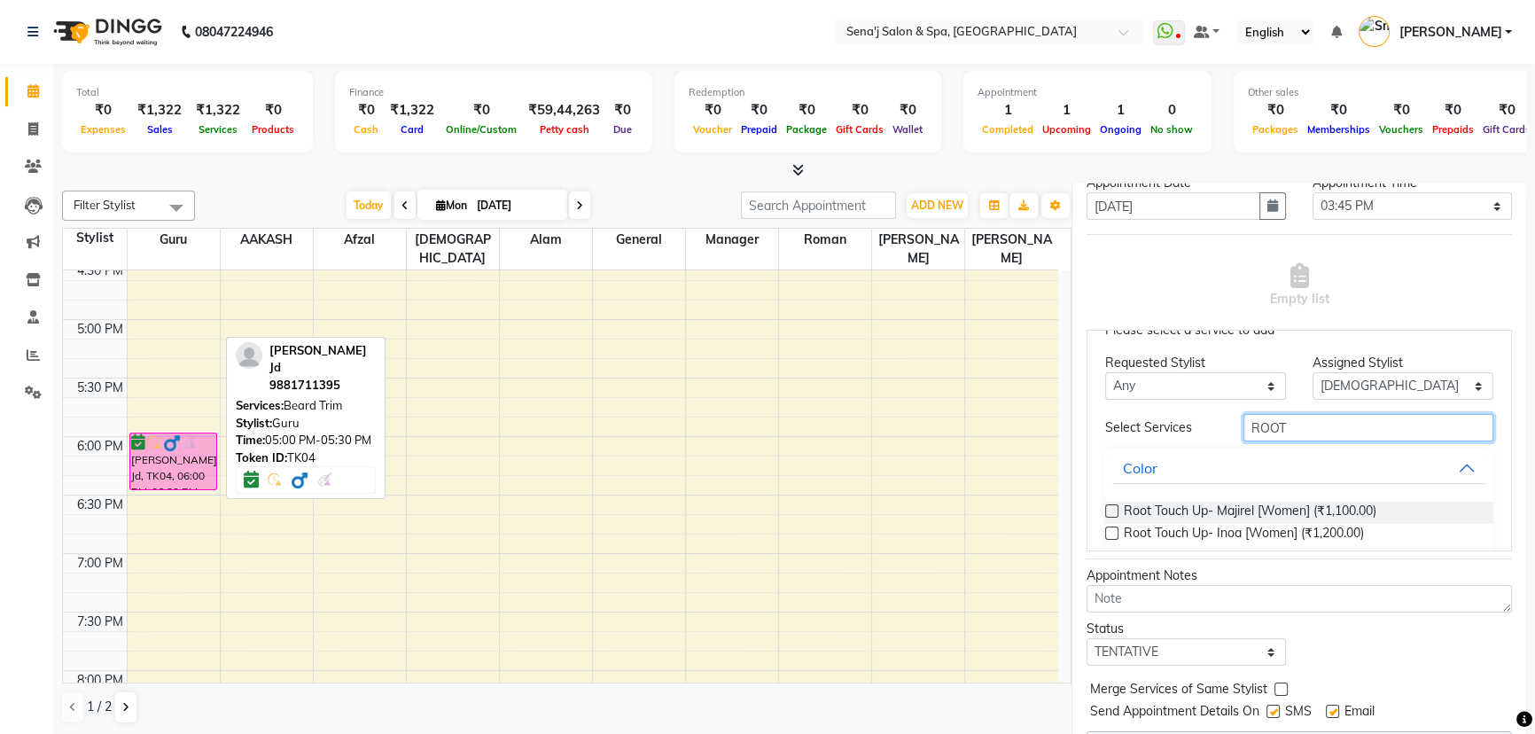
scroll to position [54, 0]
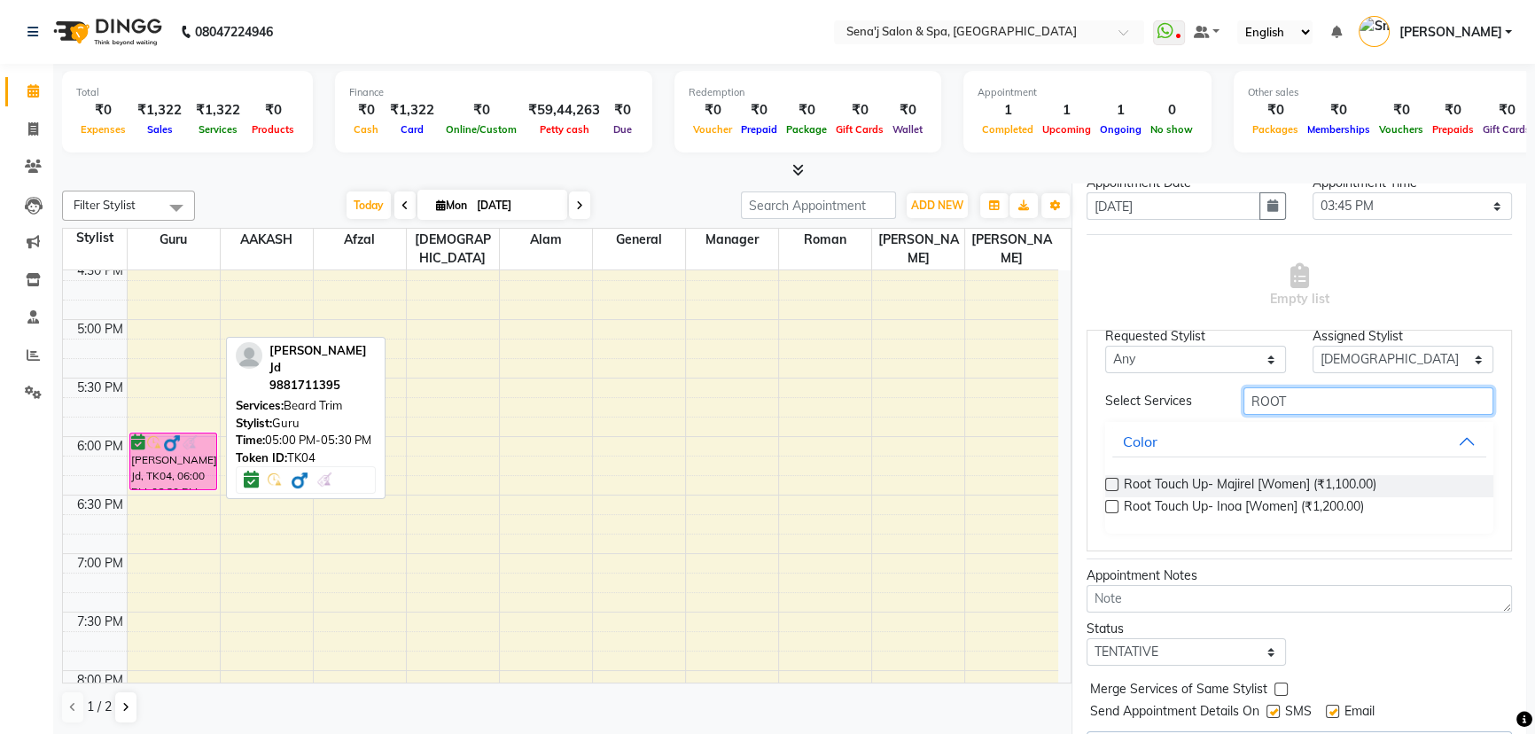
type input "ROOT"
click at [1112, 503] on label at bounding box center [1111, 506] width 13 height 13
click at [1112, 503] on input "checkbox" at bounding box center [1111, 508] width 12 height 12
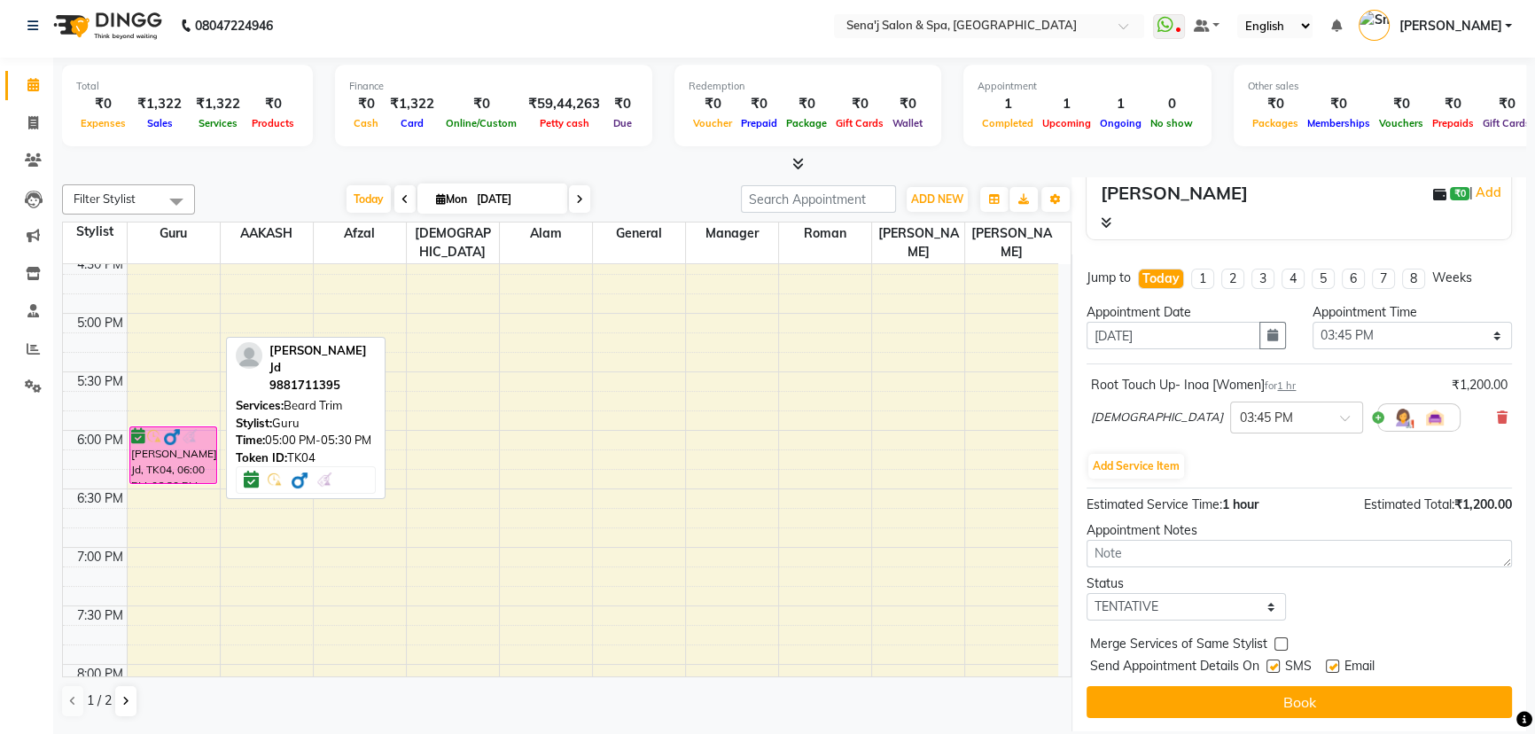
scroll to position [8, 0]
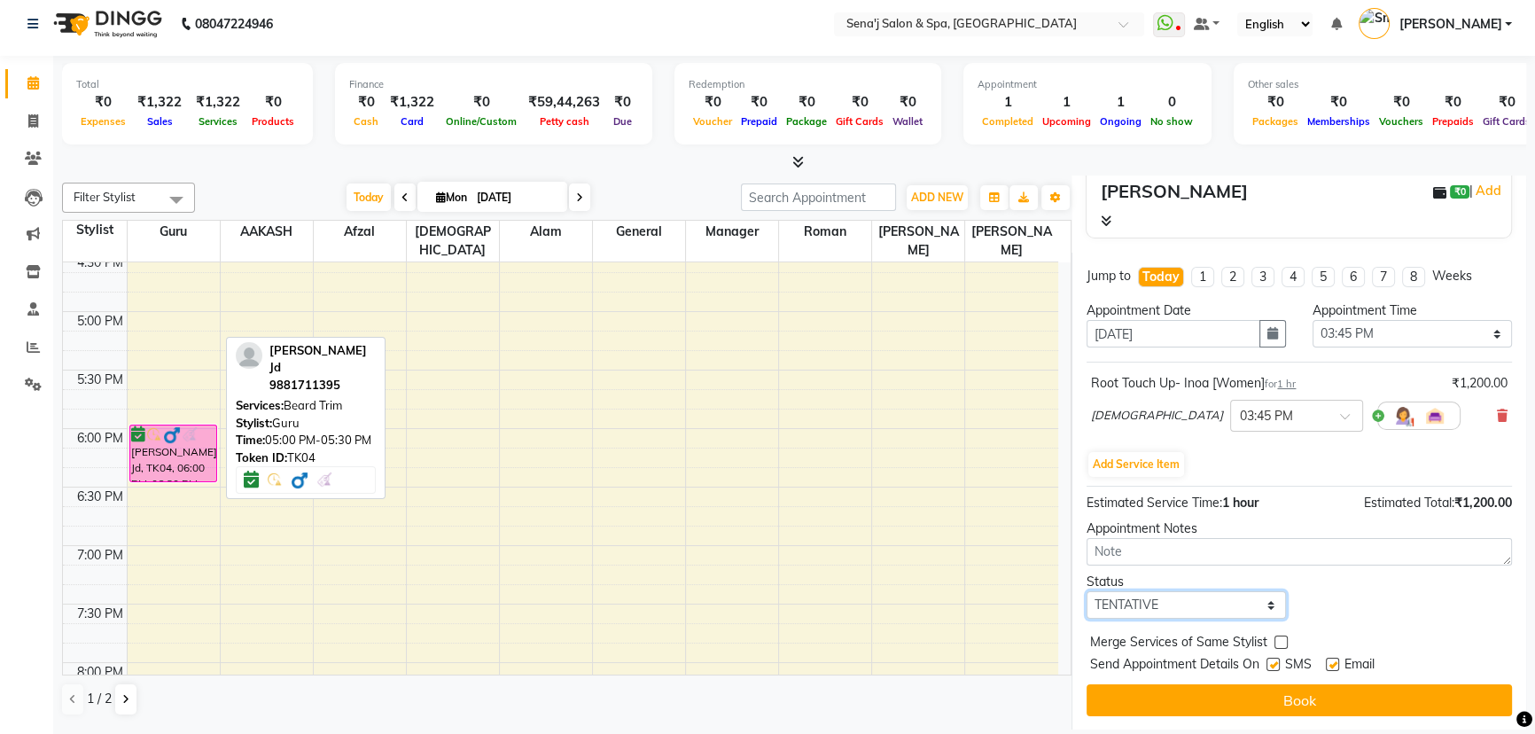
click at [1166, 597] on select "Select TENTATIVE CONFIRM CHECK-IN UPCOMING" at bounding box center [1185, 604] width 199 height 27
select select "confirm booking"
click at [1086, 591] on select "Select TENTATIVE CONFIRM CHECK-IN UPCOMING" at bounding box center [1185, 604] width 199 height 27
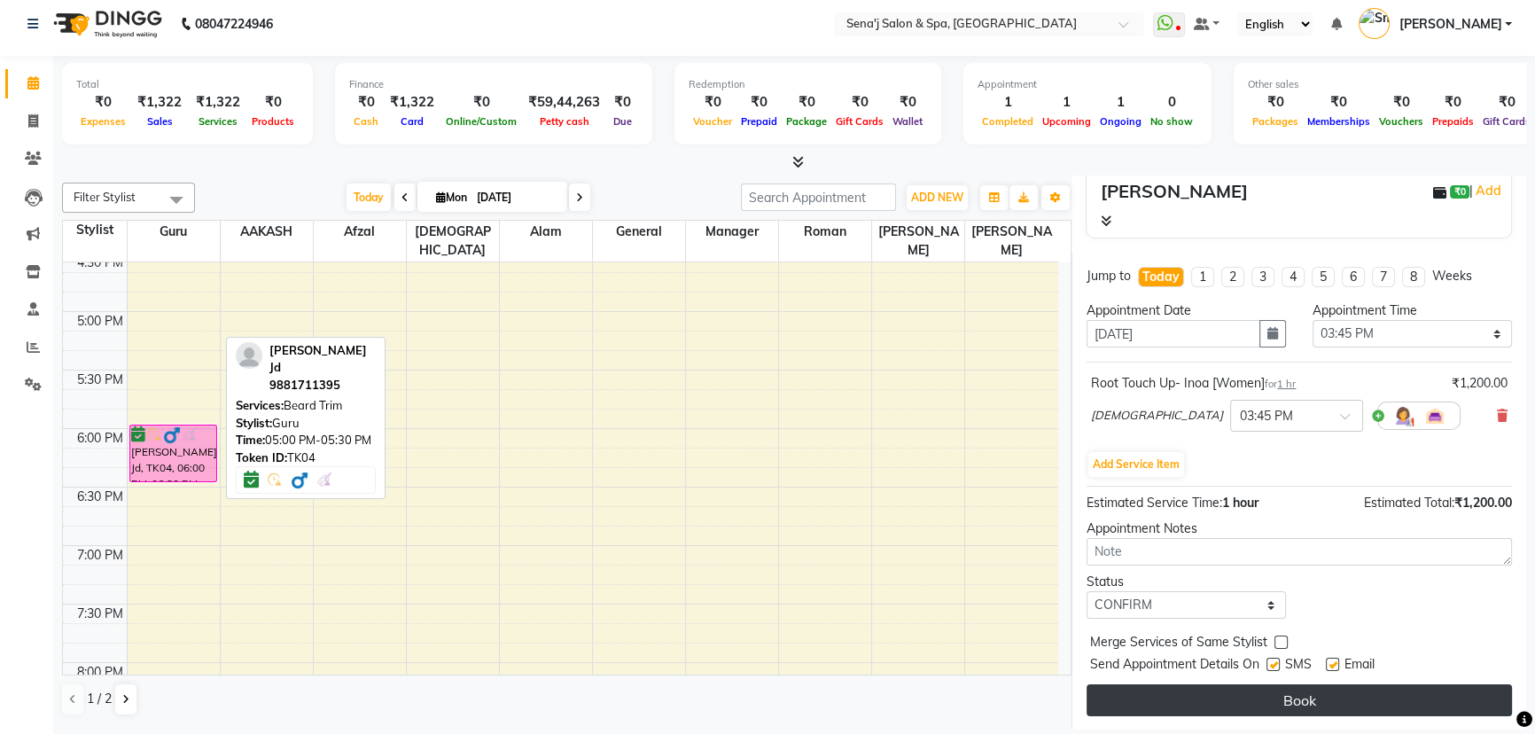
click at [1264, 697] on button "Book" at bounding box center [1298, 700] width 425 height 32
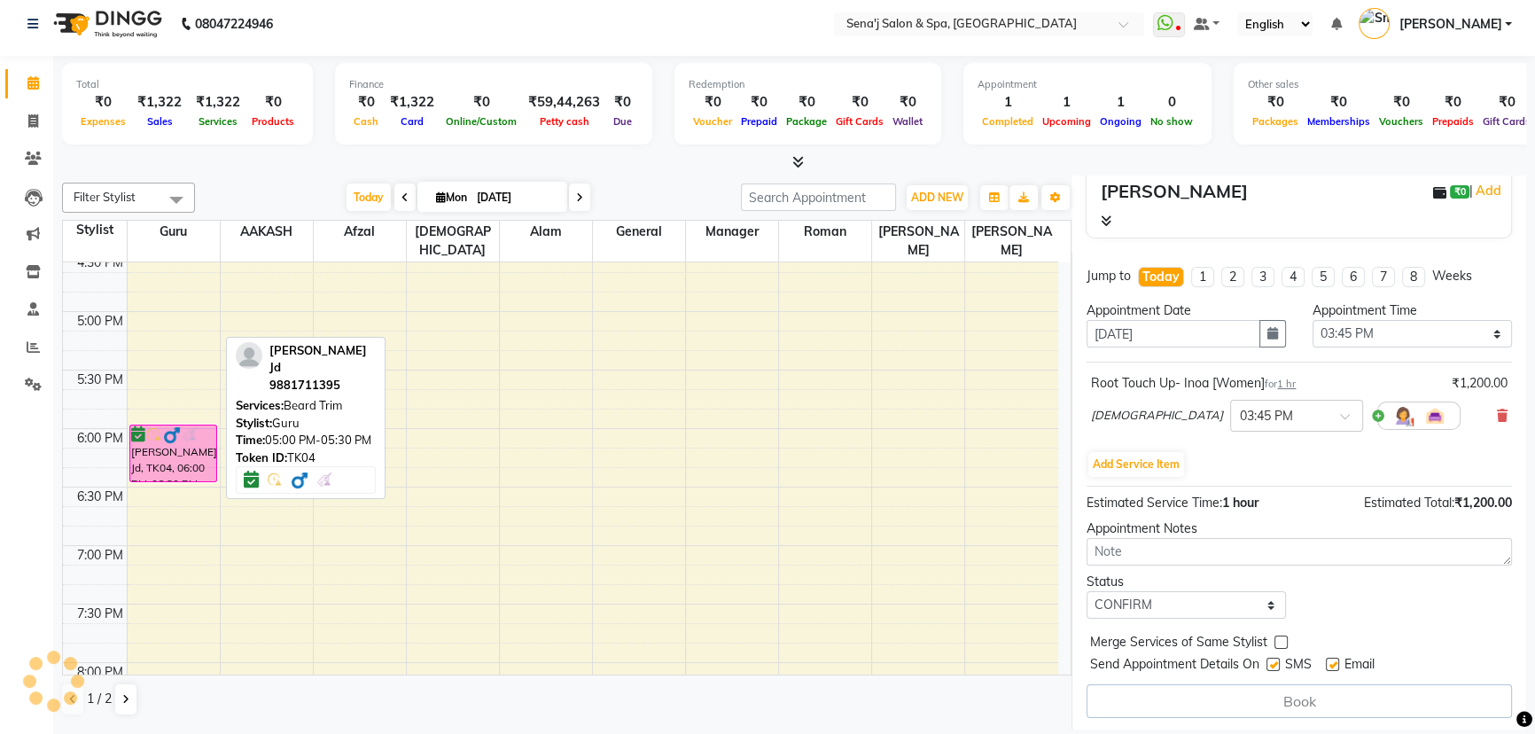
select select "83144"
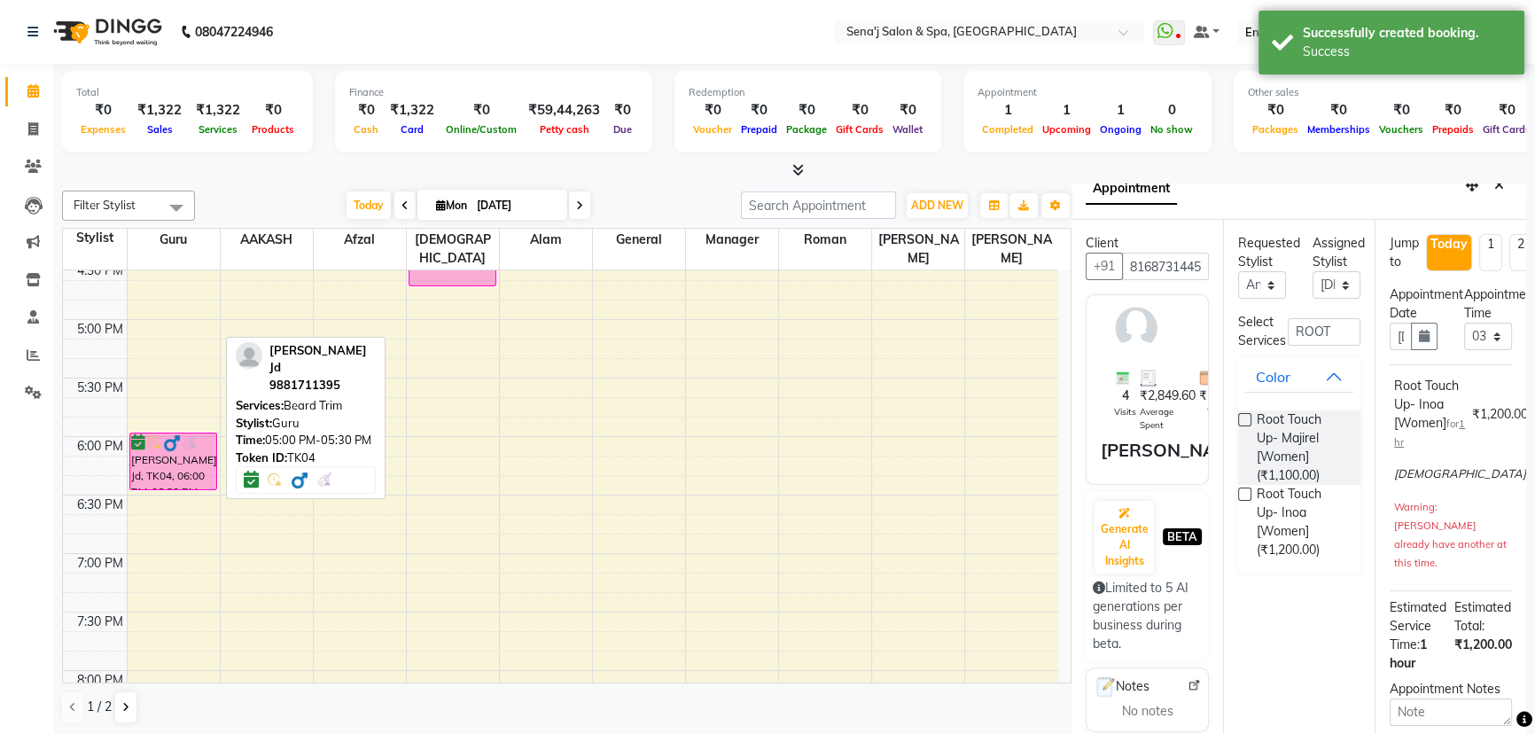
scroll to position [0, 0]
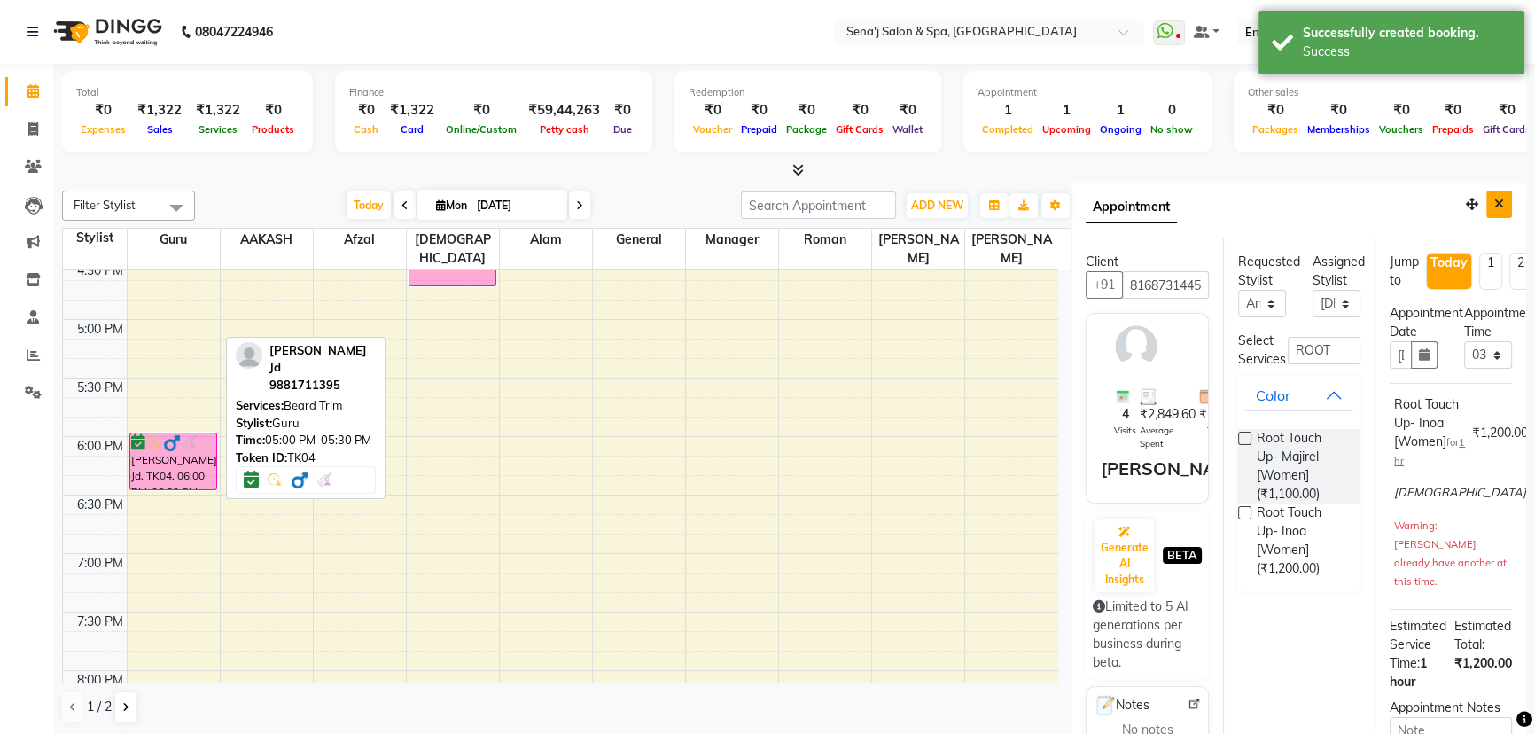
click at [1494, 201] on icon "Close" at bounding box center [1499, 204] width 10 height 12
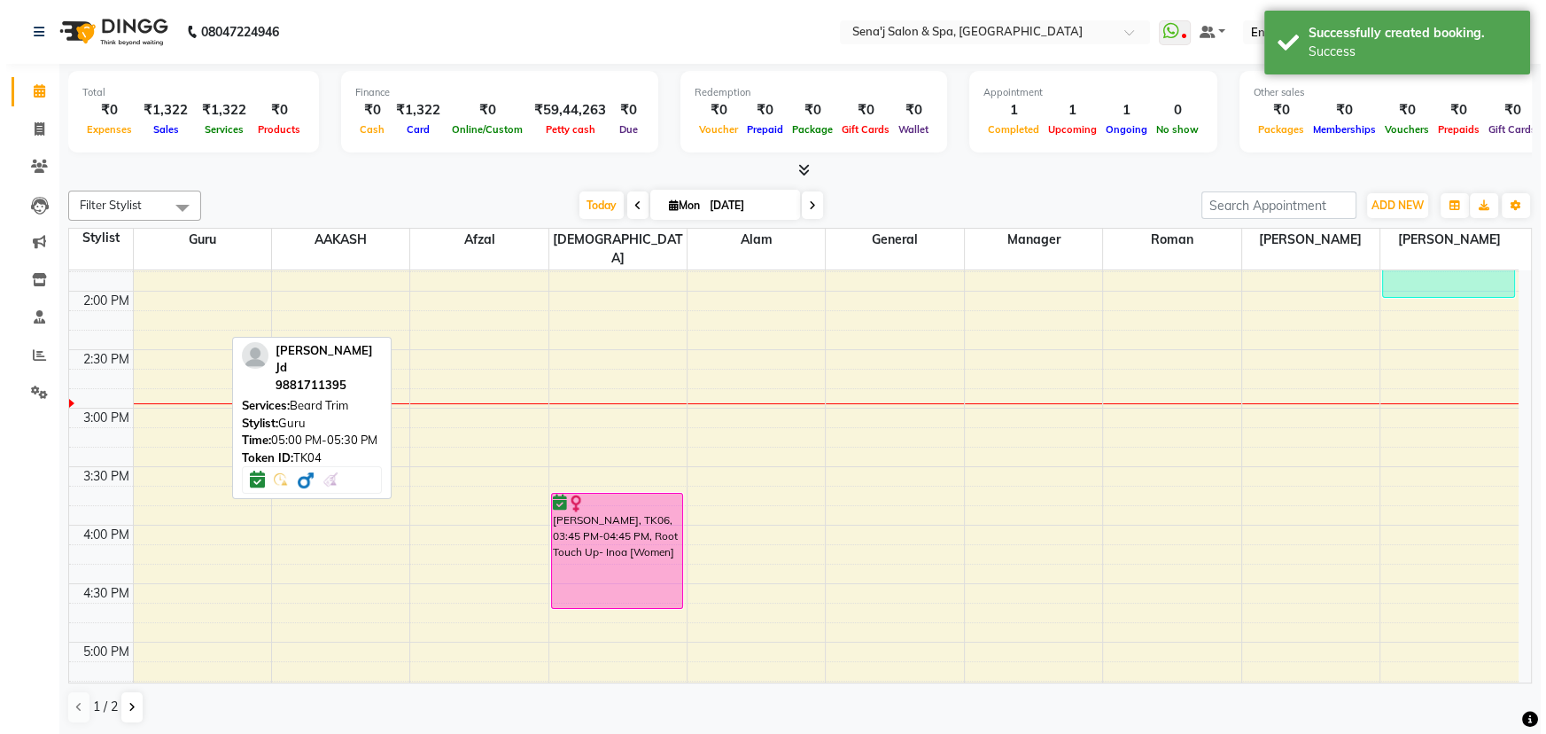
scroll to position [644, 0]
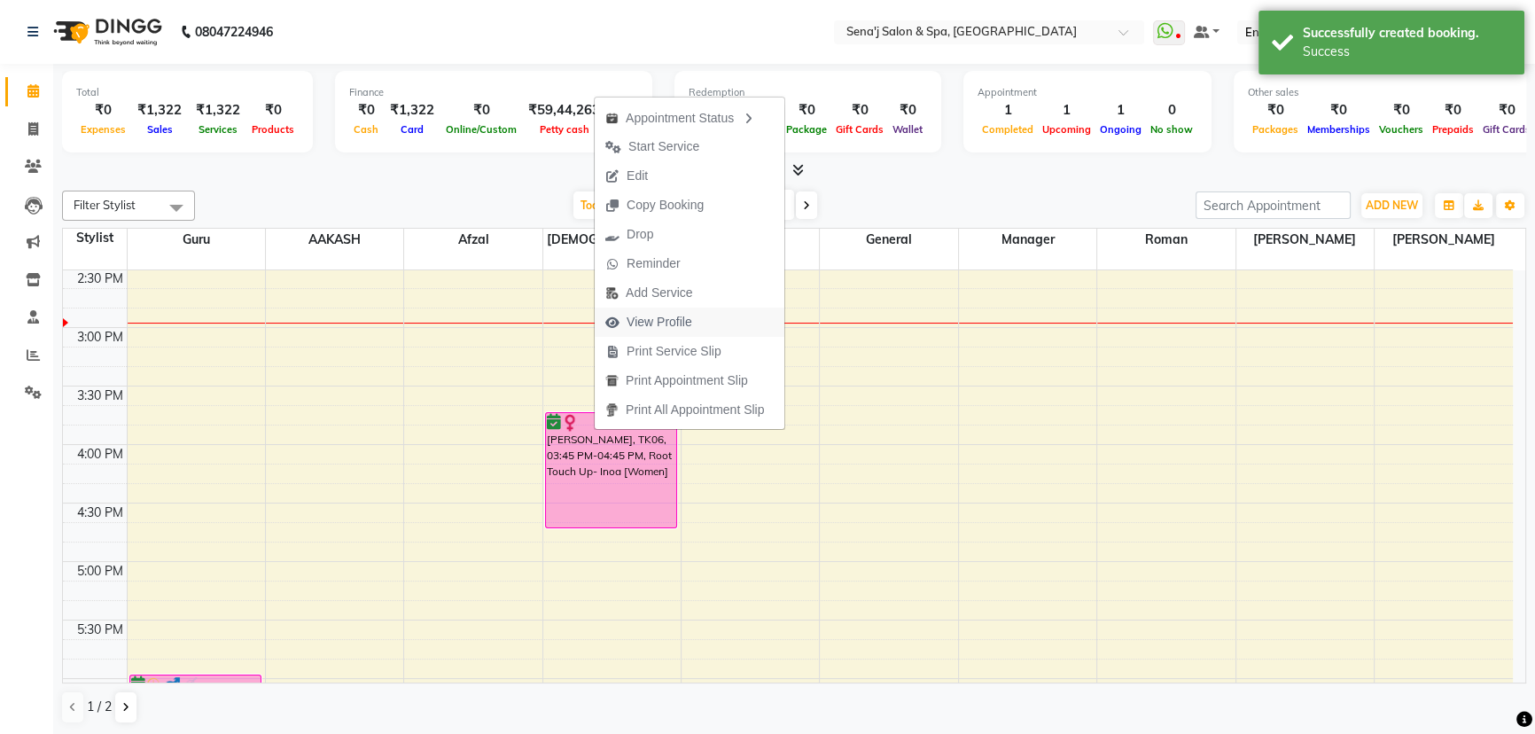
click at [651, 318] on span "View Profile" at bounding box center [659, 322] width 66 height 19
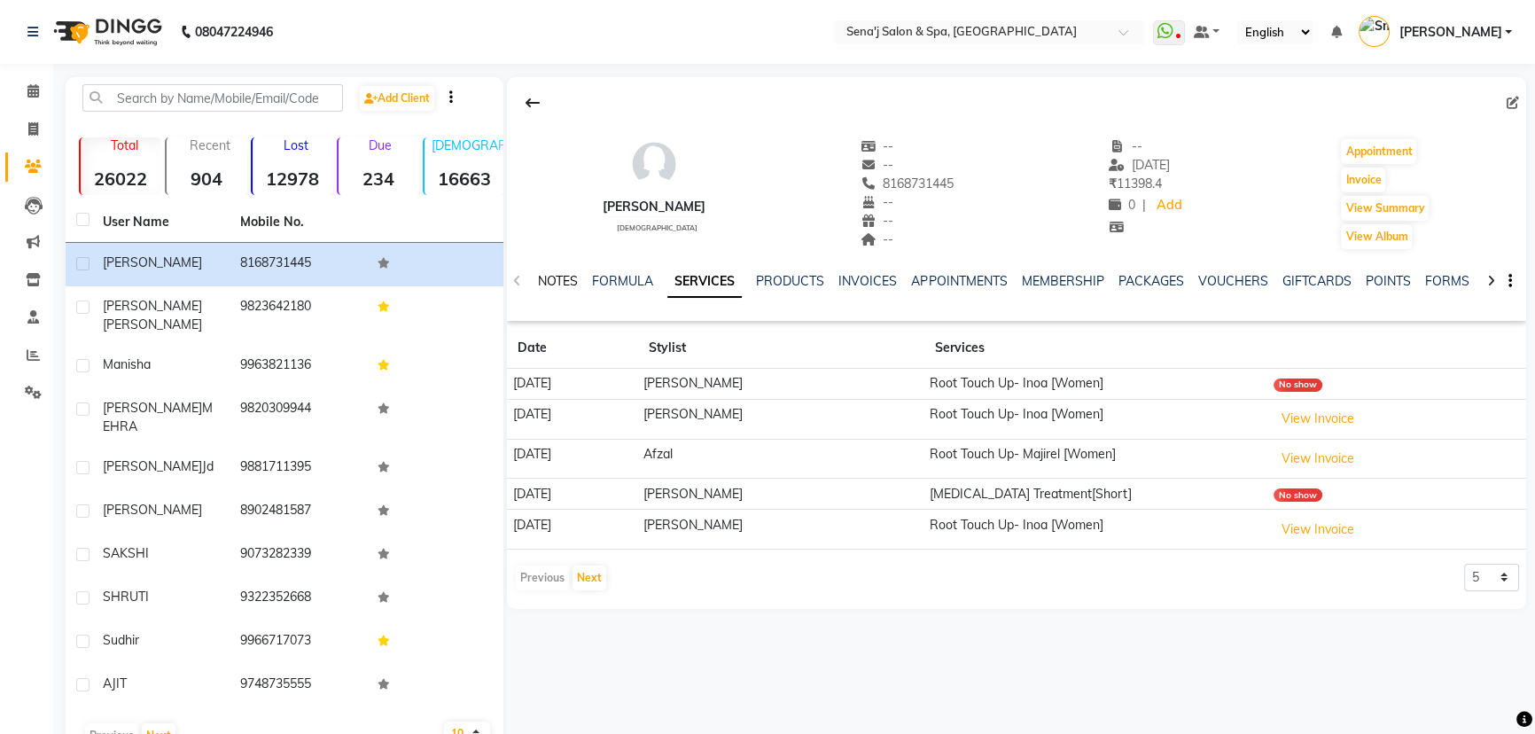
click at [554, 275] on link "NOTES" at bounding box center [558, 281] width 40 height 16
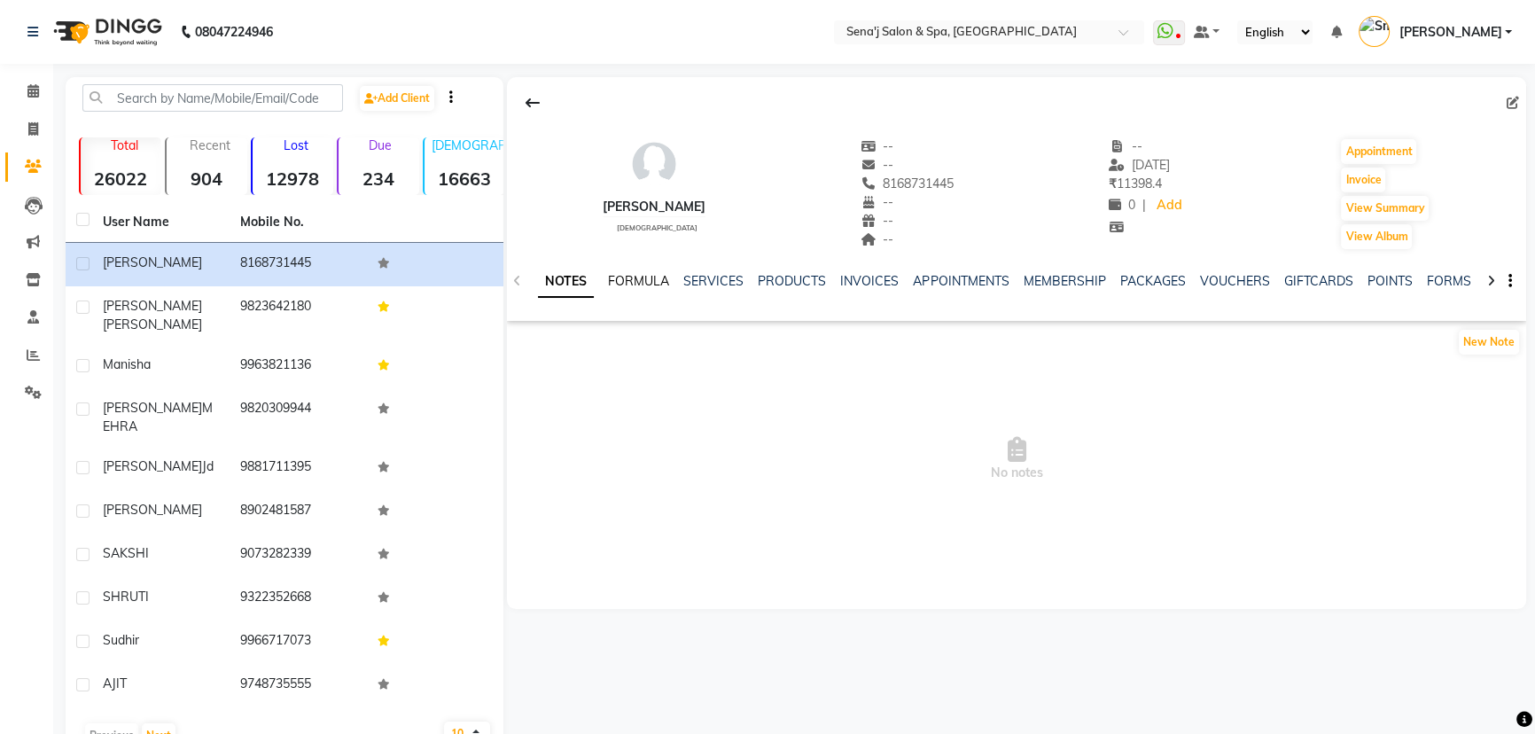
click at [645, 276] on link "FORMULA" at bounding box center [638, 281] width 61 height 16
click at [720, 276] on link "SERVICES" at bounding box center [711, 281] width 60 height 16
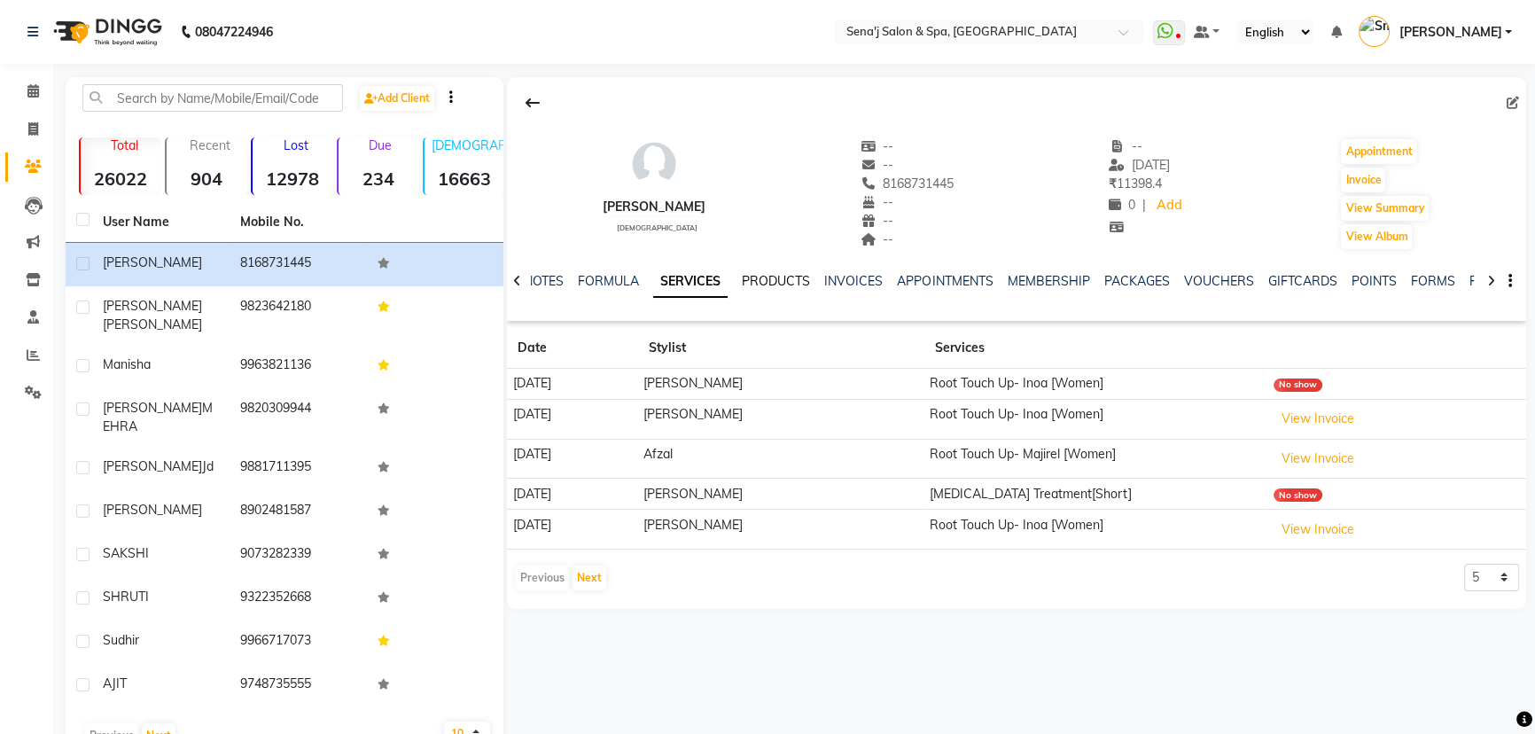
click at [796, 280] on link "PRODUCTS" at bounding box center [776, 281] width 68 height 16
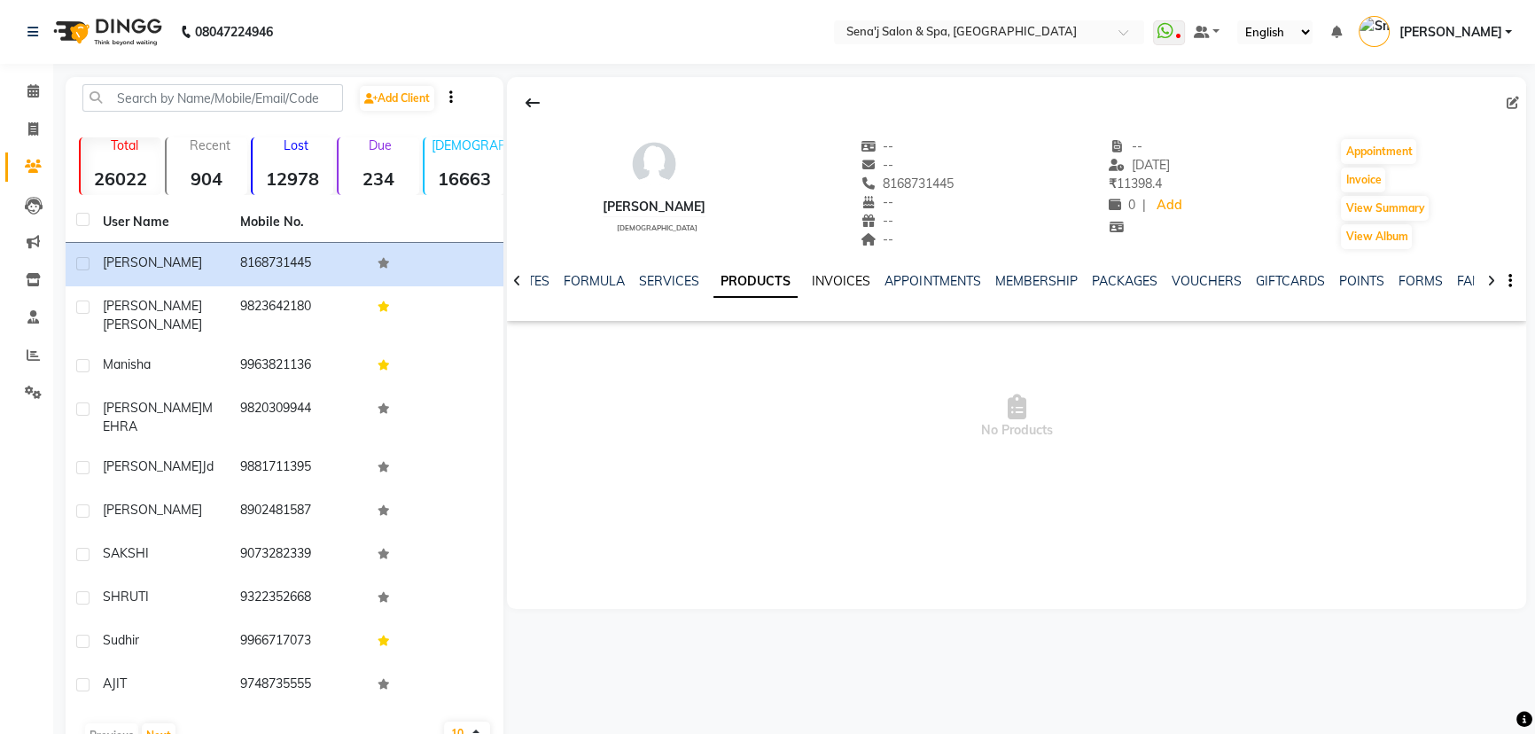
click at [841, 284] on link "INVOICES" at bounding box center [841, 281] width 58 height 16
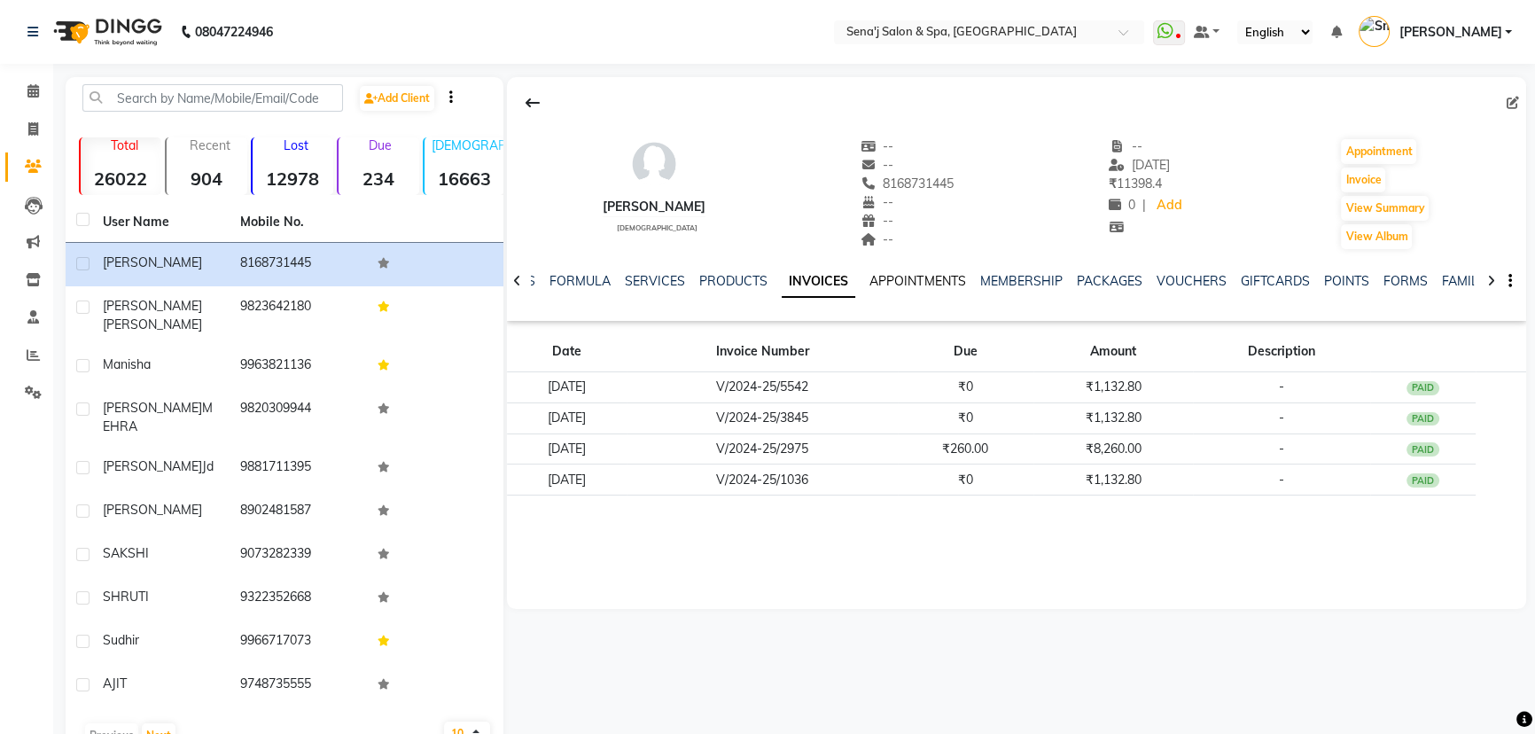
click at [923, 285] on link "APPOINTMENTS" at bounding box center [917, 281] width 96 height 16
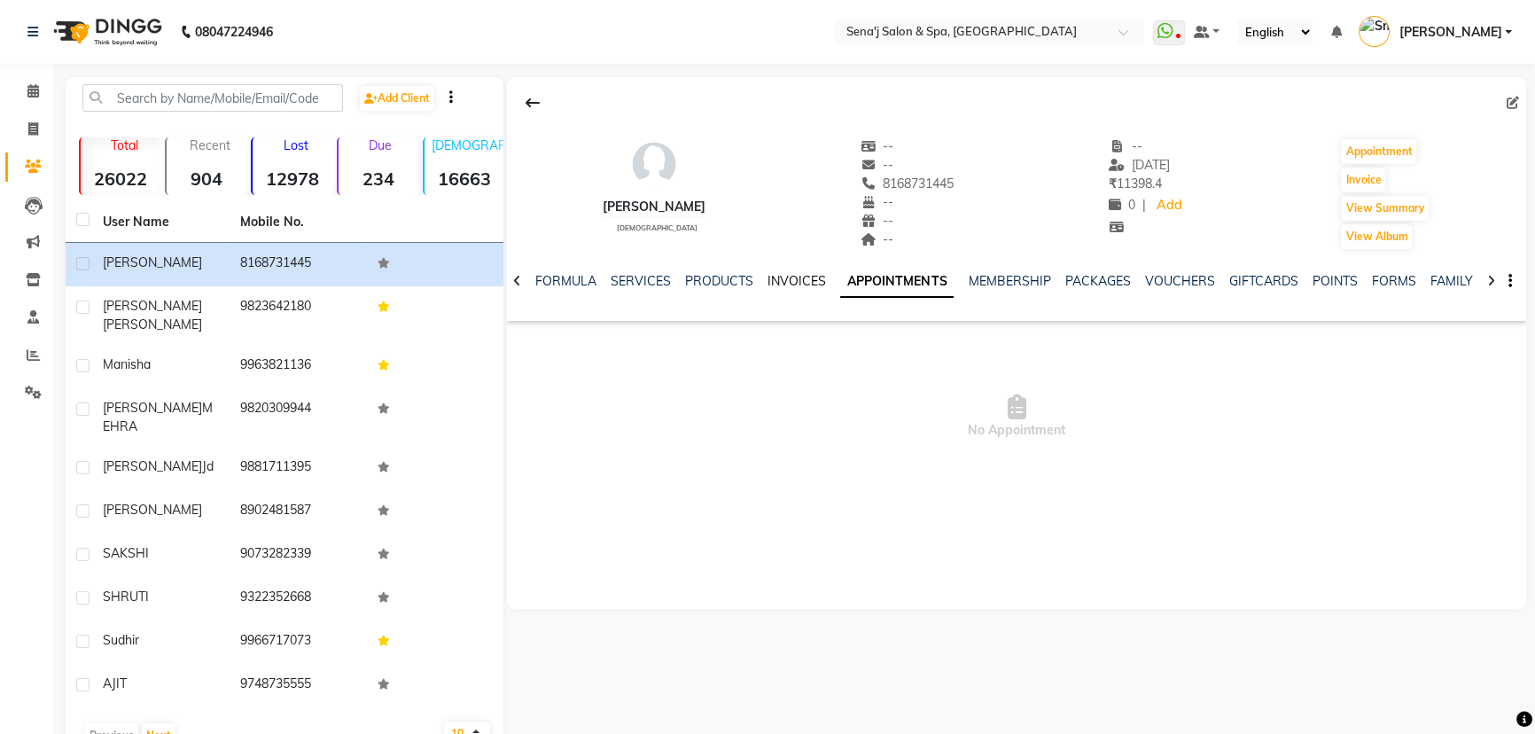
click at [772, 282] on link "INVOICES" at bounding box center [796, 281] width 58 height 16
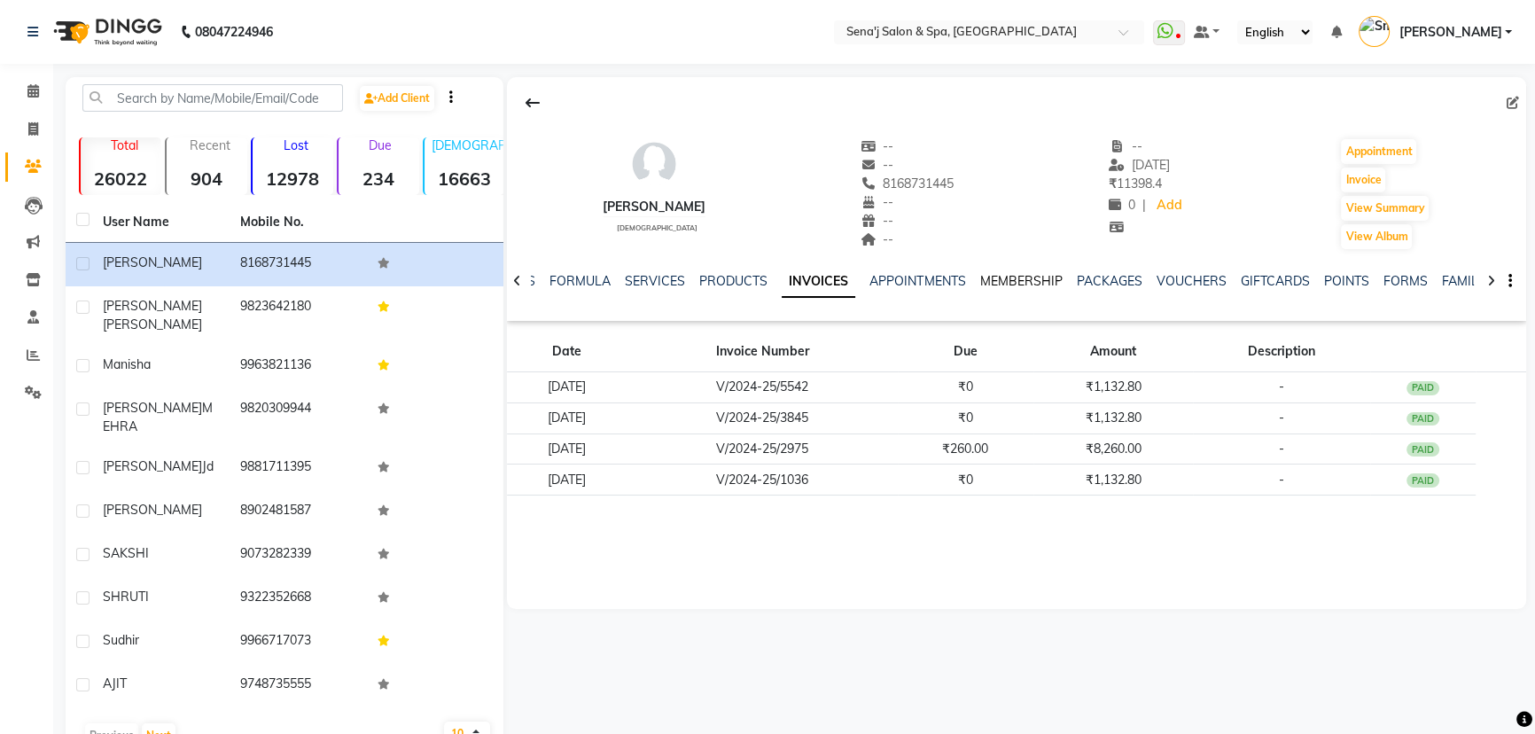
click at [1029, 276] on link "MEMBERSHIP" at bounding box center [1020, 281] width 82 height 16
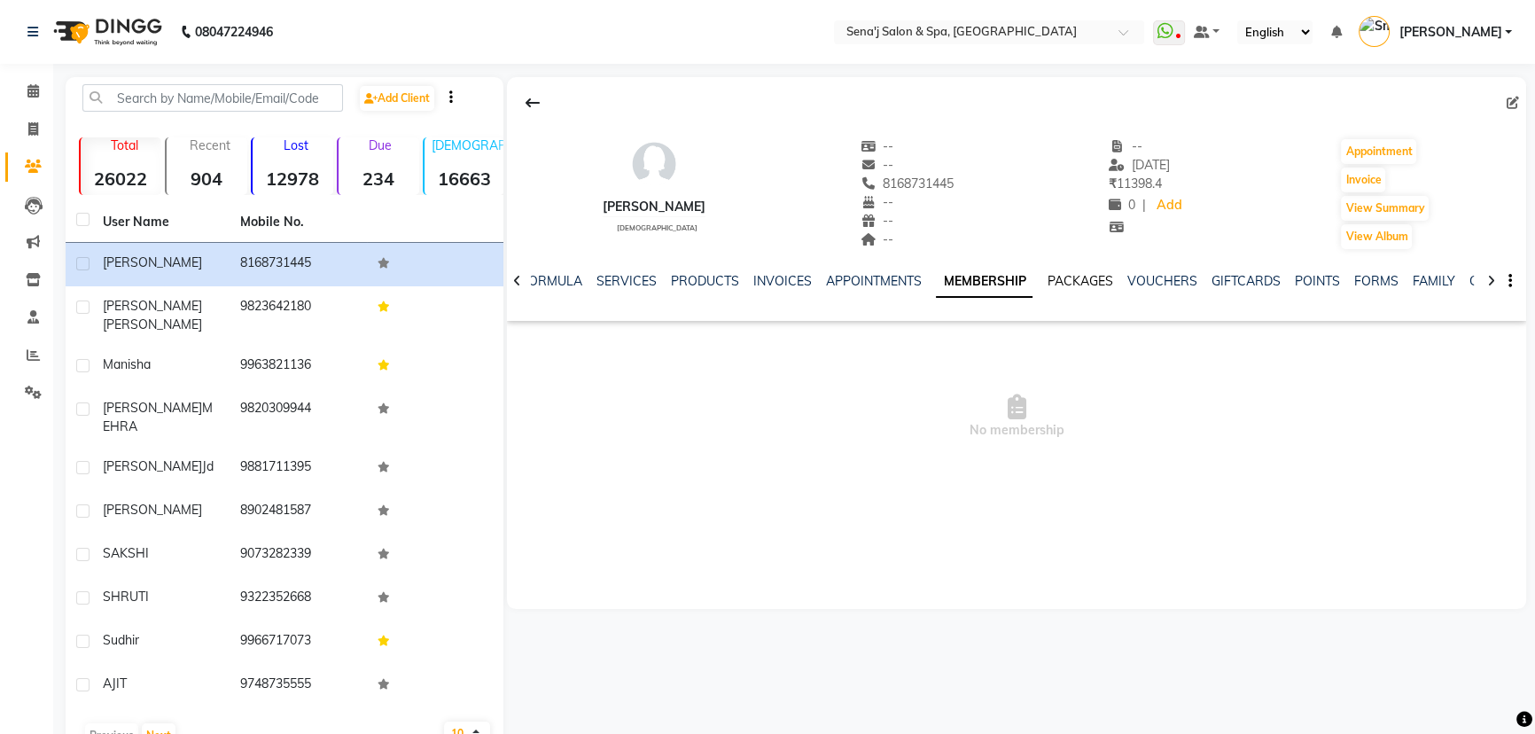
click at [1085, 280] on link "PACKAGES" at bounding box center [1080, 281] width 66 height 16
click at [1135, 279] on link "VOUCHERS" at bounding box center [1147, 281] width 70 height 16
click at [1221, 279] on link "GIFTCARDS" at bounding box center [1216, 281] width 69 height 16
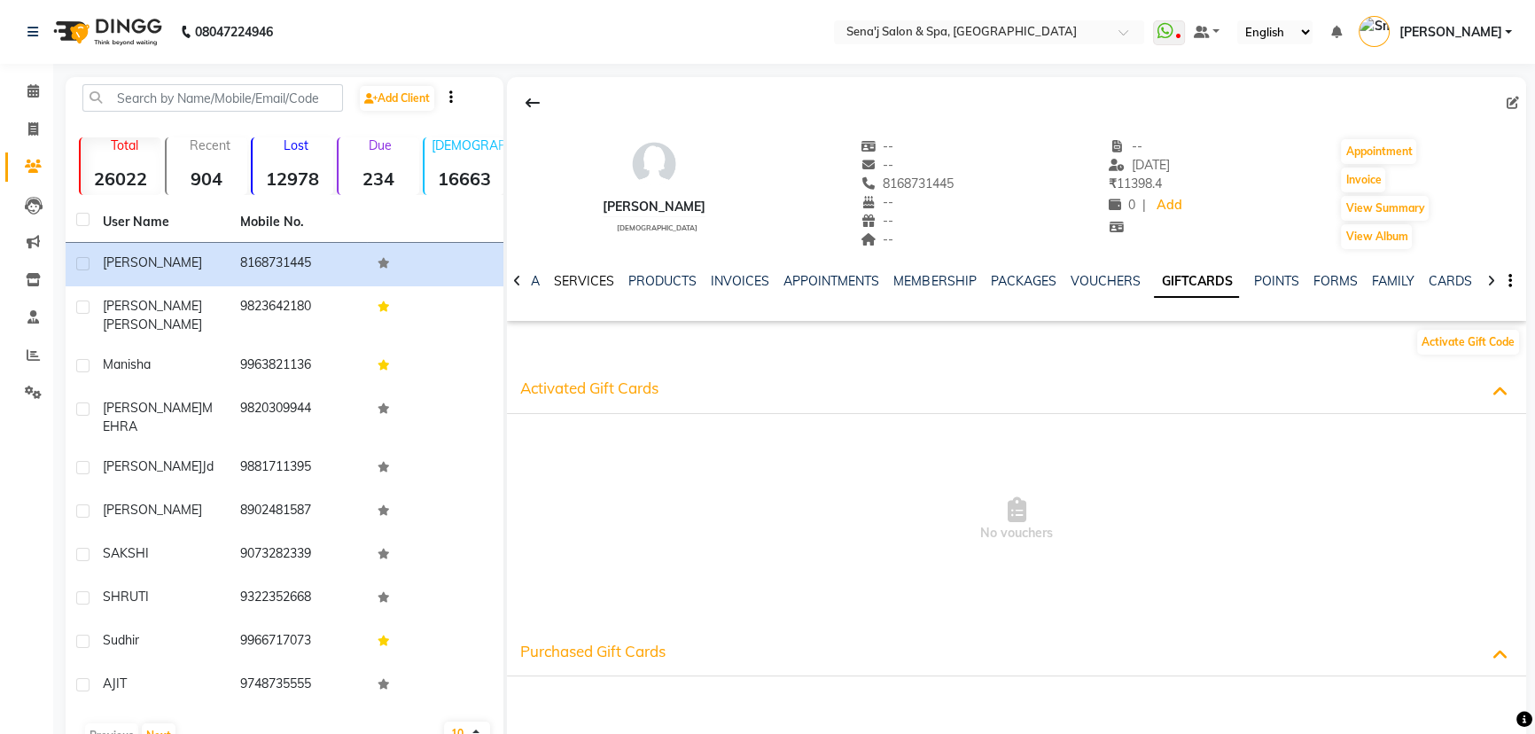
click at [577, 278] on link "SERVICES" at bounding box center [584, 281] width 60 height 16
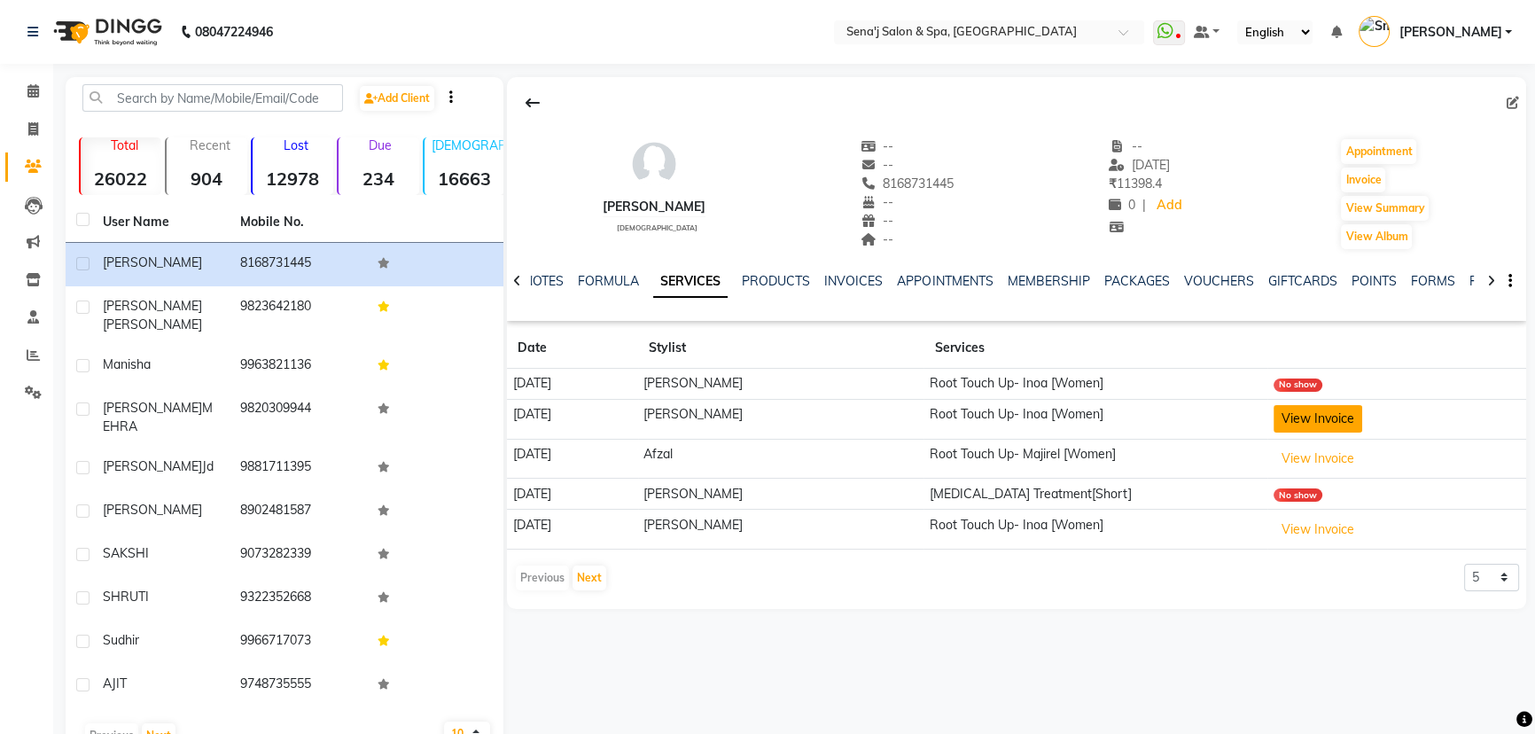
click at [1338, 416] on button "View Invoice" at bounding box center [1317, 418] width 89 height 27
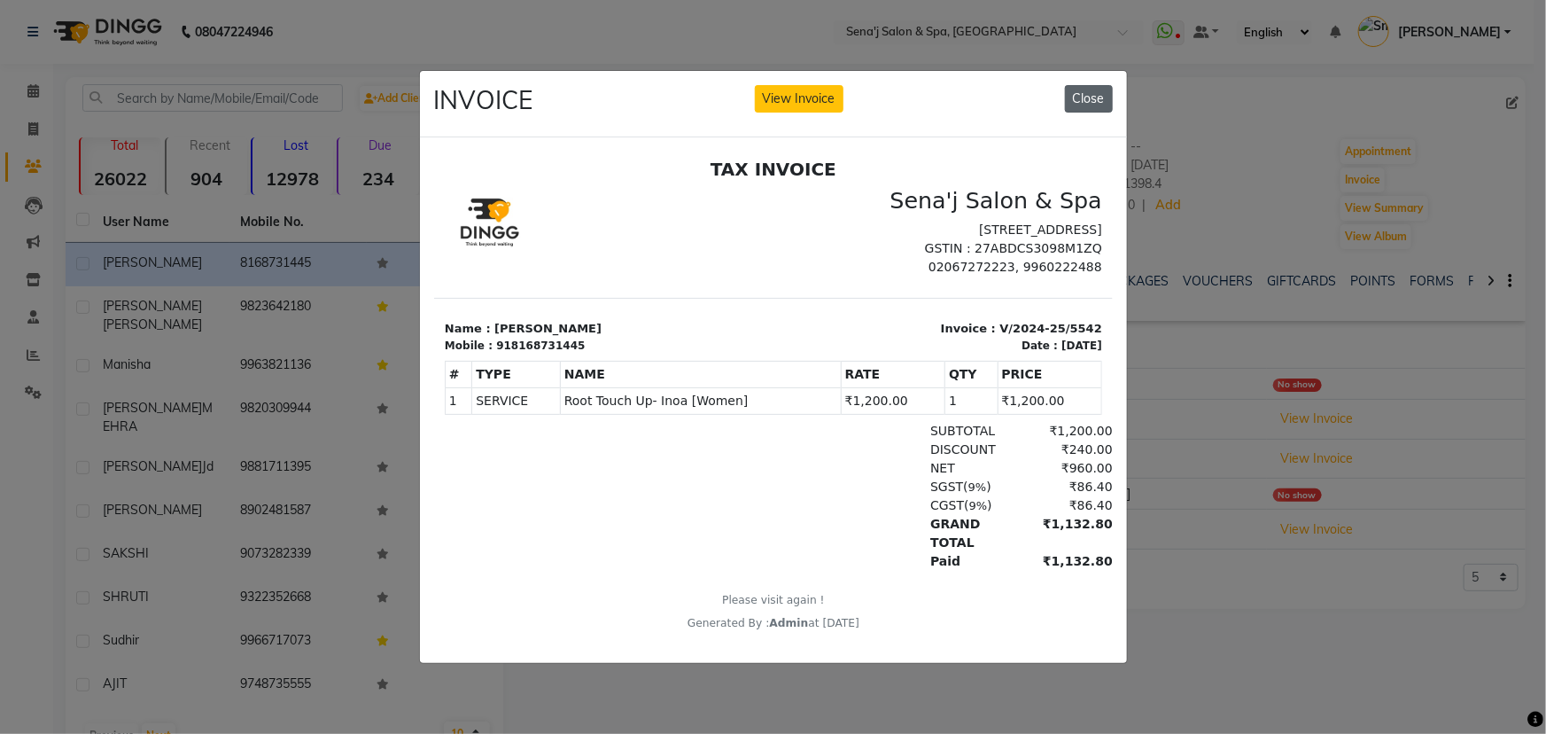
click at [1095, 89] on button "Close" at bounding box center [1089, 98] width 48 height 27
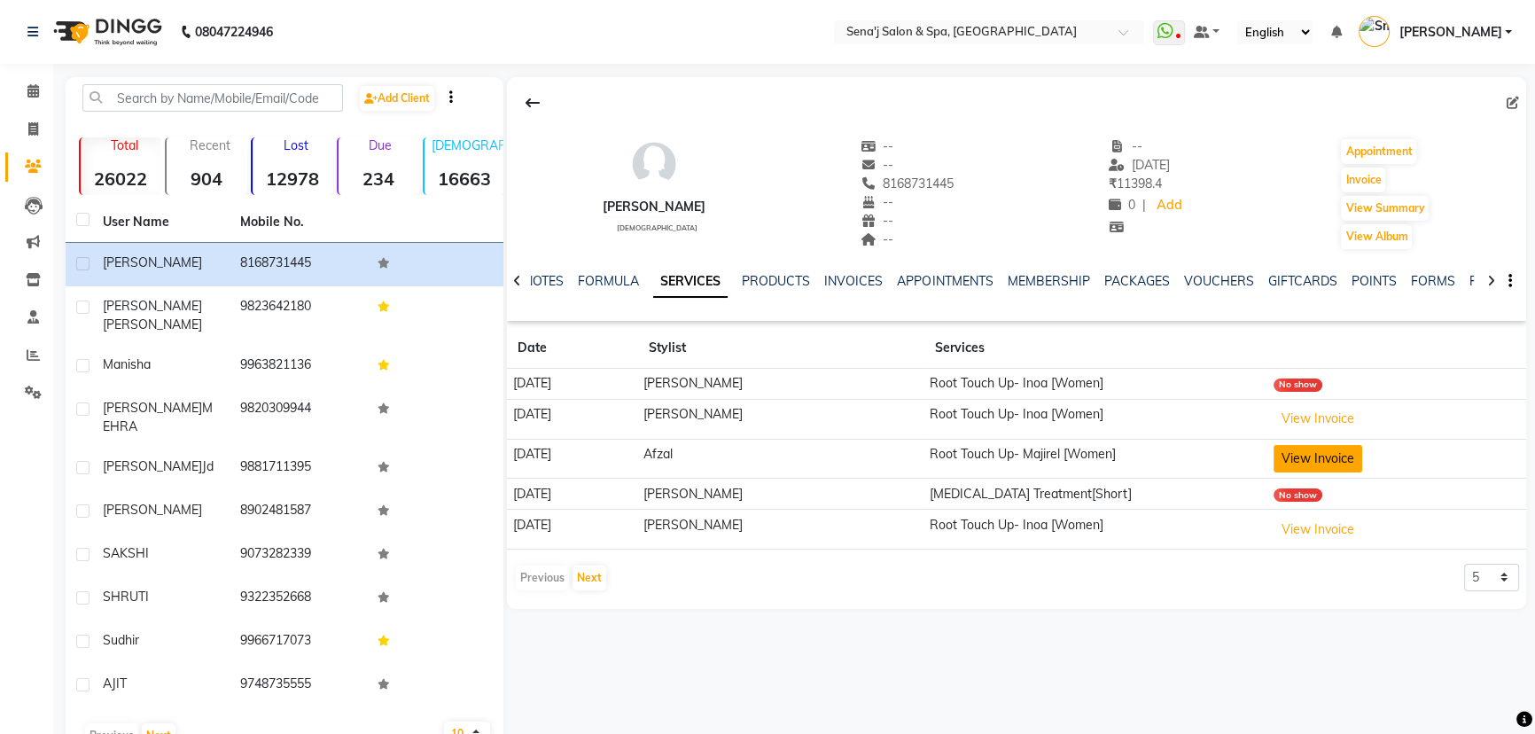
click at [1303, 454] on button "View Invoice" at bounding box center [1317, 458] width 89 height 27
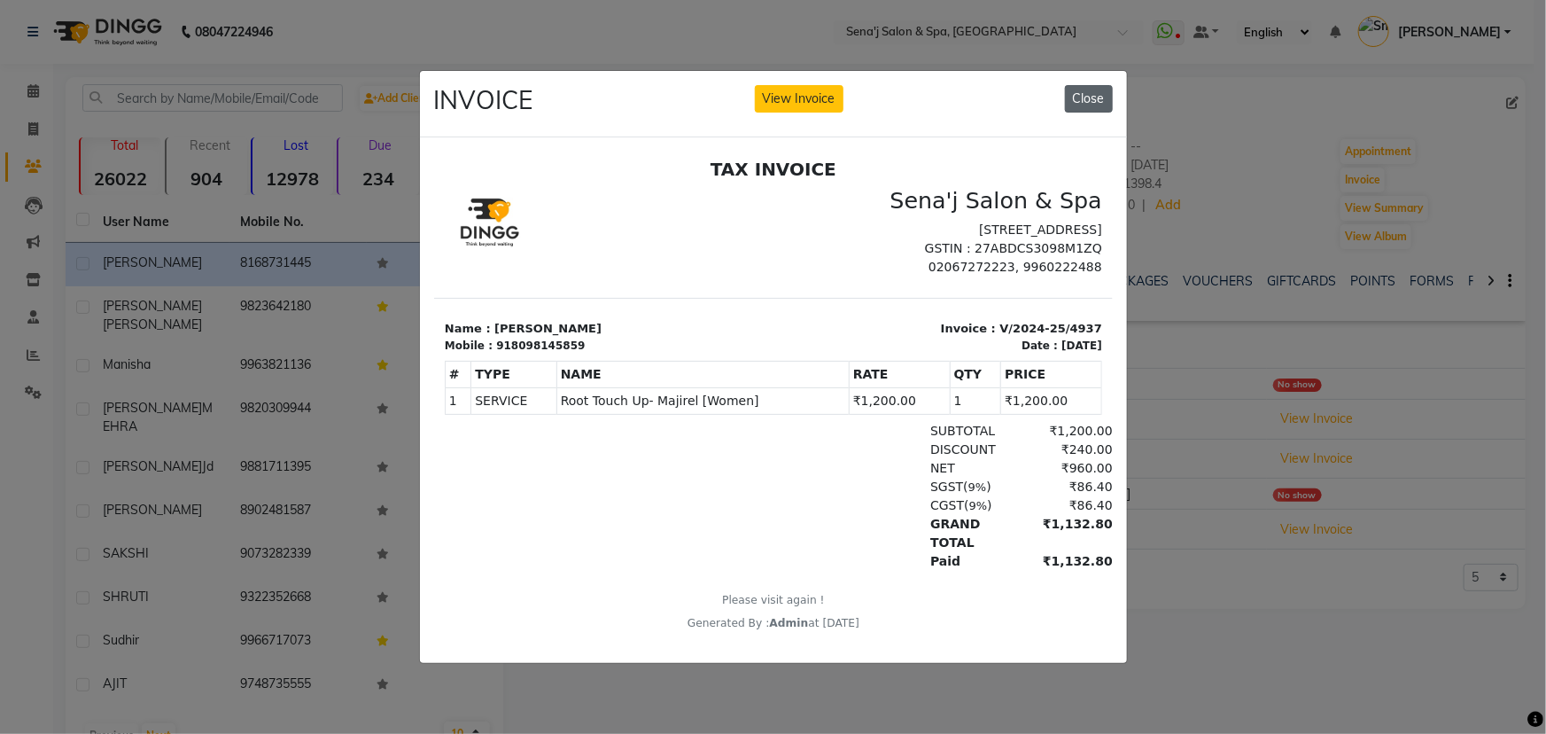
click at [1092, 92] on button "Close" at bounding box center [1089, 98] width 48 height 27
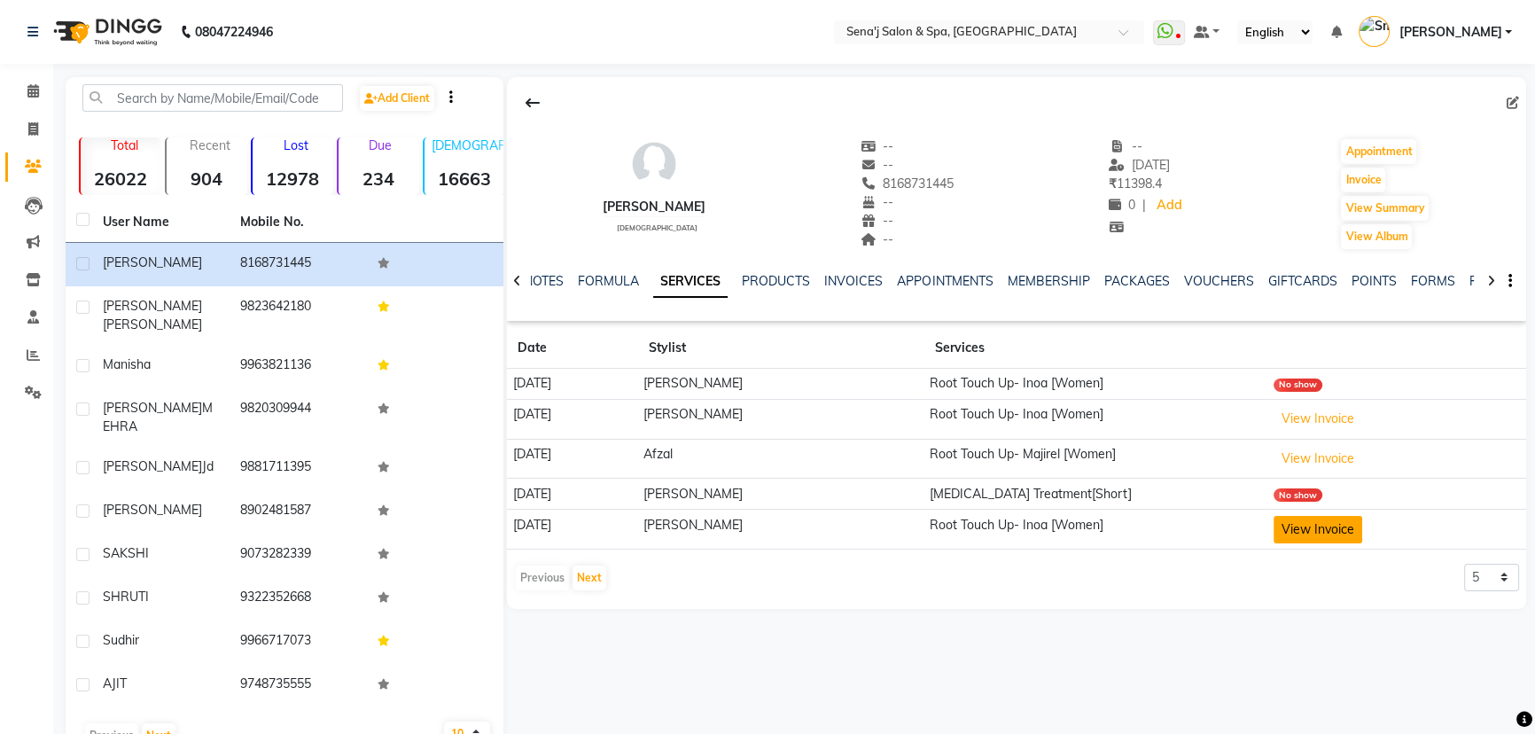
click at [1313, 525] on button "View Invoice" at bounding box center [1317, 529] width 89 height 27
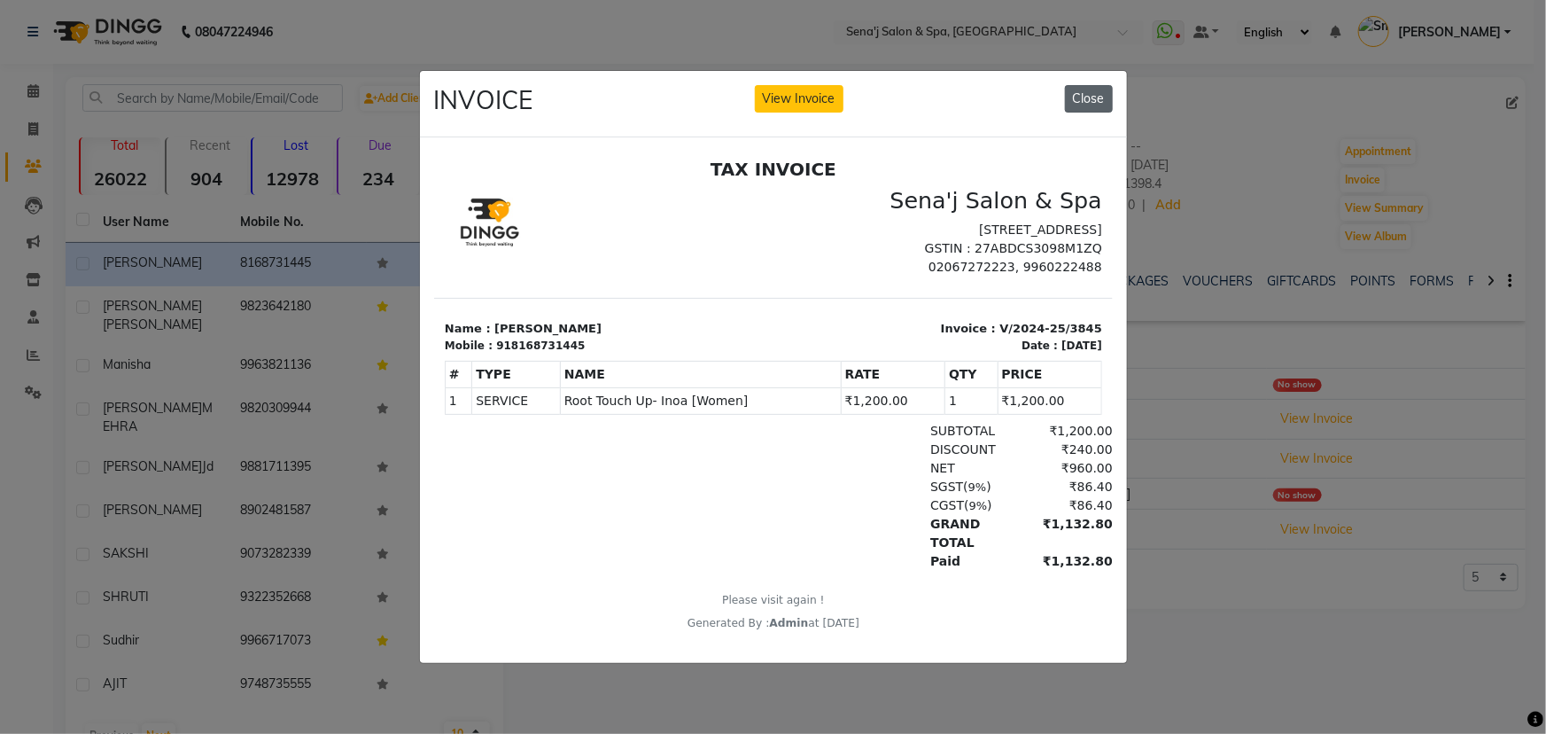
drag, startPoint x: 1090, startPoint y: 105, endPoint x: 659, endPoint y: 0, distance: 443.4
click at [1090, 105] on button "Close" at bounding box center [1089, 98] width 48 height 27
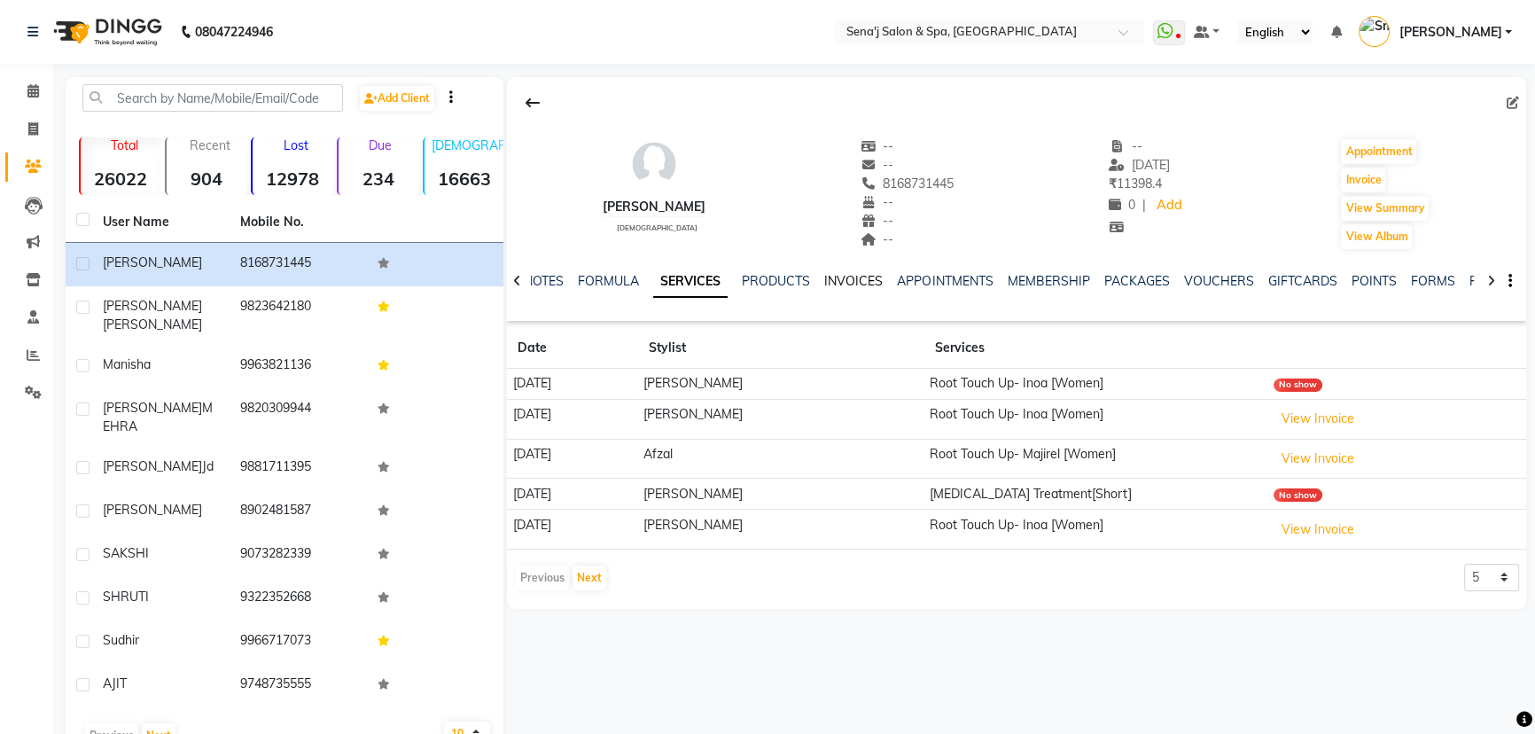
click at [850, 282] on link "INVOICES" at bounding box center [853, 281] width 58 height 16
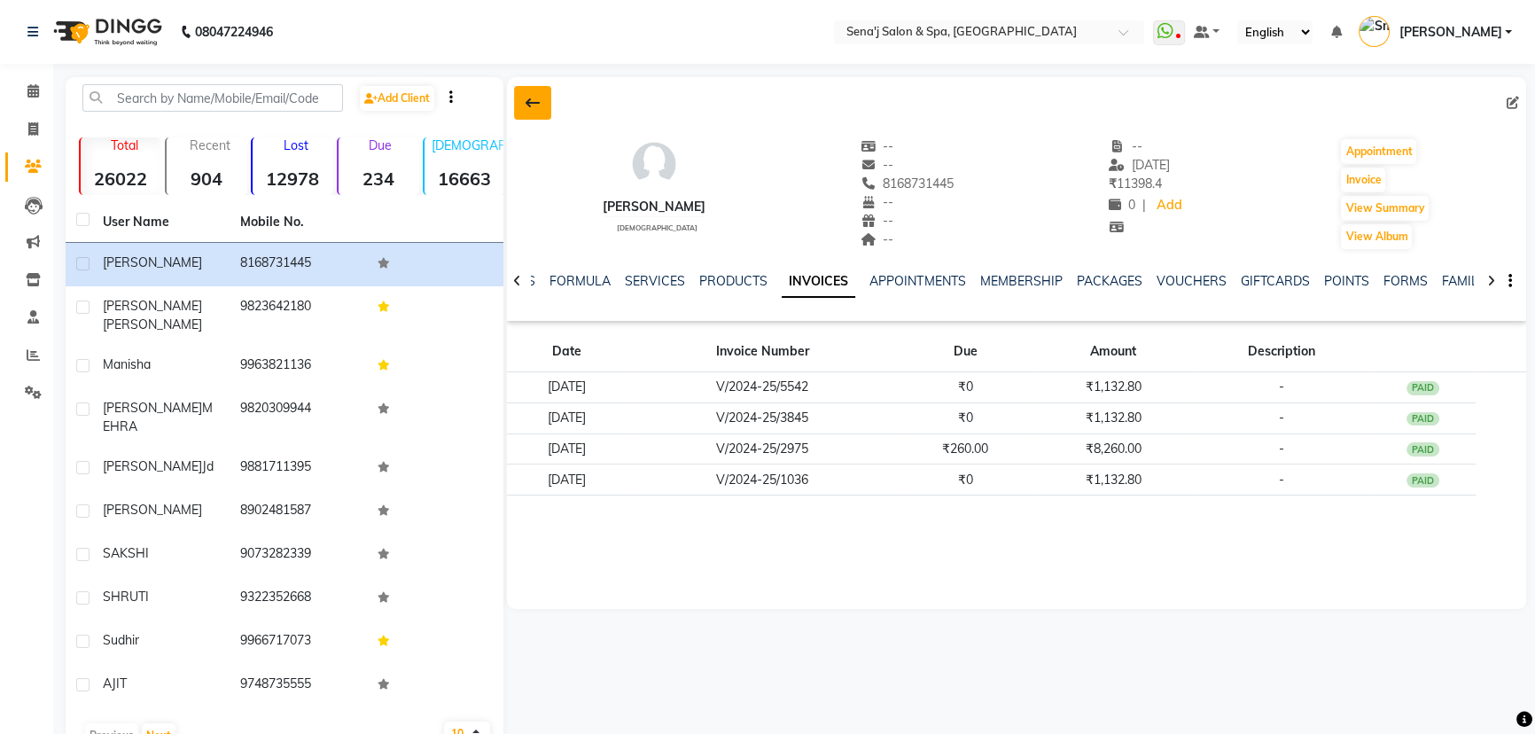
click at [528, 105] on icon at bounding box center [532, 103] width 14 height 14
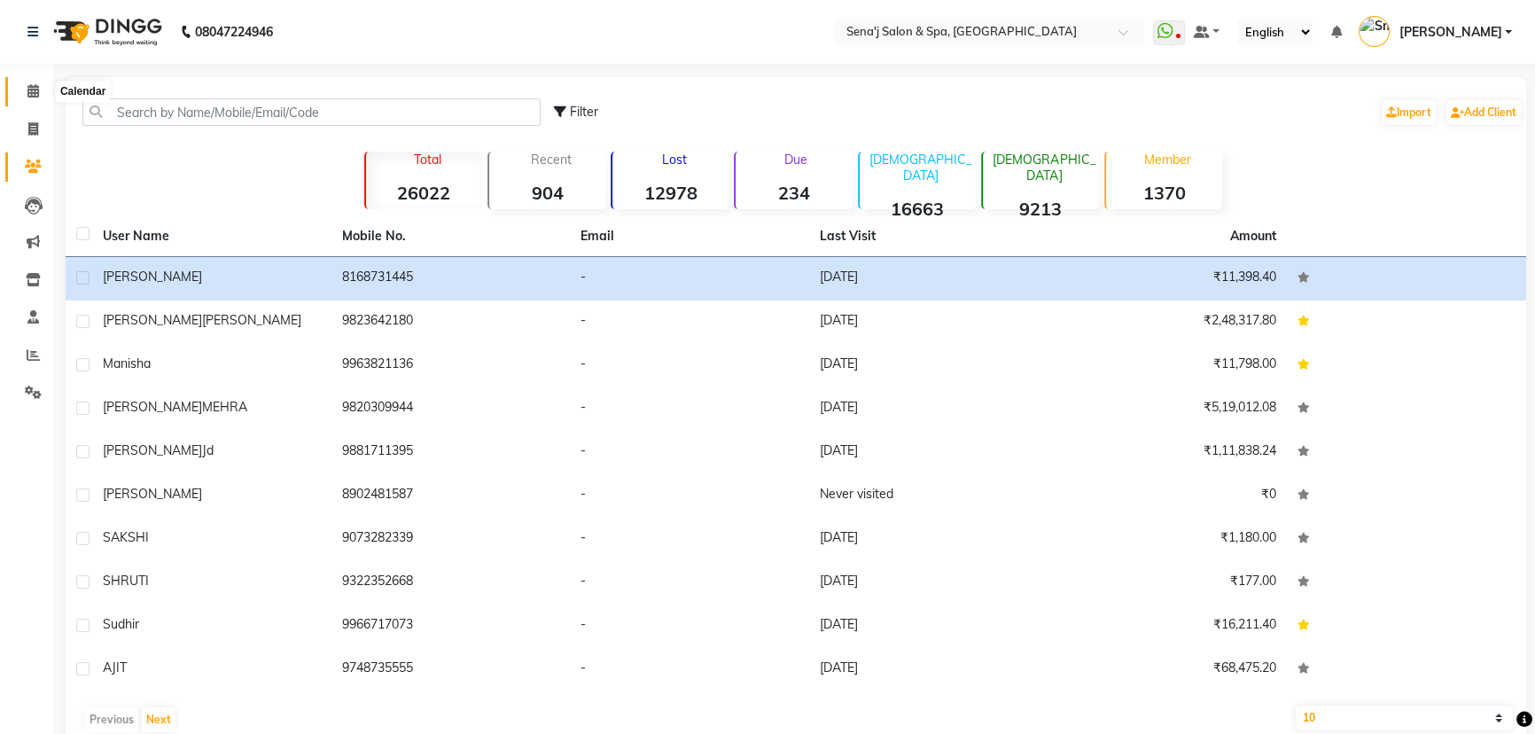
click at [35, 89] on icon at bounding box center [33, 90] width 12 height 13
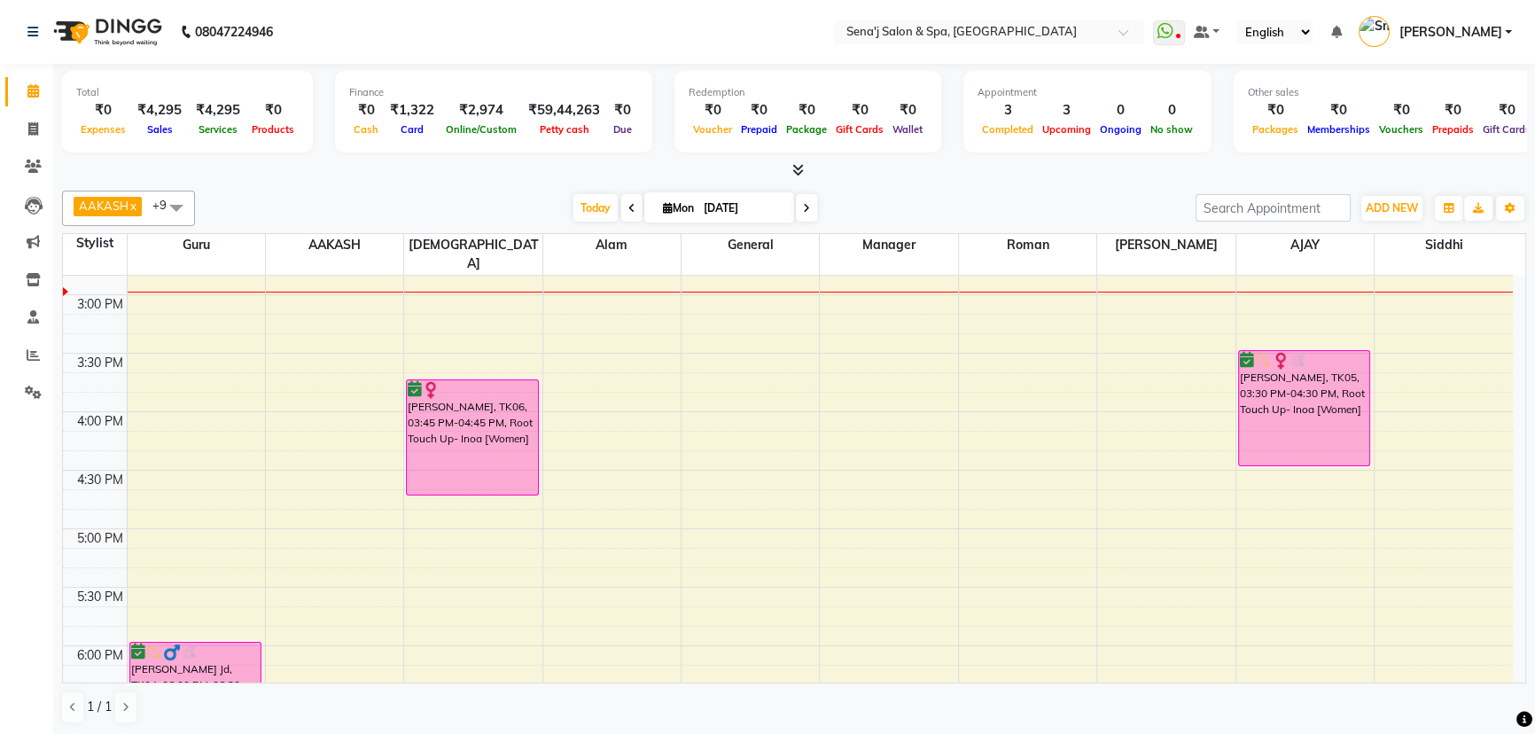
scroll to position [644, 0]
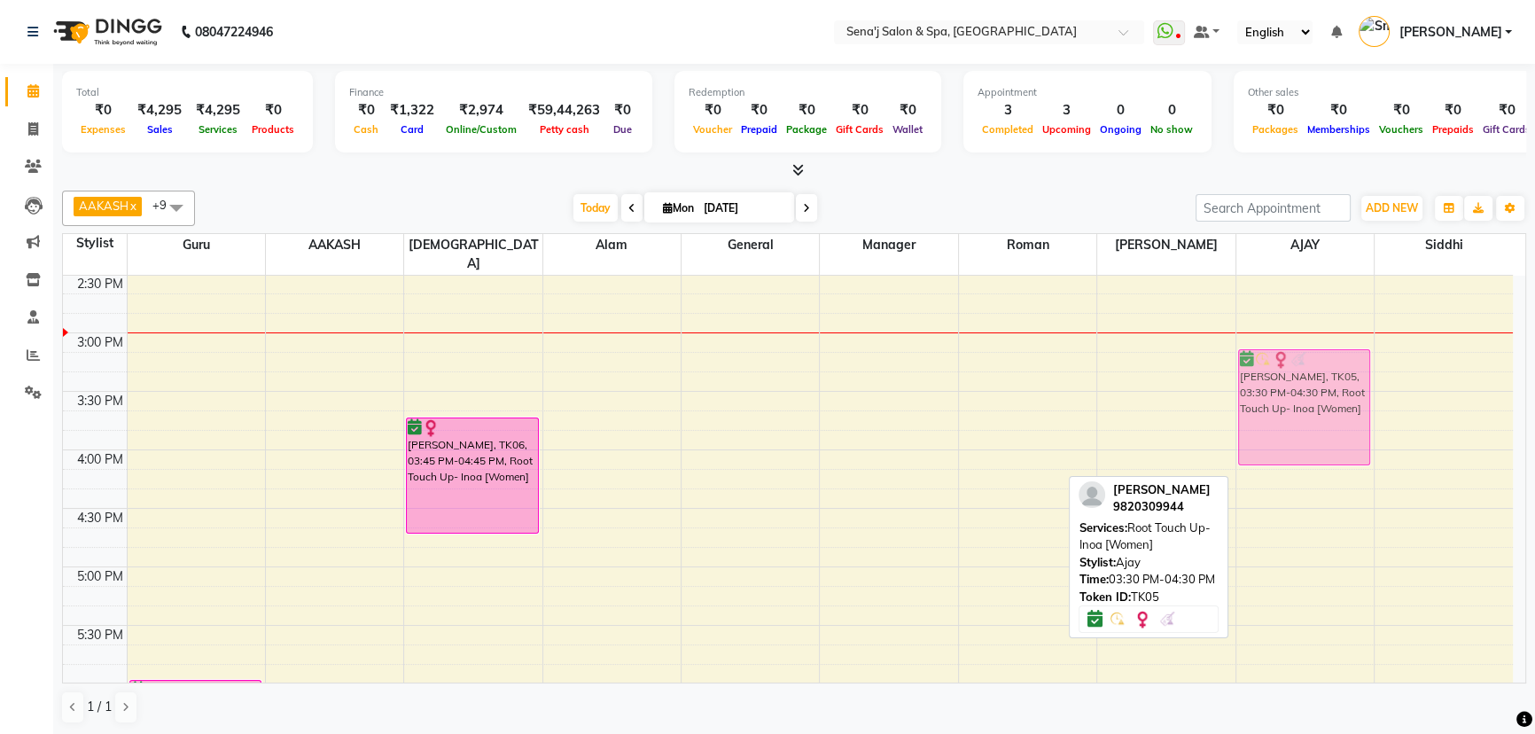
drag, startPoint x: 1288, startPoint y: 421, endPoint x: 1283, endPoint y: 374, distance: 47.2
click at [1283, 374] on div "[PERSON_NAME], TK05, 03:30 PM-04:30 PM, Root Touch Up- Inoa [Women] [PERSON_NAM…" at bounding box center [1304, 508] width 137 height 1754
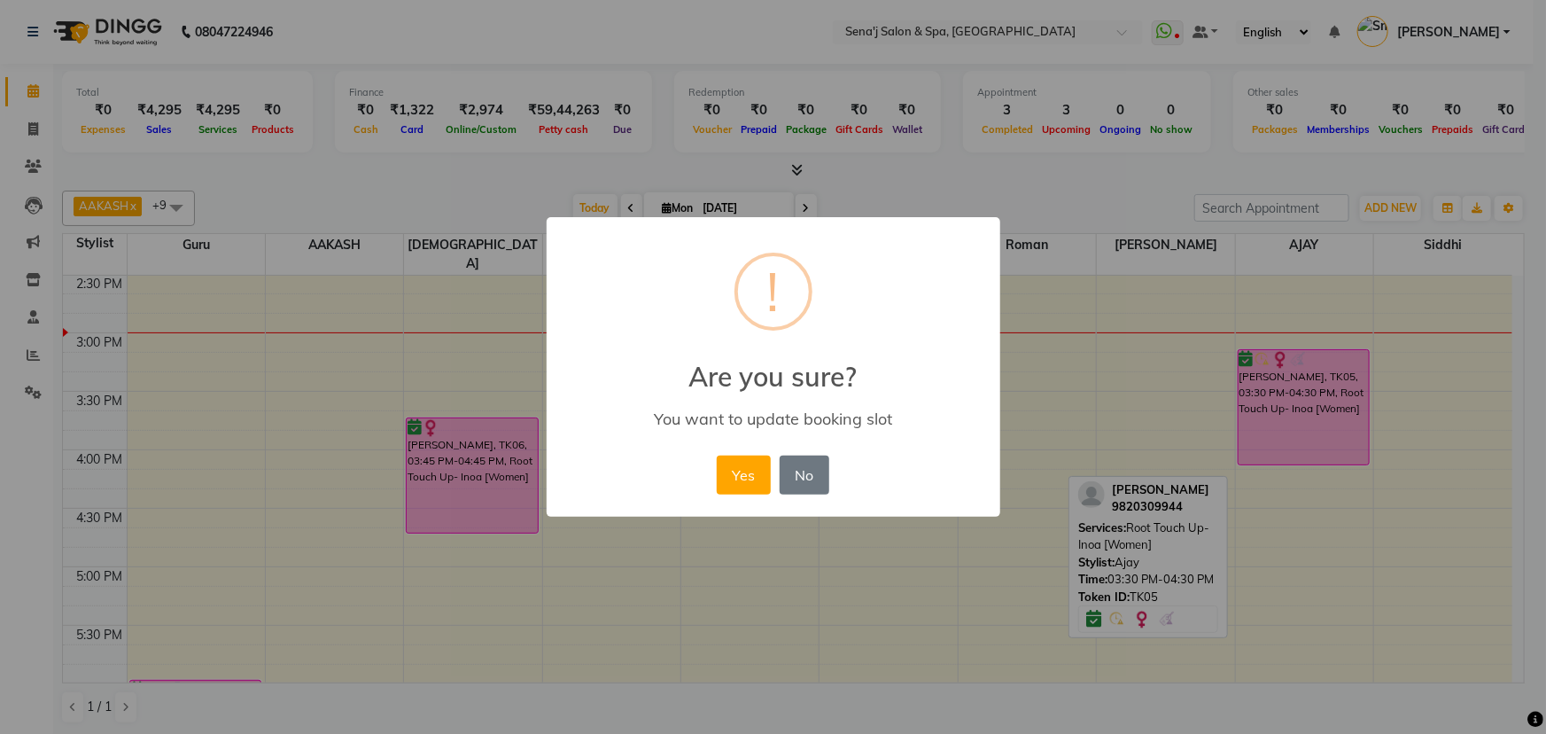
click at [712, 479] on div "Yes No No" at bounding box center [772, 475] width 121 height 48
click at [753, 463] on button "Yes" at bounding box center [744, 474] width 54 height 39
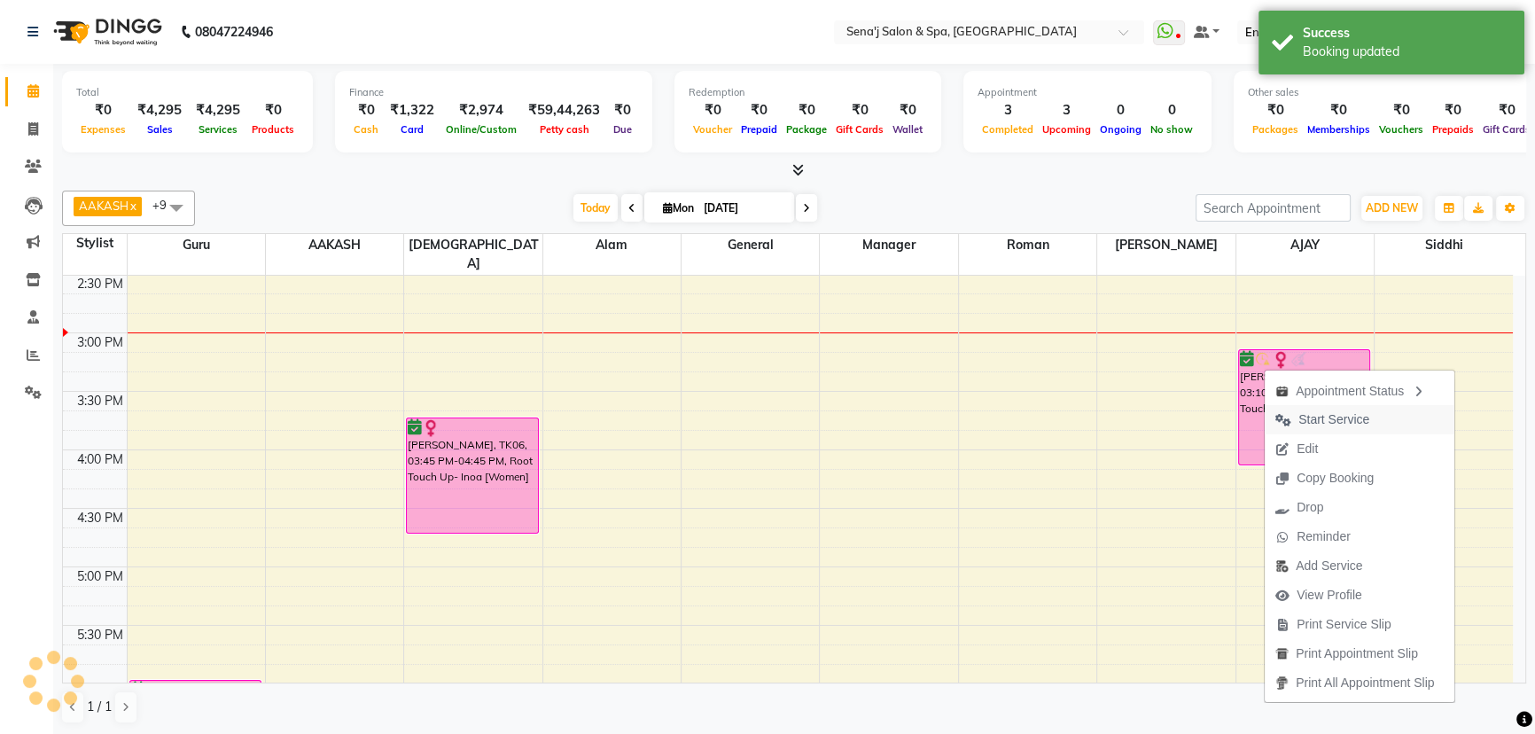
click at [1319, 419] on span "Start Service" at bounding box center [1333, 419] width 71 height 19
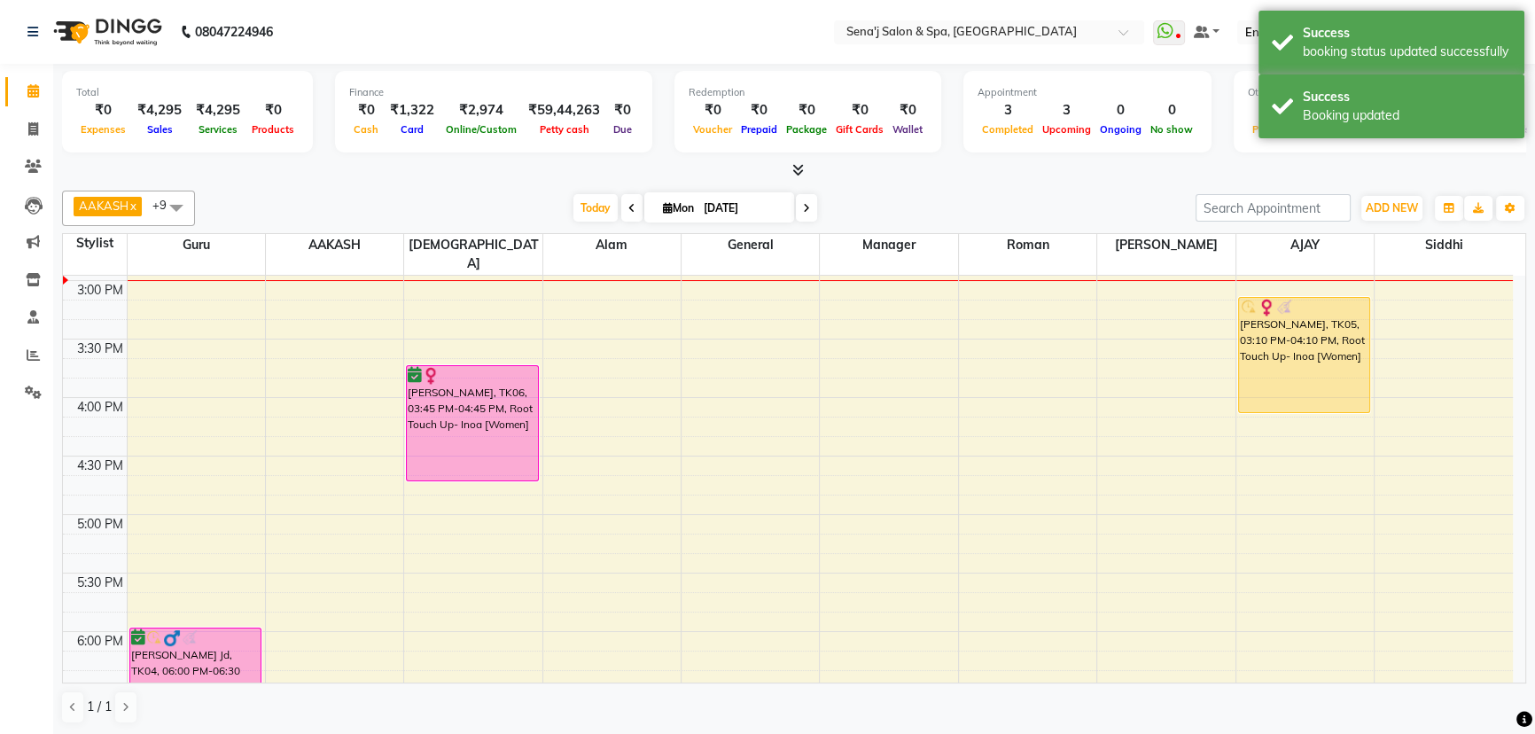
scroll to position [725, 0]
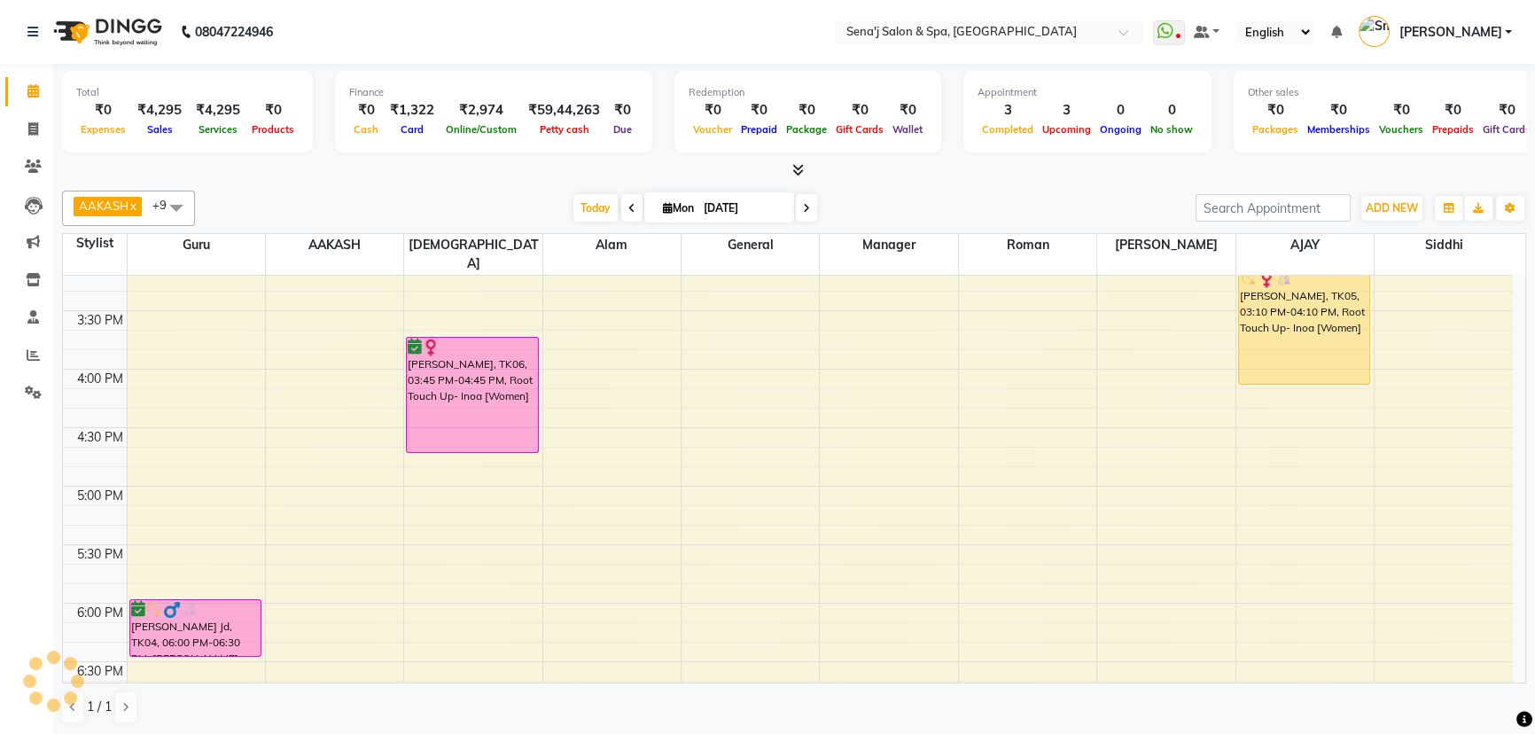
click at [809, 202] on span at bounding box center [806, 207] width 21 height 27
type input "02-09-2025"
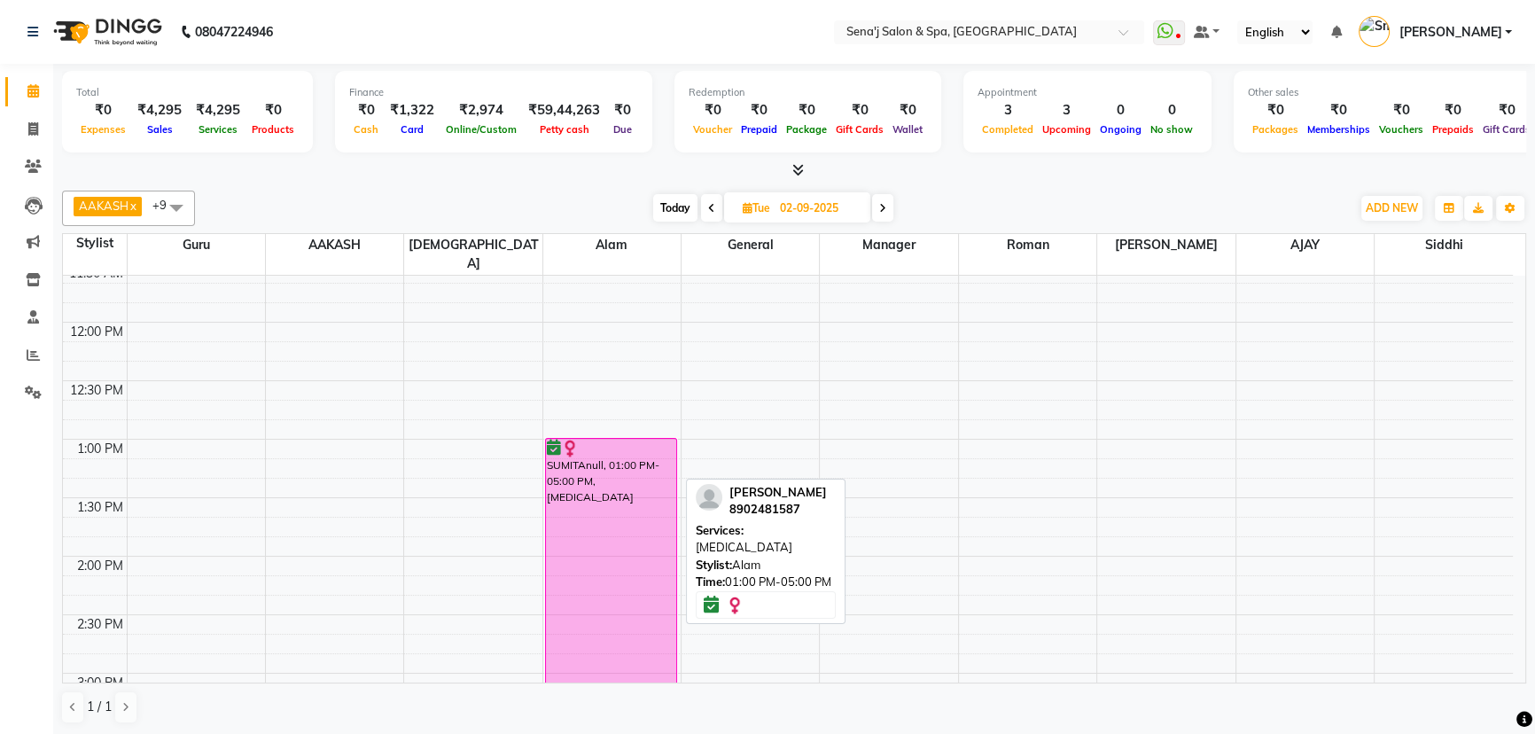
scroll to position [297, 0]
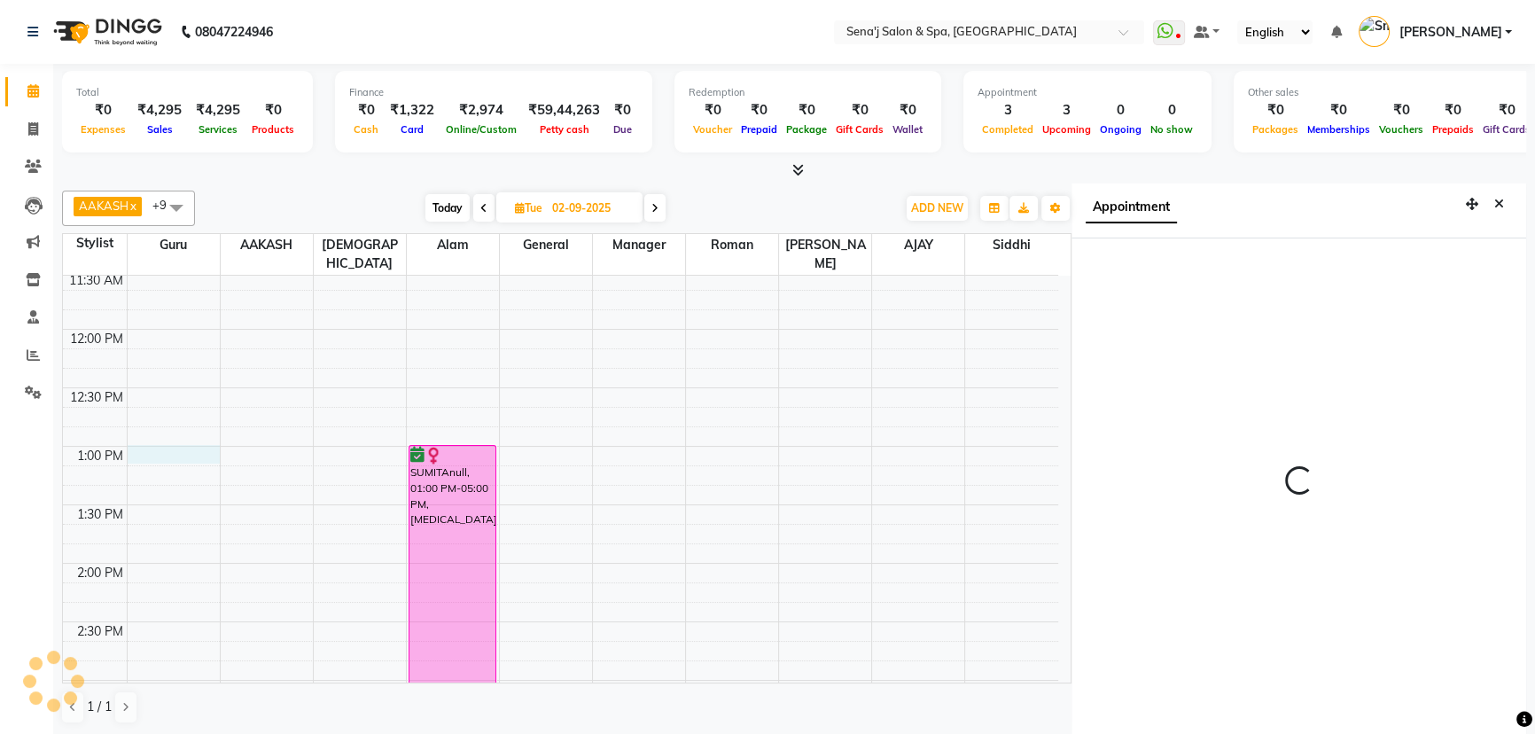
scroll to position [8, 0]
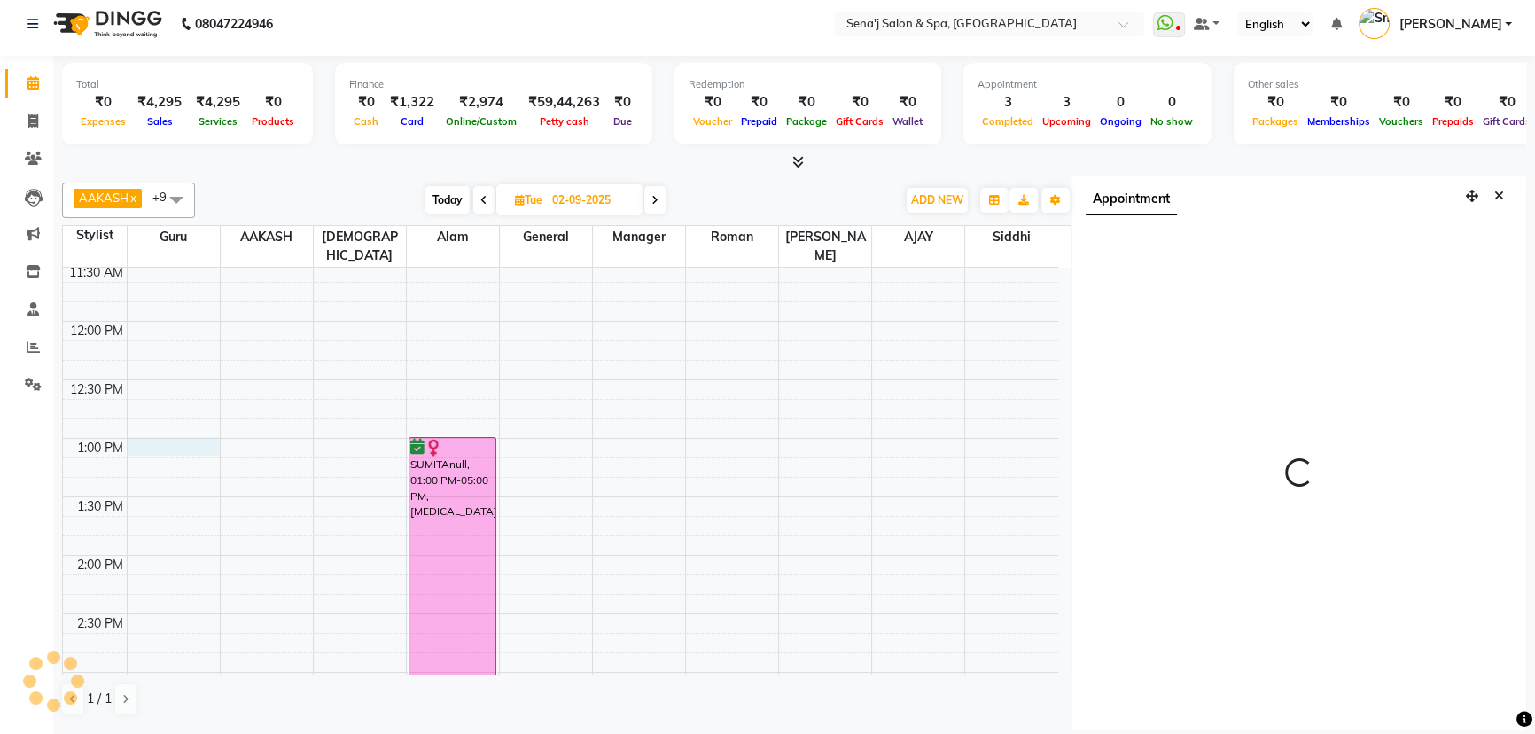
select select "6923"
select select "tentative"
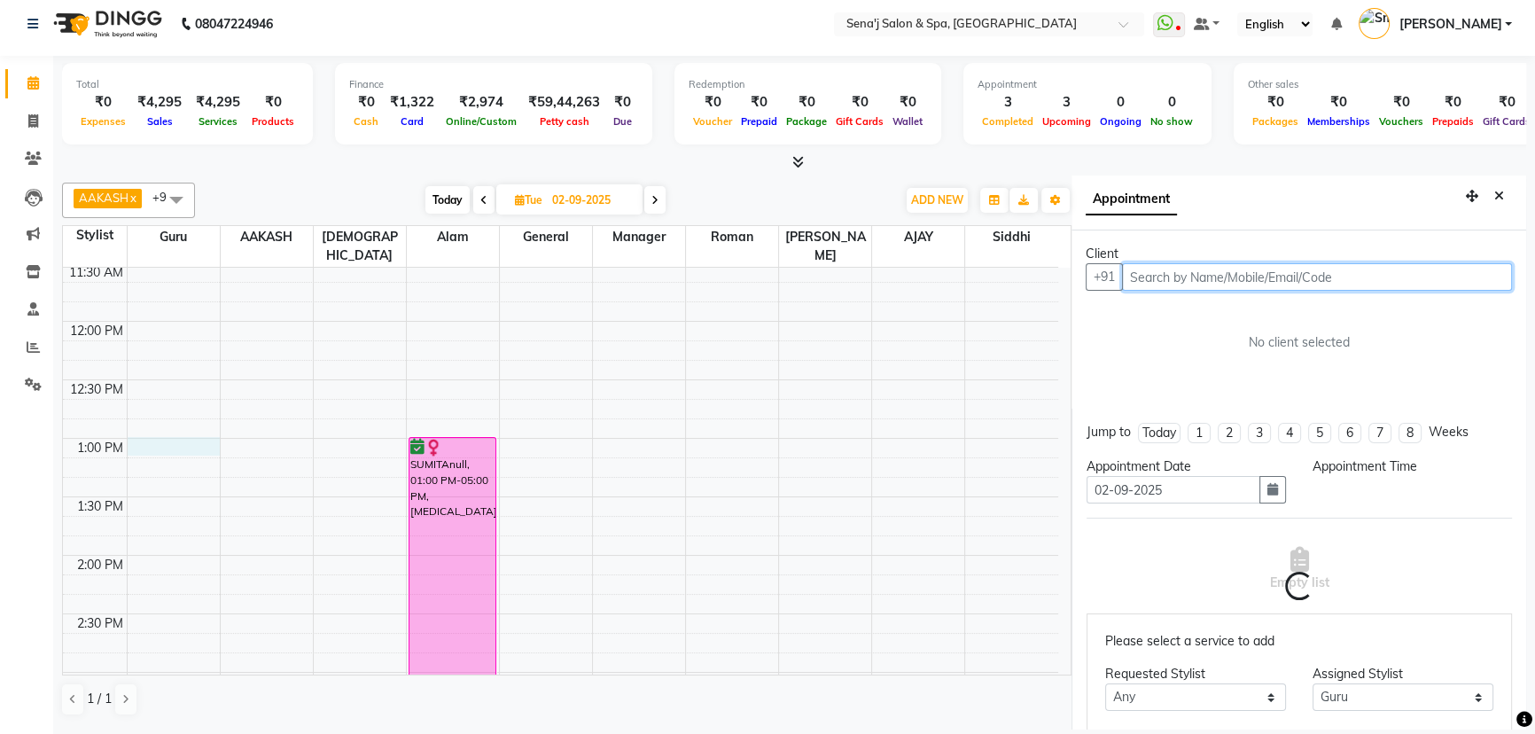
select select "780"
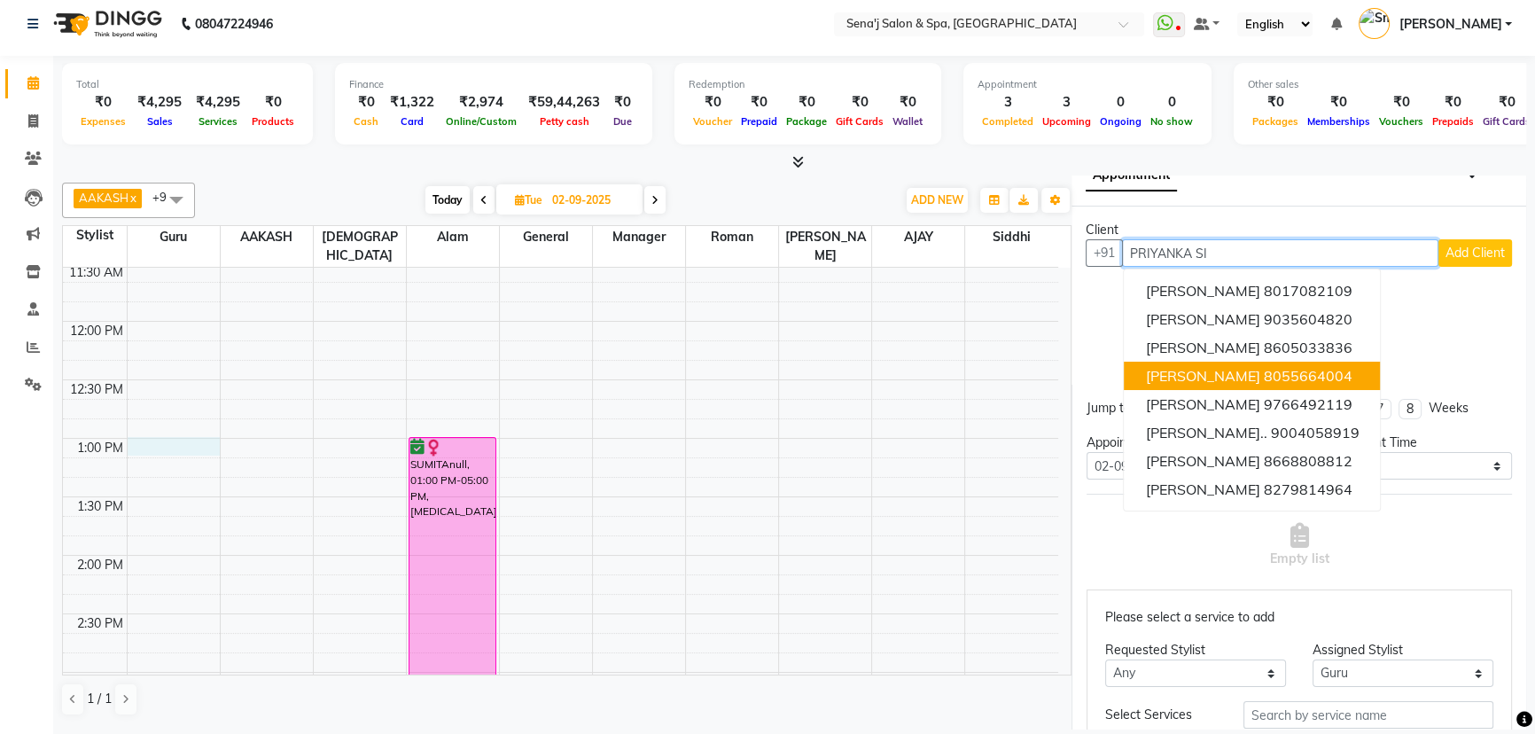
scroll to position [0, 0]
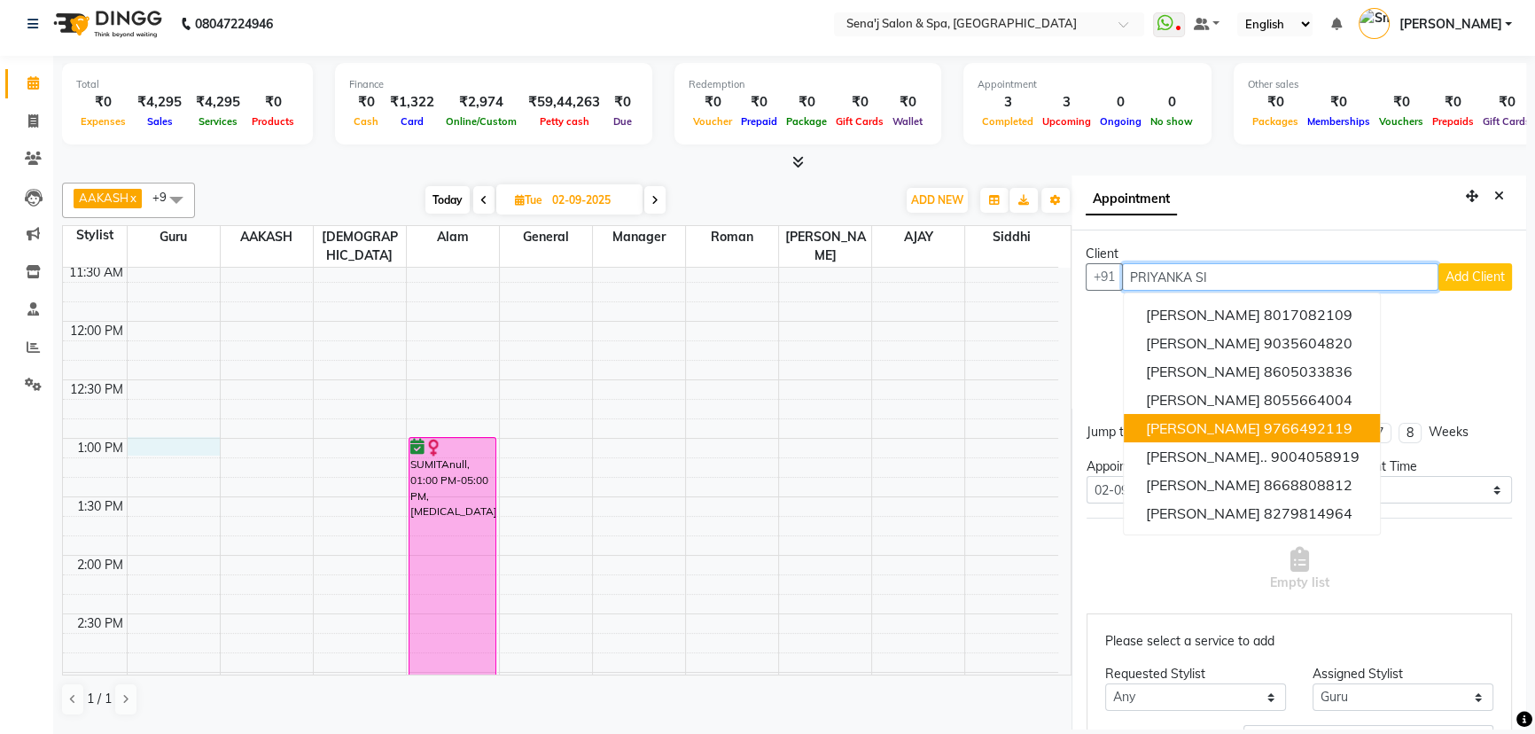
click at [1232, 431] on span "[PERSON_NAME]" at bounding box center [1202, 428] width 114 height 18
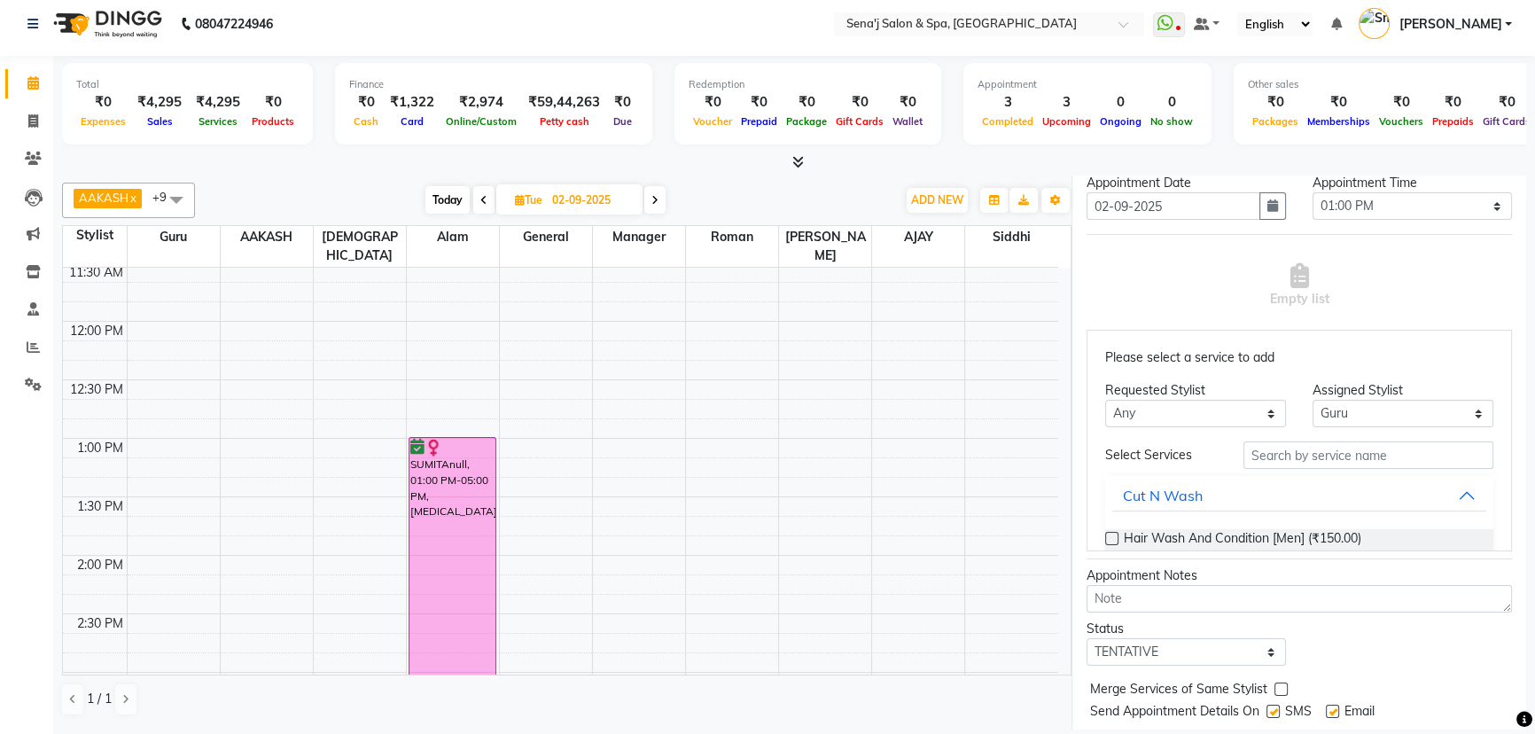
scroll to position [322, 0]
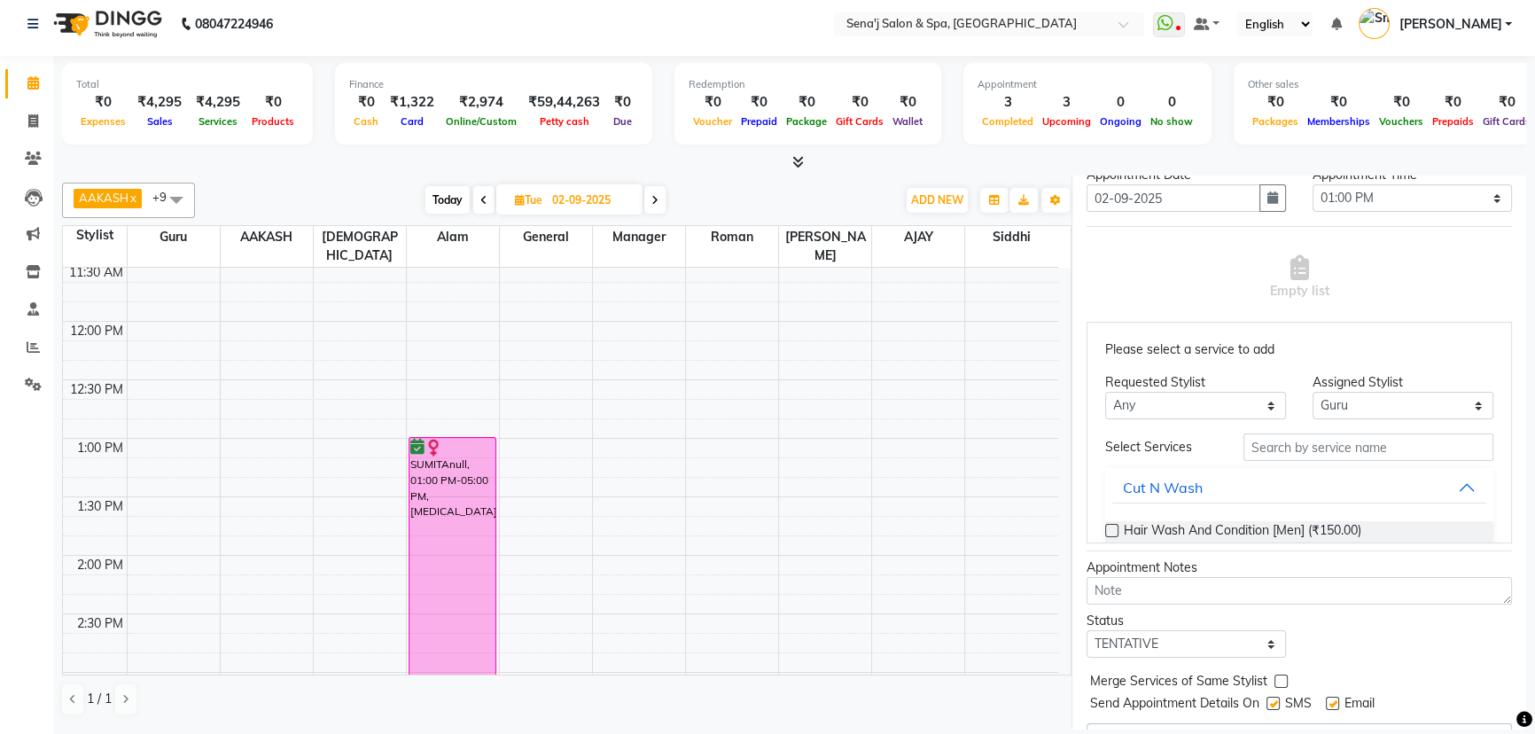
type input "9766492119"
click at [1281, 446] on input "text" at bounding box center [1368, 446] width 250 height 27
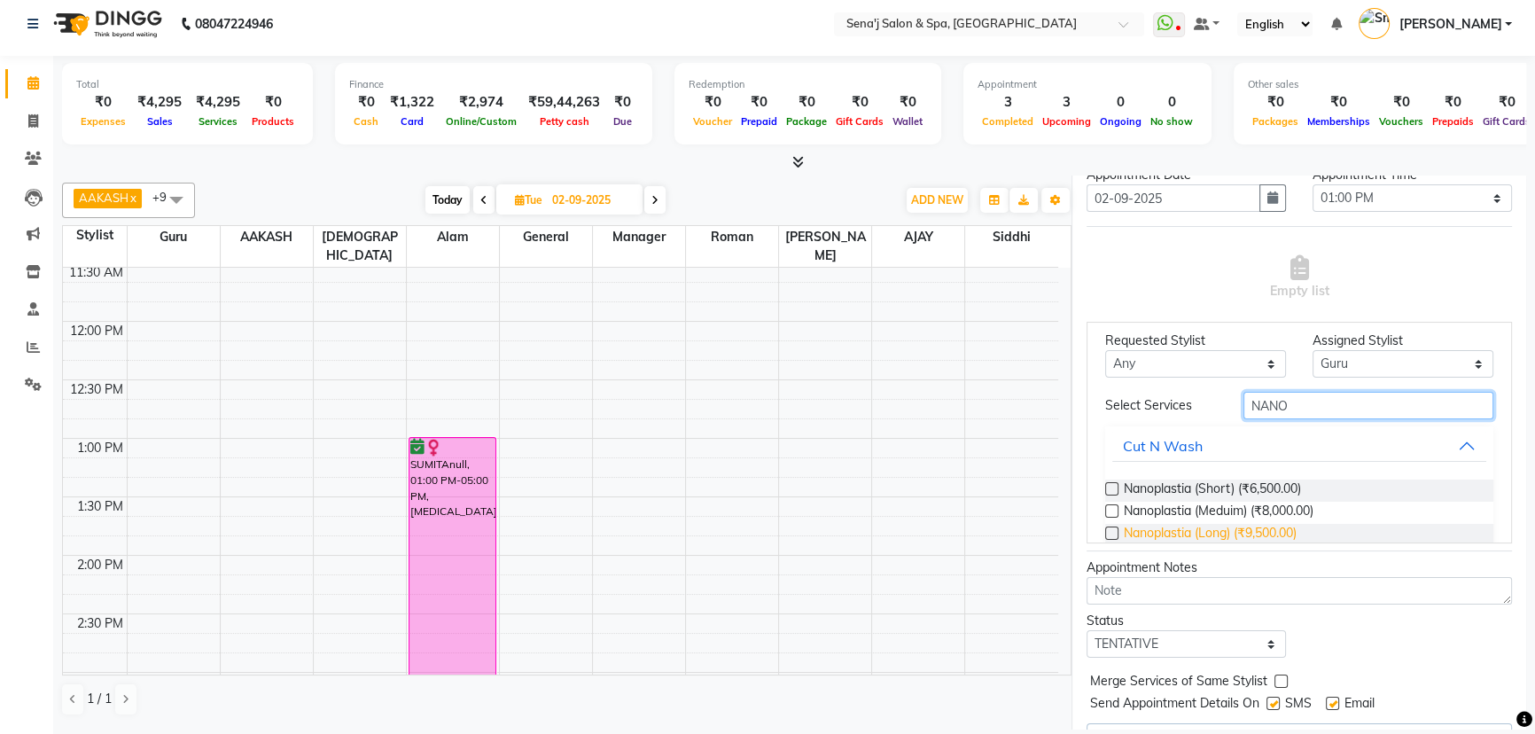
scroll to position [76, 0]
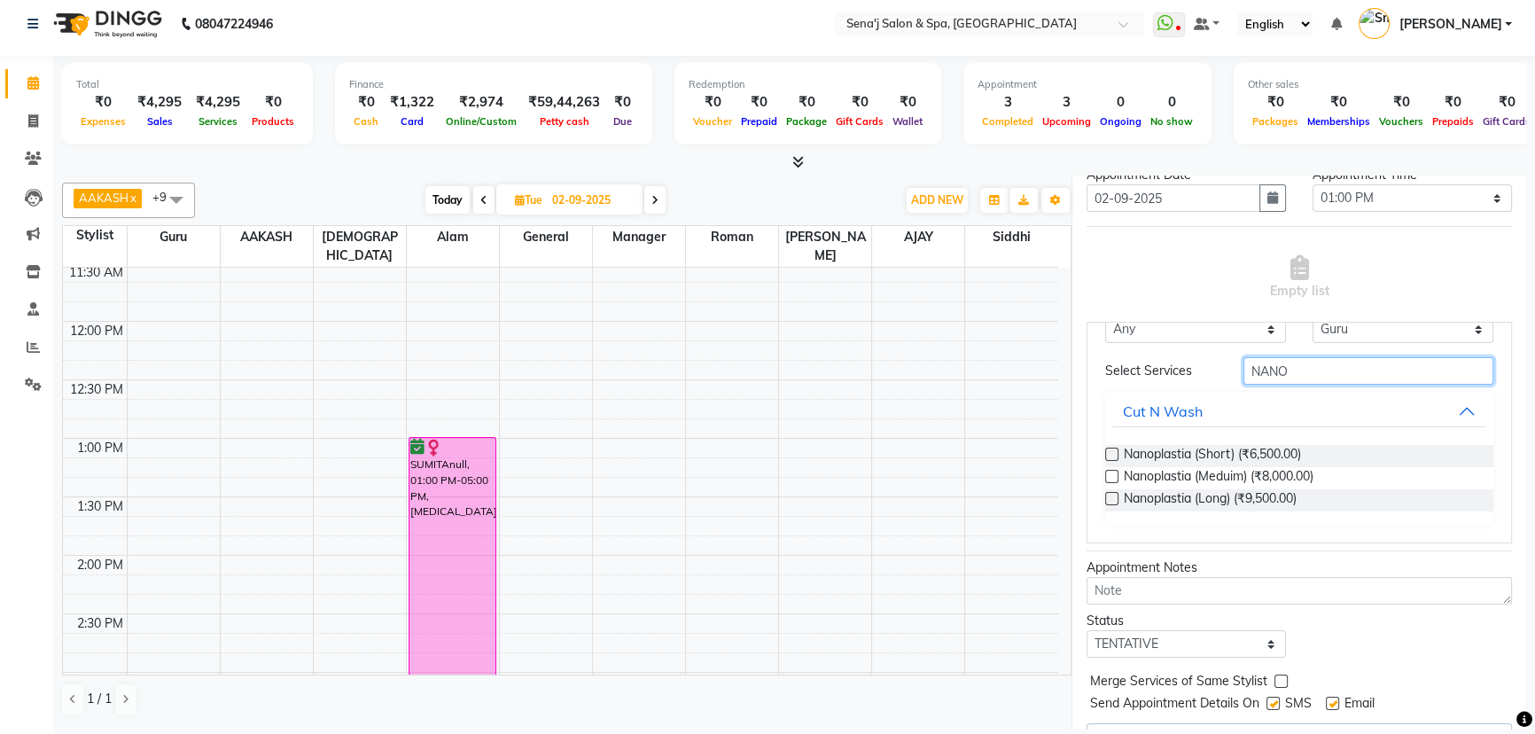
type input "NANO"
click at [1116, 473] on label at bounding box center [1111, 476] width 13 height 13
click at [1116, 473] on input "checkbox" at bounding box center [1111, 478] width 12 height 12
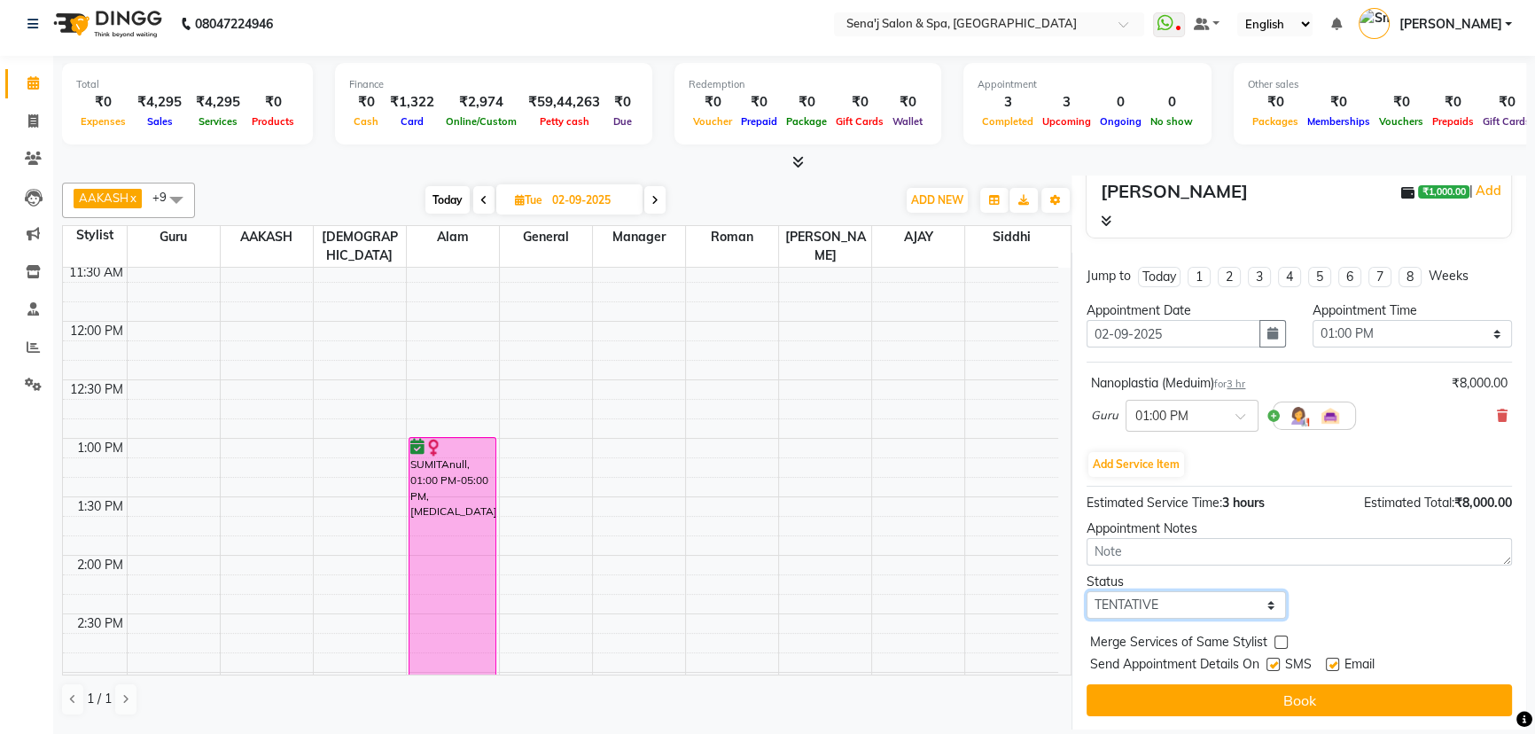
click at [1148, 601] on select "Select TENTATIVE CONFIRM UPCOMING" at bounding box center [1185, 604] width 199 height 27
select select "confirm booking"
click at [1086, 591] on select "Select TENTATIVE CONFIRM UPCOMING" at bounding box center [1185, 604] width 199 height 27
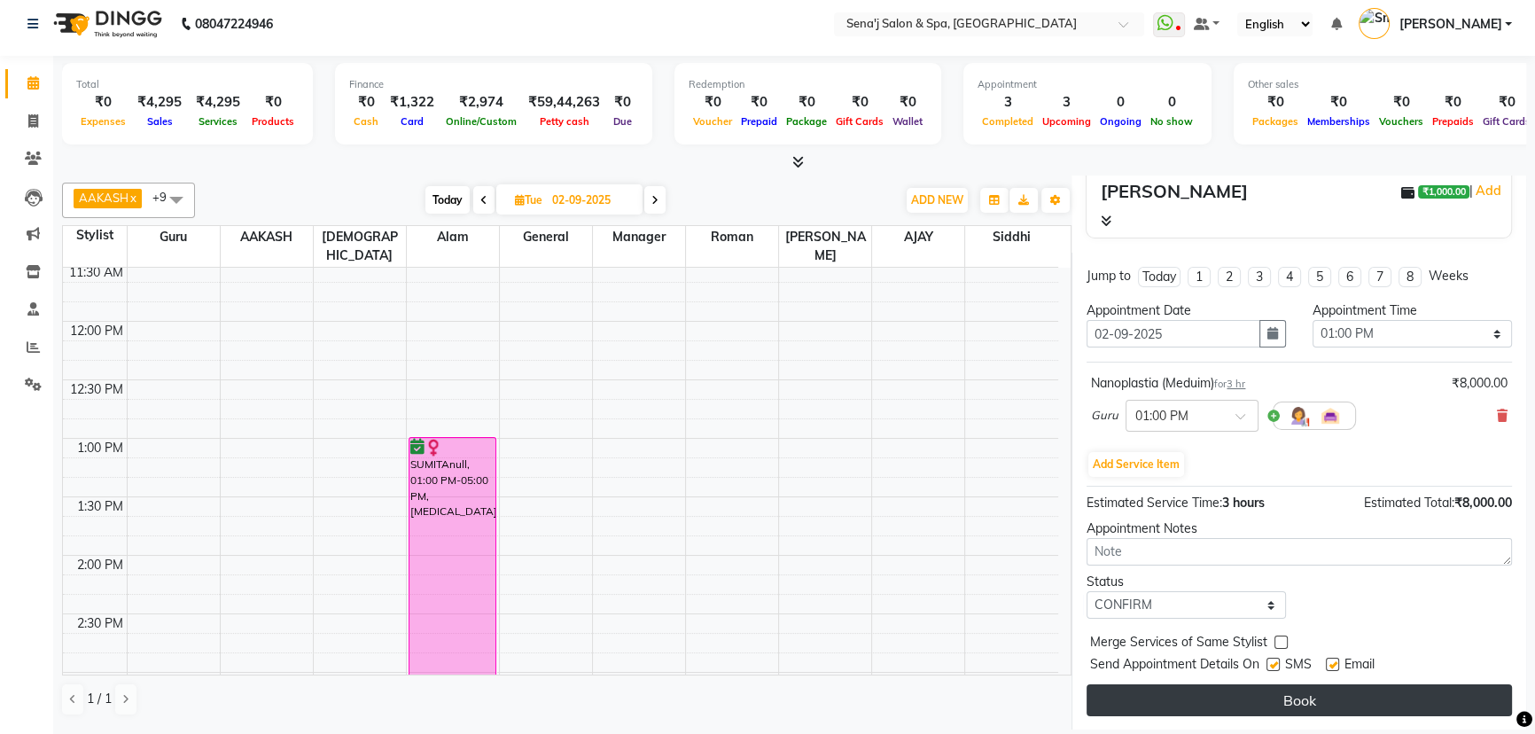
click at [1257, 696] on button "Book" at bounding box center [1298, 700] width 425 height 32
select select "6923"
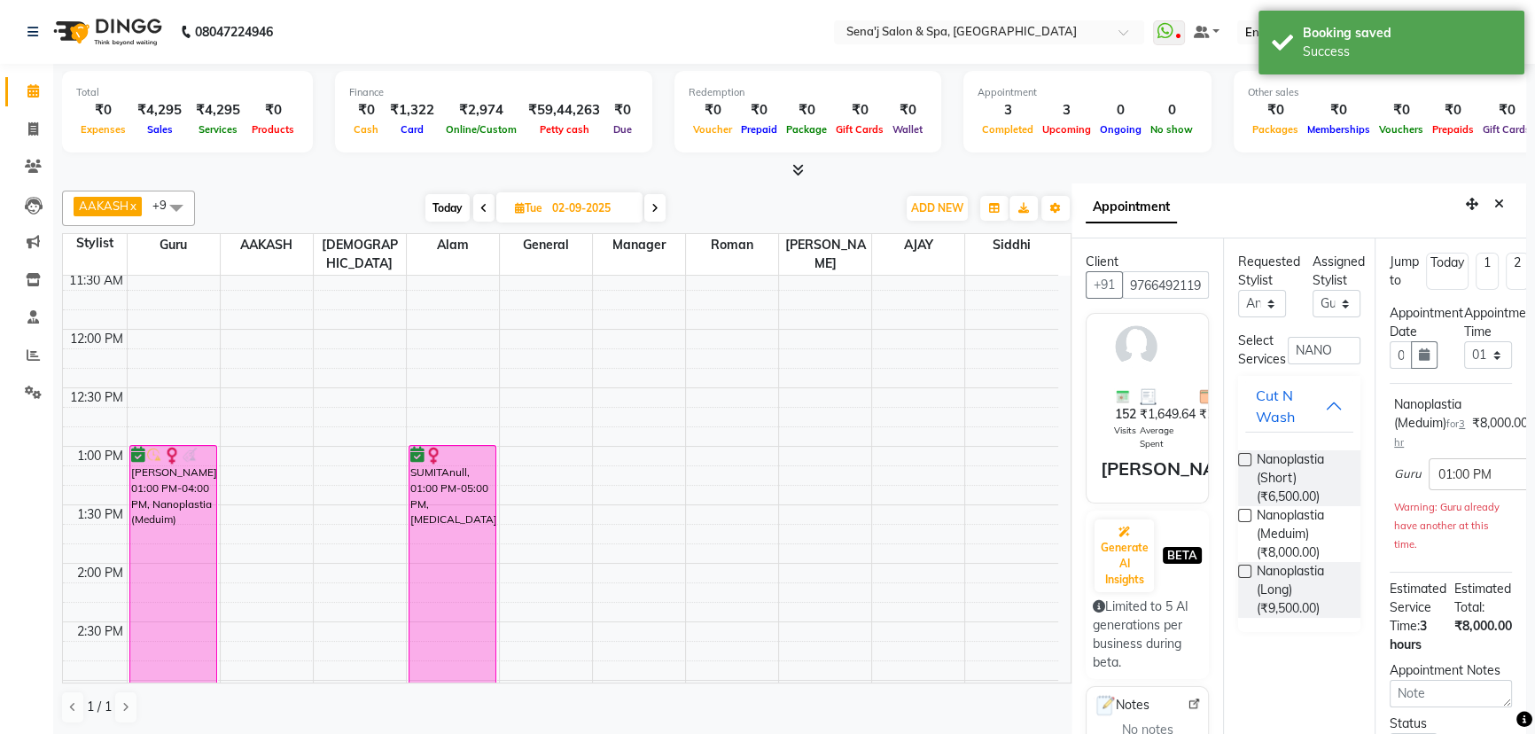
scroll to position [0, 0]
click at [1489, 188] on div "Appointment" at bounding box center [1298, 210] width 455 height 55
click at [1494, 198] on icon "Close" at bounding box center [1499, 204] width 10 height 12
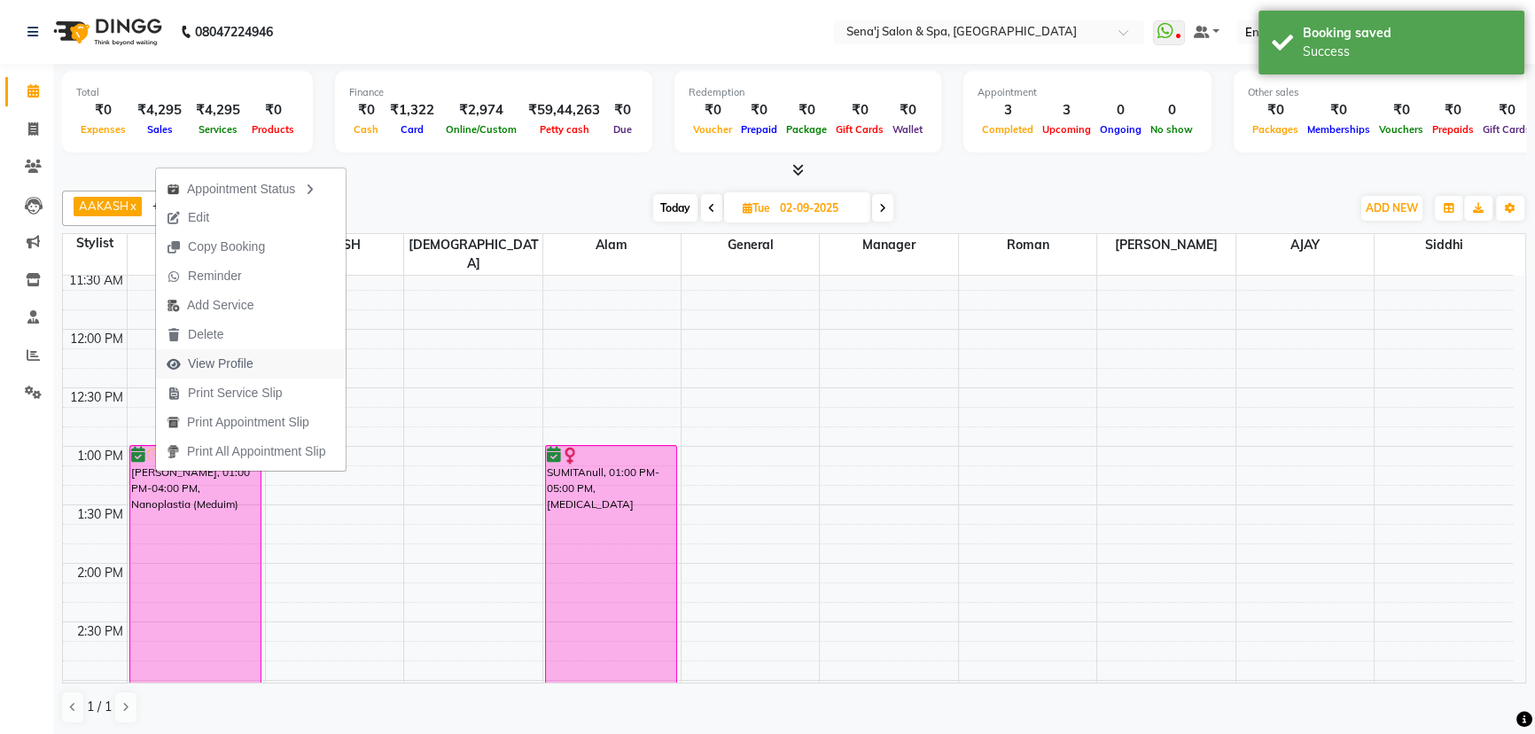
click at [228, 367] on span "View Profile" at bounding box center [221, 363] width 66 height 19
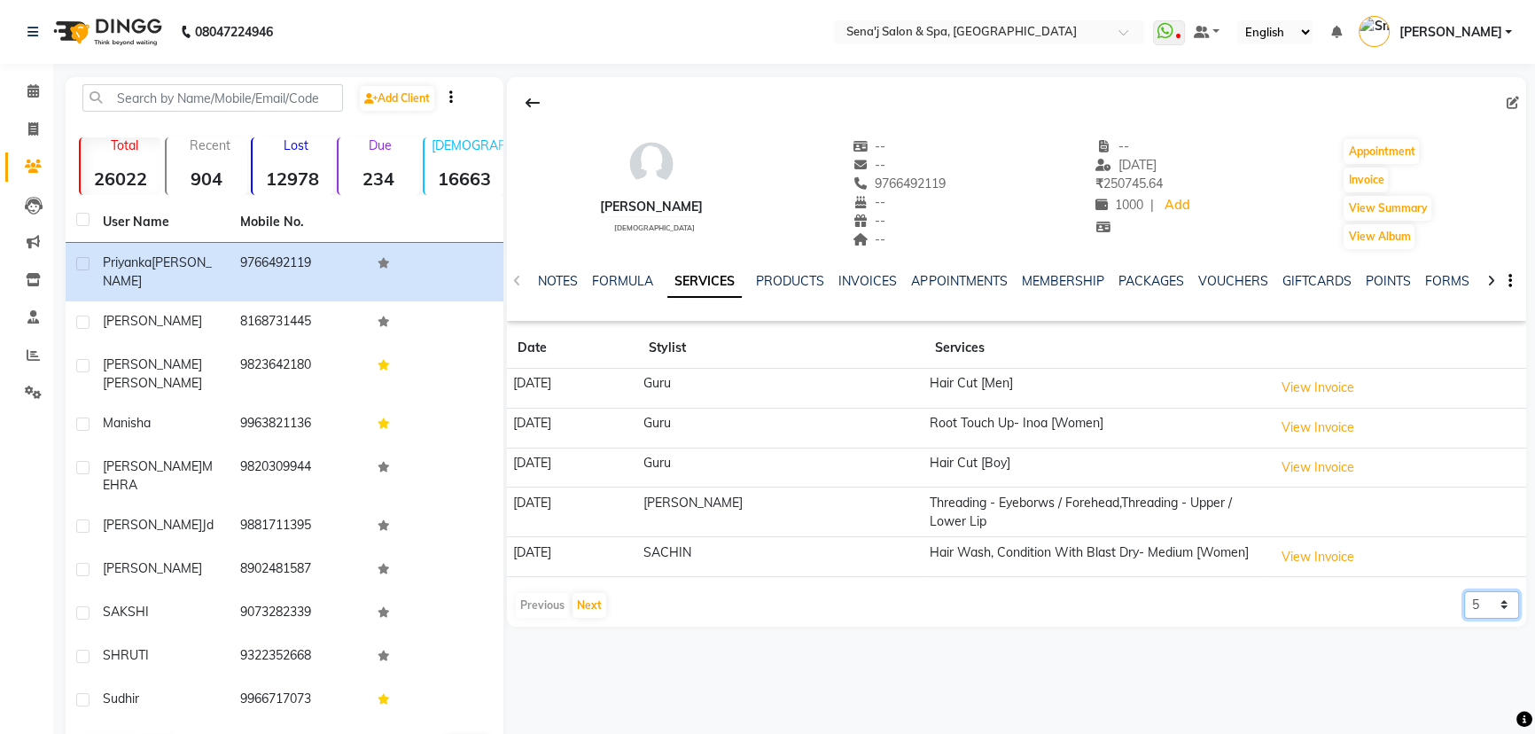
click at [1493, 602] on select "5 10 50 100 500" at bounding box center [1491, 604] width 55 height 27
select select "100"
click at [1464, 591] on select "5 10 50 100 500" at bounding box center [1491, 604] width 55 height 27
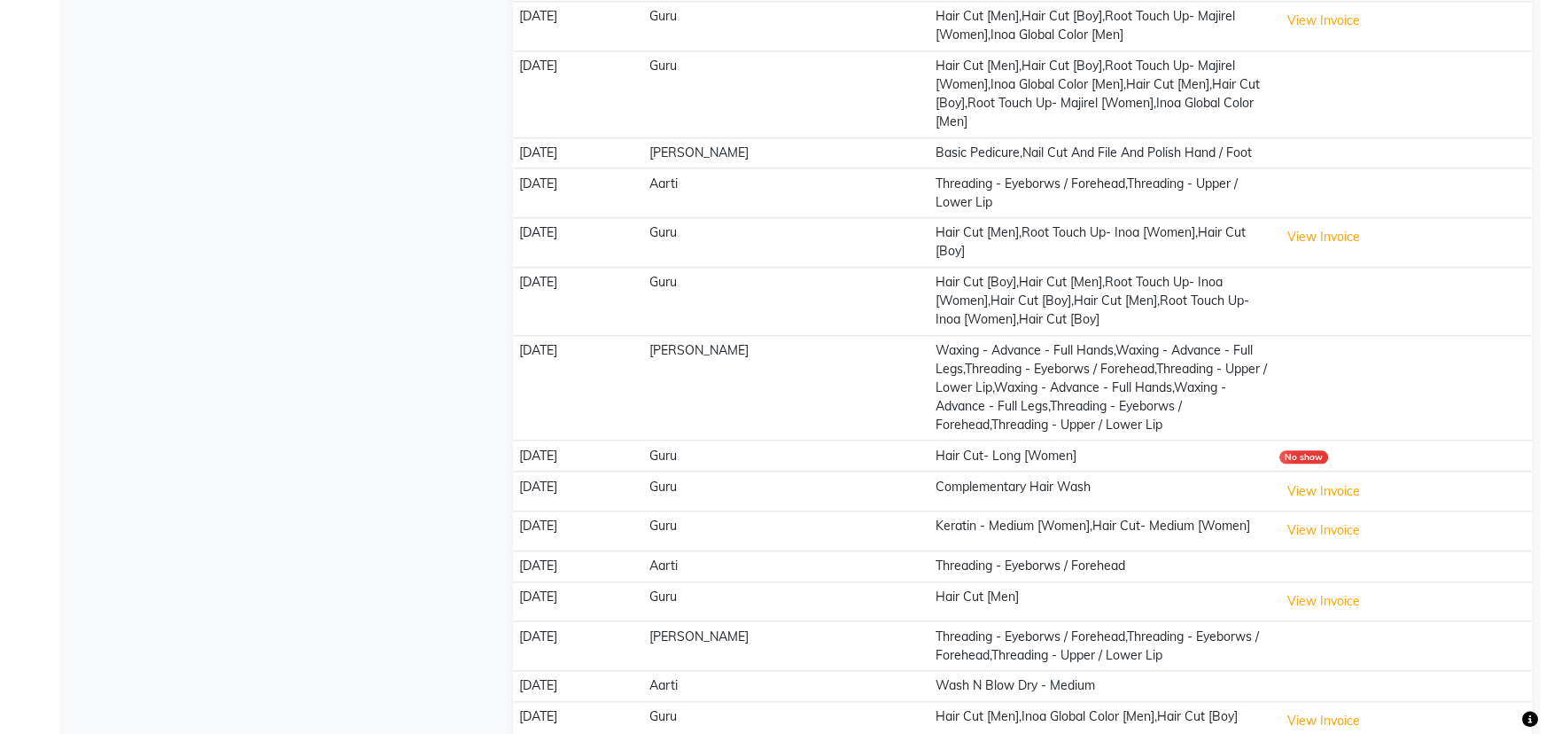
scroll to position [2336, 0]
click at [1325, 543] on button "View Invoice" at bounding box center [1317, 529] width 89 height 27
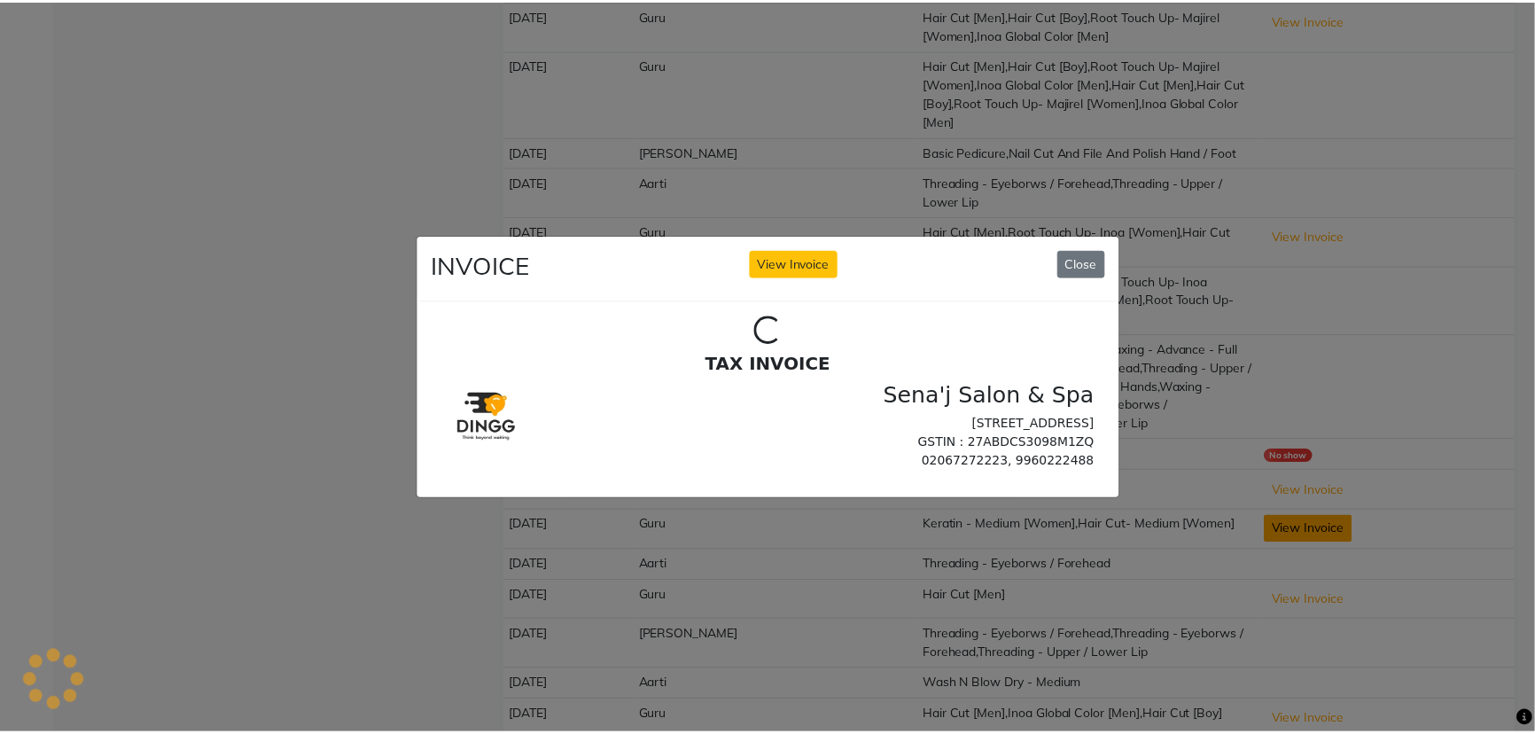
scroll to position [0, 0]
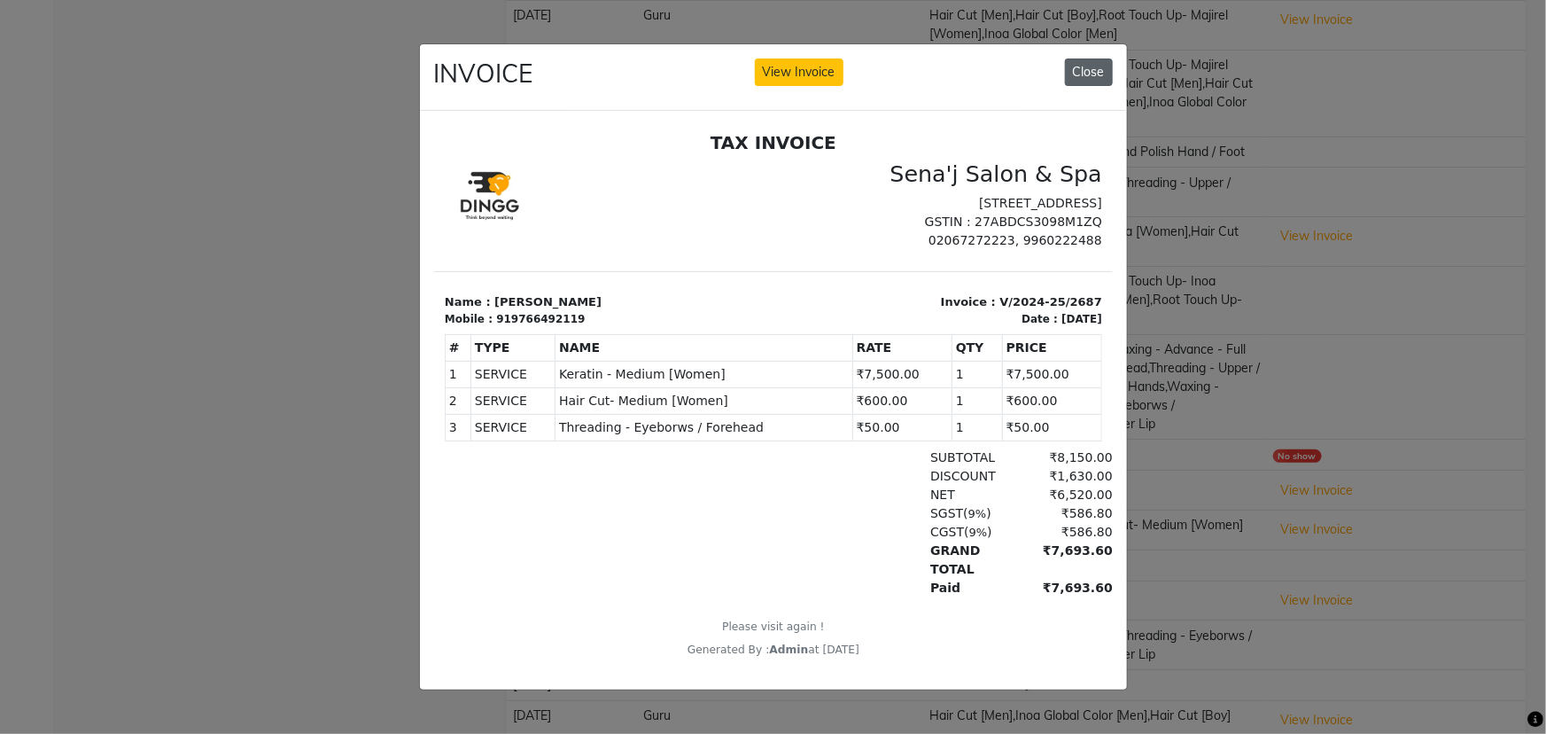
click at [1089, 67] on button "Close" at bounding box center [1089, 71] width 48 height 27
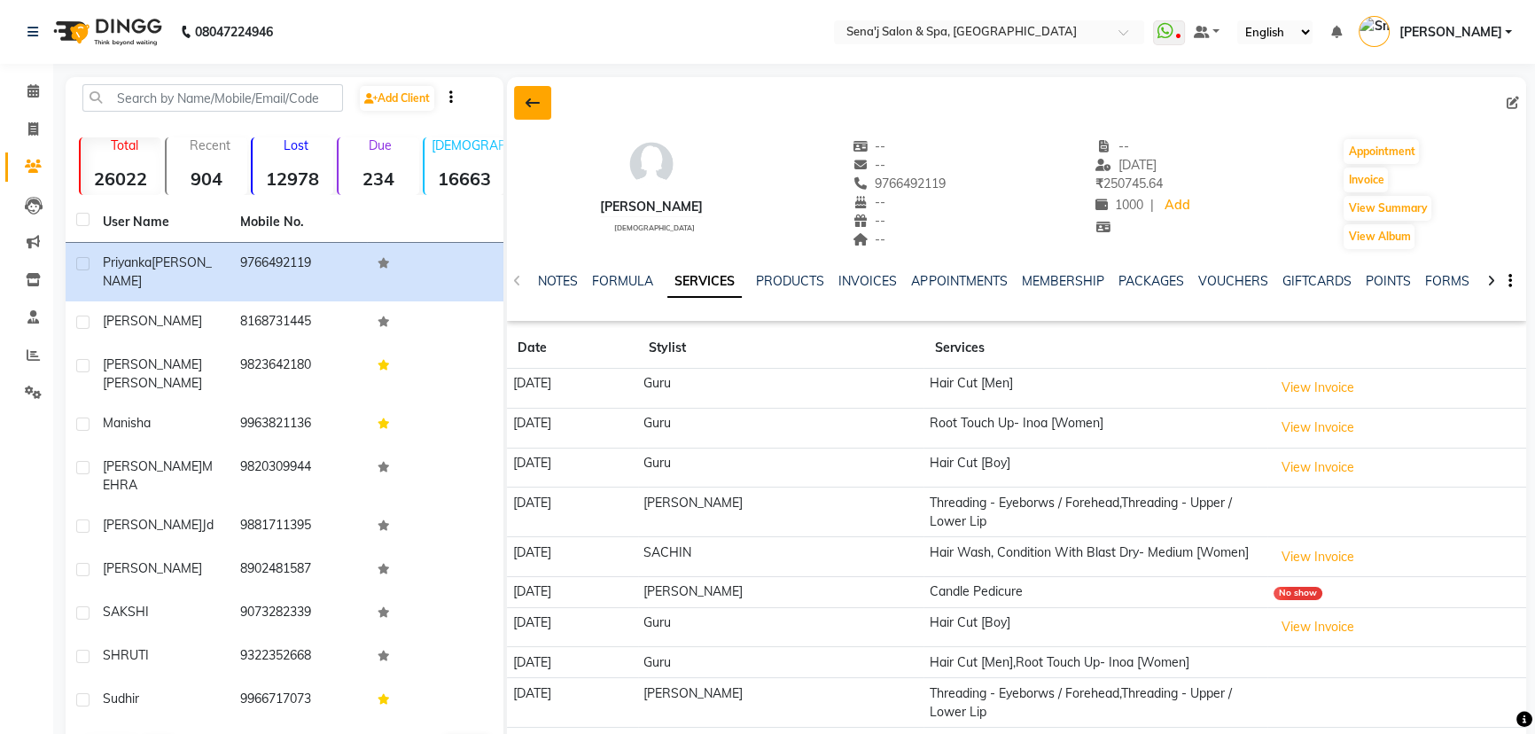
click at [536, 100] on icon at bounding box center [532, 103] width 14 height 14
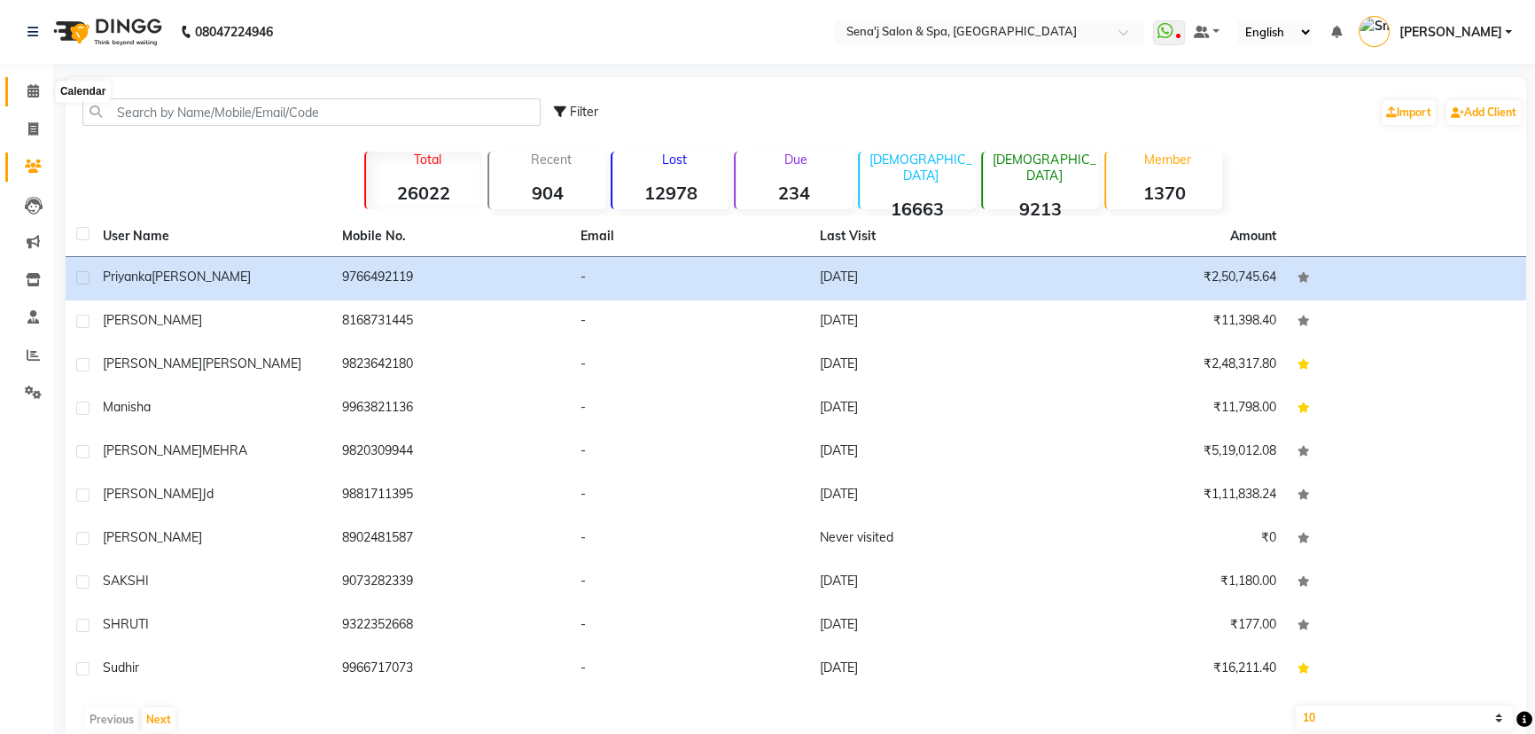
click at [26, 85] on span at bounding box center [33, 92] width 31 height 20
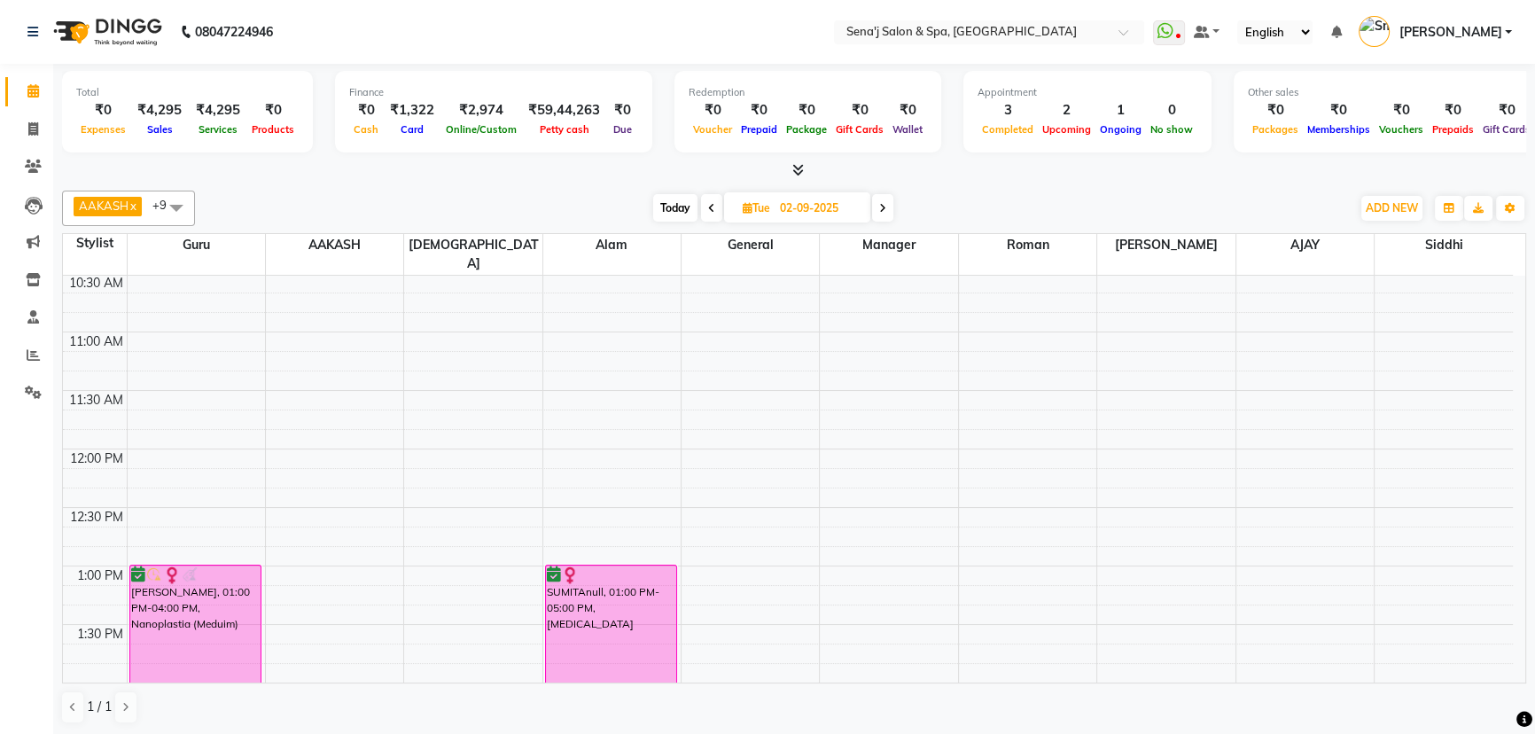
scroll to position [160, 0]
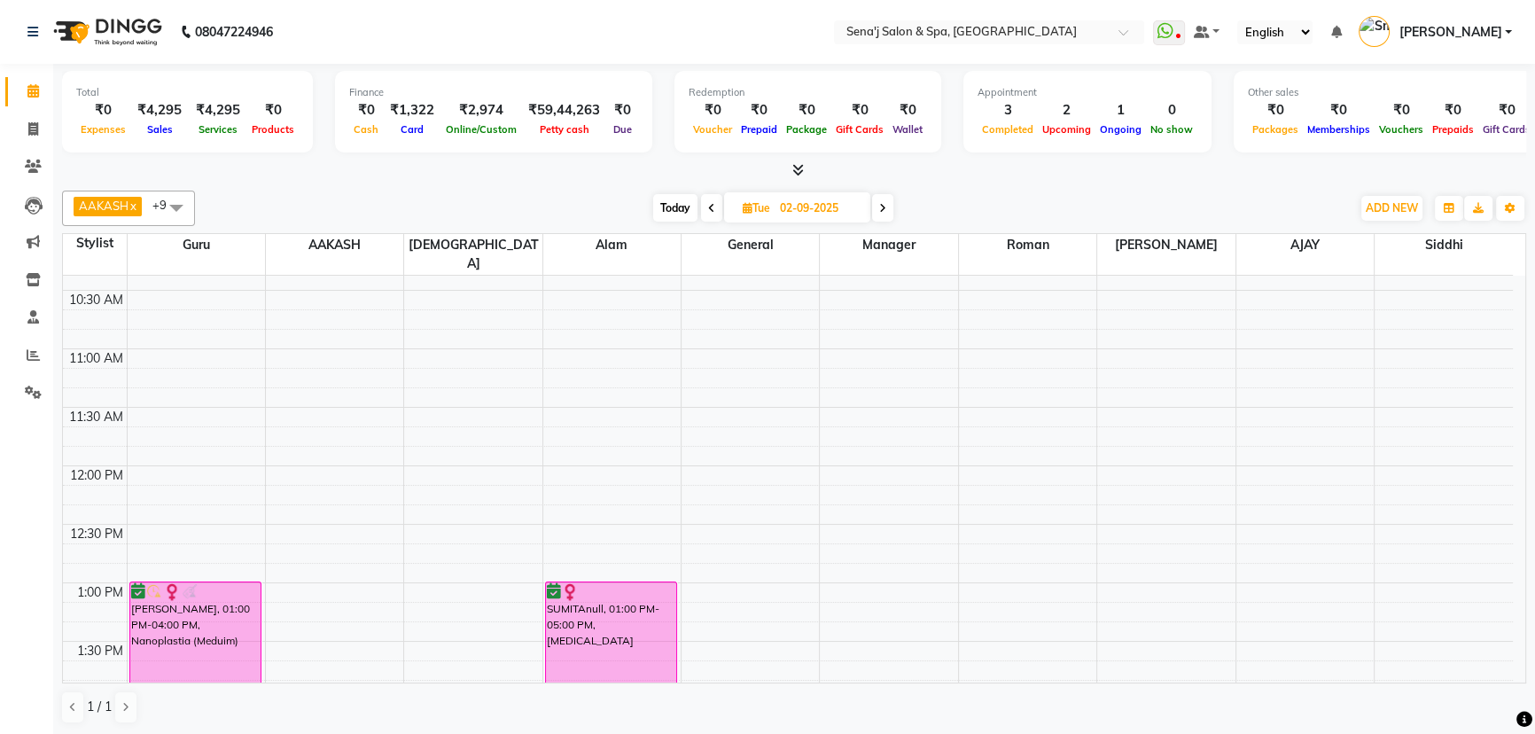
click at [662, 201] on span "Today" at bounding box center [675, 207] width 44 height 27
type input "[DATE]"
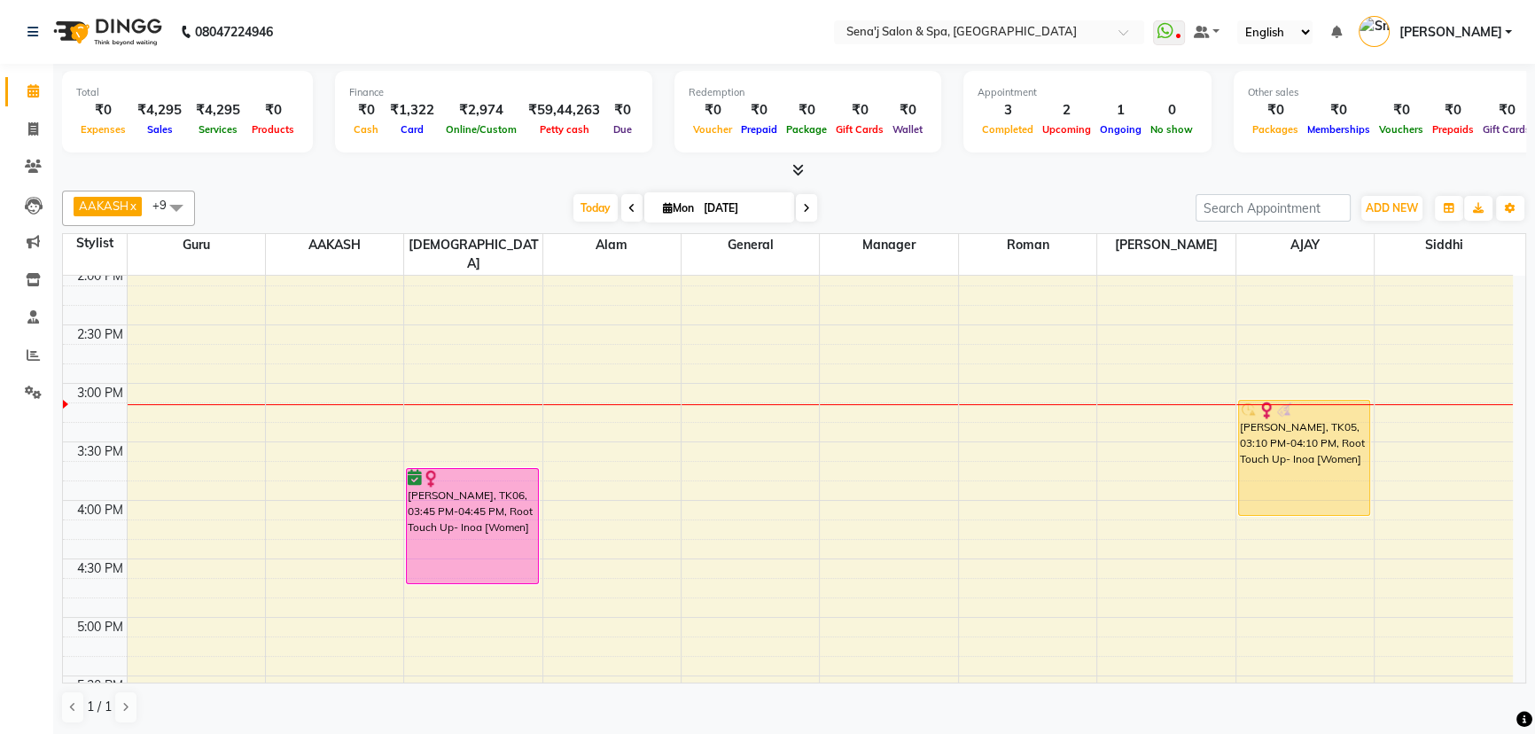
scroll to position [619, 0]
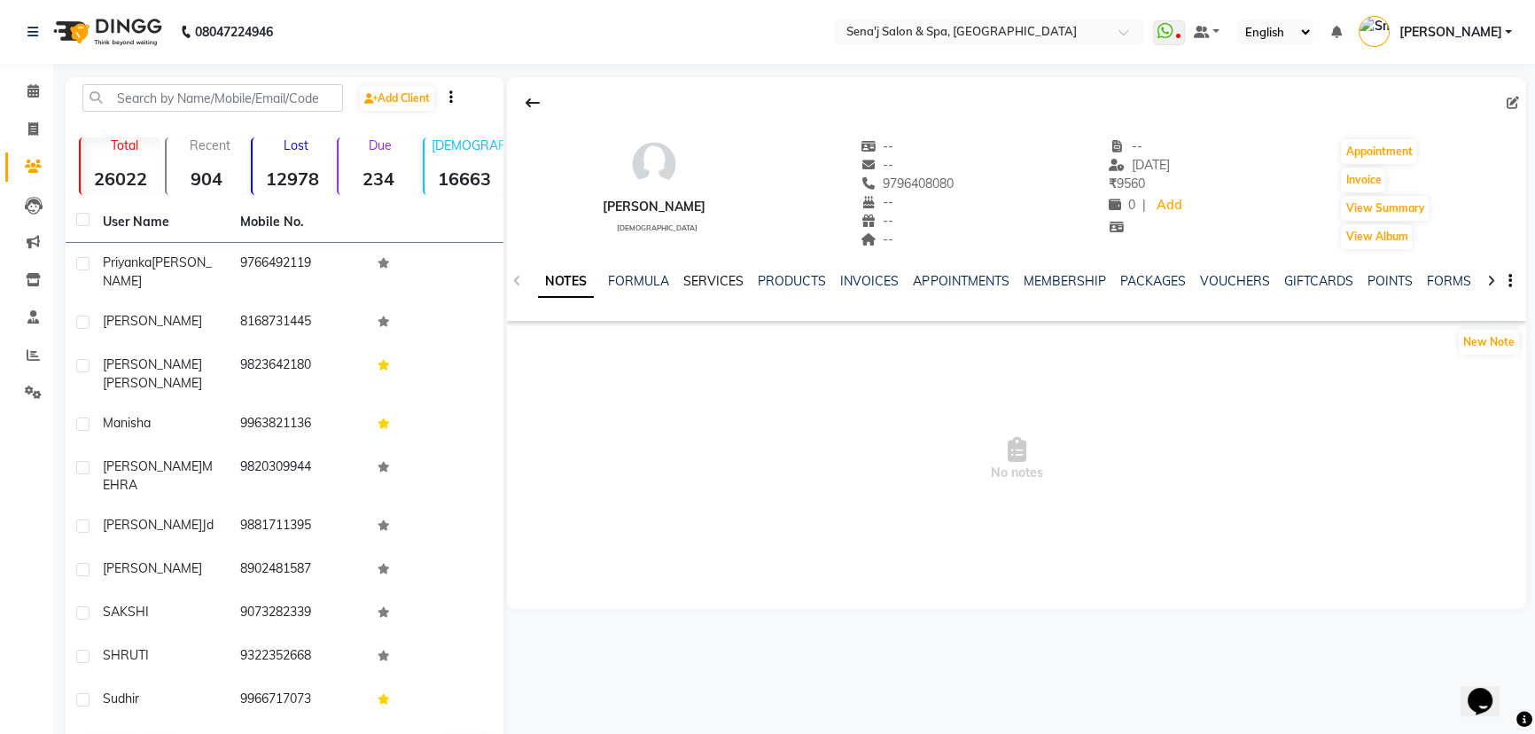
click at [729, 277] on link "SERVICES" at bounding box center [713, 281] width 60 height 16
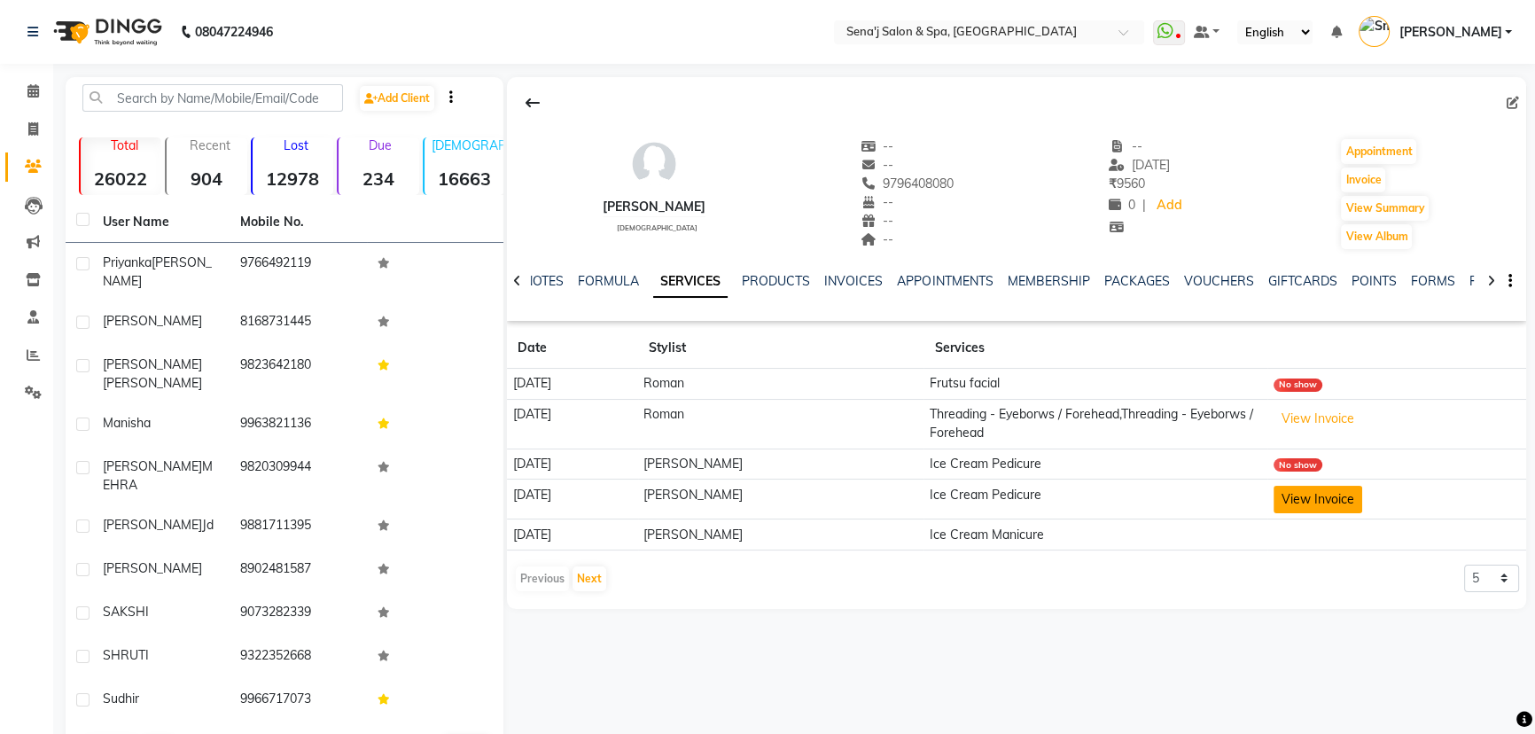
click at [1311, 495] on button "View Invoice" at bounding box center [1317, 499] width 89 height 27
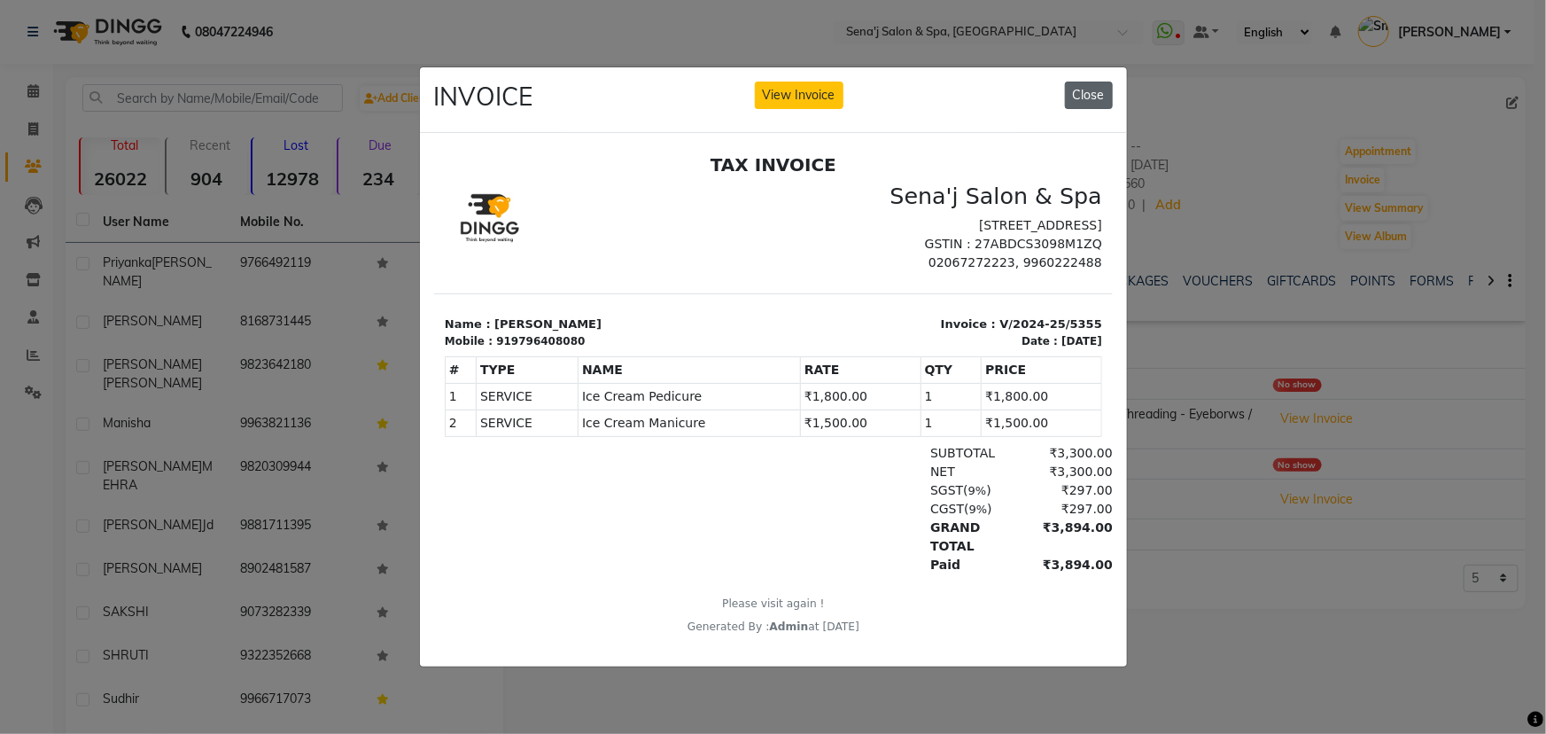
click at [1075, 87] on button "Close" at bounding box center [1089, 95] width 48 height 27
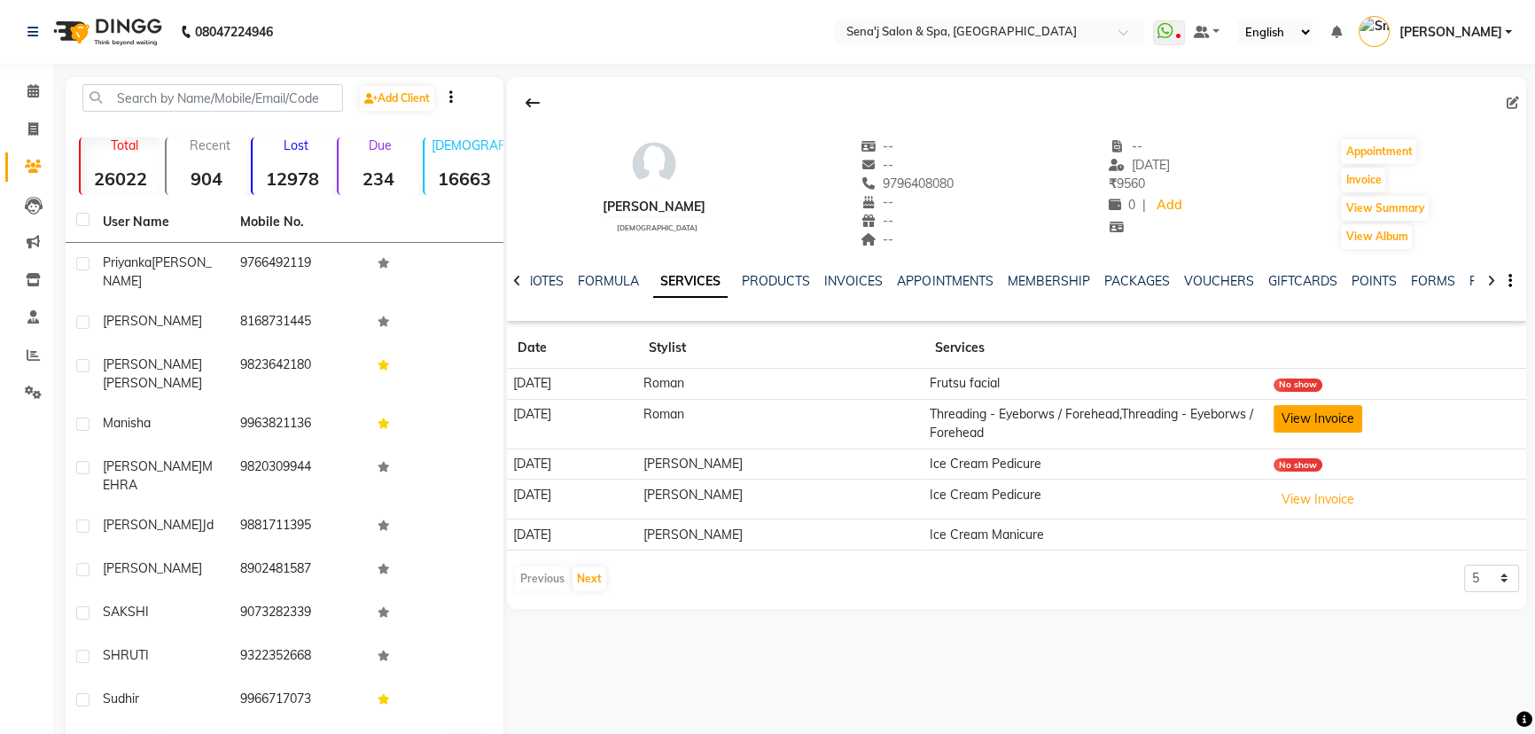
click at [1296, 417] on button "View Invoice" at bounding box center [1317, 418] width 89 height 27
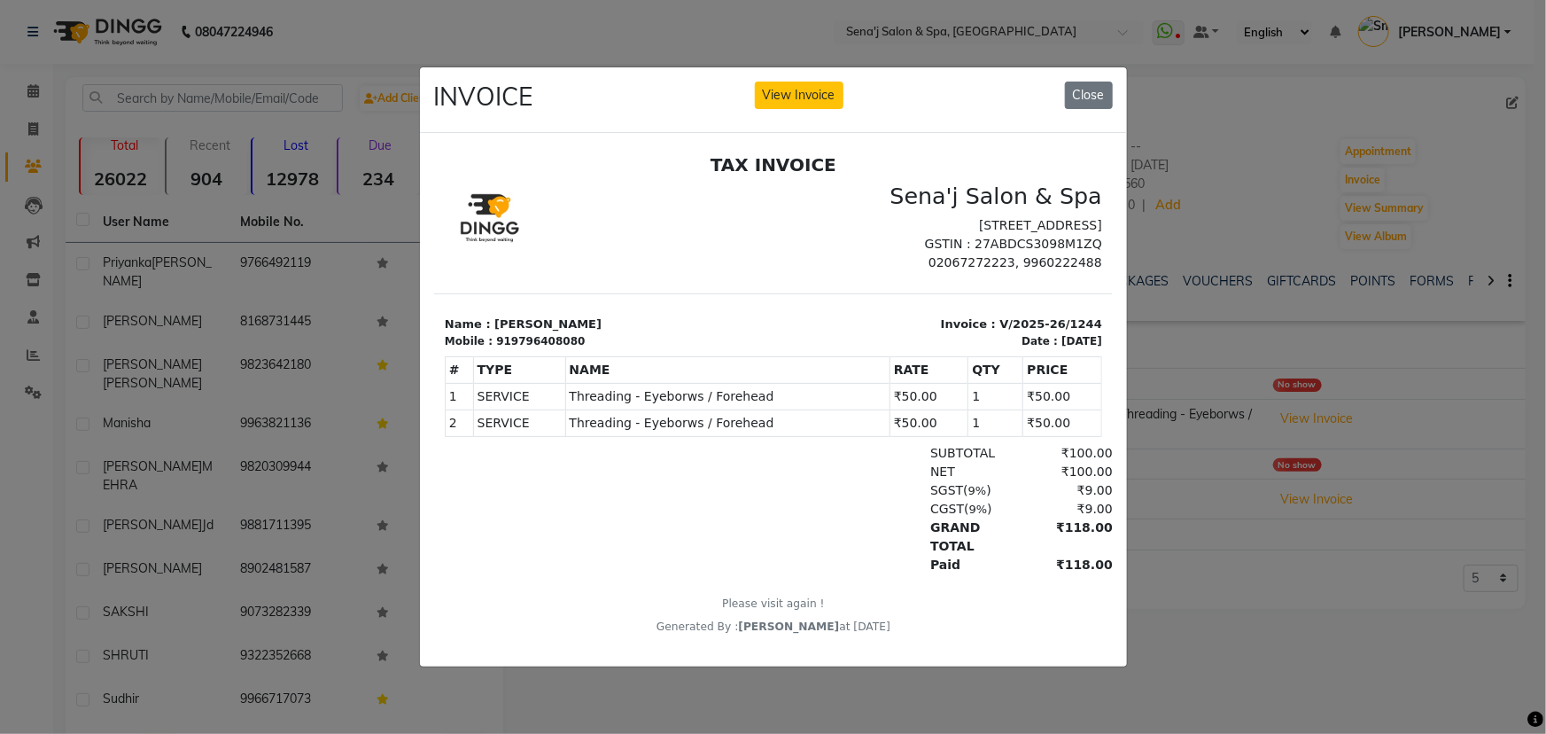
click at [1098, 103] on div "INVOICE View Invoice Close" at bounding box center [773, 100] width 707 height 66
click at [1099, 95] on button "Close" at bounding box center [1089, 95] width 48 height 27
